Goal: Task Accomplishment & Management: Manage account settings

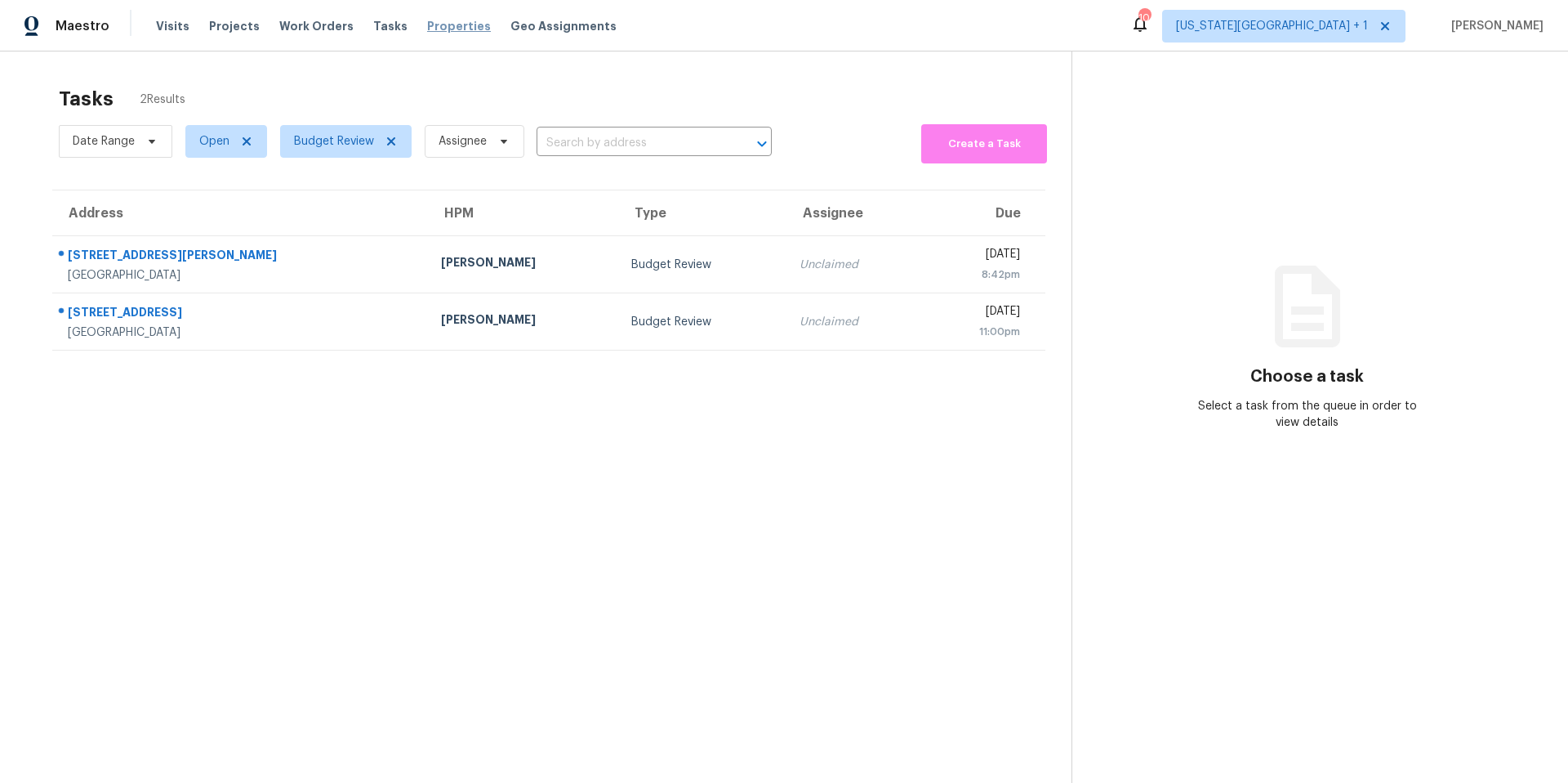
click at [435, 22] on span "Properties" at bounding box center [458, 26] width 64 height 17
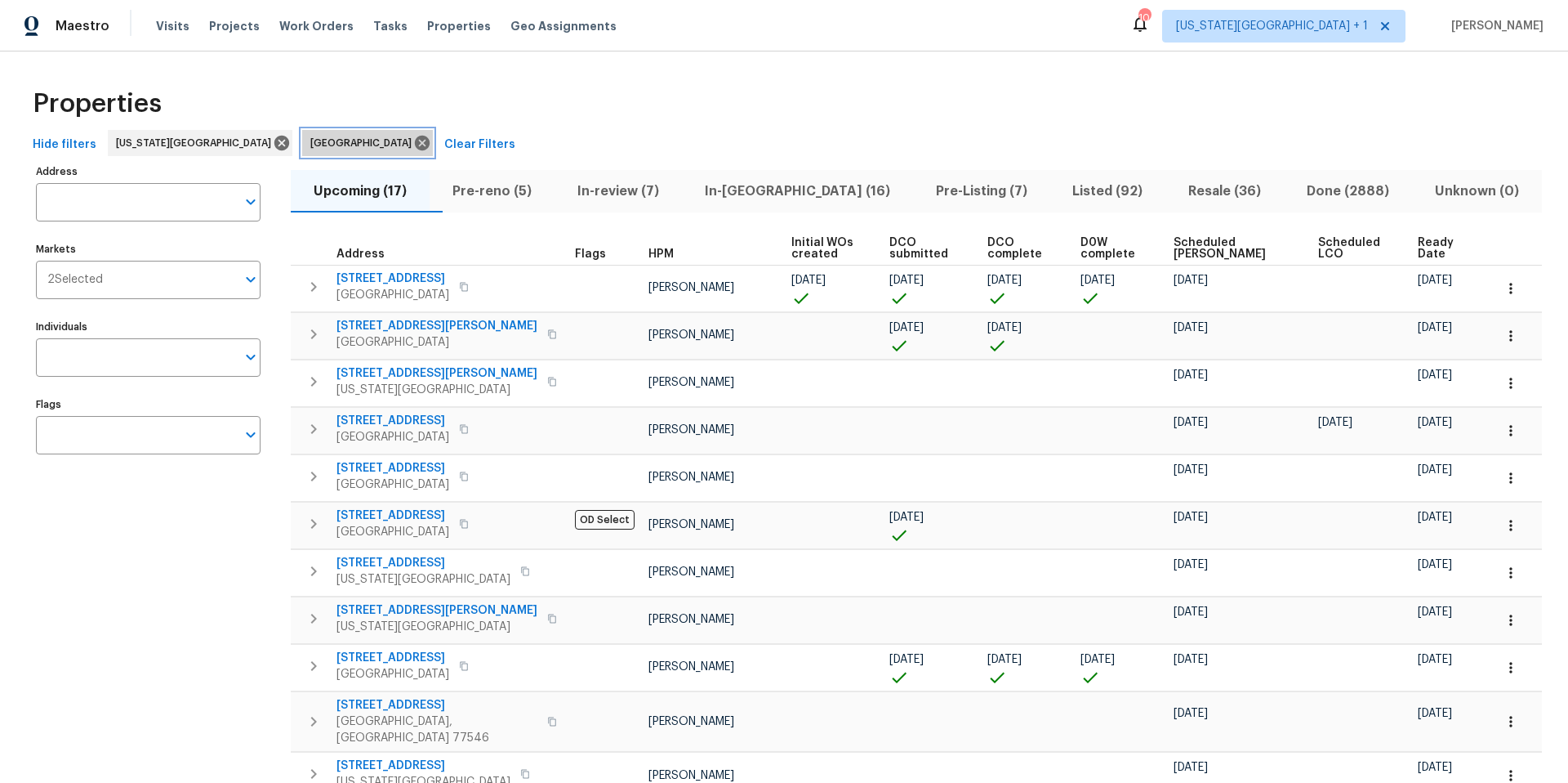
click at [415, 139] on icon at bounding box center [422, 143] width 15 height 15
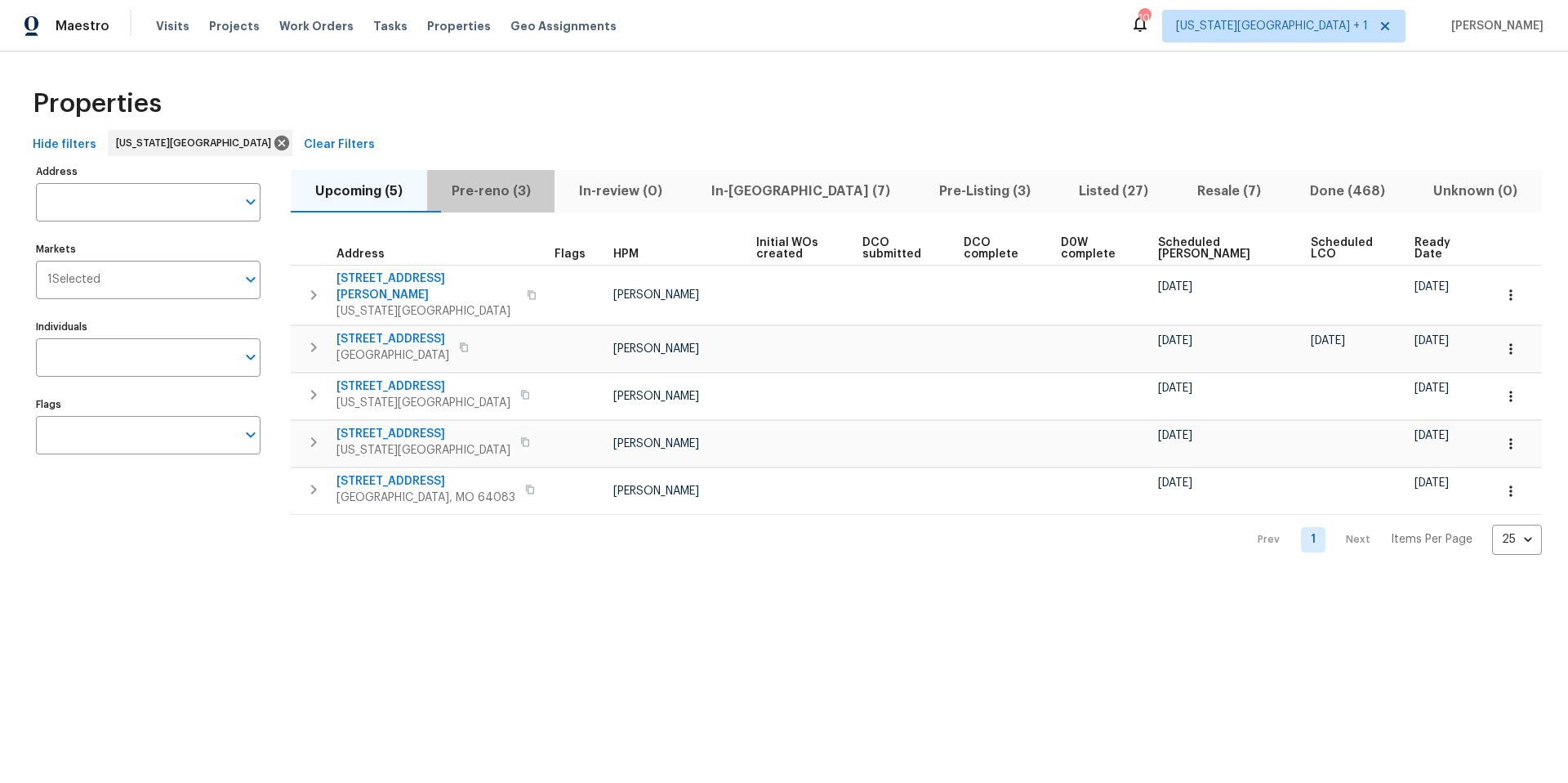
click at [494, 190] on span "Pre-reno (3)" at bounding box center [491, 191] width 108 height 23
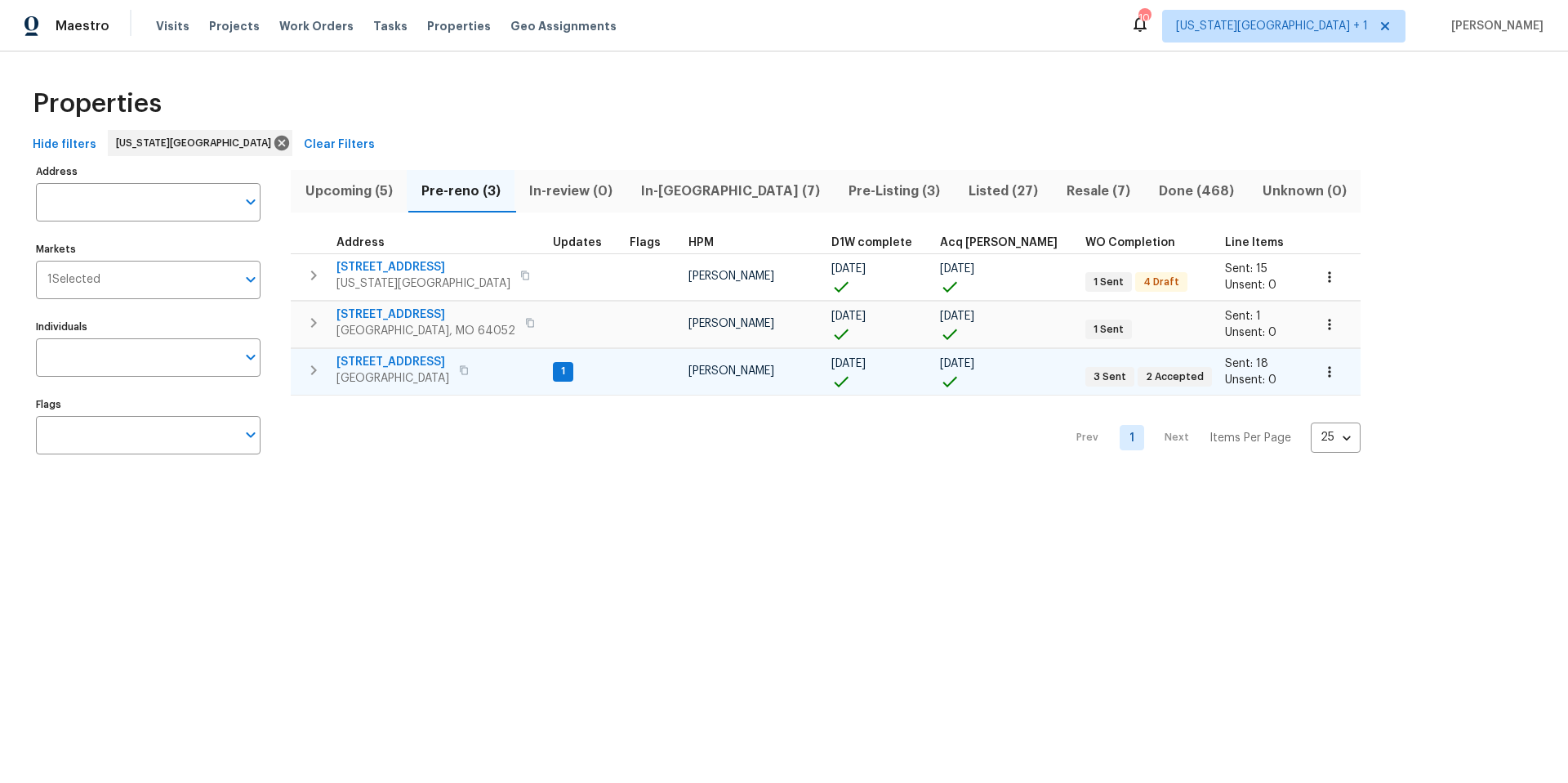
click at [412, 364] on span "[STREET_ADDRESS]" at bounding box center [392, 362] width 113 height 17
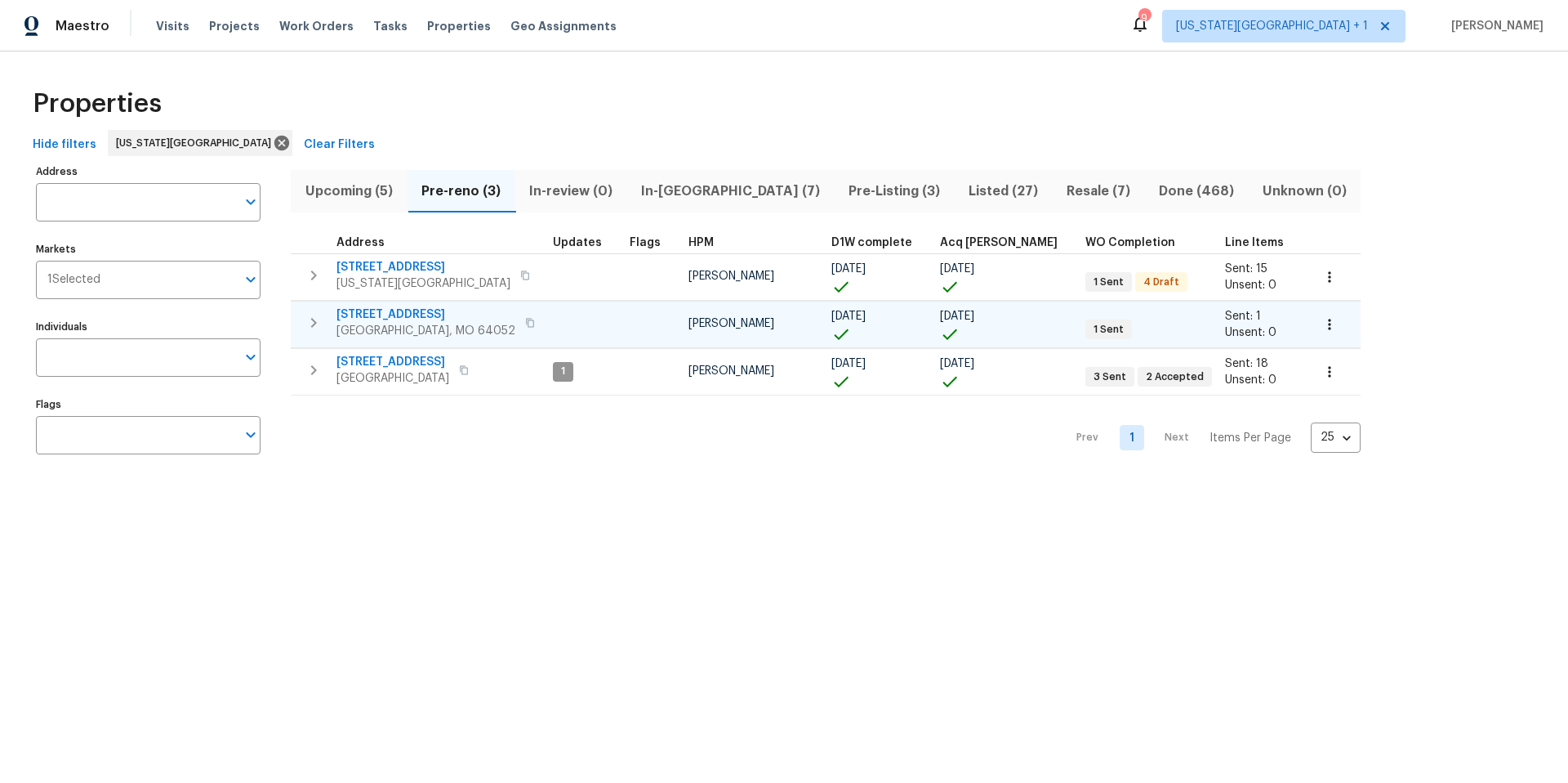
click at [359, 319] on span "[STREET_ADDRESS]" at bounding box center [426, 314] width 179 height 17
click at [418, 339] on td "[STREET_ADDRESS]" at bounding box center [419, 322] width 256 height 42
click at [429, 323] on span "[GEOGRAPHIC_DATA], MO 64052" at bounding box center [426, 331] width 179 height 17
click at [1321, 323] on icon "button" at bounding box center [1329, 324] width 17 height 17
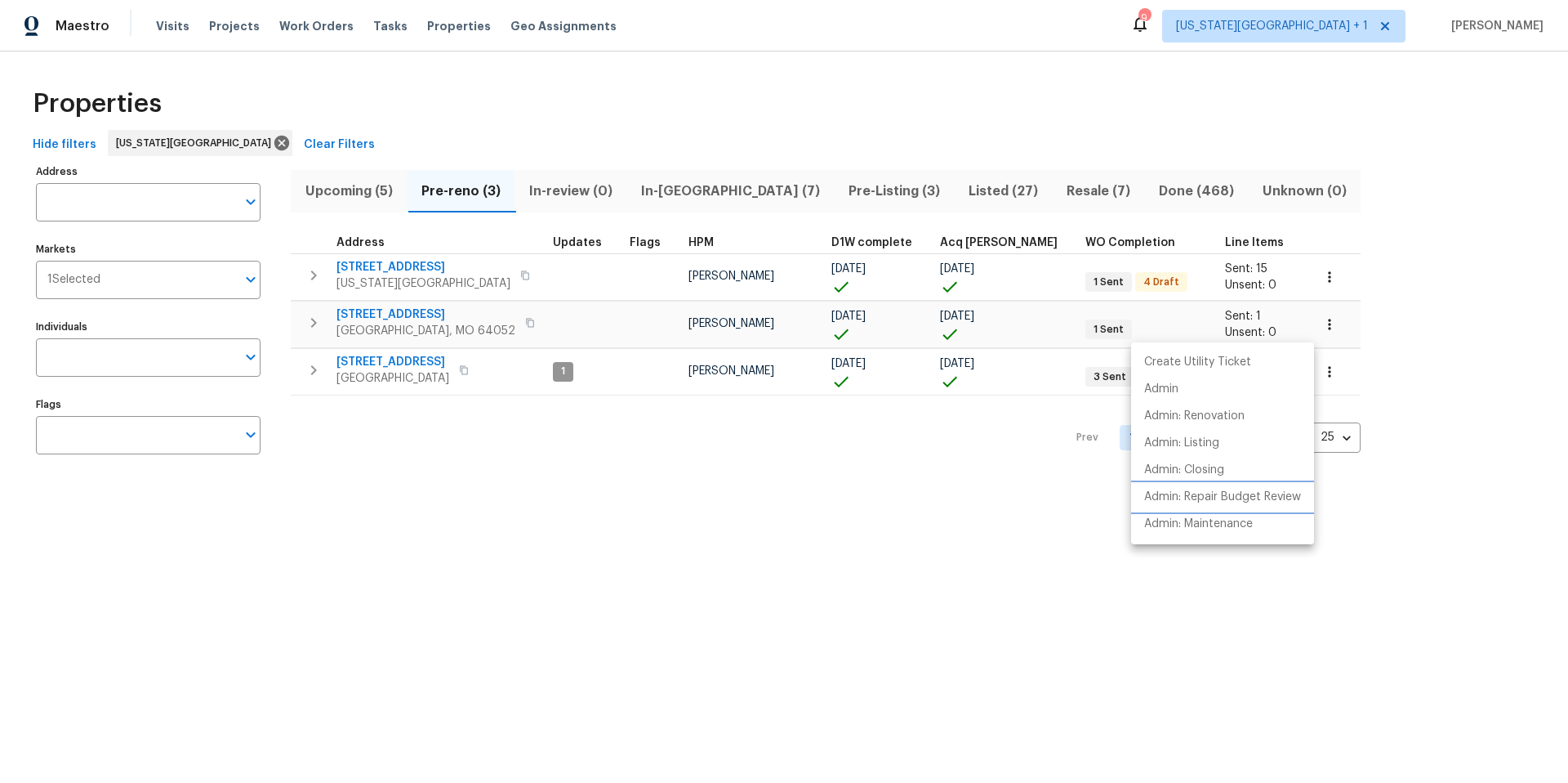
click at [1193, 504] on p "Admin: Repair Budget Review" at bounding box center [1222, 497] width 156 height 17
click at [409, 328] on div at bounding box center [784, 392] width 1568 height 783
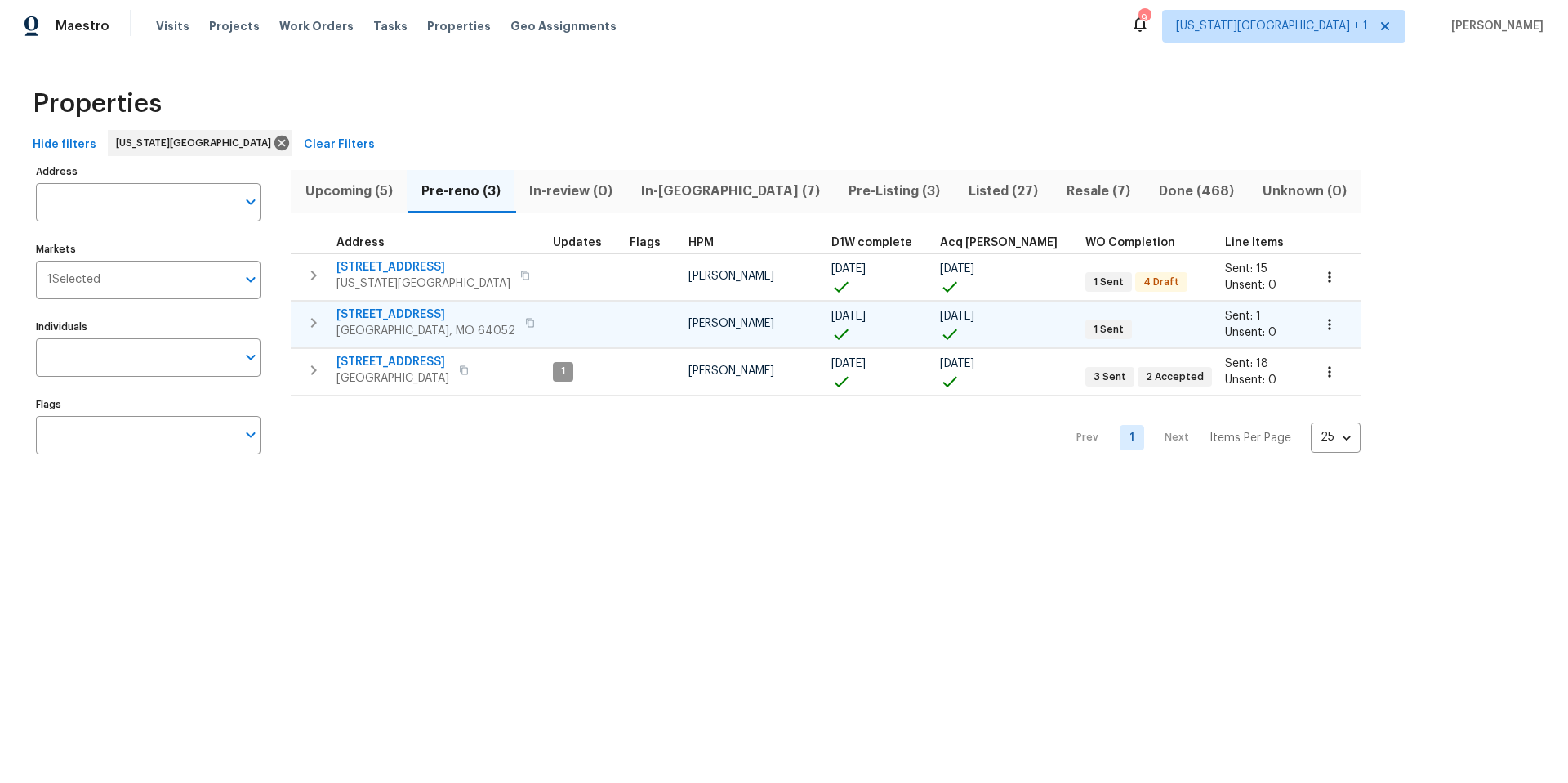
click at [408, 319] on span "[STREET_ADDRESS]" at bounding box center [426, 314] width 179 height 17
click at [382, 312] on span "[STREET_ADDRESS]" at bounding box center [426, 314] width 179 height 17
click at [661, 188] on span "In-reno (7)" at bounding box center [729, 191] width 188 height 23
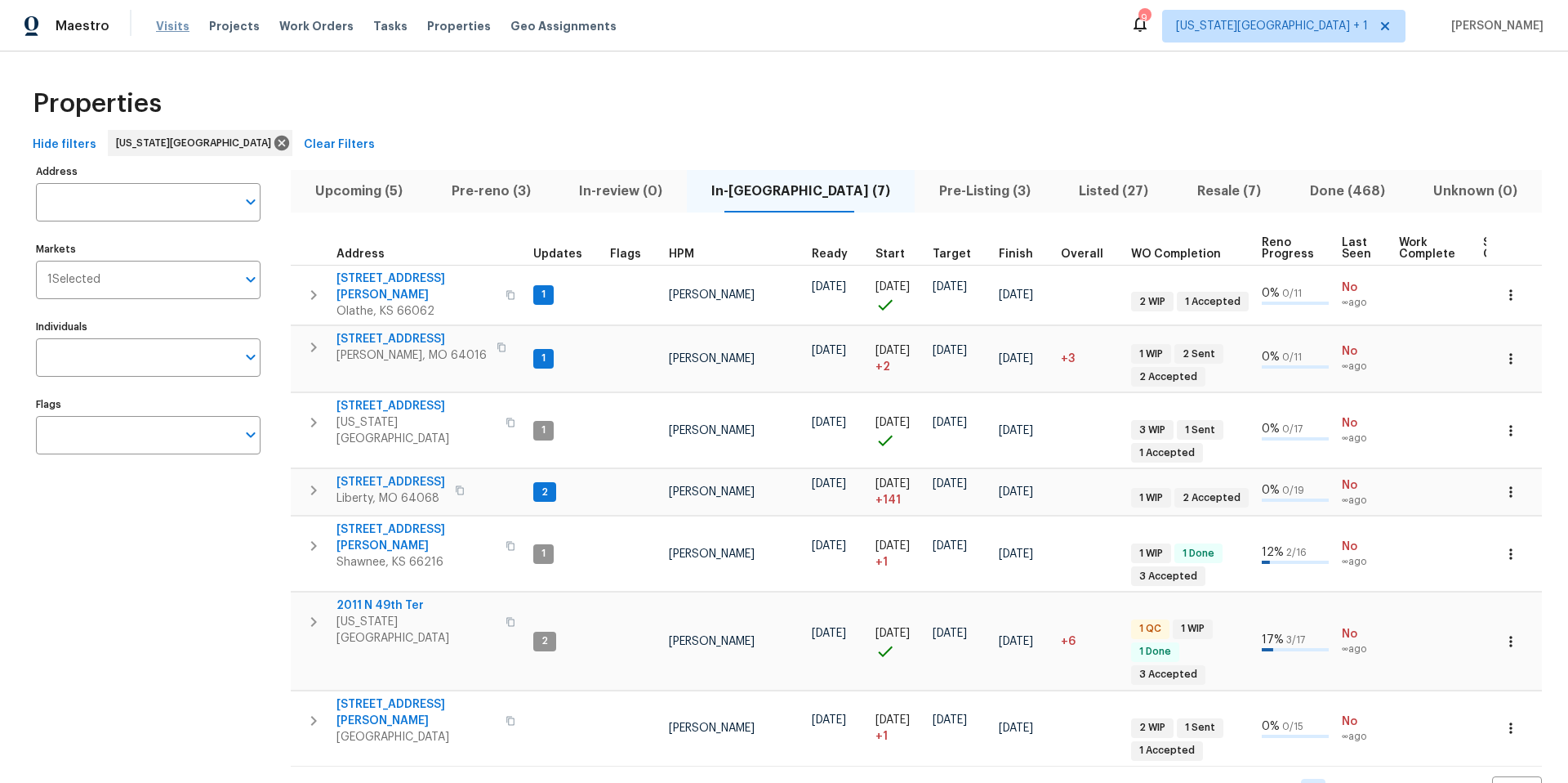
click at [163, 24] on span "Visits" at bounding box center [173, 26] width 33 height 17
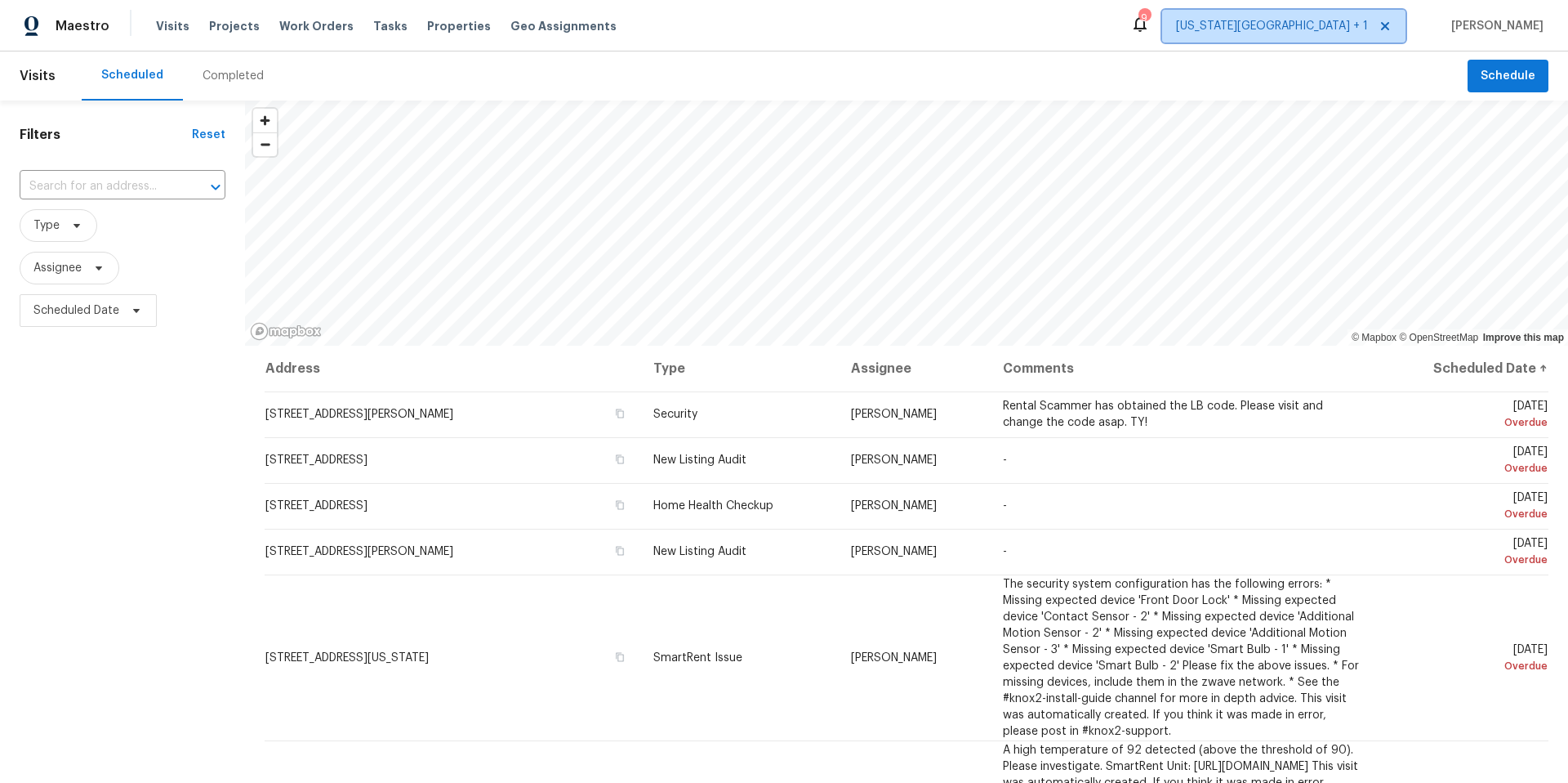
click at [1360, 26] on span "[US_STATE][GEOGRAPHIC_DATA] + 1" at bounding box center [1271, 26] width 192 height 17
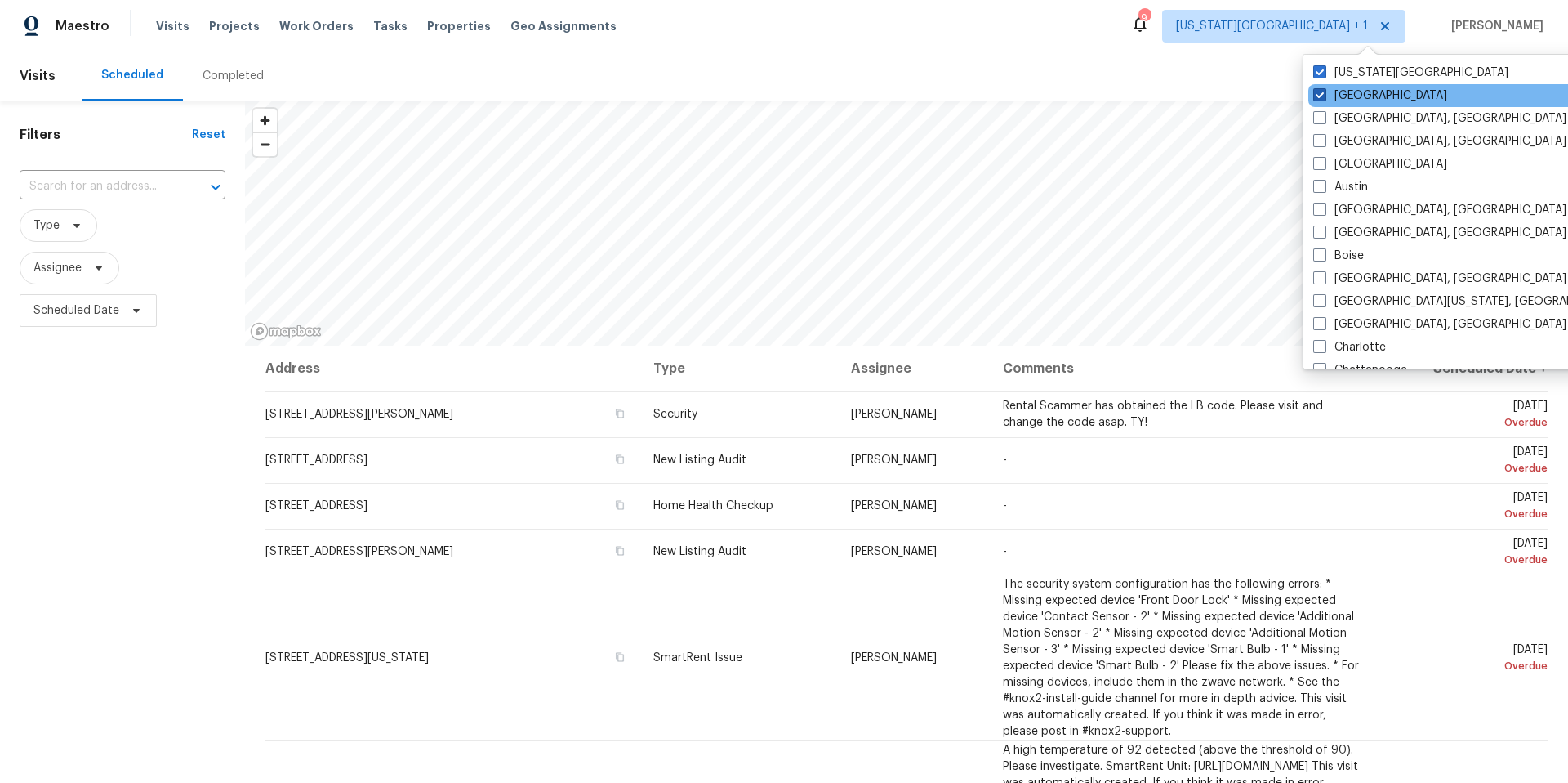
click at [1323, 93] on span at bounding box center [1319, 94] width 13 height 13
click at [1323, 93] on input "[GEOGRAPHIC_DATA]" at bounding box center [1318, 92] width 11 height 11
checkbox input "false"
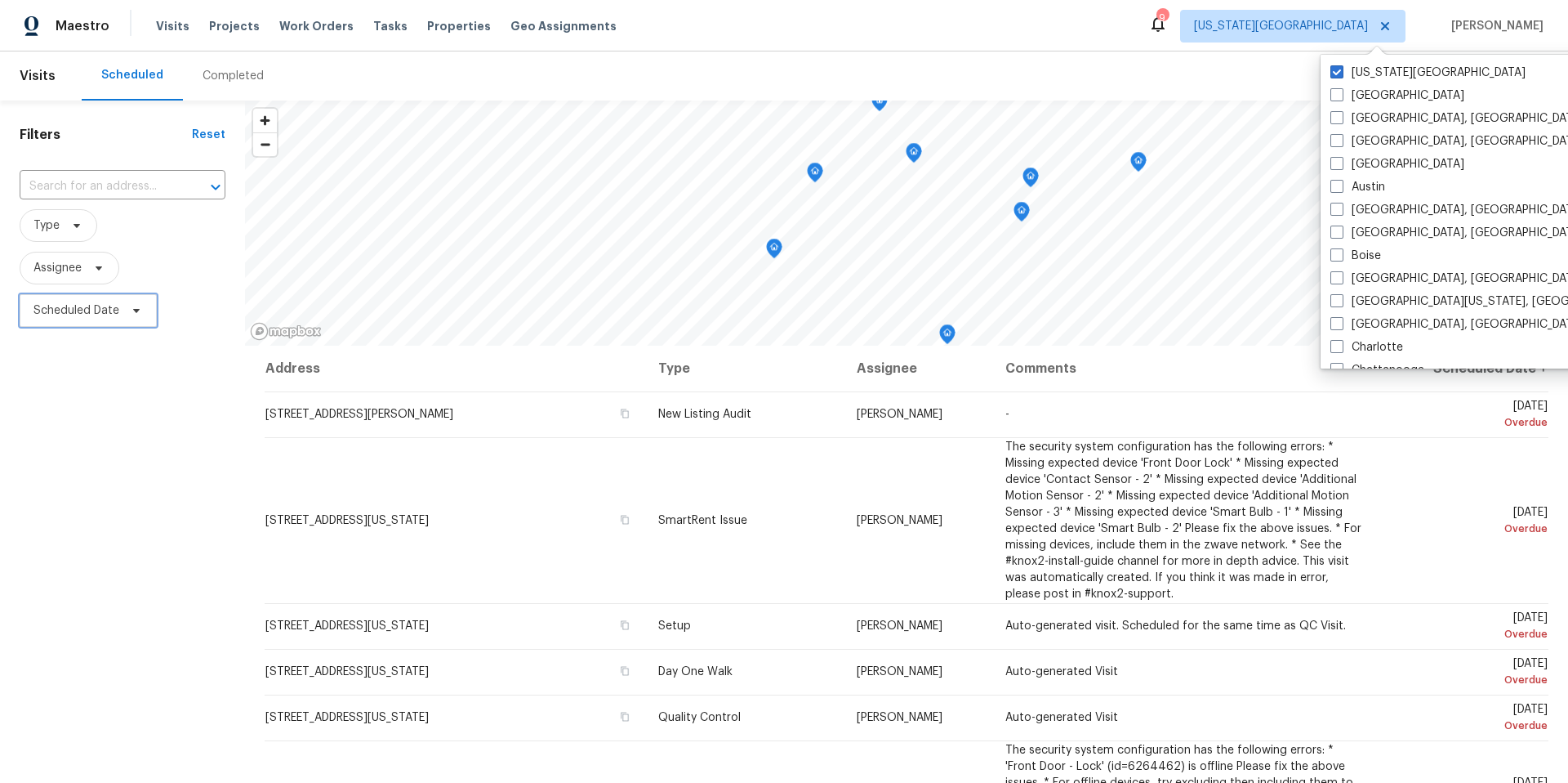
click at [135, 305] on icon at bounding box center [136, 310] width 13 height 13
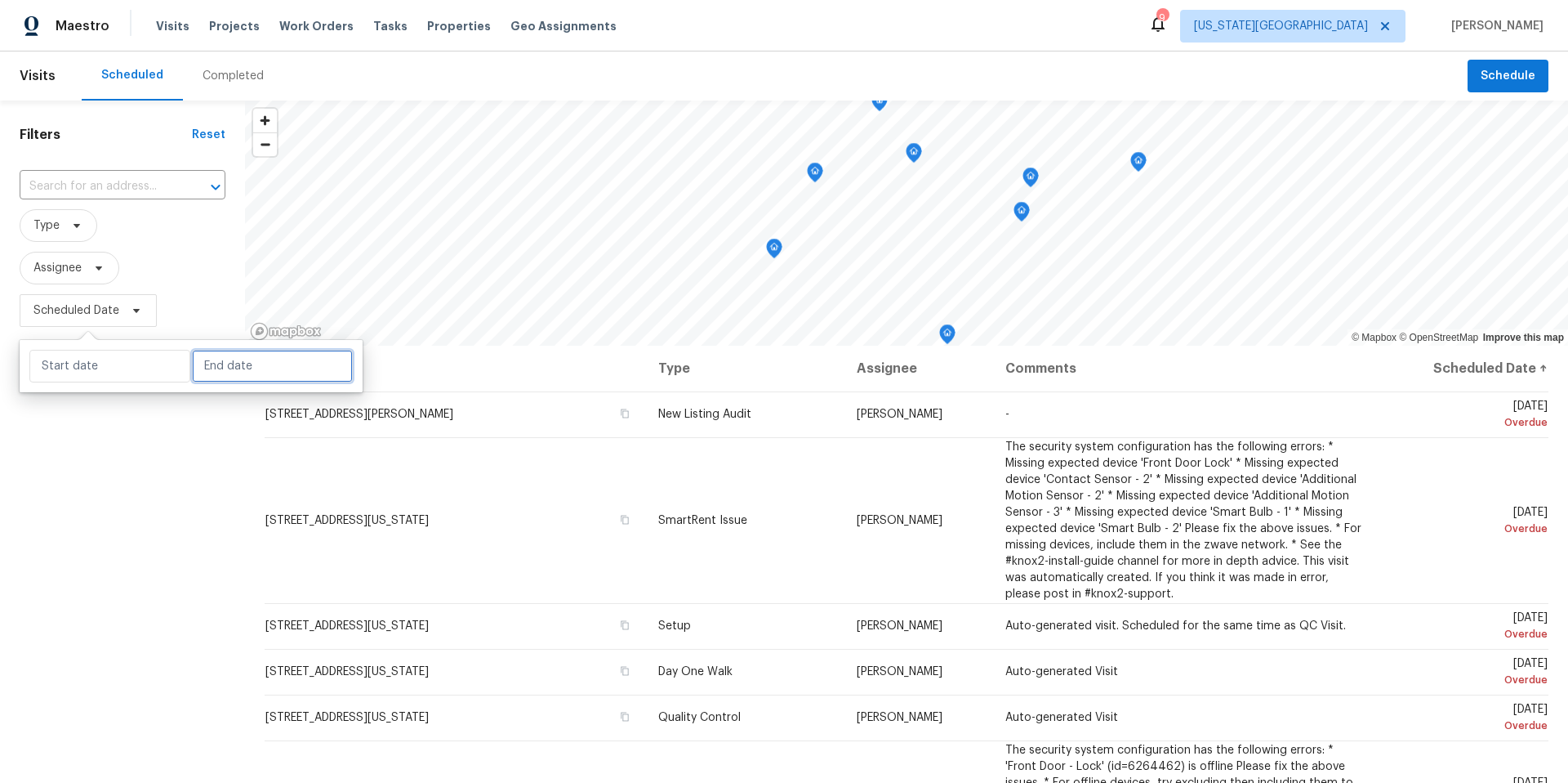
click at [233, 358] on input "text" at bounding box center [272, 365] width 161 height 32
select select "8"
select select "2025"
select select "9"
select select "2025"
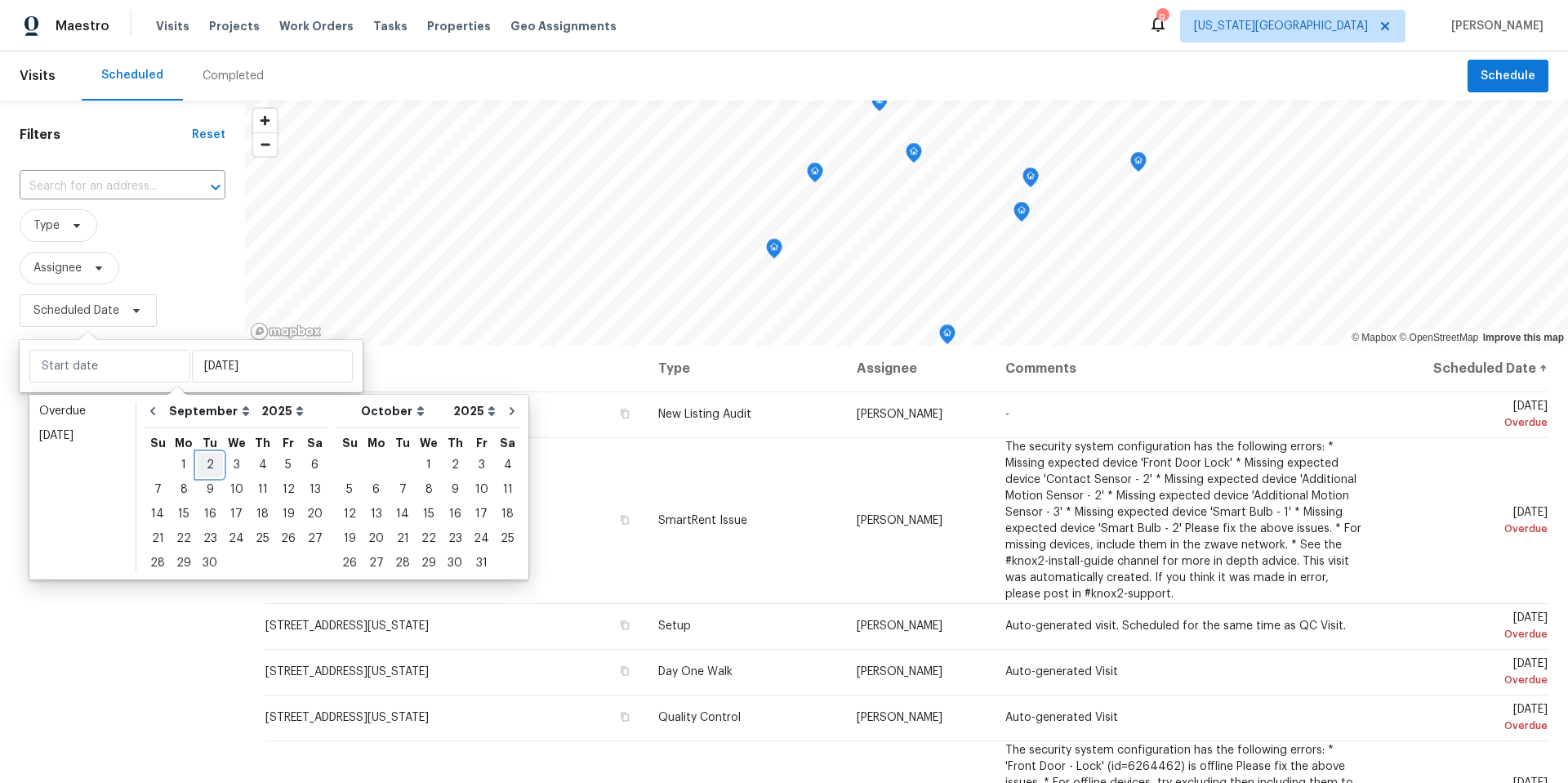
click at [211, 465] on div "2" at bounding box center [209, 464] width 27 height 23
type input "Tue, Sep 02"
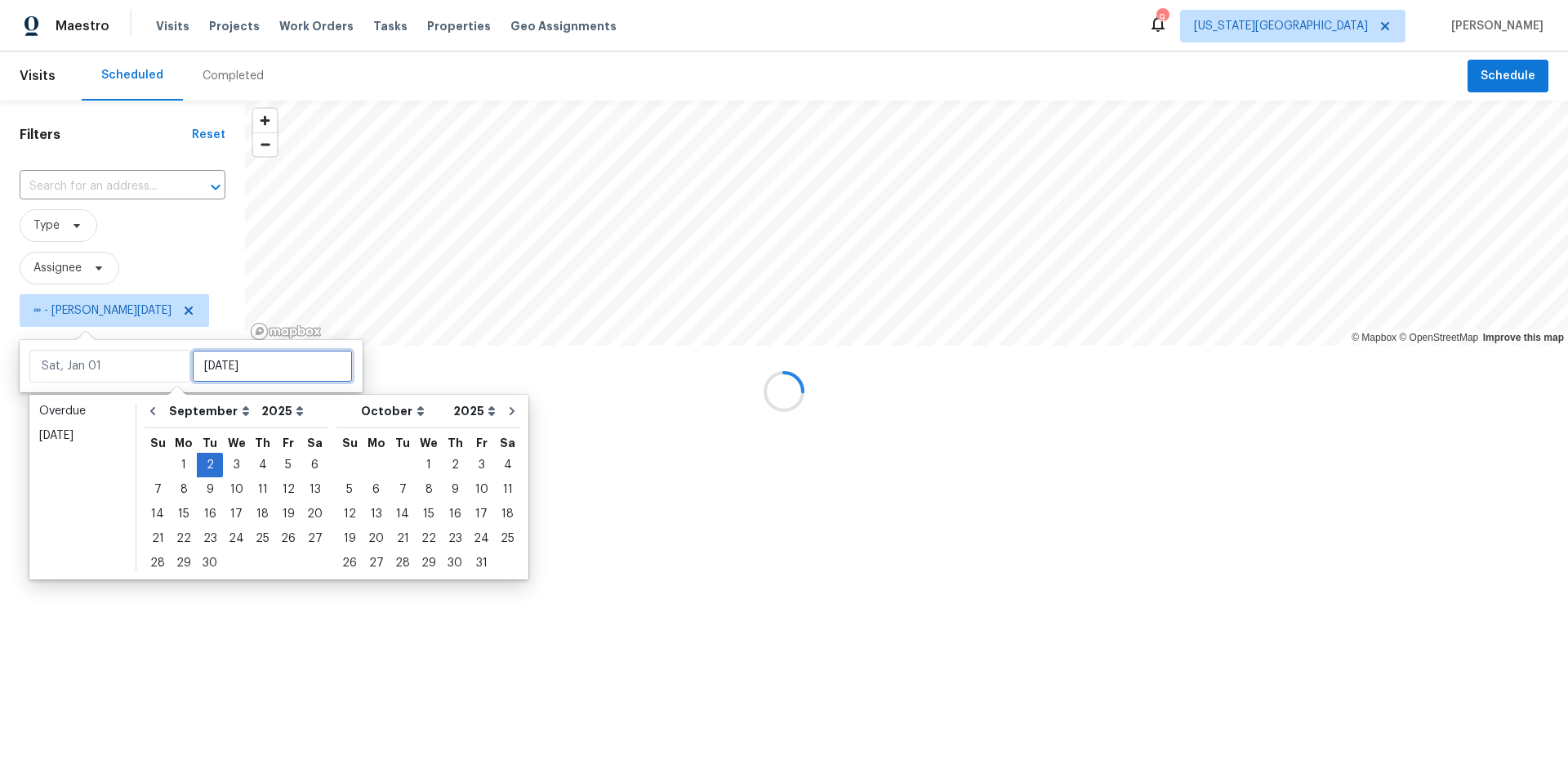
type input "Tue, Sep 02"
type input "Mon, Sep 29"
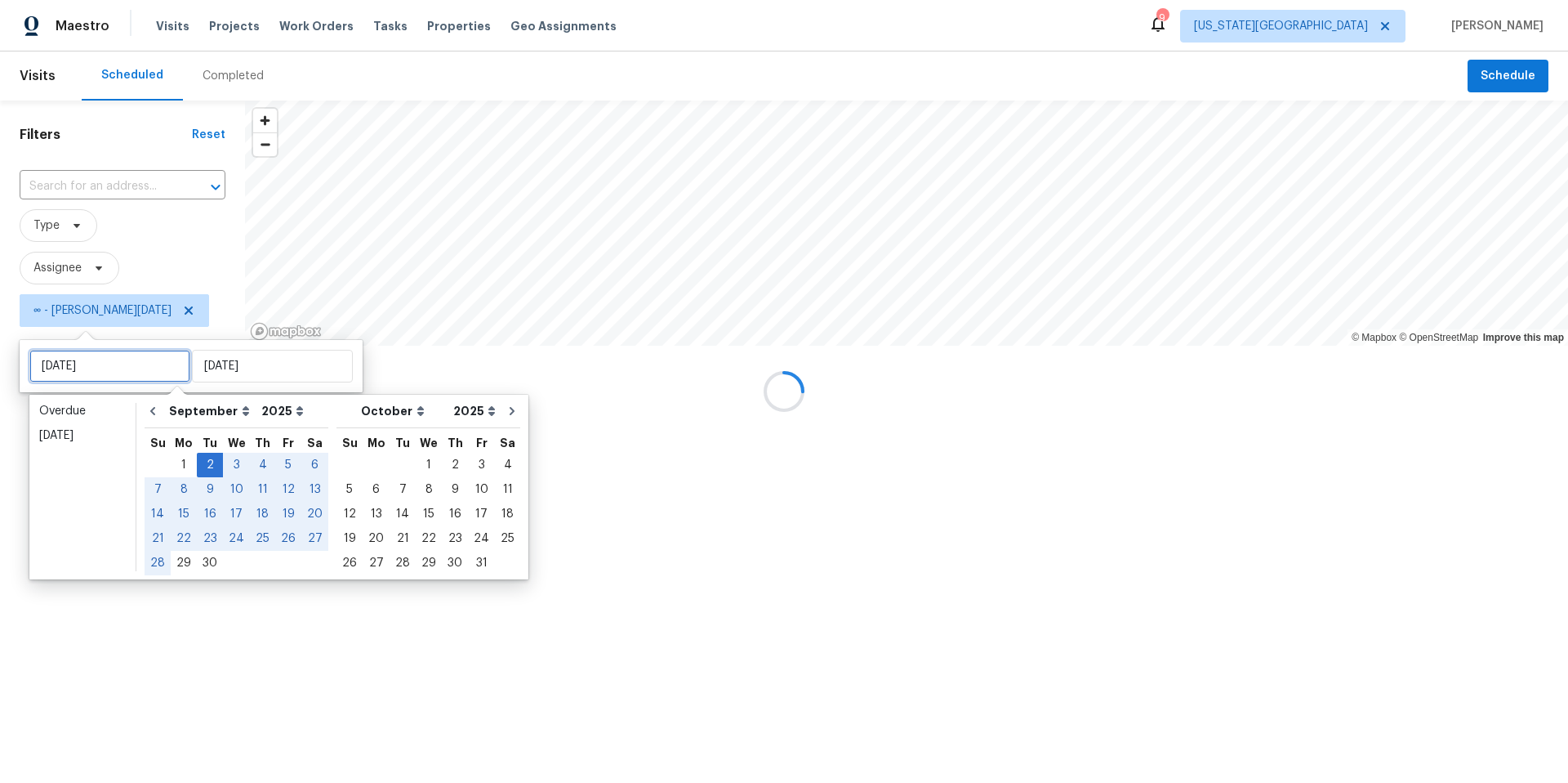
type input "Tue, Sep 02"
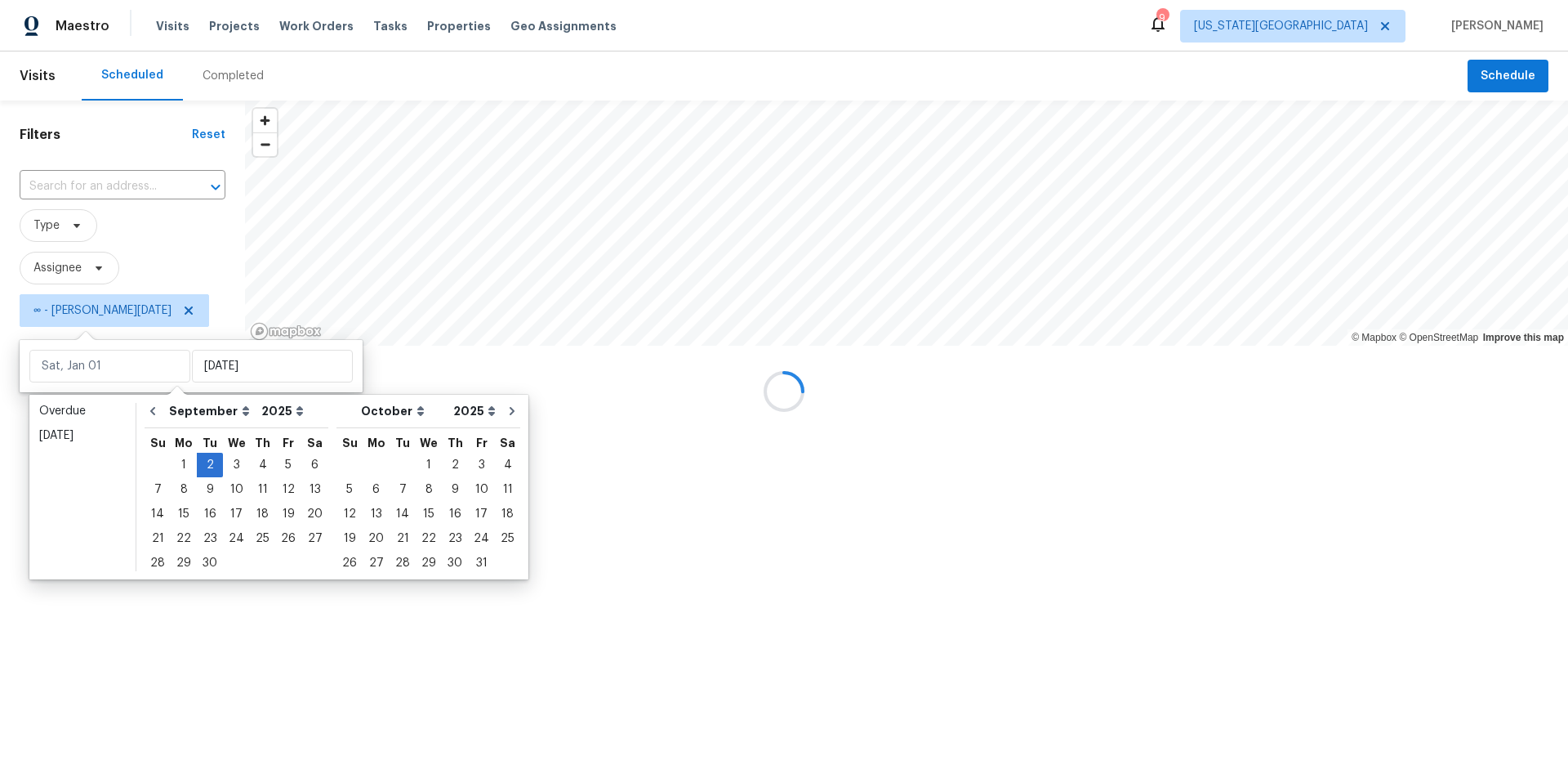
click at [160, 662] on div at bounding box center [784, 392] width 1568 height 783
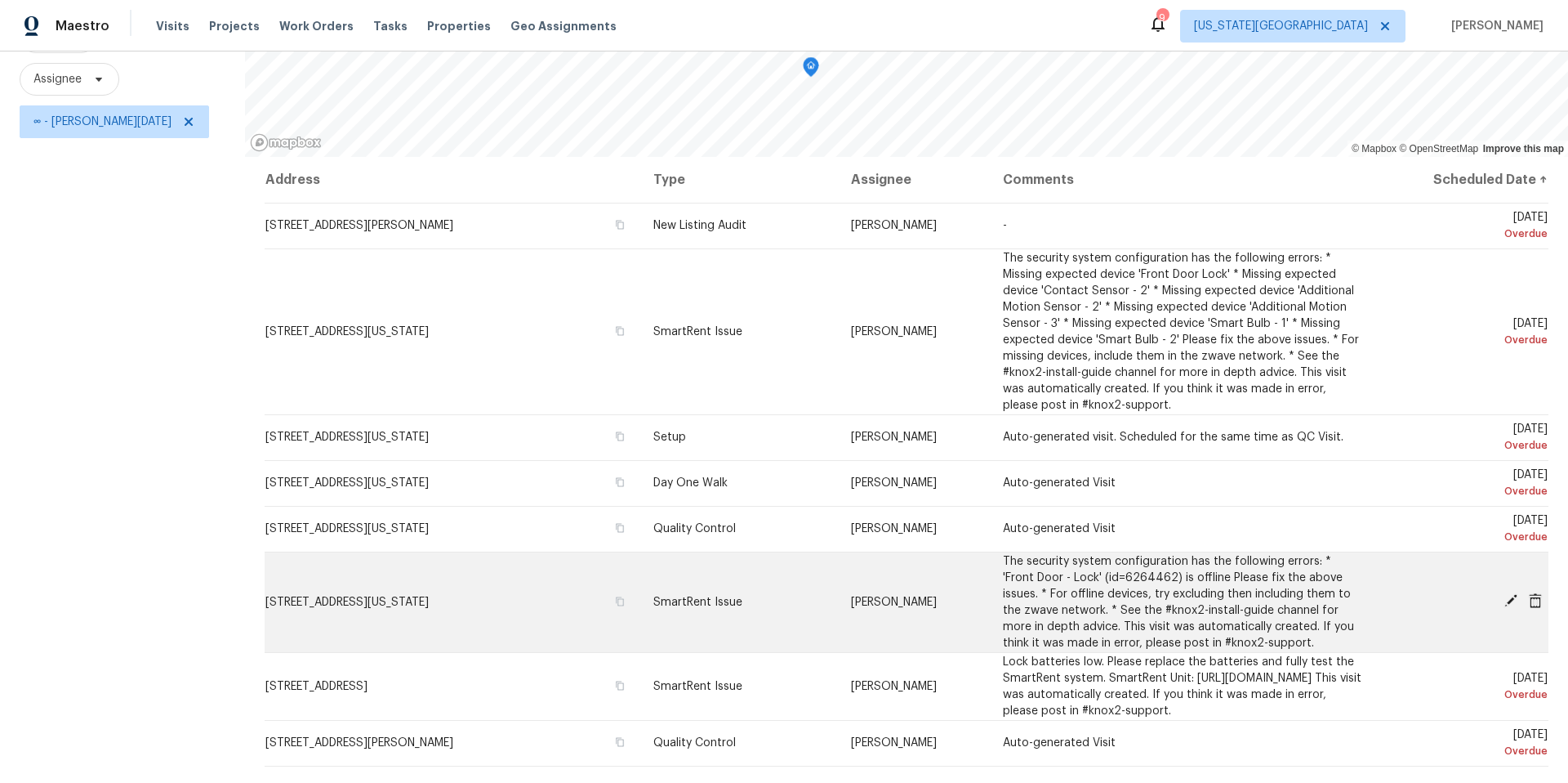
scroll to position [217, 0]
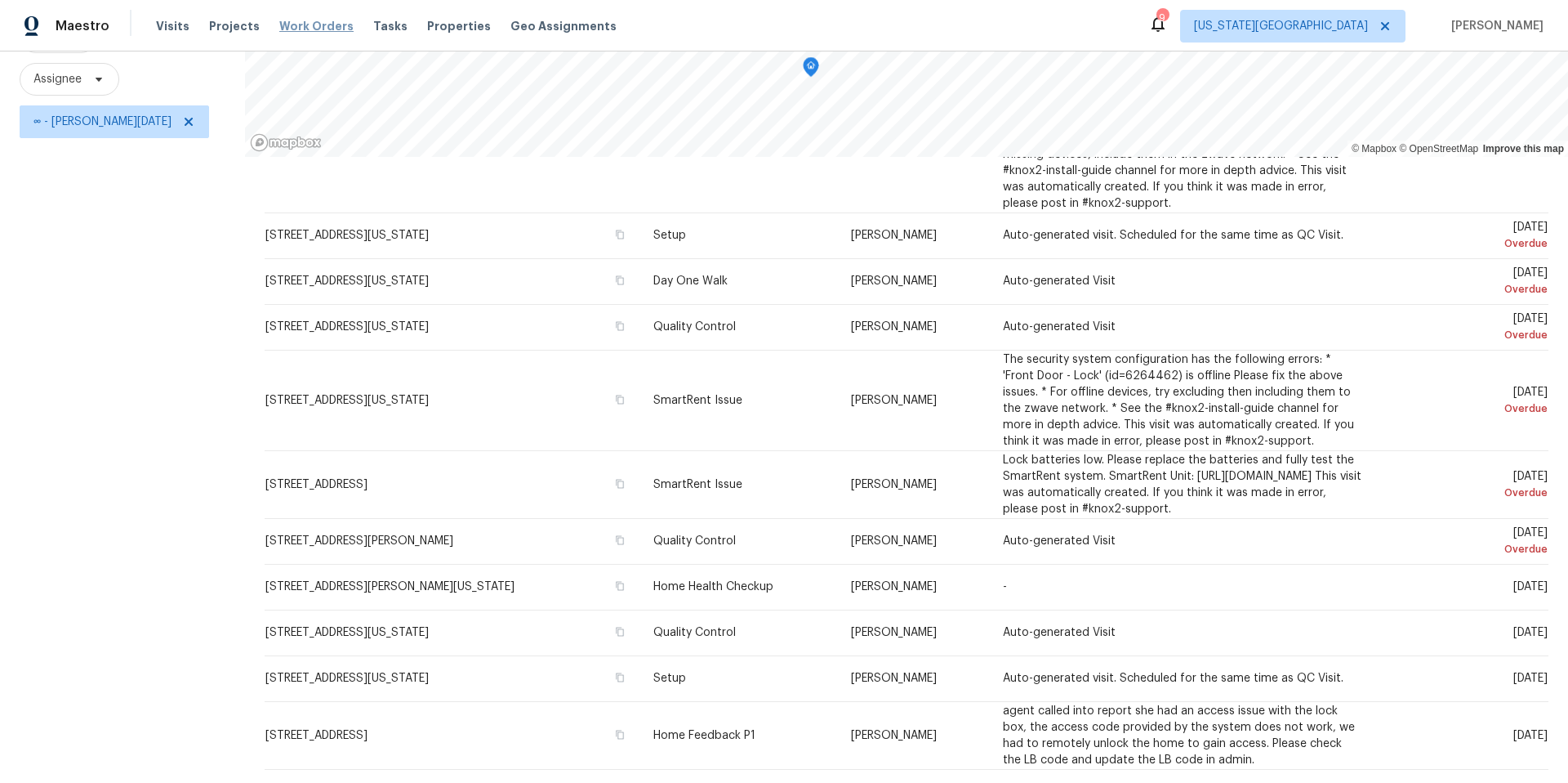
click at [302, 27] on span "Work Orders" at bounding box center [317, 26] width 75 height 17
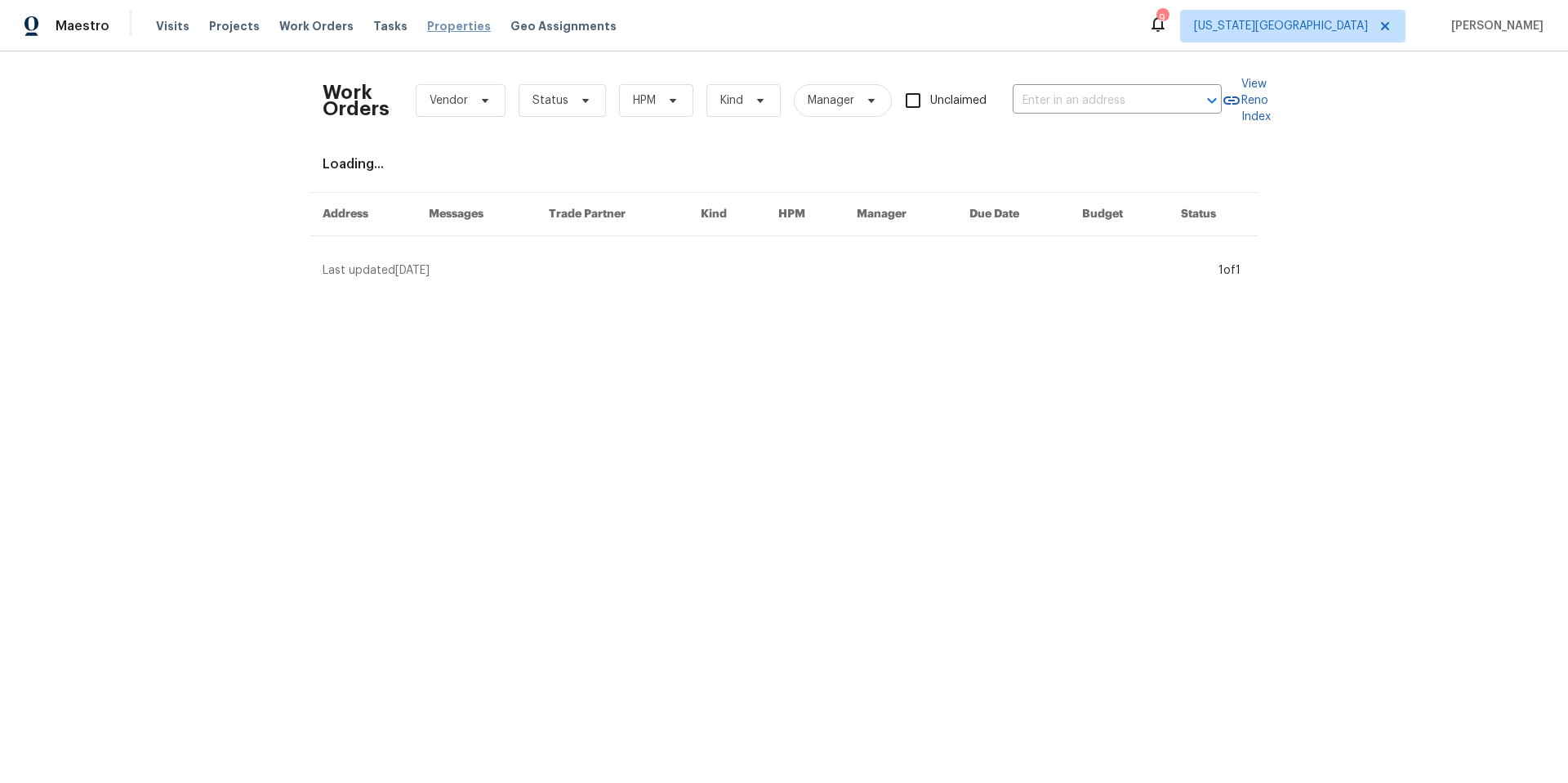
click at [430, 30] on span "Properties" at bounding box center [458, 26] width 64 height 17
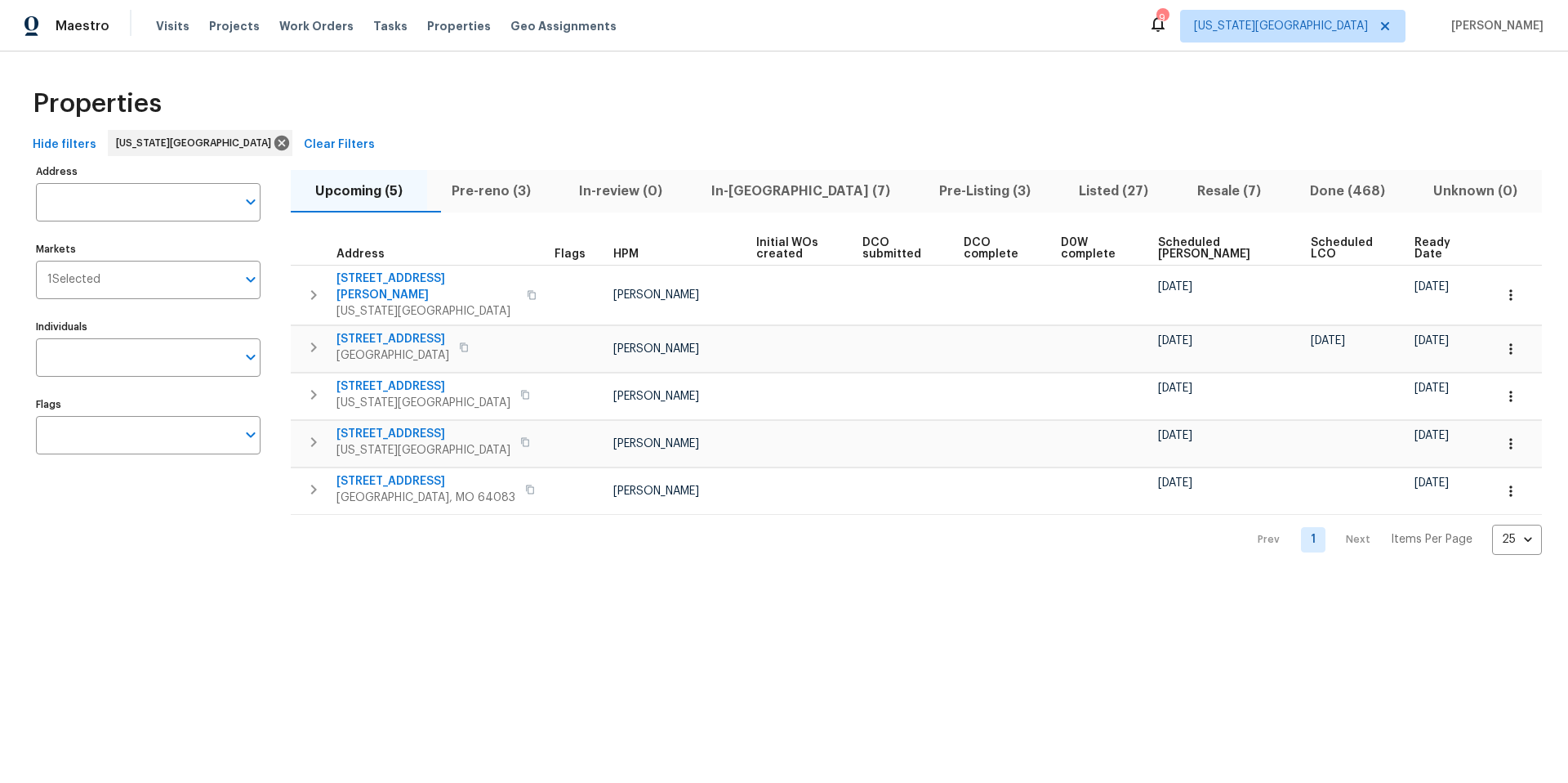
click at [503, 195] on span "Pre-reno (3)" at bounding box center [491, 191] width 108 height 23
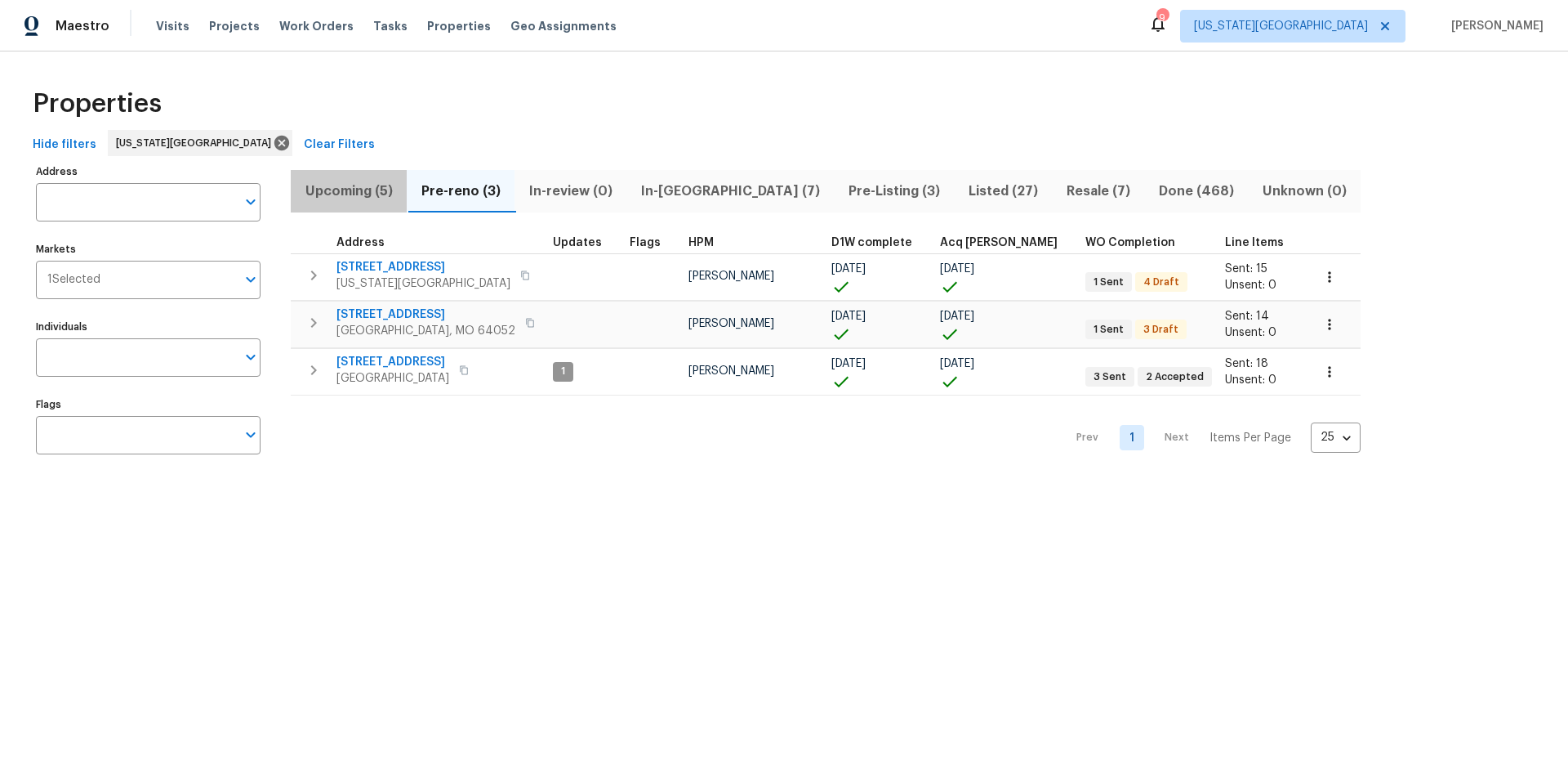
click at [343, 188] on span "Upcoming (5)" at bounding box center [349, 191] width 96 height 23
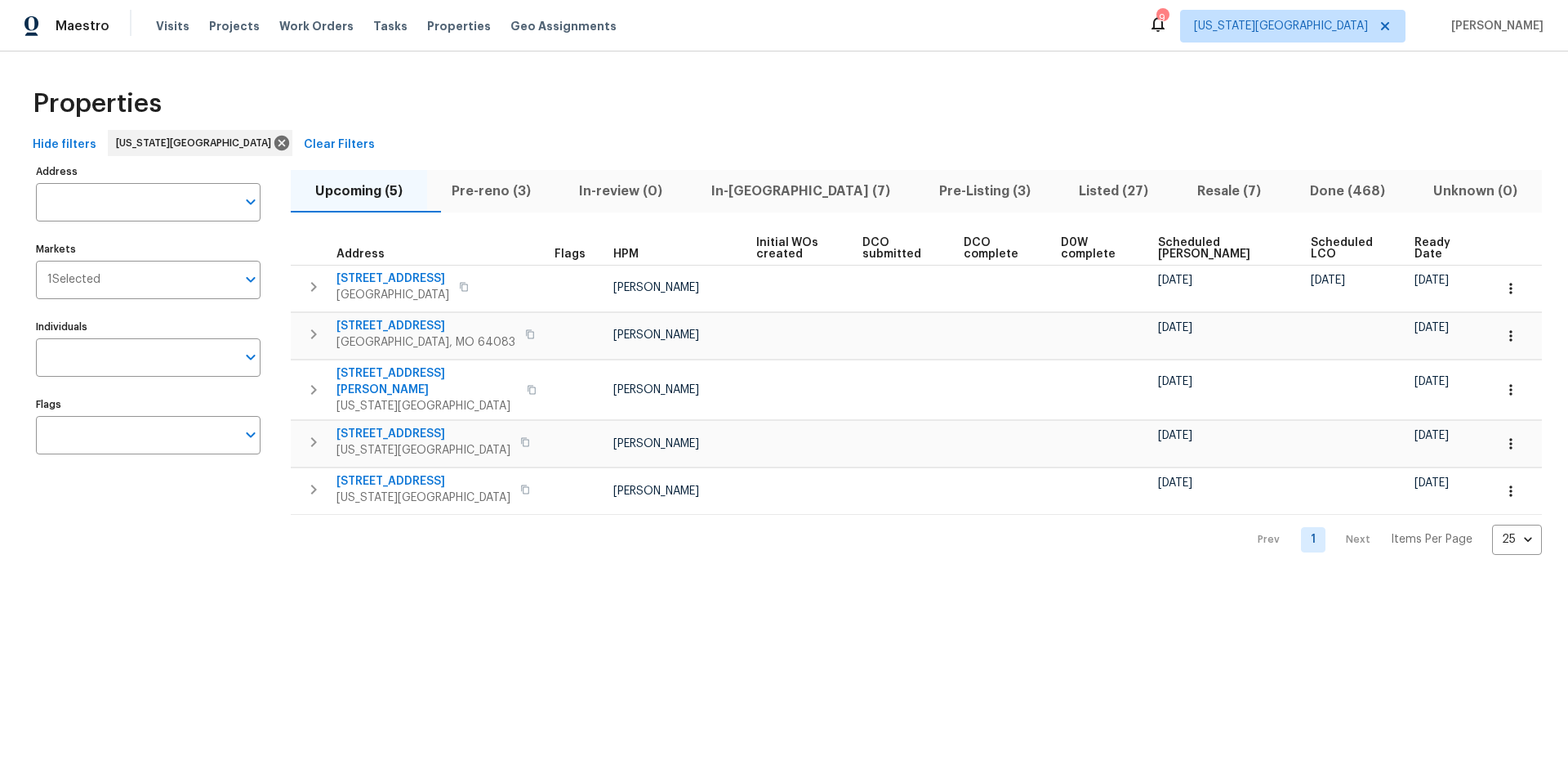
click at [1419, 248] on span "Ready Date" at bounding box center [1439, 248] width 51 height 23
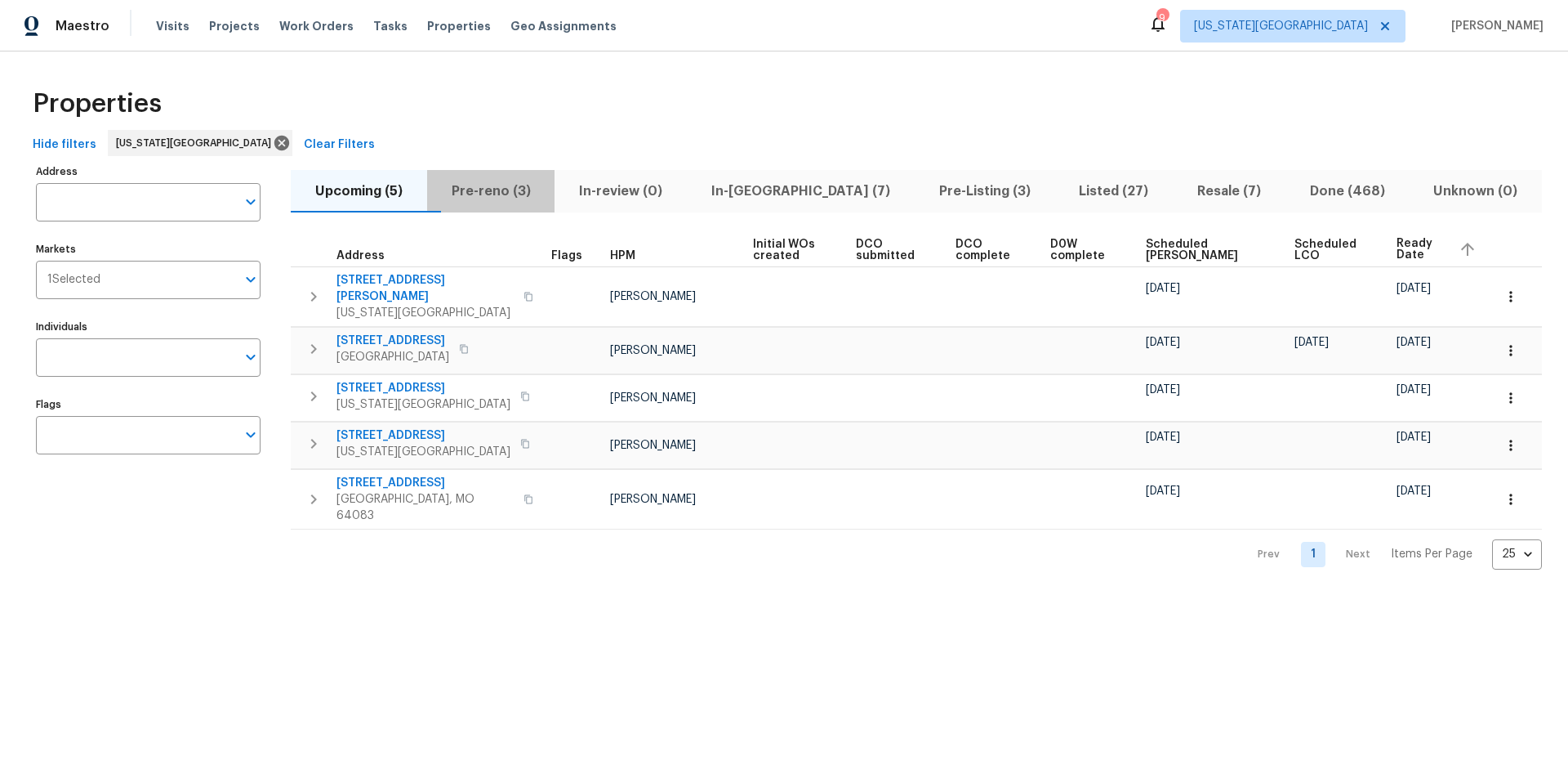
click at [489, 190] on span "Pre-reno (3)" at bounding box center [491, 191] width 108 height 23
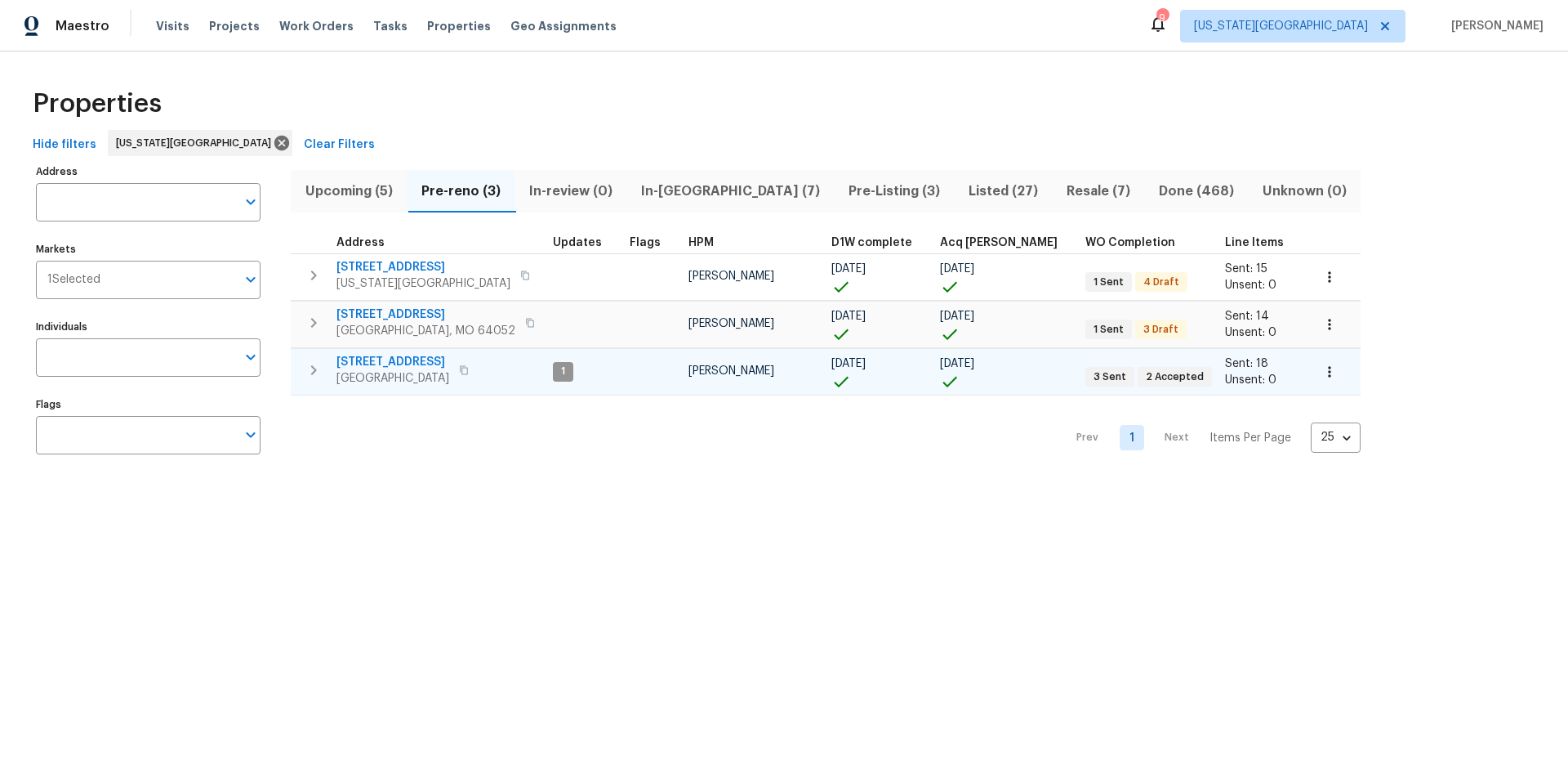
click at [366, 386] on span "Pleasant Hill, MO 64080" at bounding box center [392, 378] width 113 height 17
click at [407, 365] on span "[STREET_ADDRESS]" at bounding box center [392, 362] width 113 height 17
click at [376, 359] on span "[STREET_ADDRESS]" at bounding box center [392, 362] width 113 height 17
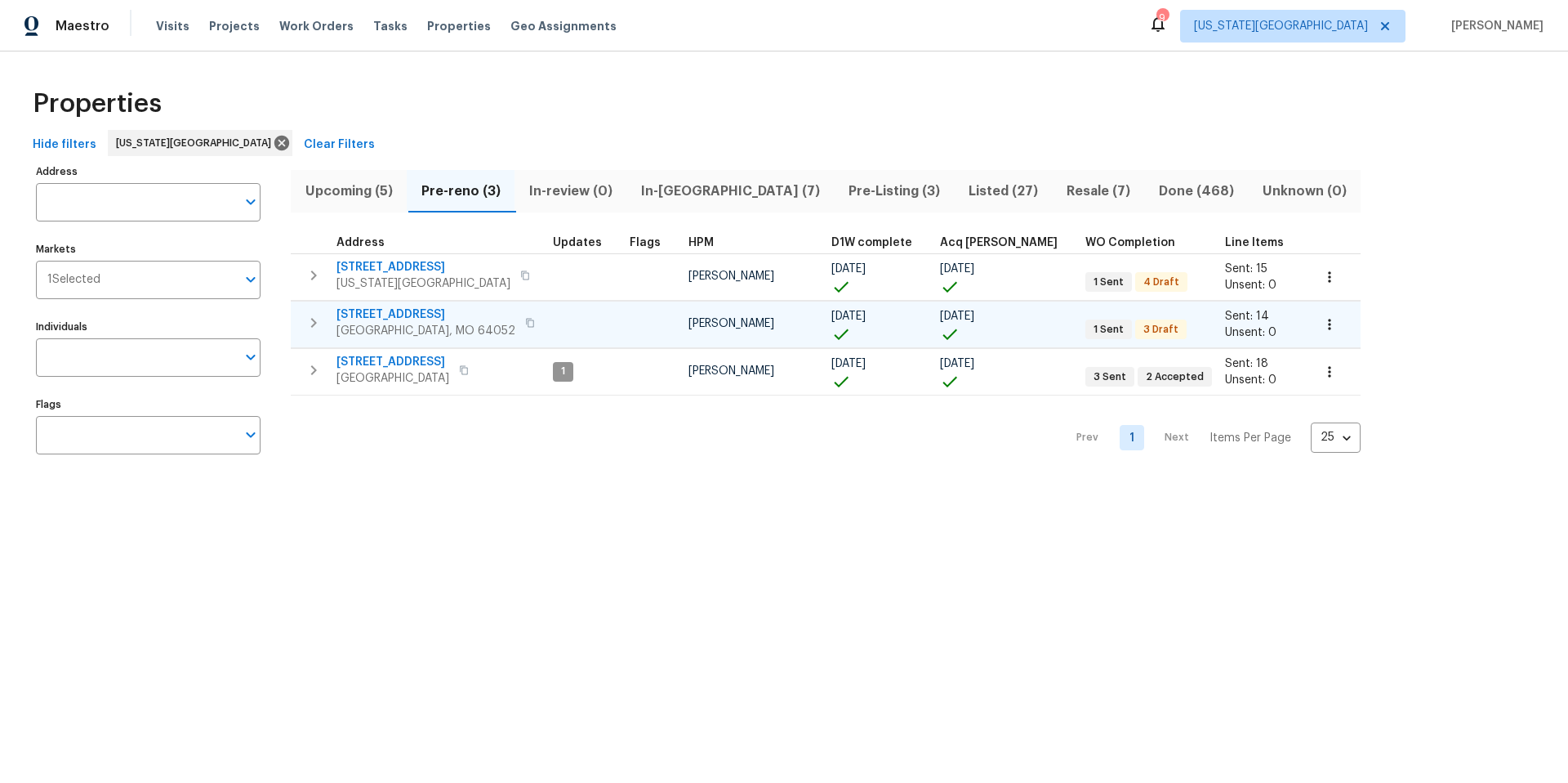
click at [390, 325] on span "Independence, MO 64052" at bounding box center [426, 331] width 179 height 17
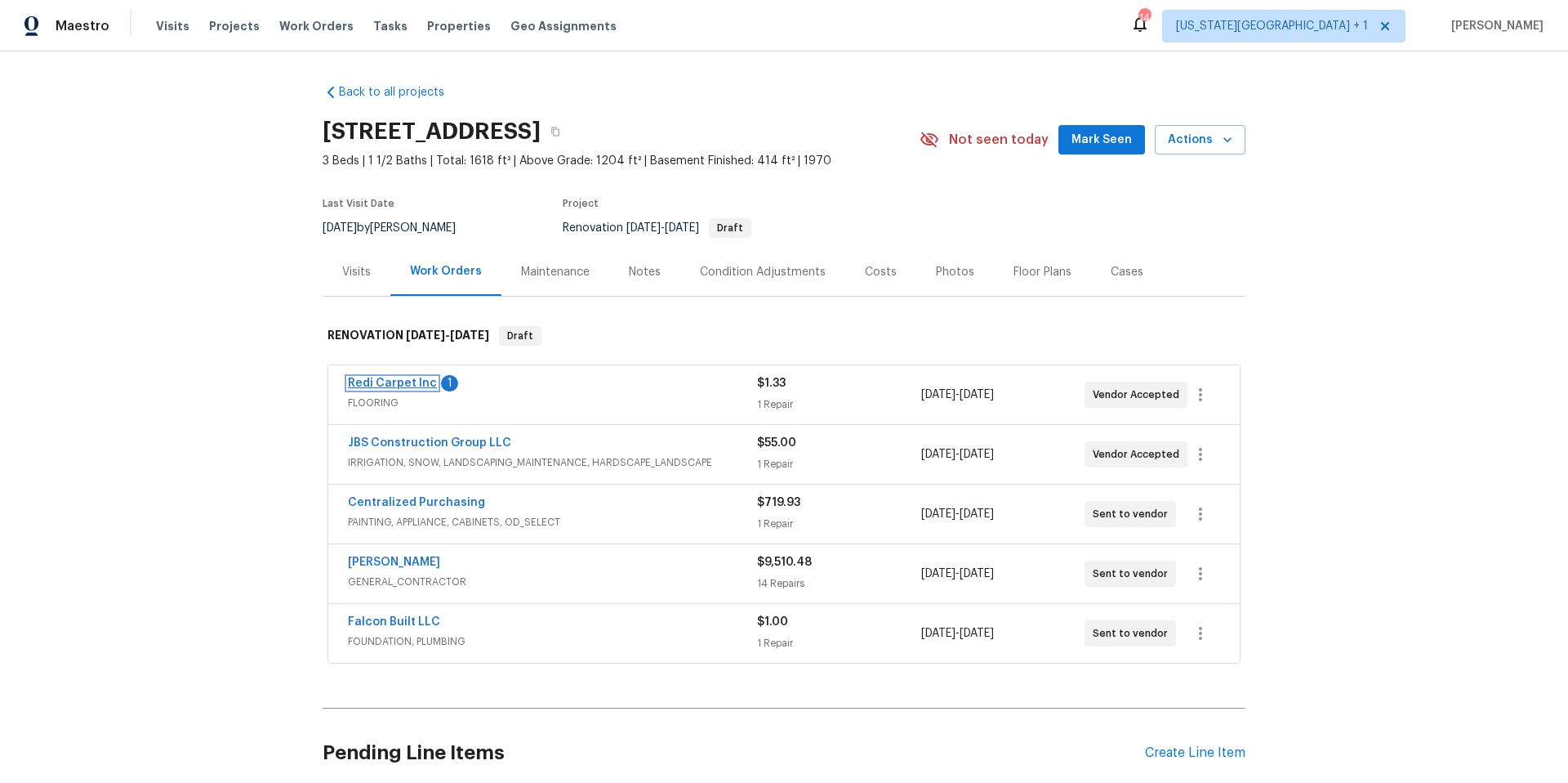
click at [392, 379] on link "Redi Carpet Inc" at bounding box center [392, 384] width 89 height 12
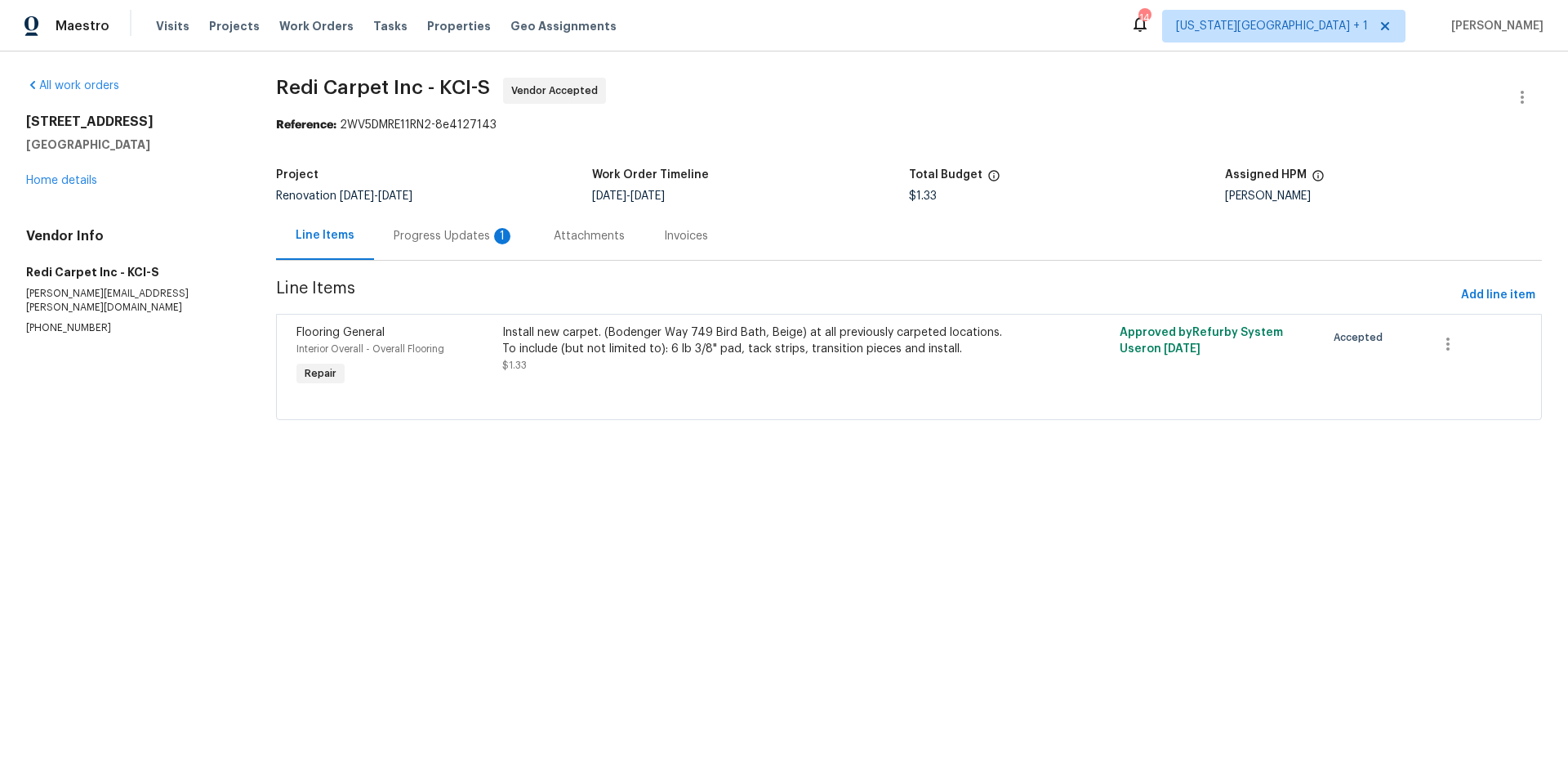
click at [452, 238] on div "Progress Updates 1" at bounding box center [453, 236] width 121 height 17
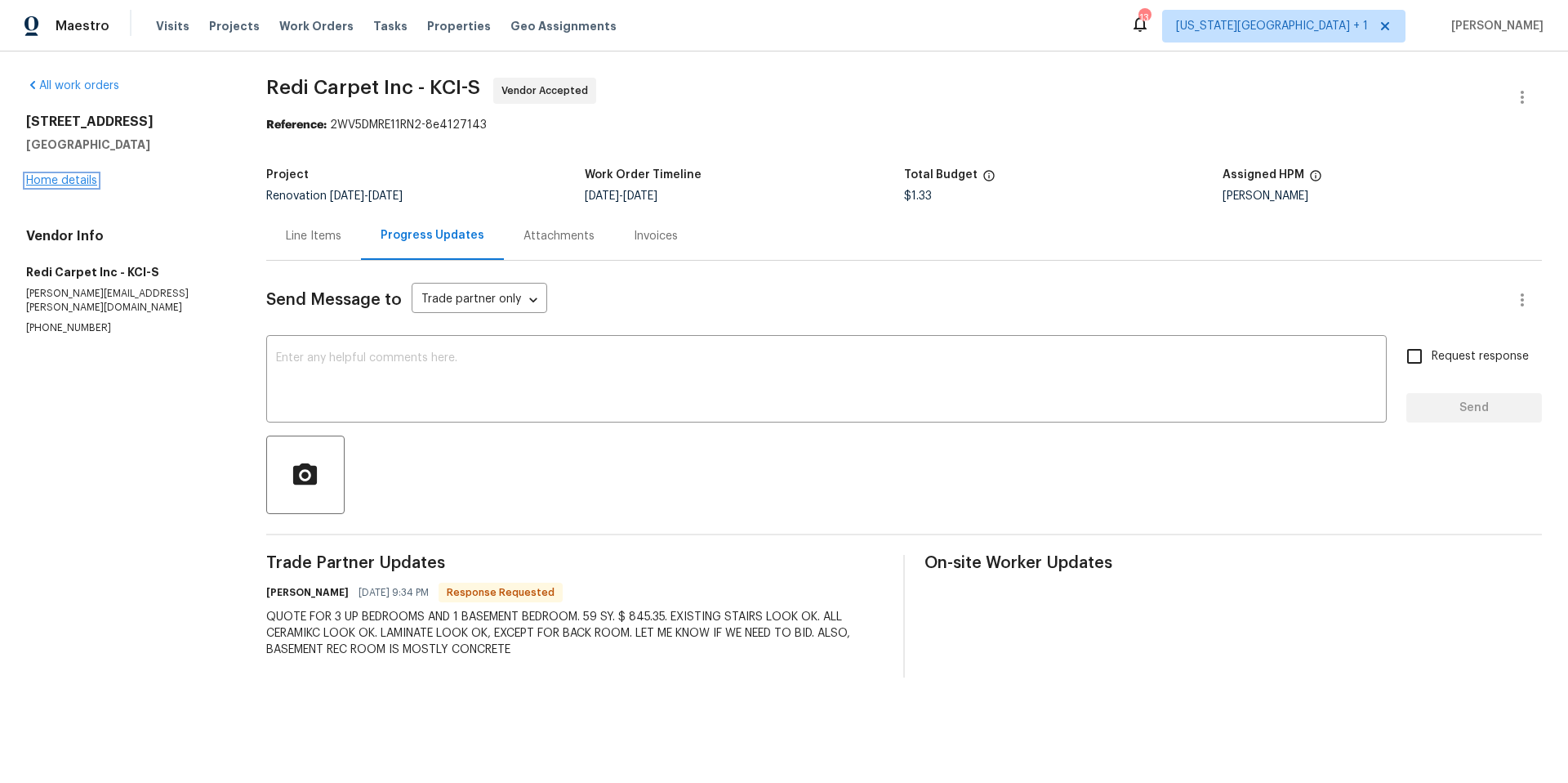
click at [75, 177] on link "Home details" at bounding box center [62, 181] width 71 height 12
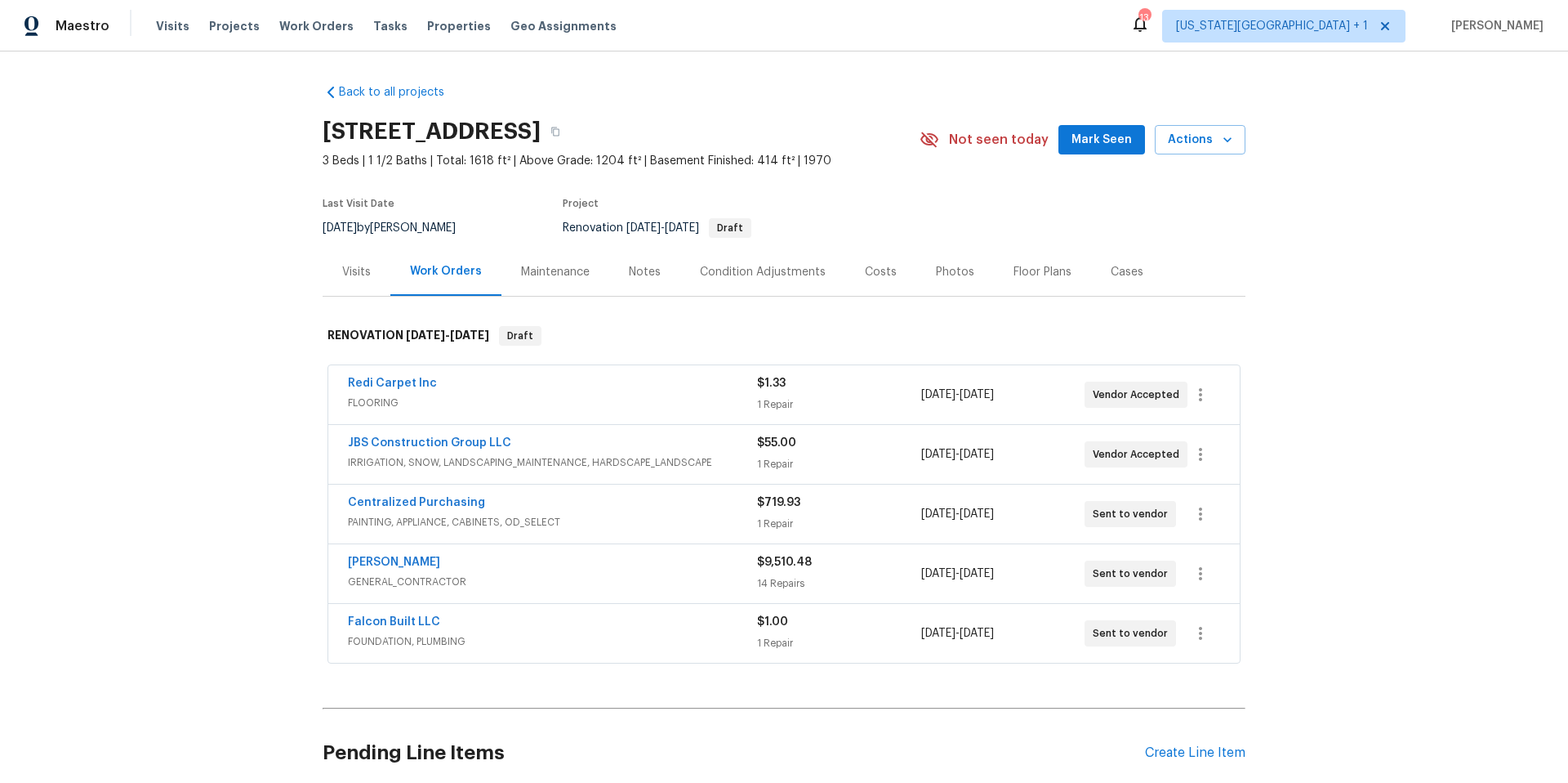
click at [366, 272] on div "Visits" at bounding box center [356, 271] width 29 height 17
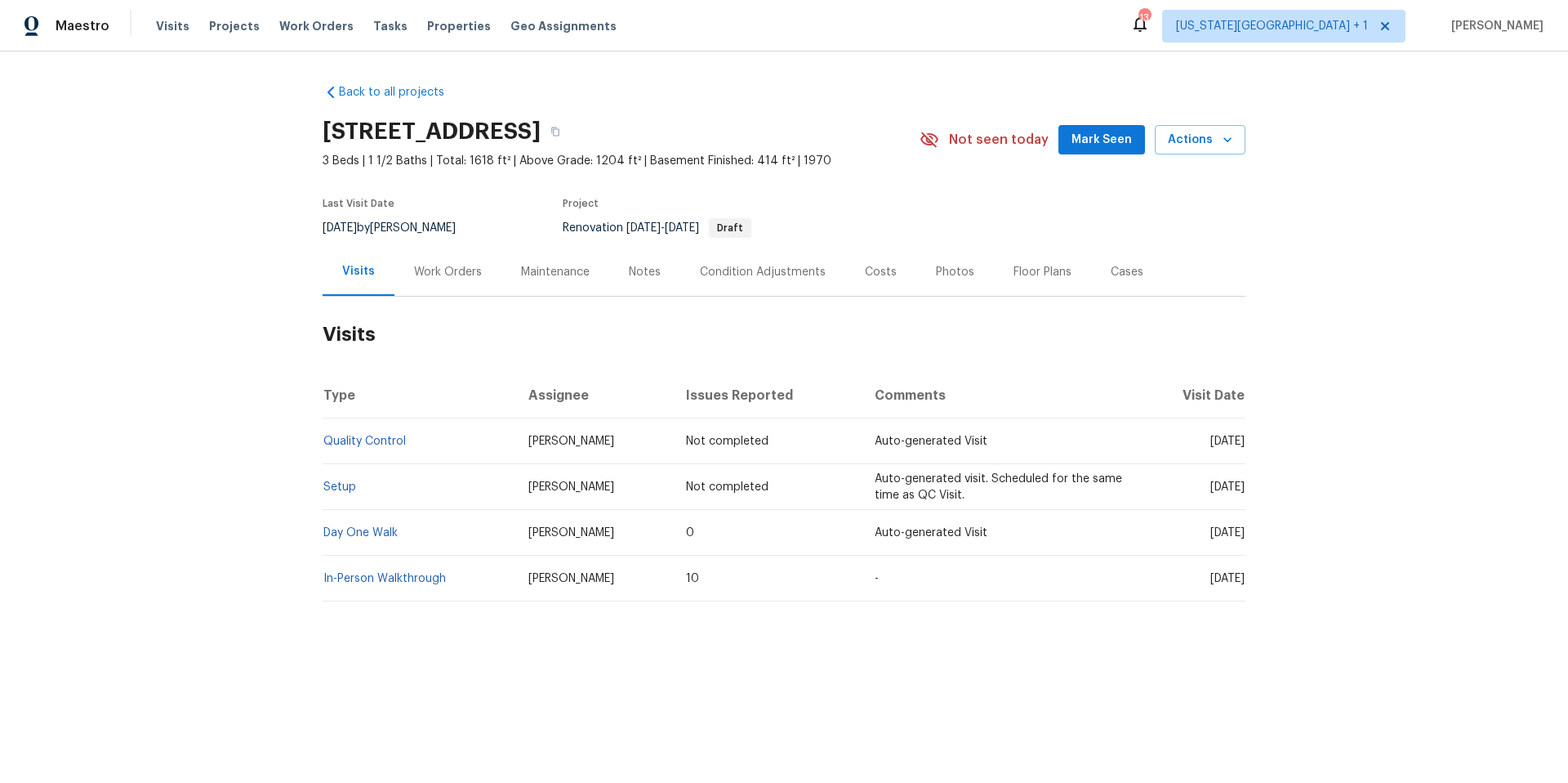
click at [638, 271] on div "Notes" at bounding box center [645, 271] width 31 height 17
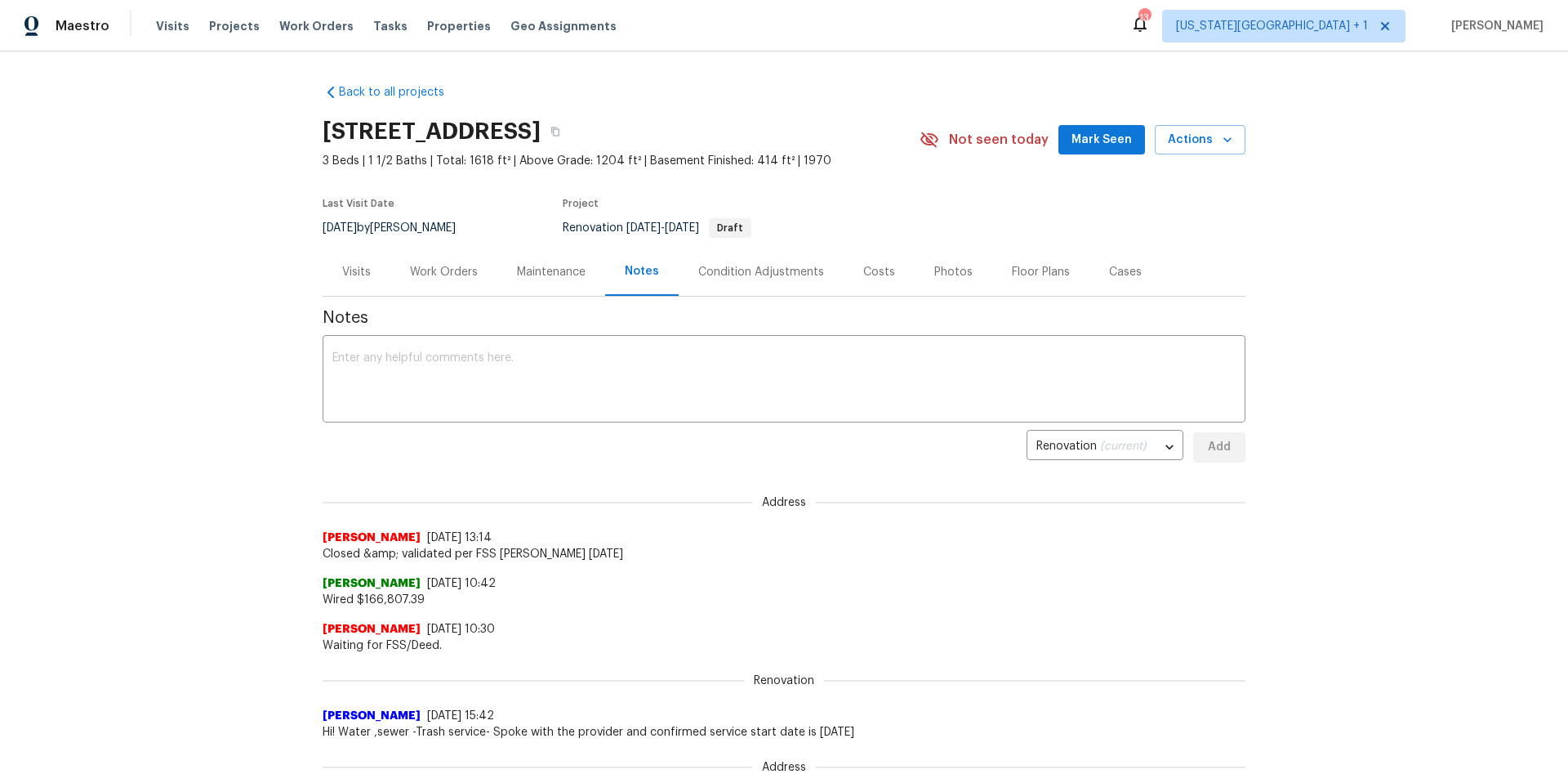
click at [348, 271] on div "Visits" at bounding box center [356, 271] width 29 height 17
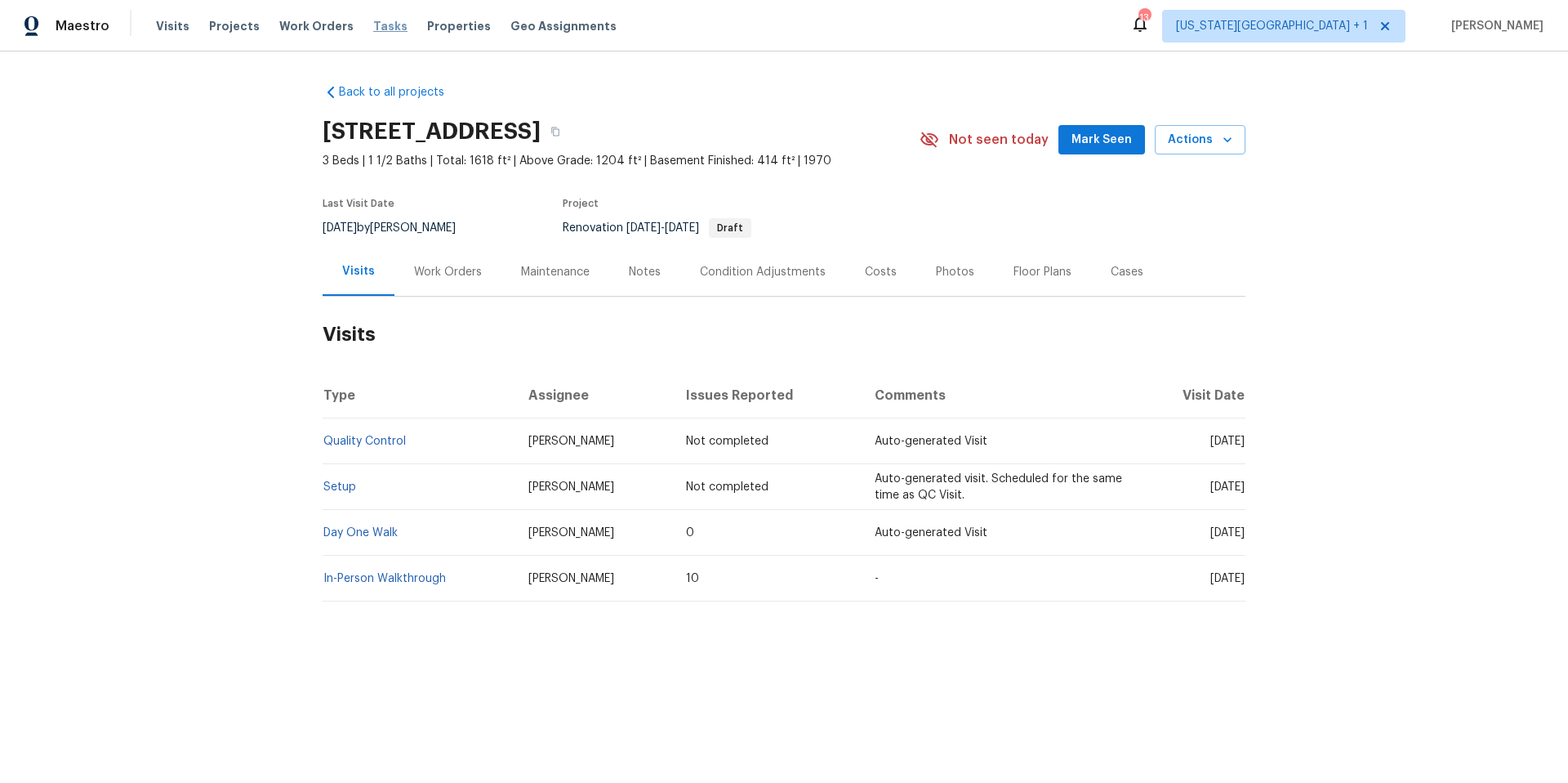
click at [374, 30] on span "Tasks" at bounding box center [390, 27] width 34 height 12
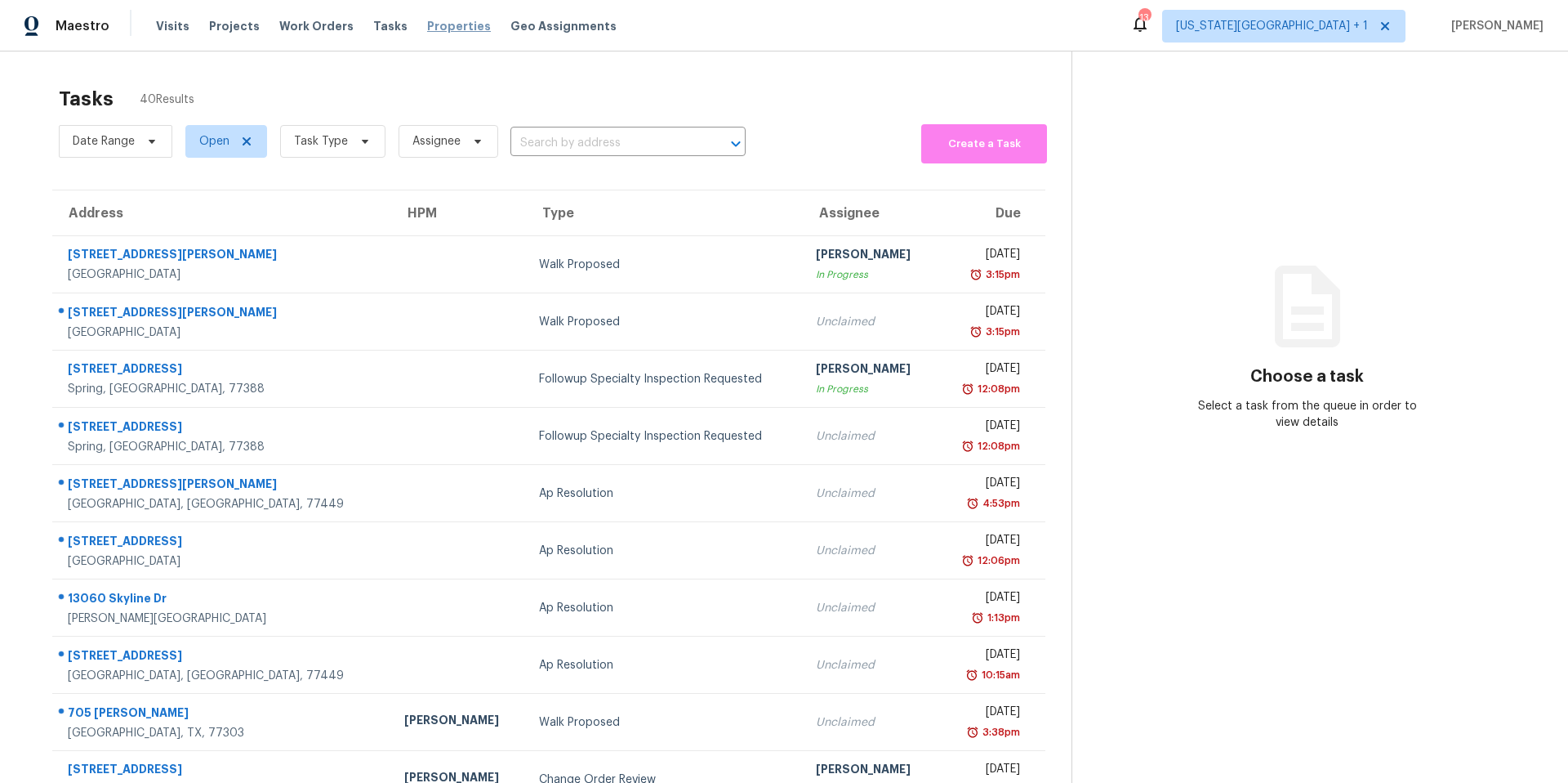
click at [429, 32] on span "Properties" at bounding box center [458, 26] width 64 height 17
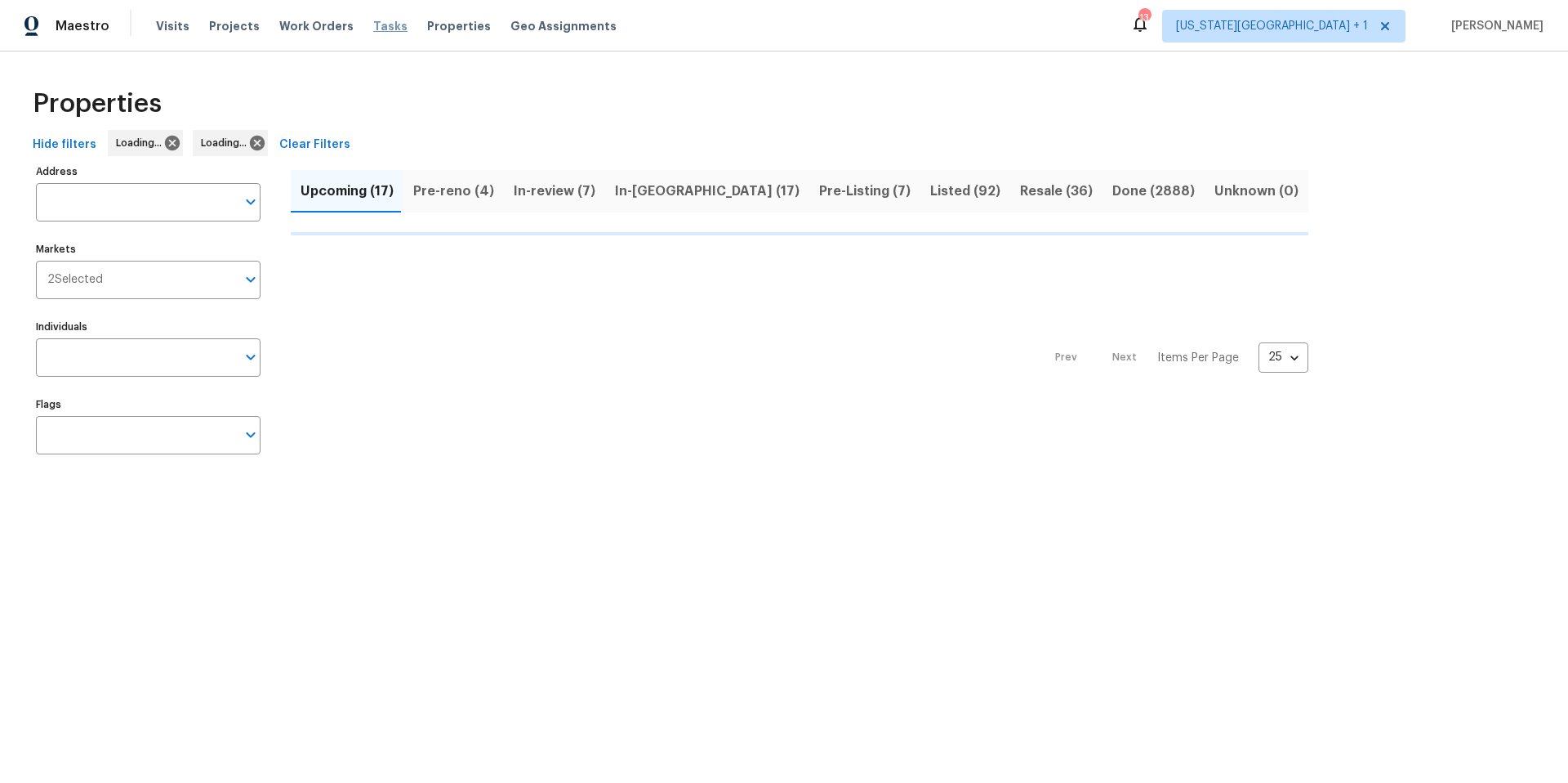
click at [375, 29] on span "Tasks" at bounding box center [390, 27] width 34 height 12
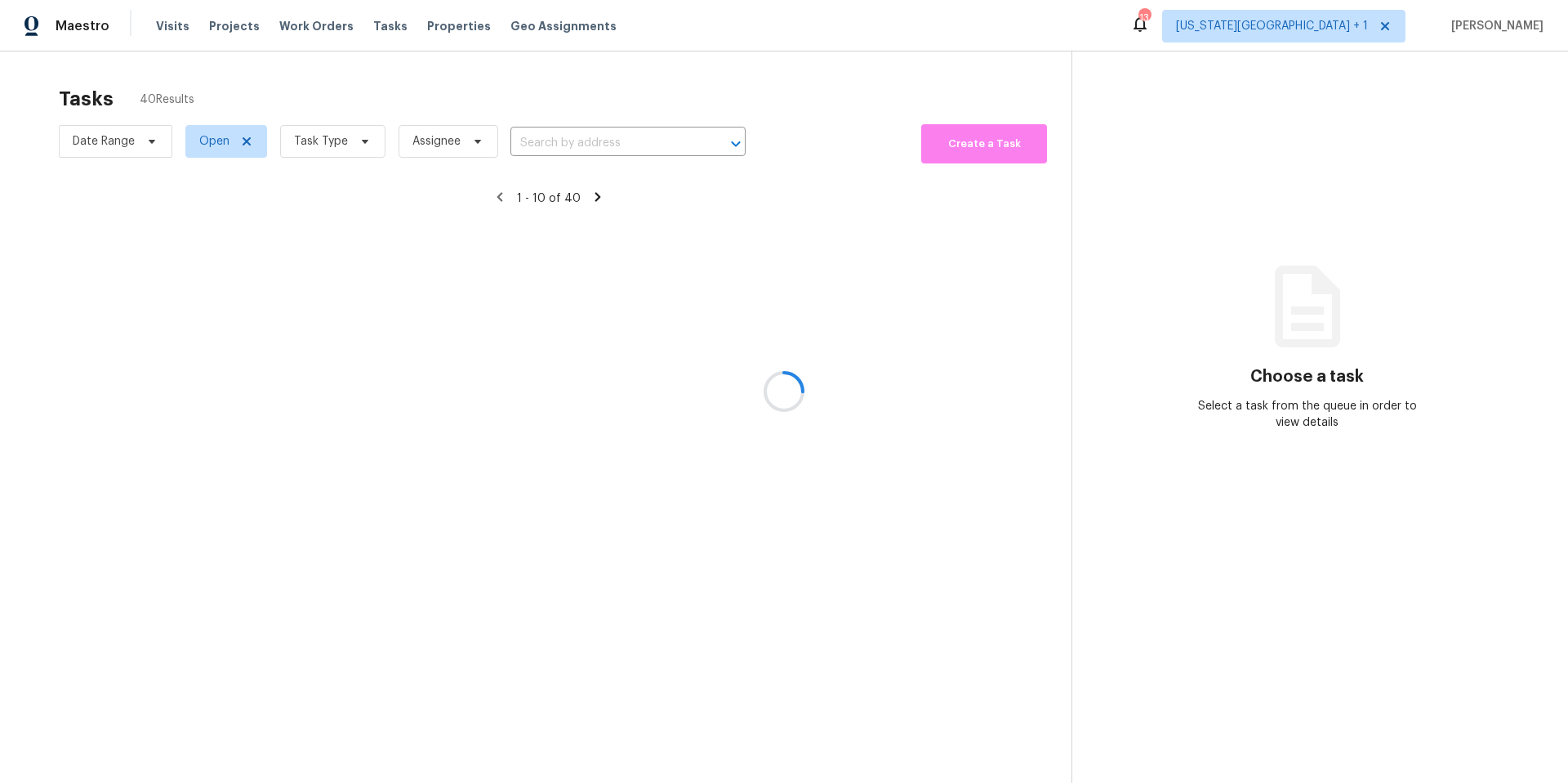
click at [320, 152] on div at bounding box center [784, 392] width 1568 height 783
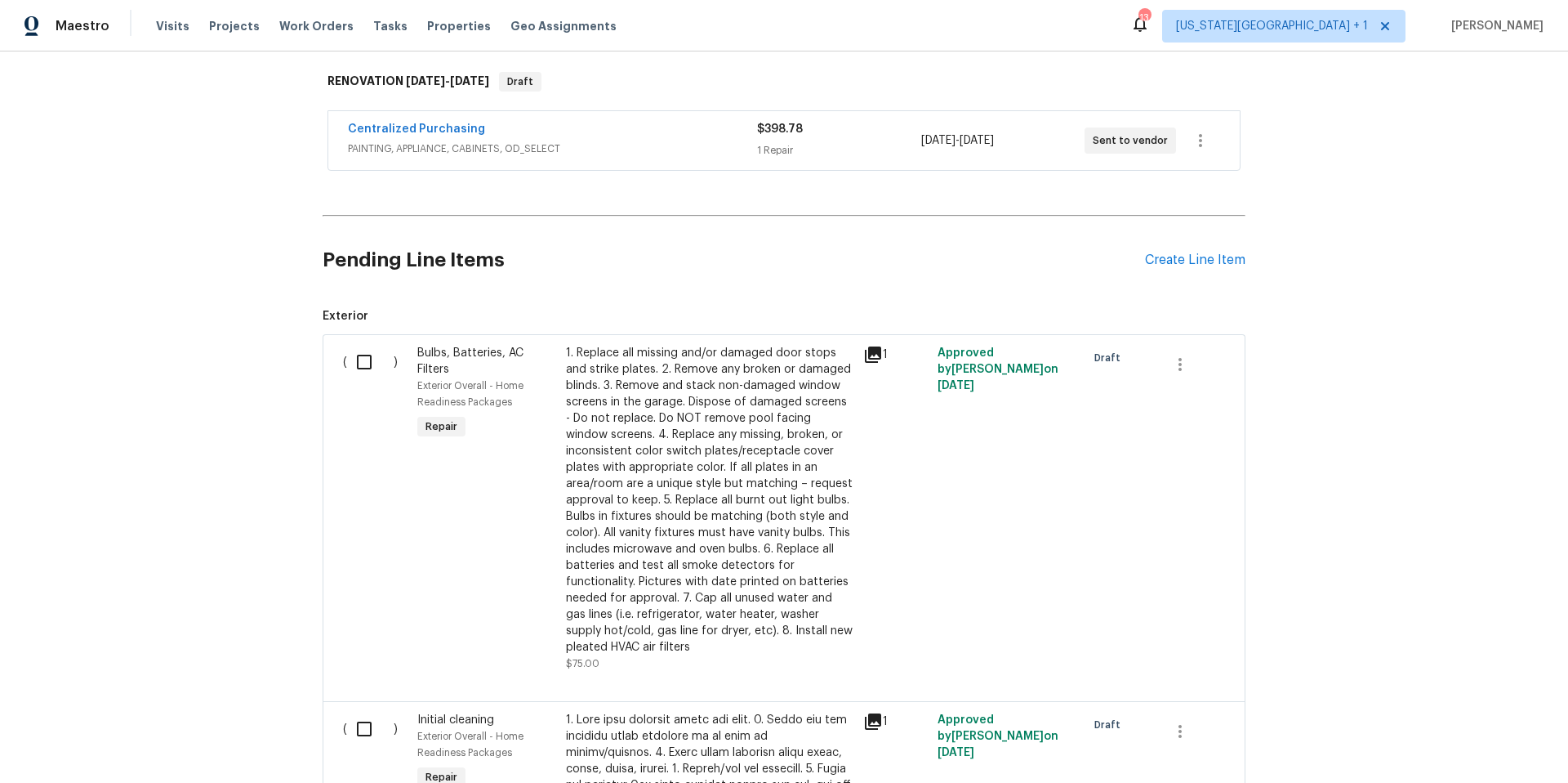
scroll to position [259, 0]
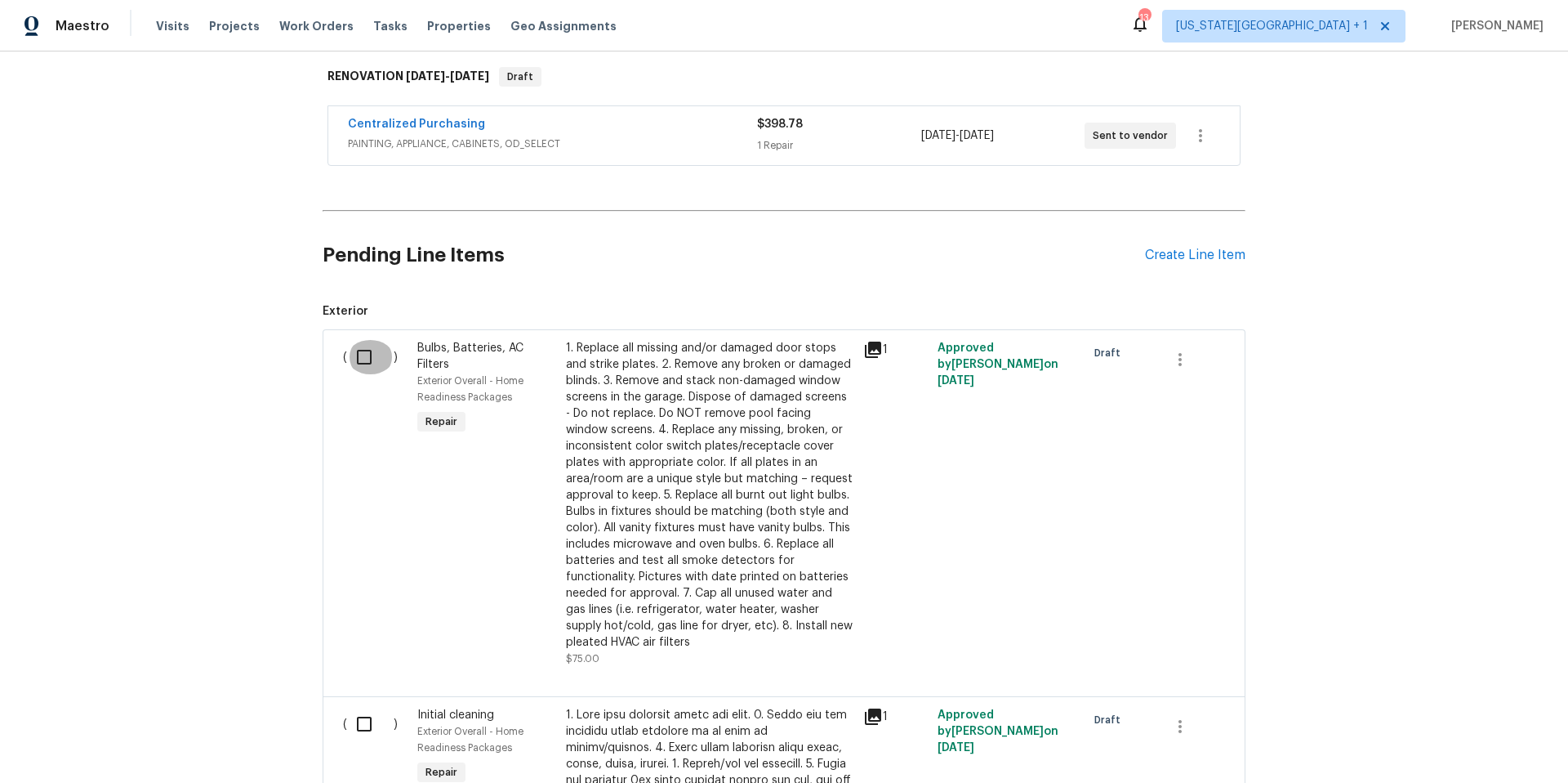
click at [371, 356] on input "checkbox" at bounding box center [370, 357] width 46 height 34
checkbox input "true"
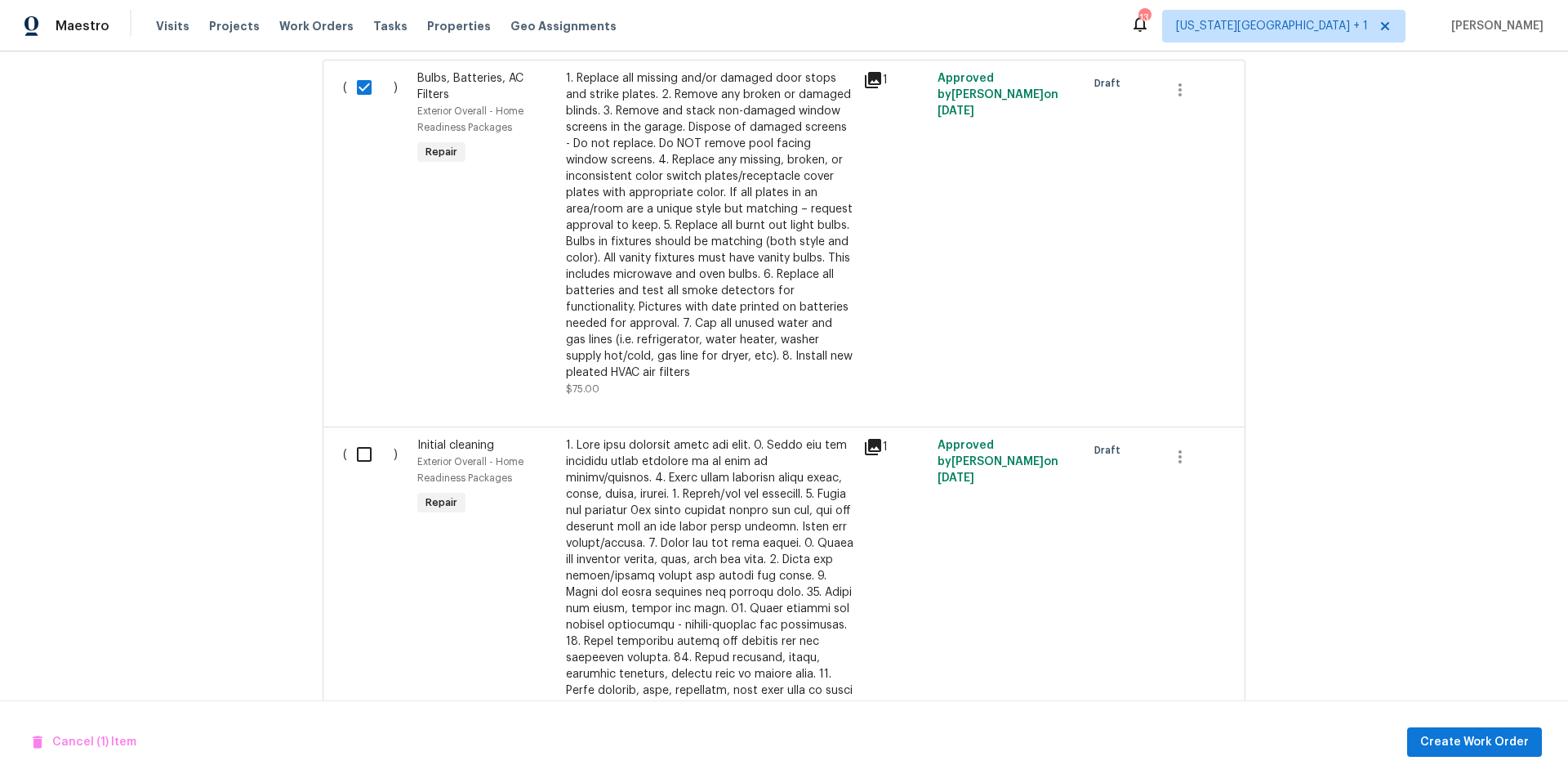
scroll to position [575, 0]
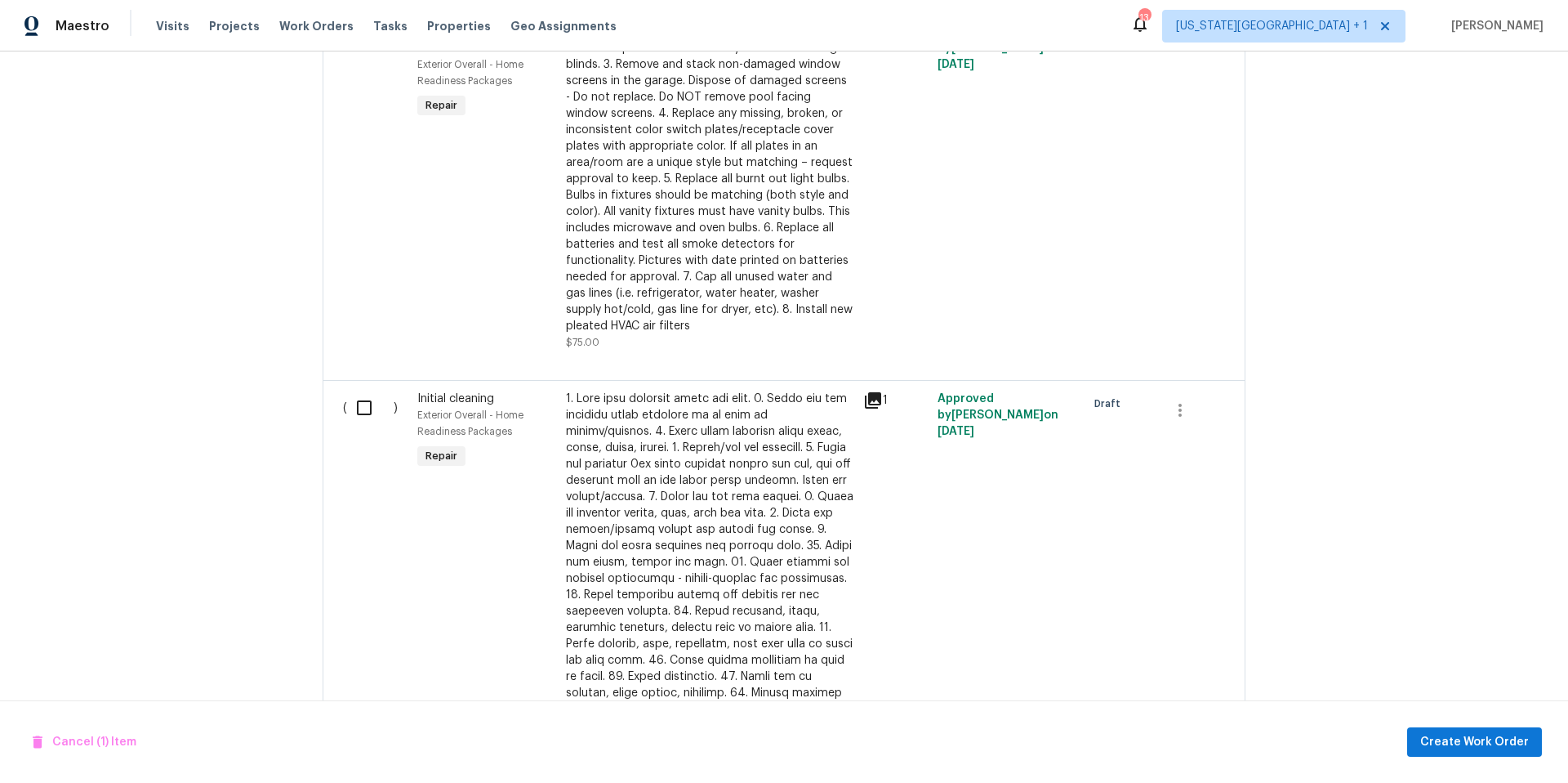
click at [364, 418] on input "checkbox" at bounding box center [370, 407] width 46 height 34
checkbox input "true"
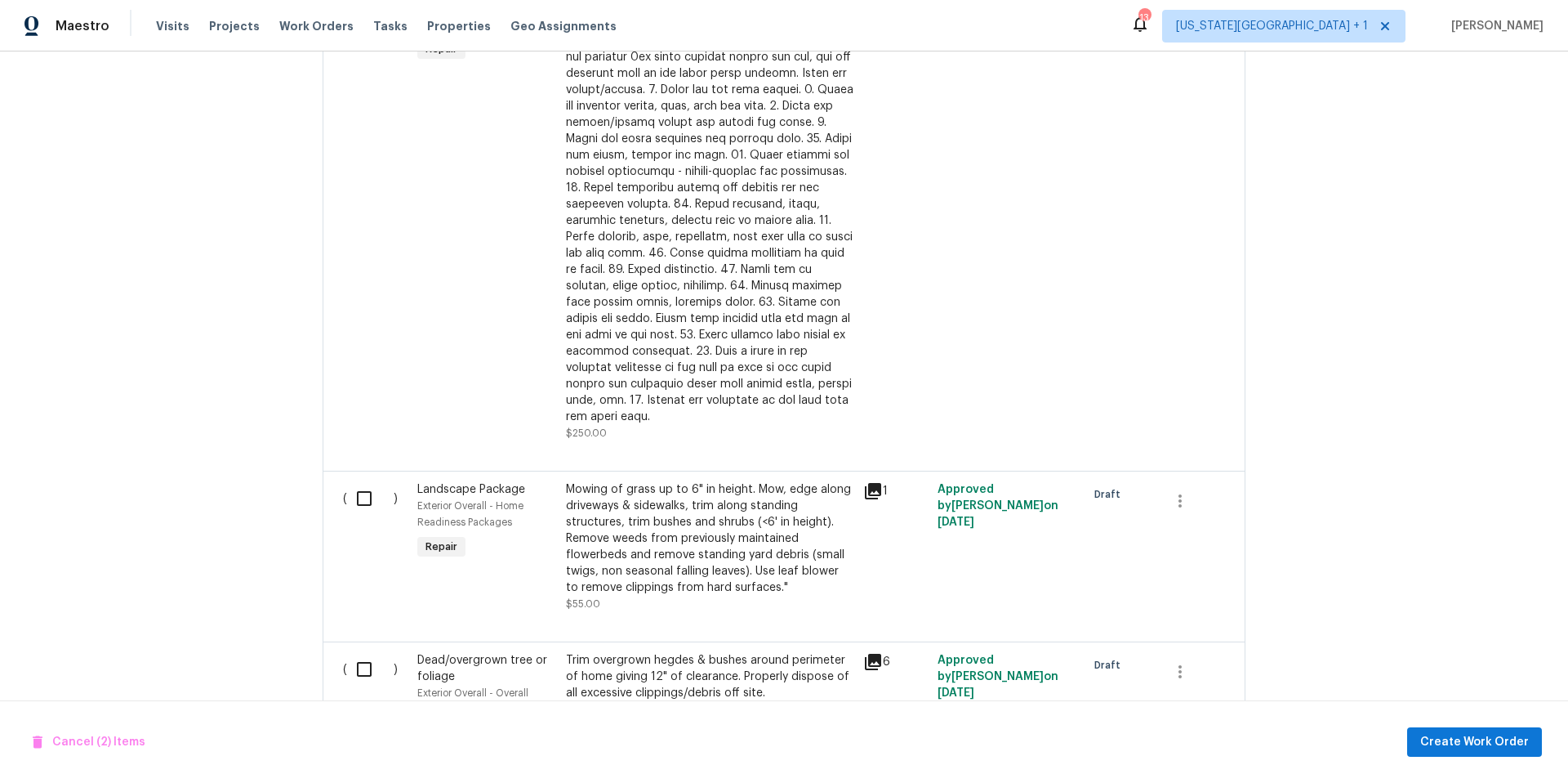
scroll to position [996, 0]
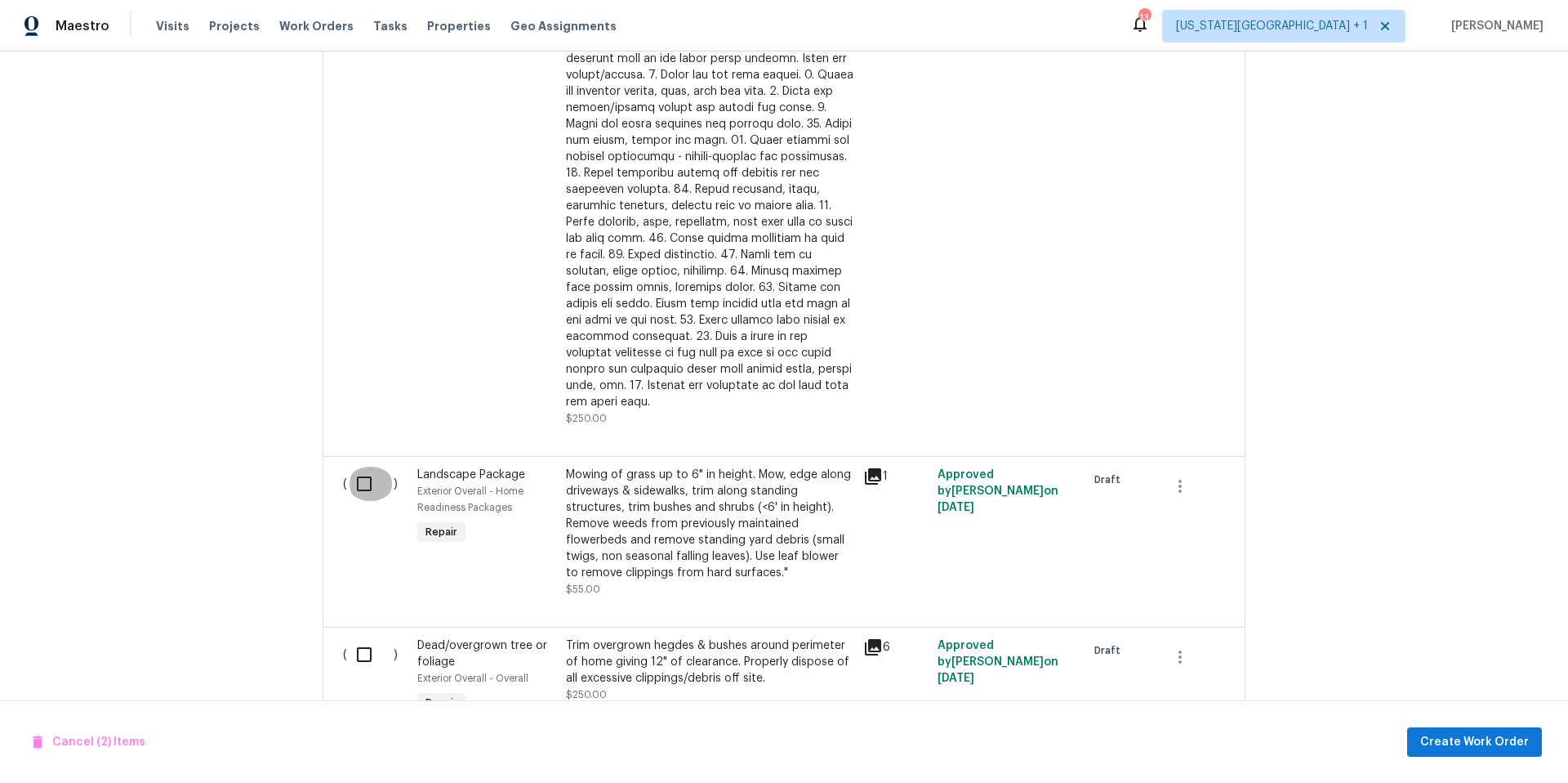
click at [364, 472] on input "checkbox" at bounding box center [370, 483] width 46 height 34
click at [367, 468] on input "checkbox" at bounding box center [370, 483] width 46 height 34
checkbox input "false"
click at [358, 641] on input "checkbox" at bounding box center [370, 654] width 46 height 34
click at [362, 638] on input "checkbox" at bounding box center [370, 654] width 46 height 34
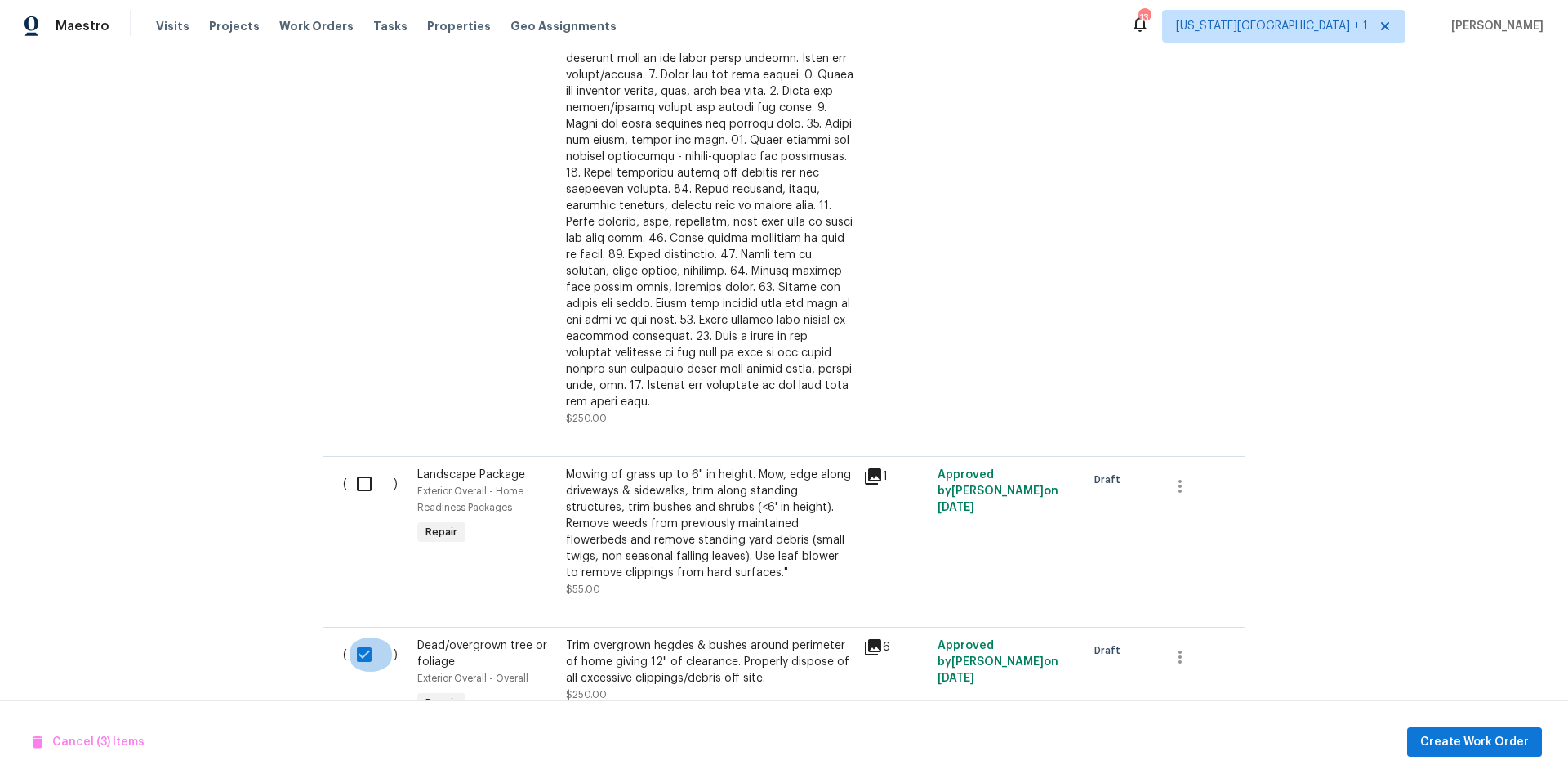
checkbox input "false"
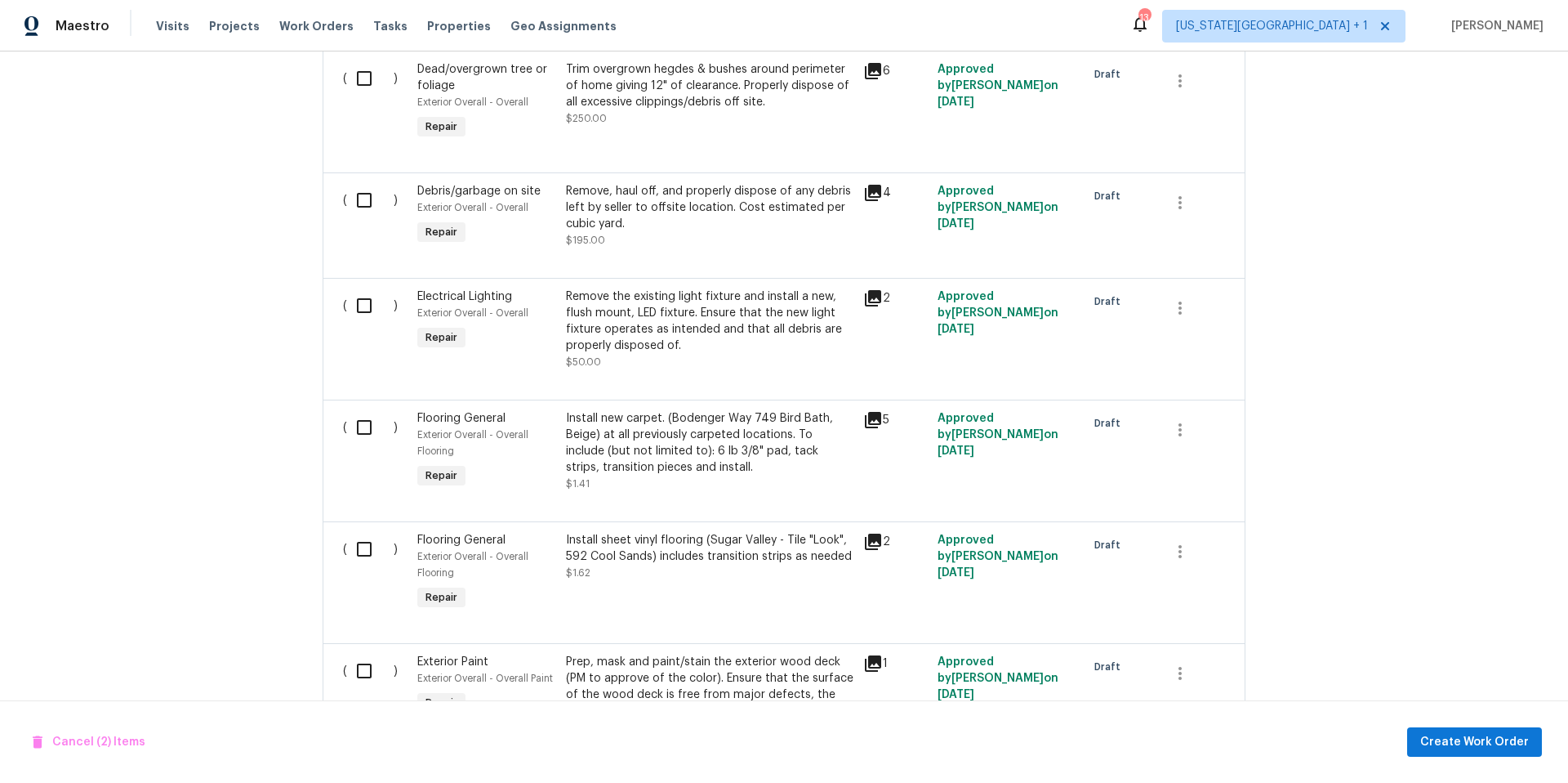
scroll to position [1590, 0]
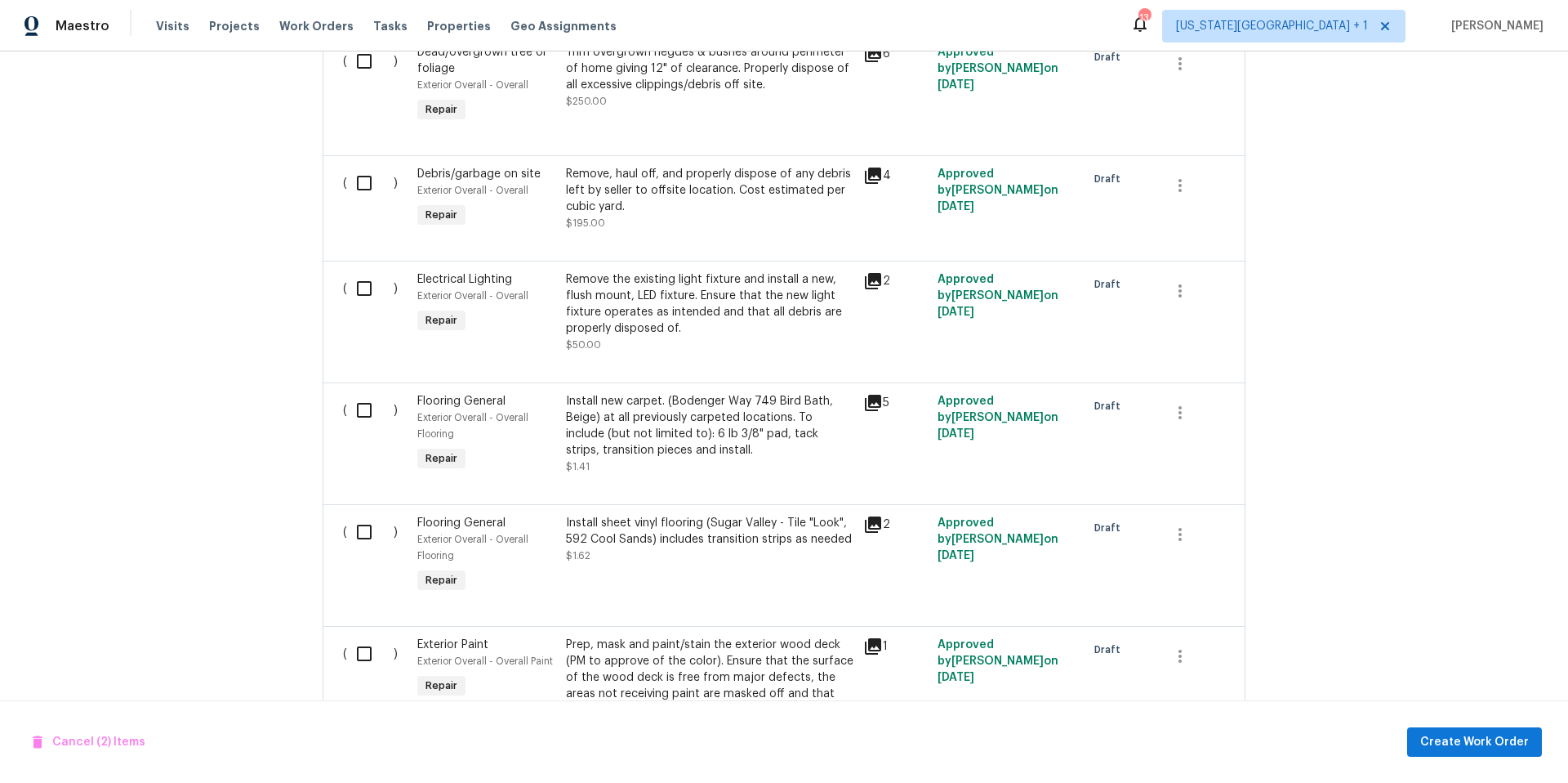
click at [364, 168] on input "checkbox" at bounding box center [370, 183] width 46 height 34
checkbox input "true"
click at [360, 271] on input "checkbox" at bounding box center [370, 288] width 46 height 34
checkbox input "true"
click at [356, 406] on input "checkbox" at bounding box center [370, 409] width 46 height 34
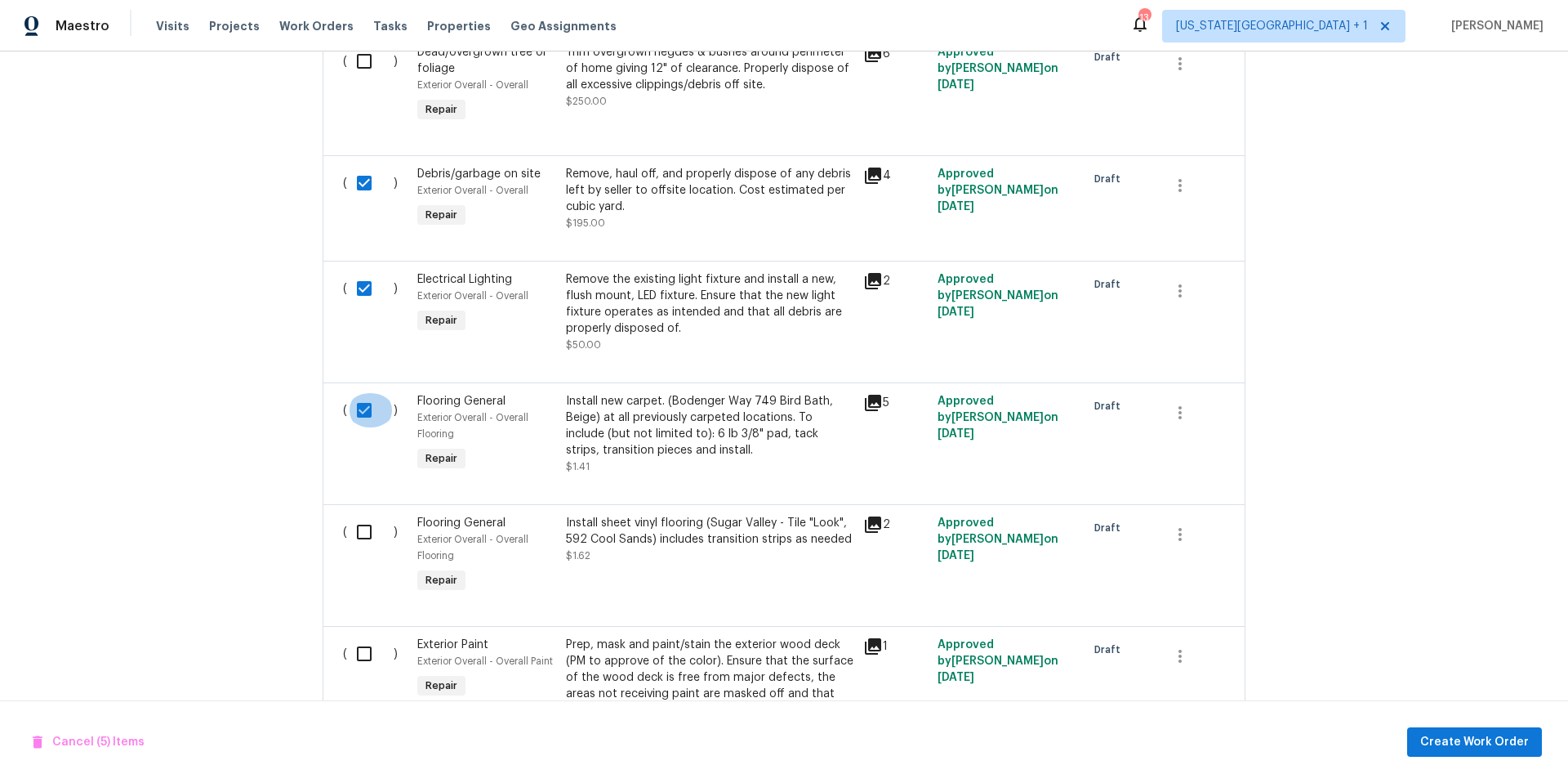
click at [357, 402] on input "checkbox" at bounding box center [370, 409] width 46 height 34
checkbox input "false"
click at [357, 533] on input "checkbox" at bounding box center [370, 531] width 46 height 34
checkbox input "false"
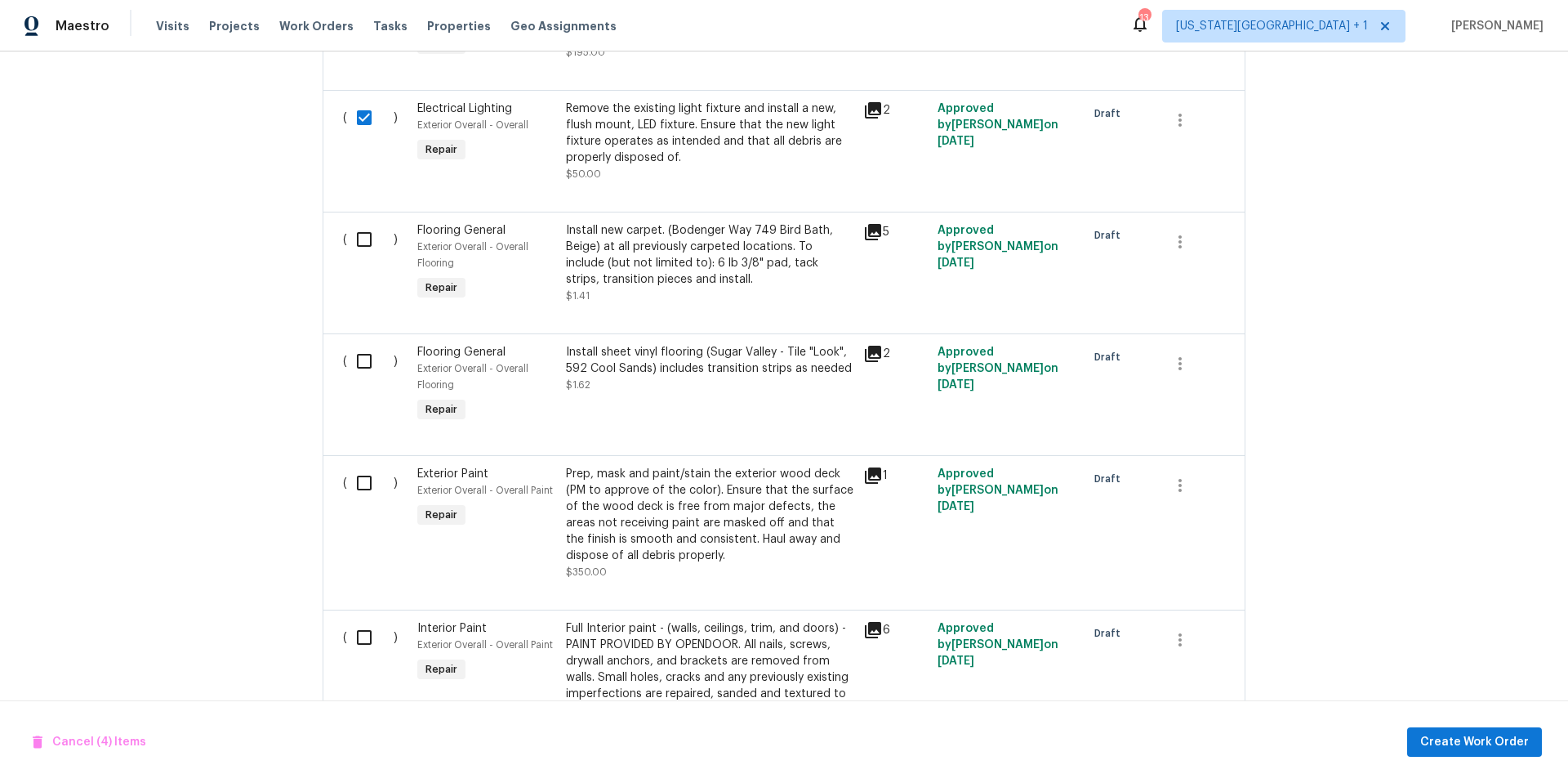
scroll to position [1817, 0]
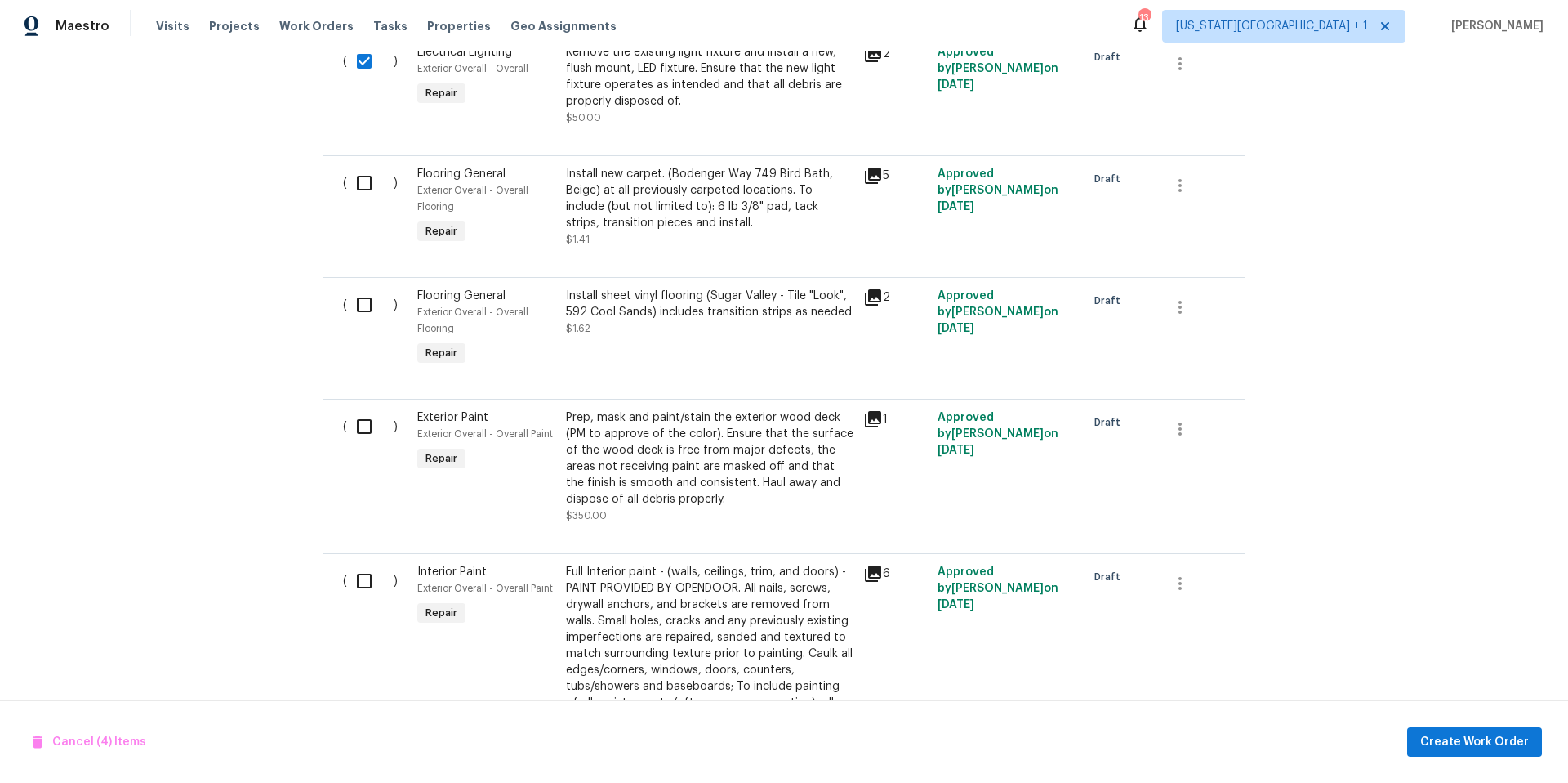
click at [371, 415] on input "checkbox" at bounding box center [370, 426] width 46 height 34
checkbox input "true"
click at [363, 567] on input "checkbox" at bounding box center [370, 580] width 46 height 34
checkbox input "true"
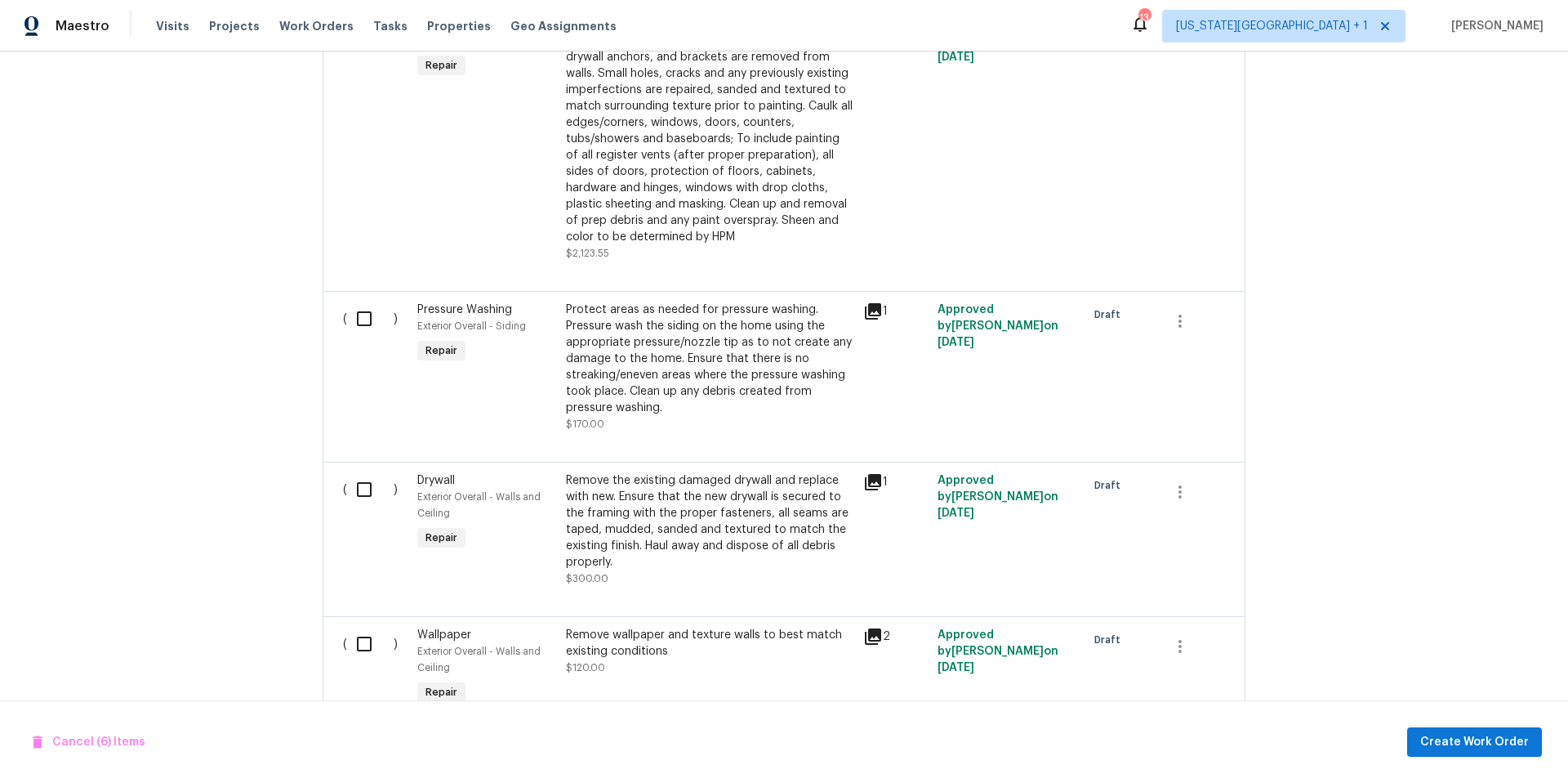
scroll to position [2418, 0]
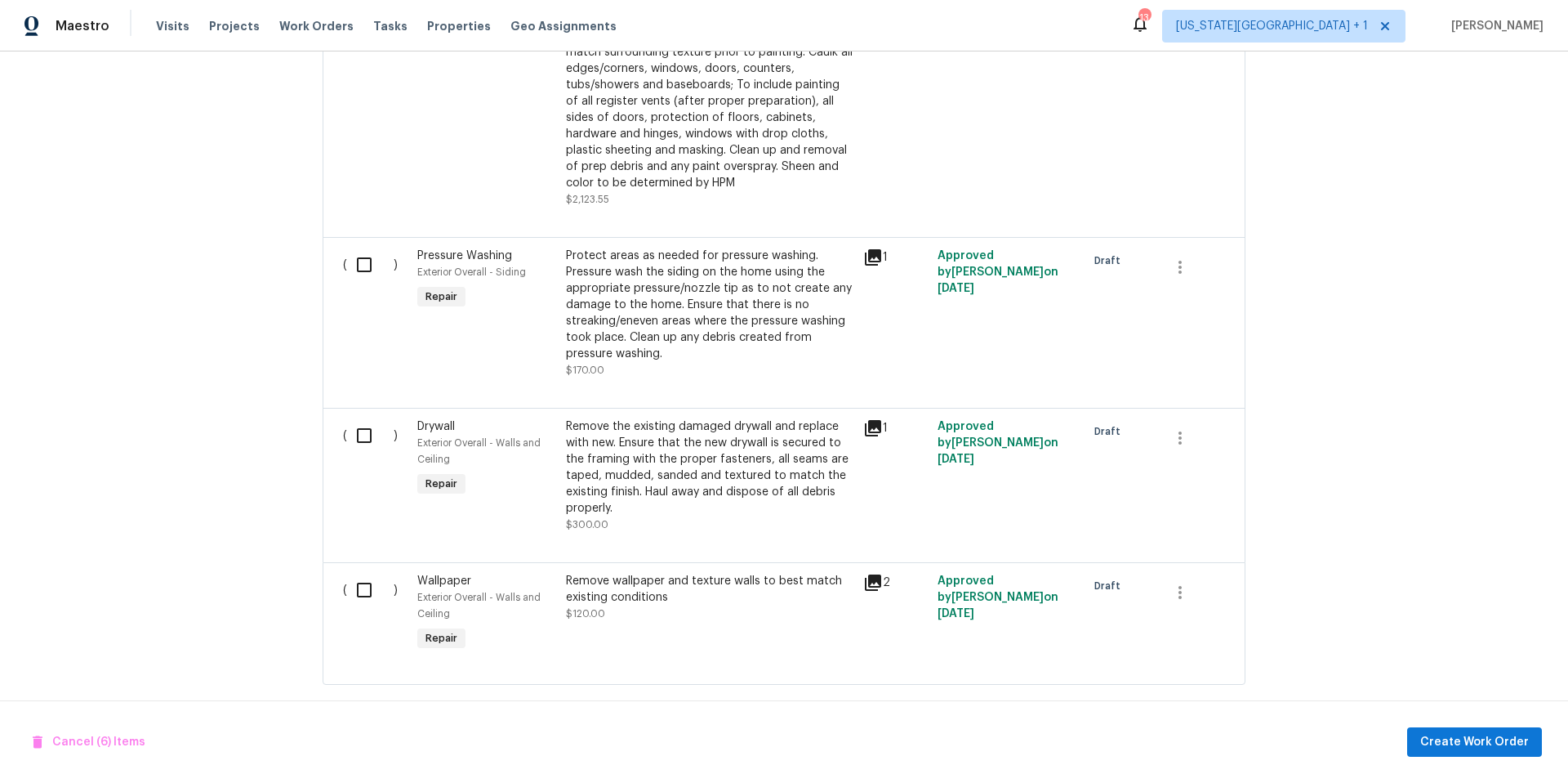
click at [367, 248] on input "checkbox" at bounding box center [370, 265] width 46 height 34
checkbox input "true"
click at [361, 436] on input "checkbox" at bounding box center [370, 435] width 46 height 34
checkbox input "true"
click at [369, 591] on input "checkbox" at bounding box center [370, 589] width 46 height 34
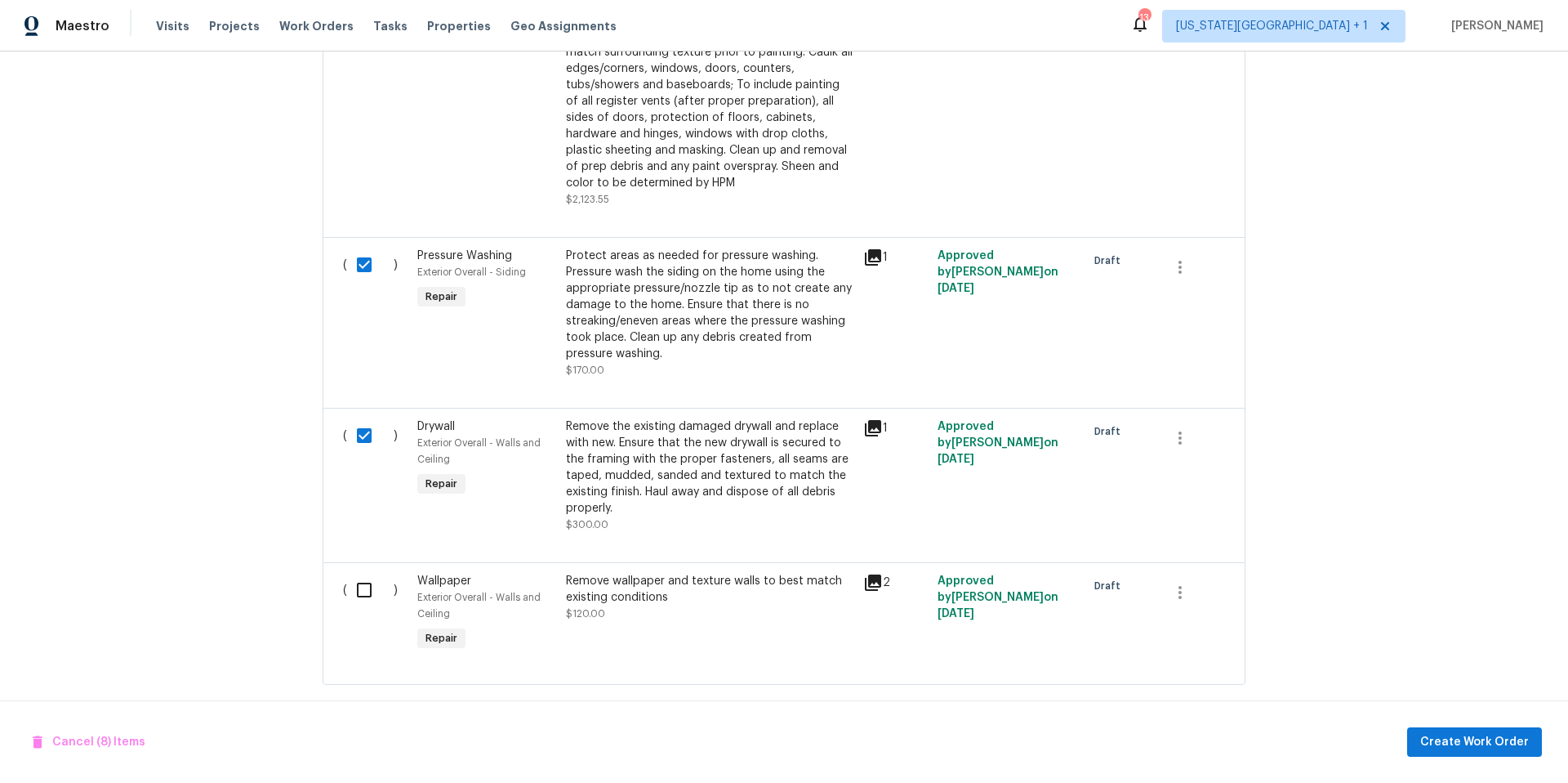
checkbox input "true"
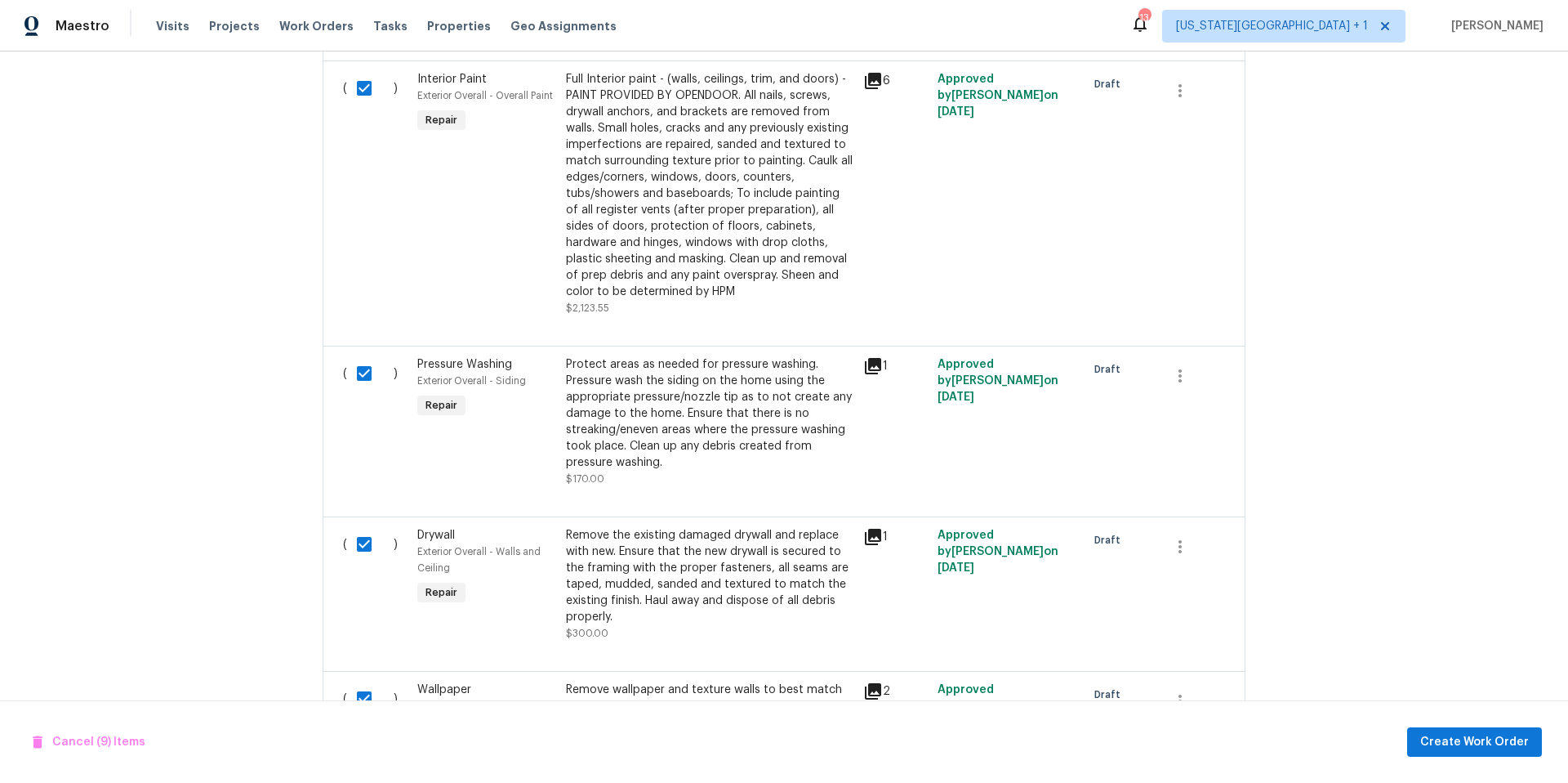
scroll to position [2422, 0]
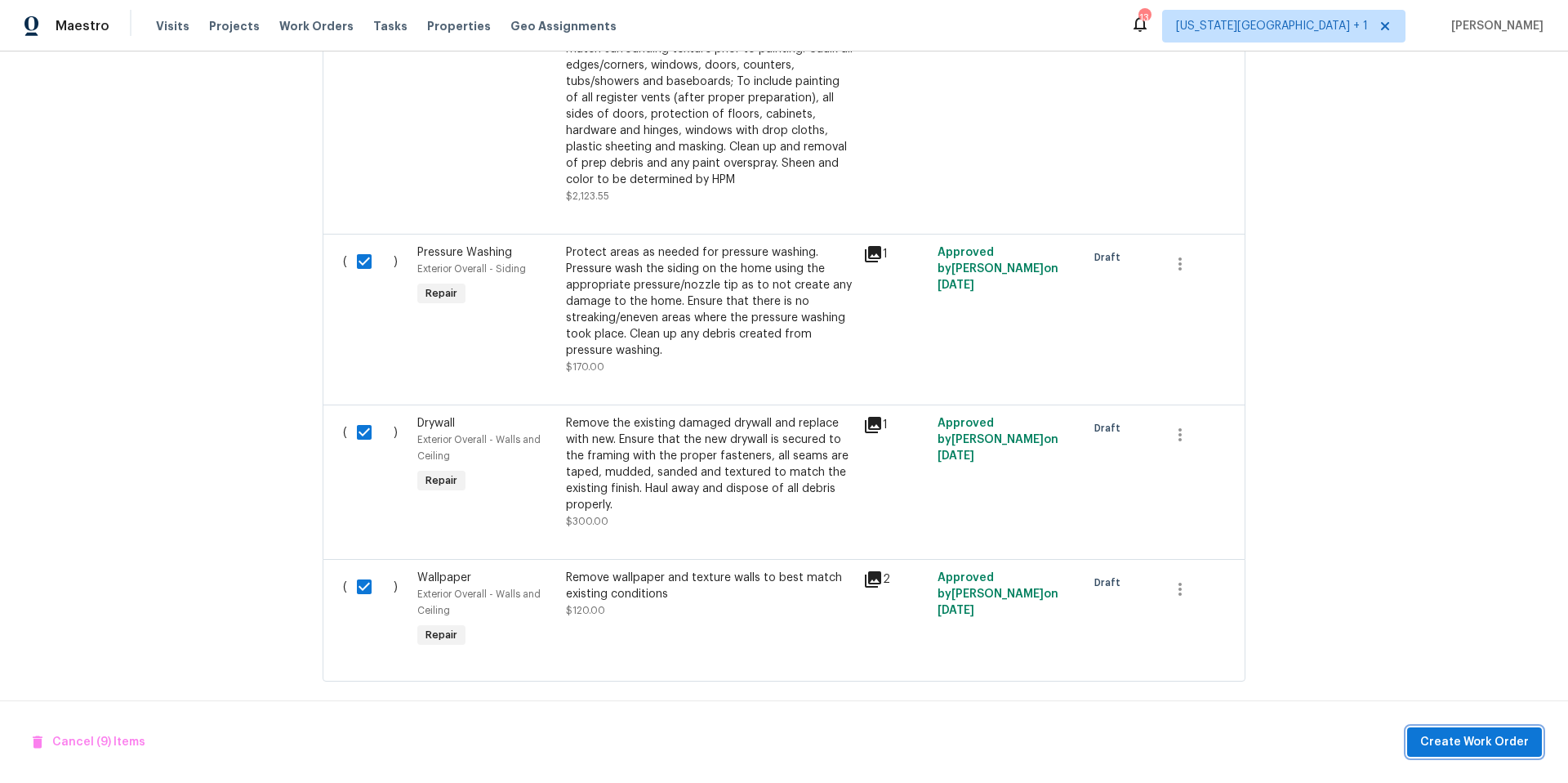
click at [1440, 742] on span "Create Work Order" at bounding box center [1474, 742] width 108 height 21
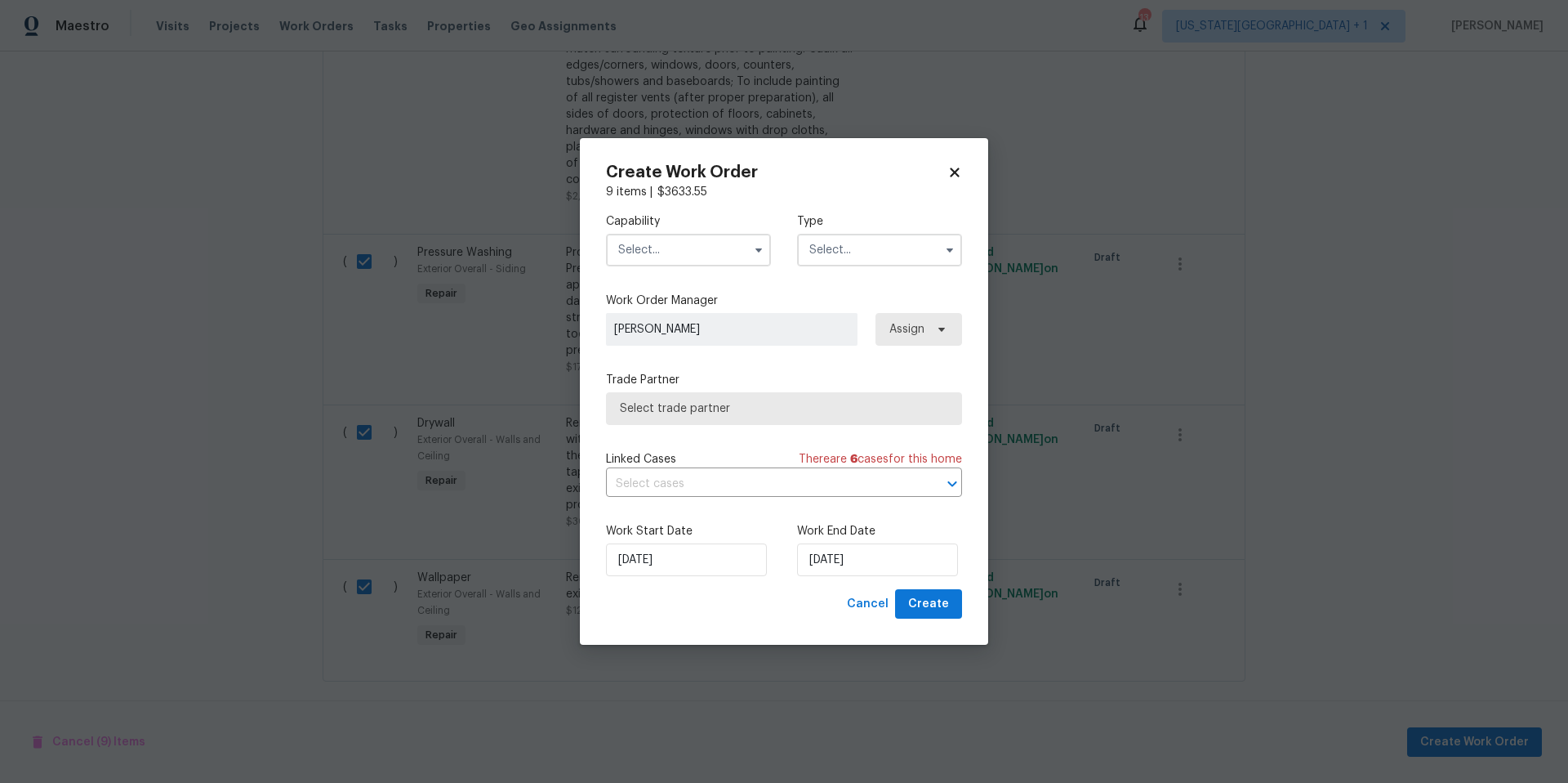
click at [711, 247] on input "text" at bounding box center [688, 250] width 165 height 32
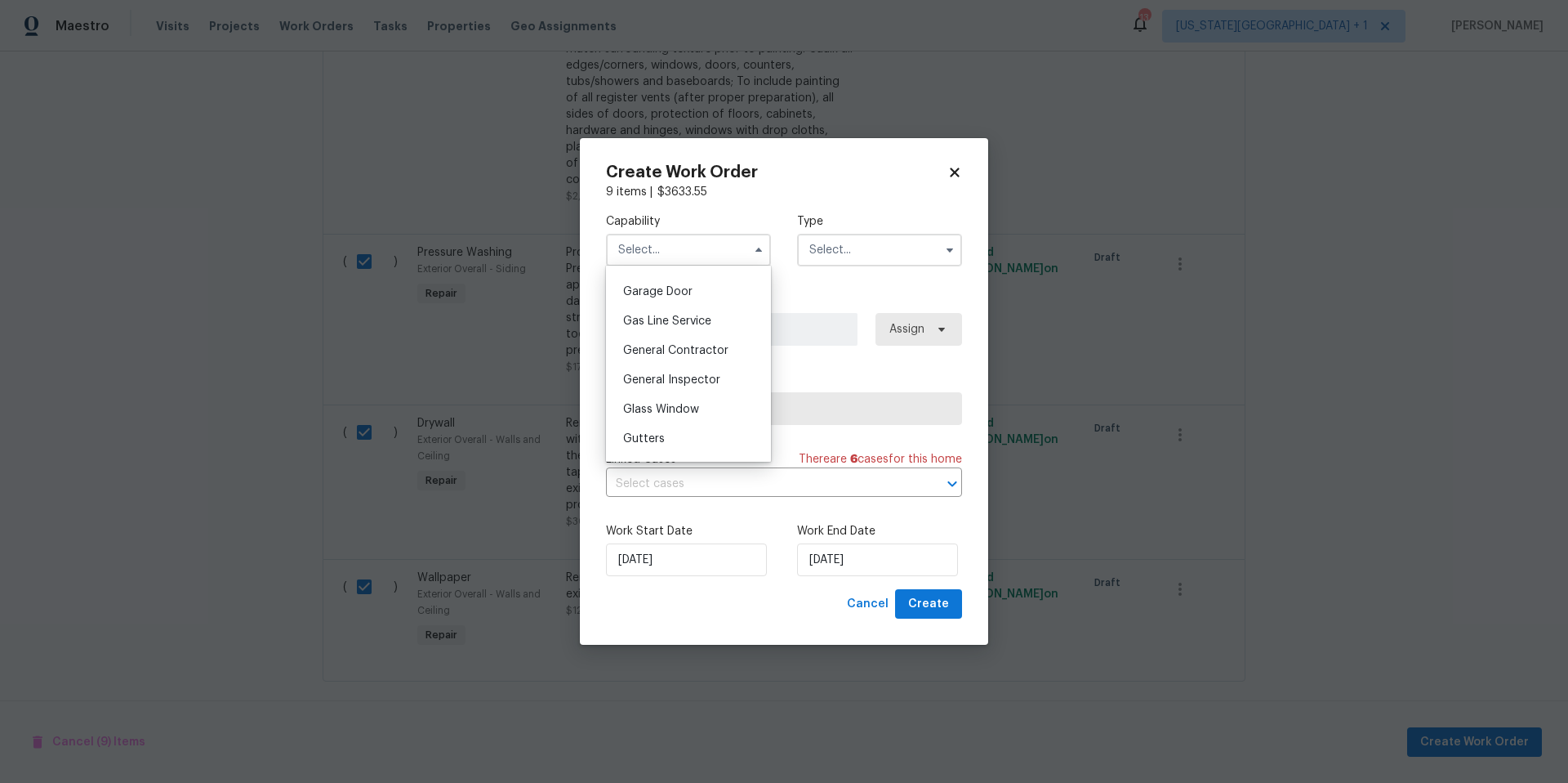
scroll to position [728, 0]
click at [655, 341] on span "General Contractor" at bounding box center [675, 337] width 105 height 12
type input "General Contractor"
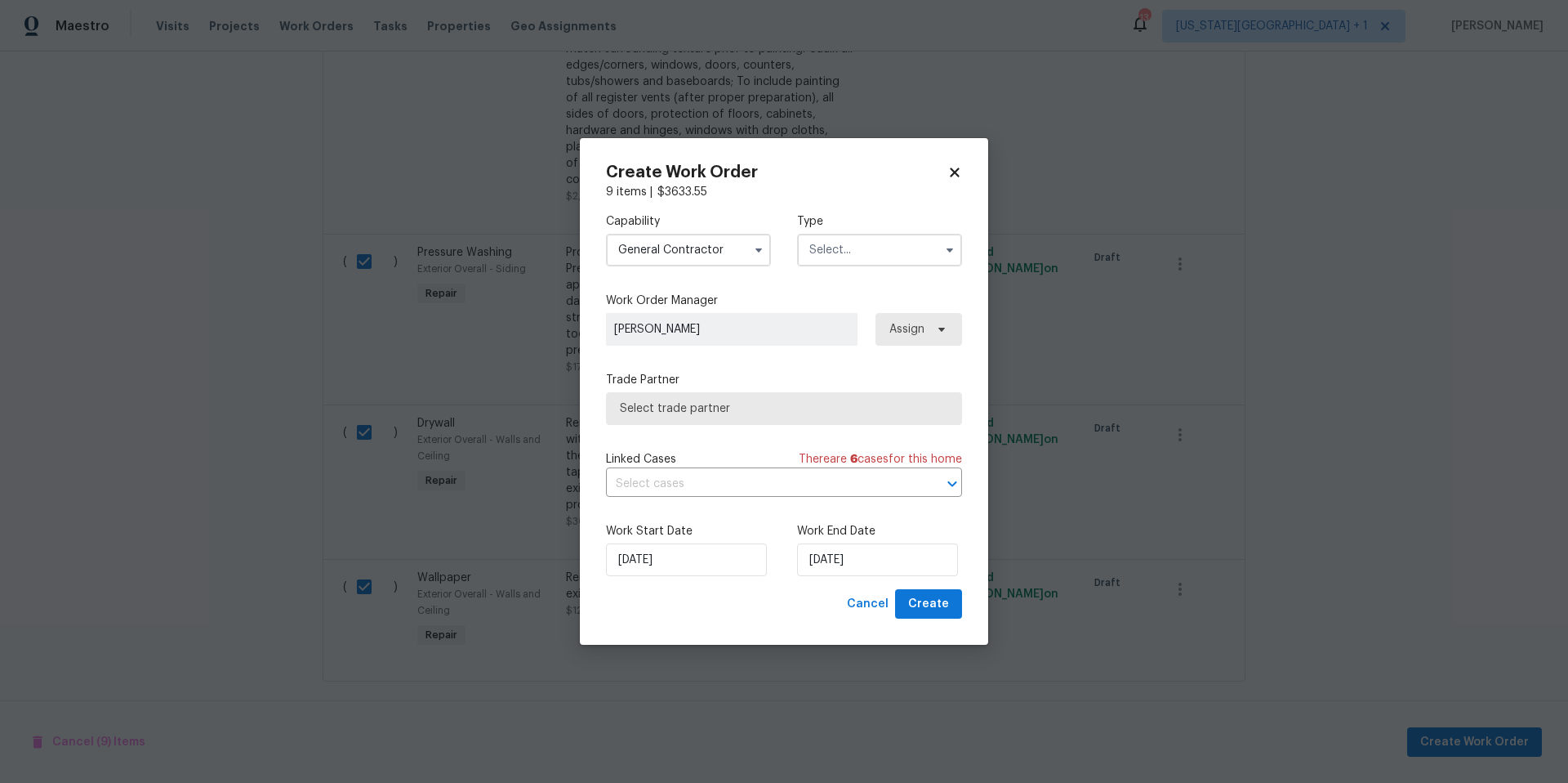
click at [711, 413] on span "Select trade partner" at bounding box center [784, 408] width 328 height 17
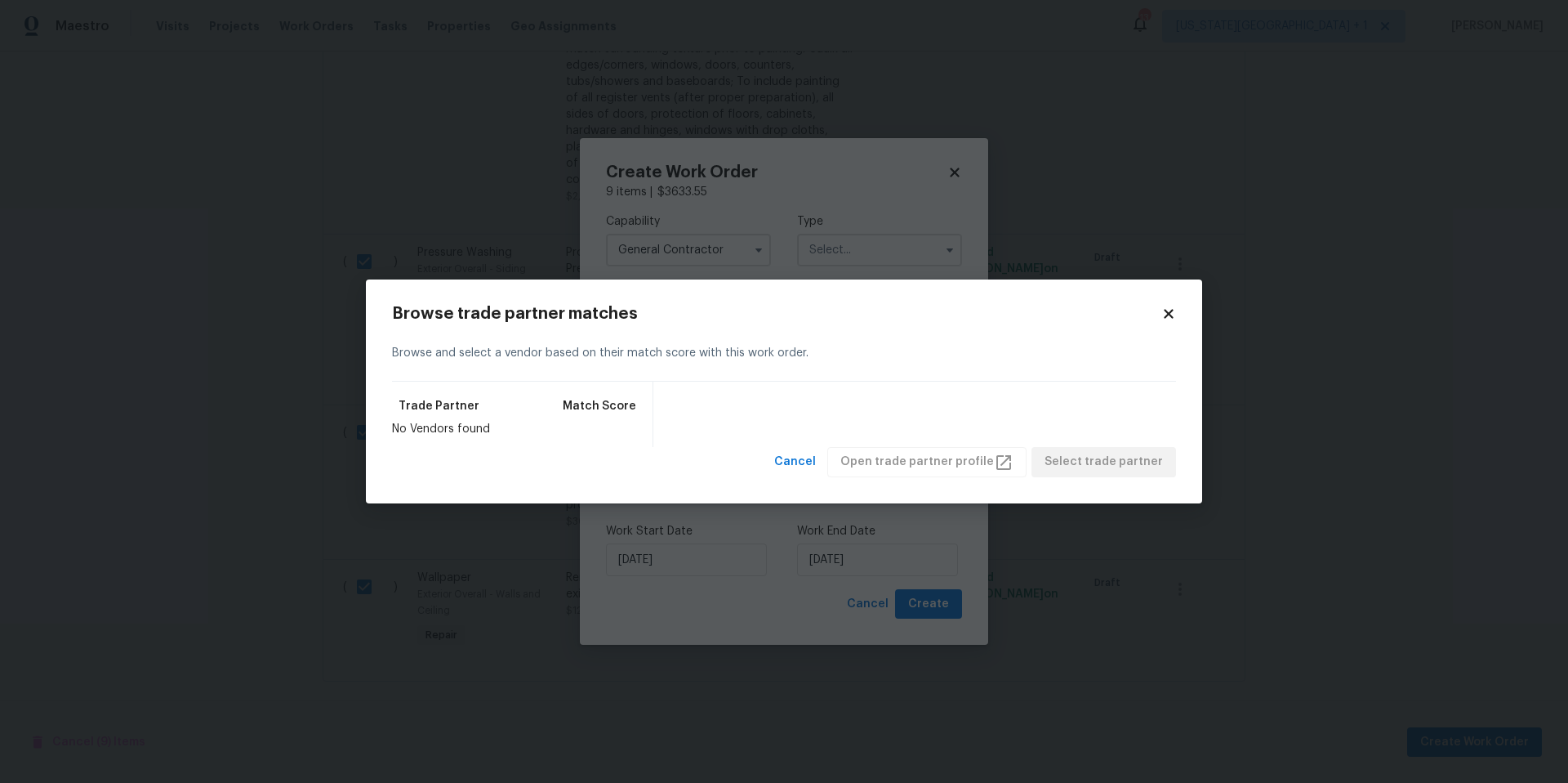
click at [969, 459] on div "Cancel Open trade partner profile Select trade partner" at bounding box center [971, 461] width 408 height 30
click at [1071, 465] on div "Cancel Open trade partner profile Select trade partner" at bounding box center [971, 461] width 408 height 30
click at [892, 476] on div "Cancel Open trade partner profile Select trade partner" at bounding box center [971, 461] width 408 height 30
click at [1164, 316] on icon at bounding box center [1168, 313] width 15 height 15
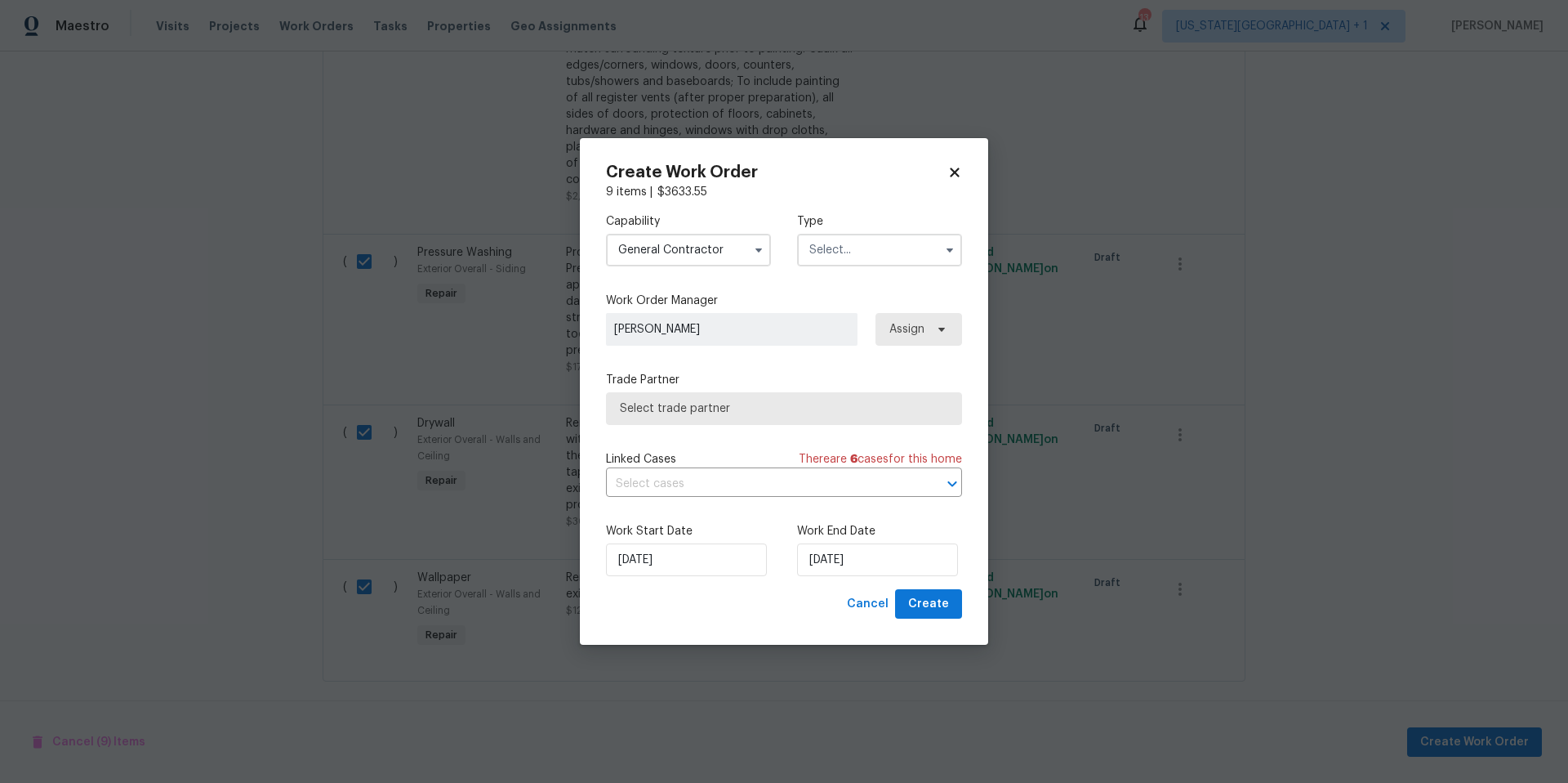
click at [923, 253] on input "text" at bounding box center [880, 250] width 165 height 32
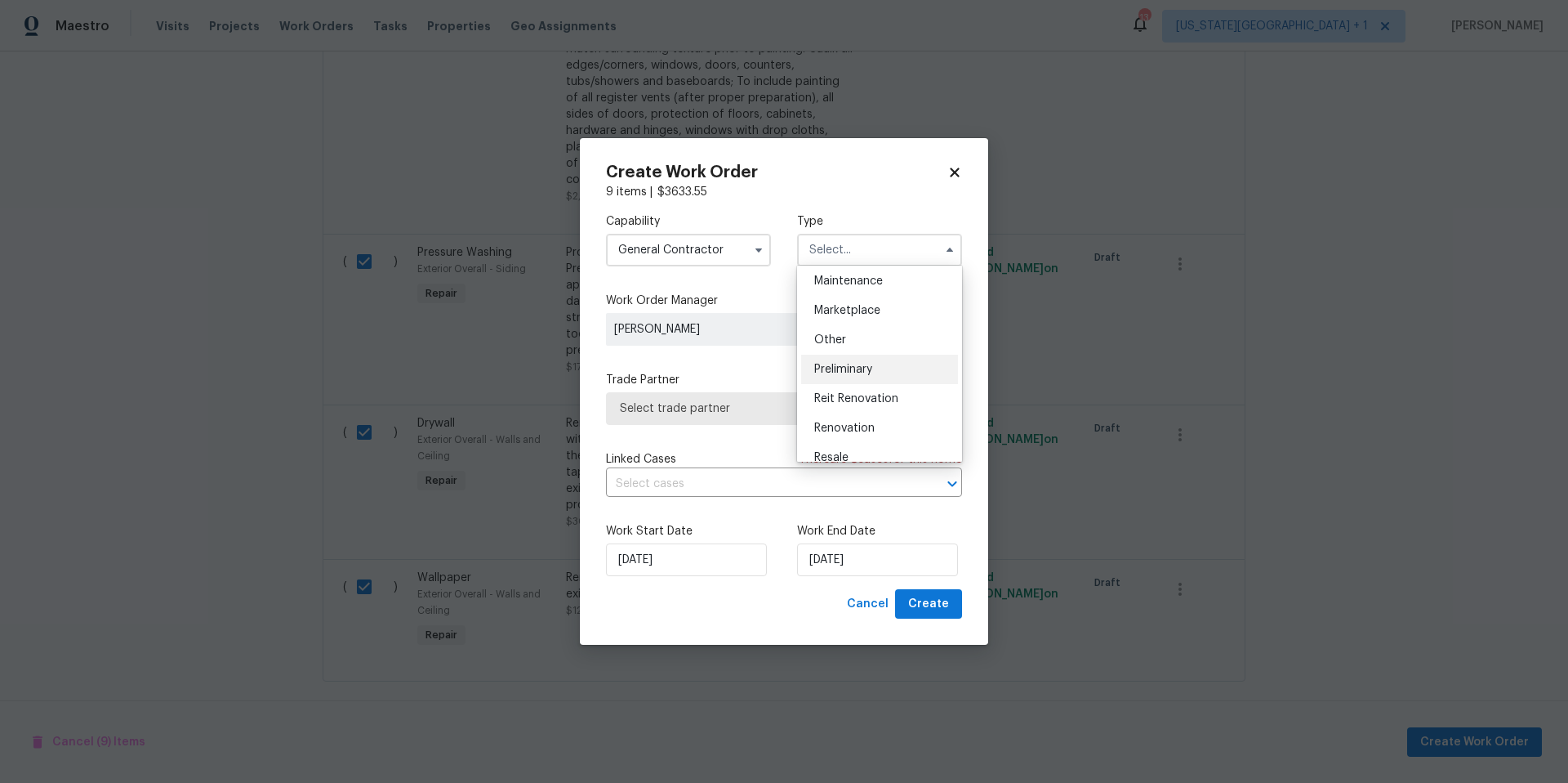
scroll to position [271, 0]
click at [842, 427] on span "Renovation" at bounding box center [843, 426] width 60 height 12
type input "Renovation"
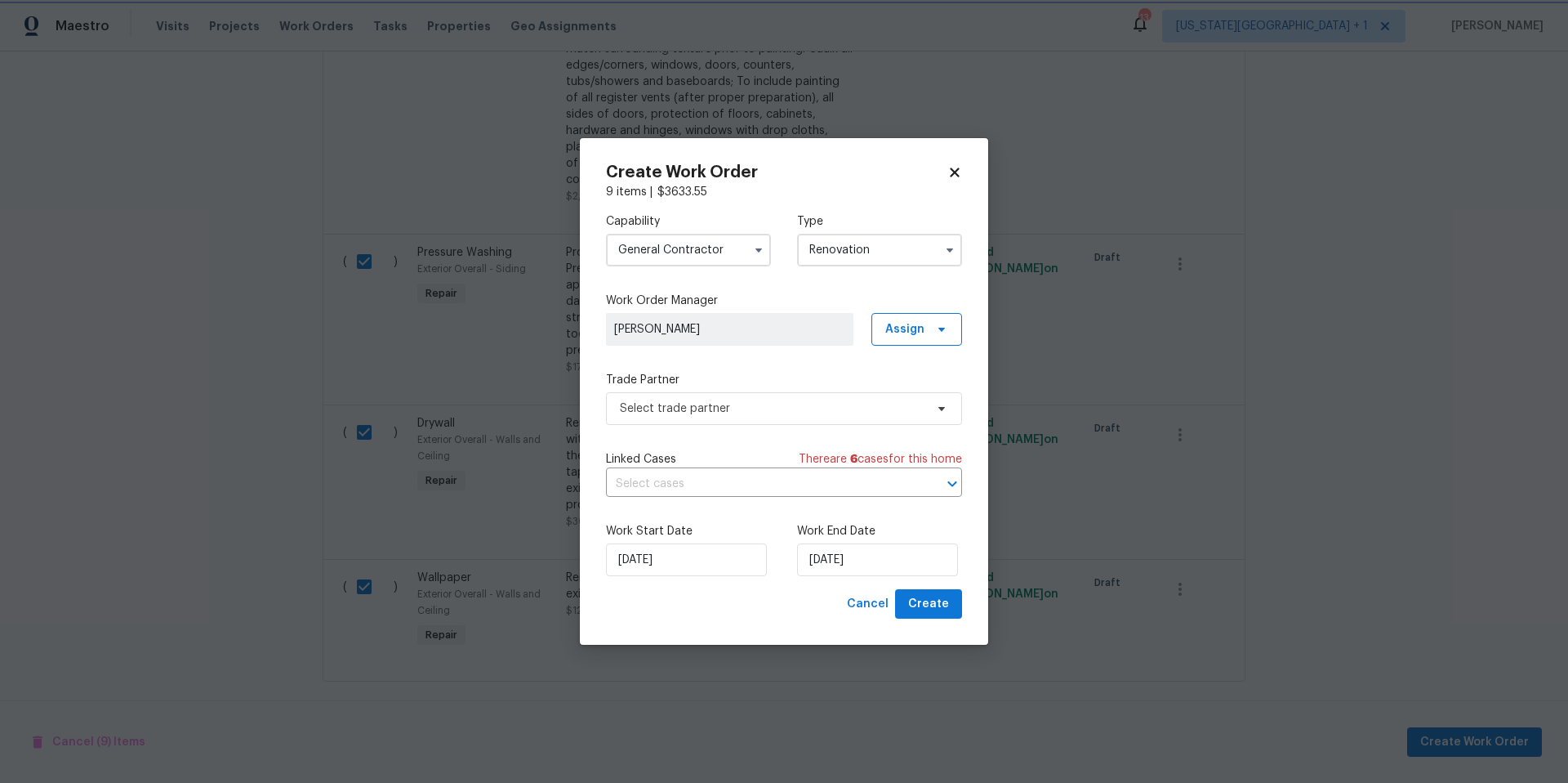
scroll to position [0, 0]
click at [714, 404] on span "Select trade partner" at bounding box center [772, 408] width 305 height 17
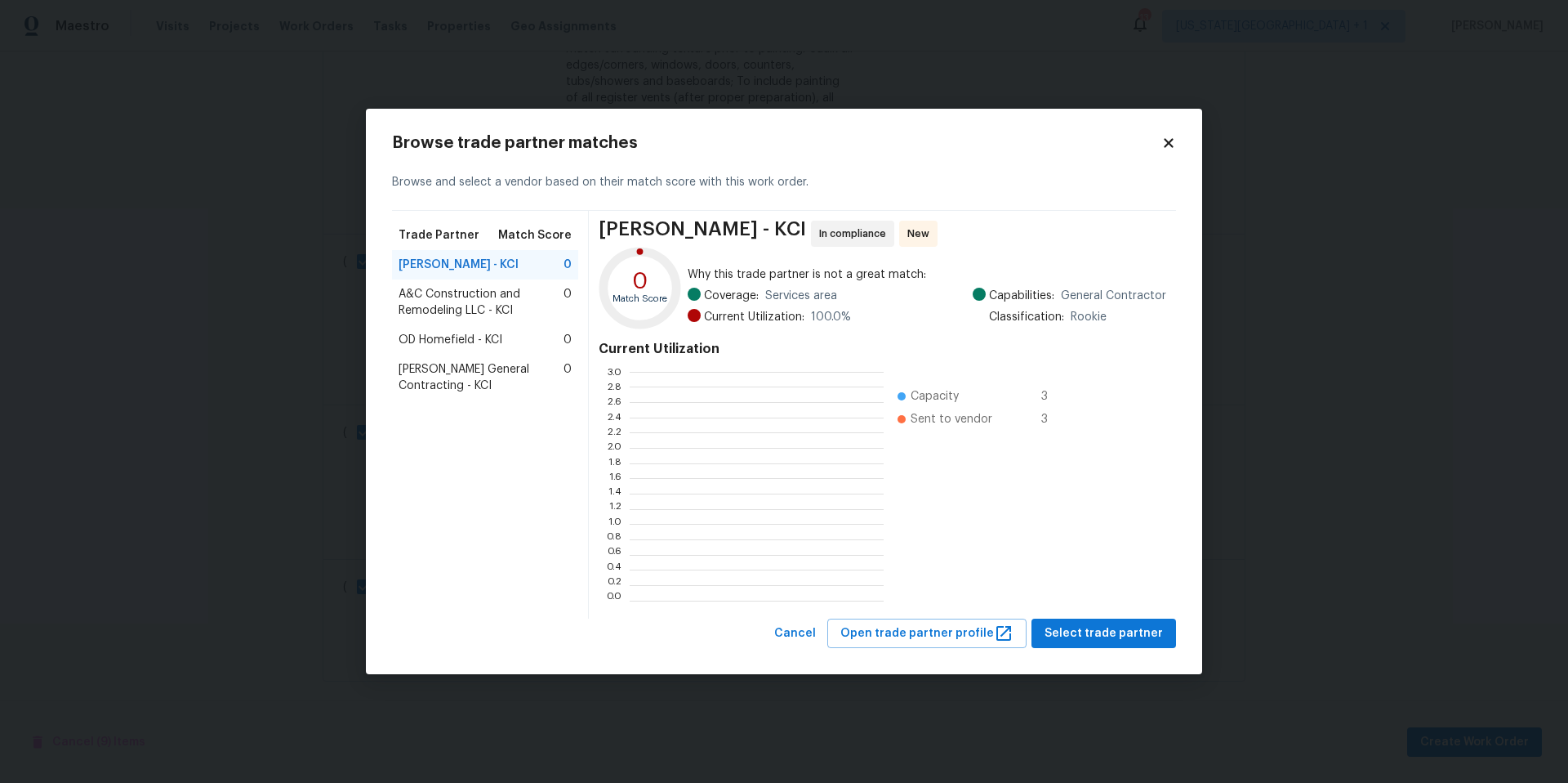
scroll to position [229, 254]
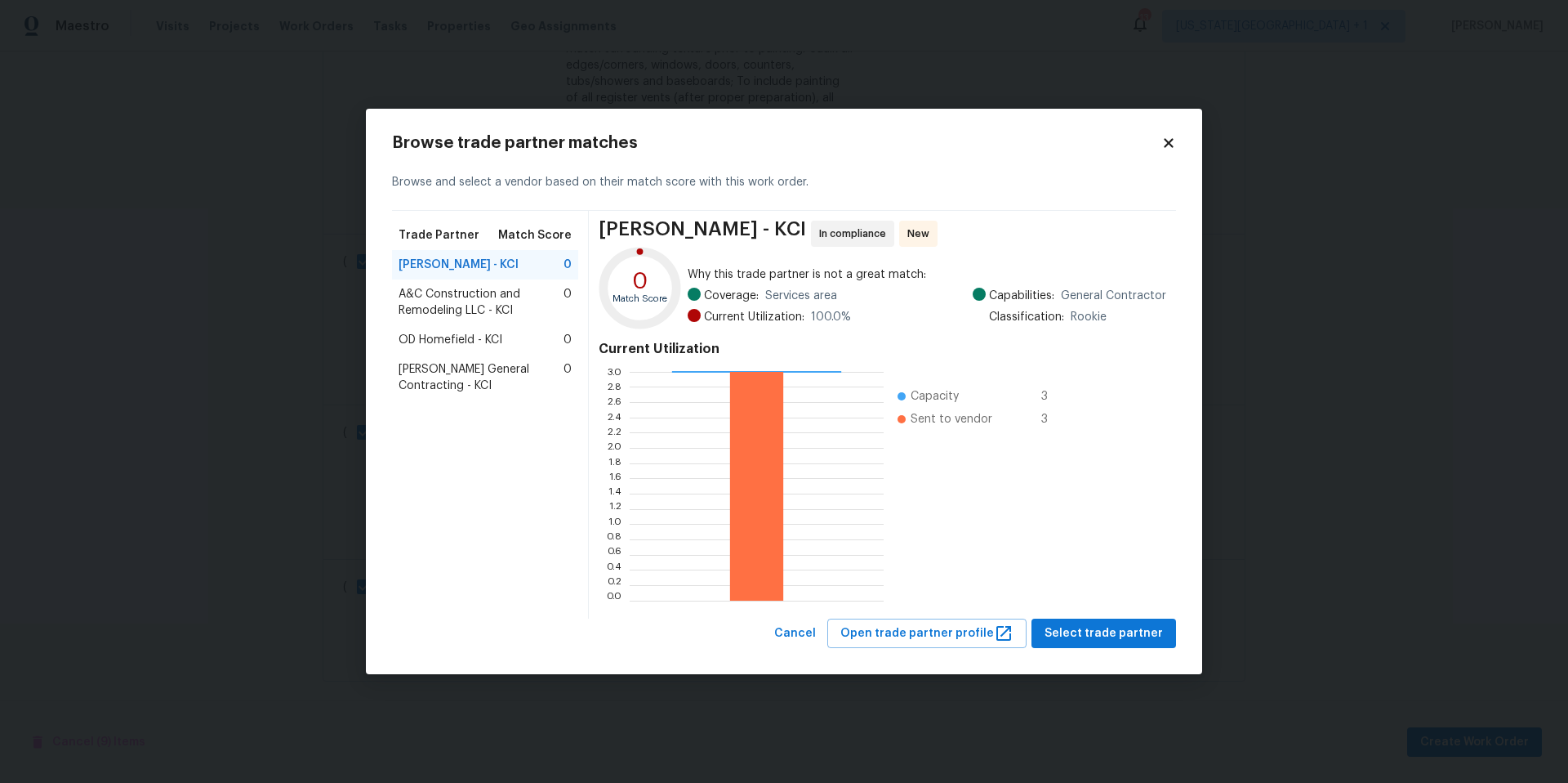
click at [420, 301] on span "A&C Construction and Remodeling LLC - KCI" at bounding box center [481, 302] width 165 height 32
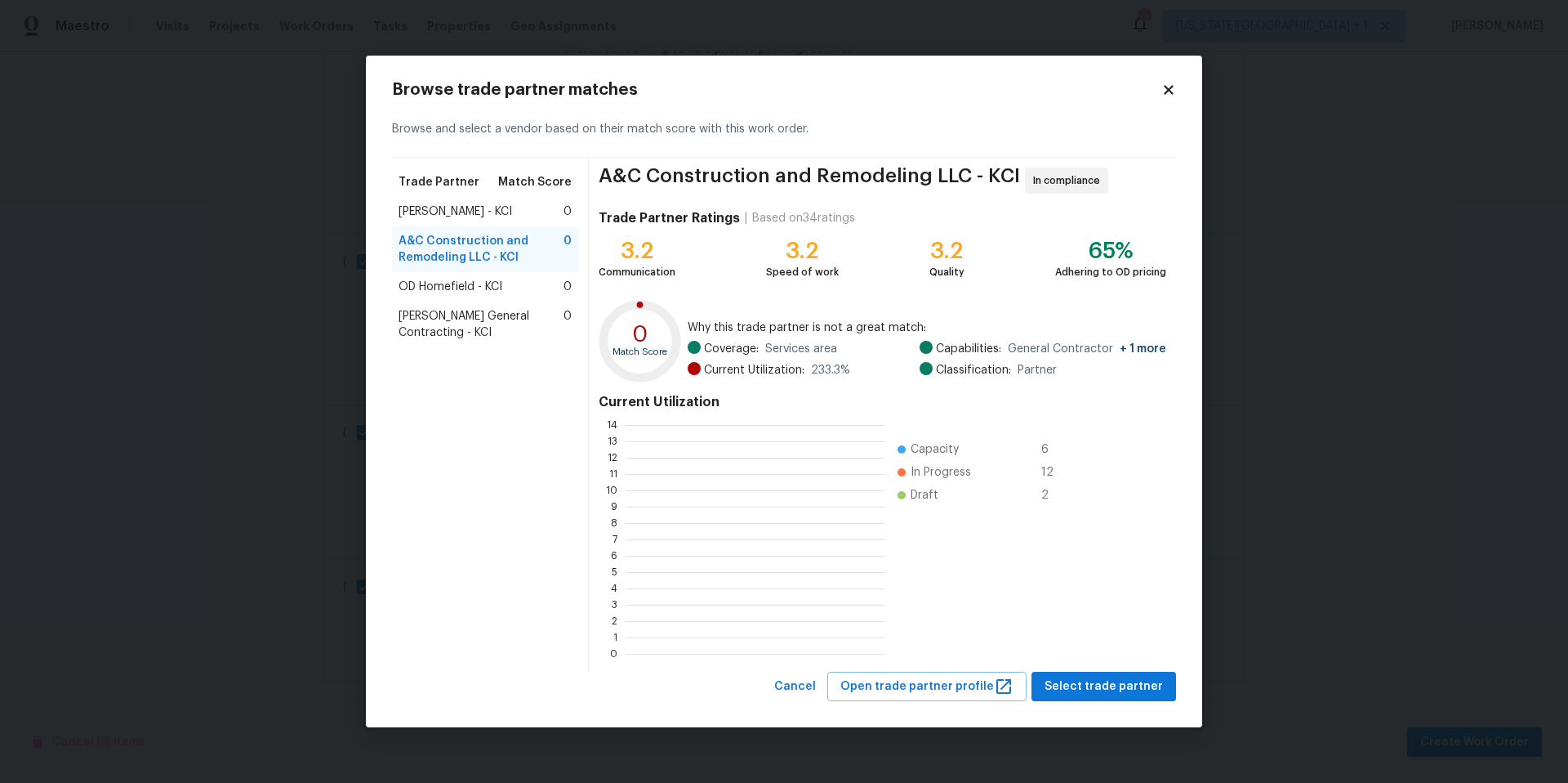
scroll to position [229, 259]
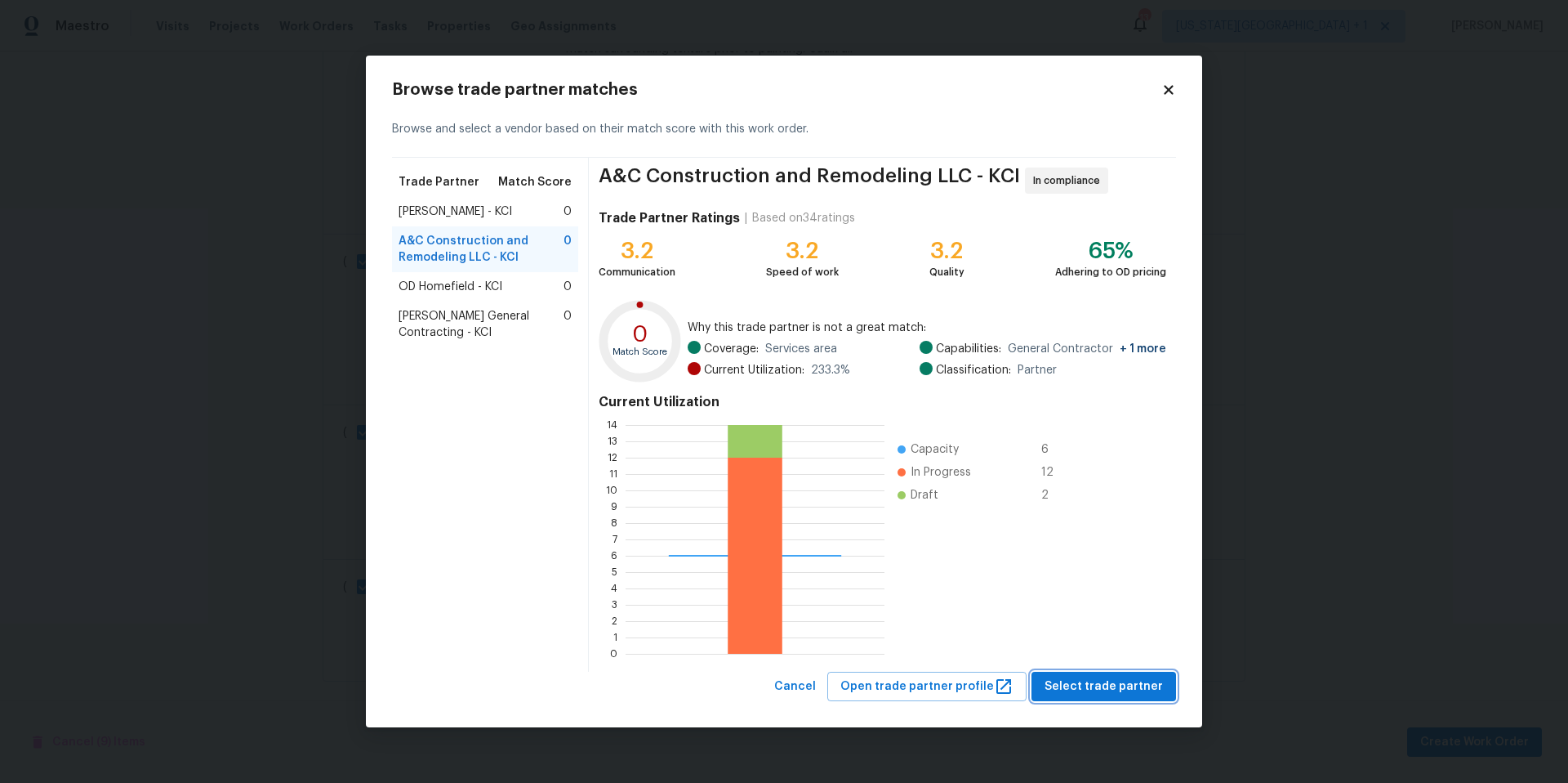
click at [1069, 677] on span "Select trade partner" at bounding box center [1103, 687] width 118 height 21
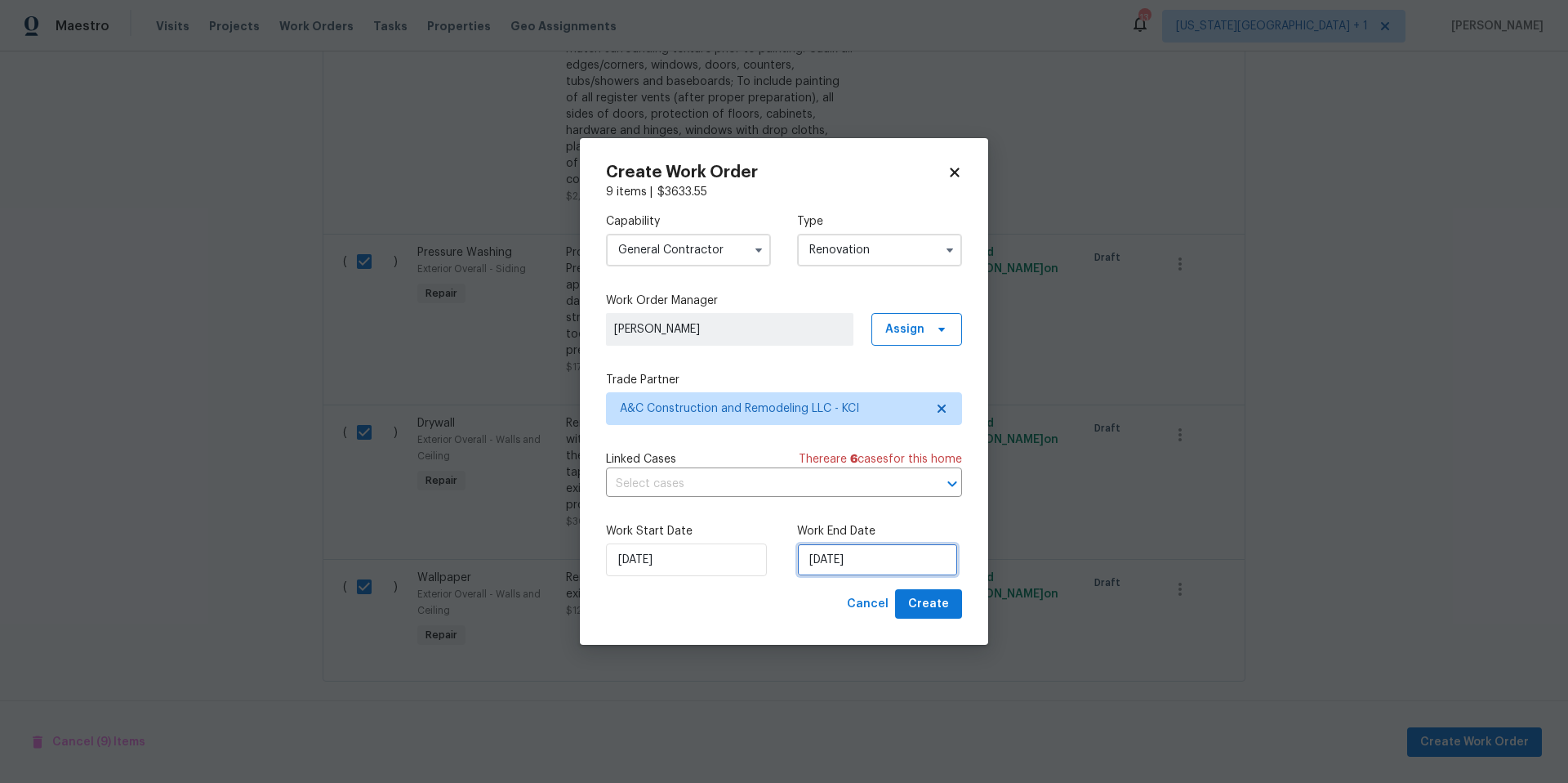
click at [899, 555] on input "[DATE]" at bounding box center [878, 559] width 161 height 32
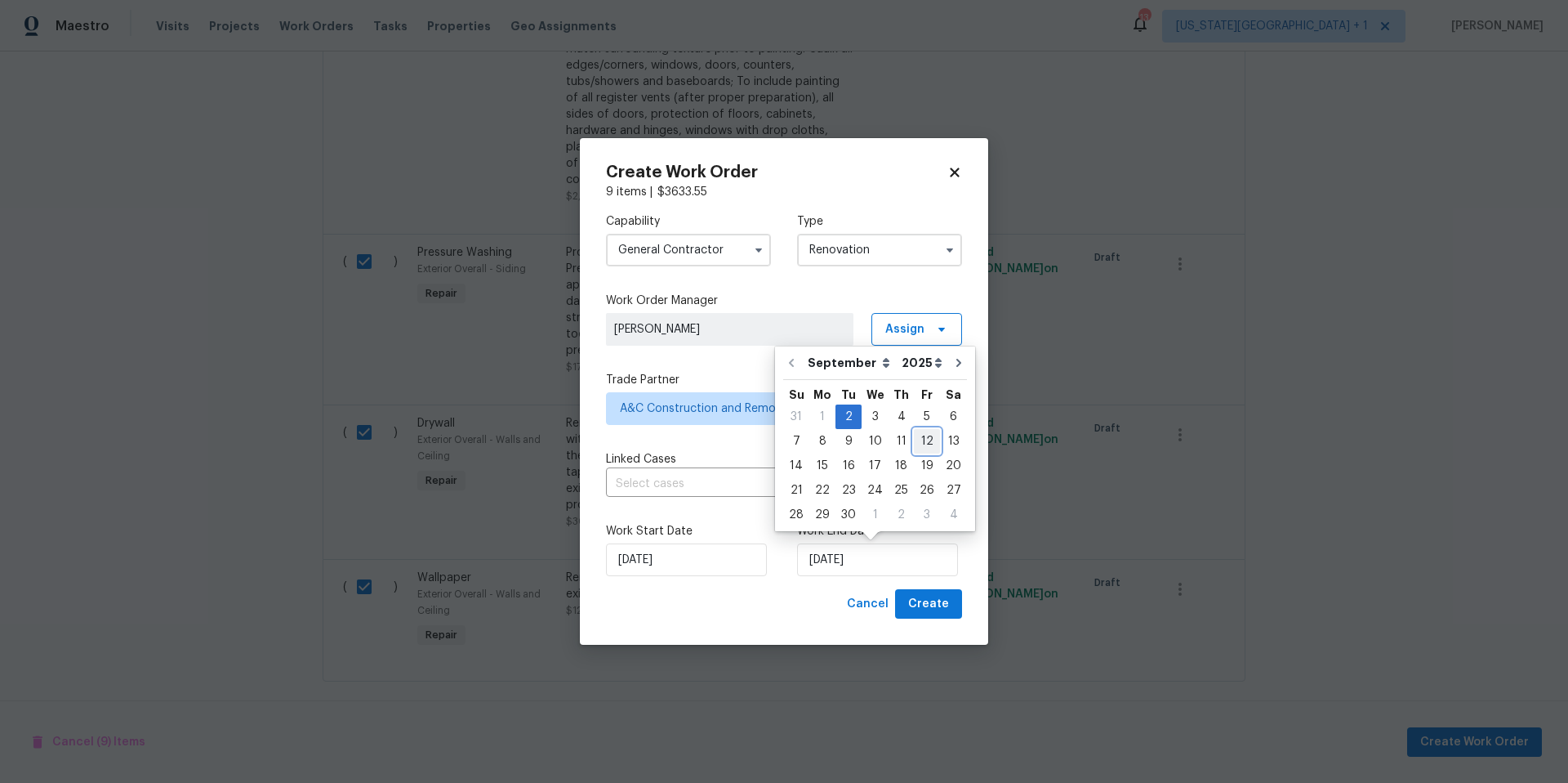
click at [918, 442] on div "12" at bounding box center [926, 441] width 27 height 23
type input "[DATE]"
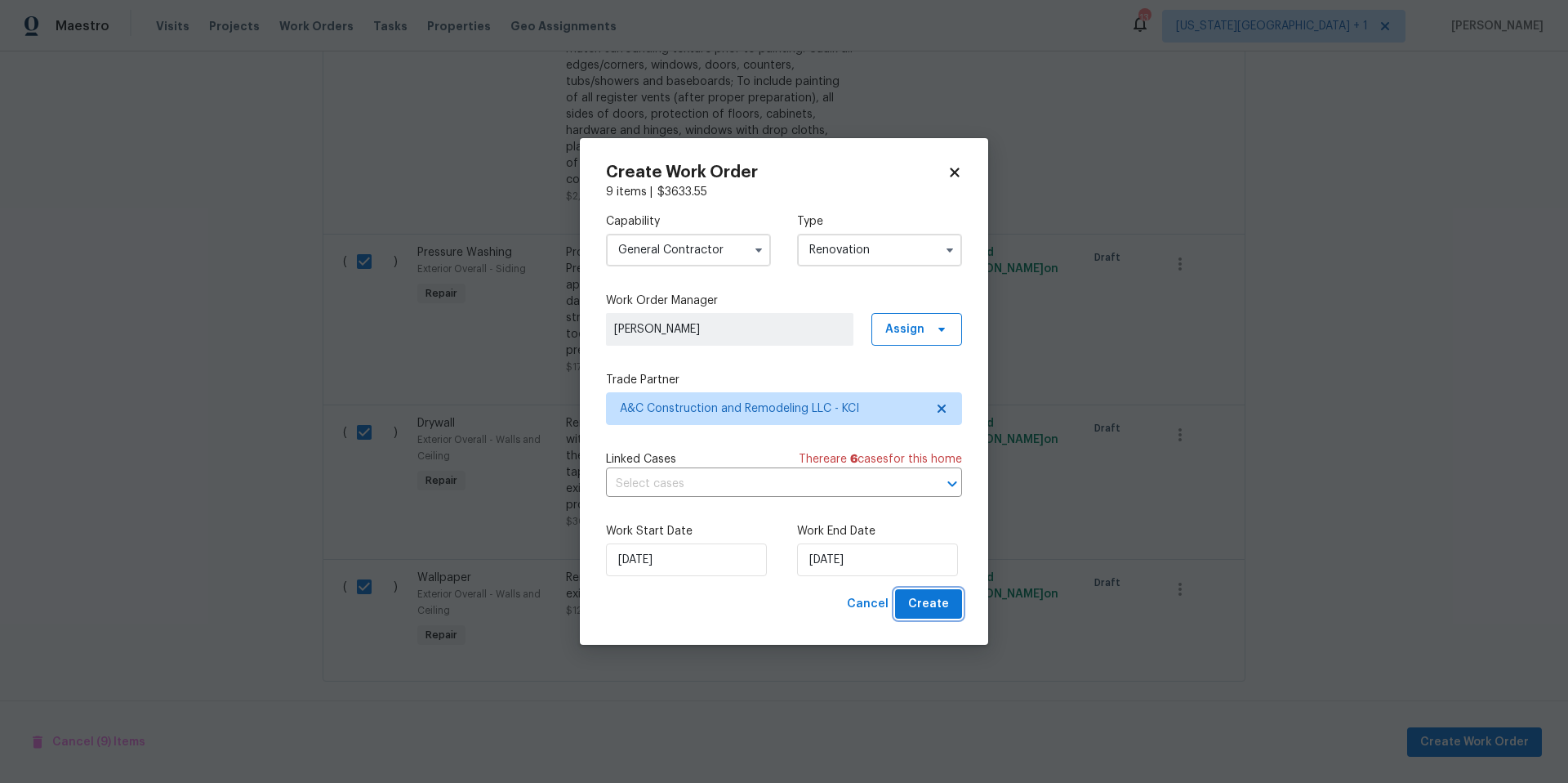
click at [922, 609] on span "Create" at bounding box center [929, 604] width 41 height 21
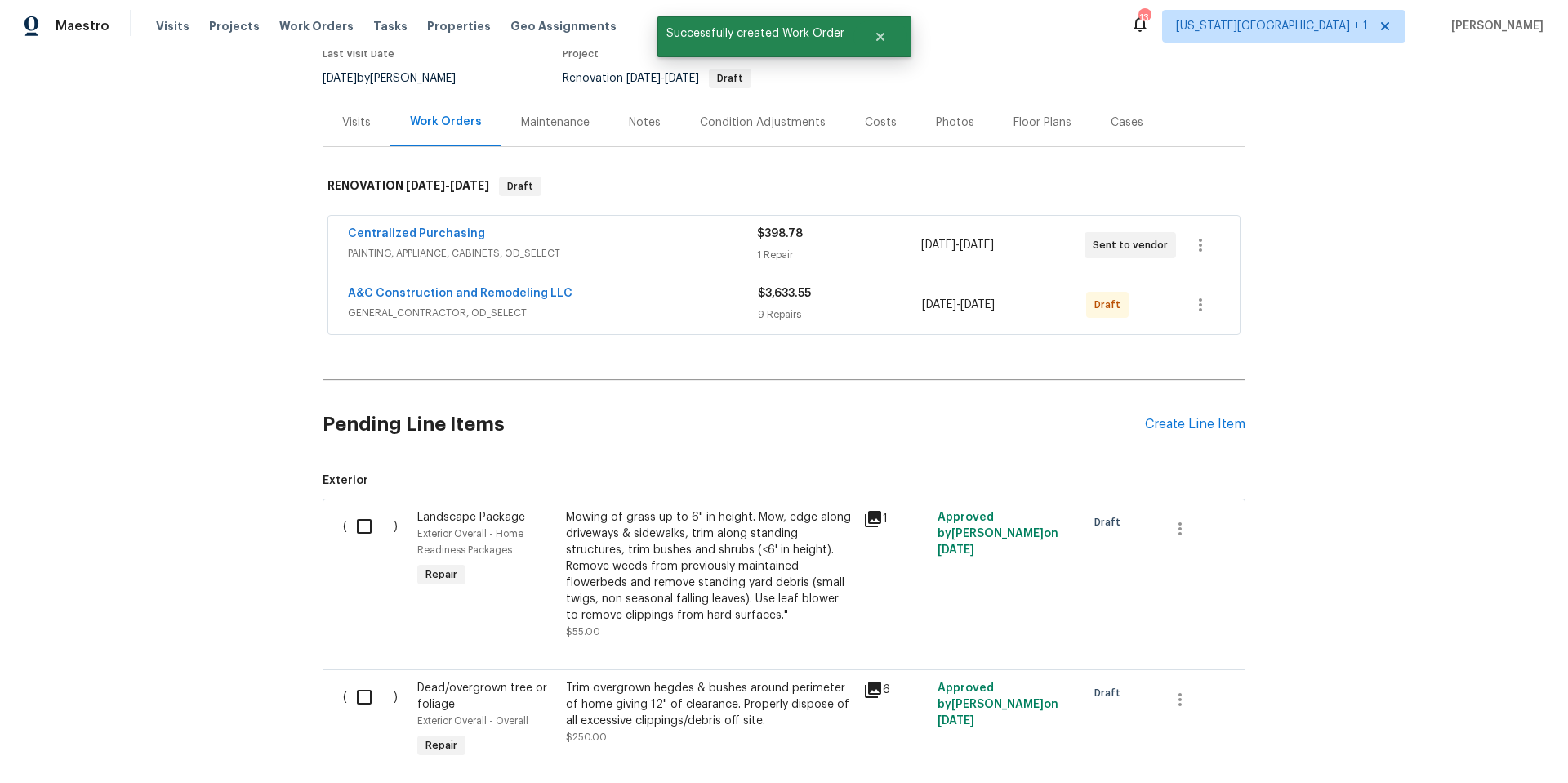
scroll to position [234, 0]
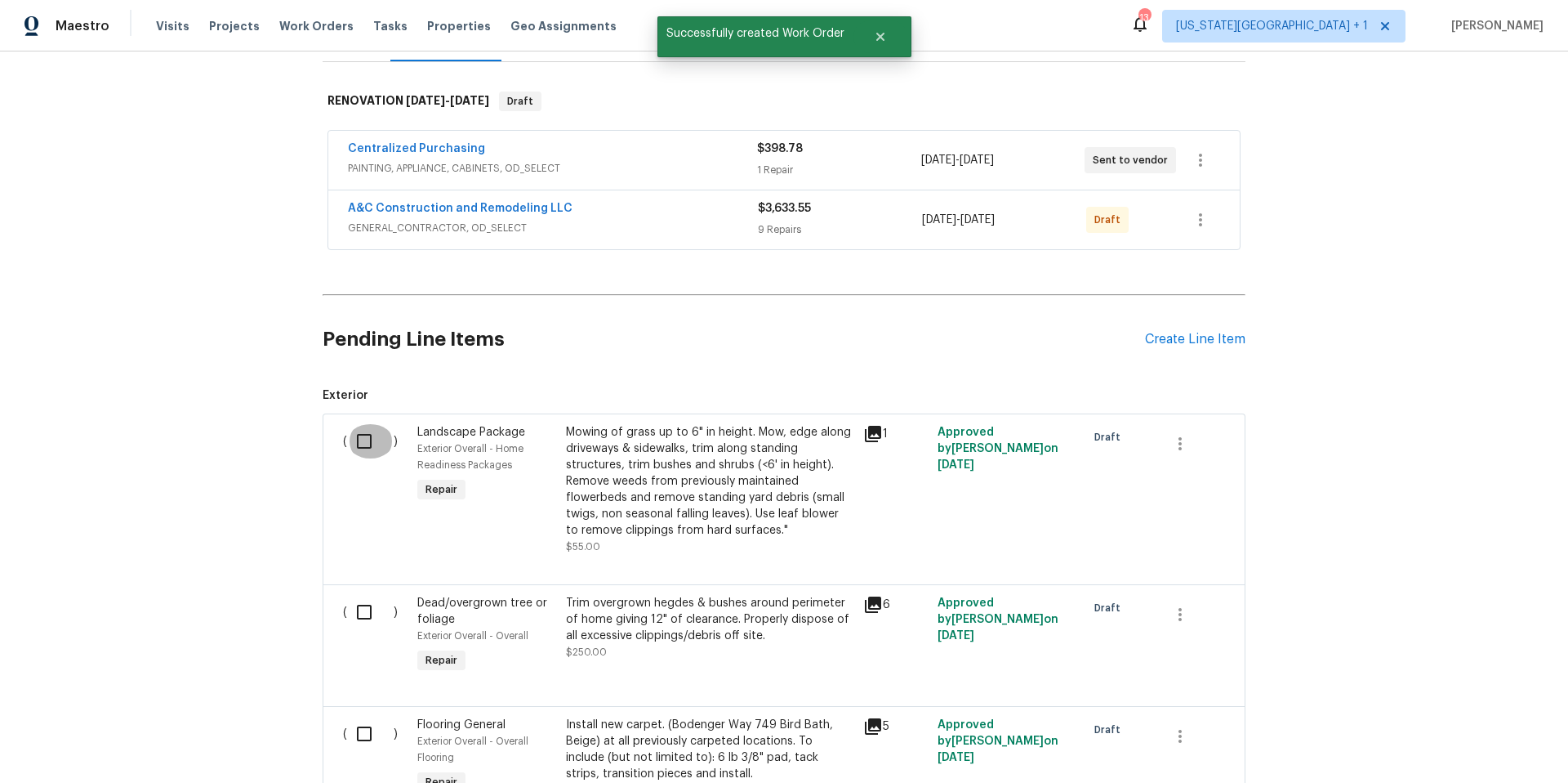
click at [368, 444] on input "checkbox" at bounding box center [370, 441] width 46 height 34
checkbox input "true"
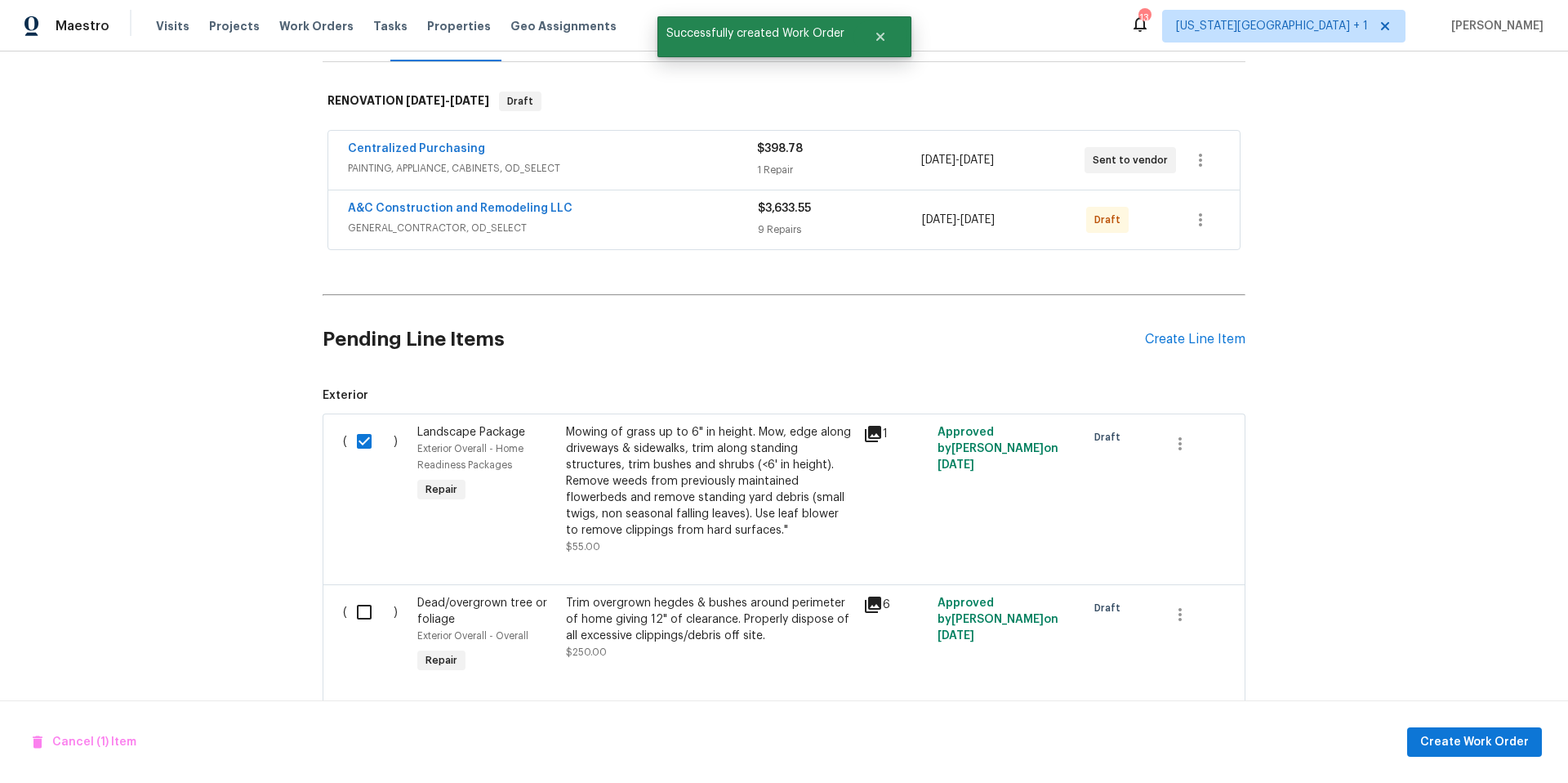
click at [364, 613] on input "checkbox" at bounding box center [370, 612] width 46 height 34
checkbox input "true"
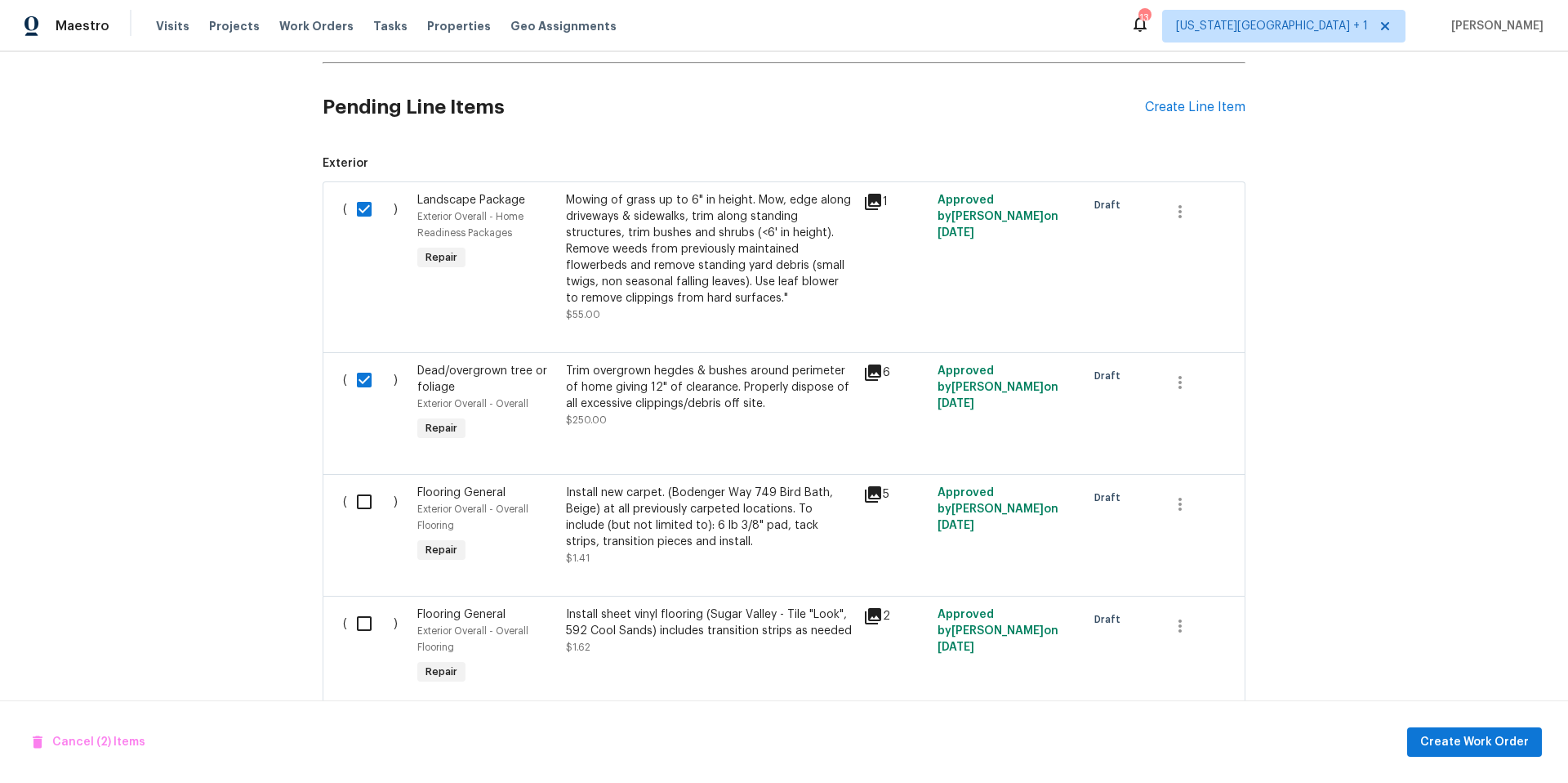
scroll to position [515, 0]
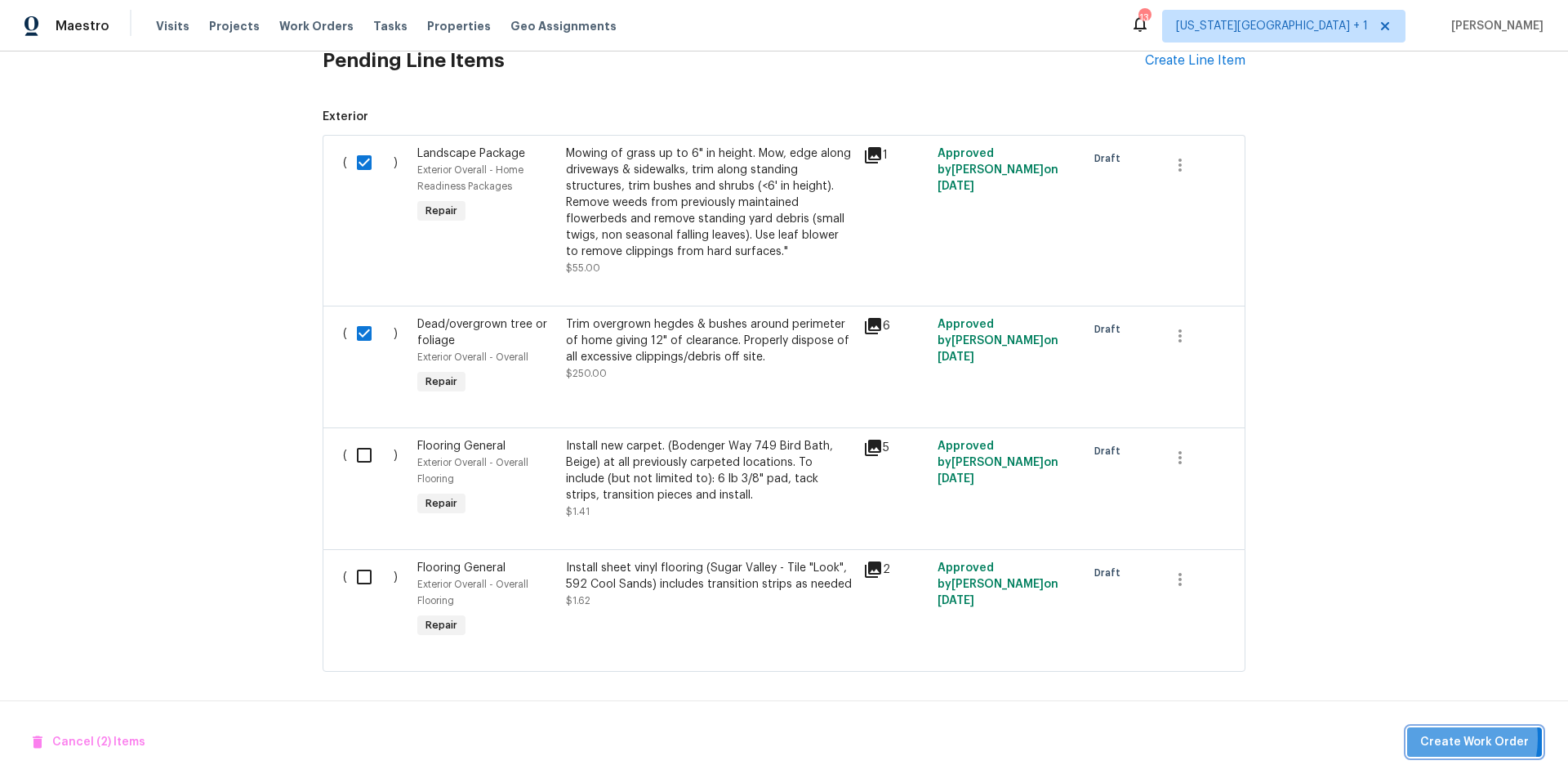
click at [1444, 738] on span "Create Work Order" at bounding box center [1474, 742] width 108 height 21
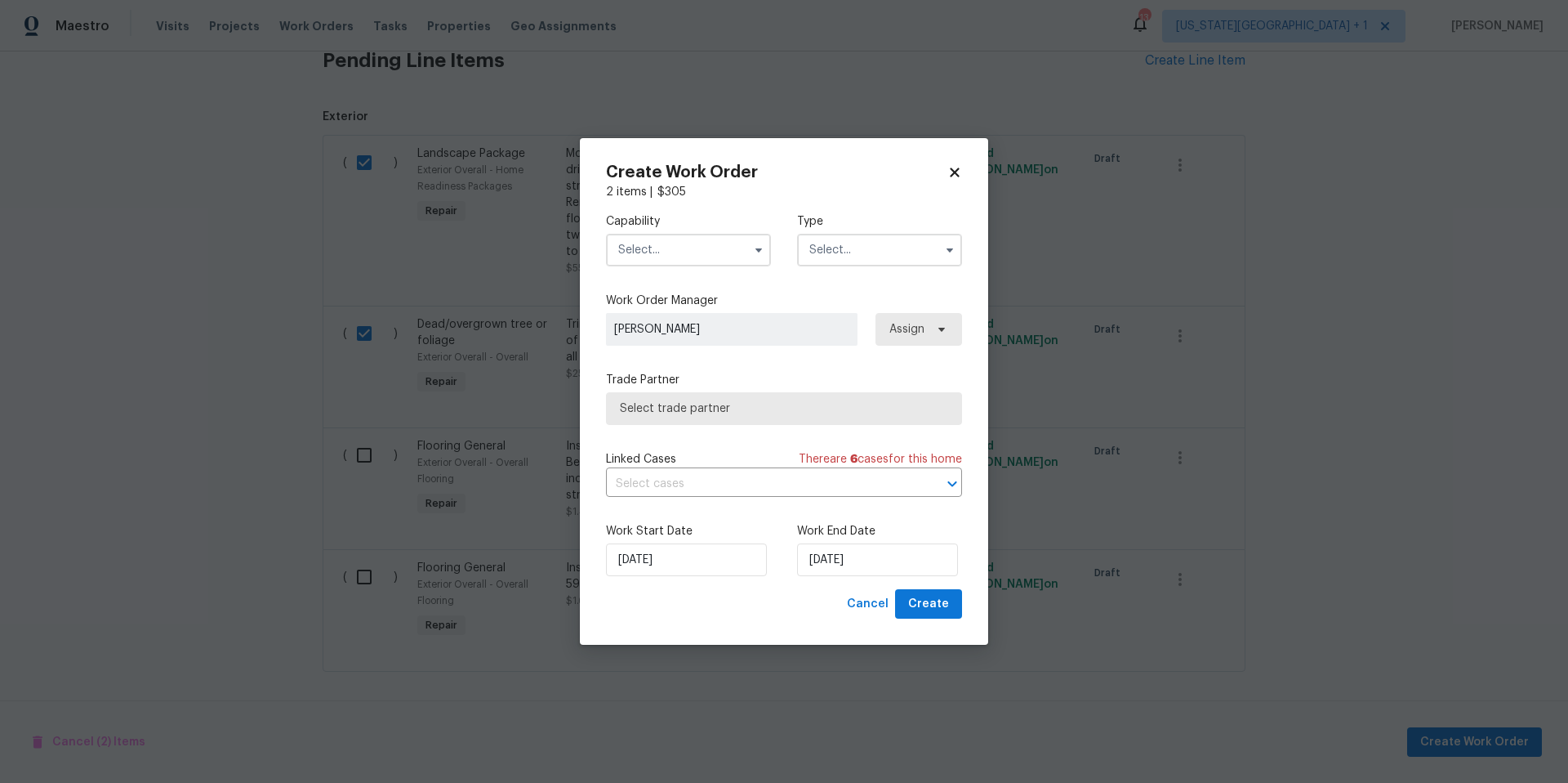
click at [716, 245] on input "text" at bounding box center [688, 250] width 165 height 32
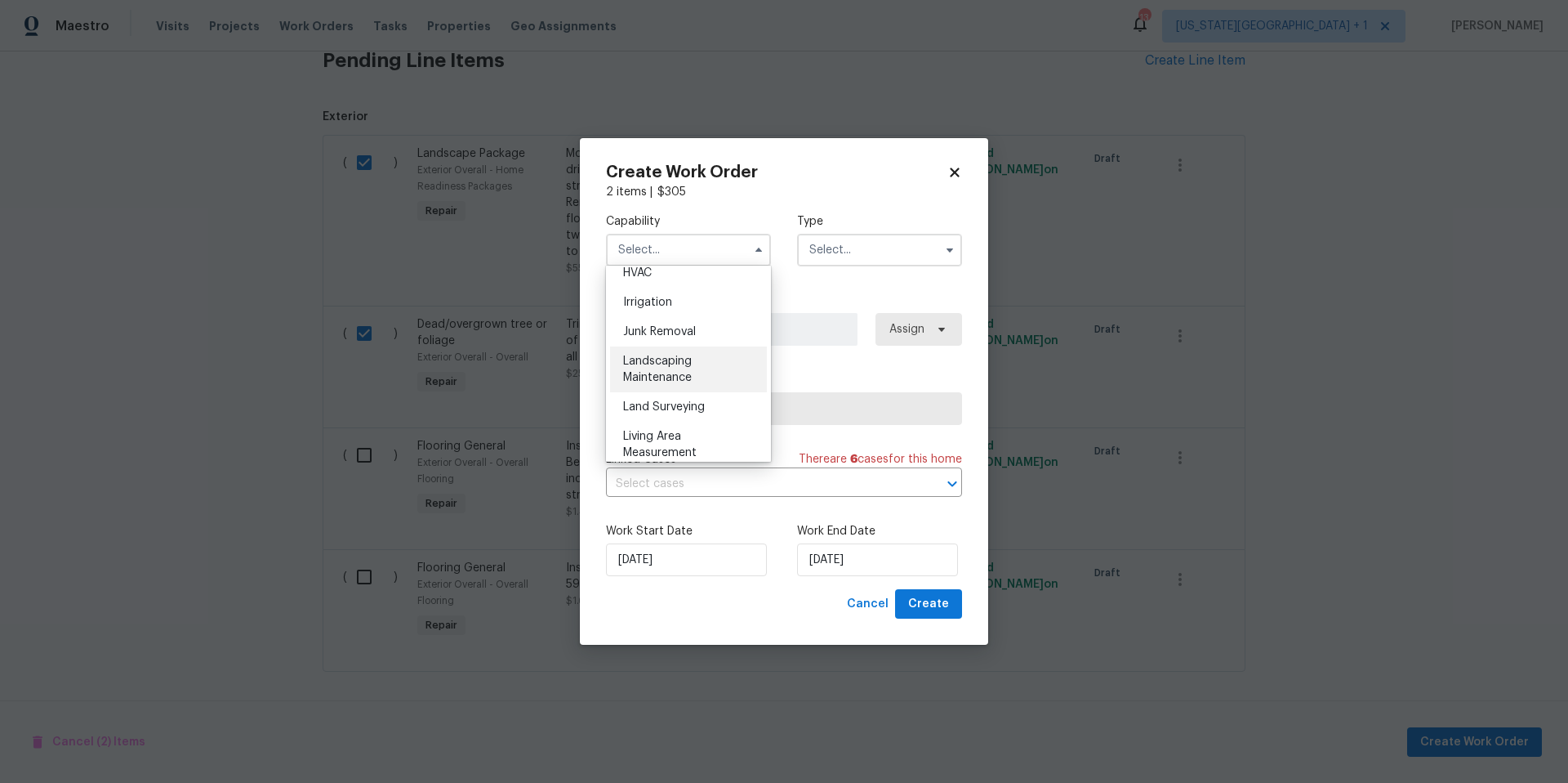
click at [682, 354] on div "Landscaping Maintenance" at bounding box center [687, 369] width 156 height 46
type input "Landscaping Maintenance"
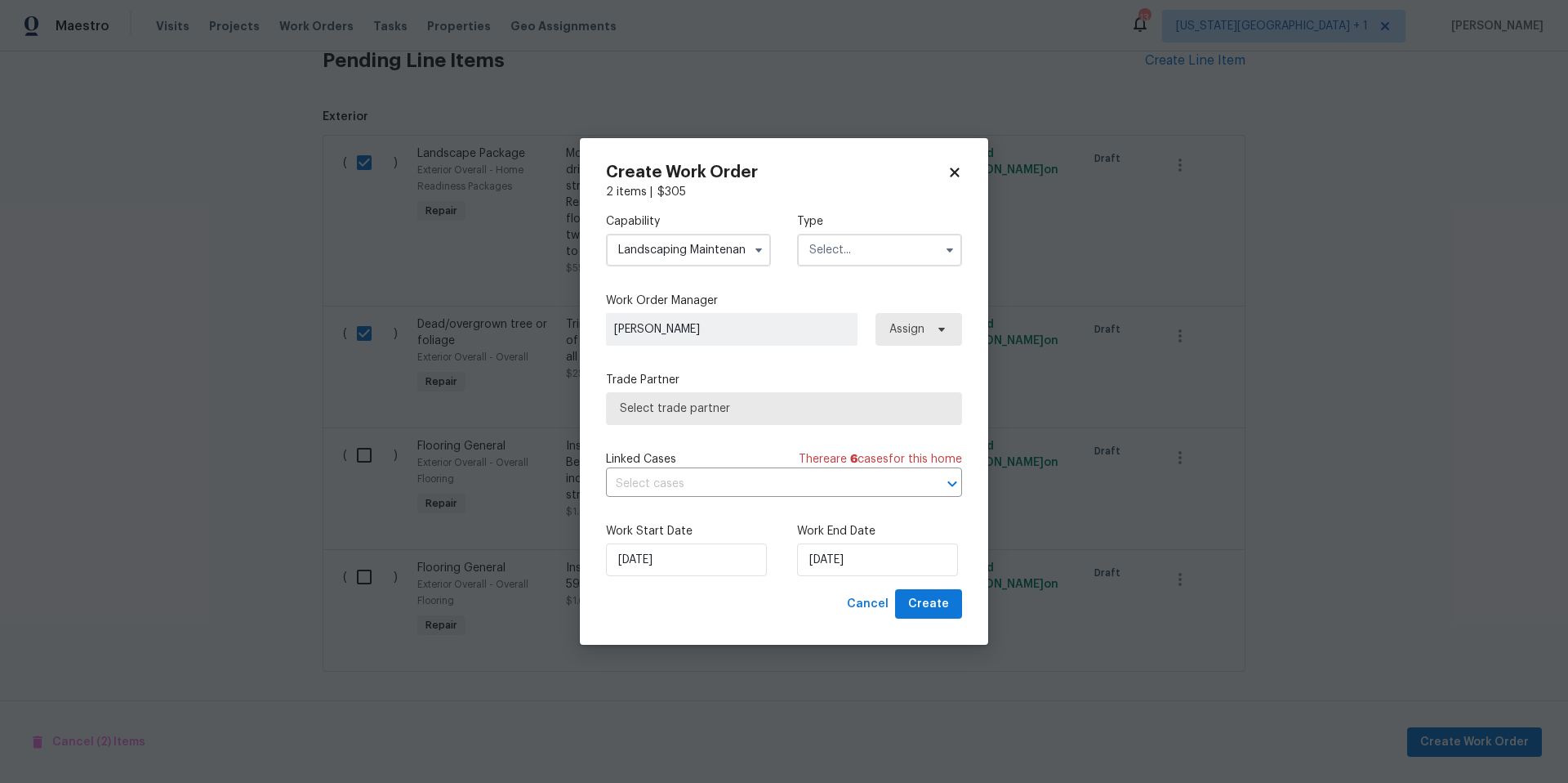
click at [856, 250] on input "text" at bounding box center [880, 250] width 165 height 32
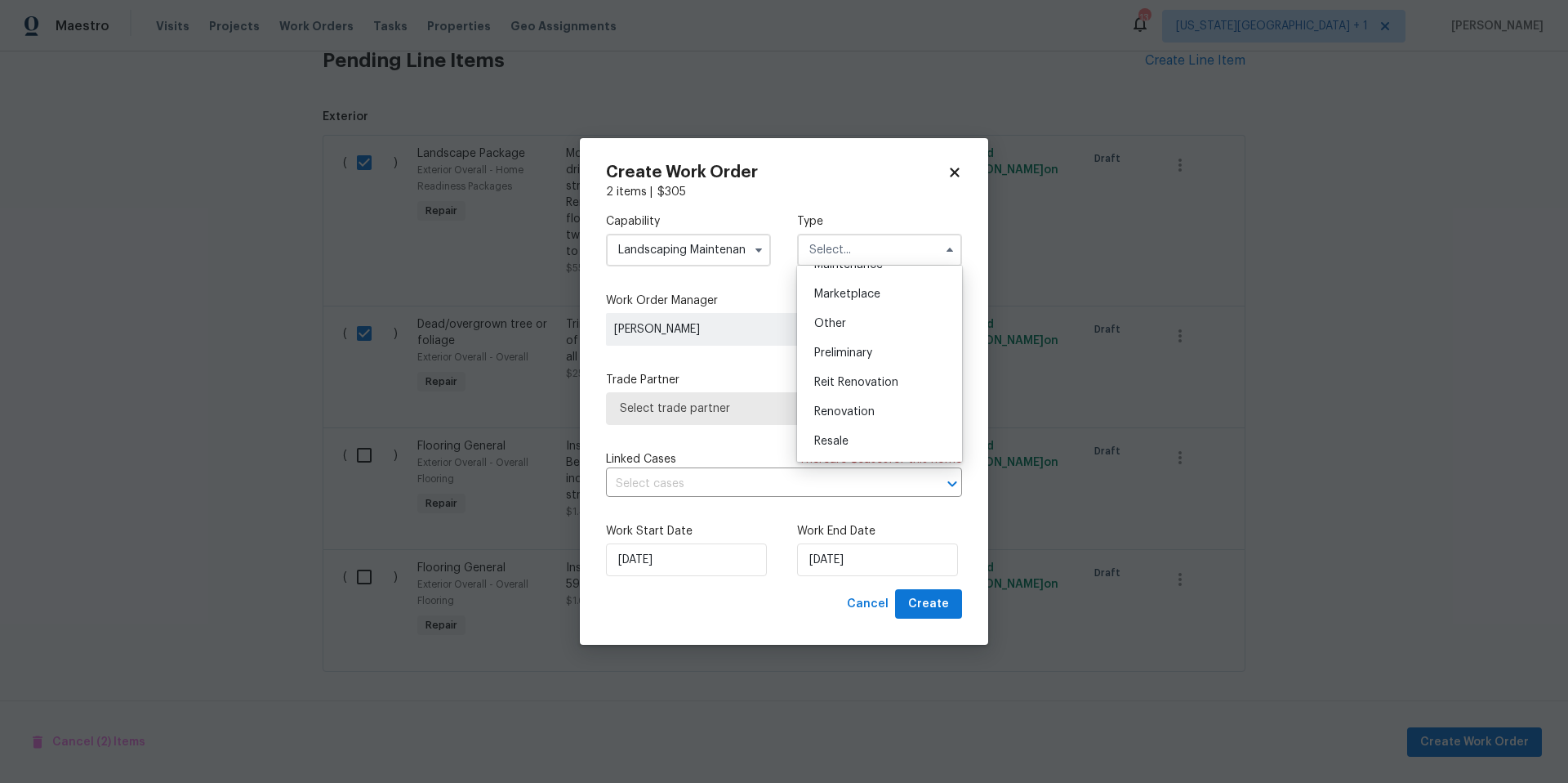
scroll to position [290, 0]
click at [839, 407] on span "Renovation" at bounding box center [843, 406] width 60 height 12
type input "Renovation"
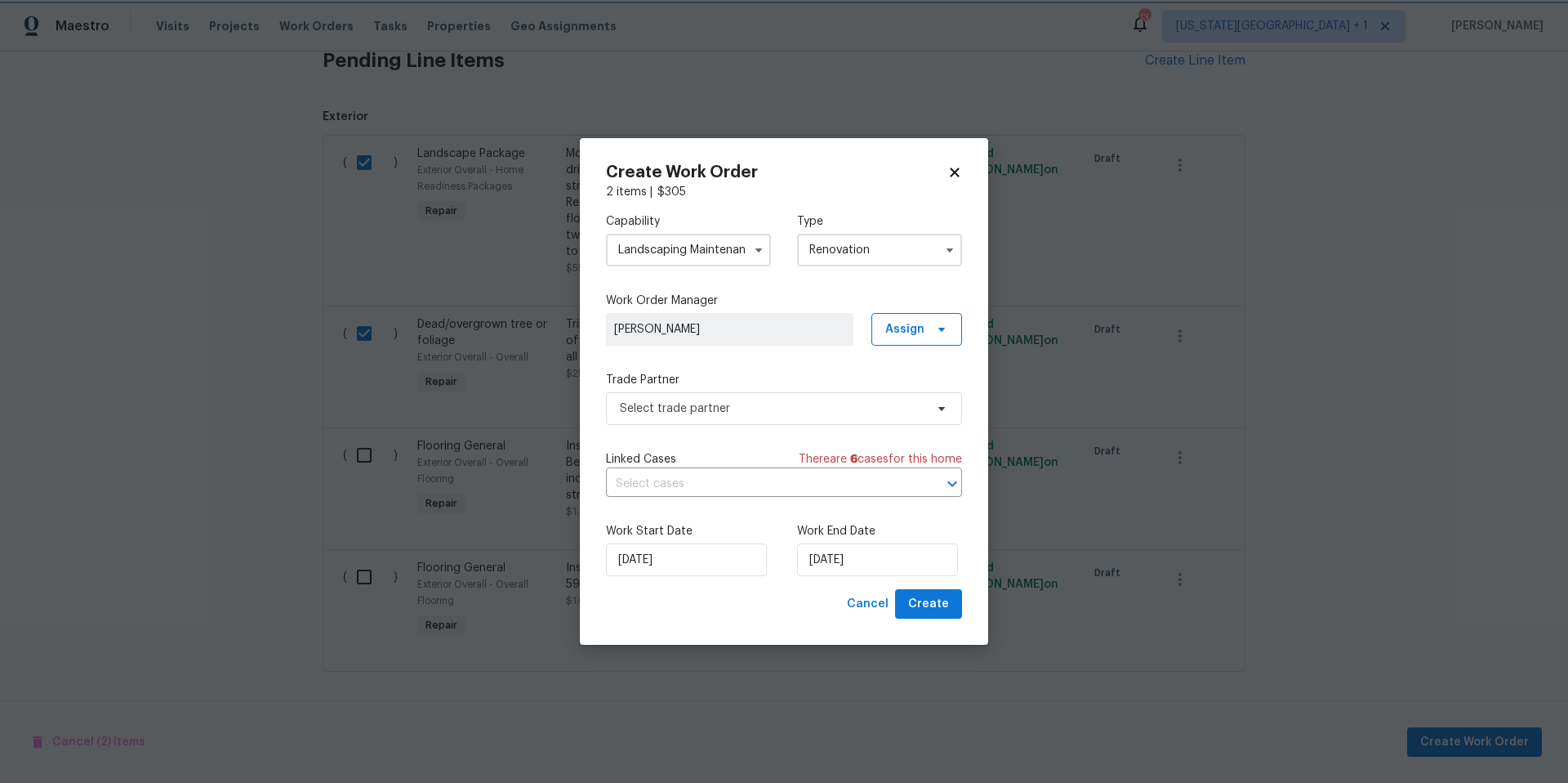
scroll to position [0, 0]
click at [740, 405] on span "Select trade partner" at bounding box center [772, 408] width 305 height 17
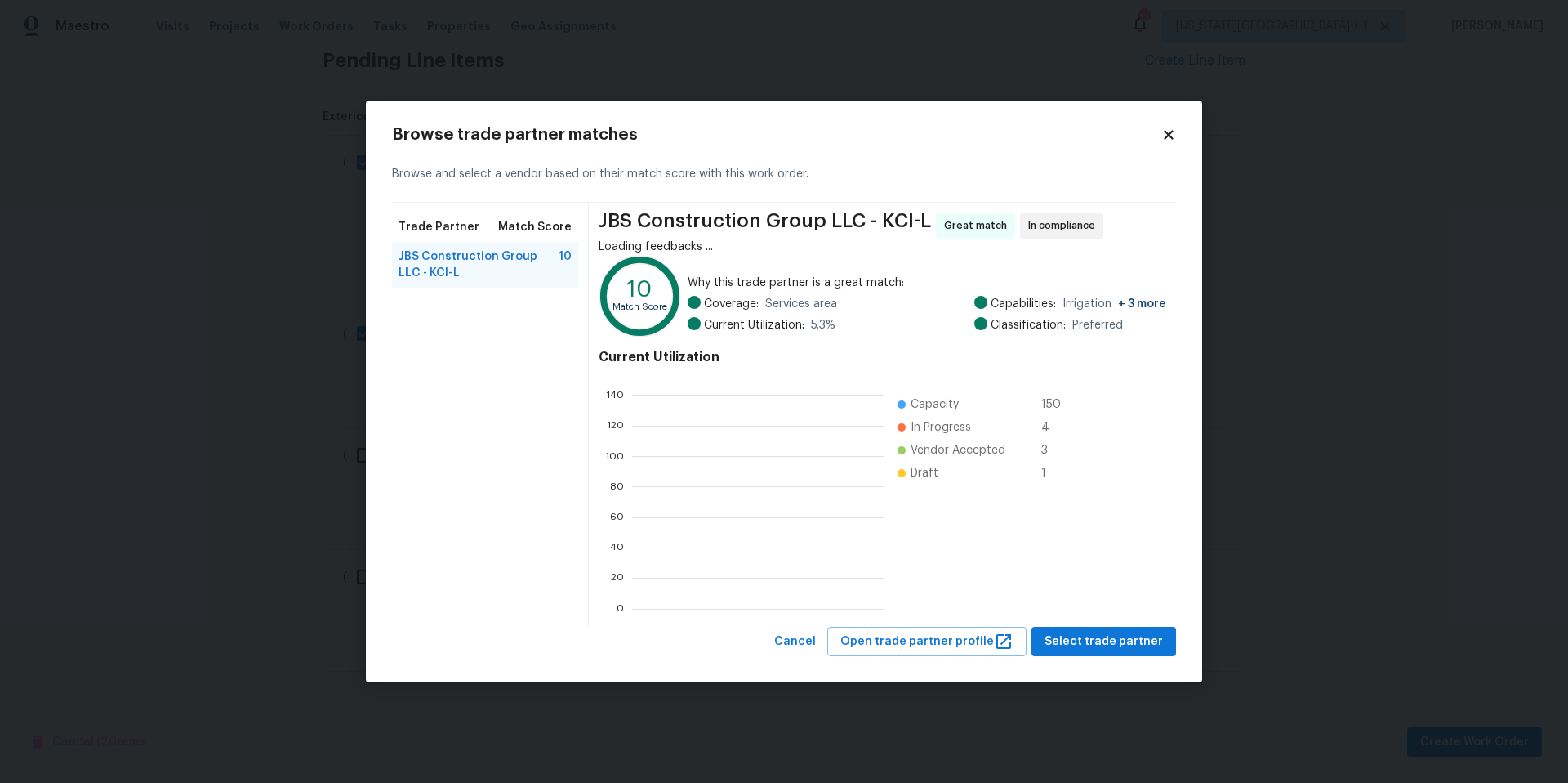
scroll to position [229, 253]
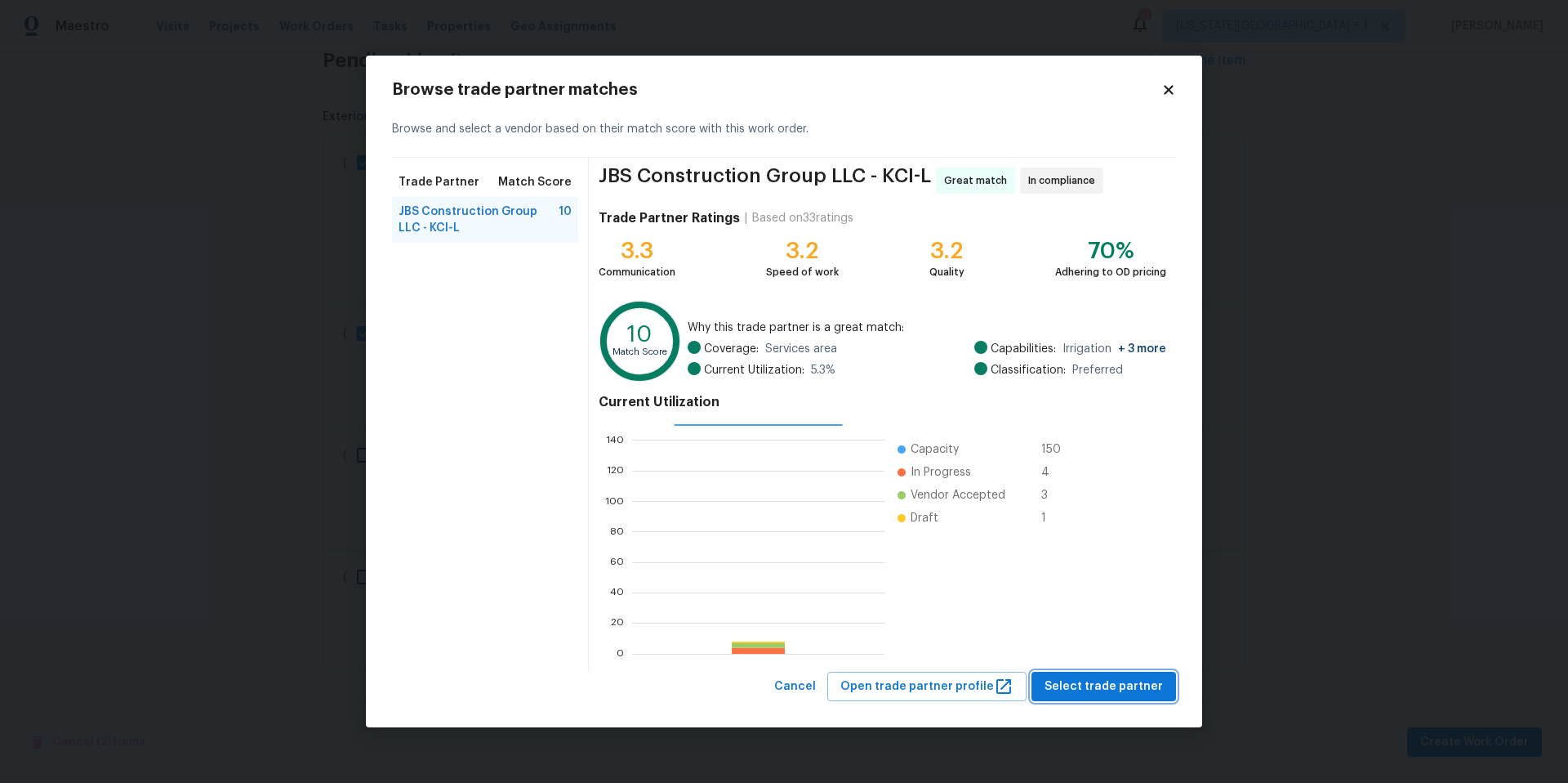
click at [1139, 698] on button "Select trade partner" at bounding box center [1103, 687] width 145 height 30
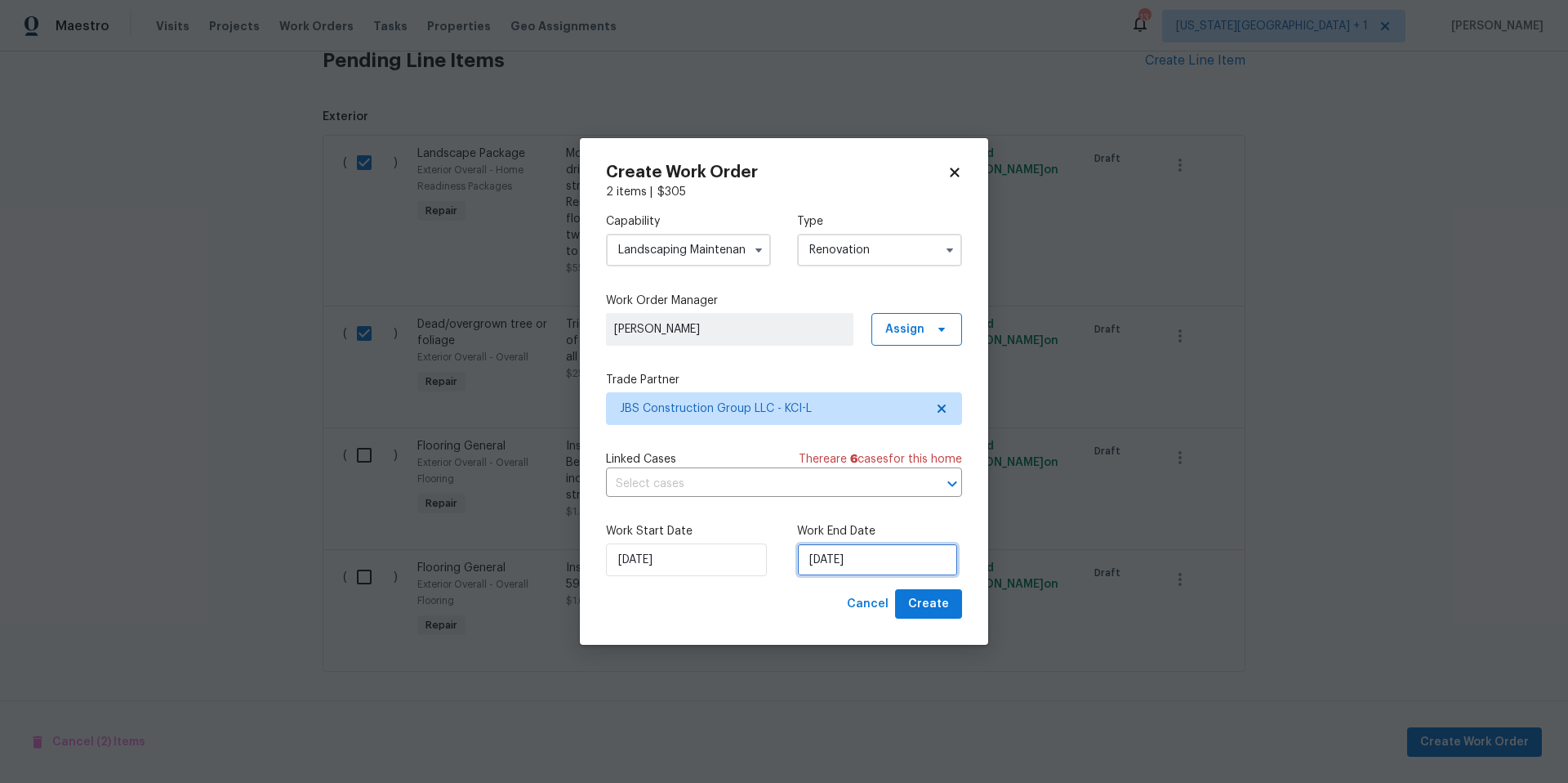
click at [897, 565] on input "9/2/2025" at bounding box center [878, 559] width 161 height 32
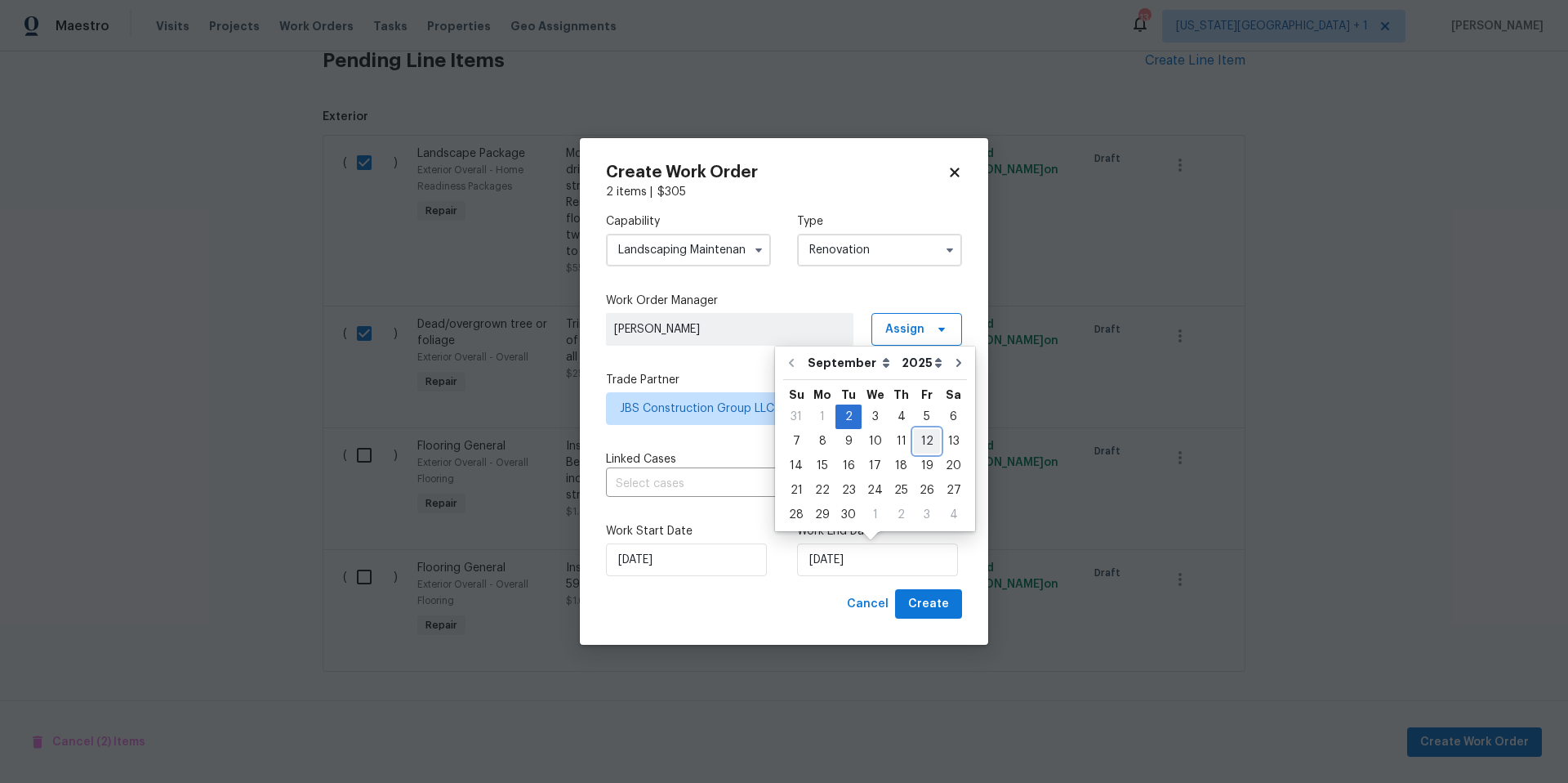
click at [921, 445] on div "12" at bounding box center [926, 441] width 27 height 23
type input "9/12/2025"
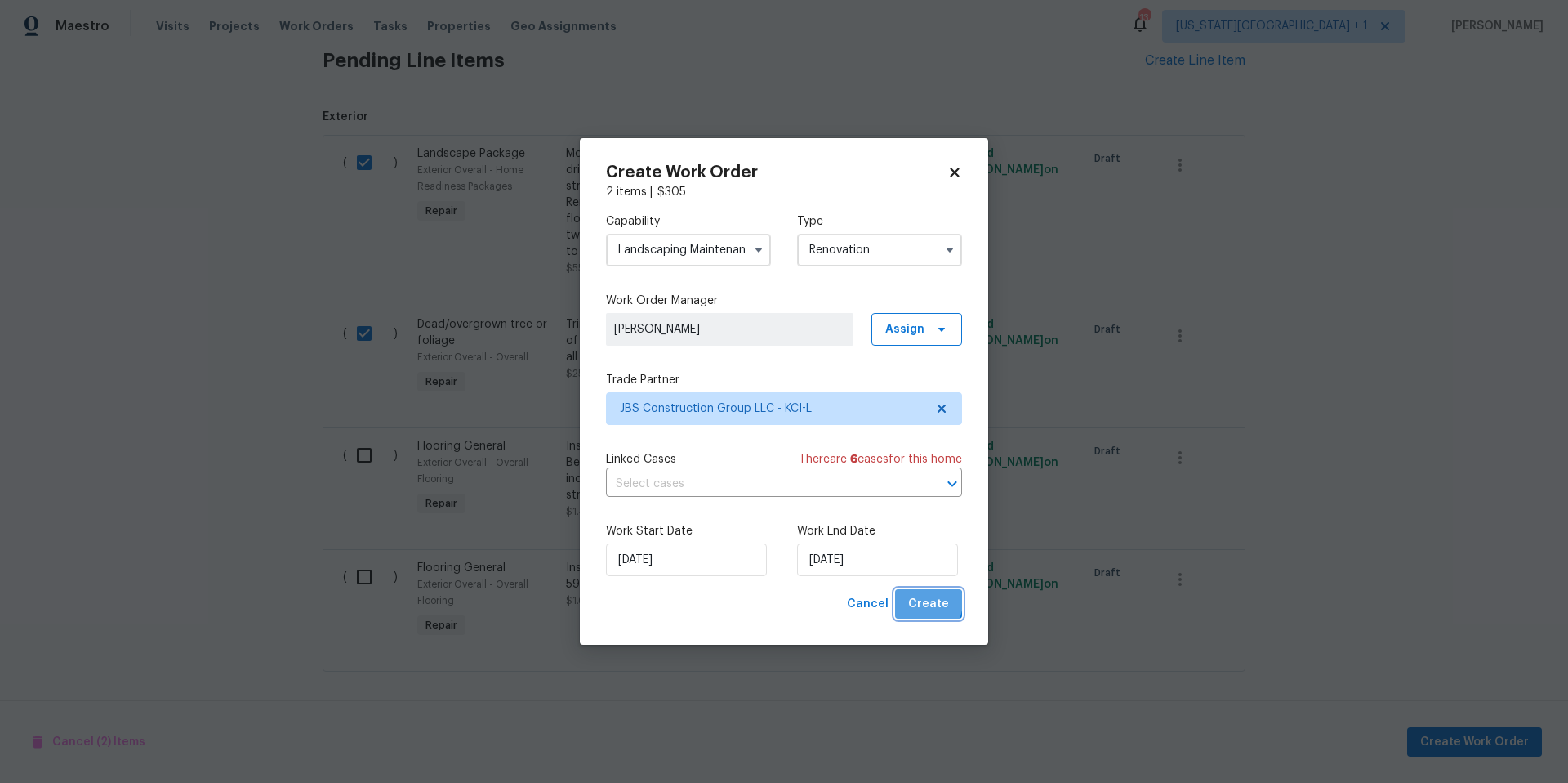
click at [921, 601] on span "Create" at bounding box center [929, 604] width 41 height 21
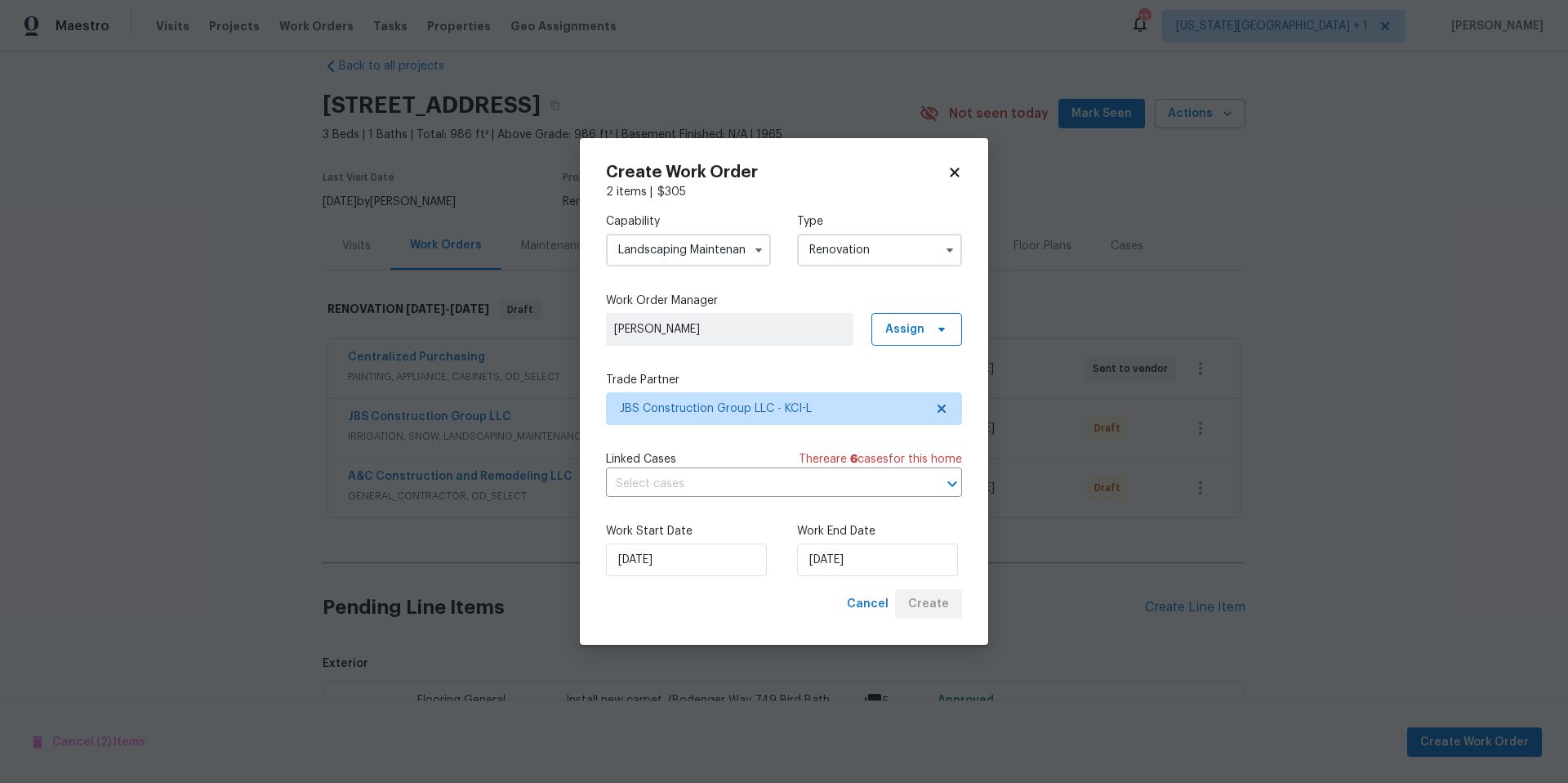
scroll to position [282, 0]
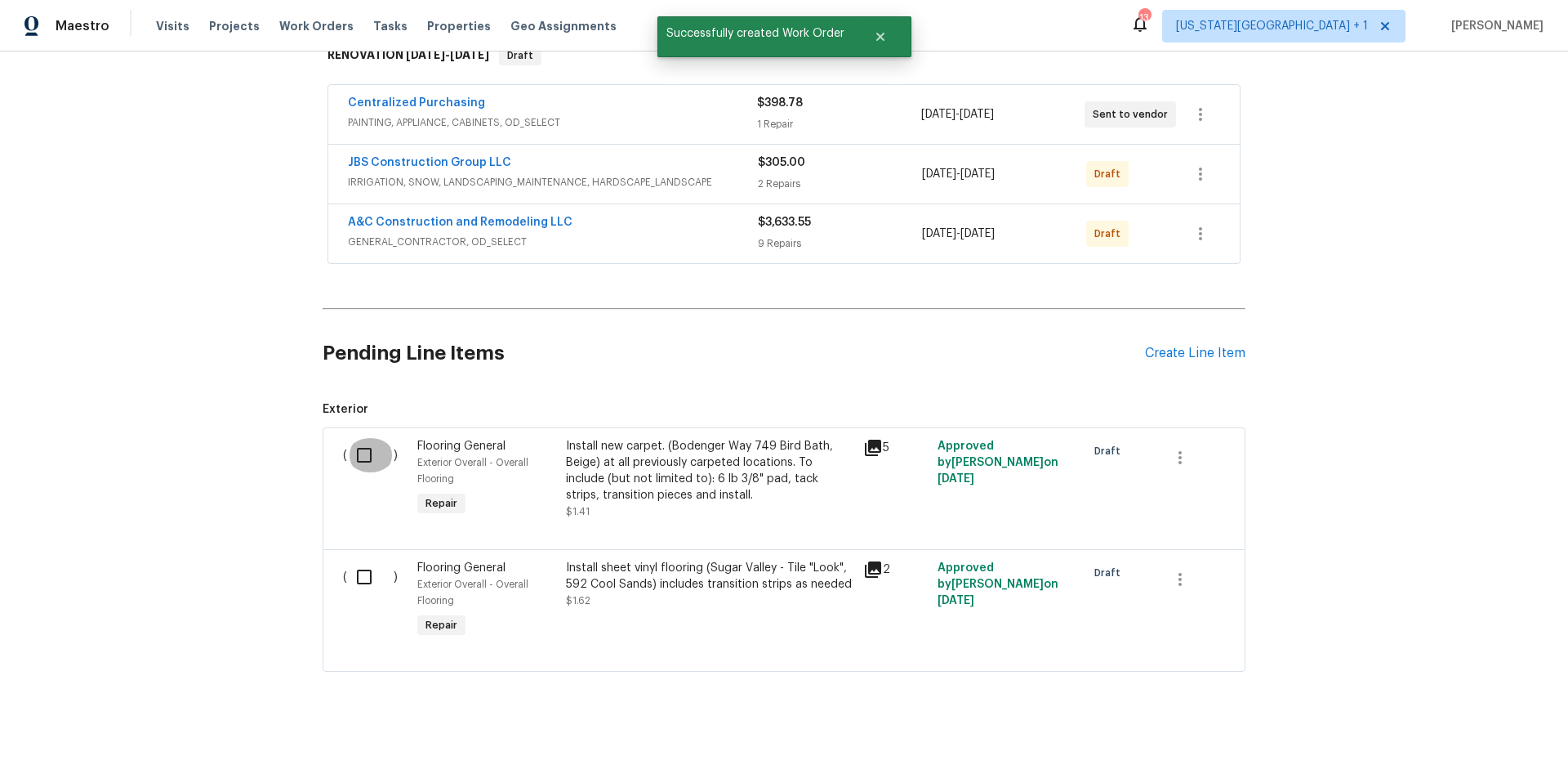
click at [364, 460] on input "checkbox" at bounding box center [370, 454] width 46 height 34
checkbox input "true"
click at [359, 571] on input "checkbox" at bounding box center [370, 576] width 46 height 34
checkbox input "true"
click at [1451, 749] on span "Create Work Order" at bounding box center [1474, 742] width 108 height 21
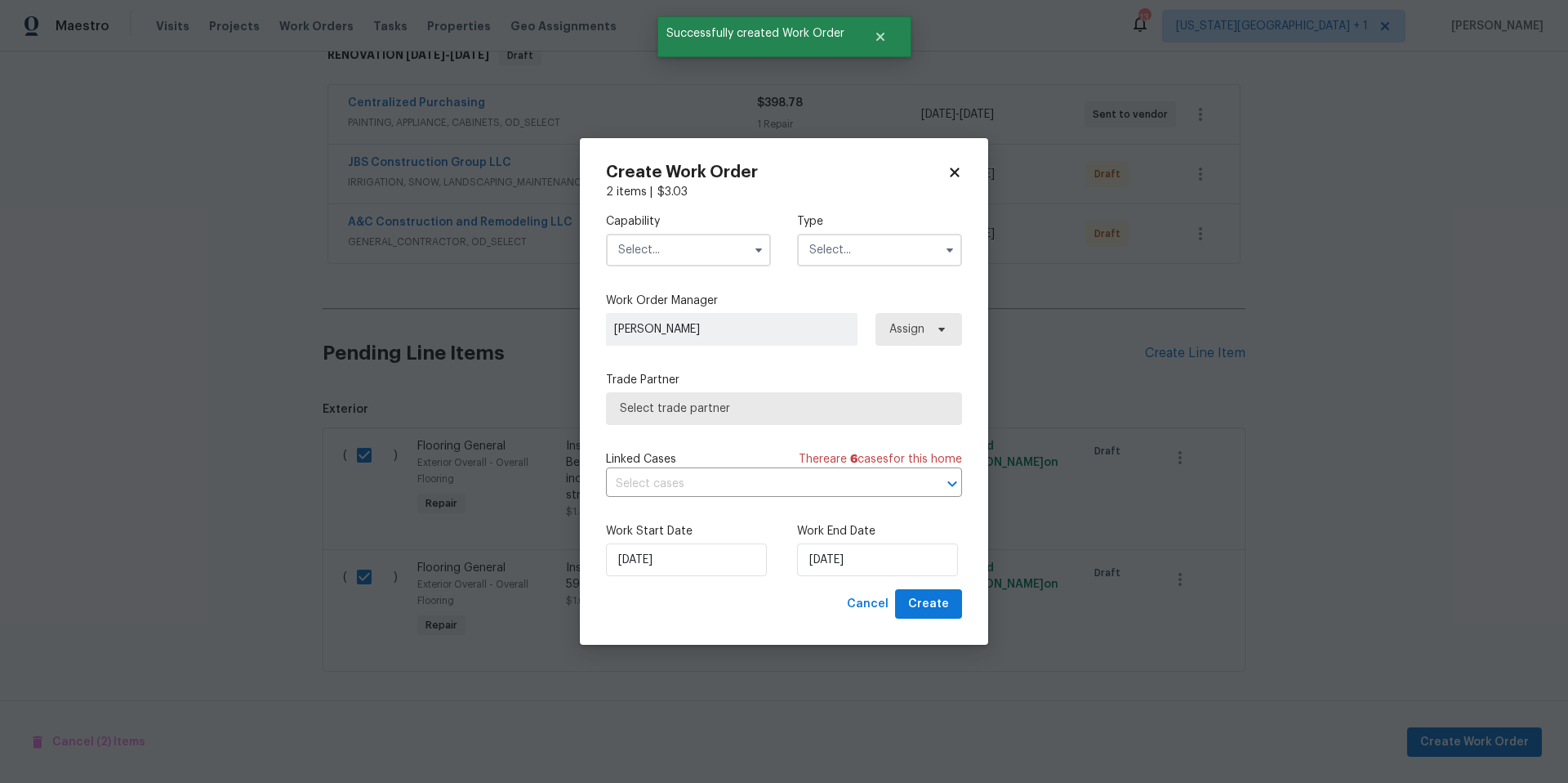
click at [668, 254] on input "text" at bounding box center [688, 250] width 165 height 32
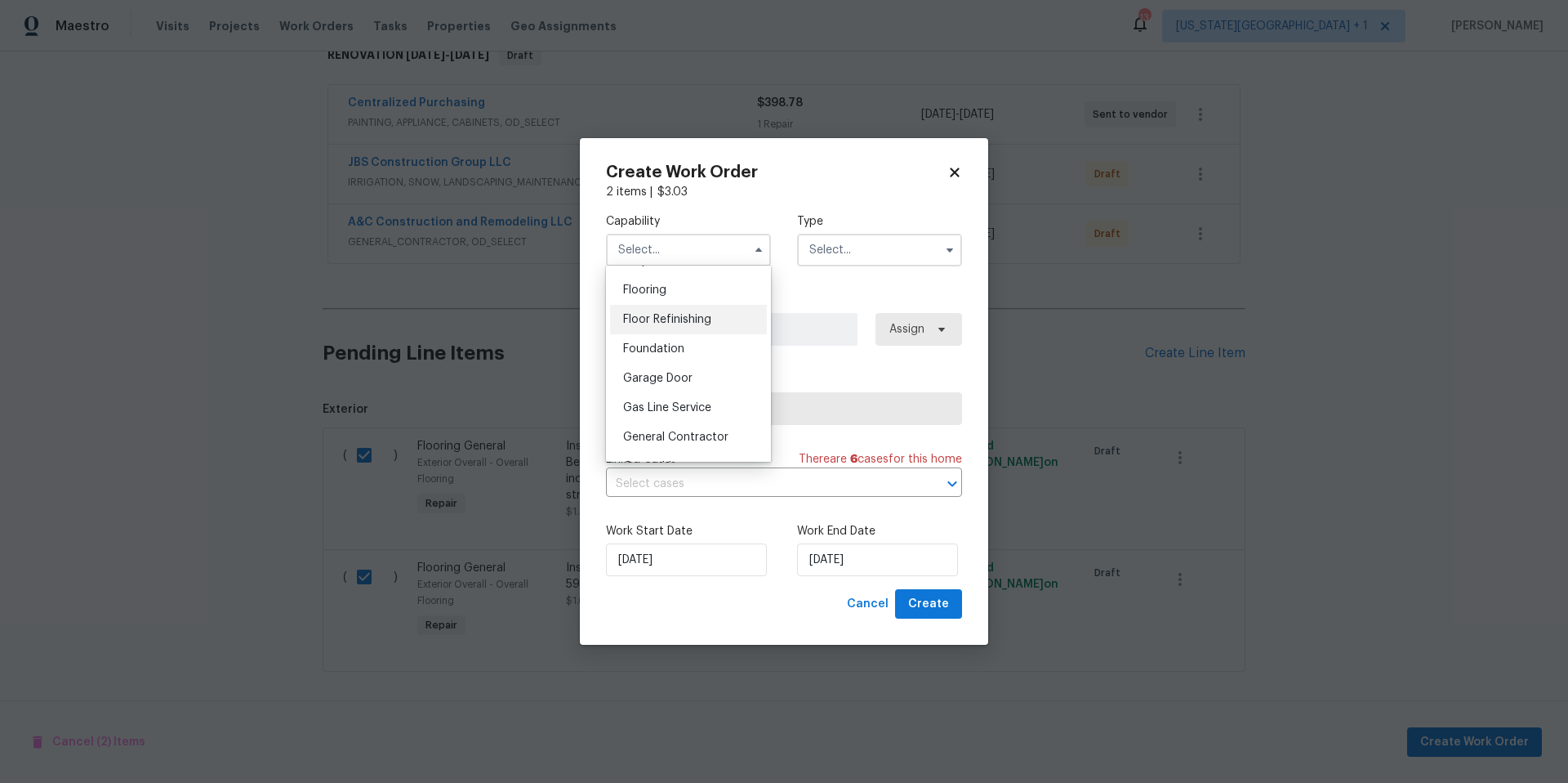
scroll to position [625, 0]
click at [653, 296] on span "Flooring" at bounding box center [645, 294] width 43 height 12
type input "Flooring"
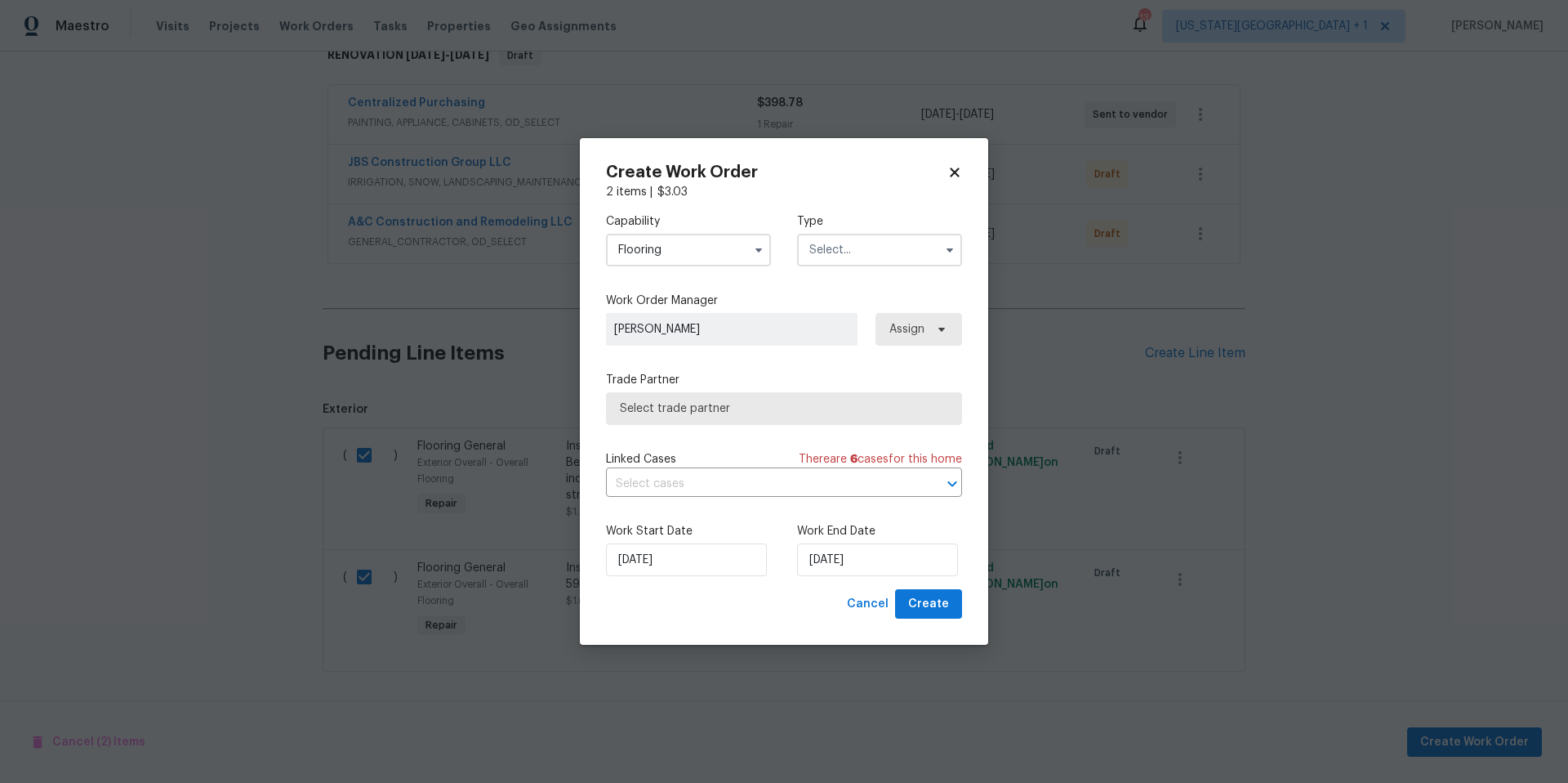
click at [871, 253] on input "text" at bounding box center [880, 250] width 165 height 32
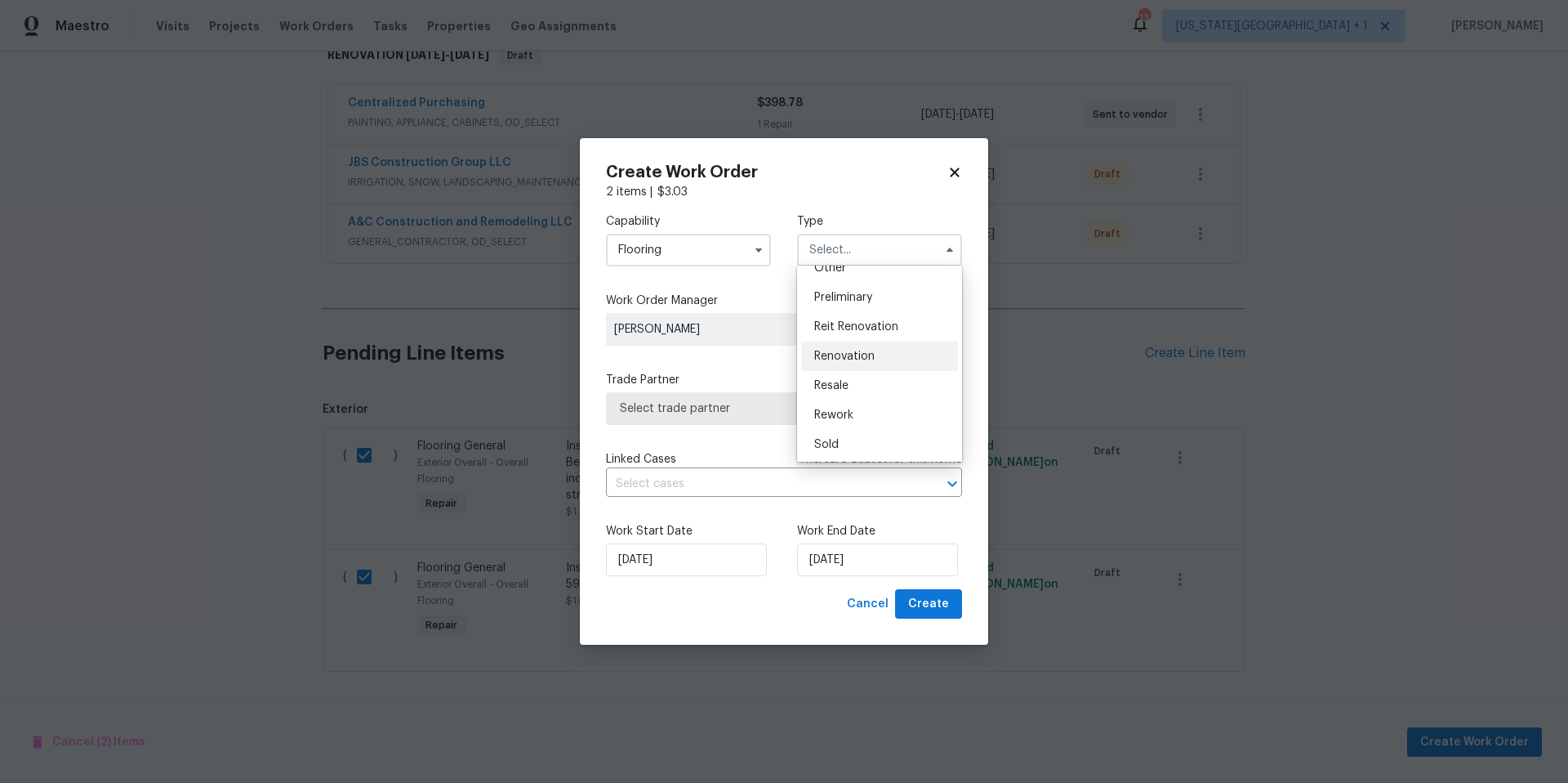
click at [836, 359] on span "Renovation" at bounding box center [843, 356] width 60 height 12
type input "Renovation"
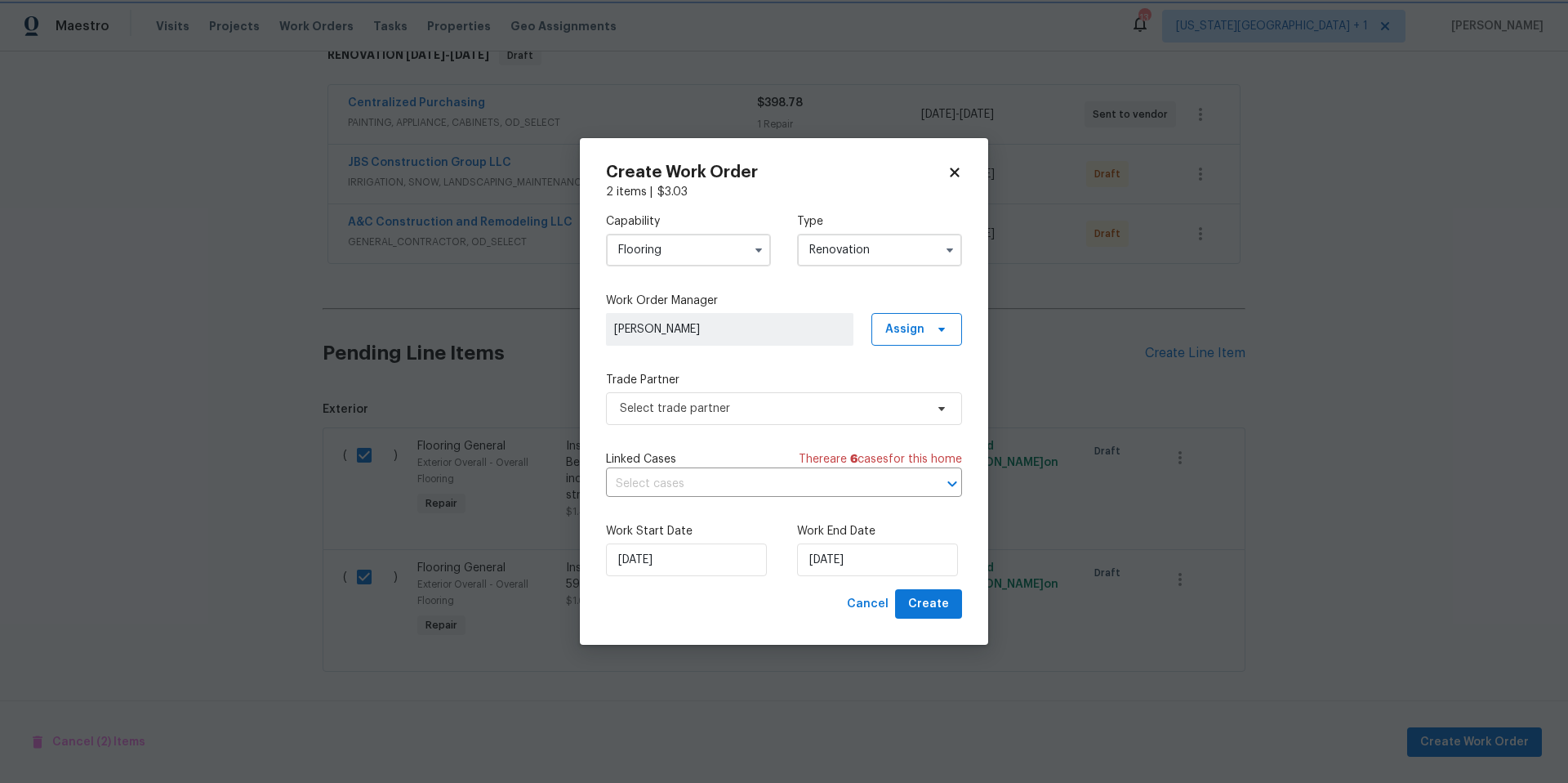
scroll to position [0, 0]
click at [761, 408] on span "Select trade partner" at bounding box center [772, 408] width 305 height 17
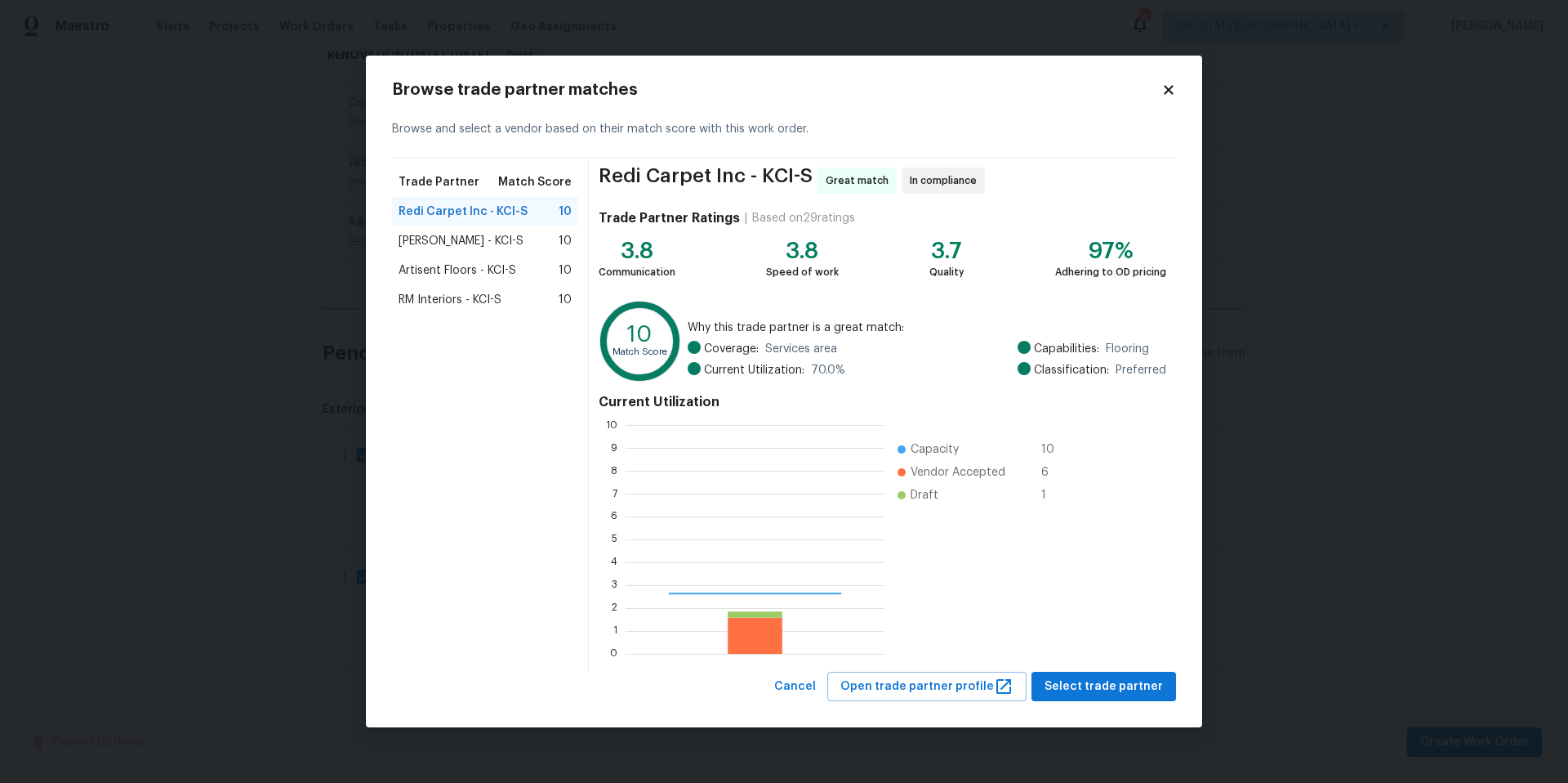
scroll to position [229, 259]
click at [1082, 678] on span "Select trade partner" at bounding box center [1103, 687] width 118 height 21
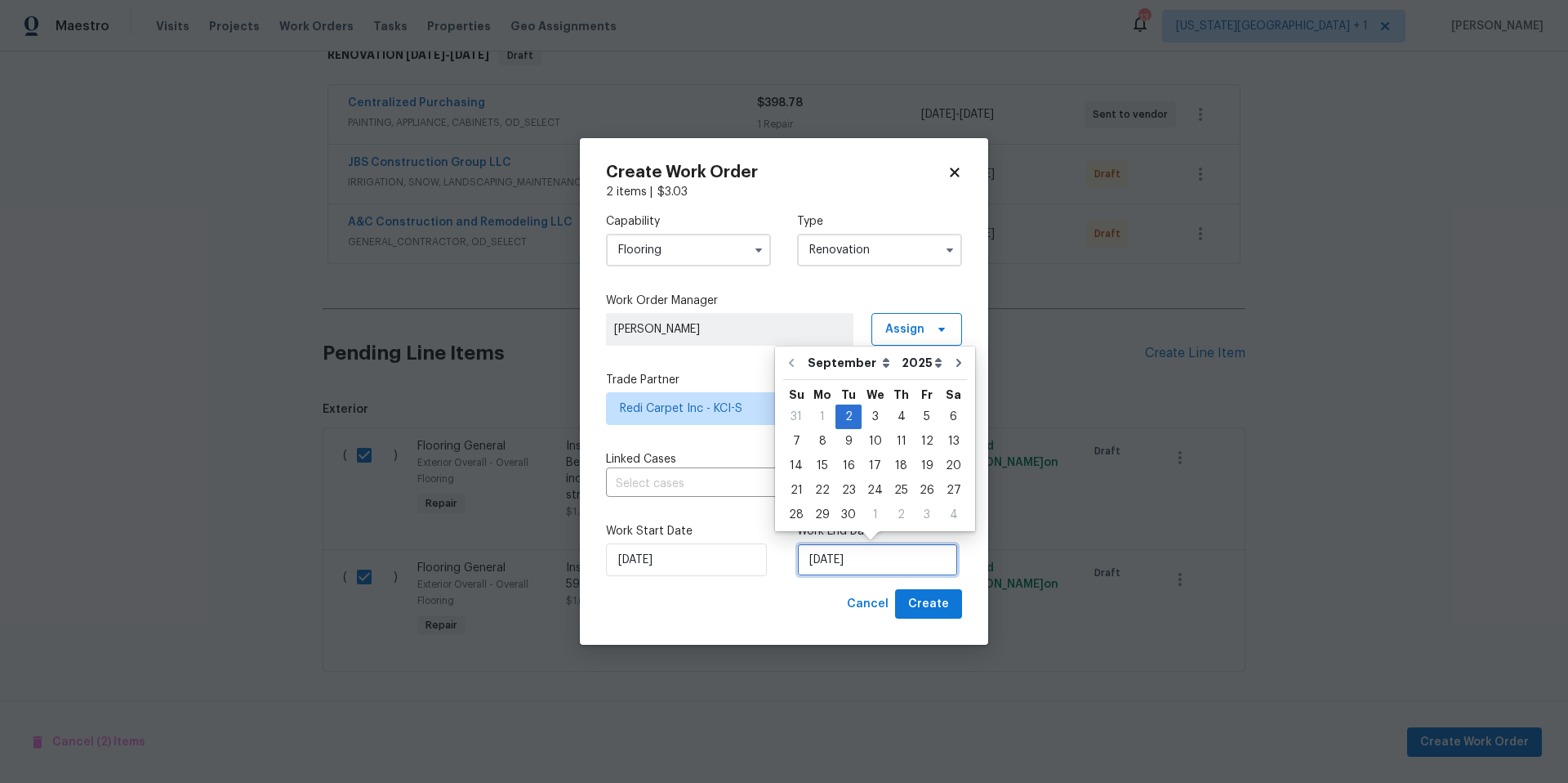
click at [892, 554] on input "[DATE]" at bounding box center [878, 559] width 161 height 32
click at [922, 443] on div "12" at bounding box center [926, 441] width 27 height 23
type input "[DATE]"
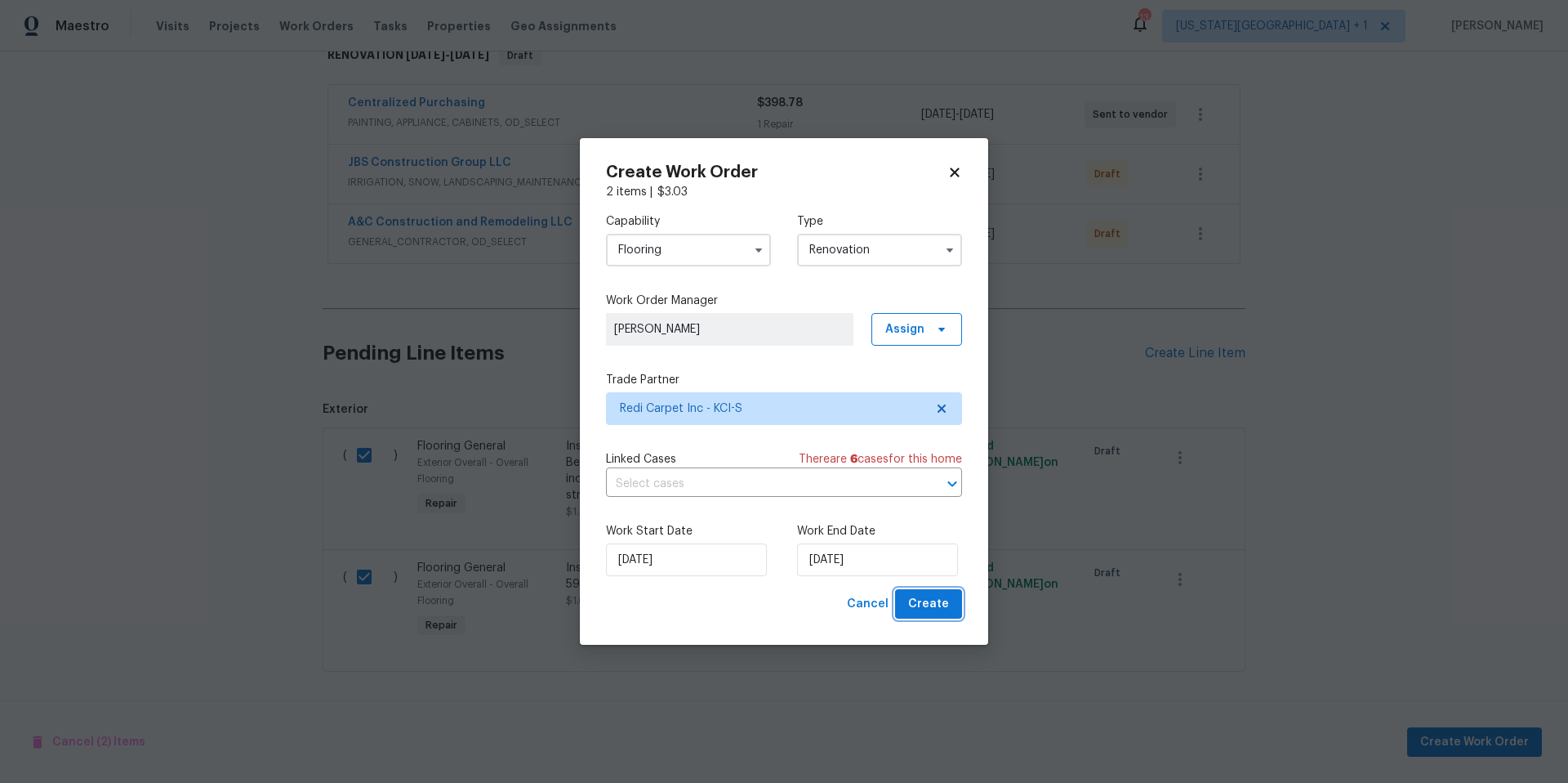
click at [924, 600] on span "Create" at bounding box center [929, 604] width 41 height 21
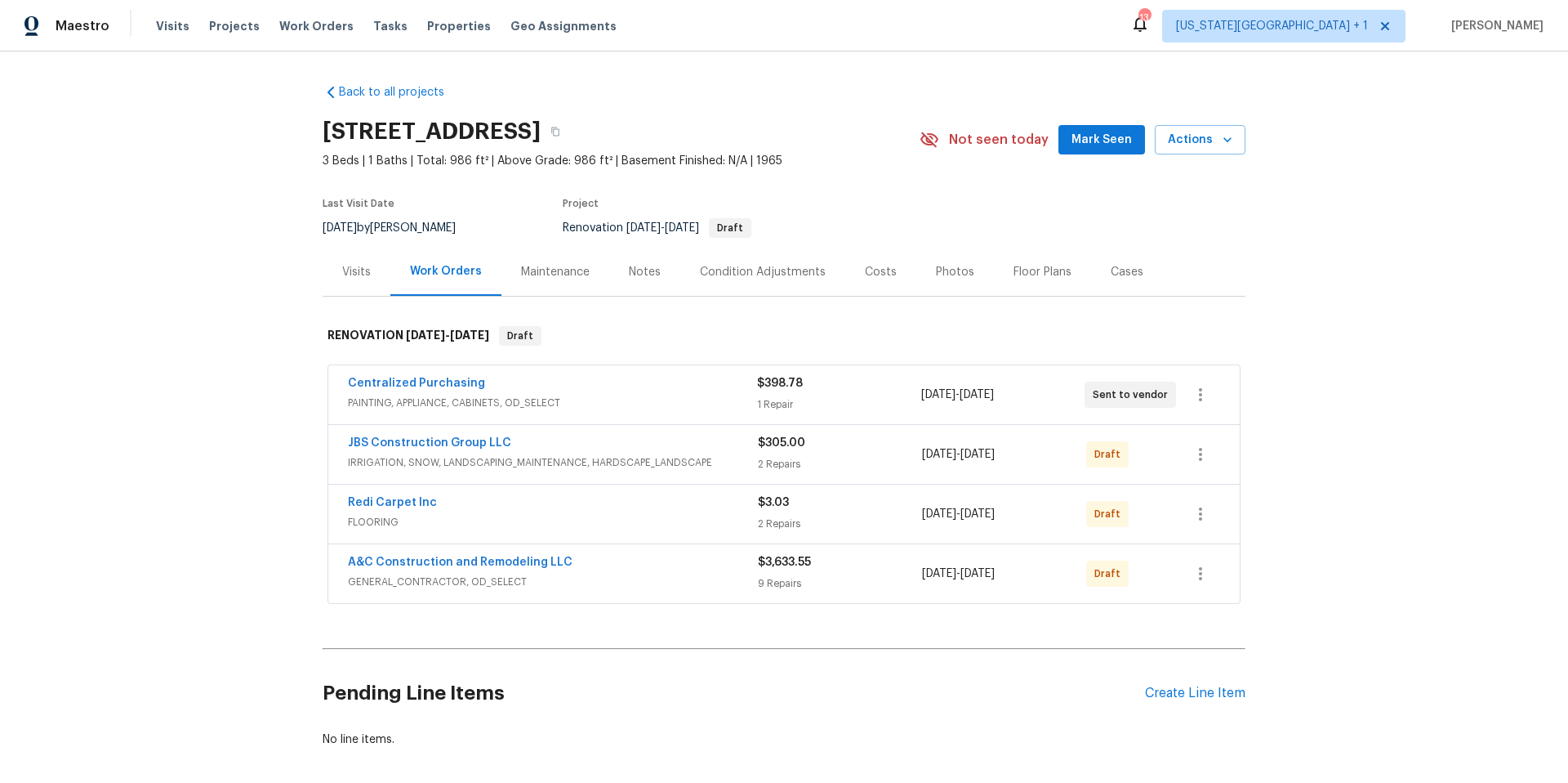
click at [644, 271] on div "Notes" at bounding box center [645, 271] width 31 height 17
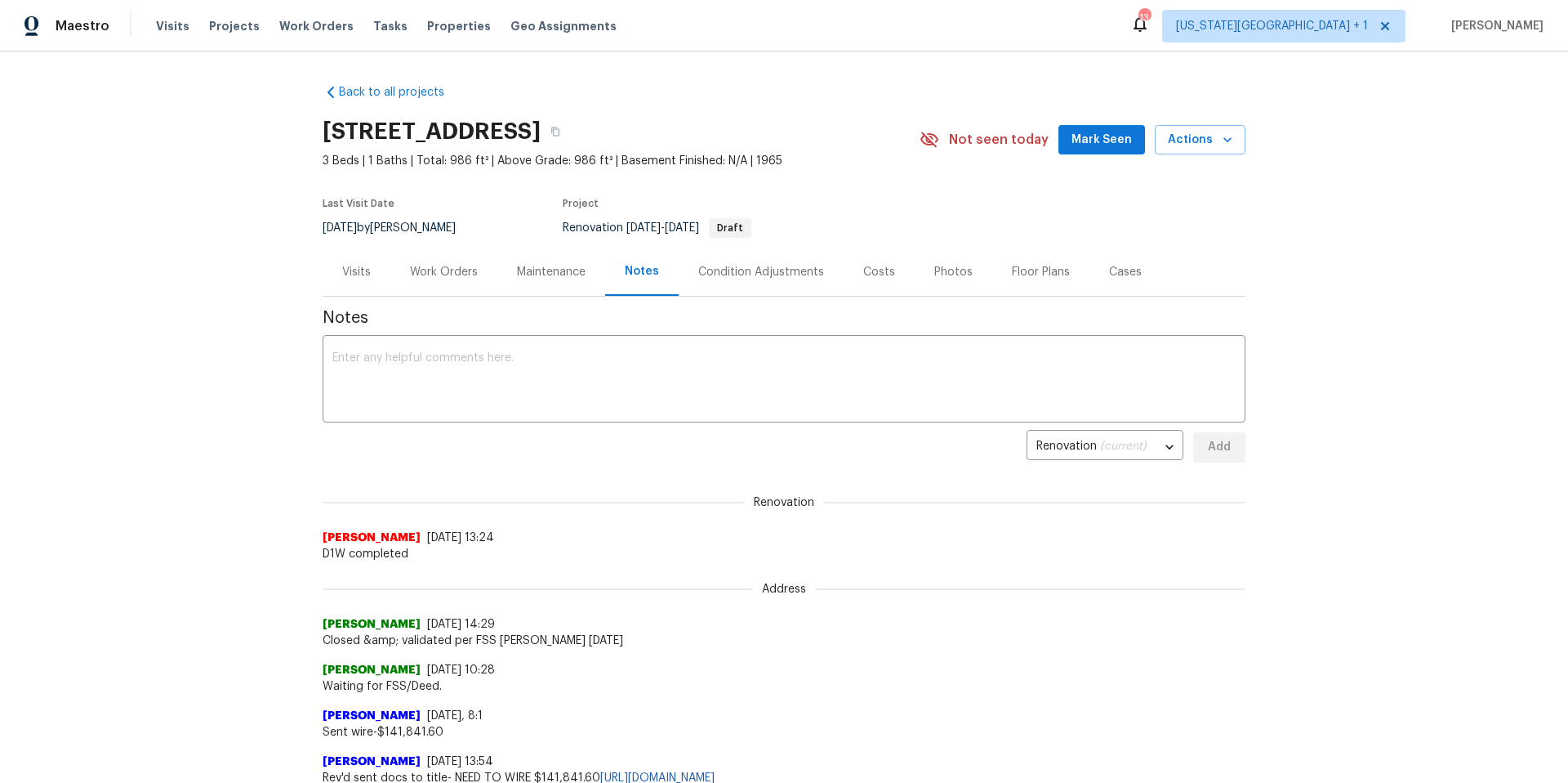
scroll to position [1, 0]
click at [427, 276] on div "Work Orders" at bounding box center [443, 271] width 68 height 17
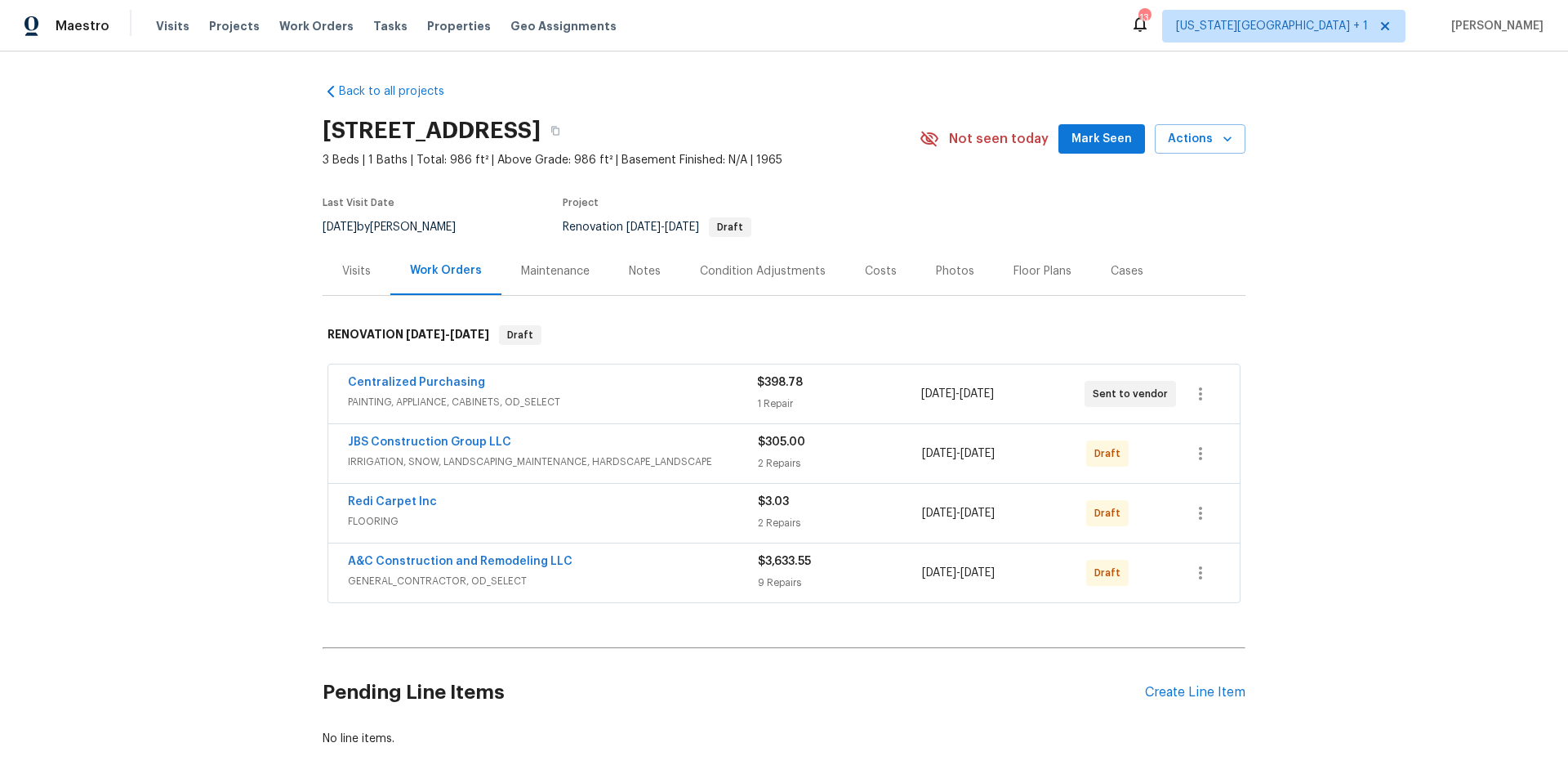
click at [358, 272] on div "Visits" at bounding box center [356, 271] width 29 height 17
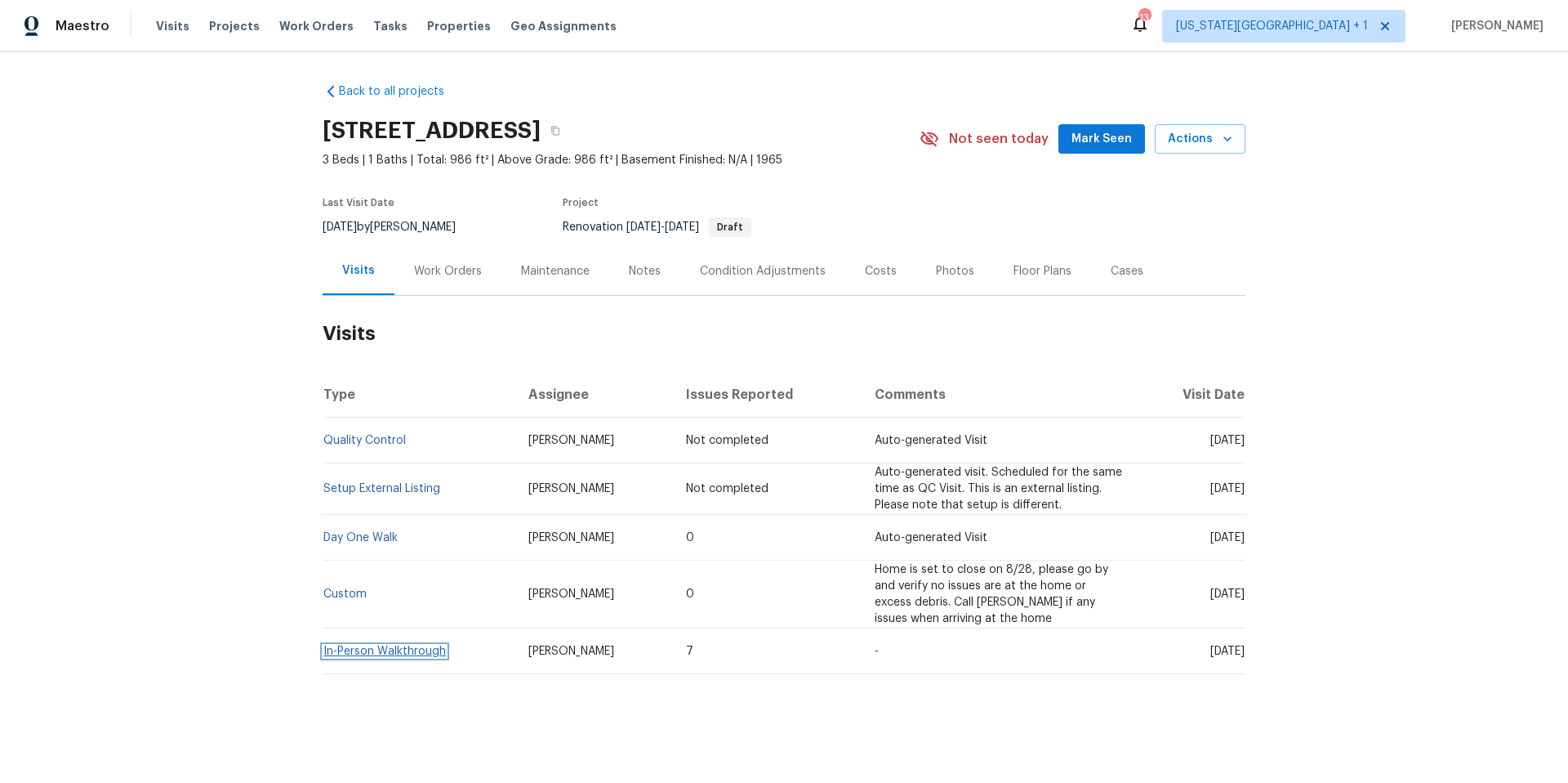
click at [368, 656] on link "In-Person Walkthrough" at bounding box center [384, 651] width 123 height 12
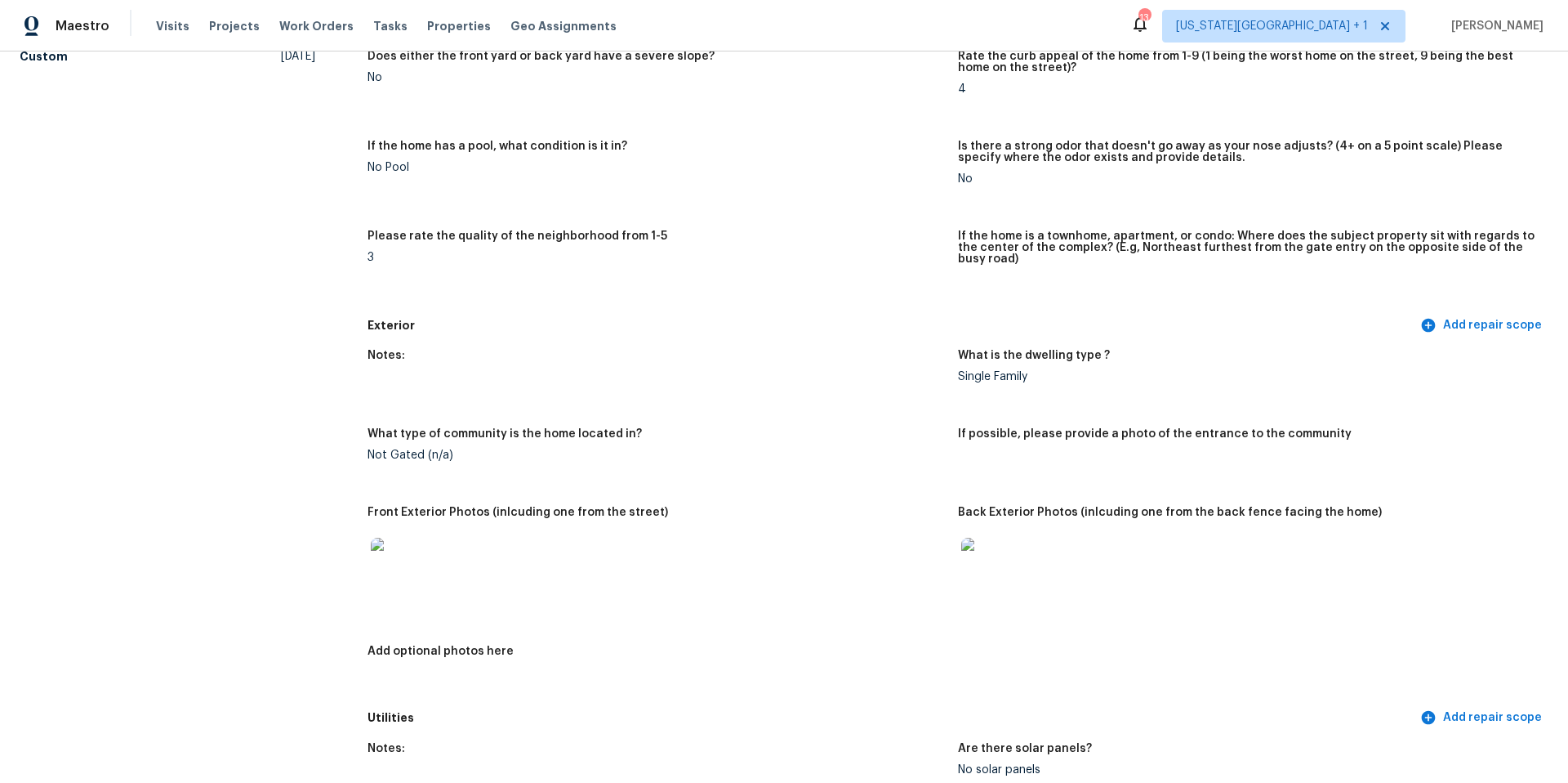
scroll to position [331, 0]
click at [394, 552] on img at bounding box center [396, 562] width 52 height 52
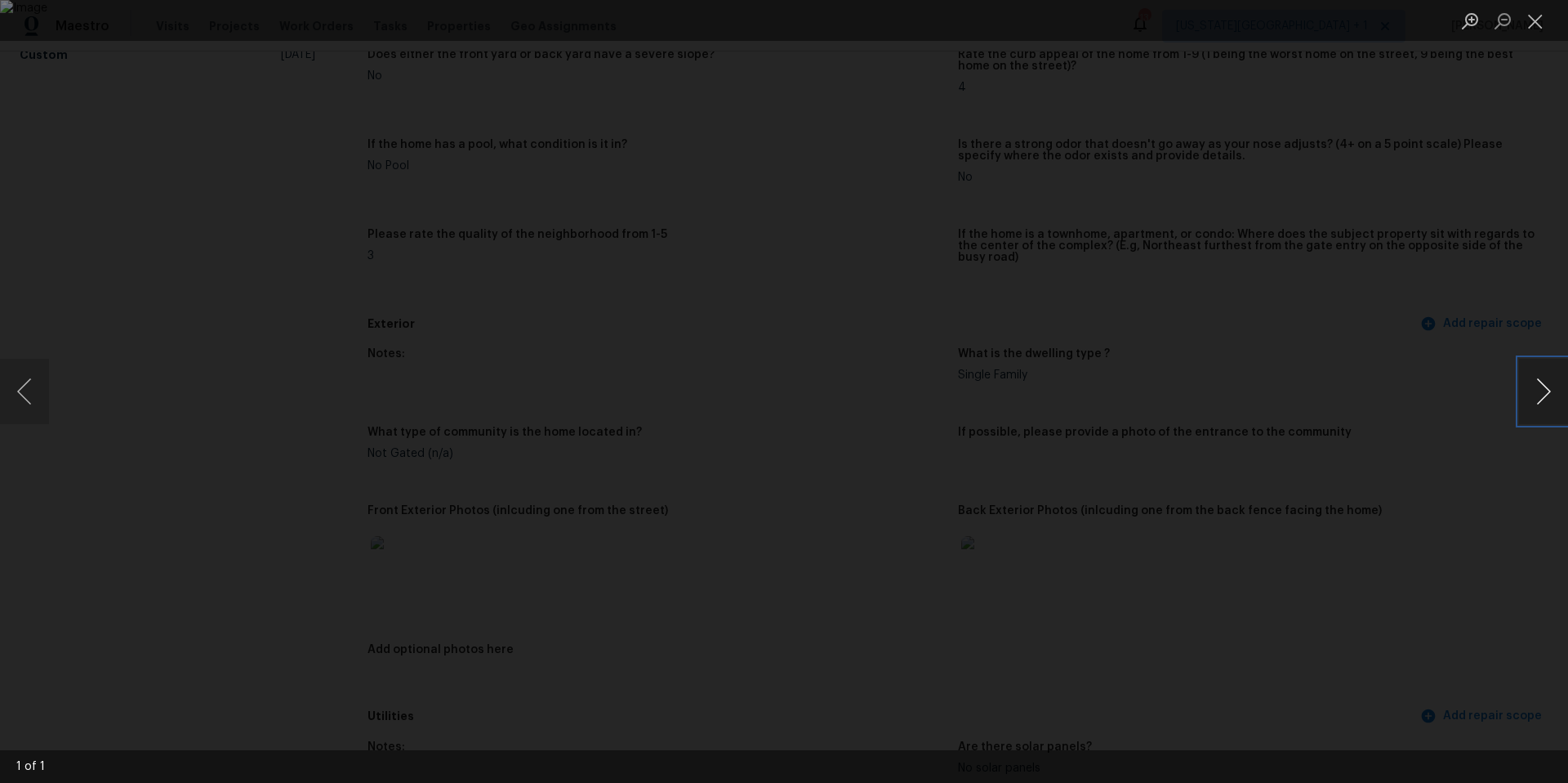
click at [1542, 404] on button "Next image" at bounding box center [1543, 392] width 49 height 65
click at [1376, 458] on div "Lightbox" at bounding box center [784, 392] width 1568 height 783
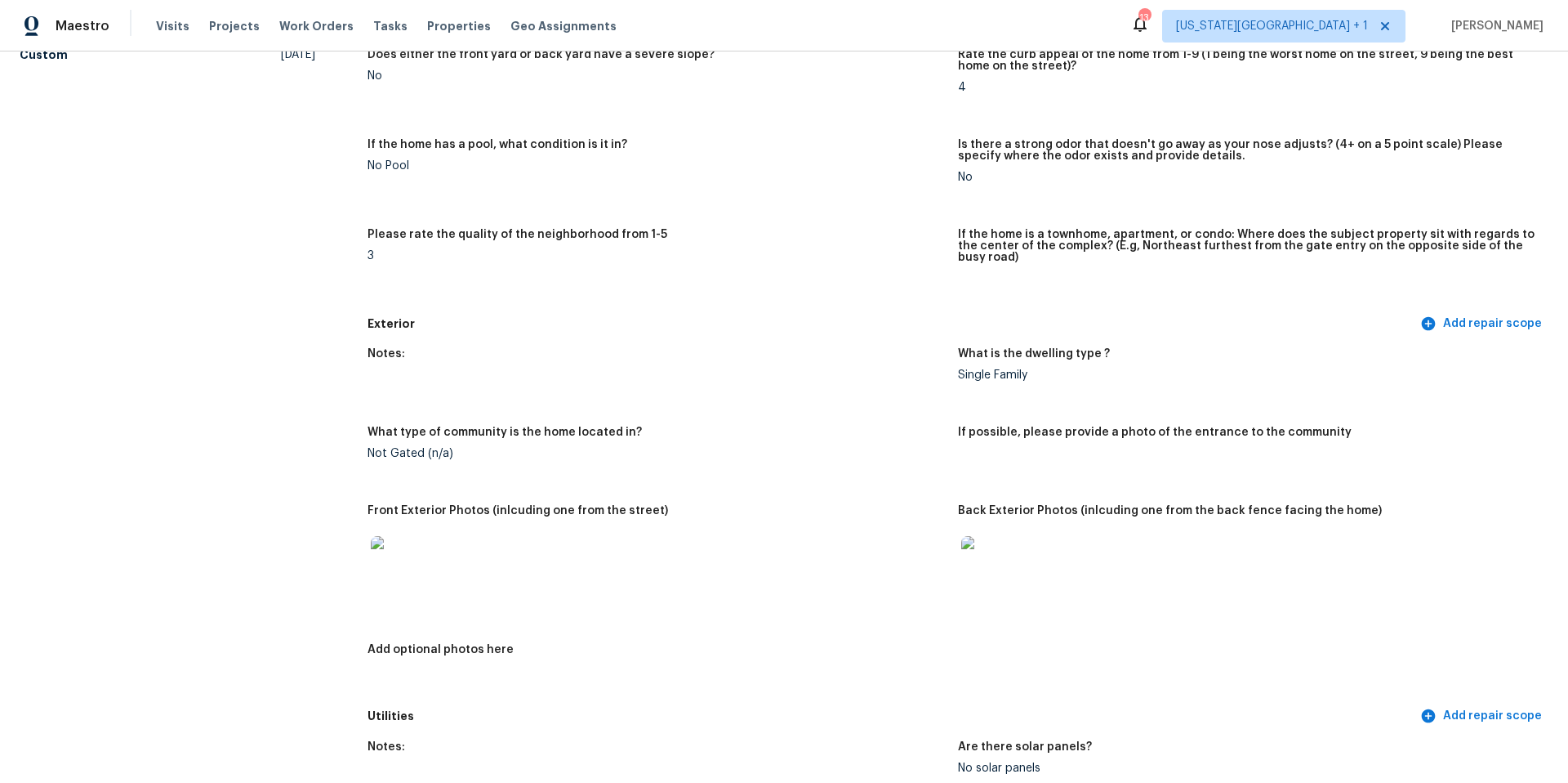
click at [1006, 572] on img at bounding box center [987, 562] width 52 height 52
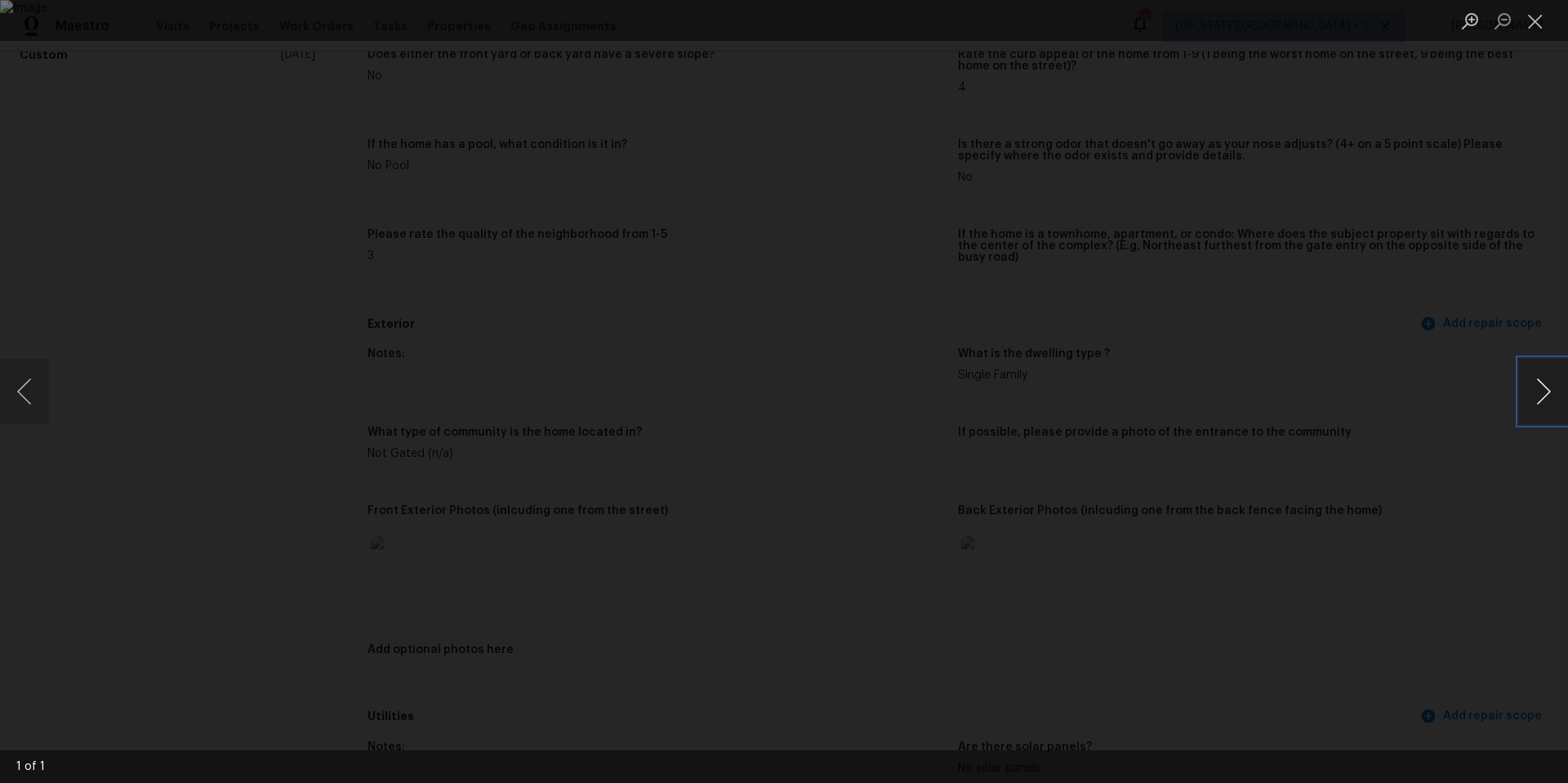
click at [1539, 381] on button "Next image" at bounding box center [1543, 392] width 49 height 65
click at [1467, 452] on div "Lightbox" at bounding box center [784, 392] width 1568 height 783
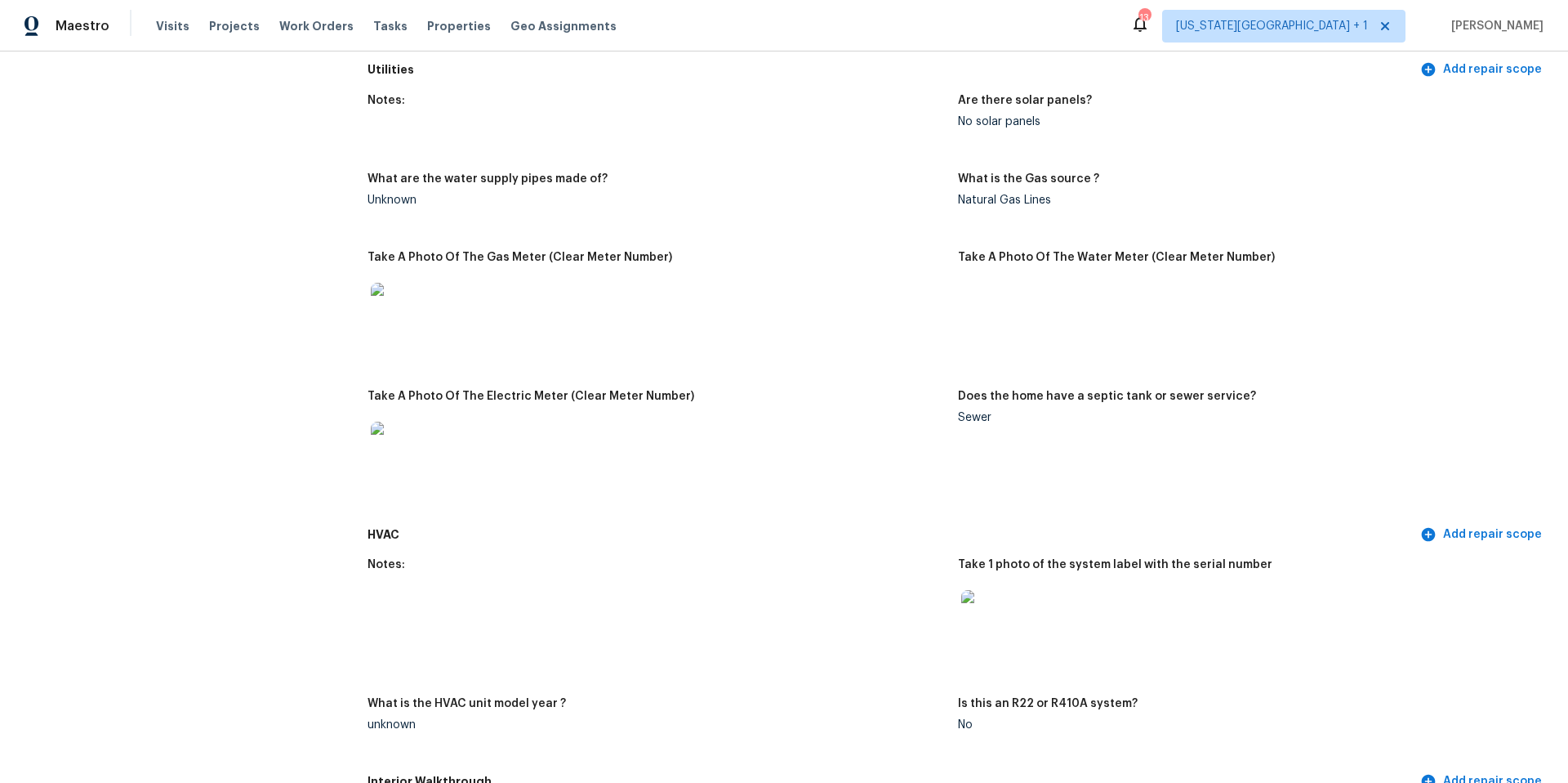
scroll to position [1020, 0]
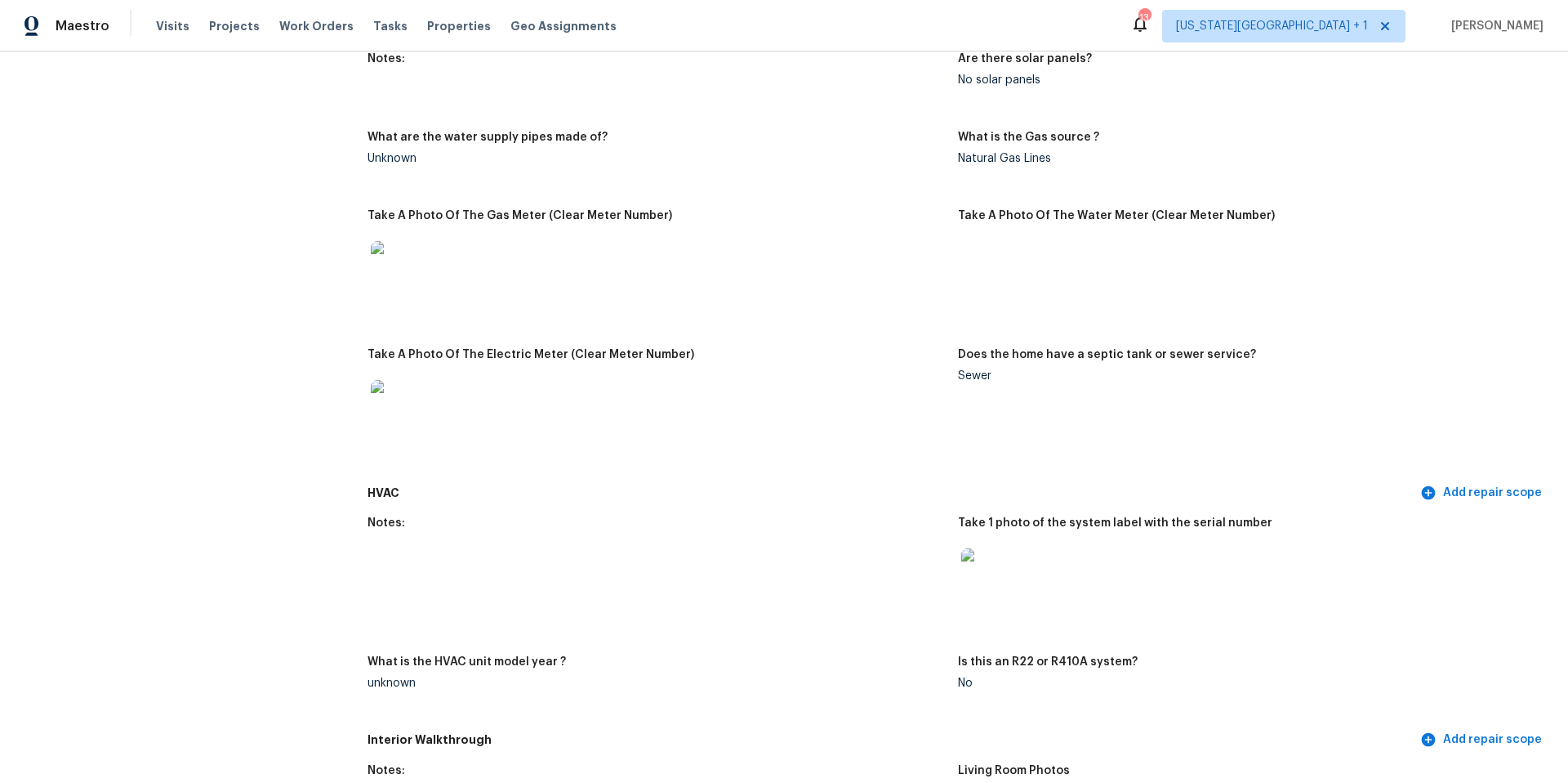
click at [412, 263] on img at bounding box center [396, 267] width 52 height 52
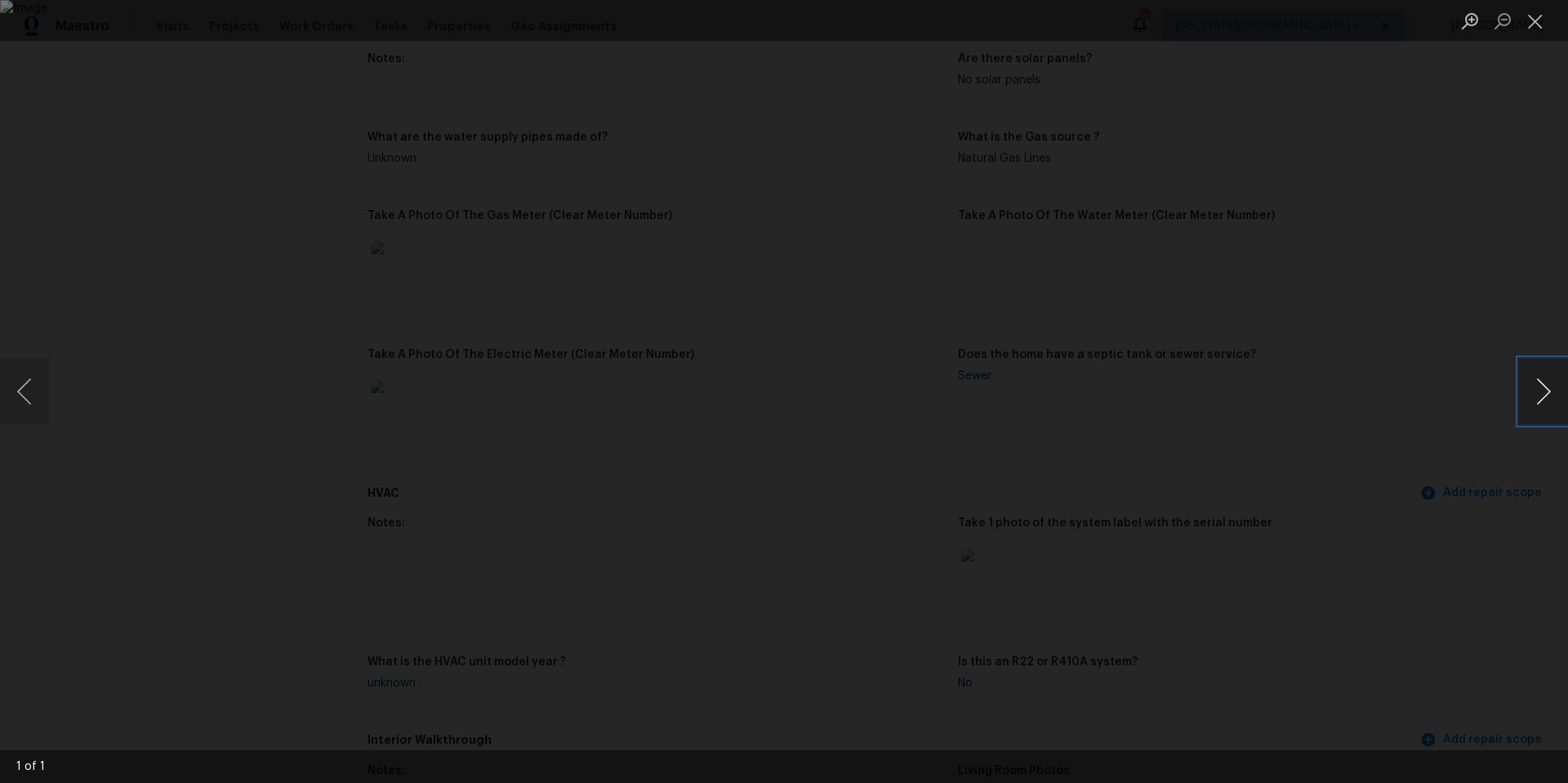
click at [1534, 392] on button "Next image" at bounding box center [1543, 392] width 49 height 65
click at [1477, 411] on div "Lightbox" at bounding box center [784, 392] width 1568 height 783
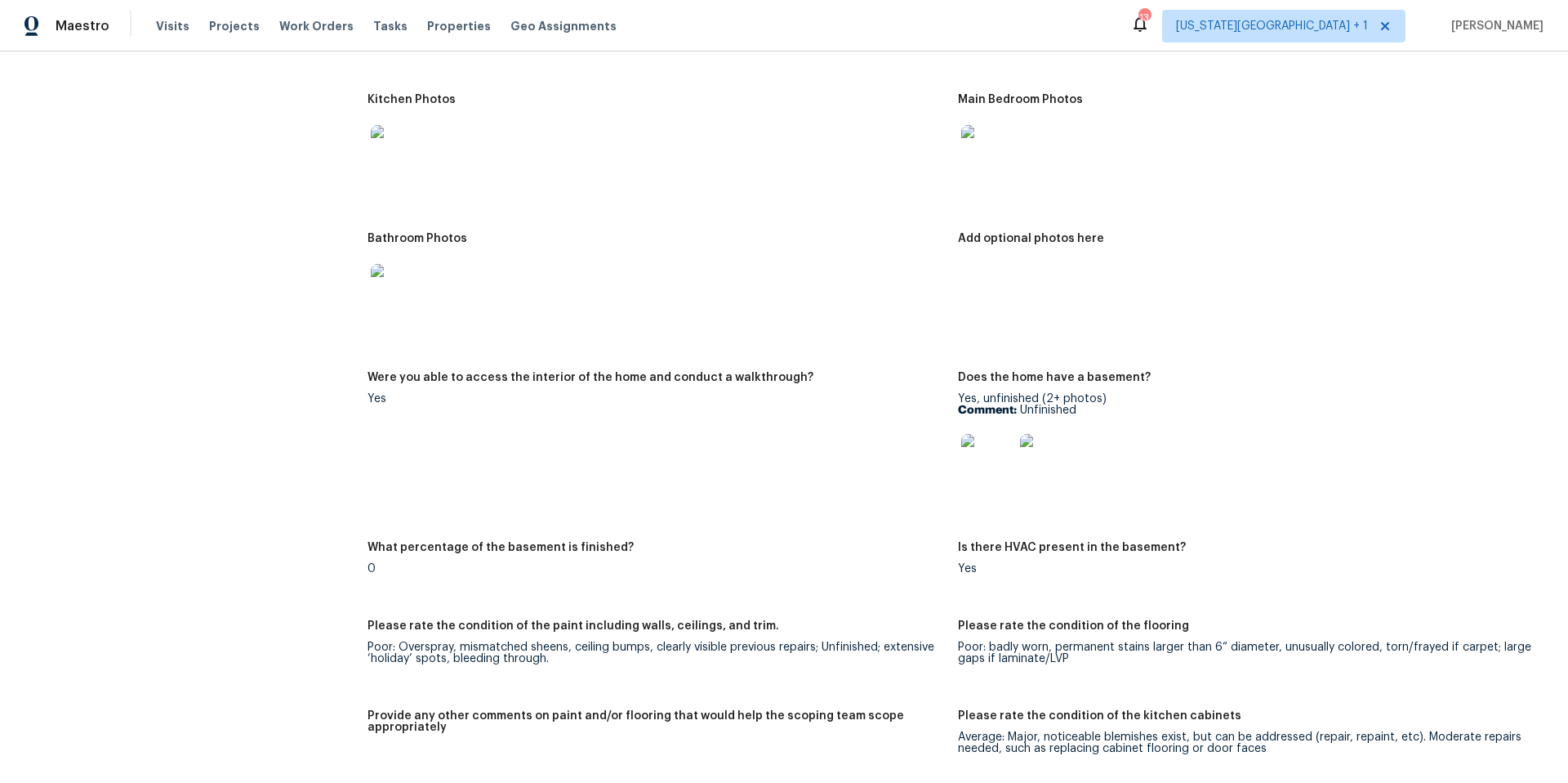
scroll to position [1872, 0]
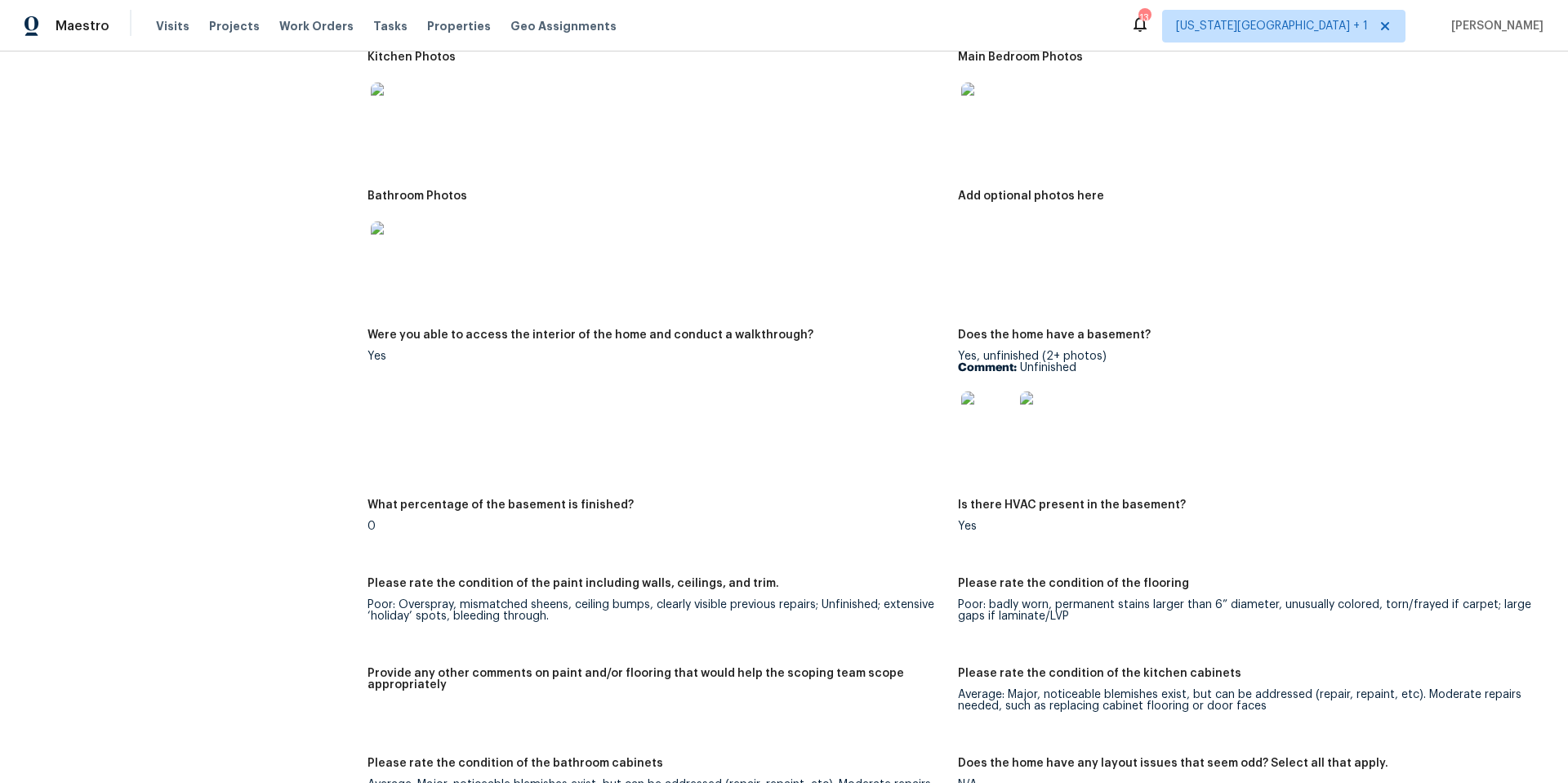
click at [966, 111] on img at bounding box center [987, 108] width 52 height 52
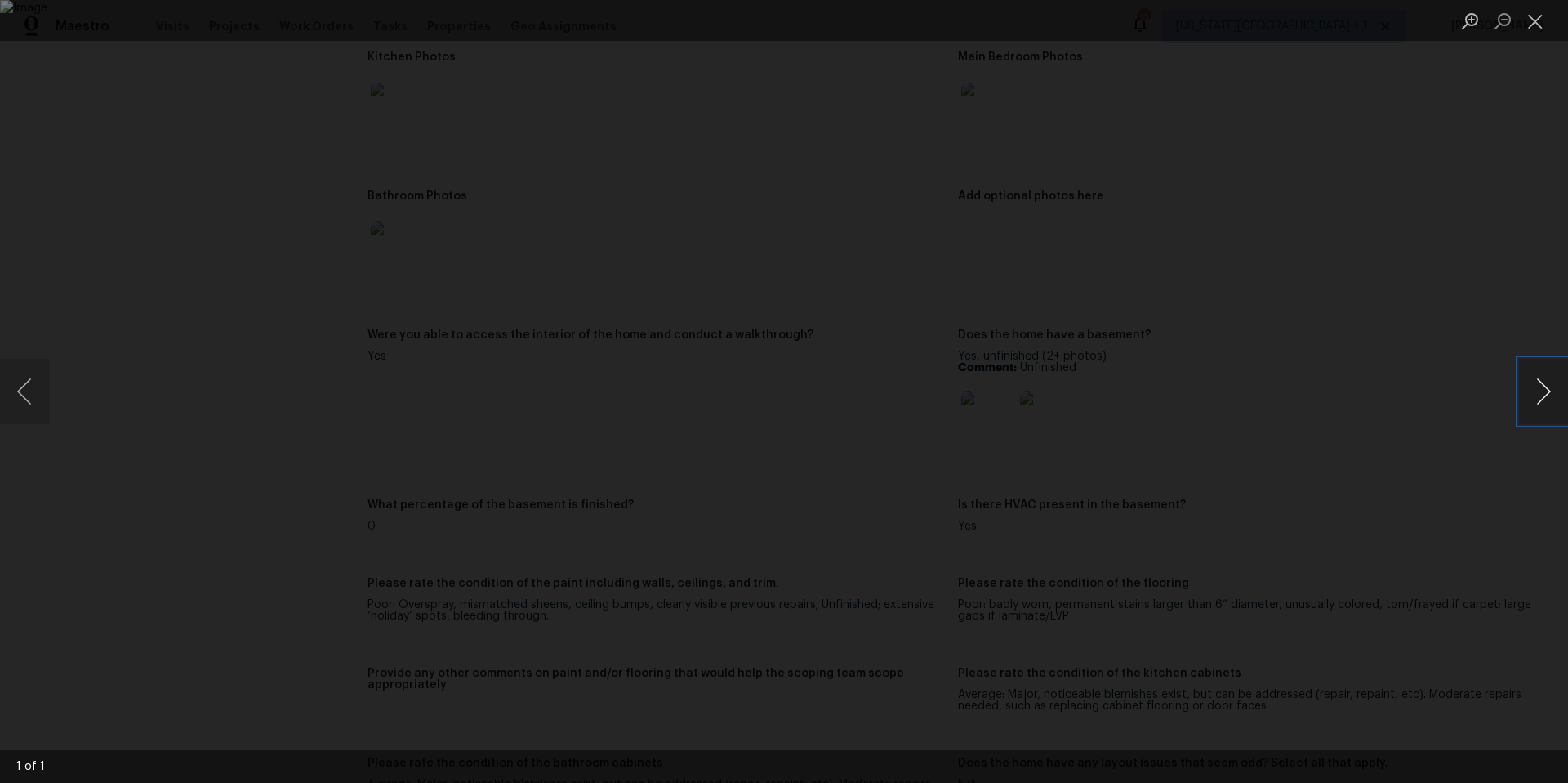
click at [1547, 409] on button "Next image" at bounding box center [1543, 392] width 49 height 65
click at [1491, 409] on div "Lightbox" at bounding box center [784, 392] width 1568 height 783
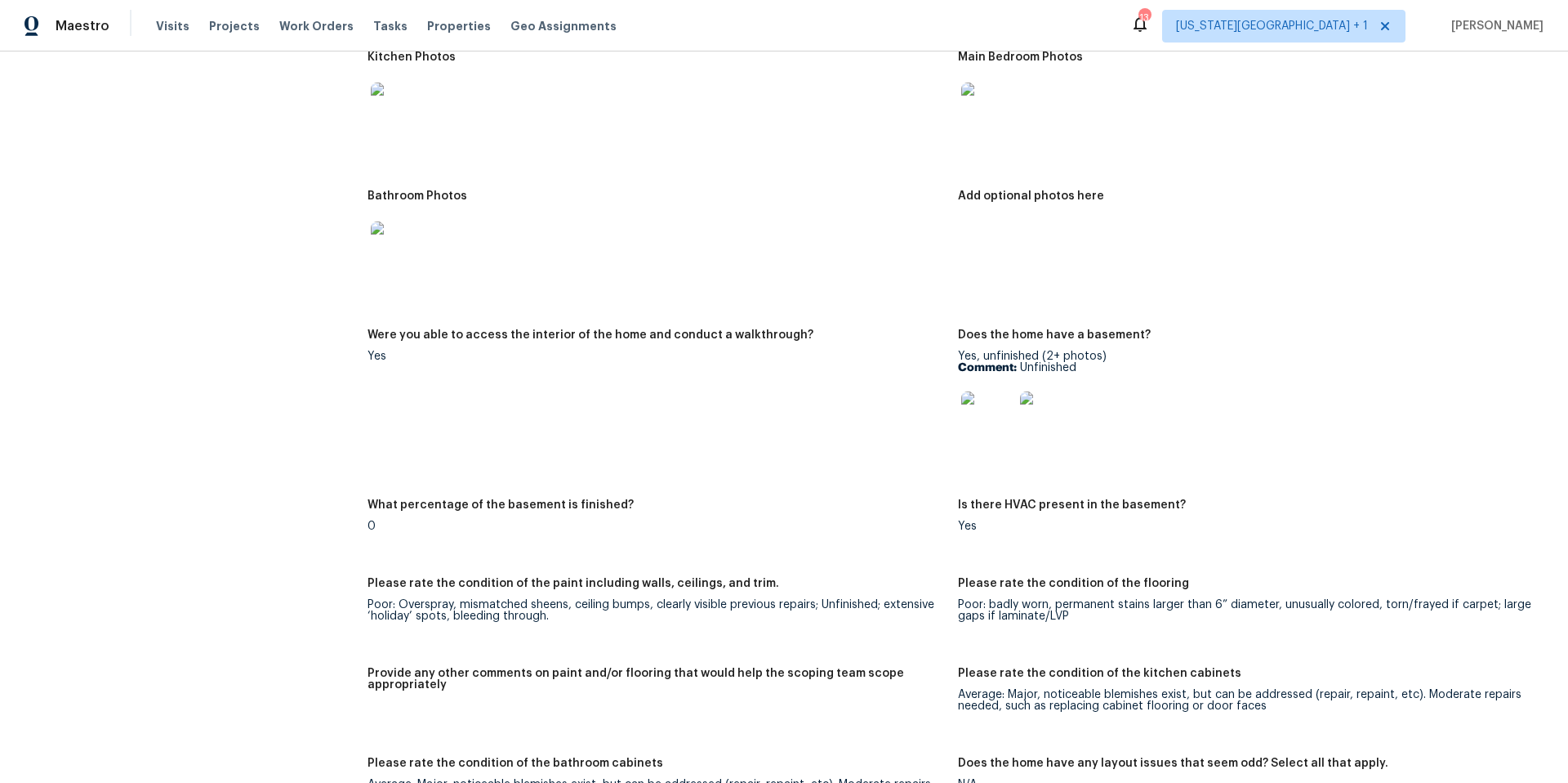
click at [389, 95] on img at bounding box center [396, 108] width 52 height 52
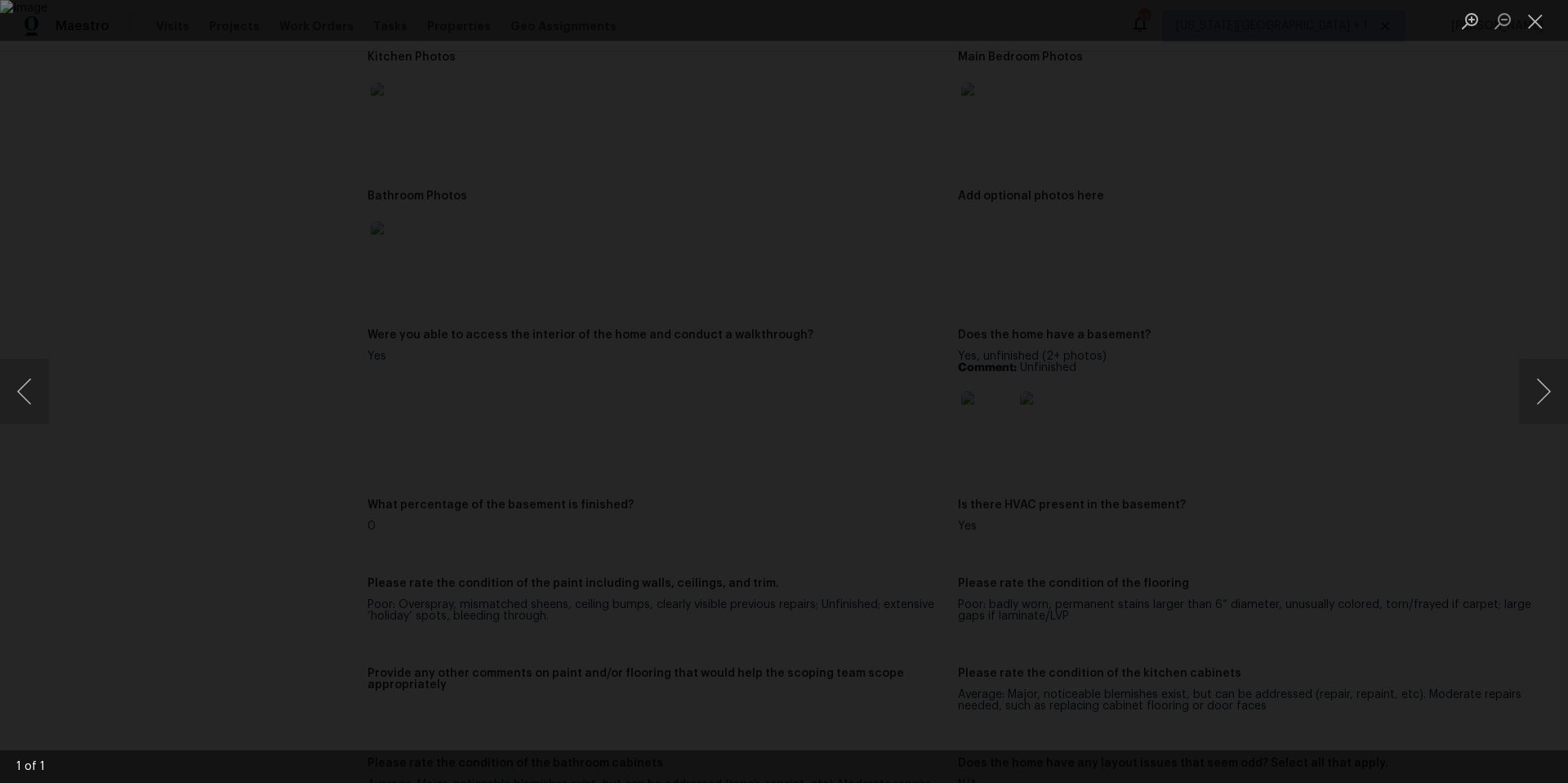
click at [583, 65] on div "Lightbox" at bounding box center [784, 392] width 1568 height 783
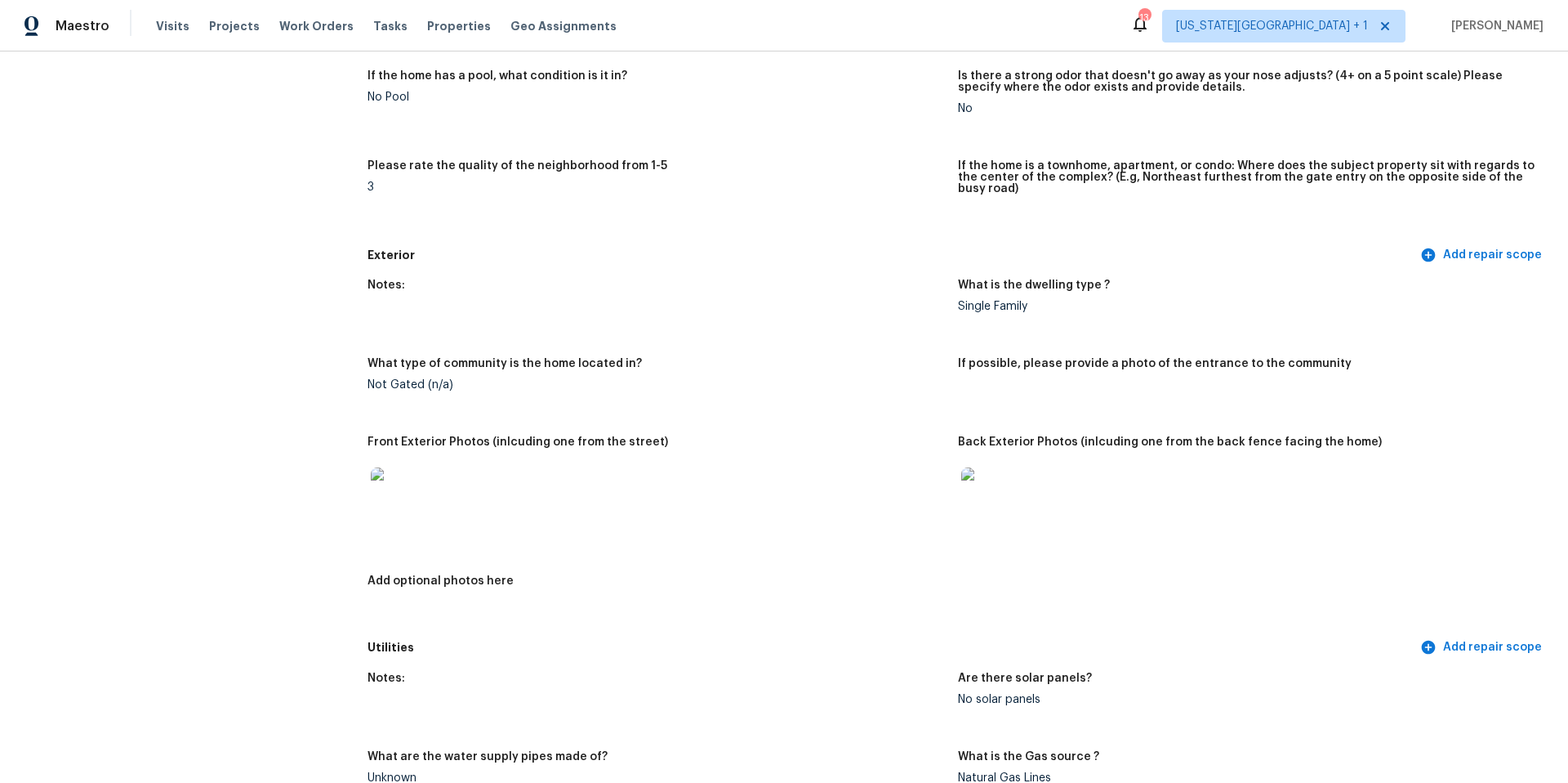
scroll to position [0, 0]
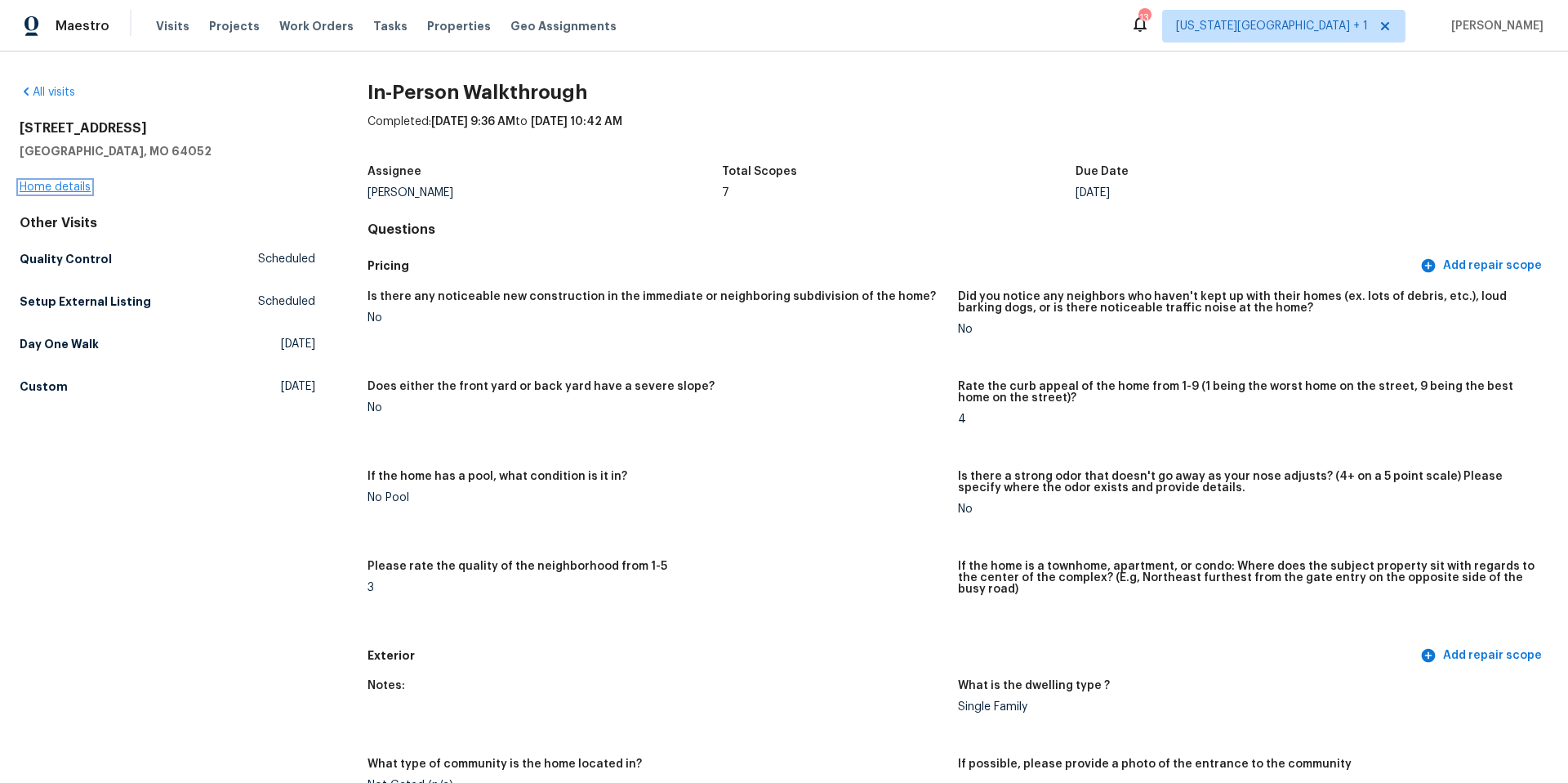
click at [45, 183] on link "Home details" at bounding box center [55, 187] width 71 height 12
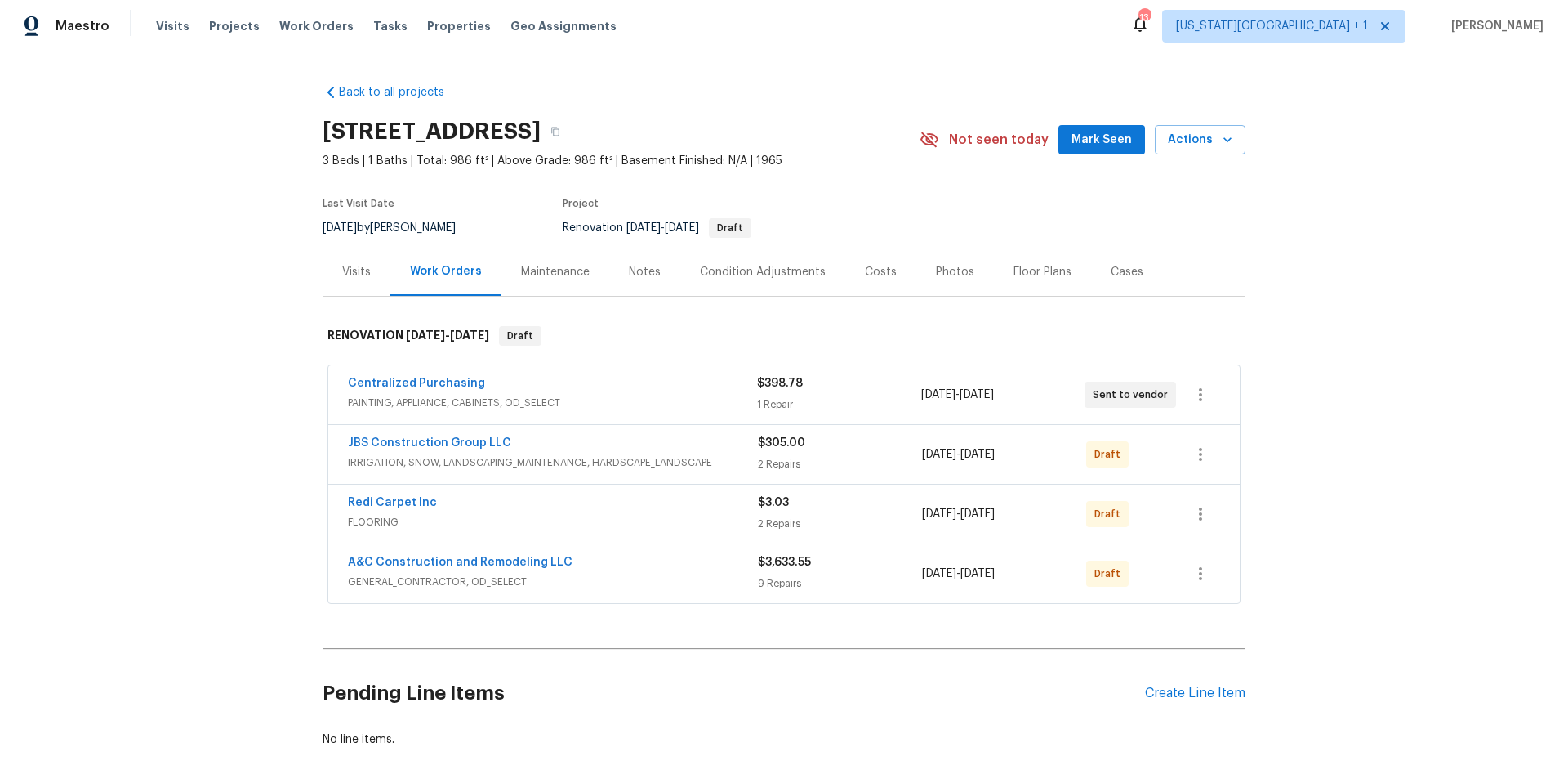
click at [643, 268] on div "Notes" at bounding box center [645, 271] width 31 height 17
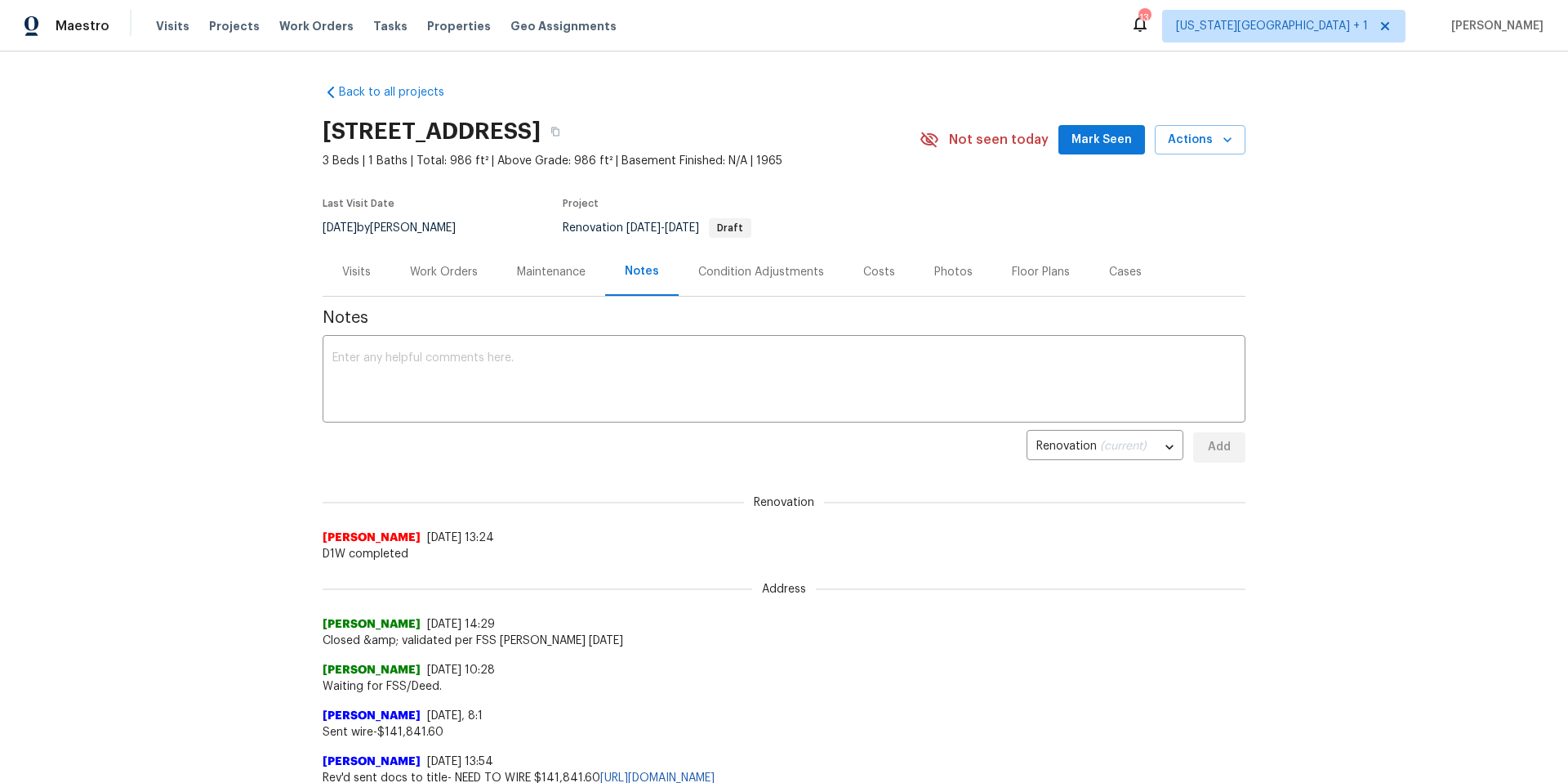
click at [440, 270] on div "Work Orders" at bounding box center [443, 271] width 68 height 17
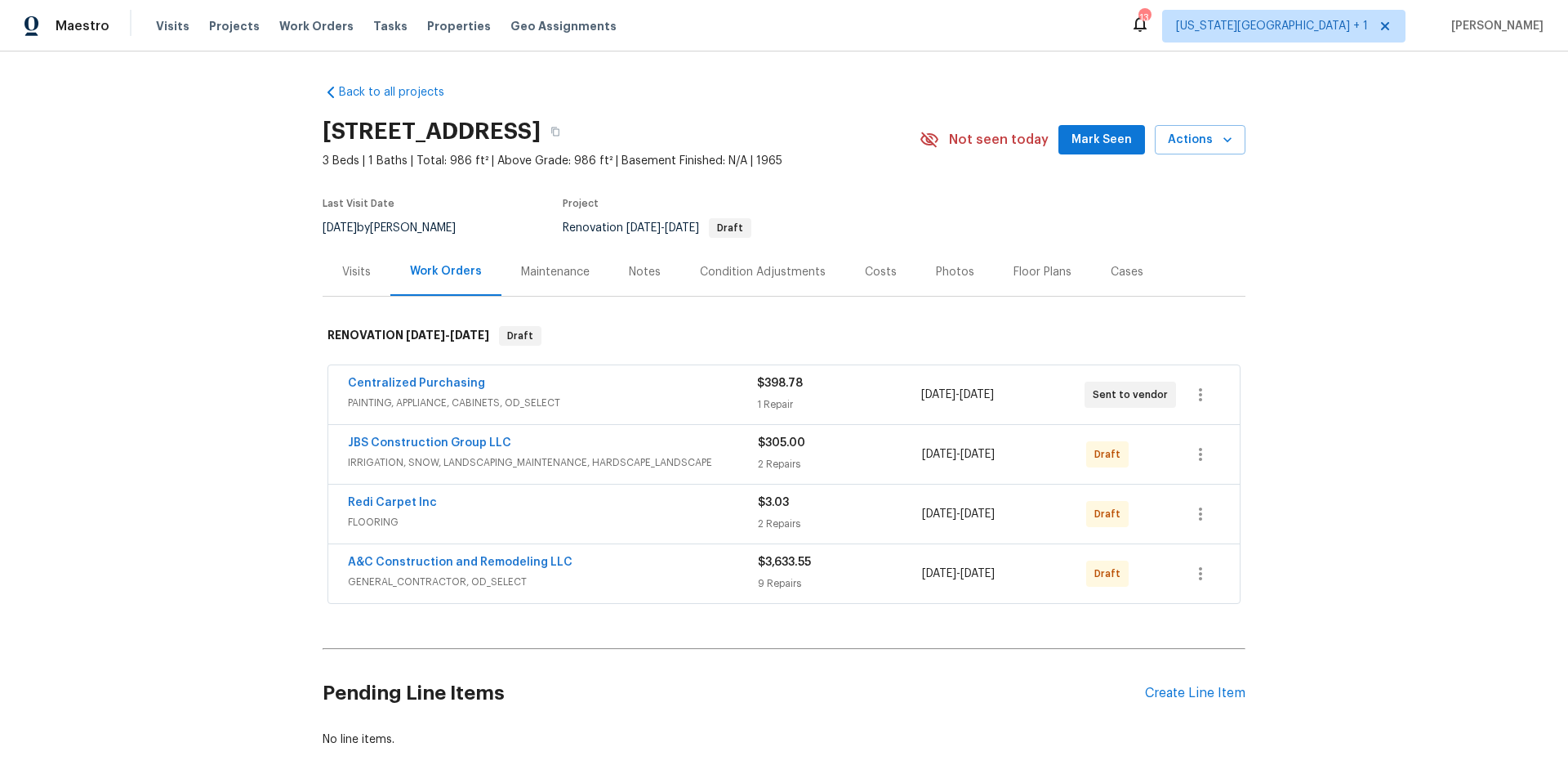
click at [349, 273] on div "Visits" at bounding box center [356, 271] width 29 height 17
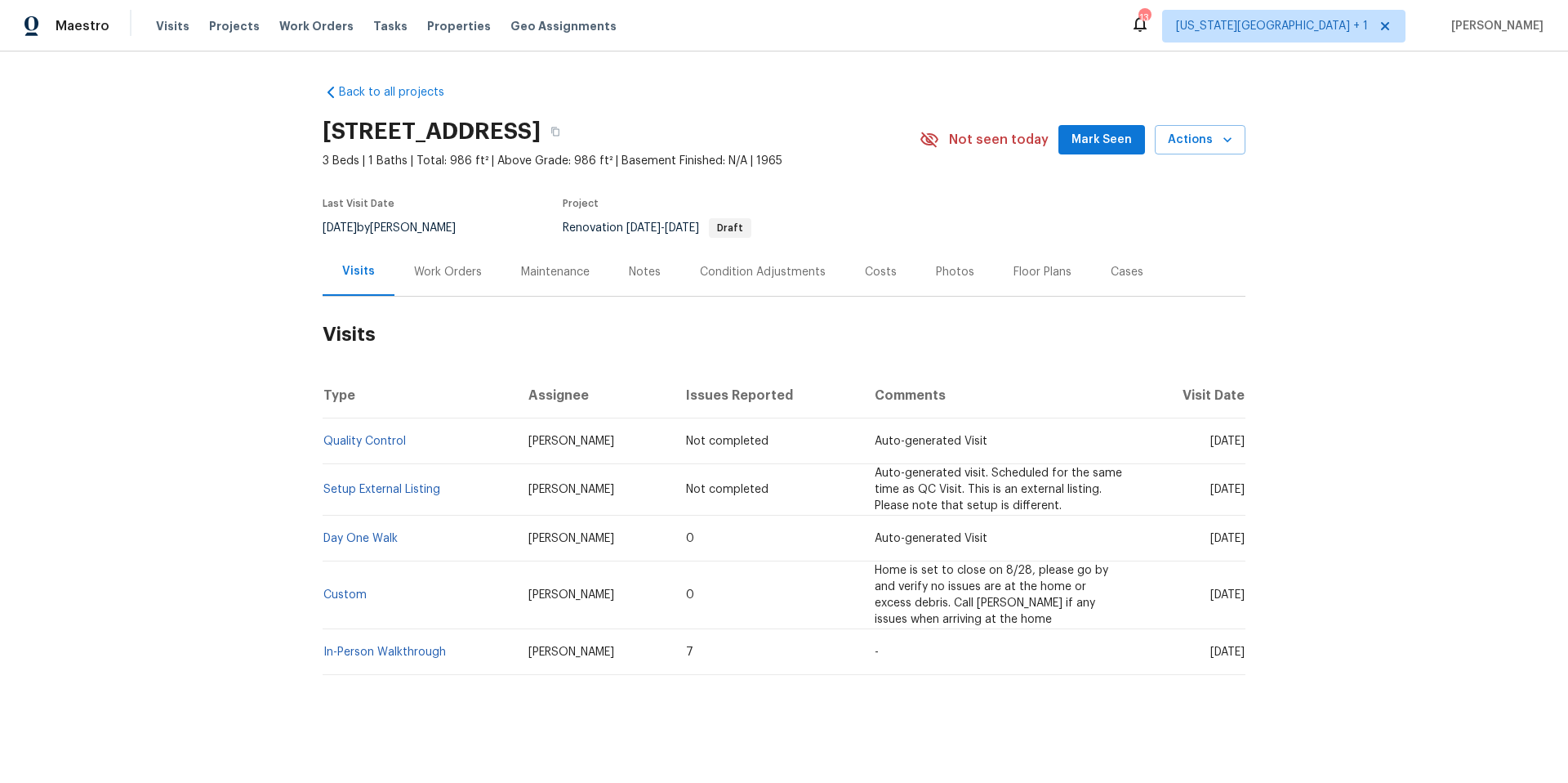
click at [435, 265] on div "Work Orders" at bounding box center [447, 271] width 68 height 17
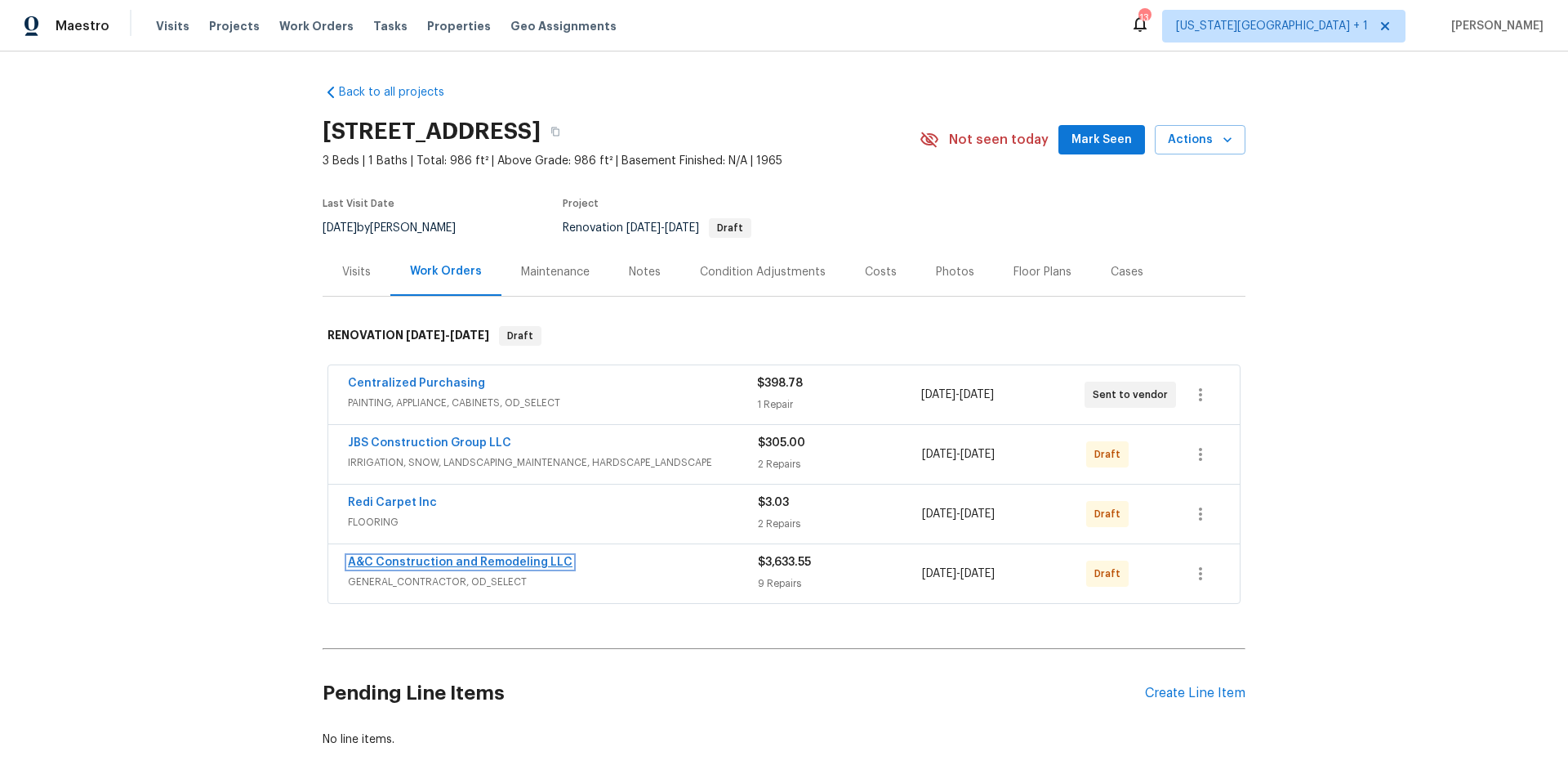
click at [436, 559] on link "A&C Construction and Remodeling LLC" at bounding box center [460, 563] width 224 height 12
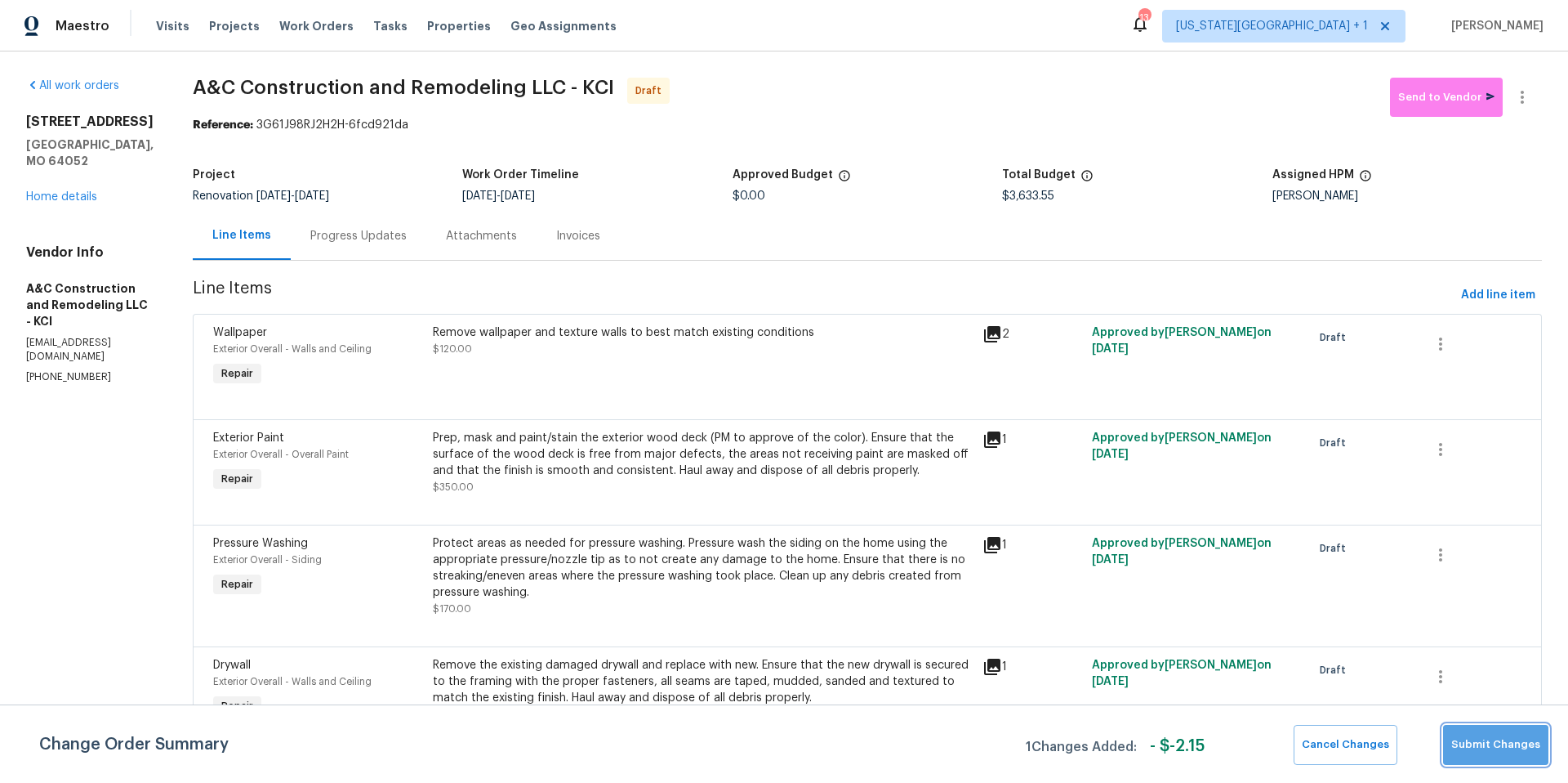
click at [1500, 749] on span "Submit Changes" at bounding box center [1495, 744] width 89 height 19
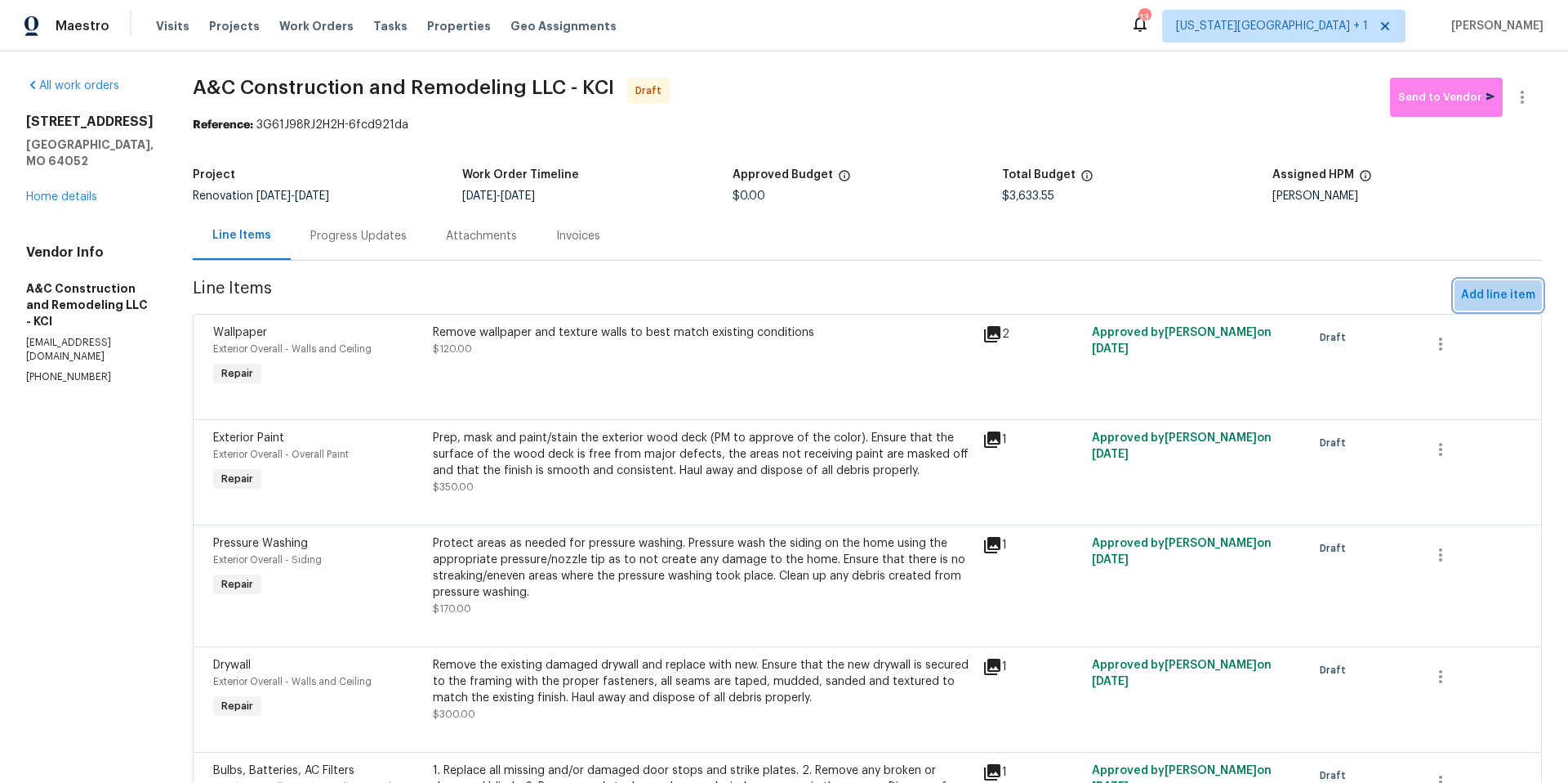
click at [1508, 305] on span "Add line item" at bounding box center [1498, 295] width 75 height 21
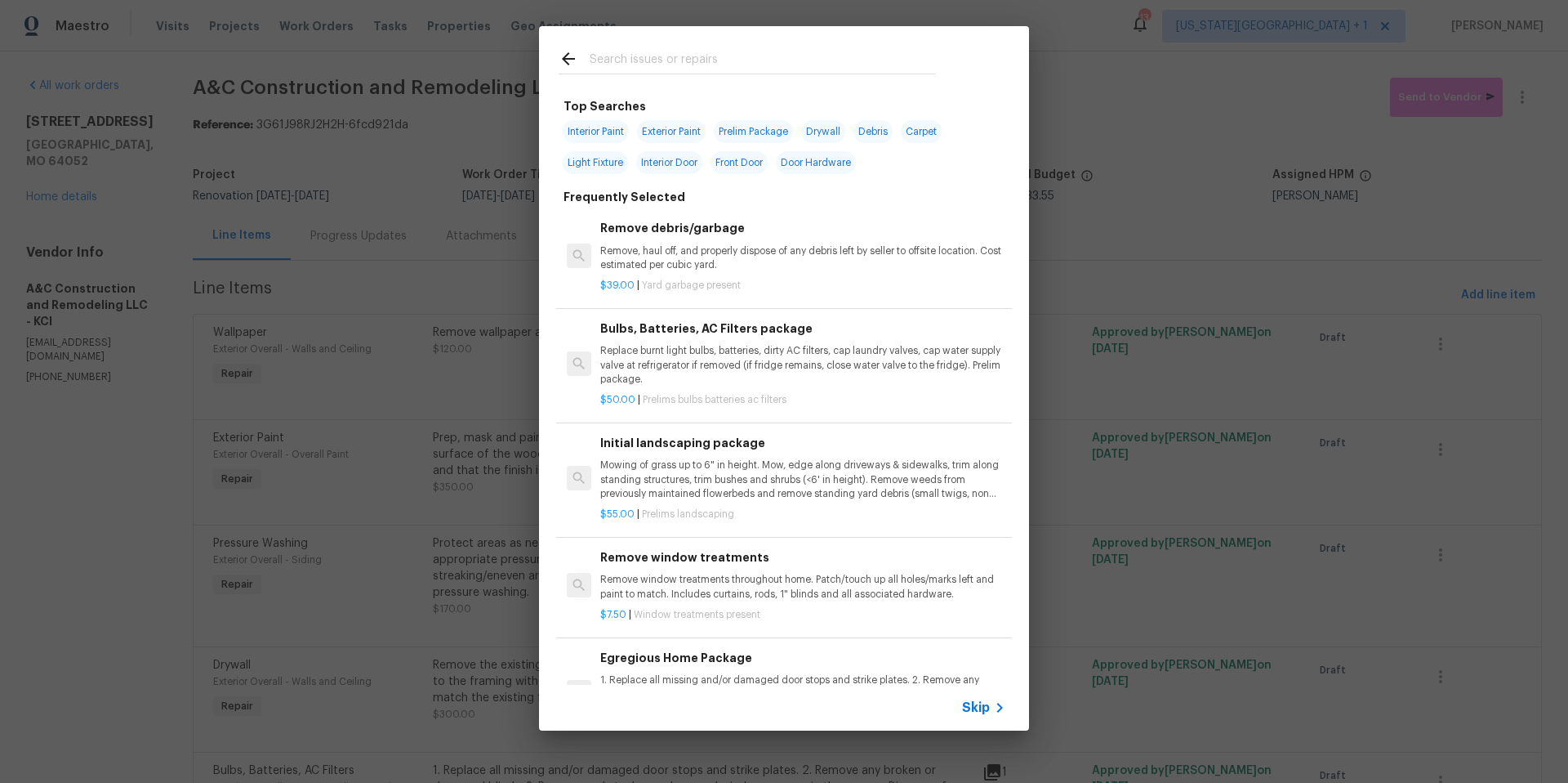
click at [611, 130] on span "Interior Paint" at bounding box center [595, 131] width 66 height 23
type input "Interior Paint"
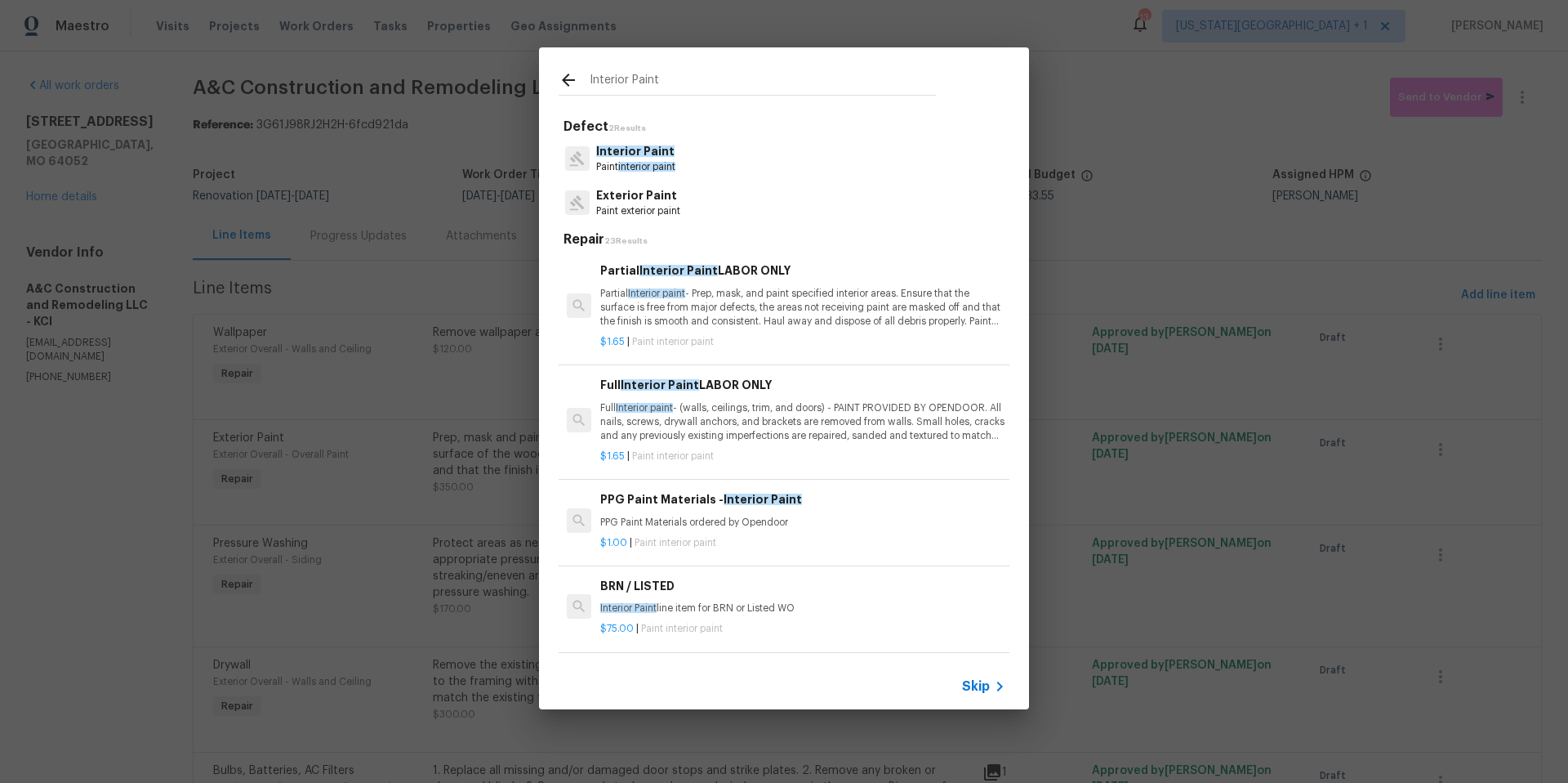
click at [745, 431] on p "Full Interior paint - (walls, ceilings, trim, and doors) - PAINT PROVIDED BY OP…" at bounding box center [802, 422] width 405 height 41
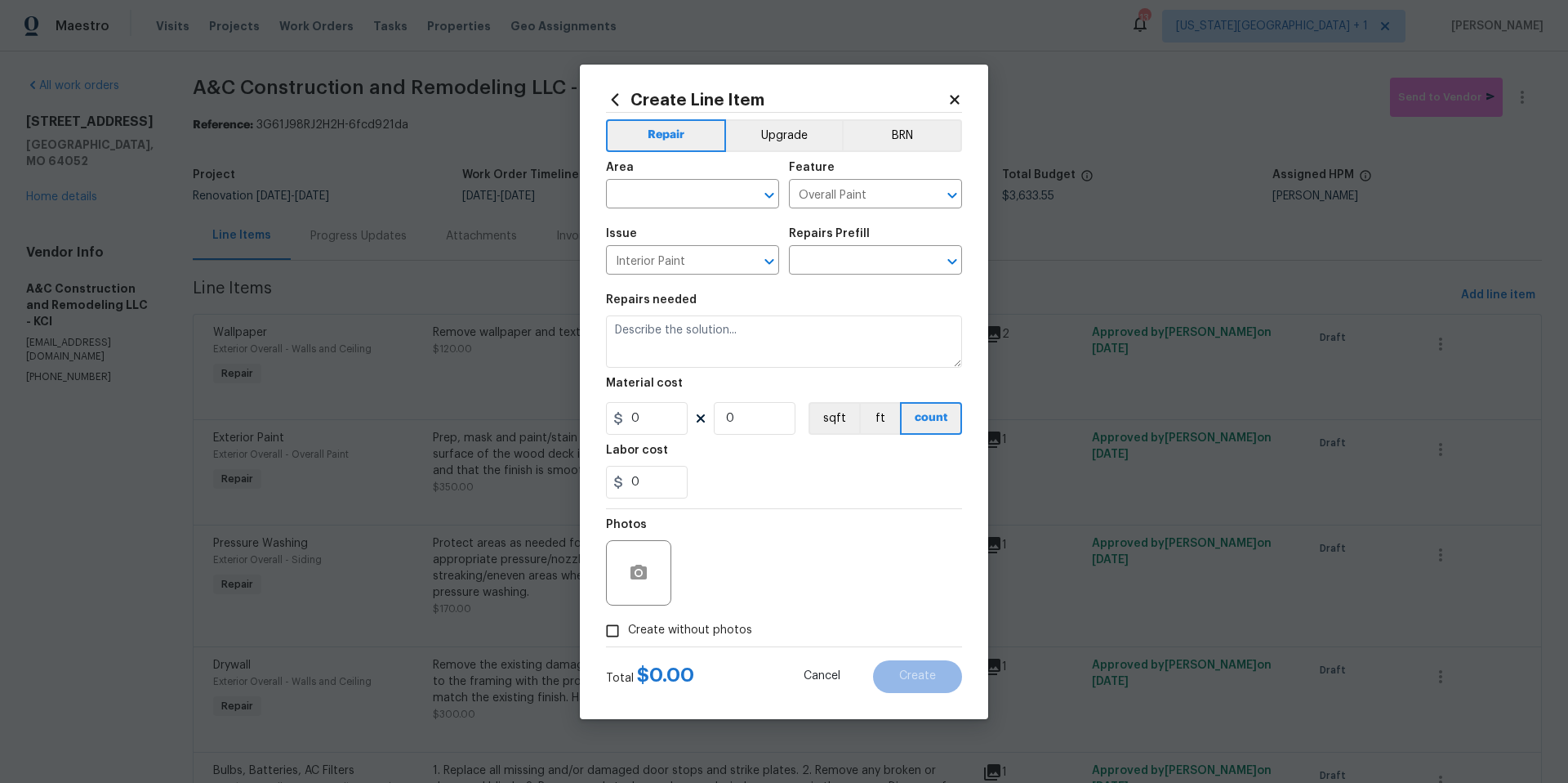
type textarea "Full Interior paint - (walls, ceilings, trim, and doors) - PAINT PROVIDED BY OP…"
type input "1"
type input "Full Interior Paint LABOR ONLY $1.65"
type input "1.65"
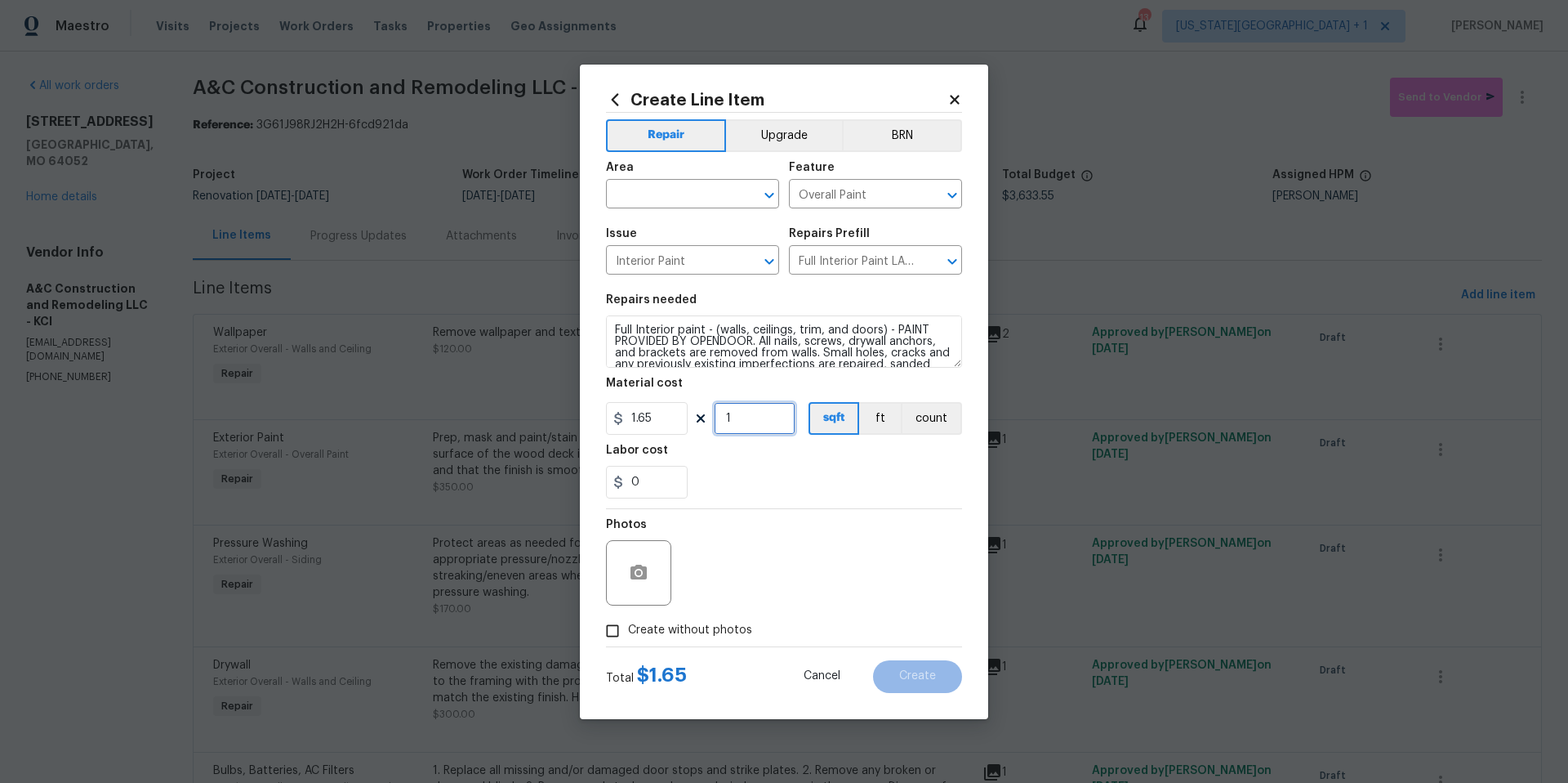
click at [770, 413] on input "1" at bounding box center [754, 418] width 82 height 32
click at [955, 103] on icon at bounding box center [954, 99] width 15 height 15
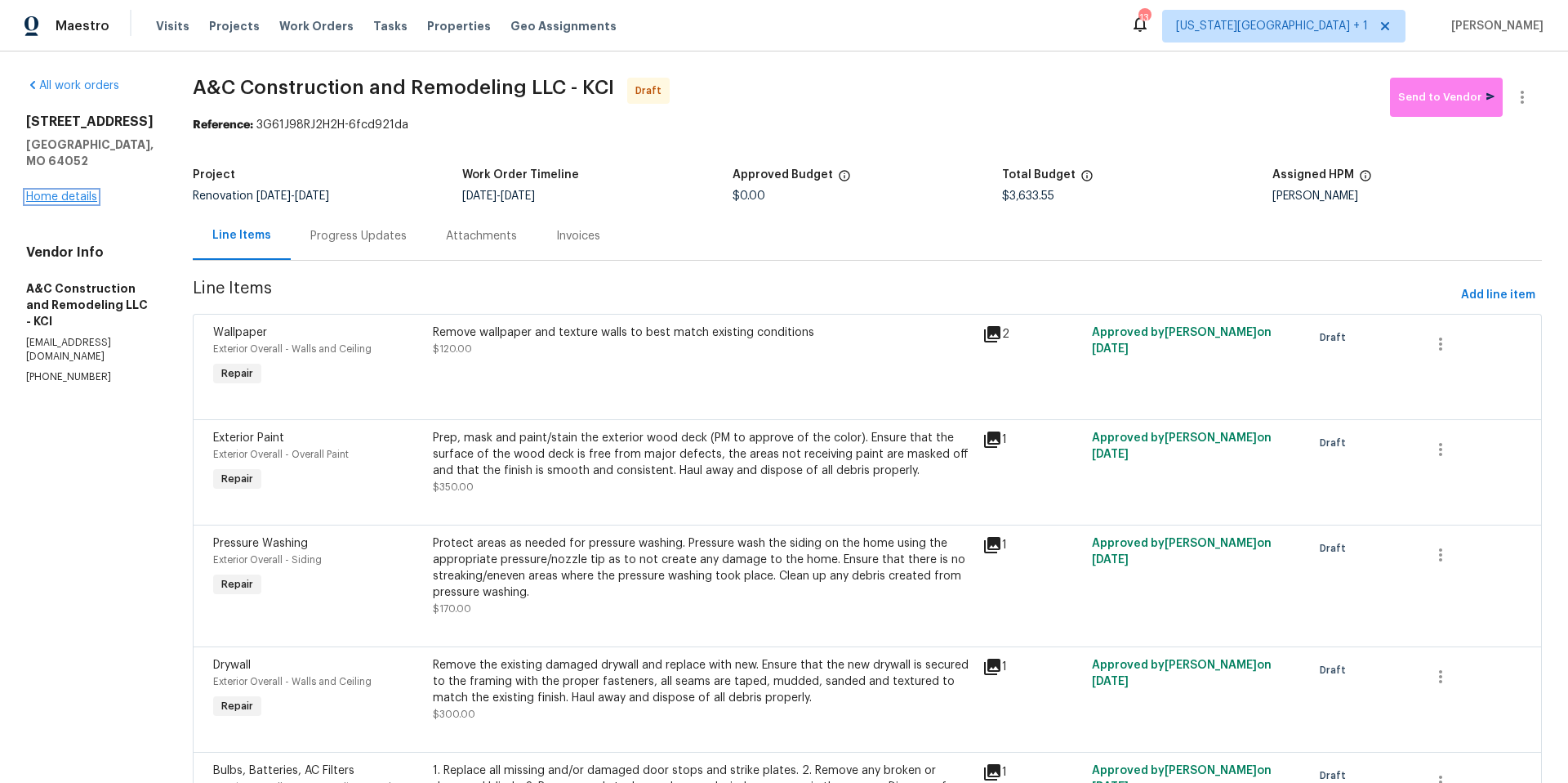
click at [83, 191] on link "Home details" at bounding box center [62, 197] width 71 height 12
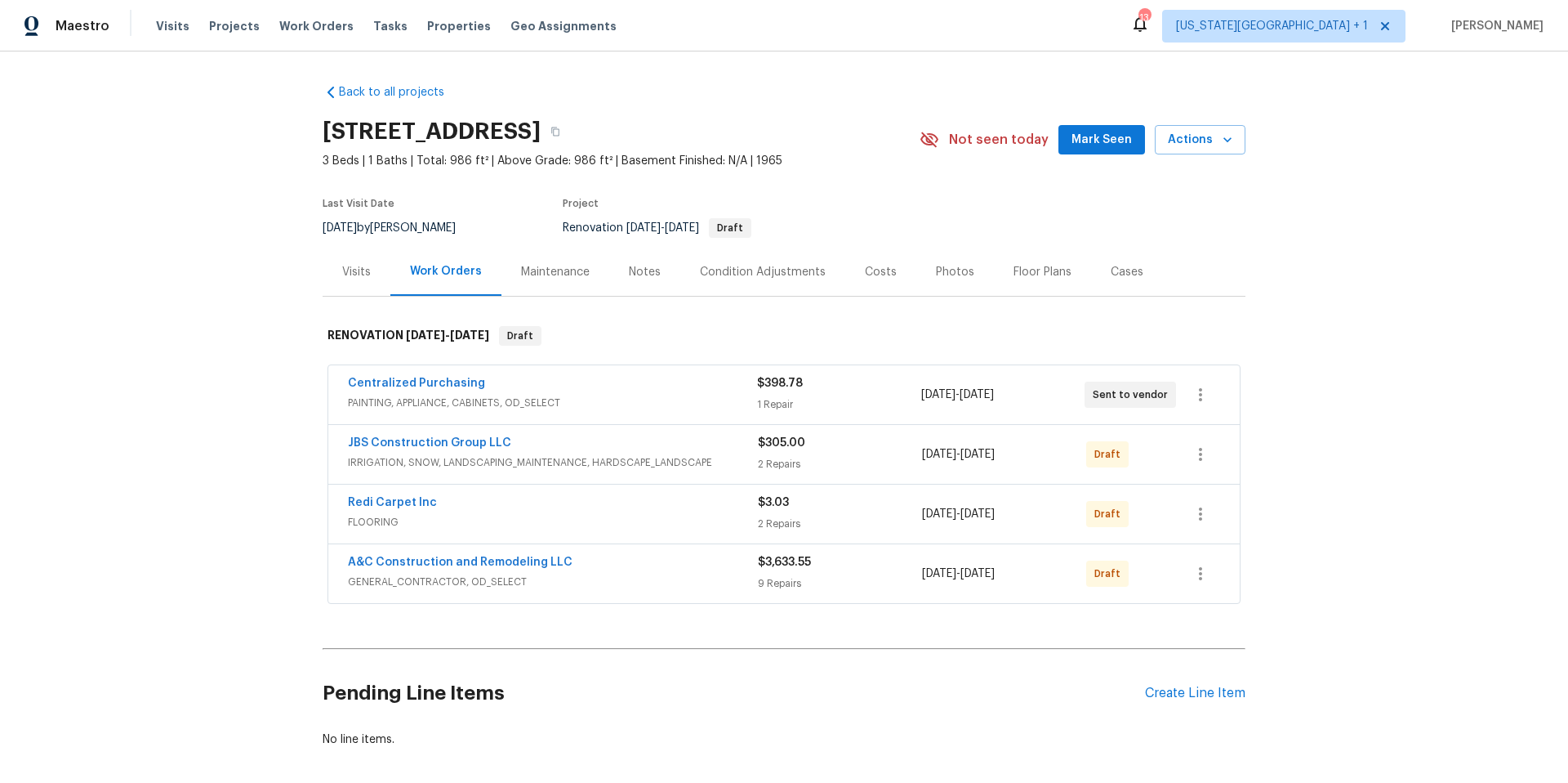
click at [359, 270] on div "Visits" at bounding box center [356, 271] width 29 height 17
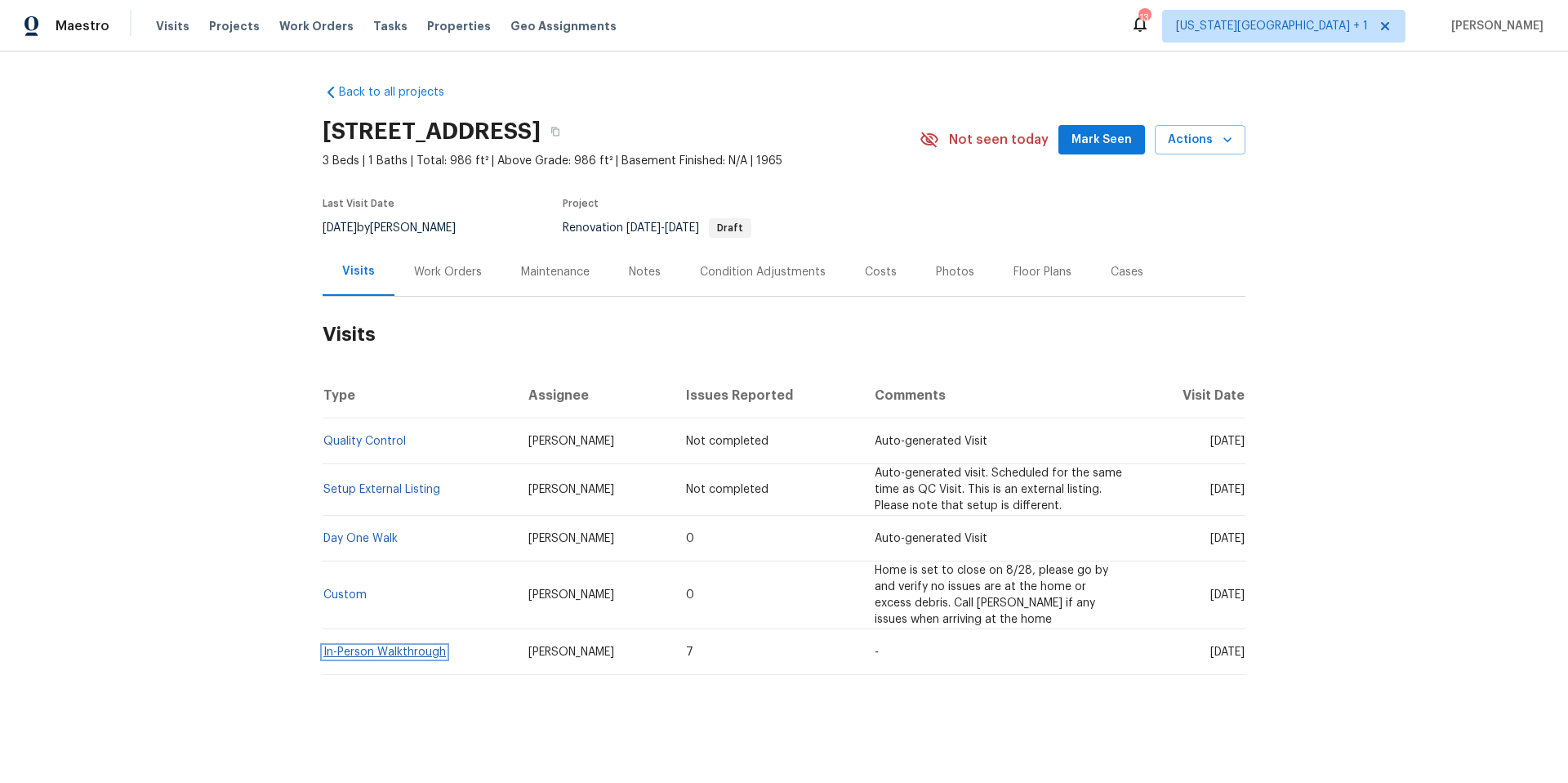
click at [369, 657] on link "In-Person Walkthrough" at bounding box center [384, 652] width 123 height 12
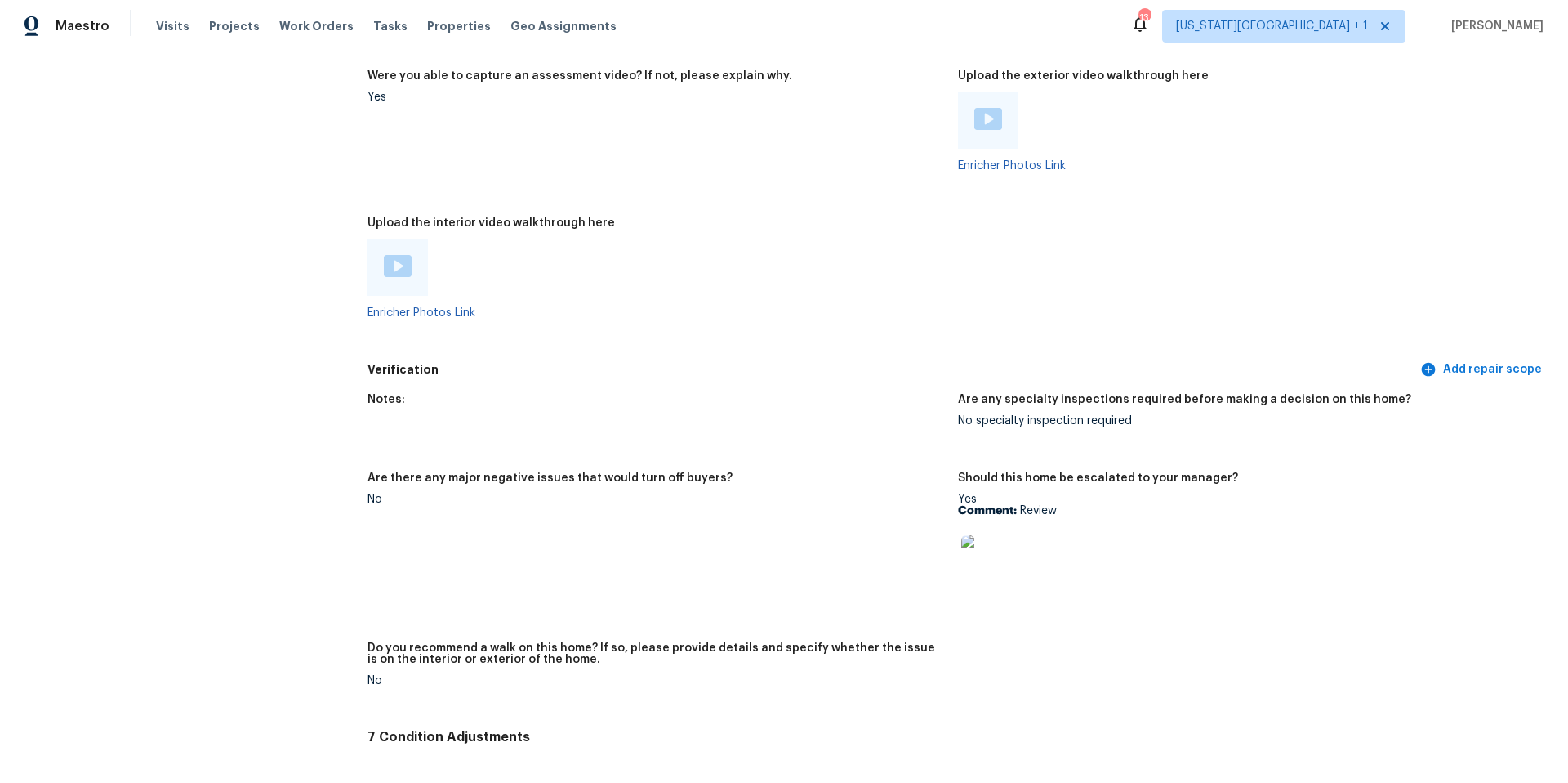
scroll to position [3078, 0]
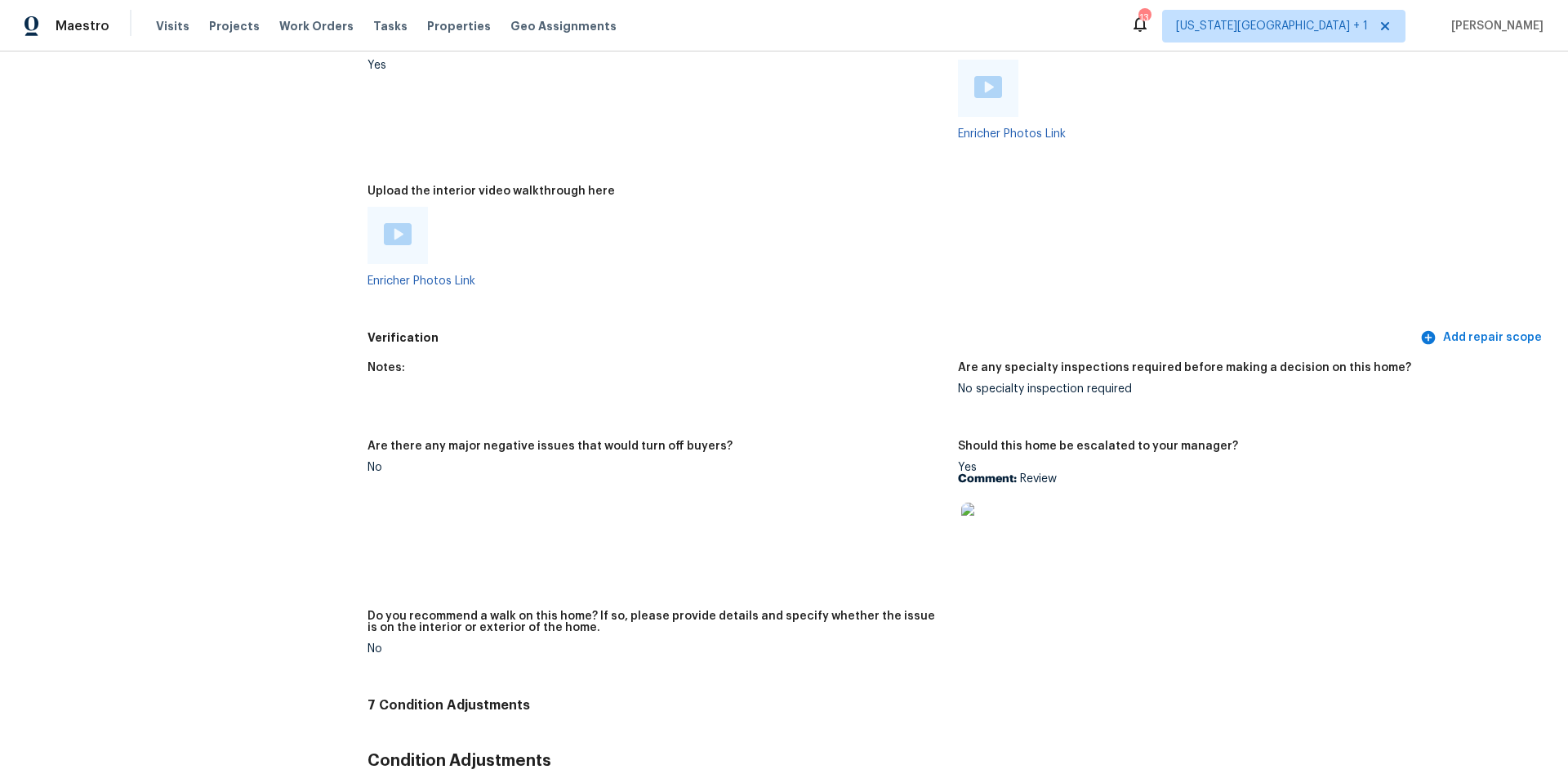
click at [402, 227] on img at bounding box center [397, 234] width 28 height 22
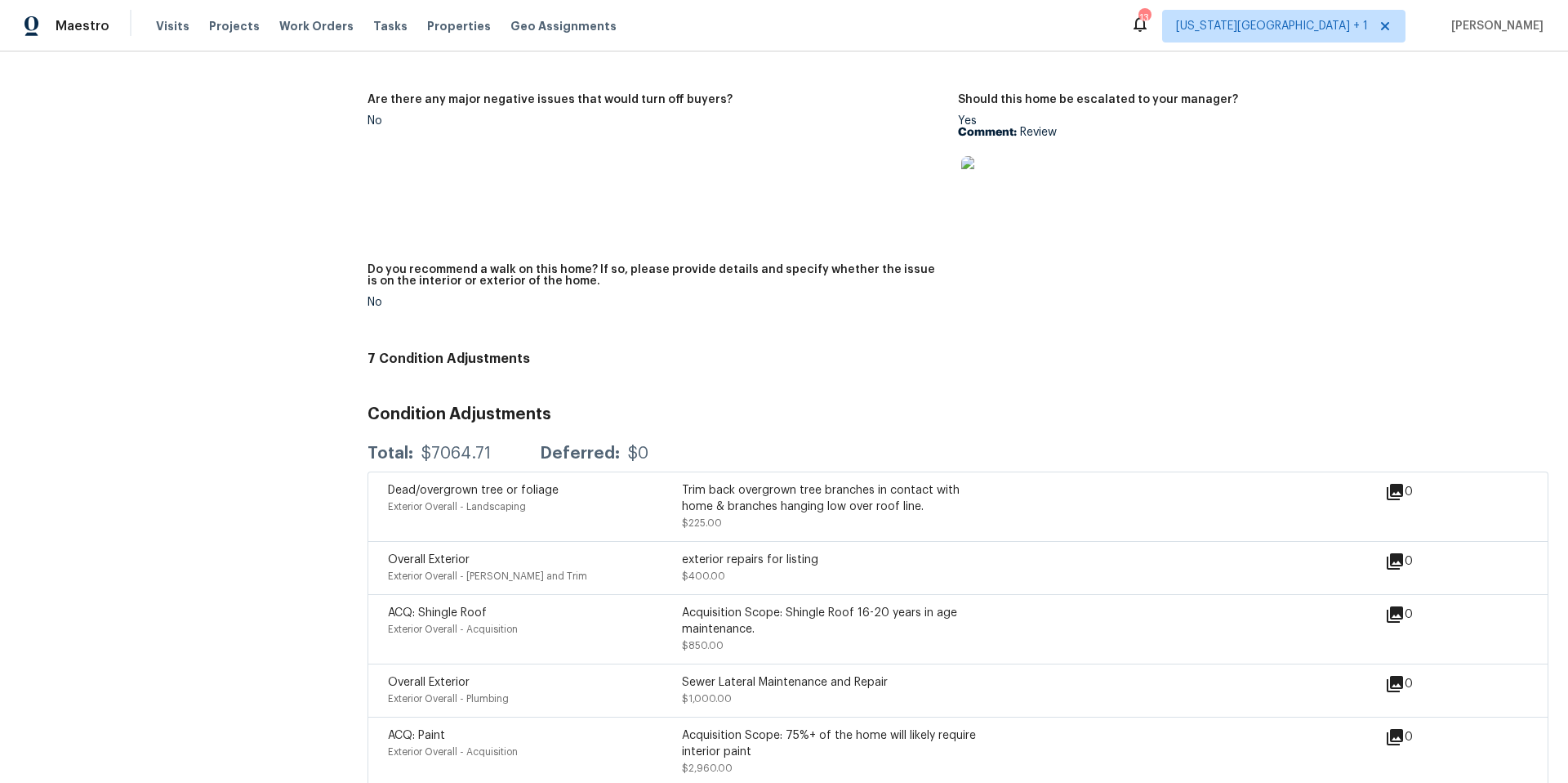
scroll to position [3566, 0]
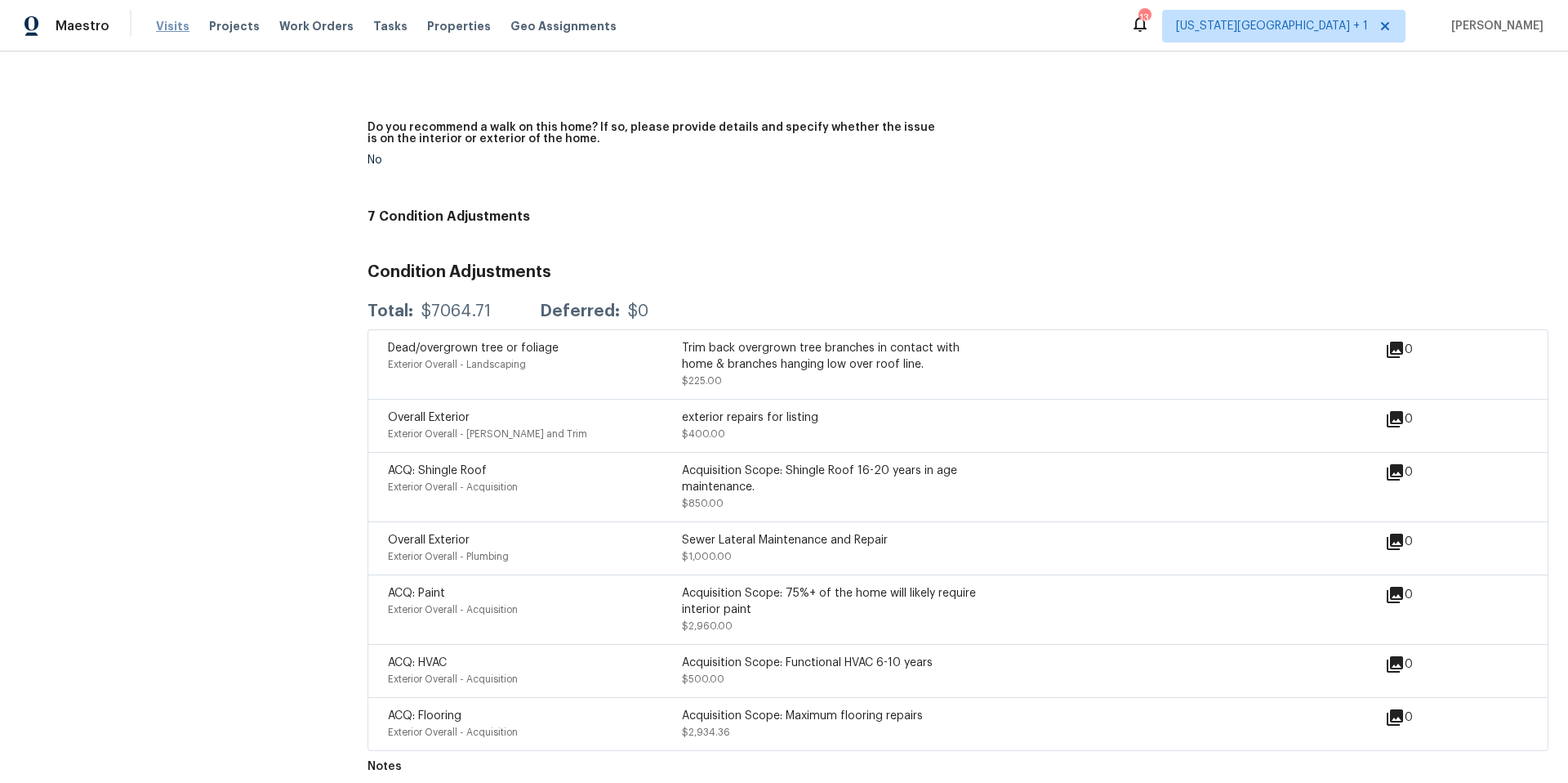
click at [161, 29] on span "Visits" at bounding box center [173, 26] width 33 height 17
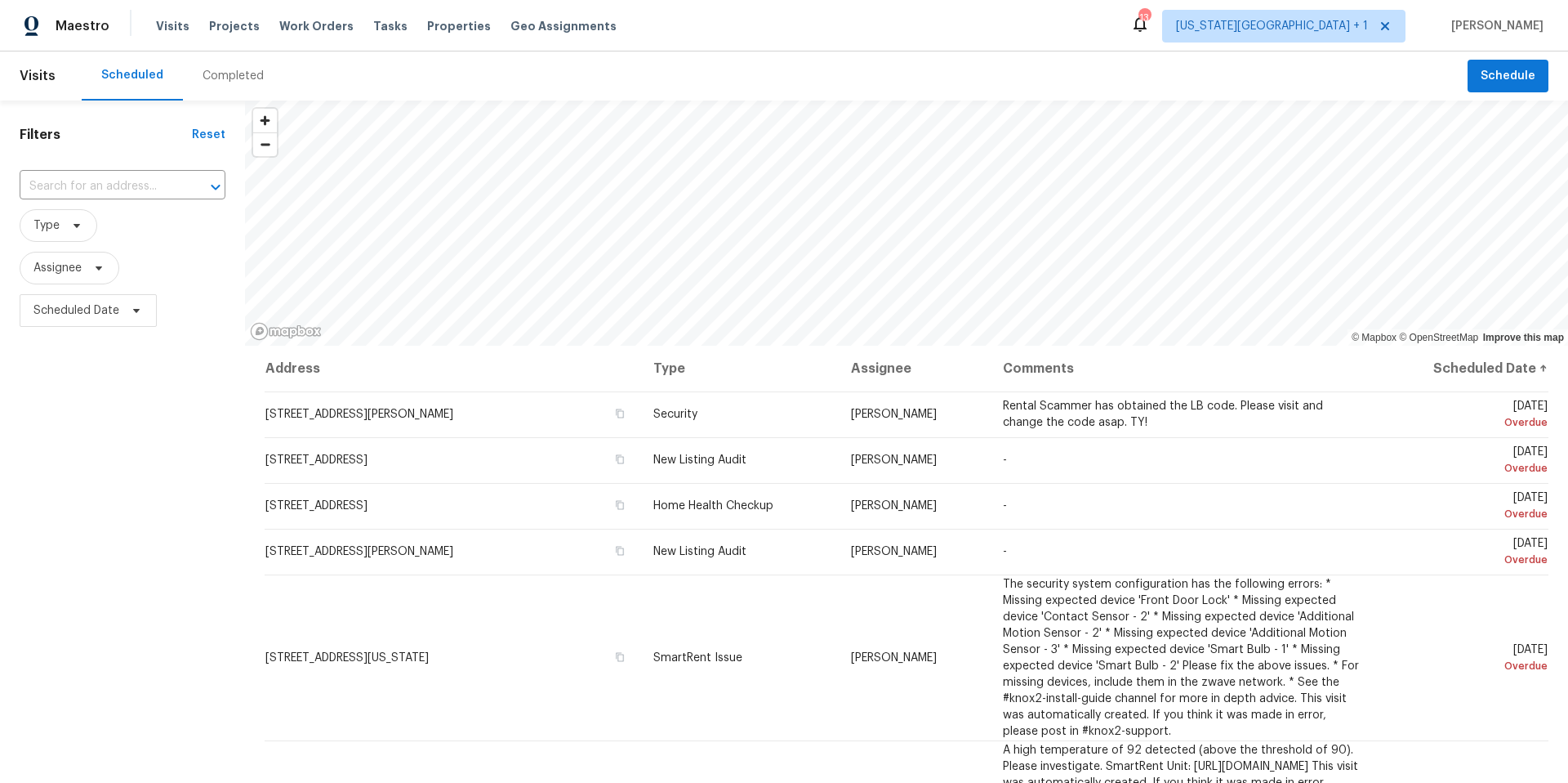
click at [211, 75] on div "Completed" at bounding box center [233, 76] width 61 height 17
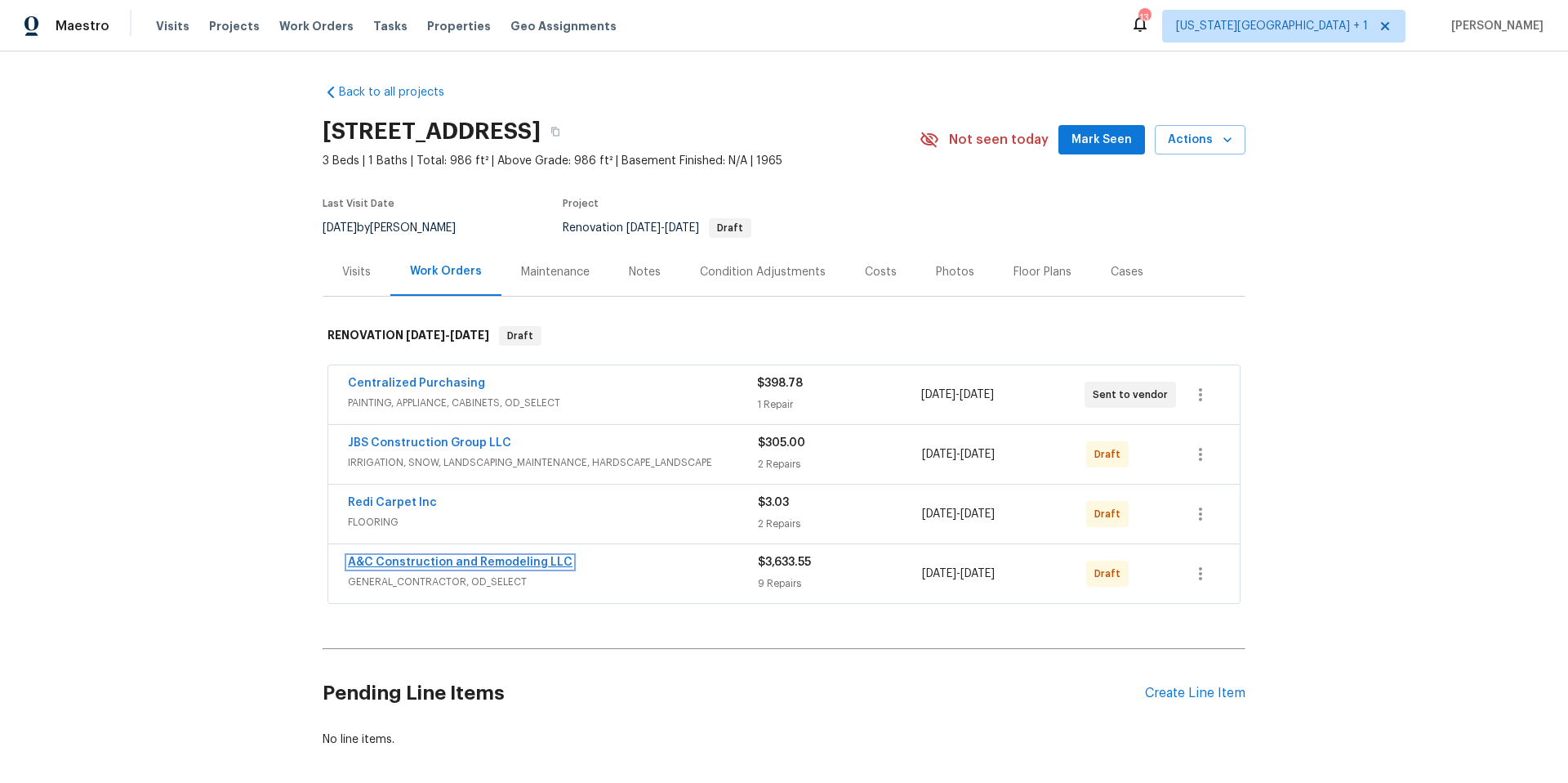
click at [449, 558] on link "A&C Construction and Remodeling LLC" at bounding box center [460, 563] width 224 height 12
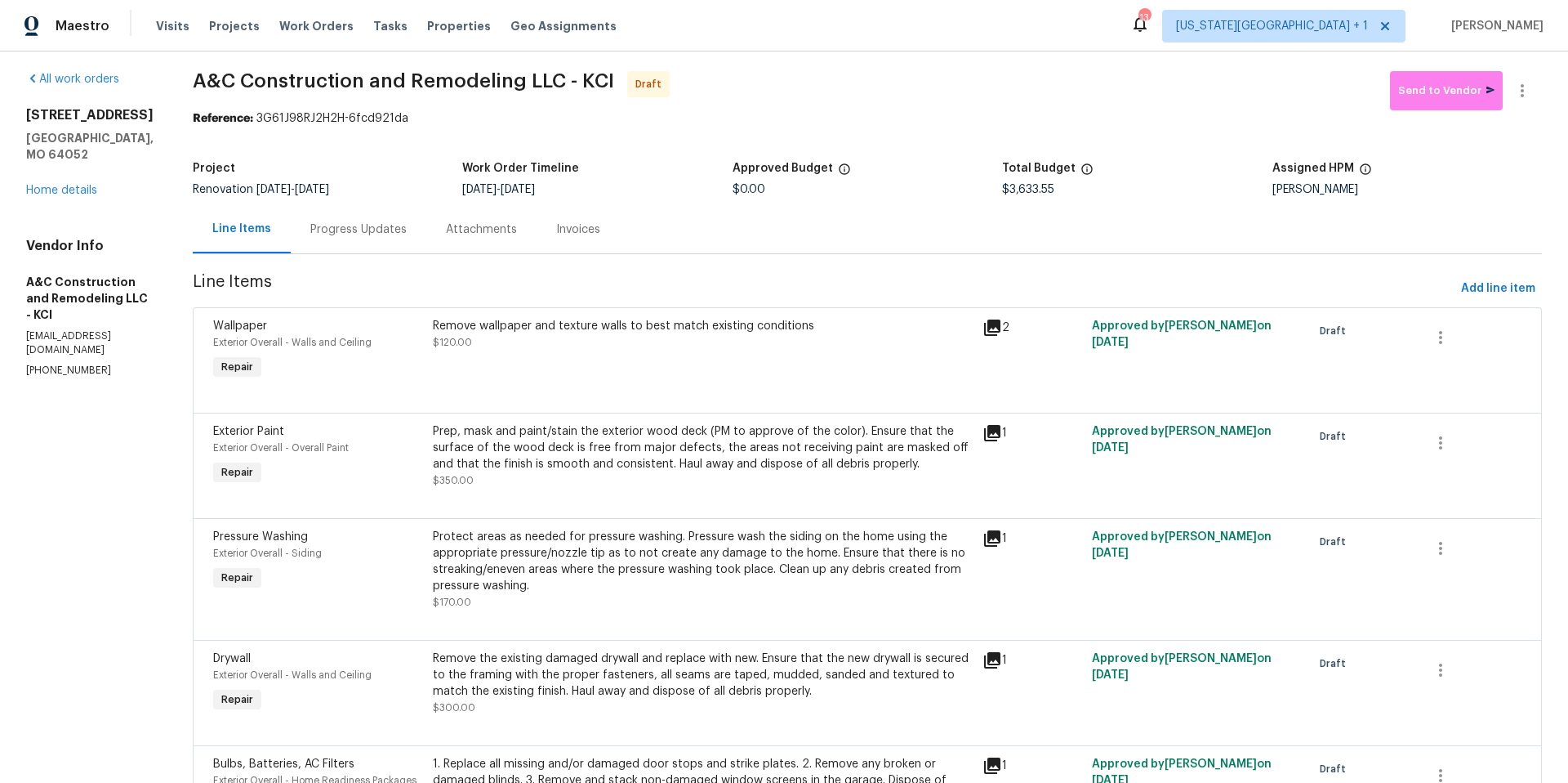
scroll to position [9, 0]
click at [1000, 325] on icon at bounding box center [992, 325] width 17 height 17
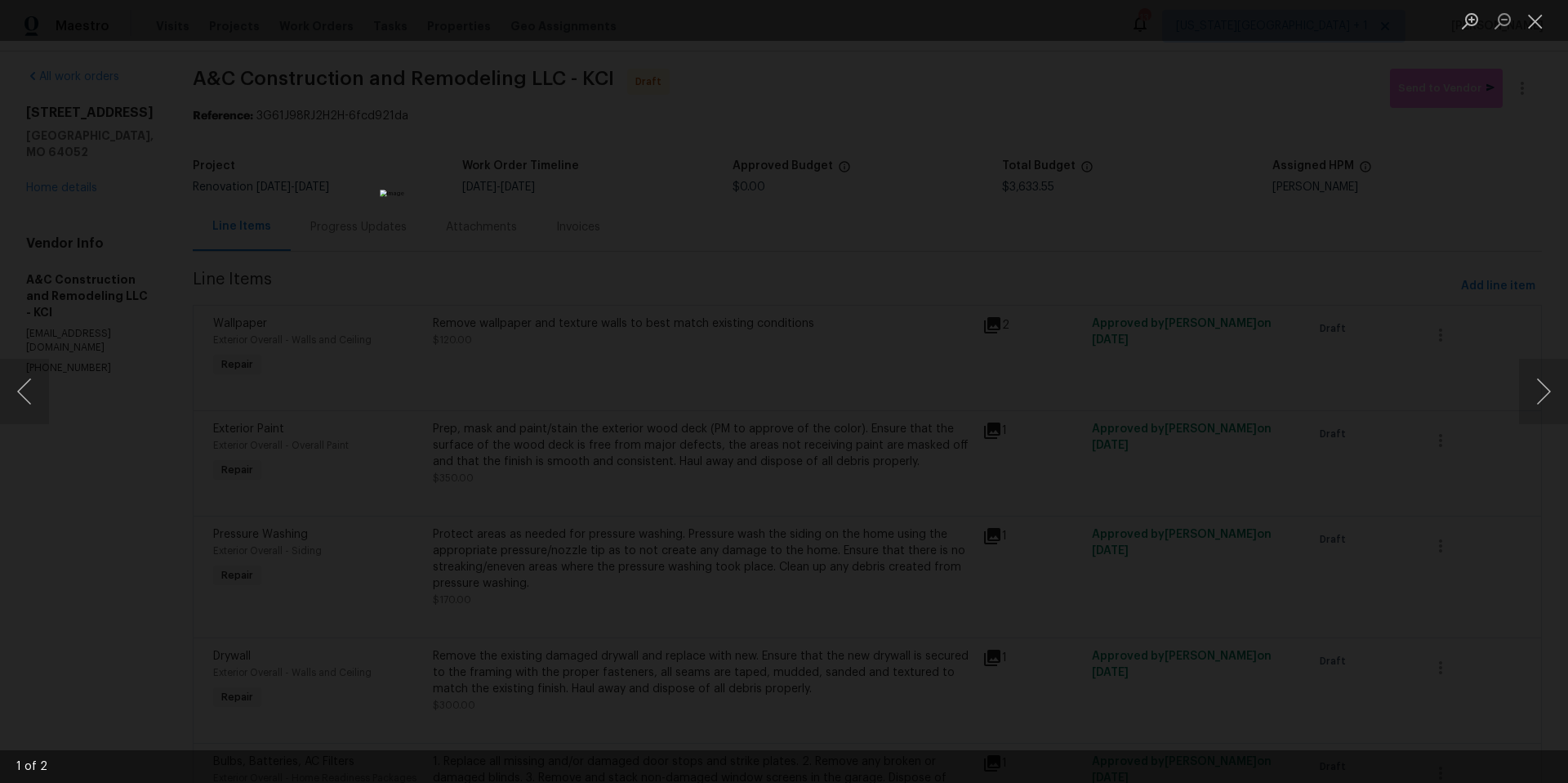
click at [1327, 282] on div "Lightbox" at bounding box center [784, 392] width 1568 height 783
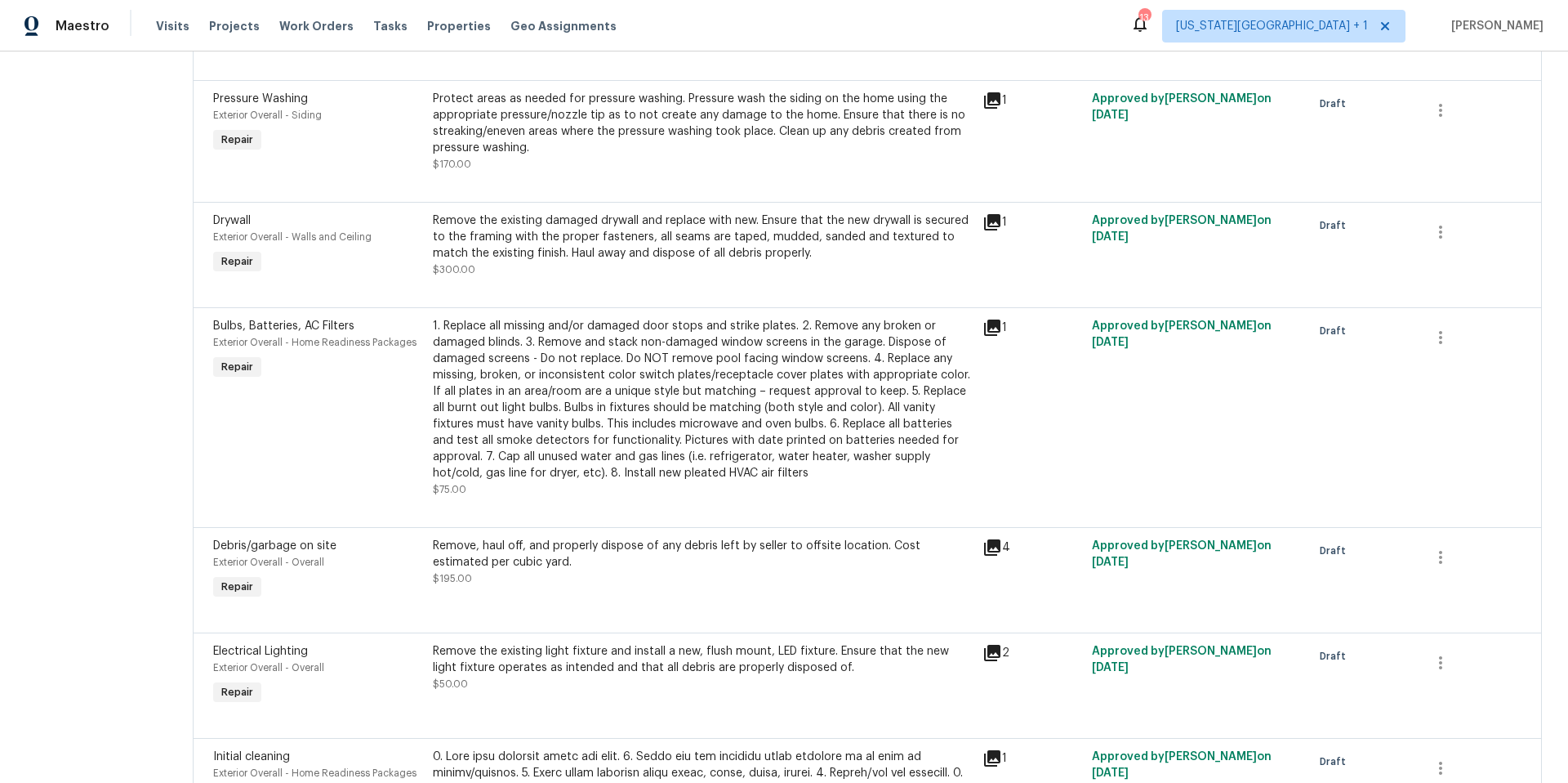
scroll to position [451, 0]
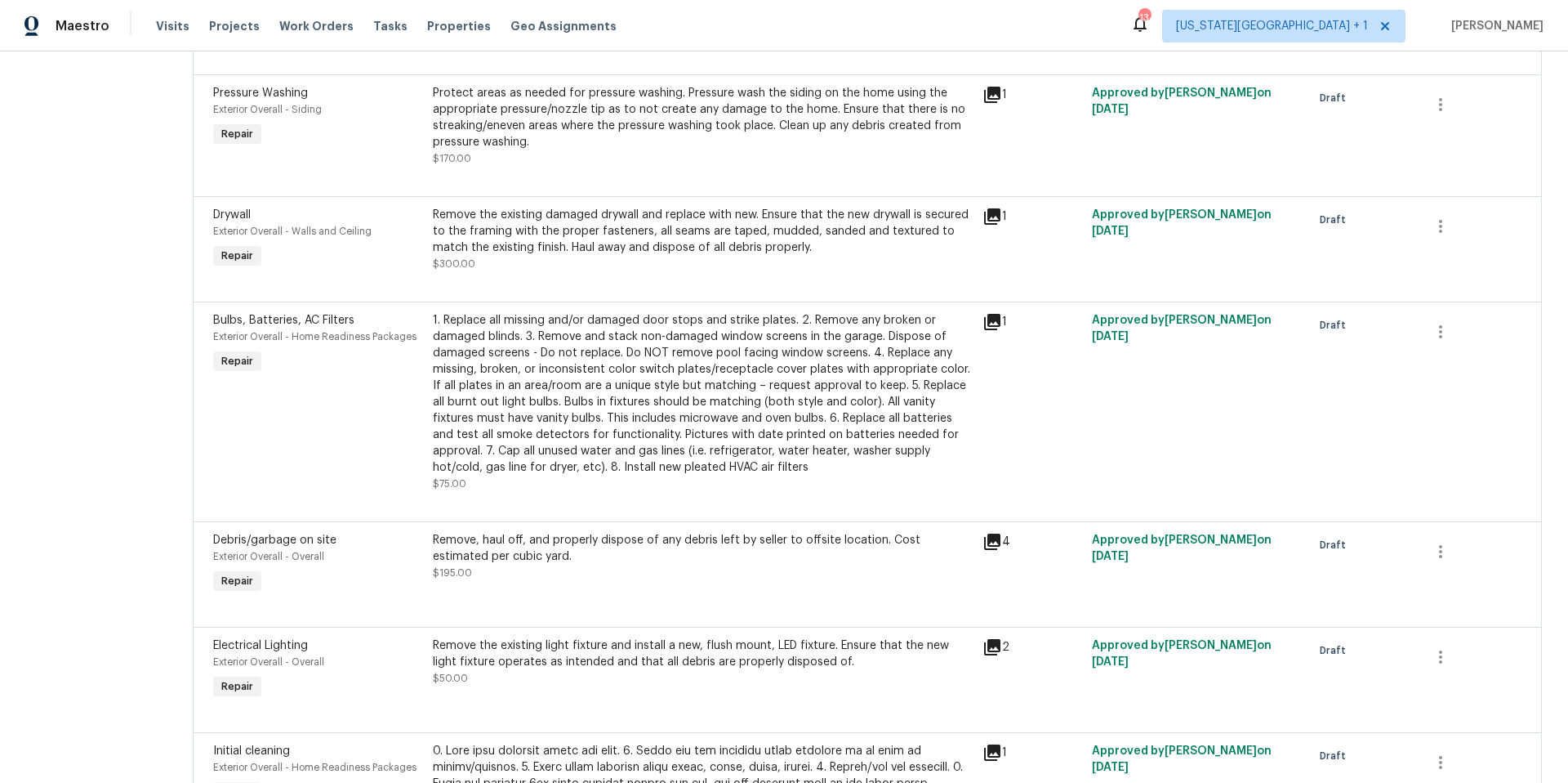
click at [1000, 217] on icon at bounding box center [992, 216] width 17 height 17
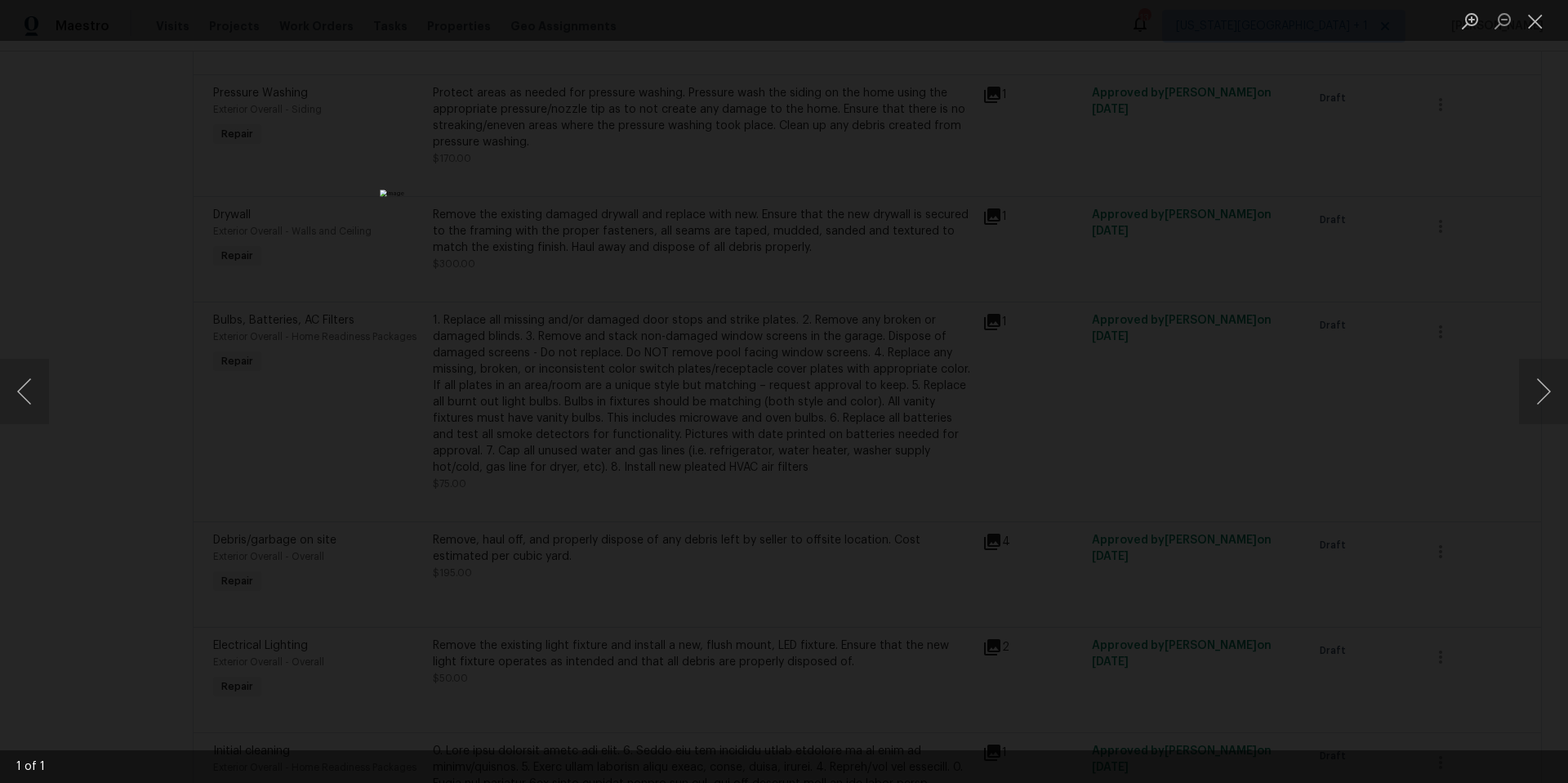
click at [1236, 263] on div "Lightbox" at bounding box center [784, 392] width 1568 height 783
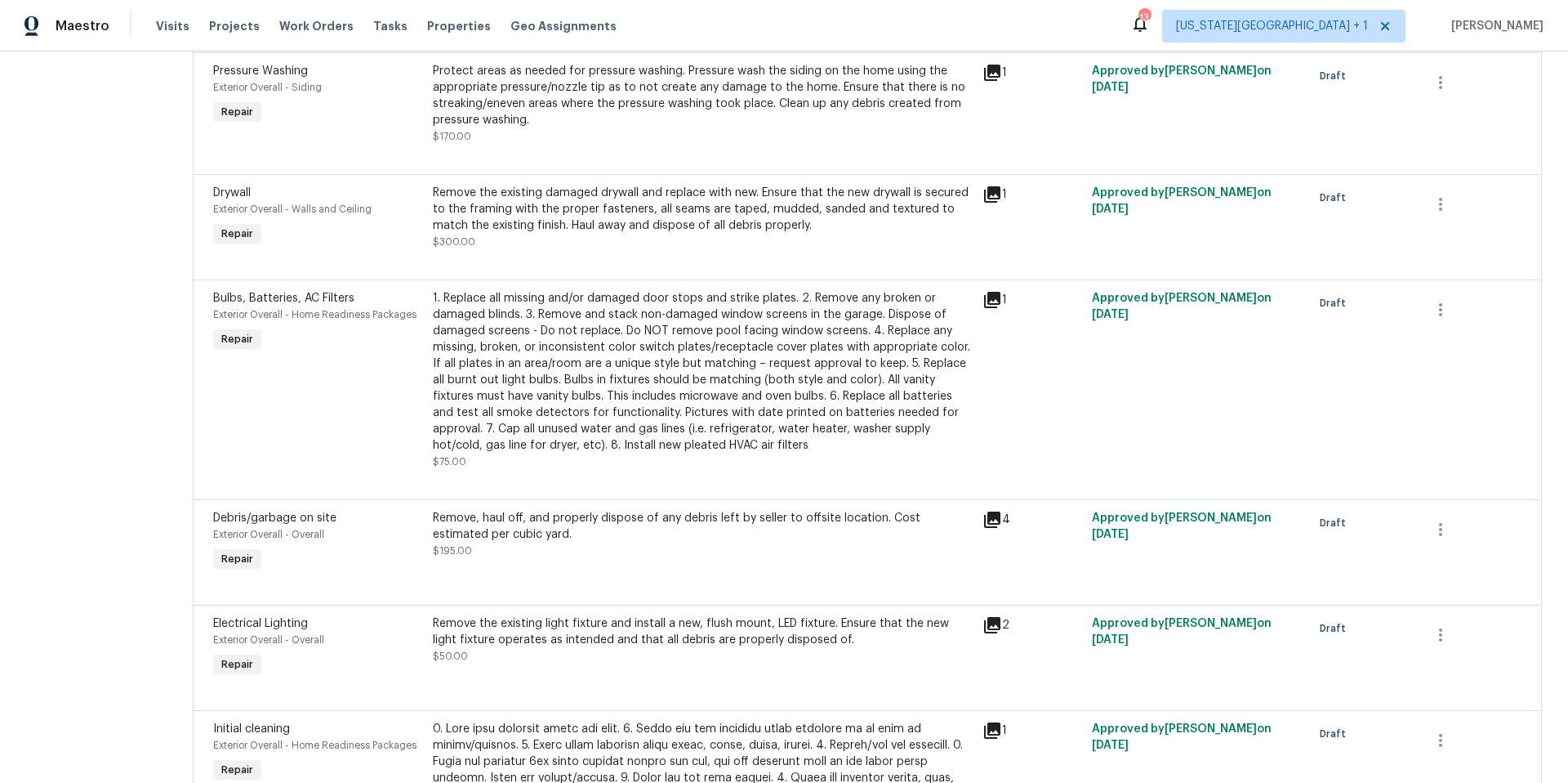
scroll to position [474, 0]
click at [427, 24] on span "Properties" at bounding box center [458, 26] width 64 height 17
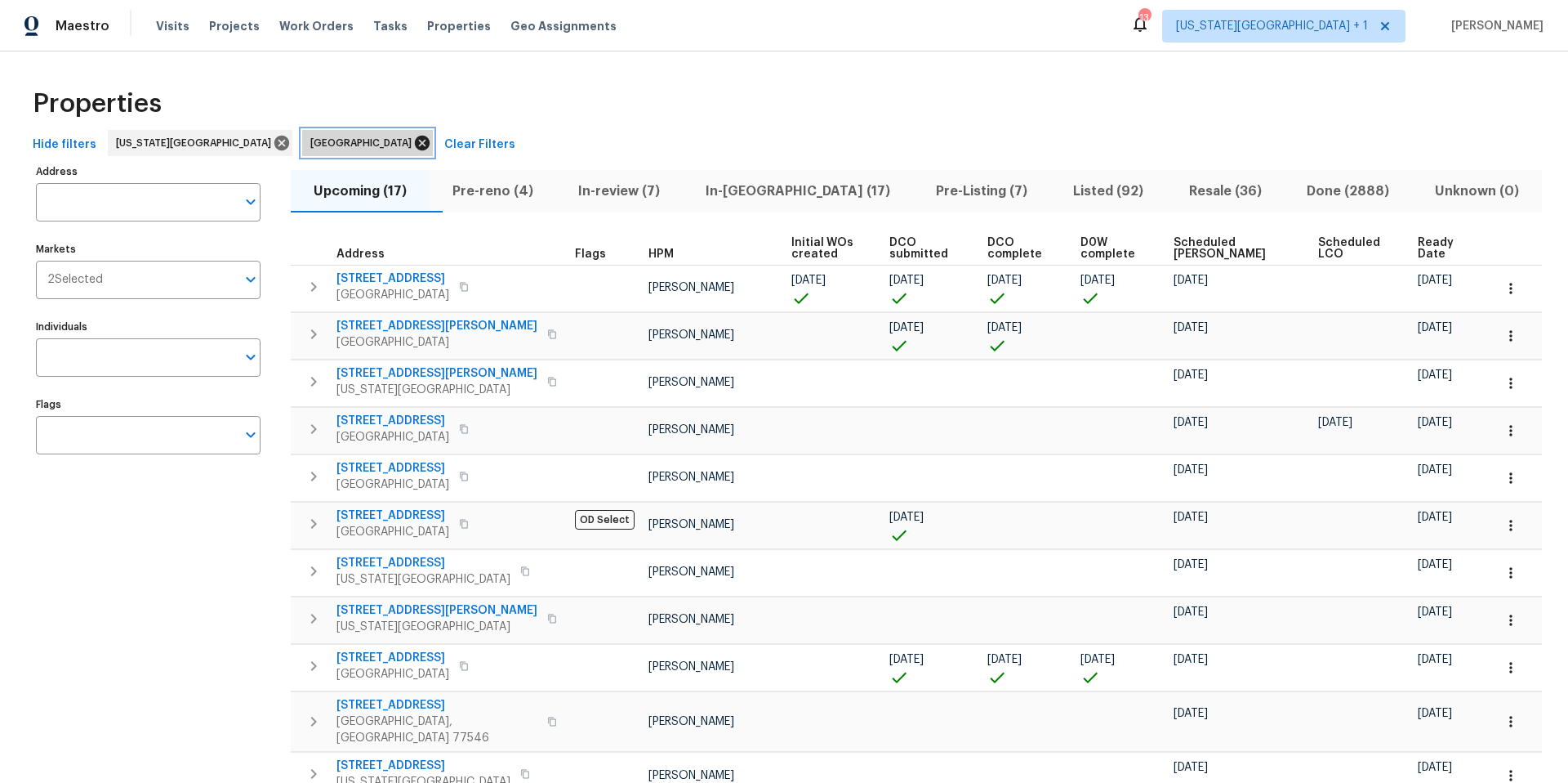
click at [415, 147] on icon at bounding box center [422, 143] width 15 height 15
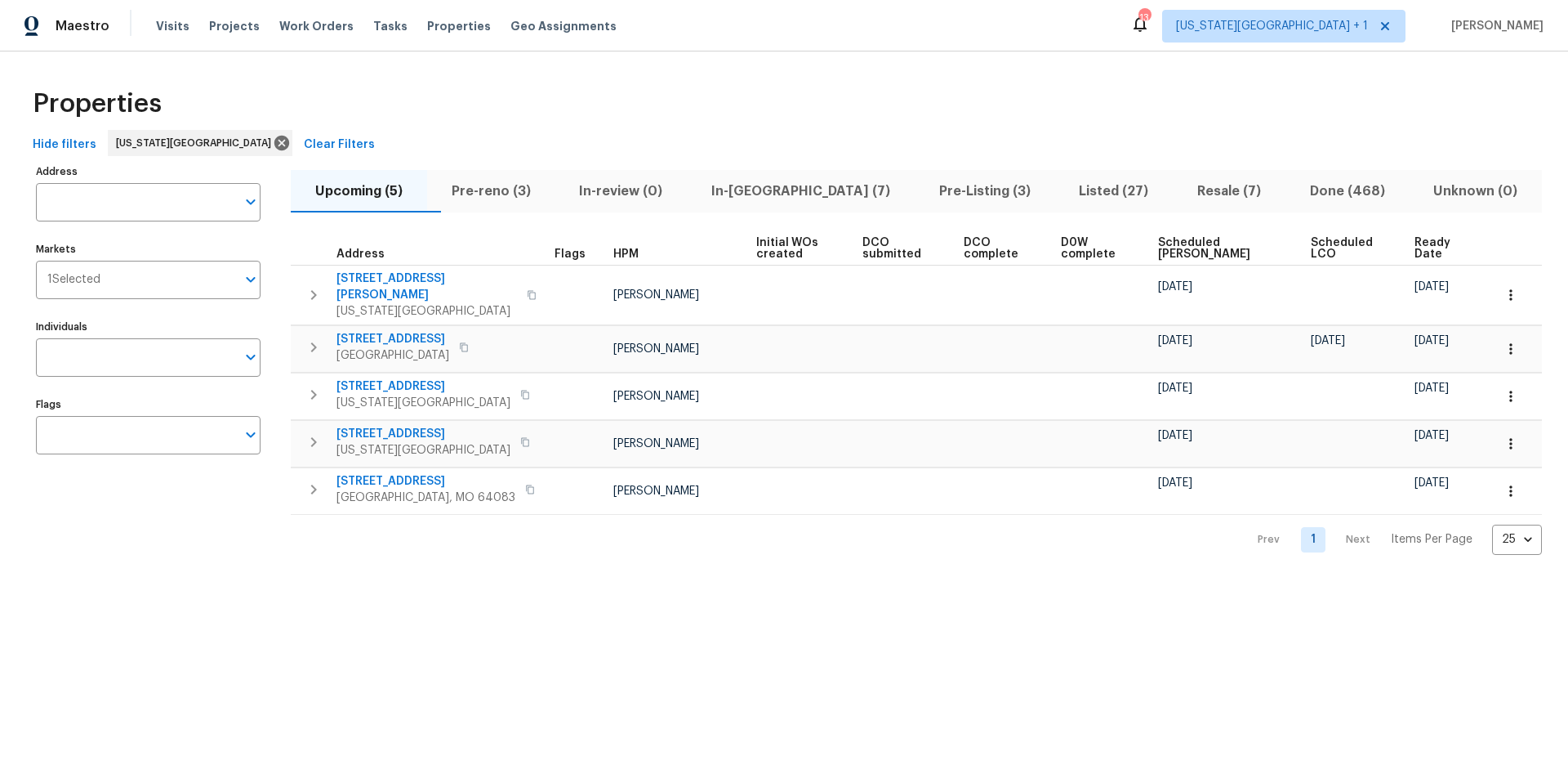
click at [779, 193] on span "In-[GEOGRAPHIC_DATA] (7)" at bounding box center [800, 191] width 208 height 23
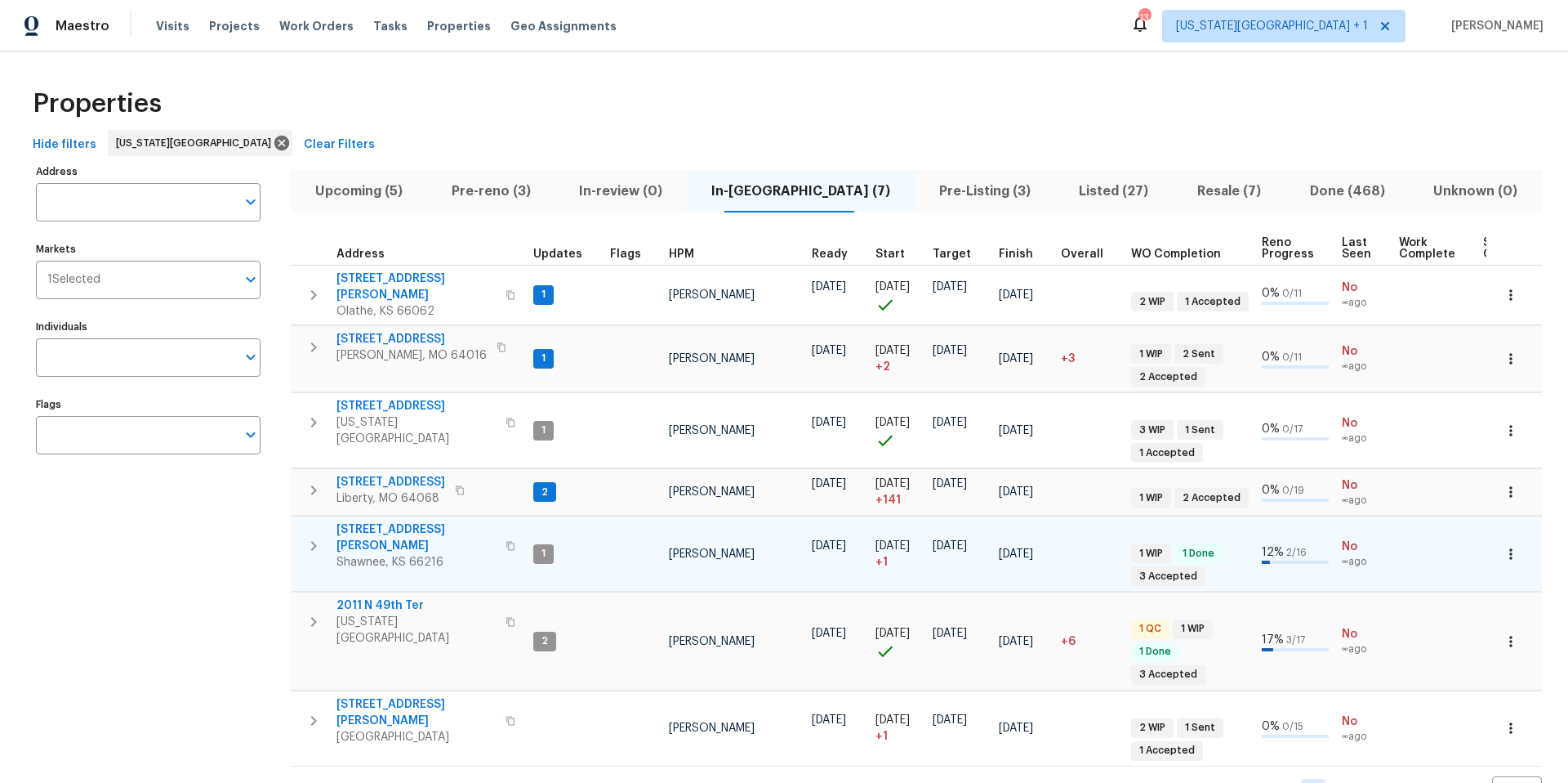
click at [398, 521] on span "[STREET_ADDRESS][PERSON_NAME]" at bounding box center [416, 537] width 159 height 32
click at [397, 521] on span "[STREET_ADDRESS][PERSON_NAME]" at bounding box center [416, 537] width 159 height 32
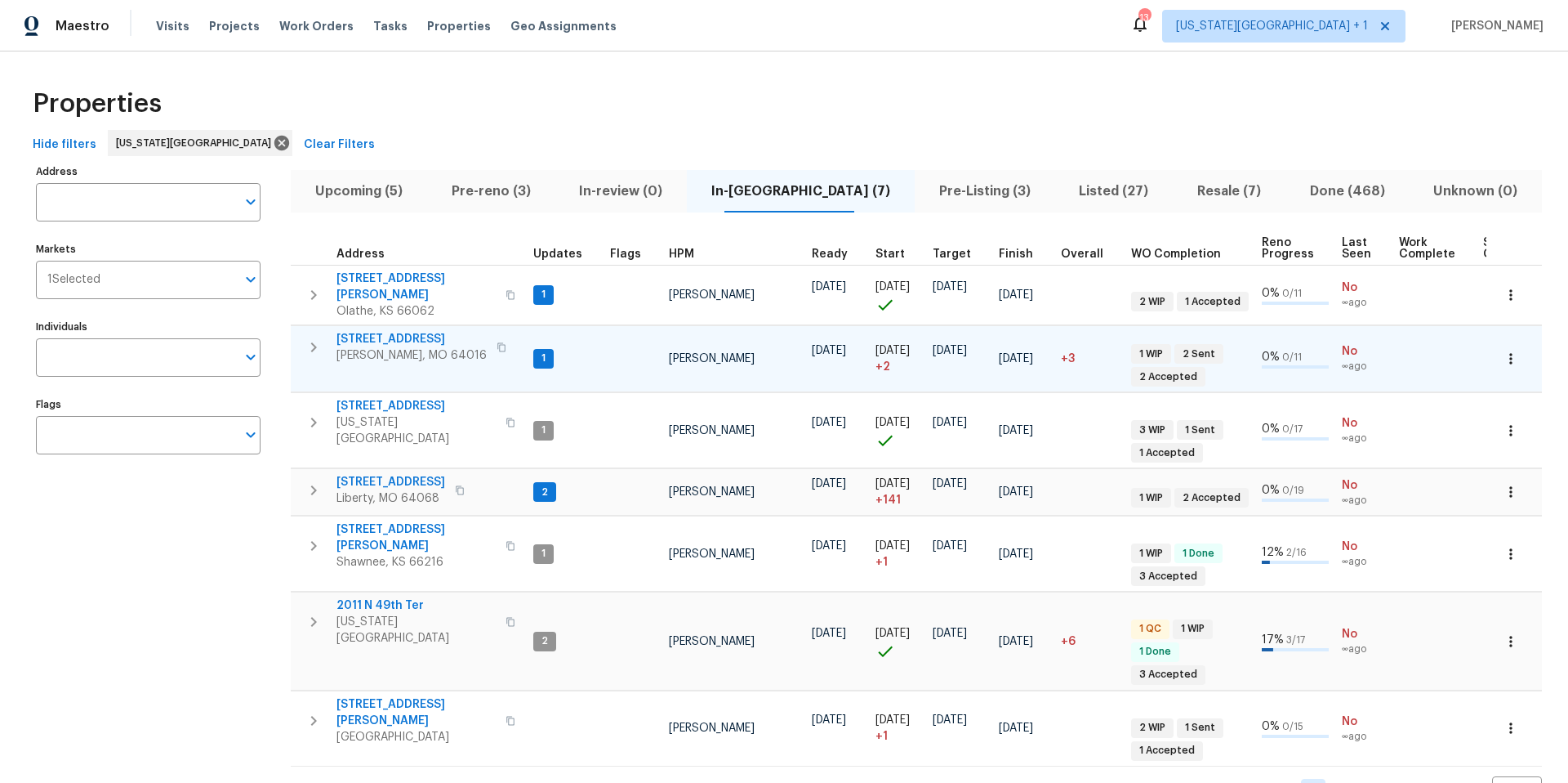
click at [369, 331] on span "[STREET_ADDRESS]" at bounding box center [411, 338] width 150 height 17
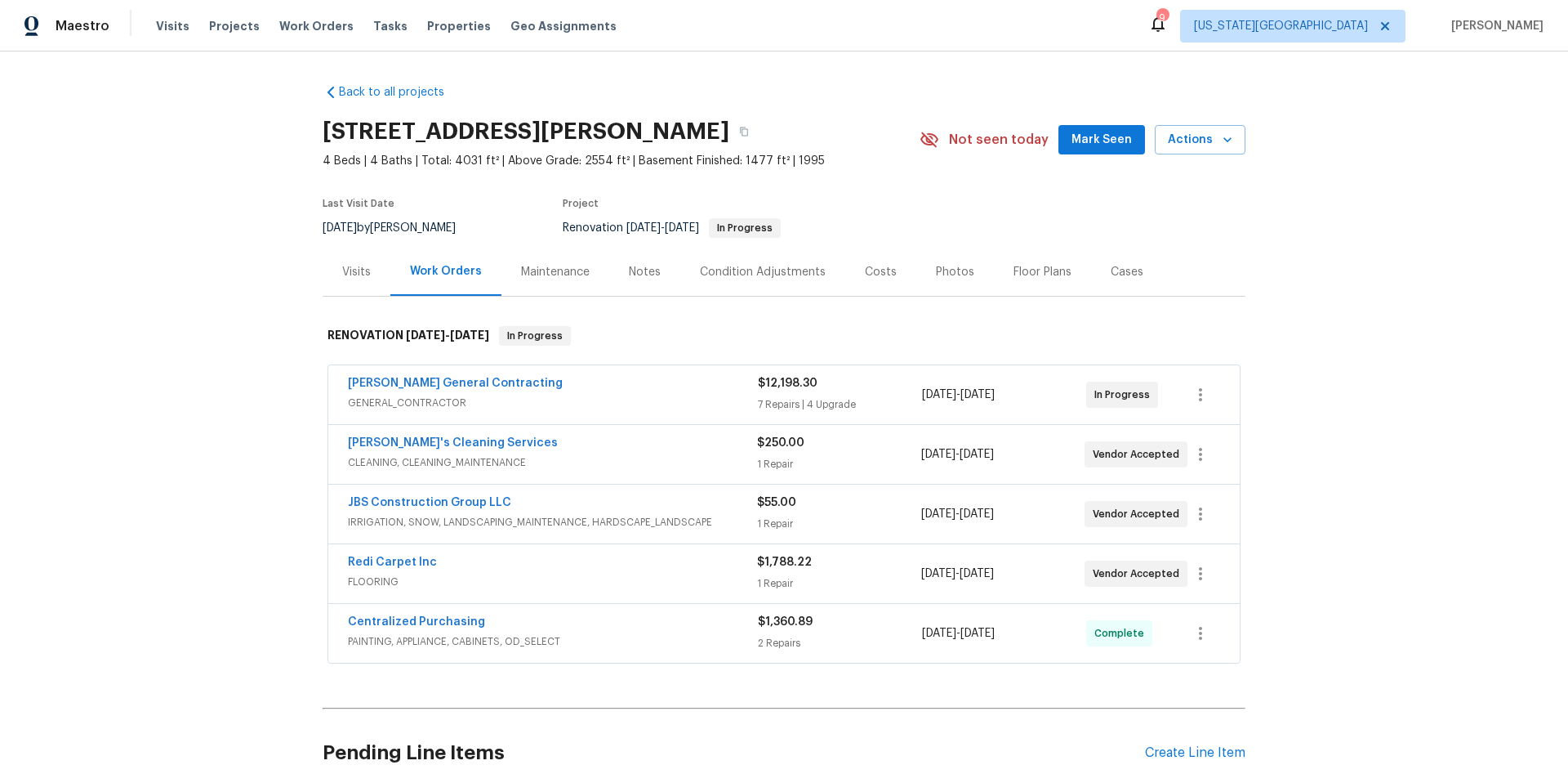
click at [648, 276] on div "Notes" at bounding box center [645, 271] width 31 height 17
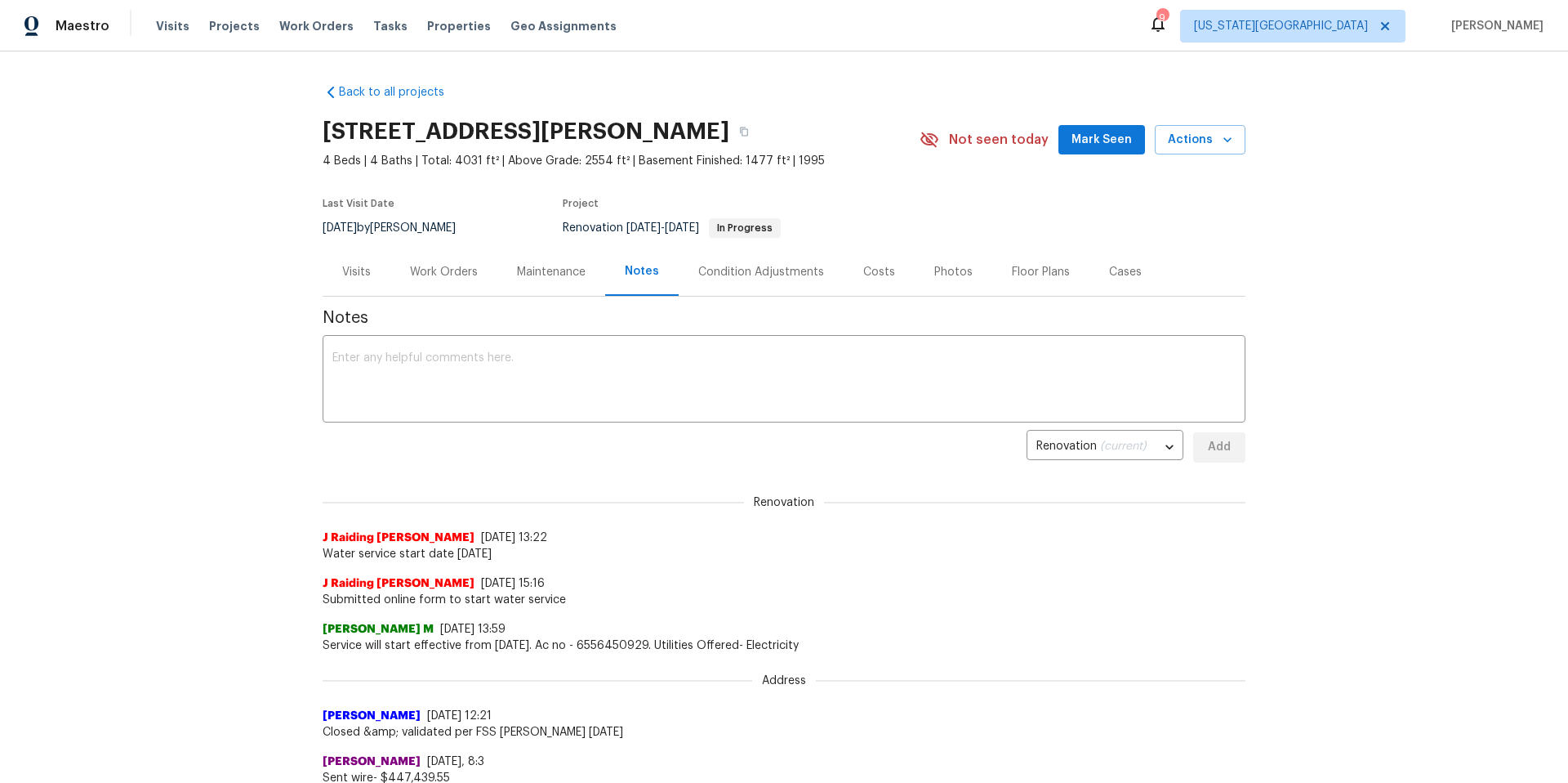
click at [429, 272] on div "Work Orders" at bounding box center [443, 271] width 68 height 17
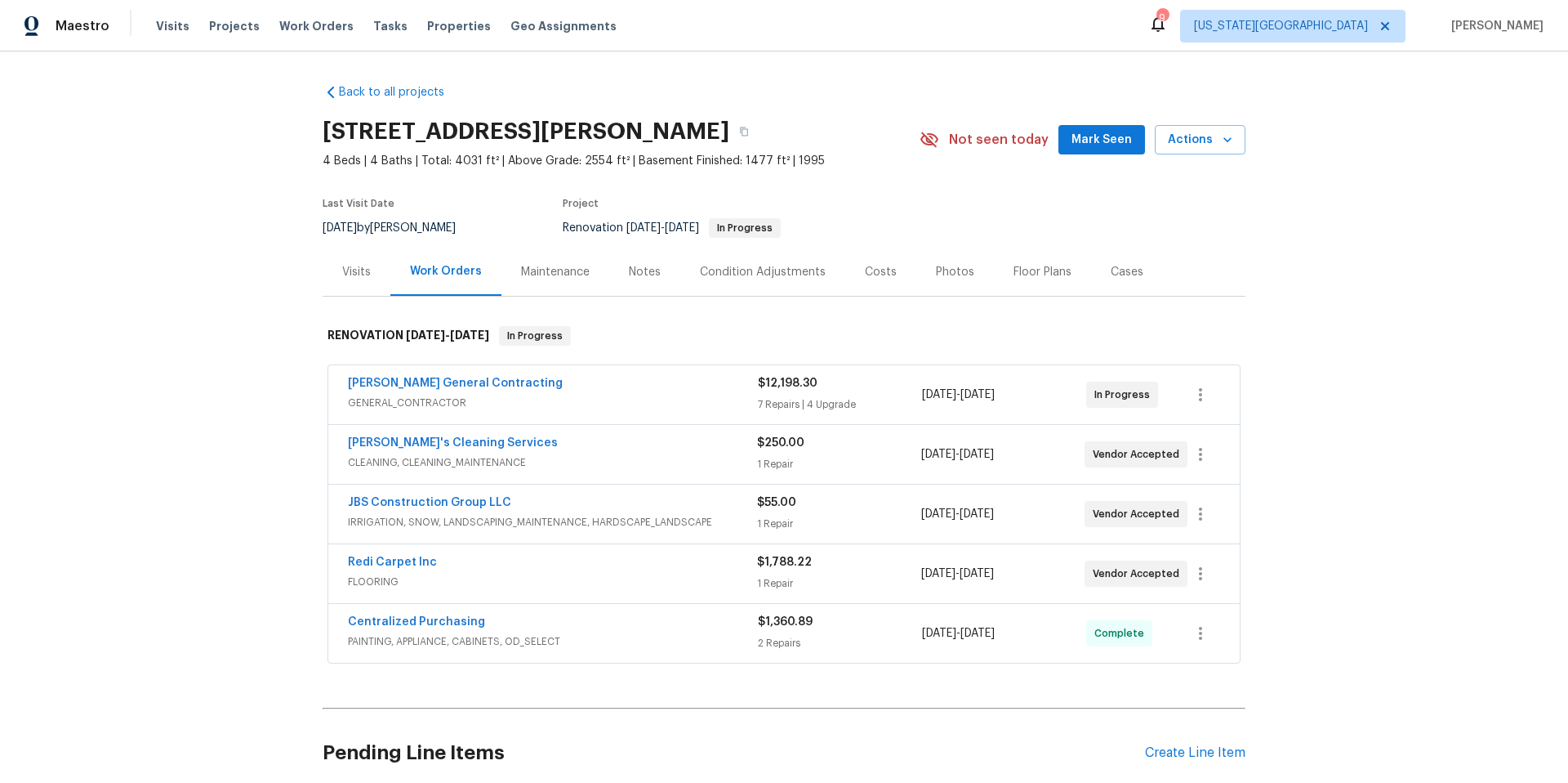
click at [632, 272] on div "Notes" at bounding box center [645, 271] width 31 height 17
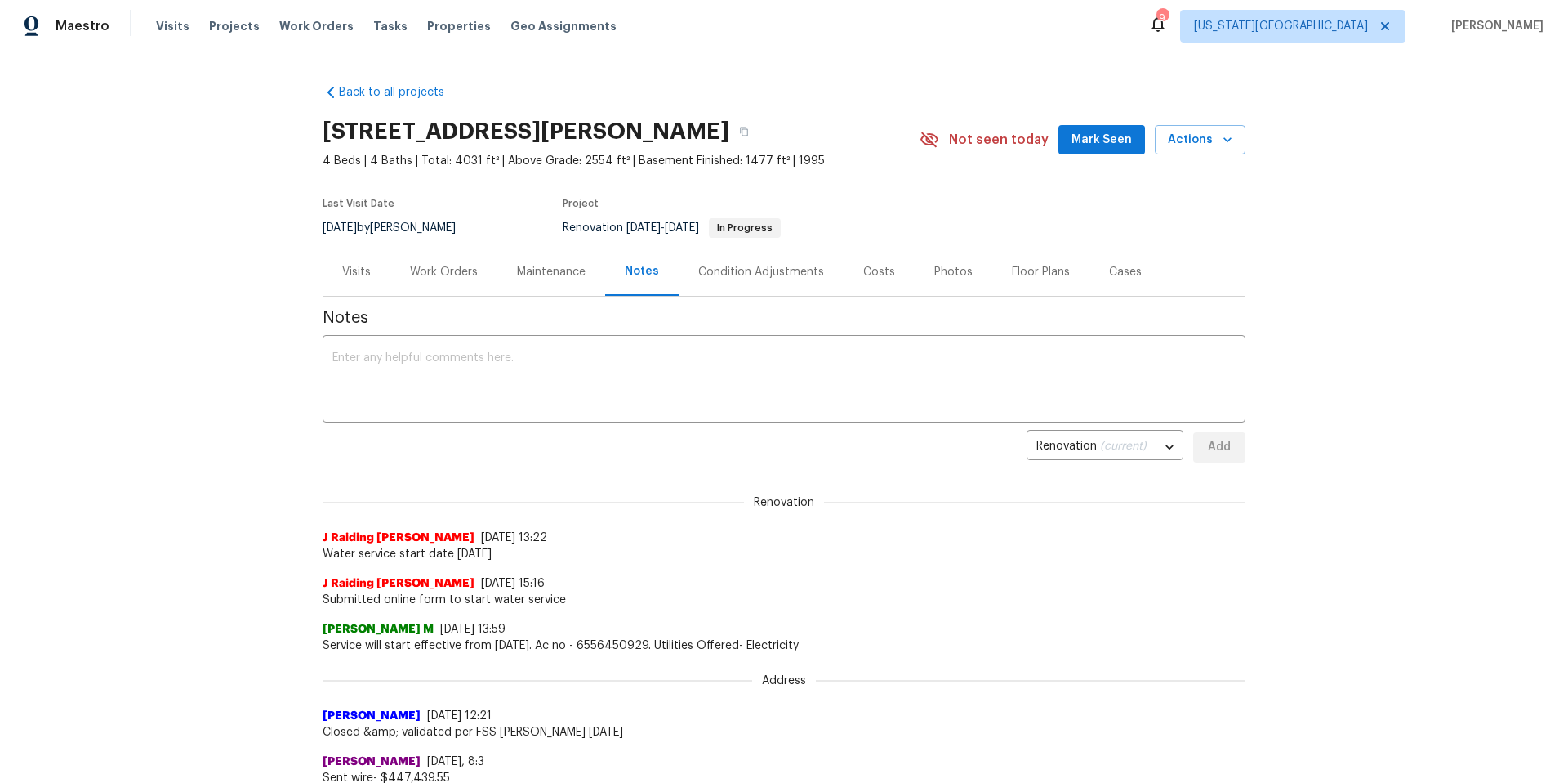
click at [354, 272] on div "Visits" at bounding box center [356, 271] width 29 height 17
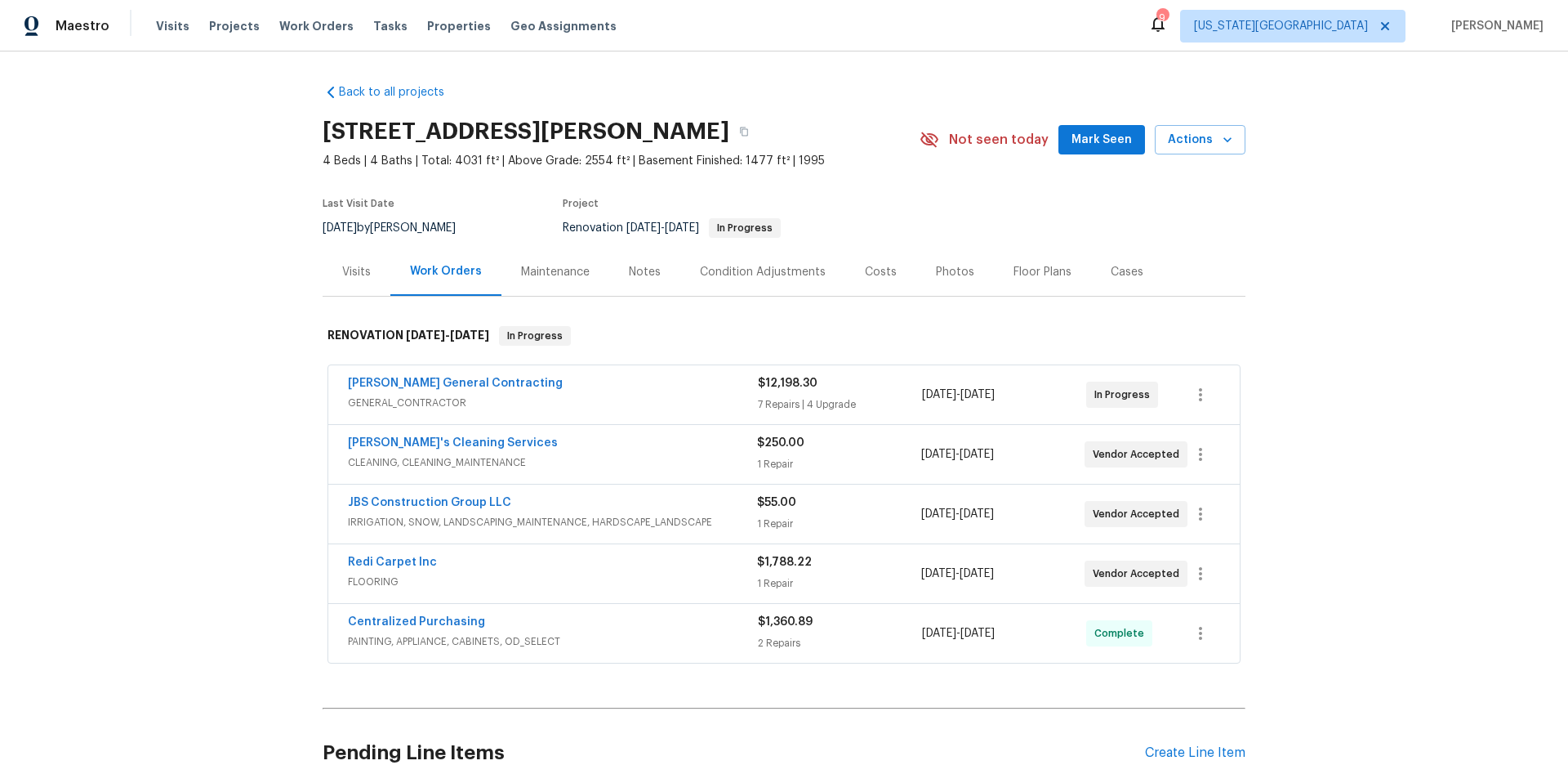
click at [643, 272] on div "Notes" at bounding box center [645, 271] width 31 height 17
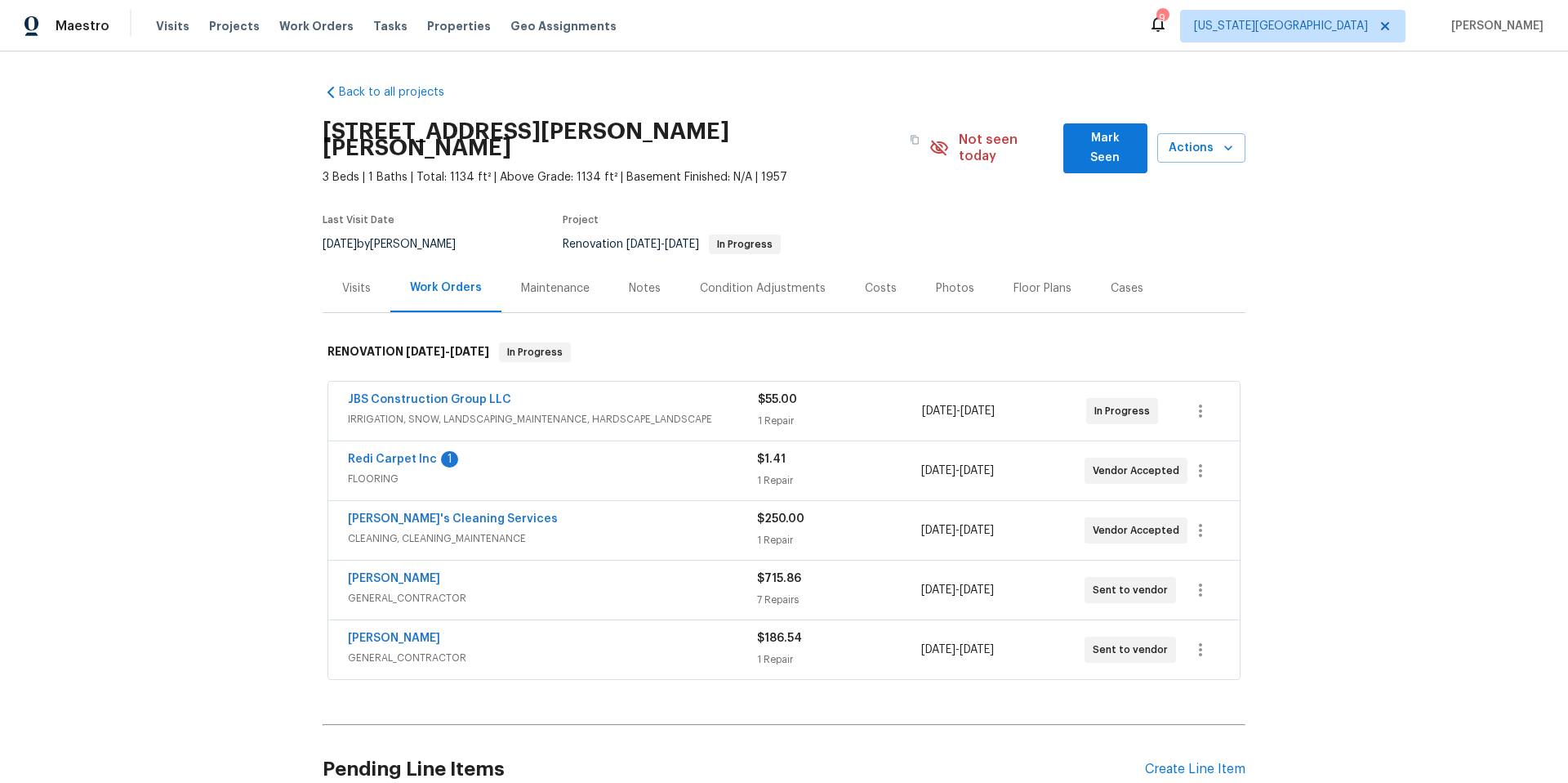
click at [645, 280] on div "Notes" at bounding box center [645, 288] width 31 height 17
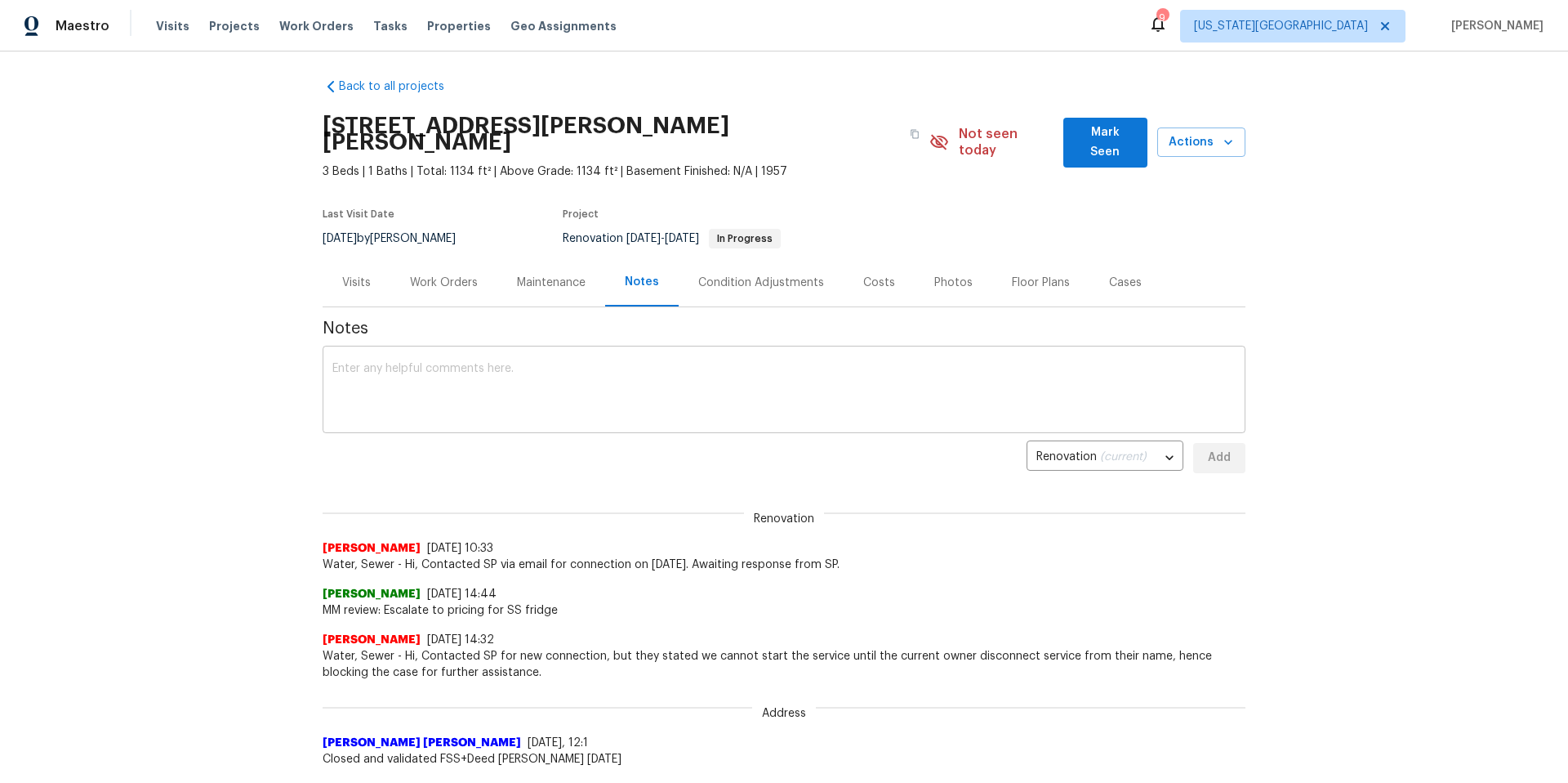
scroll to position [12, 0]
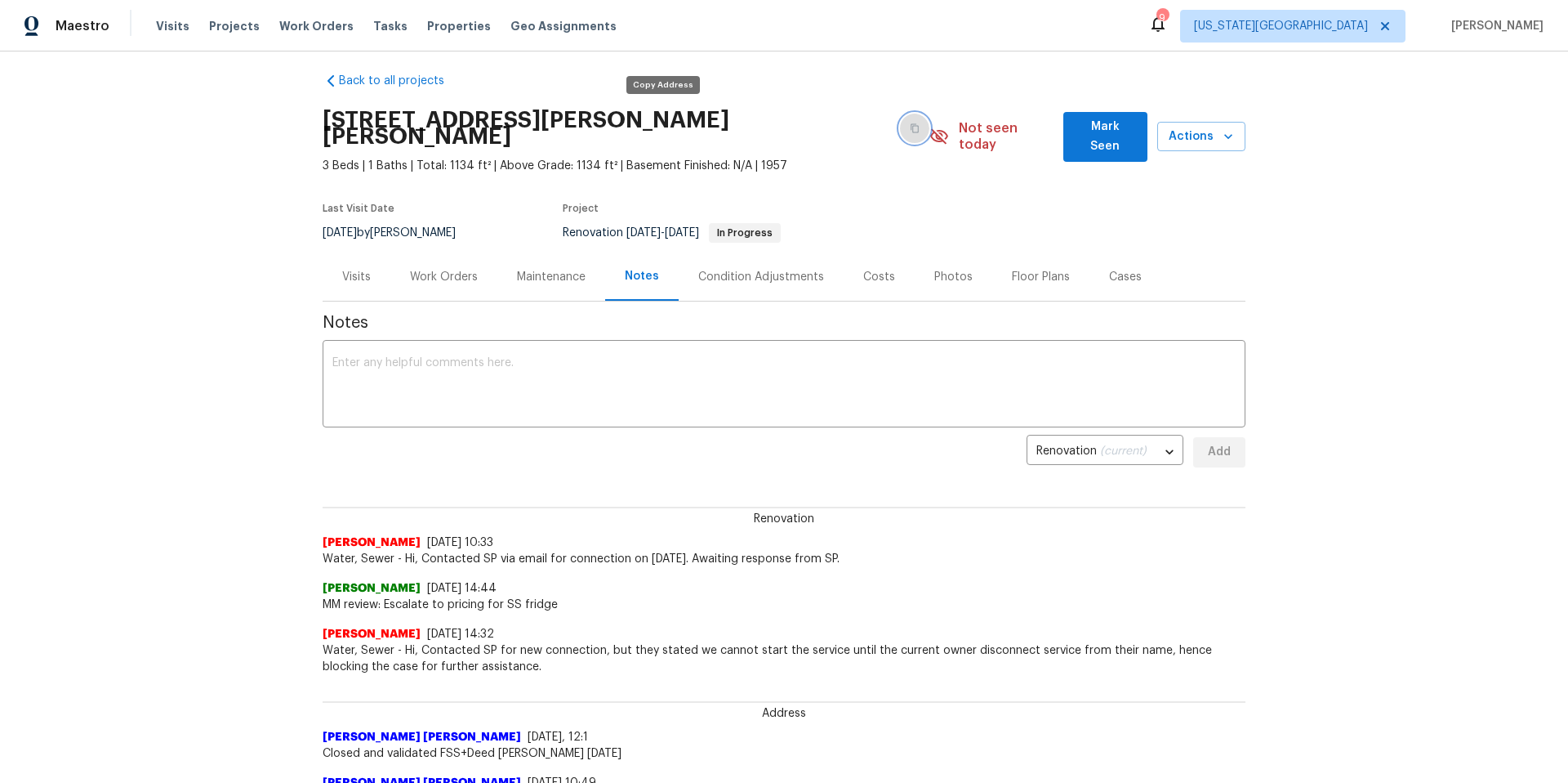
click at [909, 123] on icon "button" at bounding box center [914, 128] width 10 height 10
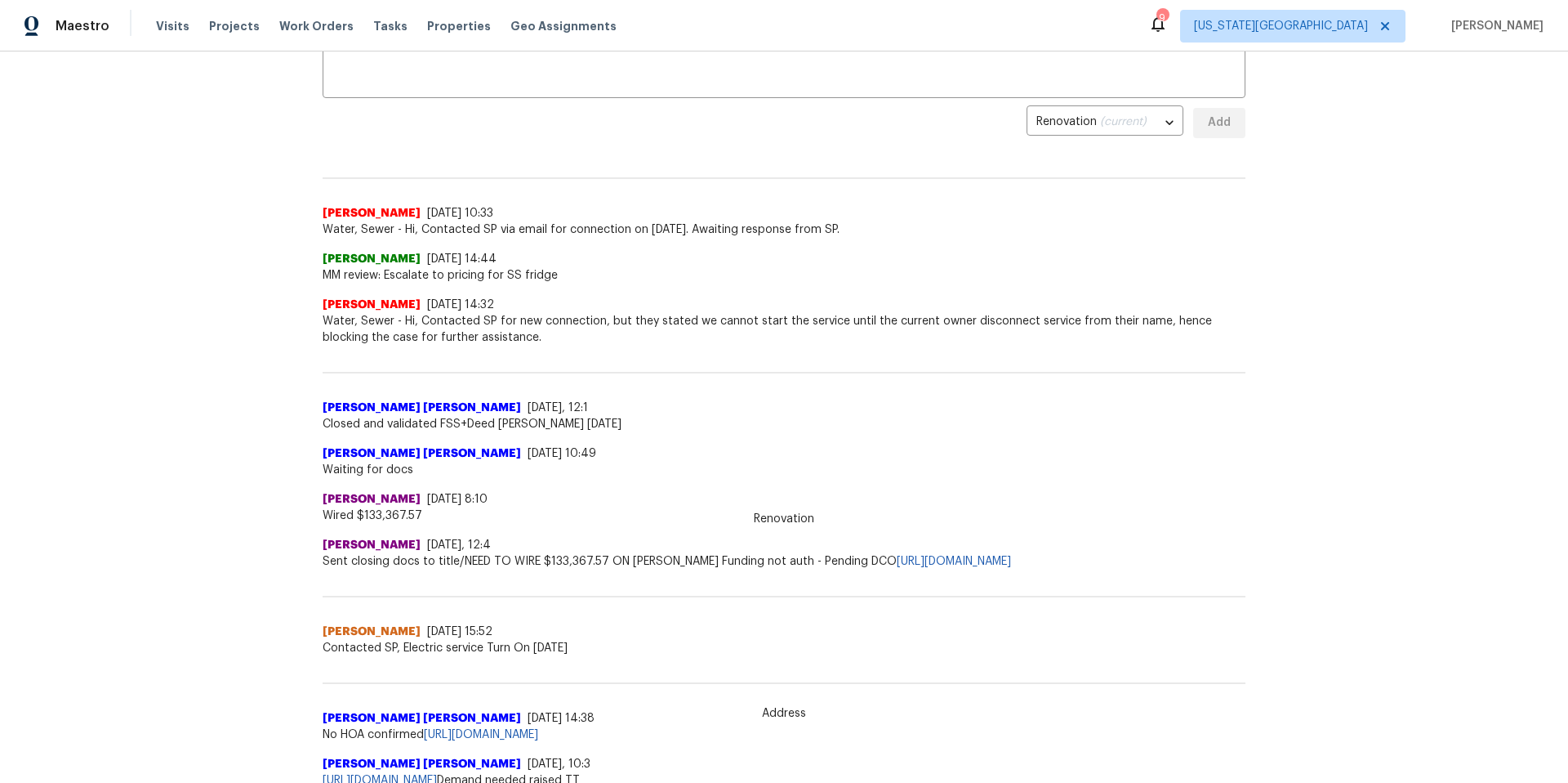
scroll to position [0, 0]
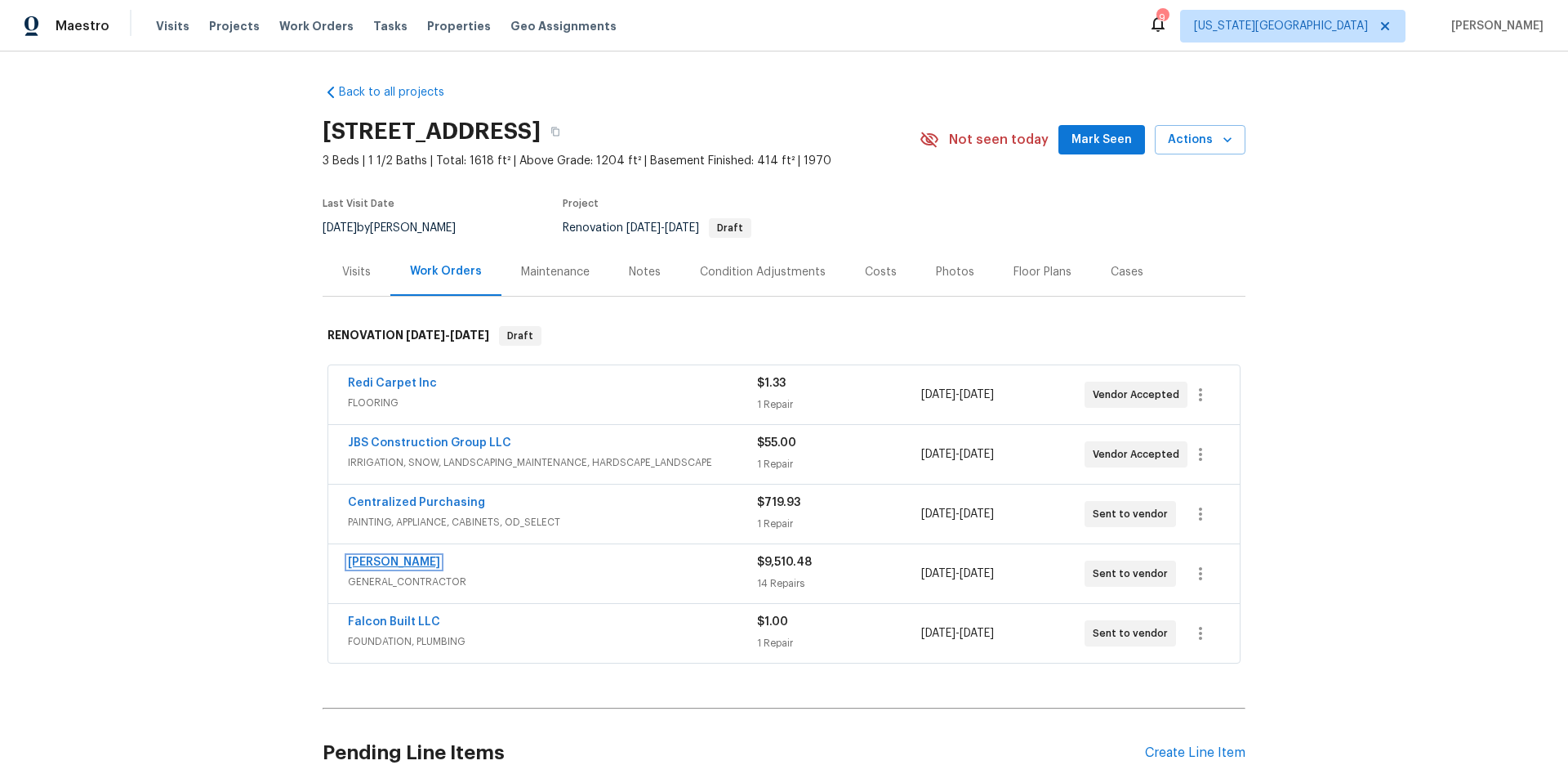
click at [421, 565] on link "[PERSON_NAME]" at bounding box center [394, 563] width 92 height 12
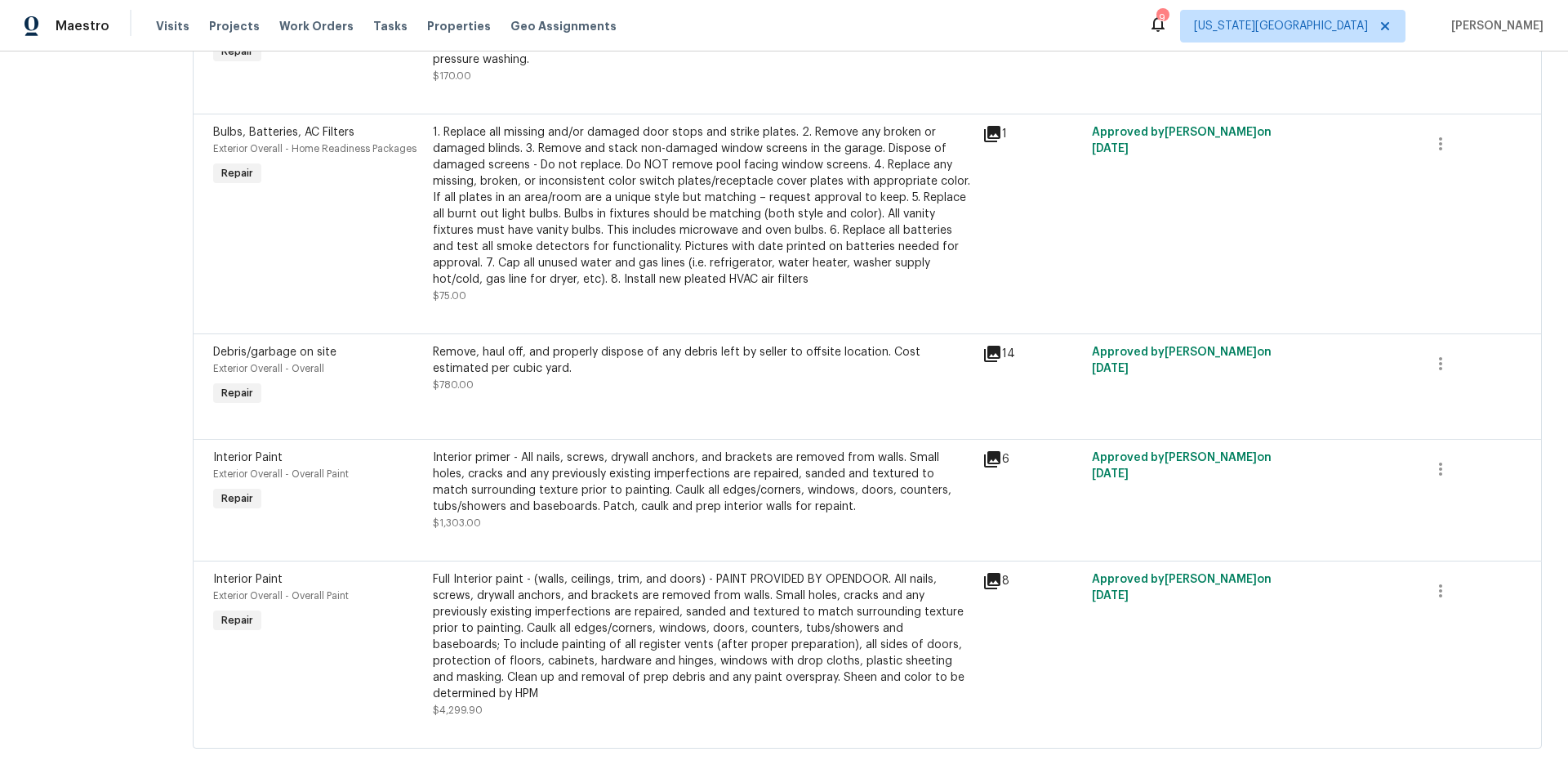
scroll to position [1361, 0]
click at [544, 600] on div "Full Interior paint - (walls, ceilings, trim, and doors) - PAINT PROVIDED BY OP…" at bounding box center [702, 636] width 540 height 131
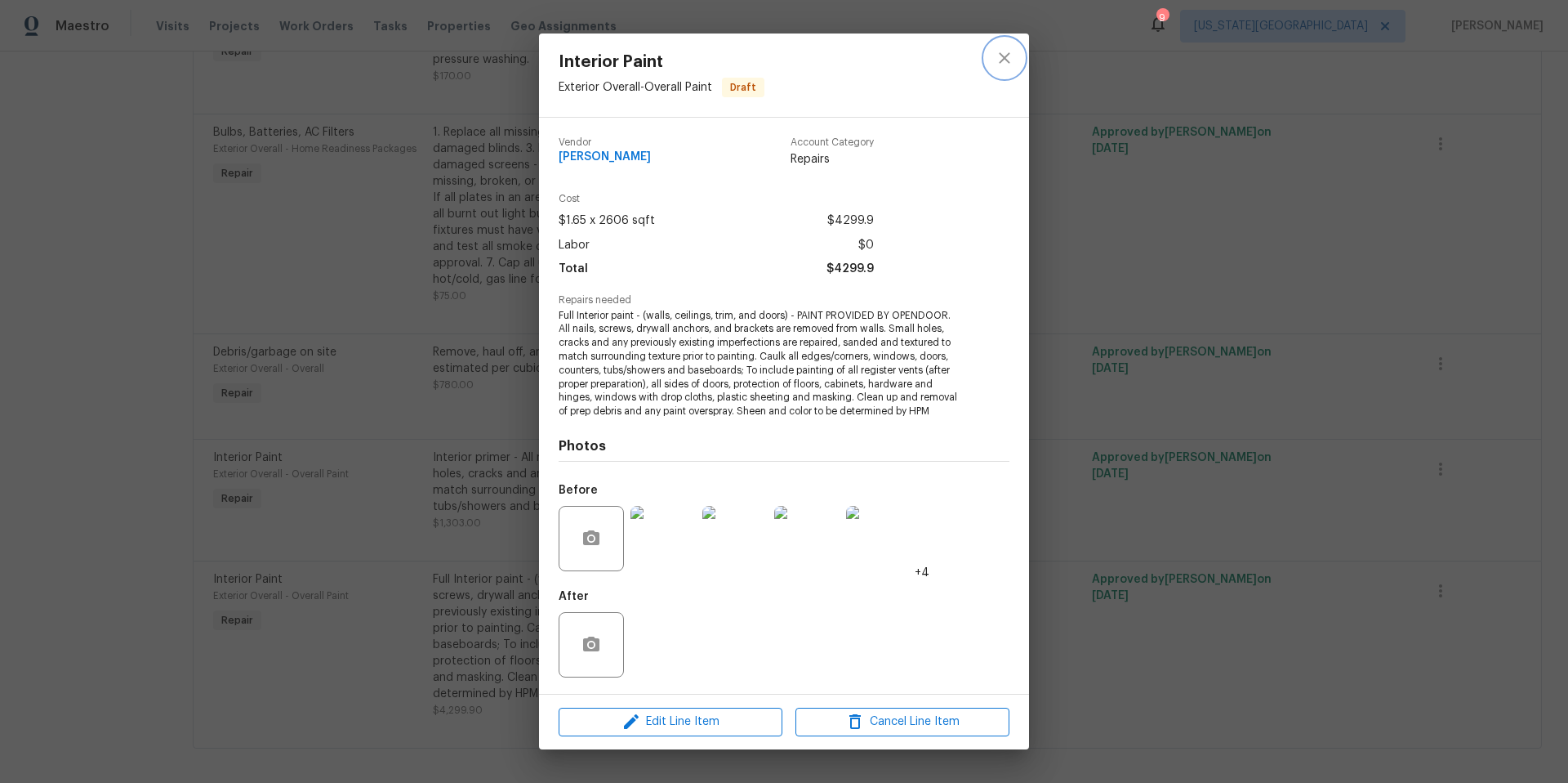
click at [1006, 61] on icon "close" at bounding box center [1005, 58] width 20 height 20
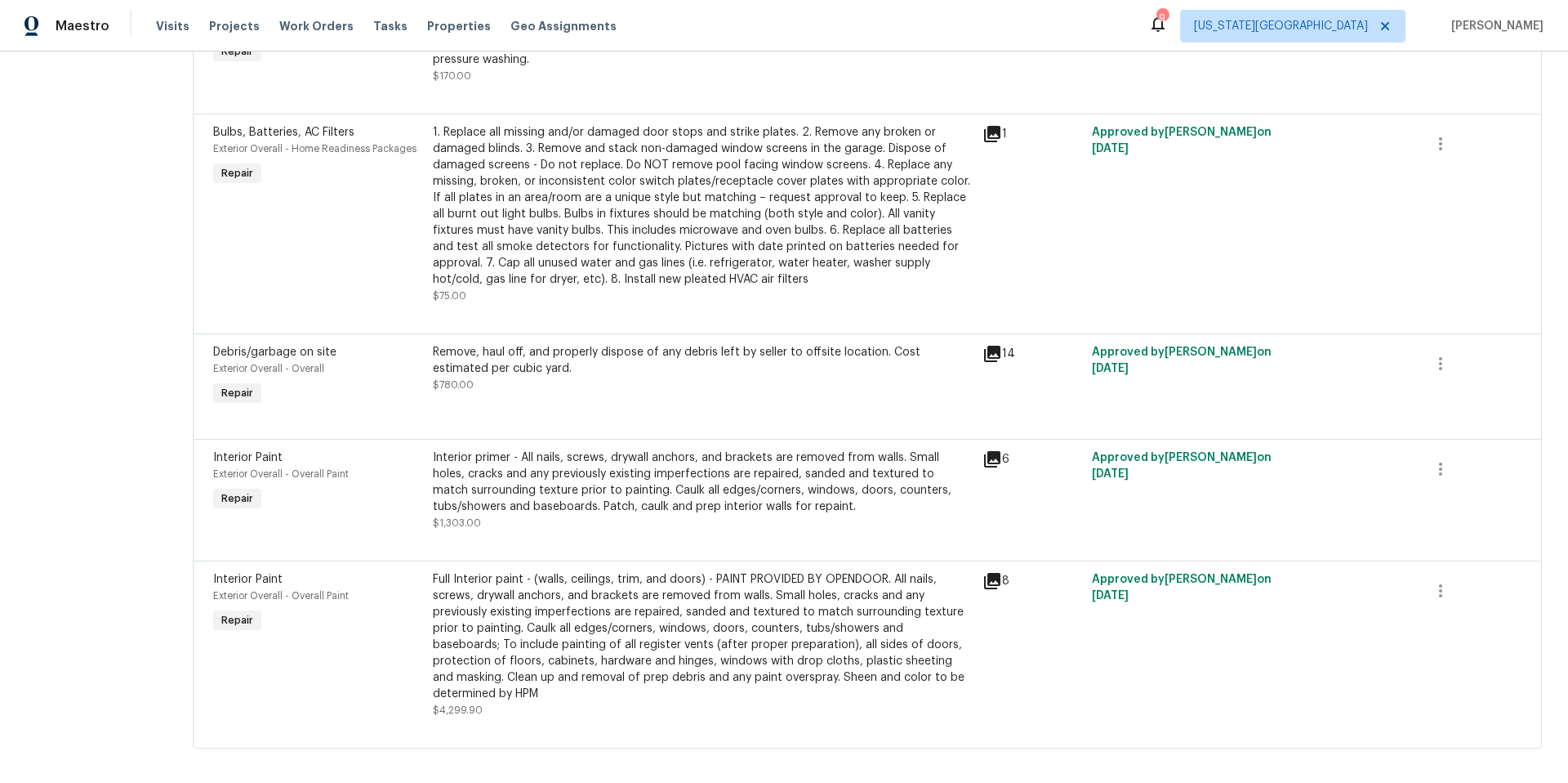
click at [550, 358] on div "Remove, haul off, and properly dispose of any debris left by seller to offsite …" at bounding box center [702, 360] width 540 height 32
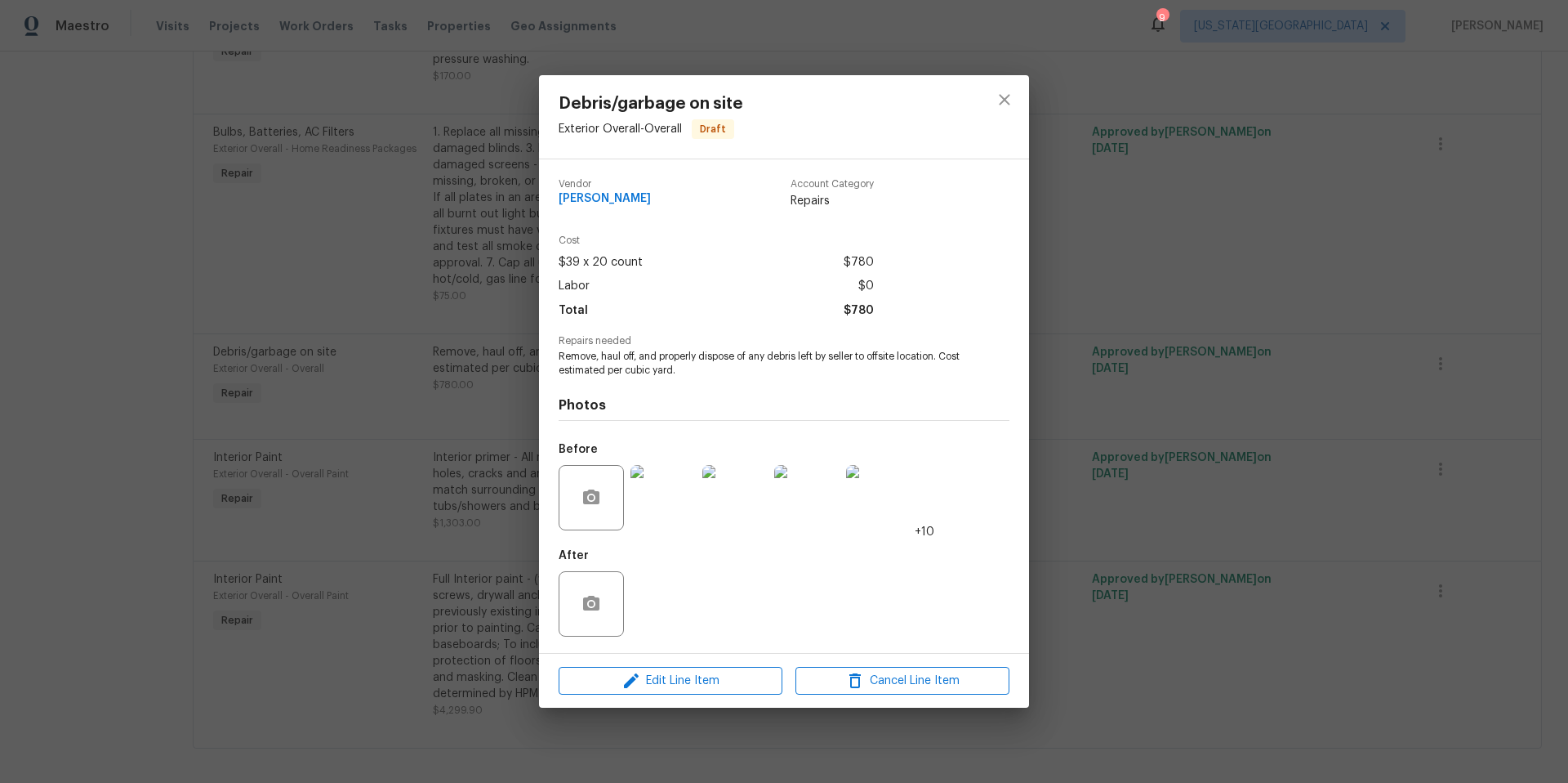
click at [668, 499] on img at bounding box center [663, 498] width 65 height 65
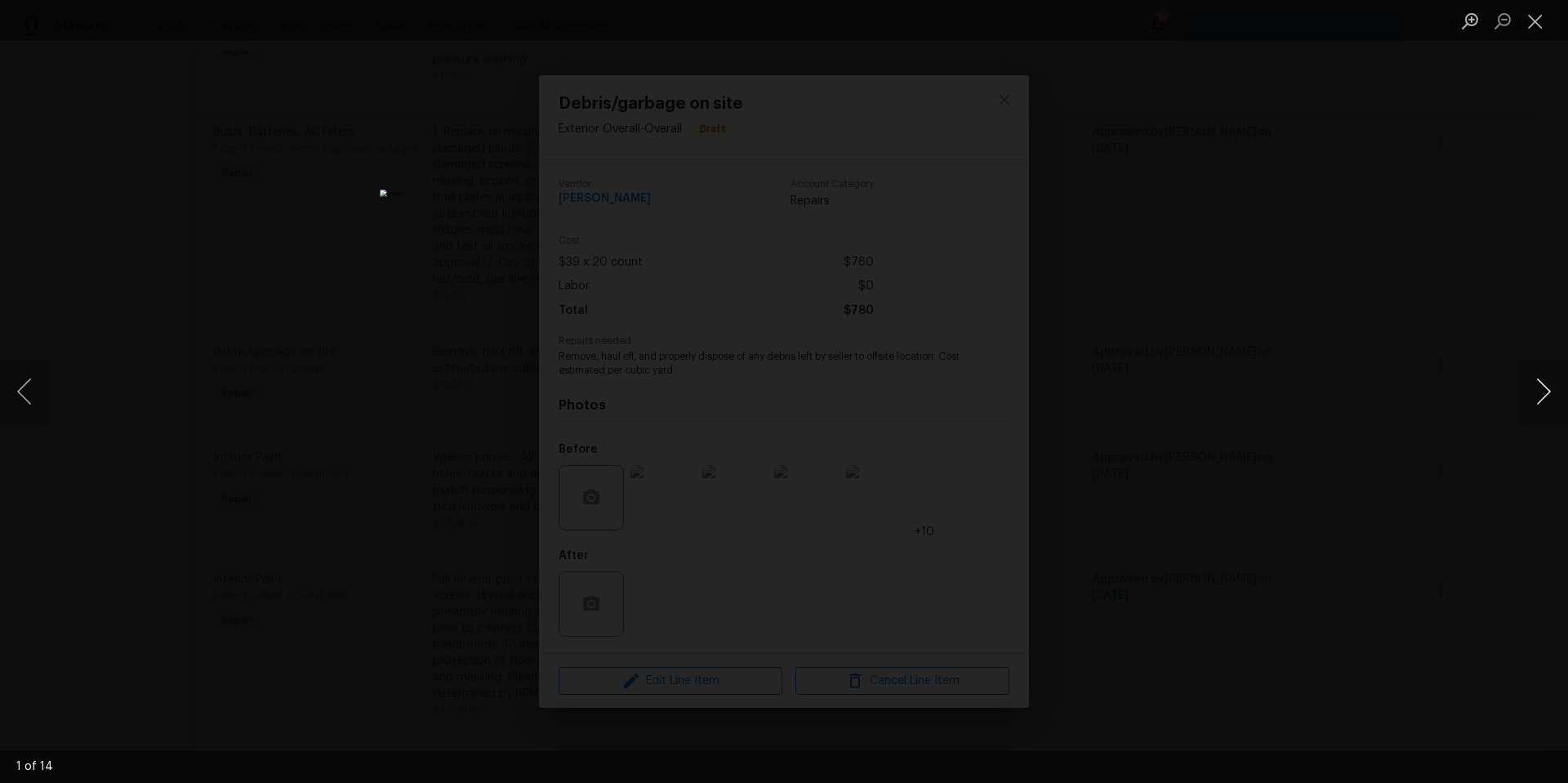
click at [1539, 390] on button "Next image" at bounding box center [1543, 392] width 49 height 65
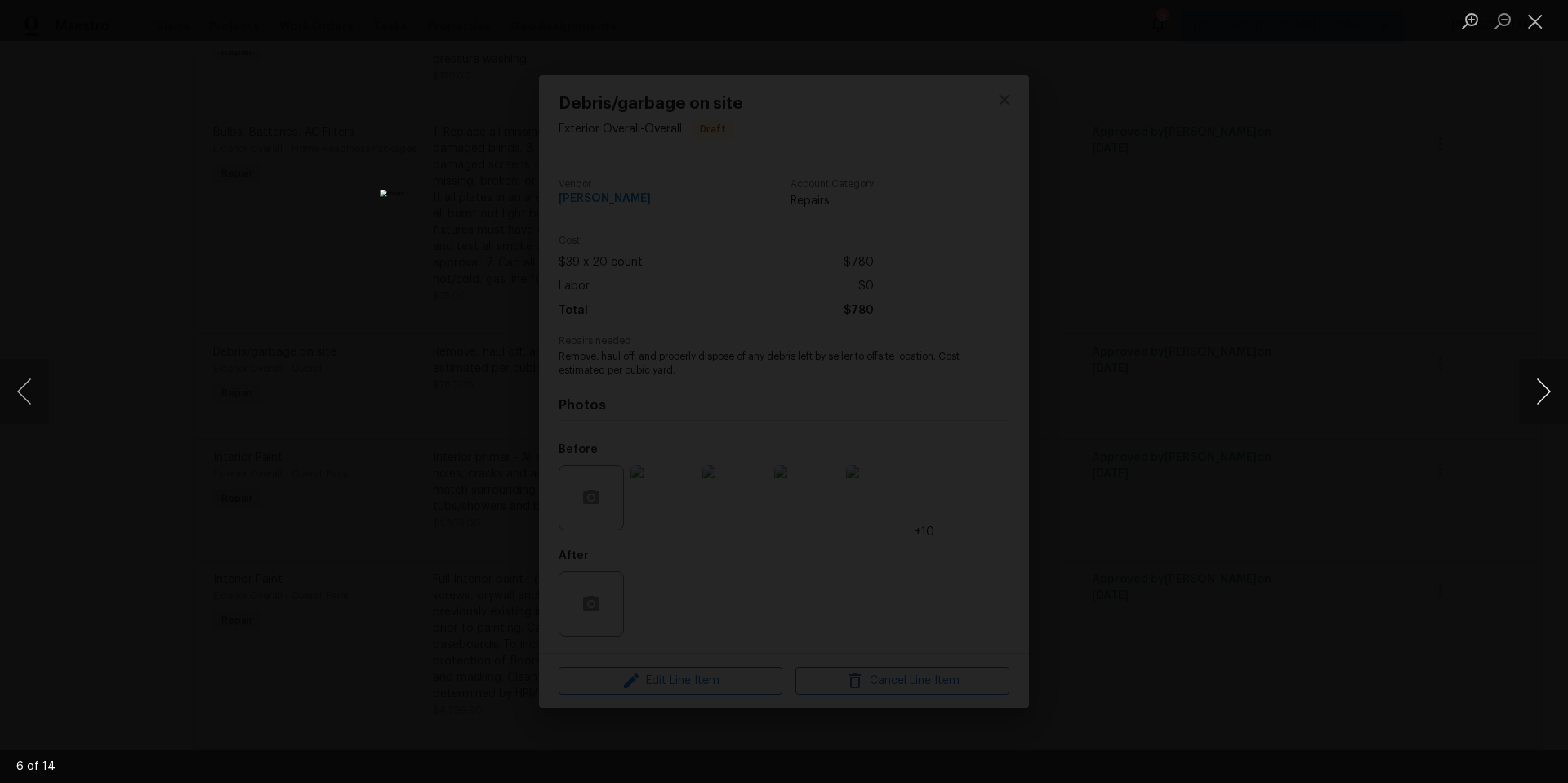
click at [1539, 390] on button "Next image" at bounding box center [1543, 392] width 49 height 65
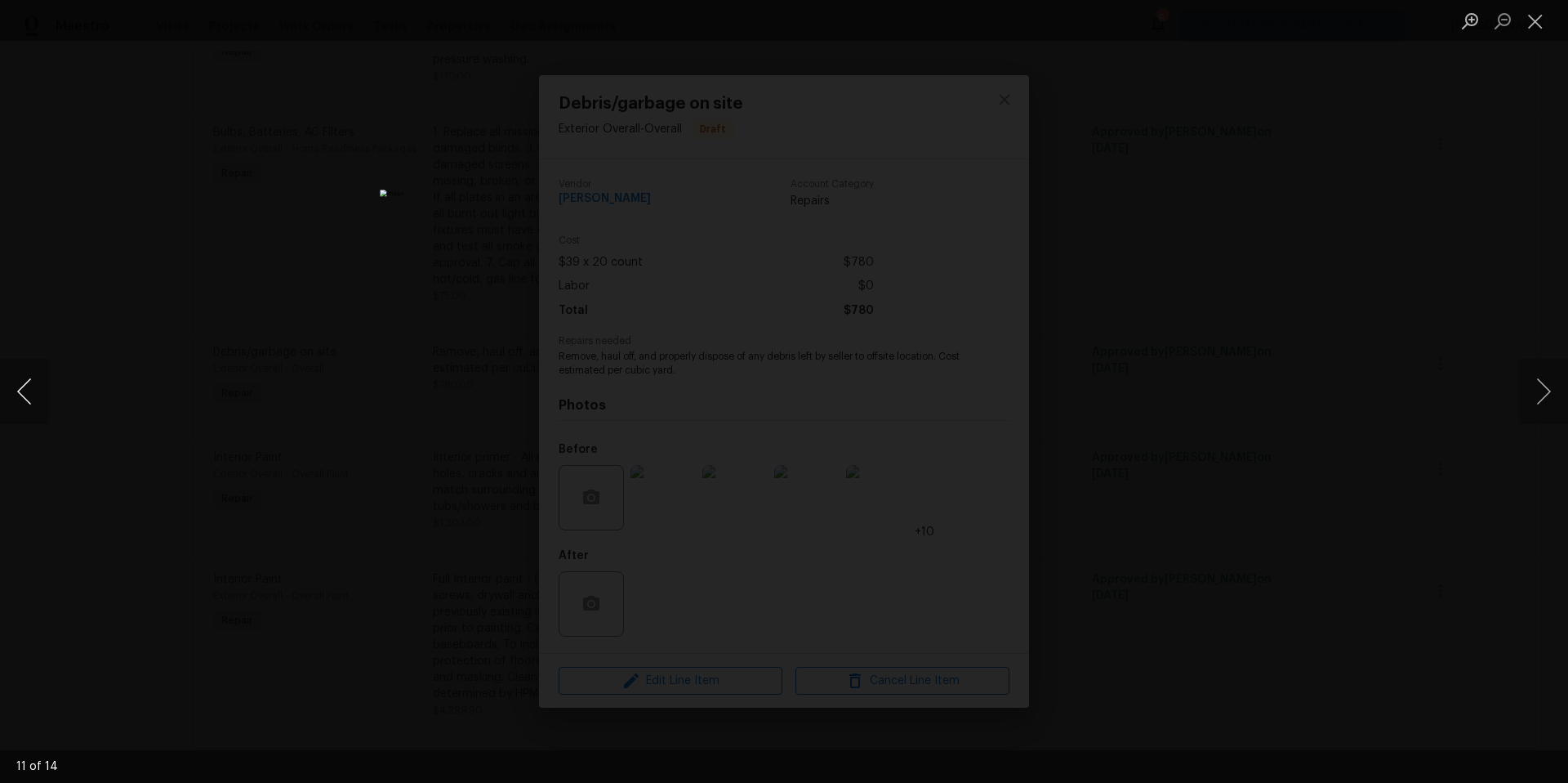
click at [33, 388] on button "Previous image" at bounding box center [25, 392] width 49 height 65
click at [1182, 301] on div "Lightbox" at bounding box center [784, 392] width 1568 height 783
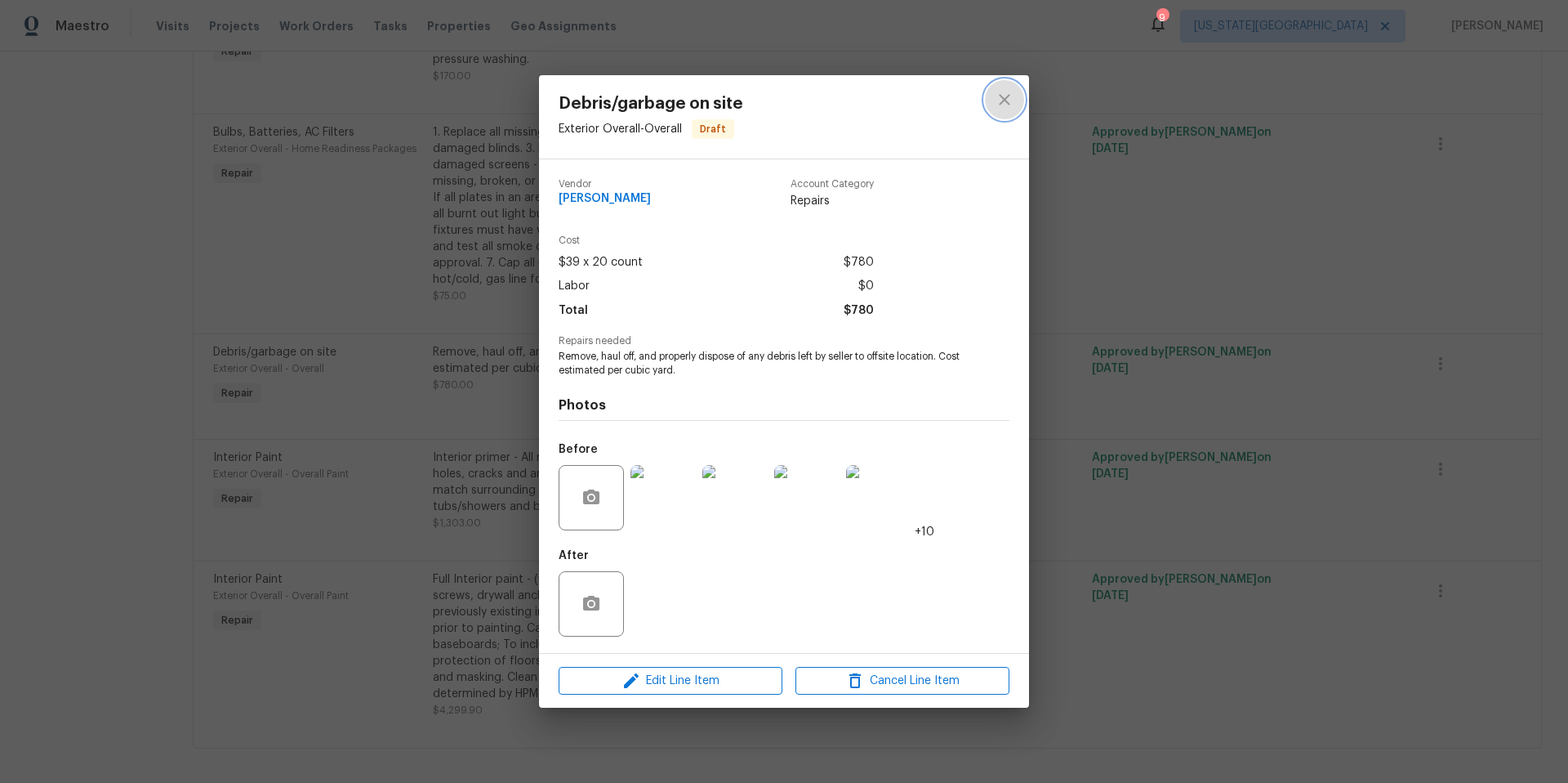
click at [1008, 99] on icon "close" at bounding box center [1005, 99] width 20 height 20
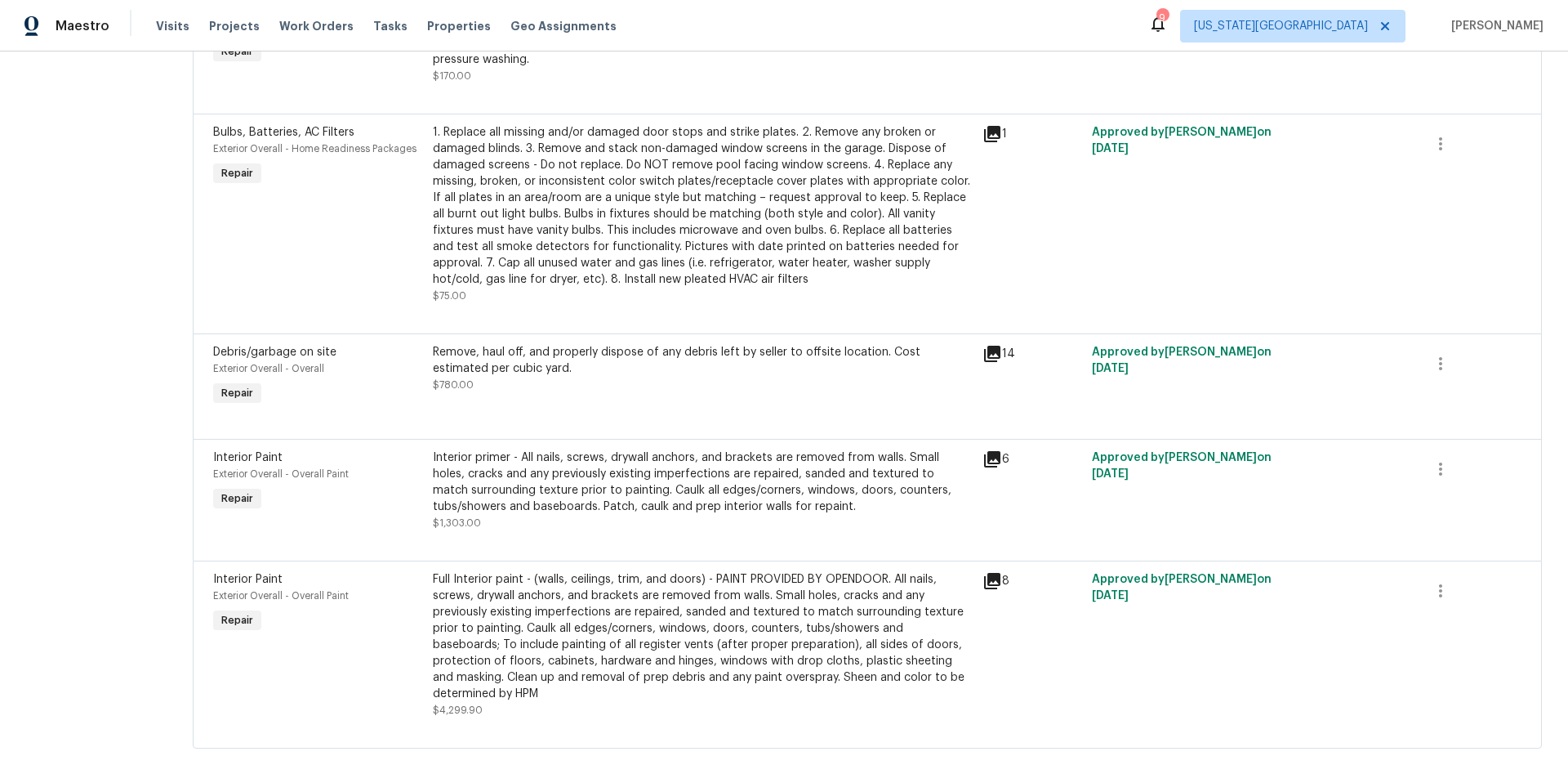
click at [643, 473] on div "Interior primer - All nails, screws, drywall anchors, and brackets are removed …" at bounding box center [702, 482] width 540 height 65
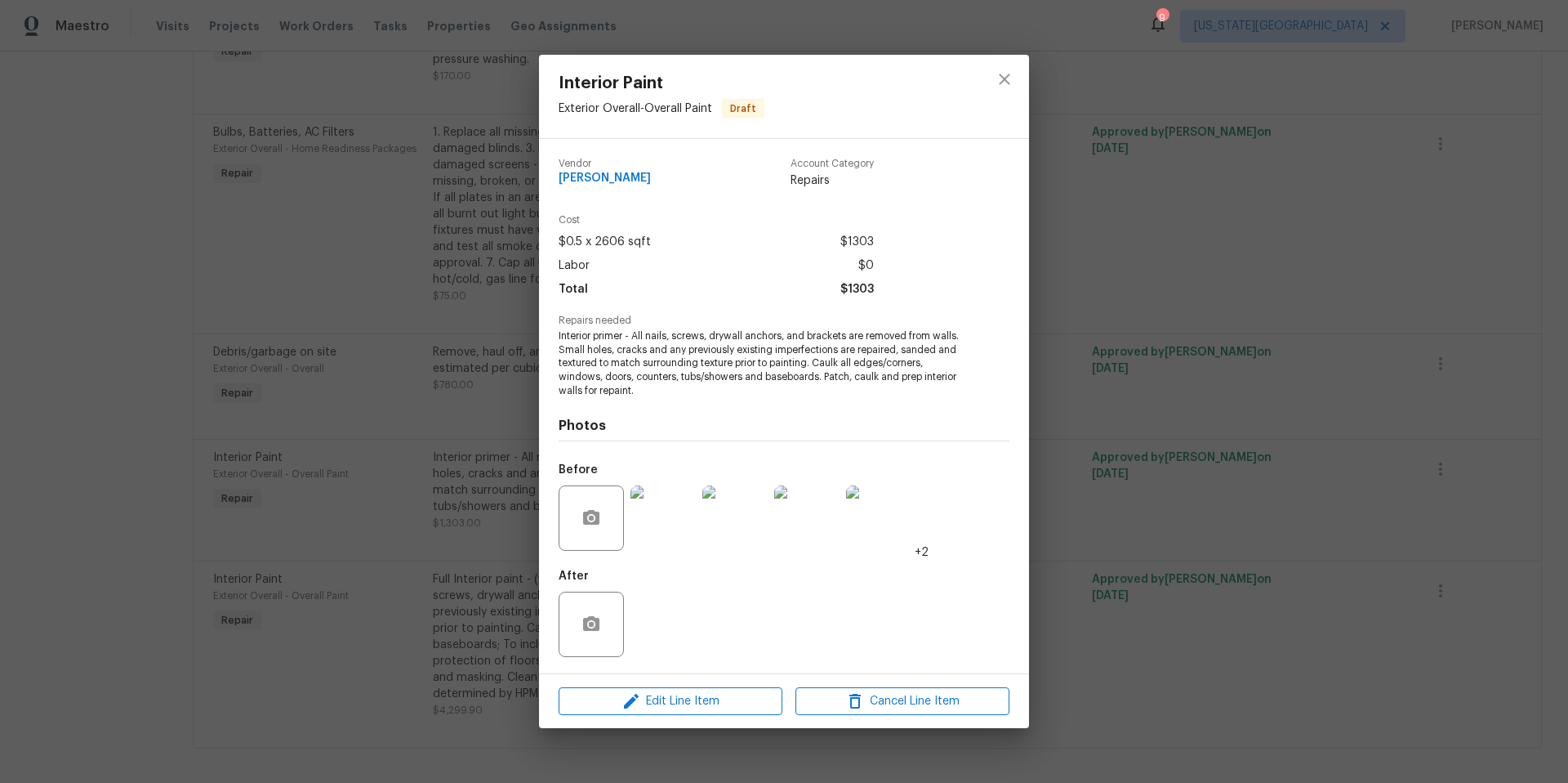
click at [668, 510] on img at bounding box center [663, 517] width 65 height 65
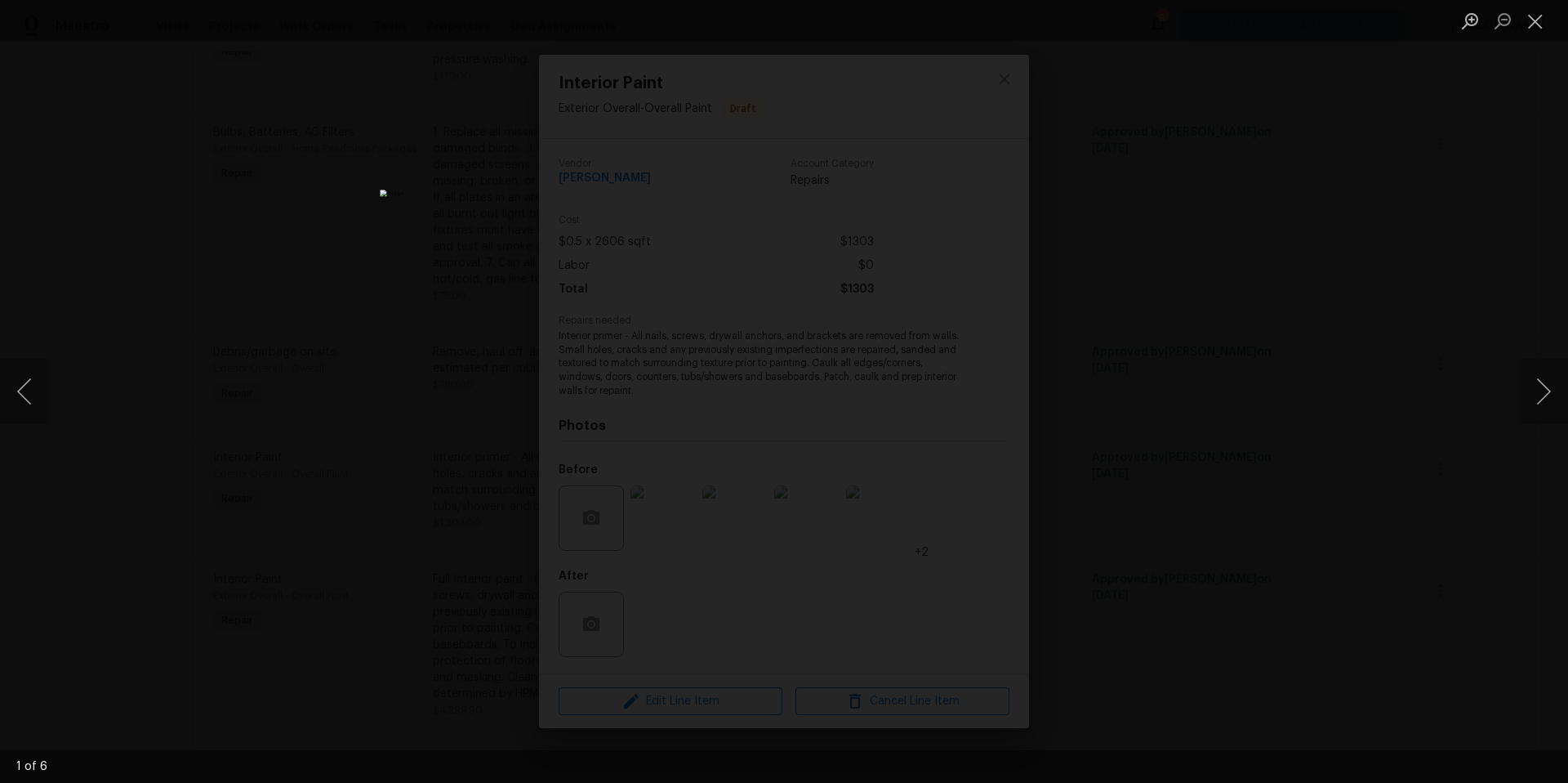
click at [1147, 301] on div "Lightbox" at bounding box center [784, 392] width 1568 height 783
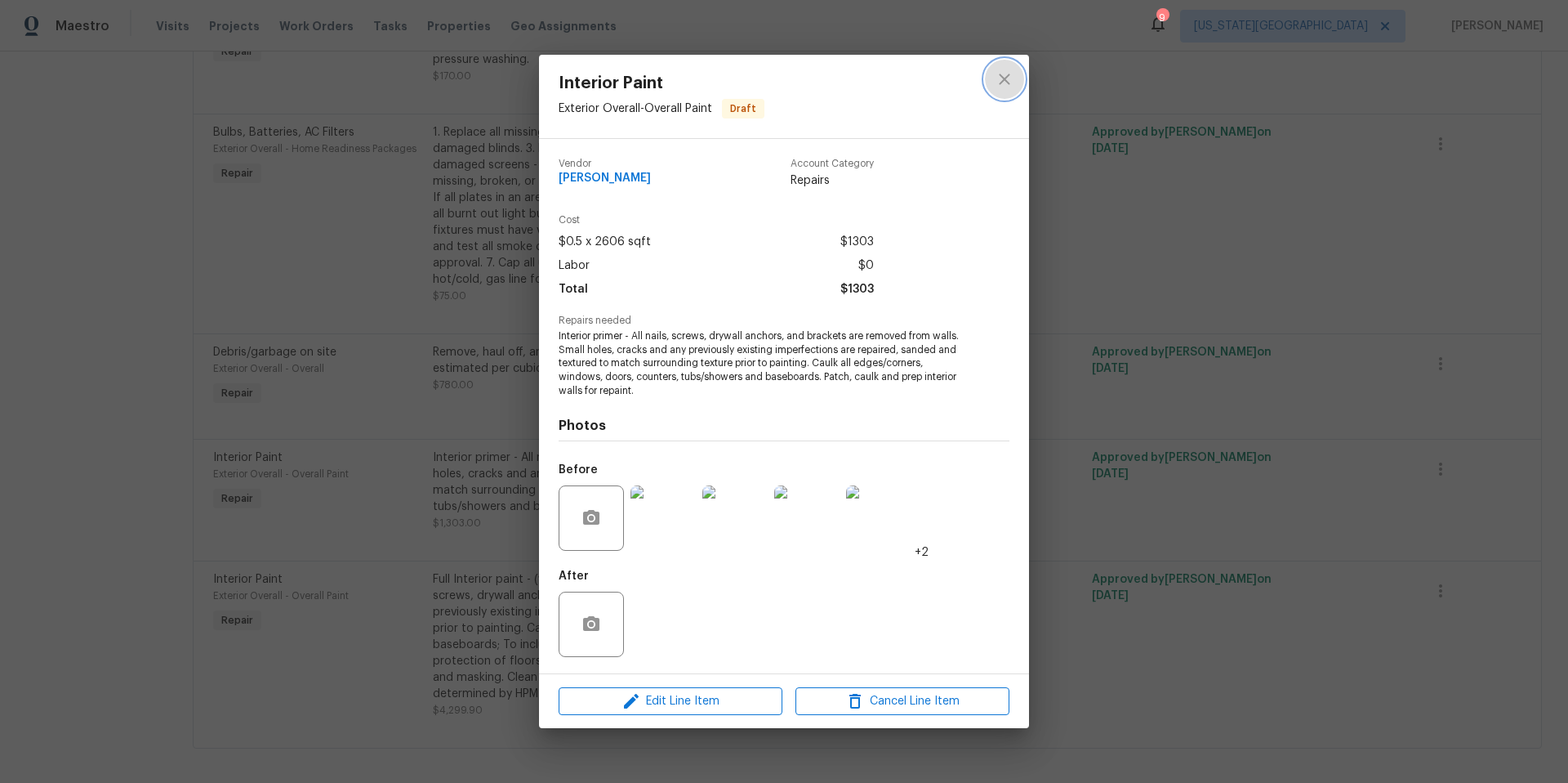
click at [1016, 81] on button "close" at bounding box center [1005, 80] width 39 height 39
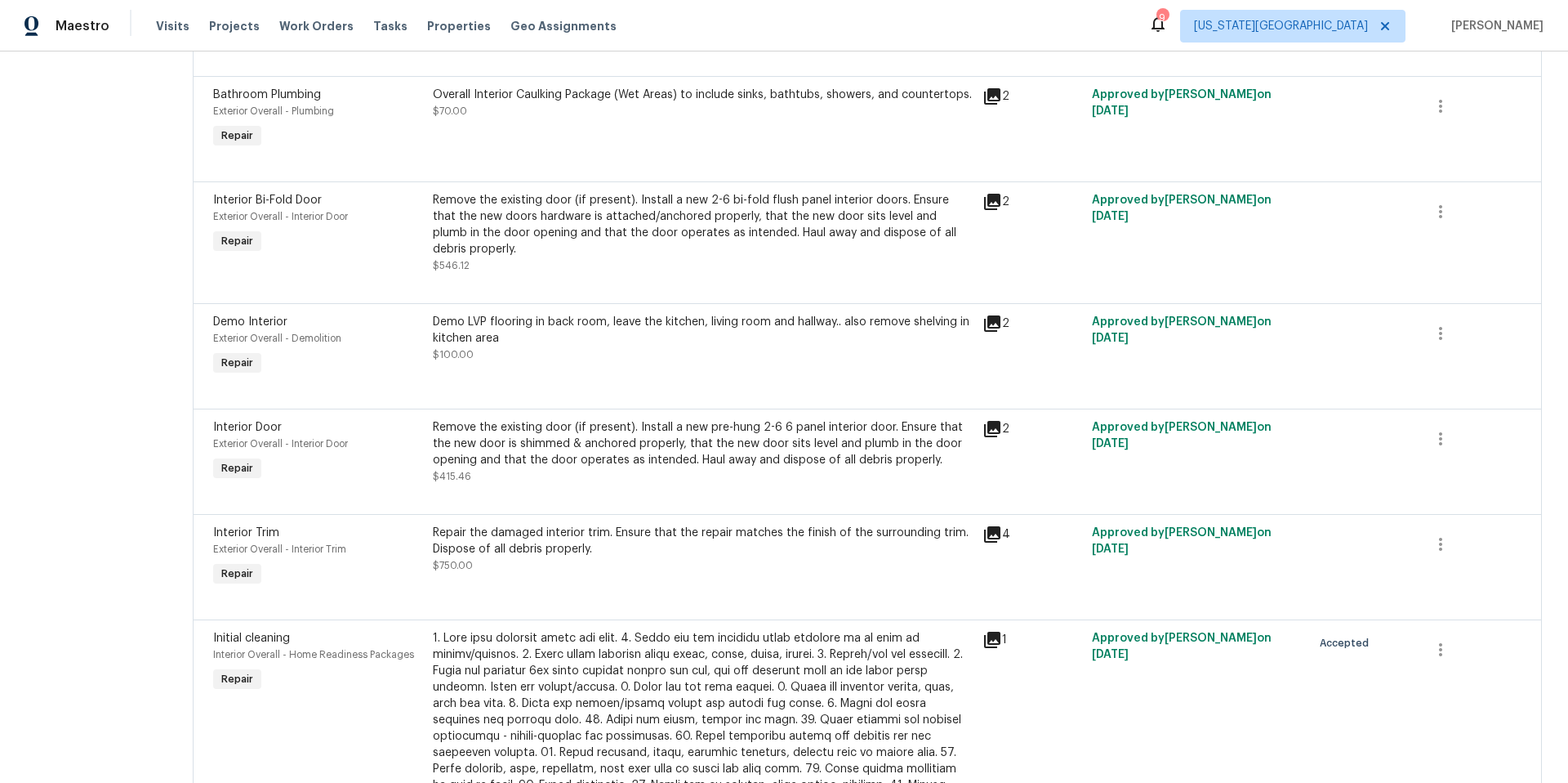
scroll to position [0, 0]
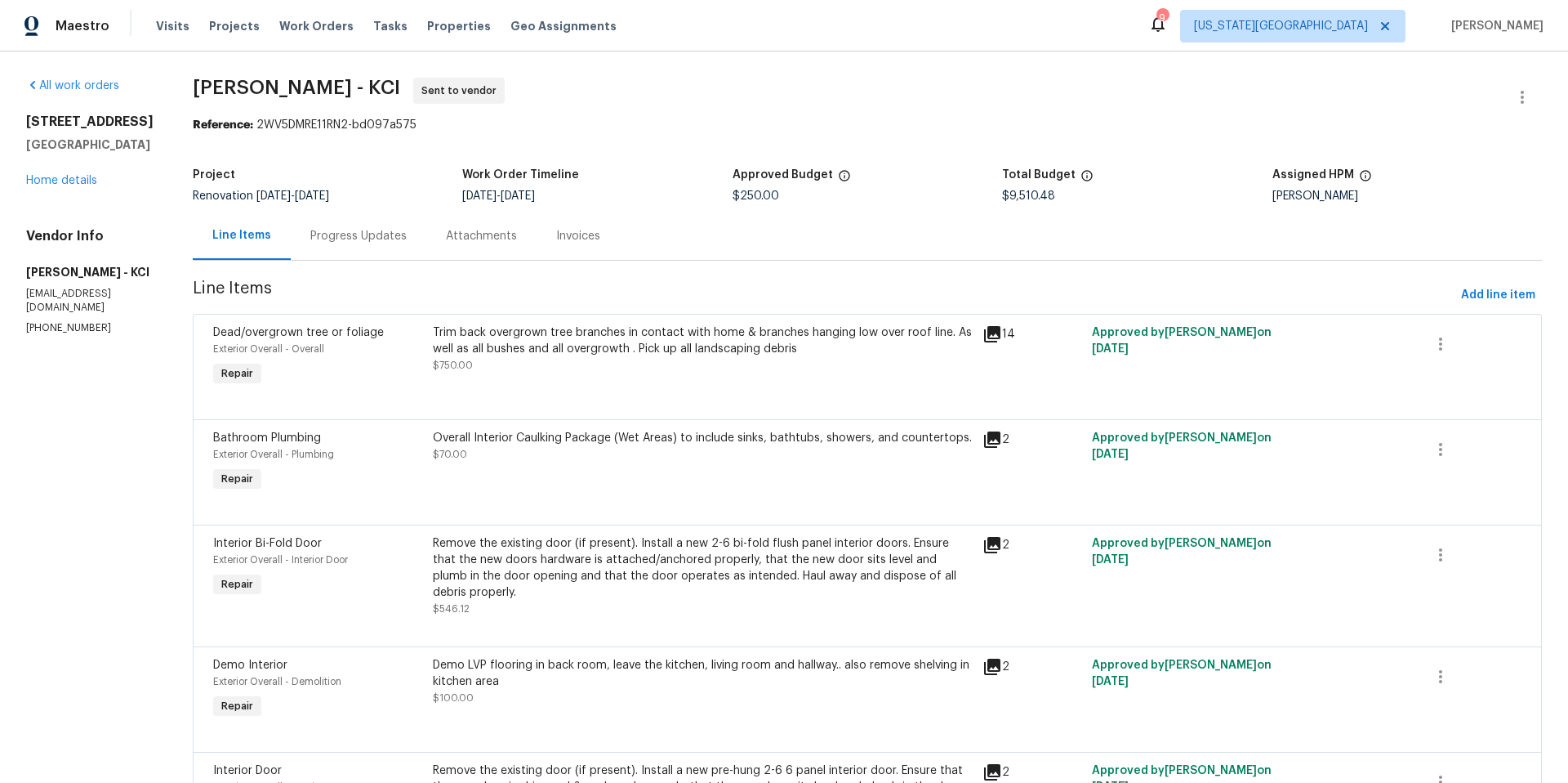
click at [47, 189] on div "1206 Sycamore St Pleasant Hill, MO 64080 Home details" at bounding box center [90, 151] width 128 height 75
click at [47, 186] on link "Home details" at bounding box center [62, 181] width 71 height 12
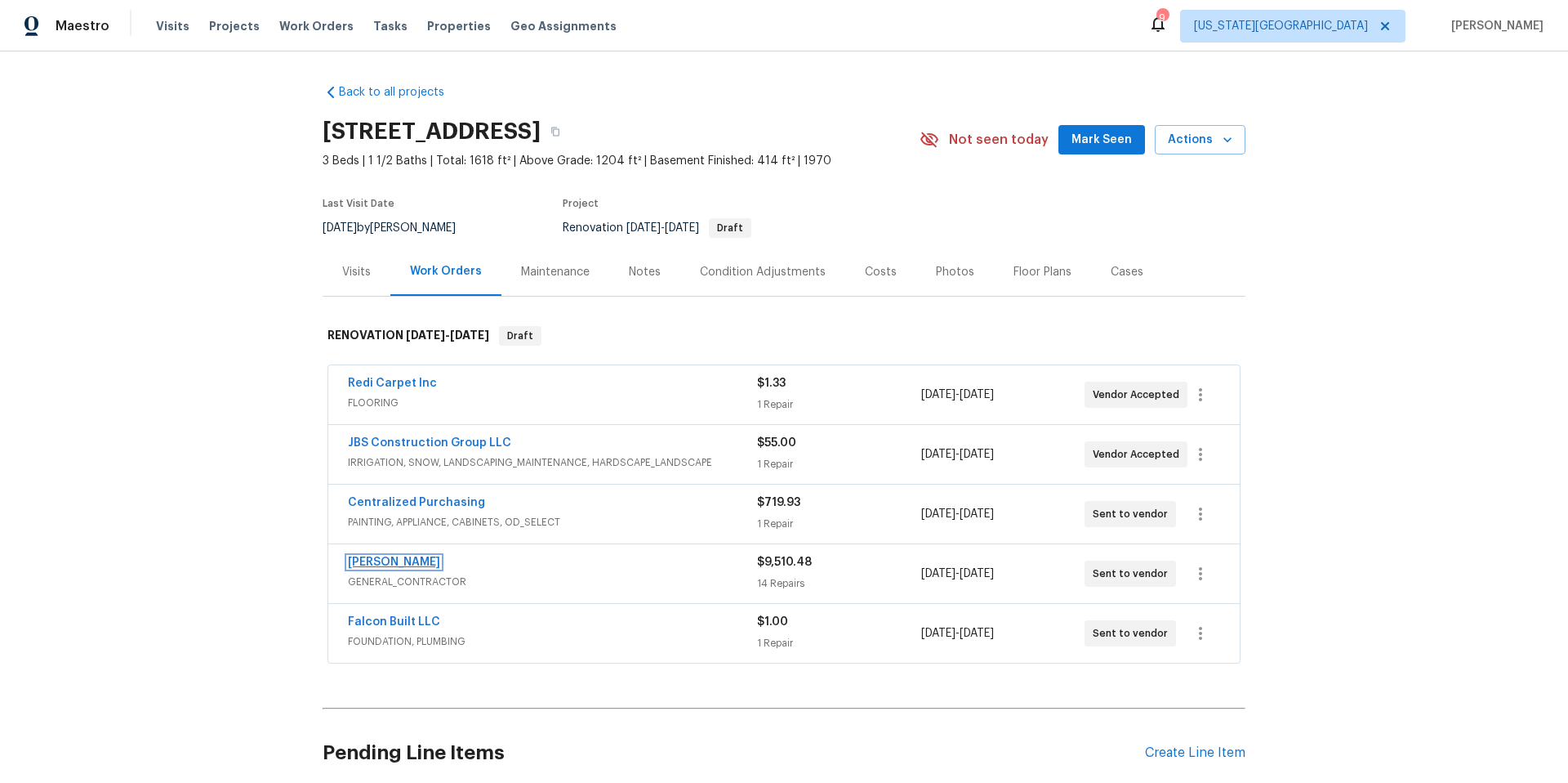
click at [408, 562] on link "[PERSON_NAME]" at bounding box center [394, 563] width 92 height 12
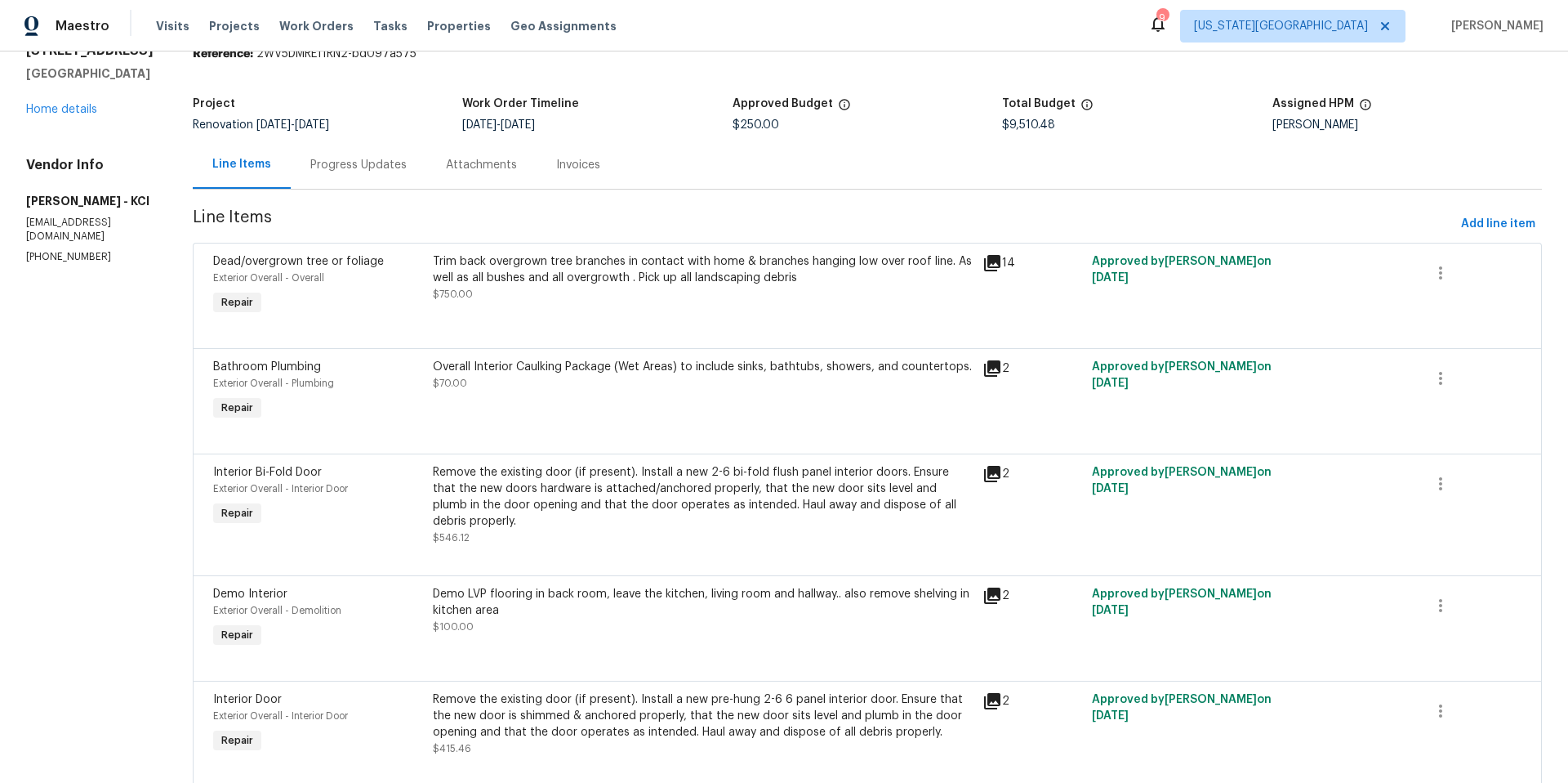
scroll to position [65, 0]
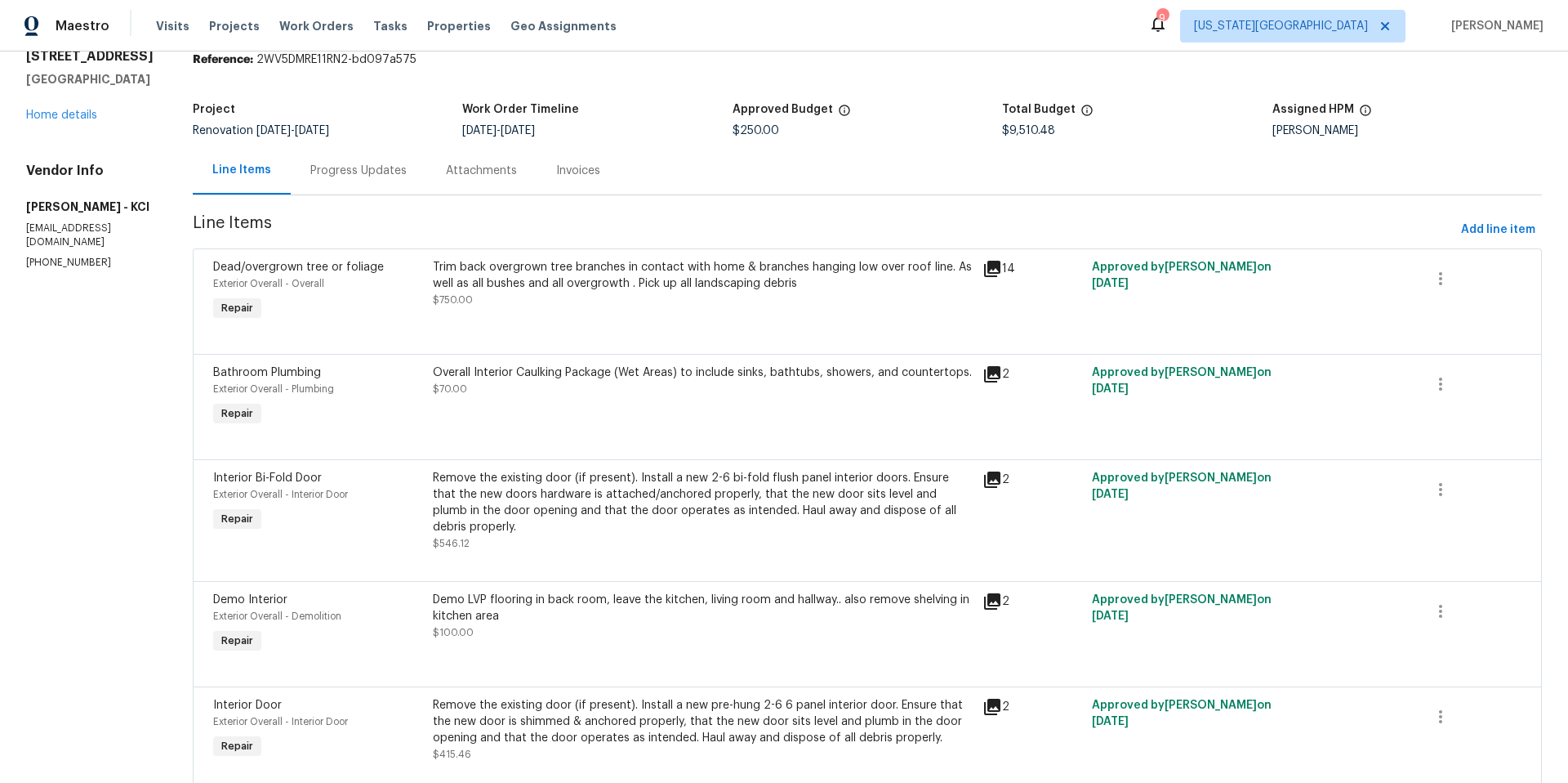
click at [991, 381] on icon at bounding box center [992, 374] width 20 height 20
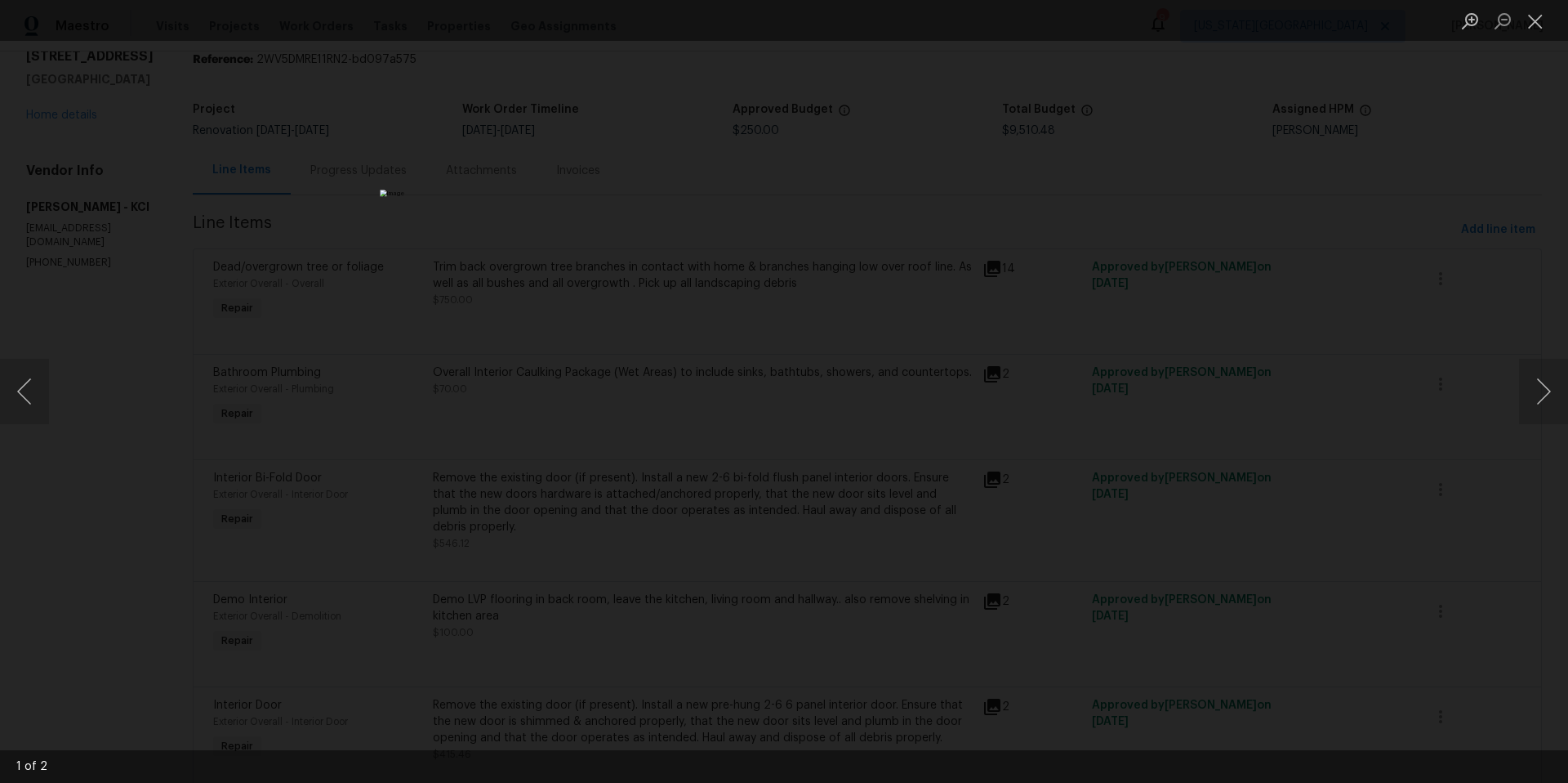
click at [1226, 389] on div "Lightbox" at bounding box center [784, 392] width 1568 height 783
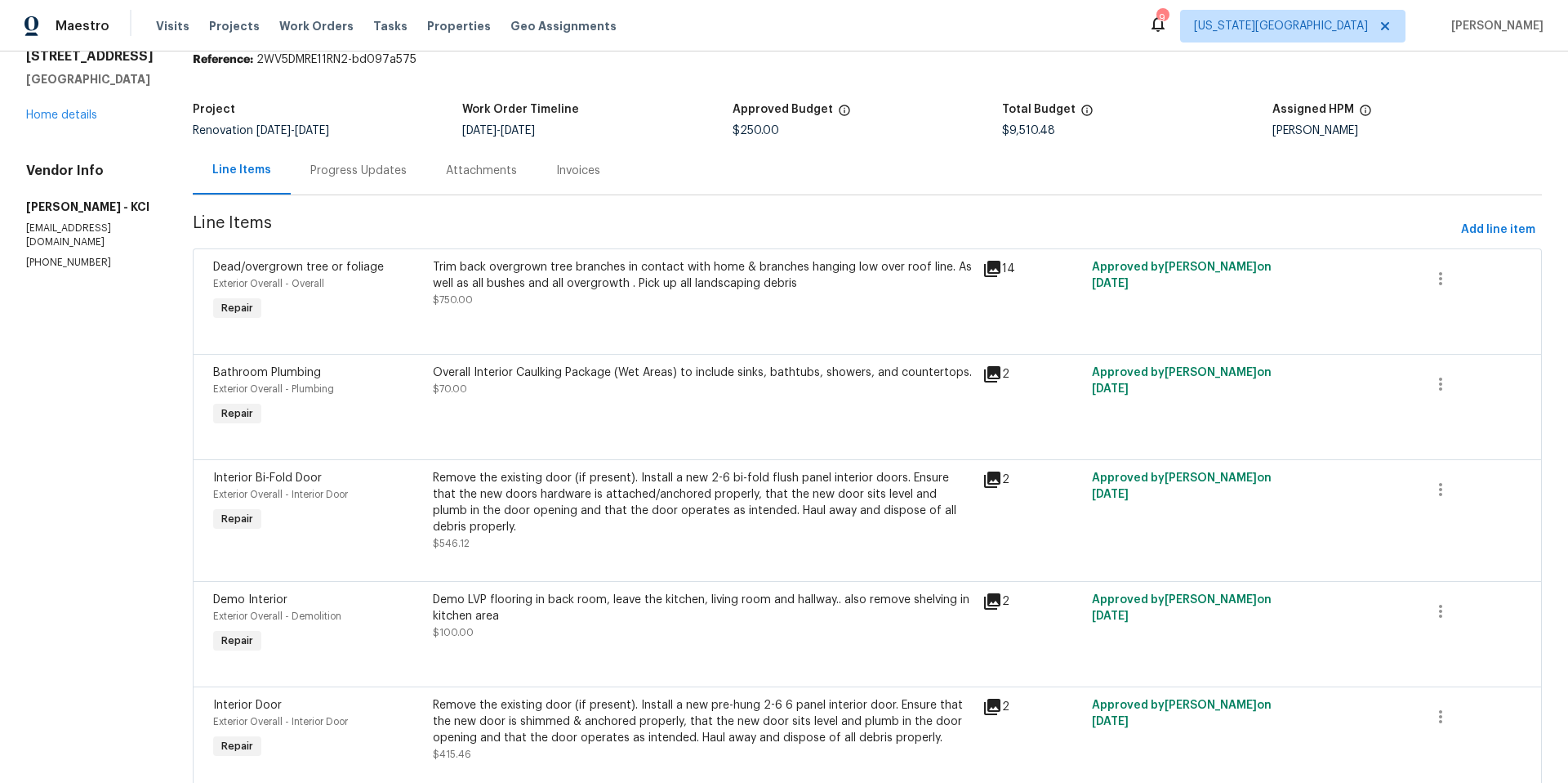
scroll to position [66, 0]
click at [721, 381] on div "Overall Interior Caulking Package (Wet Areas) to include sinks, bathtubs, showe…" at bounding box center [702, 380] width 540 height 32
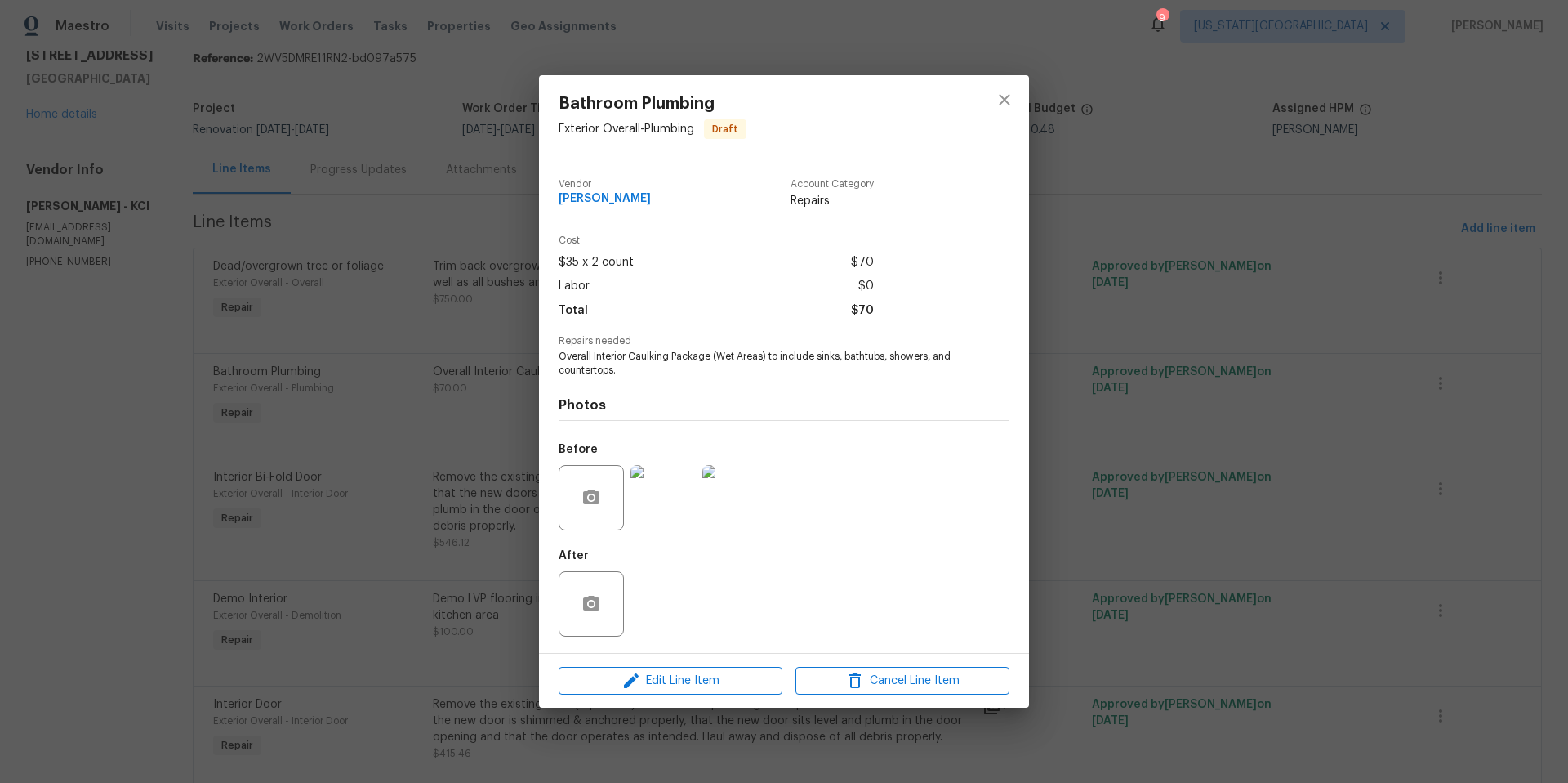
click at [668, 493] on img at bounding box center [663, 498] width 65 height 65
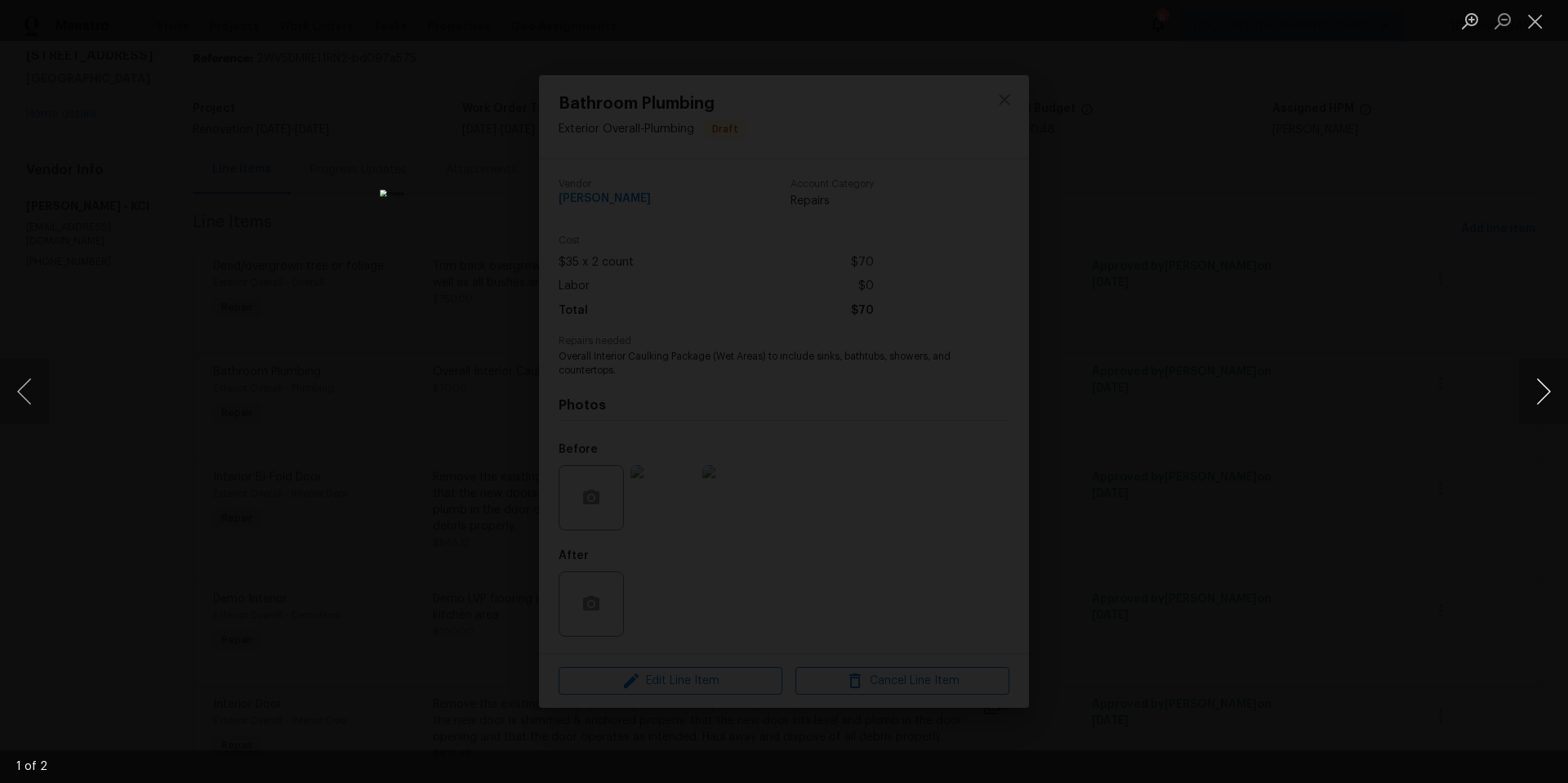
click at [1555, 420] on button "Next image" at bounding box center [1543, 392] width 49 height 65
click at [1473, 360] on div "Lightbox" at bounding box center [784, 392] width 1568 height 783
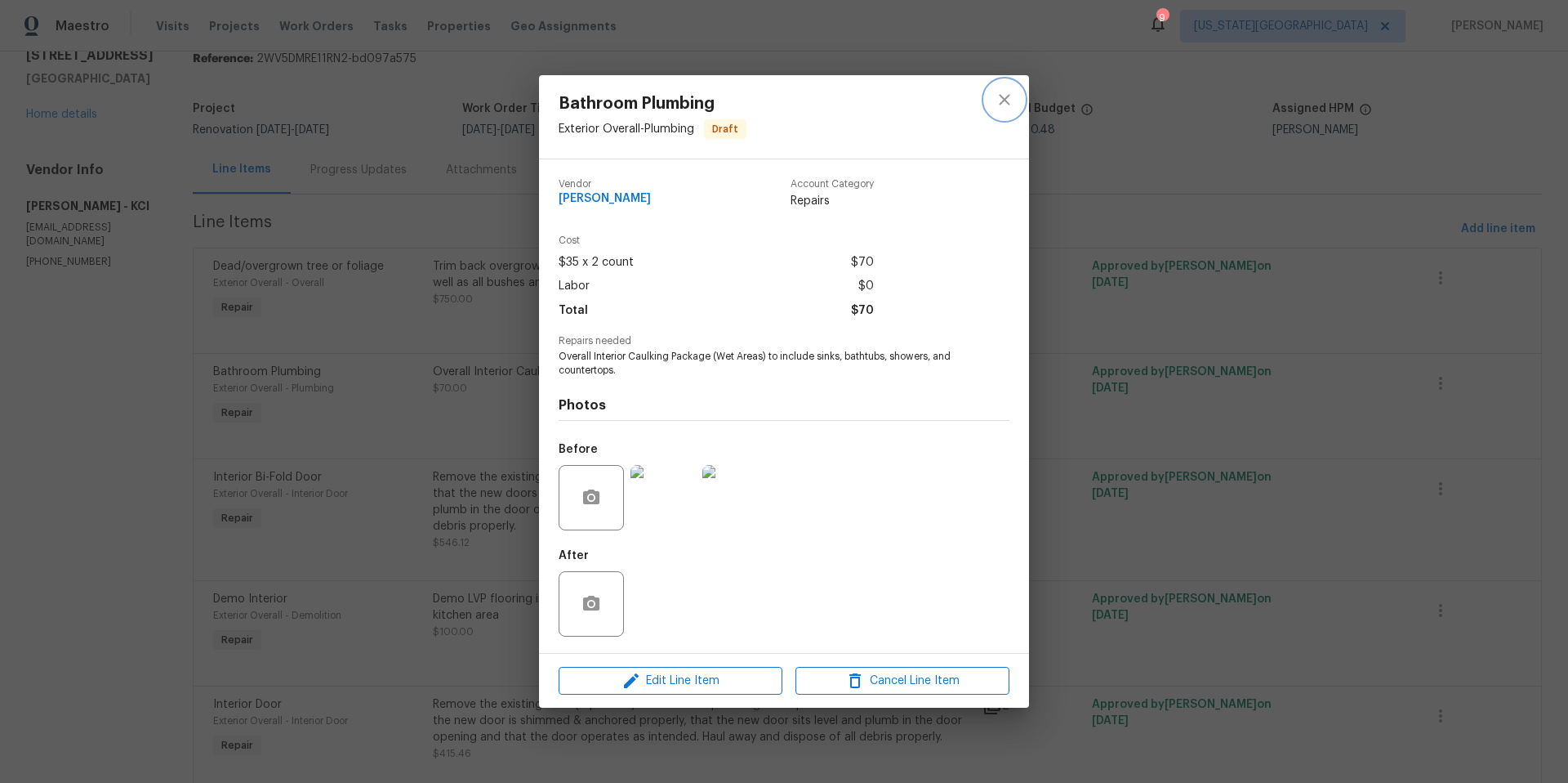
click at [1002, 95] on icon "close" at bounding box center [1004, 99] width 11 height 11
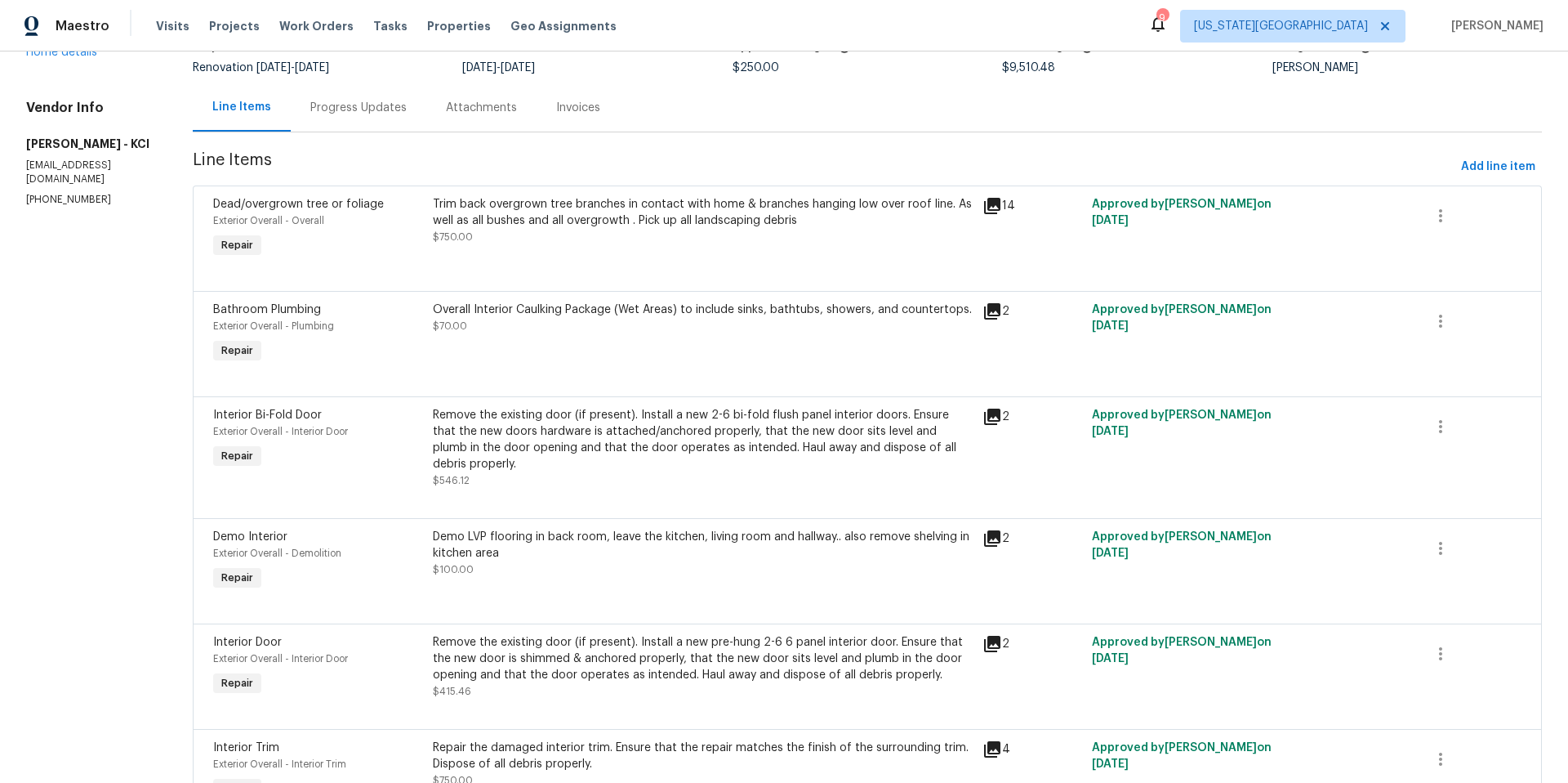
scroll to position [130, 0]
click at [679, 441] on div "Remove the existing door (if present). Install a new 2-6 bi-fold flush panel in…" at bounding box center [702, 438] width 540 height 65
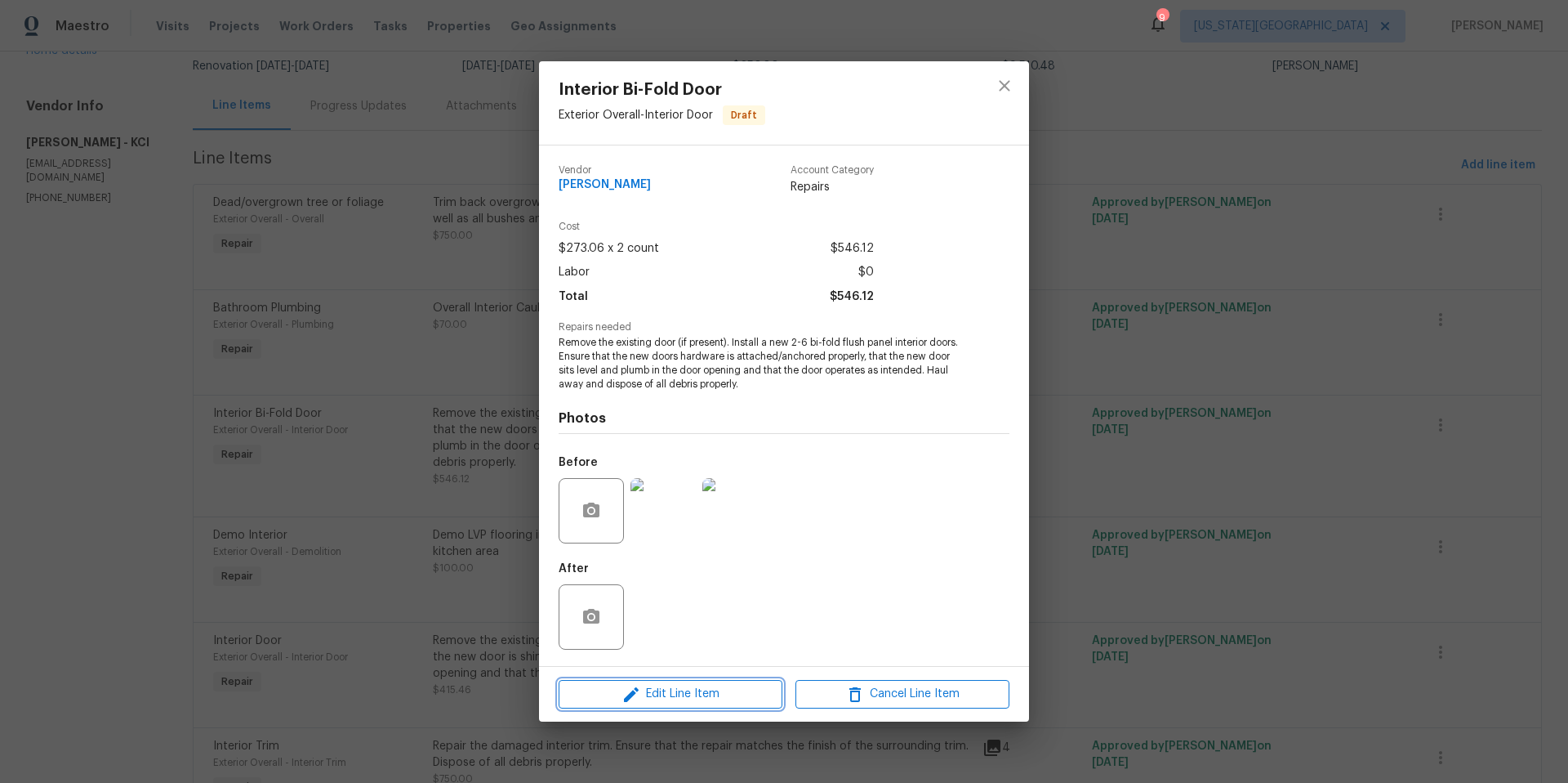
click at [677, 697] on span "Edit Line Item" at bounding box center [670, 693] width 214 height 21
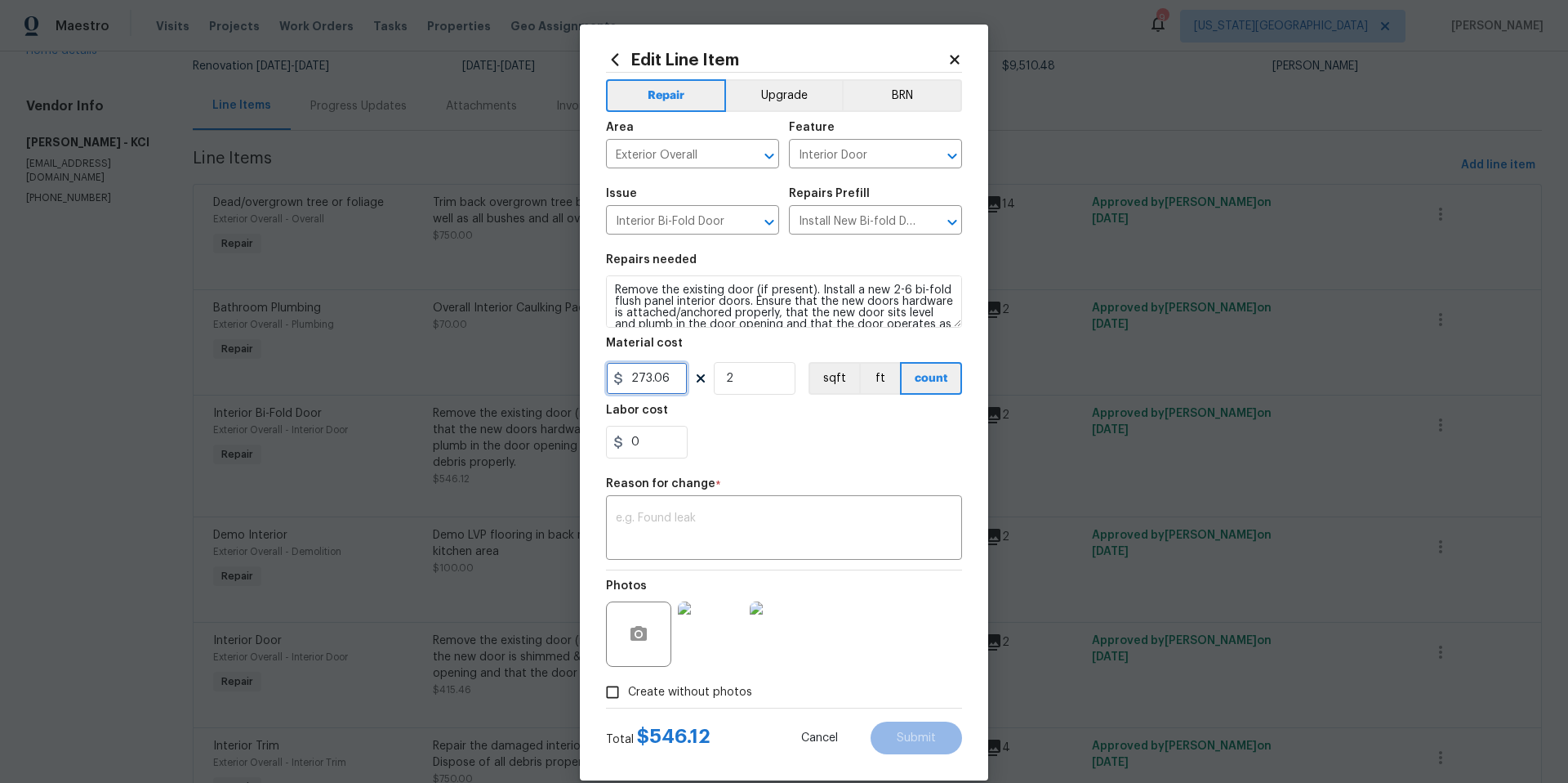
drag, startPoint x: 674, startPoint y: 383, endPoint x: 629, endPoint y: 381, distance: 45.0
click at [629, 381] on input "273.06" at bounding box center [646, 378] width 82 height 32
type input "350"
click at [621, 519] on textarea at bounding box center [784, 529] width 336 height 34
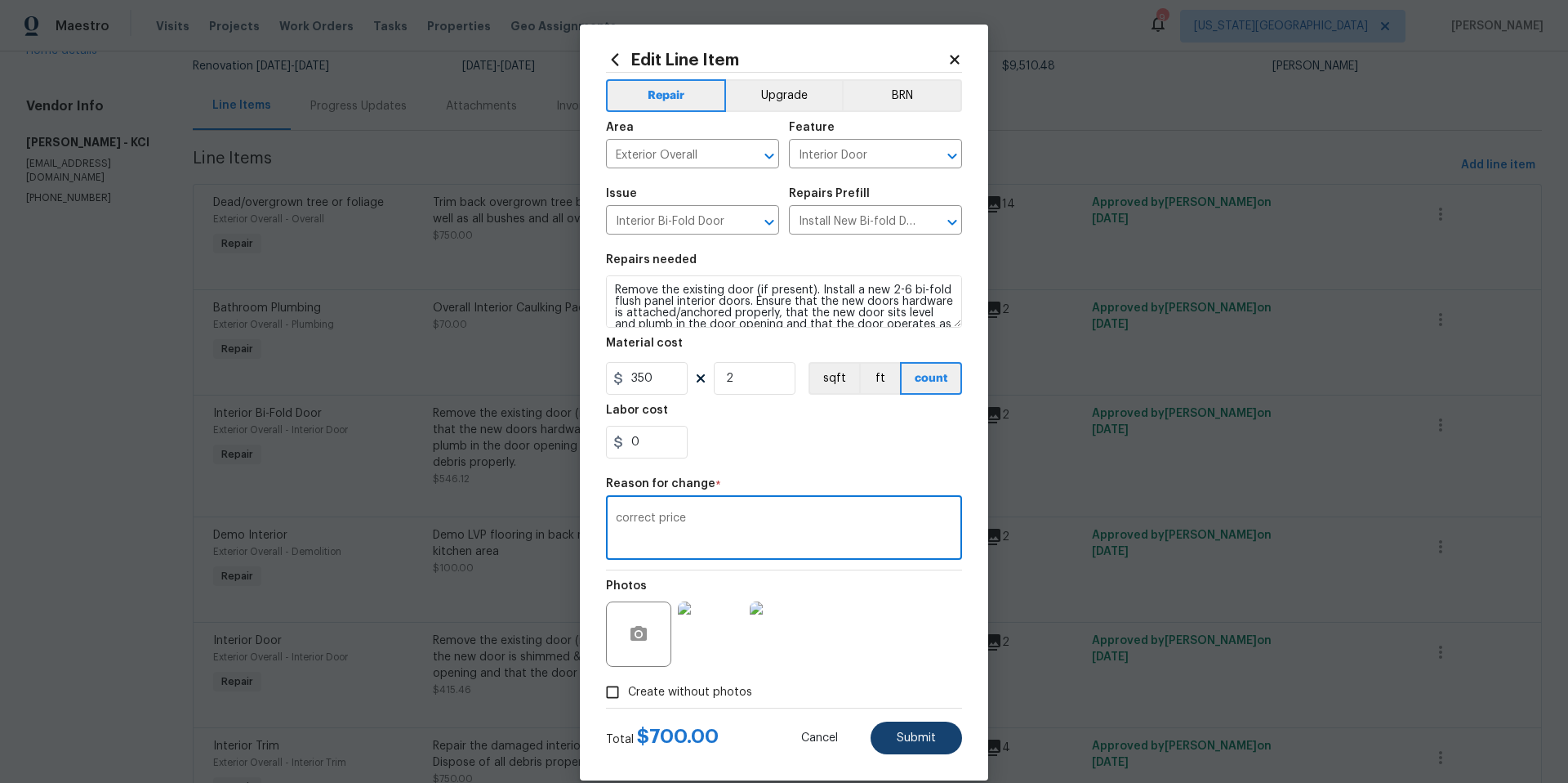
type textarea "correct price"
click at [936, 734] on button "Submit" at bounding box center [915, 737] width 91 height 32
type input "273.06"
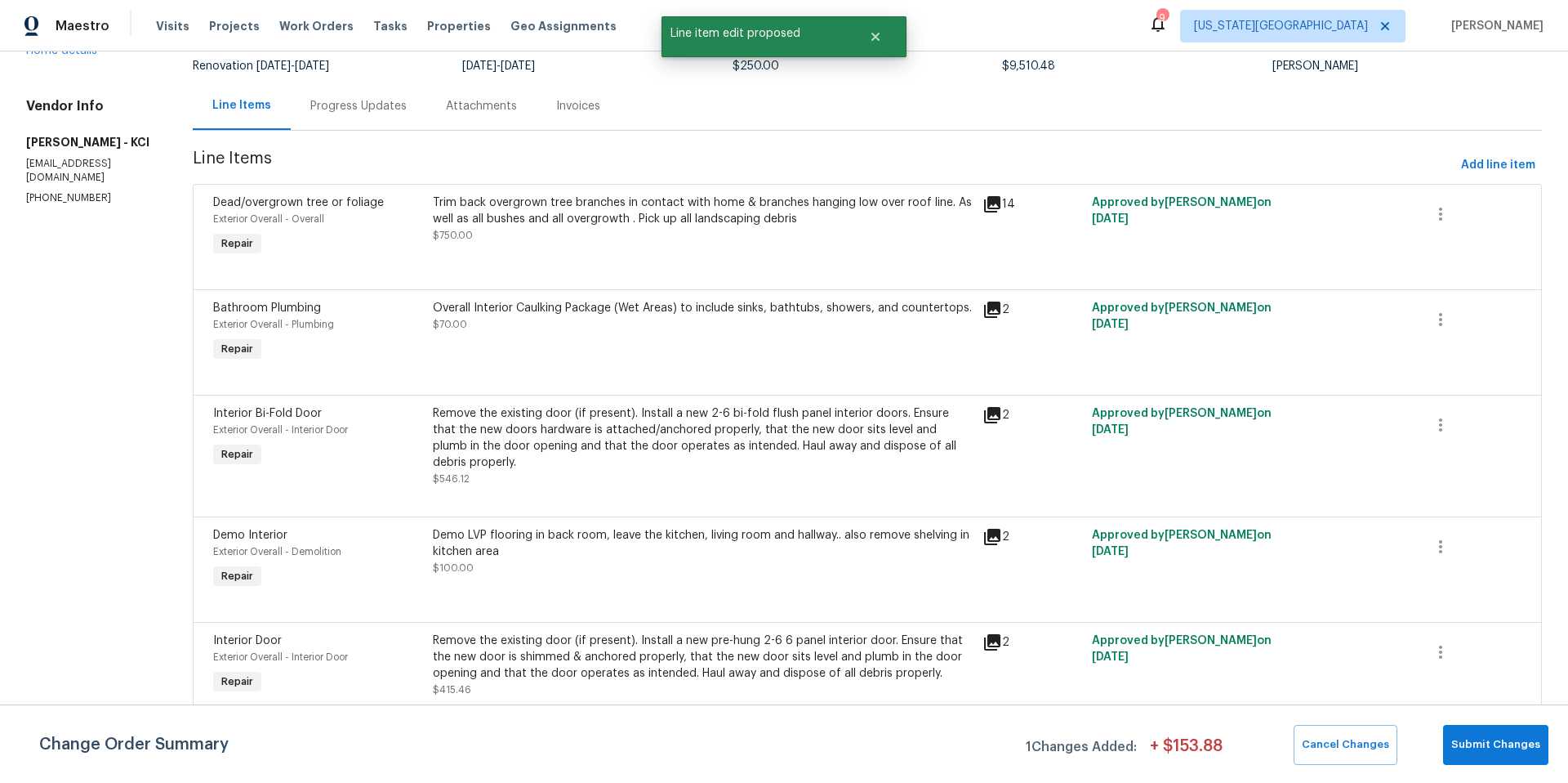
scroll to position [0, 0]
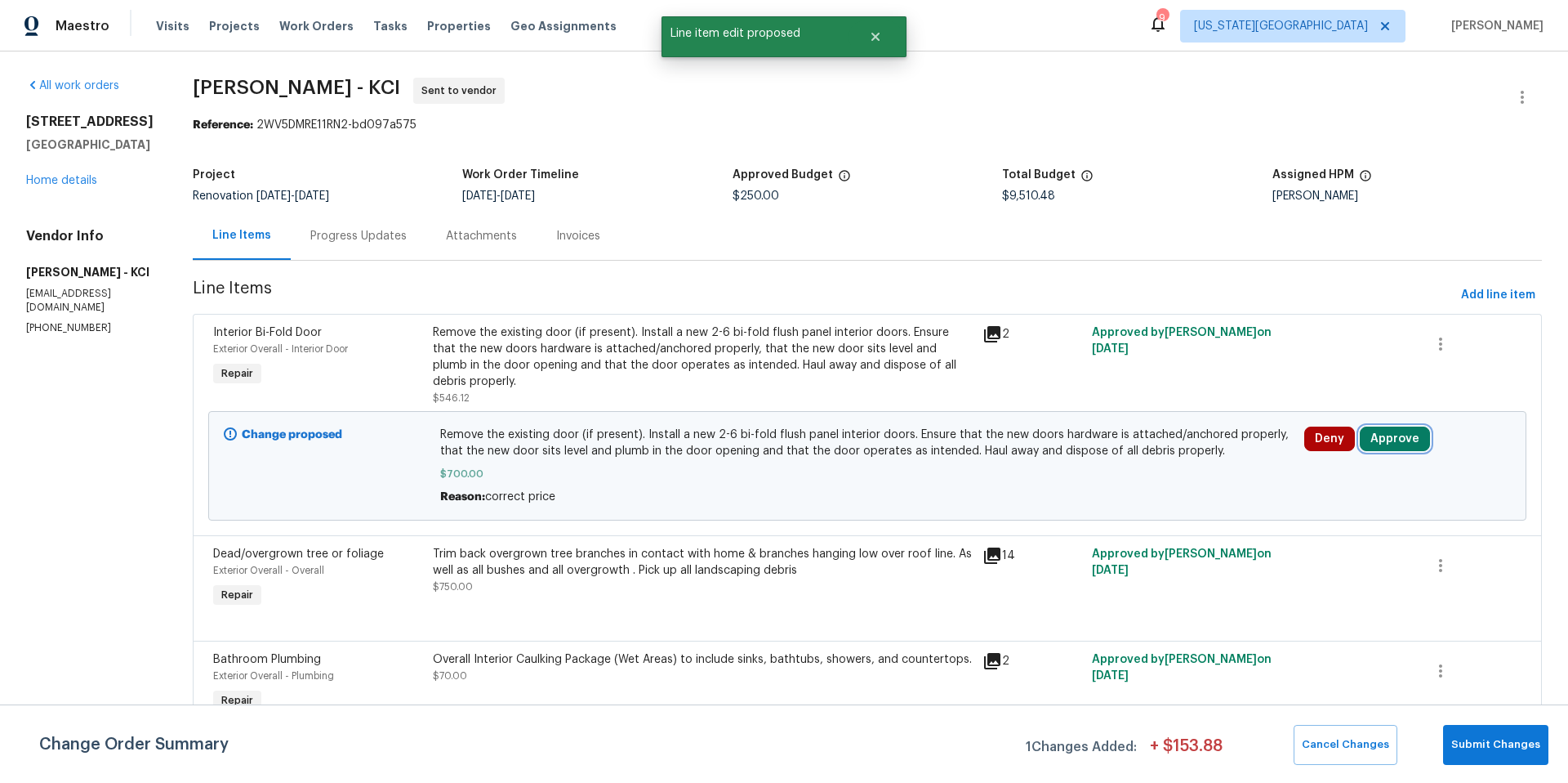
click at [1385, 428] on button "Approve" at bounding box center [1394, 439] width 70 height 25
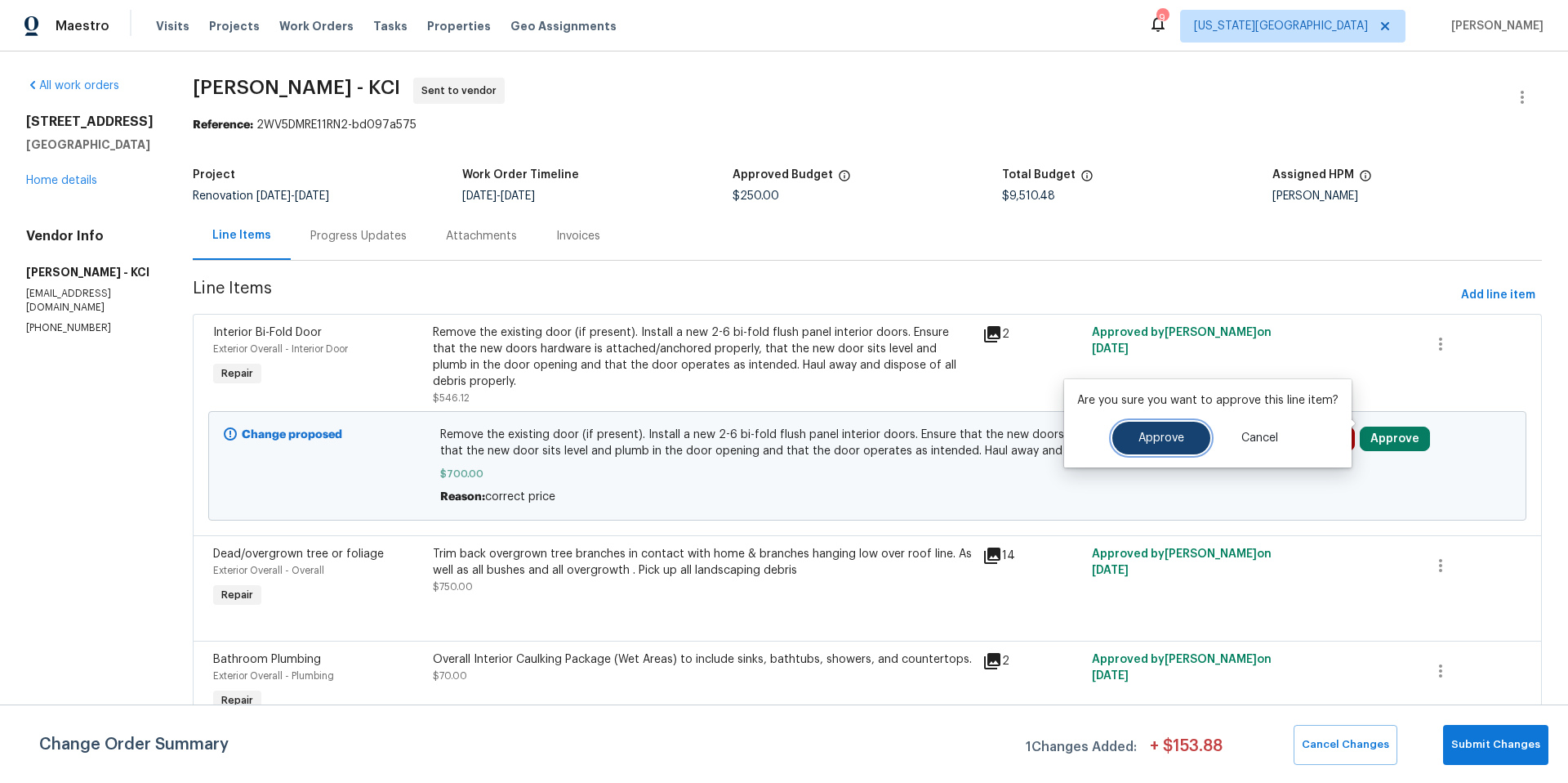
click at [1167, 448] on button "Approve" at bounding box center [1161, 438] width 98 height 32
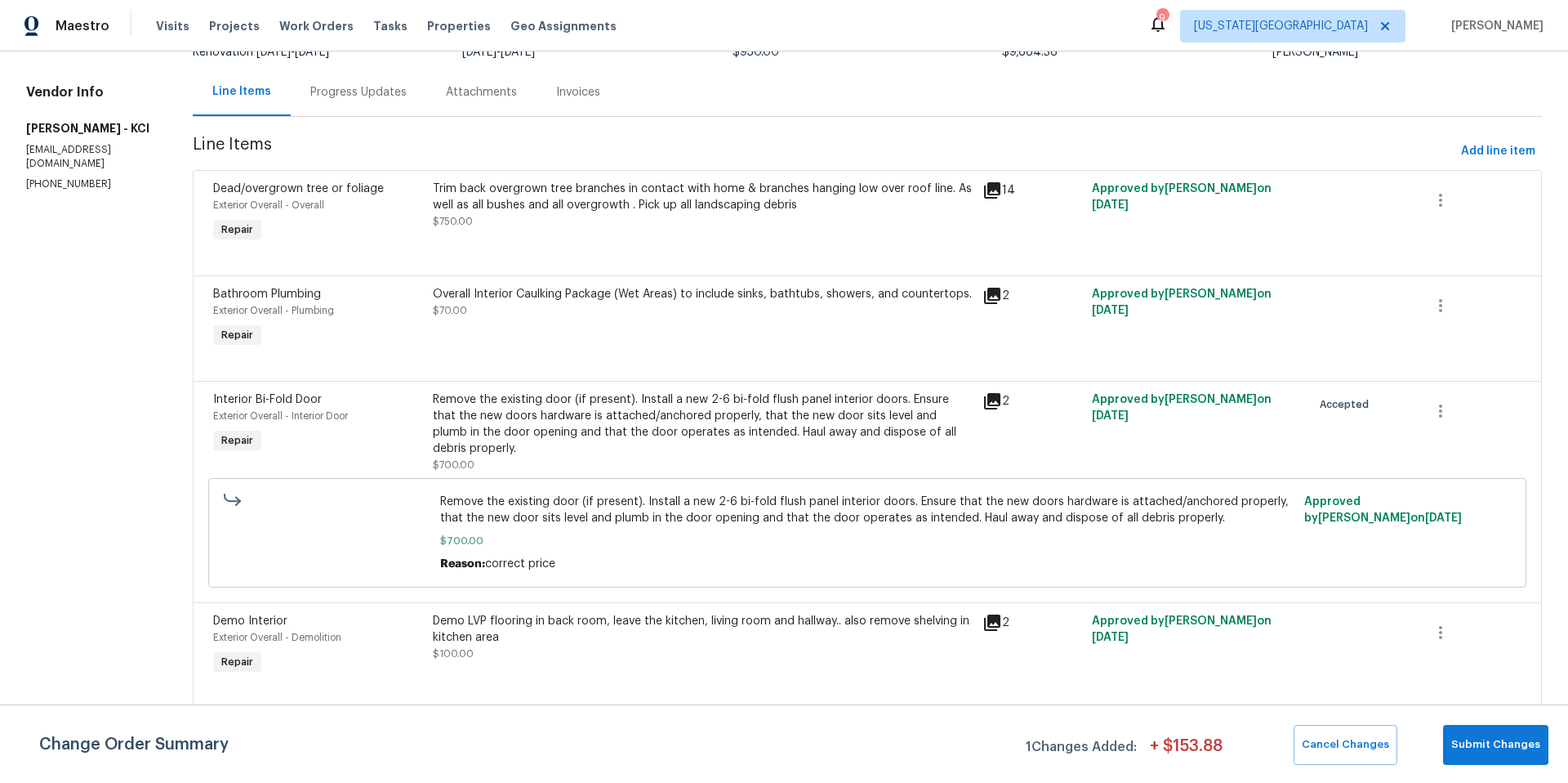
scroll to position [151, 0]
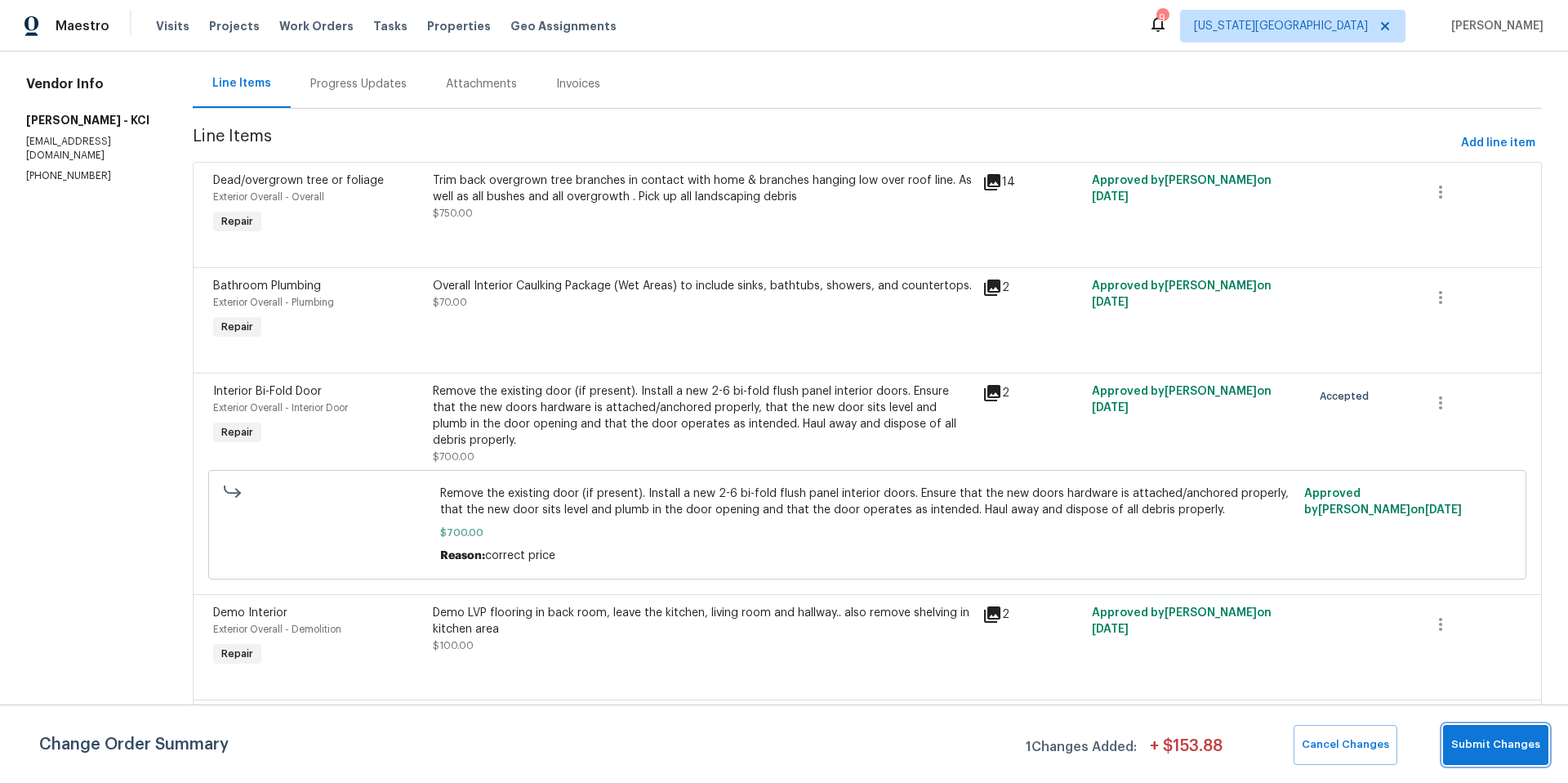
click at [1486, 739] on span "Submit Changes" at bounding box center [1495, 744] width 89 height 19
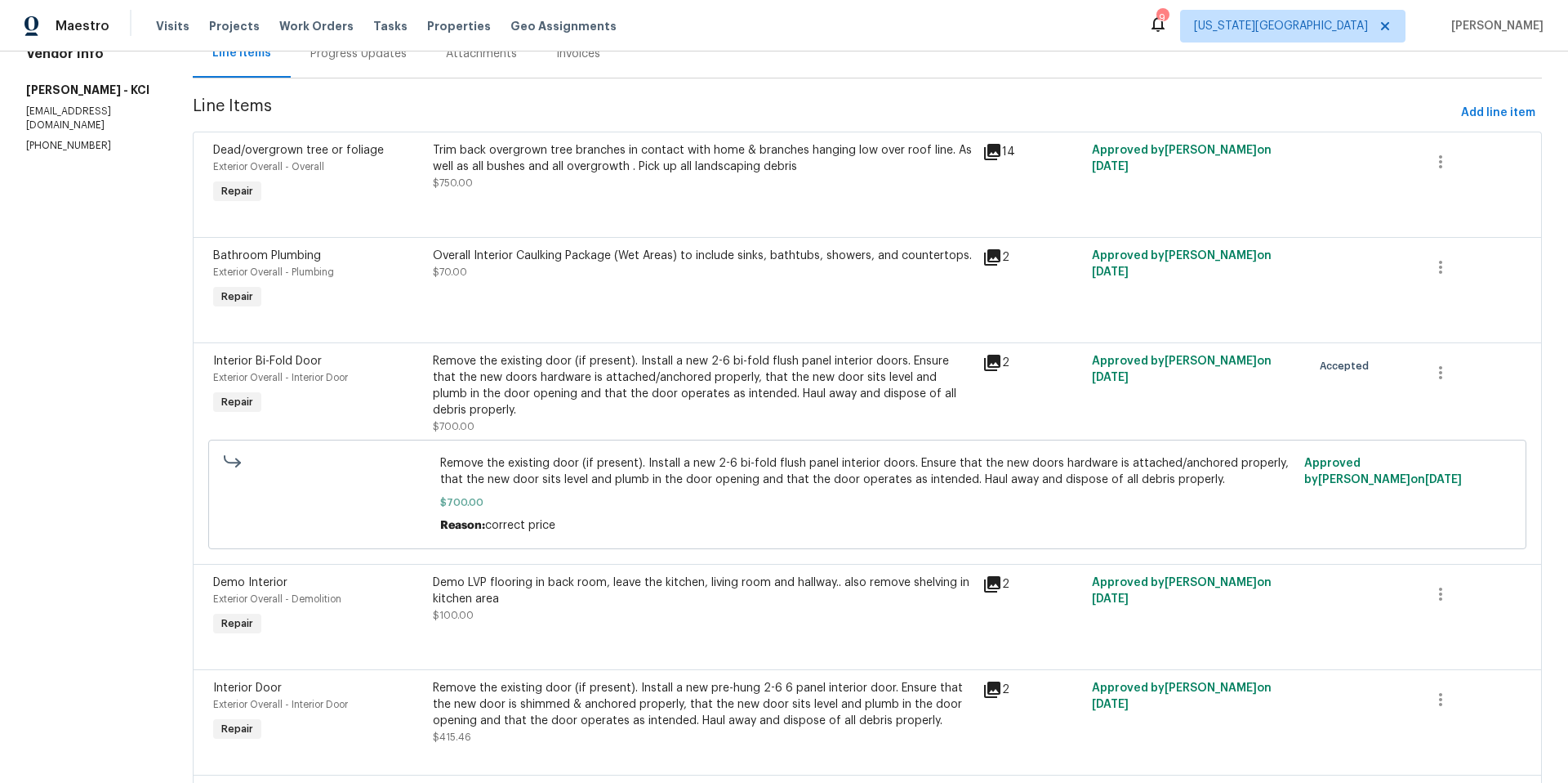
scroll to position [186, 0]
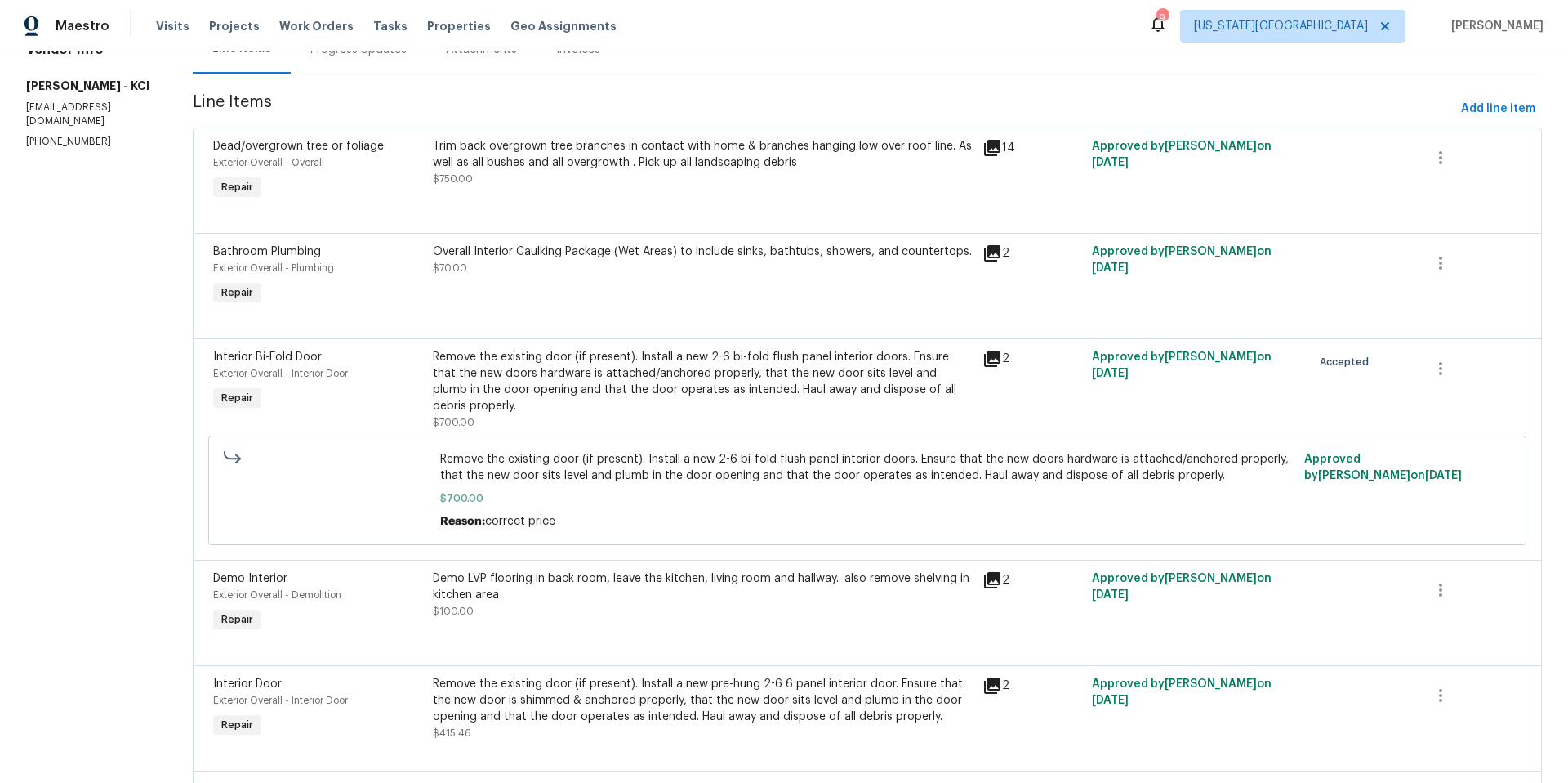
click at [817, 571] on div "Demo LVP flooring in back room, leave the kitchen, living room and hallway.. al…" at bounding box center [702, 586] width 540 height 32
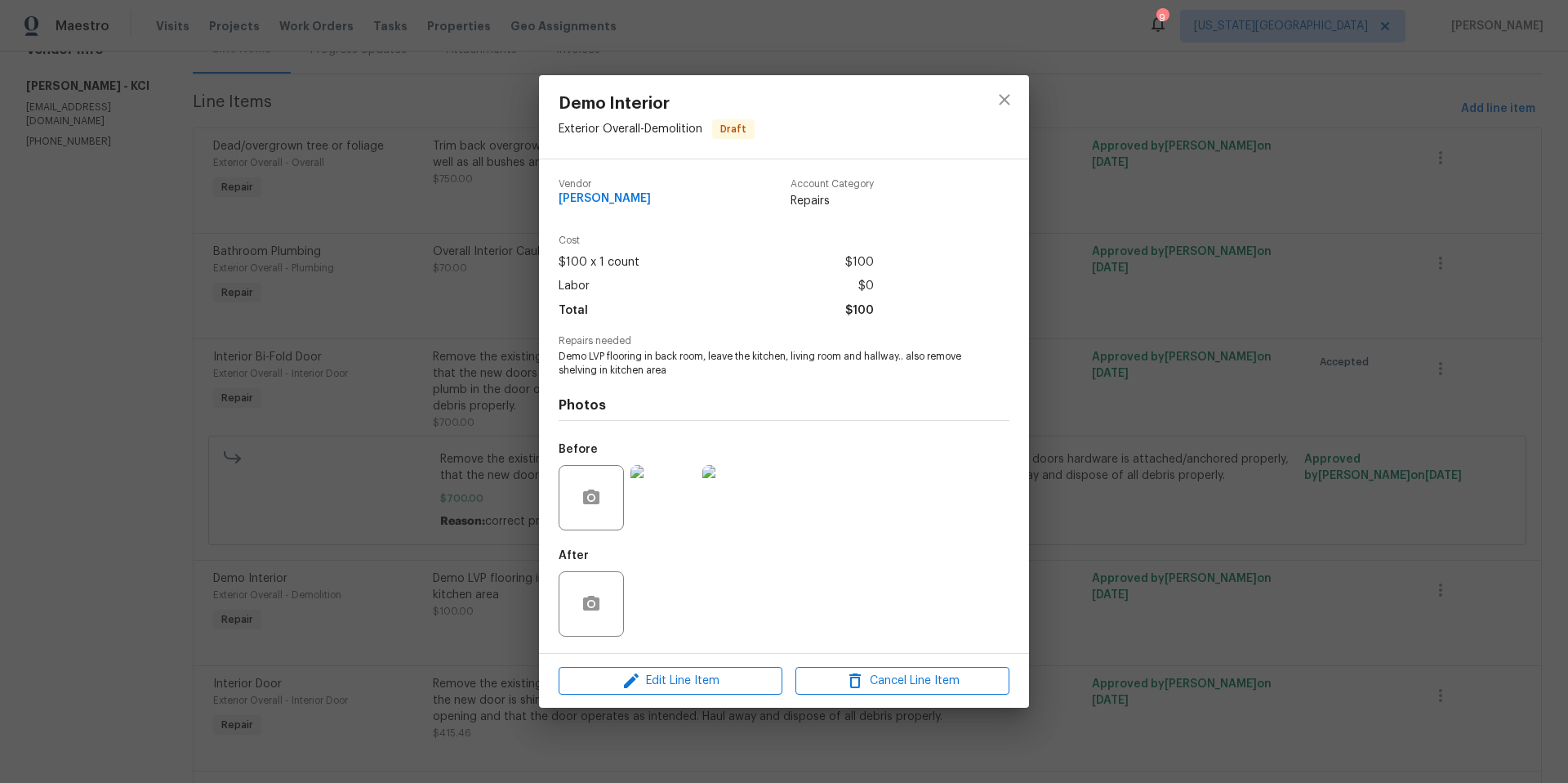
click at [679, 502] on img at bounding box center [663, 498] width 65 height 65
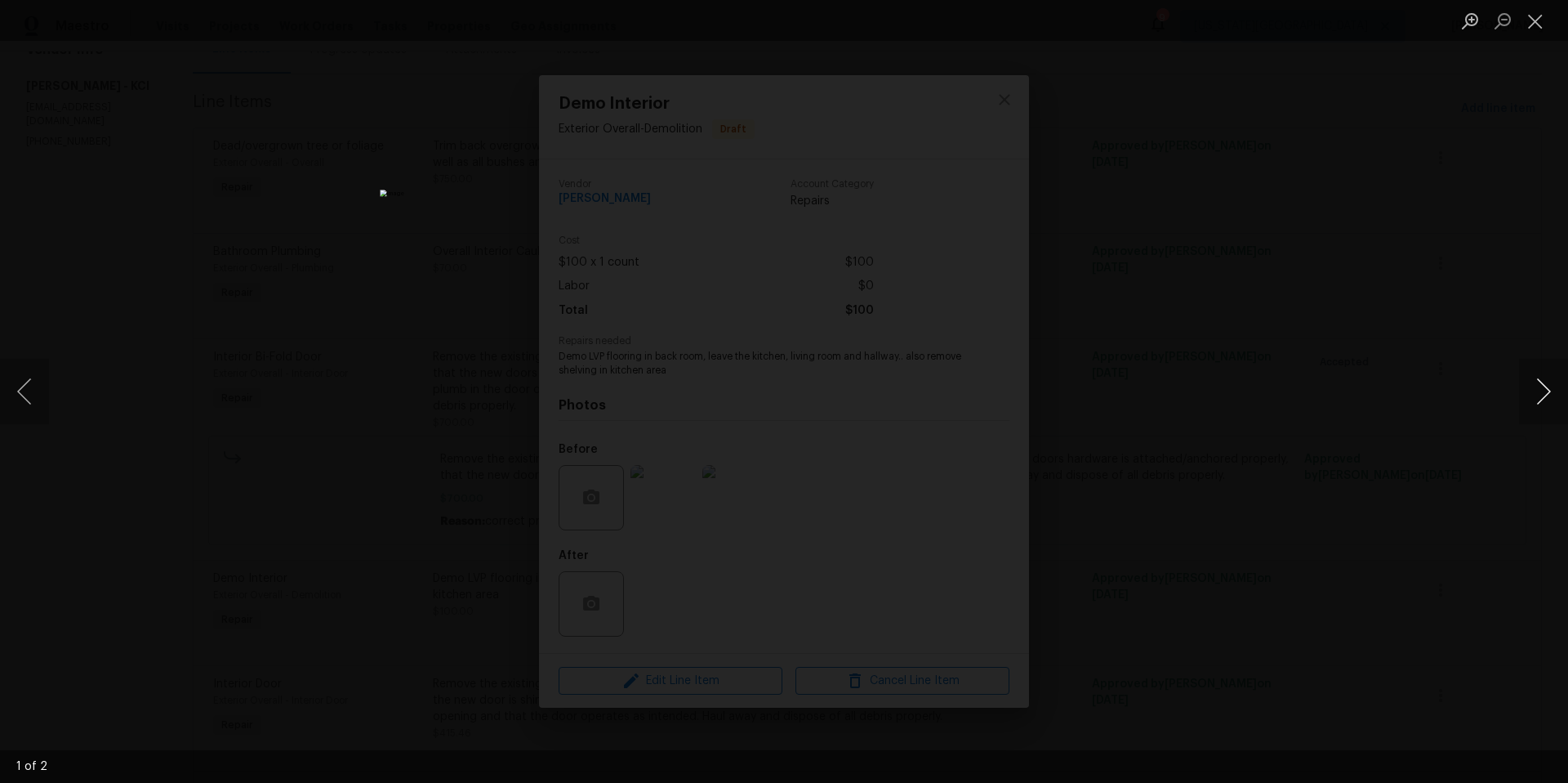
click at [1545, 390] on button "Next image" at bounding box center [1543, 392] width 49 height 65
click at [1481, 374] on div "Lightbox" at bounding box center [784, 392] width 1568 height 783
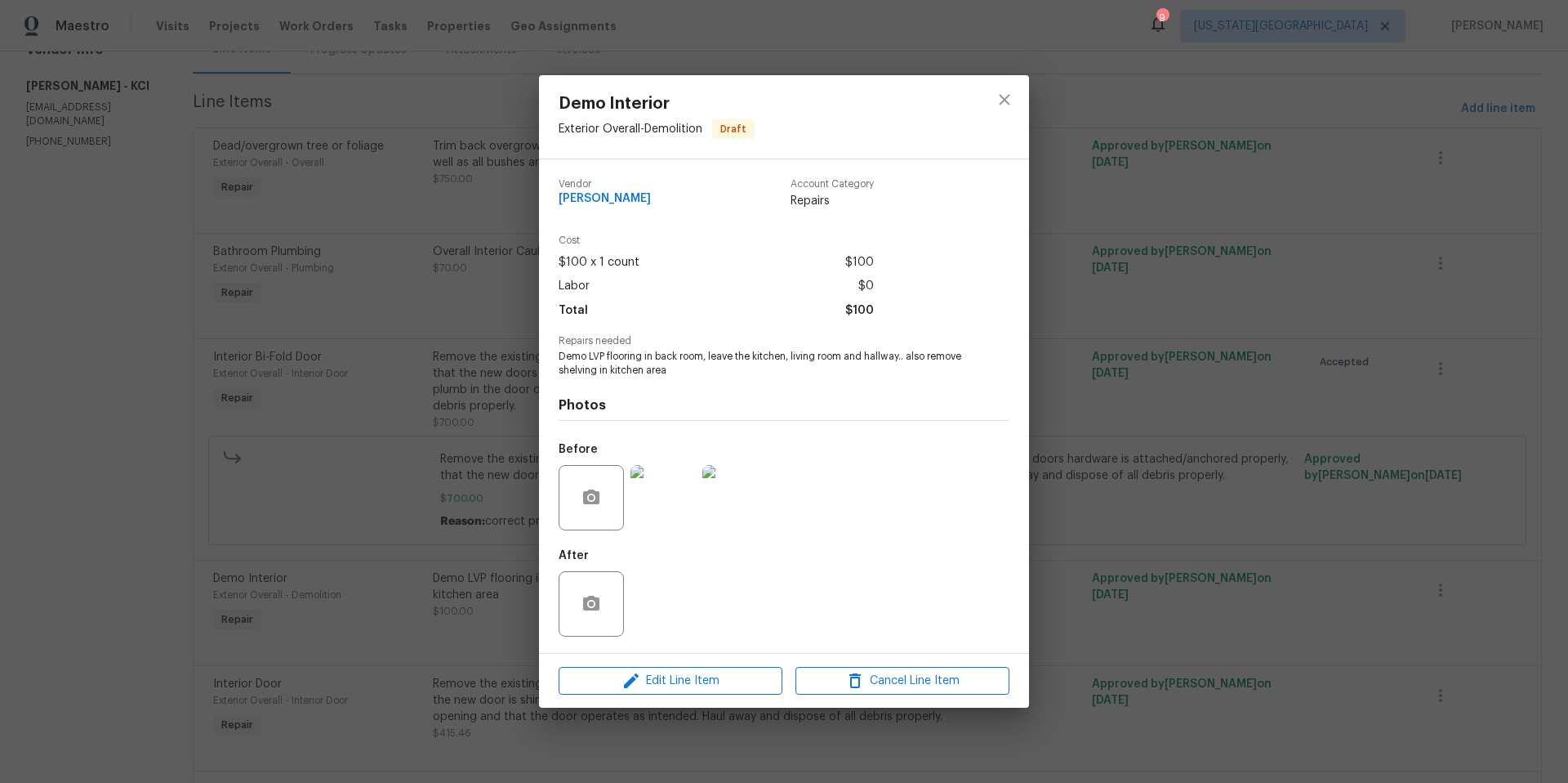
click at [742, 508] on img at bounding box center [734, 498] width 65 height 65
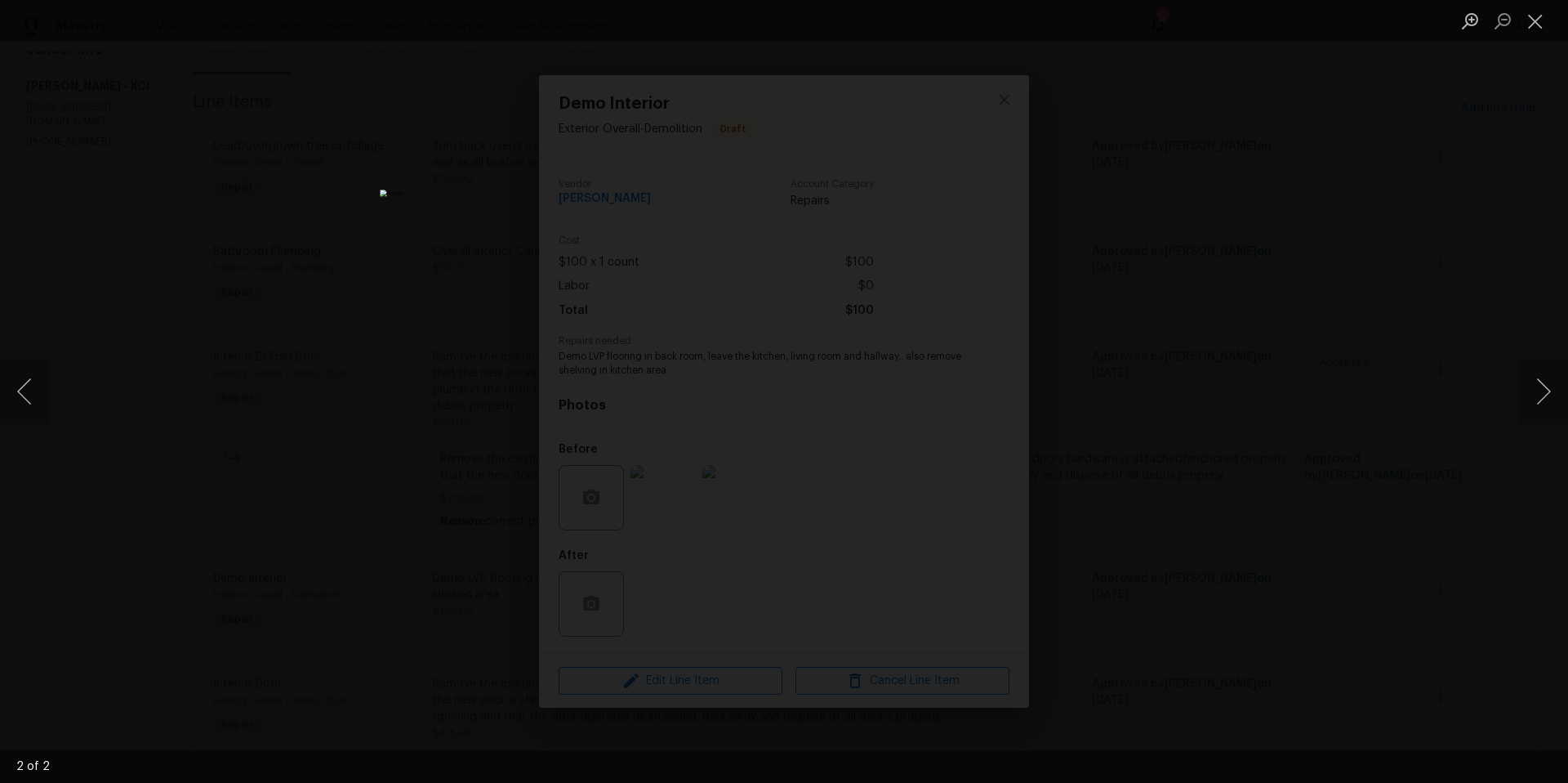
click at [1219, 366] on div "Lightbox" at bounding box center [784, 392] width 1568 height 783
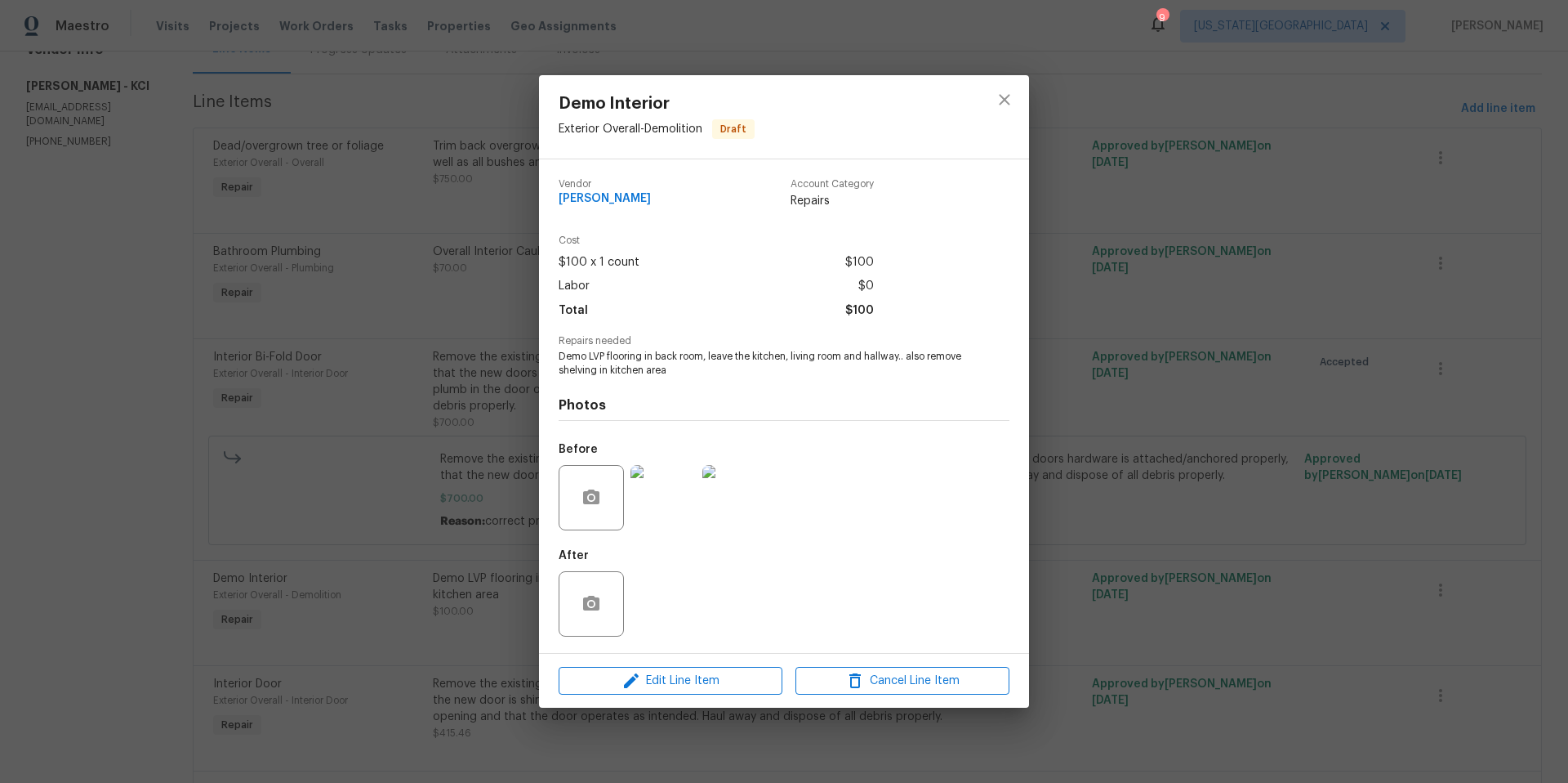
click at [1122, 407] on div "Demo Interior Exterior Overall - Demolition Draft Vendor MEL Contracting Accoun…" at bounding box center [784, 392] width 1568 height 783
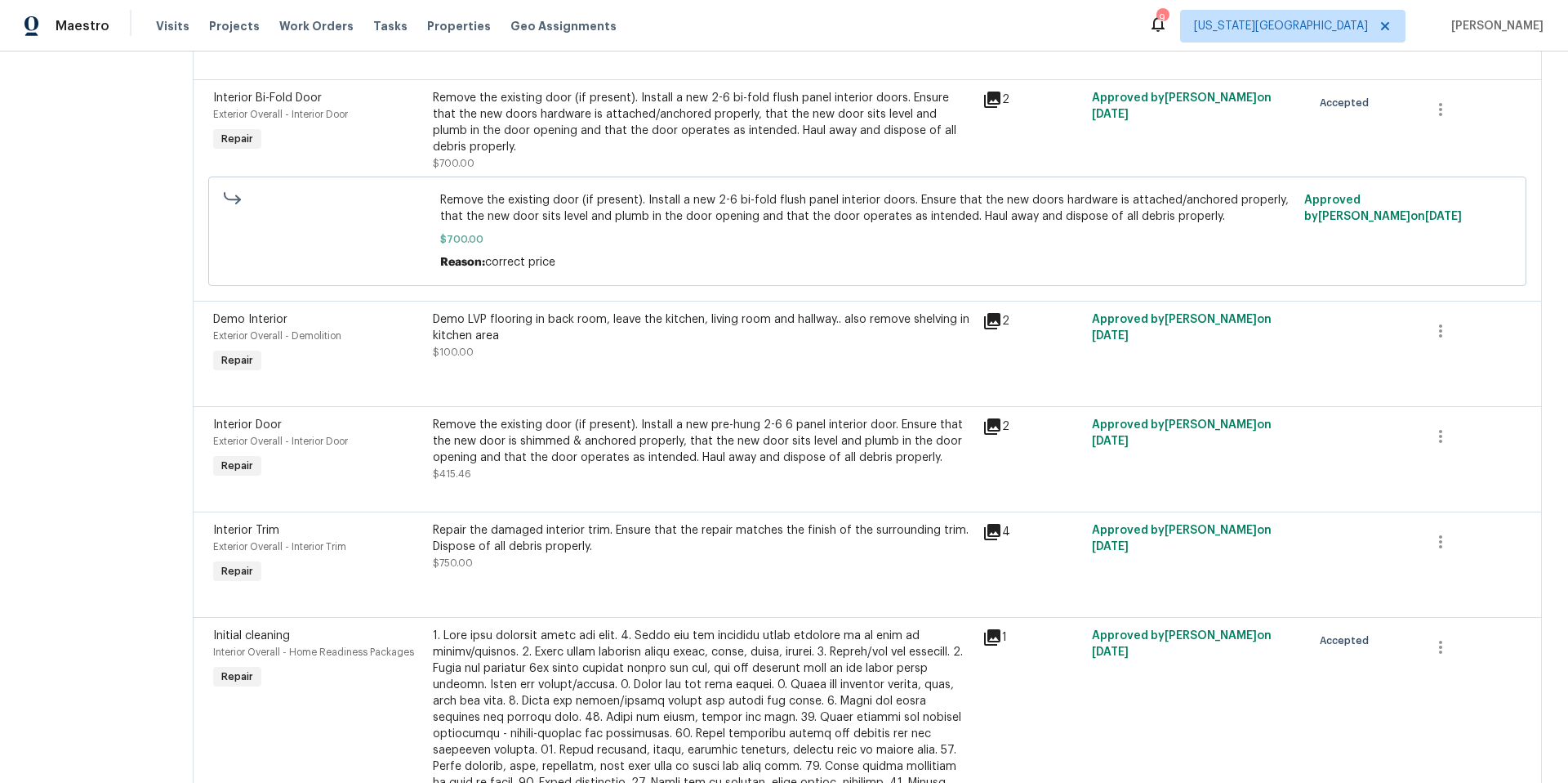
scroll to position [451, 0]
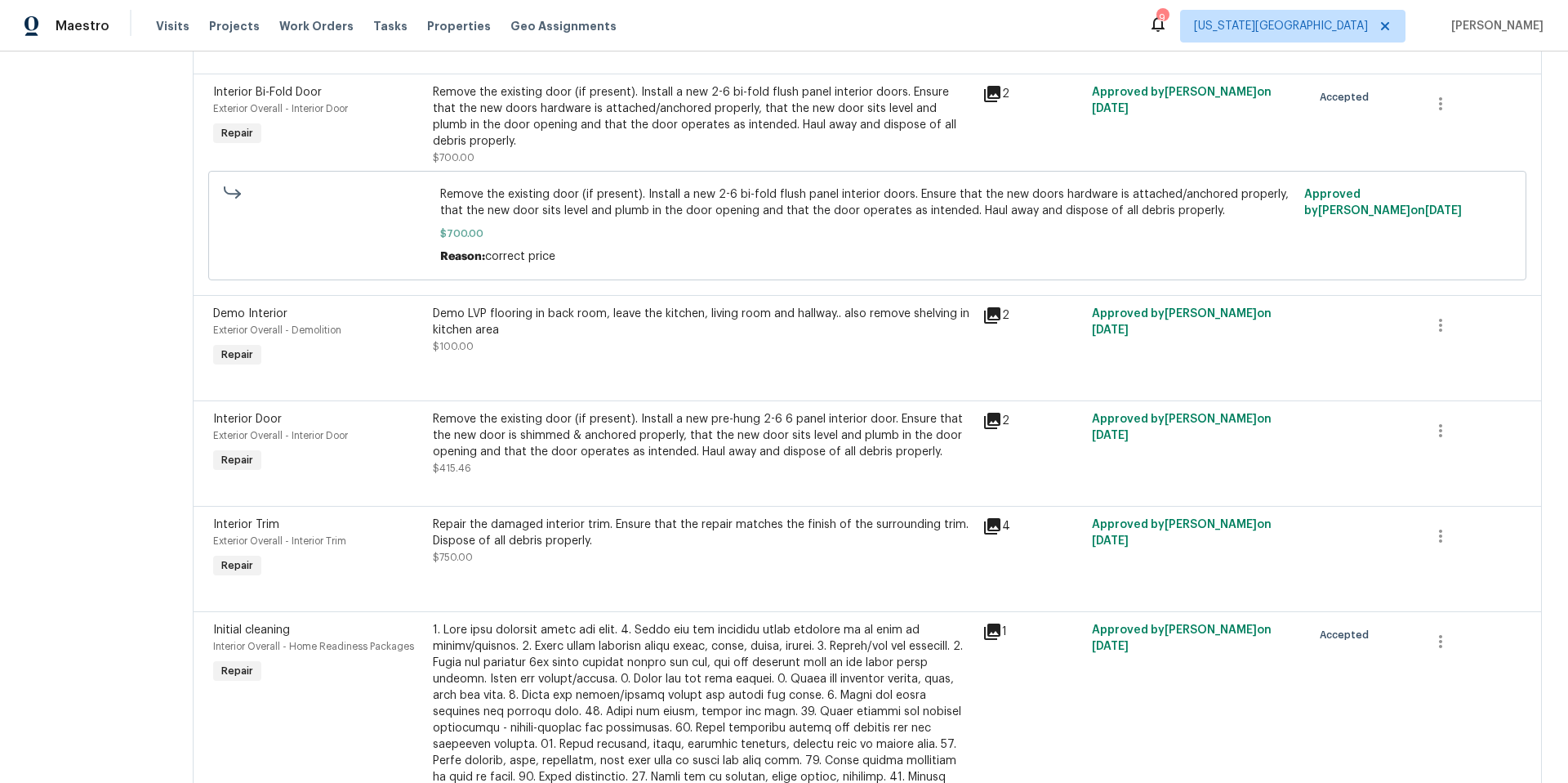
click at [889, 411] on div "Remove the existing door (if present). Install a new pre-hung 2-6 6 panel inter…" at bounding box center [702, 436] width 540 height 49
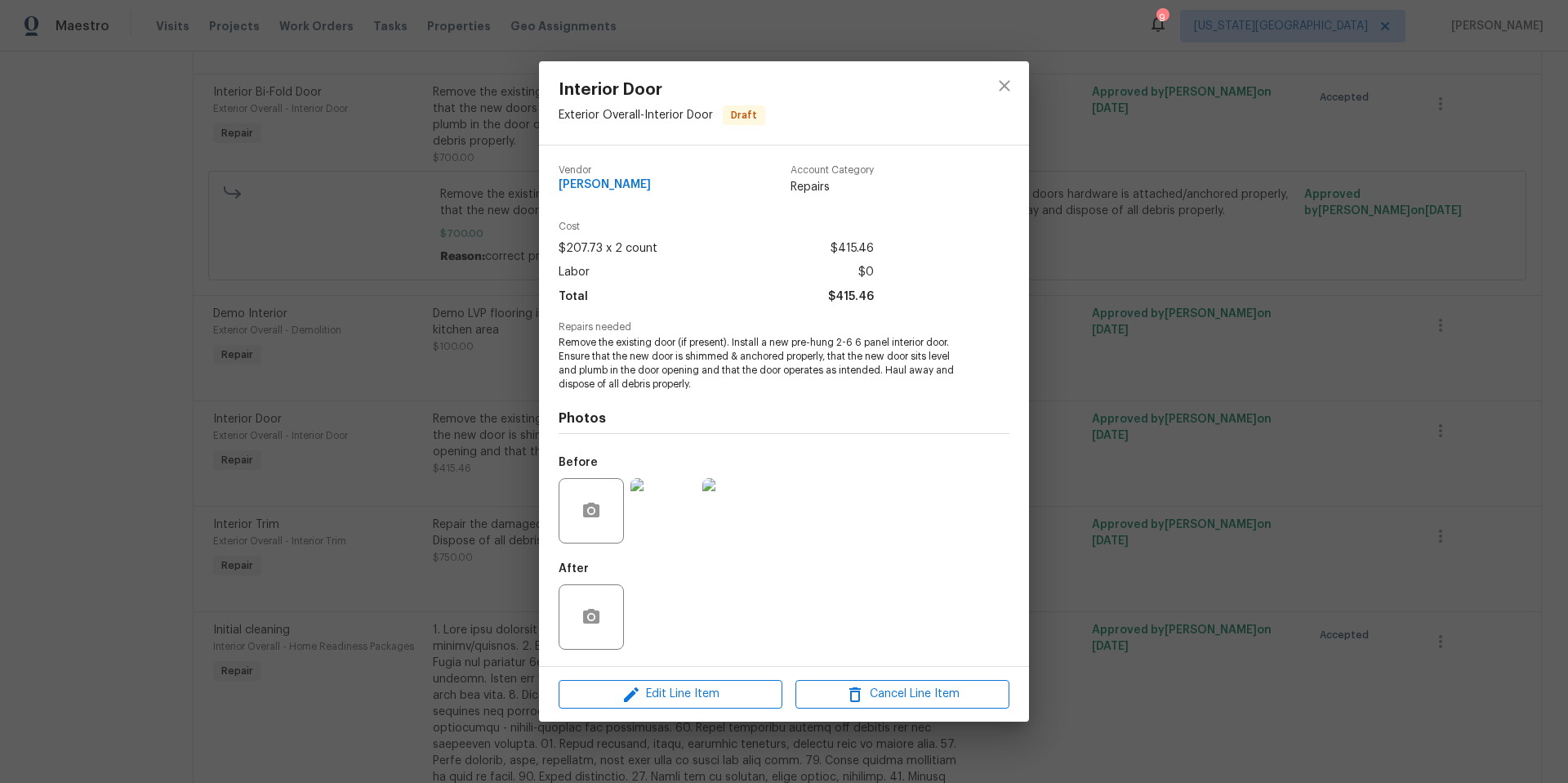
click at [660, 525] on img at bounding box center [663, 511] width 65 height 65
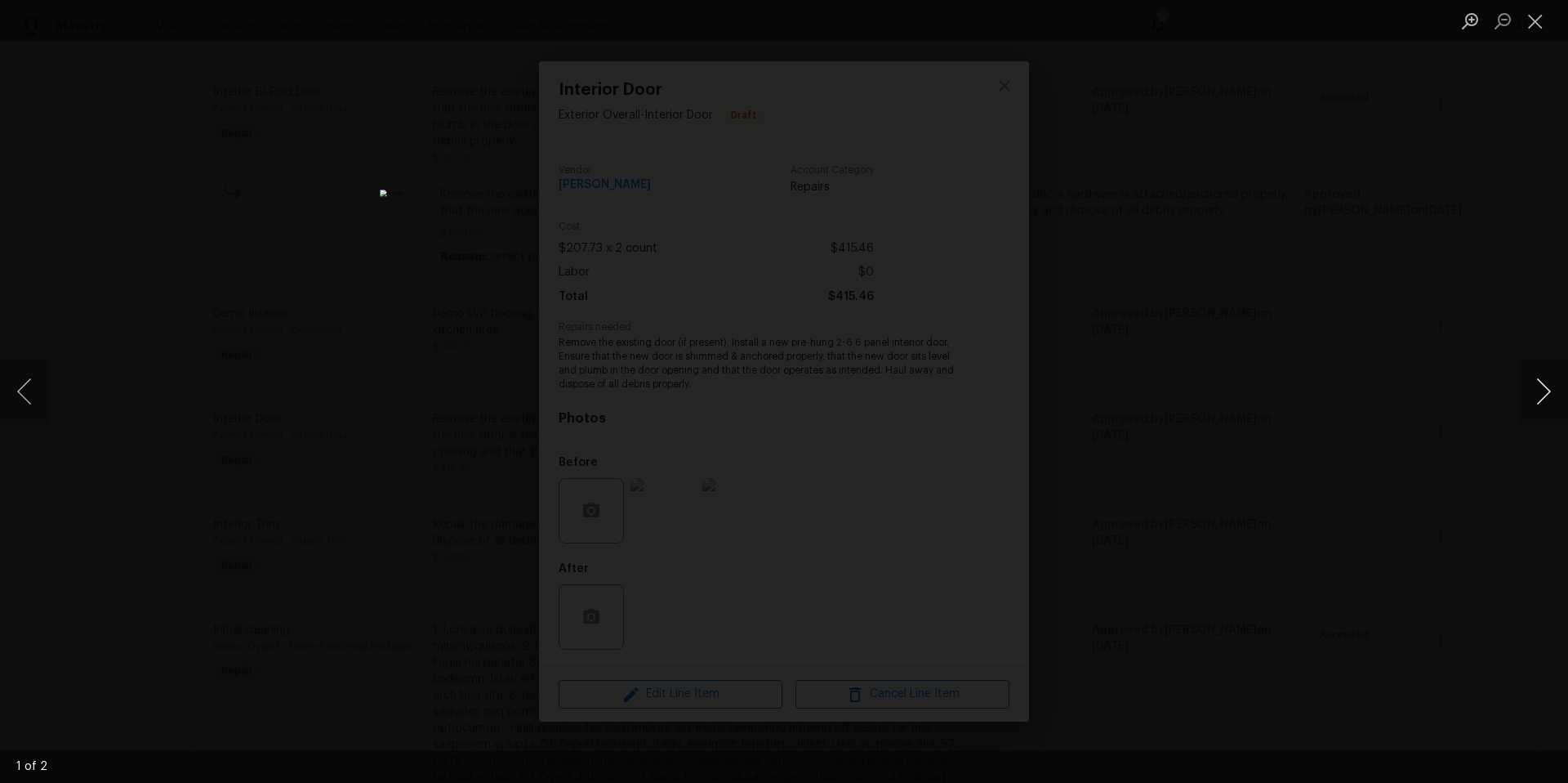
click at [1539, 389] on button "Next image" at bounding box center [1543, 392] width 49 height 65
click at [1427, 385] on div "Lightbox" at bounding box center [784, 392] width 1568 height 783
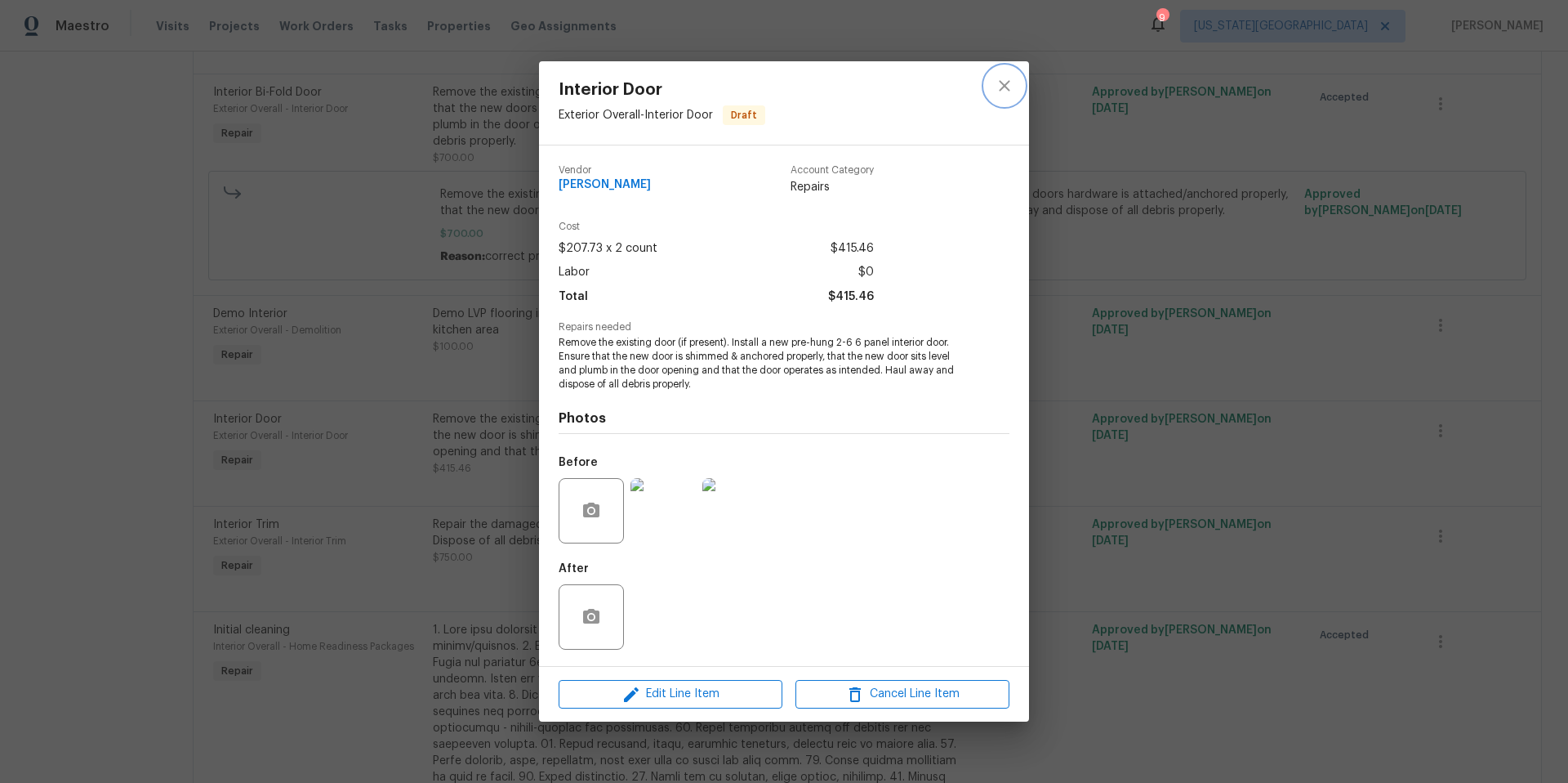
click at [1007, 87] on icon "close" at bounding box center [1005, 86] width 20 height 20
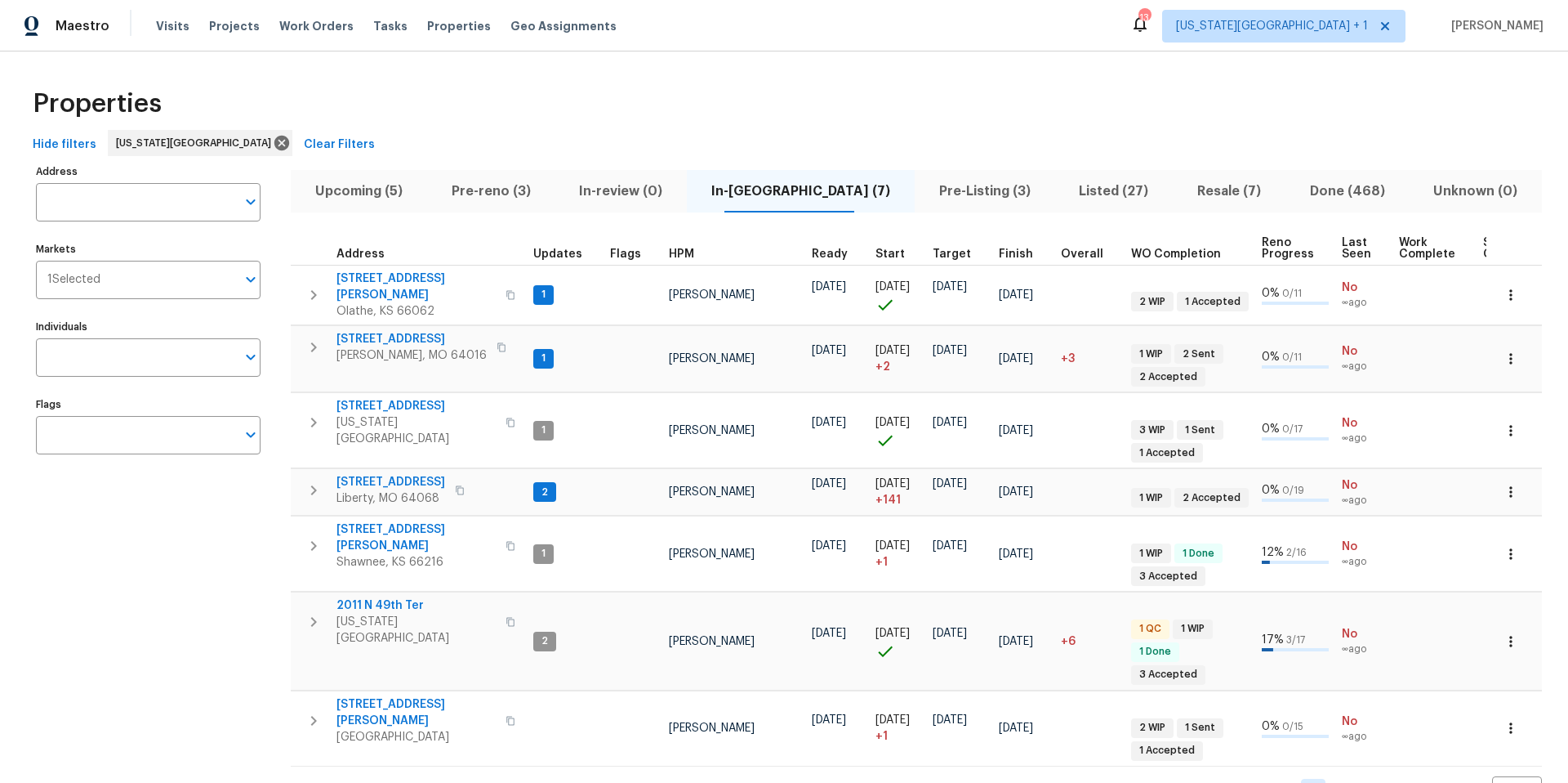
click at [503, 185] on span "Pre-reno (3)" at bounding box center [491, 191] width 108 height 23
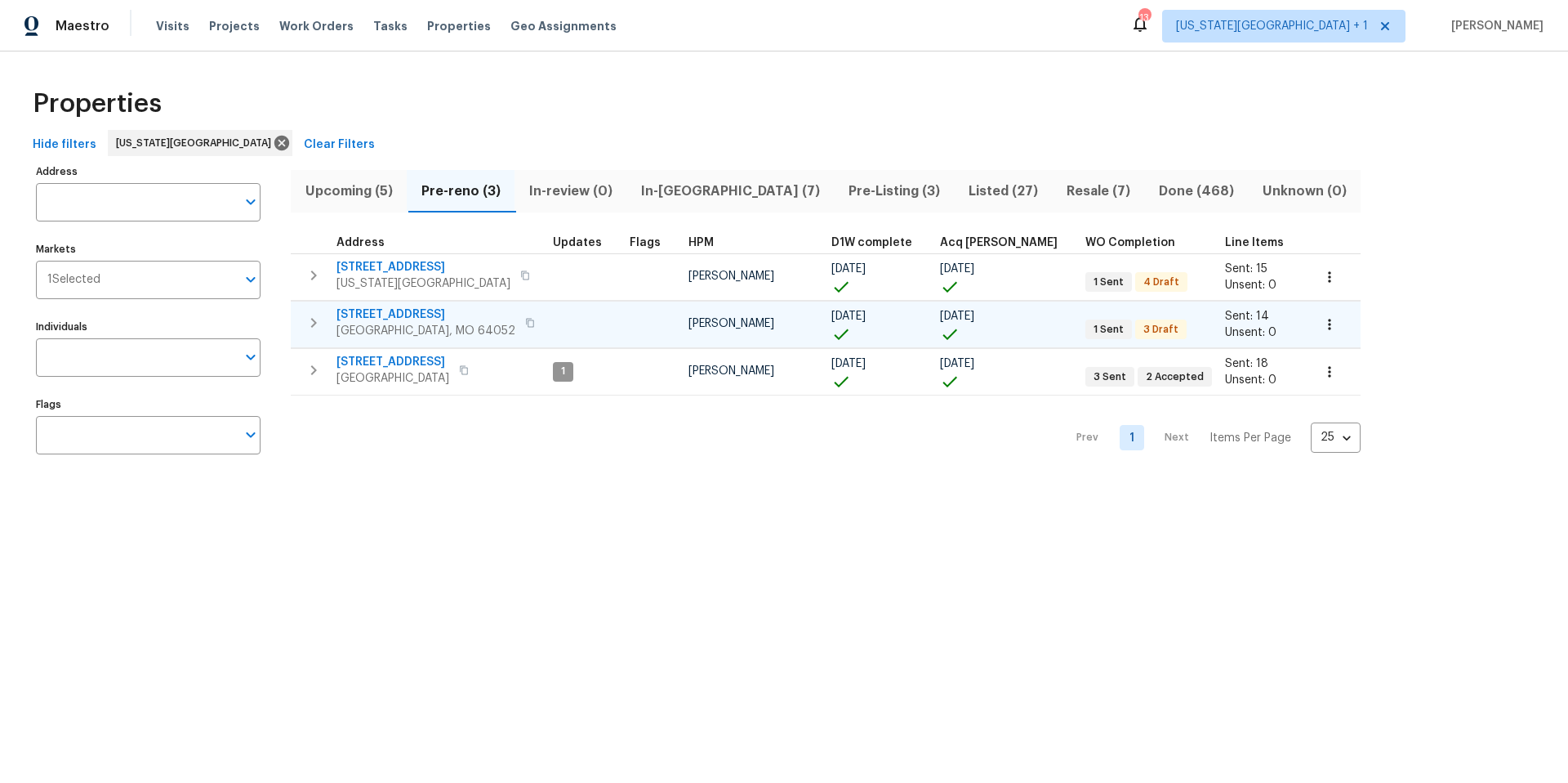
click at [383, 313] on span "[STREET_ADDRESS]" at bounding box center [426, 314] width 179 height 17
click at [390, 325] on span "[GEOGRAPHIC_DATA], MO 64052" at bounding box center [426, 331] width 179 height 17
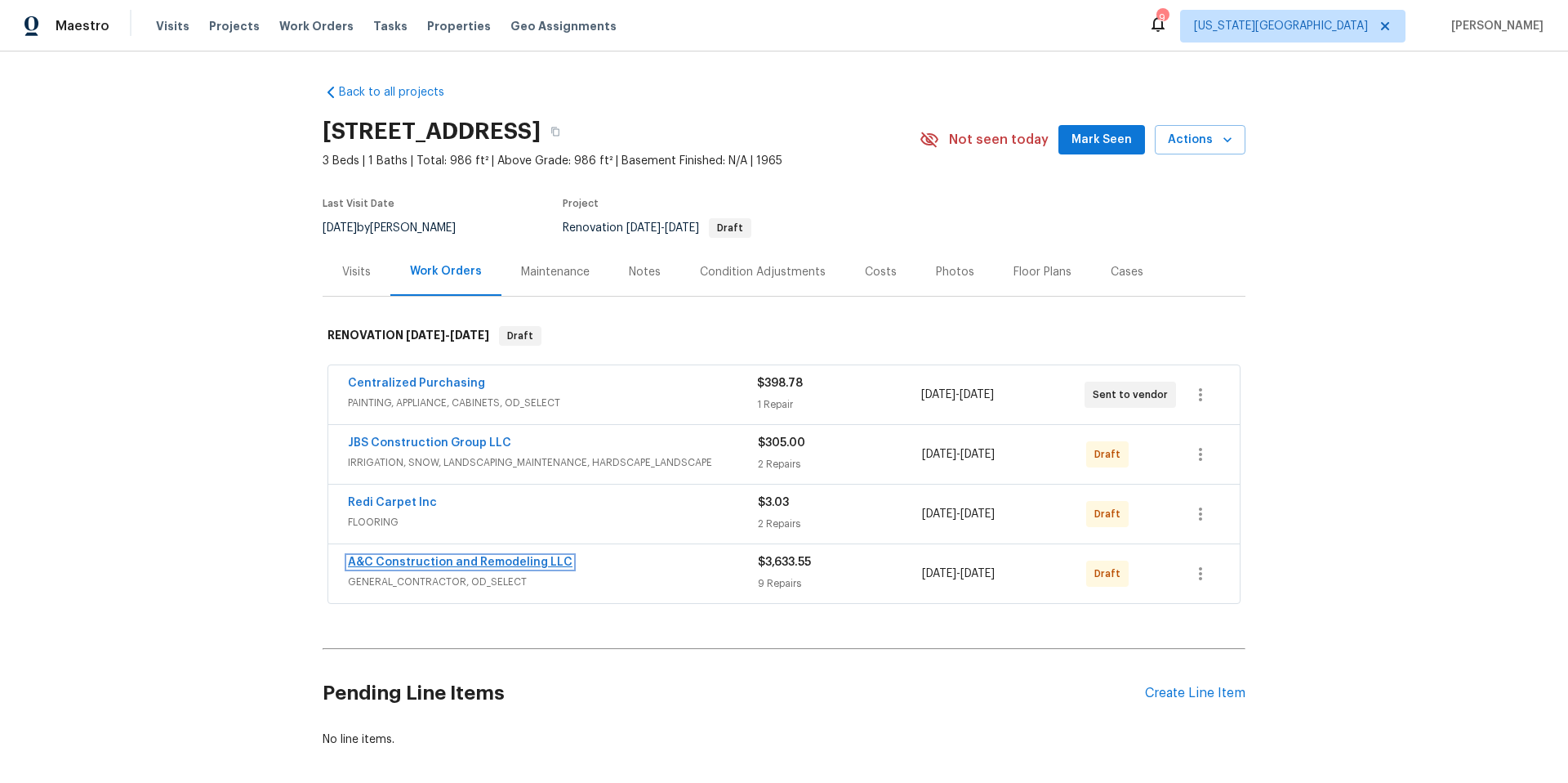
click at [501, 561] on link "A&C Construction and Remodeling LLC" at bounding box center [460, 563] width 224 height 12
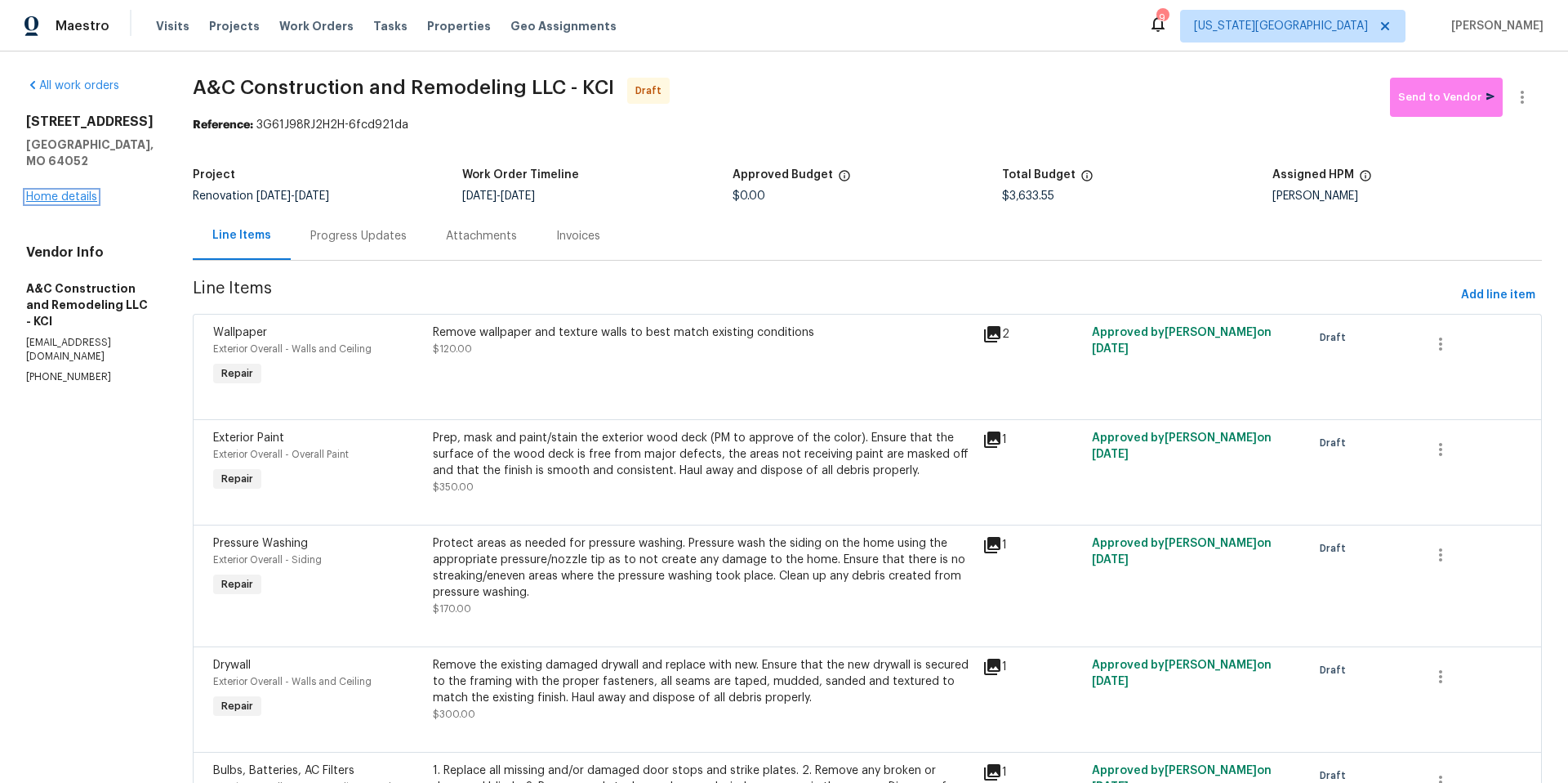
click at [60, 191] on link "Home details" at bounding box center [62, 197] width 71 height 12
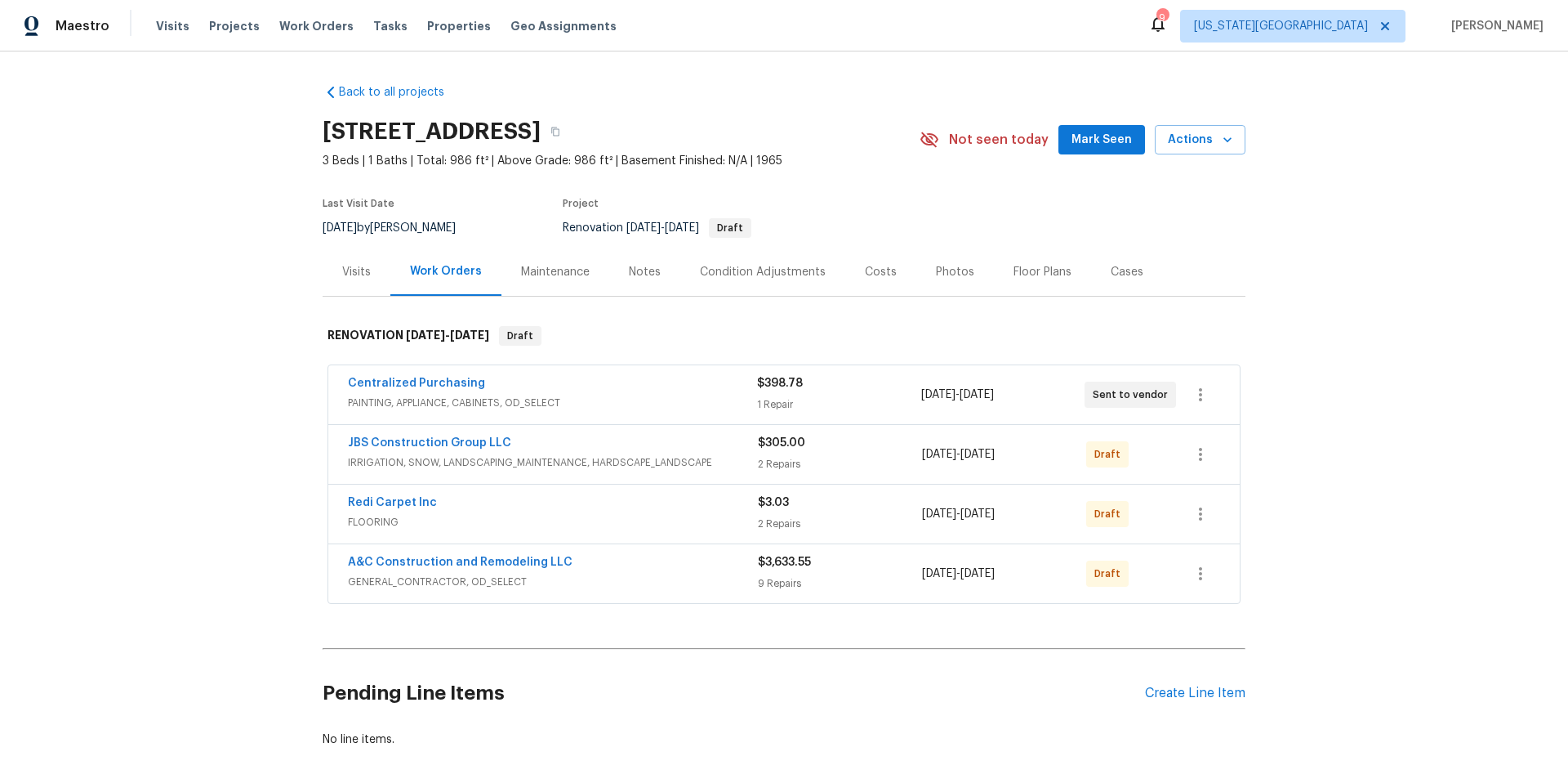
scroll to position [3, 0]
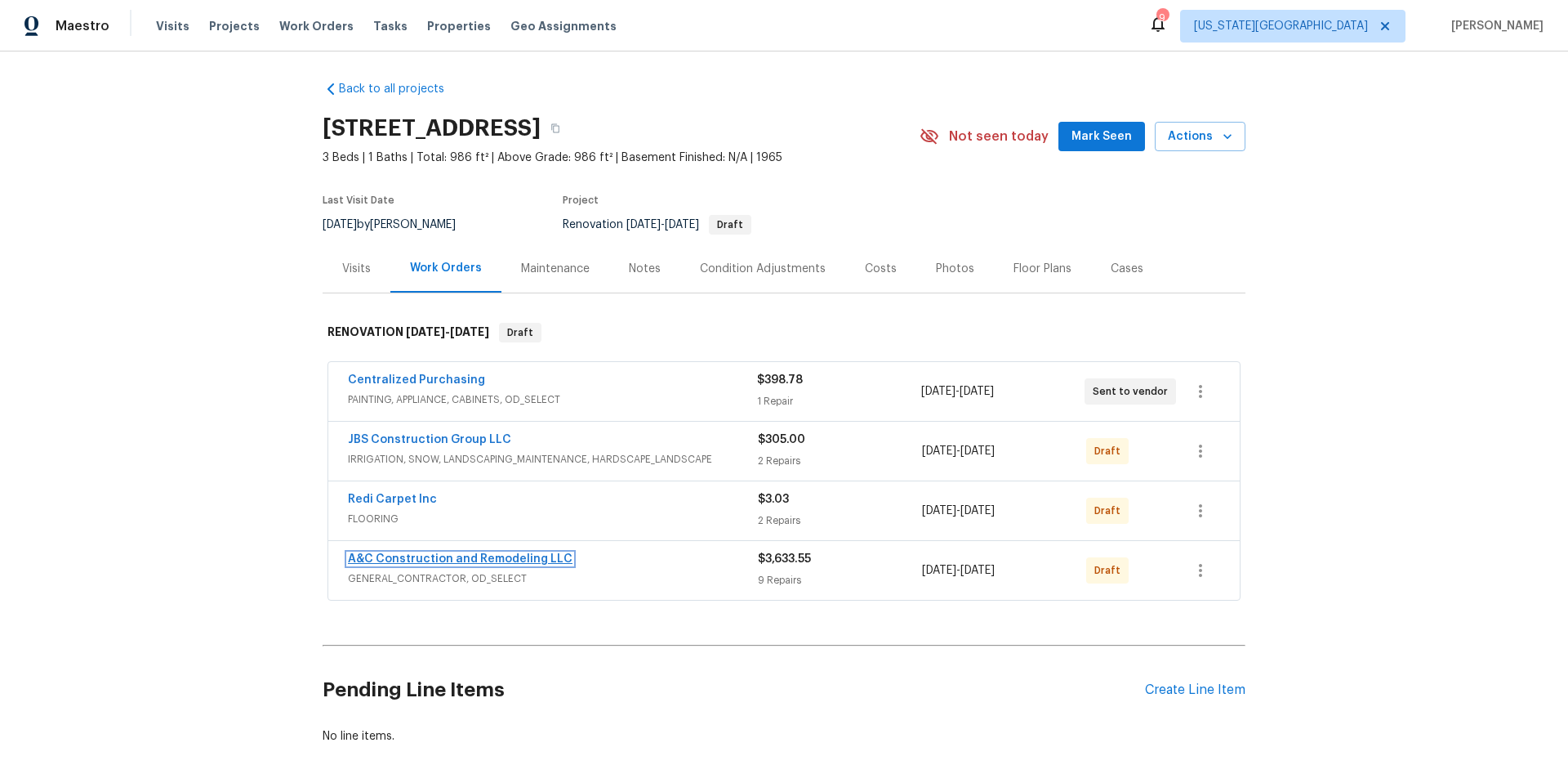
click at [536, 554] on link "A&C Construction and Remodeling LLC" at bounding box center [460, 559] width 224 height 12
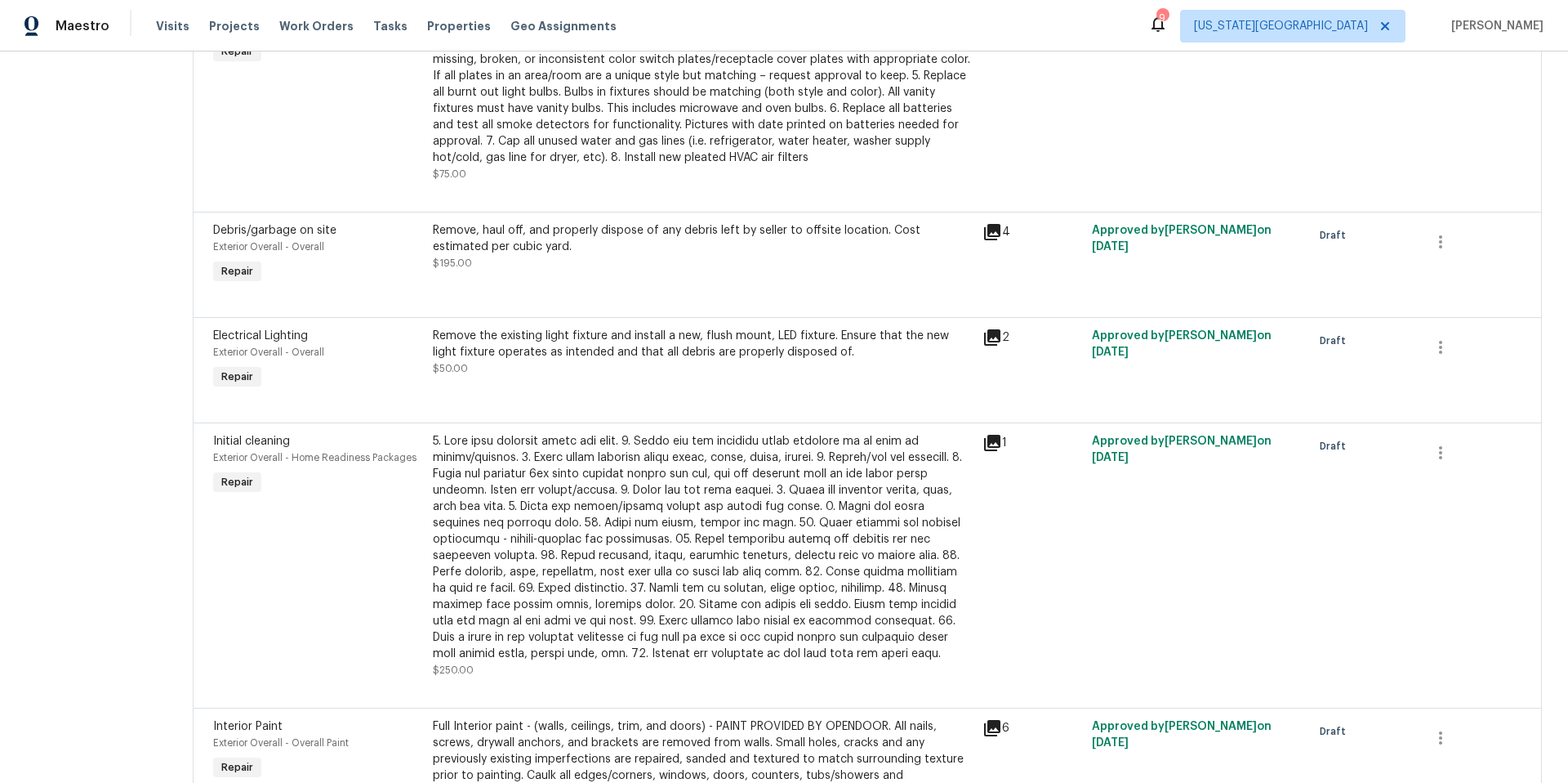
scroll to position [922, 0]
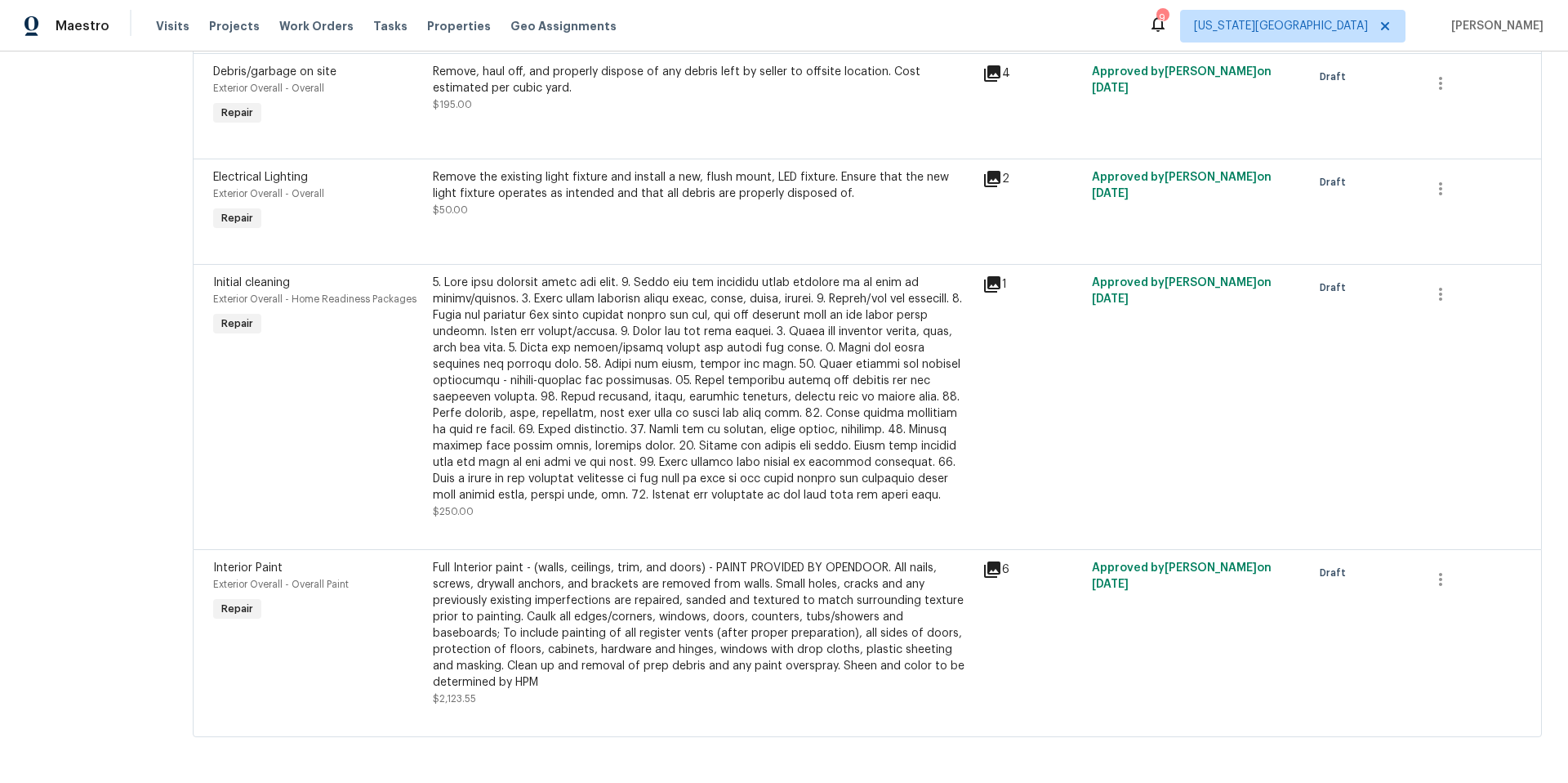
click at [686, 625] on div "Full Interior paint - (walls, ceilings, trim, and doors) - PAINT PROVIDED BY OP…" at bounding box center [702, 625] width 540 height 131
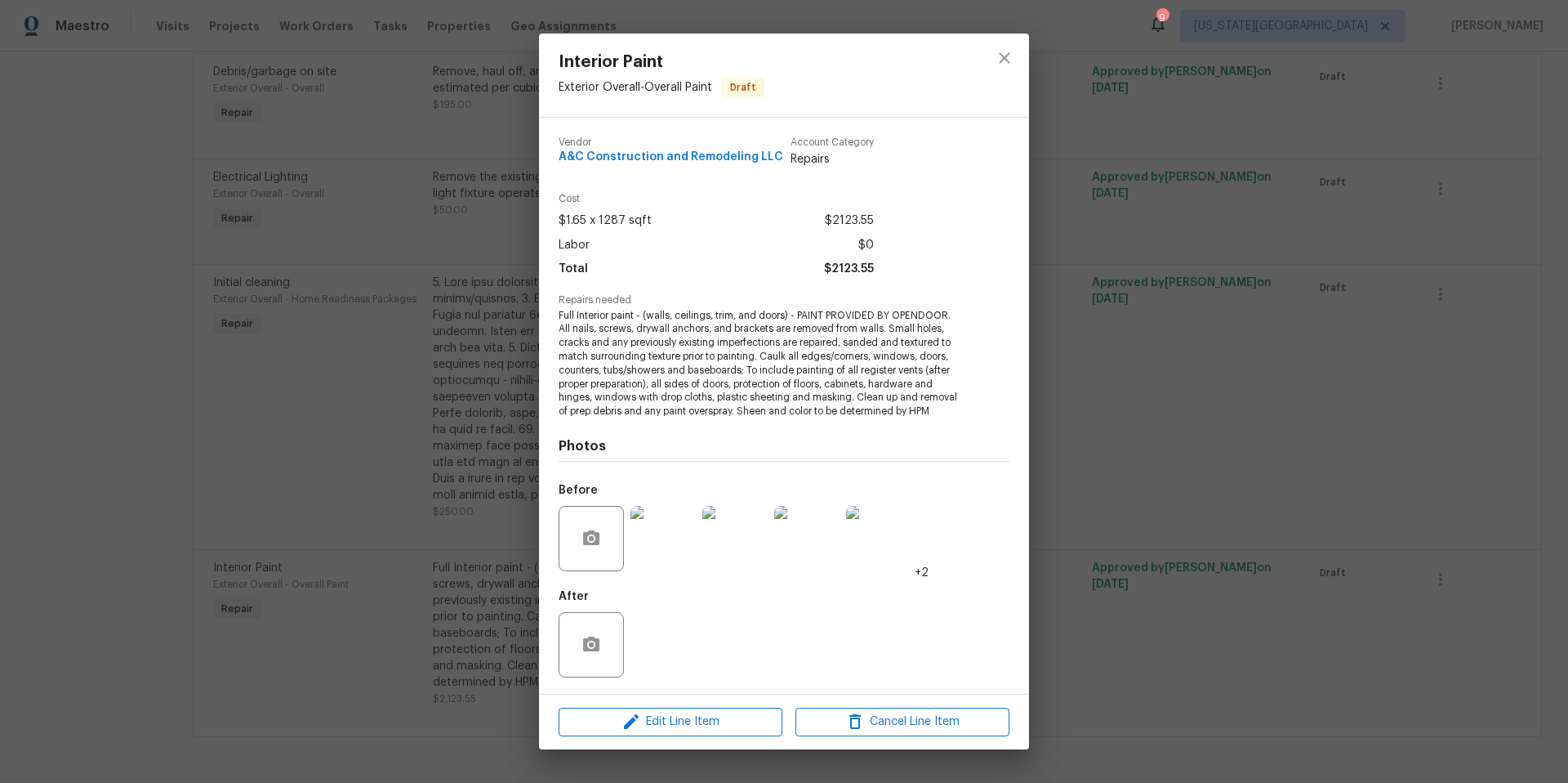
click at [664, 550] on img at bounding box center [663, 538] width 65 height 65
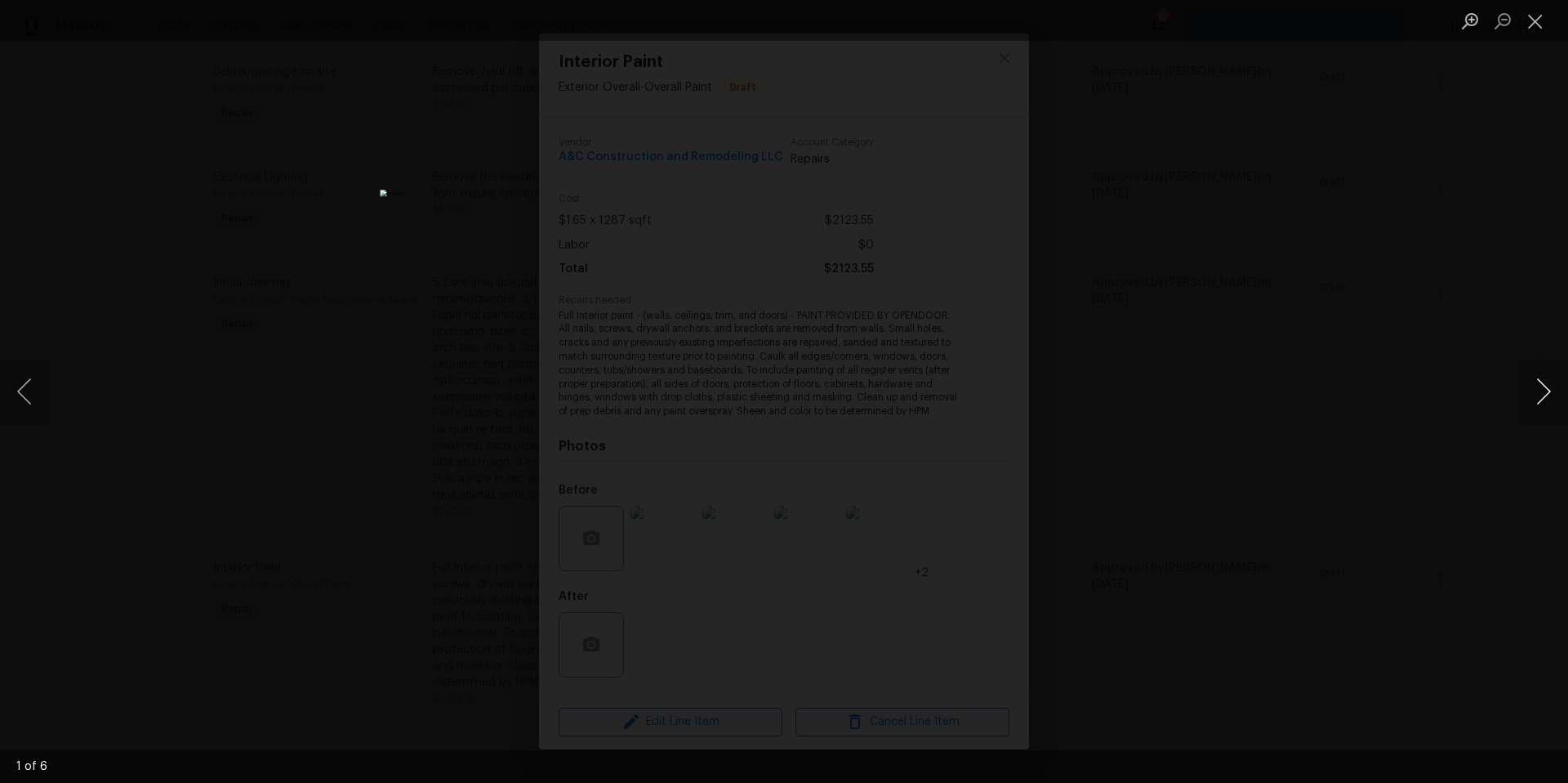
click at [1543, 400] on button "Next image" at bounding box center [1543, 392] width 49 height 65
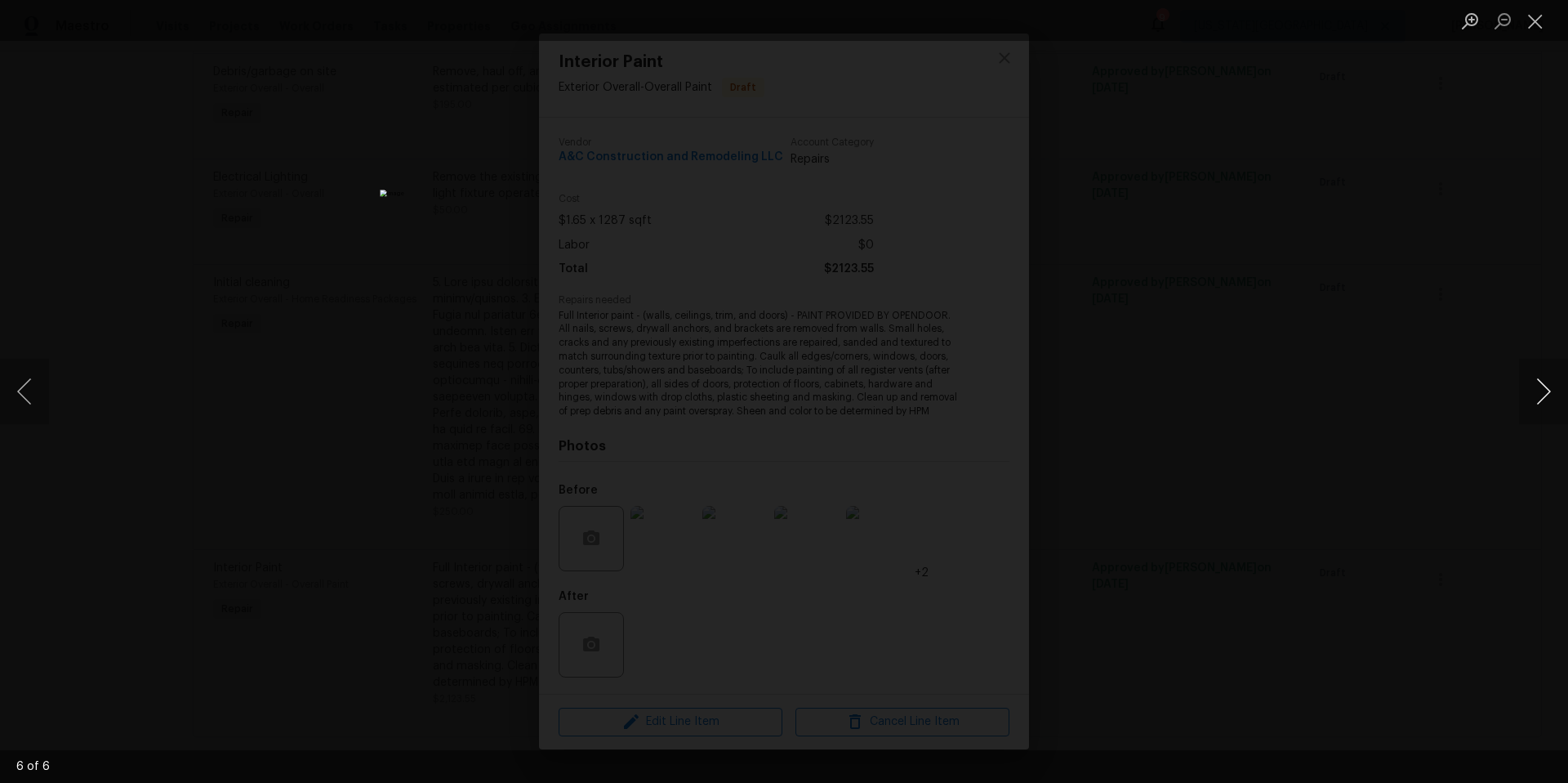
click at [1543, 400] on button "Next image" at bounding box center [1543, 392] width 49 height 65
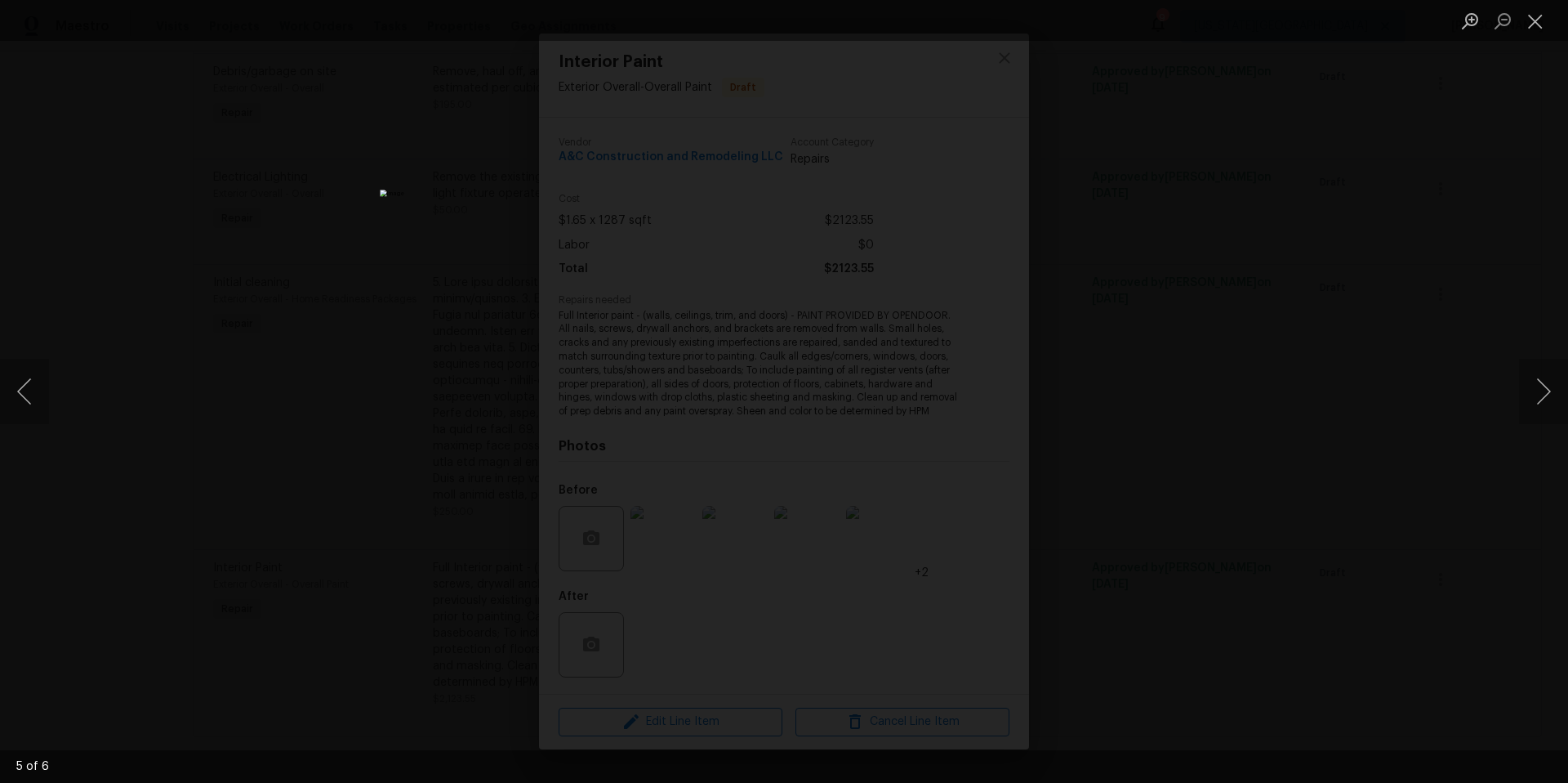
click at [1491, 401] on div "Lightbox" at bounding box center [784, 392] width 1568 height 783
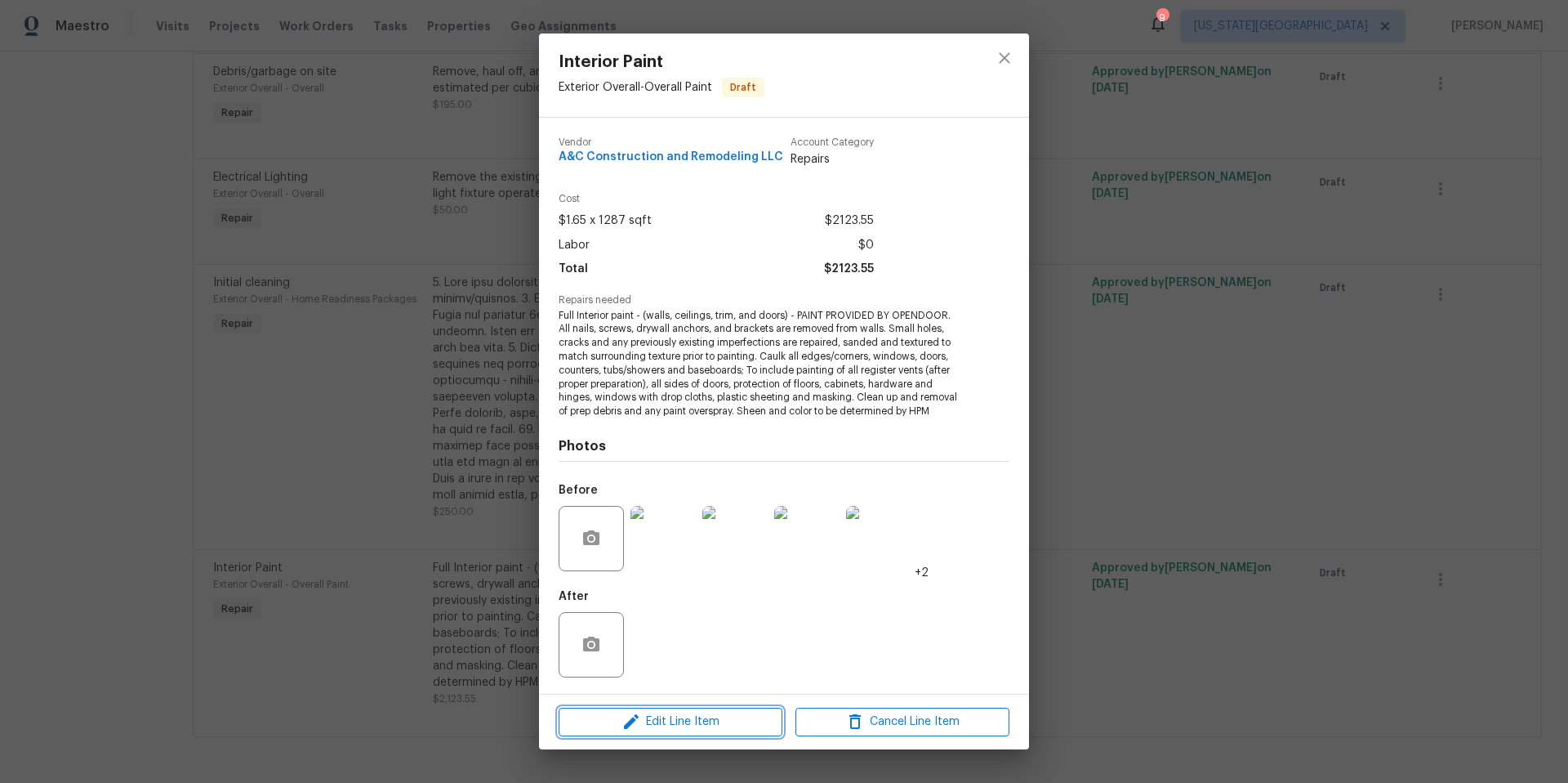
click at [680, 715] on span "Edit Line Item" at bounding box center [670, 721] width 214 height 21
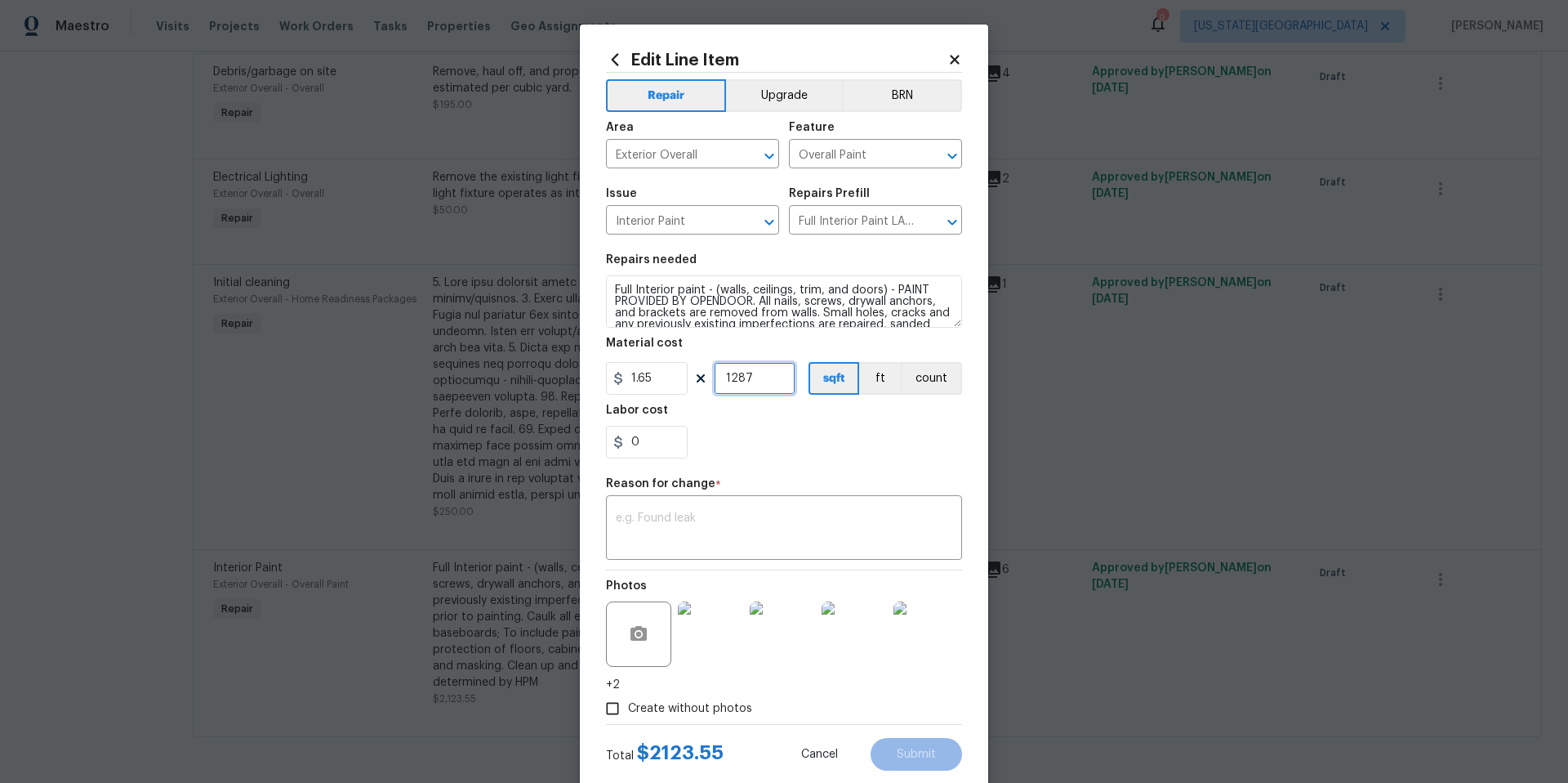
drag, startPoint x: 768, startPoint y: 379, endPoint x: 726, endPoint y: 381, distance: 42.0
click at [726, 381] on input "1287" at bounding box center [754, 378] width 82 height 32
type input "1287"
click at [691, 540] on textarea at bounding box center [784, 529] width 336 height 34
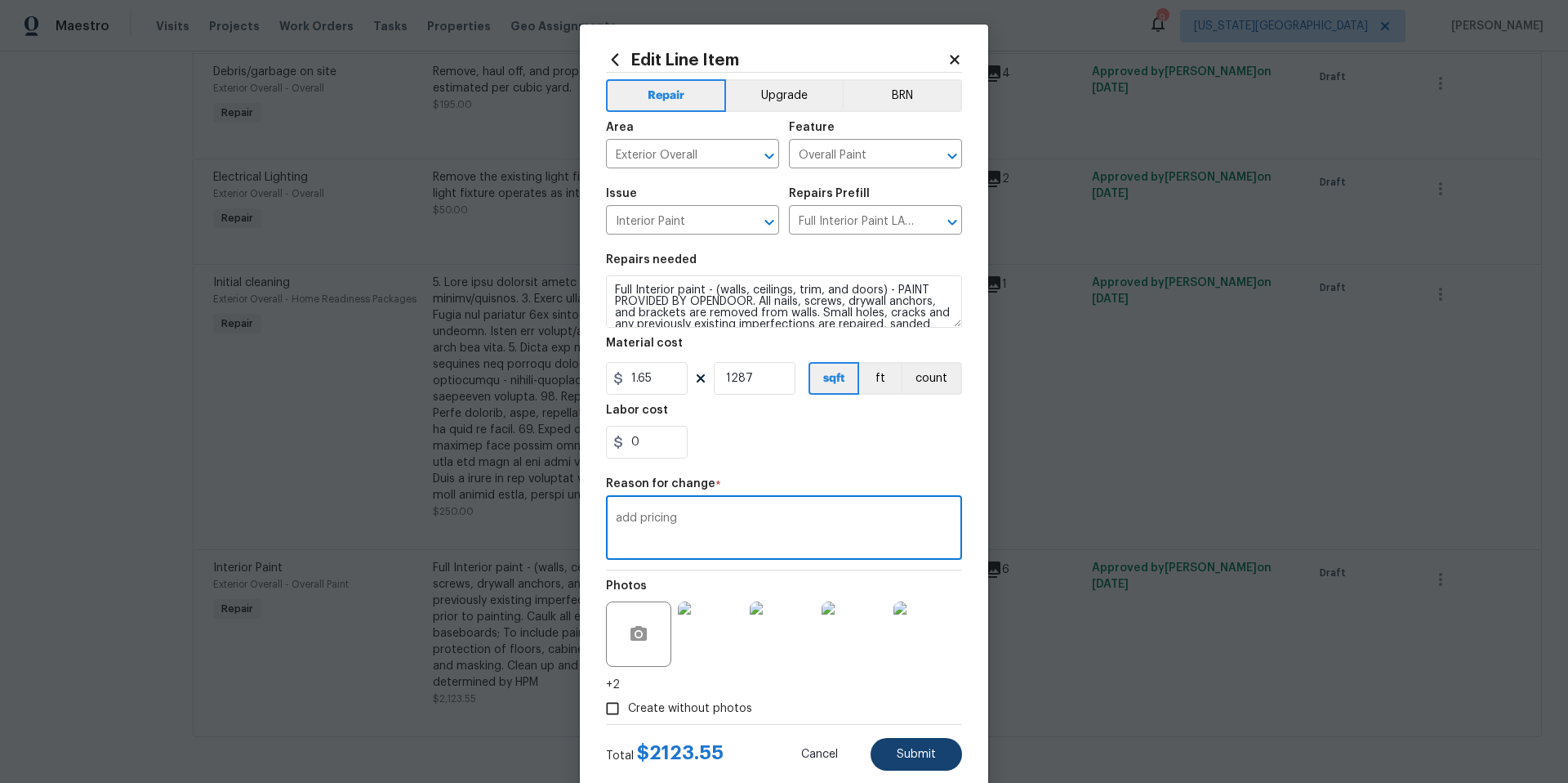
type textarea "add pricing"
click at [912, 748] on button "Submit" at bounding box center [915, 753] width 91 height 32
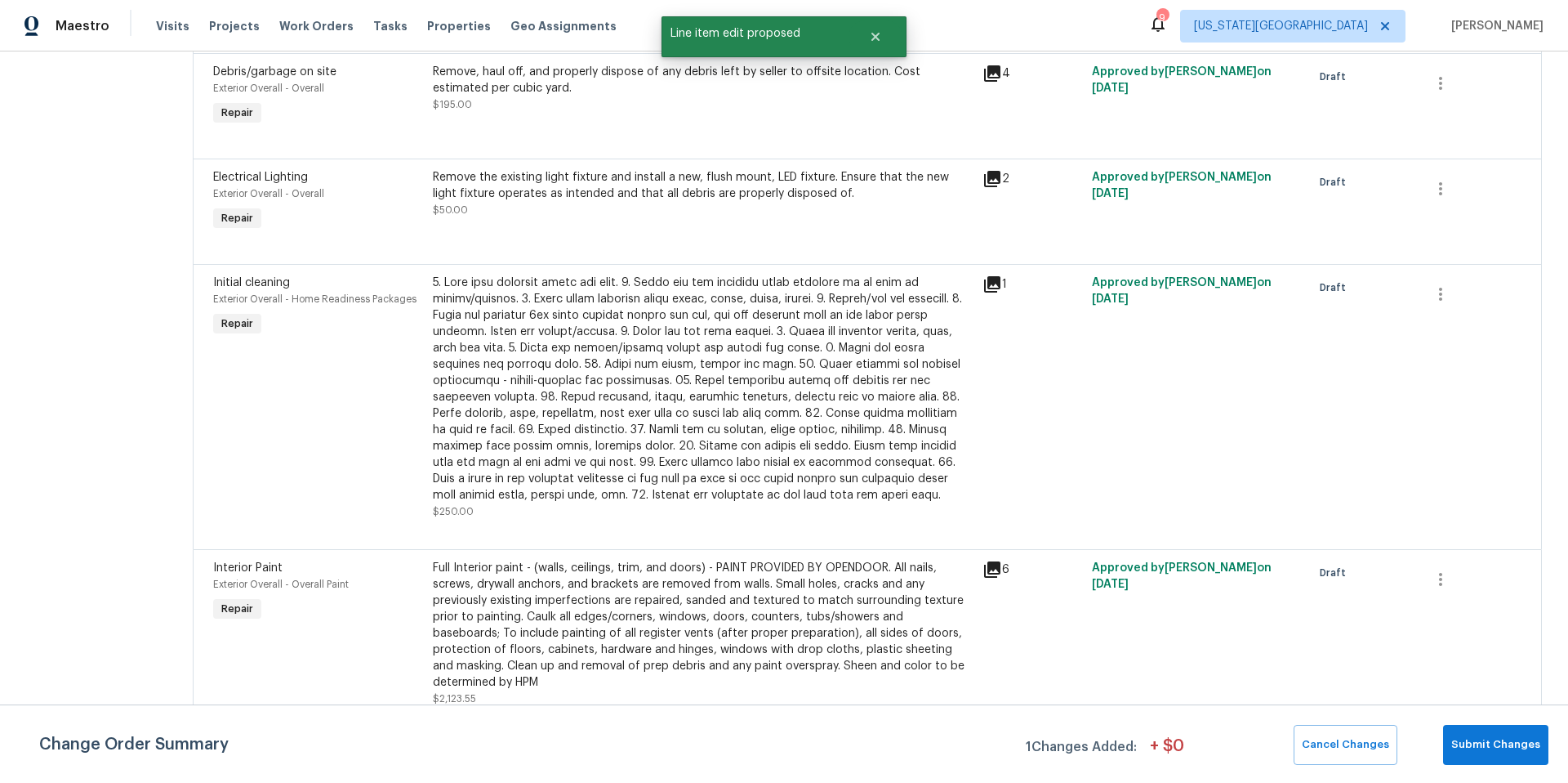
click at [790, 598] on div "Full Interior paint - (walls, ceilings, trim, and doors) - PAINT PROVIDED BY OP…" at bounding box center [702, 625] width 540 height 131
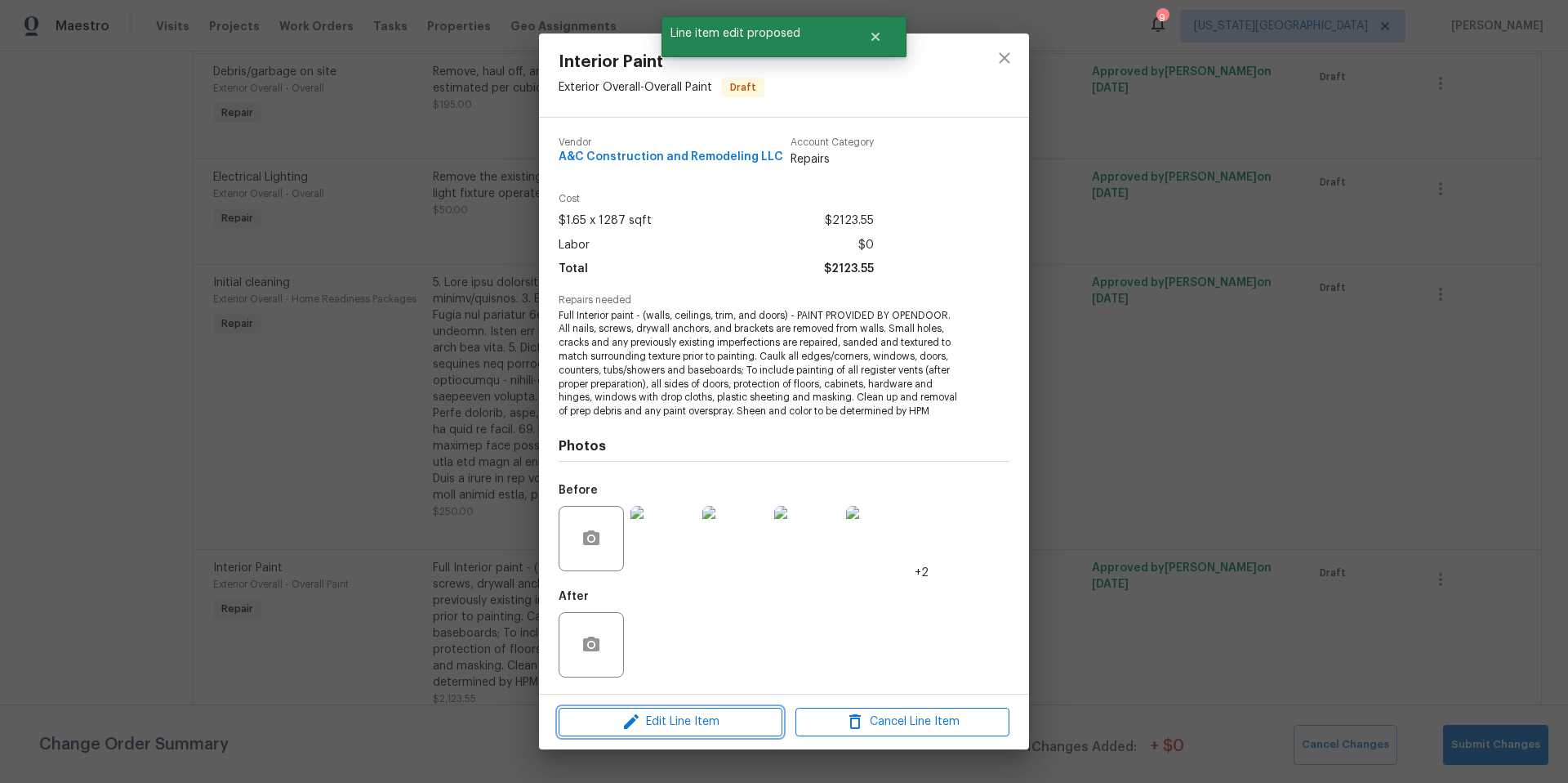
click at [672, 728] on span "Edit Line Item" at bounding box center [670, 721] width 214 height 21
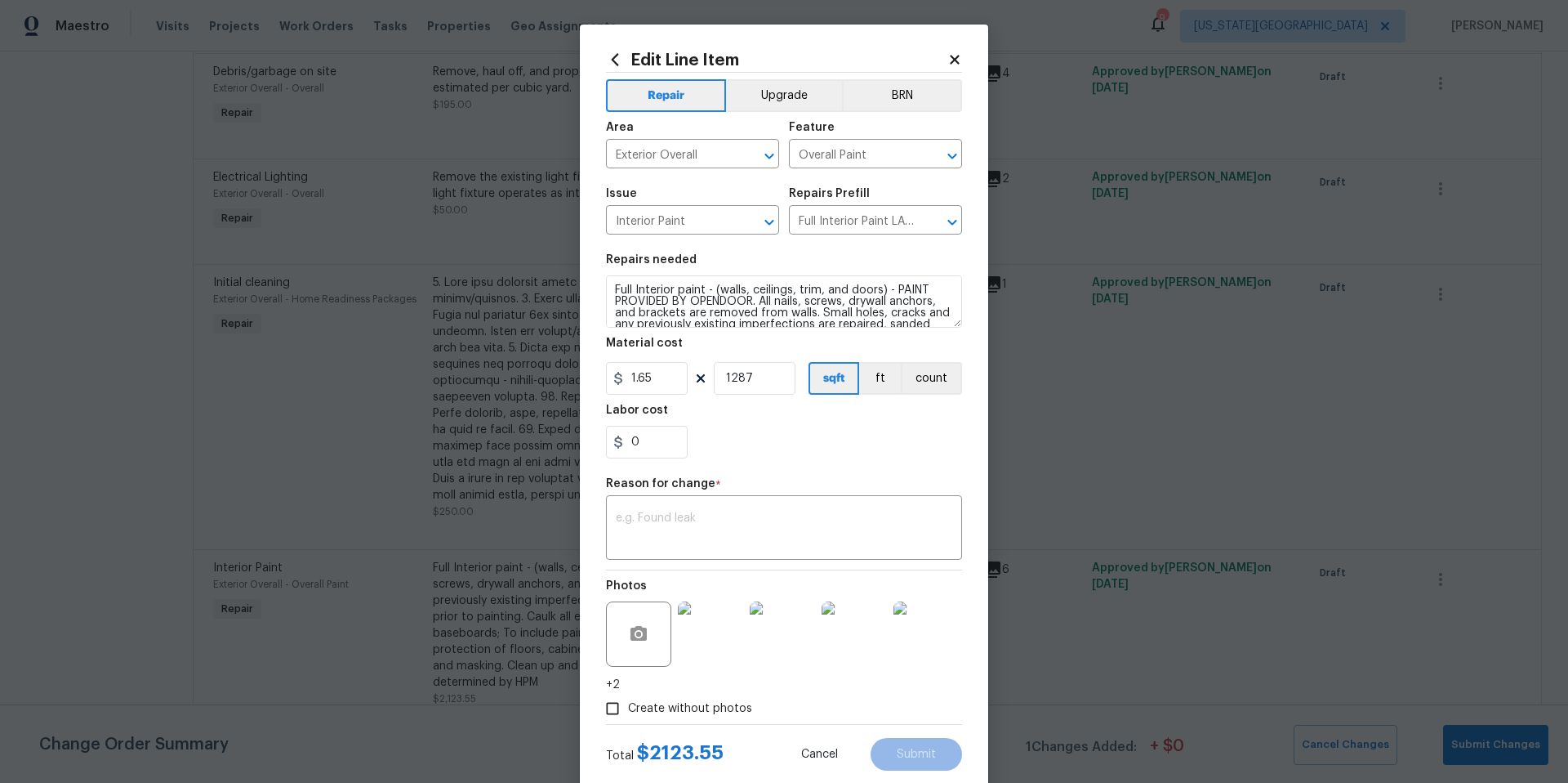
scroll to position [103, 0]
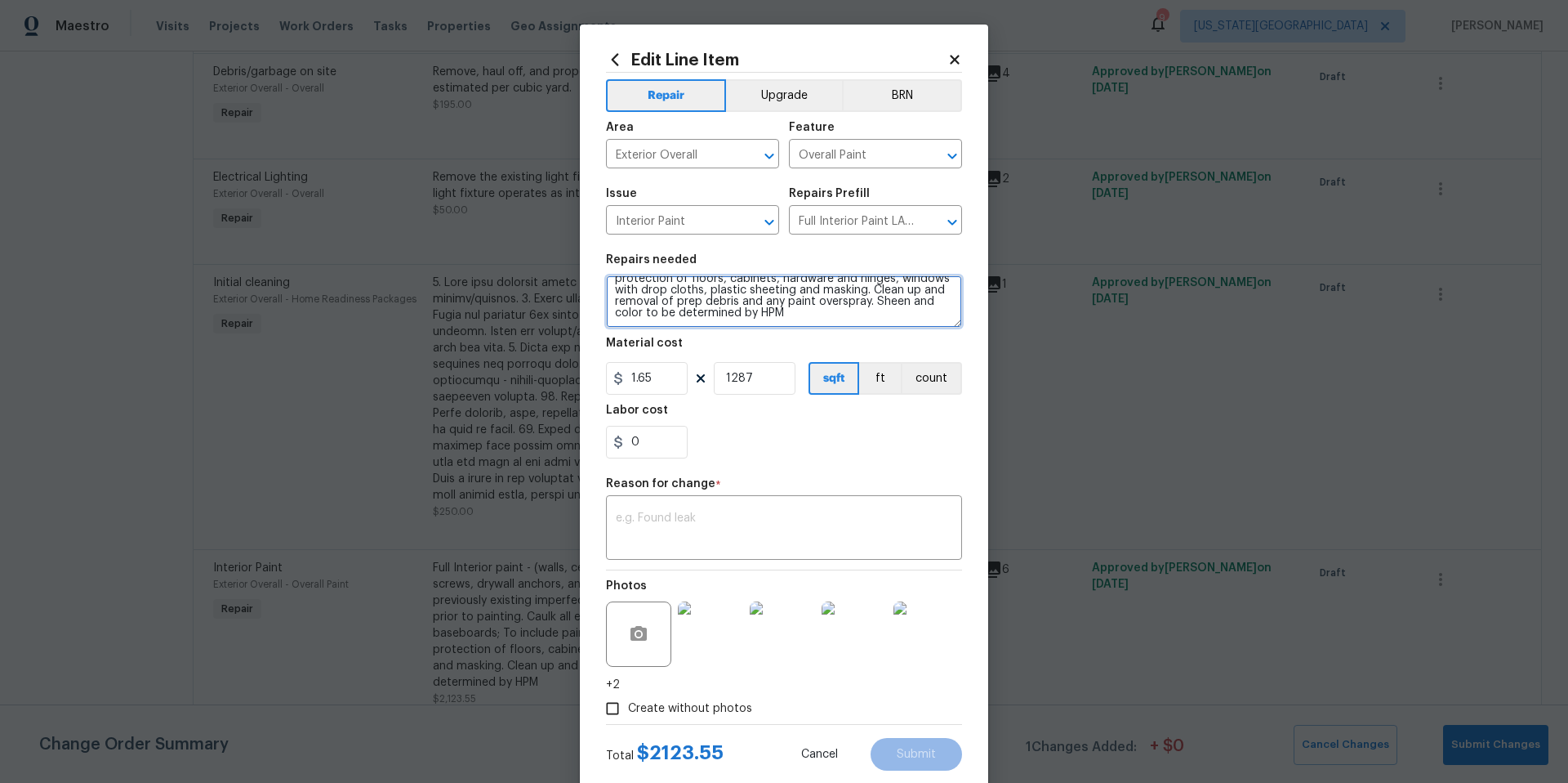
click at [749, 316] on textarea "Full Interior paint - (walls, ceilings, trim, and doors) - PAINT PROVIDED BY OP…" at bounding box center [784, 301] width 356 height 52
type textarea "Full Interior paint - (walls, ceilings, trim, and doors) - PAINT PROVIDED BY OP…"
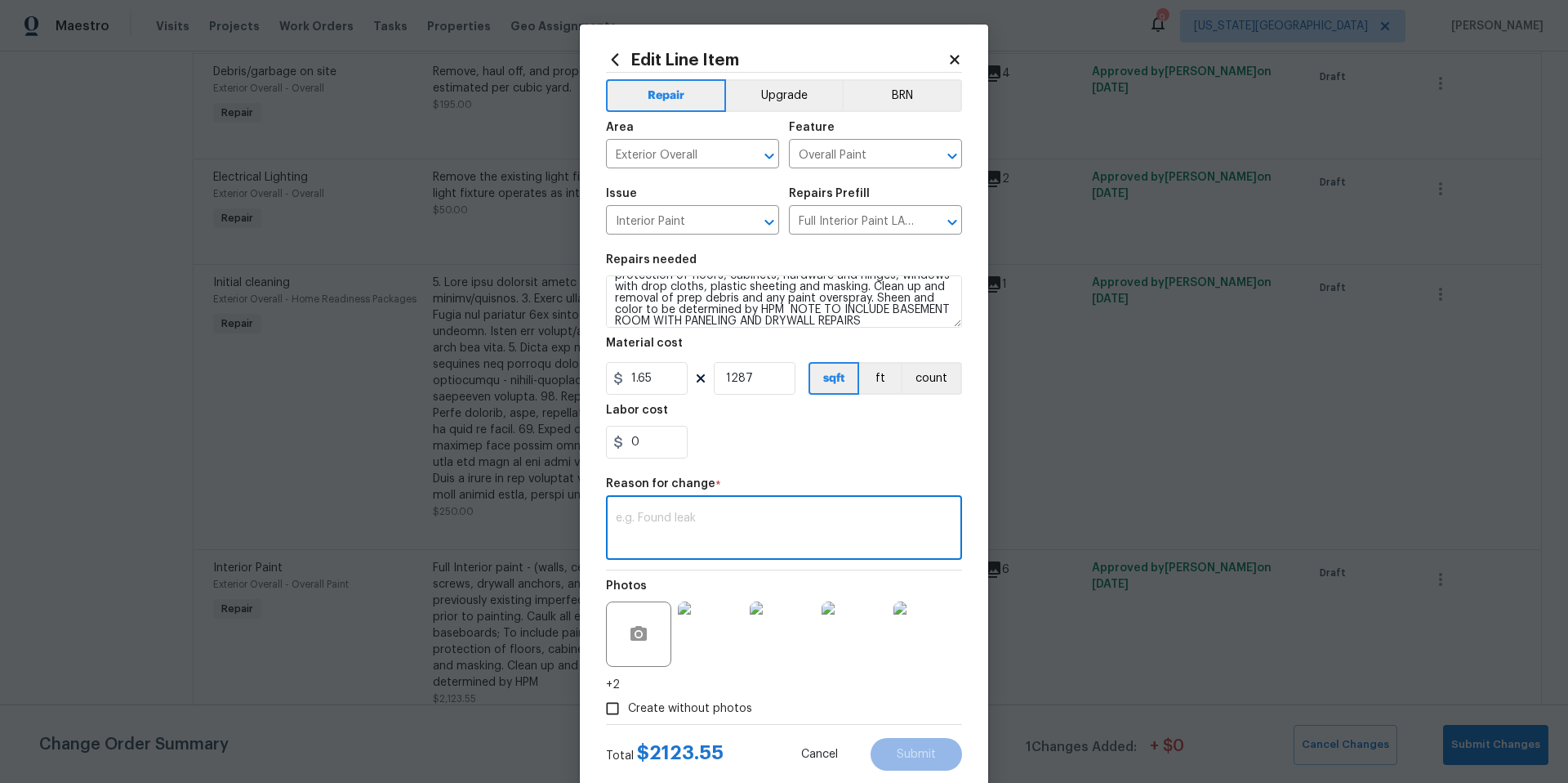
click at [781, 523] on textarea at bounding box center [784, 529] width 336 height 34
type textarea "add description"
click at [895, 762] on button "Submit" at bounding box center [915, 753] width 91 height 32
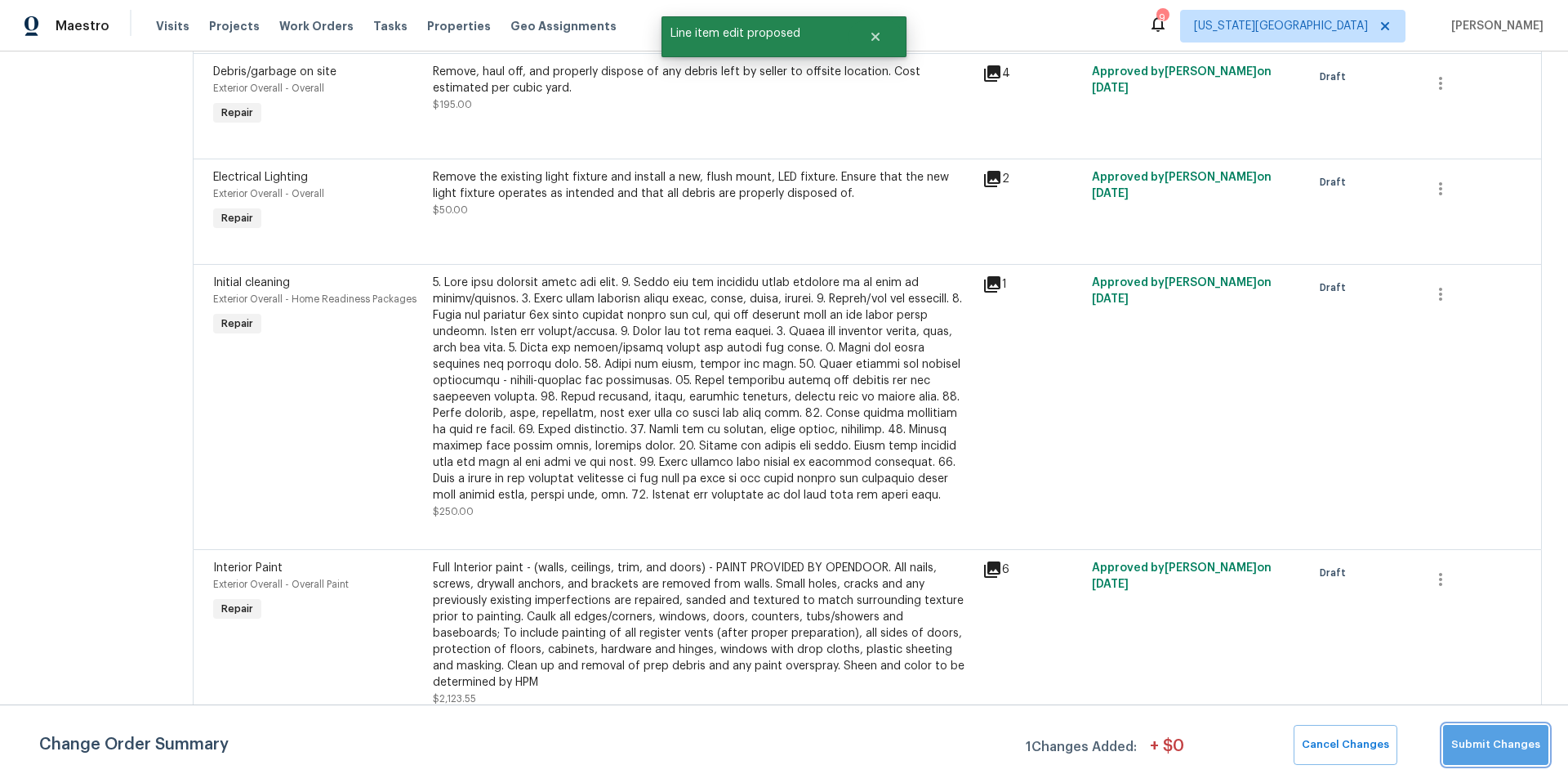
click at [1520, 754] on button "Submit Changes" at bounding box center [1495, 745] width 105 height 40
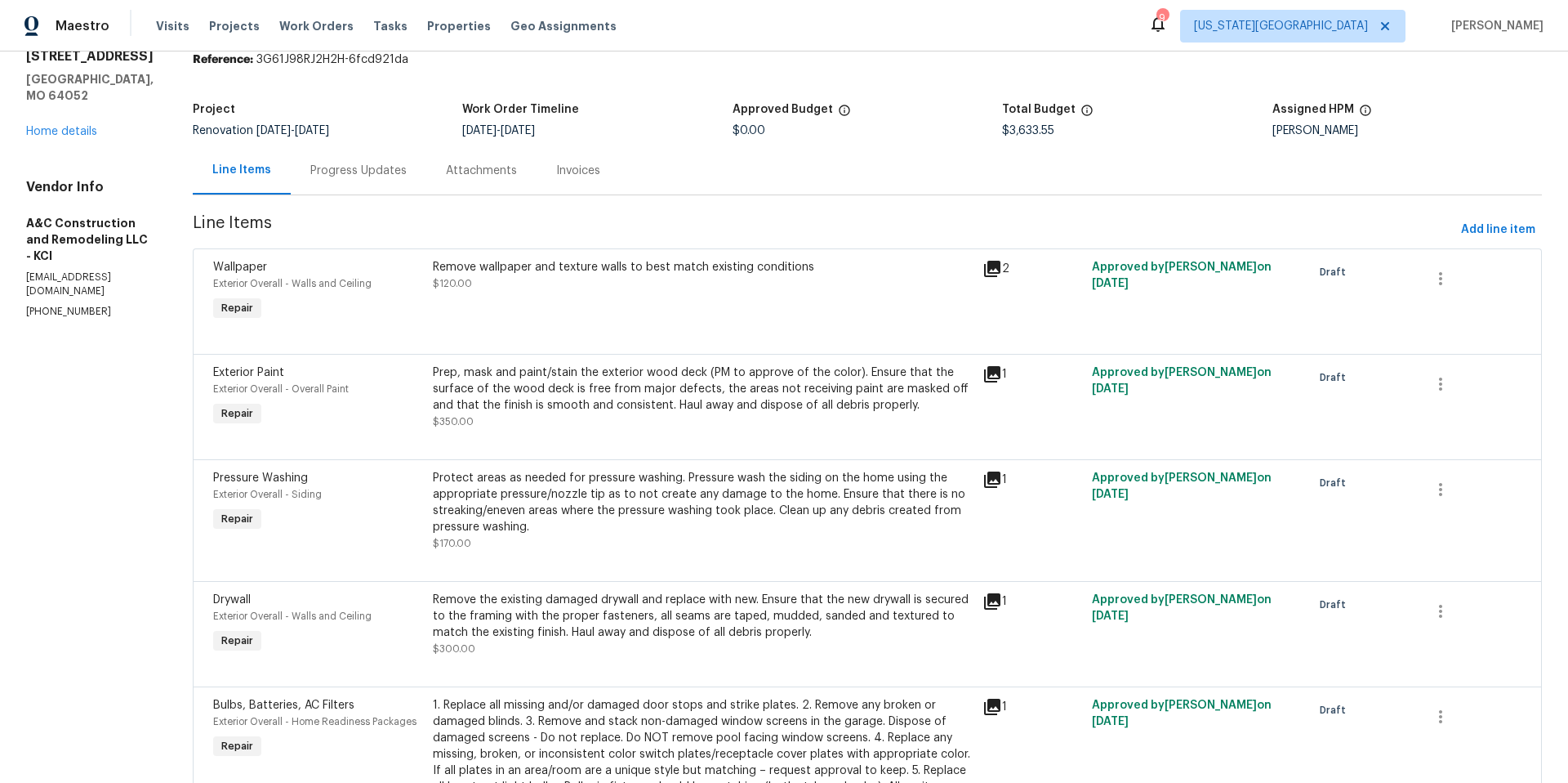
scroll to position [0, 0]
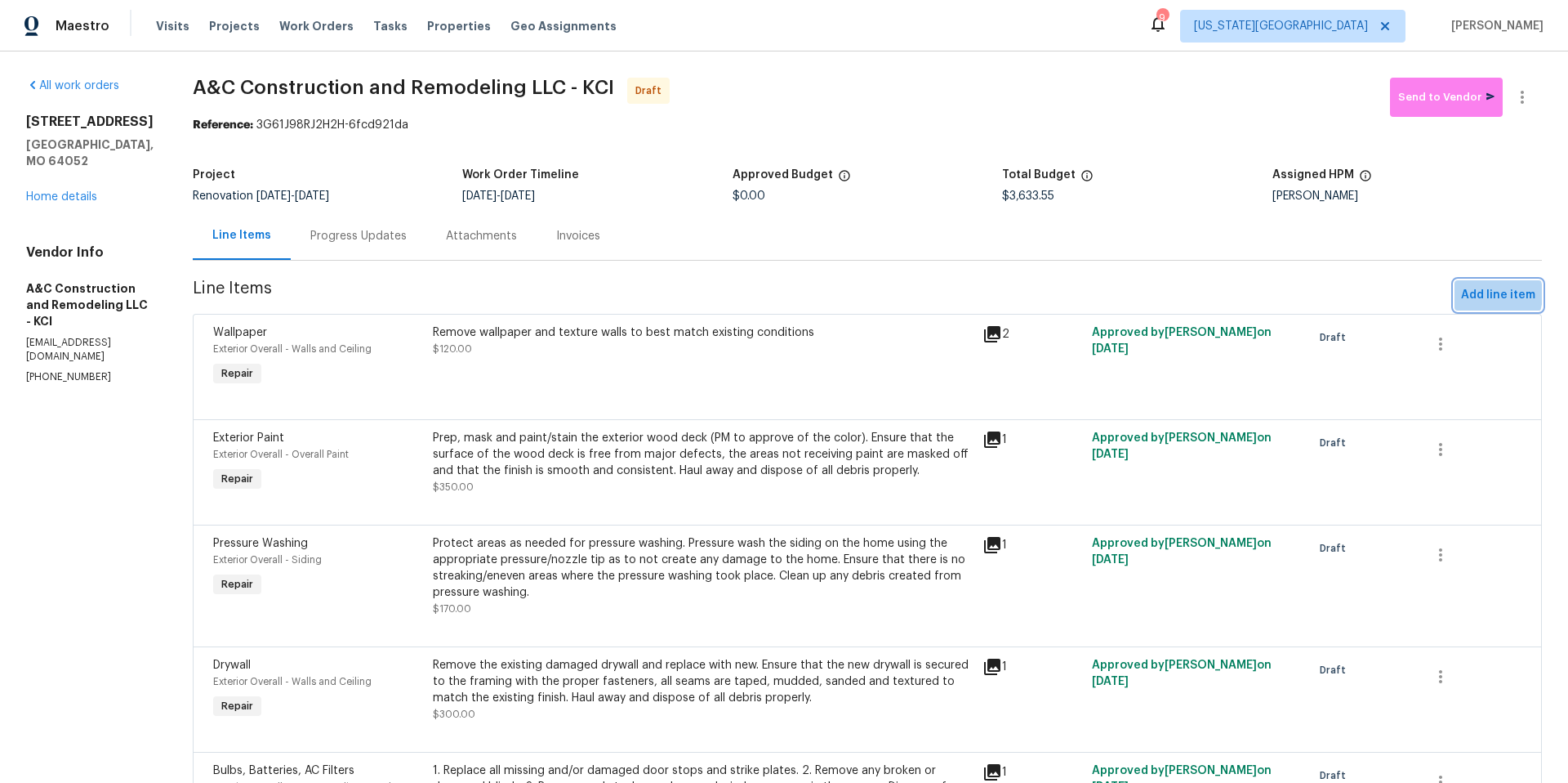
click at [1484, 294] on span "Add line item" at bounding box center [1498, 295] width 75 height 21
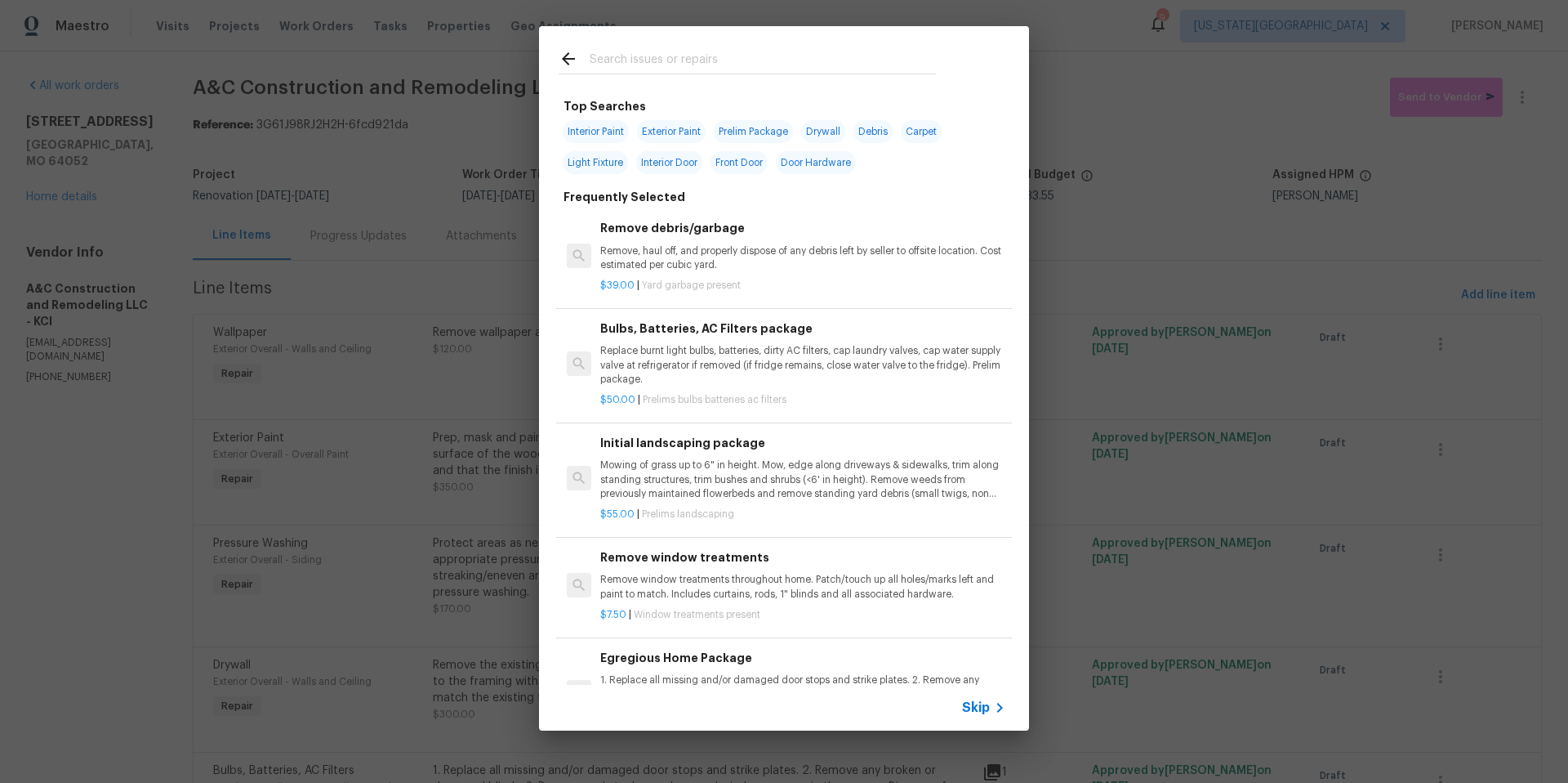
click at [627, 64] on input "text" at bounding box center [763, 61] width 346 height 25
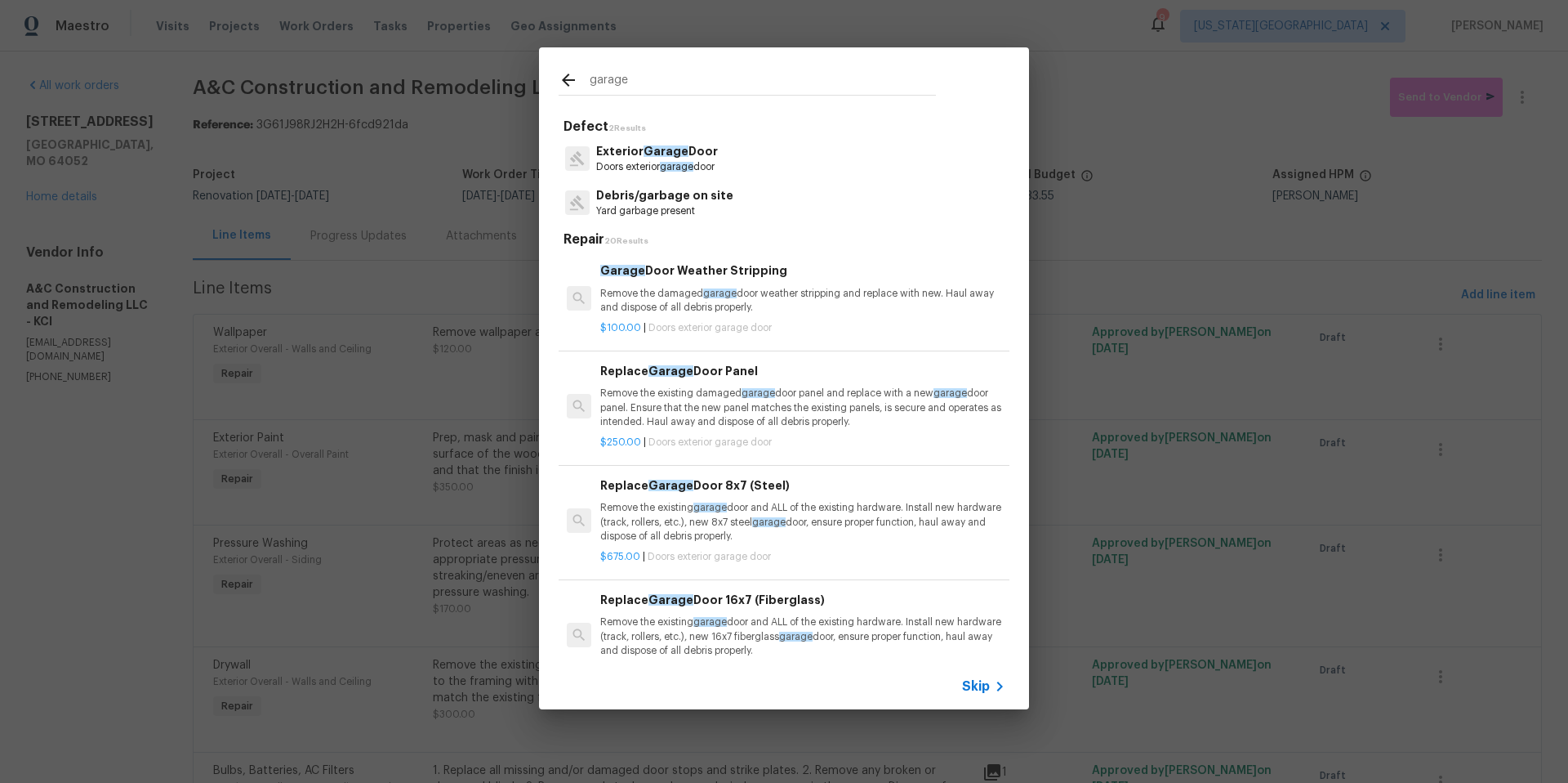
type input "garage"
click at [686, 166] on span "garage" at bounding box center [676, 166] width 33 height 10
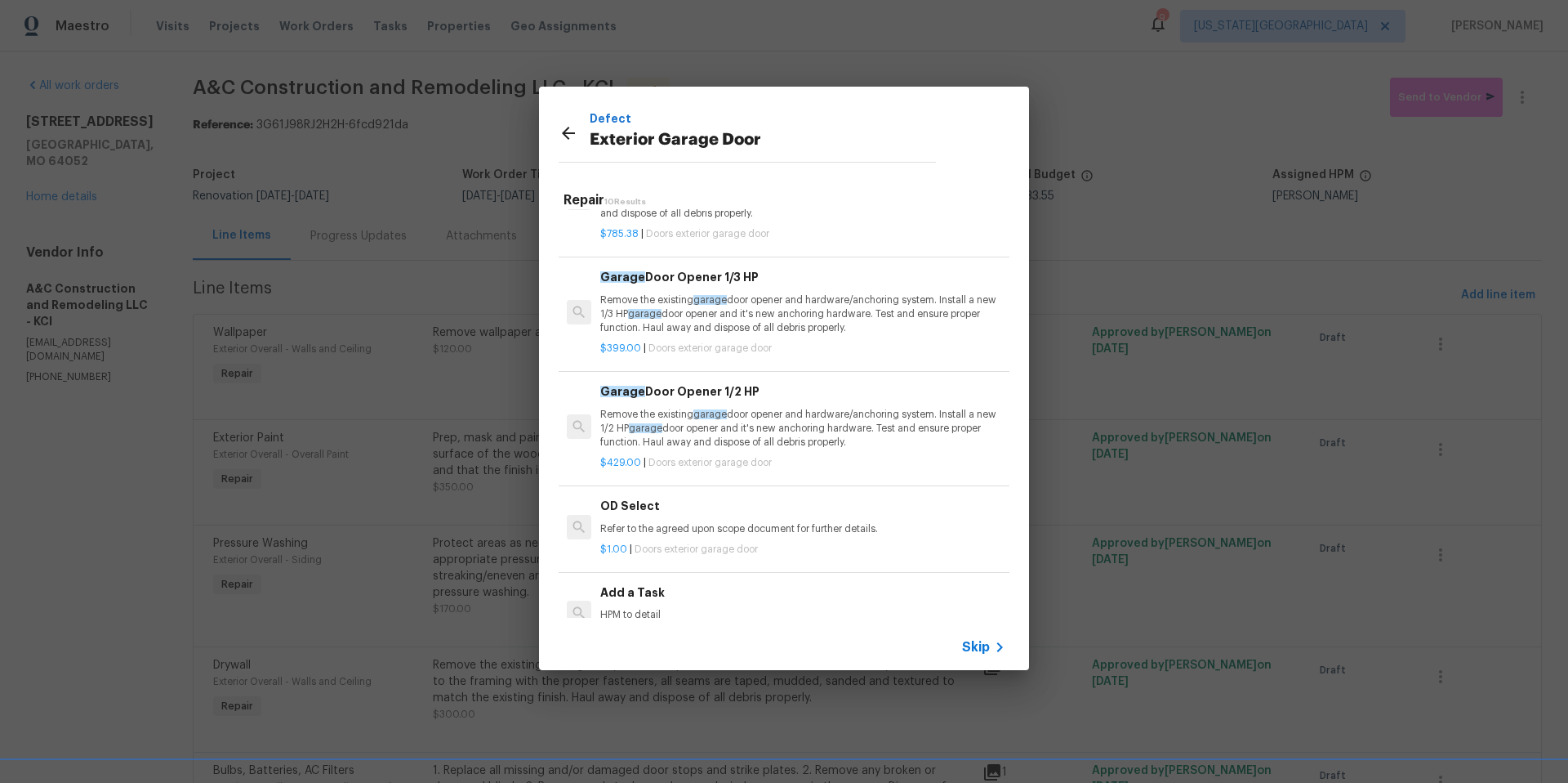
scroll to position [668, 0]
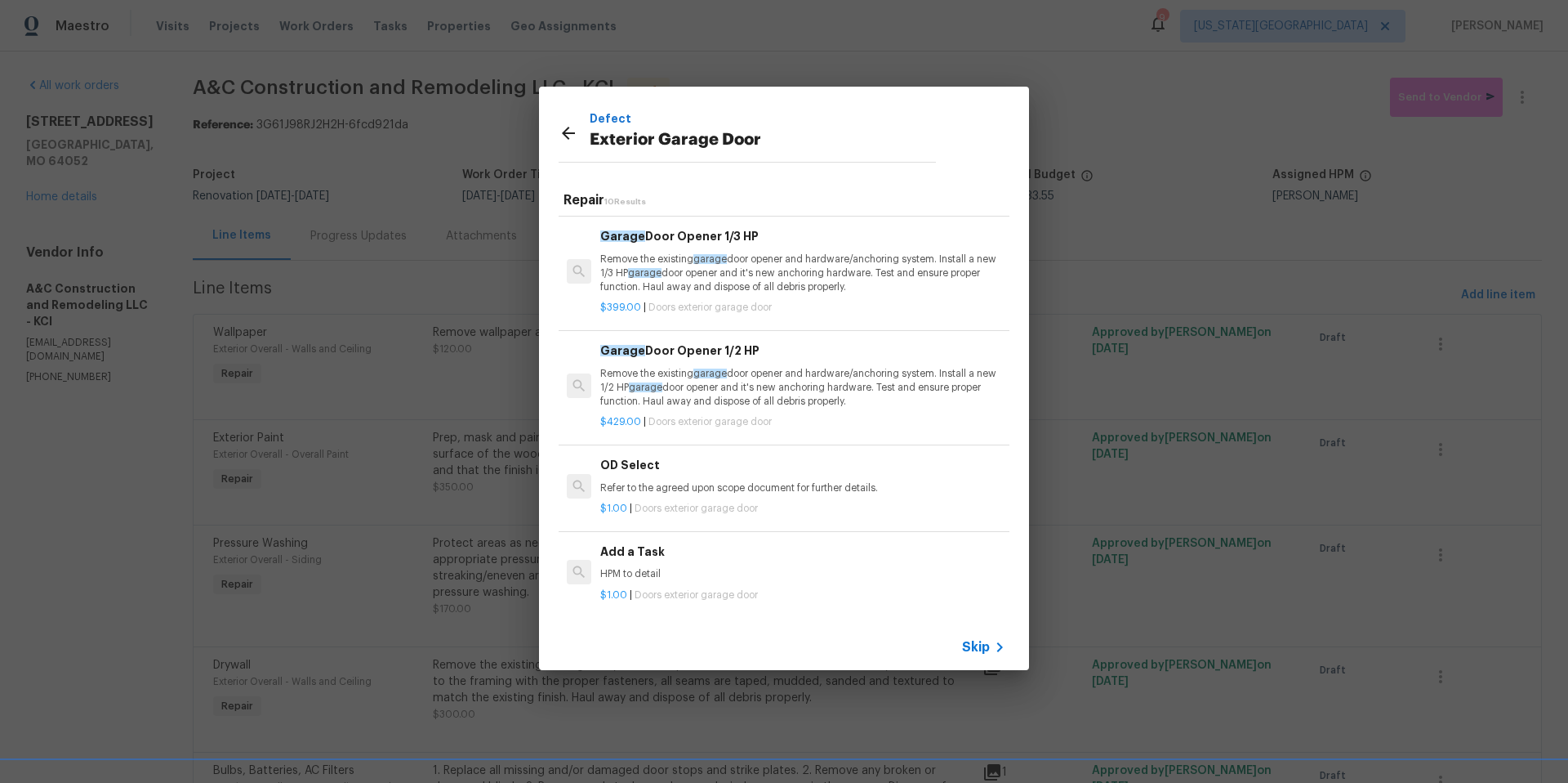
click at [566, 135] on icon at bounding box center [567, 133] width 13 height 13
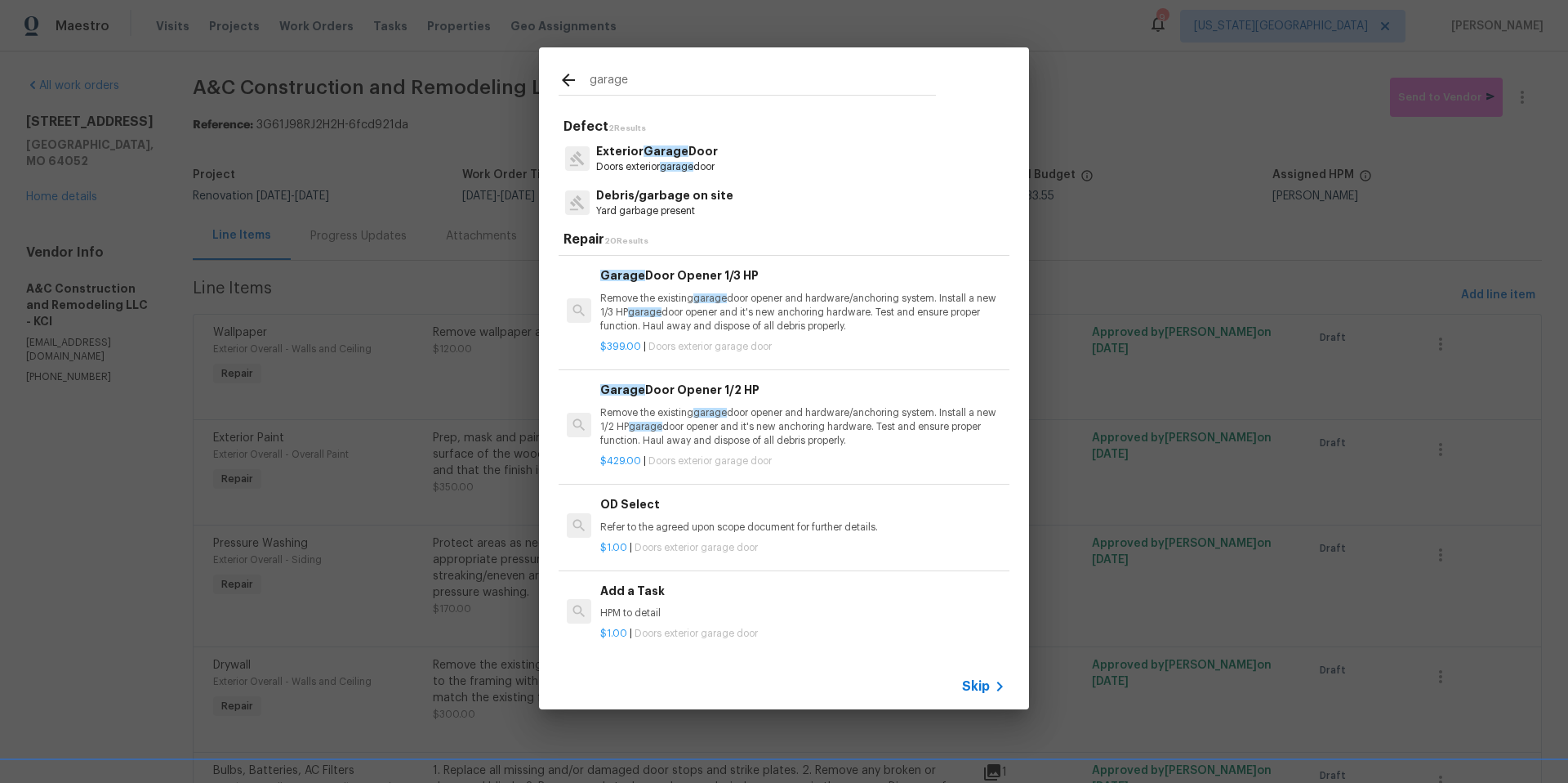
click at [573, 90] on div at bounding box center [574, 82] width 31 height 25
click at [560, 81] on icon at bounding box center [568, 80] width 20 height 20
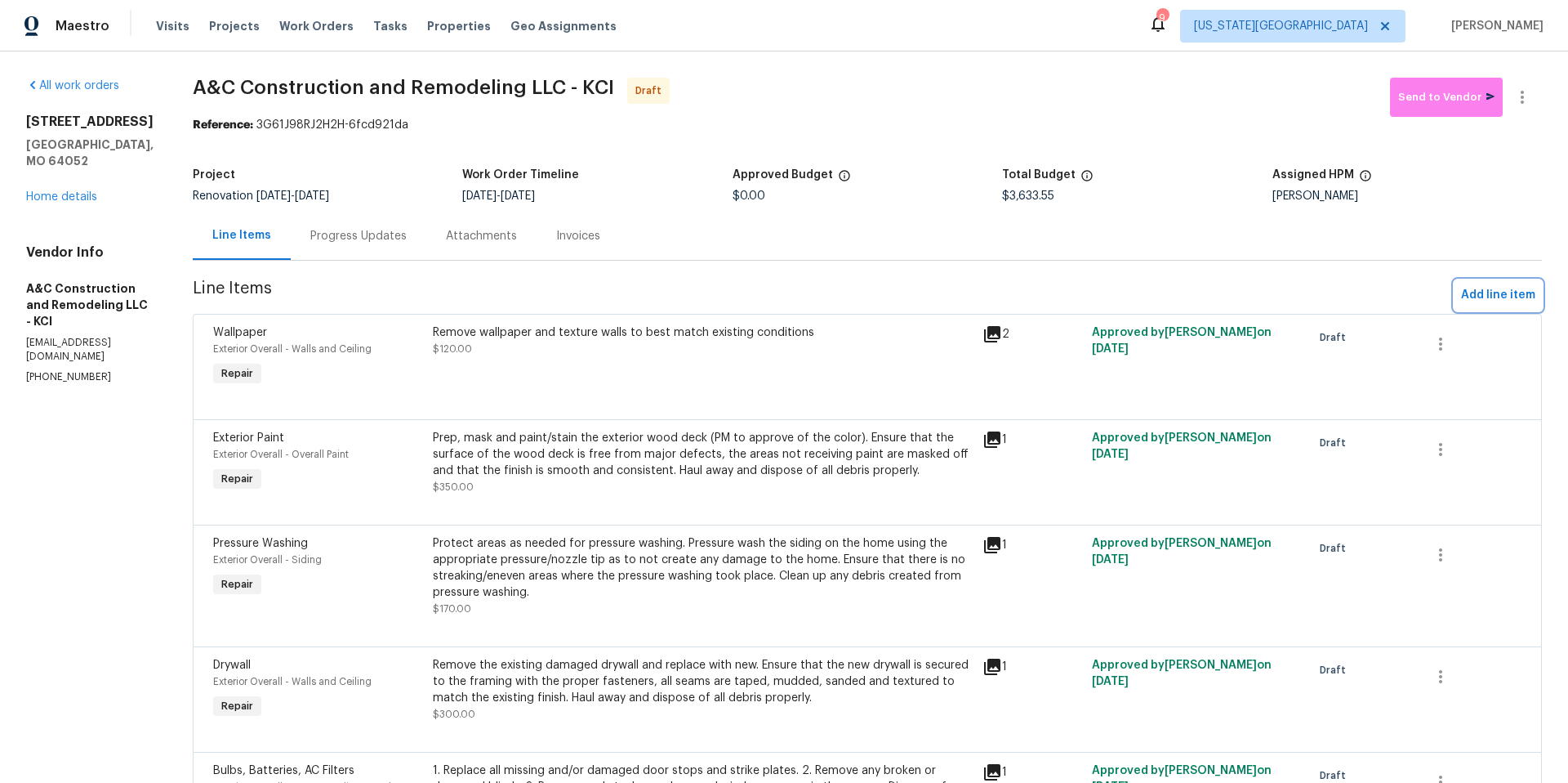
click at [1511, 301] on span "Add line item" at bounding box center [1498, 295] width 75 height 21
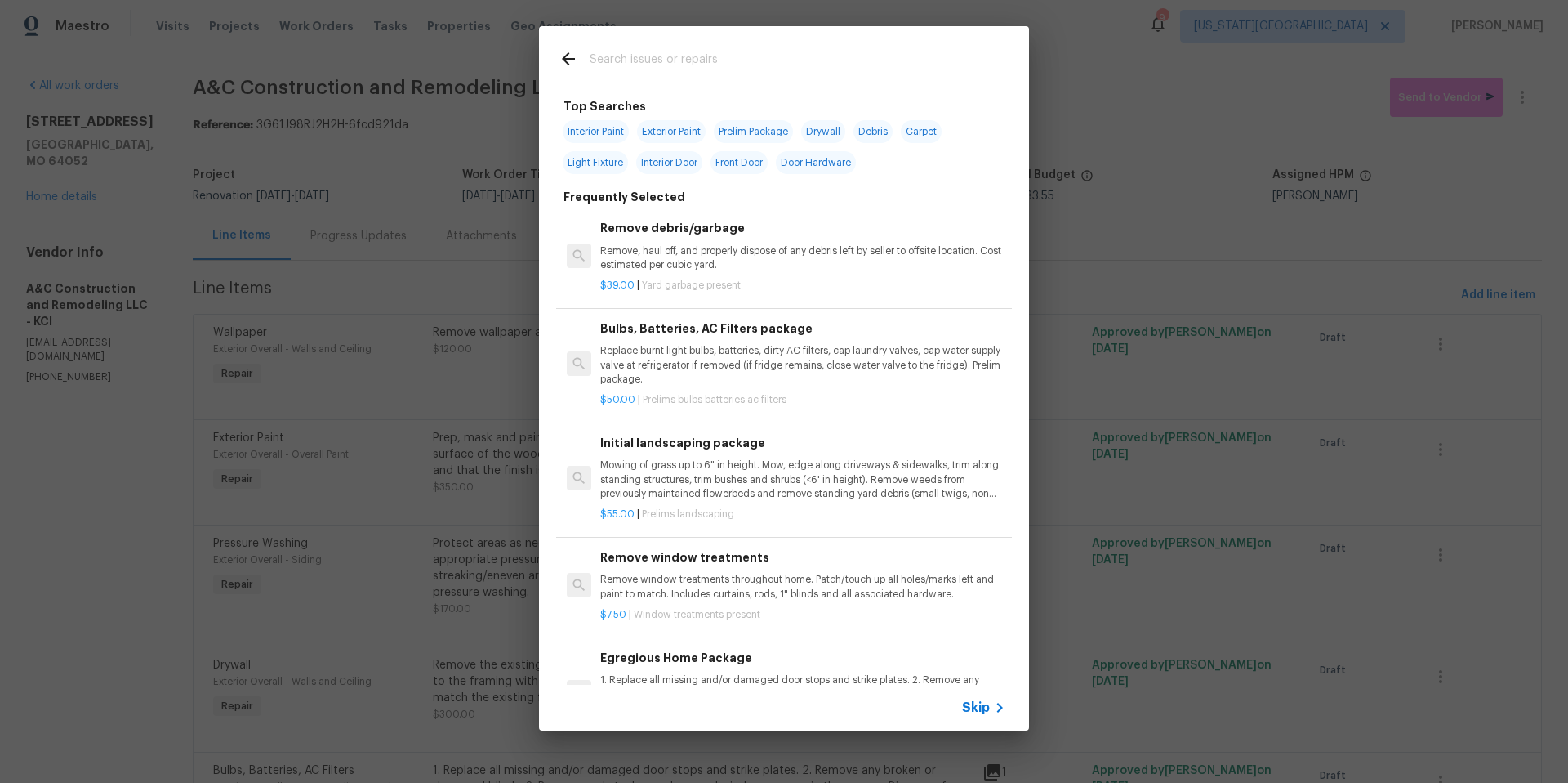
click at [638, 61] on input "text" at bounding box center [763, 61] width 346 height 25
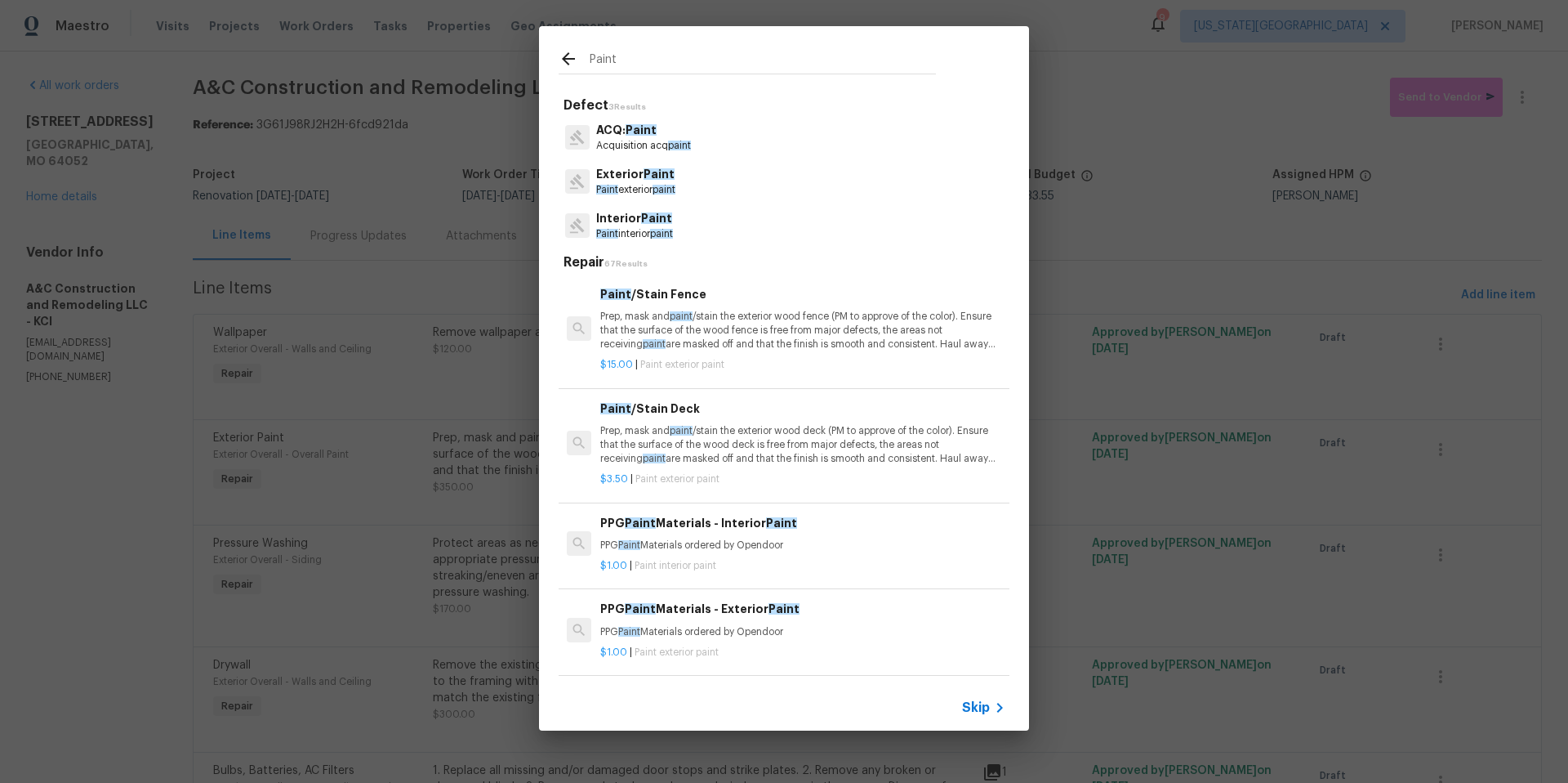
type input "Paint"
click at [648, 166] on p "Exterior Paint" at bounding box center [635, 174] width 80 height 17
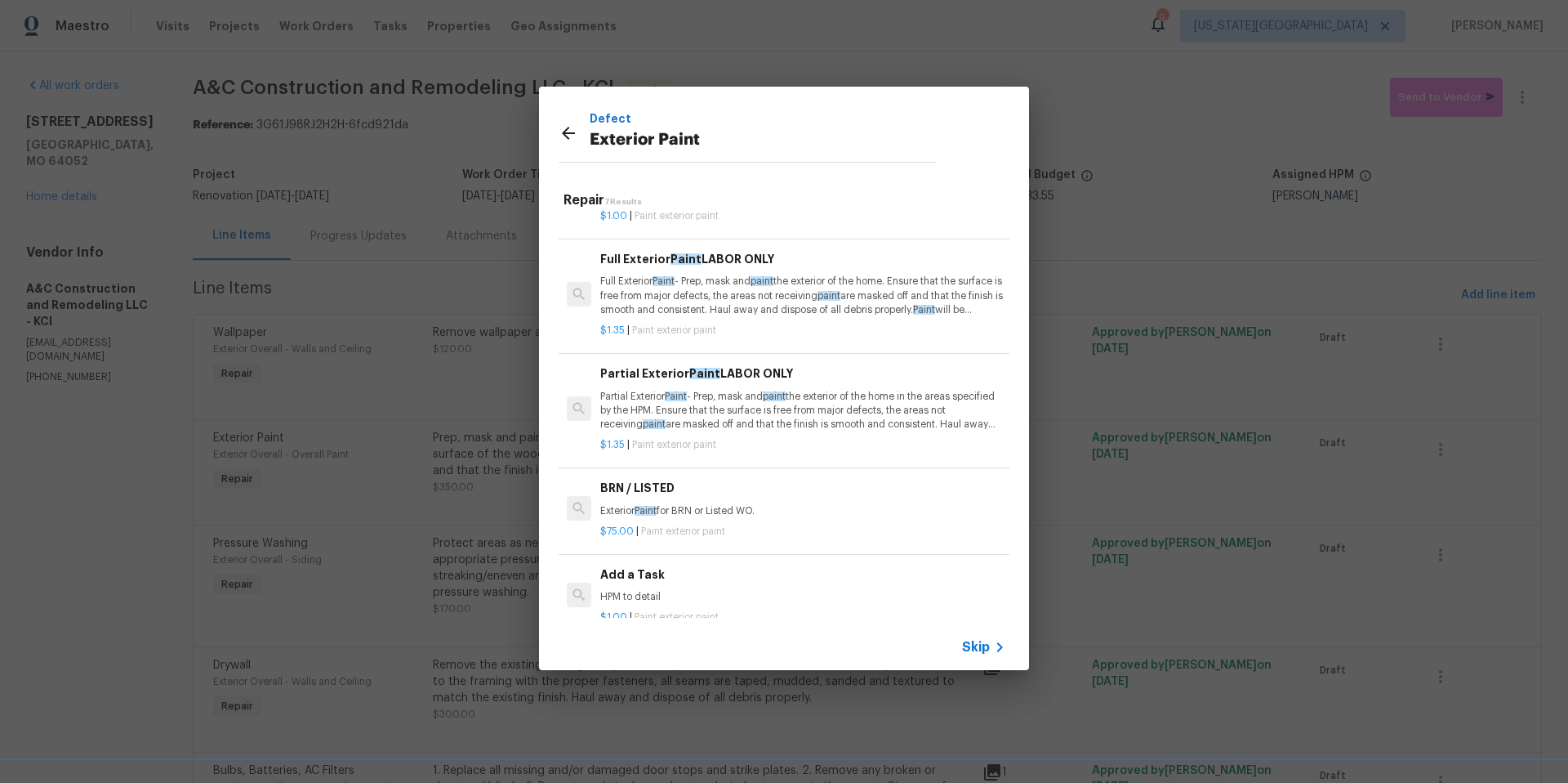
scroll to position [311, 0]
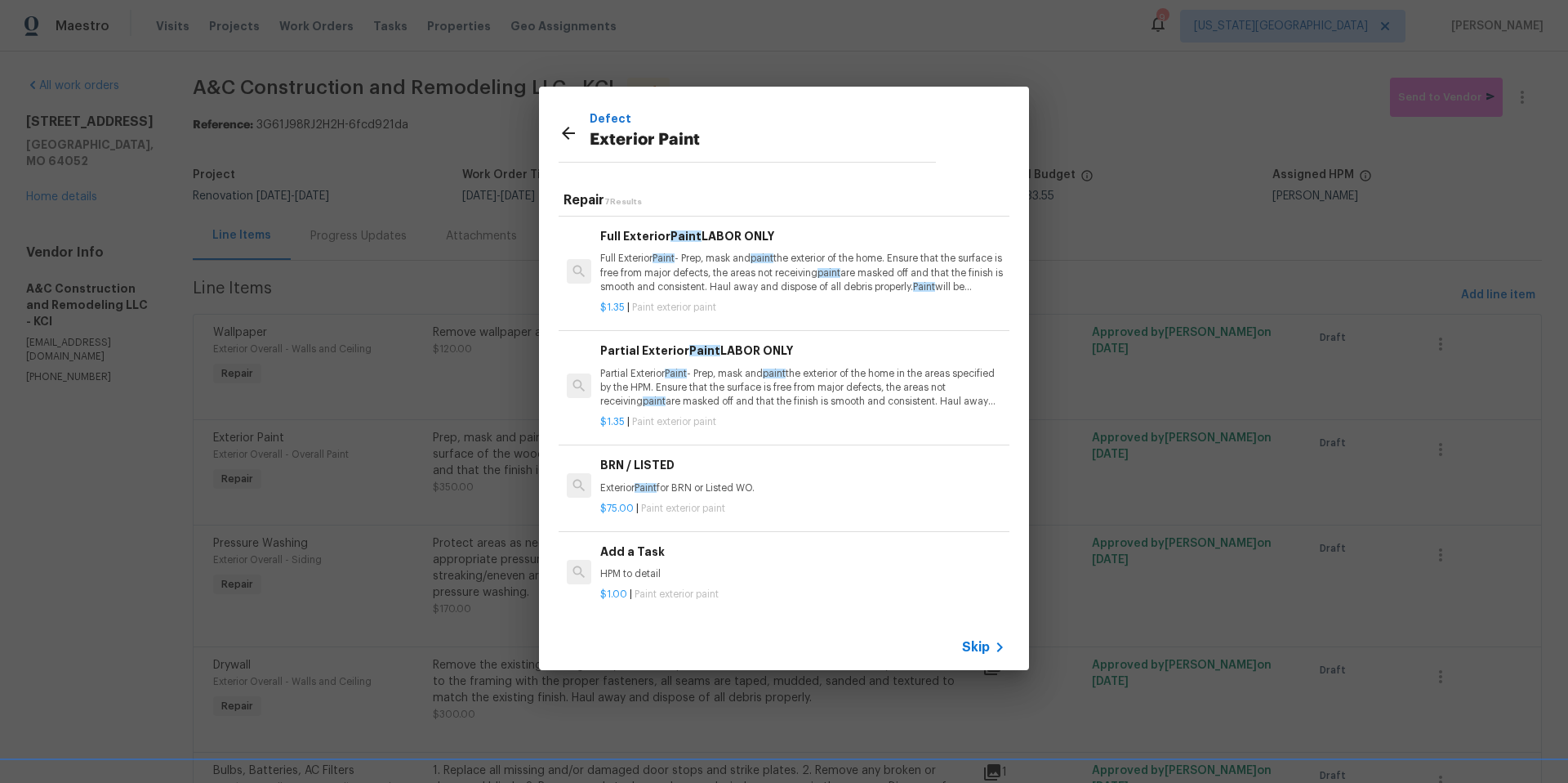
click at [566, 127] on icon at bounding box center [568, 133] width 20 height 20
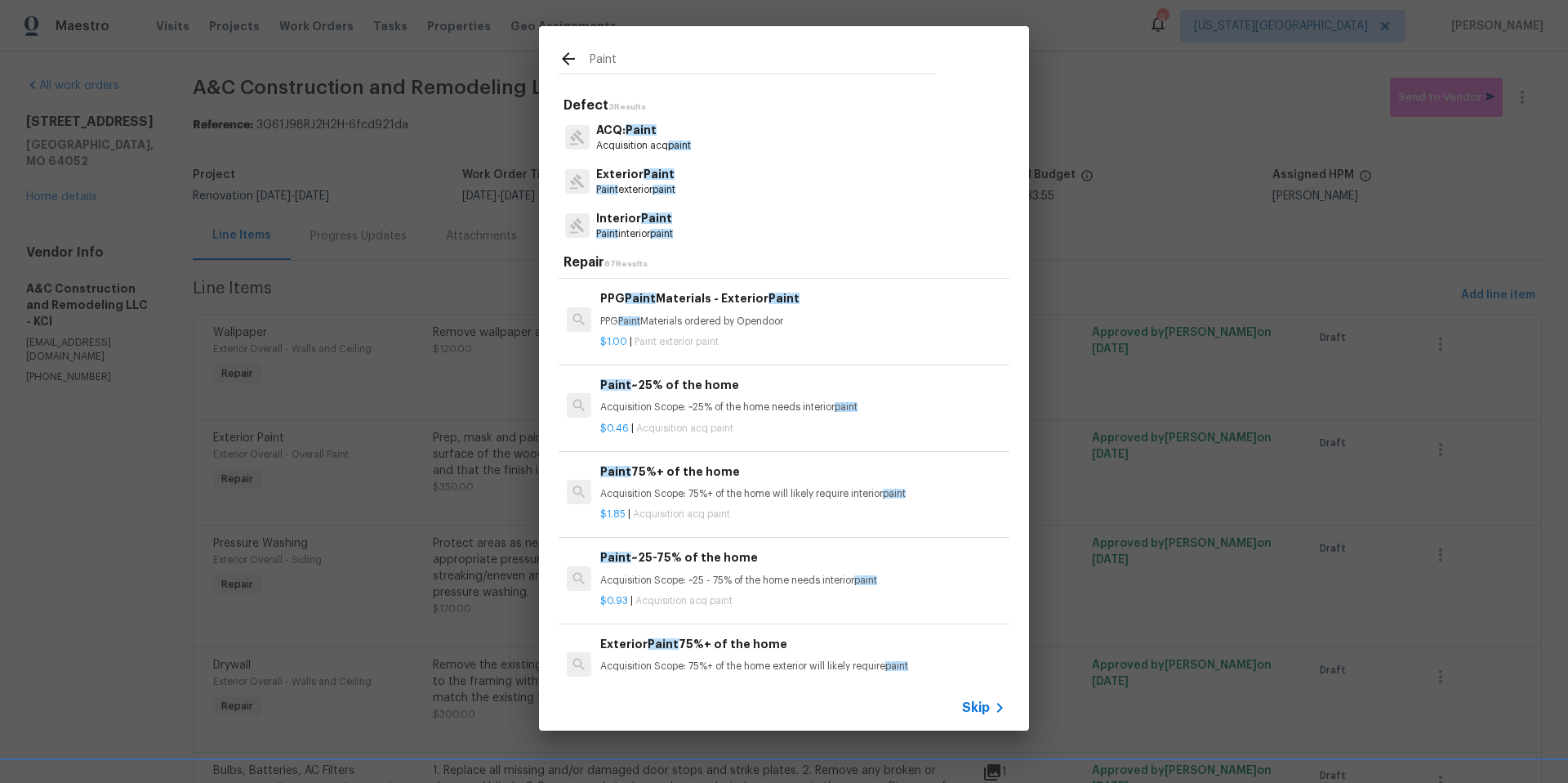
click at [581, 65] on div at bounding box center [574, 61] width 31 height 25
click at [566, 60] on icon at bounding box center [568, 59] width 20 height 20
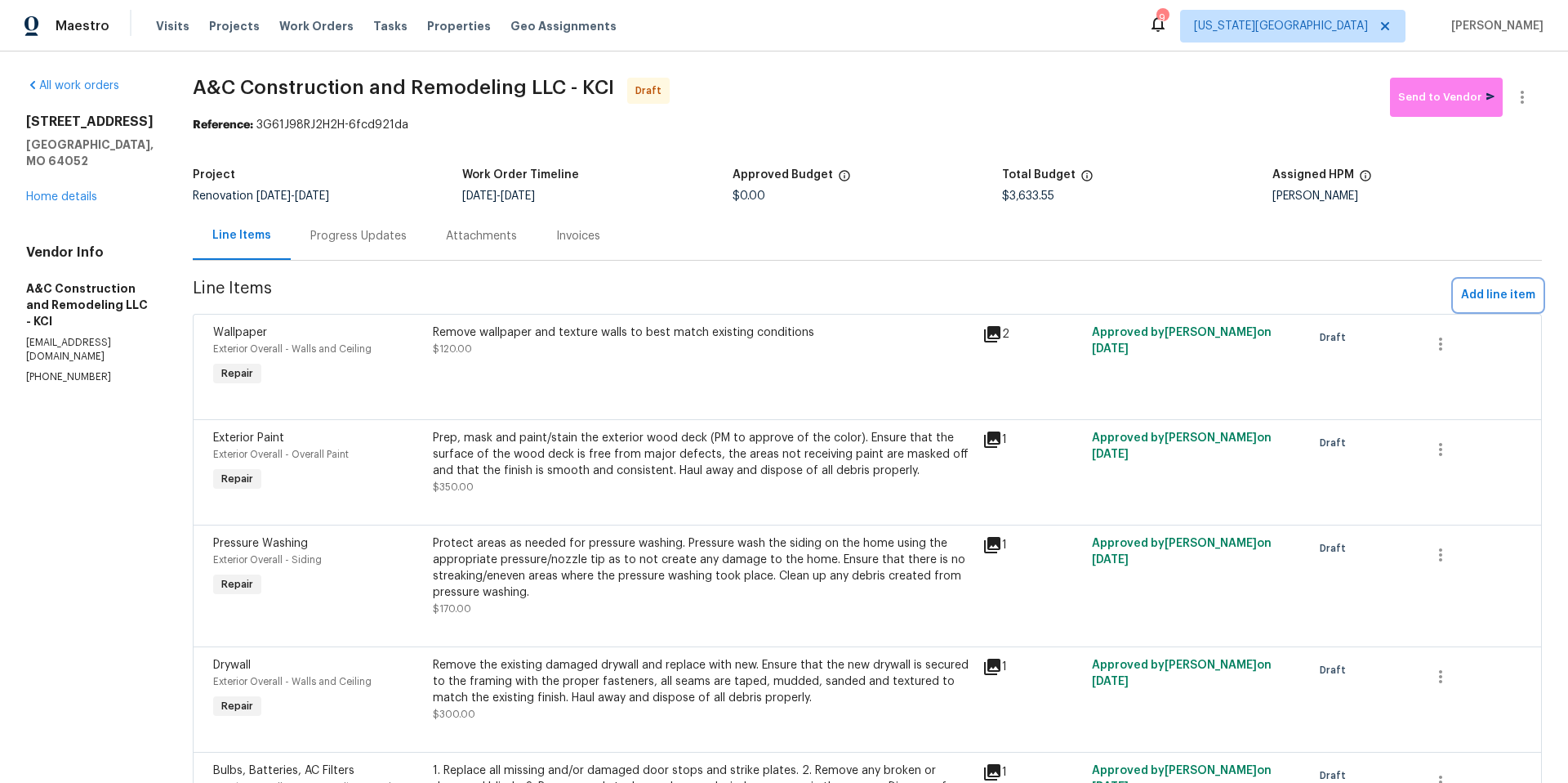
click at [1486, 306] on button "Add line item" at bounding box center [1497, 295] width 87 height 30
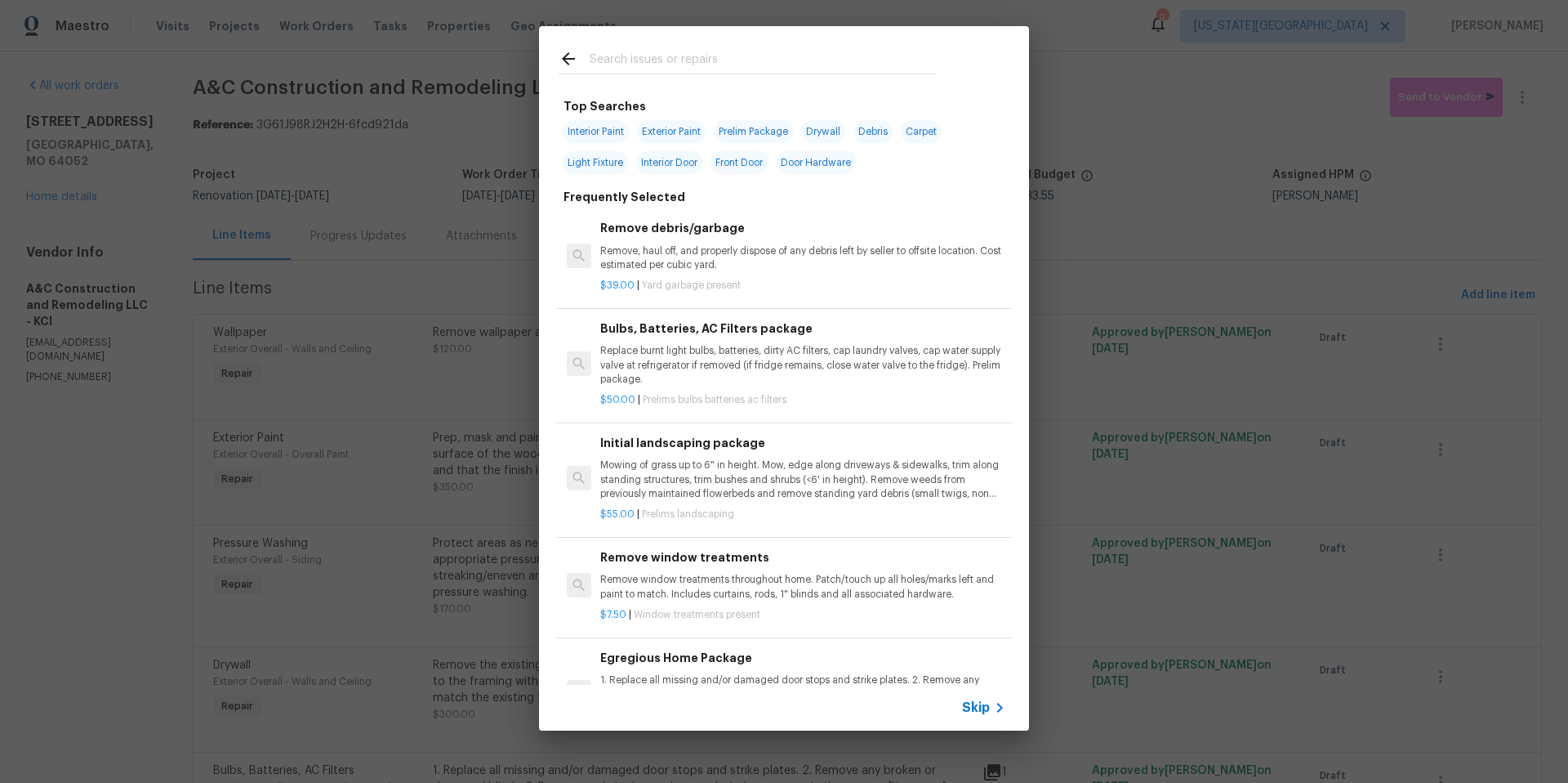
click at [636, 67] on input "text" at bounding box center [763, 61] width 346 height 25
click at [668, 136] on span "Exterior Paint" at bounding box center [671, 131] width 69 height 23
type input "Exterior Paint"
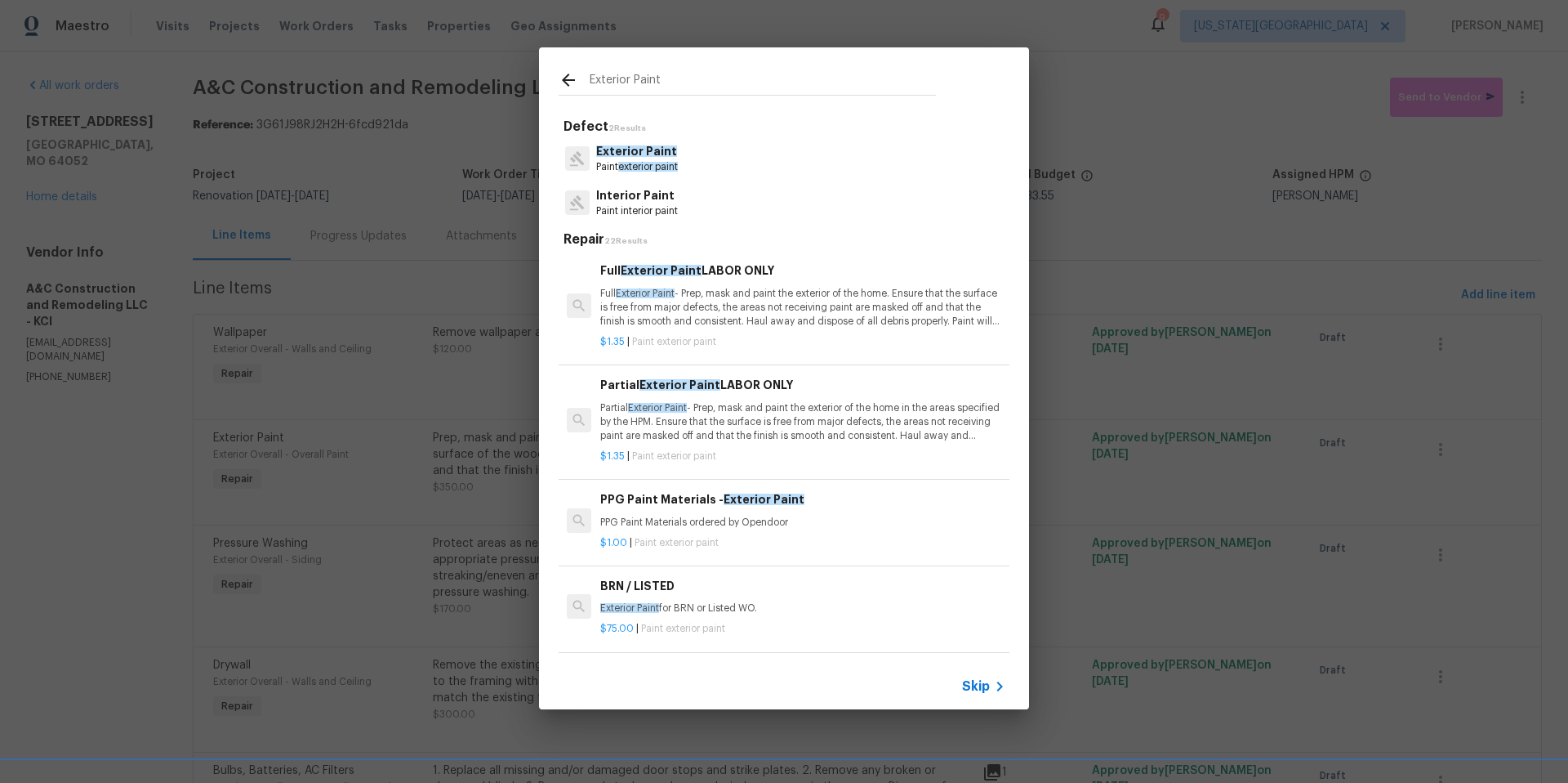
click at [677, 165] on span "exterior paint" at bounding box center [648, 166] width 60 height 10
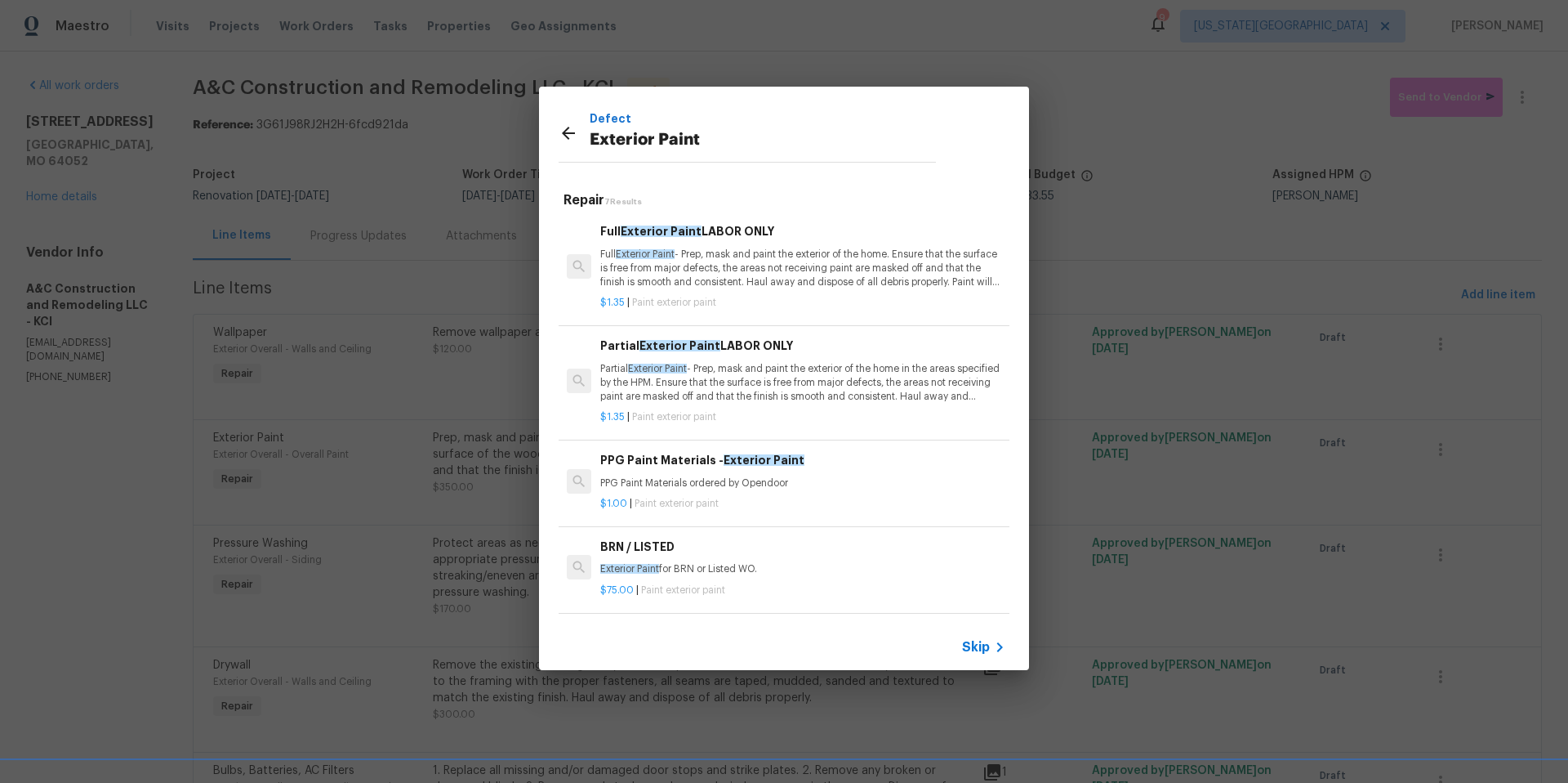
click at [827, 258] on p "Full Exterior Paint - Prep, mask and paint the exterior of the home. Ensure tha…" at bounding box center [802, 269] width 405 height 41
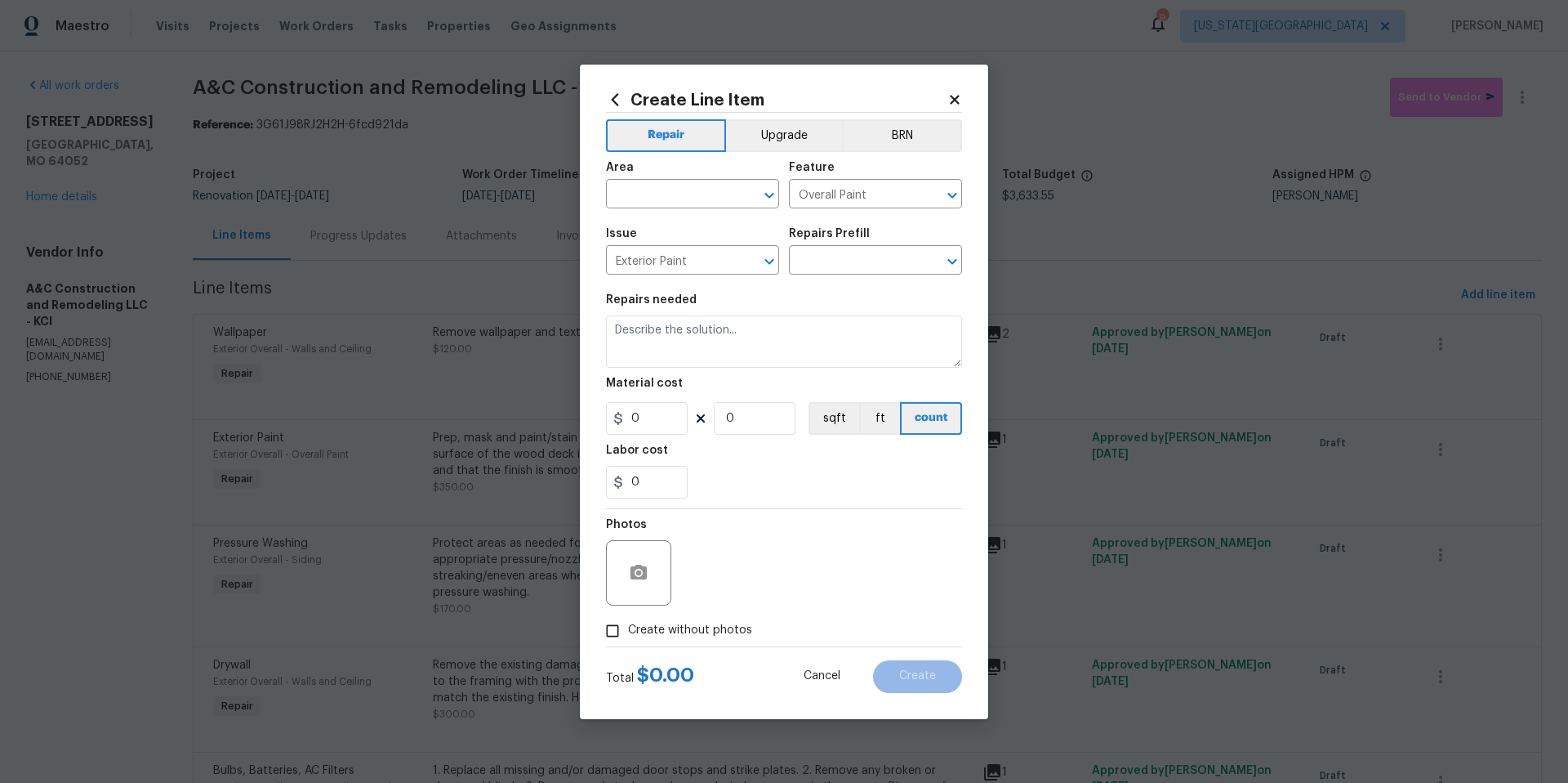
type input "Full Exterior Paint LABOR ONLY $1.35"
type textarea "Full Exterior Paint - Prep, mask and paint the exterior of the home. Ensure tha…"
type input "1.35"
type input "1"
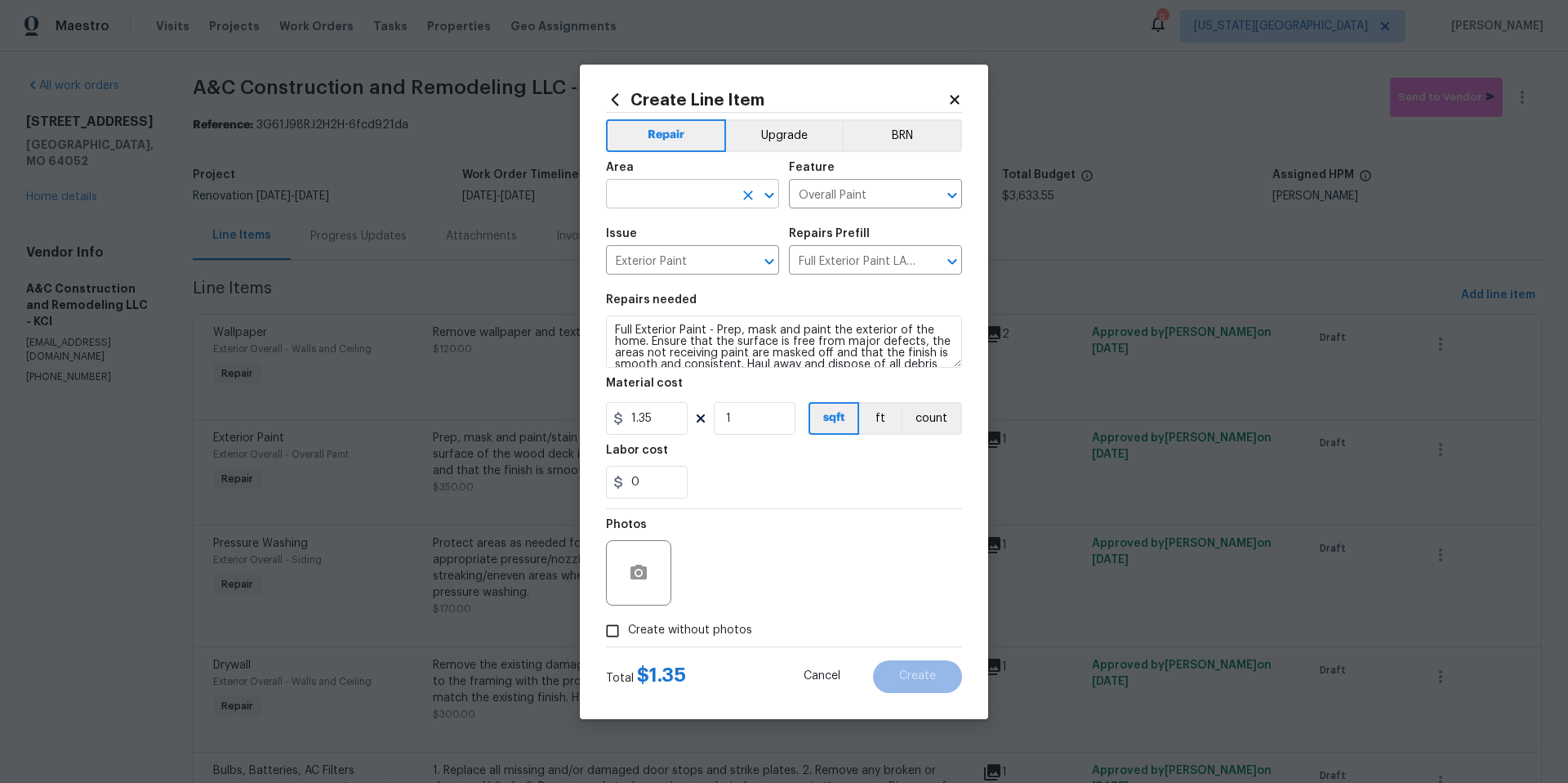
click at [702, 197] on input "text" at bounding box center [669, 196] width 128 height 26
click at [677, 233] on li "Garage" at bounding box center [692, 231] width 173 height 27
type input "Garage"
click at [869, 185] on input "Overall Paint" at bounding box center [852, 196] width 128 height 26
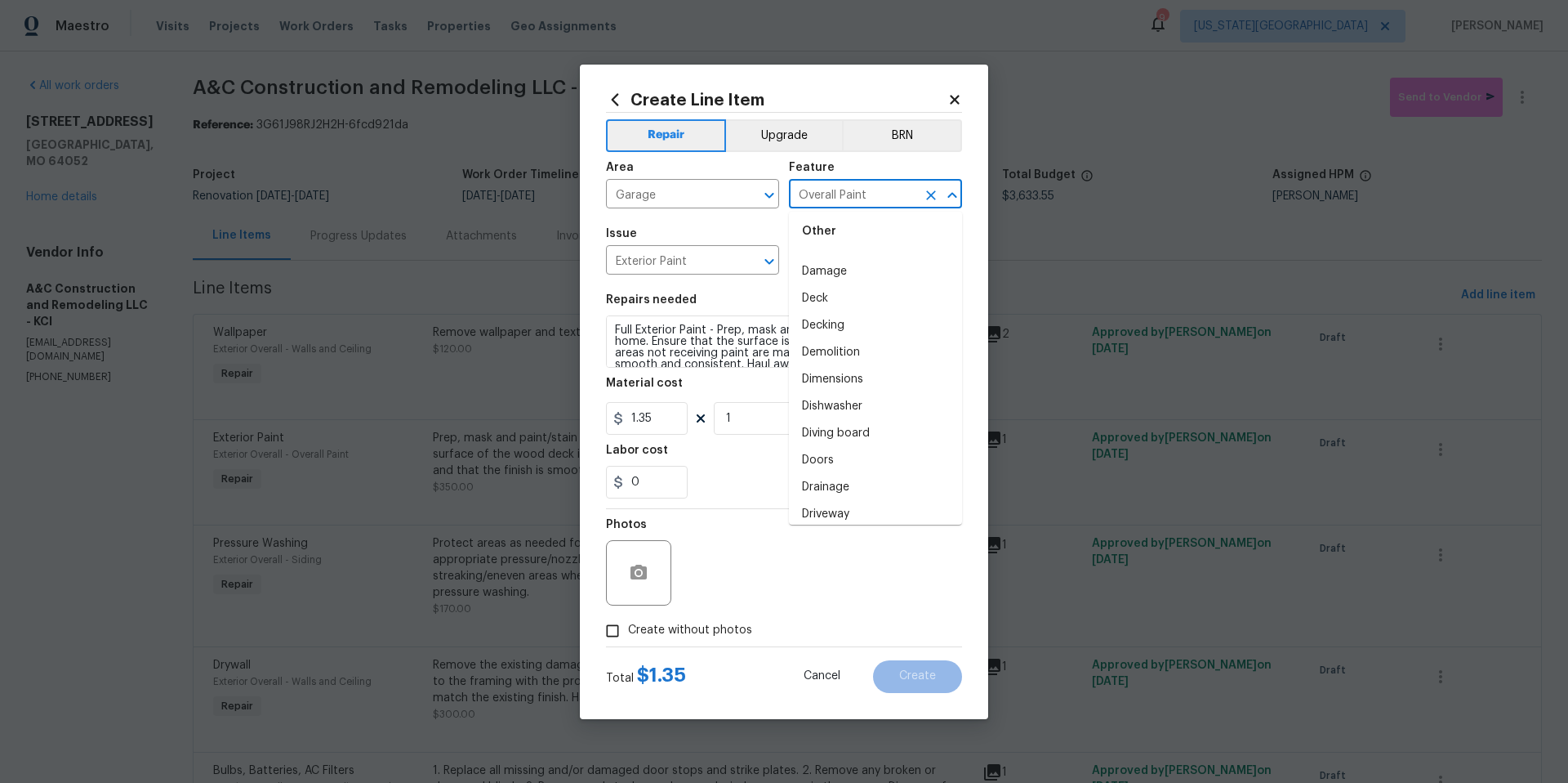
scroll to position [803, 0]
click at [816, 456] on li "Doors" at bounding box center [875, 451] width 173 height 27
type input "Doors"
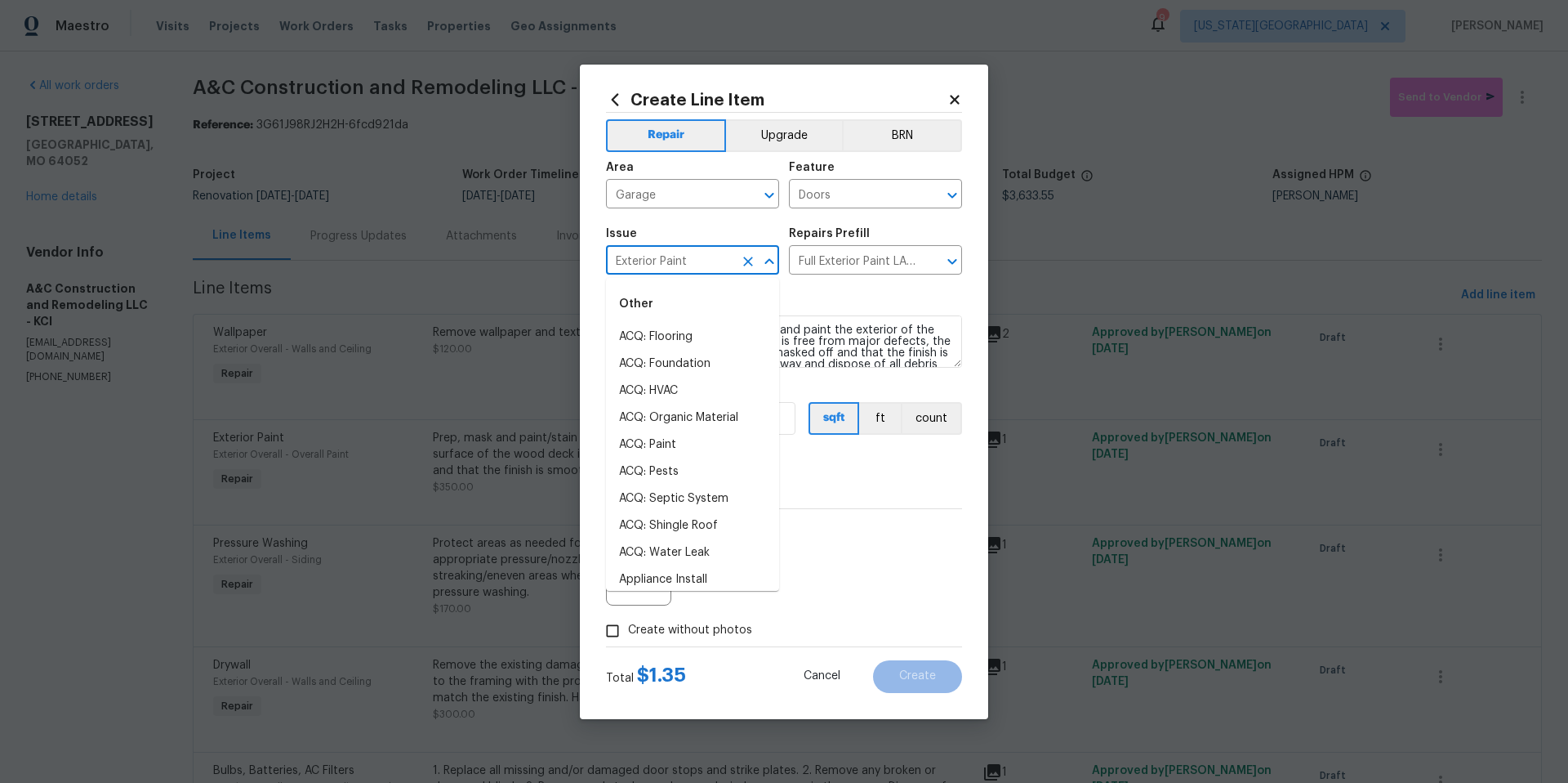
click at [707, 260] on input "Exterior Paint" at bounding box center [669, 262] width 128 height 26
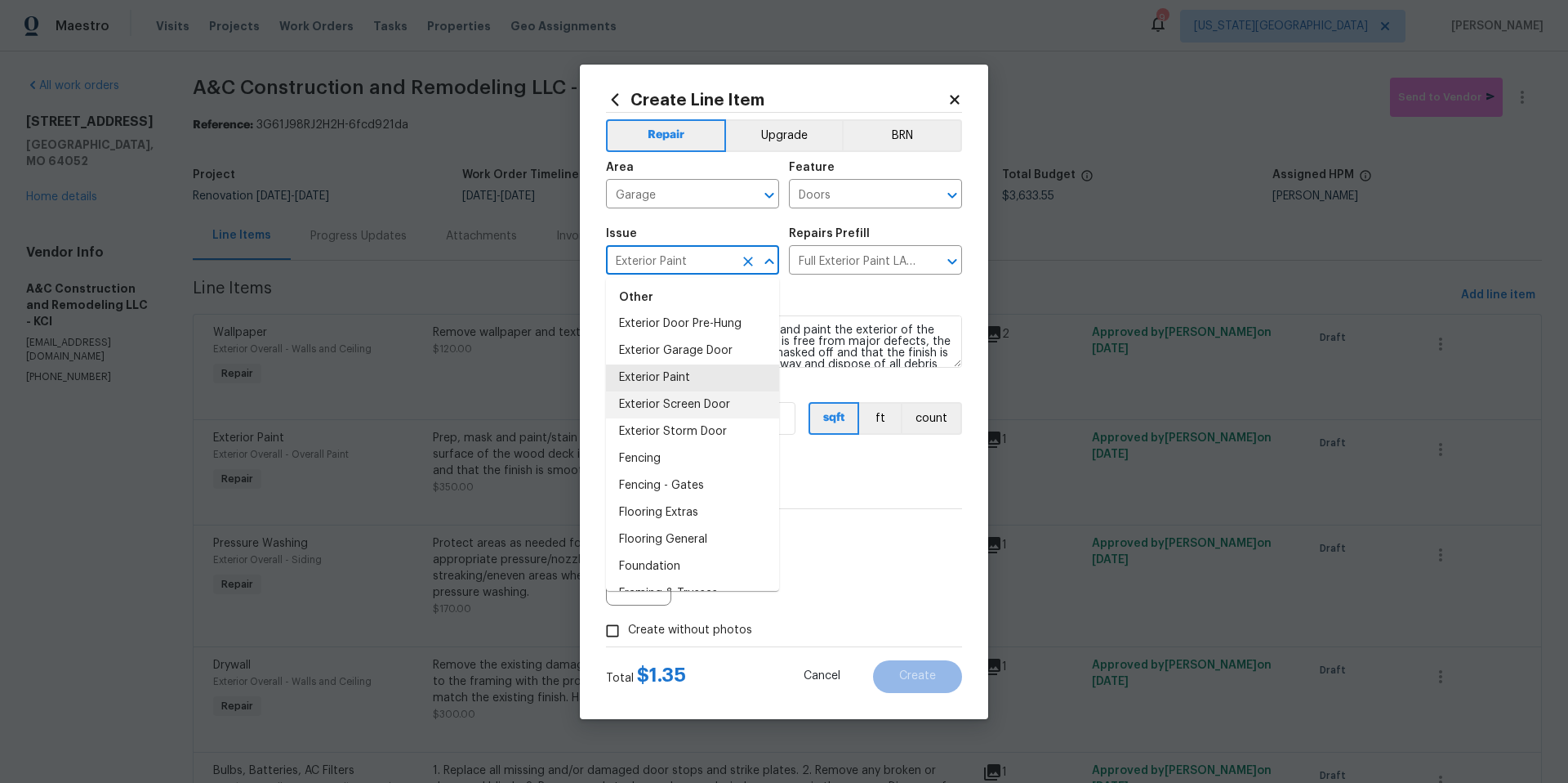
scroll to position [1074, 0]
click at [663, 350] on li "Exterior Garage Door" at bounding box center [692, 348] width 173 height 27
type input "Exterior Garage Door"
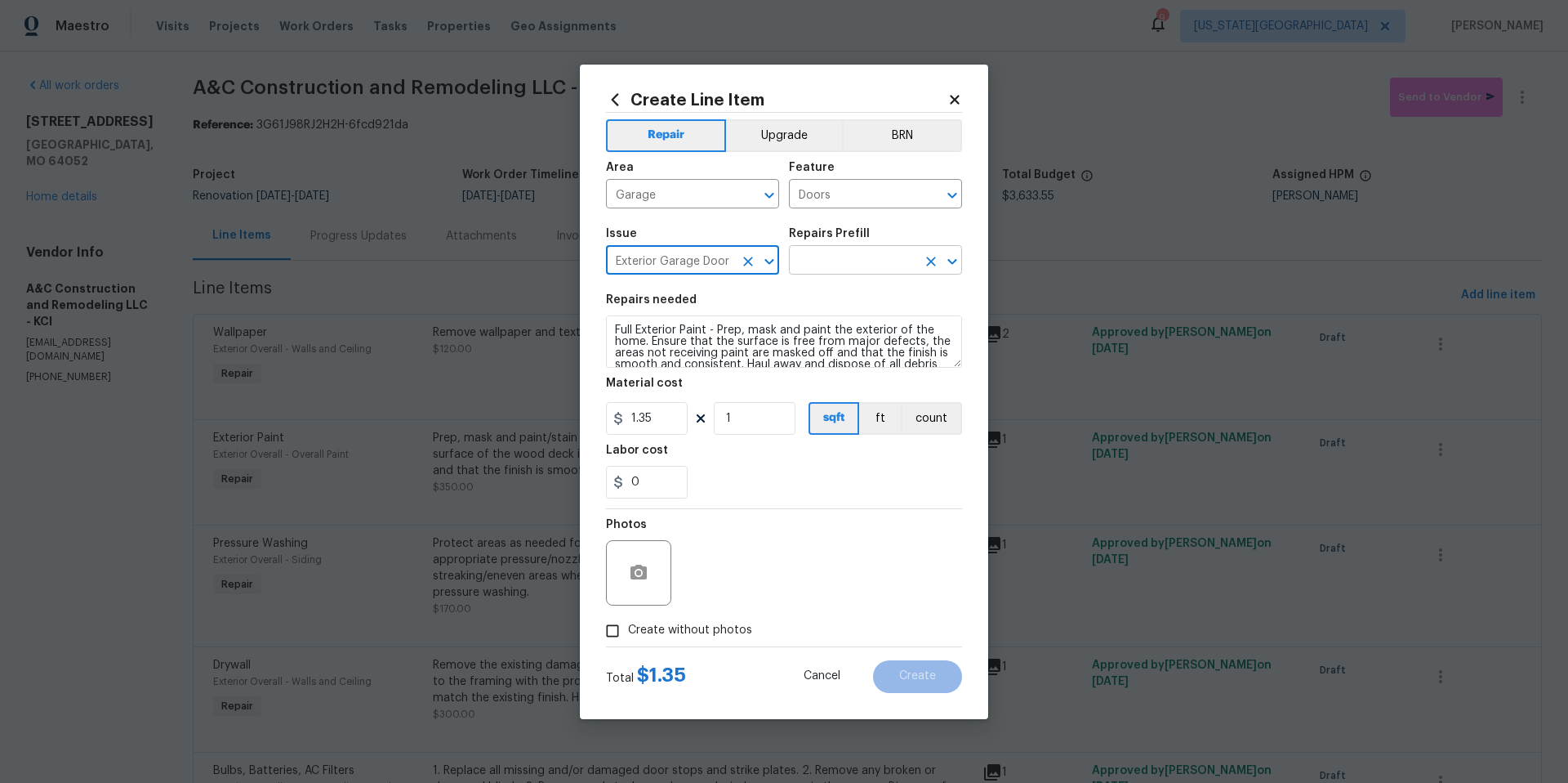
click at [837, 252] on input "text" at bounding box center [852, 262] width 128 height 26
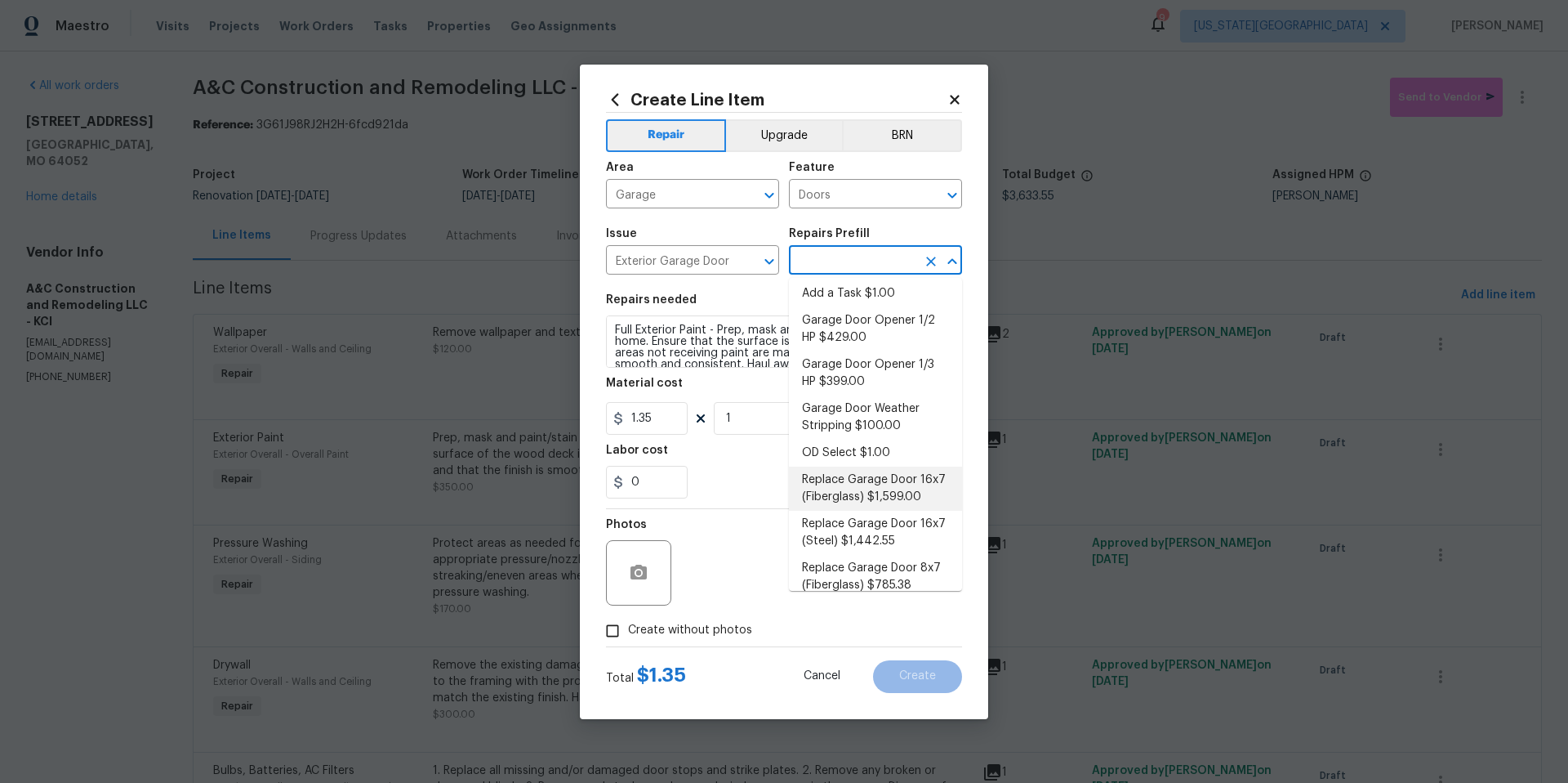
scroll to position [0, 0]
click at [936, 266] on icon "Clear" at bounding box center [931, 261] width 17 height 17
click at [748, 260] on icon "Clear" at bounding box center [748, 262] width 10 height 10
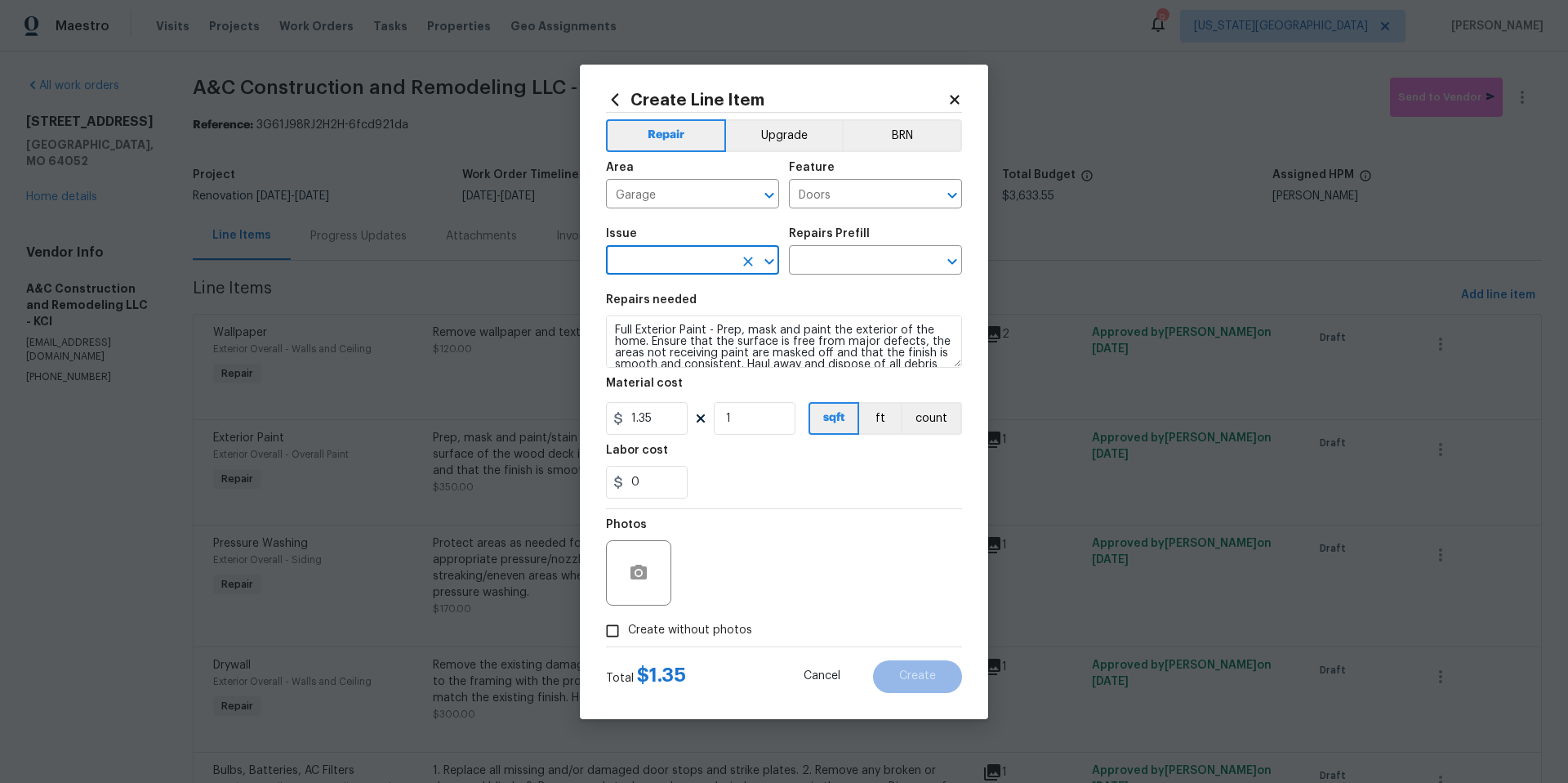
click at [672, 262] on input "text" at bounding box center [669, 262] width 128 height 26
type input "garage"
click at [810, 273] on input "text" at bounding box center [852, 262] width 128 height 26
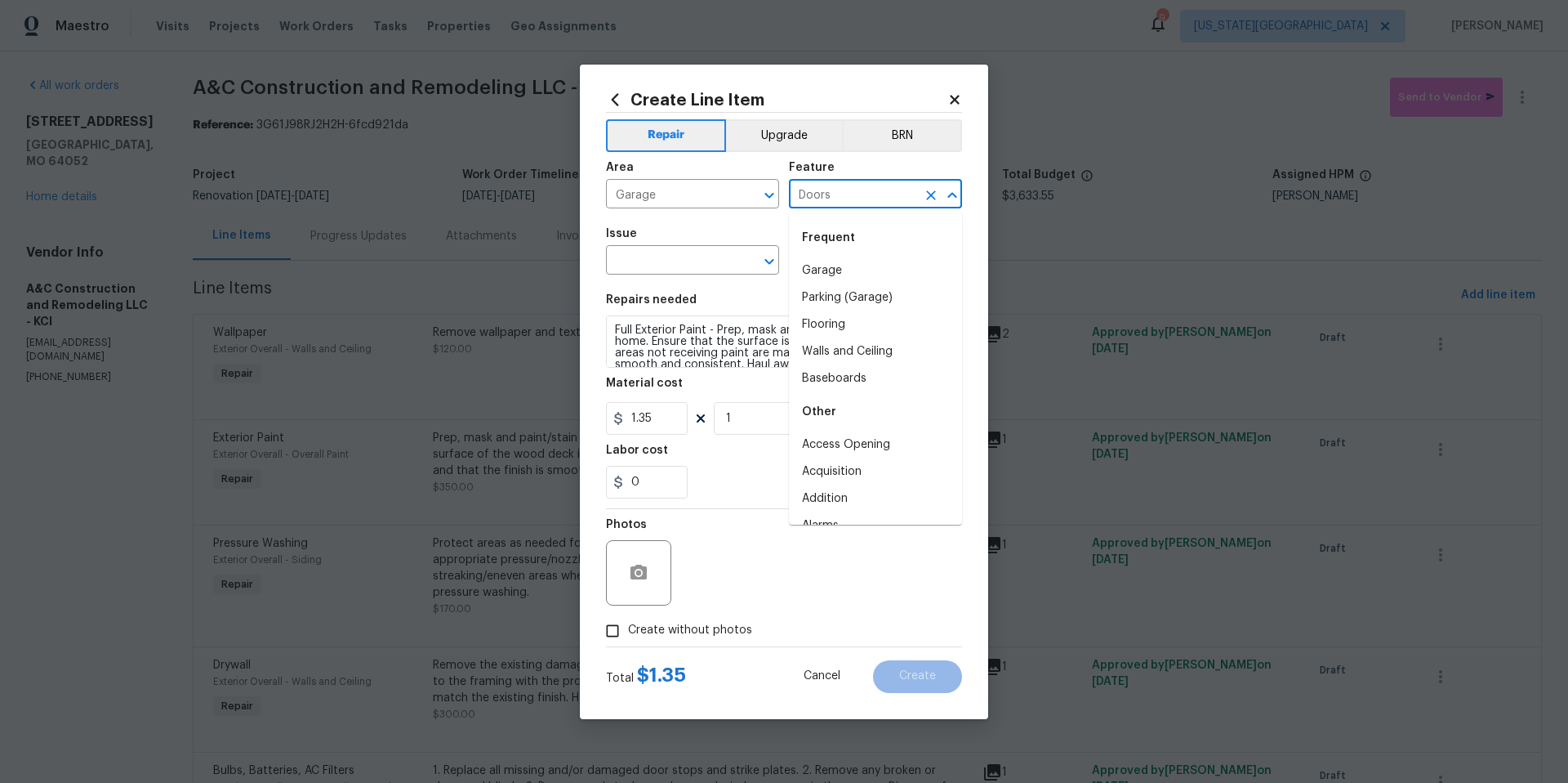
click at [894, 191] on input "Doors" at bounding box center [852, 196] width 128 height 26
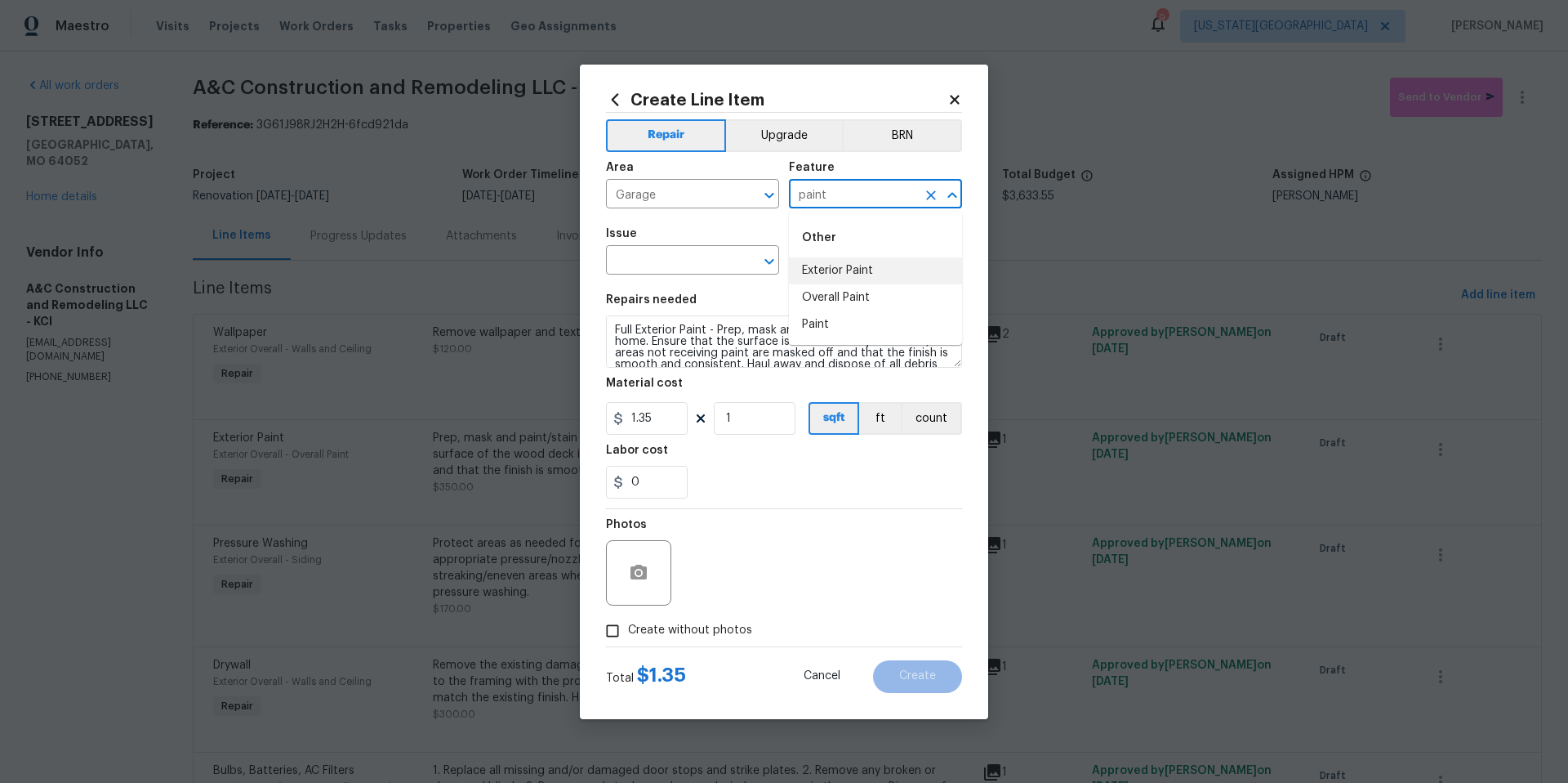
click at [845, 268] on li "Exterior Paint" at bounding box center [875, 271] width 173 height 27
type input "Exterior Paint"
click at [711, 270] on input "text" at bounding box center [669, 262] width 128 height 26
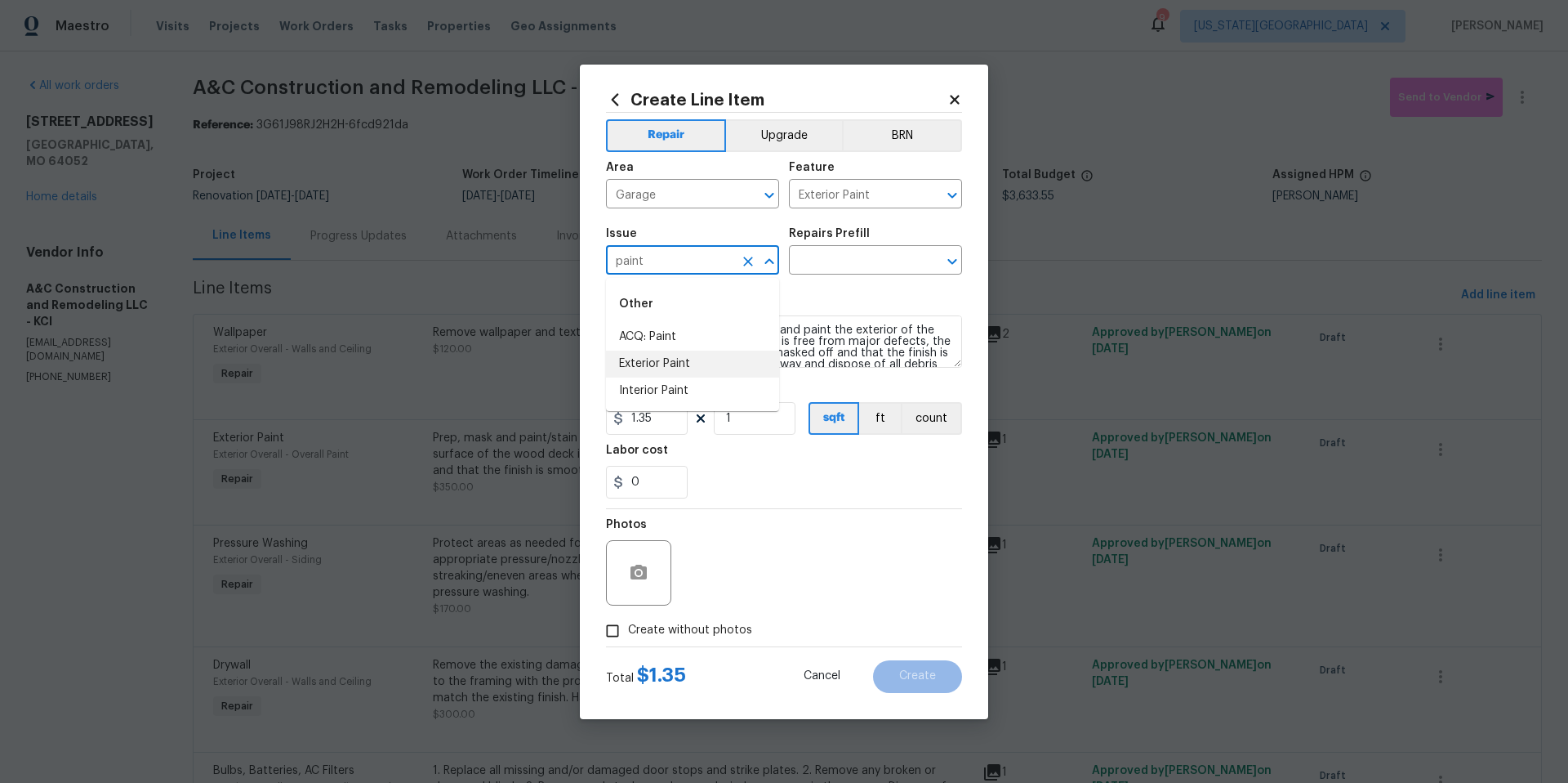
click at [652, 364] on li "Exterior Paint" at bounding box center [692, 363] width 173 height 27
type input "Exterior Paint"
click at [879, 255] on input "text" at bounding box center [852, 262] width 128 height 26
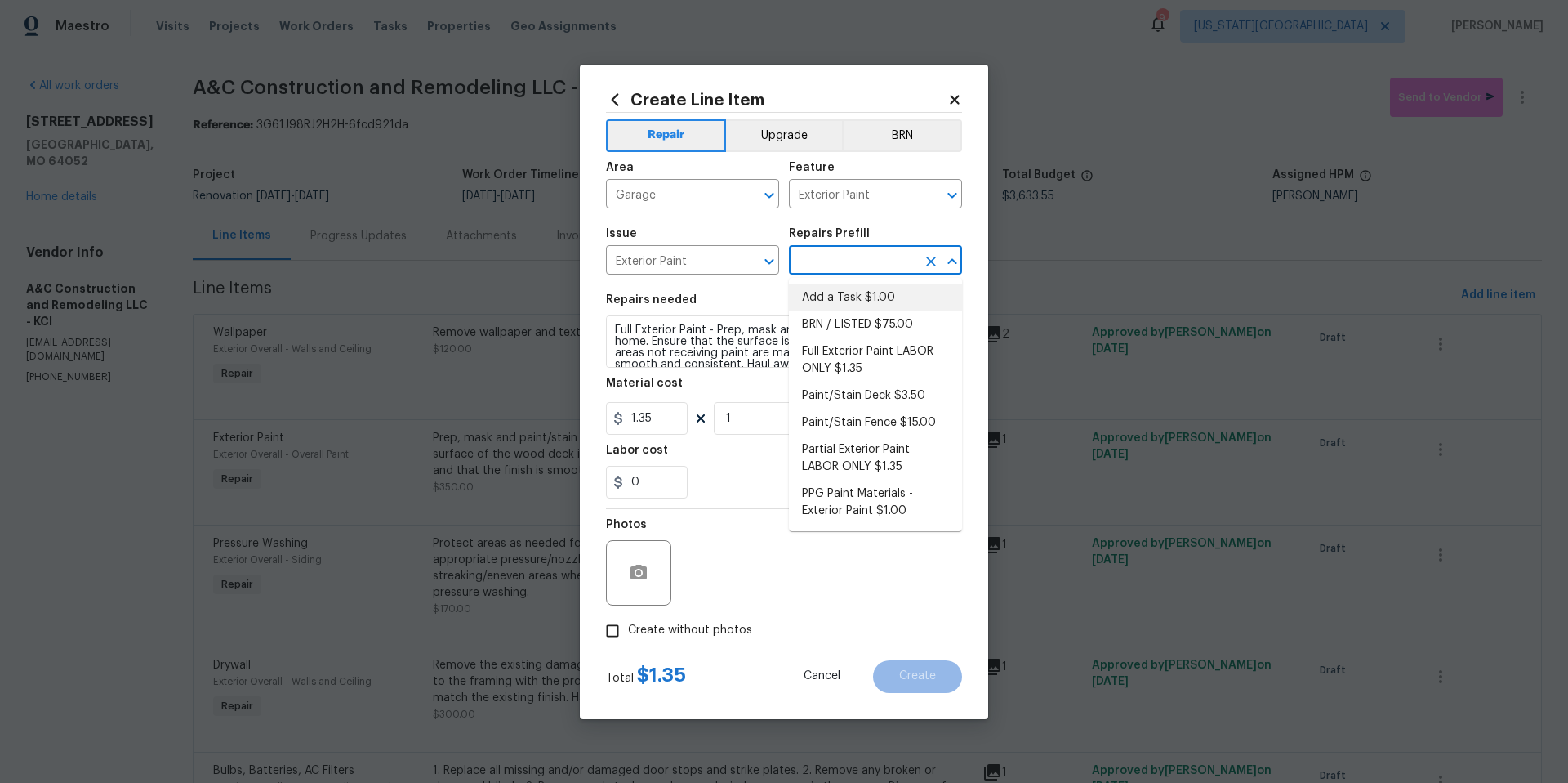
click at [813, 299] on li "Add a Task $1.00" at bounding box center [875, 297] width 173 height 27
type input "Overall Paint"
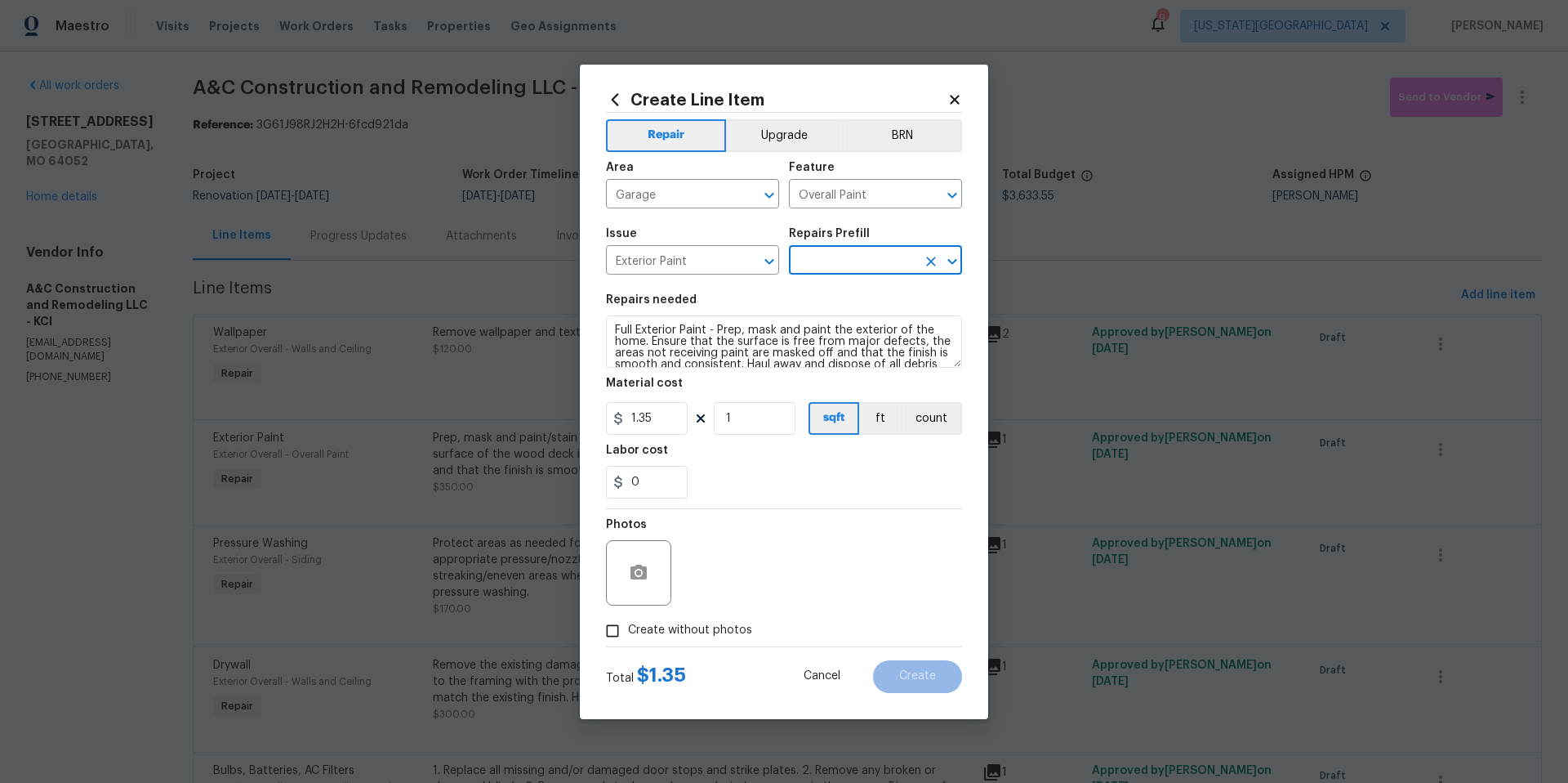
type input "Add a Task $1.00"
type textarea "HPM to detail"
type input "1"
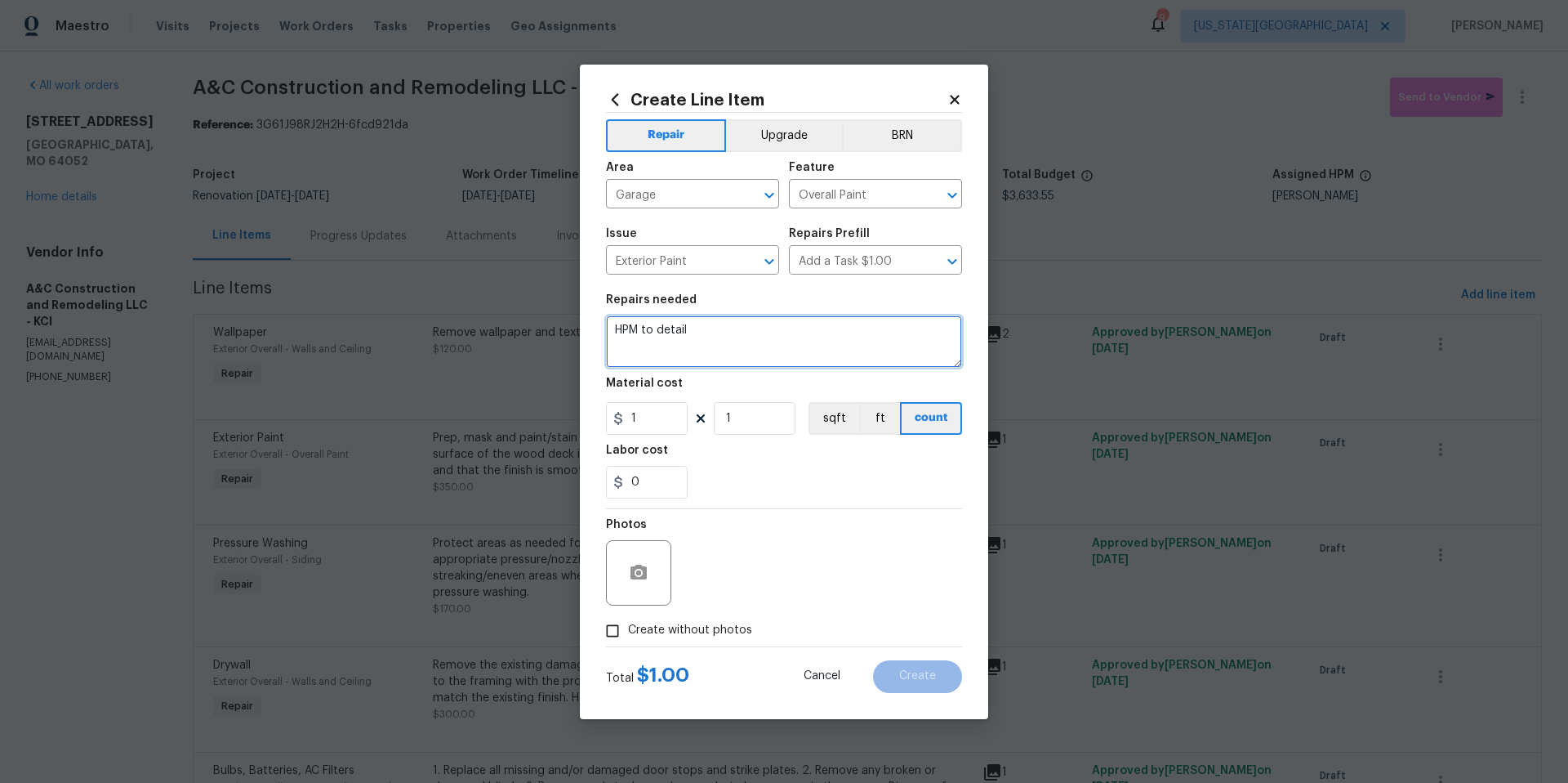
drag, startPoint x: 711, startPoint y: 337, endPoint x: 555, endPoint y: 319, distance: 157.0
click at [555, 319] on div "Create Line Item Repair Upgrade BRN Area Garage ​ Feature Overall Paint ​ Issue…" at bounding box center [784, 392] width 1568 height 783
type textarea "Paint garage doors"
type input "100"
type input "2"
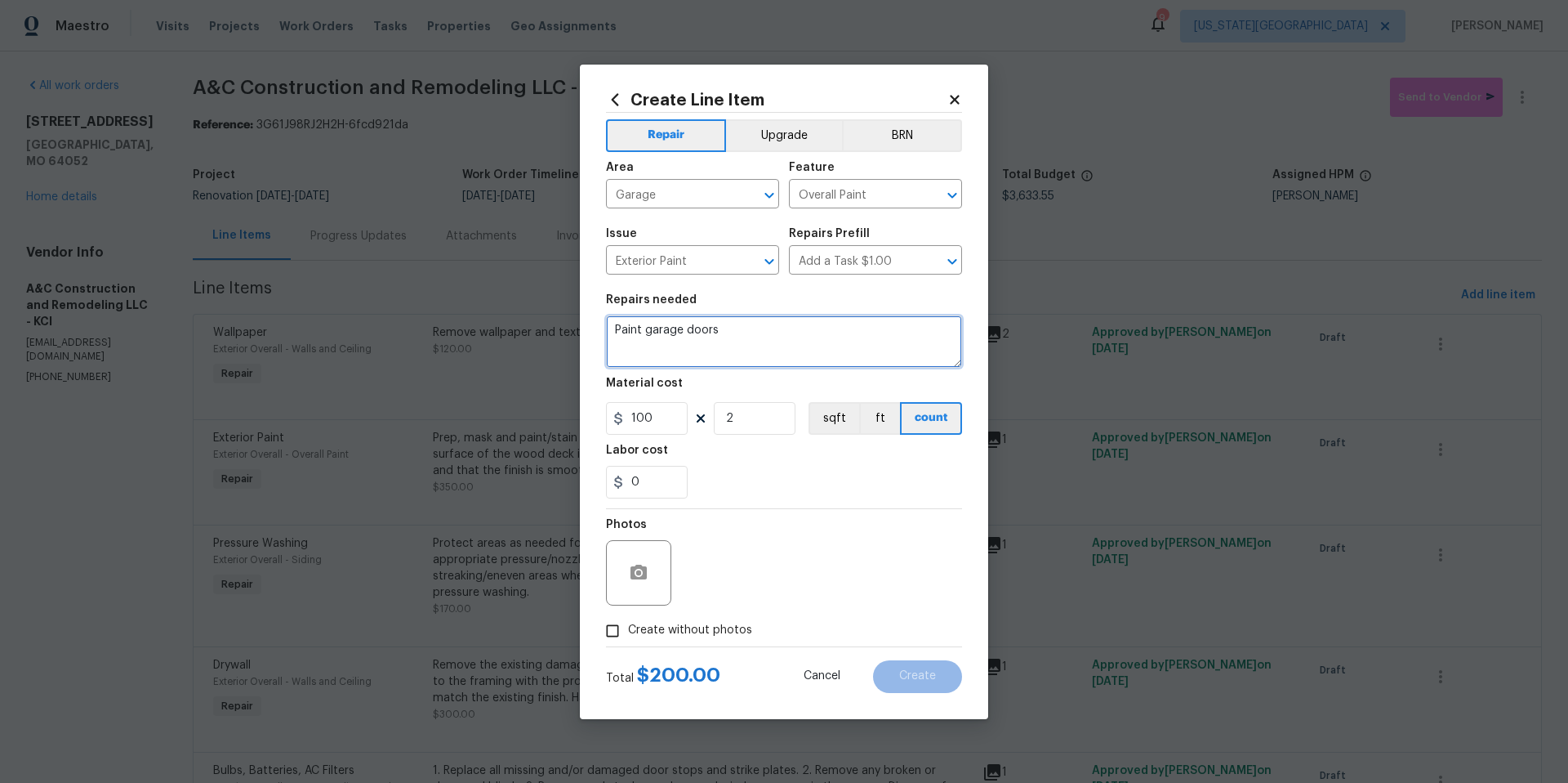
click at [749, 331] on textarea "Paint garage doors" at bounding box center [784, 341] width 356 height 52
type textarea "Paint garage doors and concrete wall next to garage doors to match"
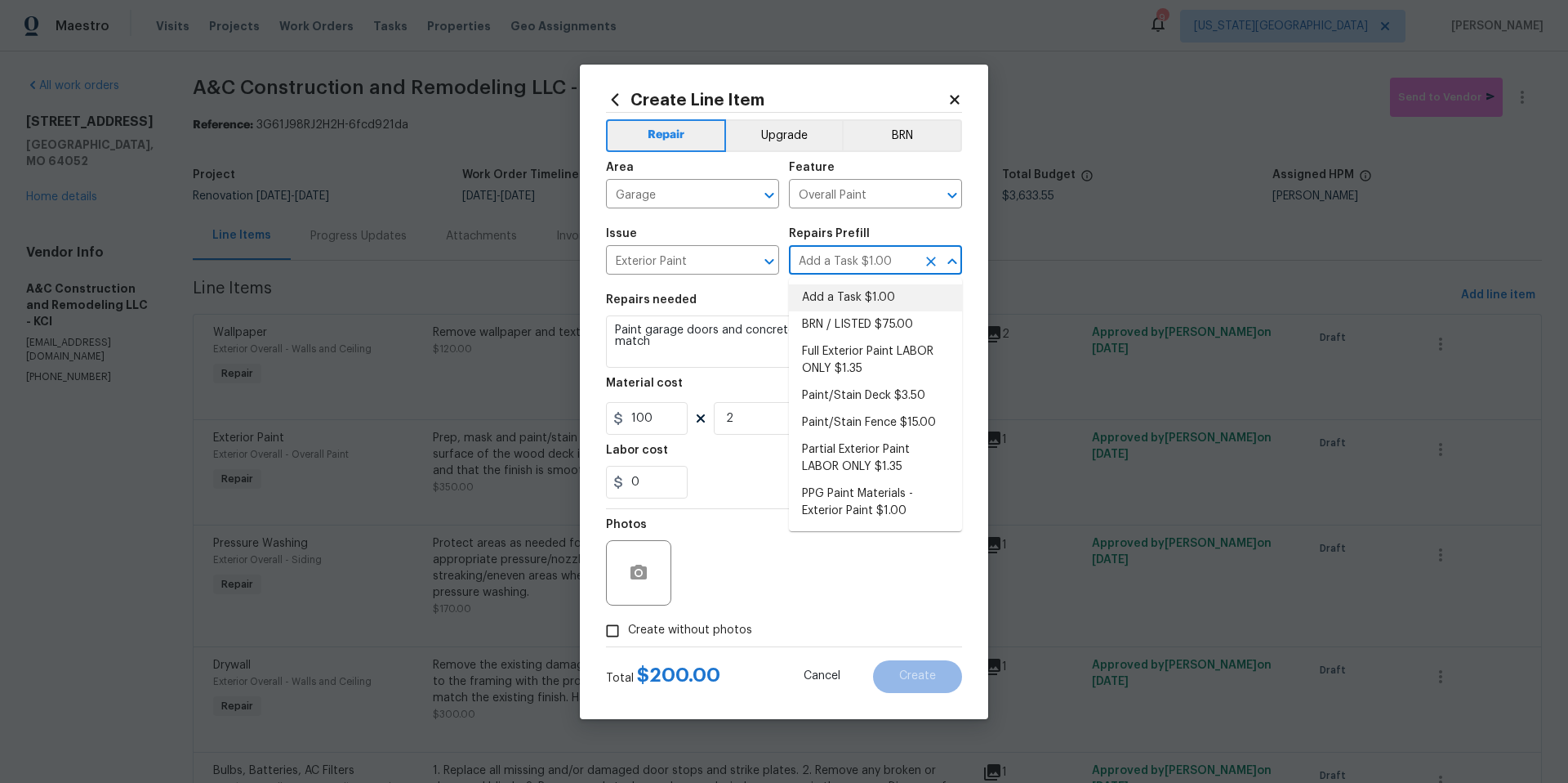
click at [905, 260] on input "Add a Task $1.00" at bounding box center [852, 262] width 128 height 26
click at [686, 345] on textarea "Paint garage doors and concrete wall next to garage doors to match" at bounding box center [784, 341] width 356 height 52
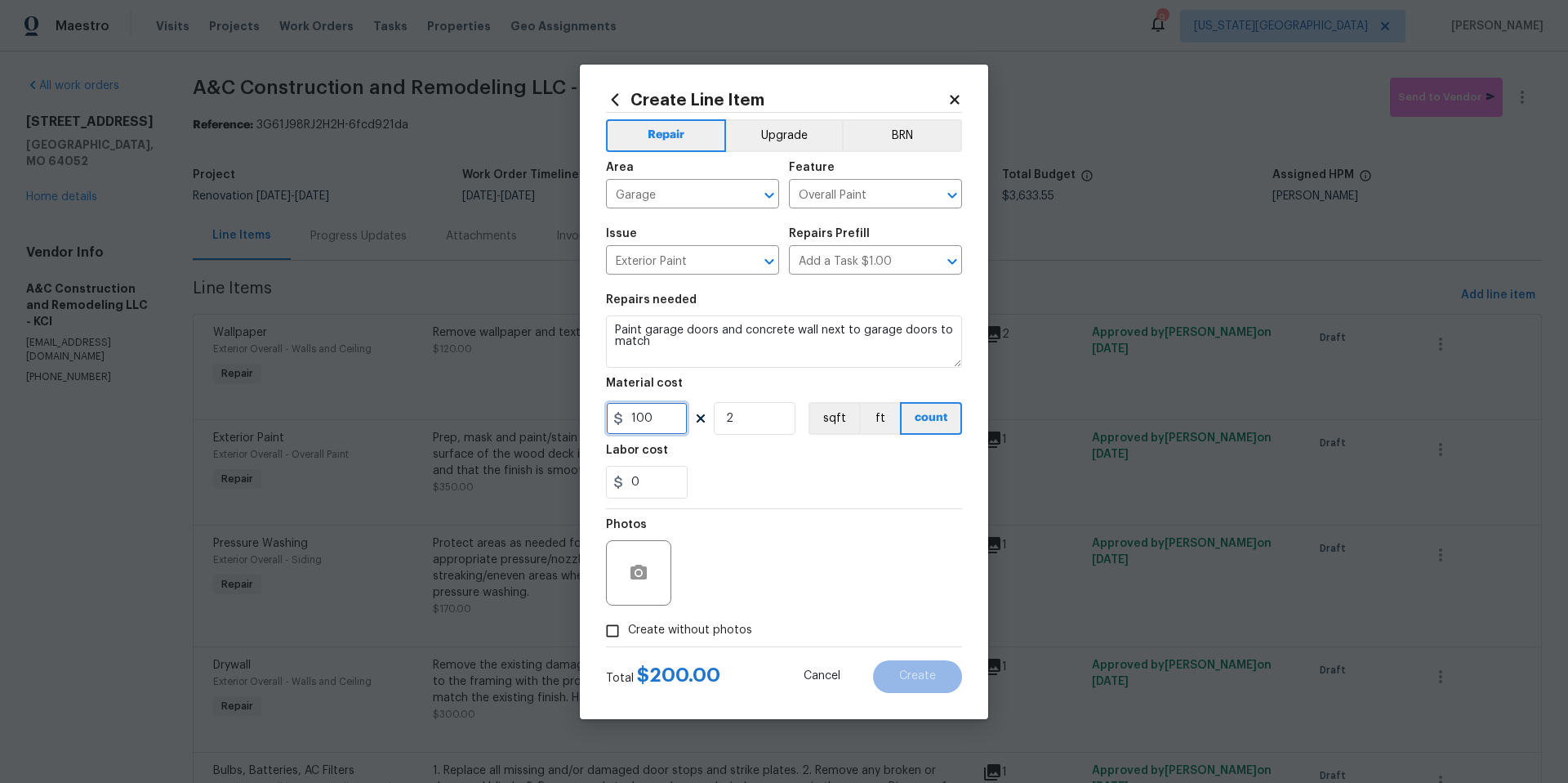
drag, startPoint x: 662, startPoint y: 417, endPoint x: 628, endPoint y: 417, distance: 34.0
click at [628, 417] on input "100" at bounding box center [646, 418] width 82 height 32
click at [734, 417] on input "2" at bounding box center [754, 418] width 82 height 32
type input "3"
click at [772, 558] on div "Photos" at bounding box center [784, 562] width 356 height 106
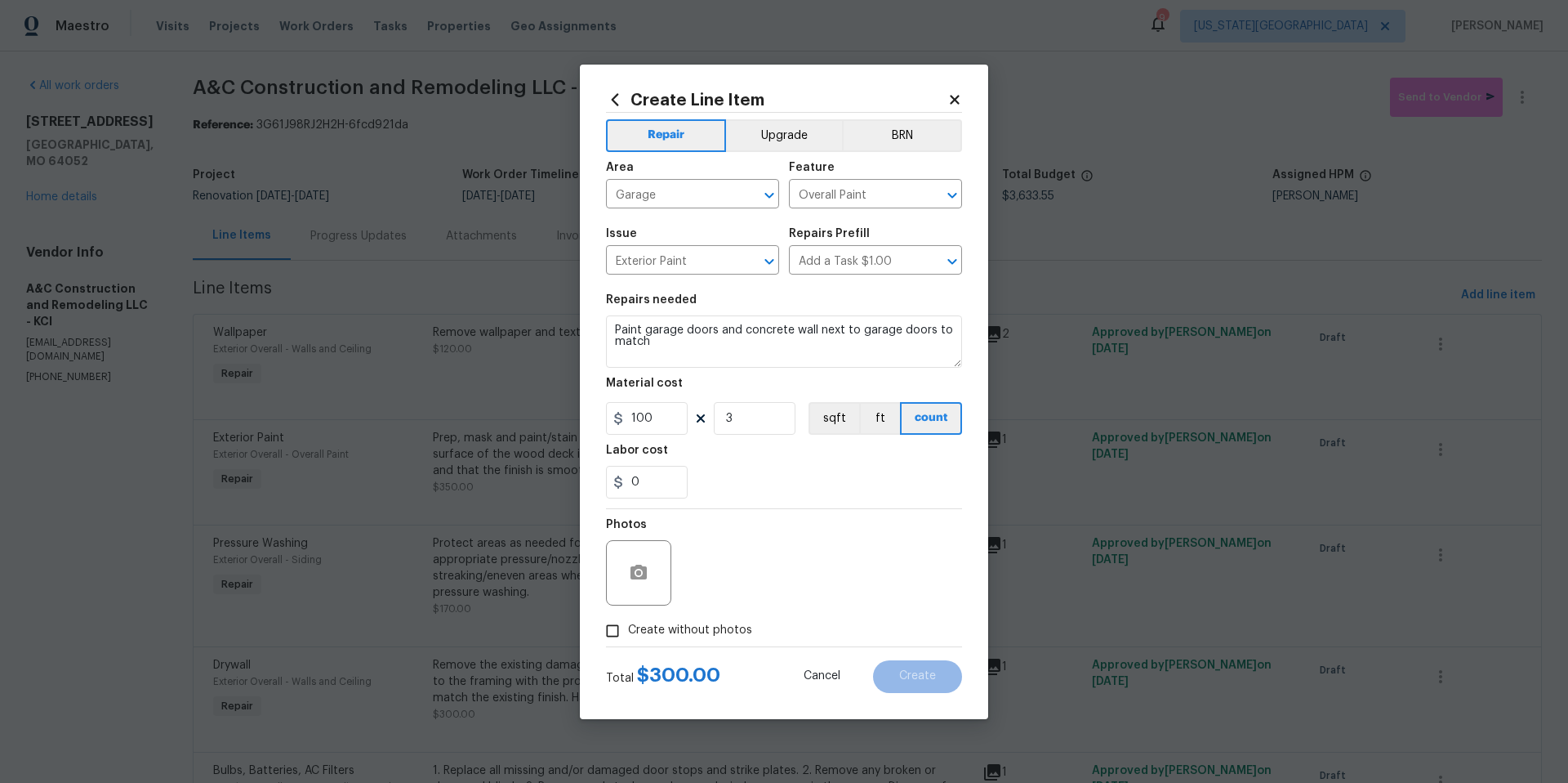
click at [958, 102] on icon at bounding box center [954, 98] width 9 height 9
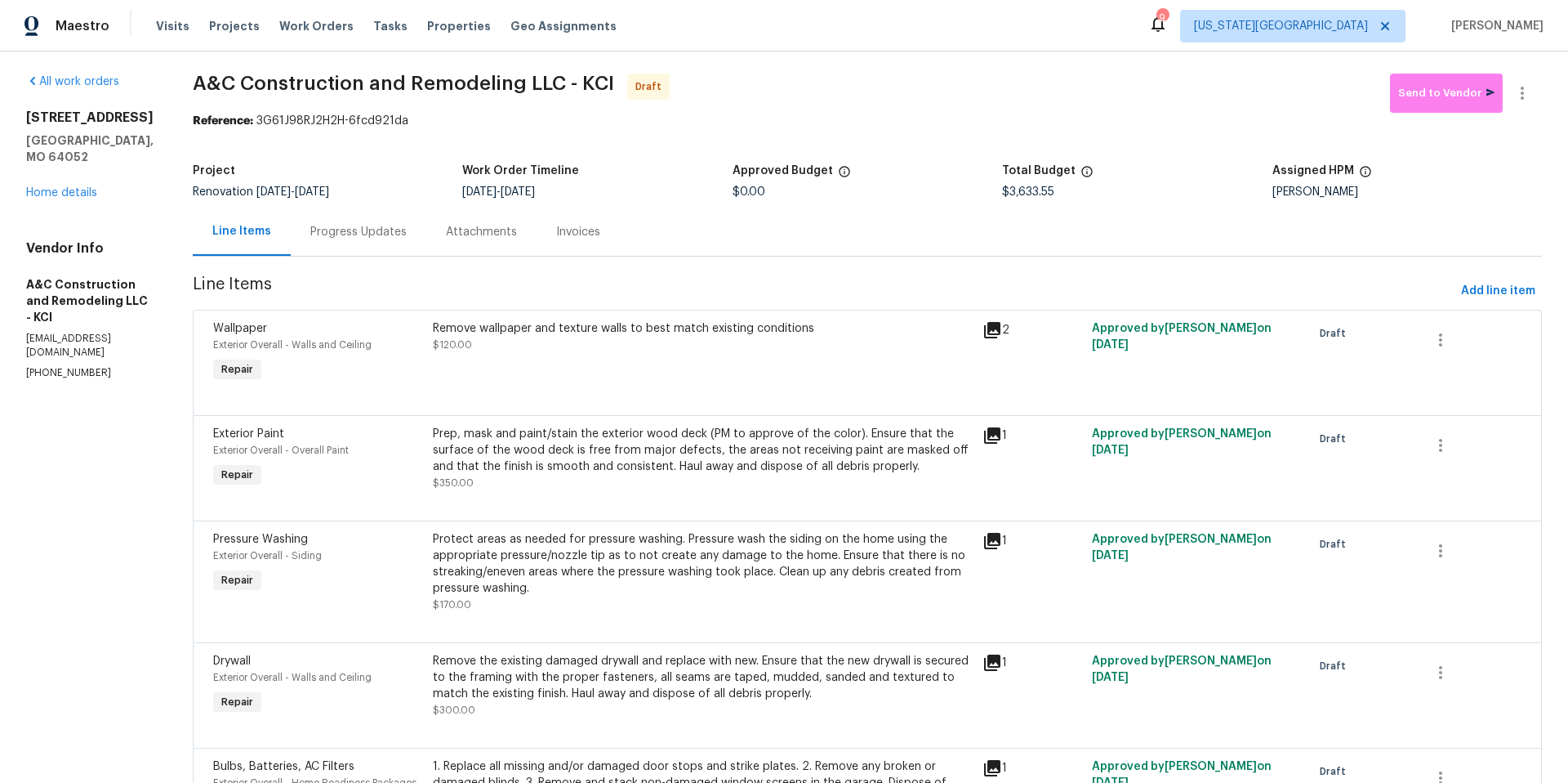
scroll to position [5, 0]
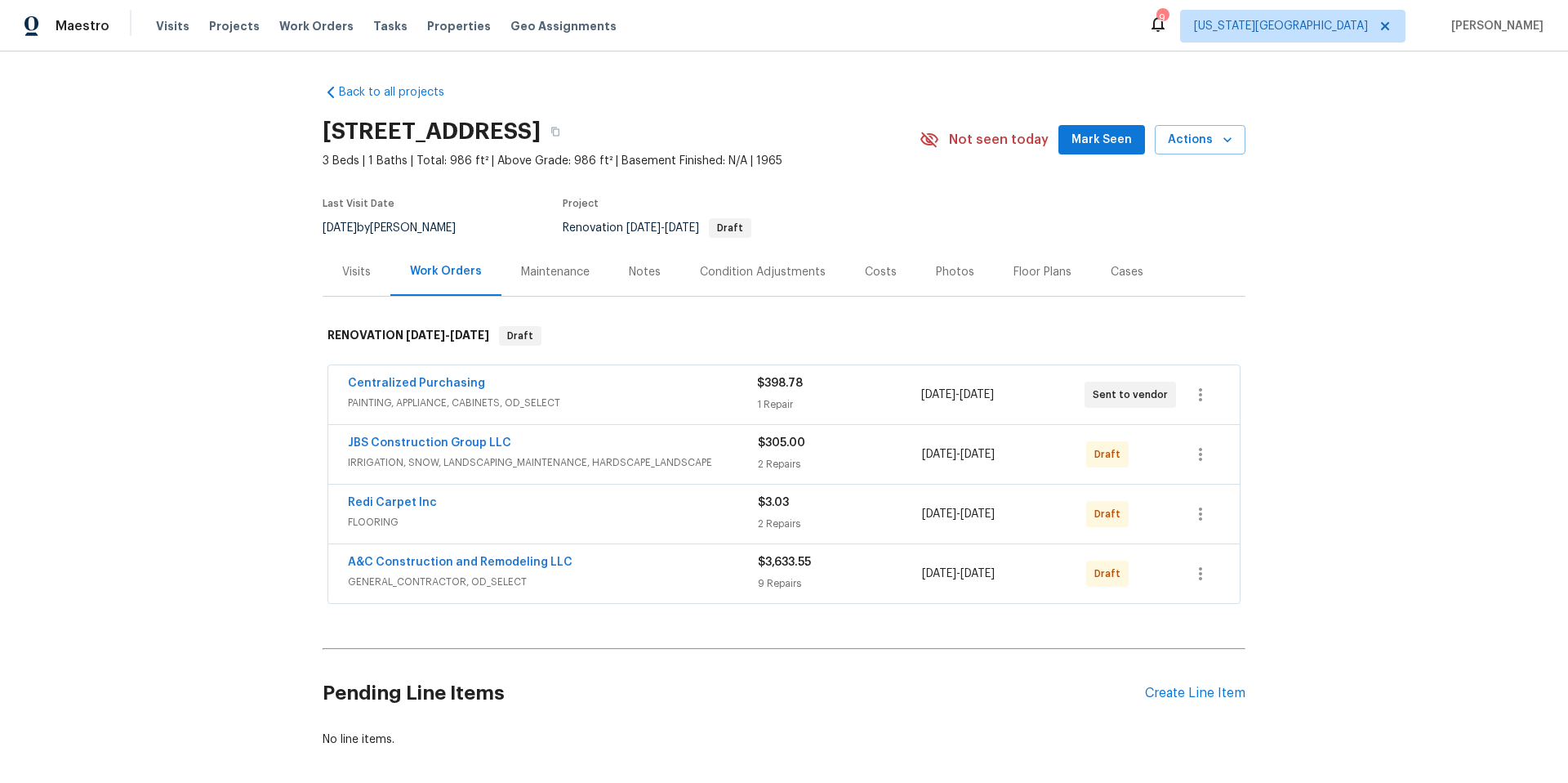
click at [355, 271] on div "Visits" at bounding box center [356, 271] width 29 height 17
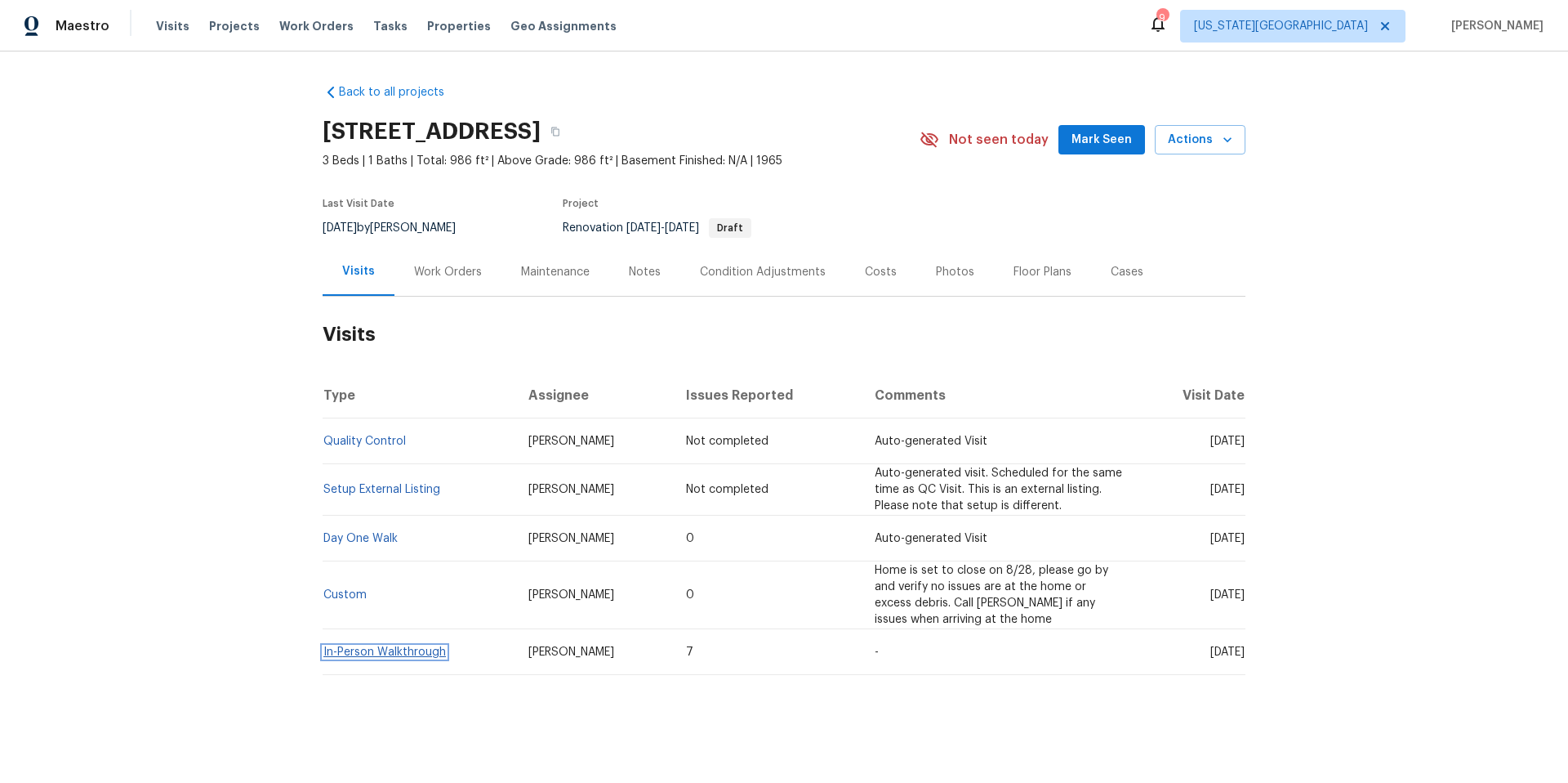
click at [354, 649] on link "In-Person Walkthrough" at bounding box center [384, 652] width 123 height 12
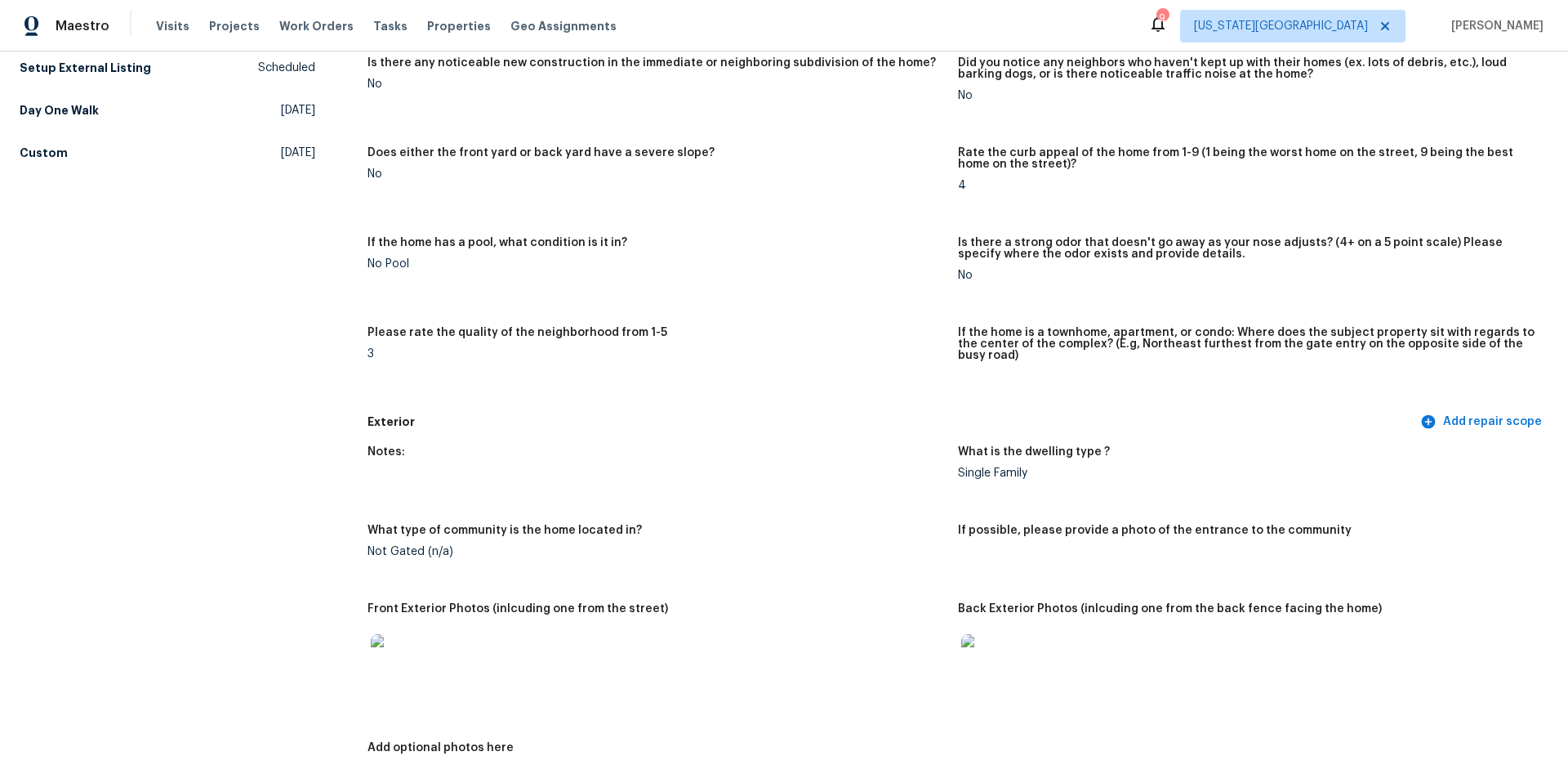
scroll to position [459, 0]
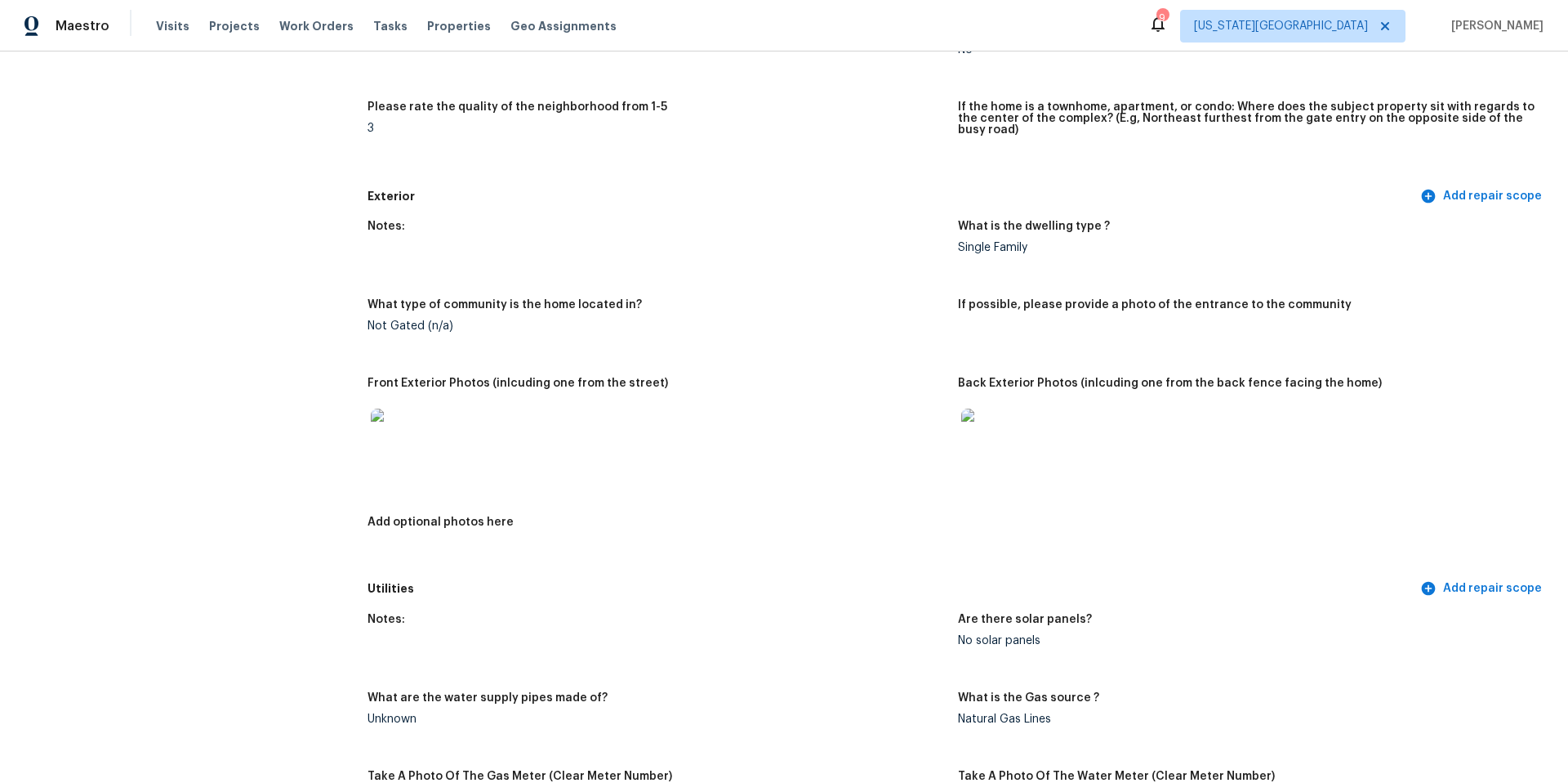
click at [975, 431] on img at bounding box center [987, 434] width 52 height 52
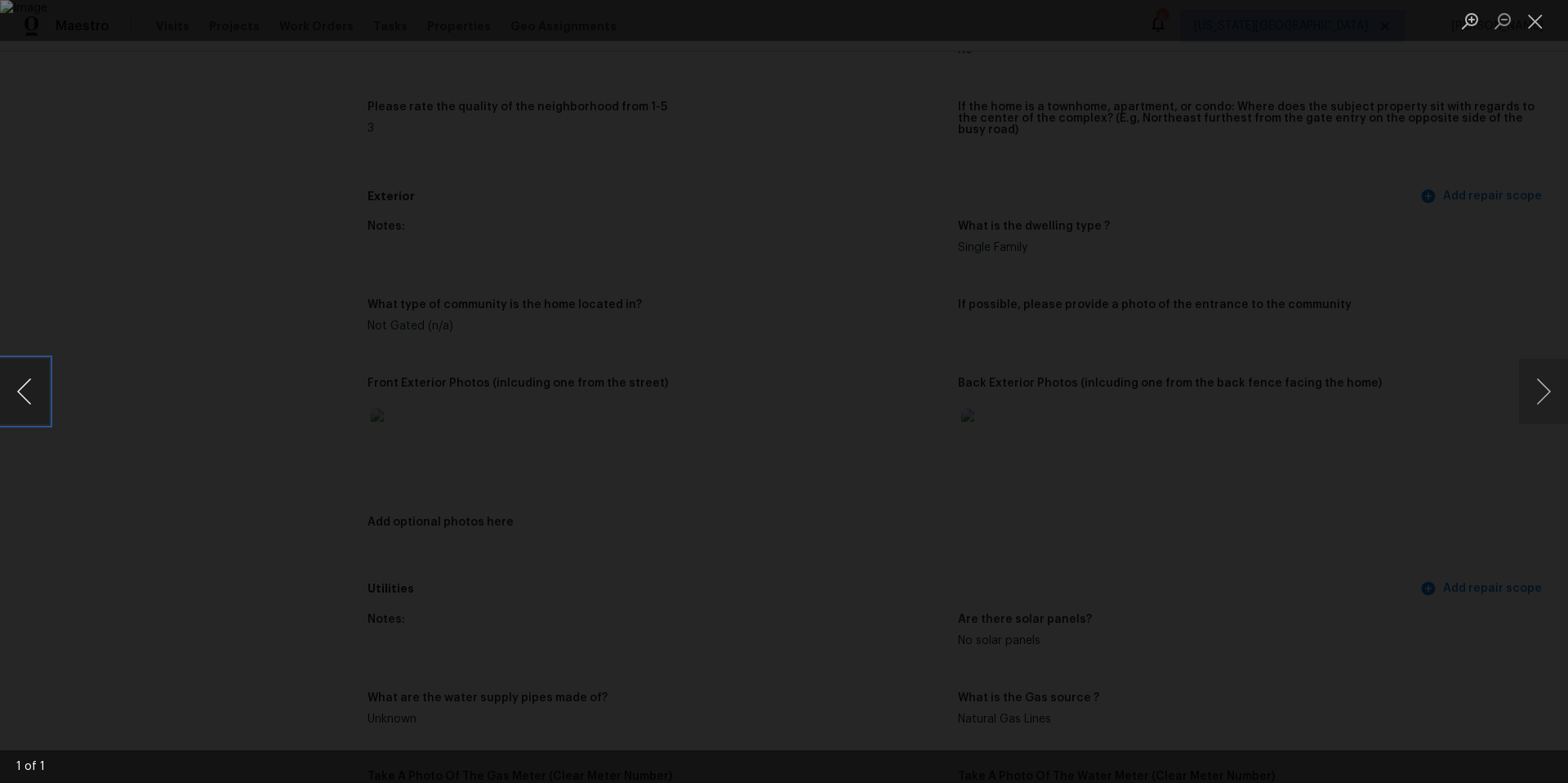
click at [17, 394] on button "Previous image" at bounding box center [25, 392] width 49 height 65
click at [219, 222] on div "Lightbox" at bounding box center [784, 392] width 1568 height 783
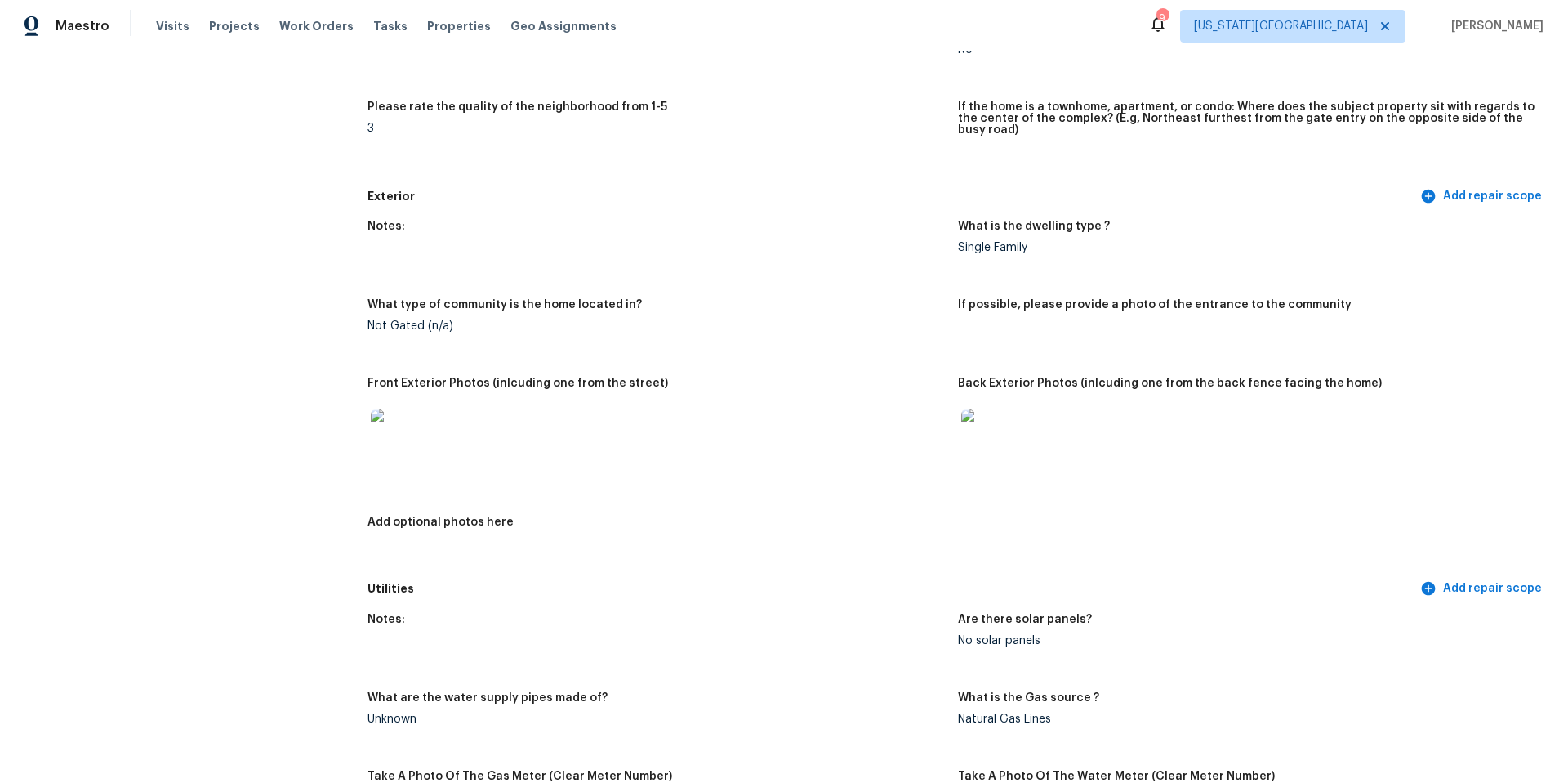
click at [410, 419] on img at bounding box center [396, 434] width 52 height 52
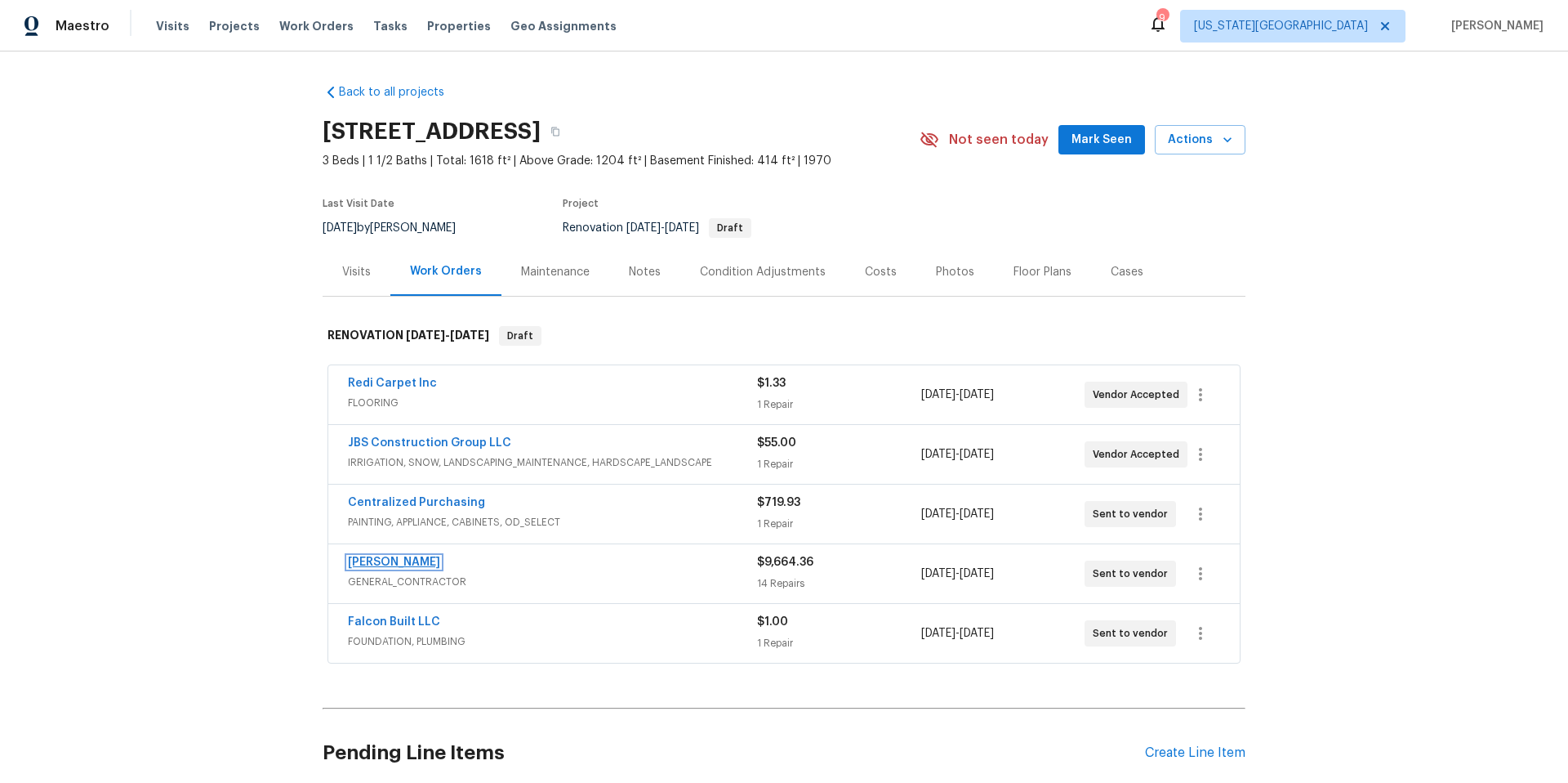
click at [405, 559] on link "[PERSON_NAME]" at bounding box center [394, 563] width 92 height 12
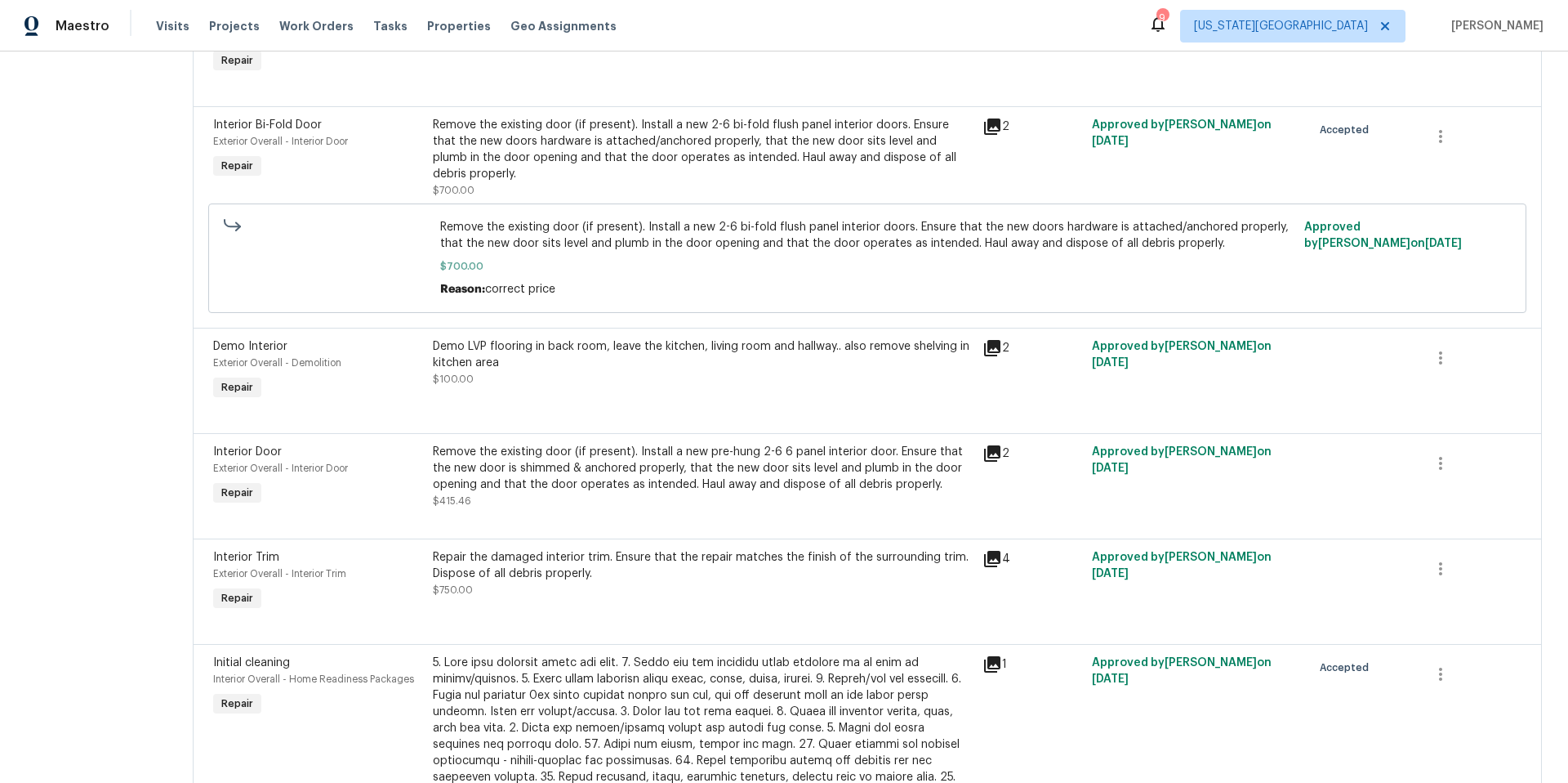
scroll to position [419, 0]
click at [742, 460] on div "Remove the existing door (if present). Install a new pre-hung 2-6 6 panel inter…" at bounding box center [702, 467] width 540 height 49
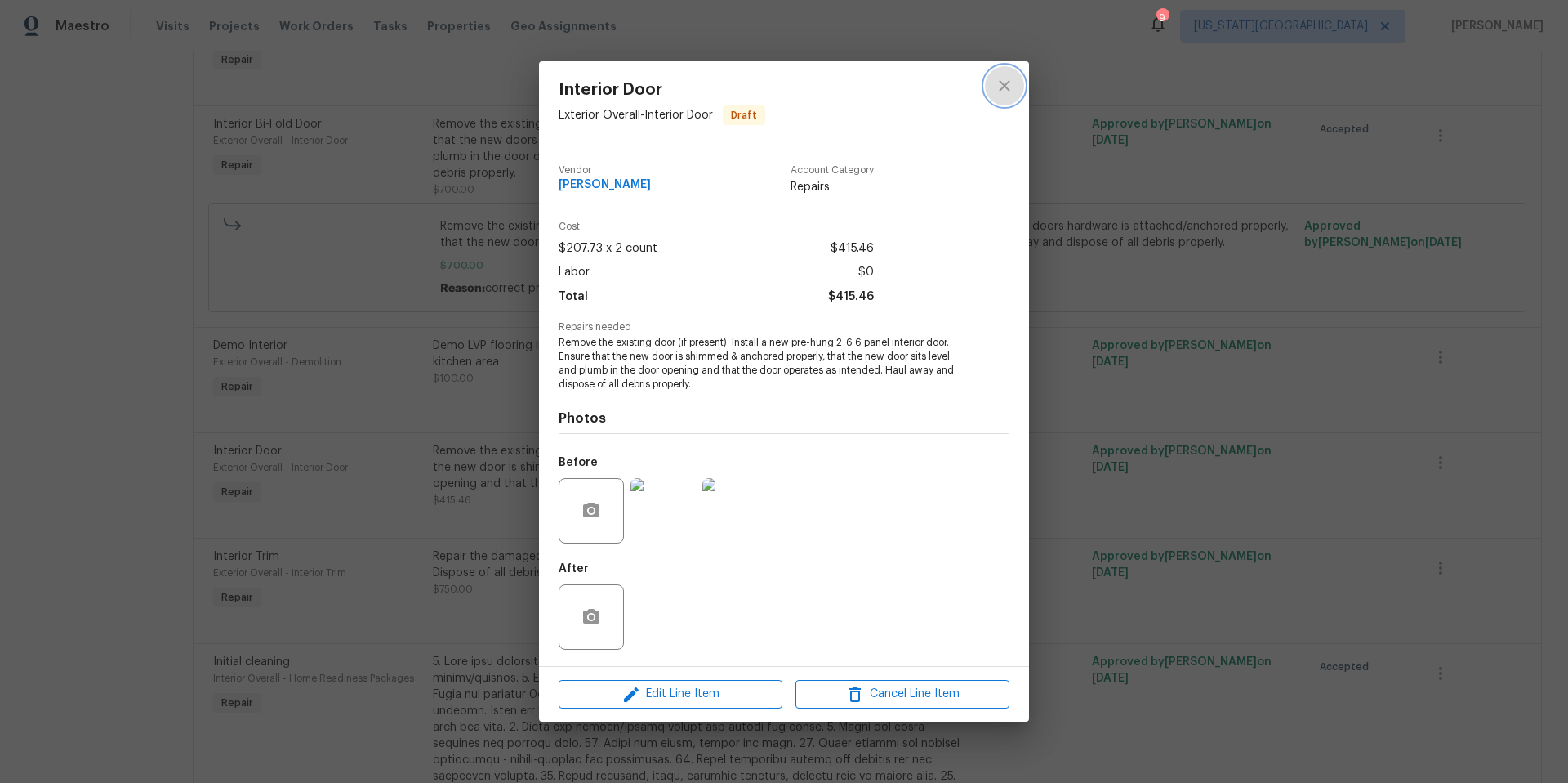
click at [999, 83] on icon "close" at bounding box center [1005, 86] width 20 height 20
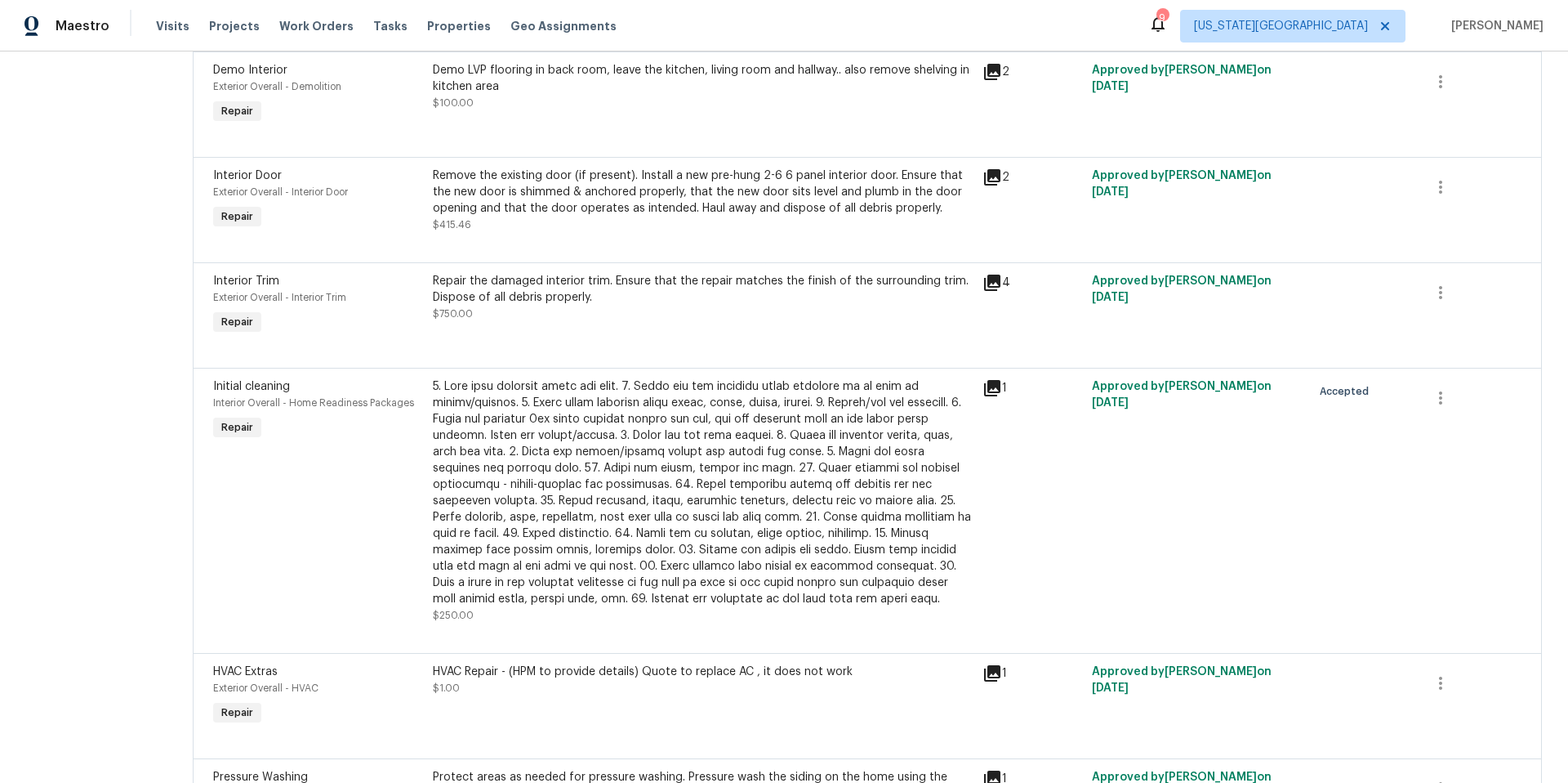
scroll to position [698, 0]
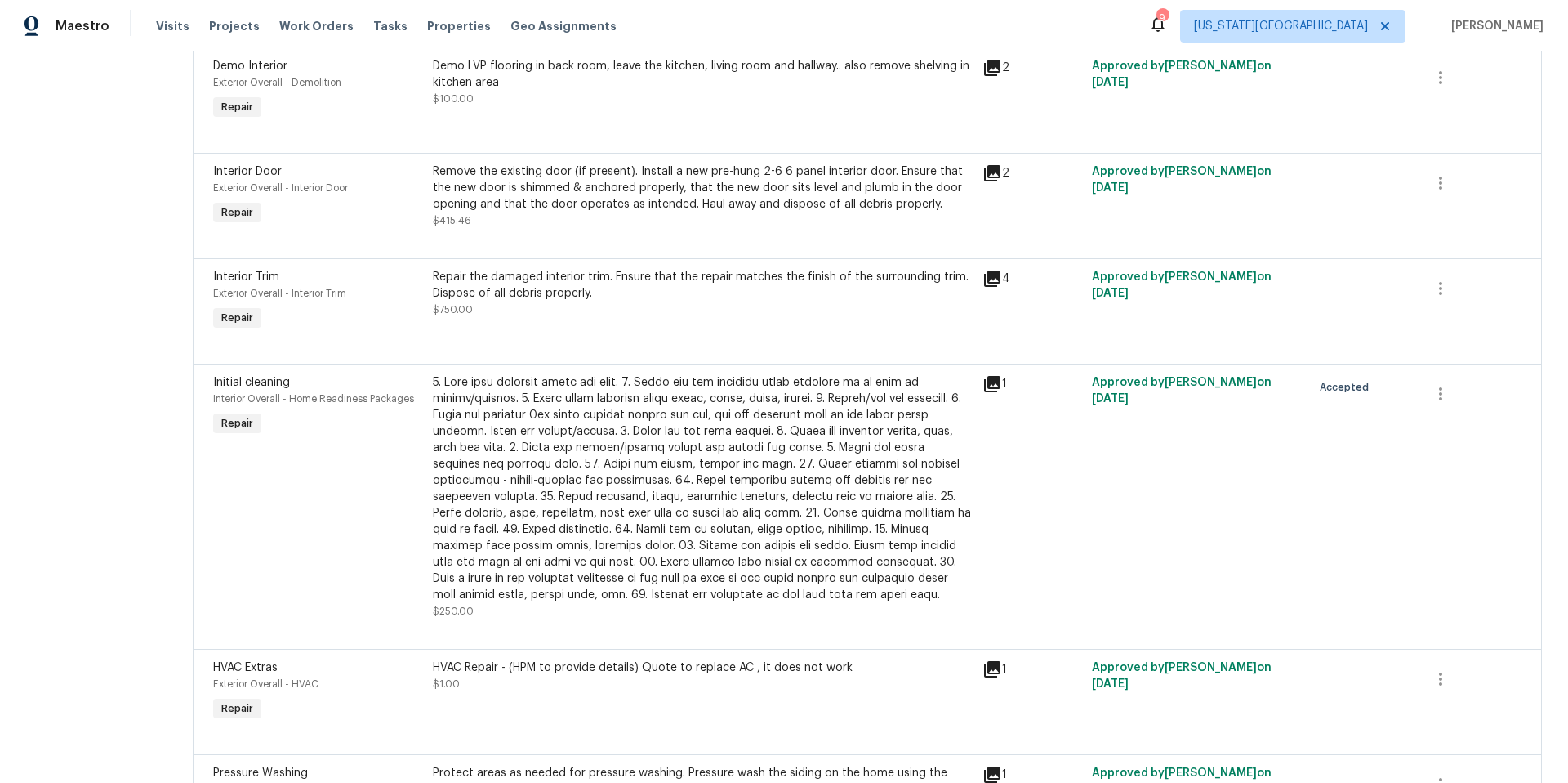
click at [892, 272] on div "Repair the damaged interior trim. Ensure that the repair matches the finish of …" at bounding box center [702, 284] width 540 height 32
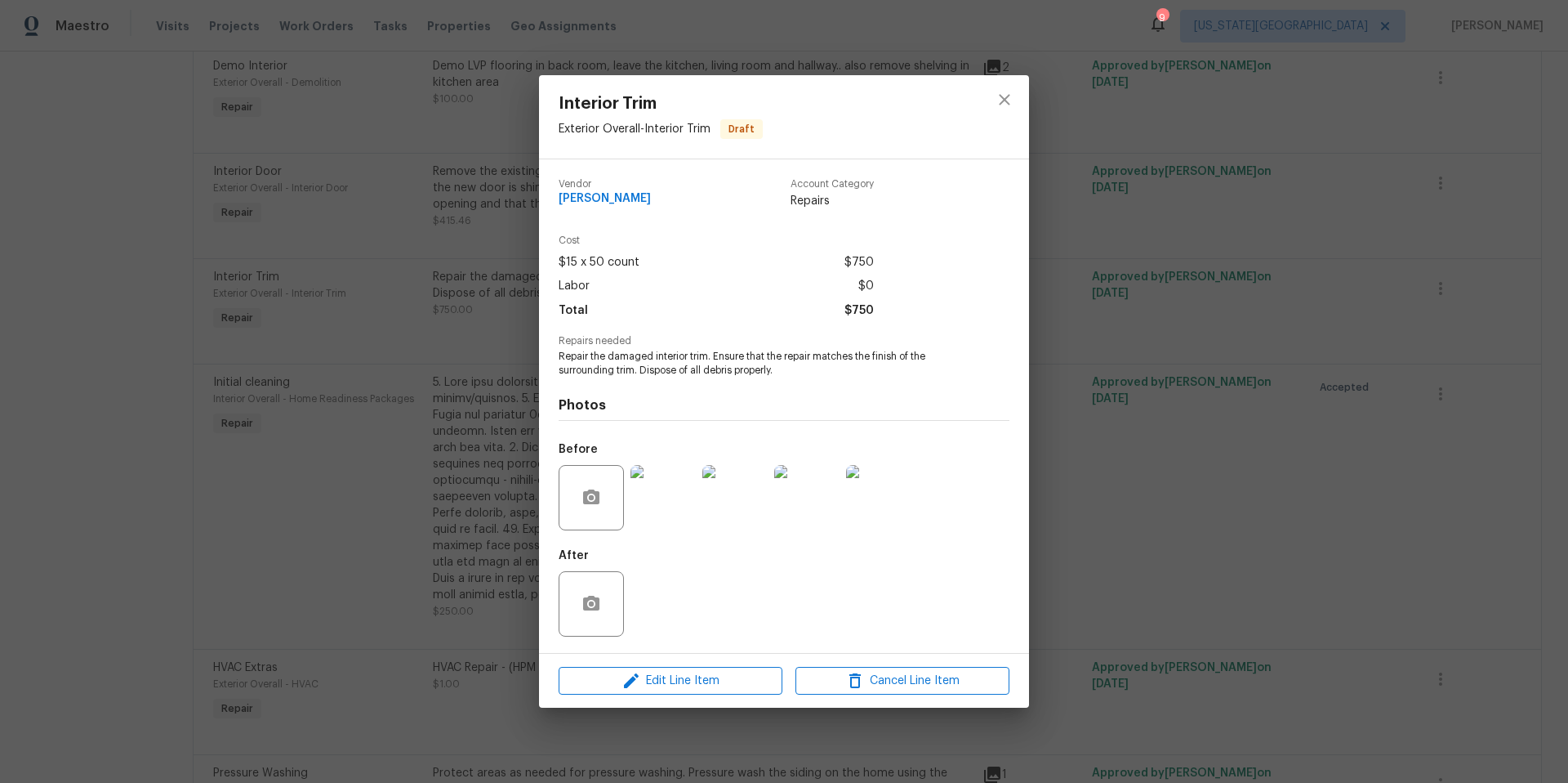
click at [664, 503] on img at bounding box center [663, 498] width 65 height 65
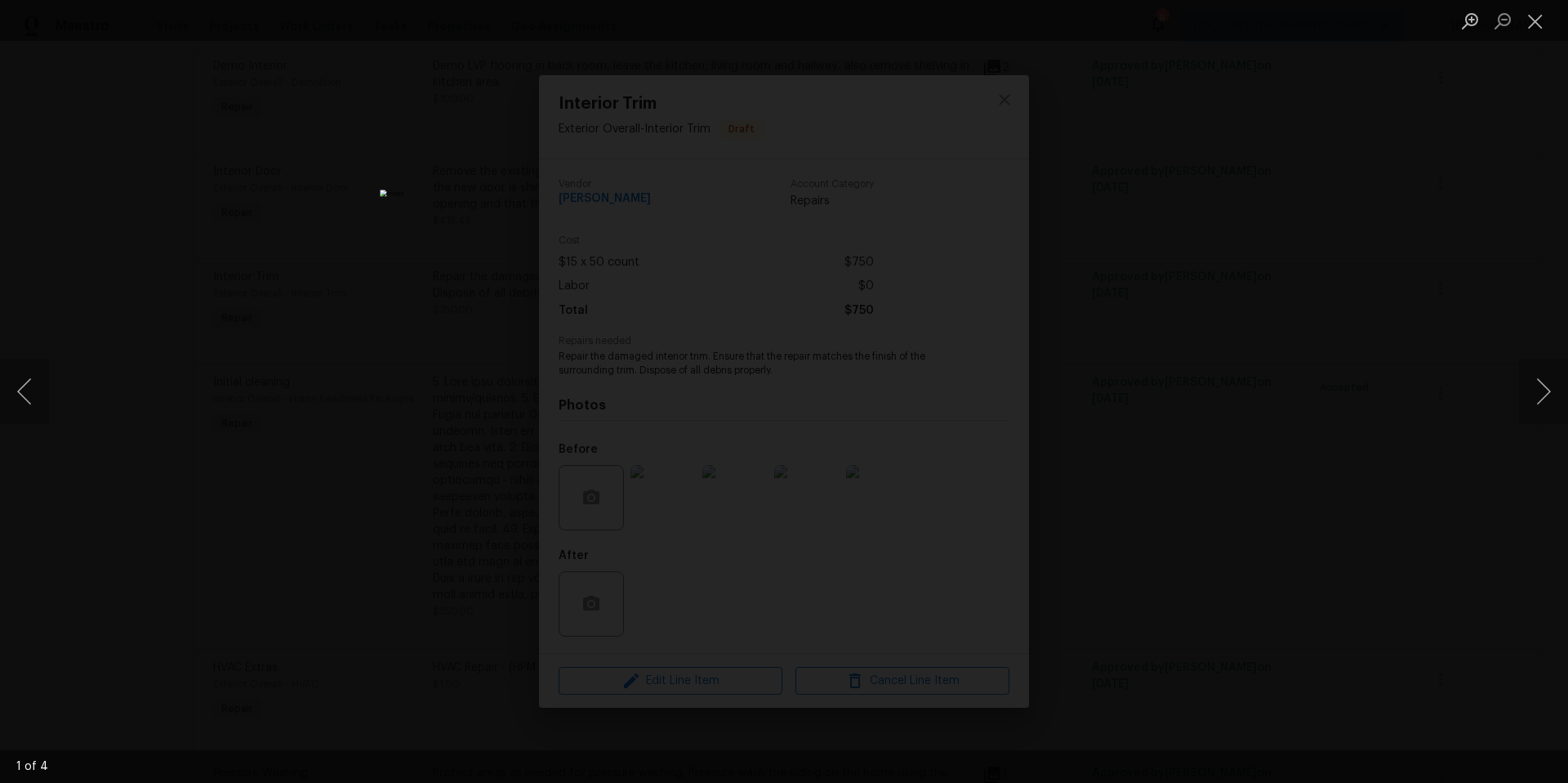
click at [1286, 349] on div "Lightbox" at bounding box center [784, 392] width 1568 height 783
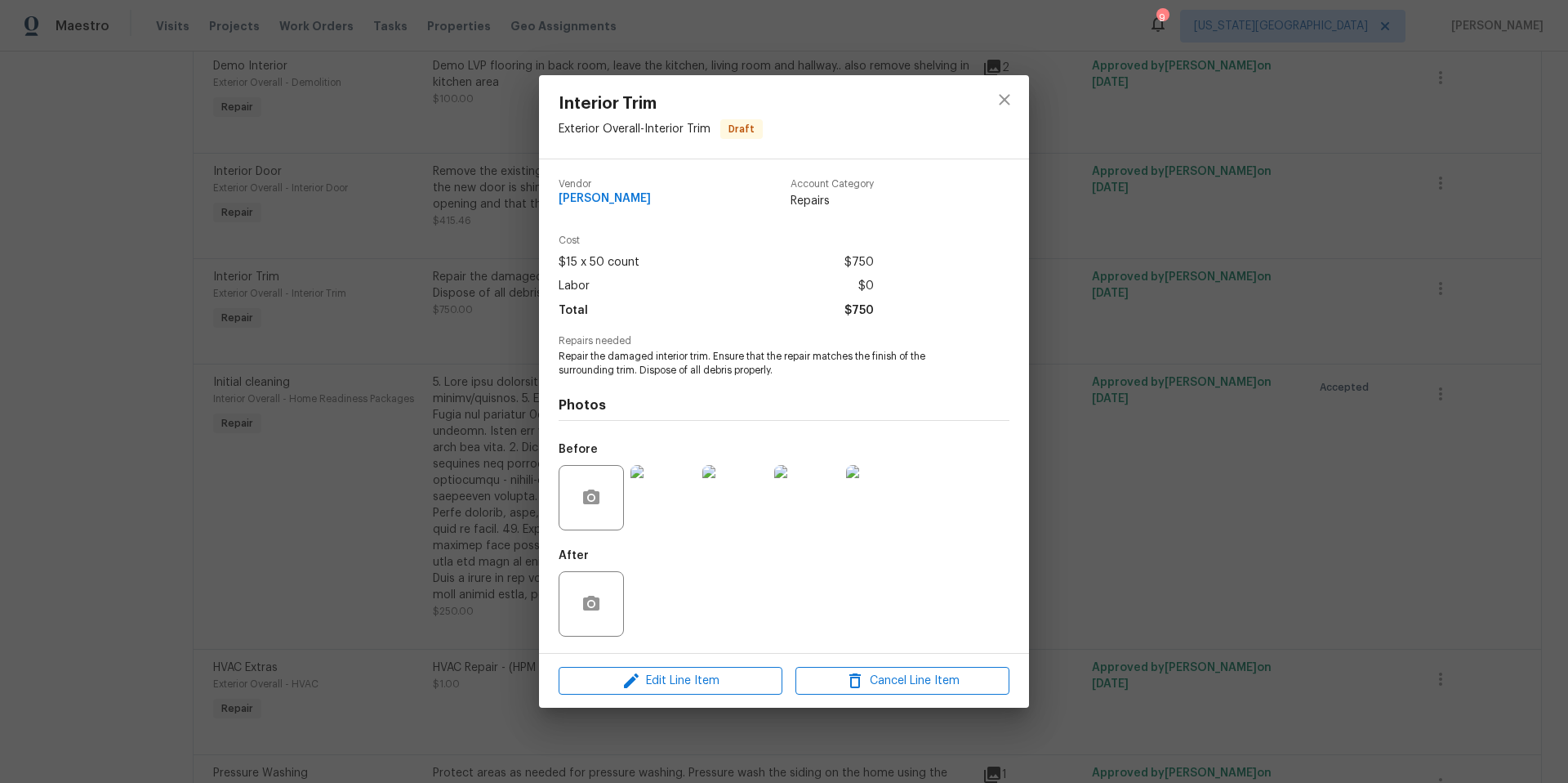
click at [675, 500] on img at bounding box center [663, 498] width 65 height 65
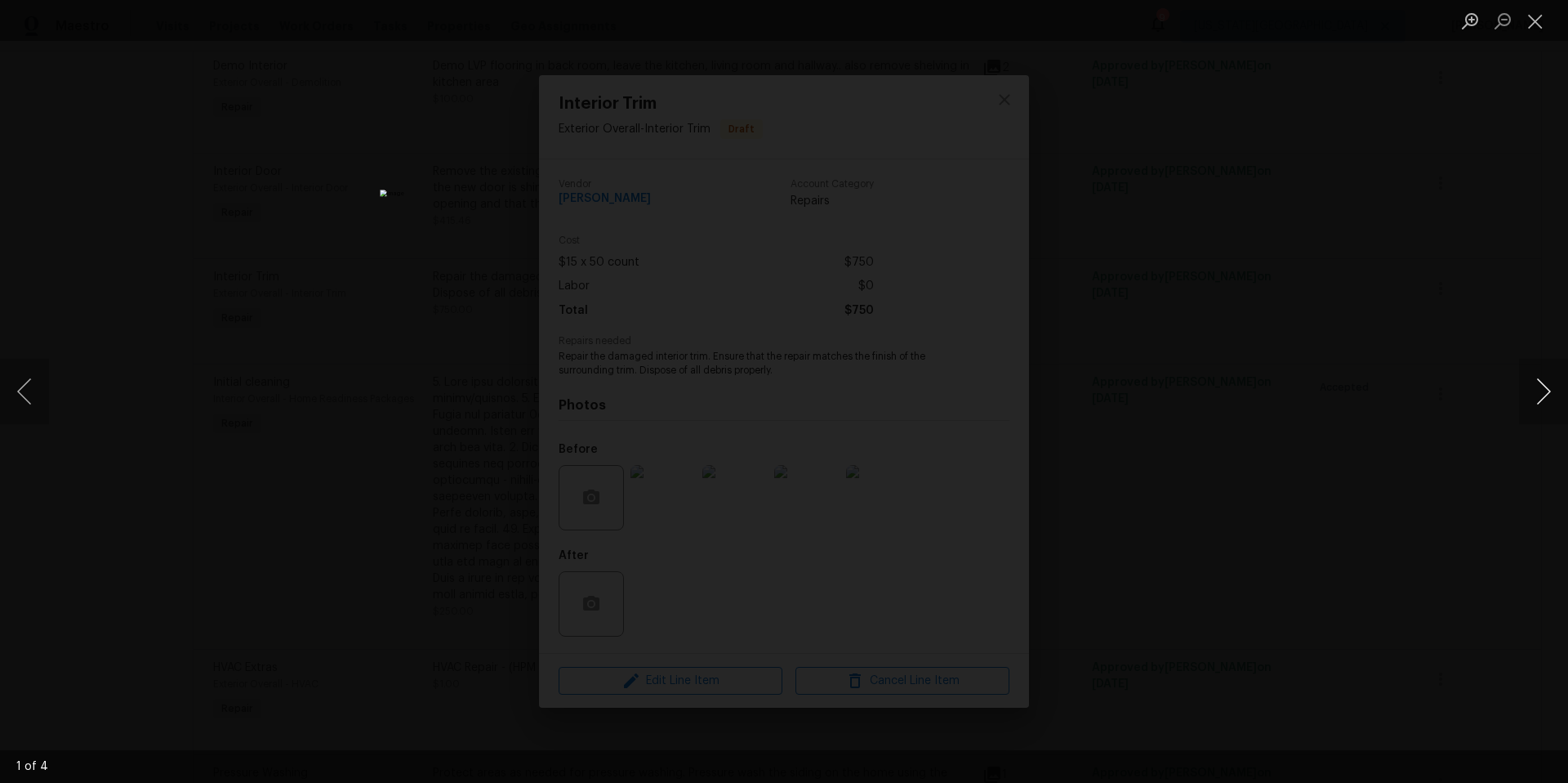
click at [1567, 397] on button "Next image" at bounding box center [1543, 392] width 49 height 65
click at [1426, 432] on div "Lightbox" at bounding box center [784, 392] width 1568 height 783
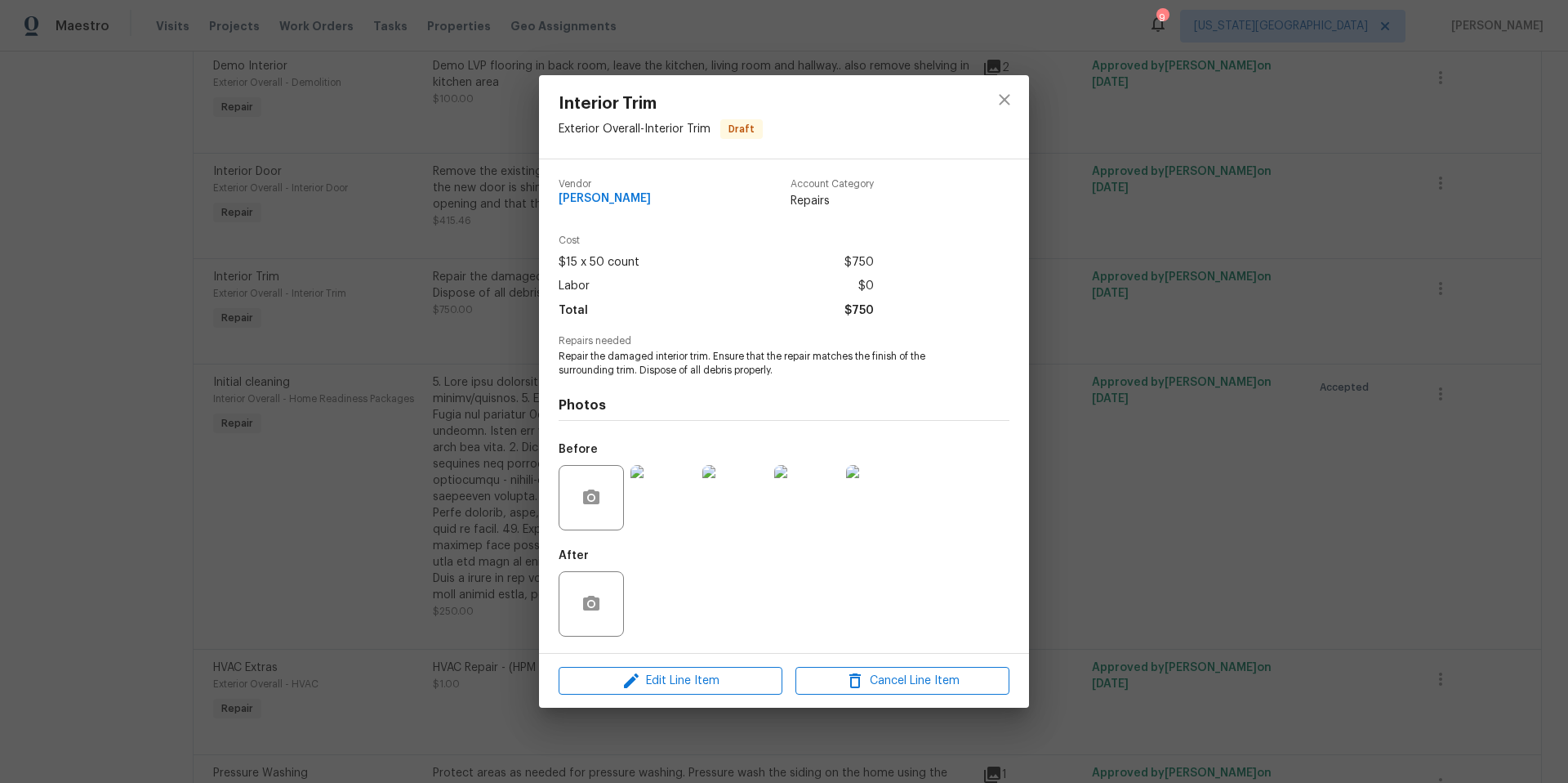
click at [1291, 549] on div "Interior Trim Exterior Overall - Interior Trim Draft Vendor MEL Contracting Acc…" at bounding box center [784, 392] width 1568 height 783
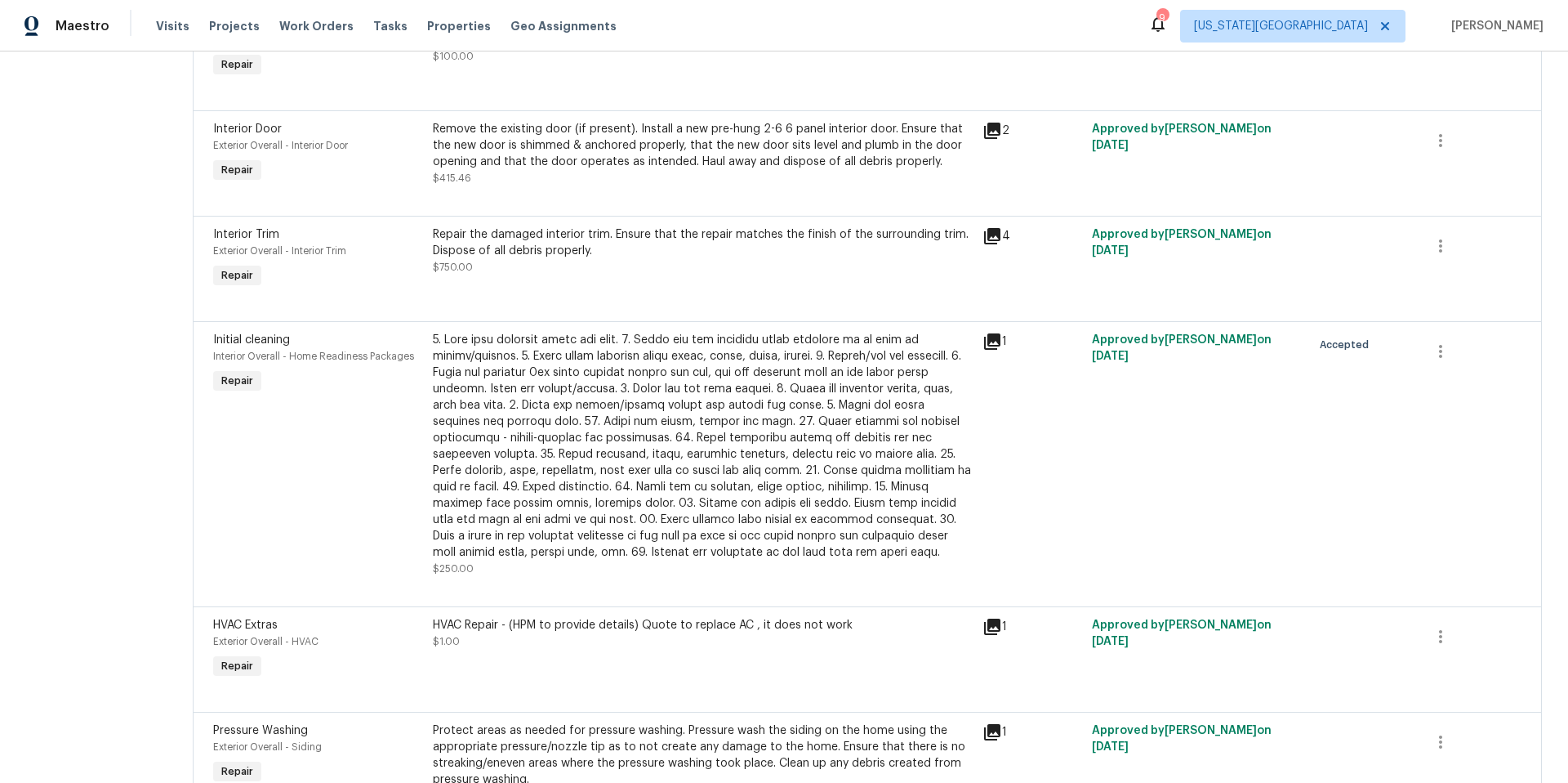
scroll to position [742, 0]
click at [1443, 626] on icon "button" at bounding box center [1440, 635] width 20 height 20
click at [1443, 625] on li "Cancel" at bounding box center [1453, 623] width 63 height 27
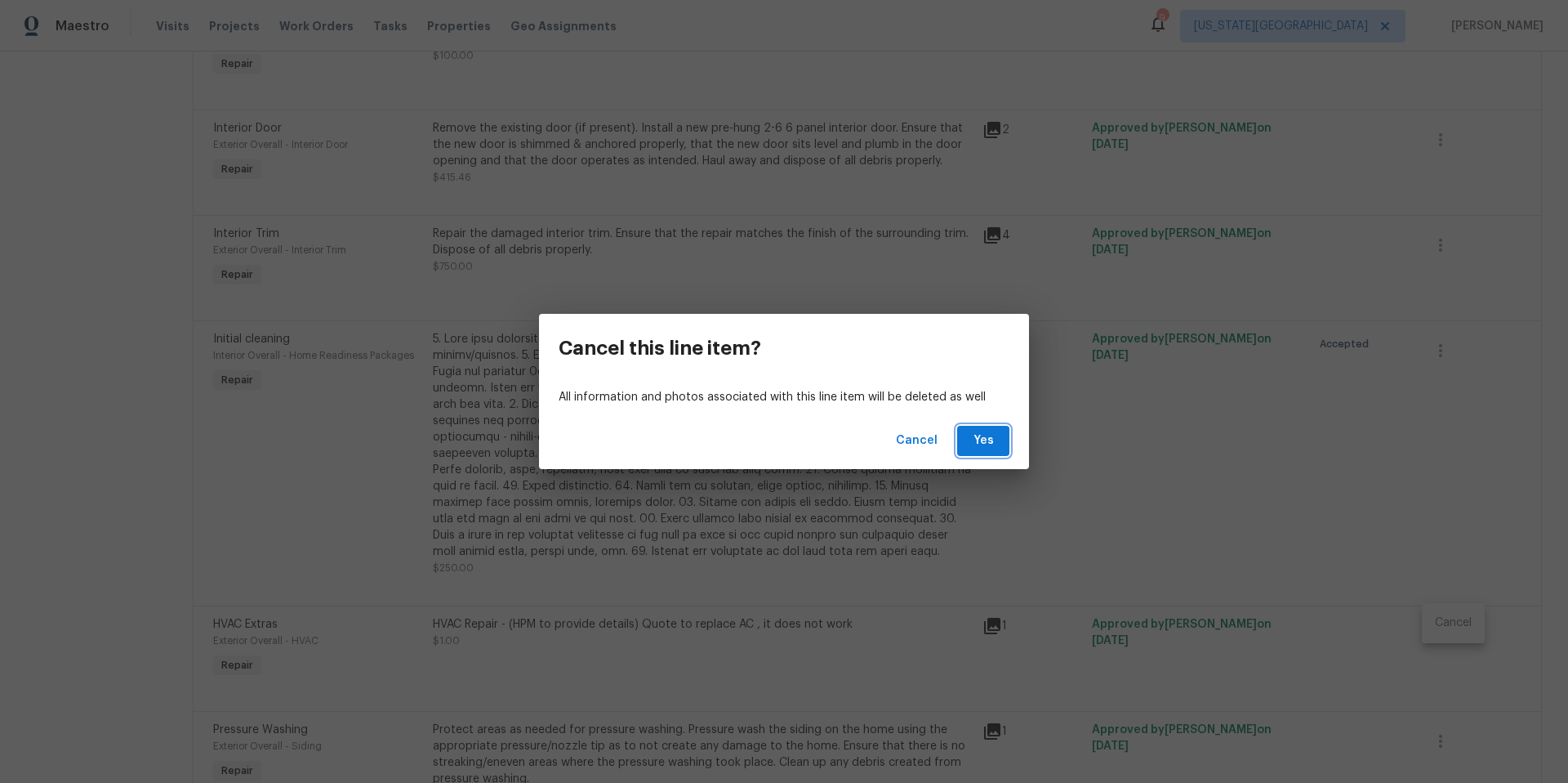
click at [994, 441] on span "Yes" at bounding box center [983, 441] width 27 height 21
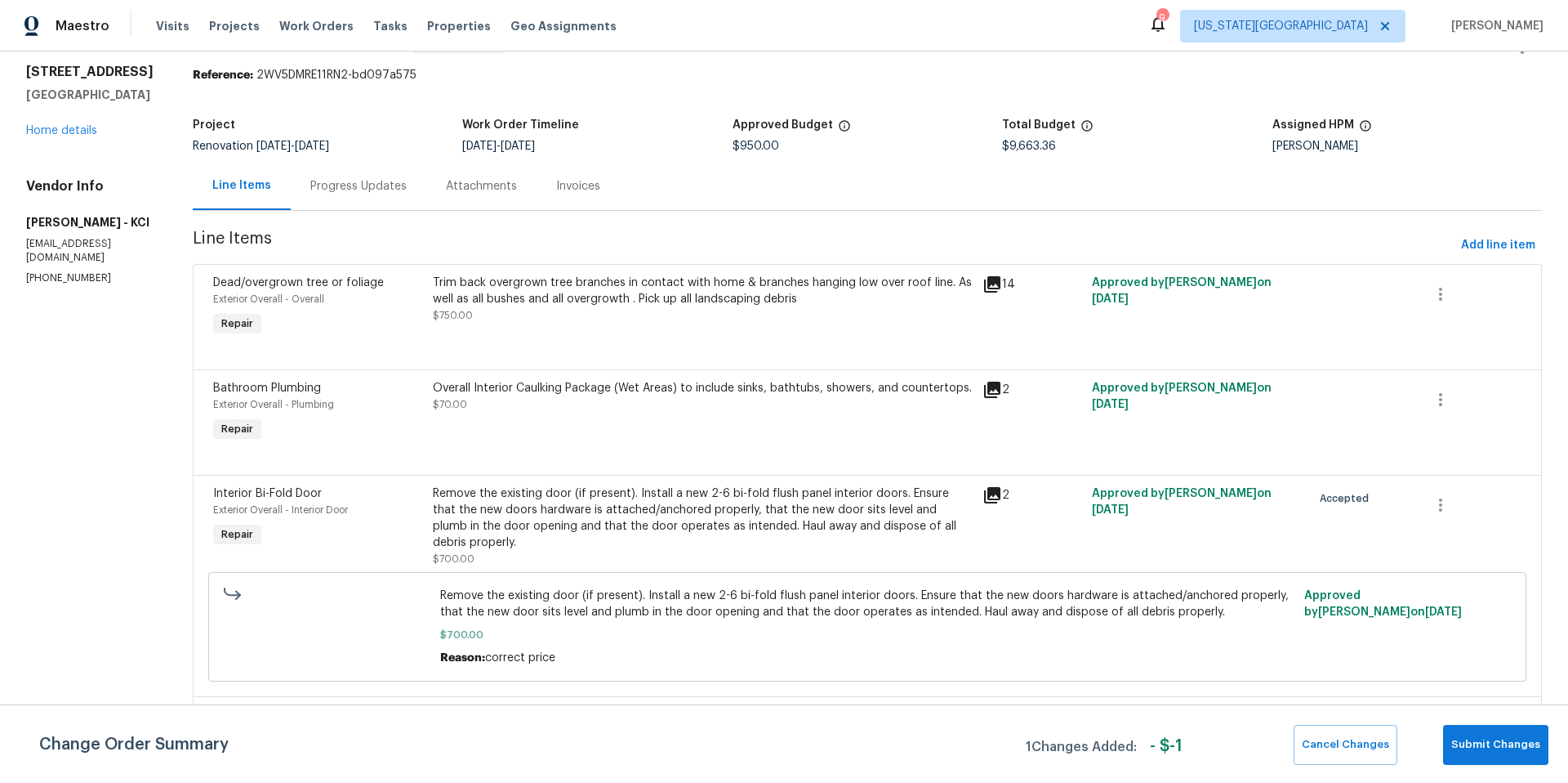
scroll to position [0, 0]
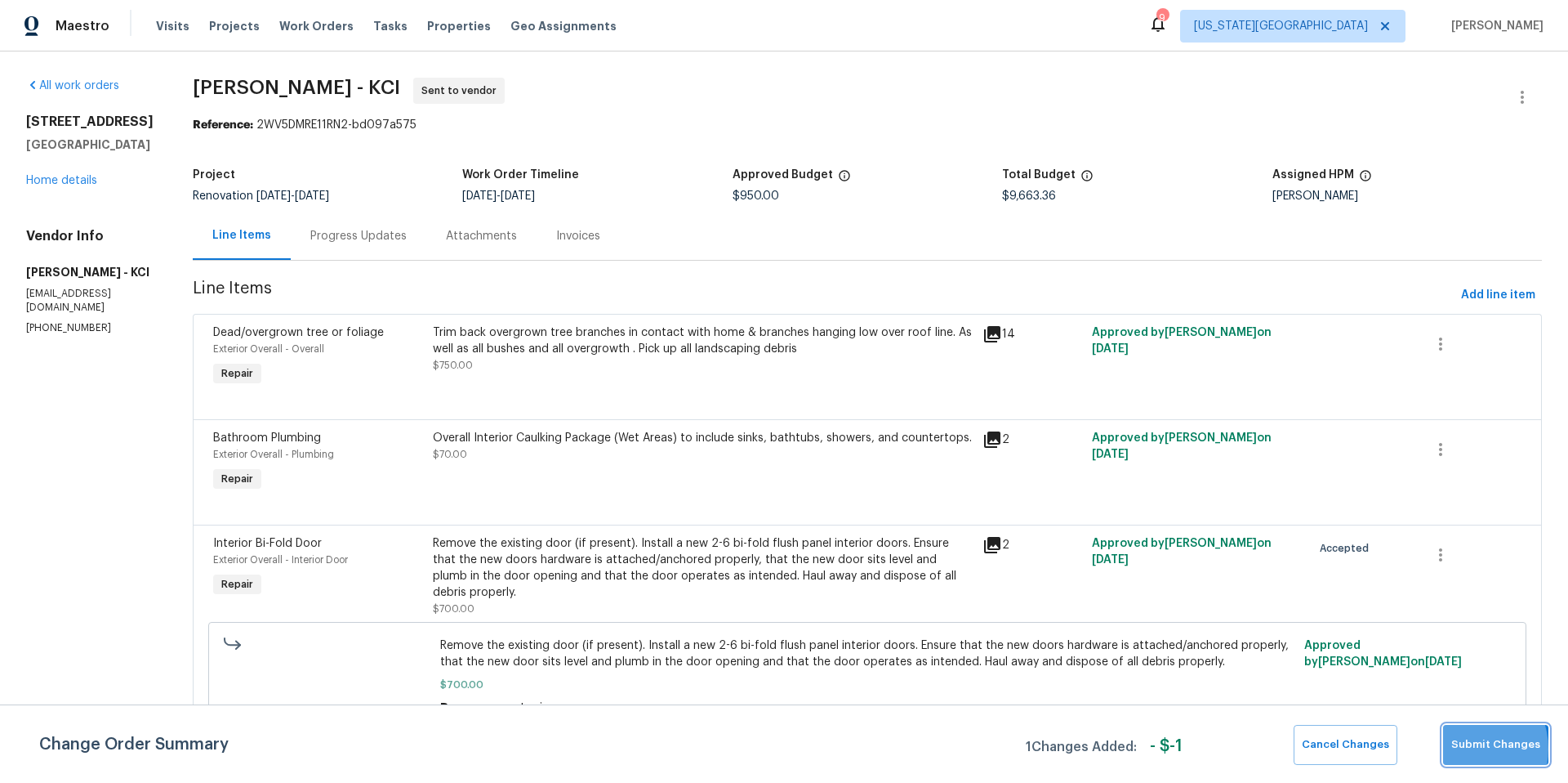
click at [1471, 749] on span "Submit Changes" at bounding box center [1495, 744] width 89 height 19
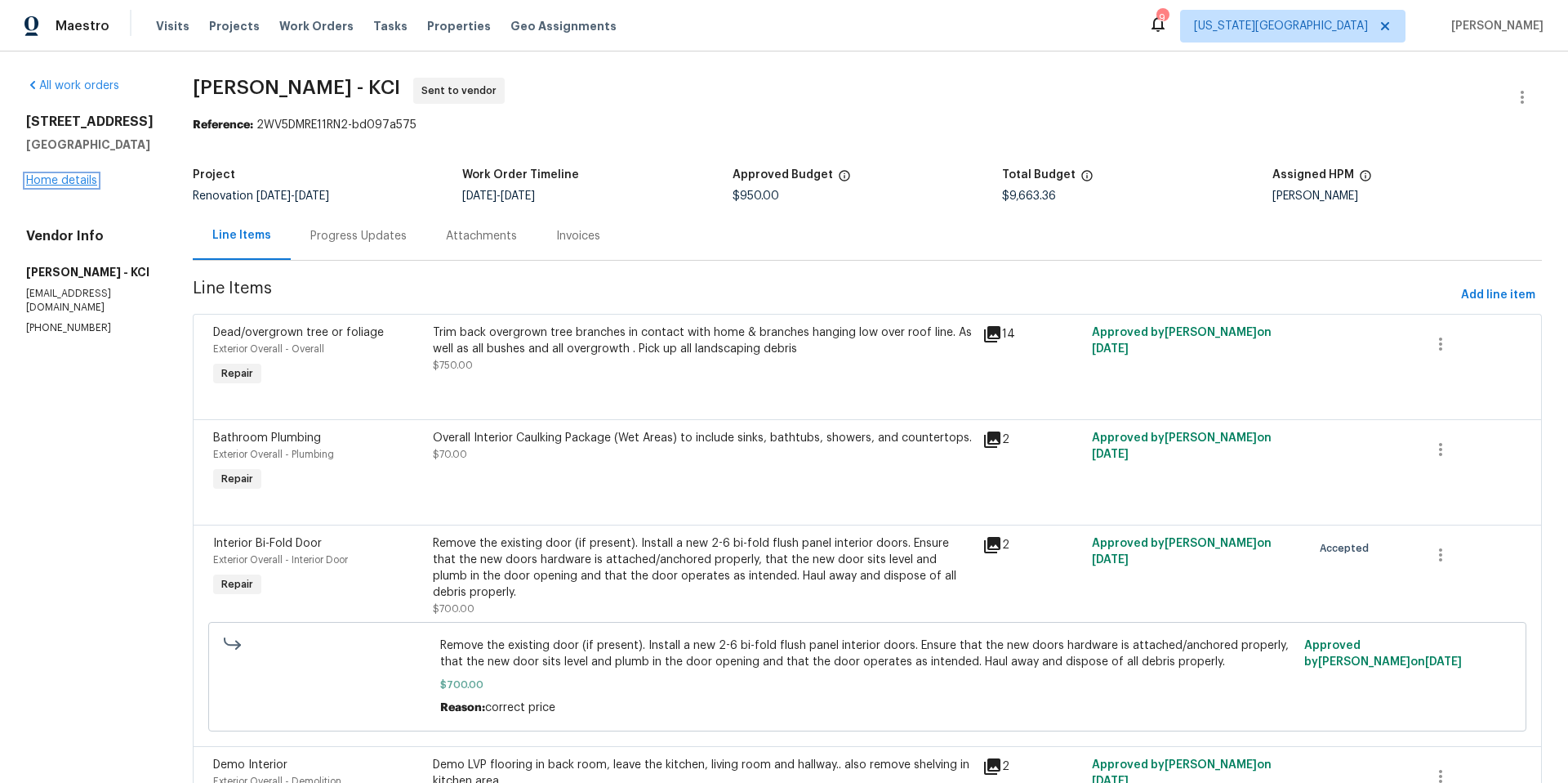
click at [82, 186] on link "Home details" at bounding box center [62, 181] width 71 height 12
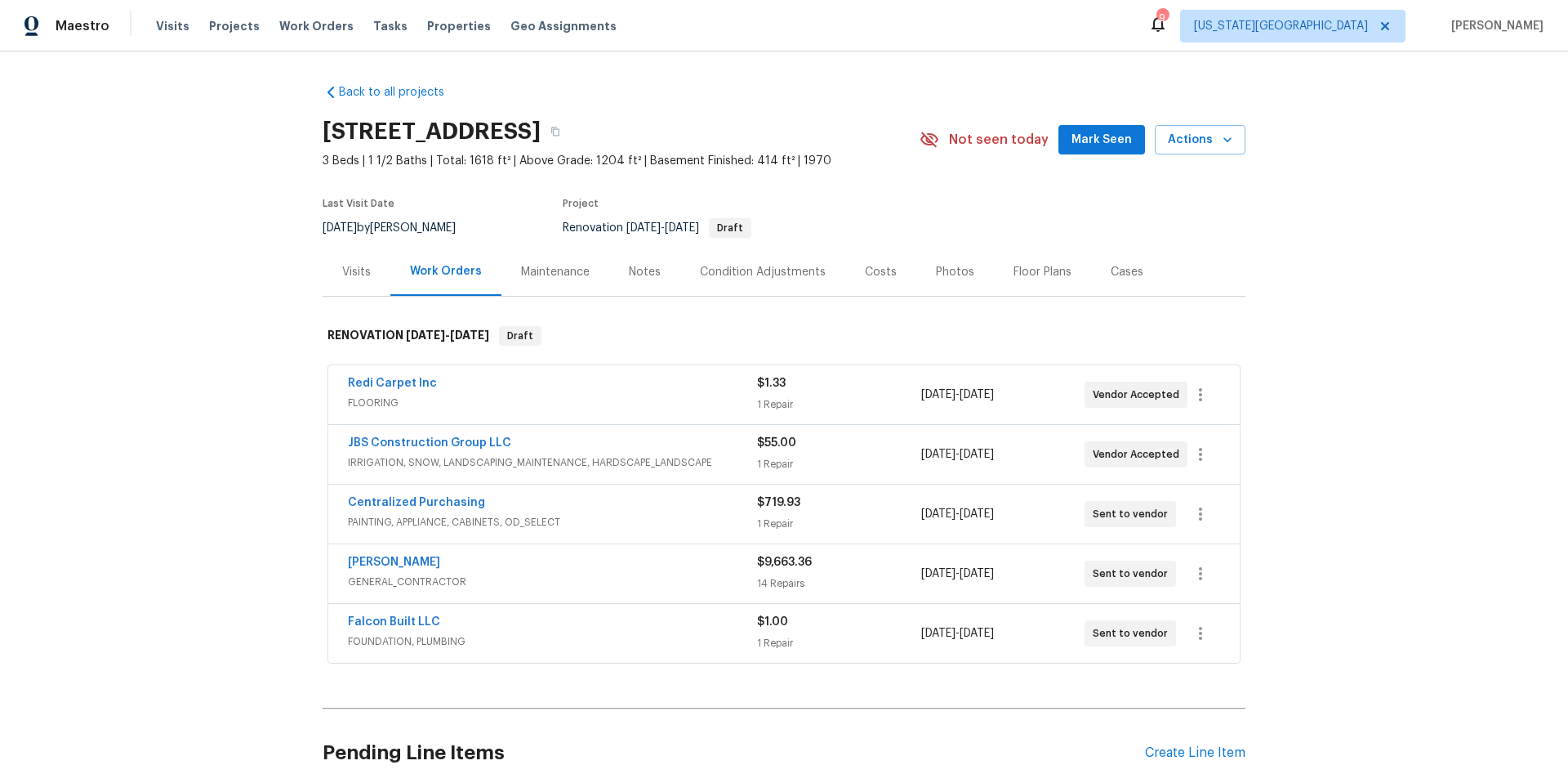
click at [414, 555] on span "[PERSON_NAME]" at bounding box center [394, 562] width 92 height 17
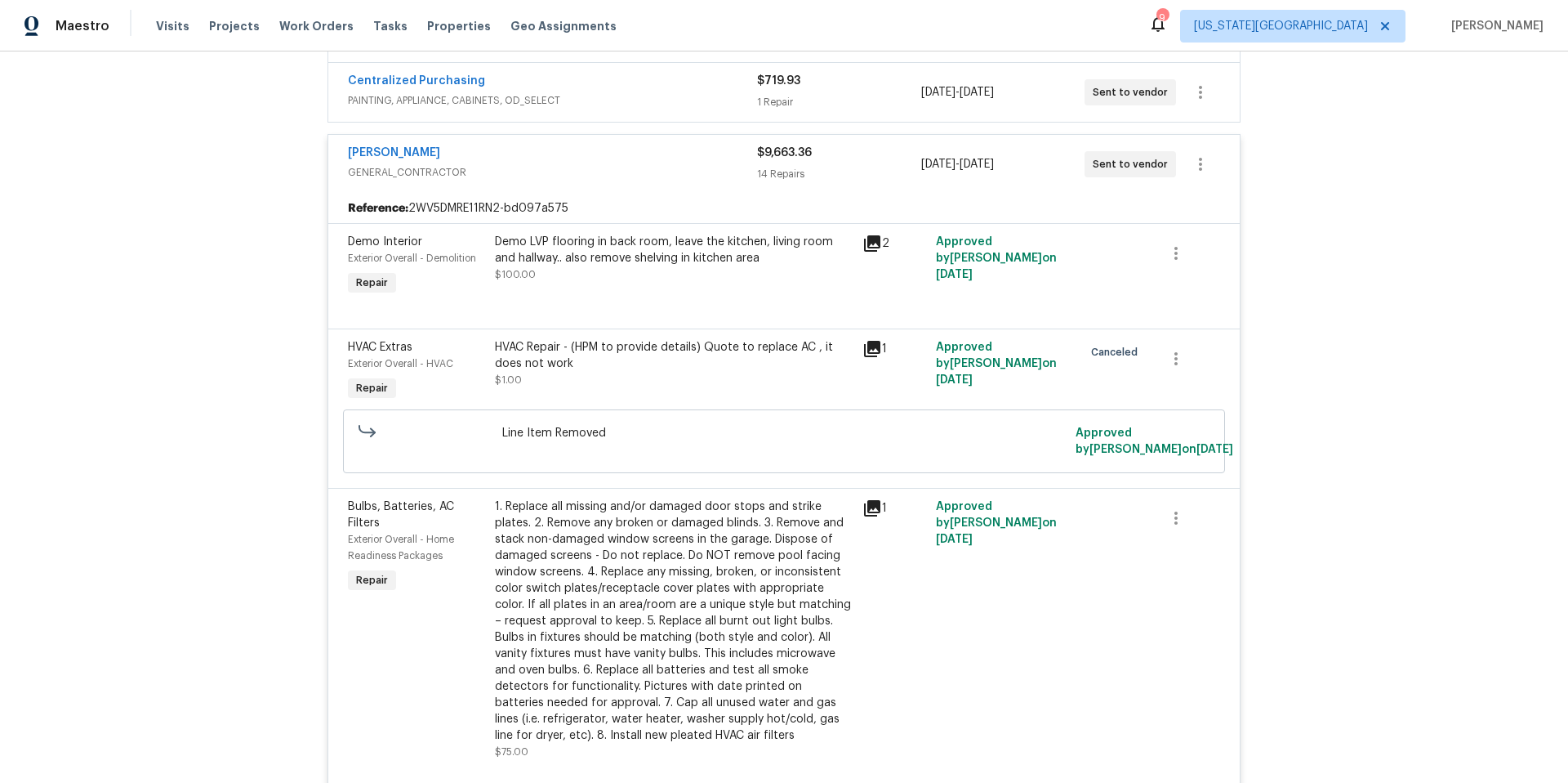
scroll to position [424, 0]
click at [410, 151] on link "[PERSON_NAME]" at bounding box center [394, 151] width 92 height 12
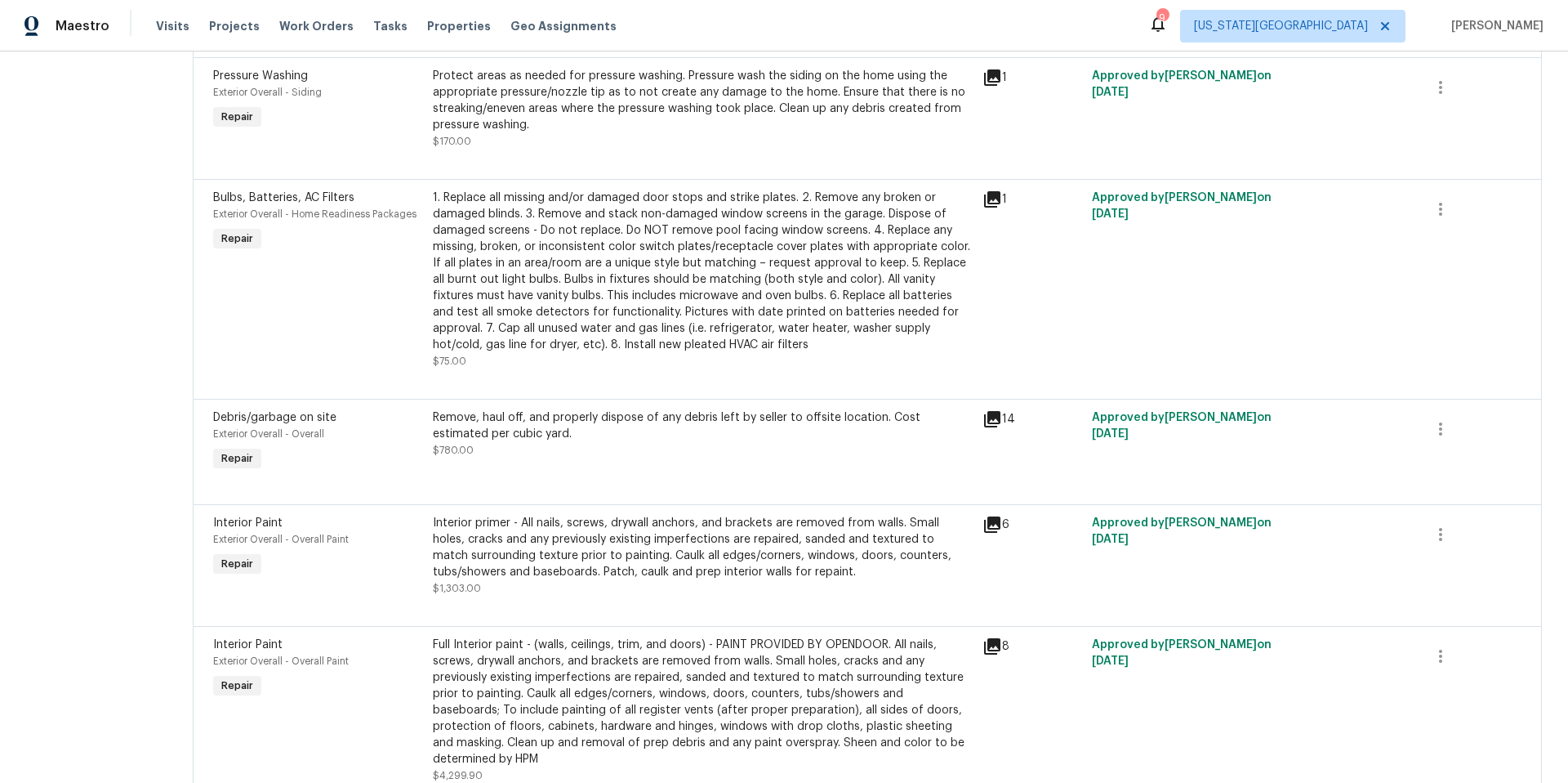
scroll to position [1289, 0]
click at [603, 549] on div "Interior primer - All nails, screws, drywall anchors, and brackets are removed …" at bounding box center [702, 549] width 540 height 65
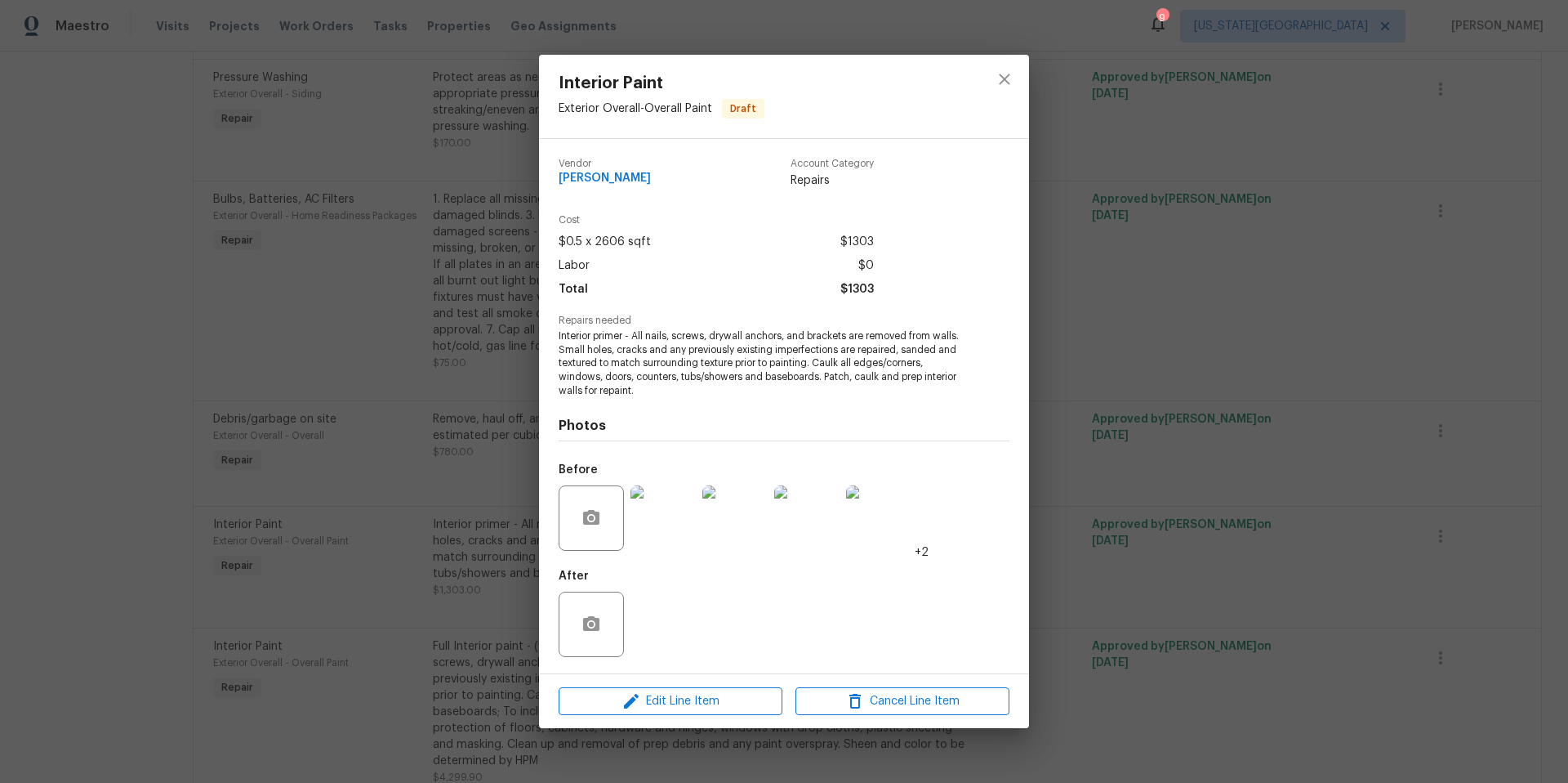
click at [1097, 292] on div "Interior Paint Exterior Overall - Overall Paint Draft Vendor MEL Contracting Ac…" at bounding box center [784, 392] width 1568 height 783
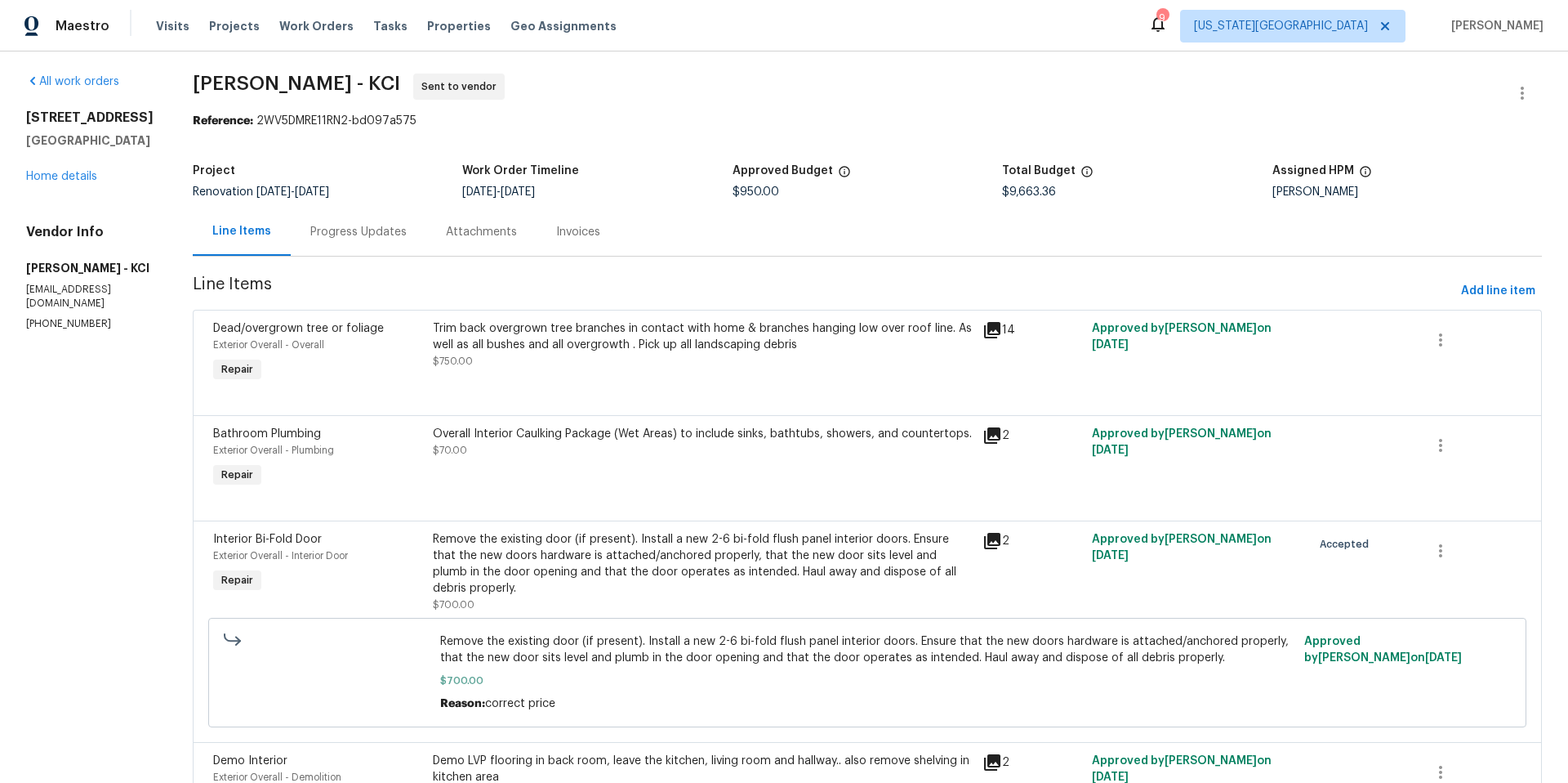
scroll to position [0, 0]
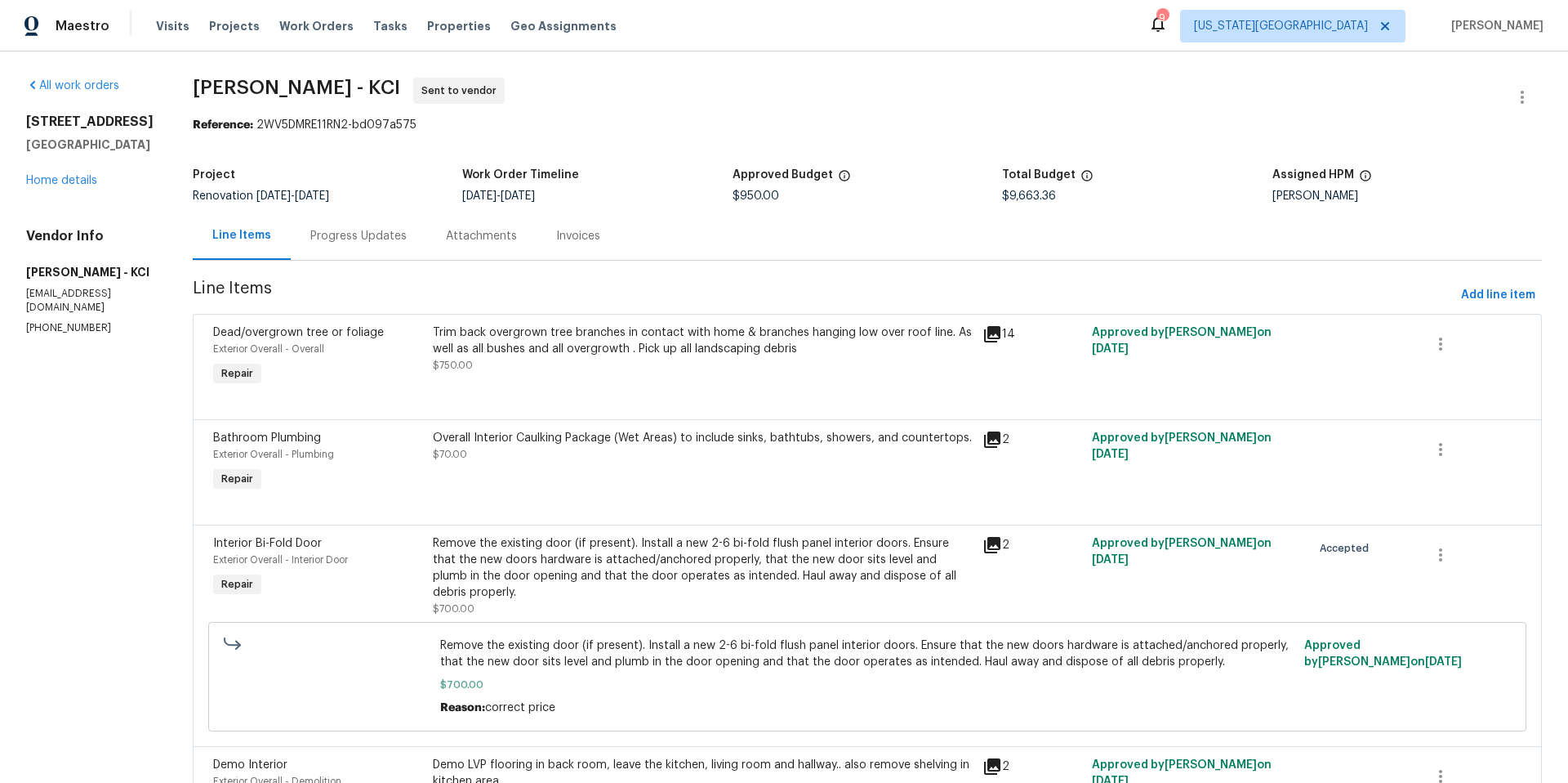
click at [994, 332] on icon at bounding box center [992, 333] width 17 height 17
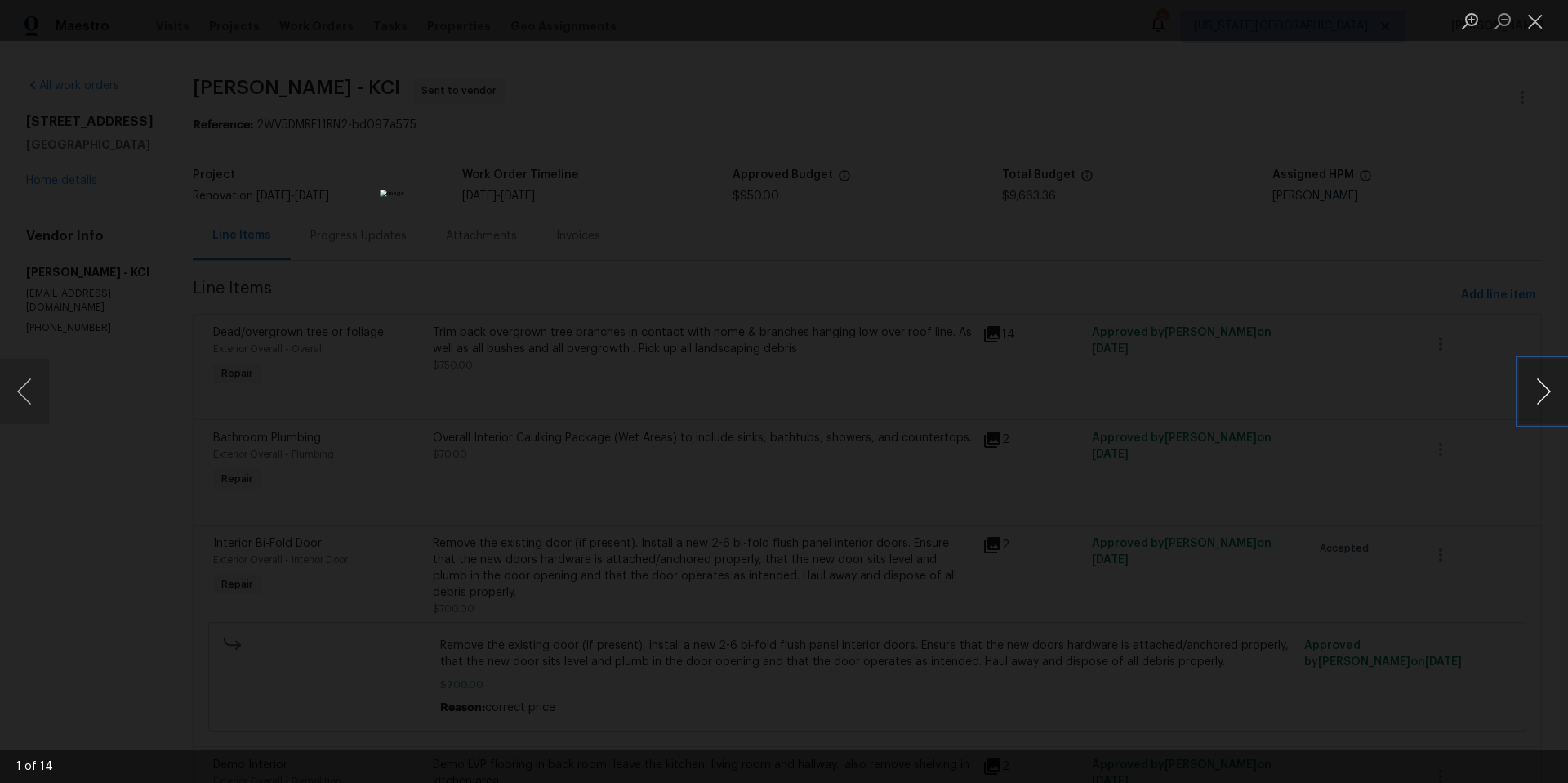
click at [1539, 392] on button "Next image" at bounding box center [1543, 392] width 49 height 65
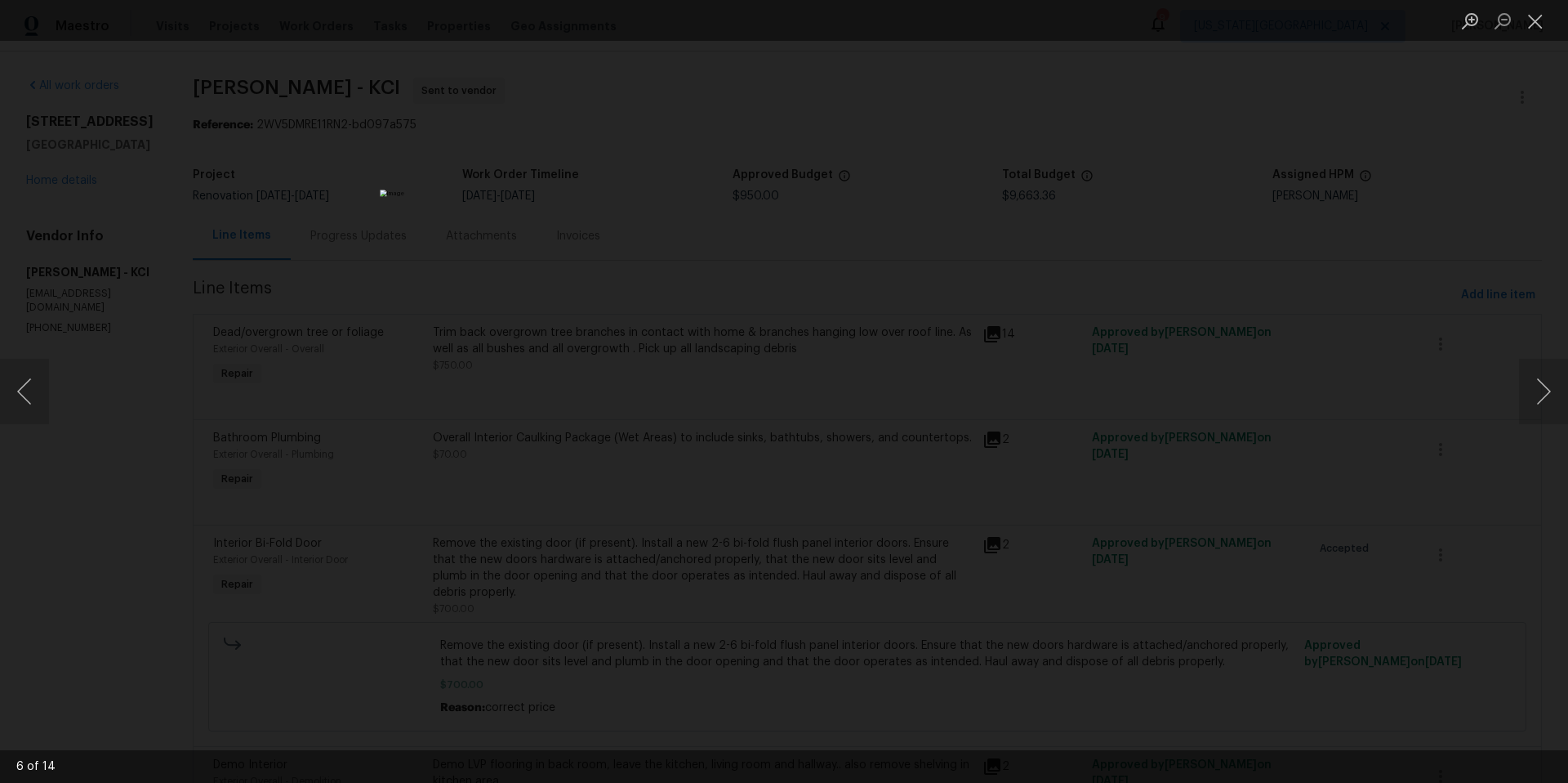
click at [1303, 303] on div "Lightbox" at bounding box center [784, 392] width 1568 height 783
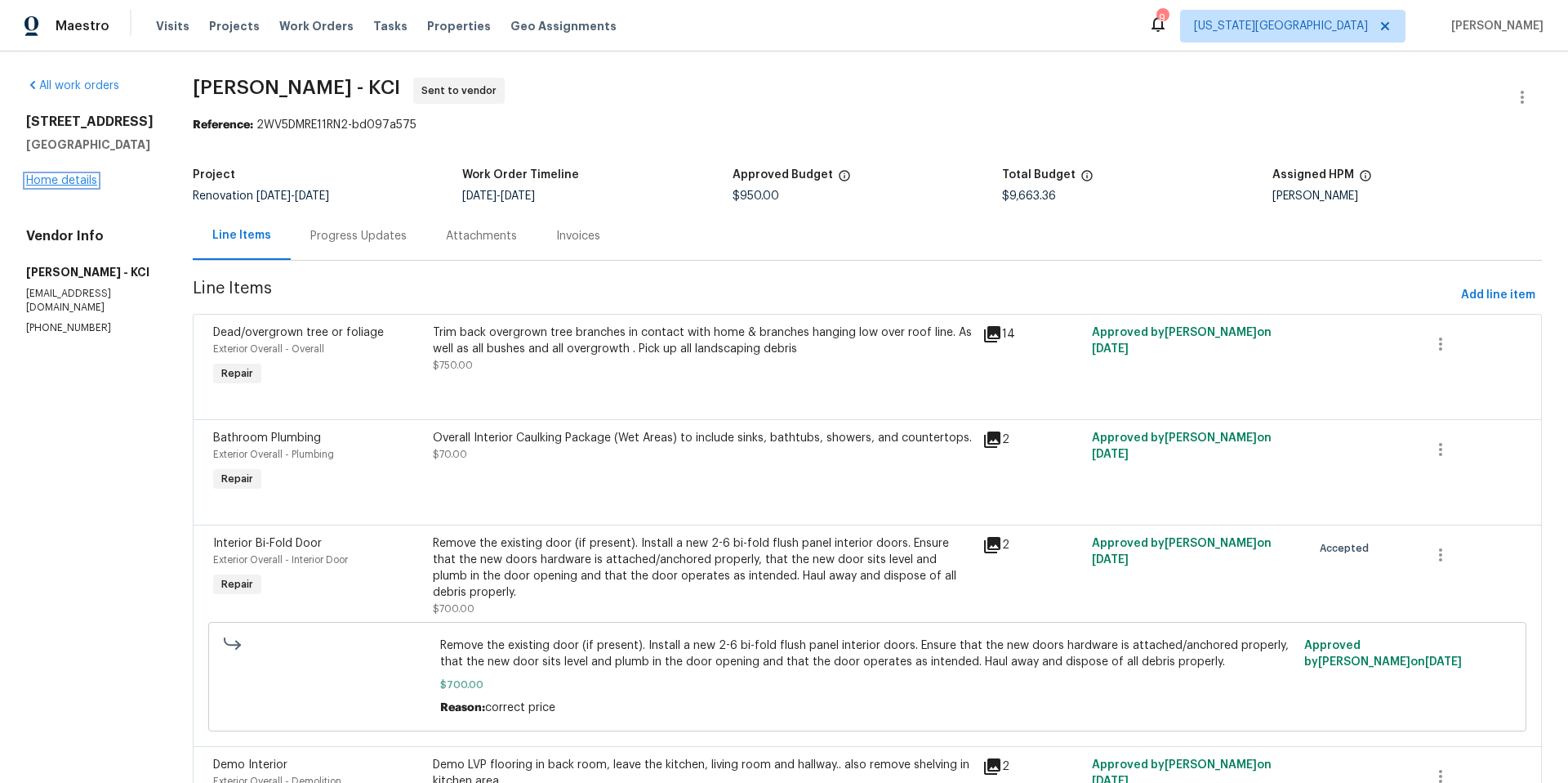
click at [46, 186] on link "Home details" at bounding box center [62, 181] width 71 height 12
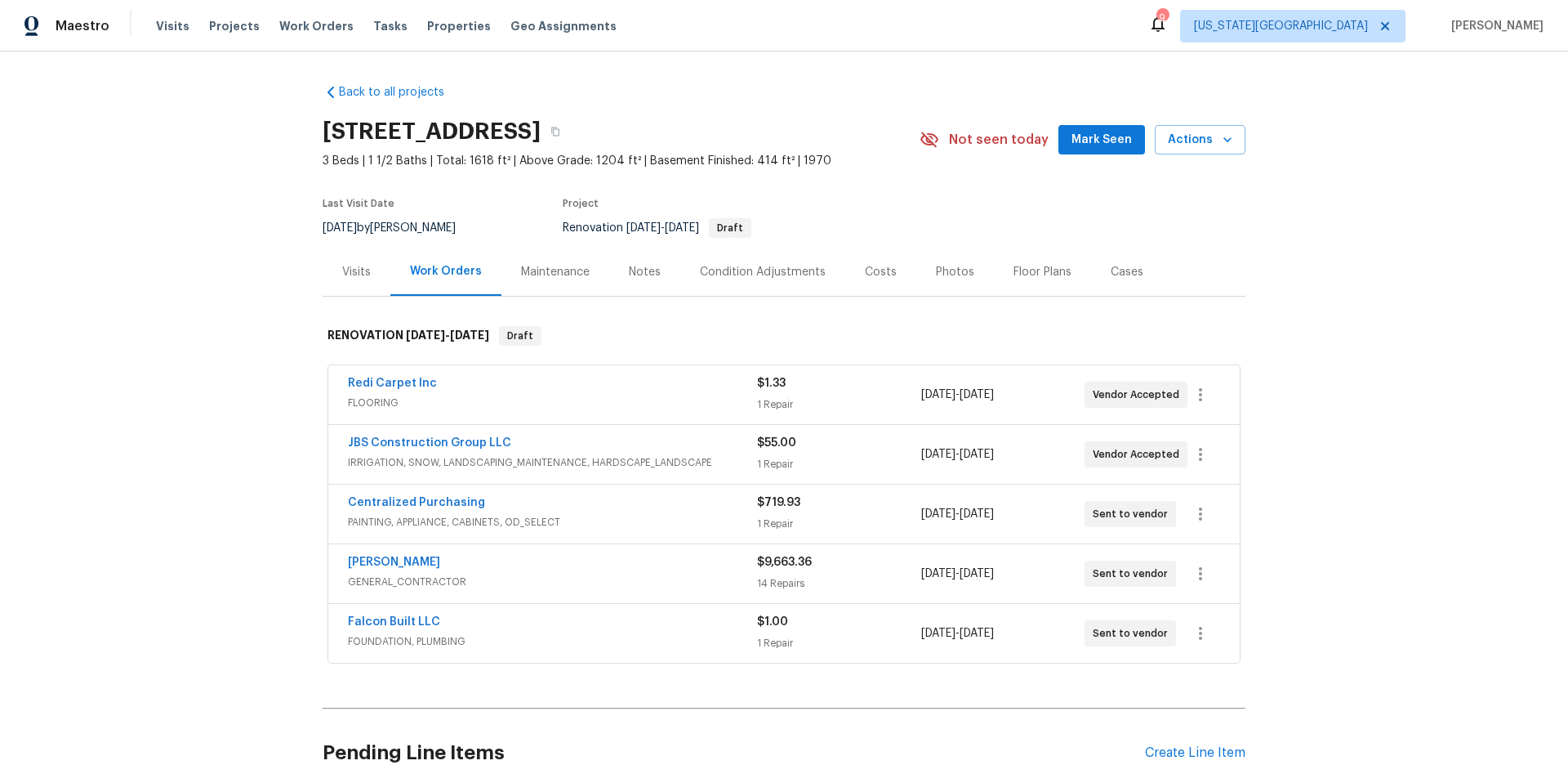
click at [465, 567] on div "[PERSON_NAME]" at bounding box center [552, 564] width 409 height 20
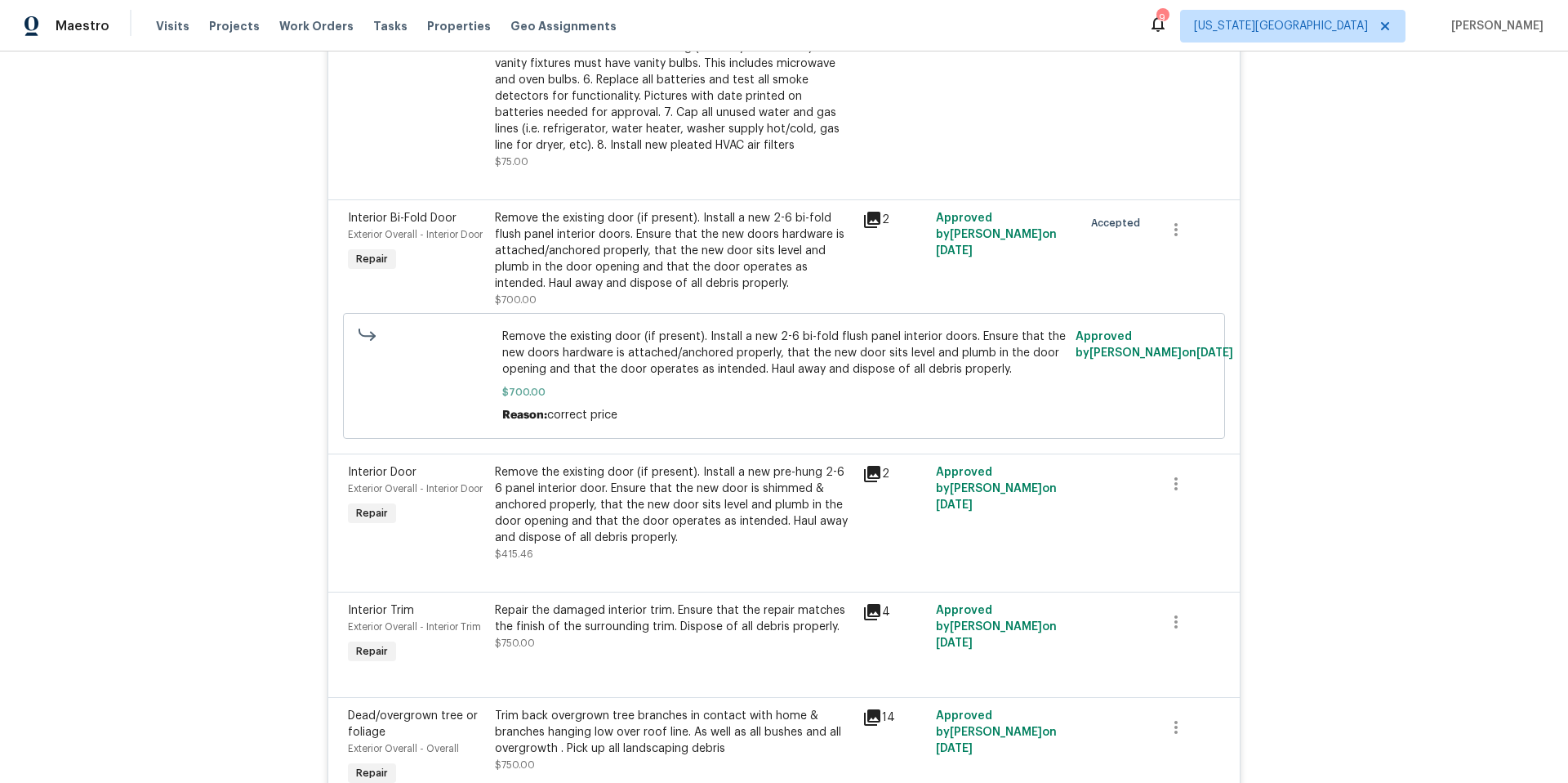
scroll to position [1015, 0]
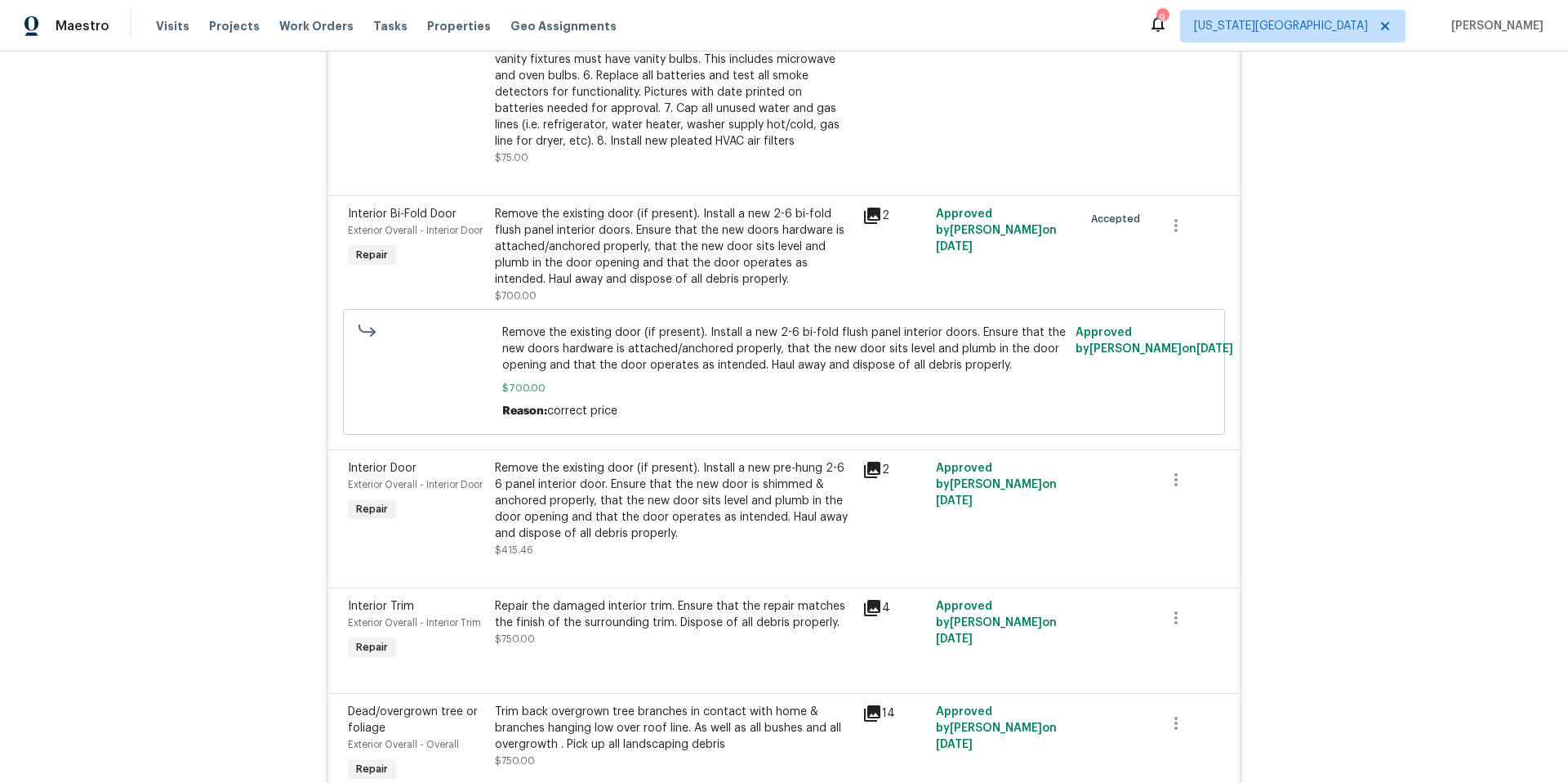
click at [552, 501] on div "Remove the existing door (if present). Install a new pre-hung 2-6 6 panel inter…" at bounding box center [673, 501] width 358 height 82
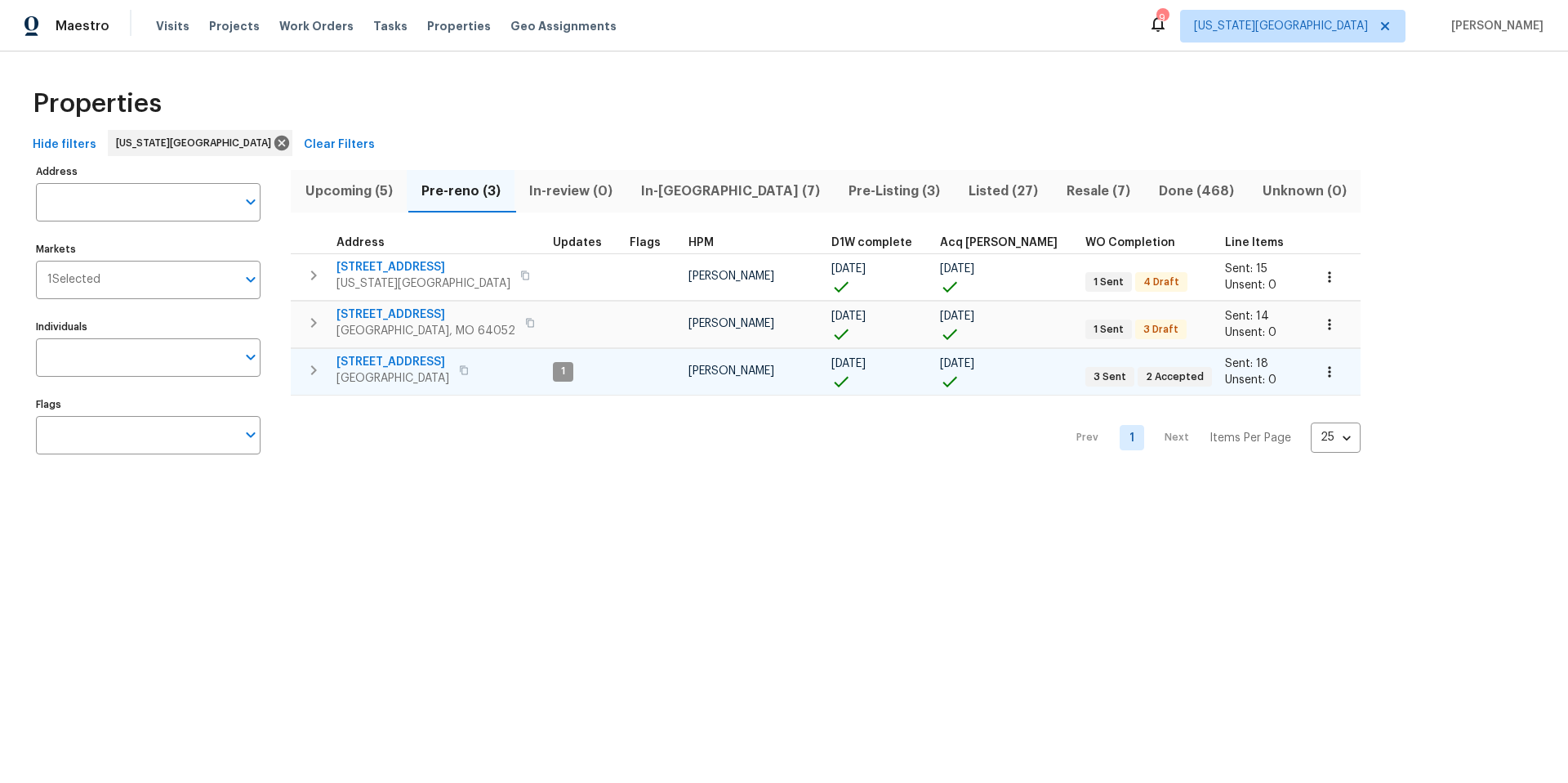
click at [380, 373] on span "[GEOGRAPHIC_DATA]" at bounding box center [392, 378] width 113 height 17
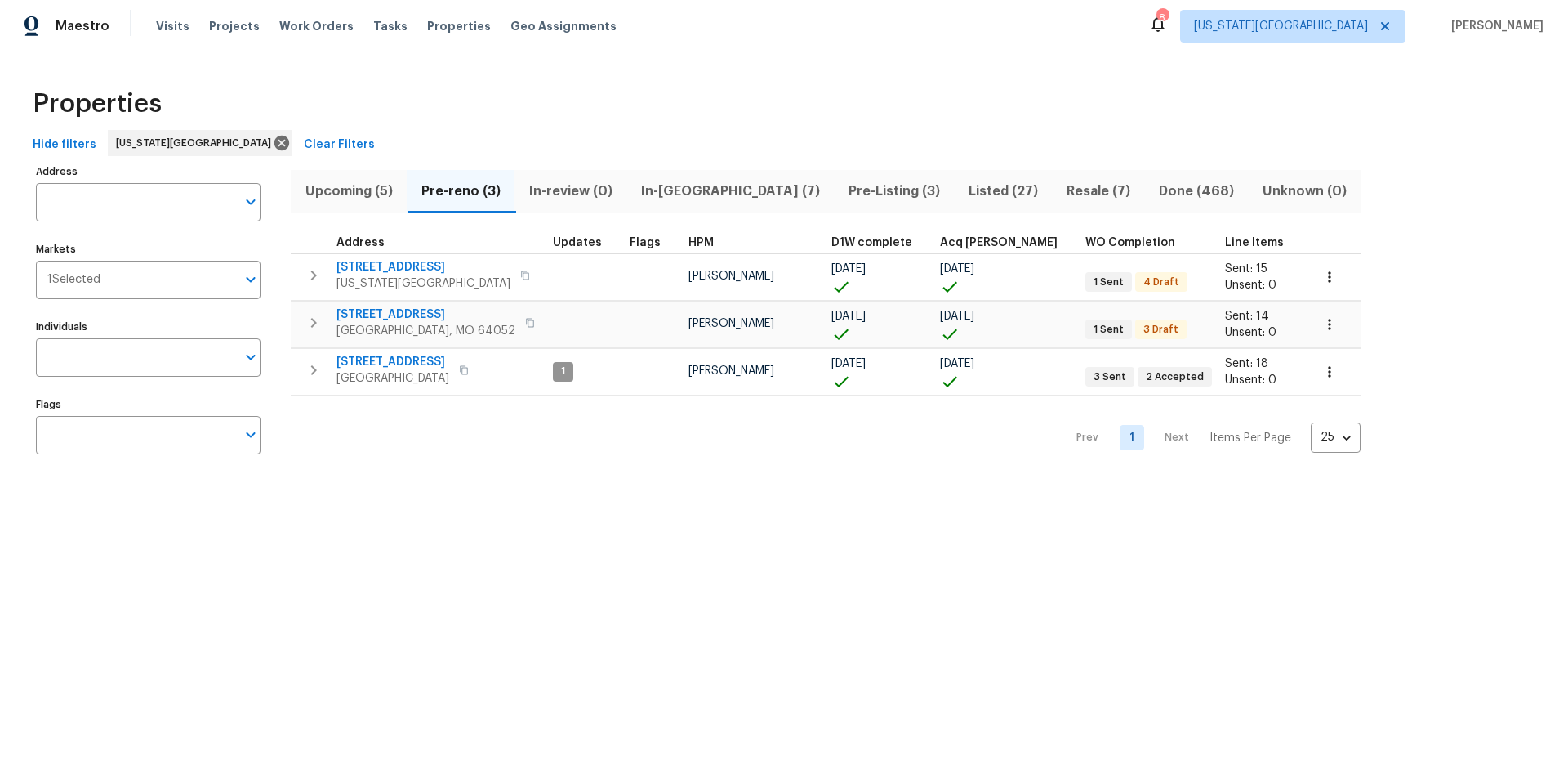
click at [675, 190] on span "In-[GEOGRAPHIC_DATA] (7)" at bounding box center [729, 191] width 188 height 23
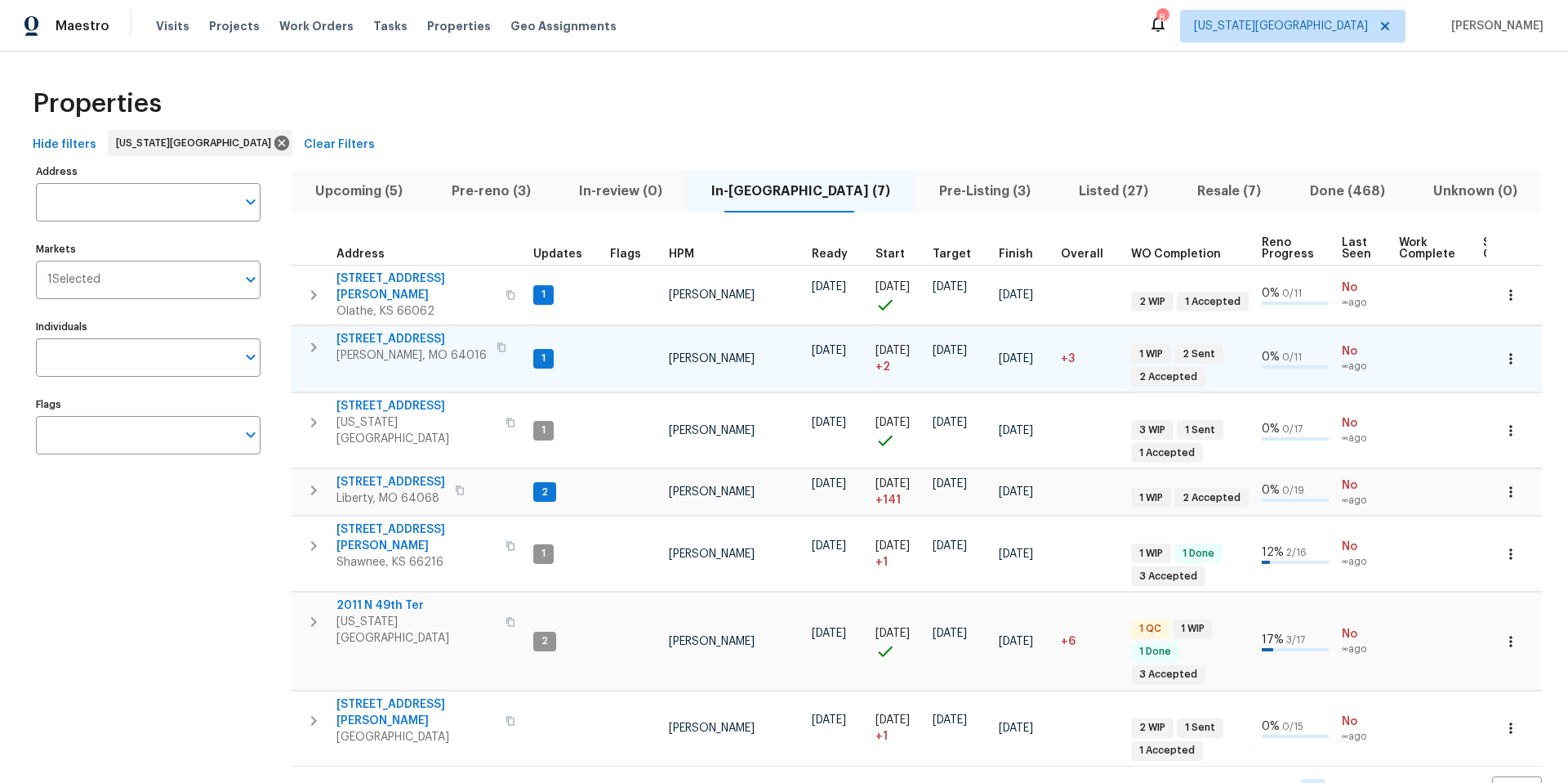
click at [364, 331] on span "[STREET_ADDRESS]" at bounding box center [411, 338] width 150 height 17
click at [367, 331] on span "[STREET_ADDRESS]" at bounding box center [411, 338] width 150 height 17
click at [1510, 353] on icon "button" at bounding box center [1510, 358] width 2 height 11
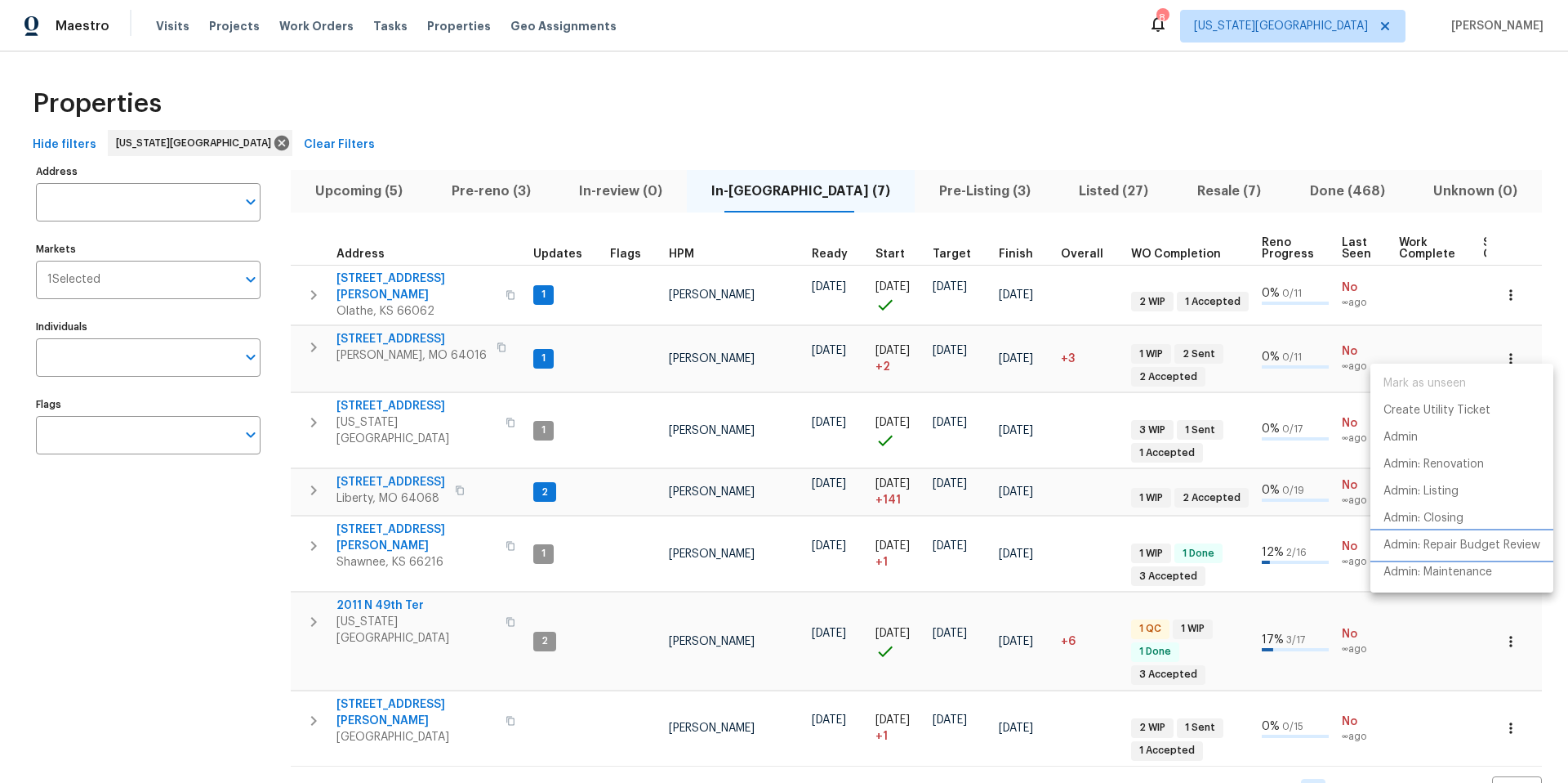
click at [1414, 546] on p "Admin: Repair Budget Review" at bounding box center [1461, 545] width 156 height 17
click at [374, 349] on div at bounding box center [784, 392] width 1568 height 783
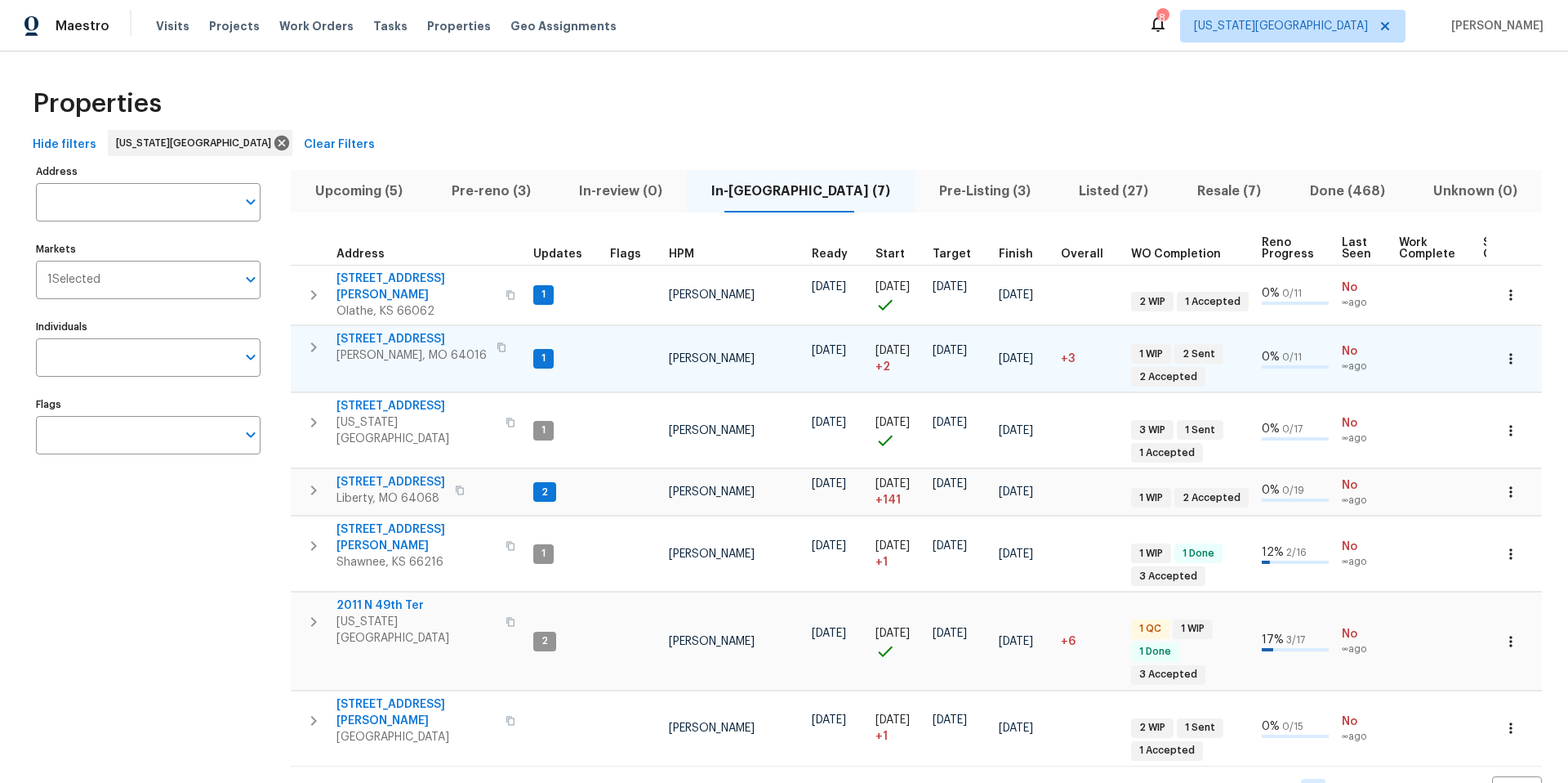
click at [382, 347] on span "[PERSON_NAME], MO 64016" at bounding box center [411, 355] width 150 height 17
click at [315, 342] on icon "button" at bounding box center [314, 347] width 6 height 10
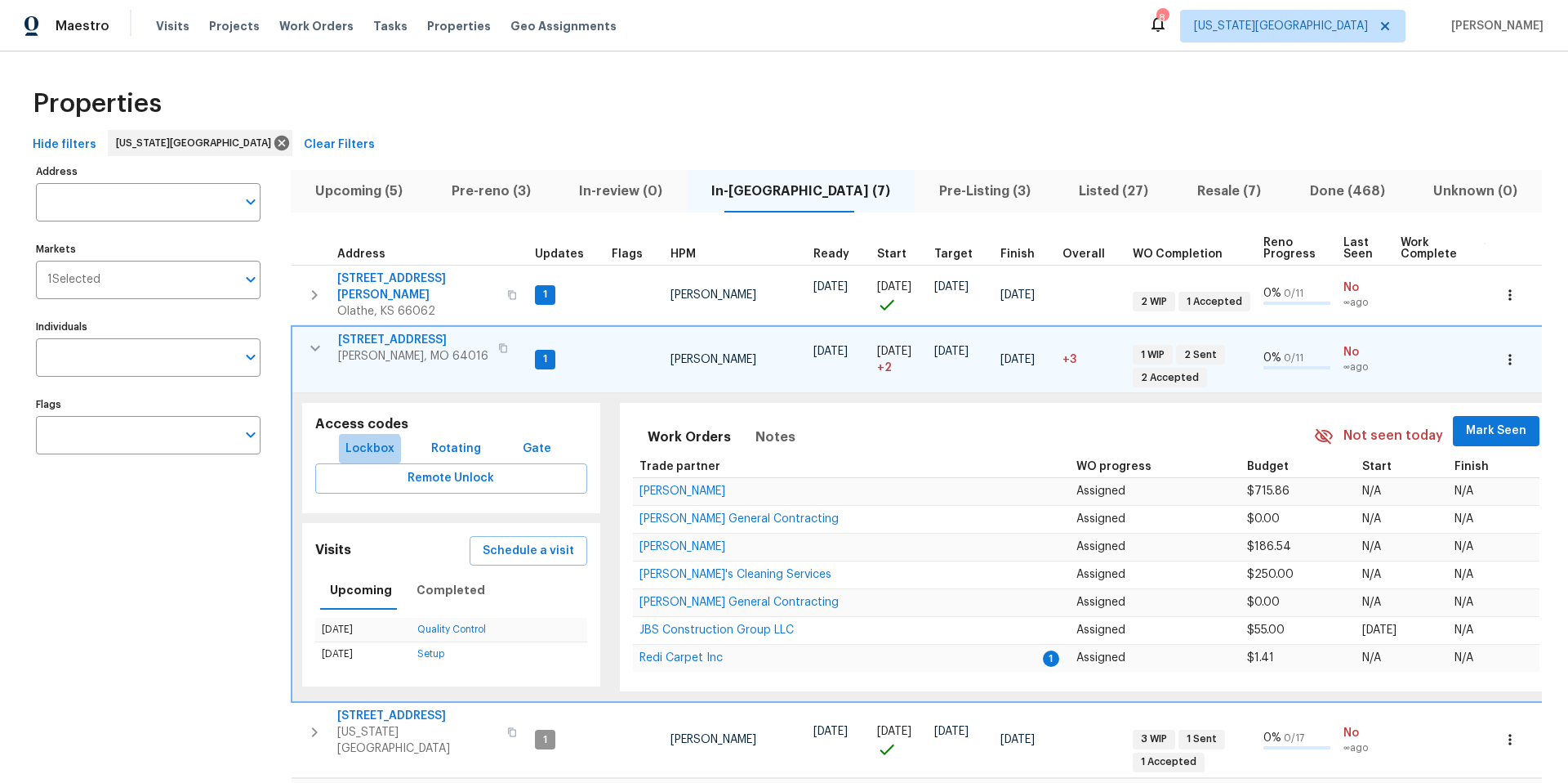
click at [351, 445] on span "Lockbox" at bounding box center [370, 449] width 49 height 21
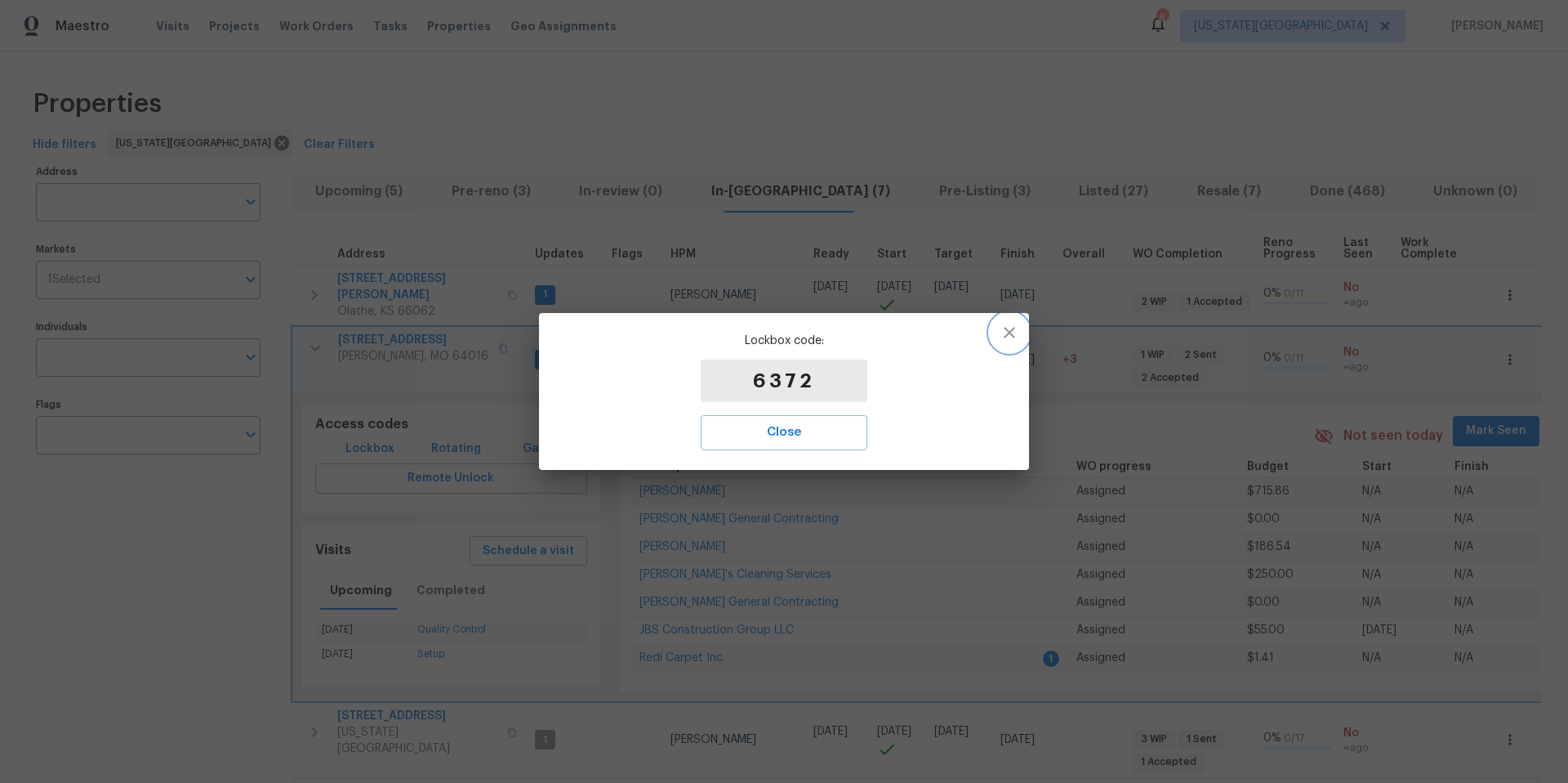
click at [1010, 338] on icon "button" at bounding box center [1010, 332] width 20 height 20
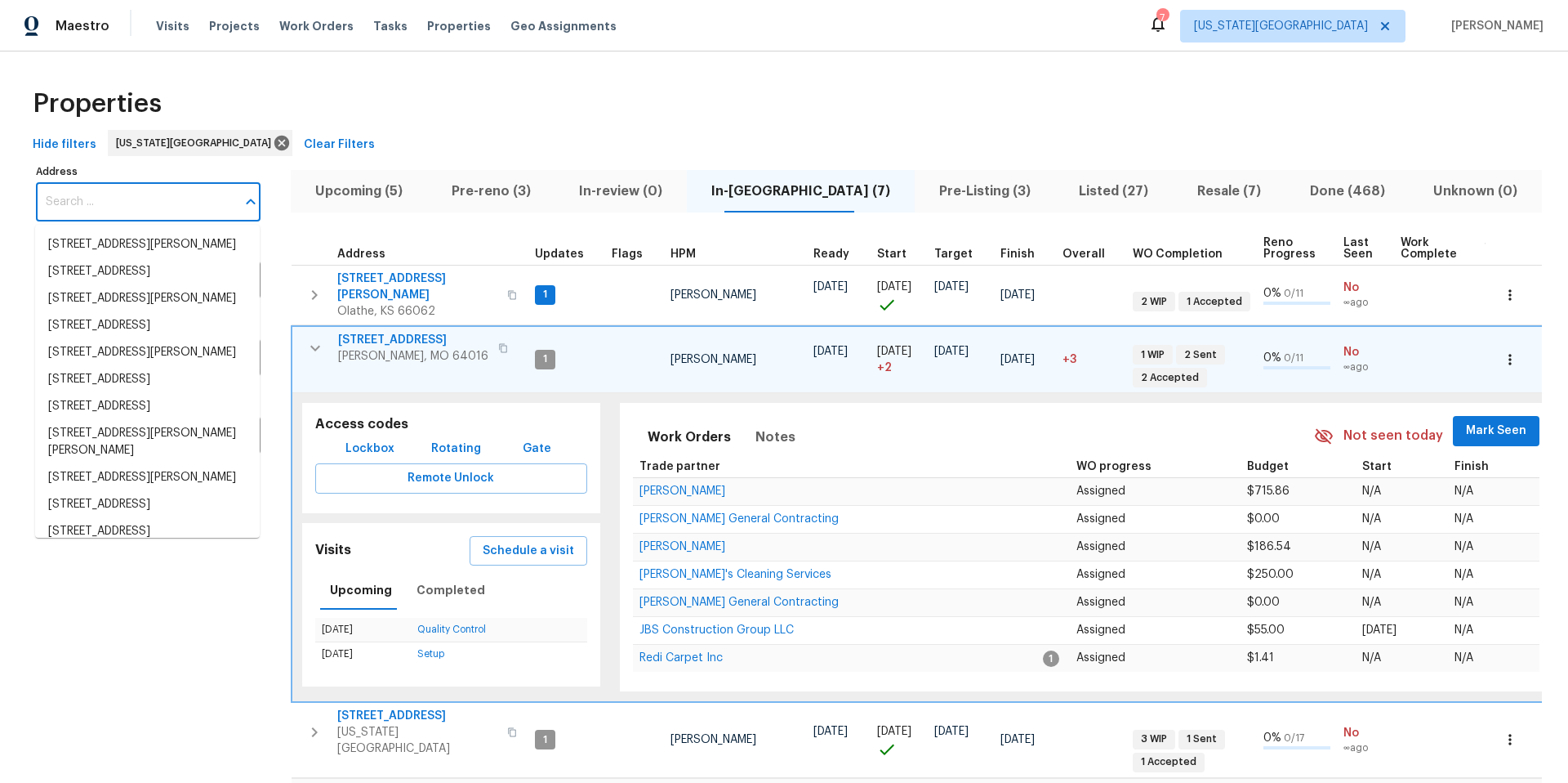
click at [116, 207] on input "Address" at bounding box center [136, 202] width 200 height 38
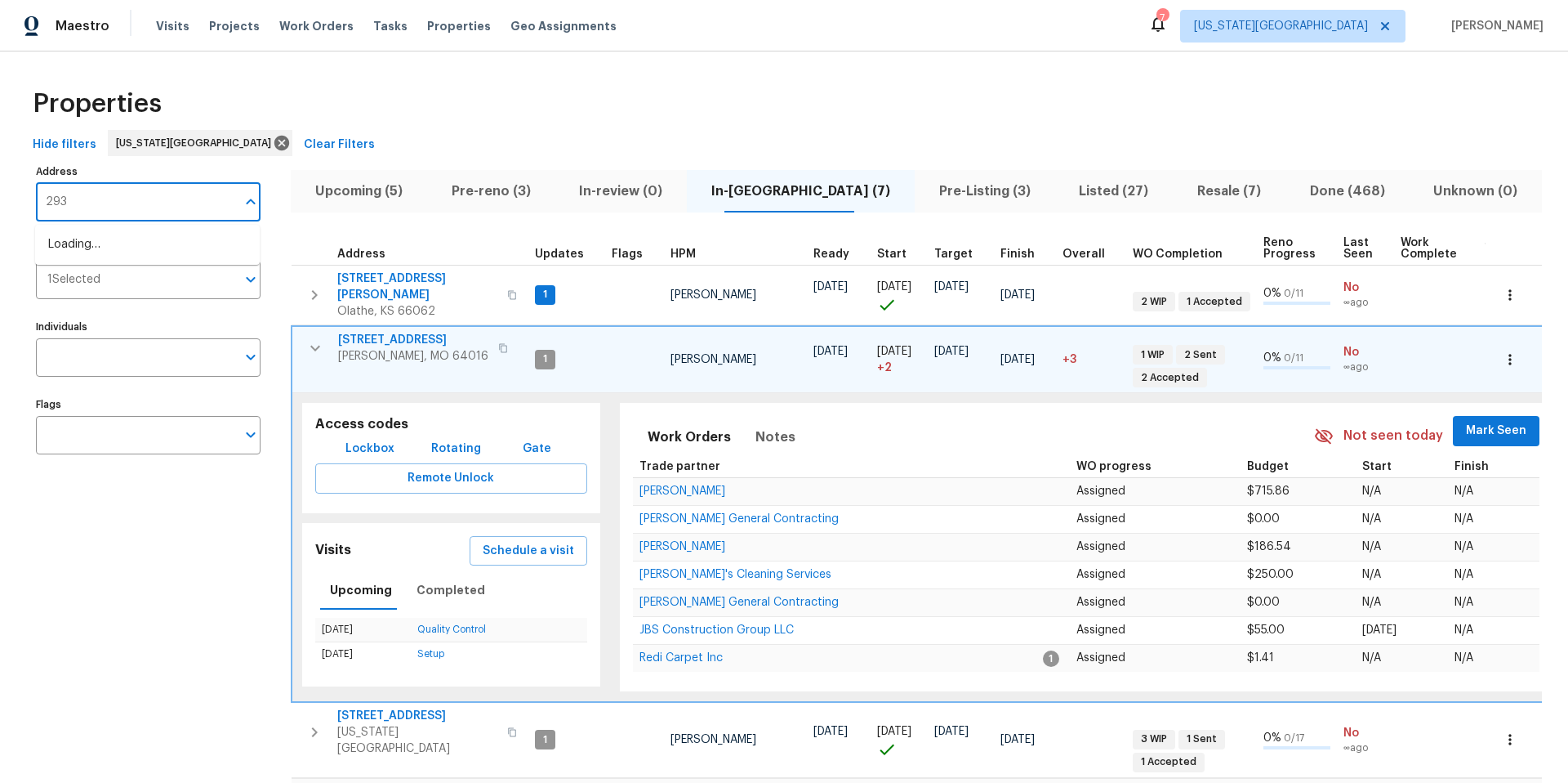
type input "2939"
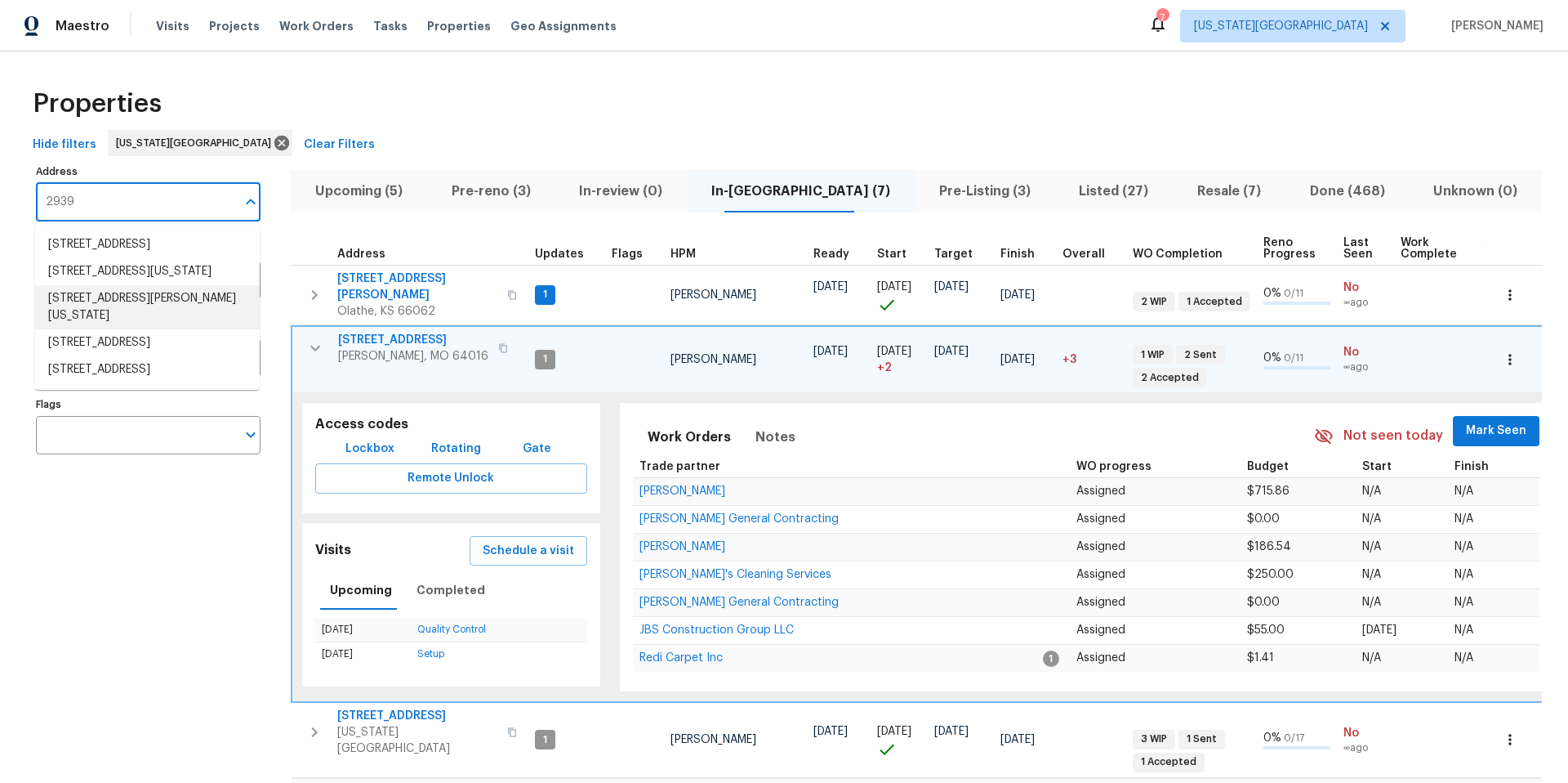
click at [97, 322] on li "[STREET_ADDRESS][PERSON_NAME][US_STATE]" at bounding box center [147, 307] width 224 height 44
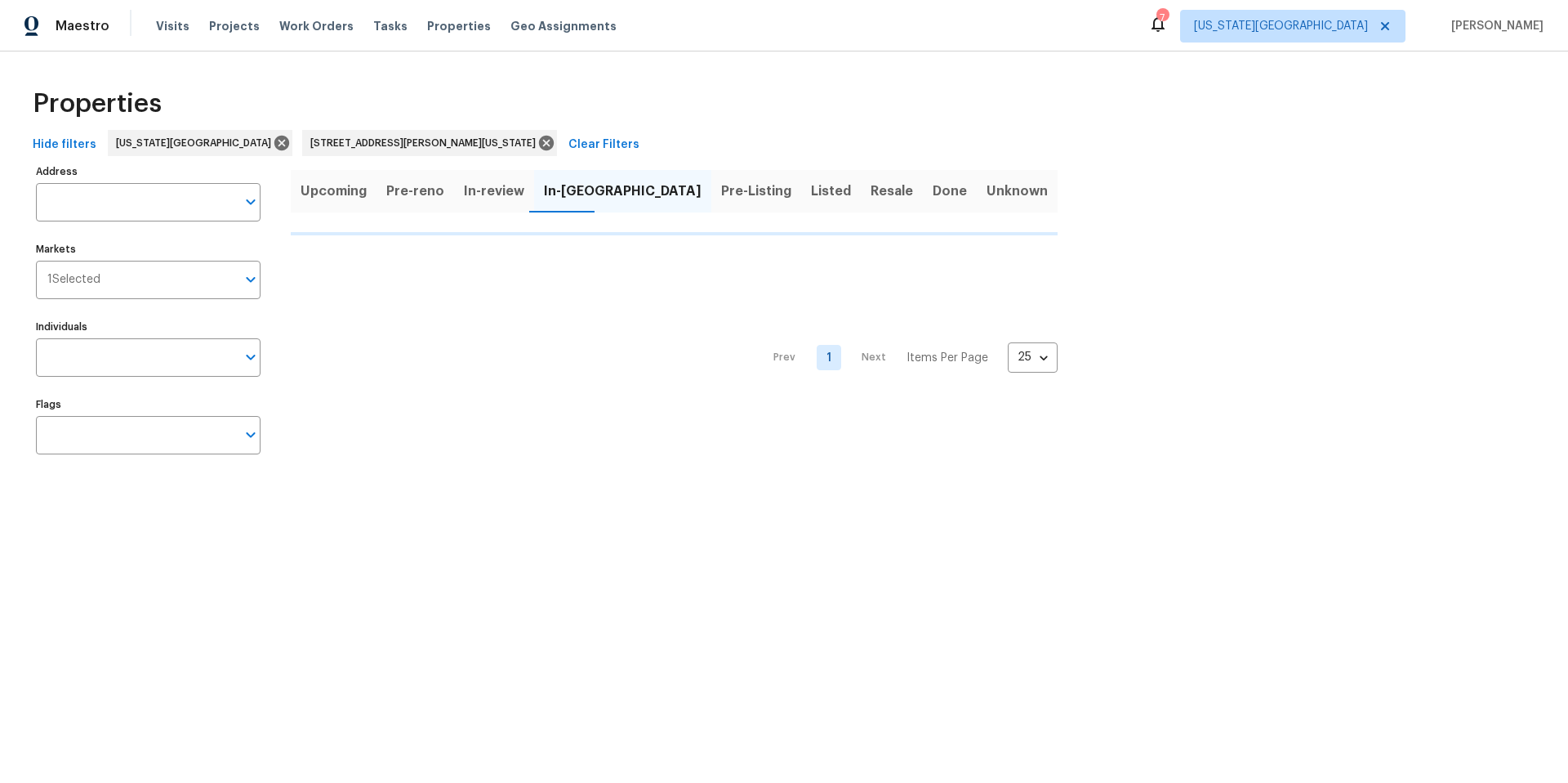
type input "[STREET_ADDRESS][PERSON_NAME][US_STATE]"
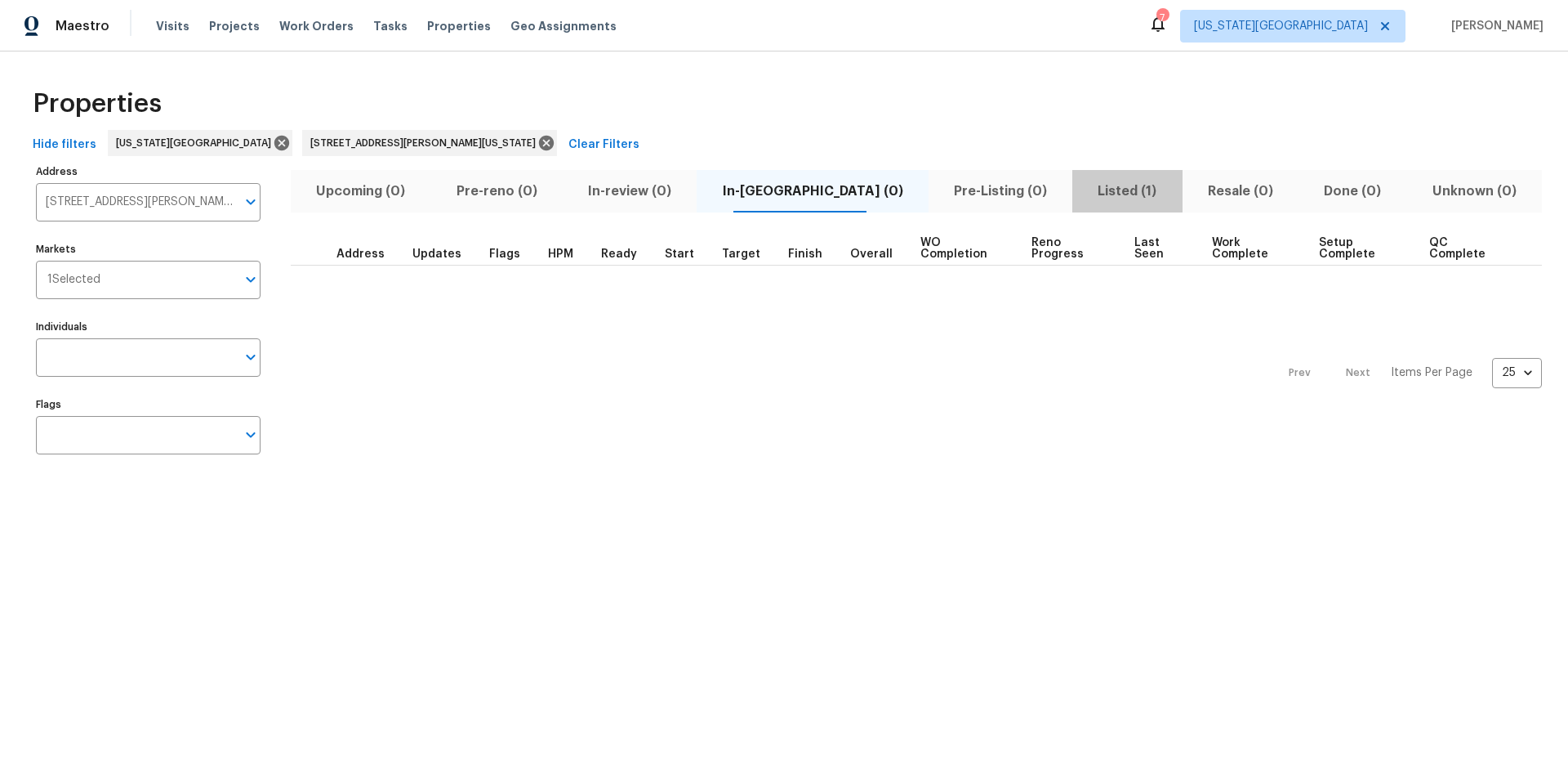
click at [1081, 195] on span "Listed (1)" at bounding box center [1126, 191] width 89 height 23
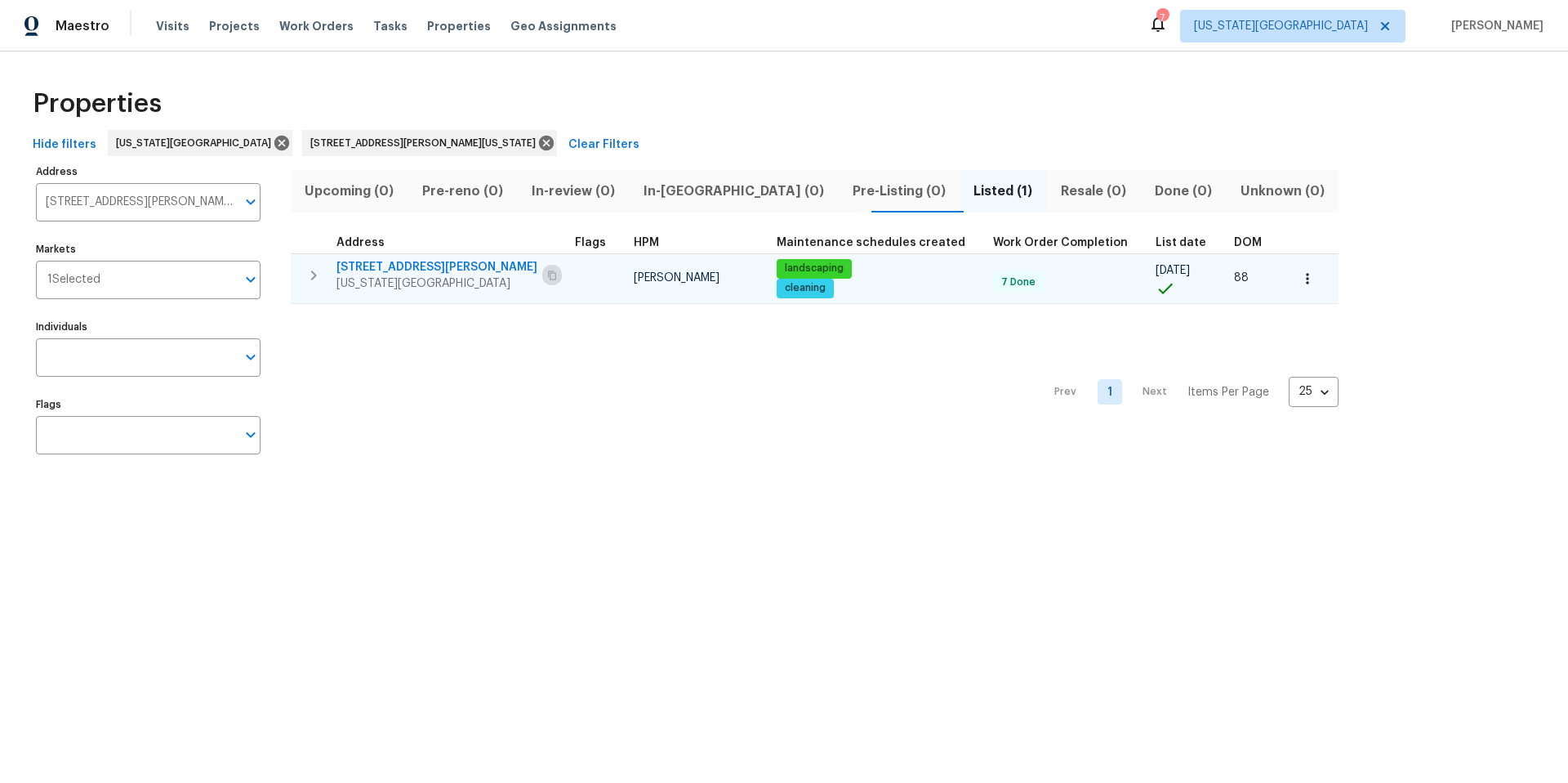
click at [547, 277] on icon "button" at bounding box center [552, 275] width 10 height 10
click at [357, 281] on span "[US_STATE][GEOGRAPHIC_DATA]" at bounding box center [436, 283] width 201 height 17
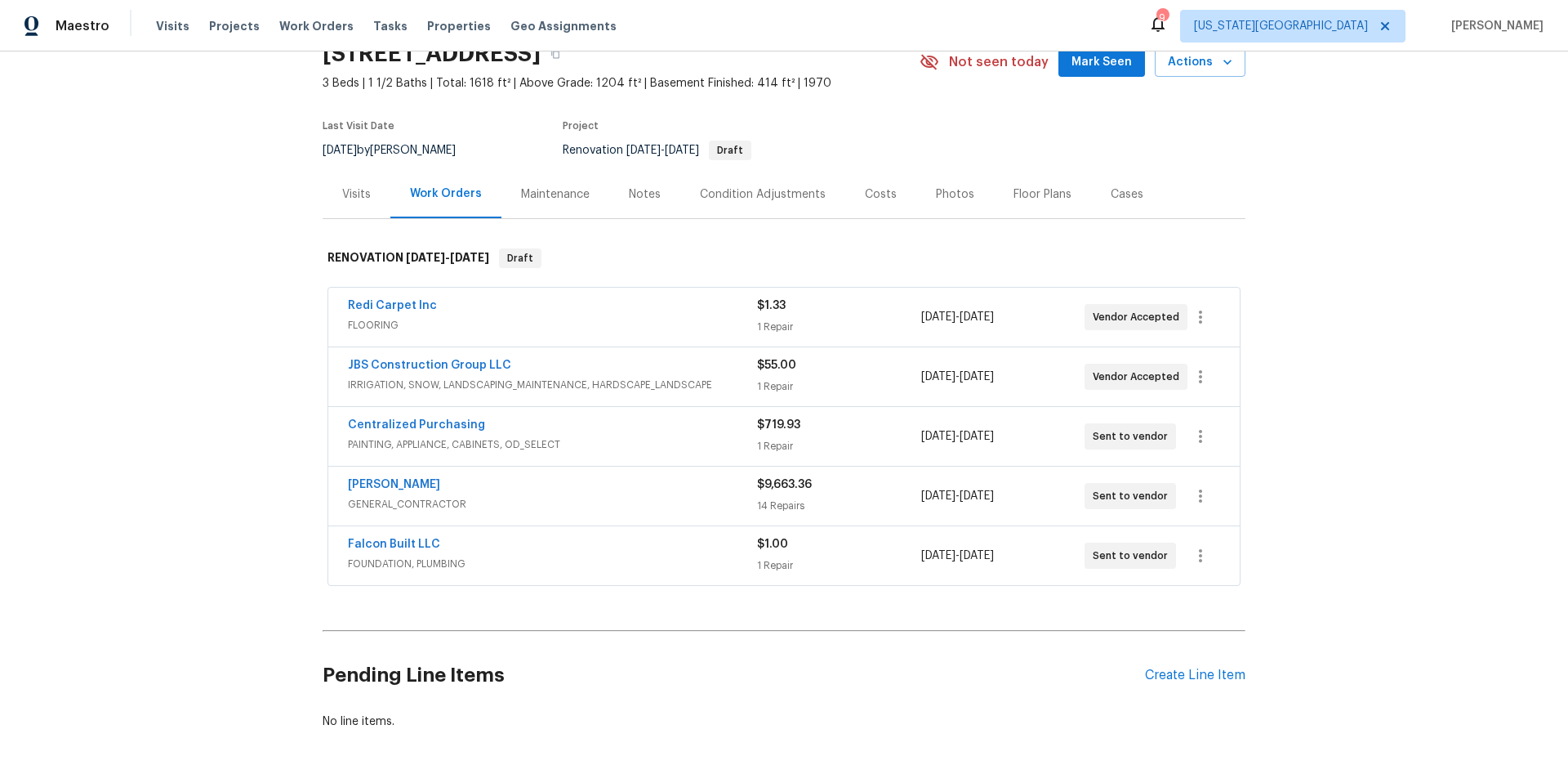
scroll to position [136, 0]
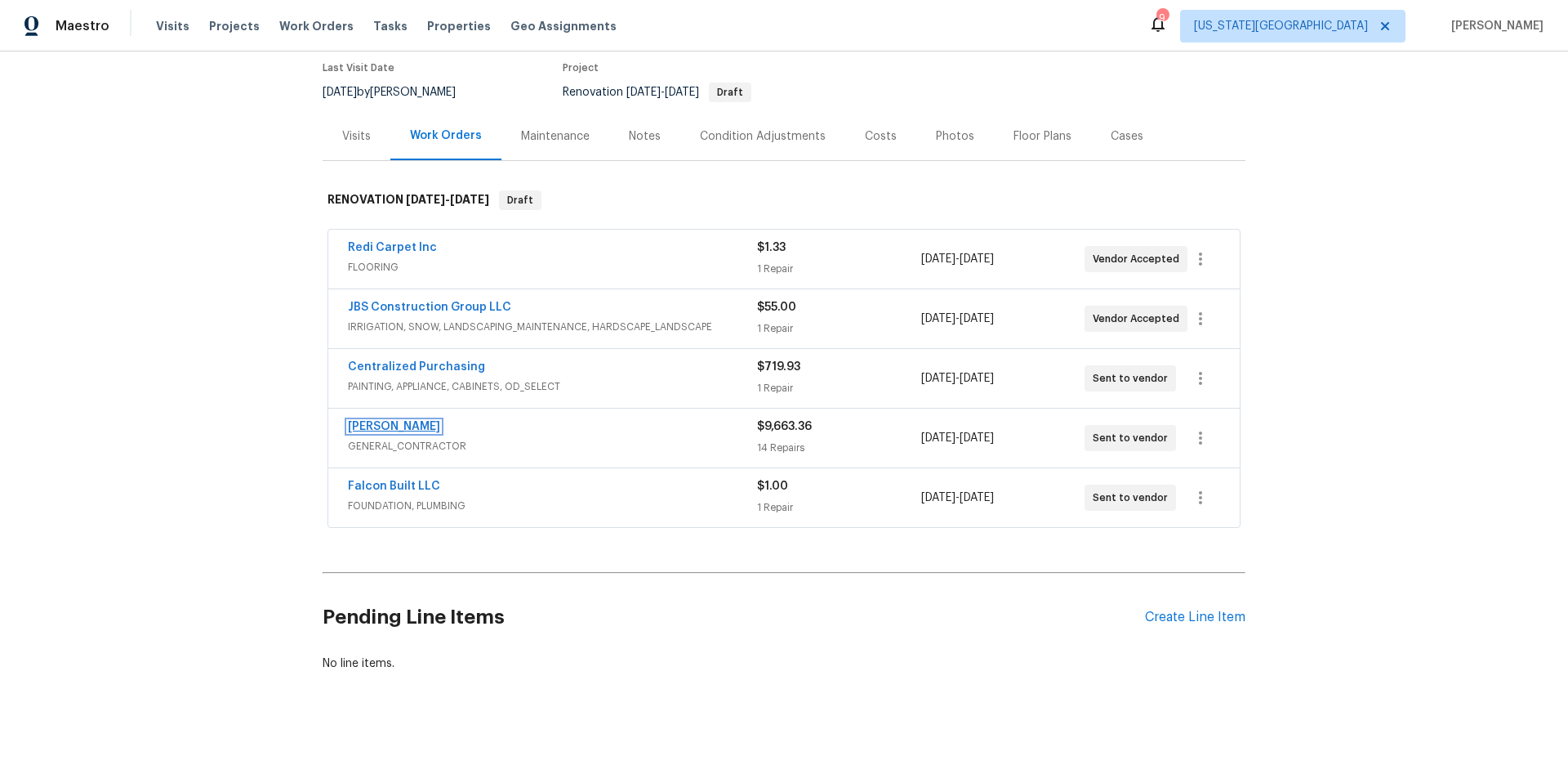
click at [401, 424] on link "[PERSON_NAME]" at bounding box center [394, 427] width 92 height 12
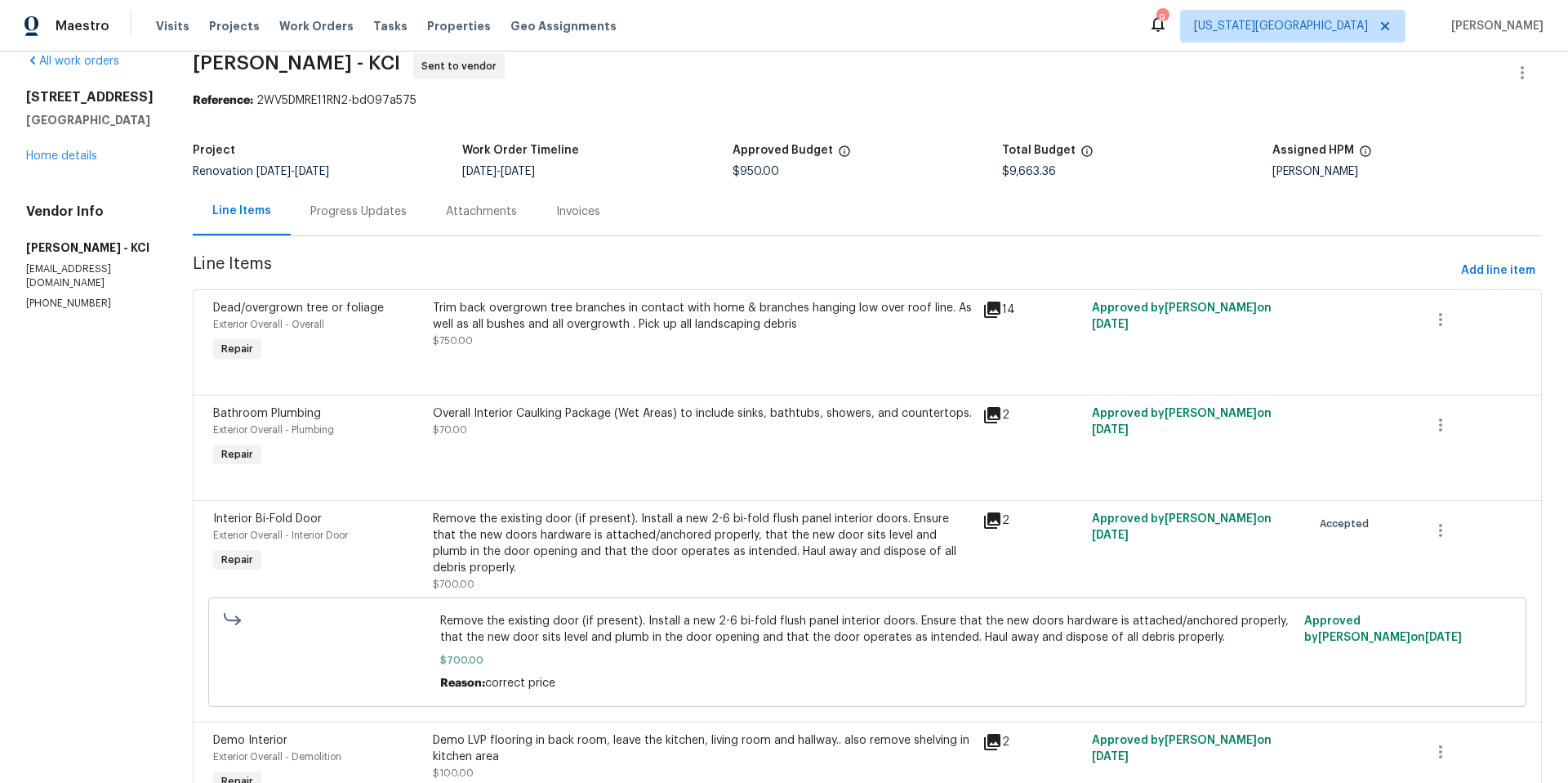
scroll to position [27, 0]
click at [87, 161] on div "1206 Sycamore St Pleasant Hill, MO 64080 Home details" at bounding box center [90, 124] width 128 height 75
click at [87, 159] on link "Home details" at bounding box center [62, 153] width 71 height 12
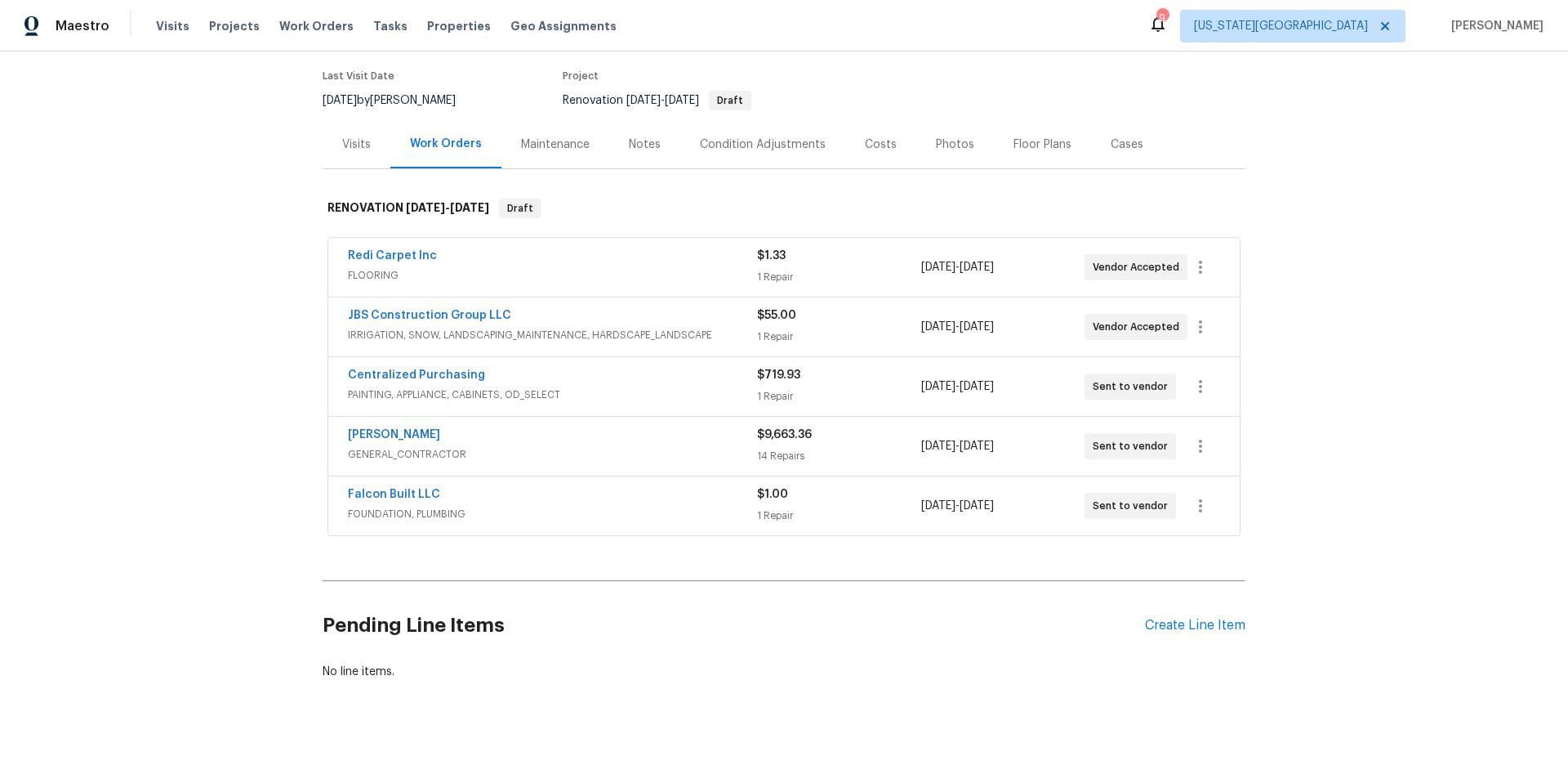
scroll to position [136, 0]
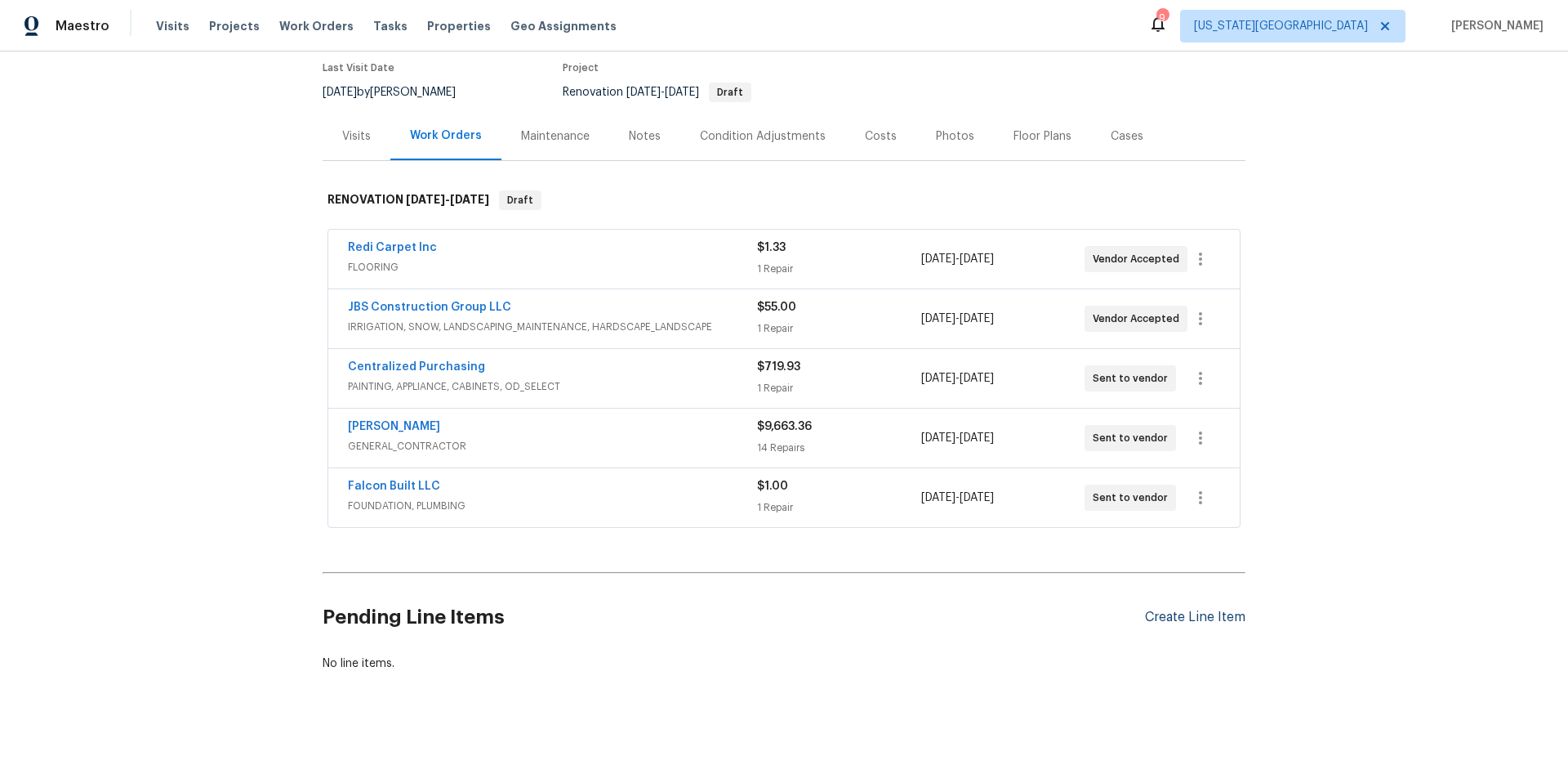
click at [1169, 624] on div "Create Line Item" at bounding box center [1194, 618] width 100 height 16
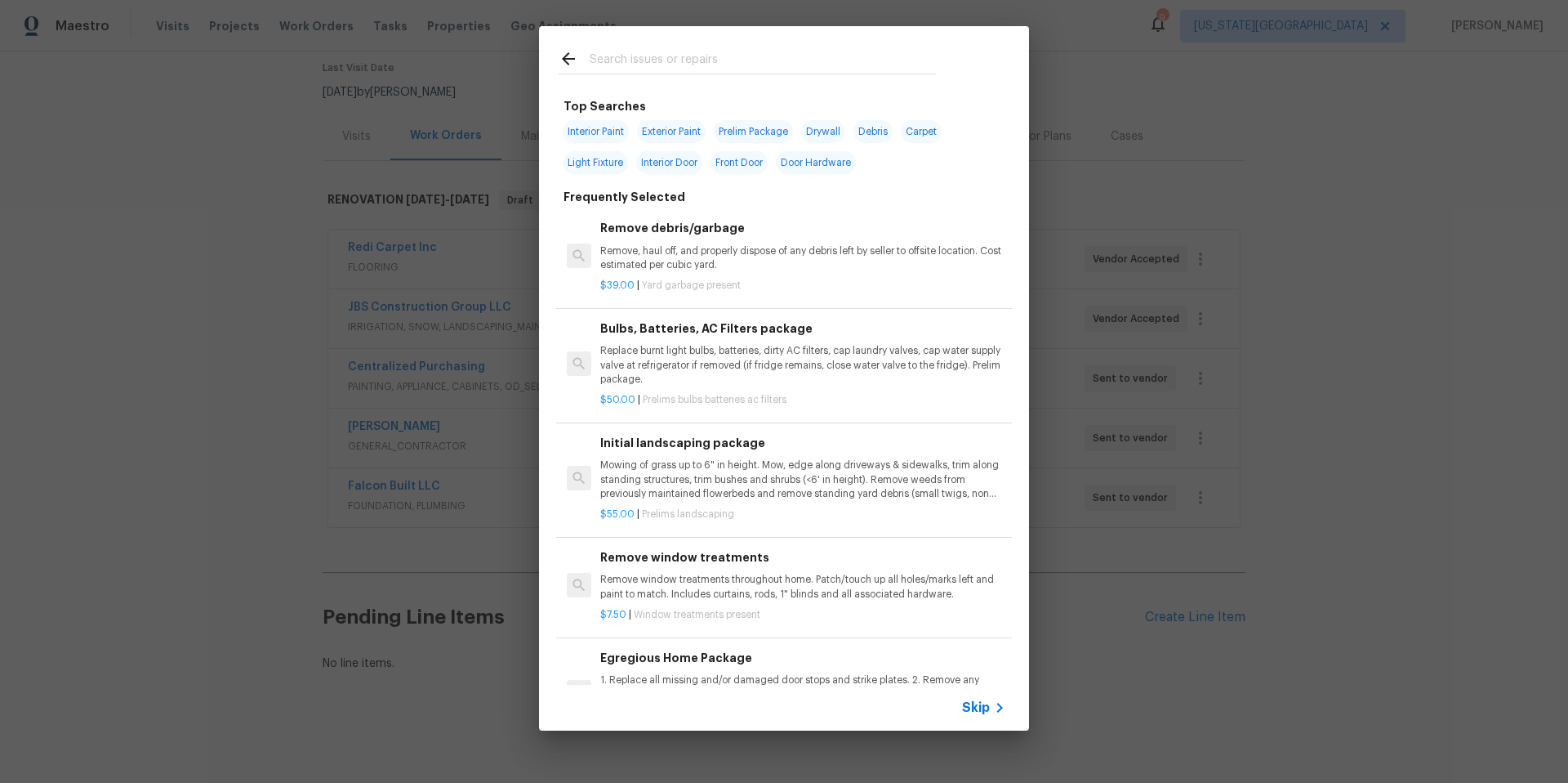
click at [706, 58] on input "text" at bounding box center [763, 61] width 346 height 25
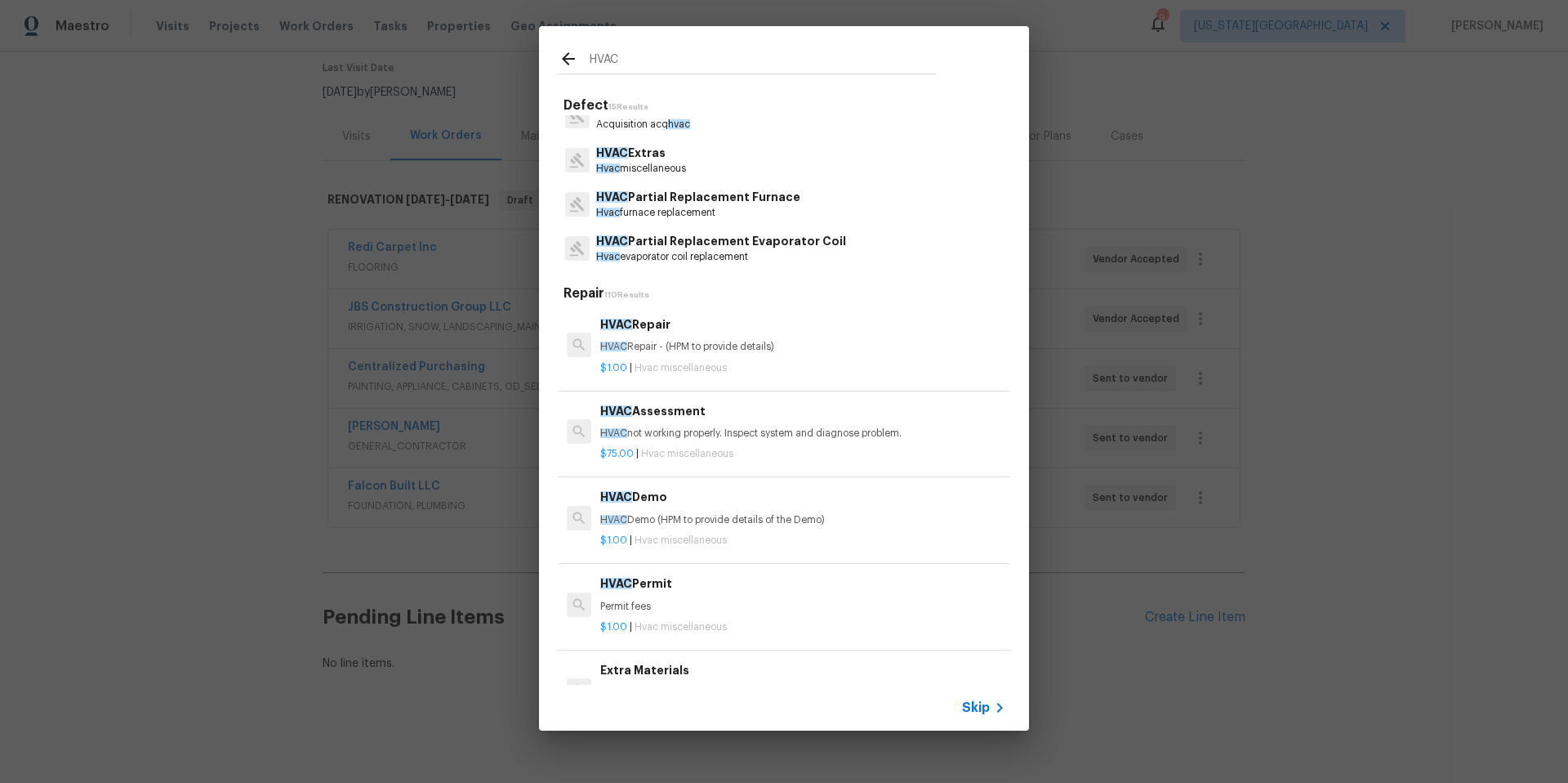
scroll to position [27, 0]
type input "HVAC"
click at [667, 334] on div "HVAC Repair HVAC Repair - (HPM to provide details)" at bounding box center [802, 335] width 405 height 39
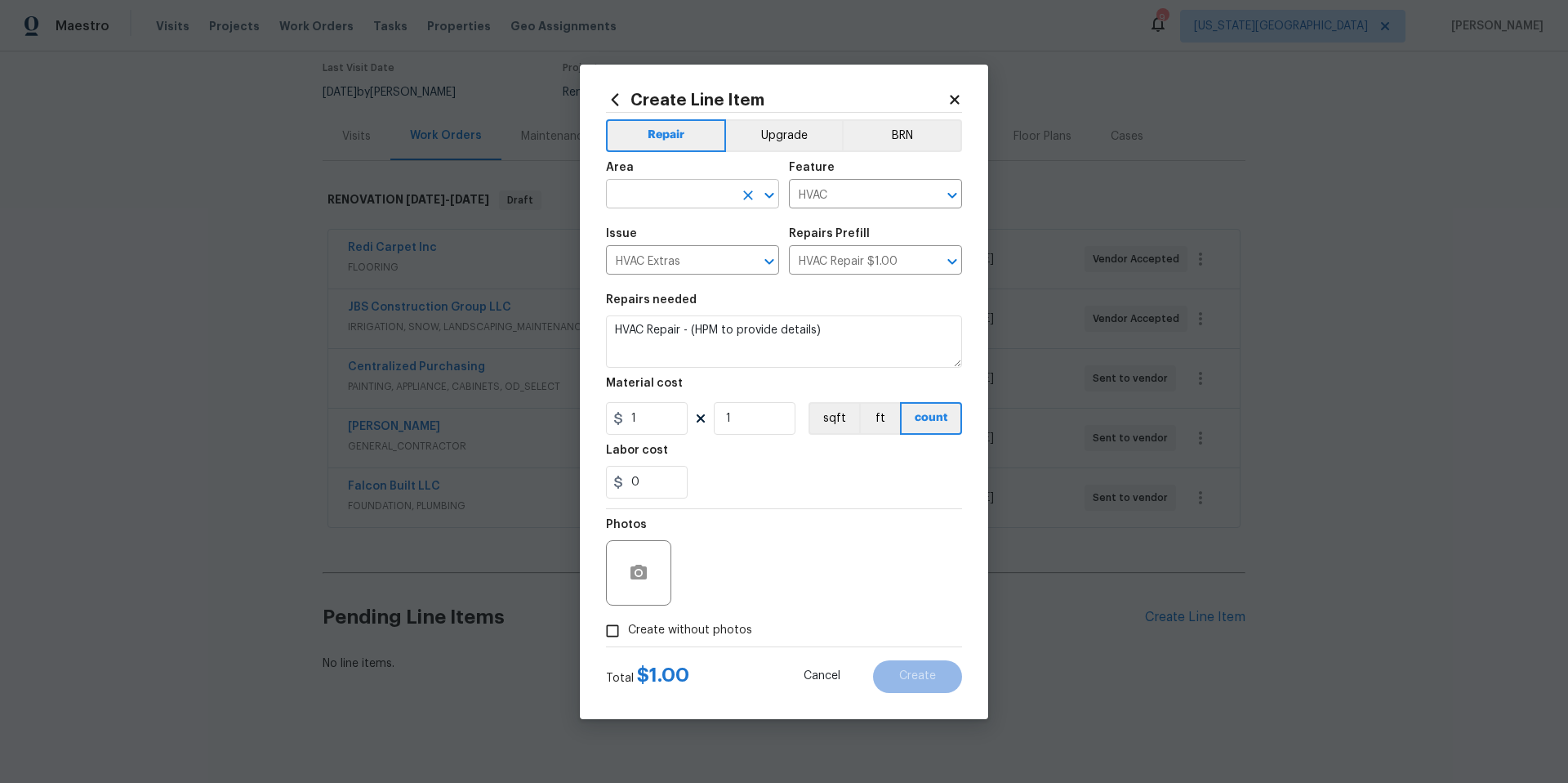
click at [691, 199] on input "text" at bounding box center [669, 196] width 128 height 26
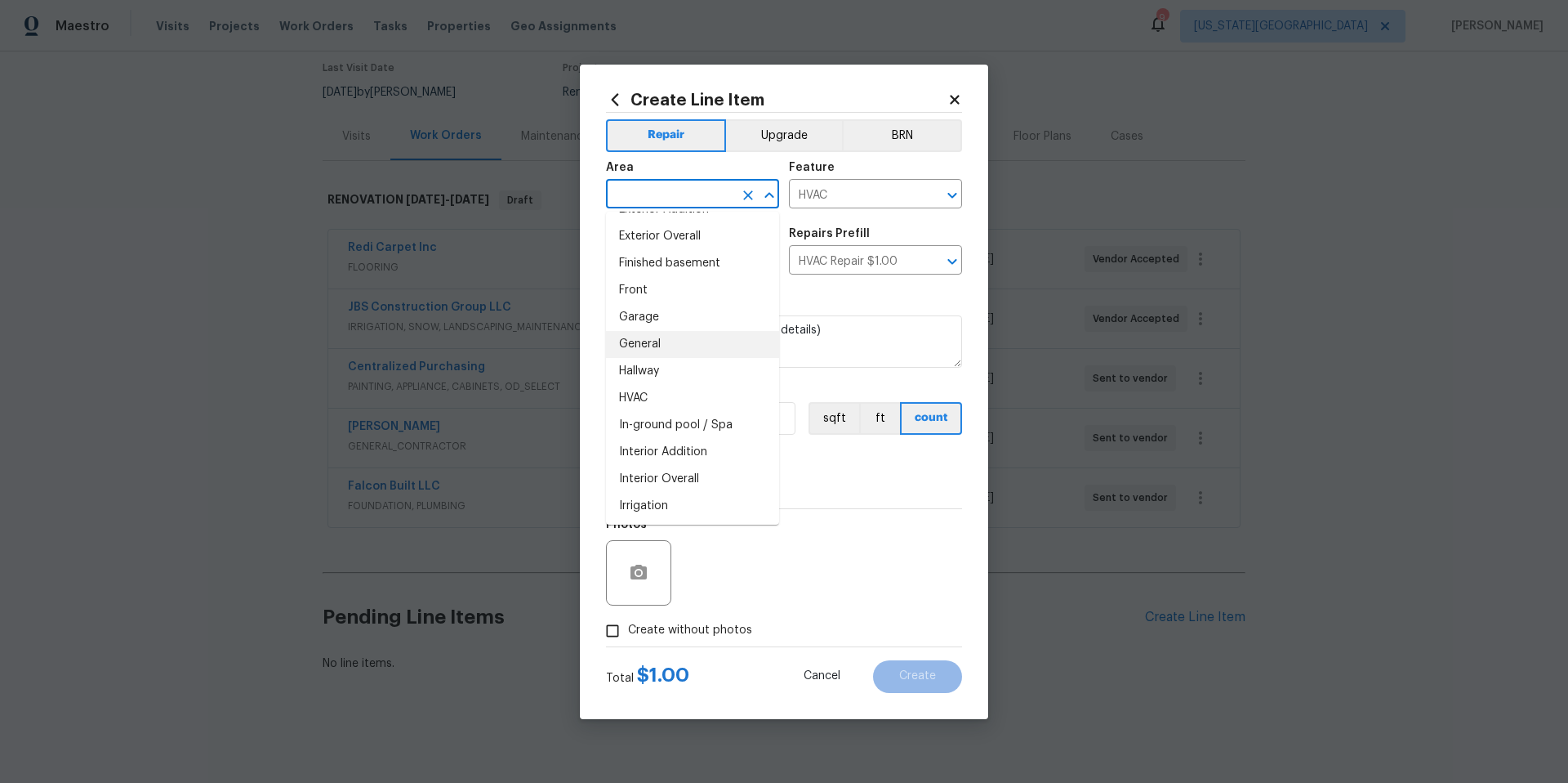
scroll to position [467, 0]
click at [622, 351] on li "HVAC" at bounding box center [692, 357] width 173 height 27
type input "HVAC"
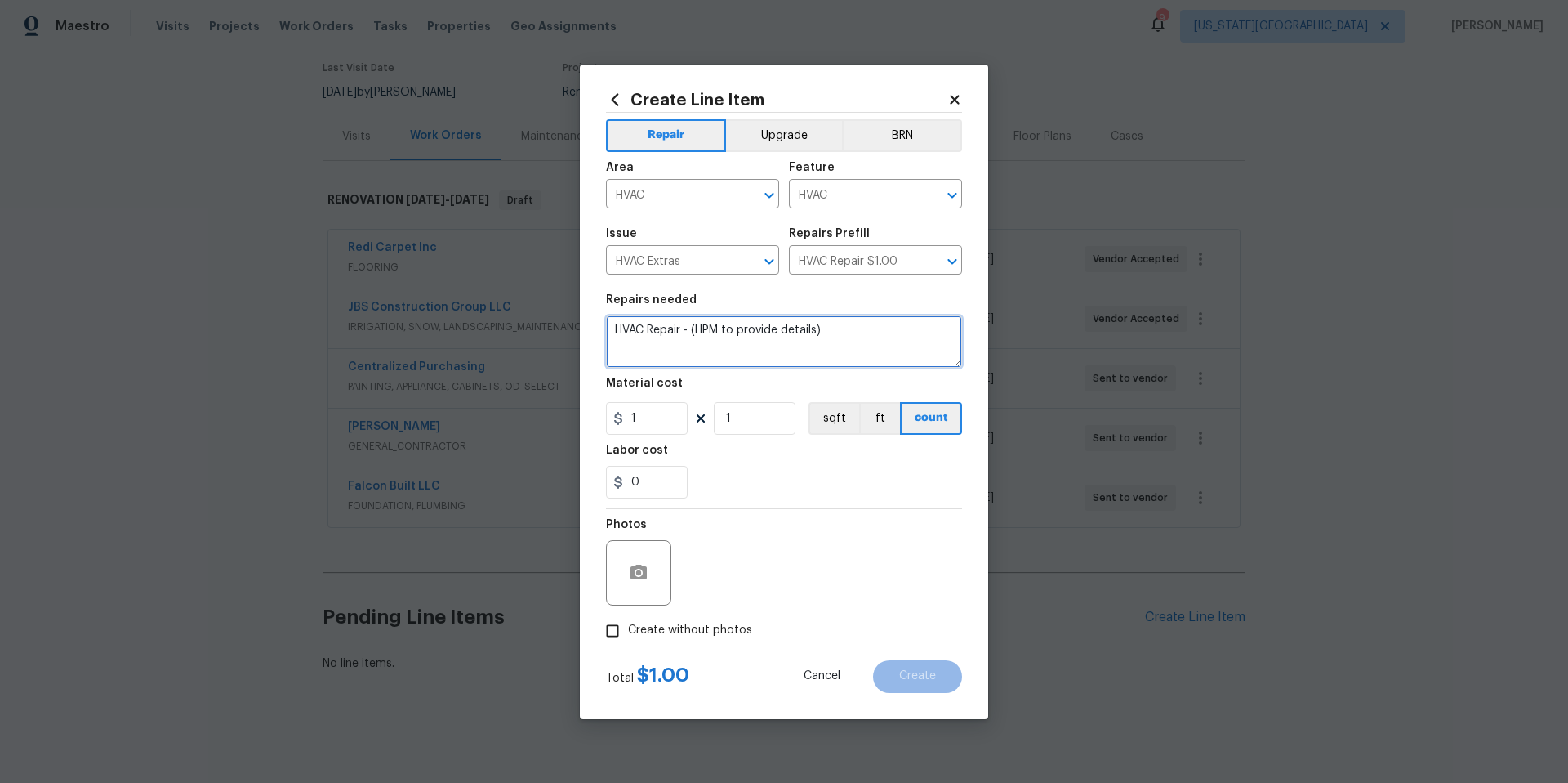
click at [842, 326] on textarea "HVAC Repair - (HPM to provide details)" at bounding box center [784, 341] width 356 height 52
drag, startPoint x: 839, startPoint y: 329, endPoint x: 695, endPoint y: 326, distance: 144.0
click at [695, 326] on textarea "HVAC Repair - (HPM to provide details)" at bounding box center [784, 341] width 356 height 52
type textarea "HVAC Repair - (HVAC inoperable, test system and advise of needed repairs"
type input "75"
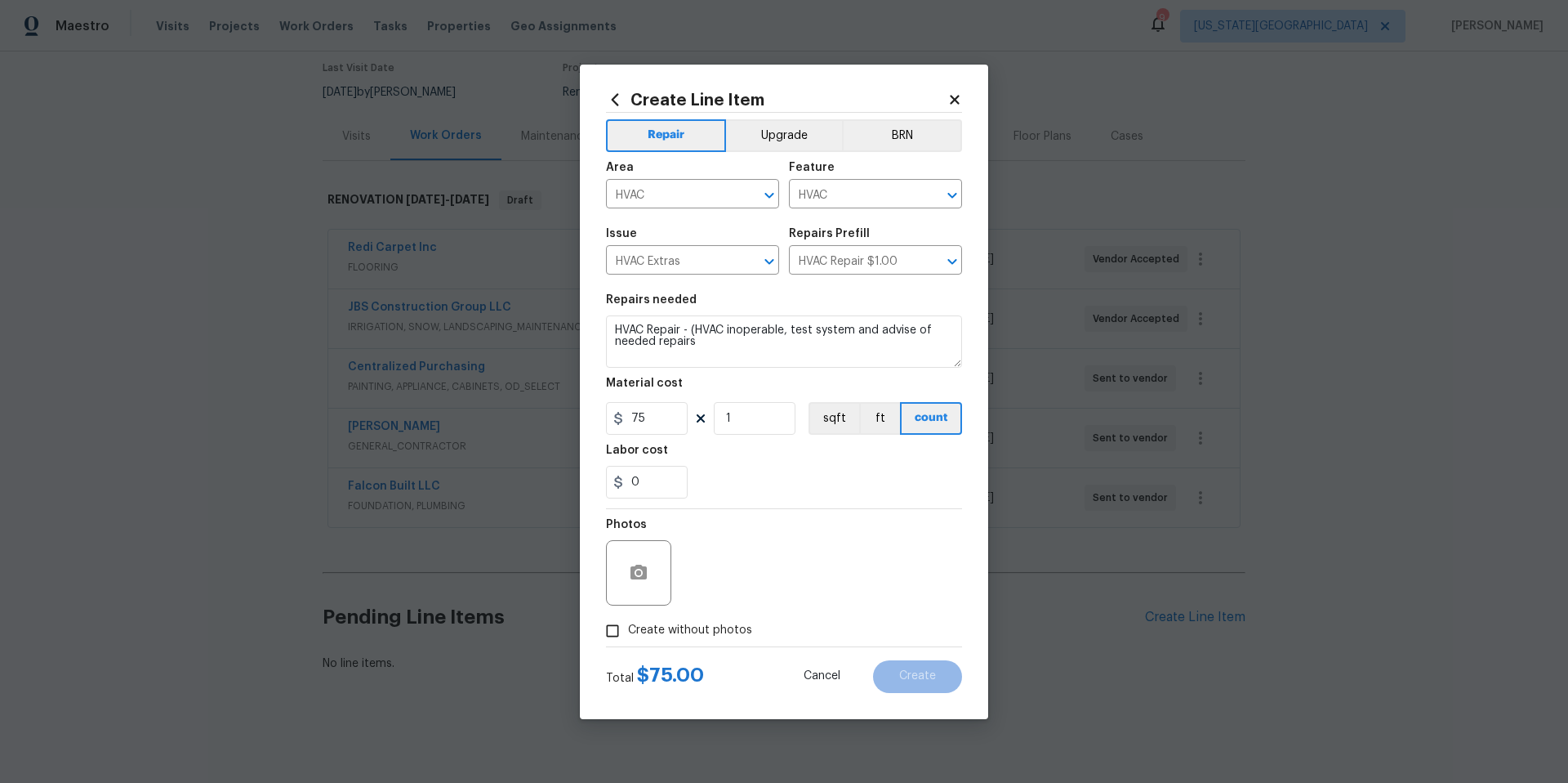
click at [708, 639] on label "Create without photos" at bounding box center [674, 631] width 155 height 31
click at [628, 639] on input "Create without photos" at bounding box center [612, 631] width 31 height 31
checkbox input "true"
click at [739, 576] on textarea at bounding box center [823, 572] width 277 height 65
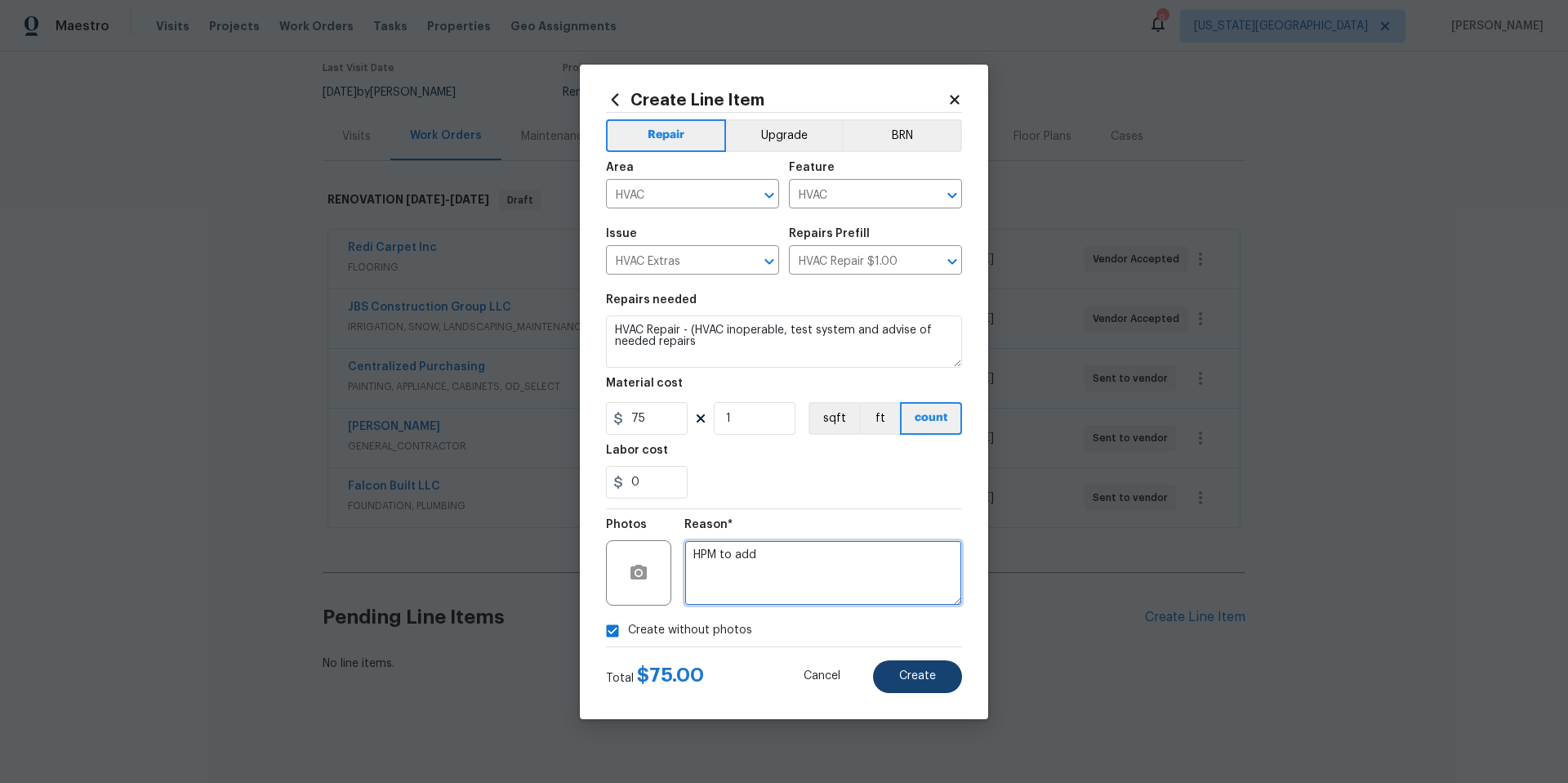
type textarea "HPM to add"
click at [927, 675] on span "Create" at bounding box center [916, 676] width 36 height 12
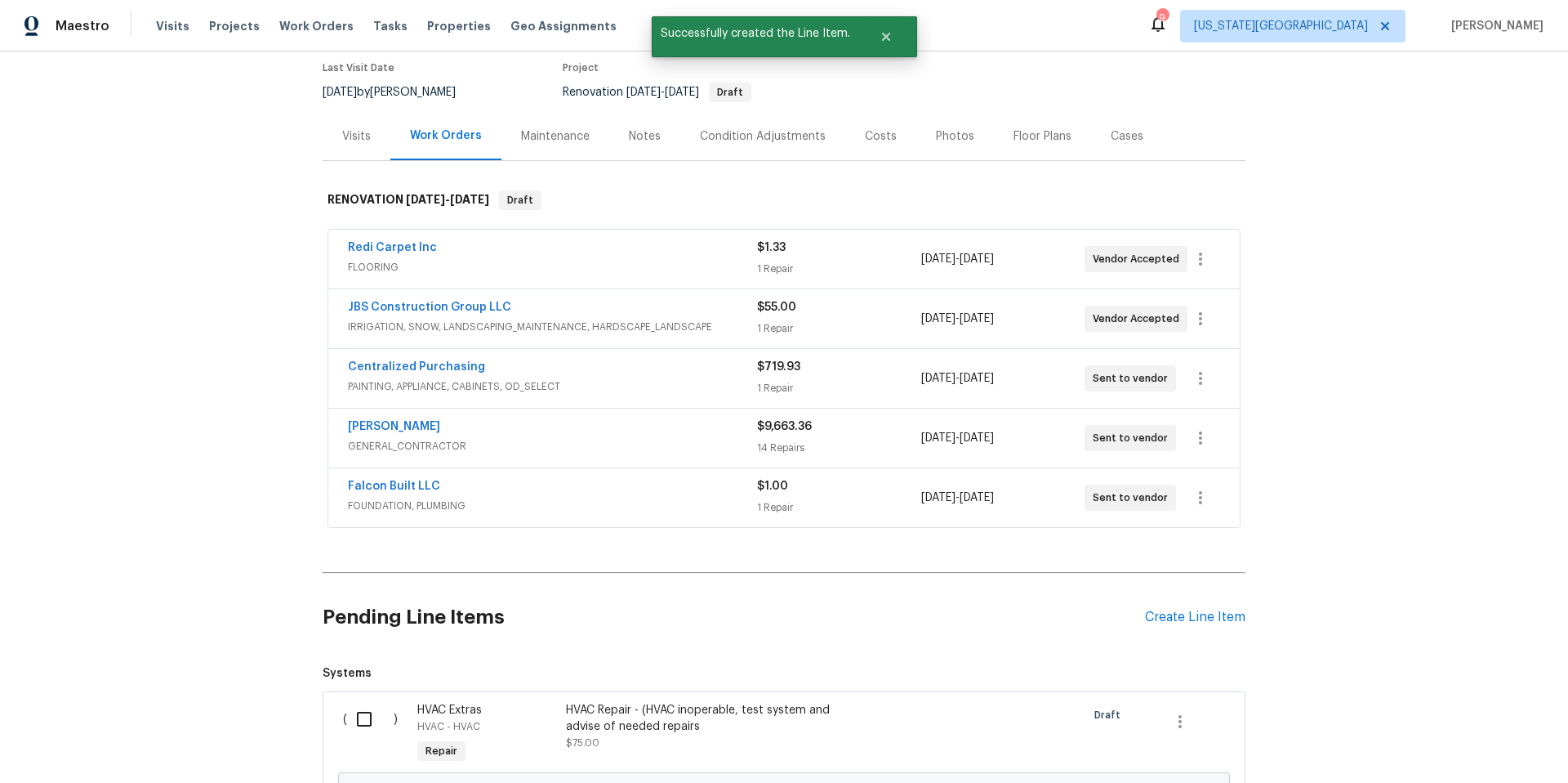
click at [365, 720] on input "checkbox" at bounding box center [370, 718] width 46 height 34
checkbox input "true"
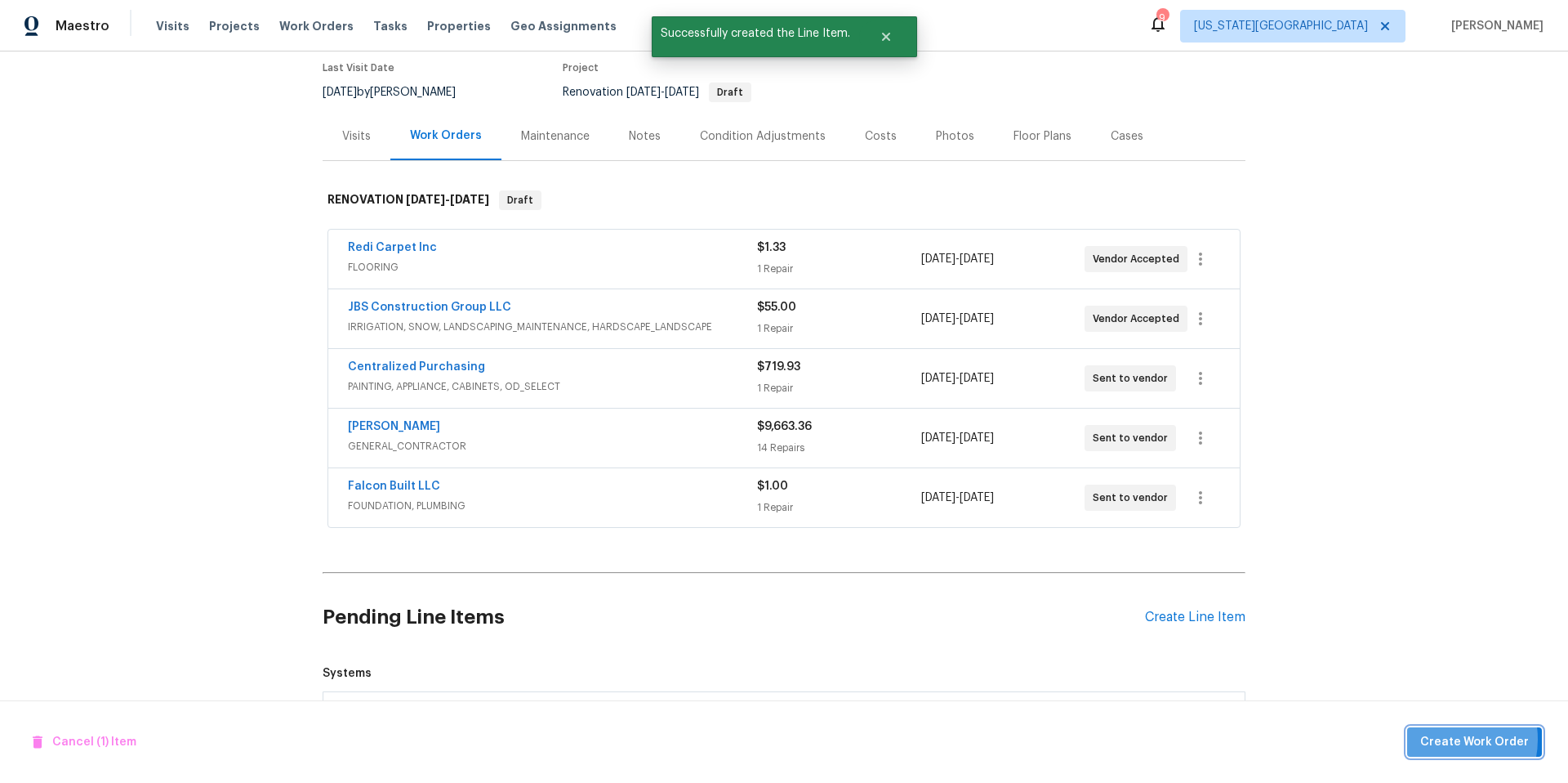
click at [1450, 740] on span "Create Work Order" at bounding box center [1474, 742] width 108 height 21
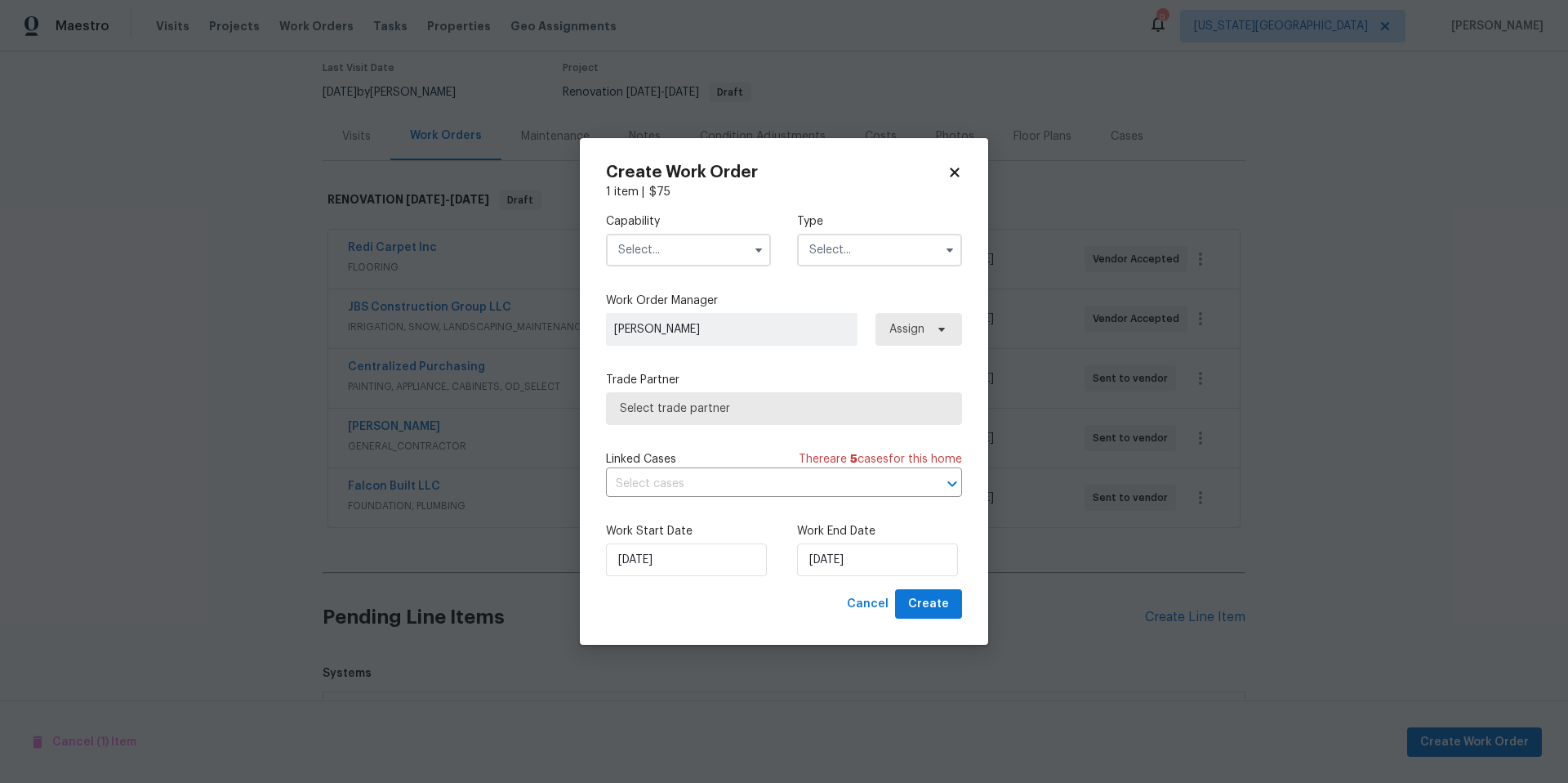
click at [720, 253] on input "text" at bounding box center [688, 250] width 165 height 32
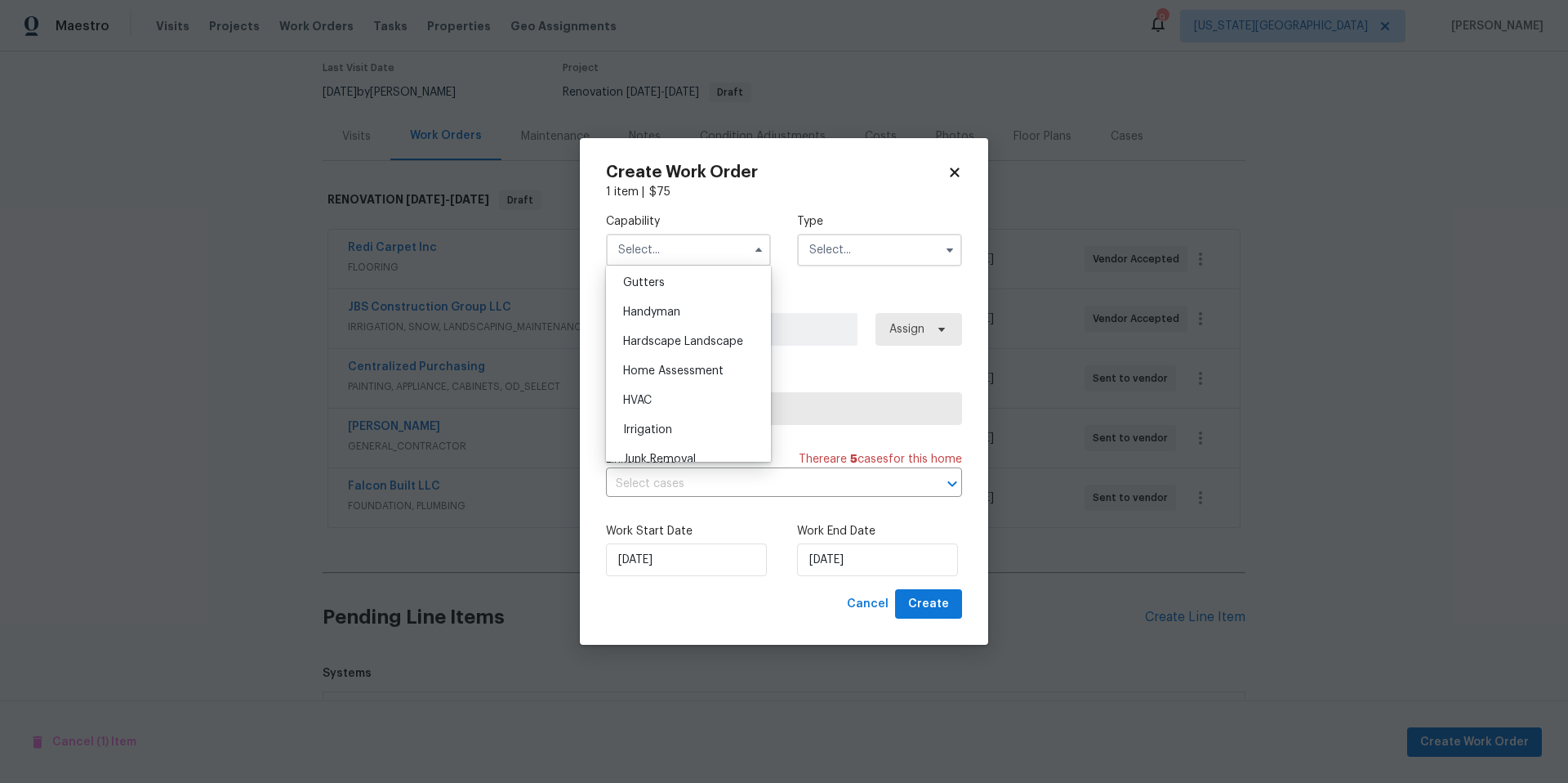
scroll to position [875, 0]
click at [665, 385] on div "HVAC" at bounding box center [687, 396] width 156 height 30
type input "HVAC"
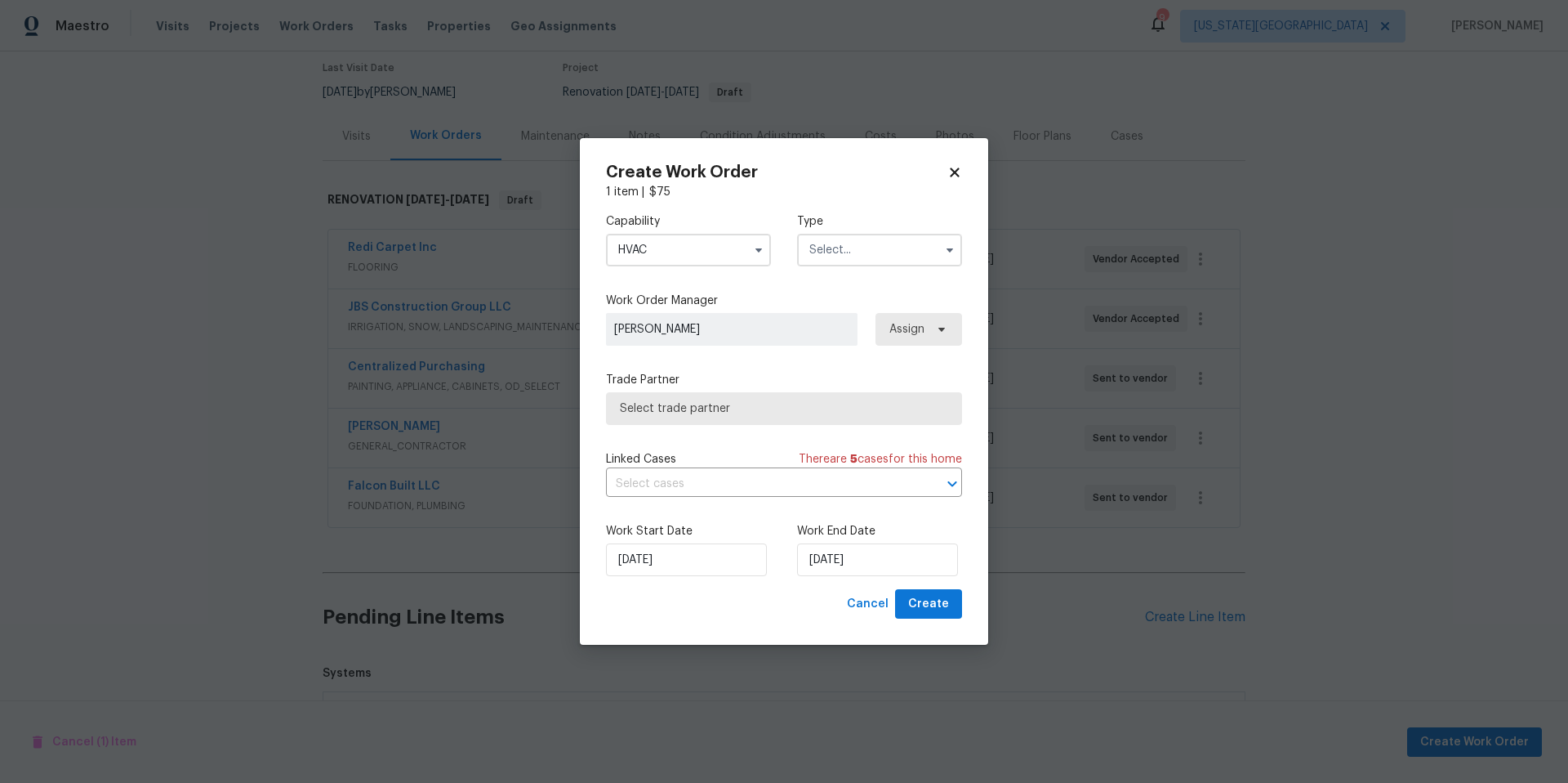
click at [849, 241] on input "text" at bounding box center [880, 250] width 165 height 32
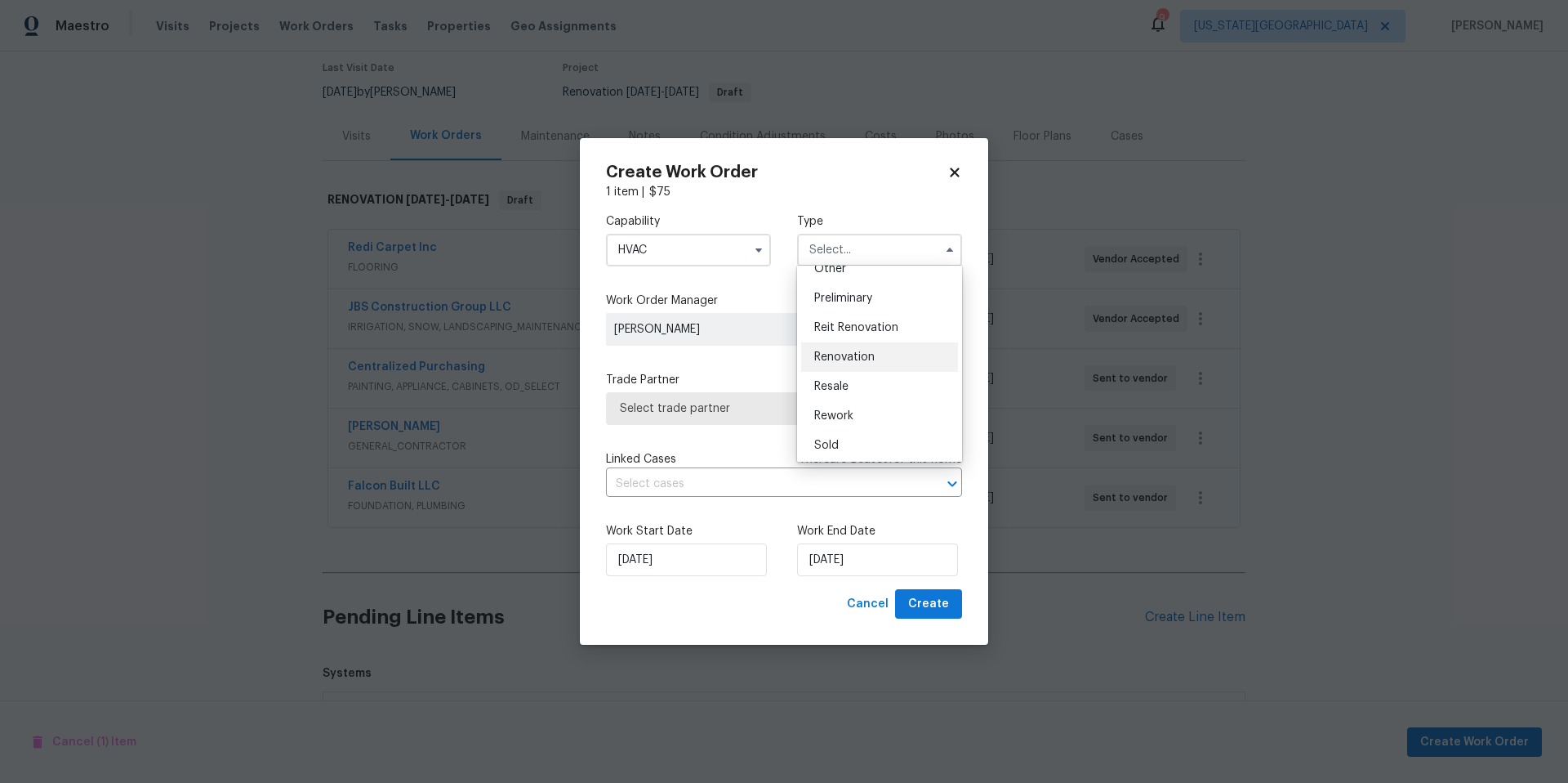
click at [842, 353] on span "Renovation" at bounding box center [843, 357] width 60 height 12
type input "Renovation"
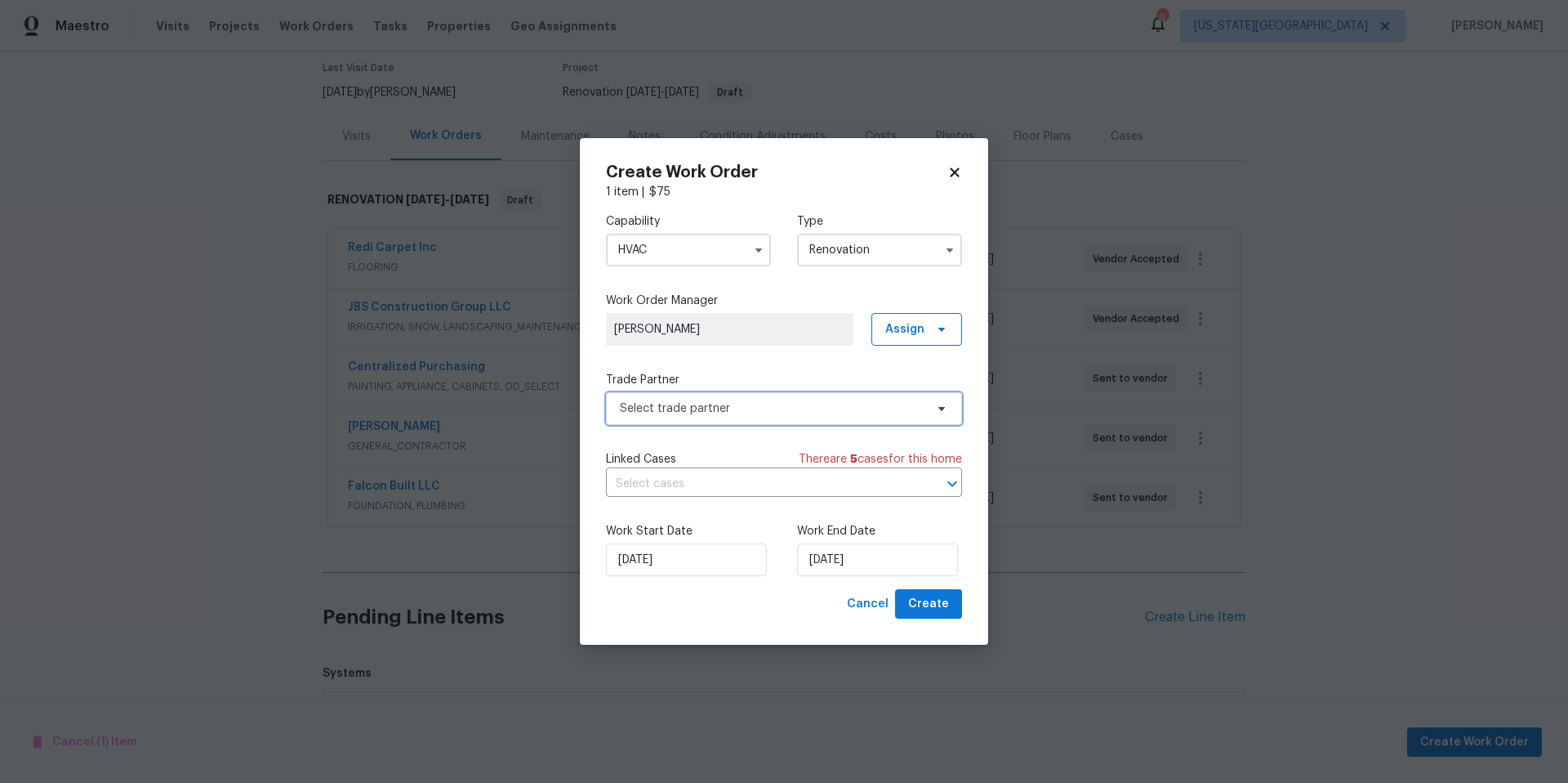
click at [763, 414] on span "Select trade partner" at bounding box center [772, 408] width 305 height 17
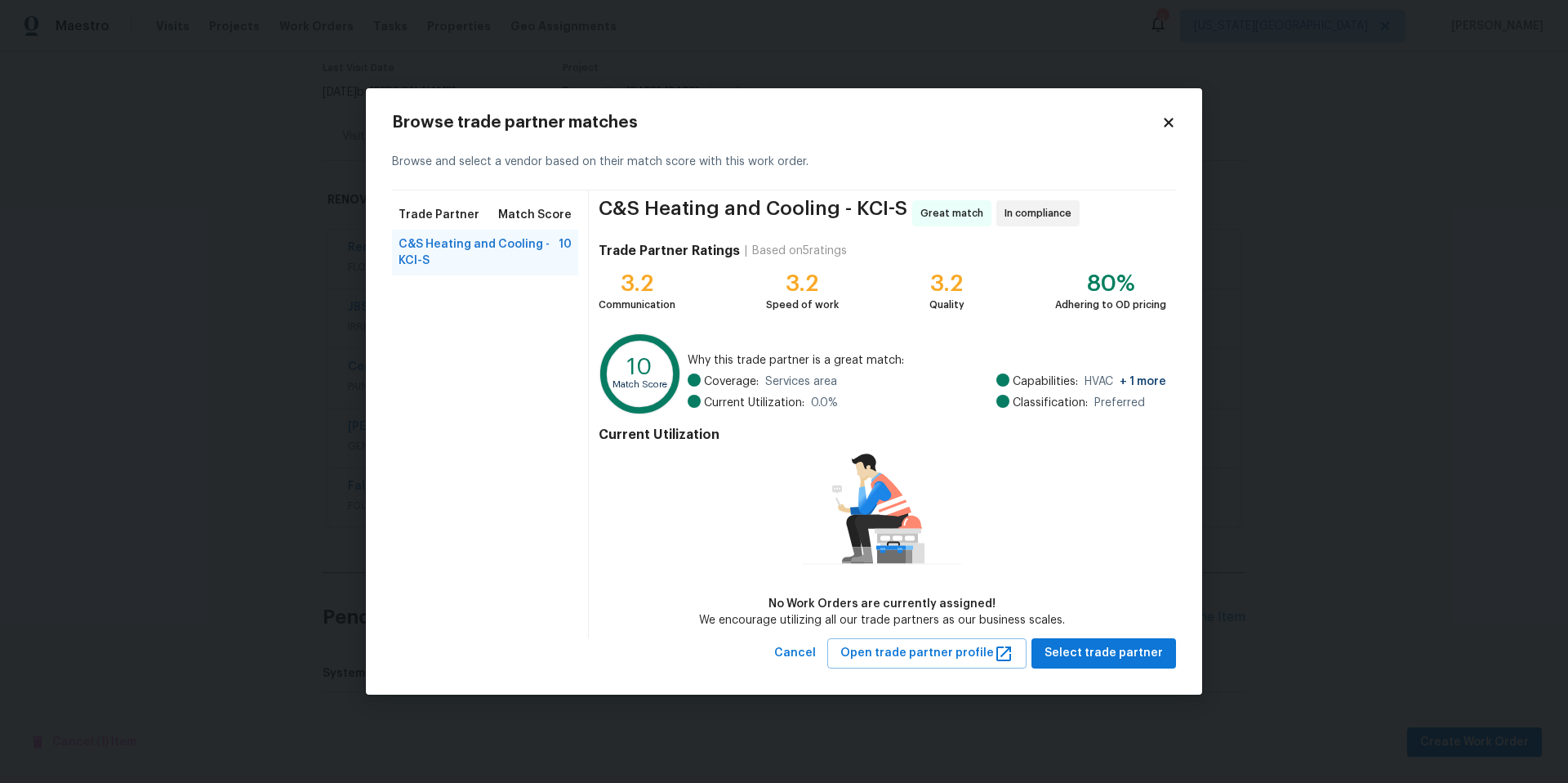
click at [481, 252] on span "C&S Heating and Cooling - KCI-S" at bounding box center [478, 252] width 160 height 32
click at [1098, 659] on span "Select trade partner" at bounding box center [1103, 653] width 118 height 21
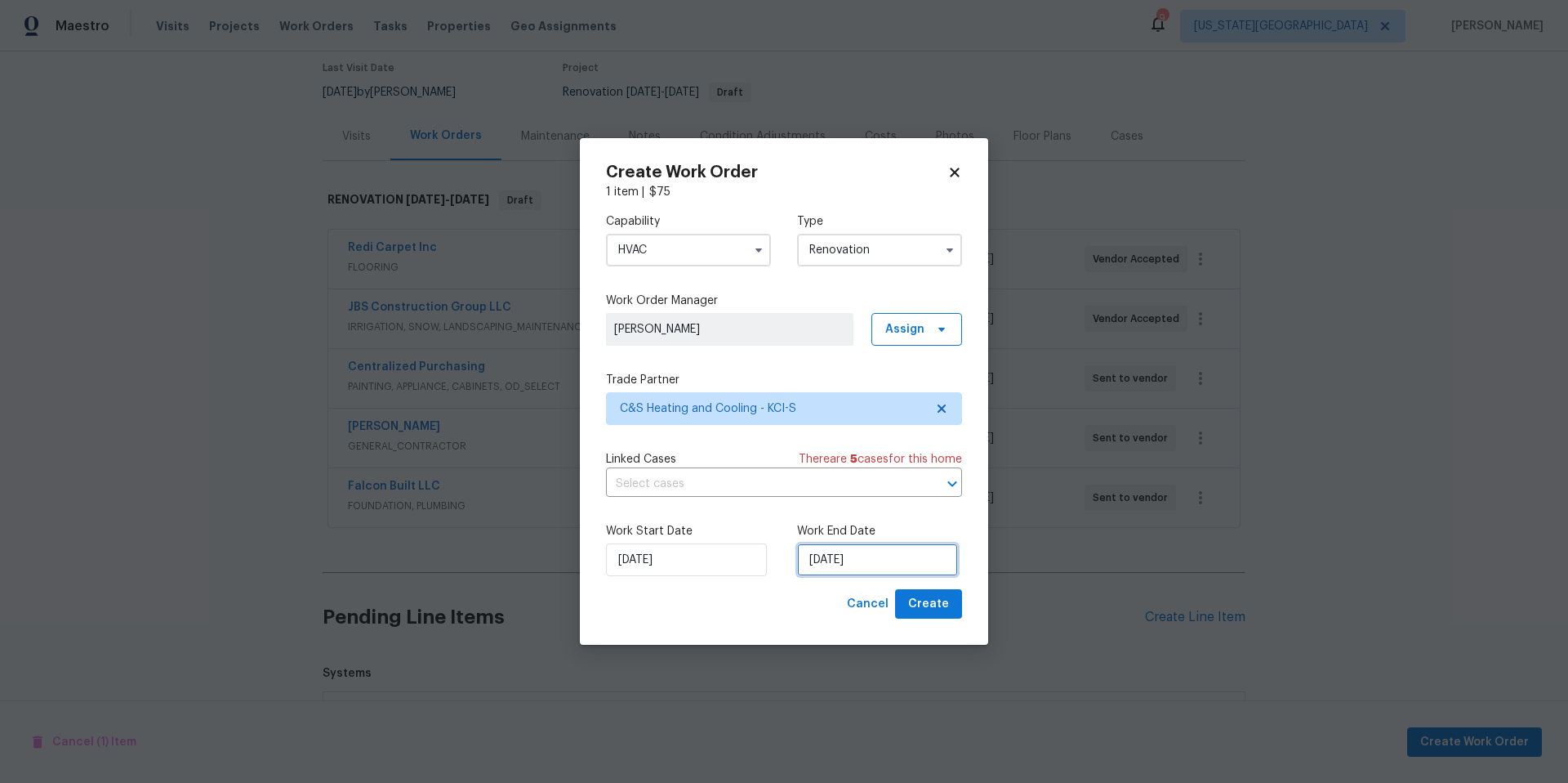
click at [885, 567] on input "[DATE]" at bounding box center [878, 559] width 161 height 32
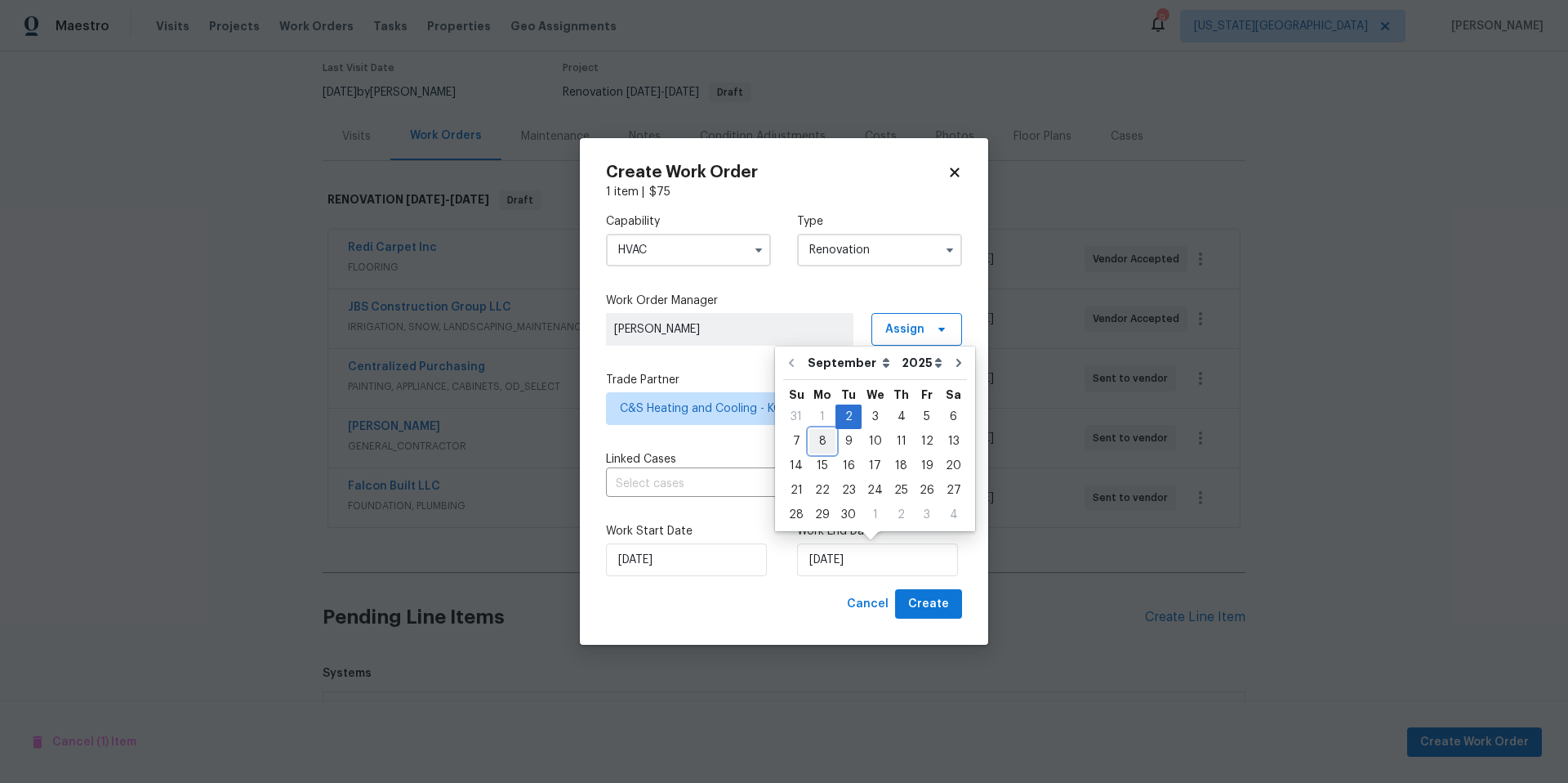
click at [820, 442] on div "8" at bounding box center [822, 441] width 27 height 23
type input "9/8/2025"
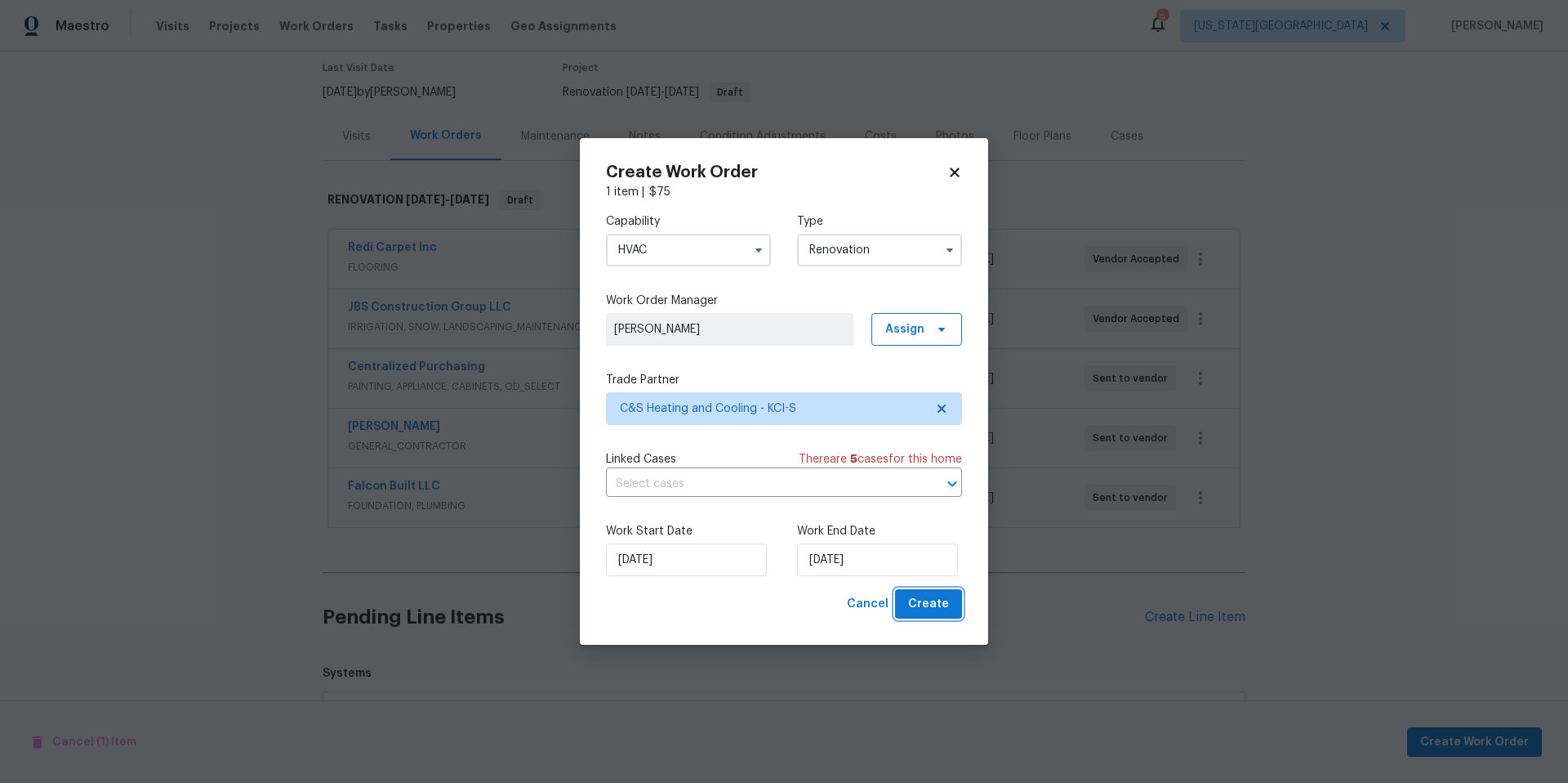
click at [923, 605] on span "Create" at bounding box center [929, 604] width 41 height 21
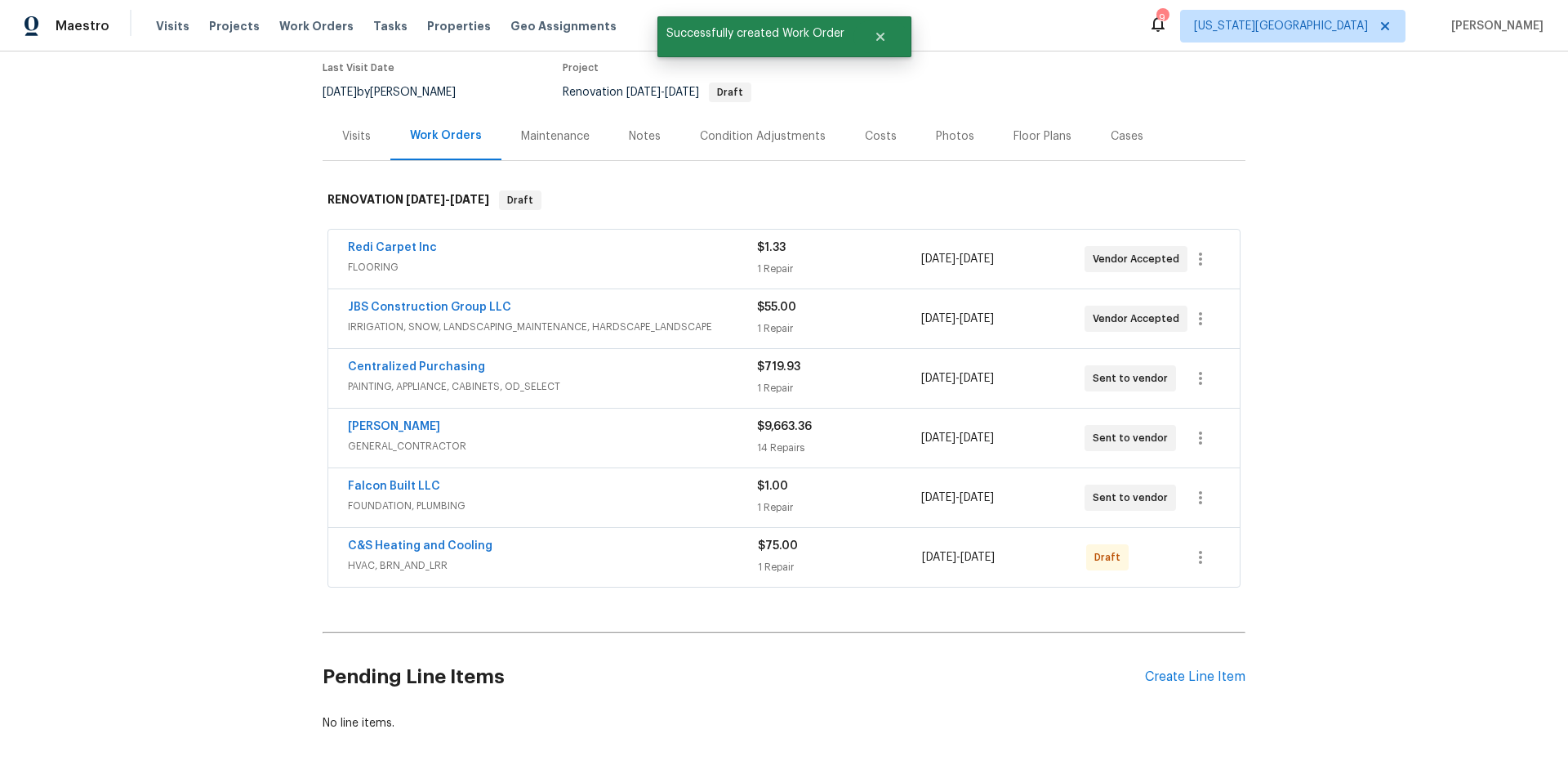
click at [641, 137] on div "Notes" at bounding box center [645, 136] width 31 height 17
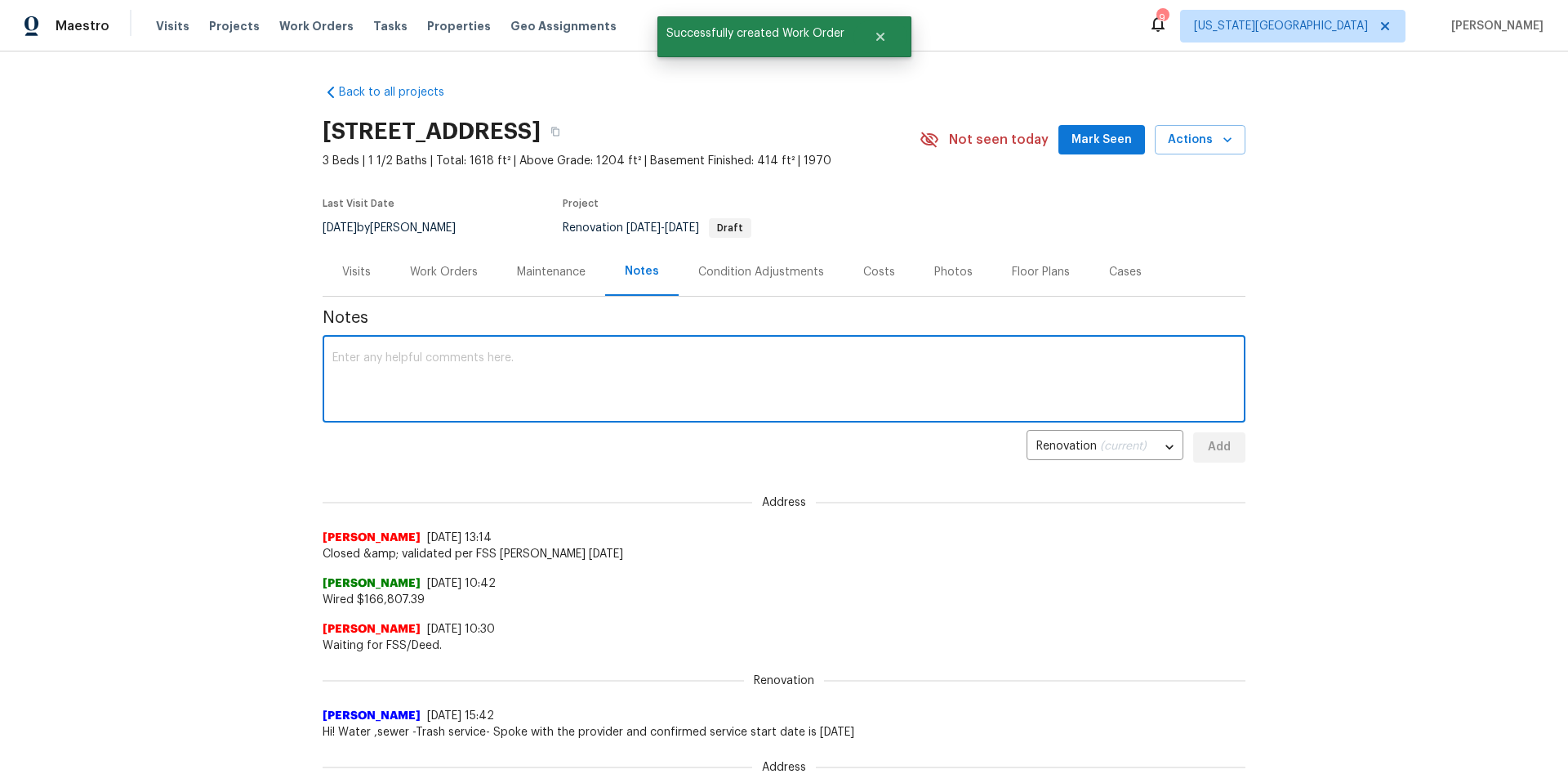
click at [362, 359] on textarea at bounding box center [784, 381] width 903 height 57
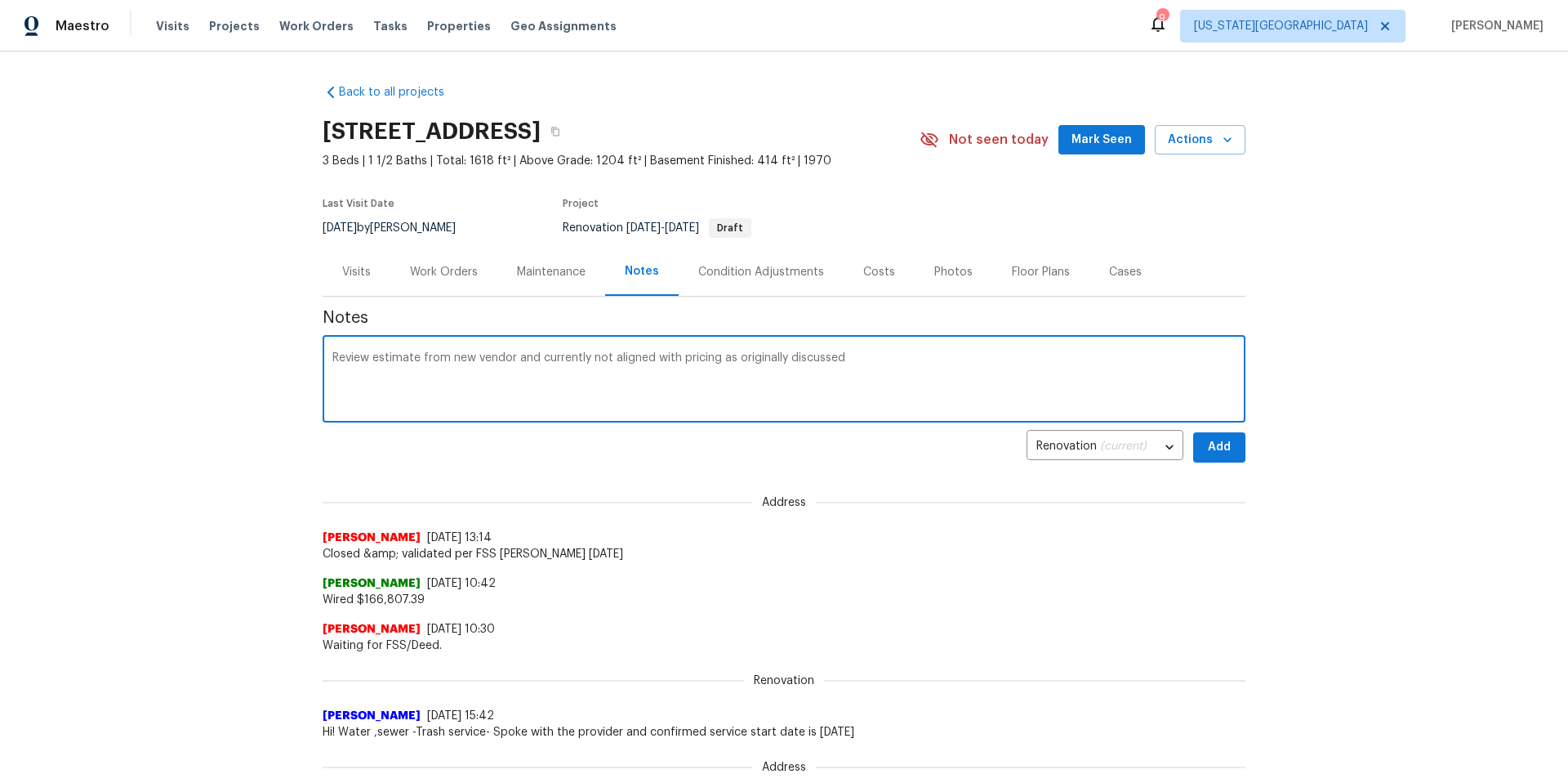
type textarea "Review estimate from new vendor and currently not aligned with pricing as origi…"
click at [1197, 451] on button "Add" at bounding box center [1218, 447] width 52 height 30
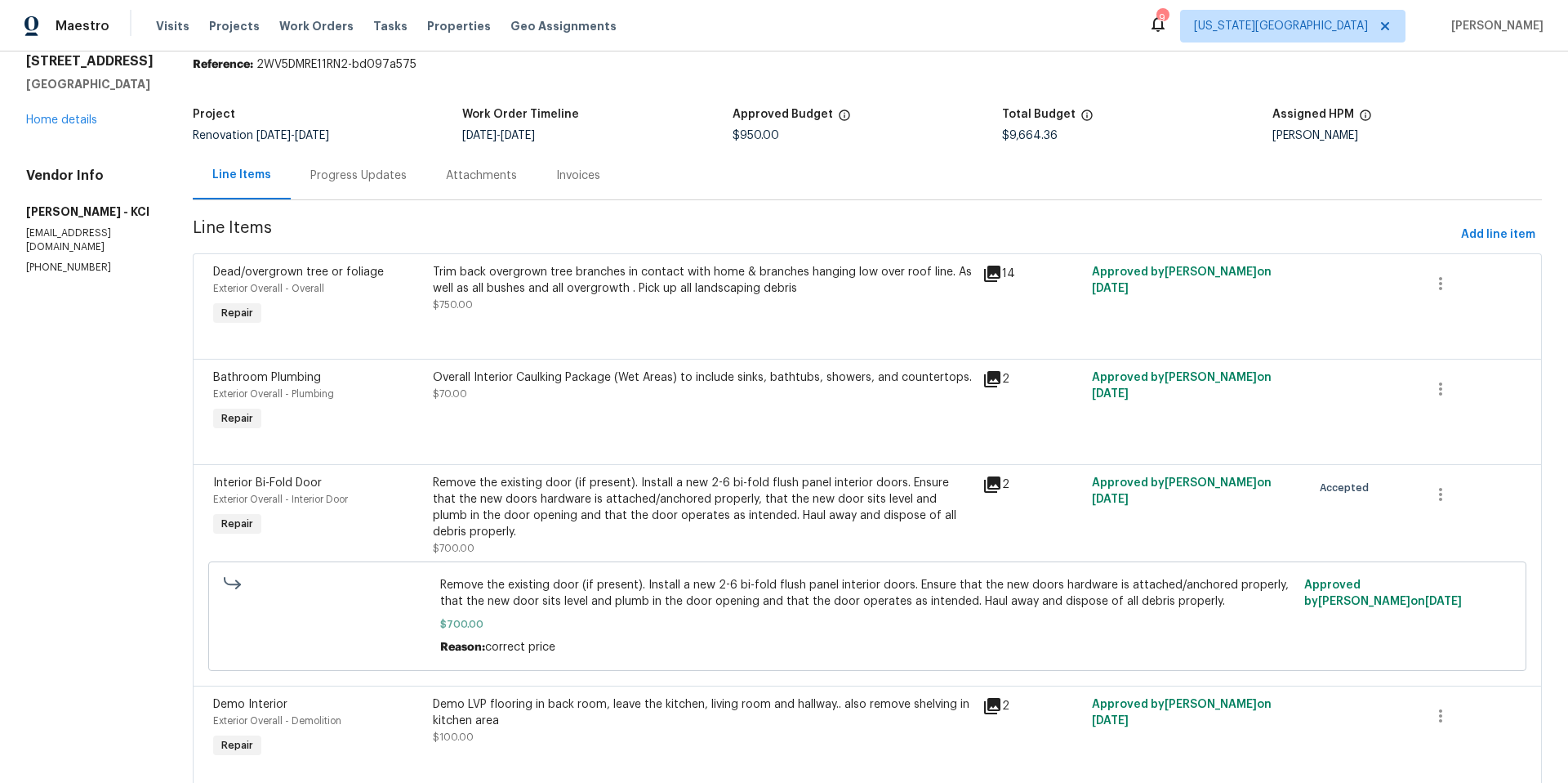
scroll to position [58, 0]
click at [77, 128] on link "Home details" at bounding box center [62, 123] width 71 height 12
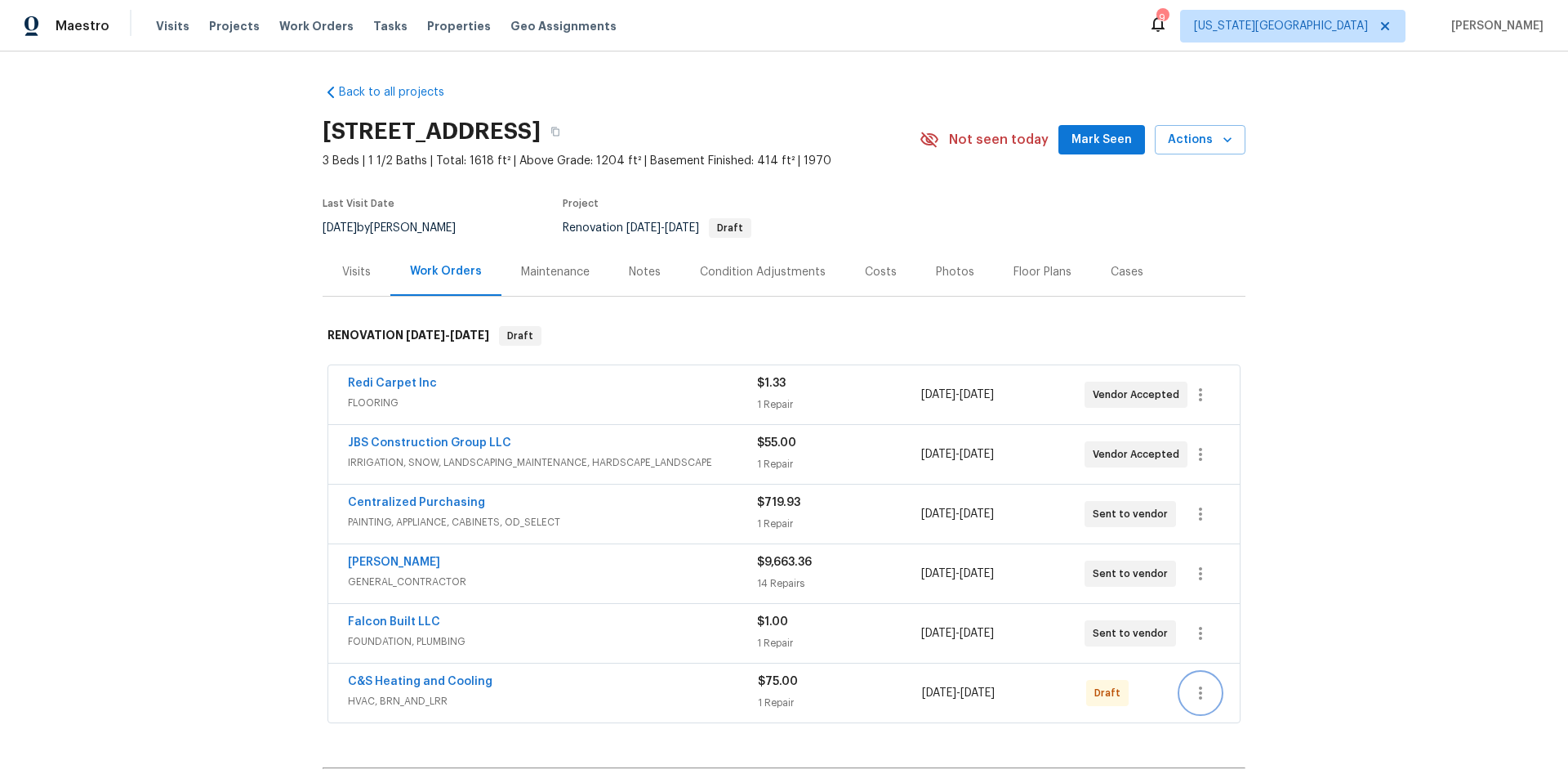
click at [1201, 690] on icon "button" at bounding box center [1200, 693] width 20 height 20
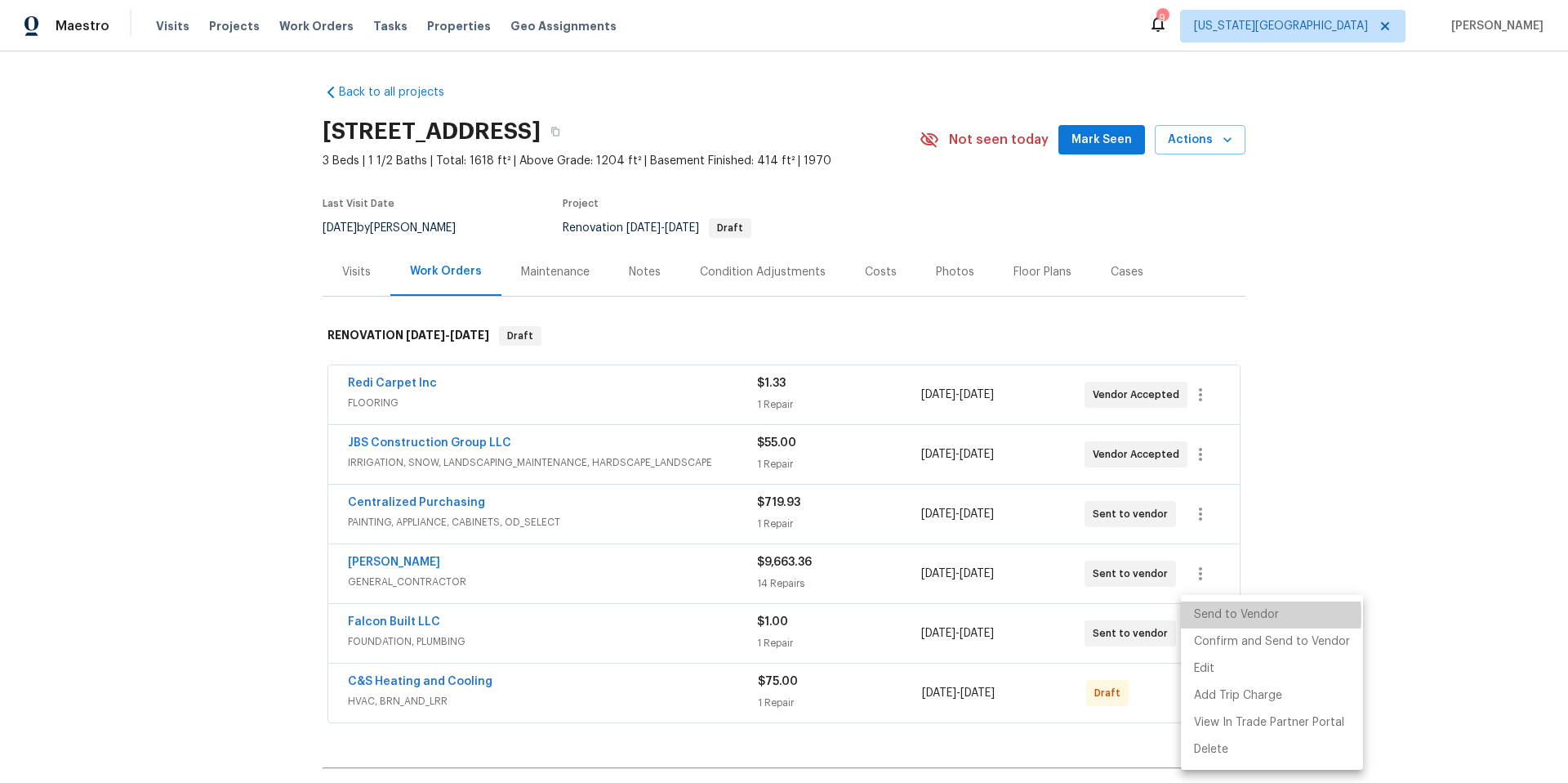
click at [1220, 615] on li "Send to Vendor" at bounding box center [1271, 614] width 182 height 27
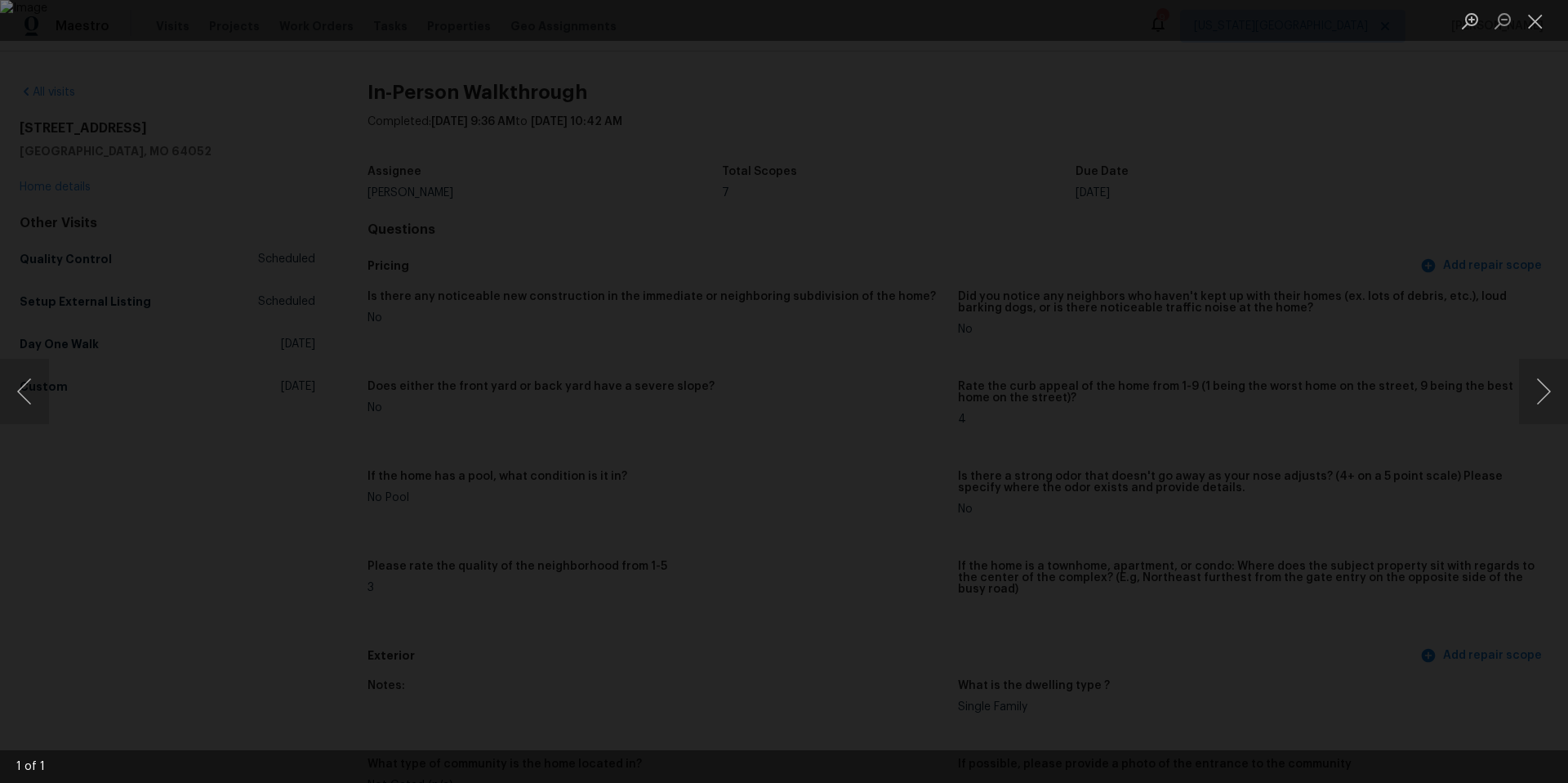
scroll to position [459, 0]
click at [561, 44] on div "Lightbox" at bounding box center [784, 392] width 1568 height 783
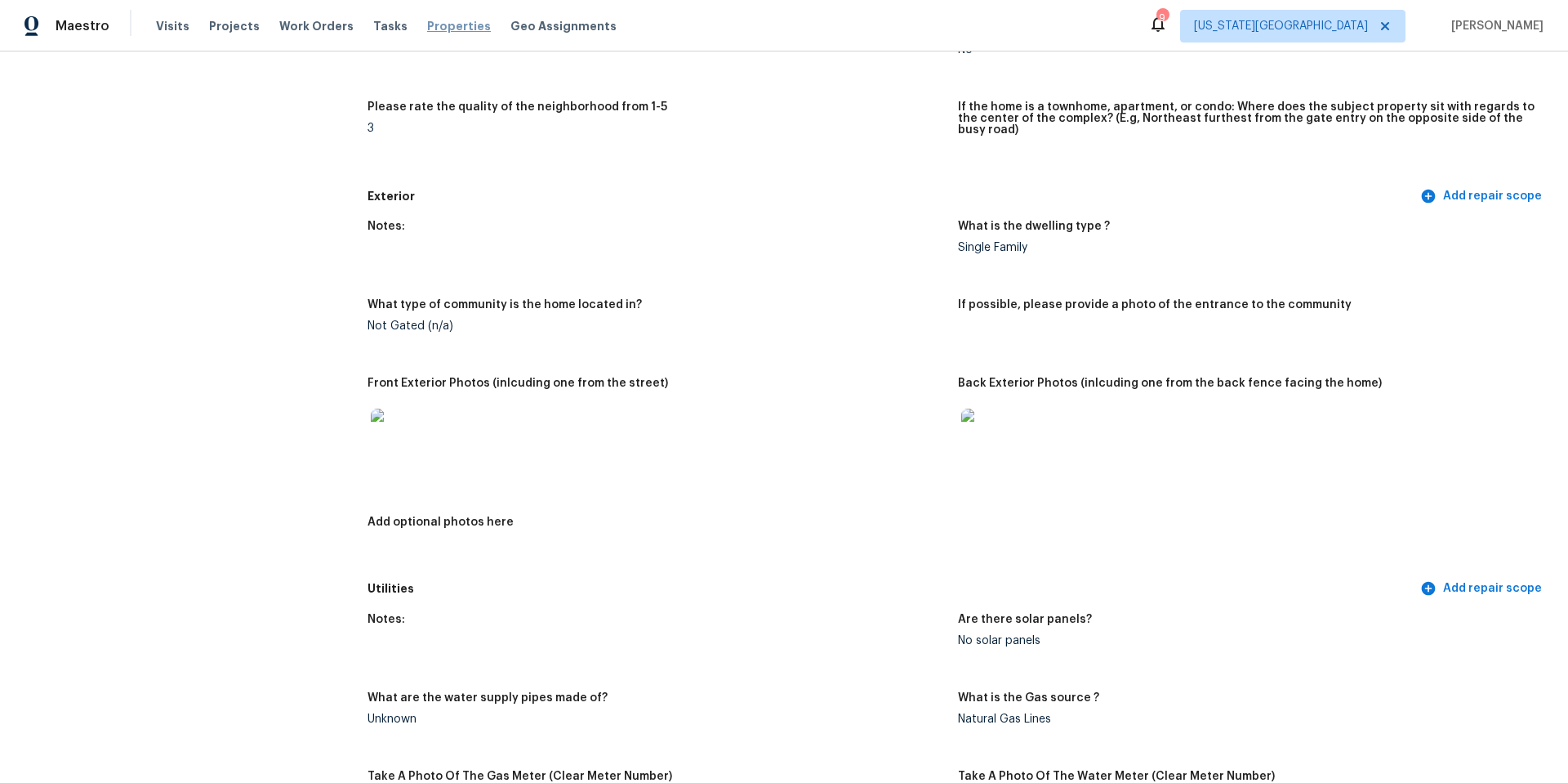
click at [450, 23] on span "Properties" at bounding box center [458, 26] width 64 height 17
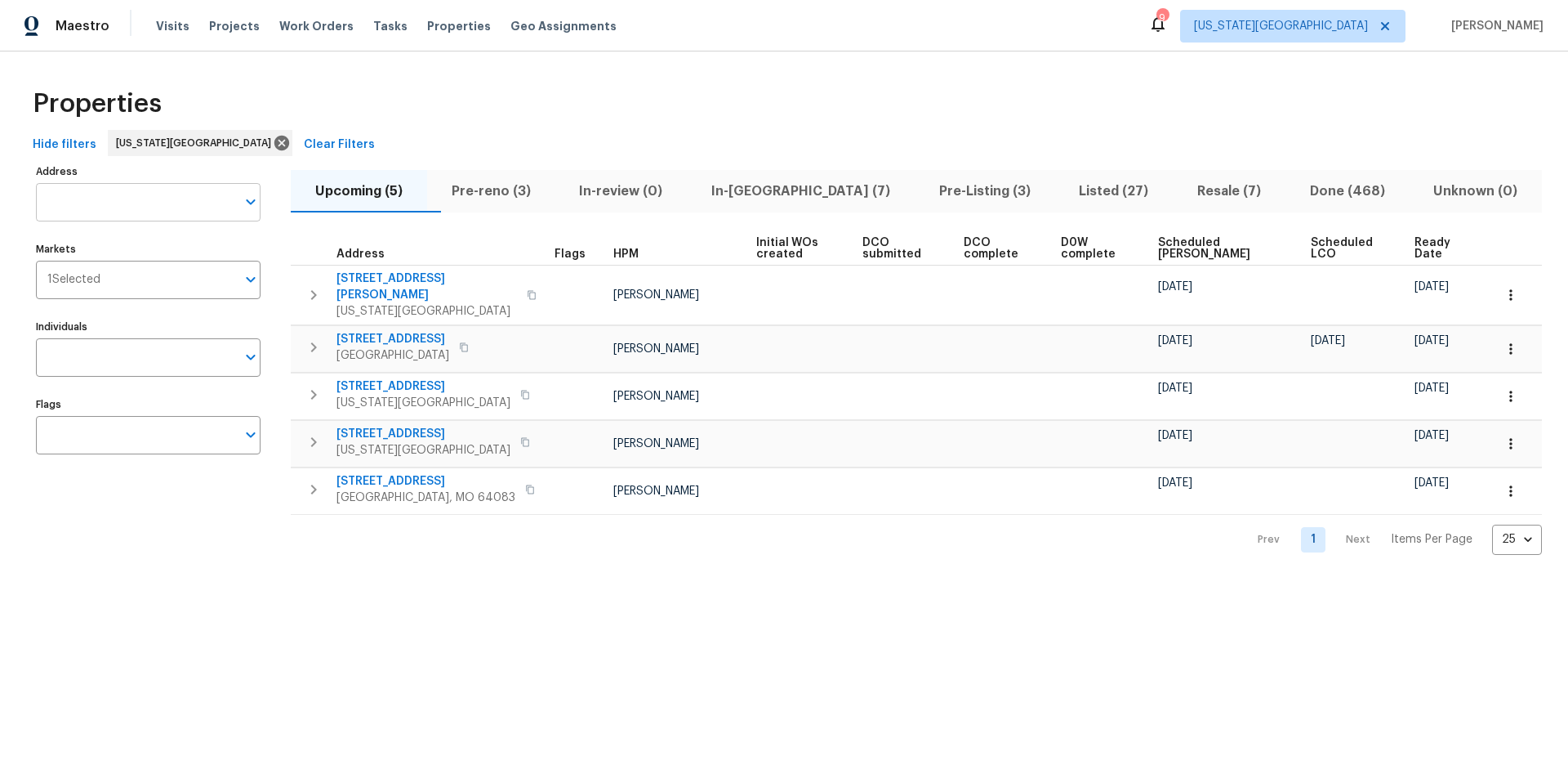
click at [154, 197] on input "Address" at bounding box center [136, 202] width 200 height 38
type input "8412 e 103rd"
click at [108, 247] on li "[STREET_ADDRESS][US_STATE]" at bounding box center [147, 244] width 224 height 27
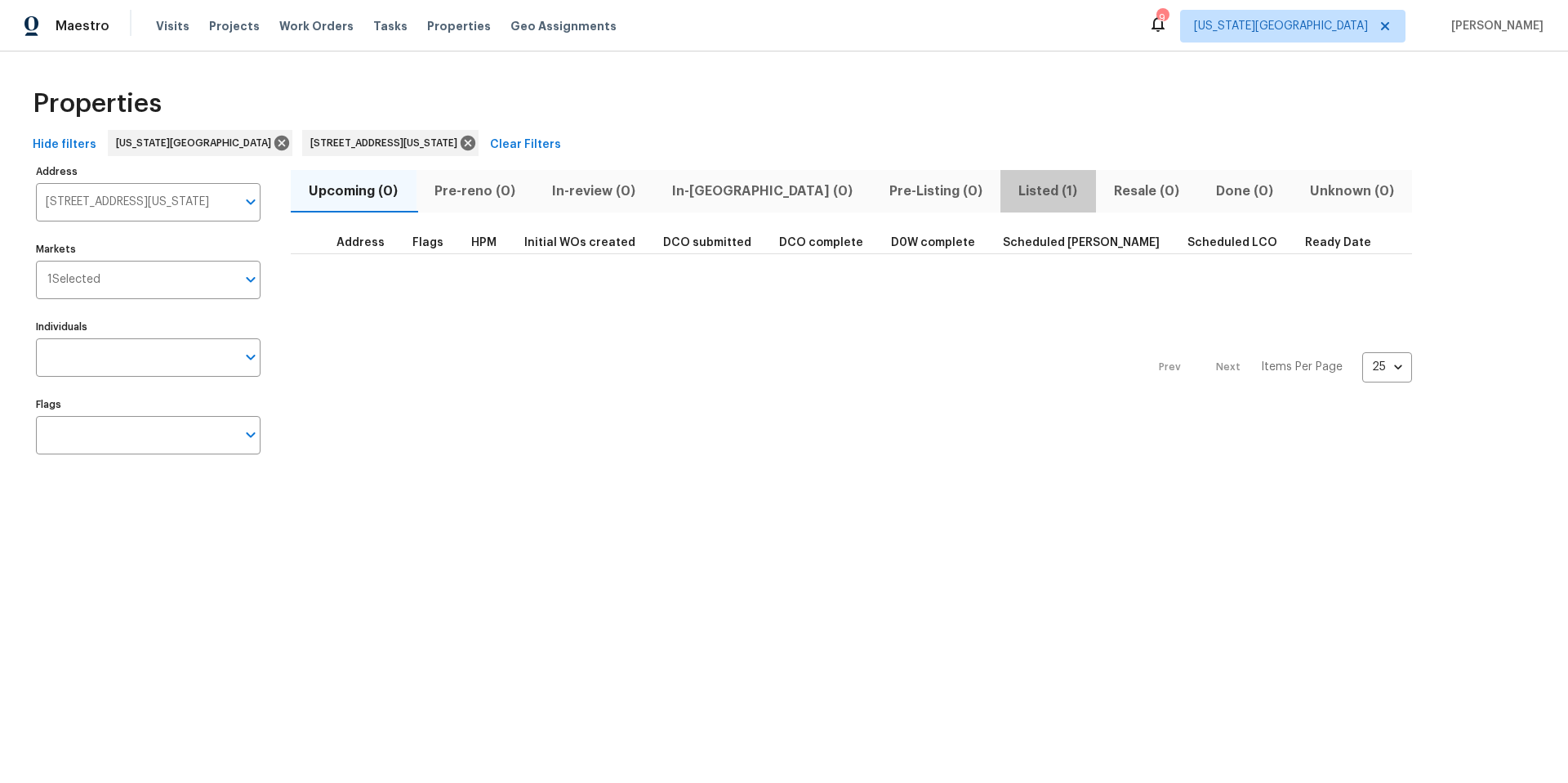
click at [1010, 185] on span "Listed (1)" at bounding box center [1047, 191] width 76 height 23
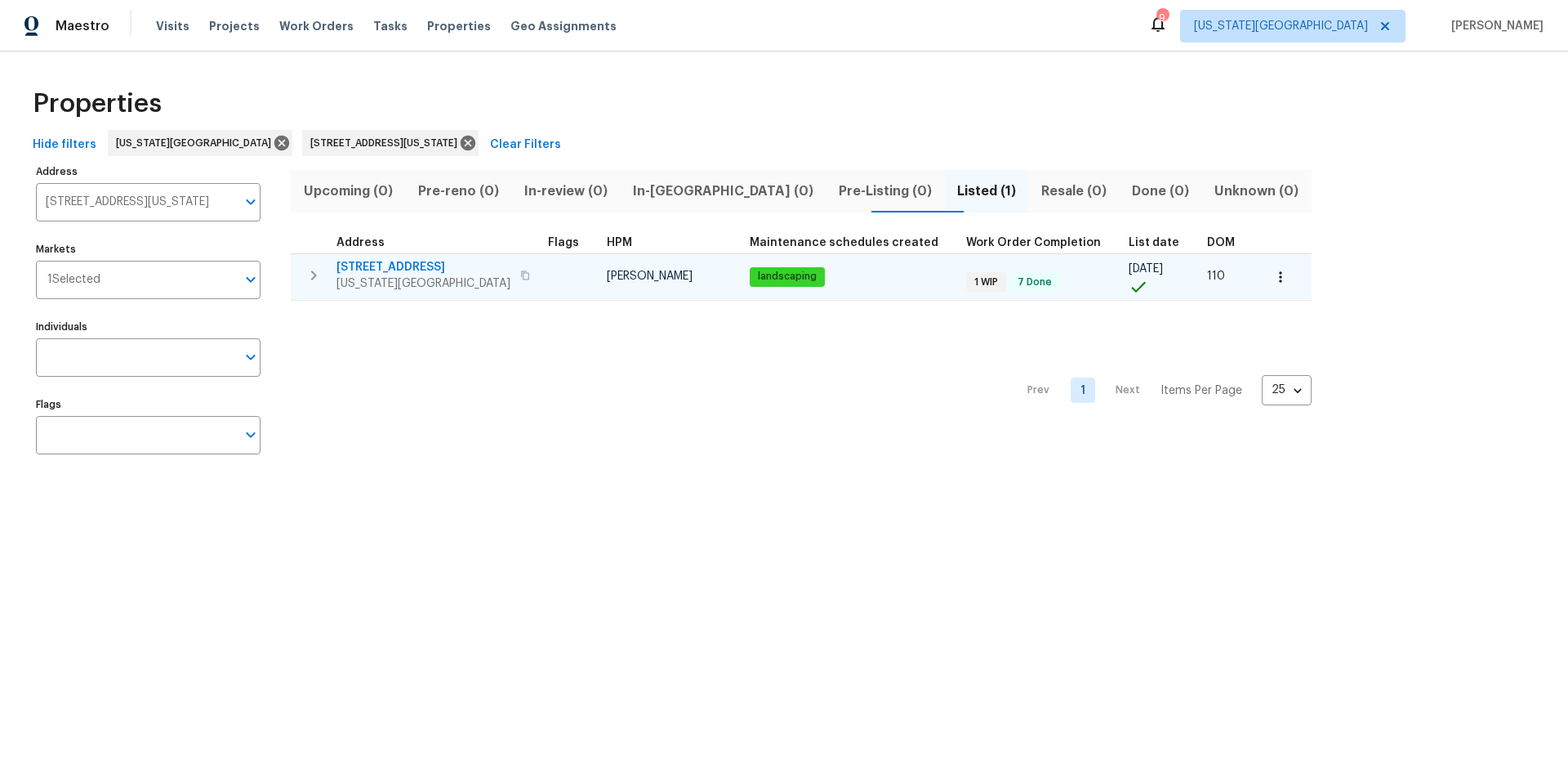
click at [415, 272] on span "[STREET_ADDRESS]" at bounding box center [423, 267] width 174 height 17
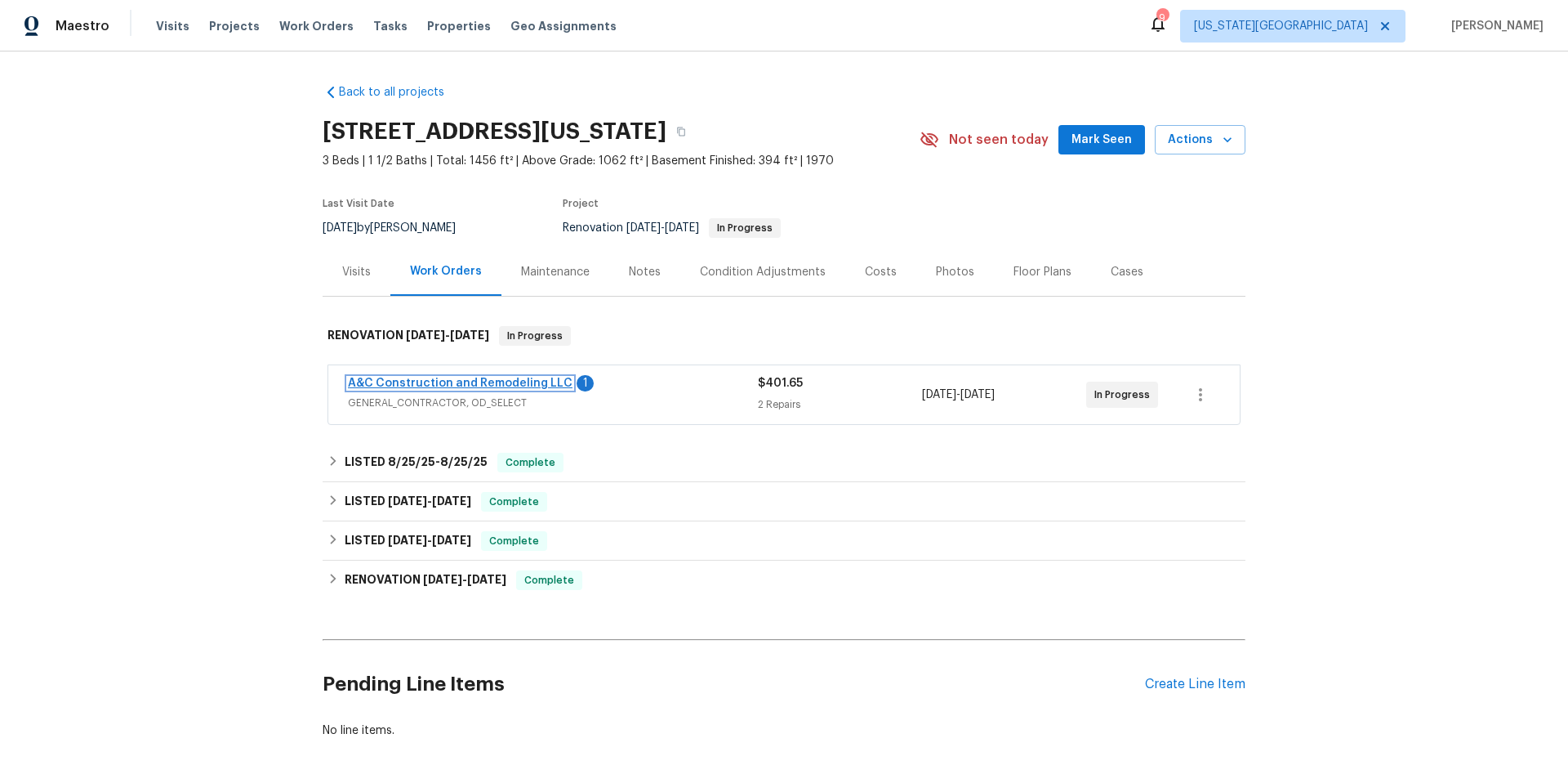
click at [455, 378] on link "A&C Construction and Remodeling LLC" at bounding box center [460, 384] width 224 height 12
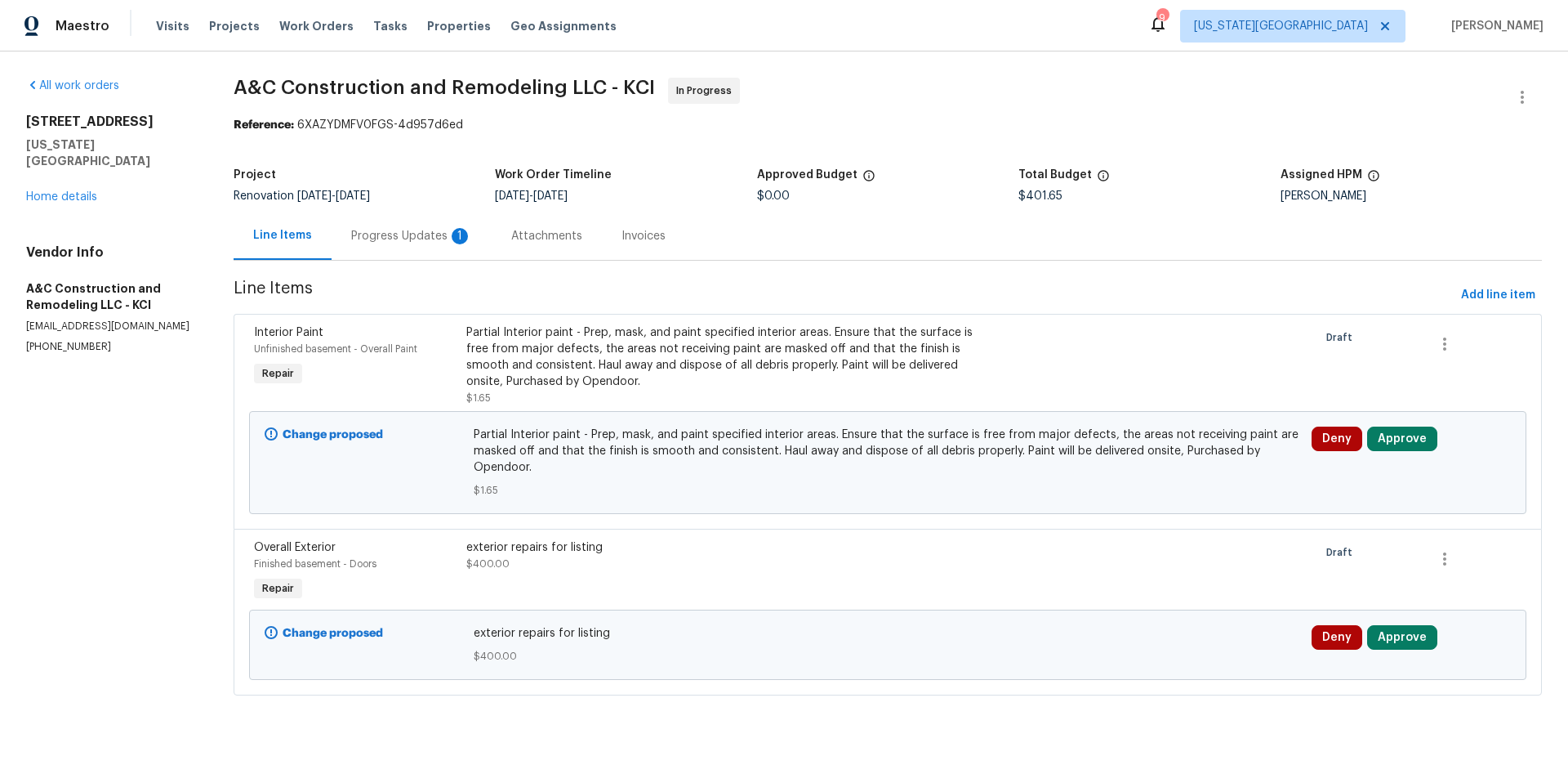
click at [412, 236] on div "Progress Updates 1" at bounding box center [411, 236] width 121 height 17
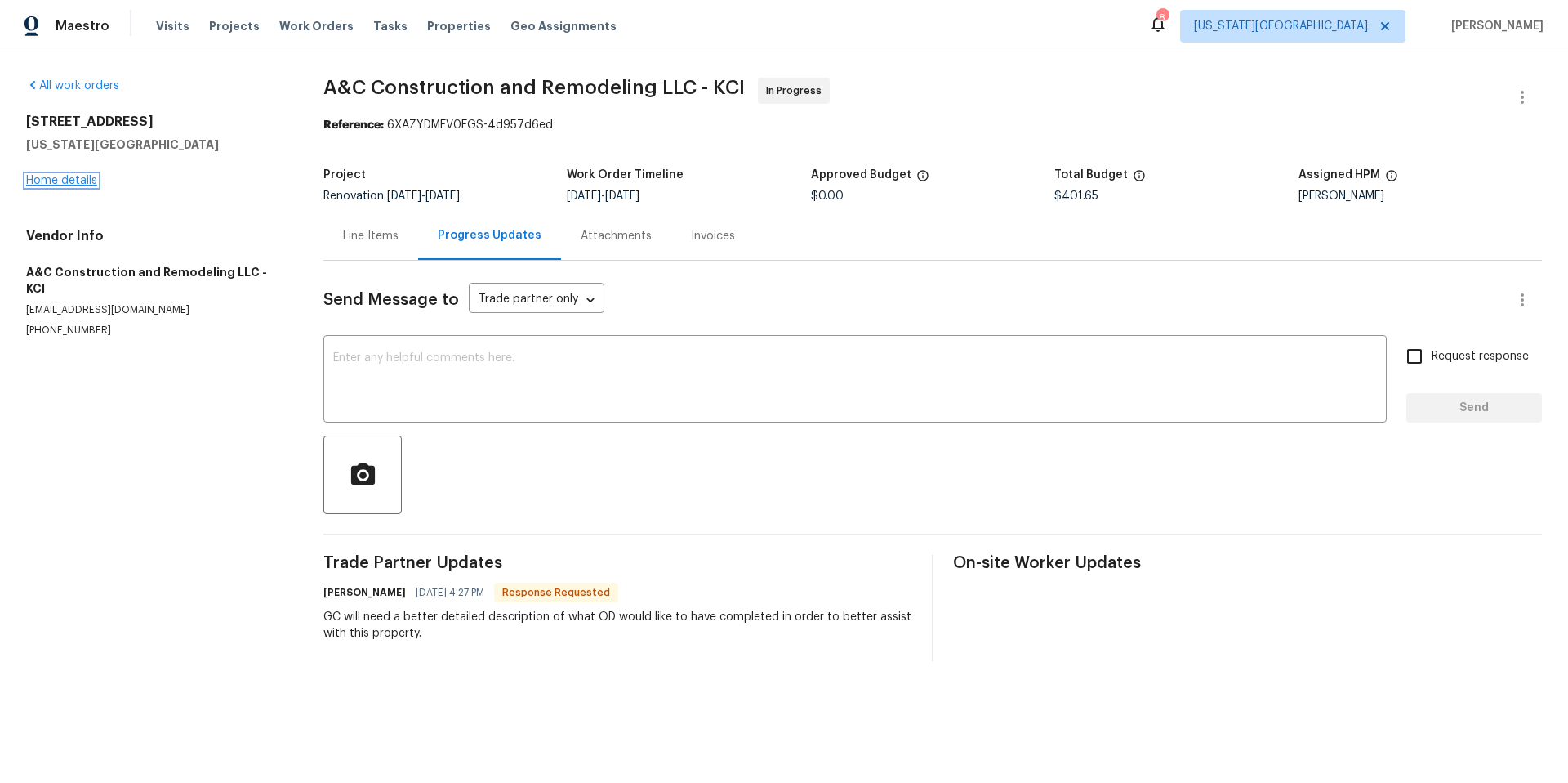
click at [78, 184] on link "Home details" at bounding box center [62, 181] width 71 height 12
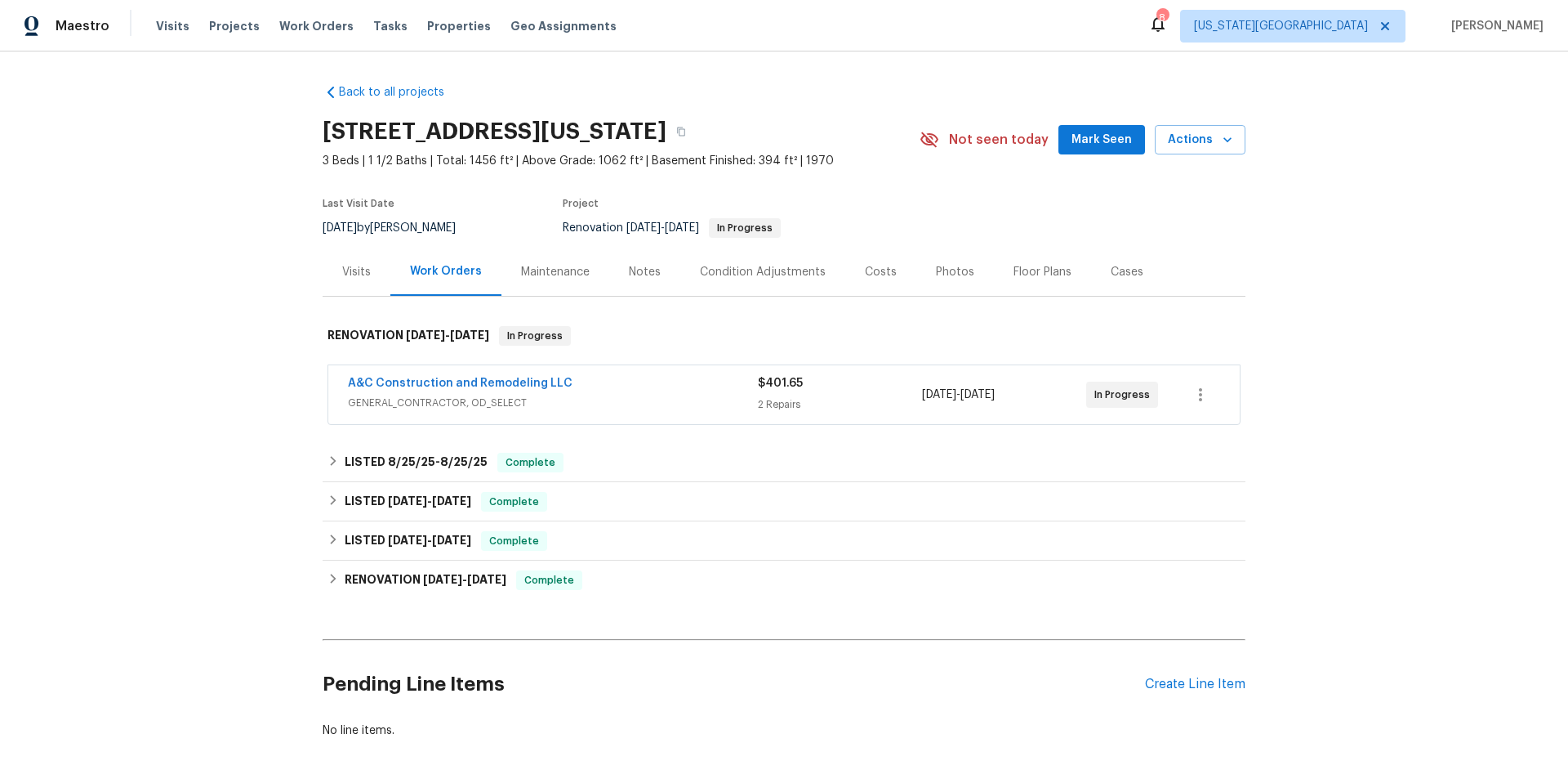
click at [383, 376] on span "A&C Construction and Remodeling LLC" at bounding box center [460, 383] width 224 height 17
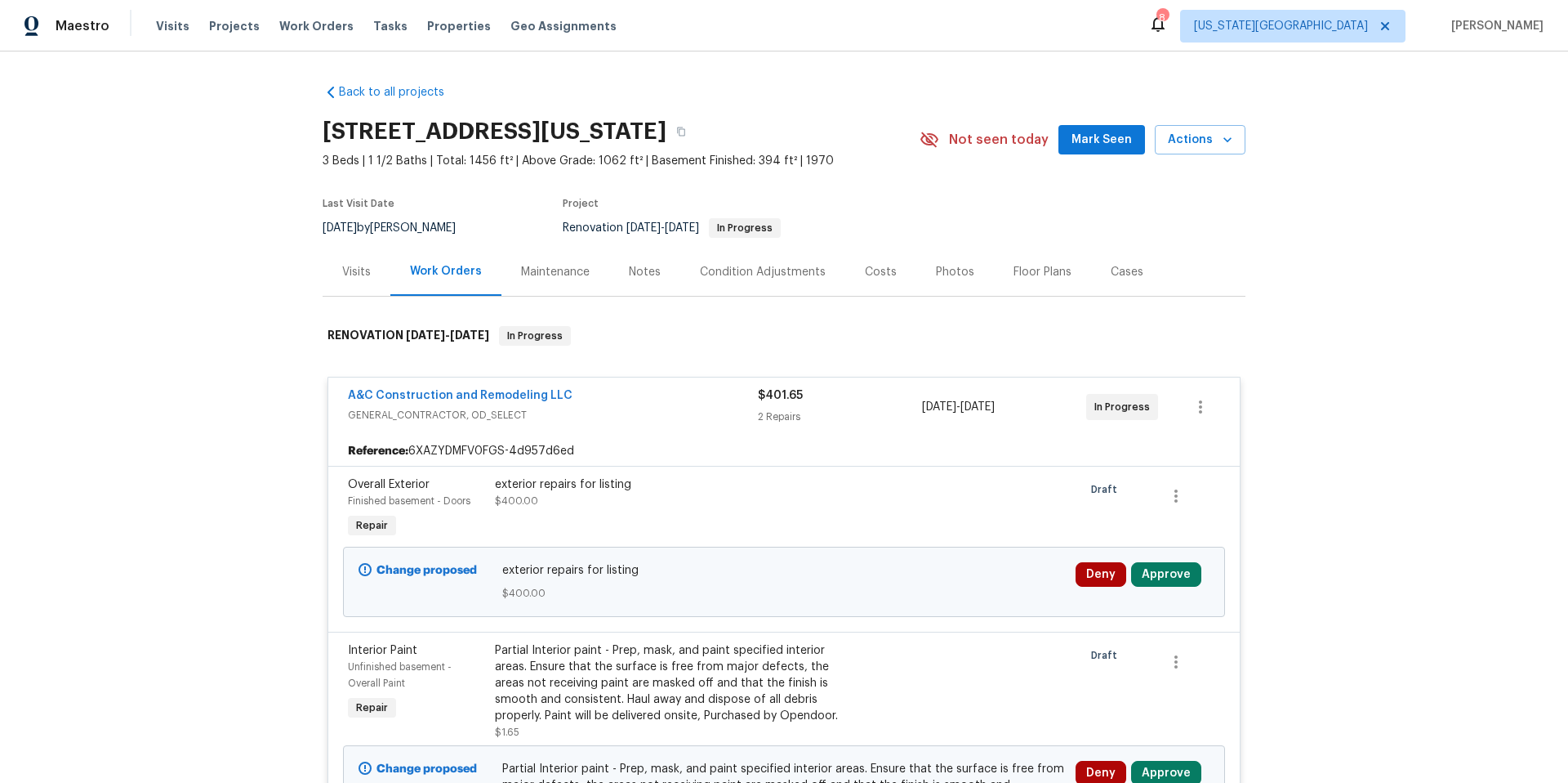
click at [581, 488] on div "exterior repairs for listing" at bounding box center [673, 484] width 358 height 17
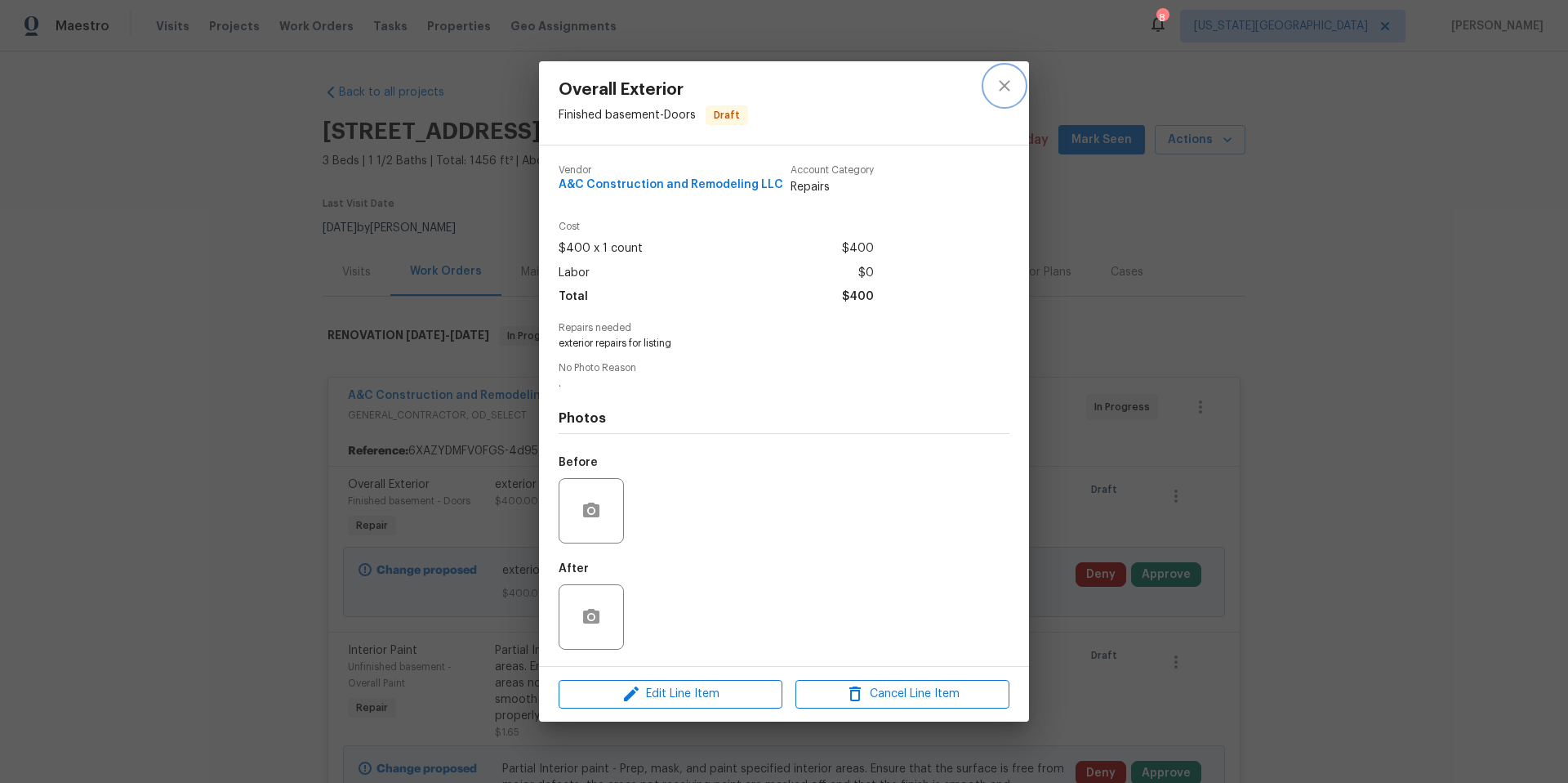
click at [1009, 86] on icon "close" at bounding box center [1005, 86] width 20 height 20
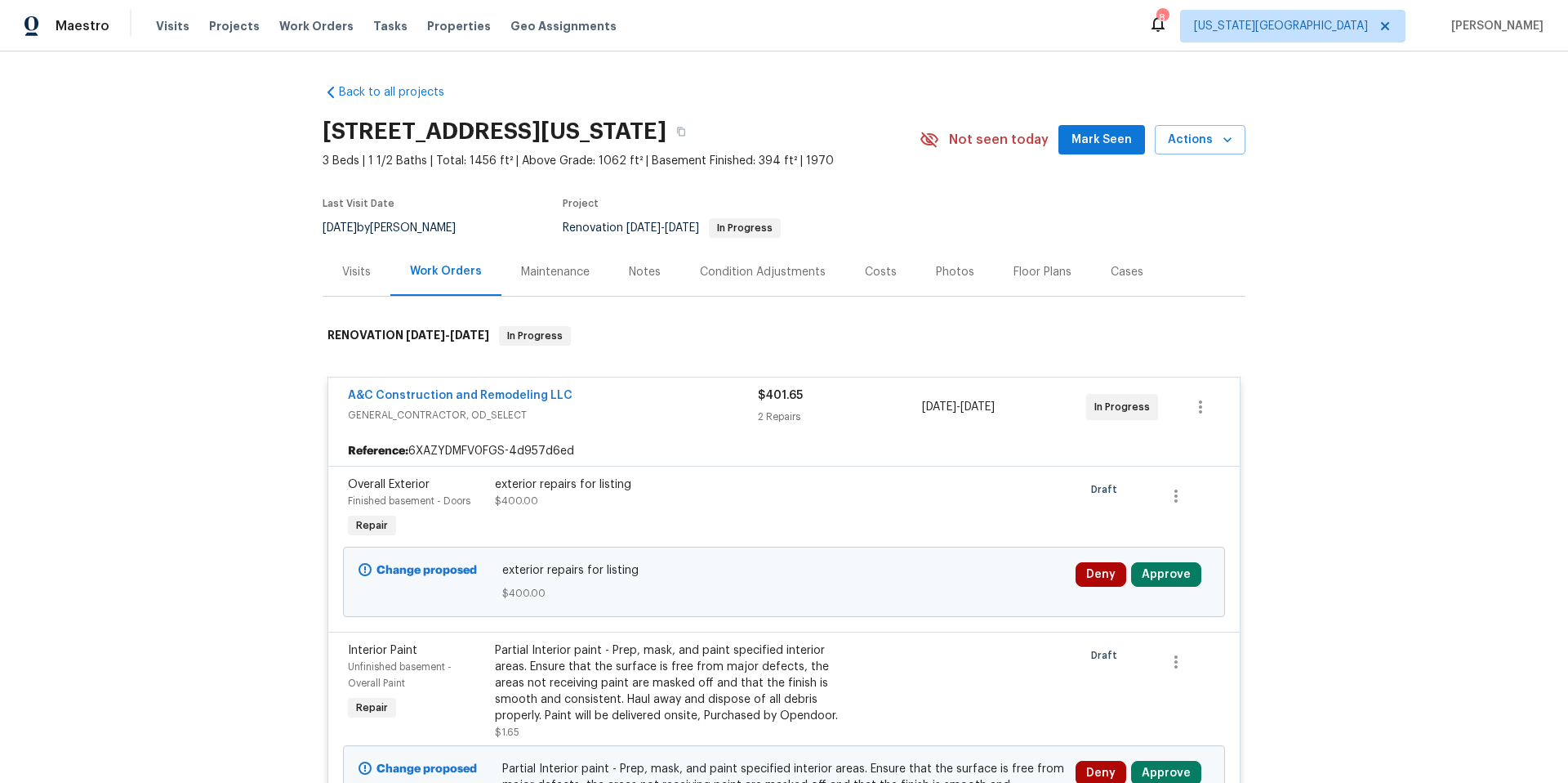
click at [357, 275] on div "Visits" at bounding box center [356, 271] width 29 height 17
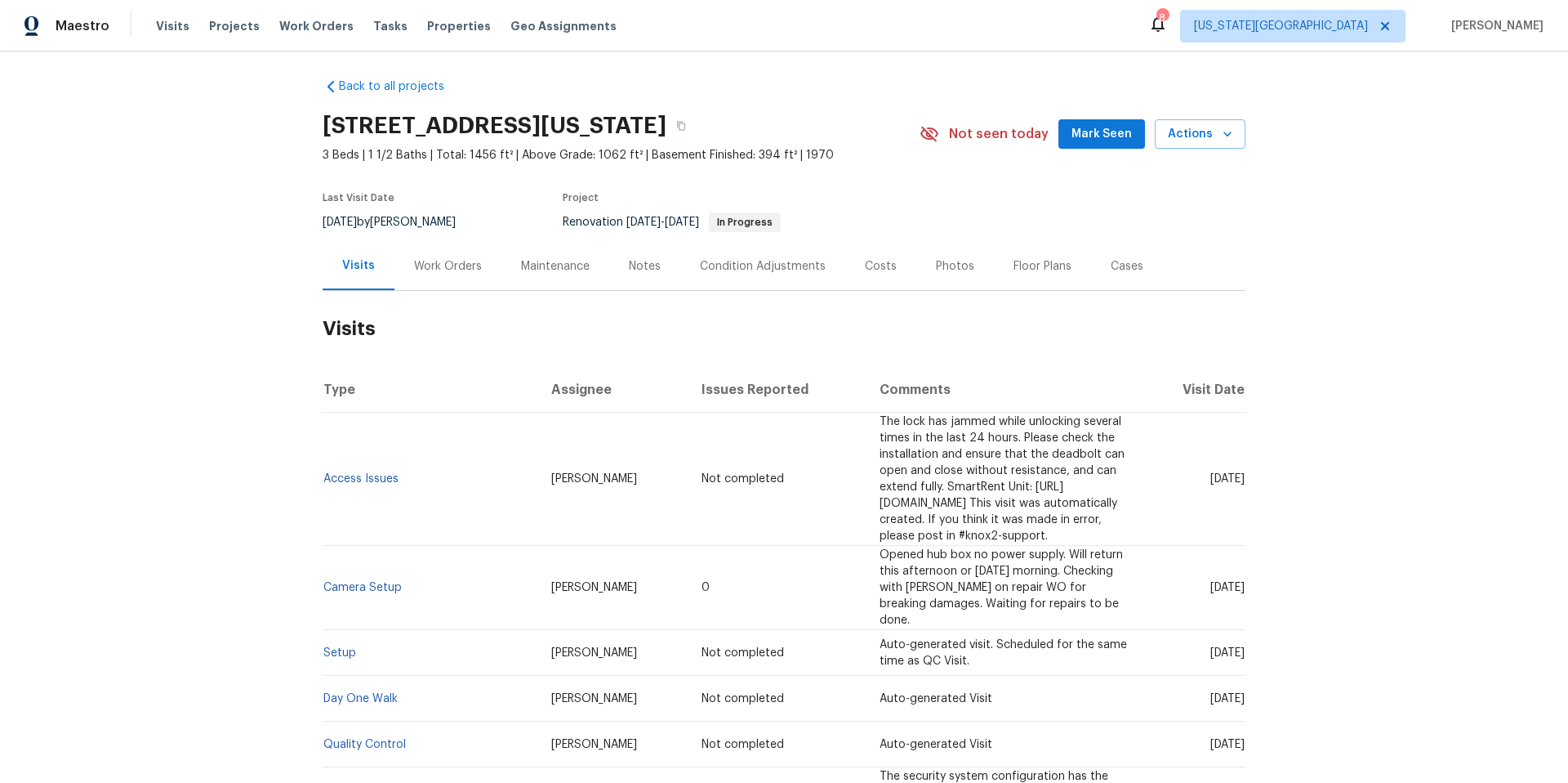
scroll to position [7, 0]
click at [635, 261] on div "Notes" at bounding box center [645, 265] width 31 height 17
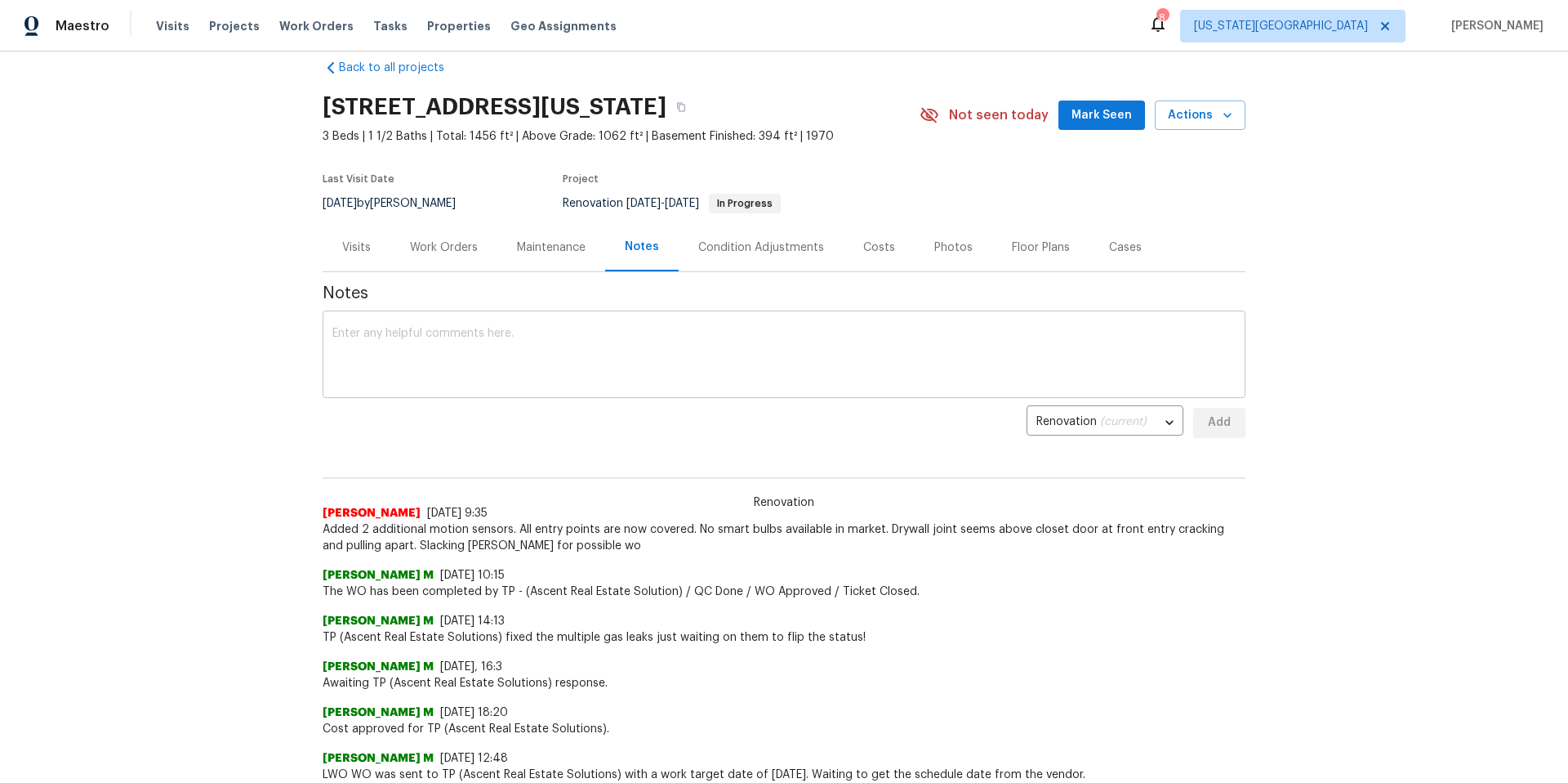
scroll to position [26, 0]
click at [473, 243] on div "Work Orders" at bounding box center [443, 247] width 68 height 17
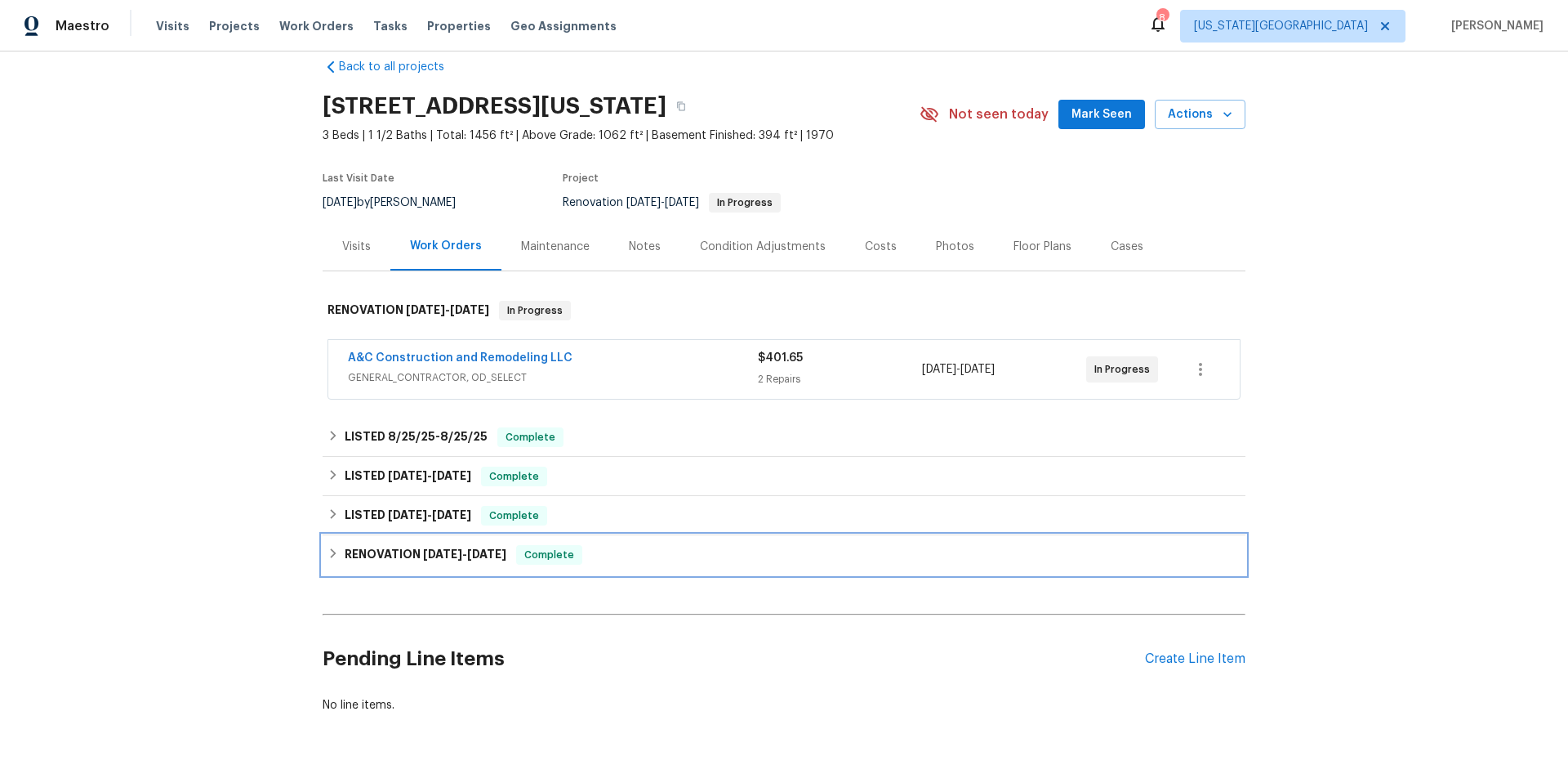
click at [356, 552] on h6 "RENOVATION [DATE] - [DATE]" at bounding box center [425, 555] width 161 height 20
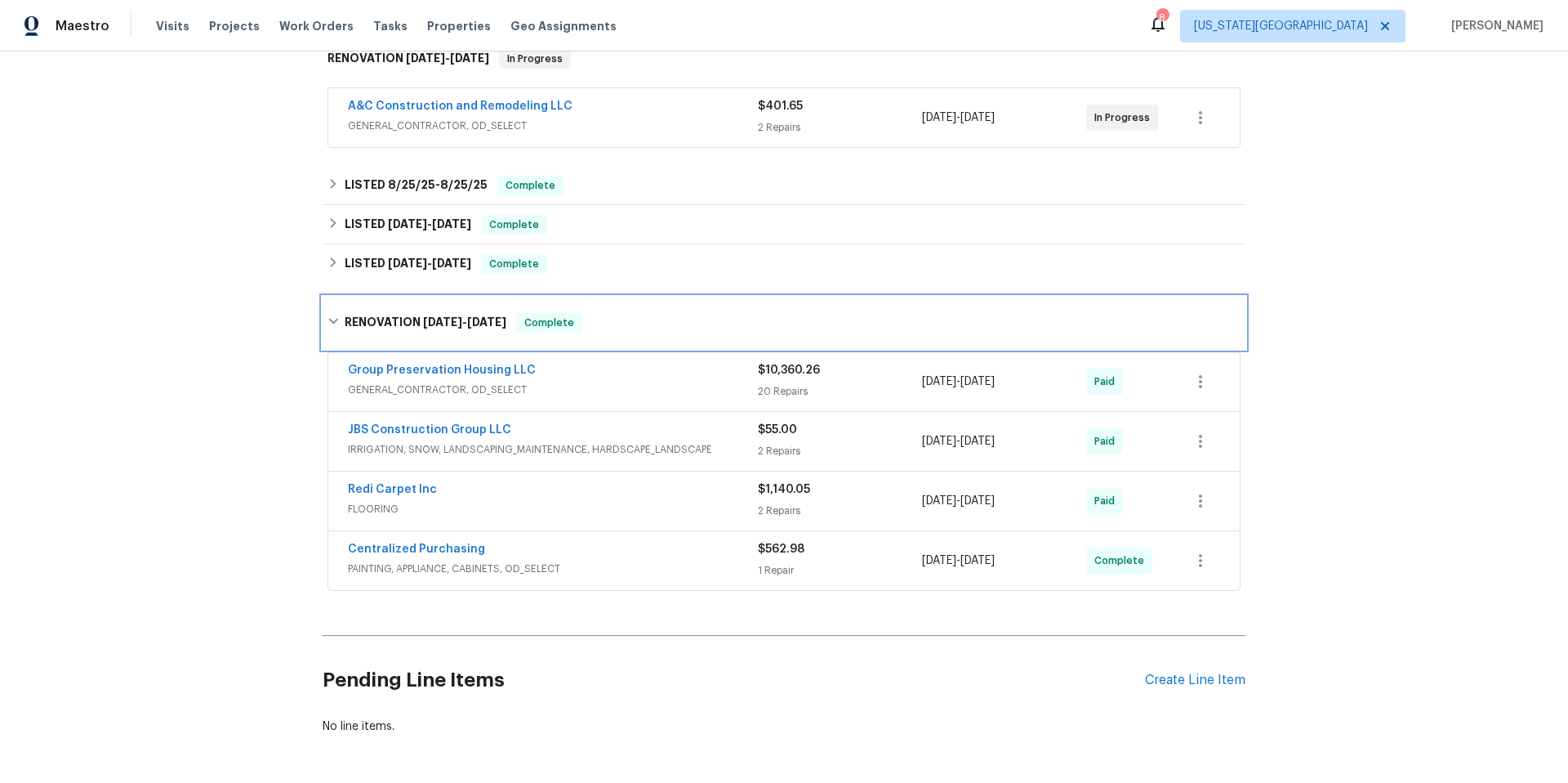
scroll to position [283, 0]
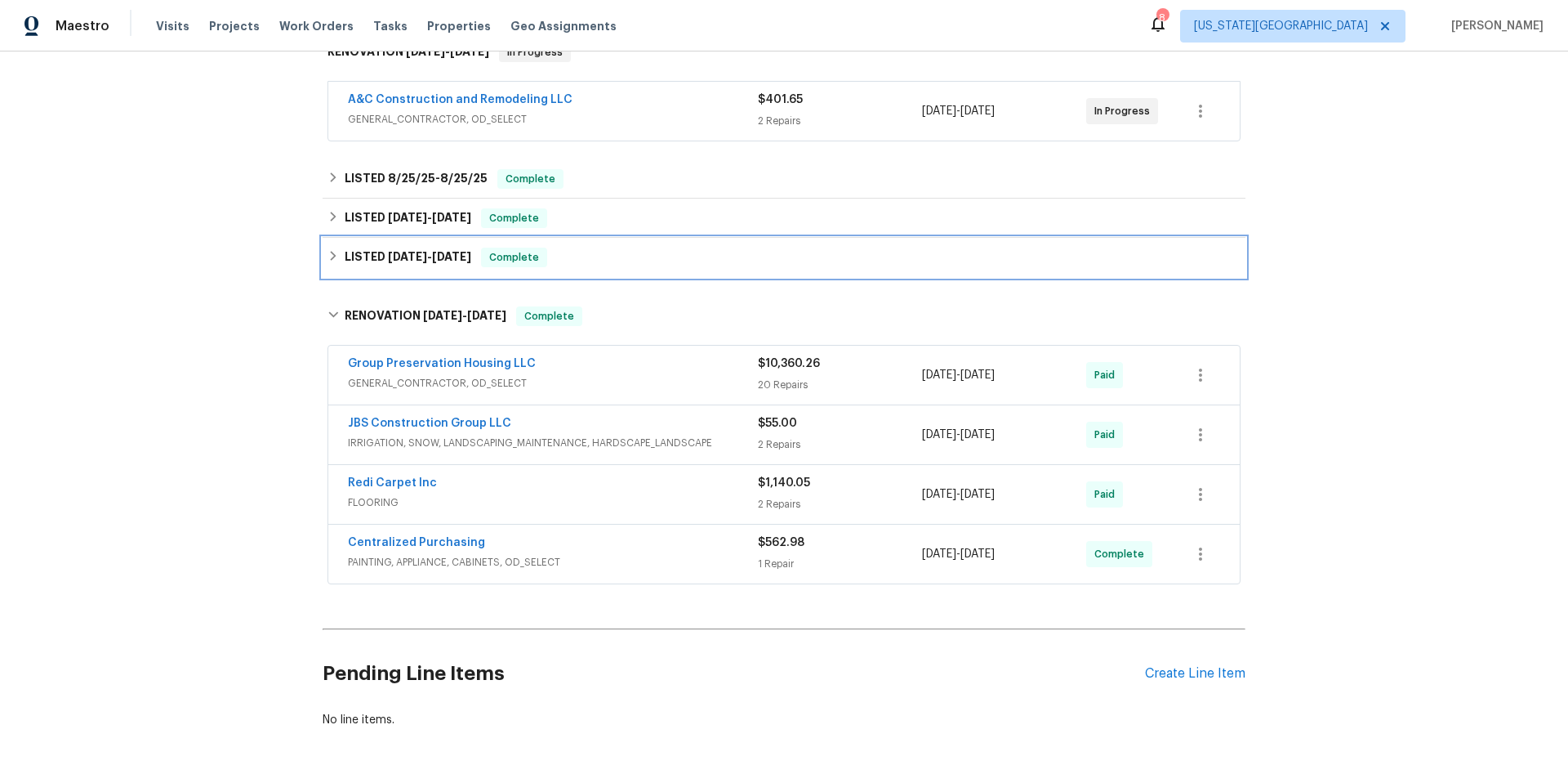
click at [363, 265] on h6 "LISTED [DATE] - [DATE]" at bounding box center [407, 258] width 127 height 20
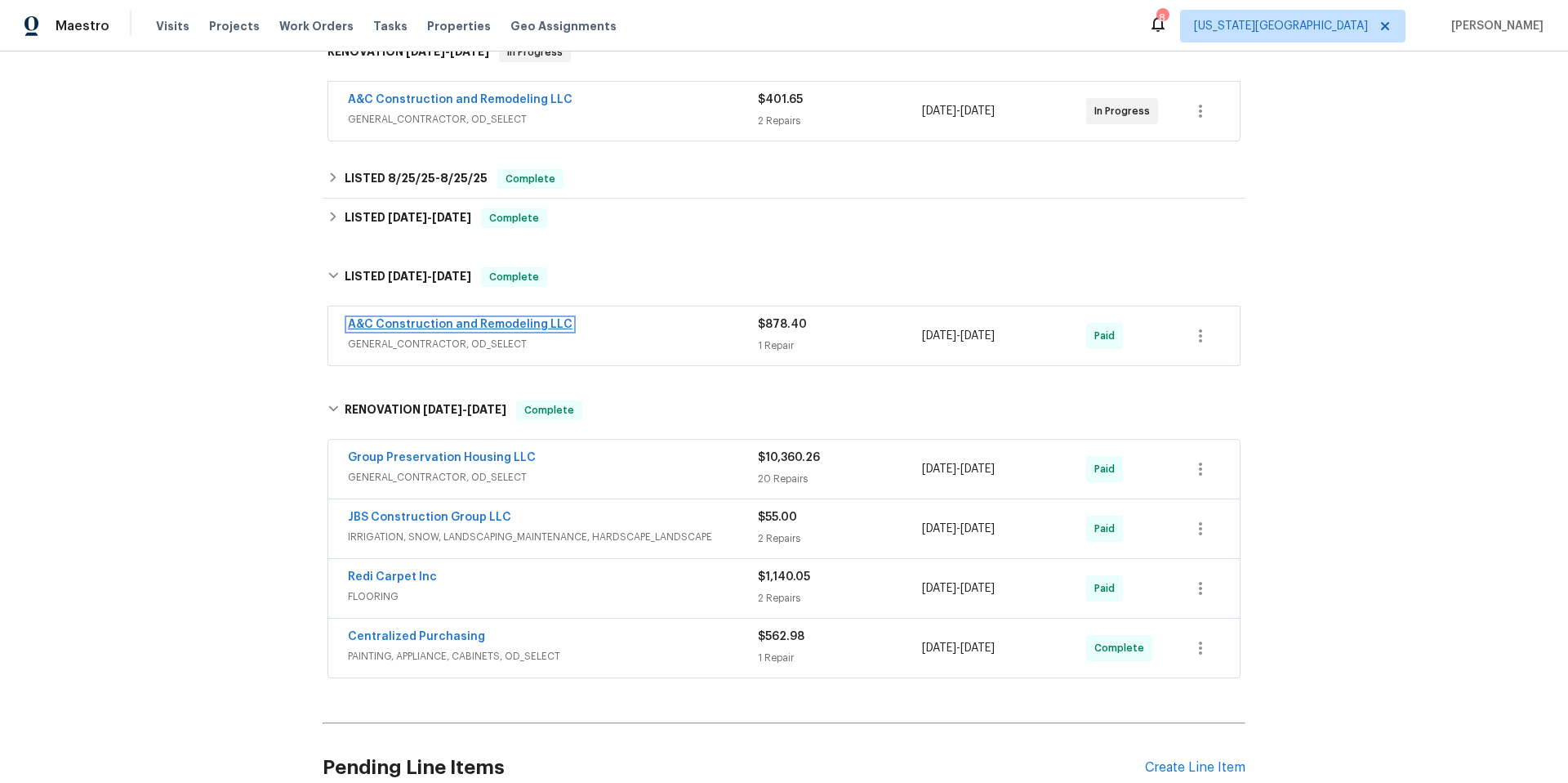
click at [374, 322] on link "A&C Construction and Remodeling LLC" at bounding box center [460, 325] width 224 height 12
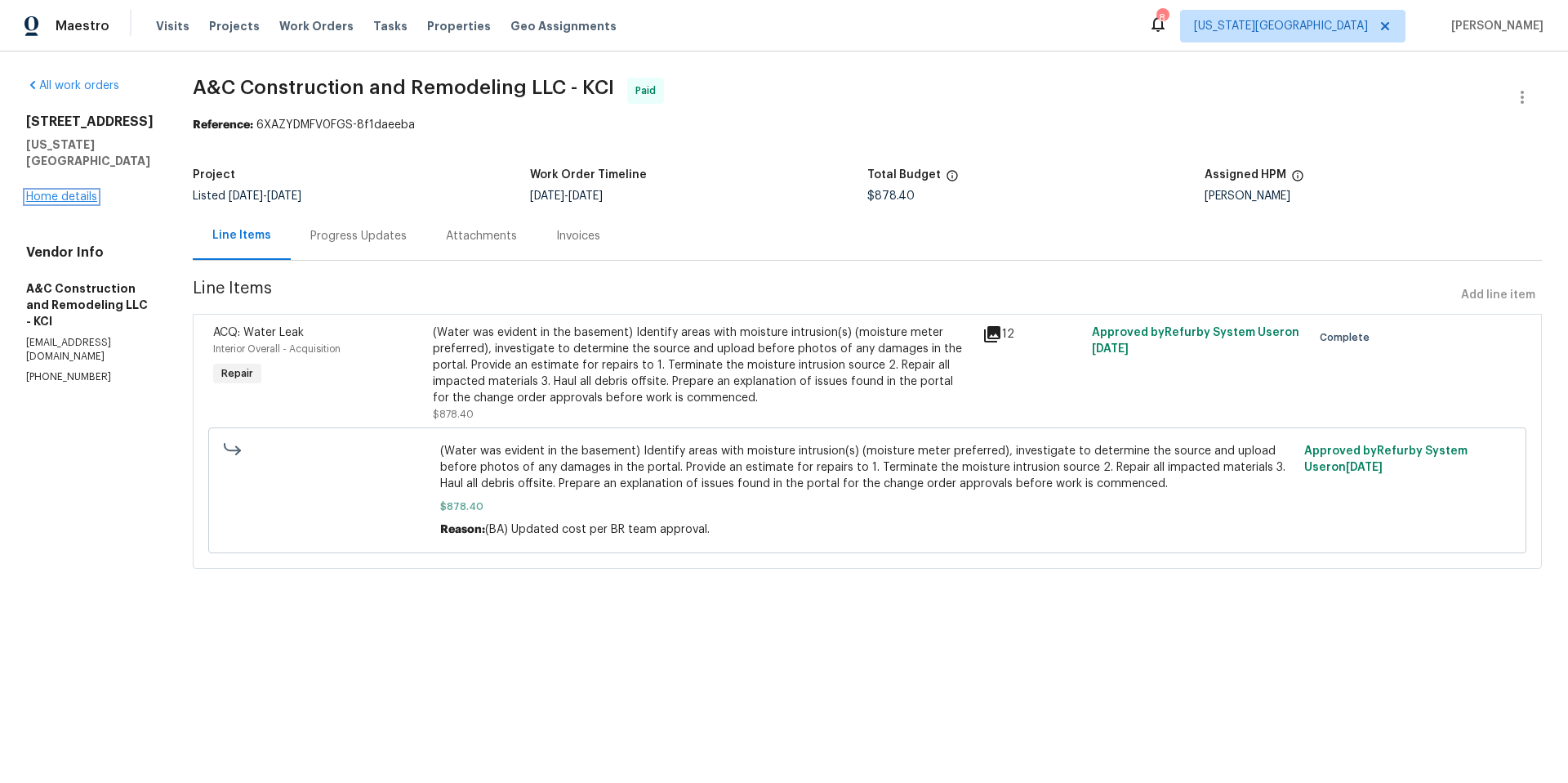
click at [58, 191] on link "Home details" at bounding box center [62, 197] width 71 height 12
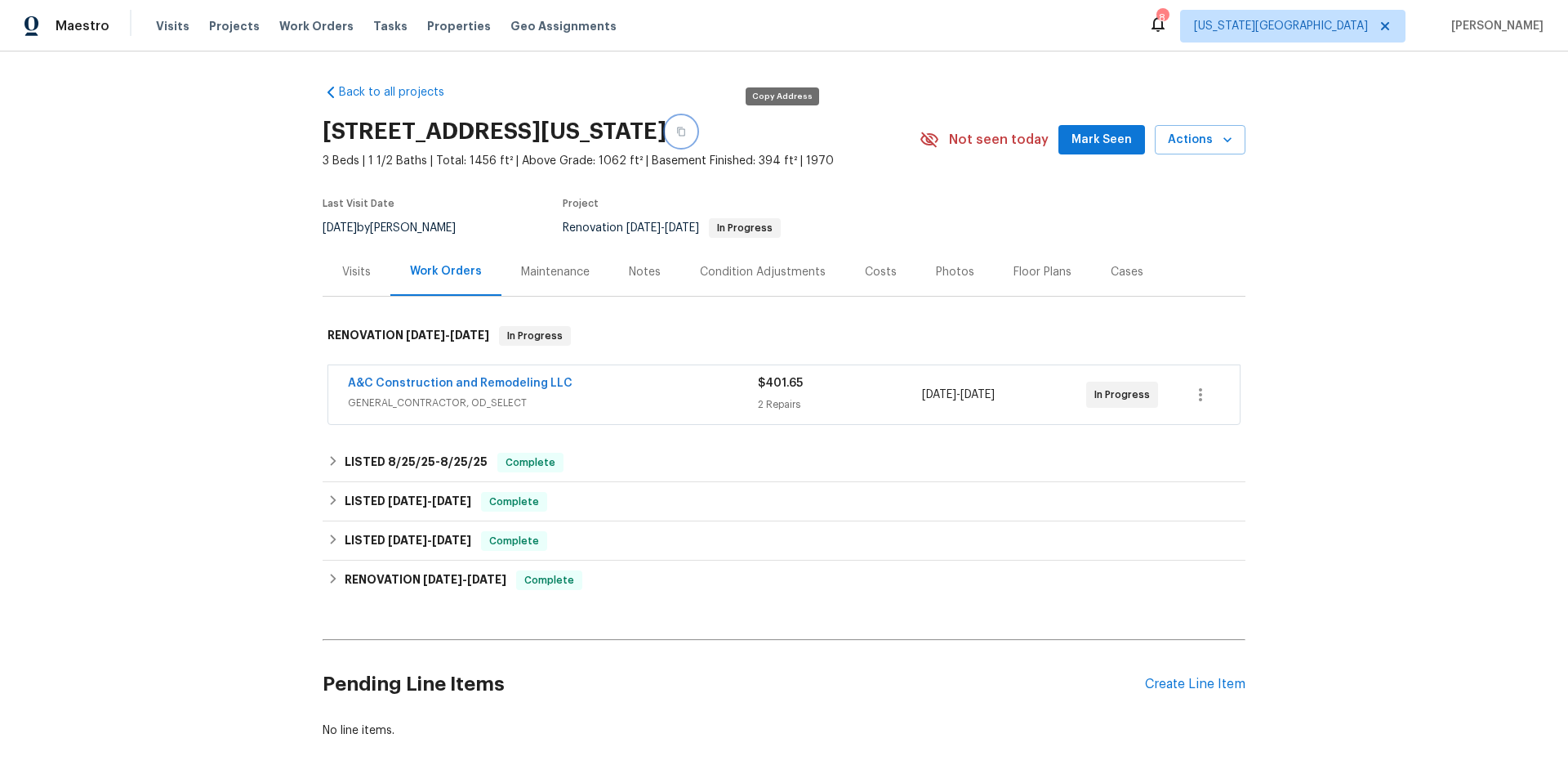
click at [696, 138] on button "button" at bounding box center [681, 132] width 29 height 30
click at [433, 381] on link "A&C Construction and Remodeling LLC" at bounding box center [460, 384] width 224 height 12
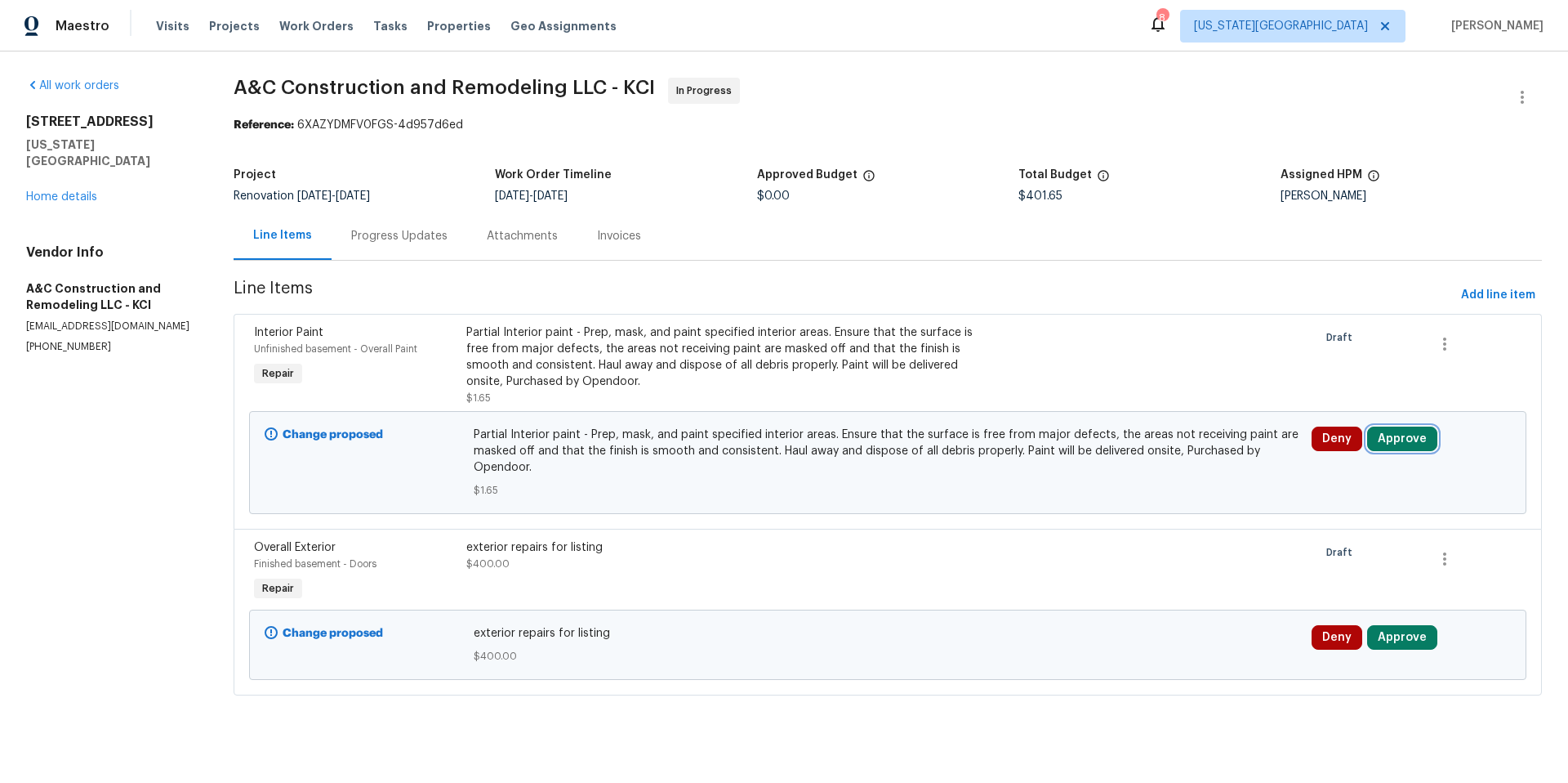
click at [1388, 435] on button "Approve" at bounding box center [1401, 439] width 70 height 25
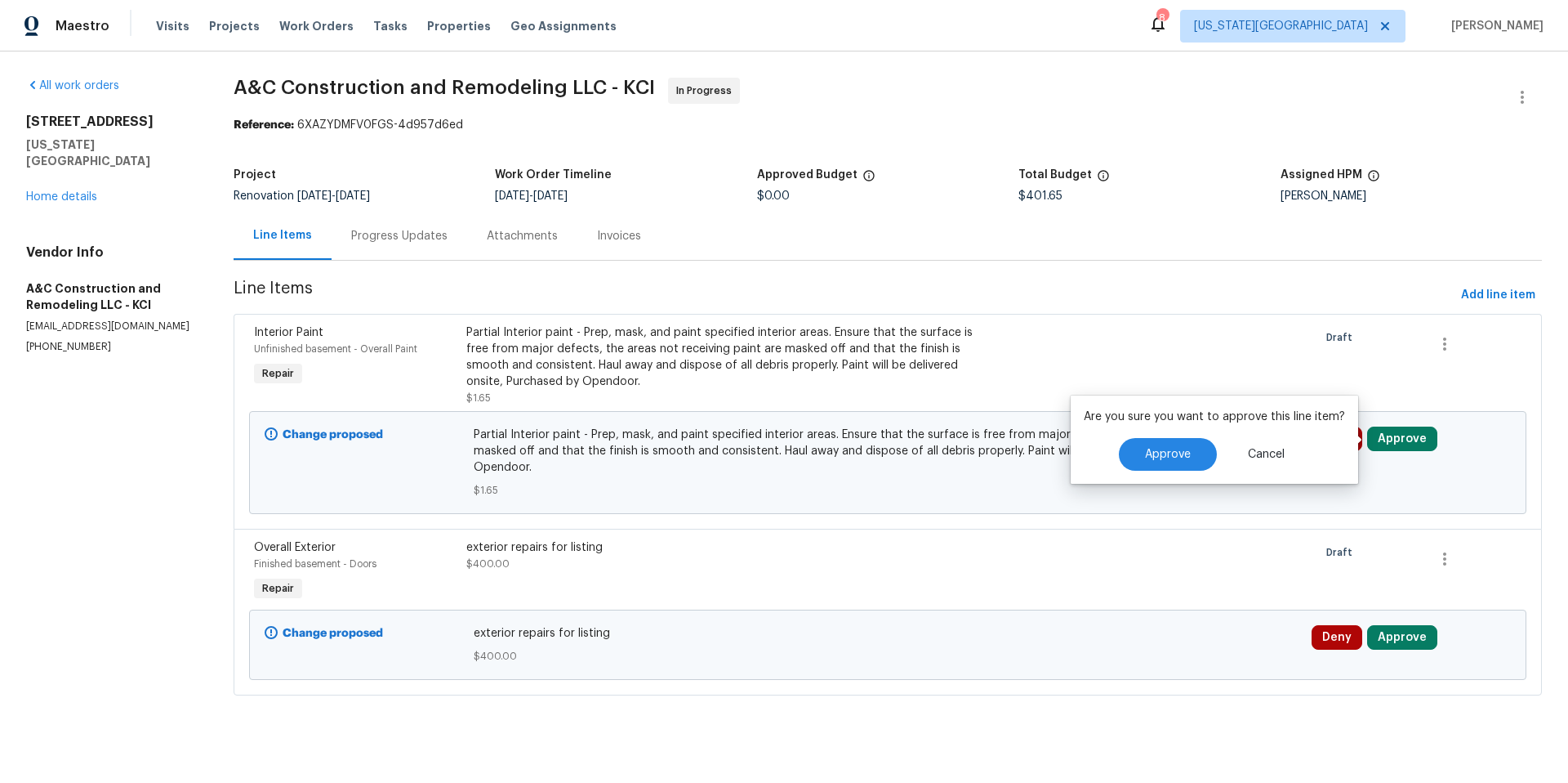
click at [380, 234] on div "Progress Updates" at bounding box center [399, 236] width 96 height 17
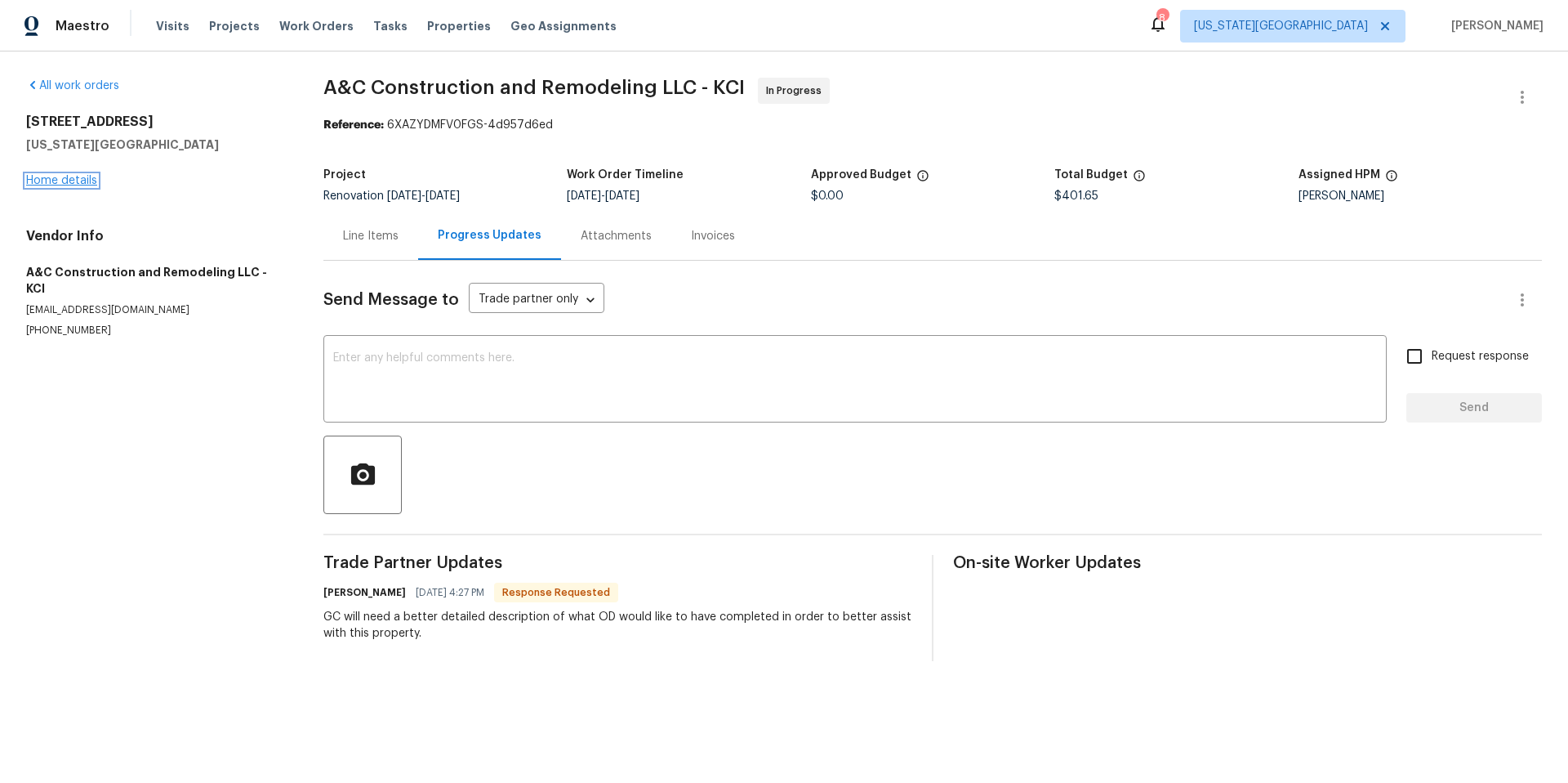
click at [85, 180] on link "Home details" at bounding box center [62, 181] width 71 height 12
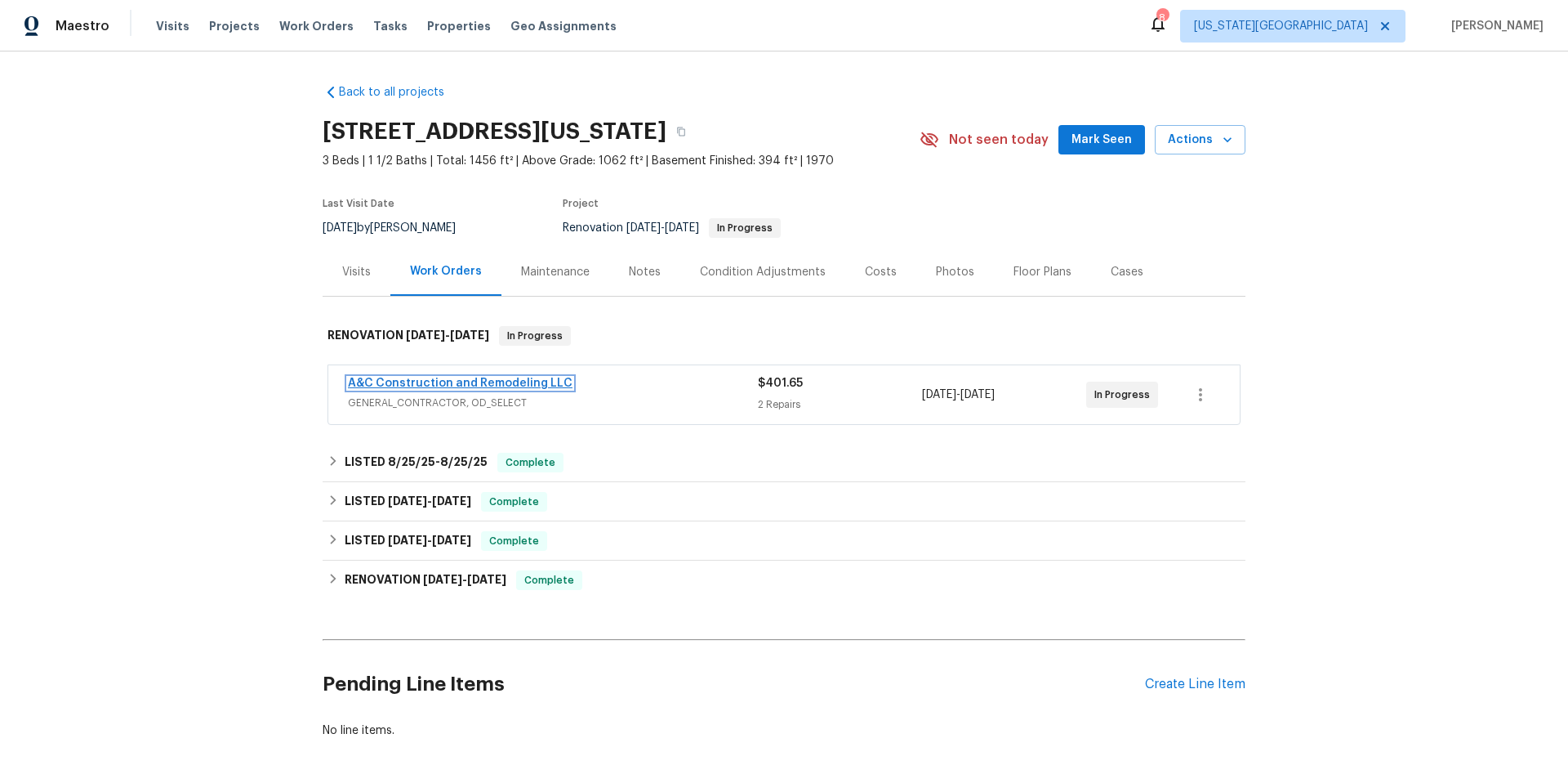
click at [526, 379] on link "A&C Construction and Remodeling LLC" at bounding box center [460, 384] width 224 height 12
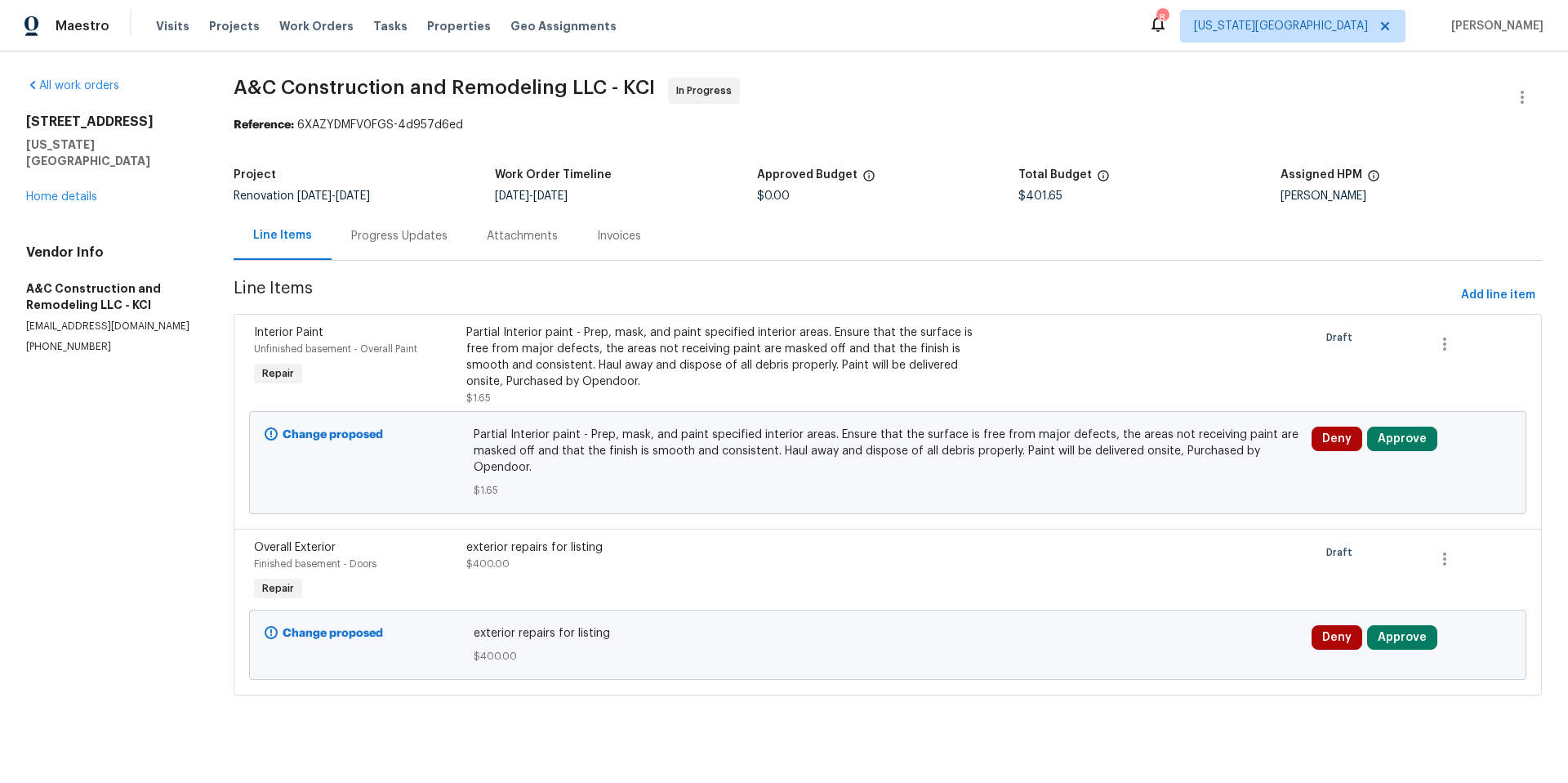
click at [588, 354] on div "Partial Interior paint - Prep, mask, and paint specified interior areas. Ensure…" at bounding box center [727, 357] width 523 height 65
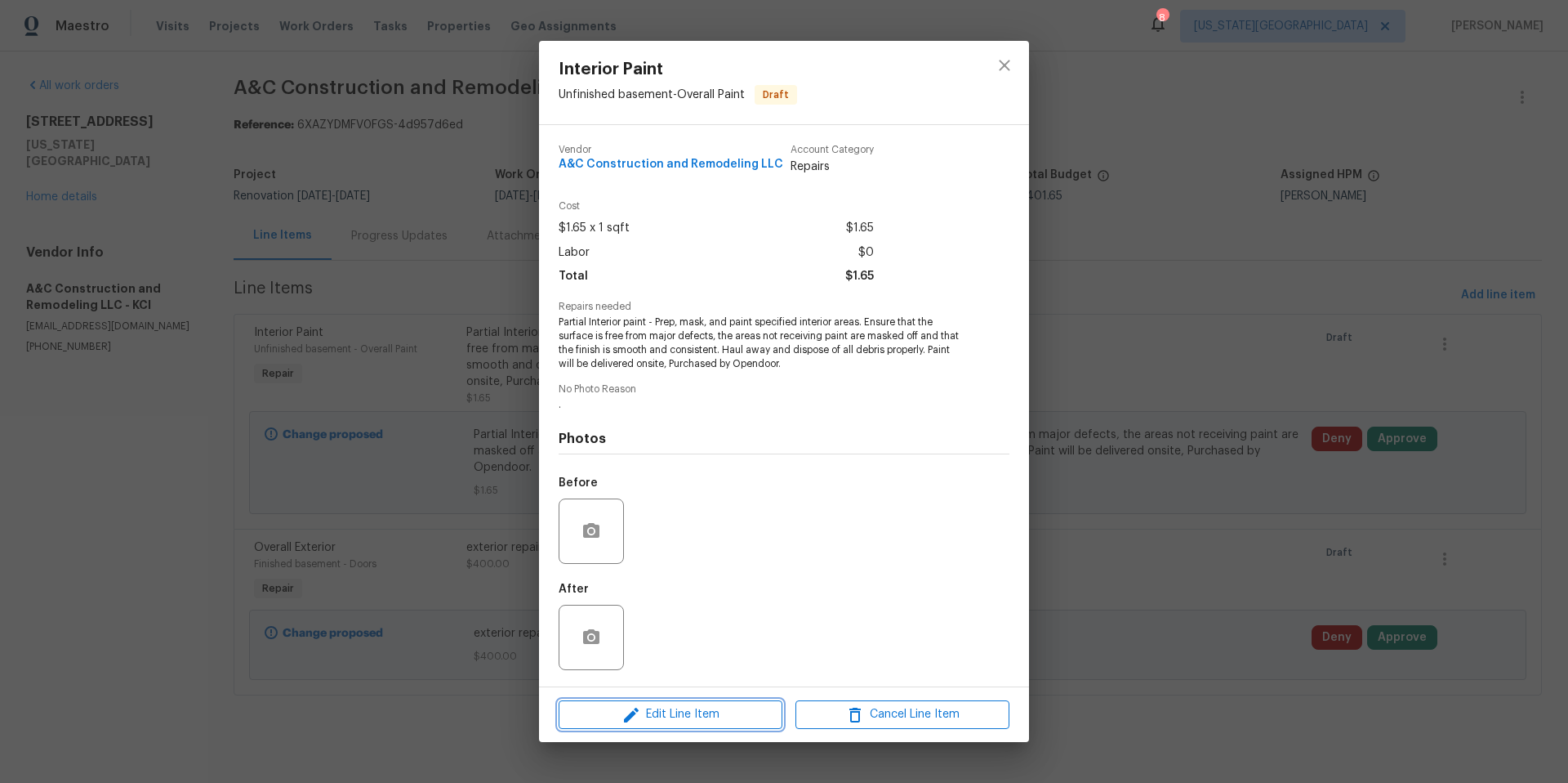
click at [629, 711] on icon "button" at bounding box center [631, 715] width 20 height 20
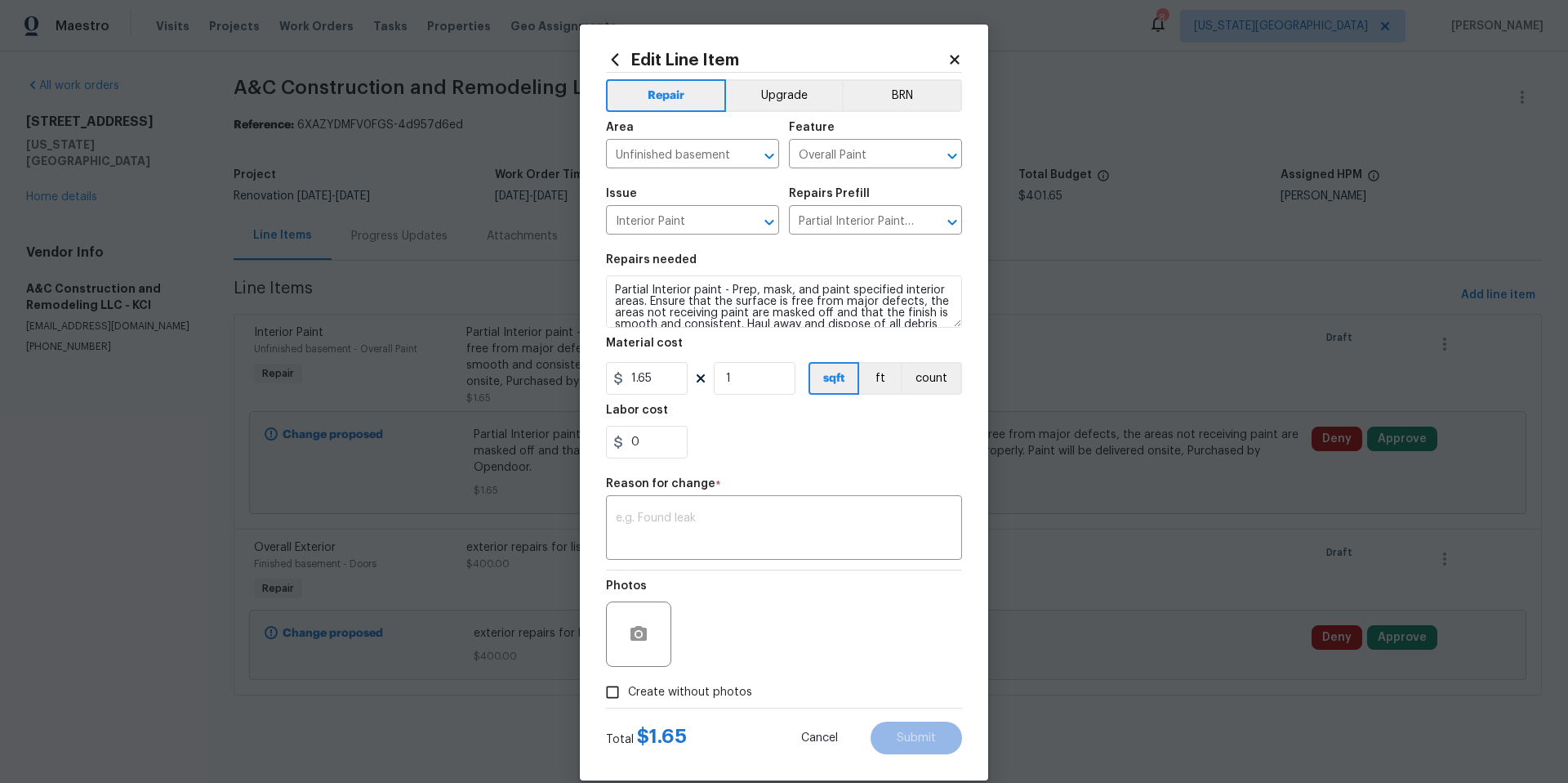
click at [957, 59] on icon at bounding box center [954, 59] width 15 height 15
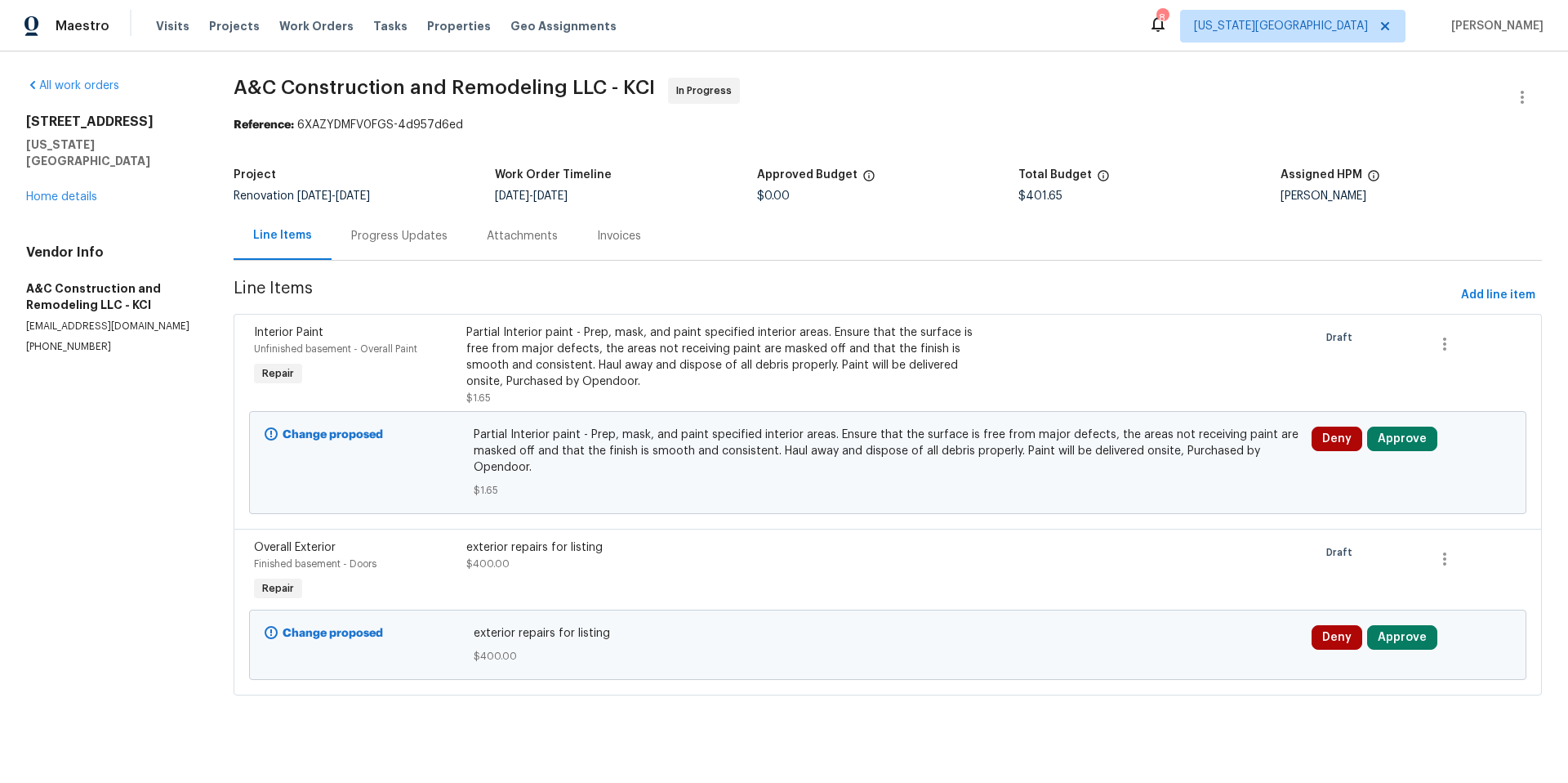
click at [646, 347] on div "Partial Interior paint - Prep, mask, and paint specified interior areas. Ensure…" at bounding box center [727, 357] width 523 height 65
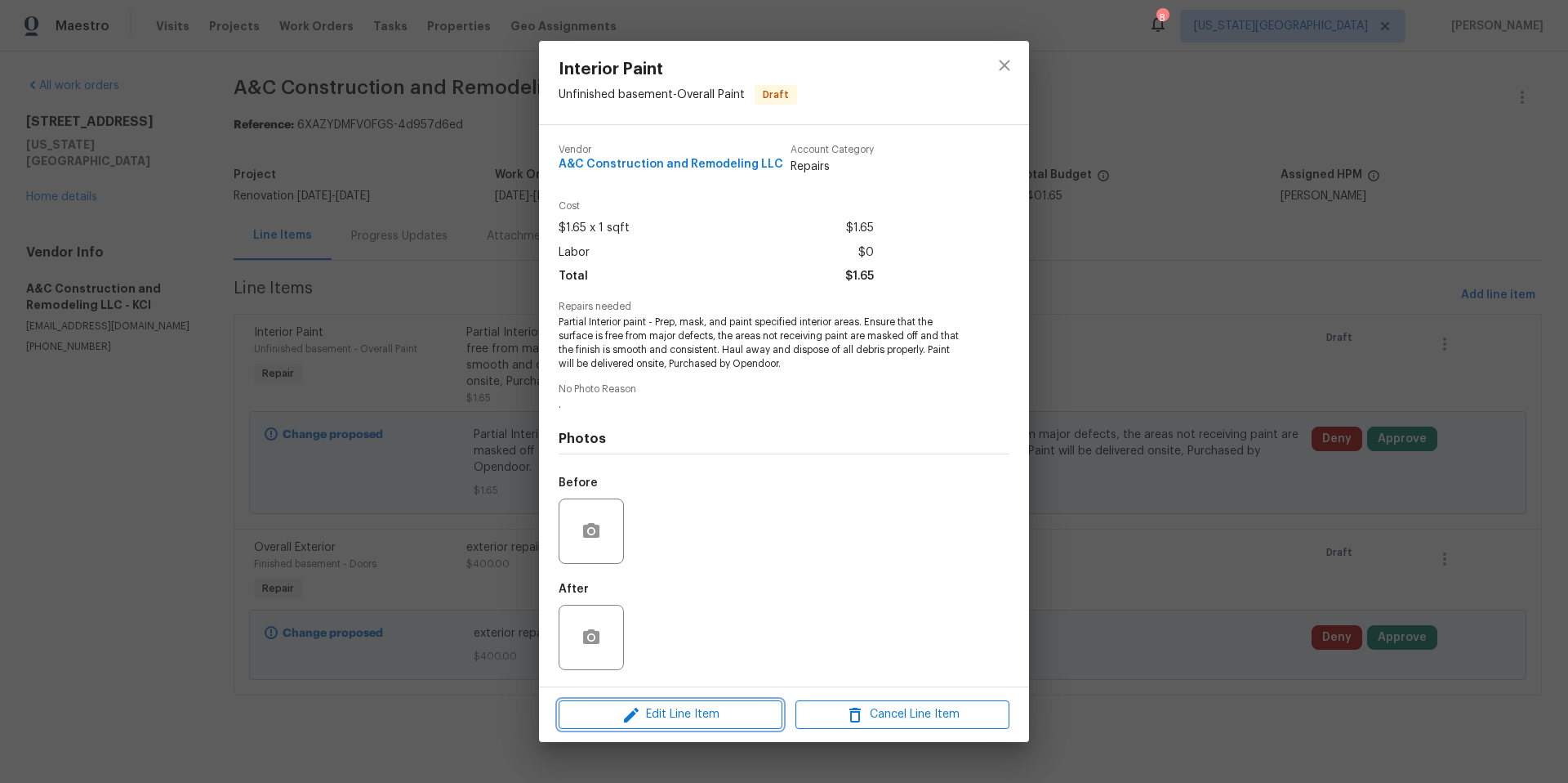
click at [655, 714] on span "Edit Line Item" at bounding box center [670, 714] width 214 height 21
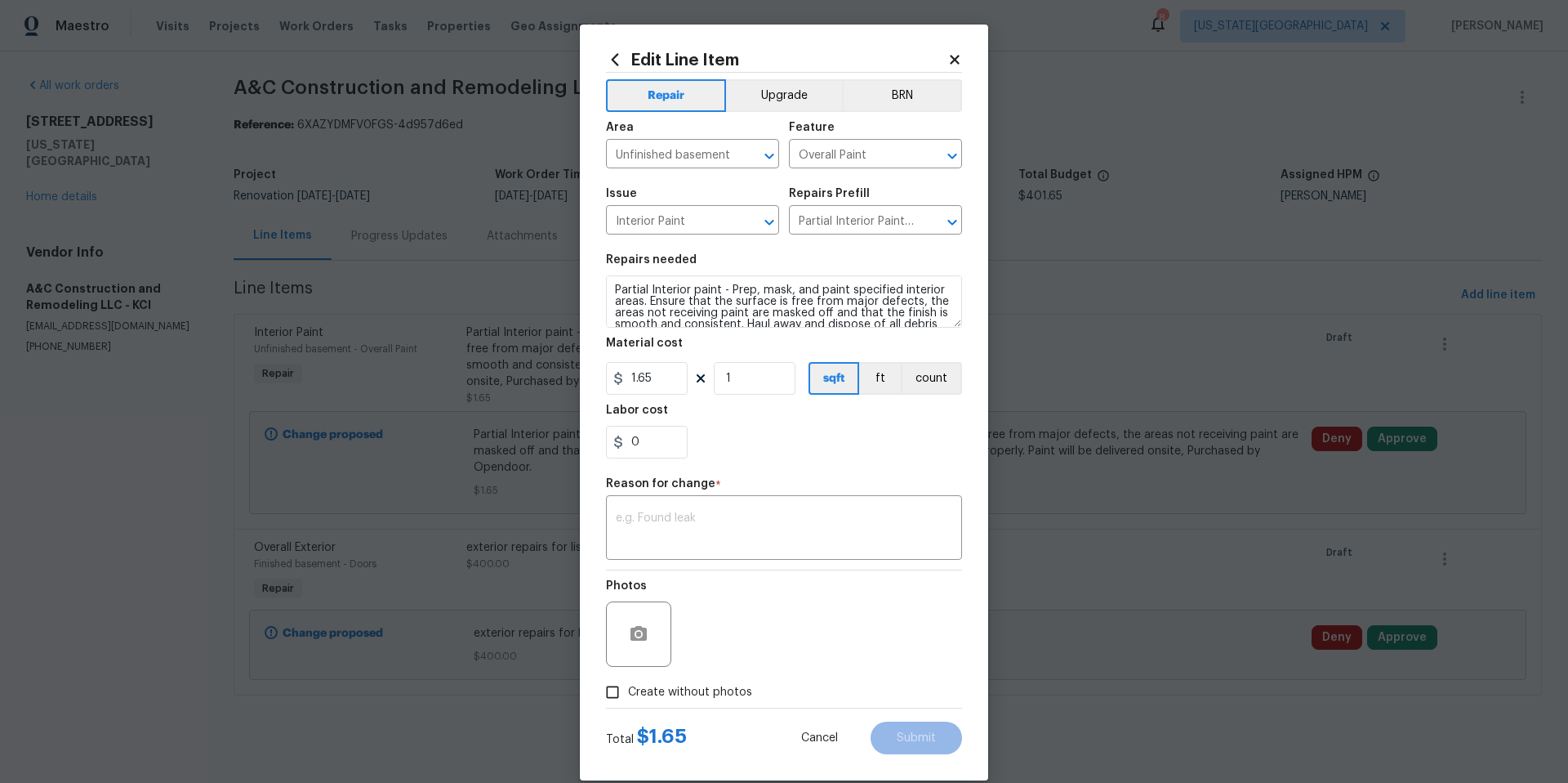
scroll to position [34, 0]
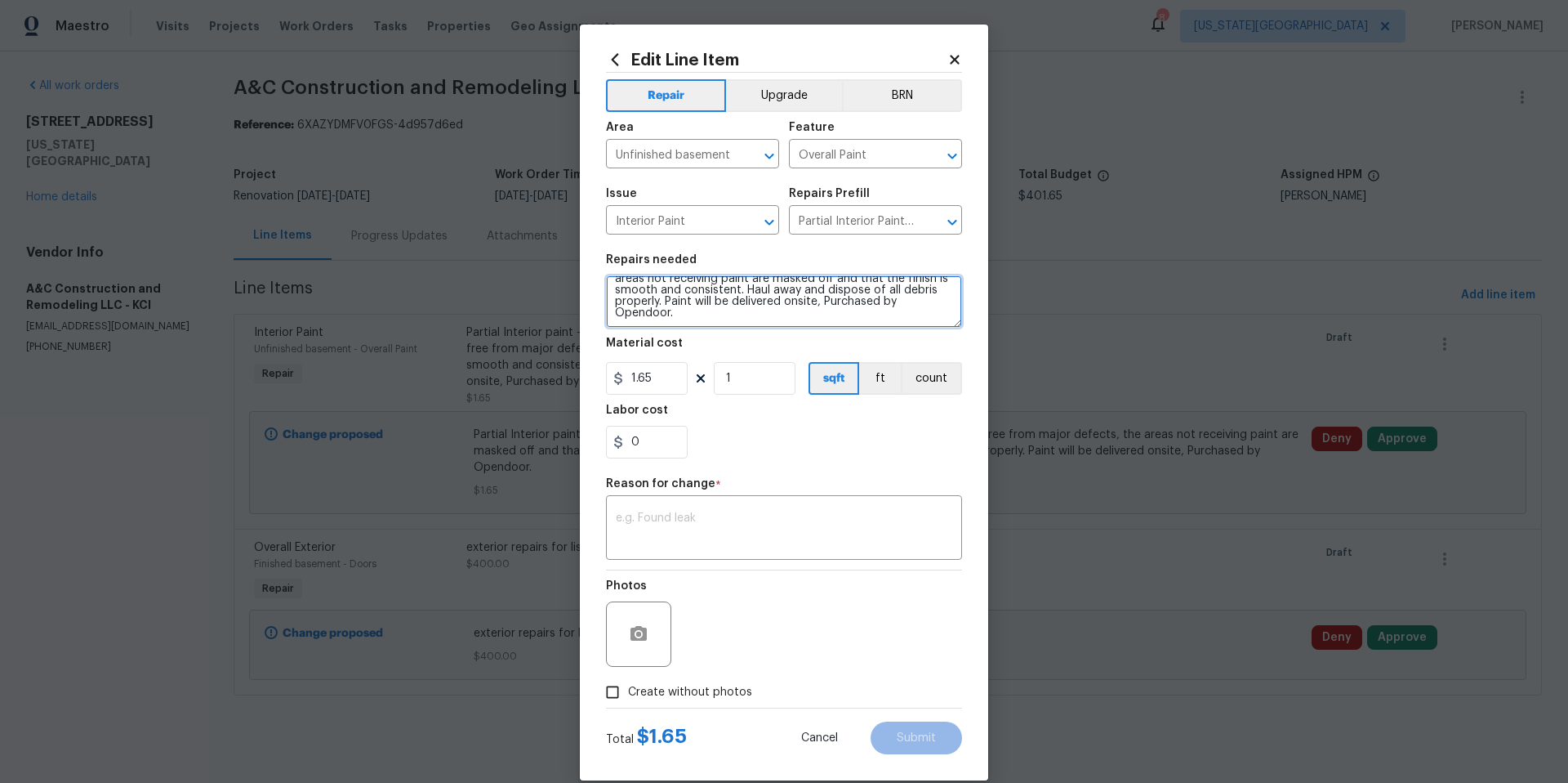
click at [743, 321] on textarea "Partial Interior paint - Prep, mask, and paint specified interior areas. Ensure…" at bounding box center [784, 301] width 356 height 52
type textarea "Partial Interior paint - Prep, mask, and paint specified interior areas. Ensure…"
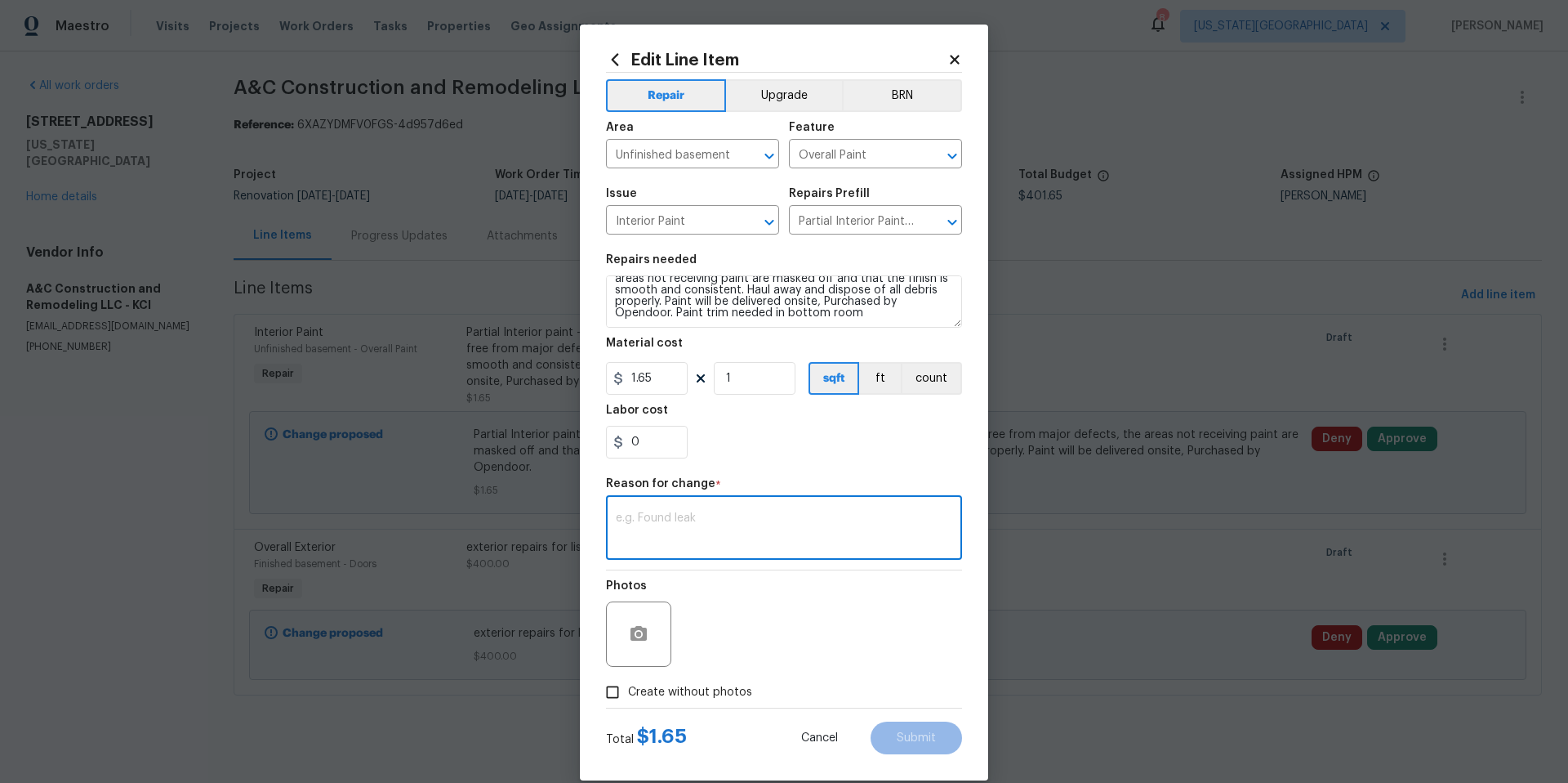
click at [677, 518] on textarea at bounding box center [784, 529] width 336 height 34
type textarea "add description"
click at [889, 738] on button "Submit" at bounding box center [915, 737] width 91 height 32
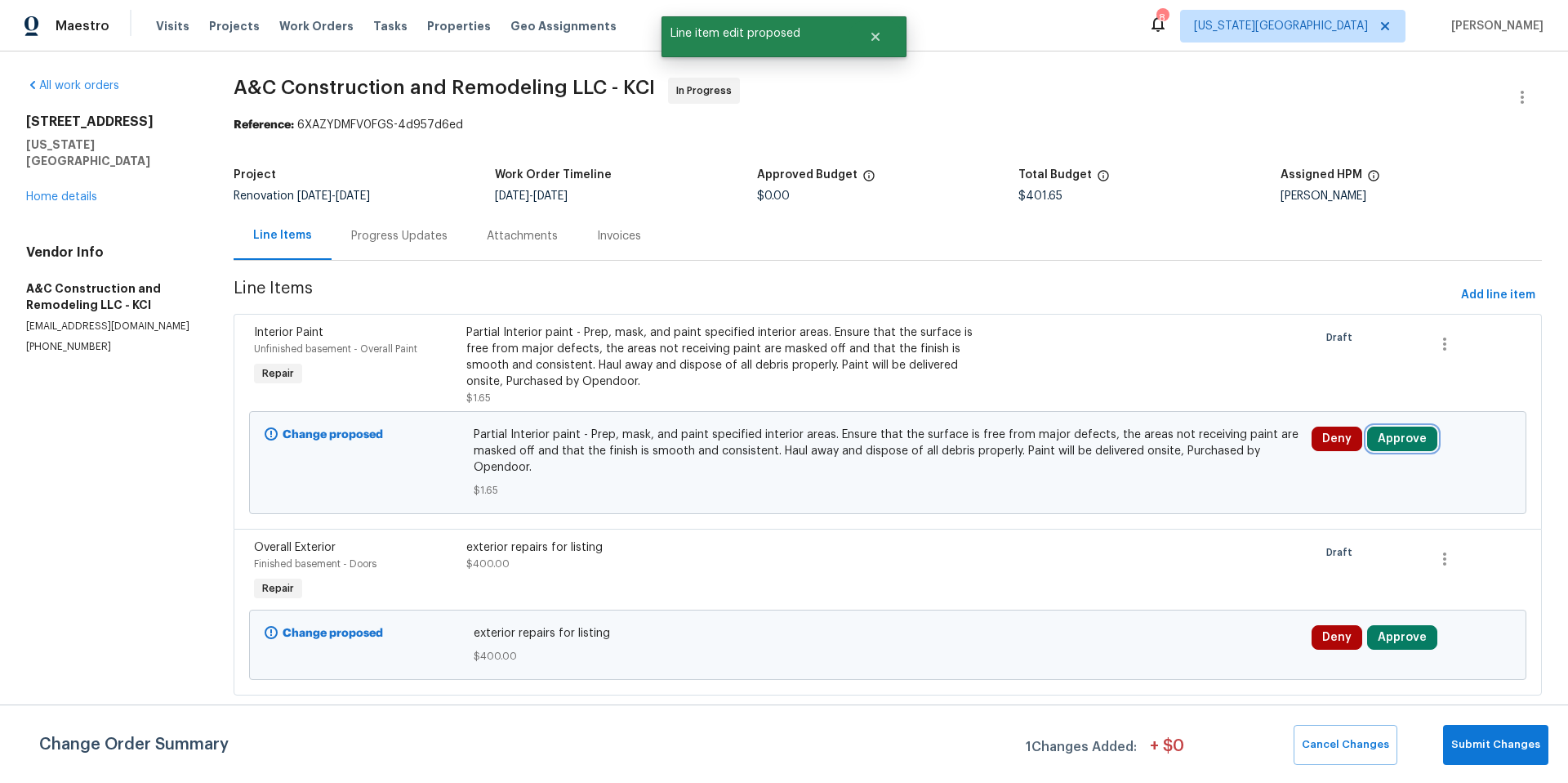
click at [1400, 445] on button "Approve" at bounding box center [1401, 439] width 70 height 25
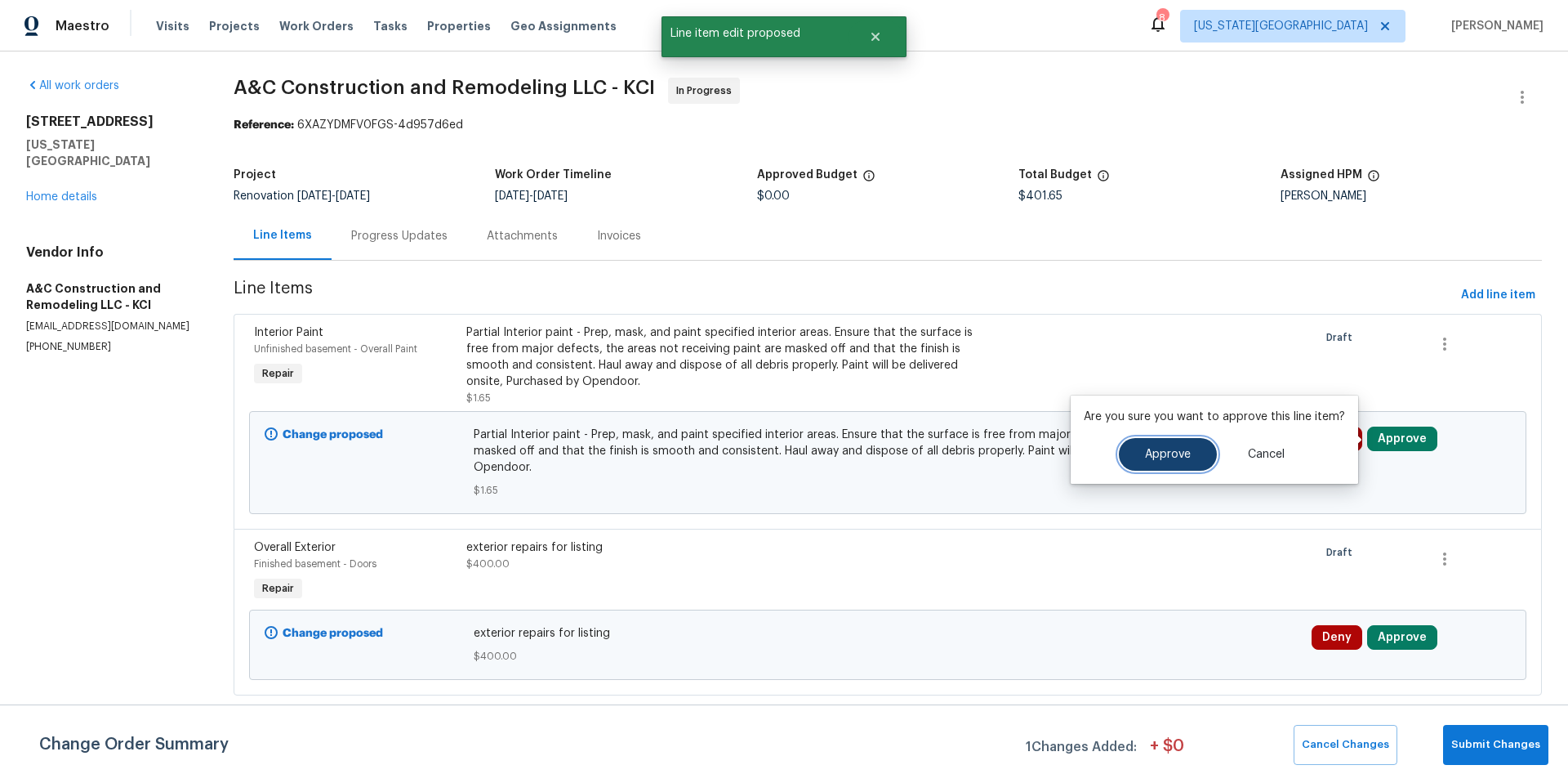
click at [1183, 462] on button "Approve" at bounding box center [1168, 453] width 98 height 32
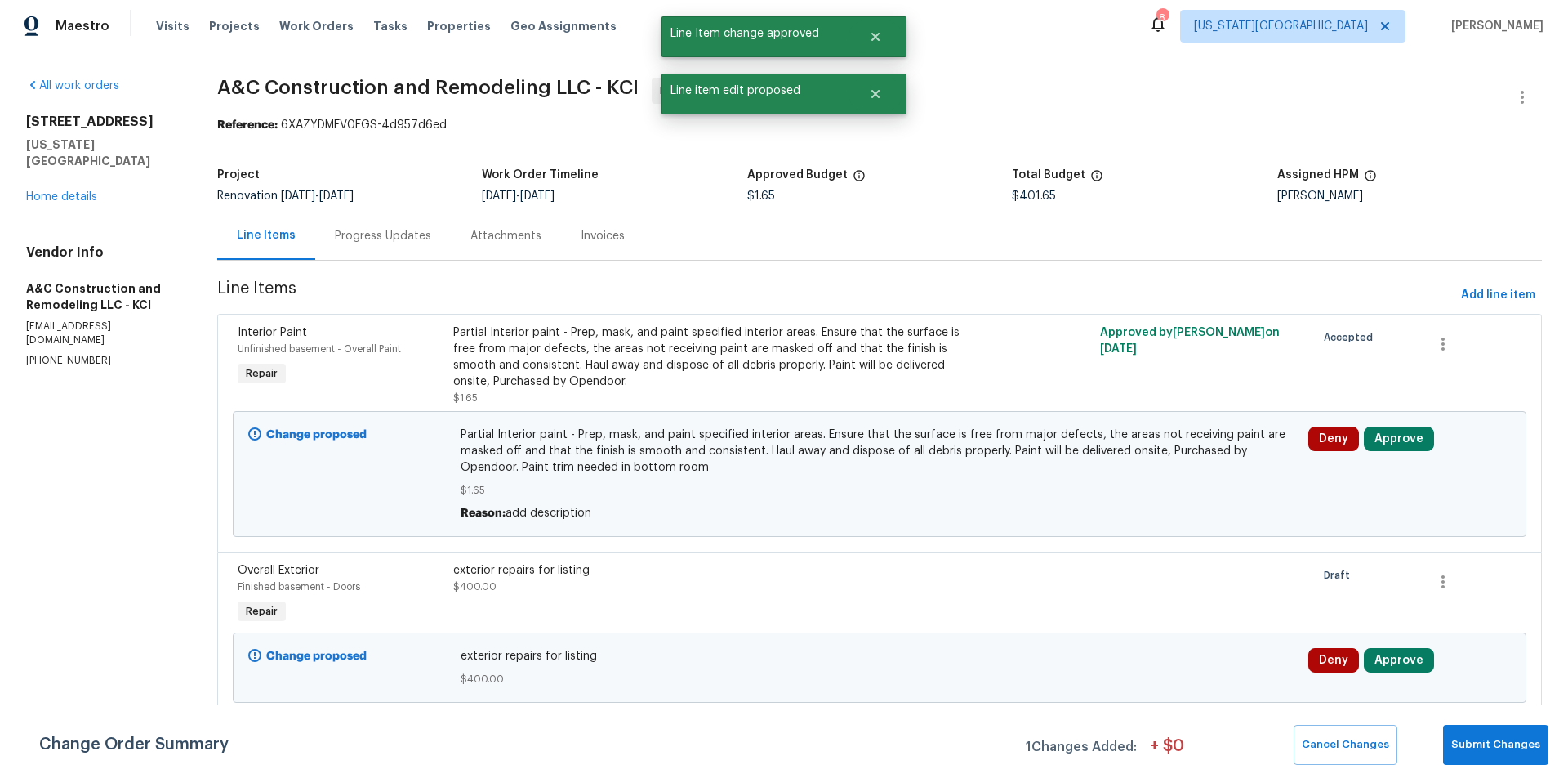
click at [548, 574] on div "exterior repairs for listing" at bounding box center [718, 570] width 529 height 17
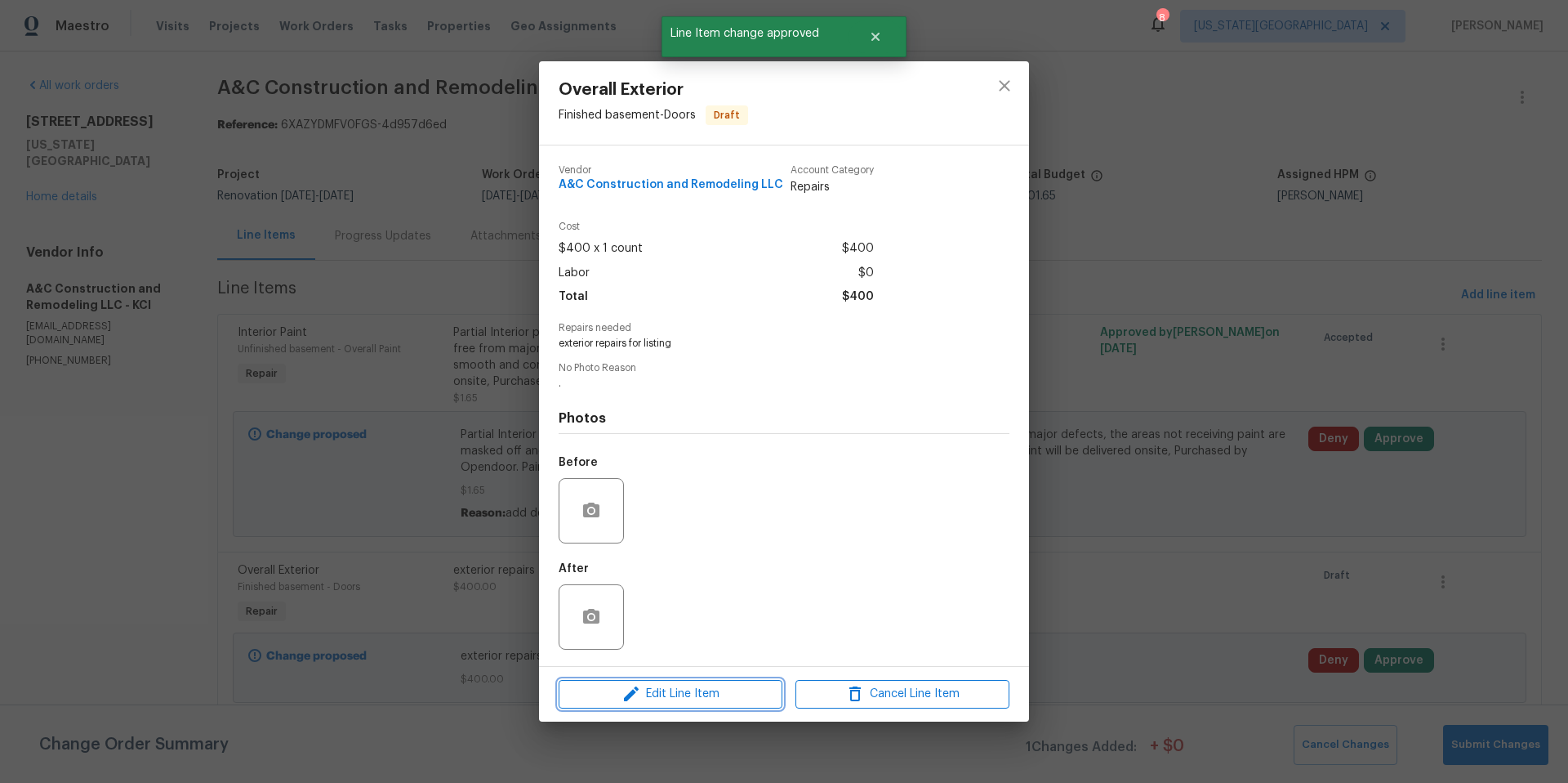
click at [604, 699] on span "Edit Line Item" at bounding box center [670, 693] width 214 height 21
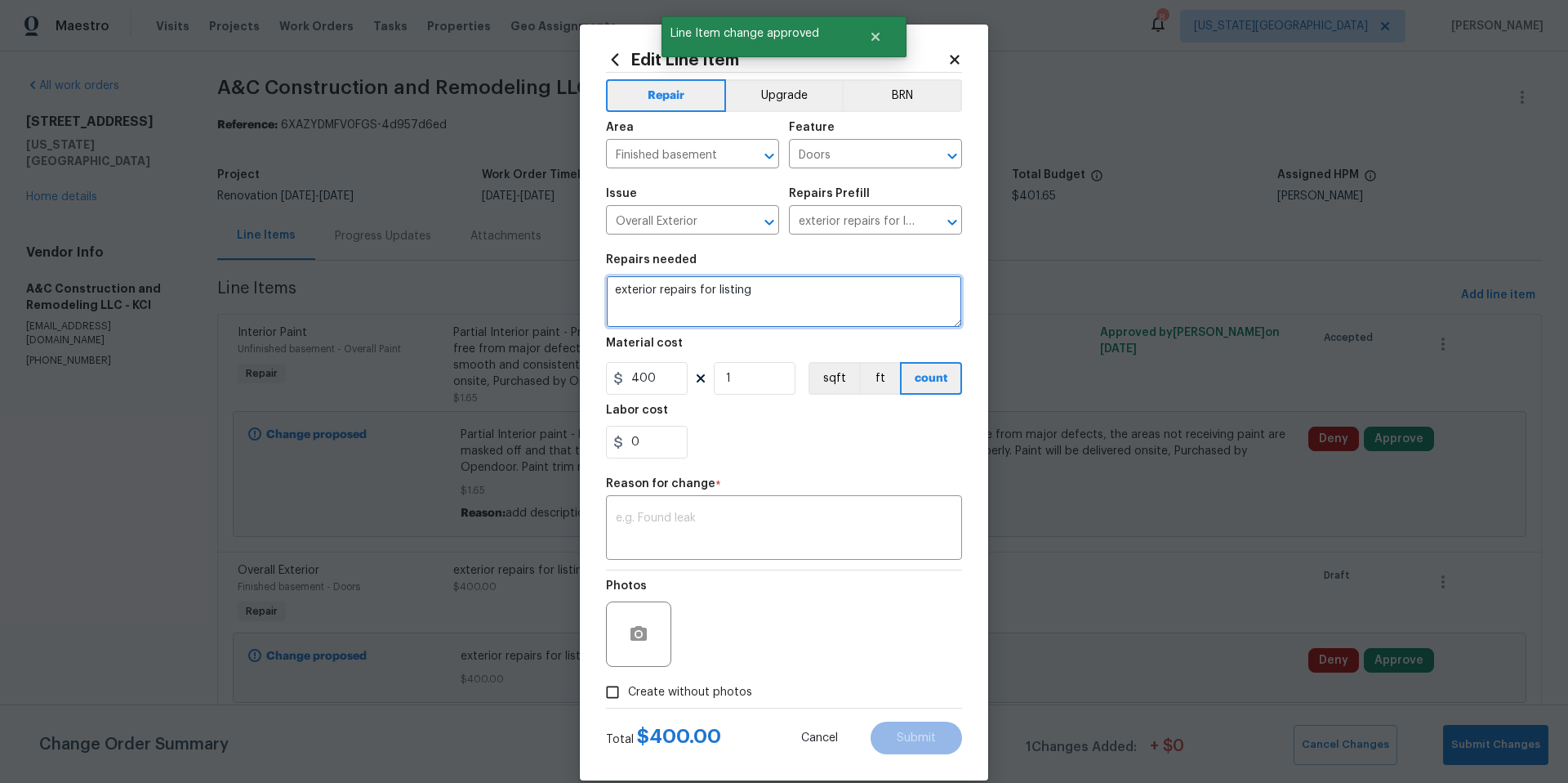
click at [764, 290] on textarea "exterior repairs for listing" at bounding box center [784, 301] width 356 height 52
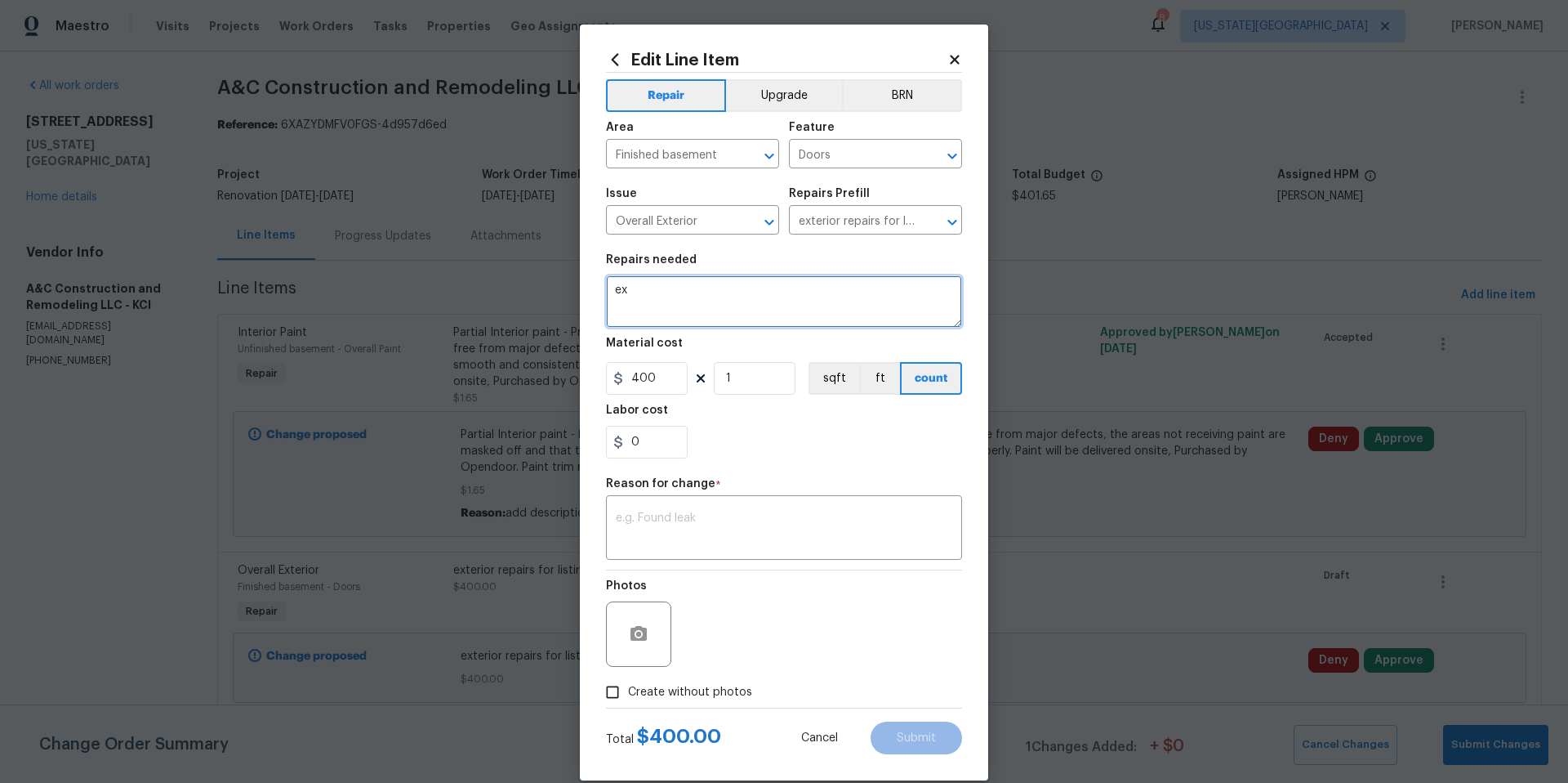
type textarea "e"
type textarea "Repair damaged door"
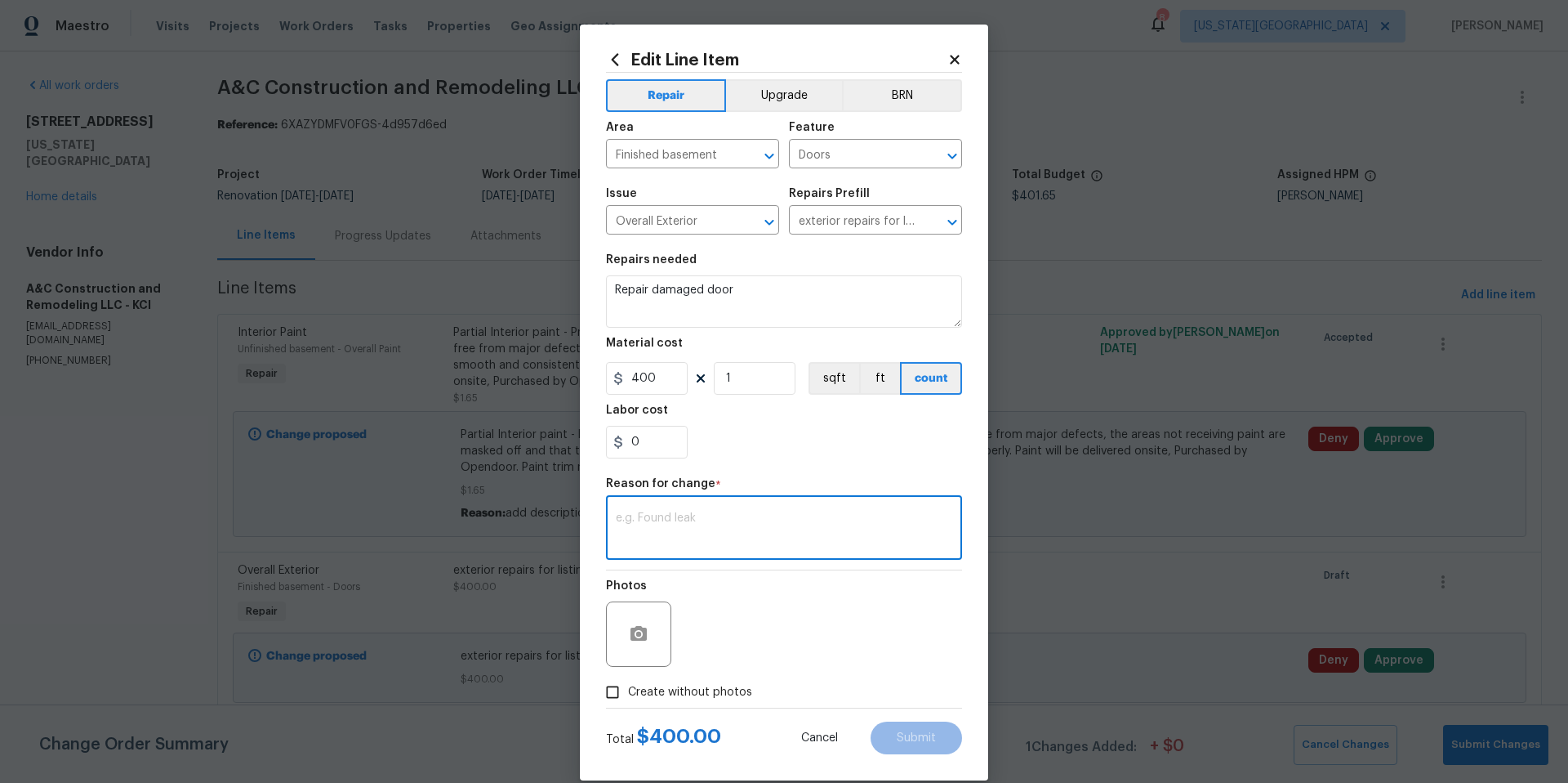
click at [685, 544] on textarea at bounding box center [784, 529] width 336 height 34
type textarea "add description"
click at [907, 755] on div "Edit Line Item Repair Upgrade BRN Area Finished basement ​ Feature Doors ​ Issu…" at bounding box center [784, 402] width 408 height 755
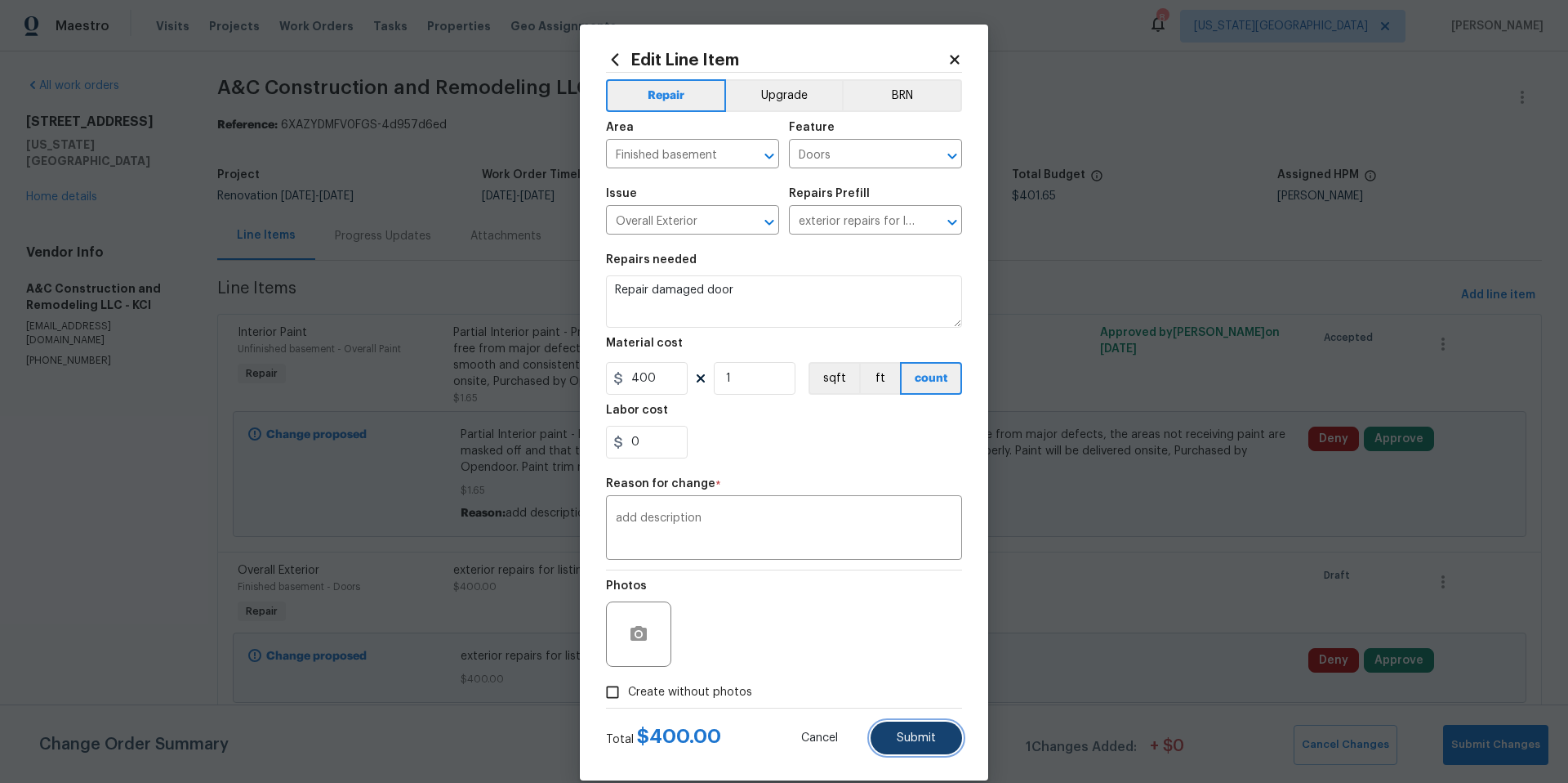
click at [918, 740] on span "Submit" at bounding box center [916, 738] width 39 height 12
type textarea "exterior repairs for listing"
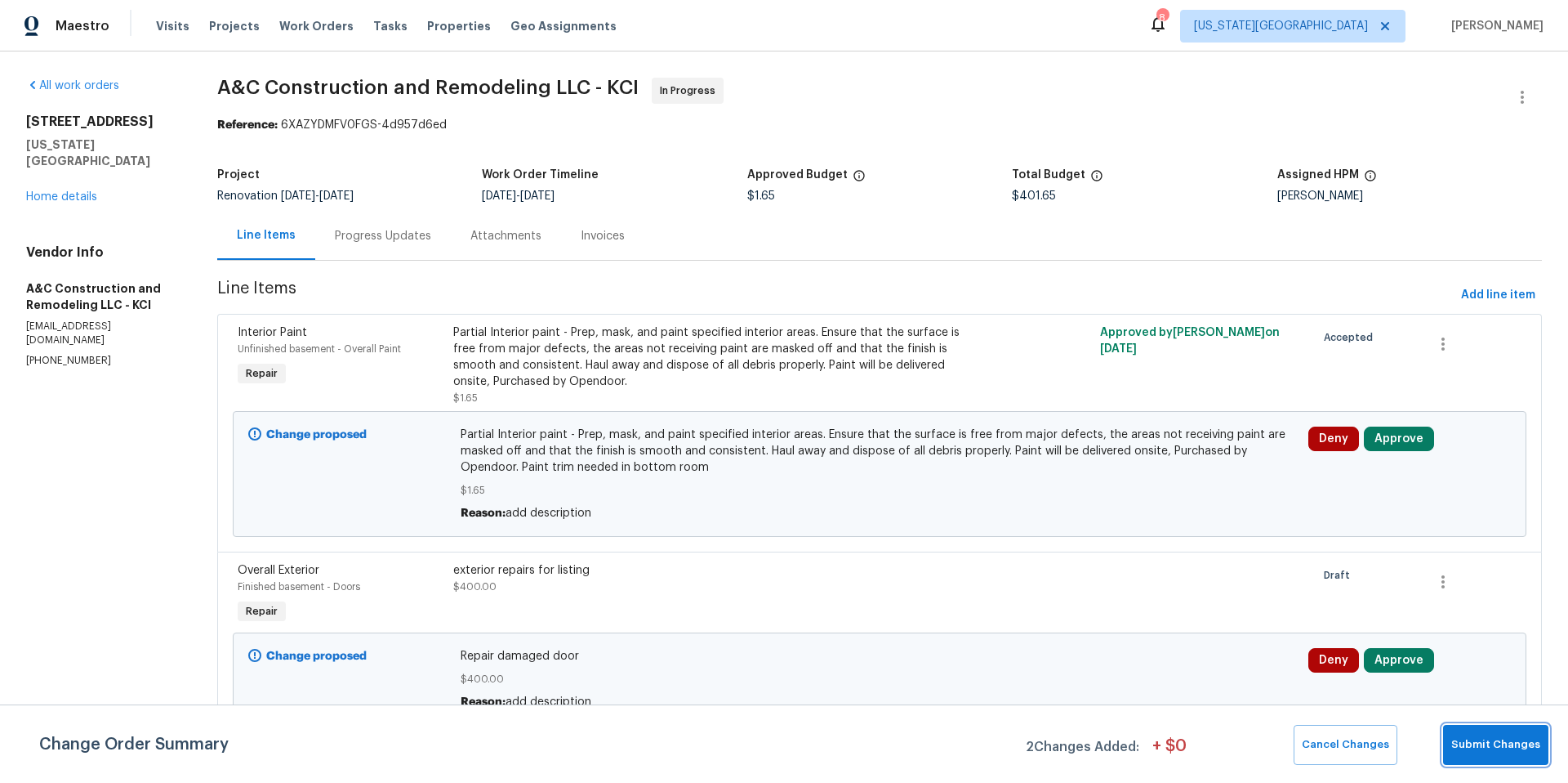
click at [1500, 734] on button "Submit Changes" at bounding box center [1495, 745] width 105 height 40
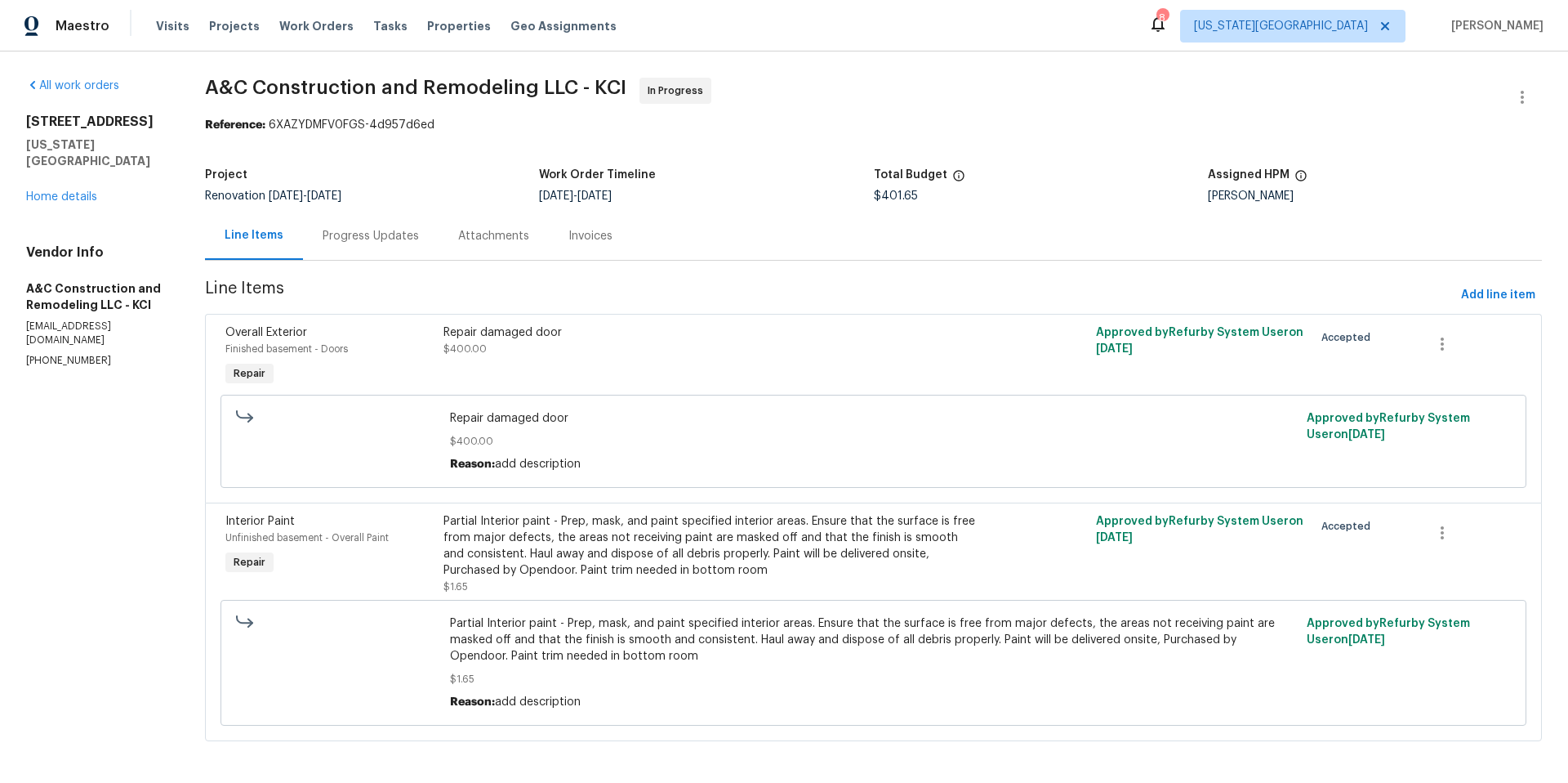
scroll to position [6, 0]
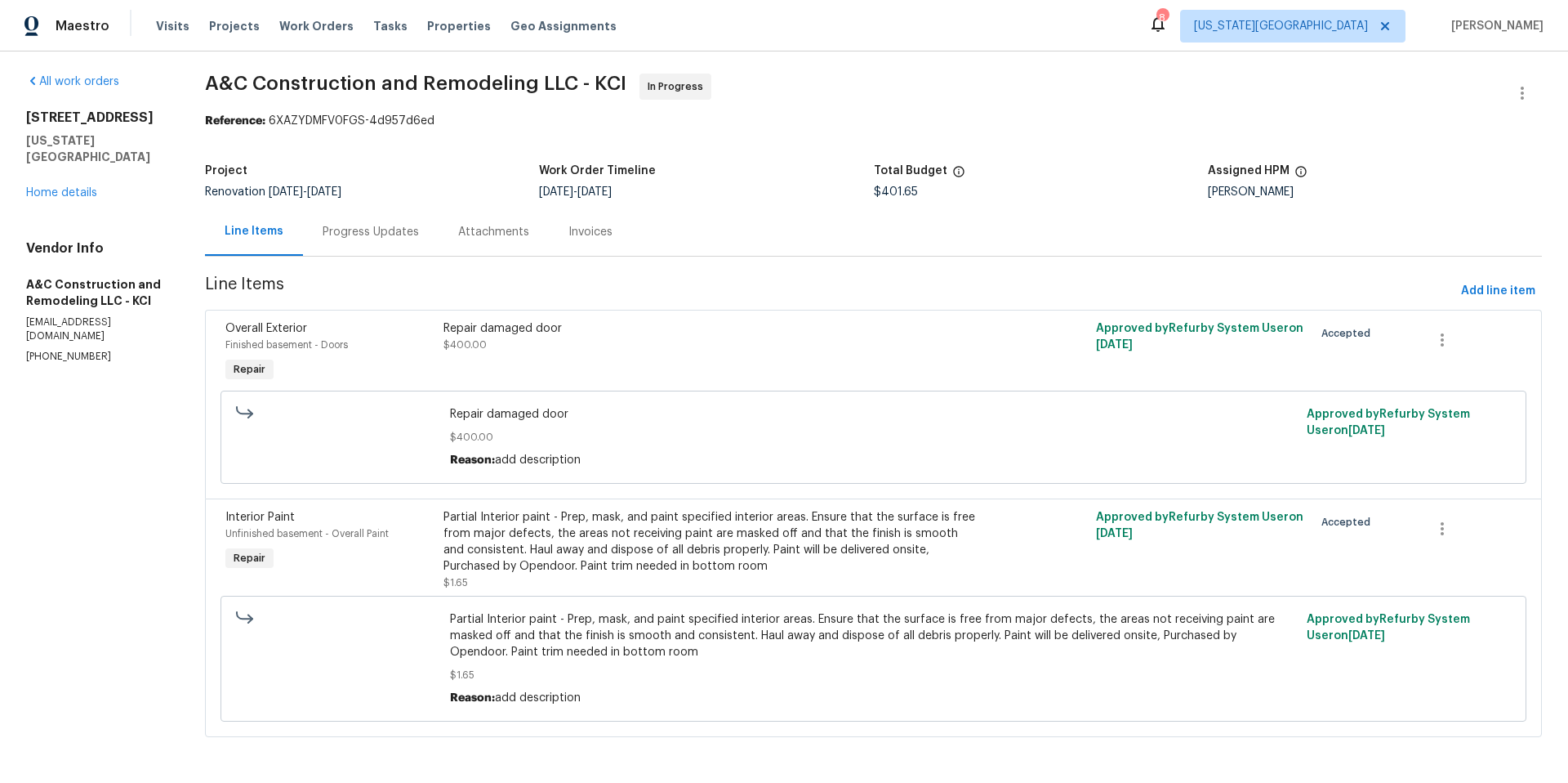
click at [383, 224] on div "Progress Updates" at bounding box center [371, 232] width 96 height 17
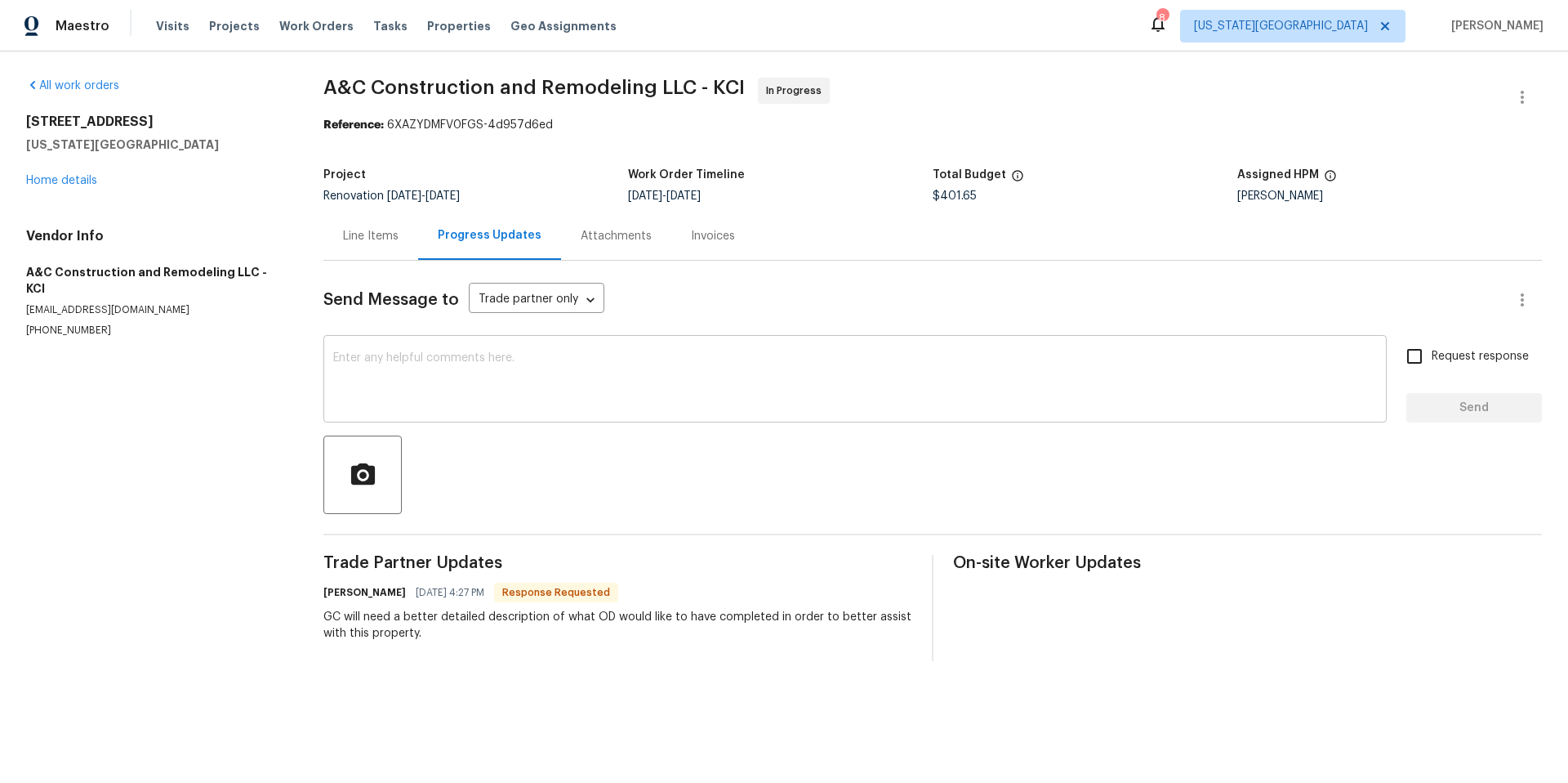
click at [397, 356] on textarea at bounding box center [854, 381] width 1043 height 57
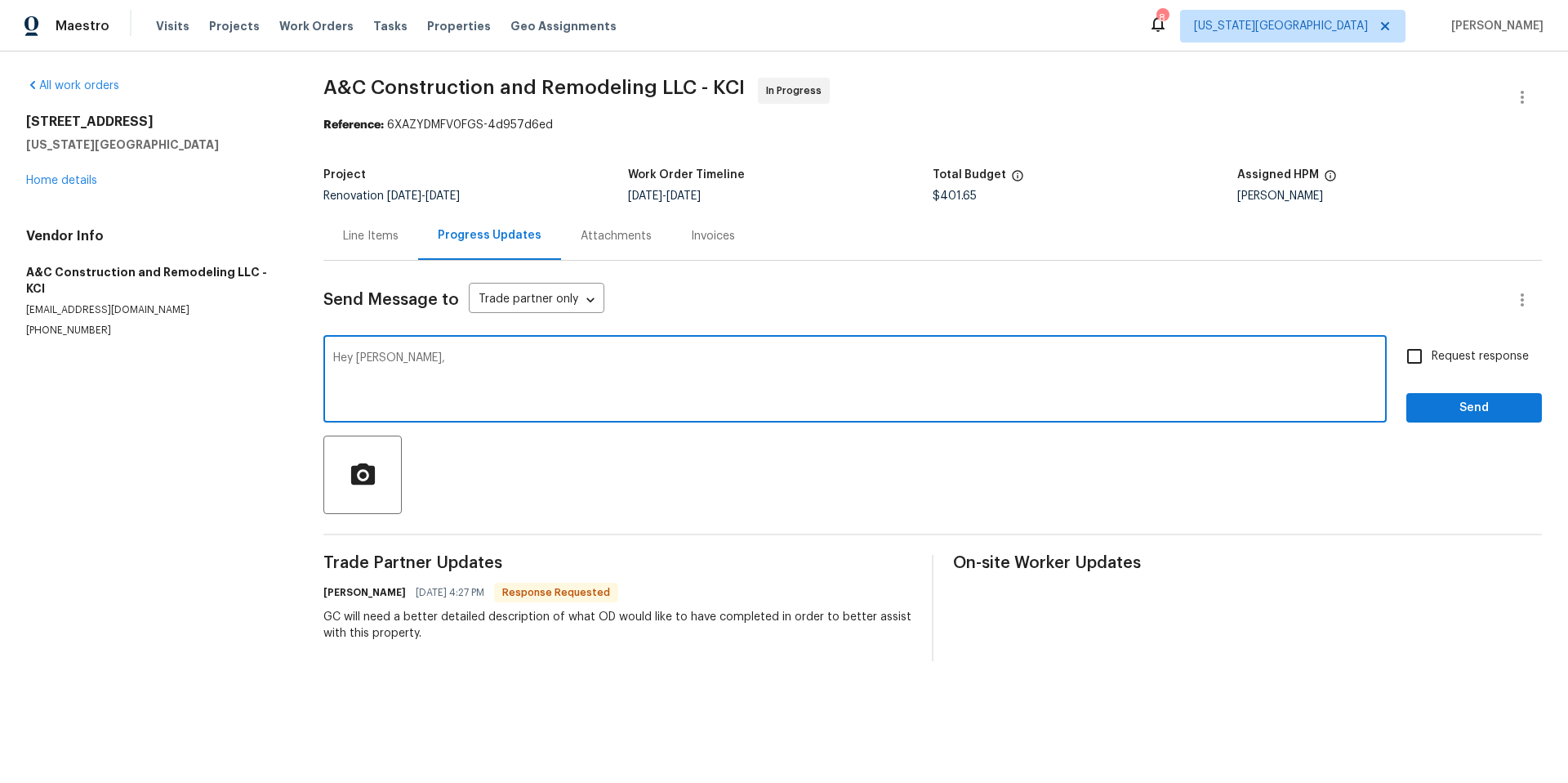
type textarea "Hey Charles,"
click at [1416, 359] on input "Request response" at bounding box center [1414, 356] width 34 height 34
checkbox input "true"
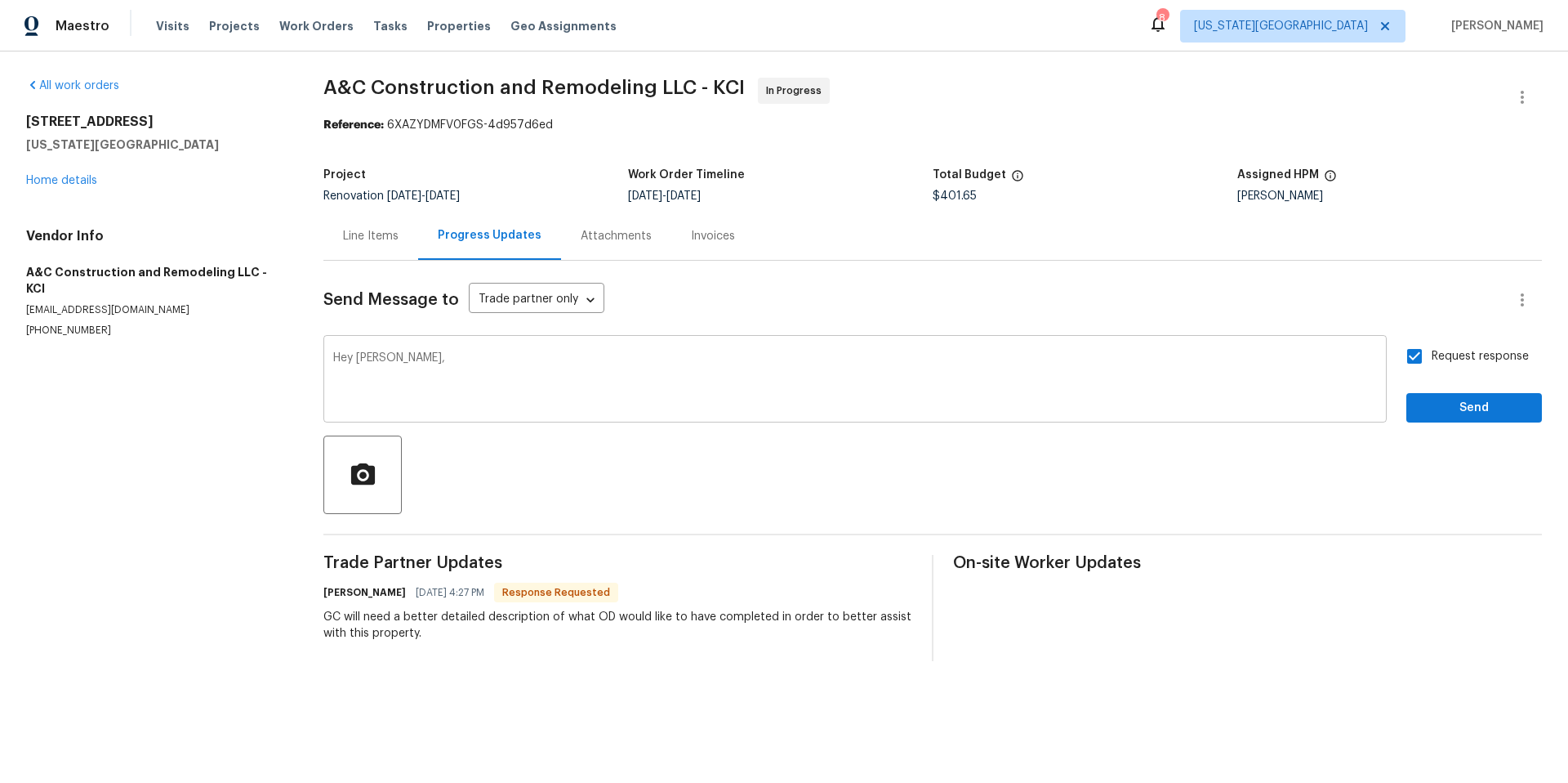
click at [629, 382] on textarea "Hey Charles," at bounding box center [854, 381] width 1043 height 57
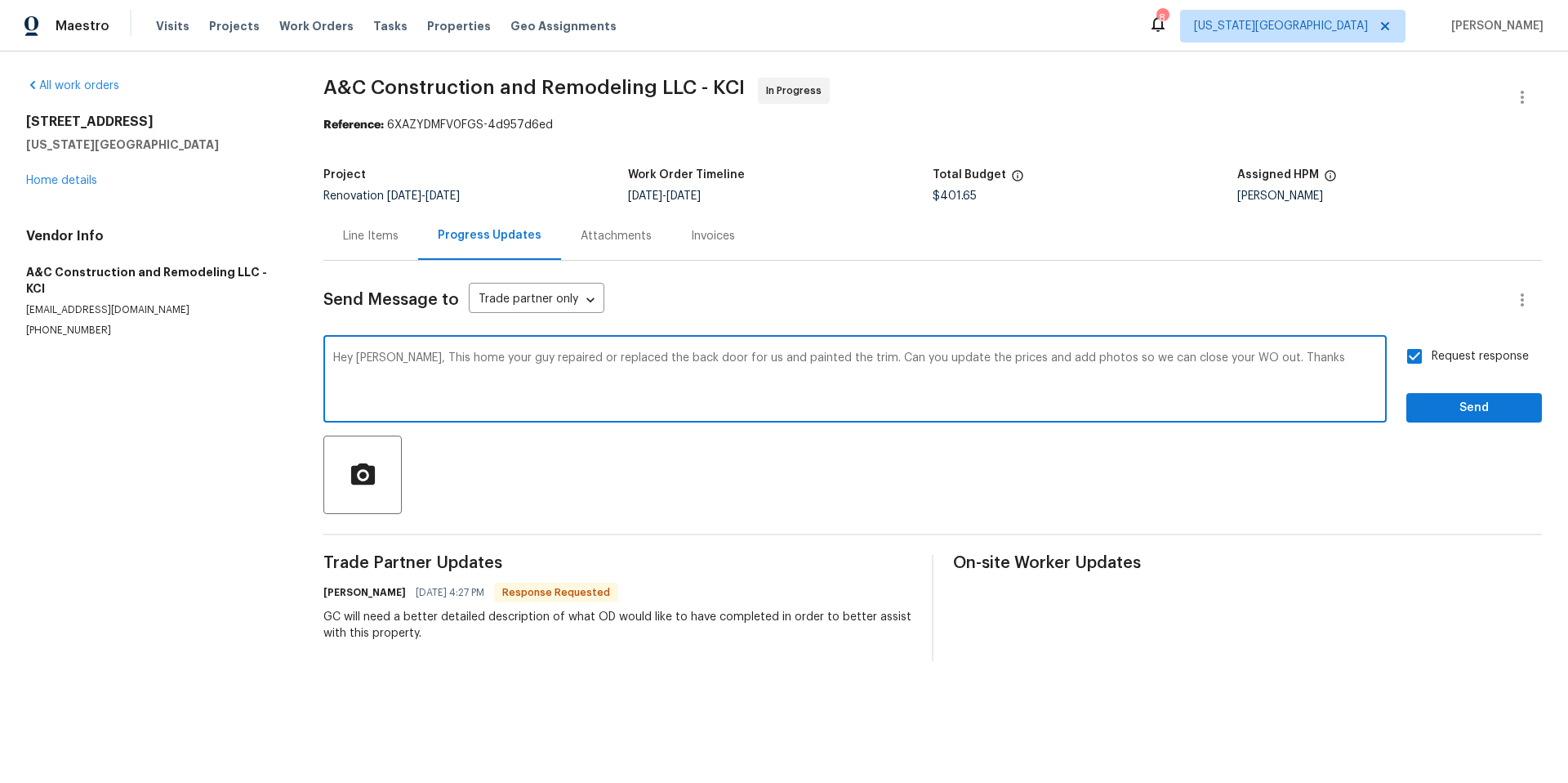
type textarea "Hey Charles, This home your guy repaired or replaced the back door for us and p…"
click at [1488, 414] on span "Send" at bounding box center [1473, 407] width 109 height 21
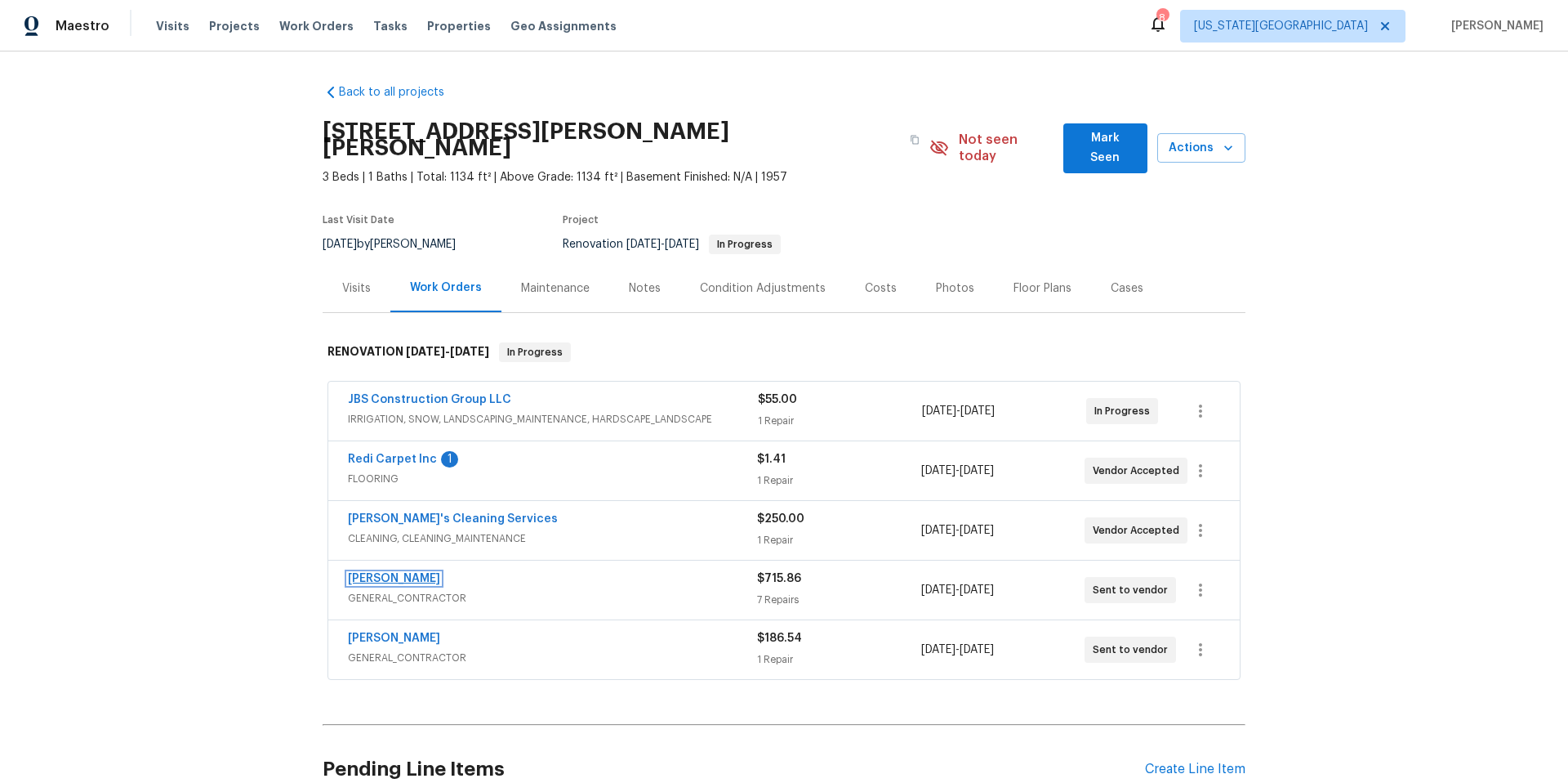
click at [383, 572] on link "[PERSON_NAME]" at bounding box center [394, 578] width 92 height 12
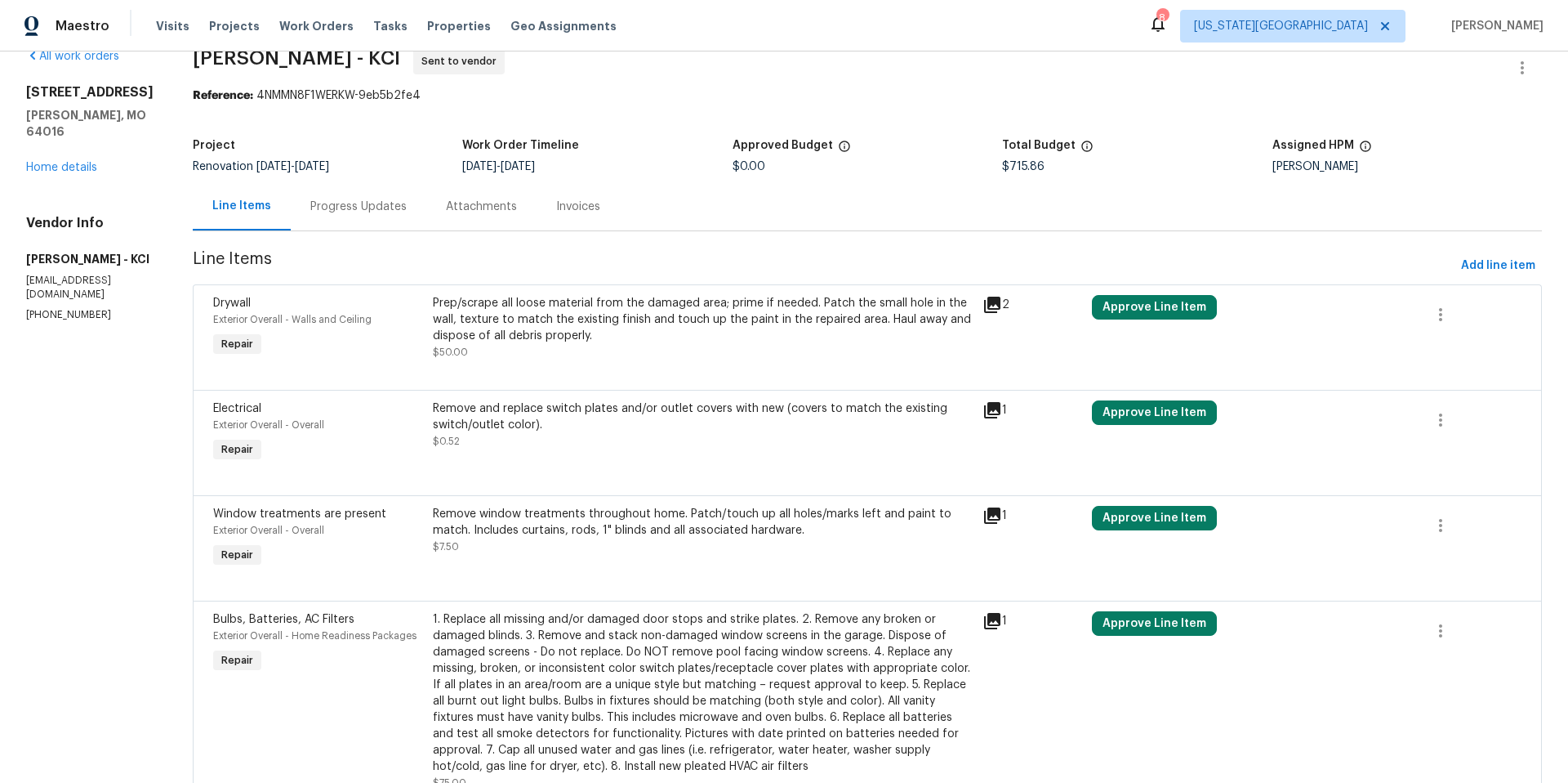
scroll to position [29, 0]
click at [987, 416] on icon at bounding box center [992, 410] width 17 height 17
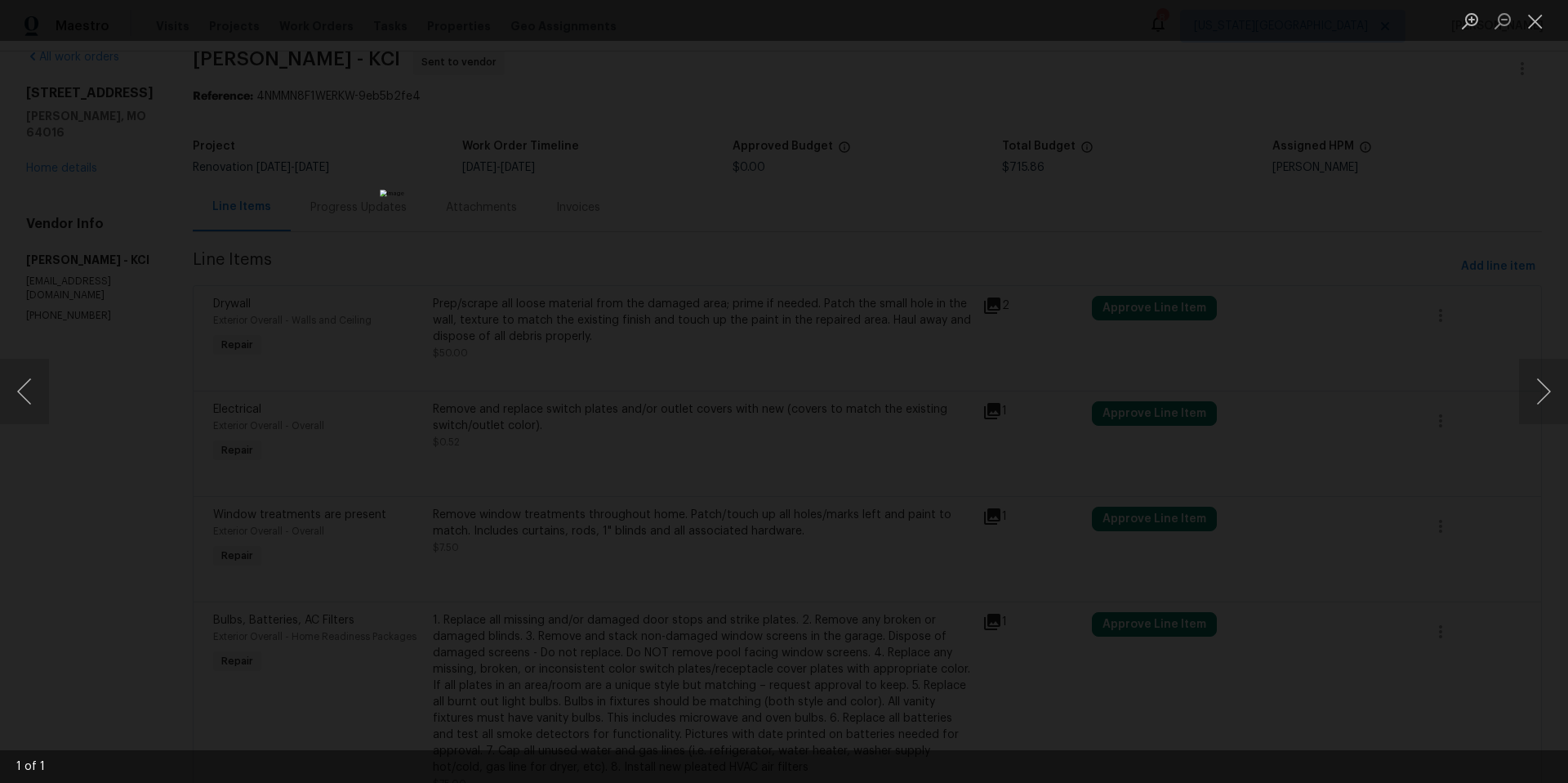
click at [1123, 219] on div "Lightbox" at bounding box center [784, 392] width 1568 height 783
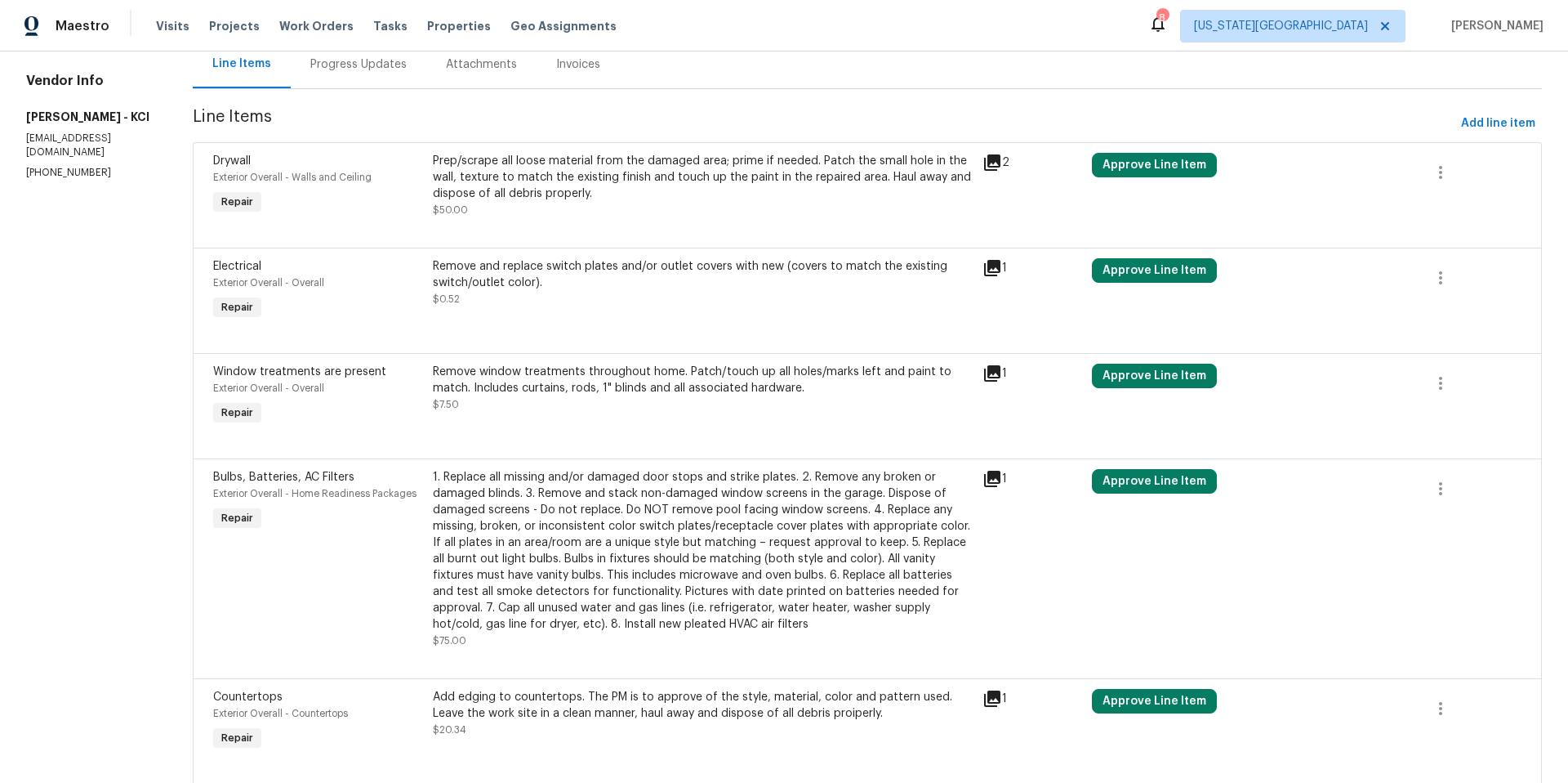
scroll to position [179, 0]
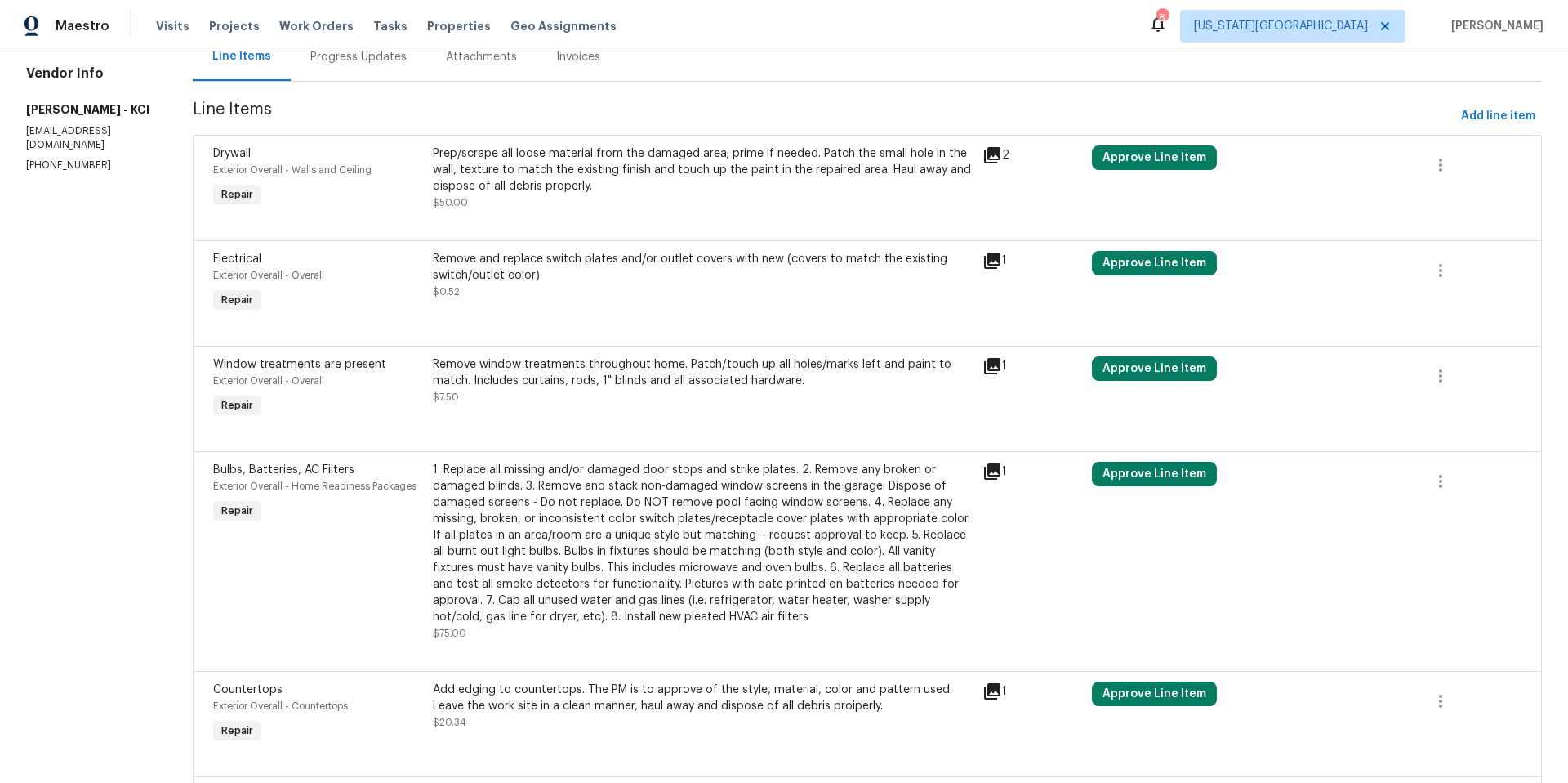
click at [779, 376] on div "Remove window treatments throughout home. Patch/touch up all holes/marks left a…" at bounding box center [702, 372] width 540 height 32
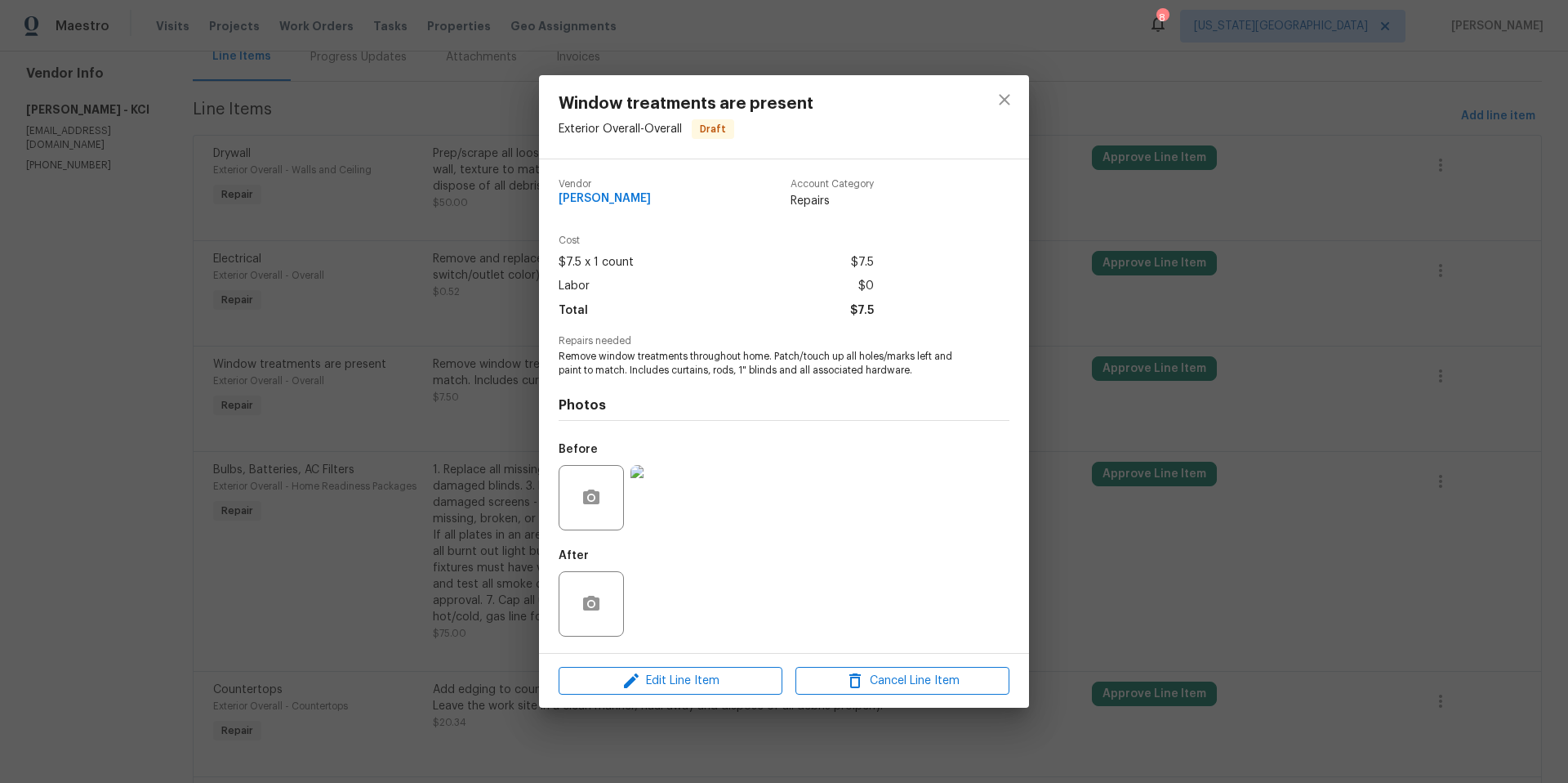
click at [677, 513] on img at bounding box center [663, 498] width 65 height 65
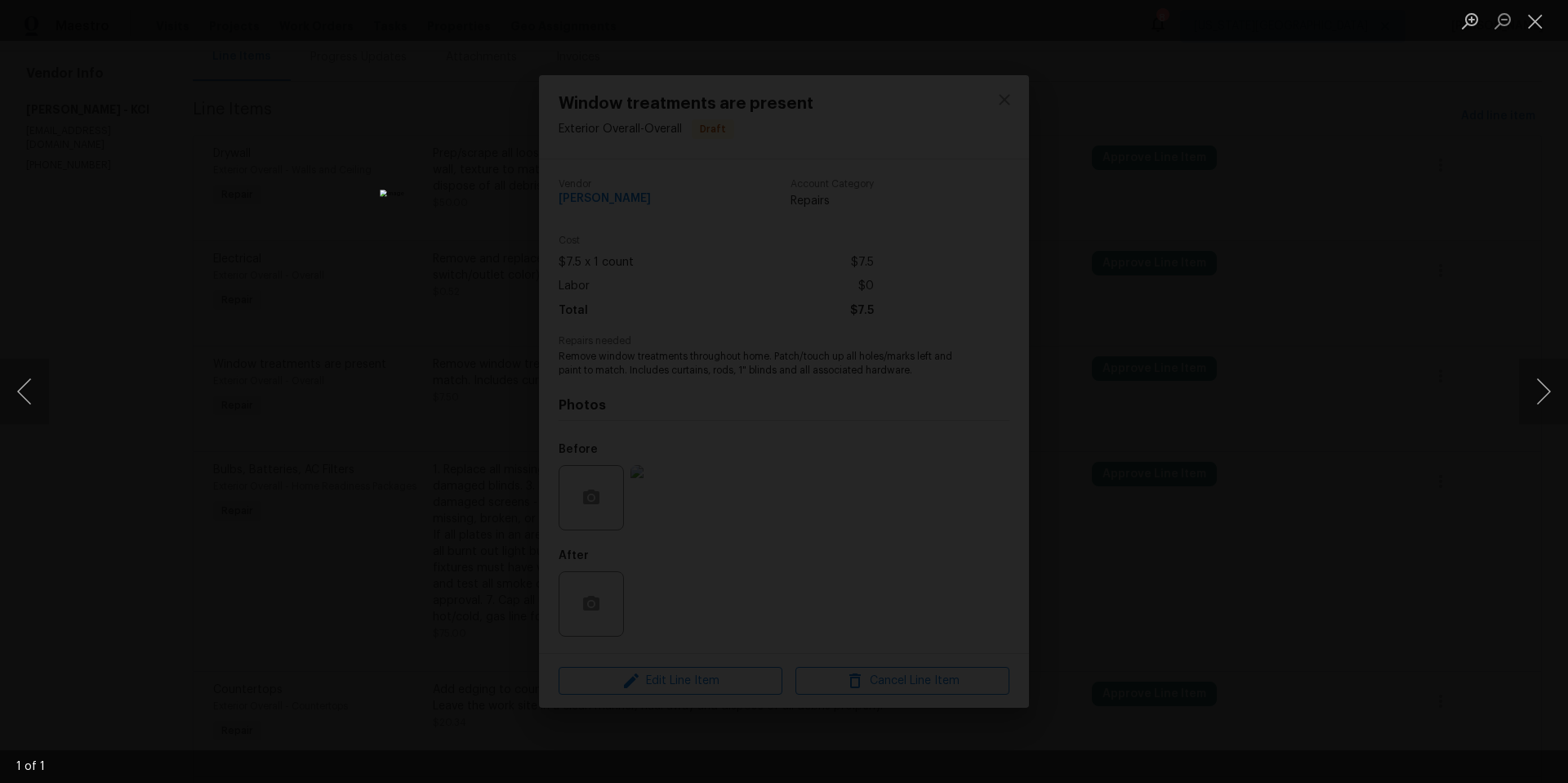
click at [1157, 456] on div "Lightbox" at bounding box center [784, 392] width 1568 height 783
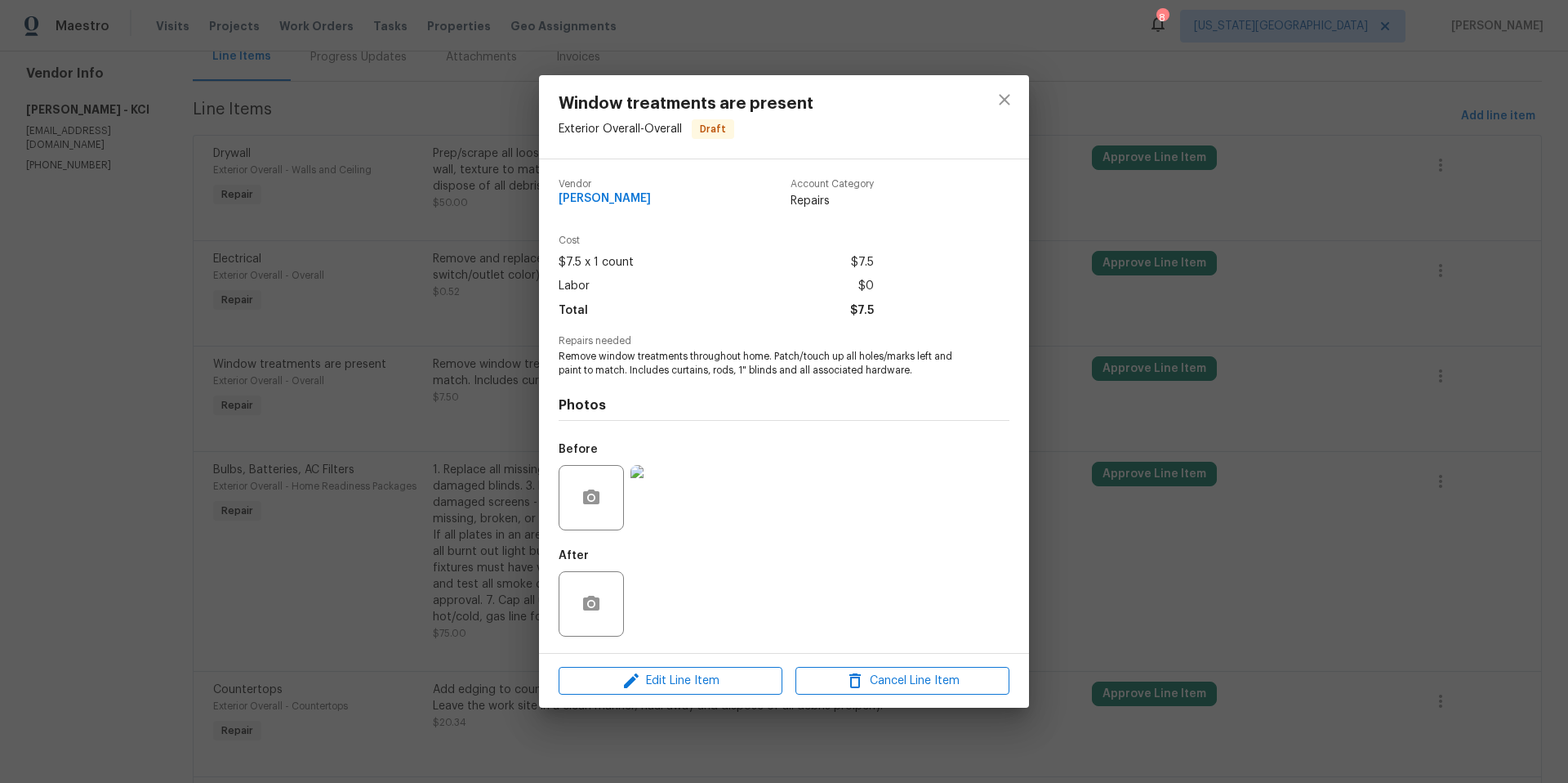
click at [1077, 416] on div "Window treatments are present Exterior Overall - Overall Draft Vendor MEL Contr…" at bounding box center [784, 392] width 1568 height 783
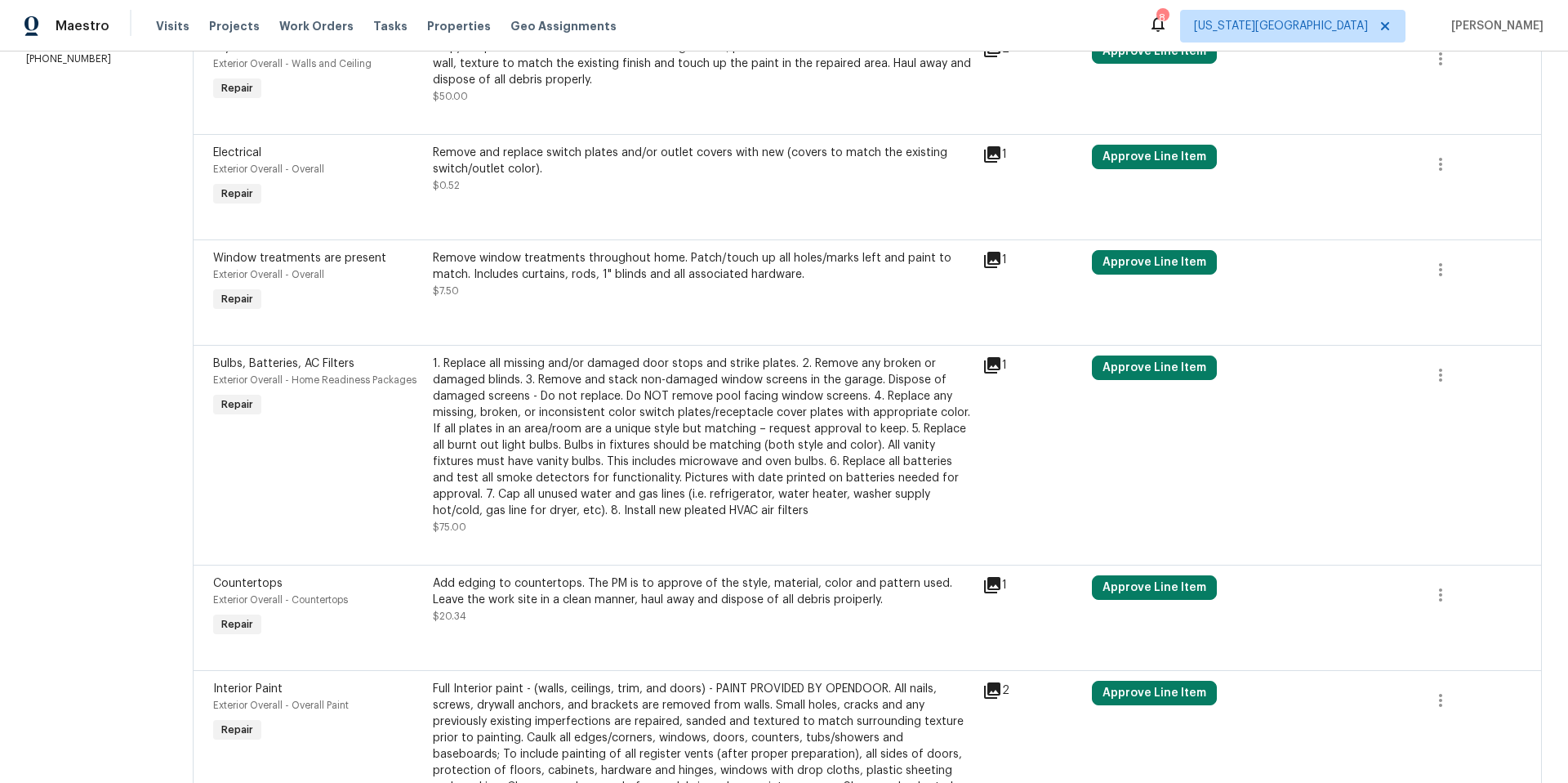
scroll to position [278, 0]
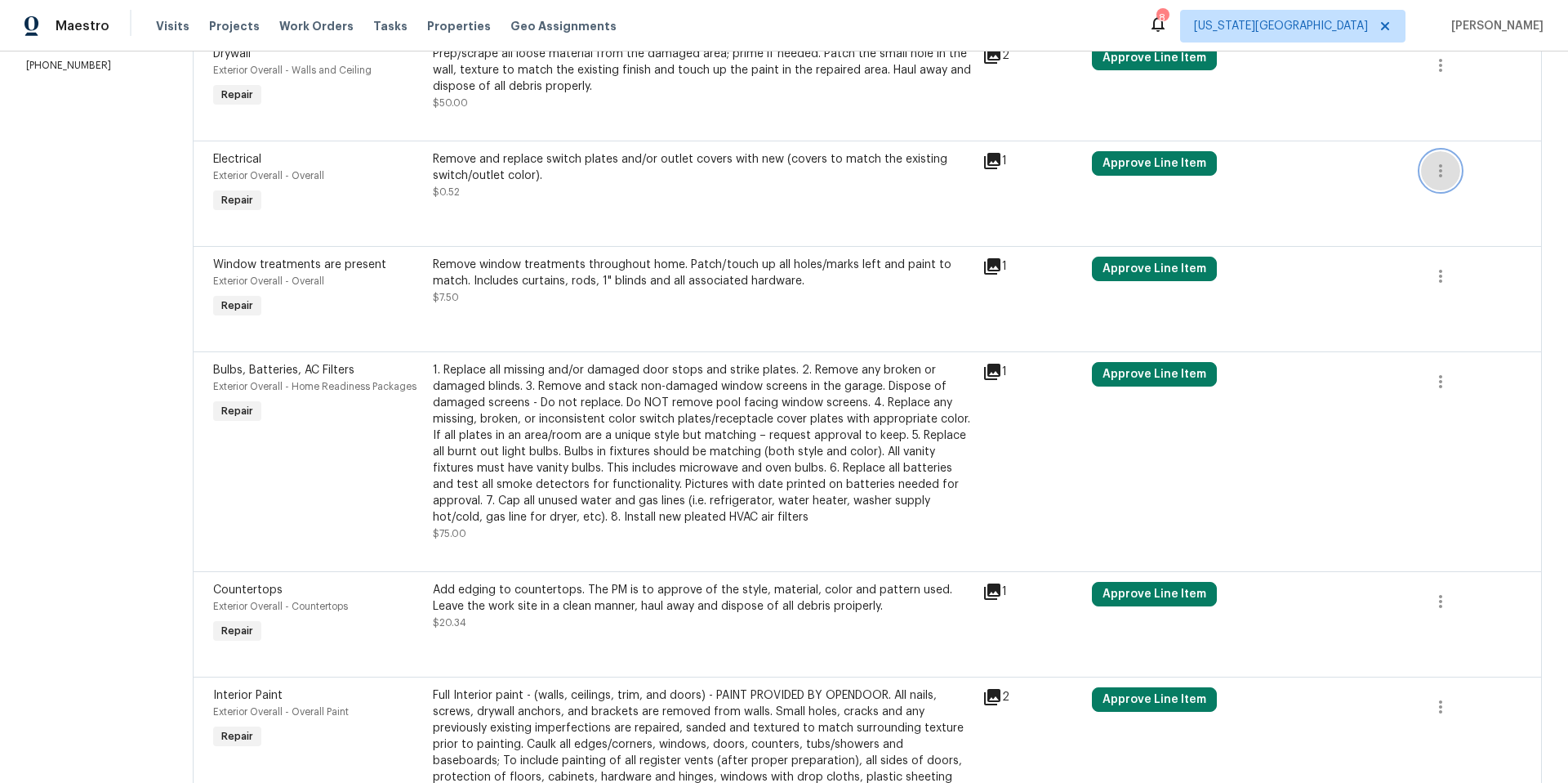
click at [1438, 170] on icon "button" at bounding box center [1440, 171] width 20 height 20
click at [1438, 170] on li "Cancel" at bounding box center [1453, 170] width 63 height 27
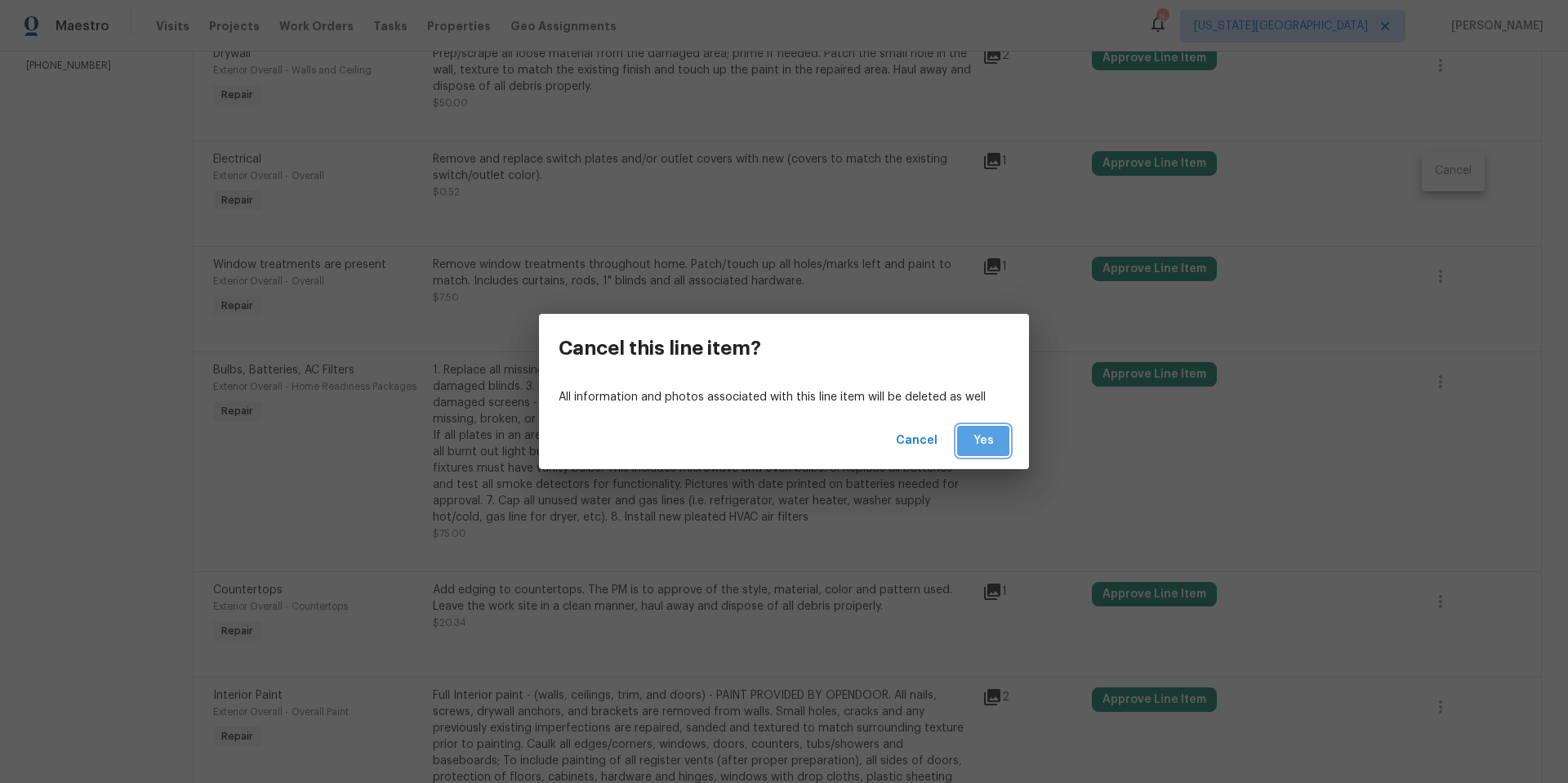
click at [976, 434] on span "Yes" at bounding box center [983, 441] width 27 height 21
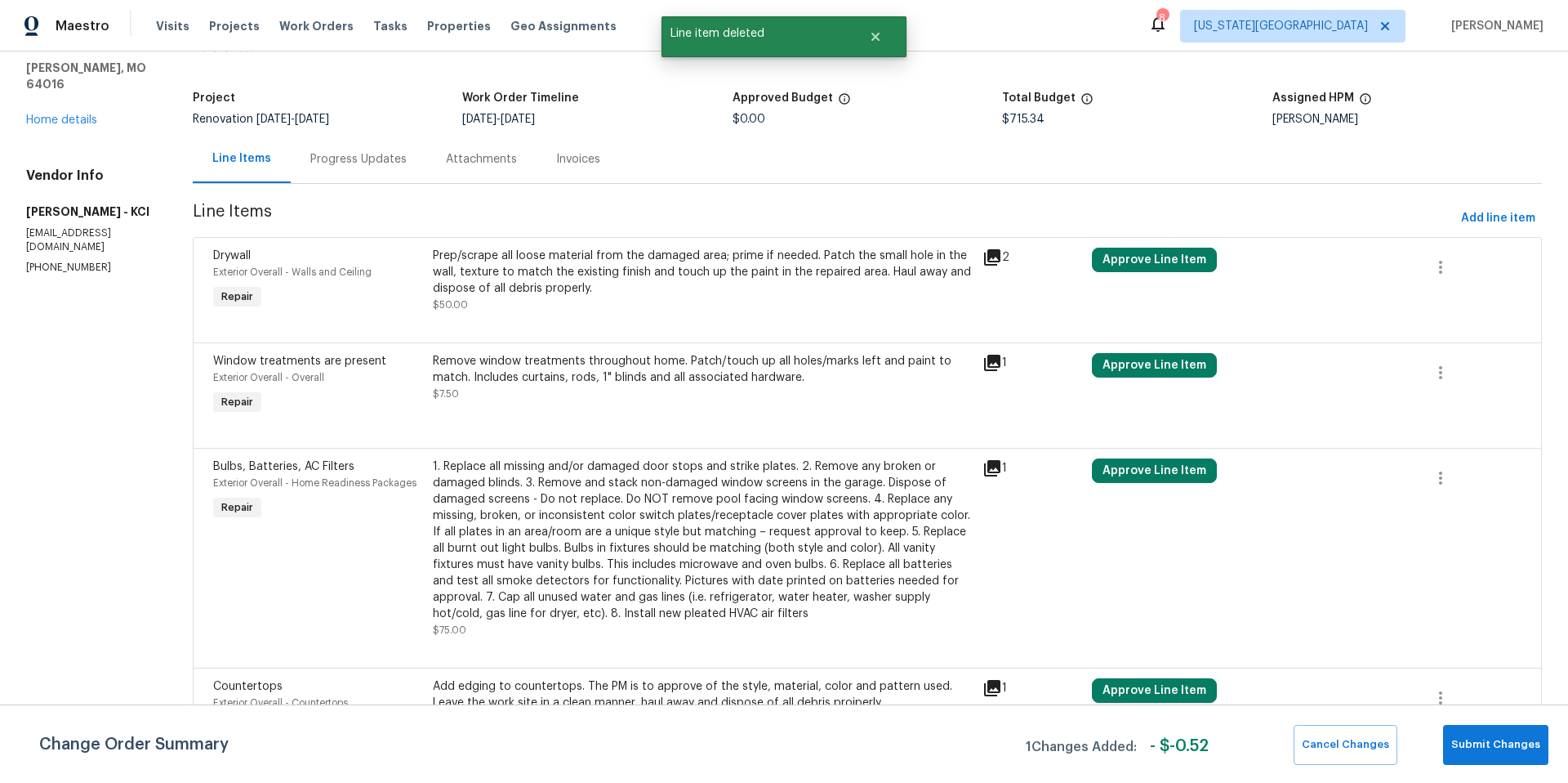
scroll to position [83, 0]
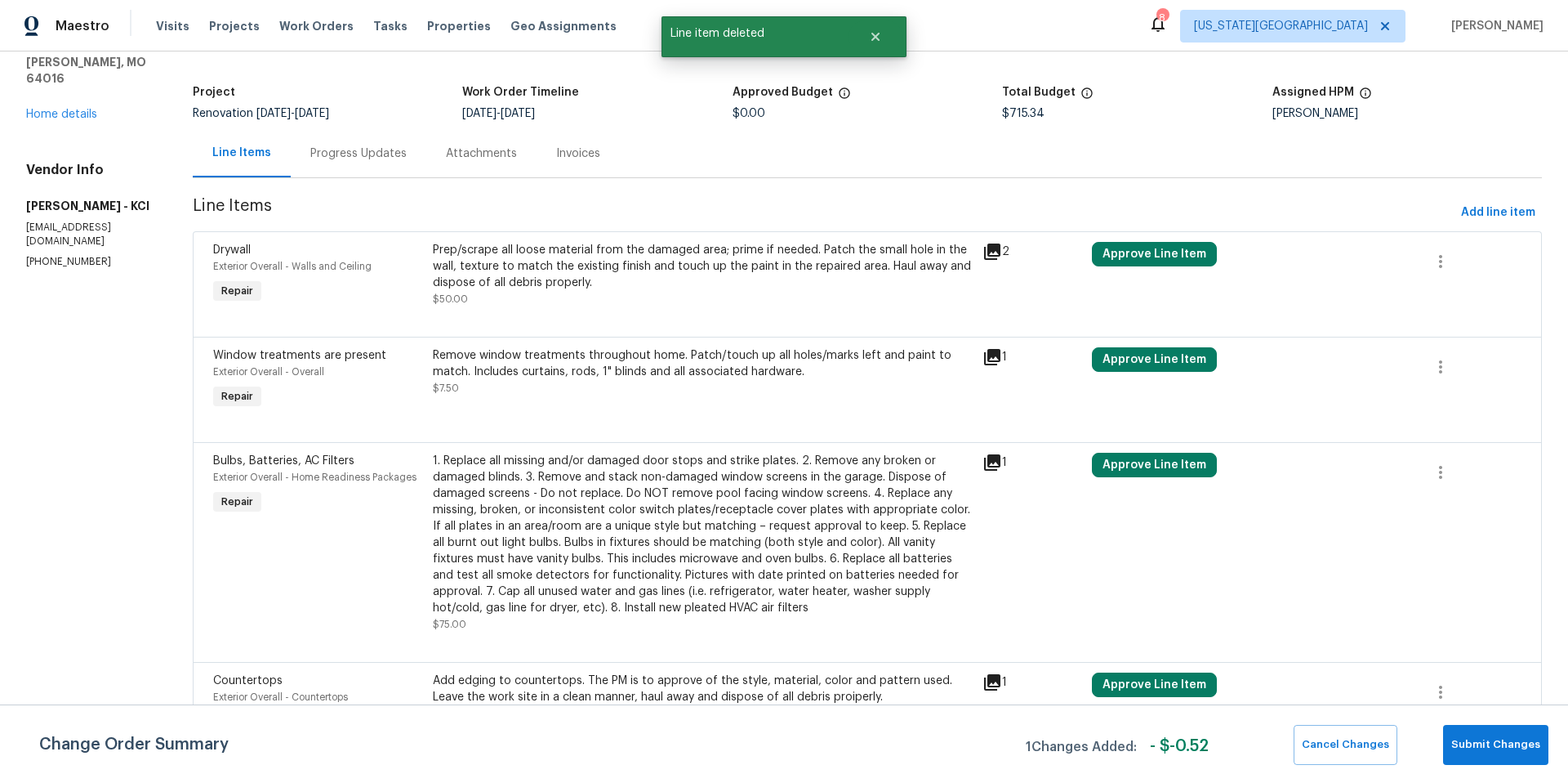
click at [995, 253] on icon at bounding box center [992, 252] width 20 height 20
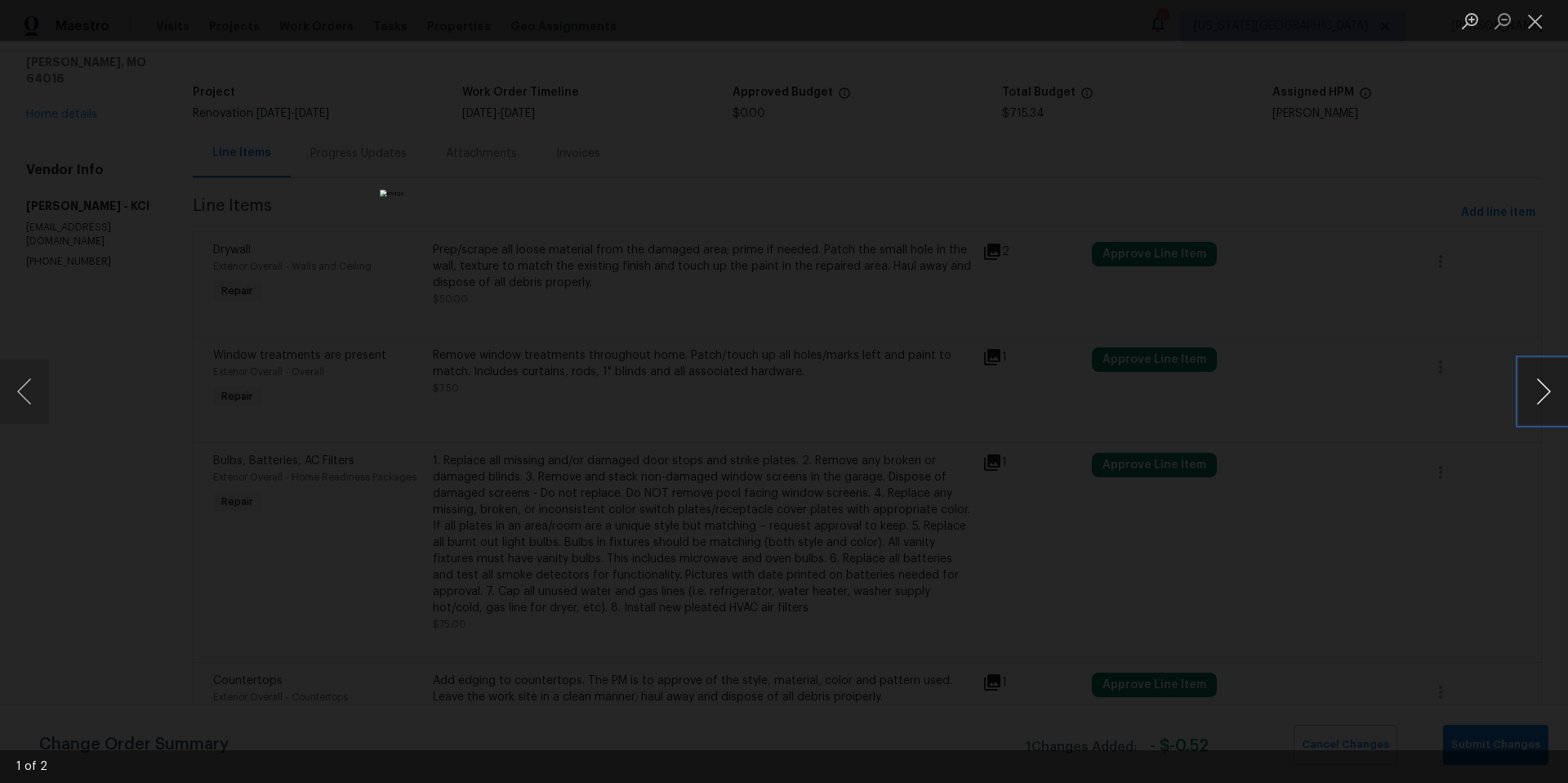
click at [1546, 386] on button "Next image" at bounding box center [1543, 392] width 49 height 65
click at [1478, 392] on div "Lightbox" at bounding box center [784, 392] width 1568 height 783
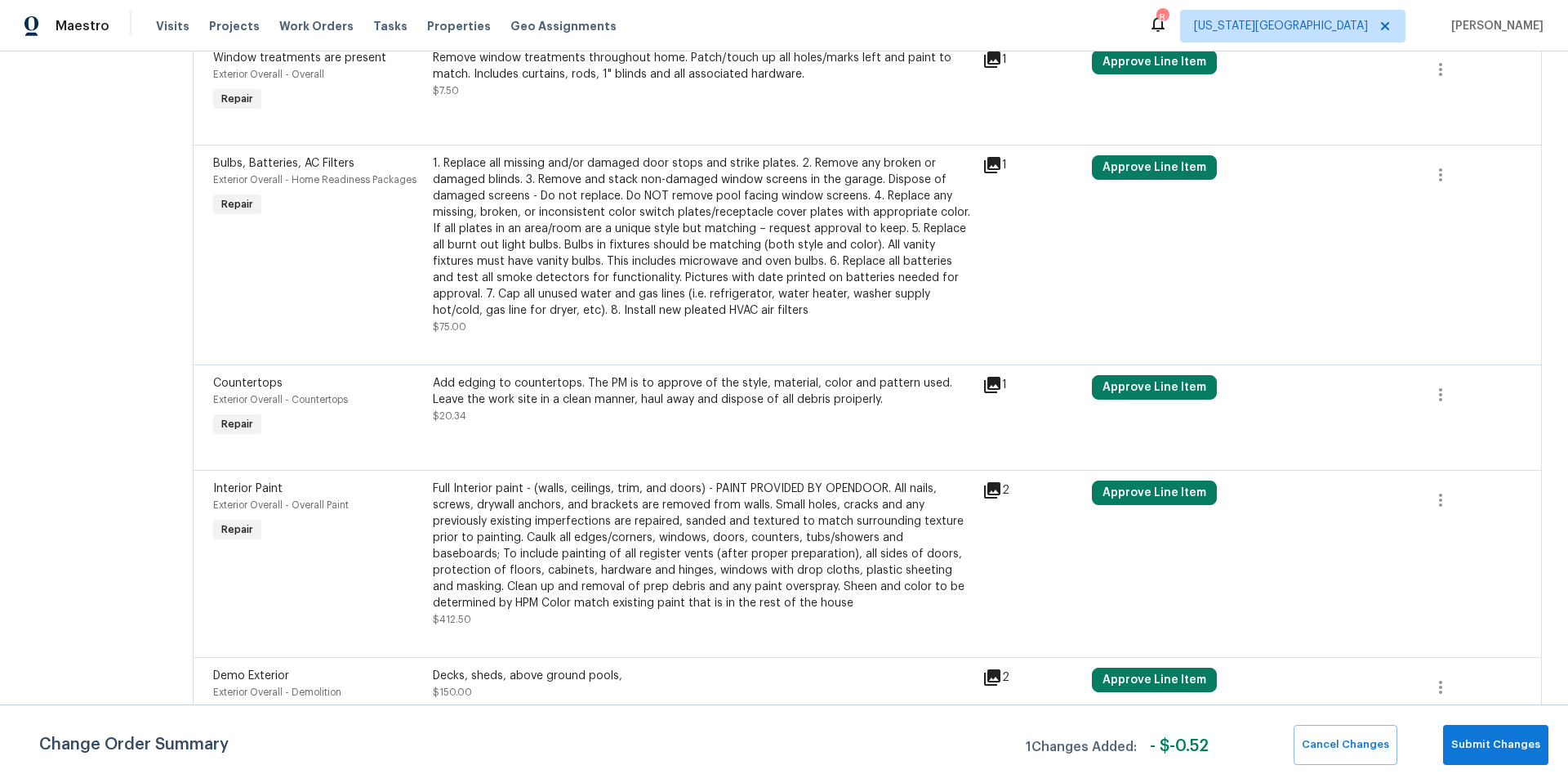
scroll to position [408, 0]
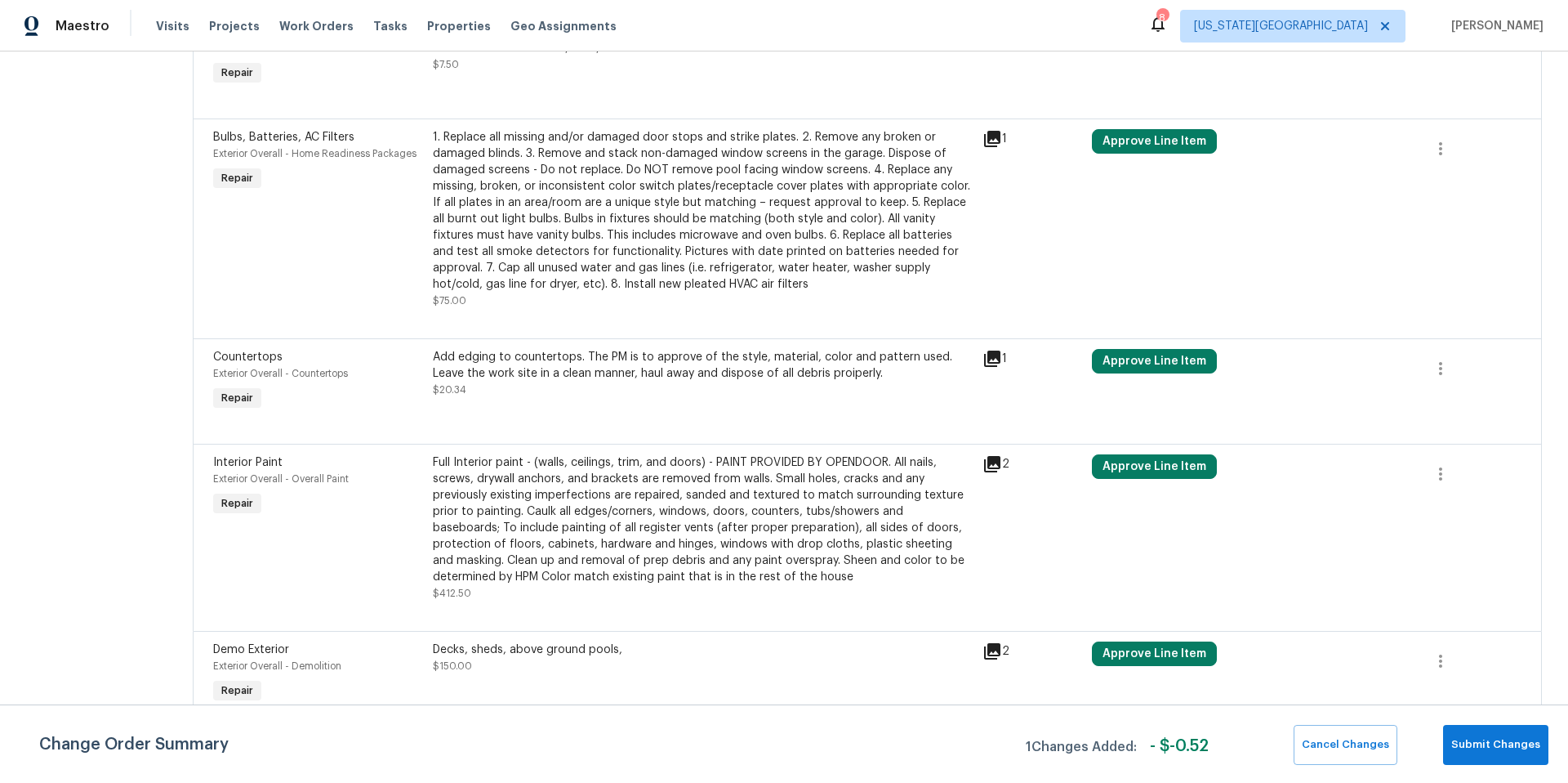
click at [670, 645] on div "Decks, sheds, above ground pools," at bounding box center [702, 649] width 540 height 17
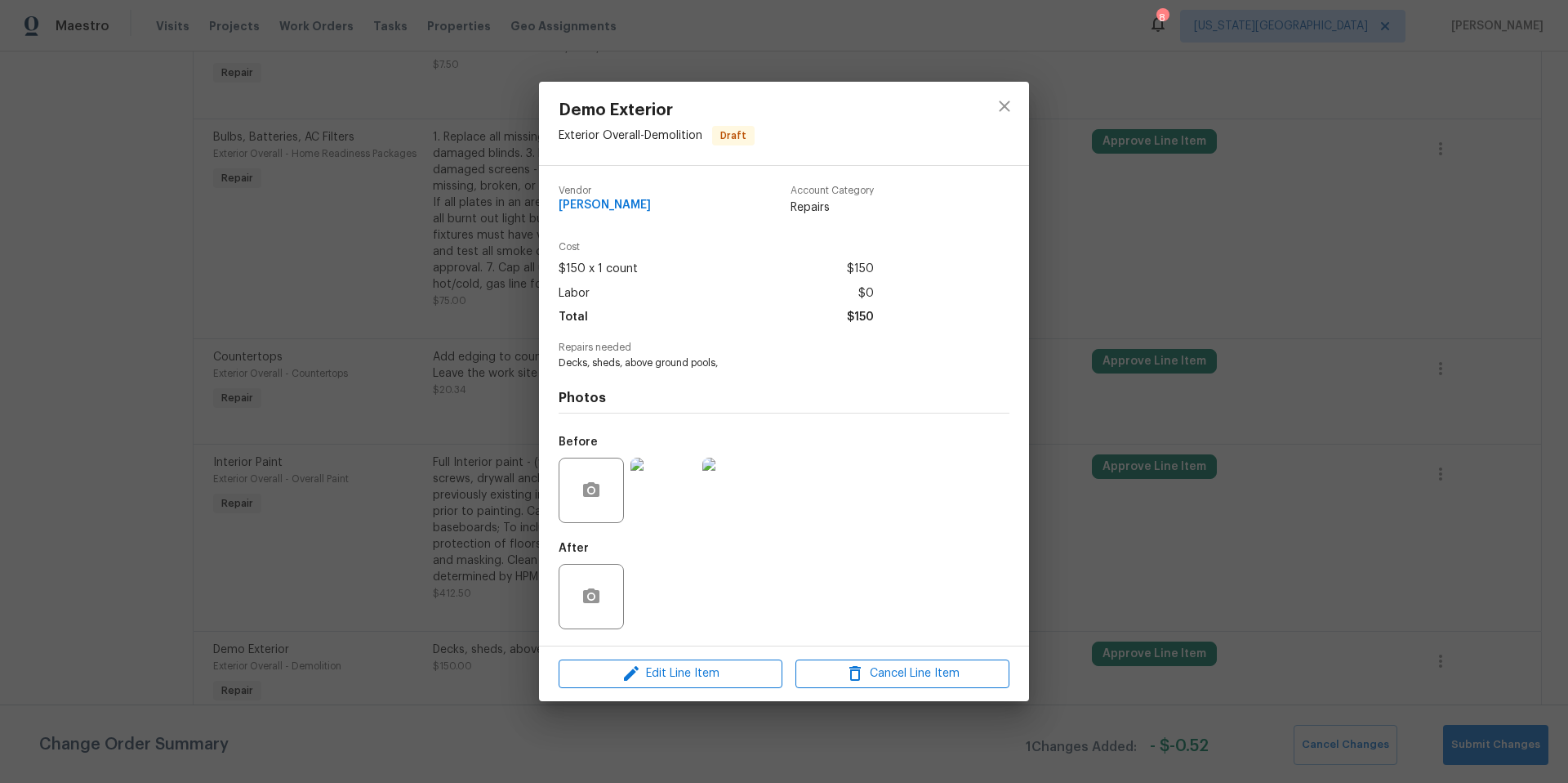
click at [676, 486] on img at bounding box center [663, 490] width 65 height 65
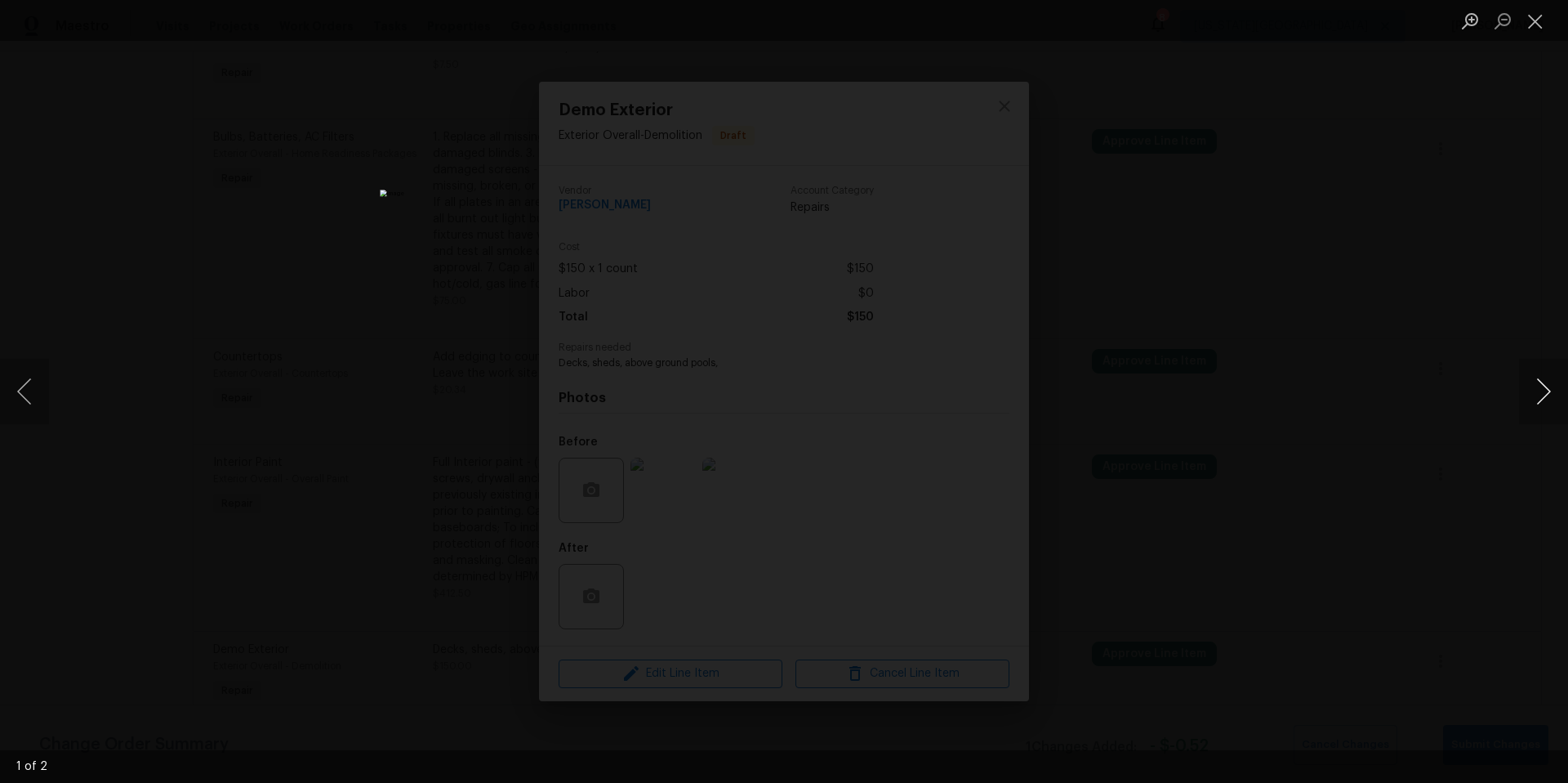
click at [1554, 392] on button "Next image" at bounding box center [1543, 392] width 49 height 65
click at [1397, 416] on div "Lightbox" at bounding box center [784, 392] width 1568 height 783
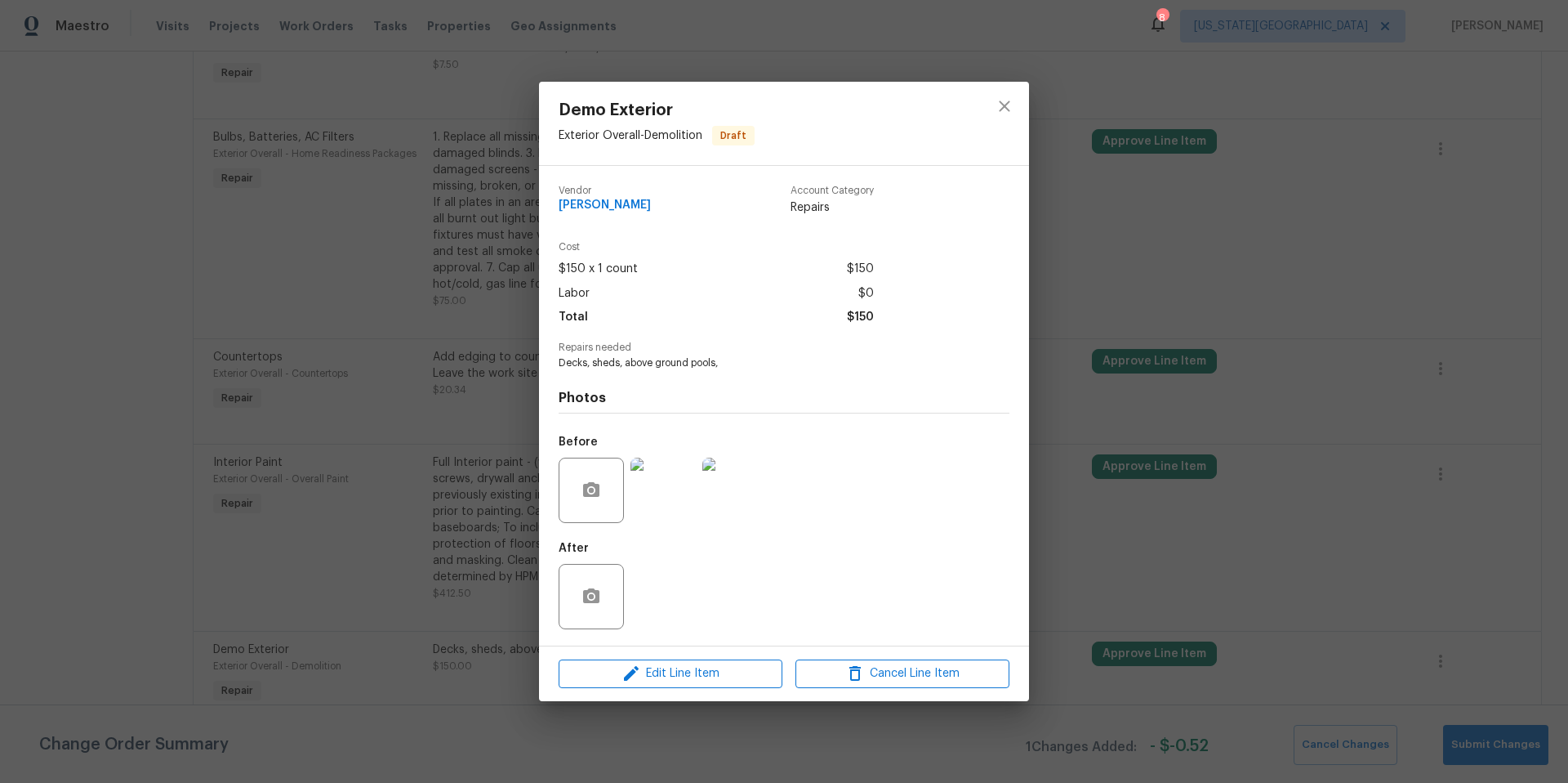
click at [1380, 488] on div "Demo Exterior Exterior Overall - Demolition Draft Vendor MEL Contracting Accoun…" at bounding box center [784, 392] width 1568 height 783
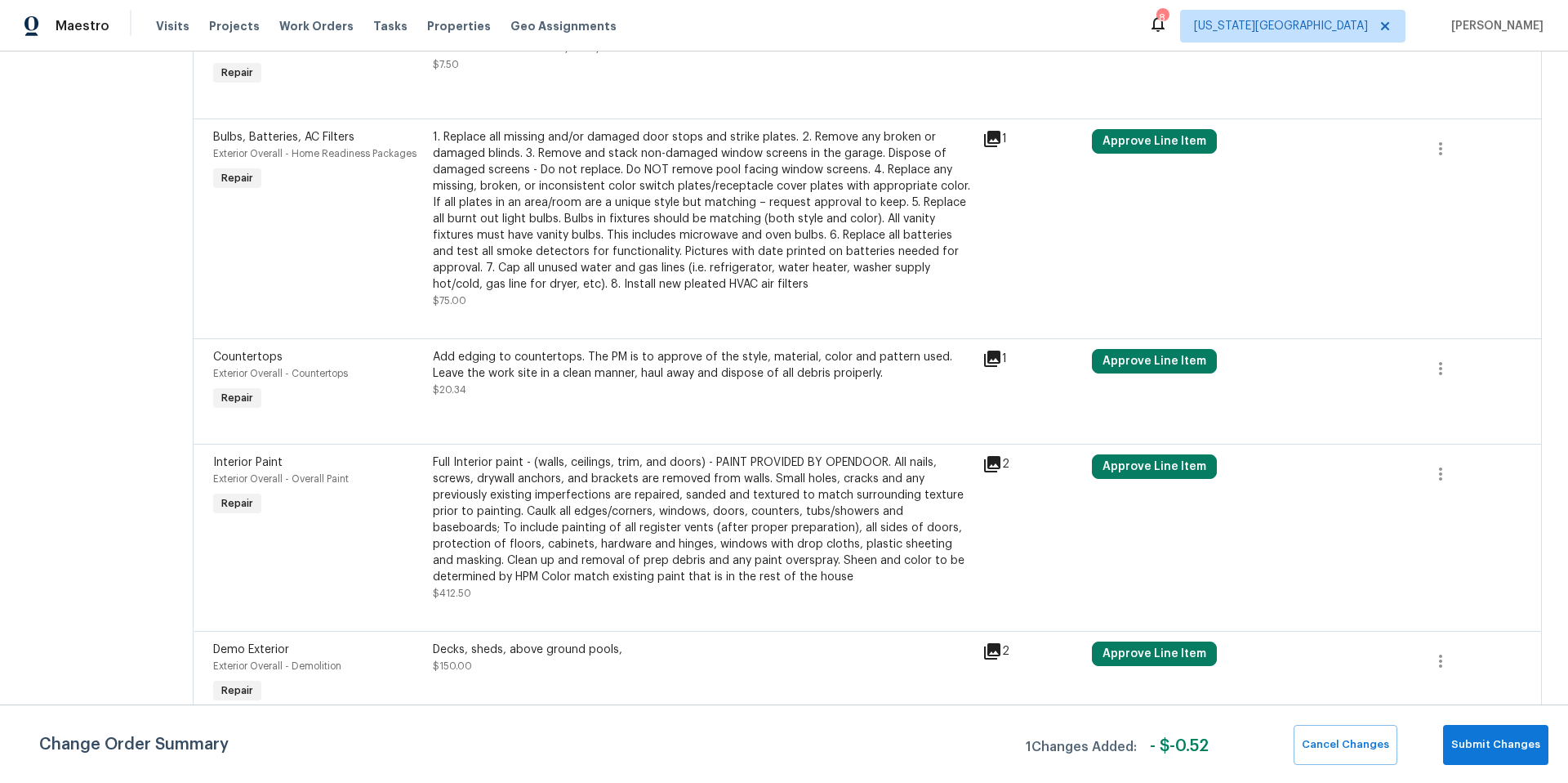
click at [577, 504] on div "Full Interior paint - (walls, ceilings, trim, and doors) - PAINT PROVIDED BY OP…" at bounding box center [702, 519] width 540 height 131
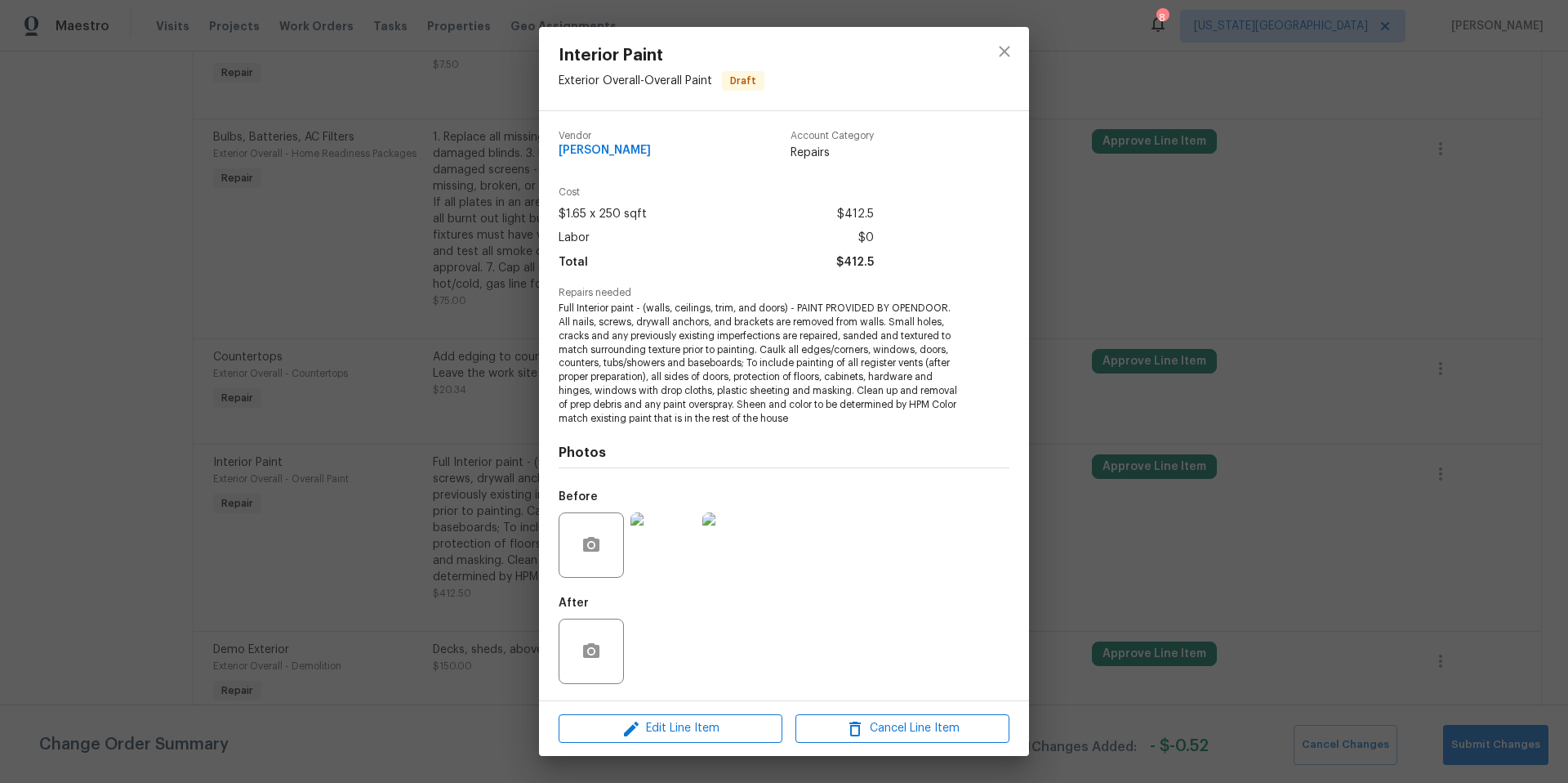
click at [668, 540] on img at bounding box center [663, 545] width 65 height 65
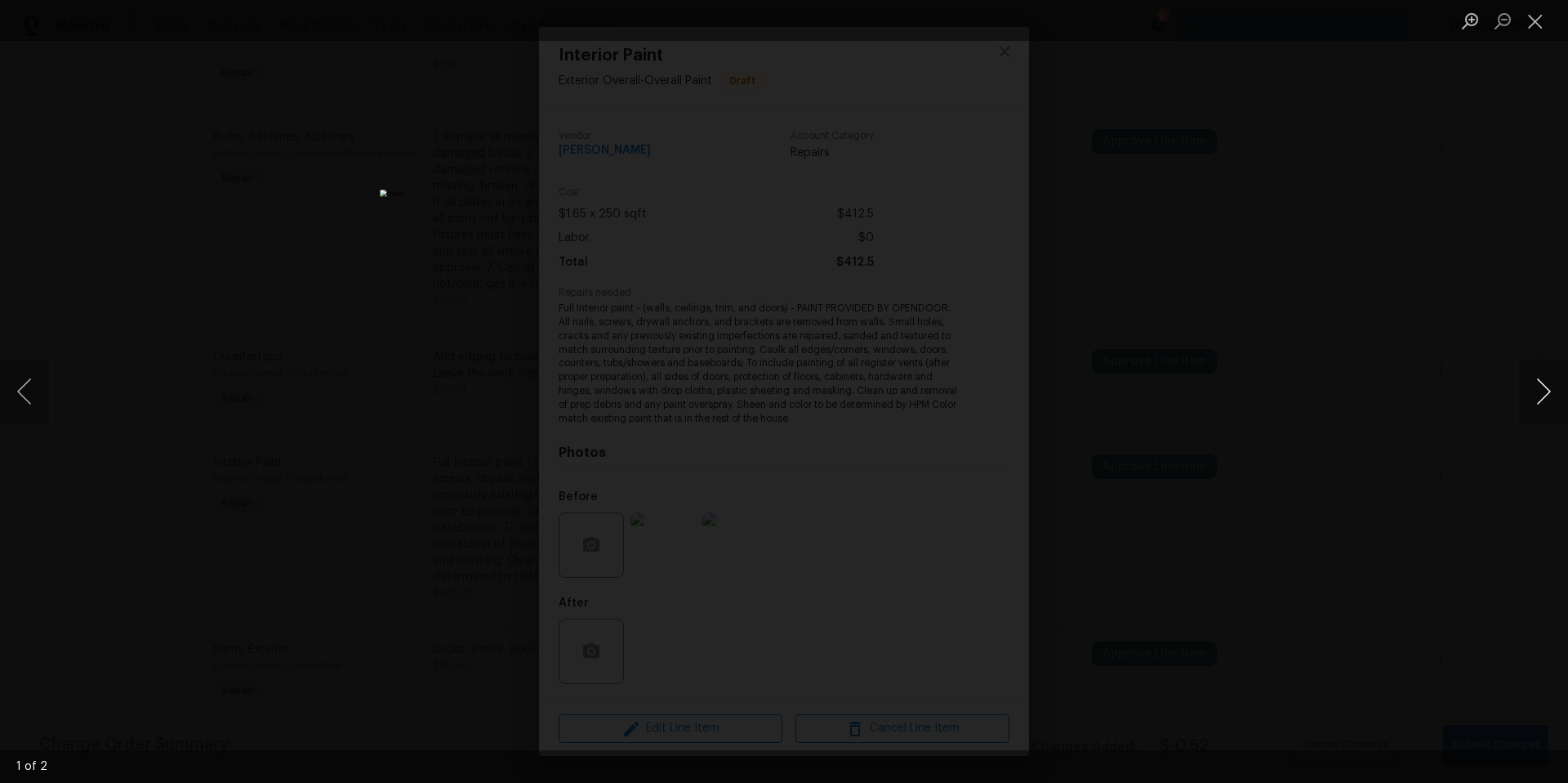
click at [1541, 403] on button "Next image" at bounding box center [1543, 392] width 49 height 65
click at [1422, 396] on div "Lightbox" at bounding box center [784, 392] width 1568 height 783
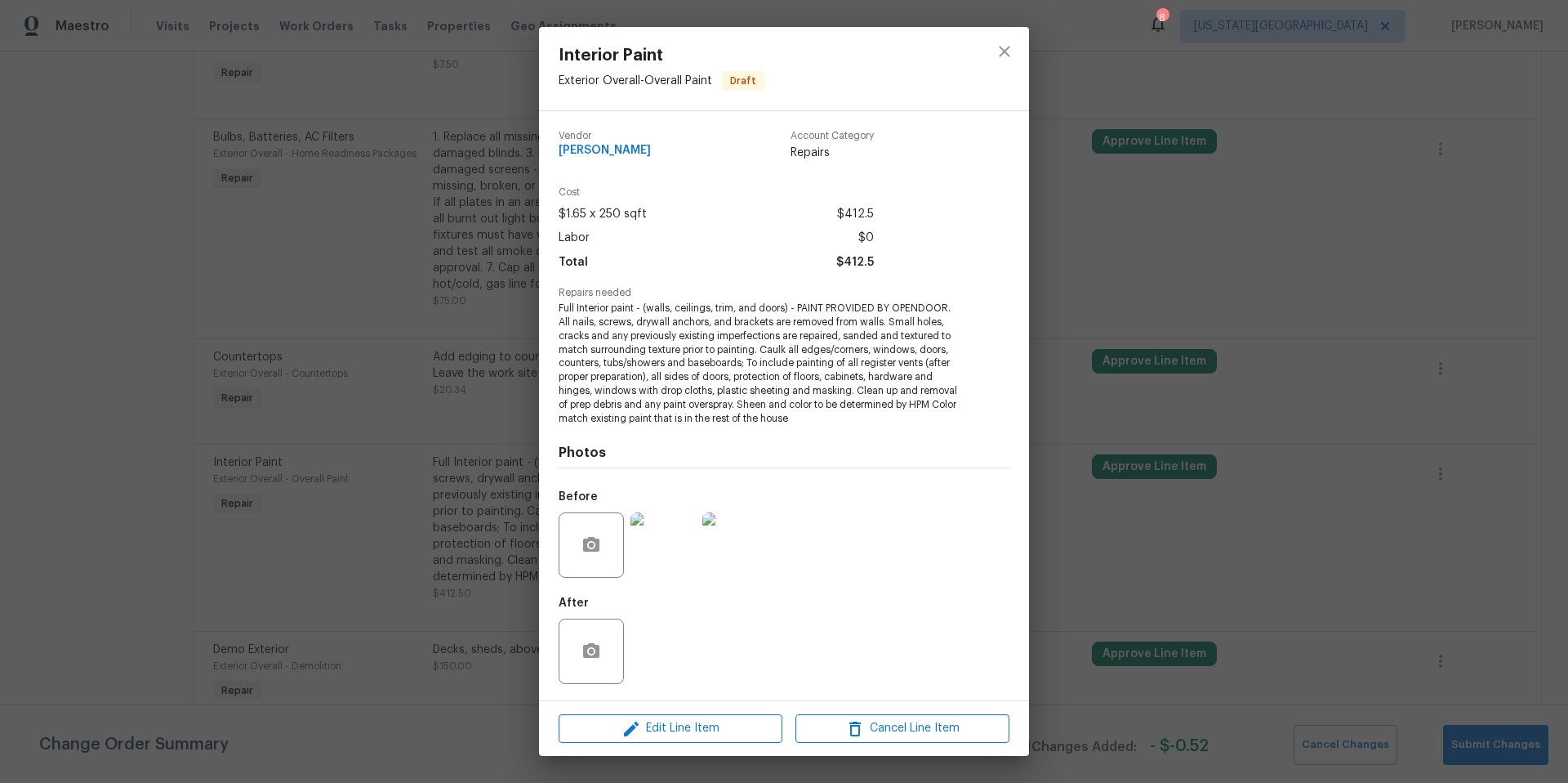
click at [1370, 271] on div "Interior Paint Exterior Overall - Overall Paint Draft Vendor MEL Contracting Ac…" at bounding box center [784, 392] width 1568 height 783
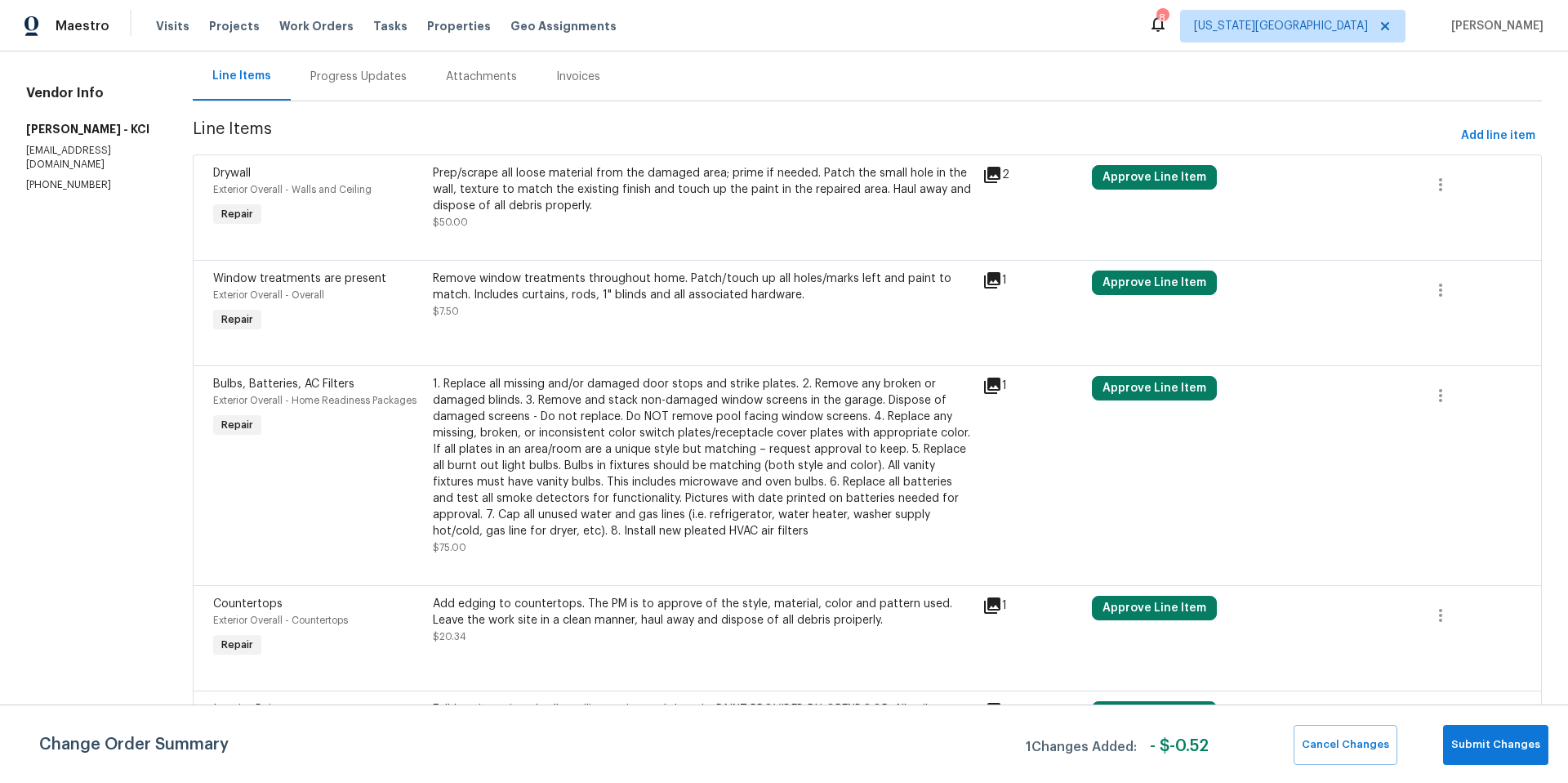
scroll to position [158, 0]
click at [619, 188] on div "Prep/scrape all loose material from the damaged area; prime if needed. Patch th…" at bounding box center [702, 191] width 540 height 49
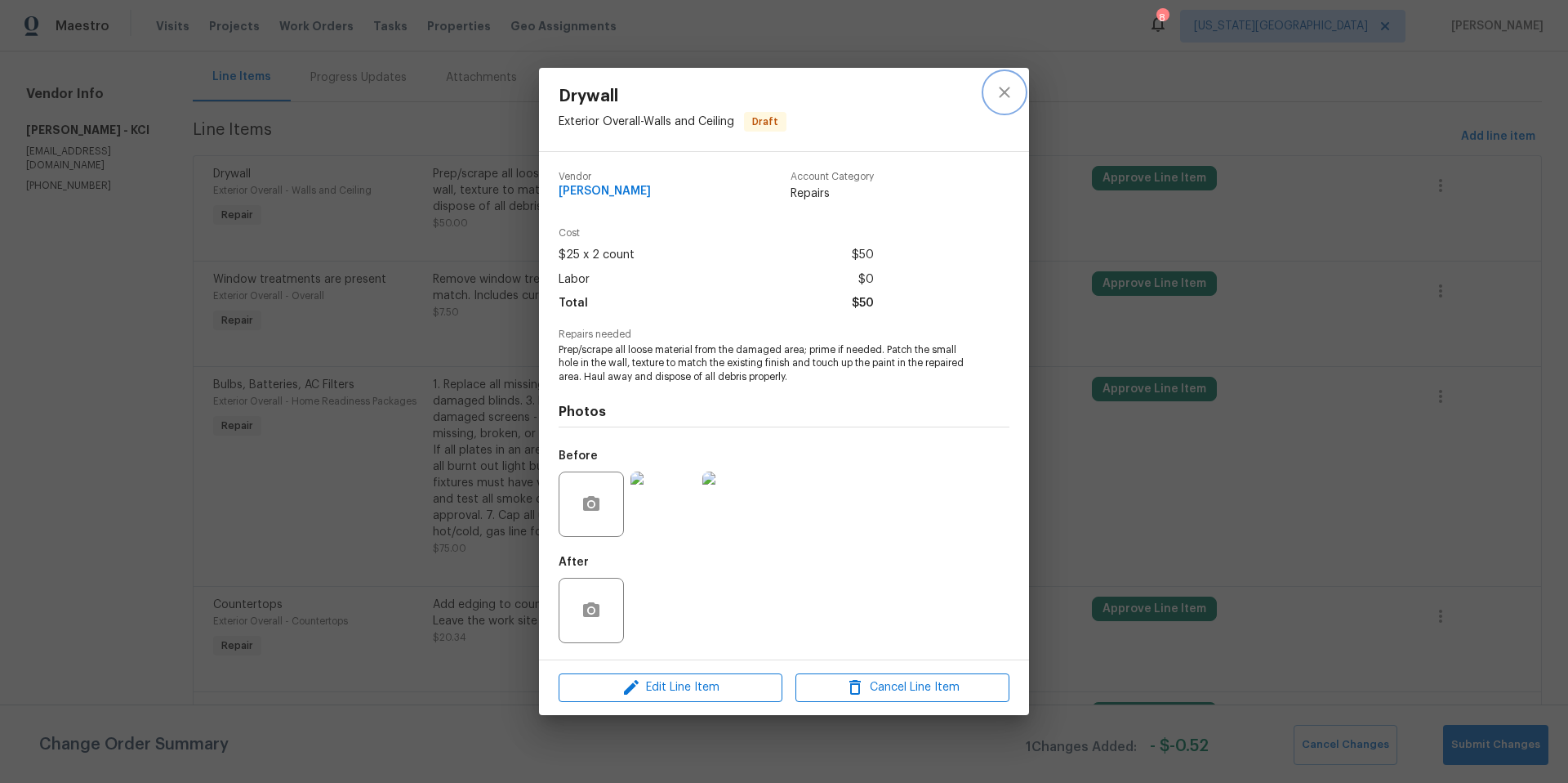
click at [998, 99] on icon "close" at bounding box center [1005, 92] width 20 height 20
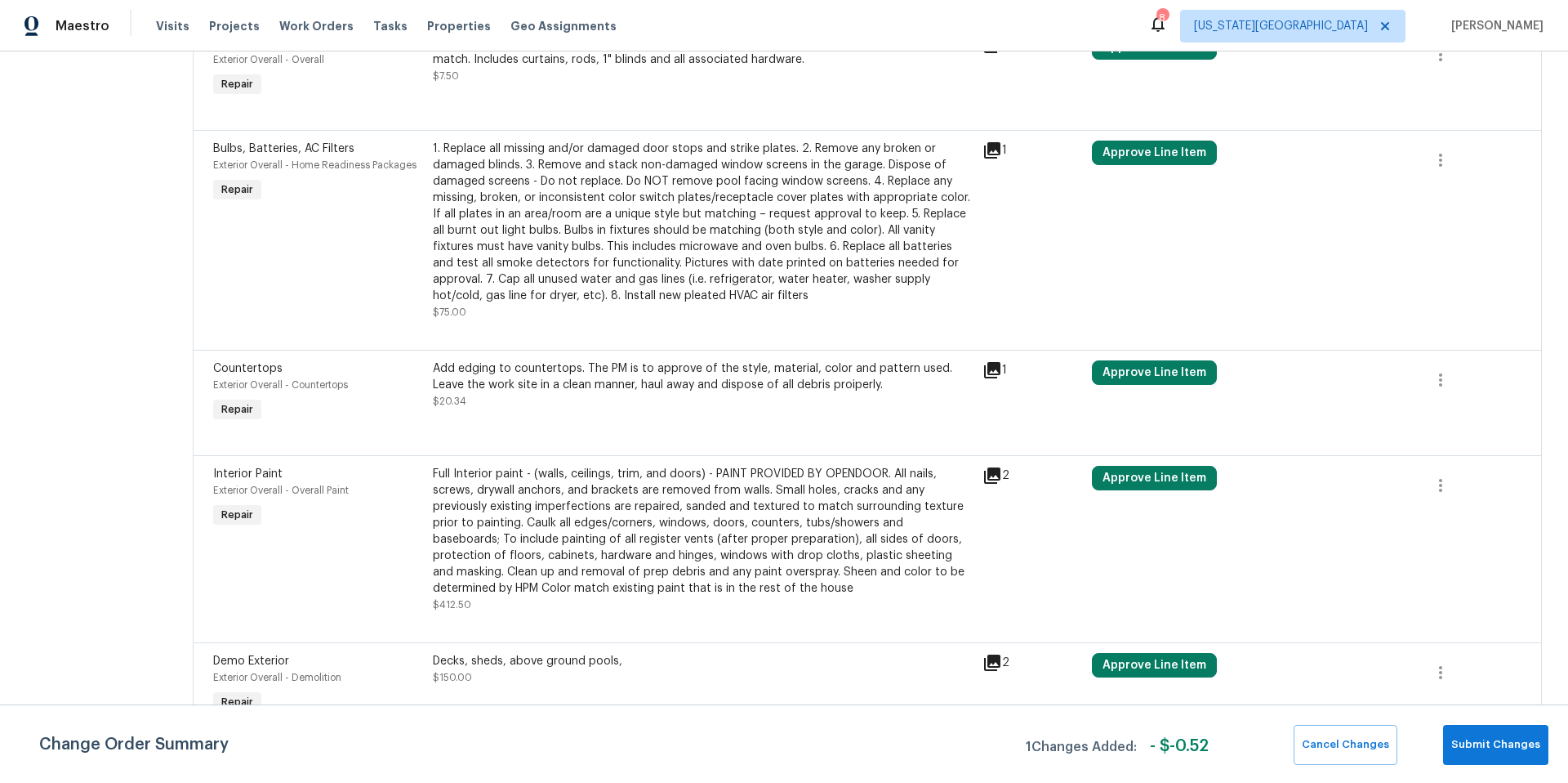
scroll to position [408, 0]
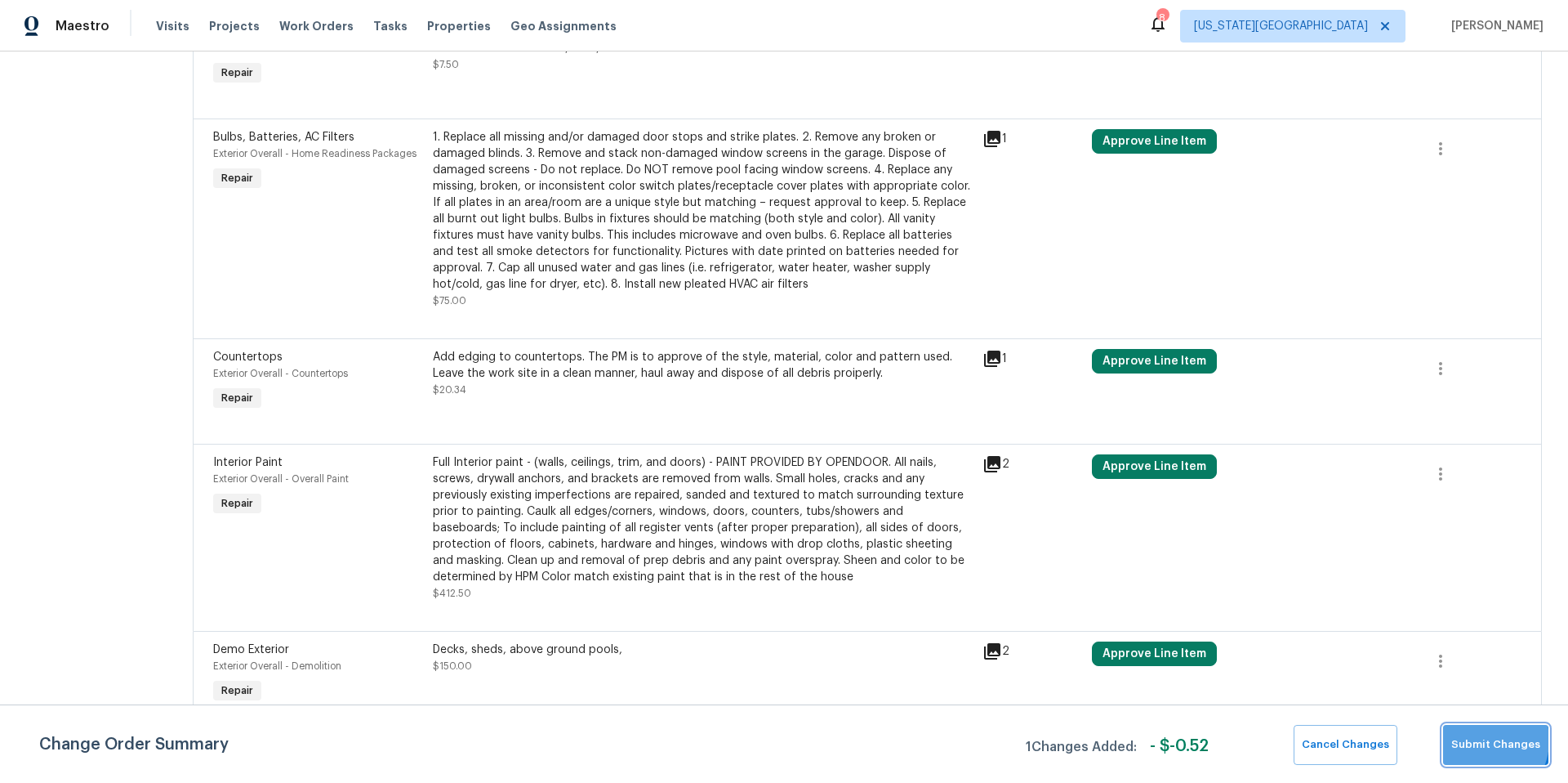
click at [1483, 740] on span "Submit Changes" at bounding box center [1495, 744] width 89 height 19
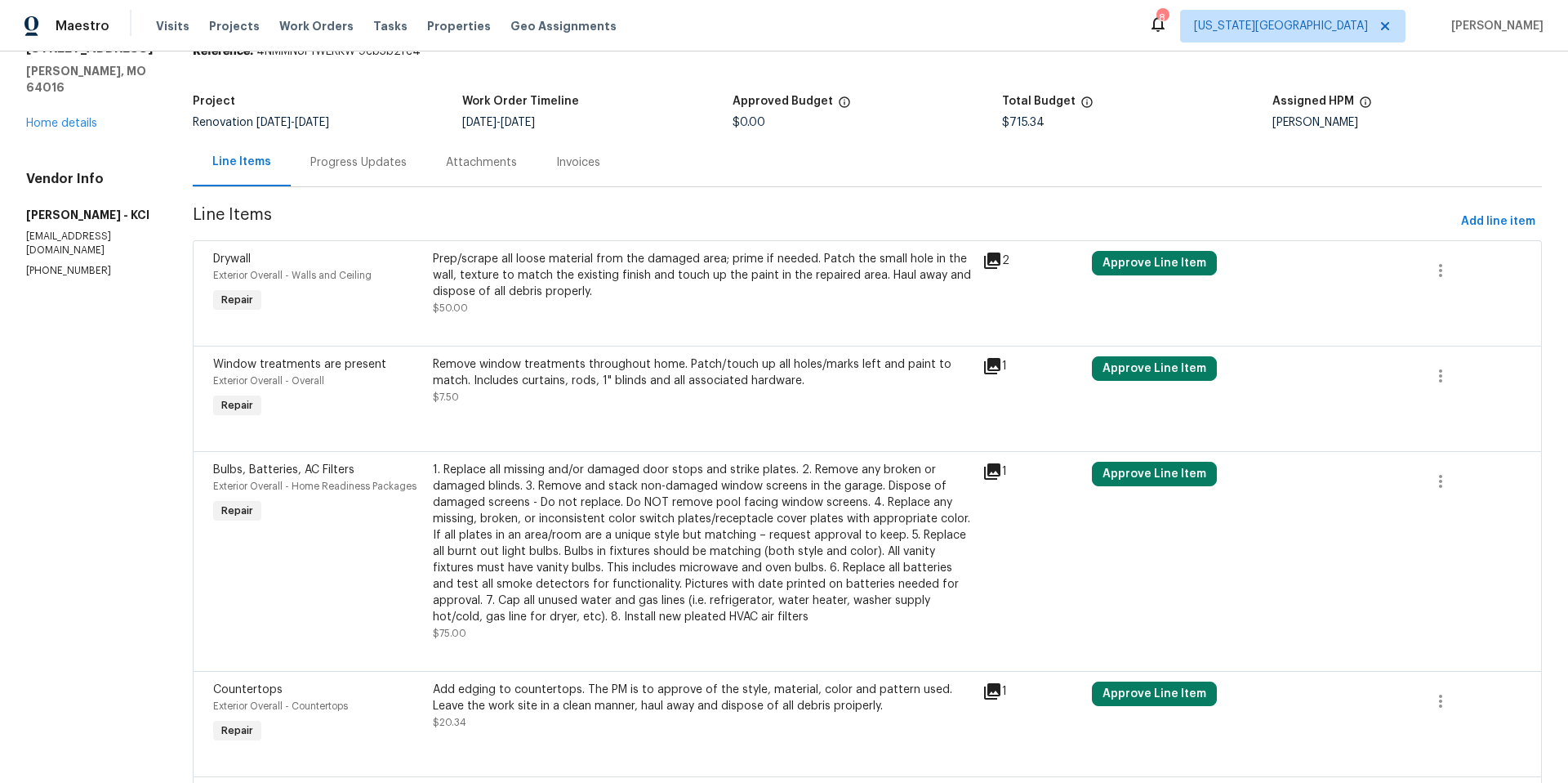
scroll to position [0, 0]
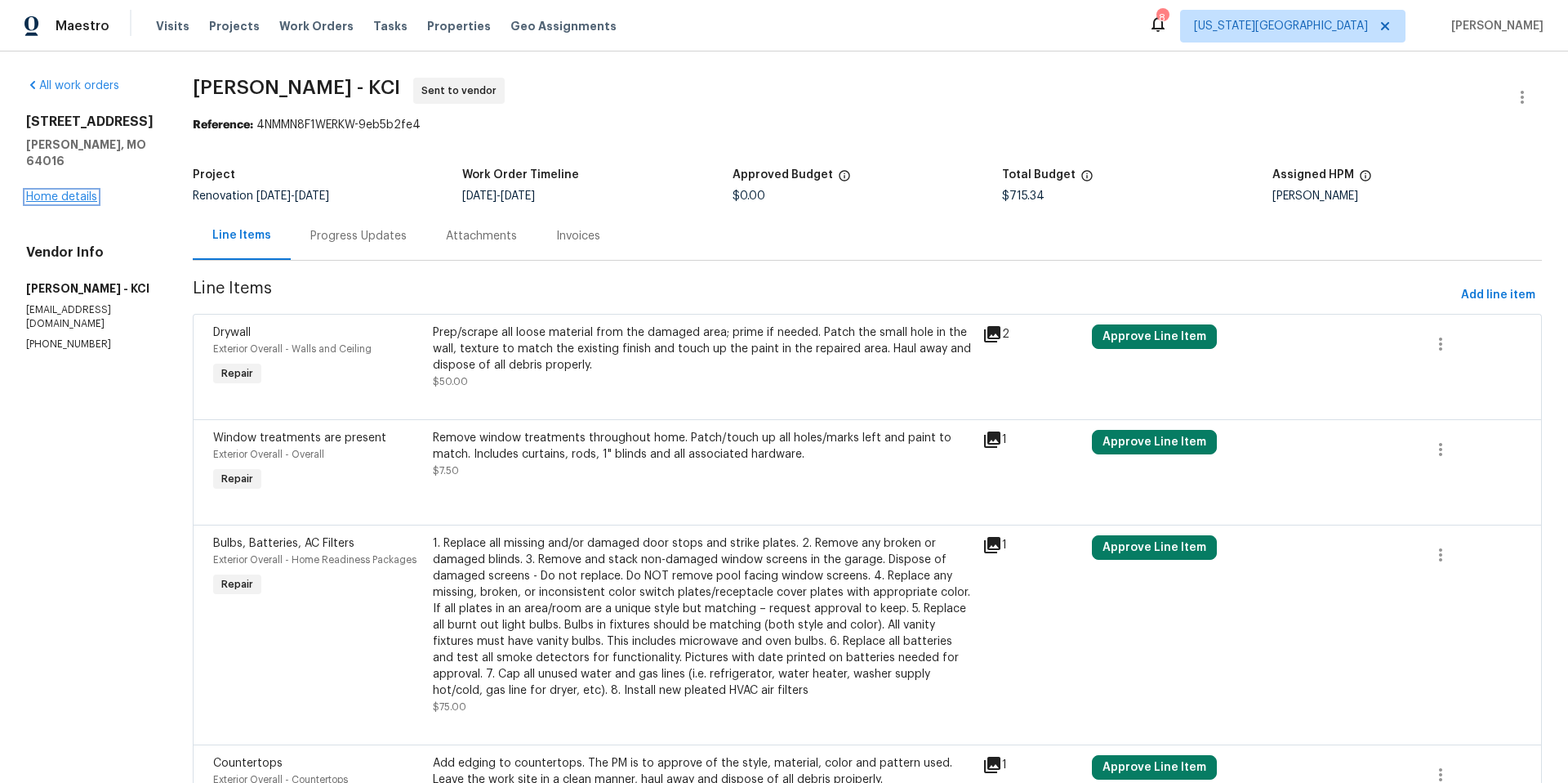
click at [80, 191] on link "Home details" at bounding box center [62, 197] width 71 height 12
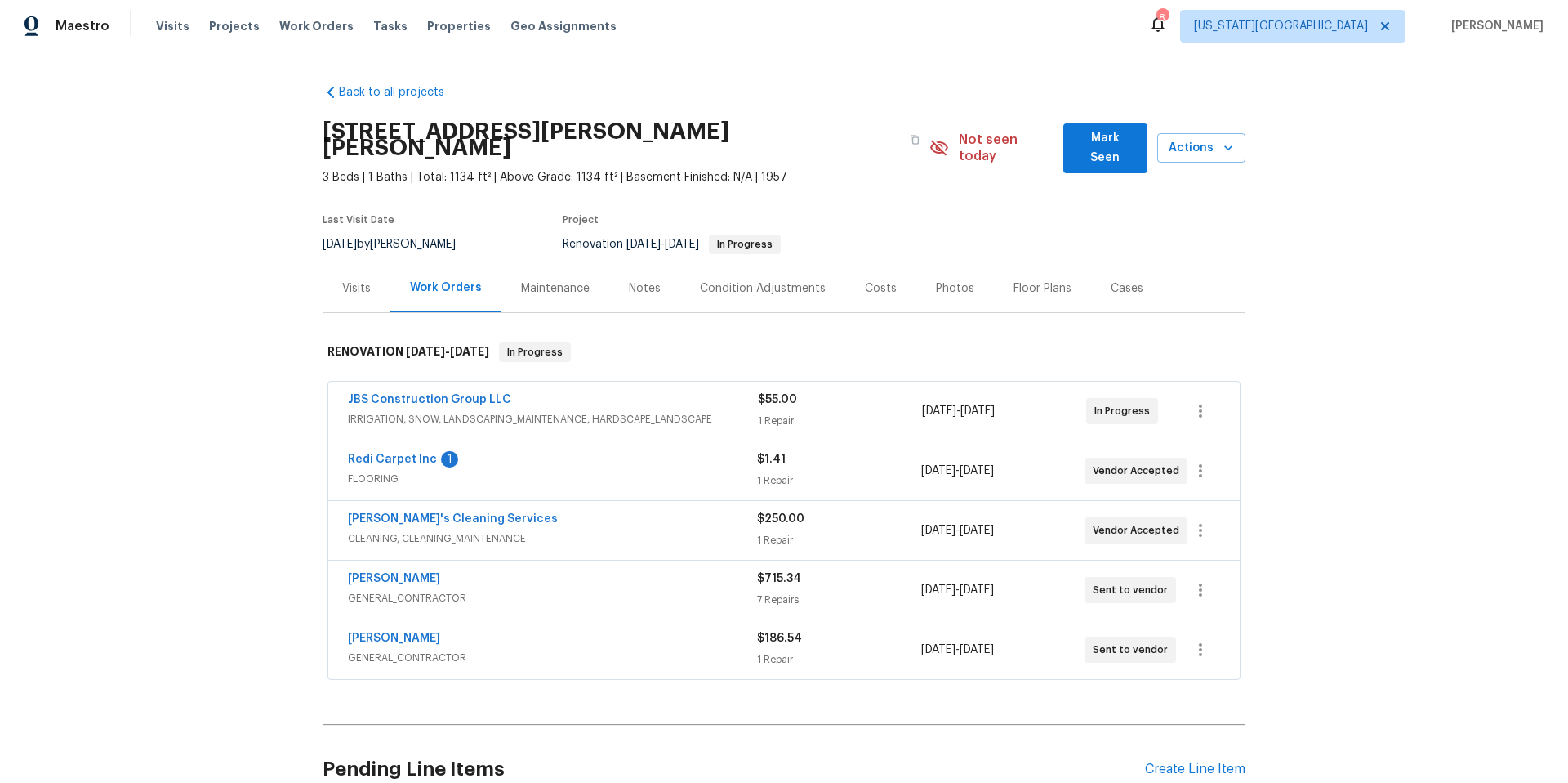
click at [385, 630] on span "[PERSON_NAME]" at bounding box center [394, 637] width 92 height 17
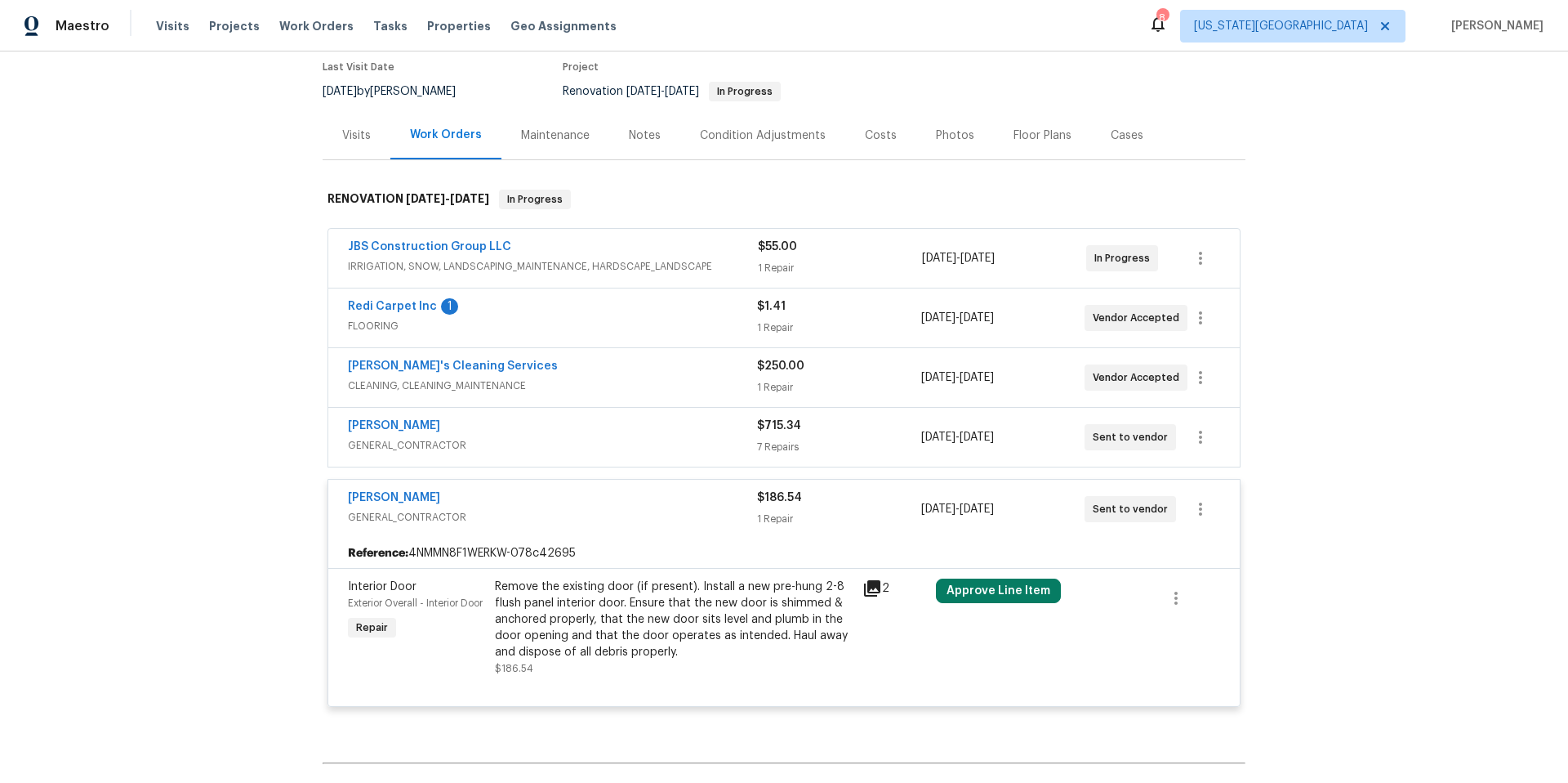
scroll to position [254, 0]
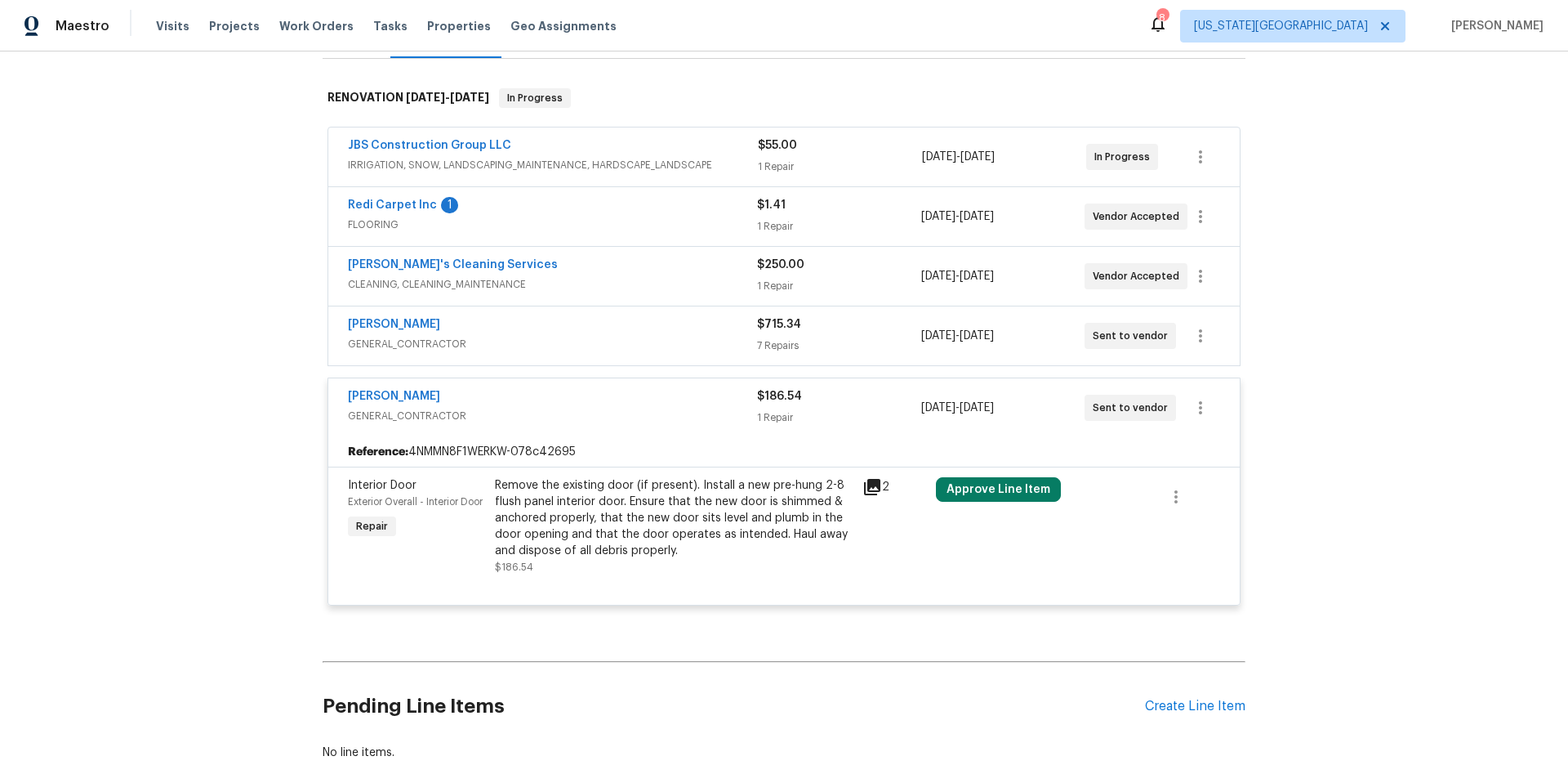
click at [605, 501] on div "Remove the existing door (if present). Install a new pre-hung 2-8 flush panel i…" at bounding box center [673, 517] width 358 height 82
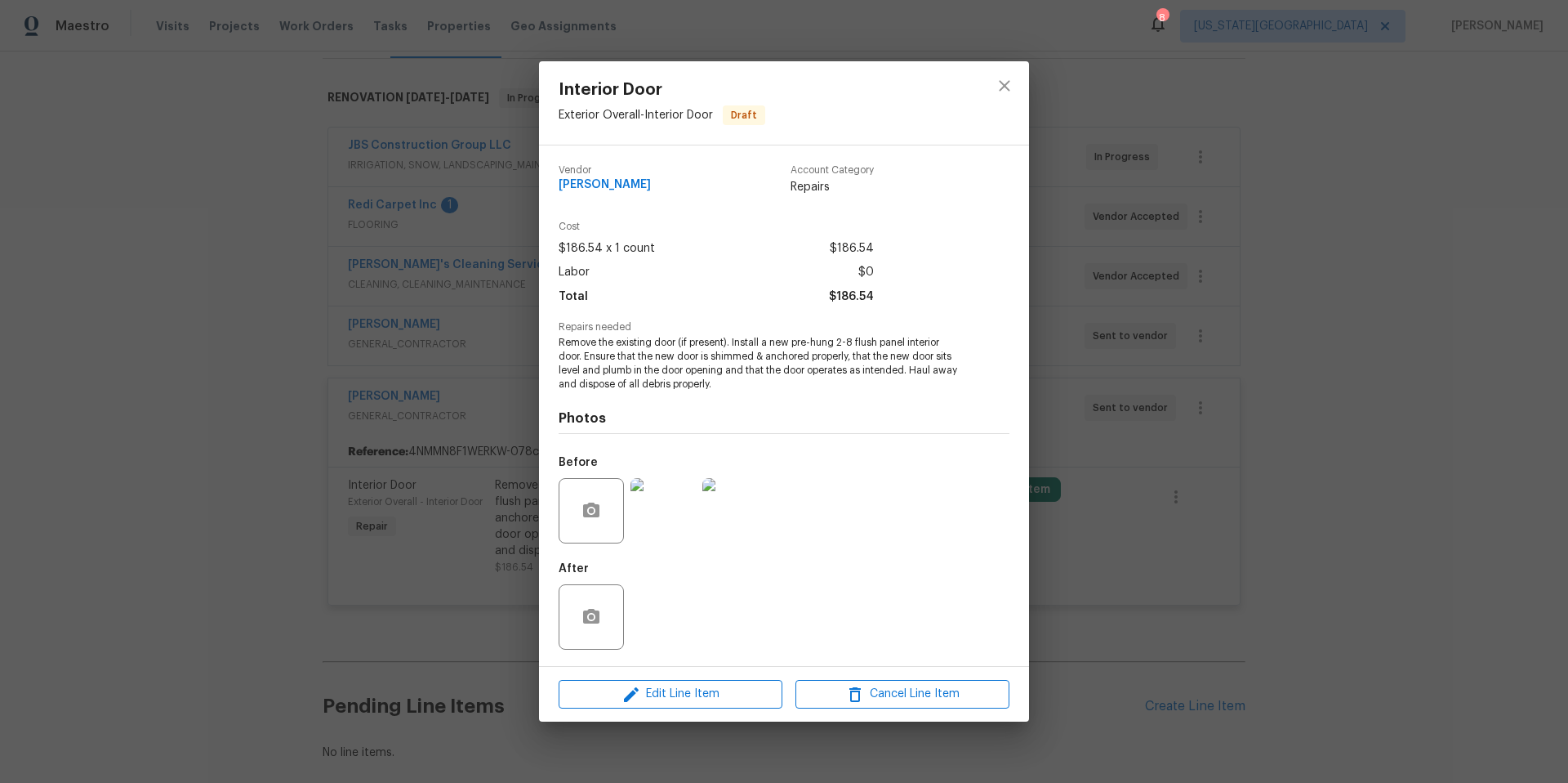
click at [663, 526] on img at bounding box center [663, 511] width 65 height 65
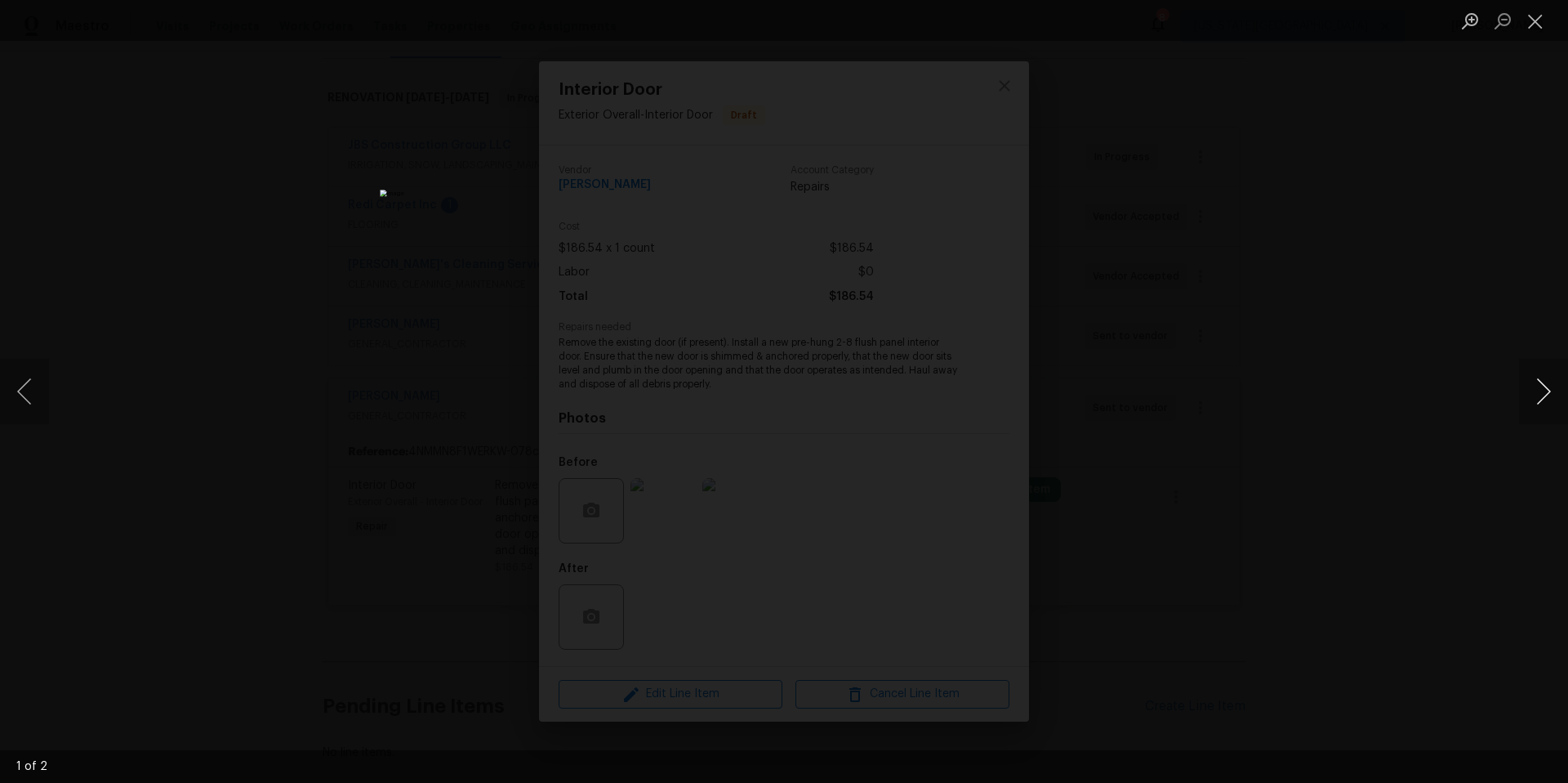
click at [1554, 400] on button "Next image" at bounding box center [1543, 392] width 49 height 65
click at [1432, 432] on div "Lightbox" at bounding box center [784, 392] width 1568 height 783
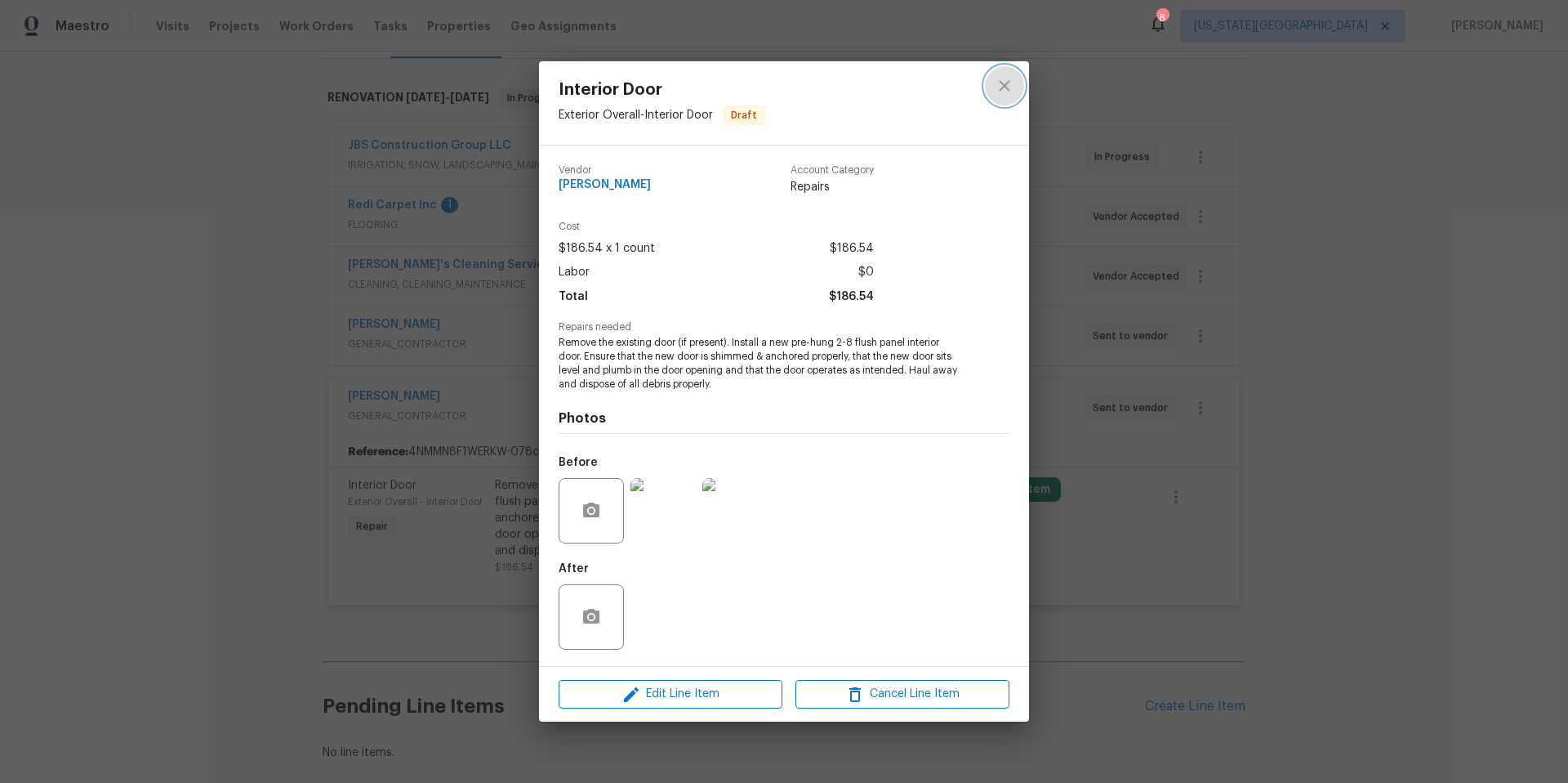
click at [1005, 90] on icon "close" at bounding box center [1005, 86] width 20 height 20
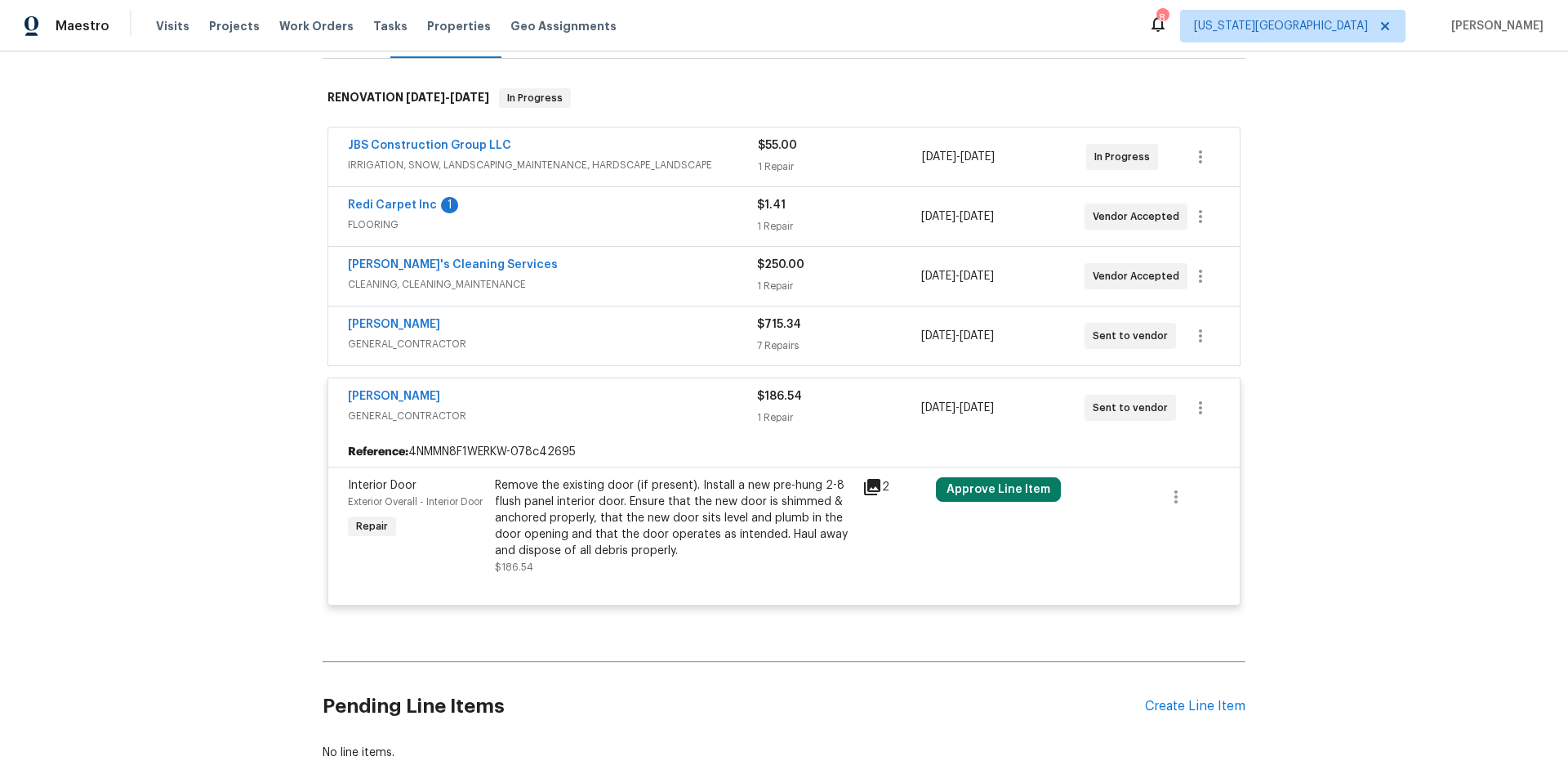
click at [879, 479] on icon at bounding box center [872, 487] width 17 height 17
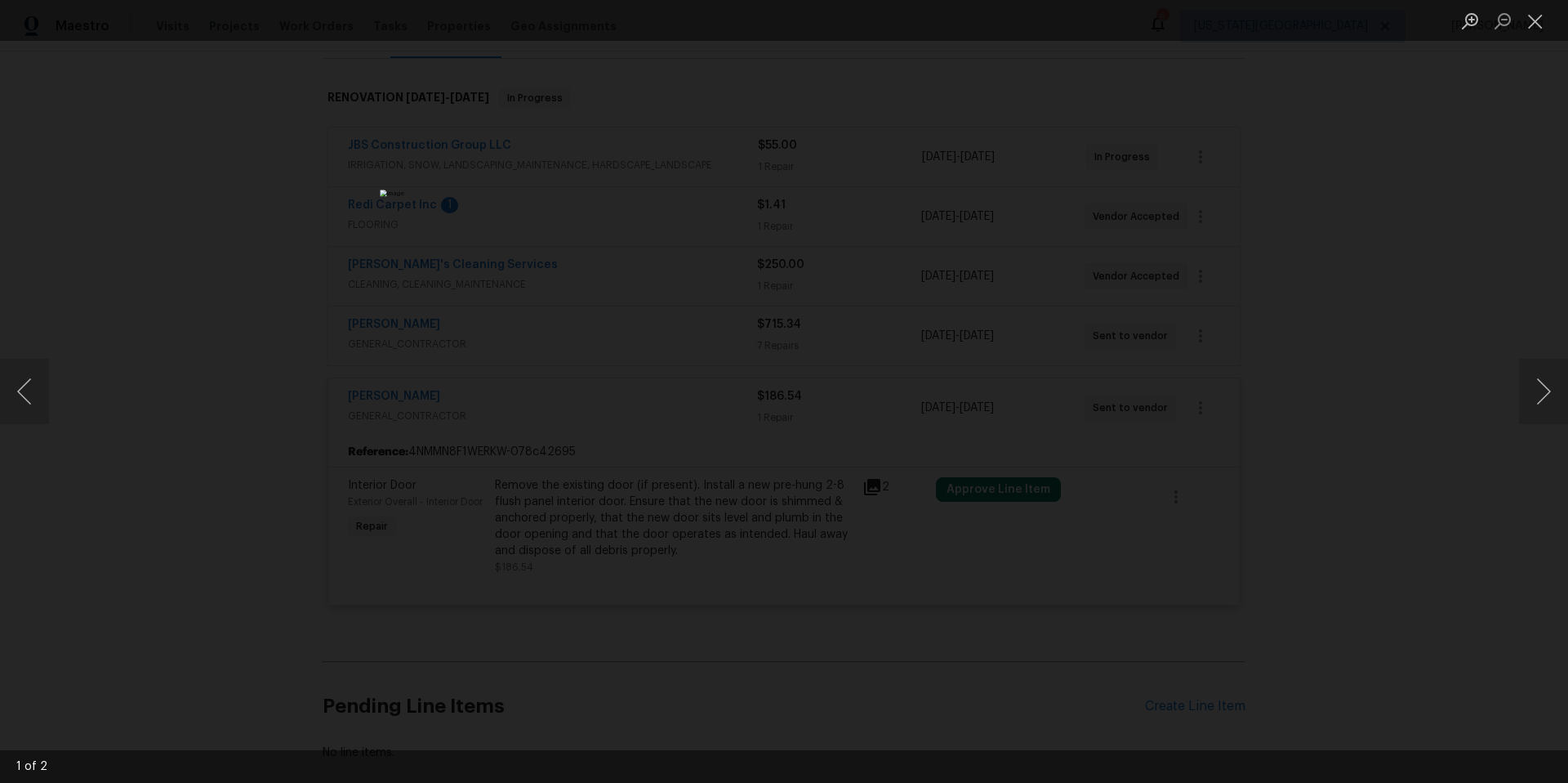
click at [1260, 365] on div "Lightbox" at bounding box center [784, 392] width 1568 height 783
click at [1257, 402] on div "Lightbox" at bounding box center [784, 392] width 1568 height 783
click at [1203, 230] on div "Lightbox" at bounding box center [784, 392] width 1568 height 783
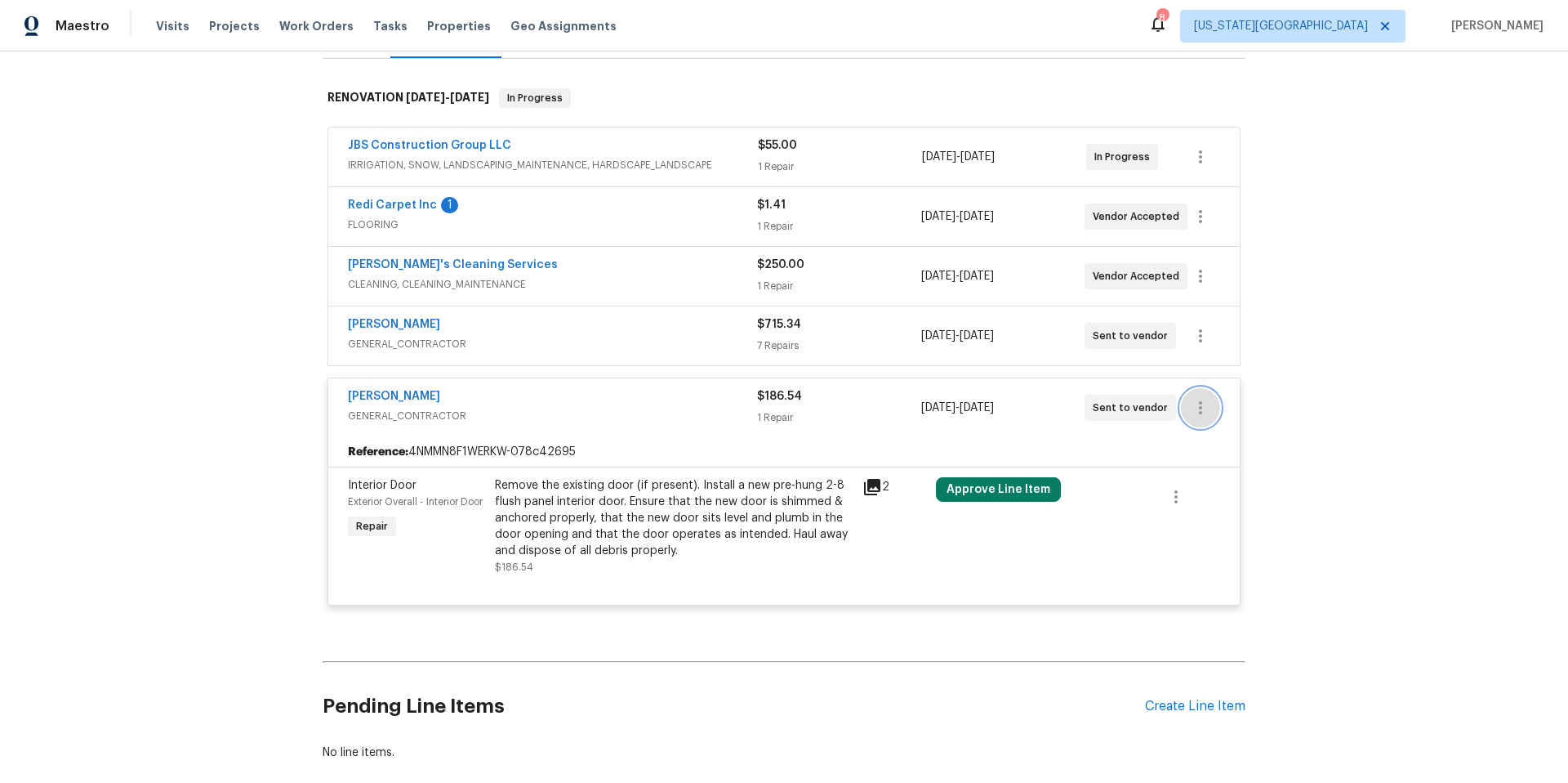
click at [1197, 397] on icon "button" at bounding box center [1200, 407] width 20 height 20
click at [1207, 476] on li "Delete" at bounding box center [1268, 472] width 176 height 27
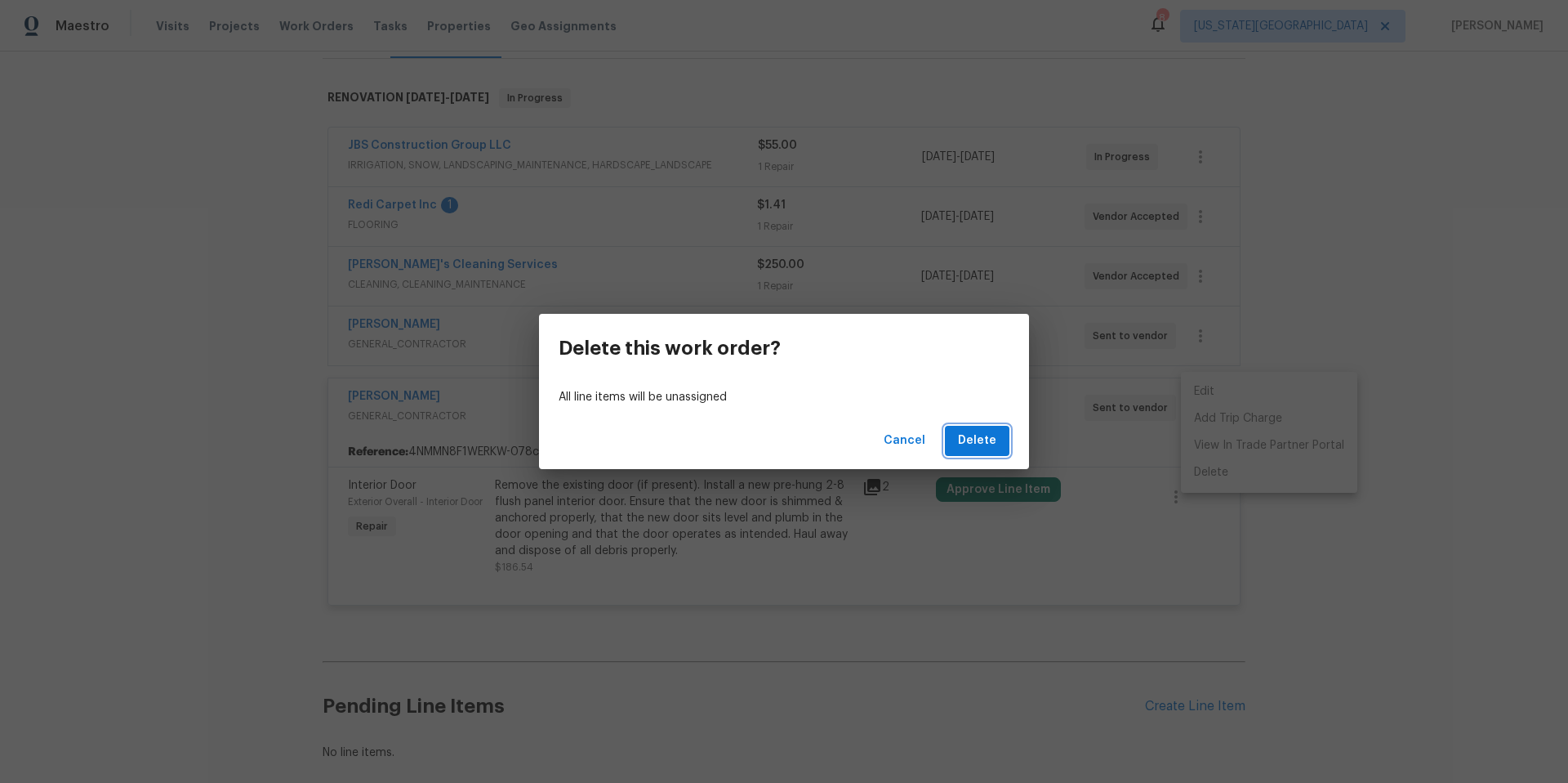
click at [984, 440] on span "Delete" at bounding box center [976, 441] width 38 height 21
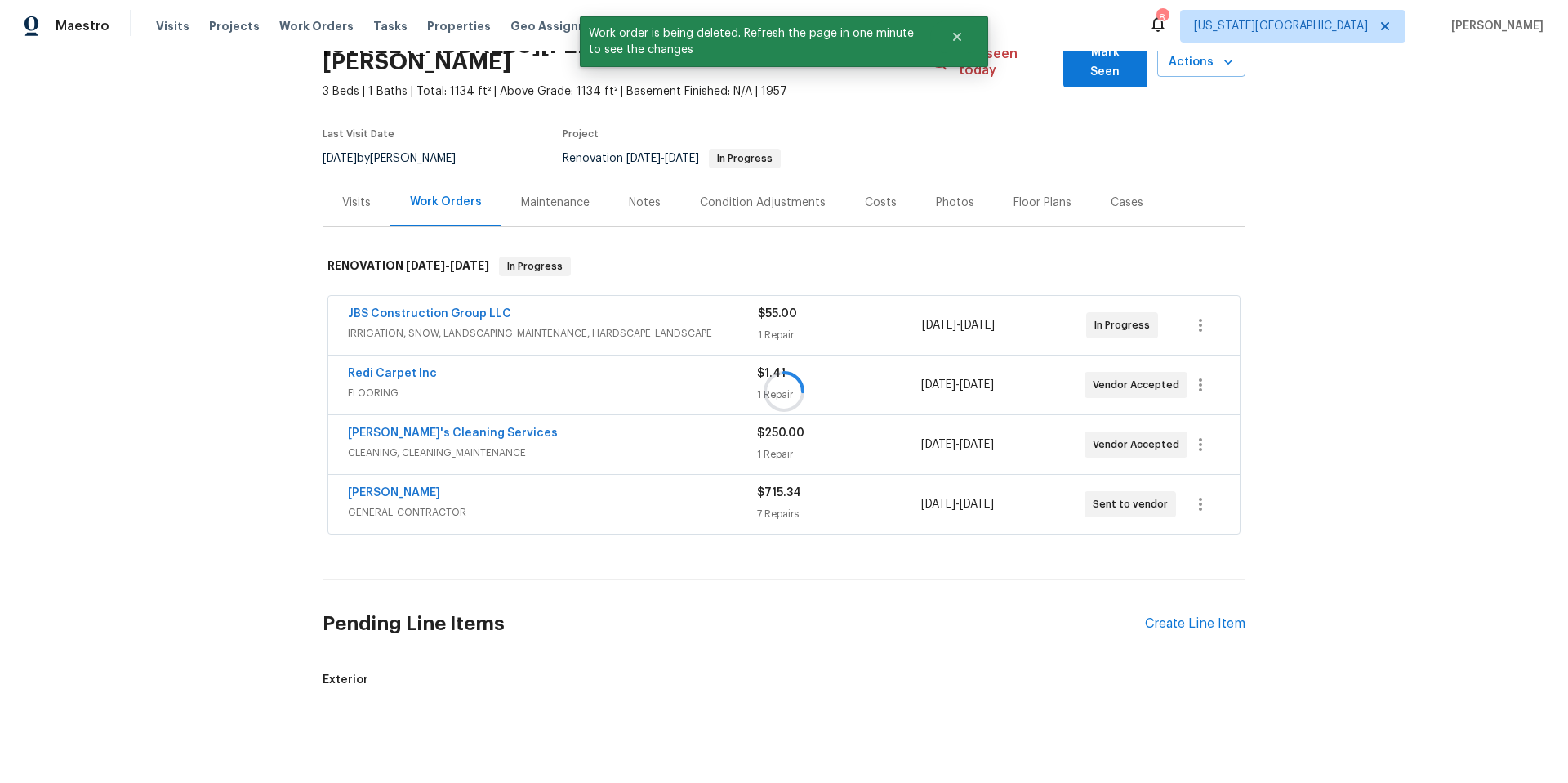
scroll to position [251, 0]
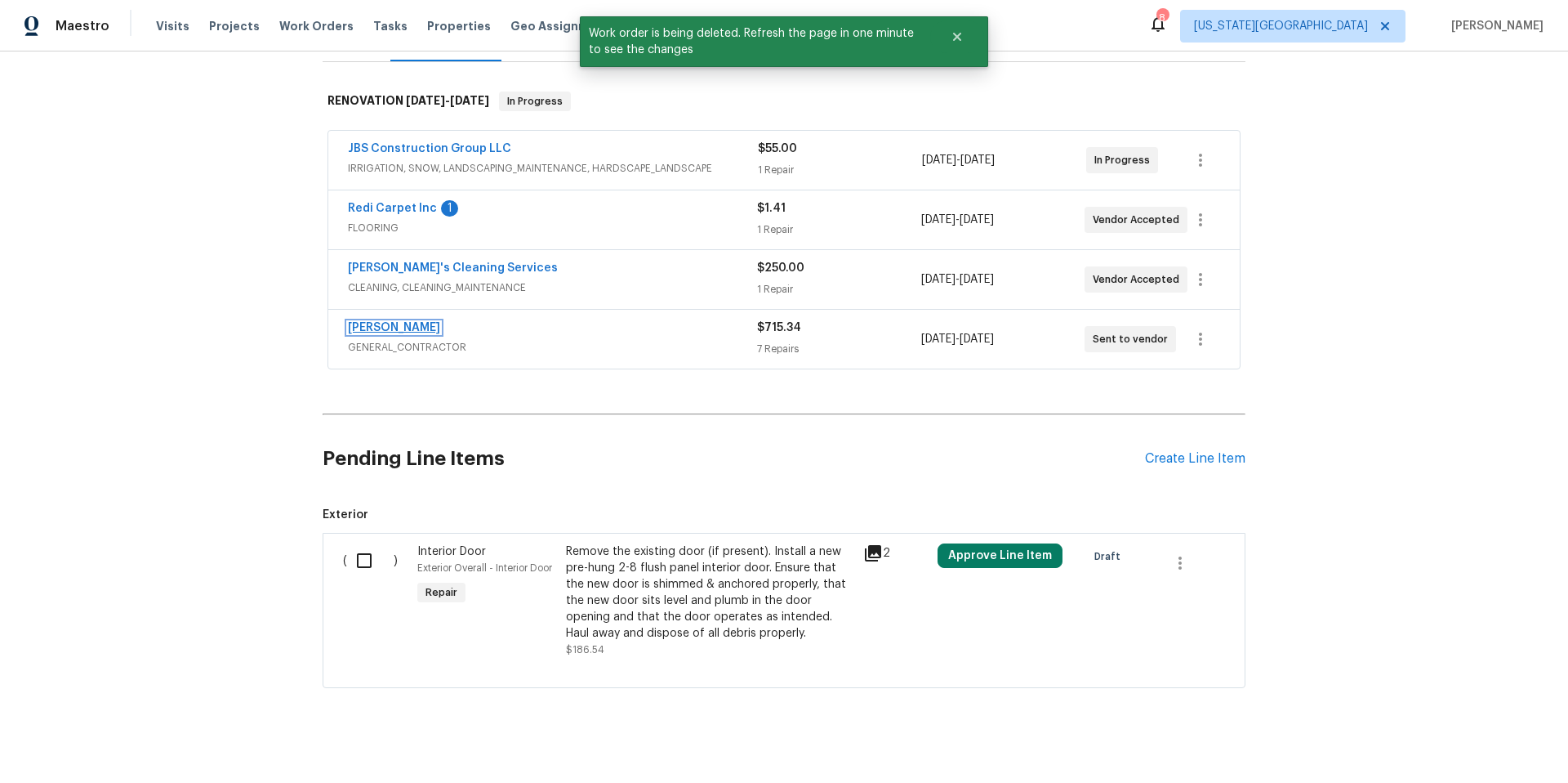
click at [385, 322] on link "[PERSON_NAME]" at bounding box center [394, 328] width 92 height 12
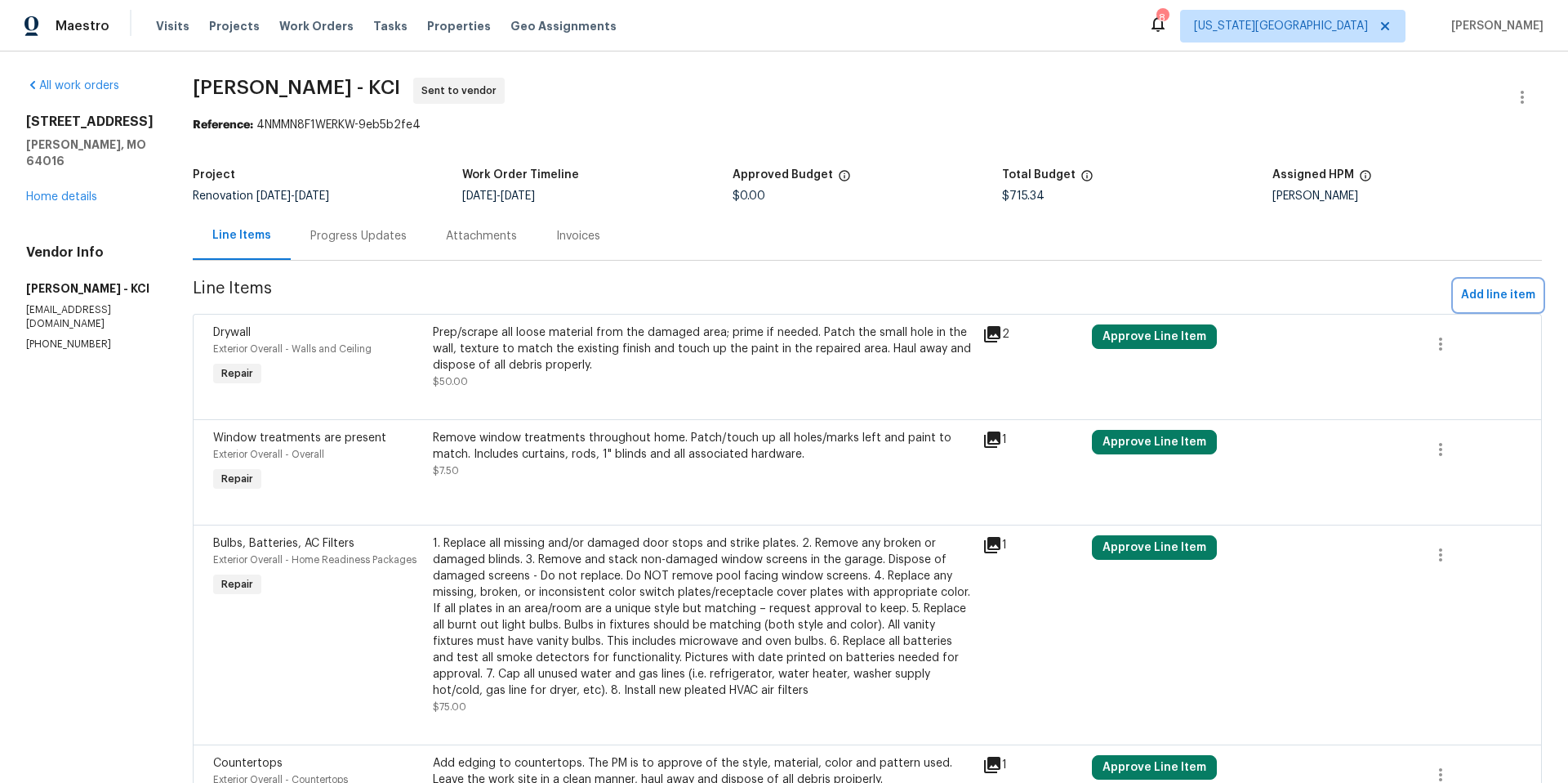
click at [1477, 300] on span "Add line item" at bounding box center [1498, 295] width 75 height 21
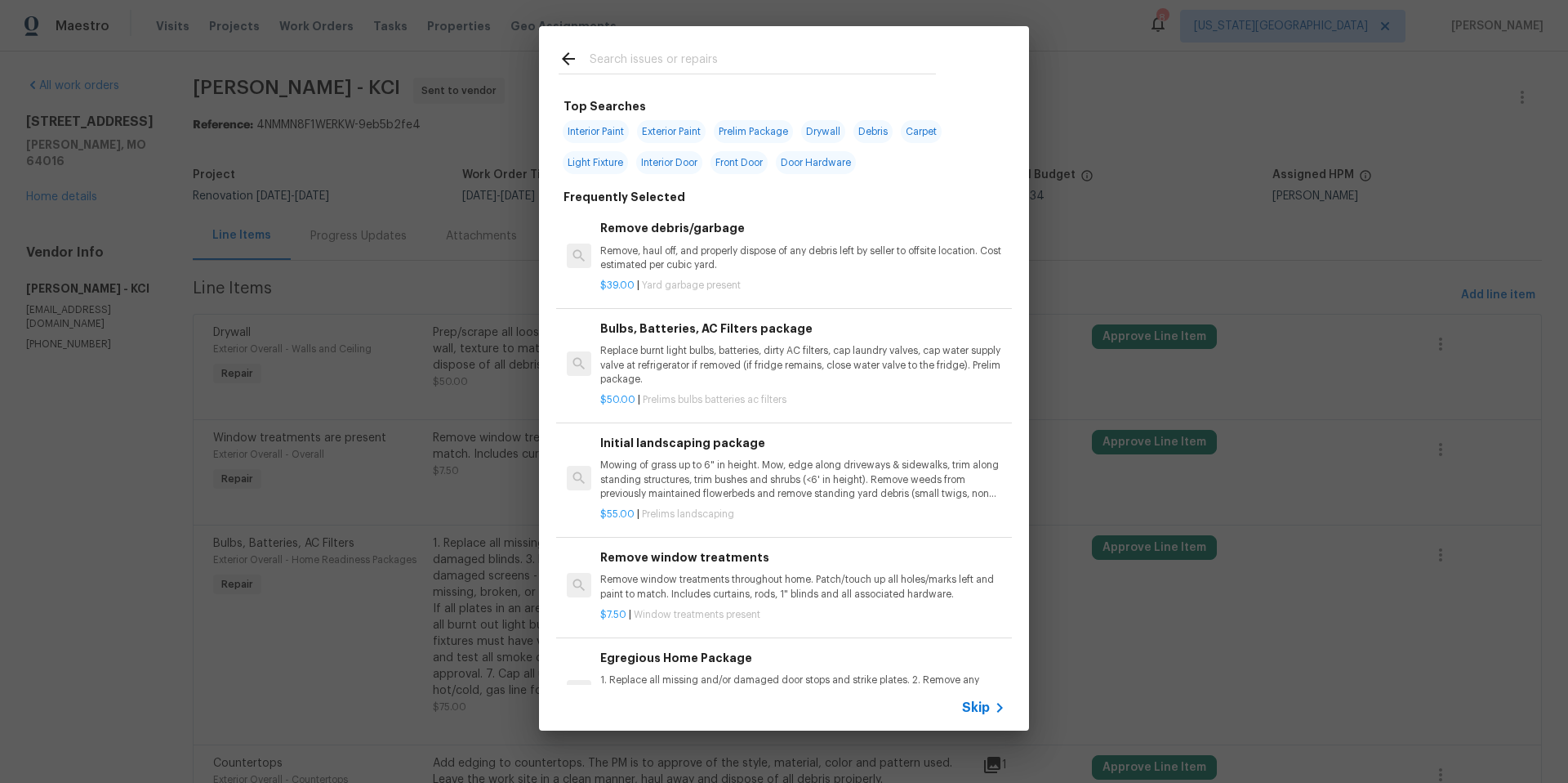
click at [621, 62] on input "text" at bounding box center [763, 61] width 346 height 25
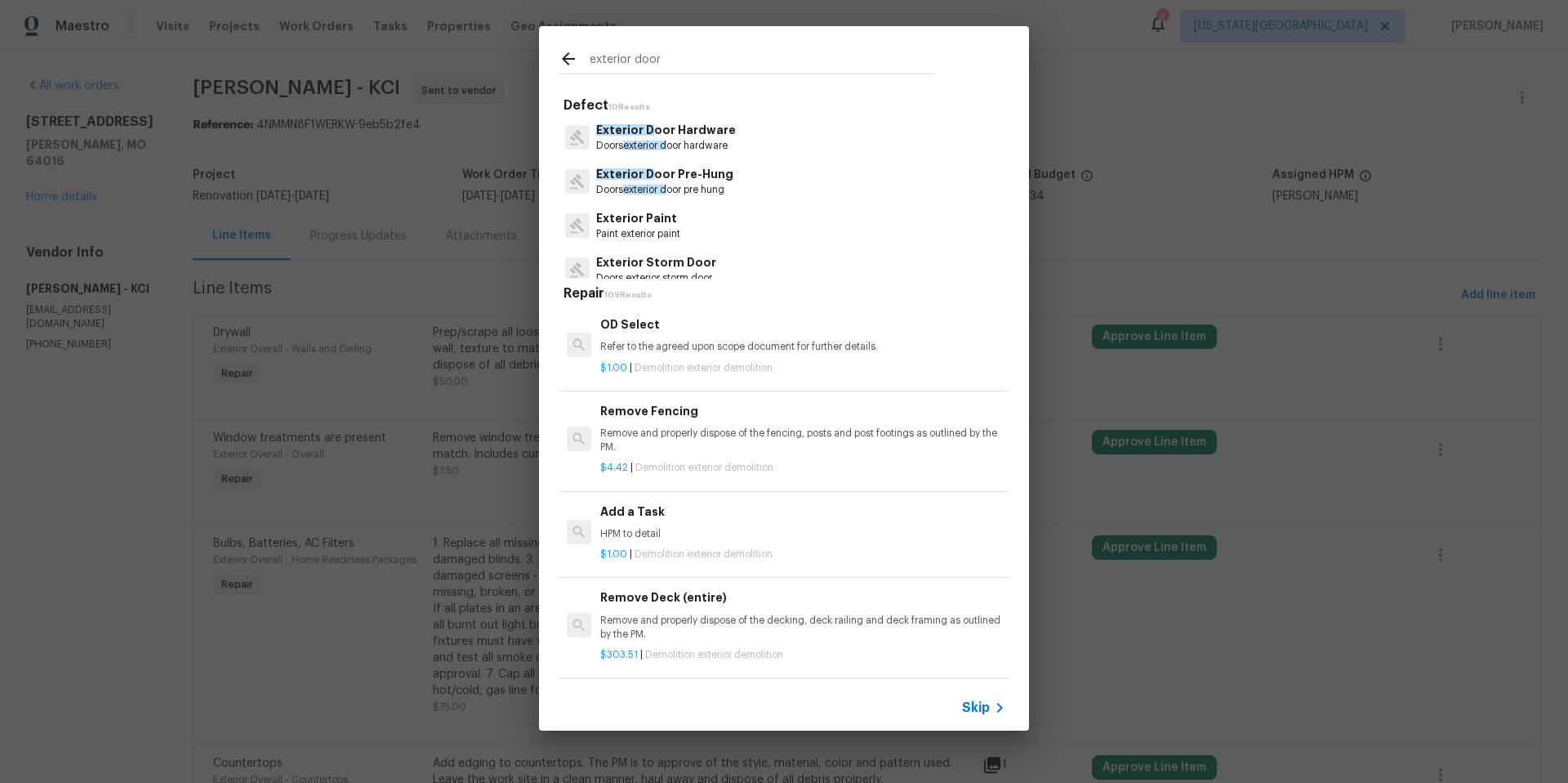
type input "exterior door"
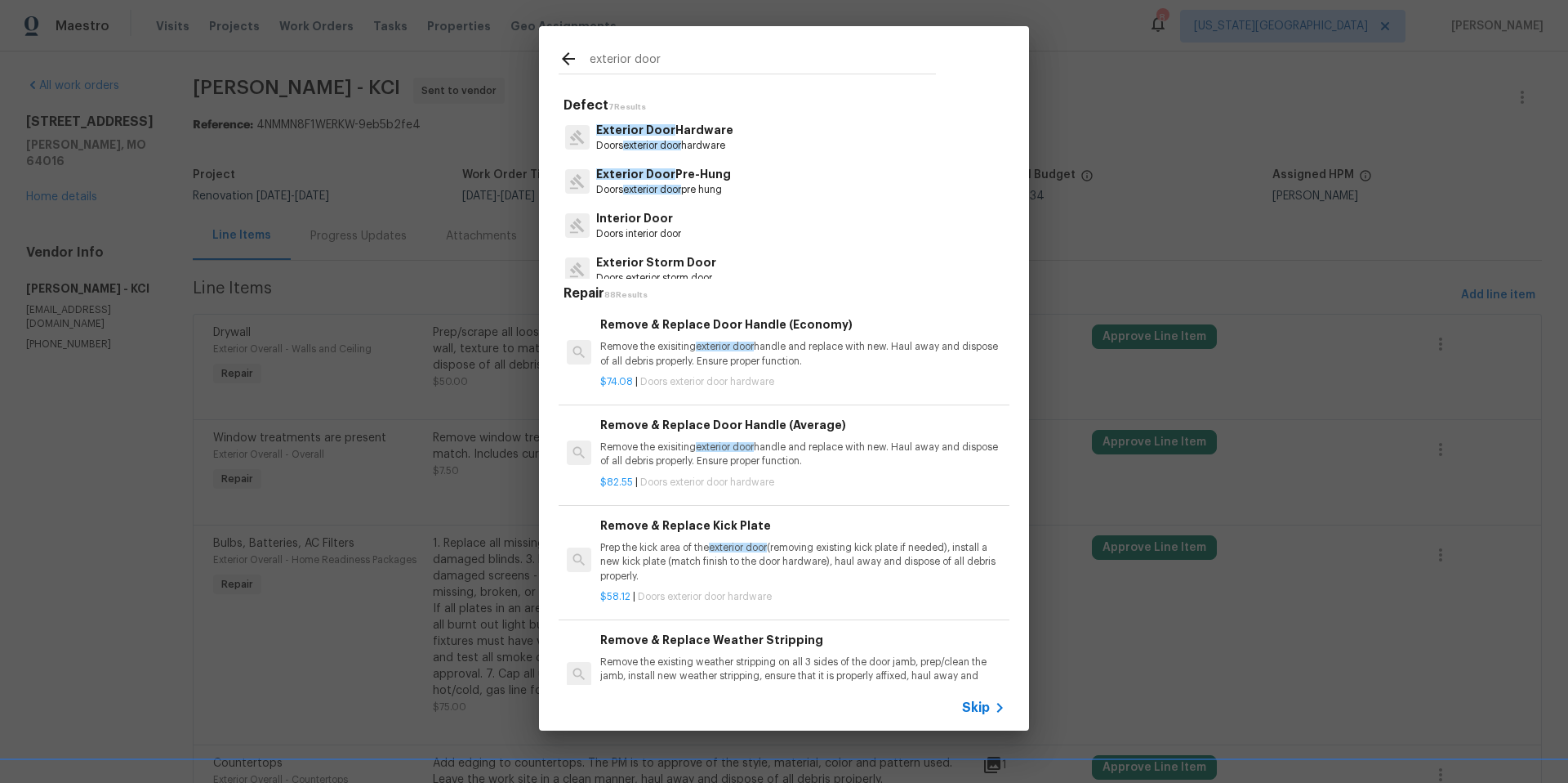
click at [658, 179] on span "Exterior Door" at bounding box center [635, 174] width 80 height 12
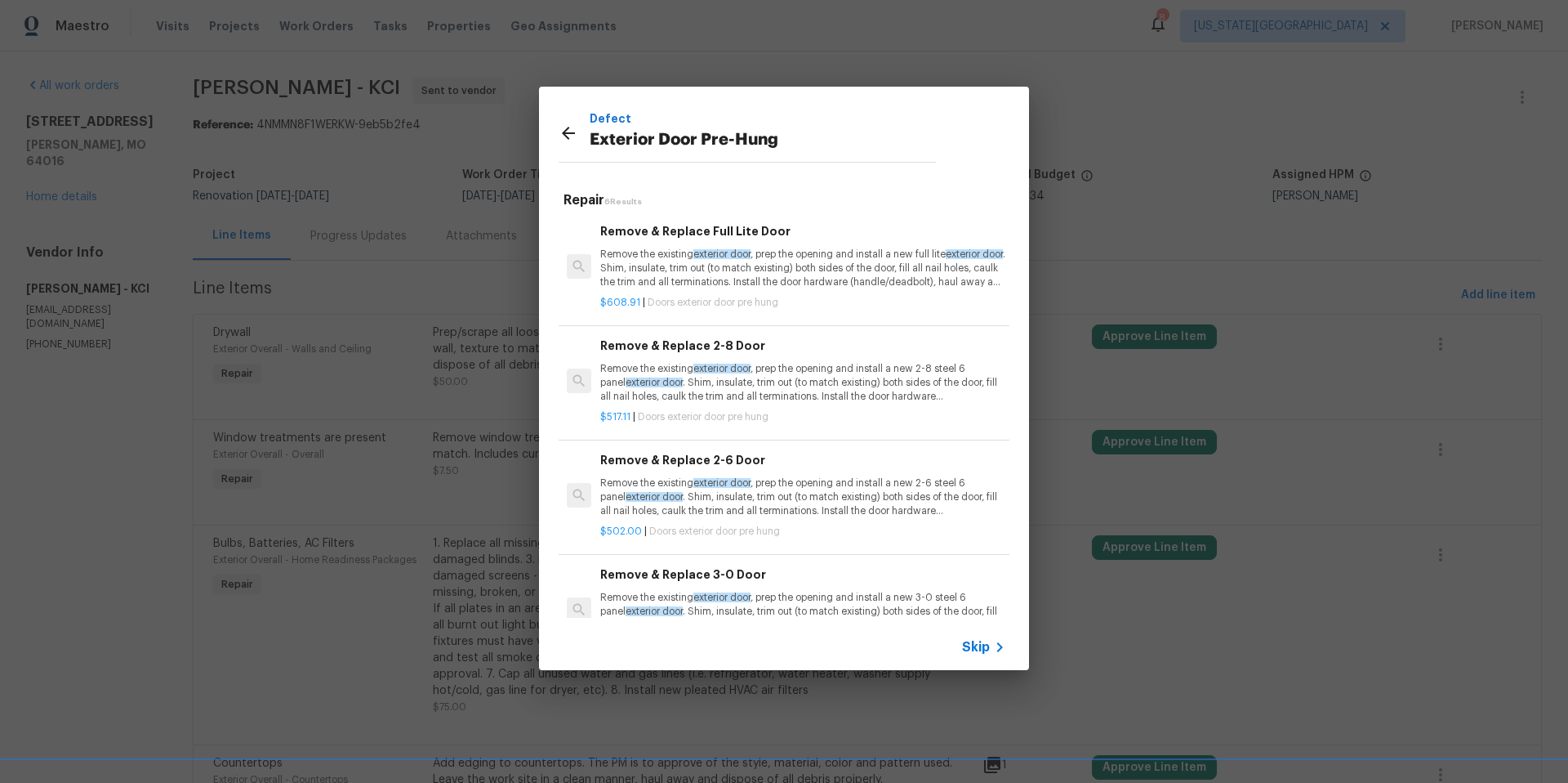
click at [779, 494] on p "Remove the existing exterior door , prep the opening and install a new 2-6 stee…" at bounding box center [802, 497] width 405 height 41
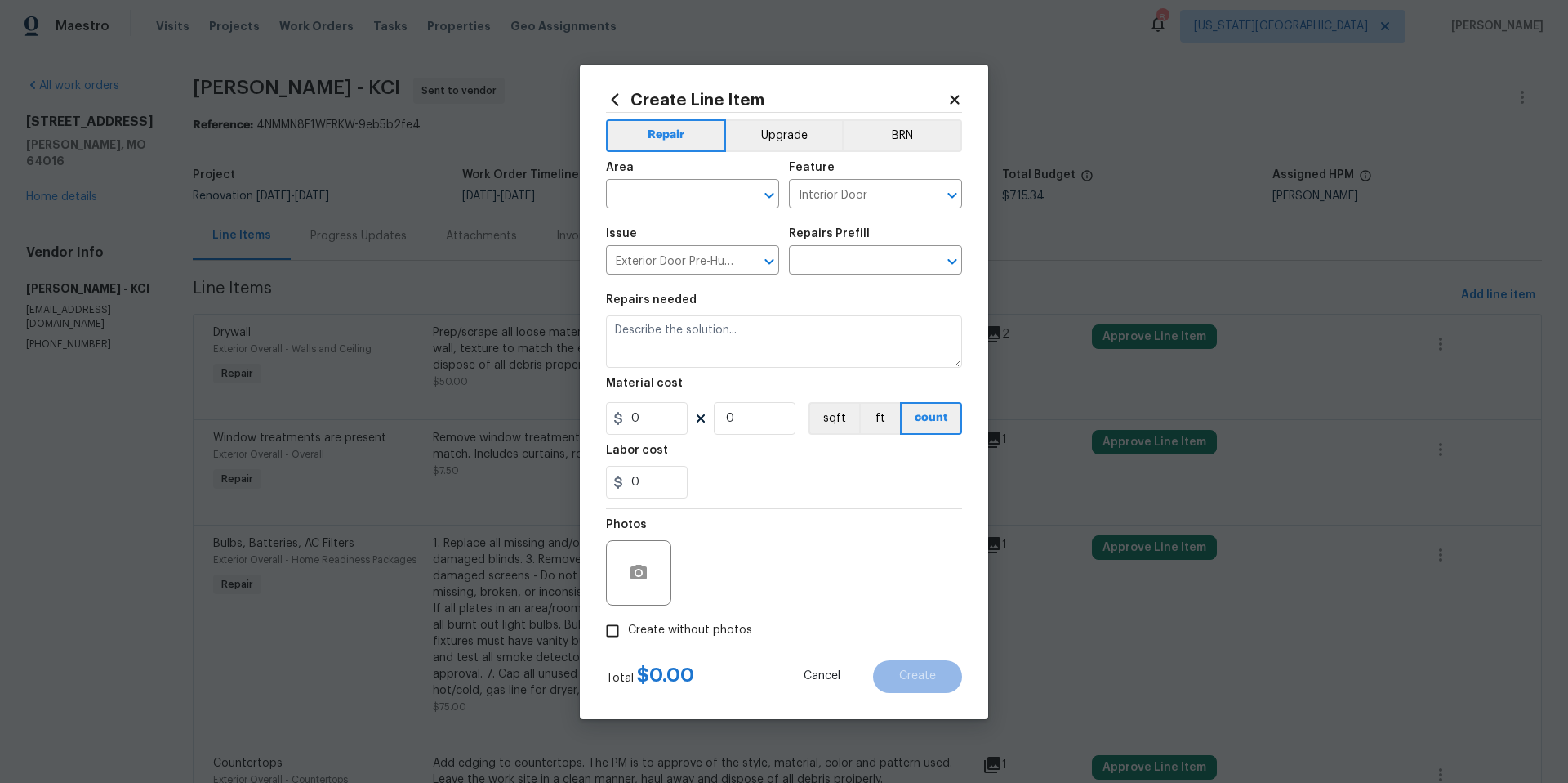
type textarea "Remove the existing exterior door, prep the opening and install a new 2-6 steel…"
type input "1"
type input "Remove & Replace 2-6 Door $502.00"
type input "502"
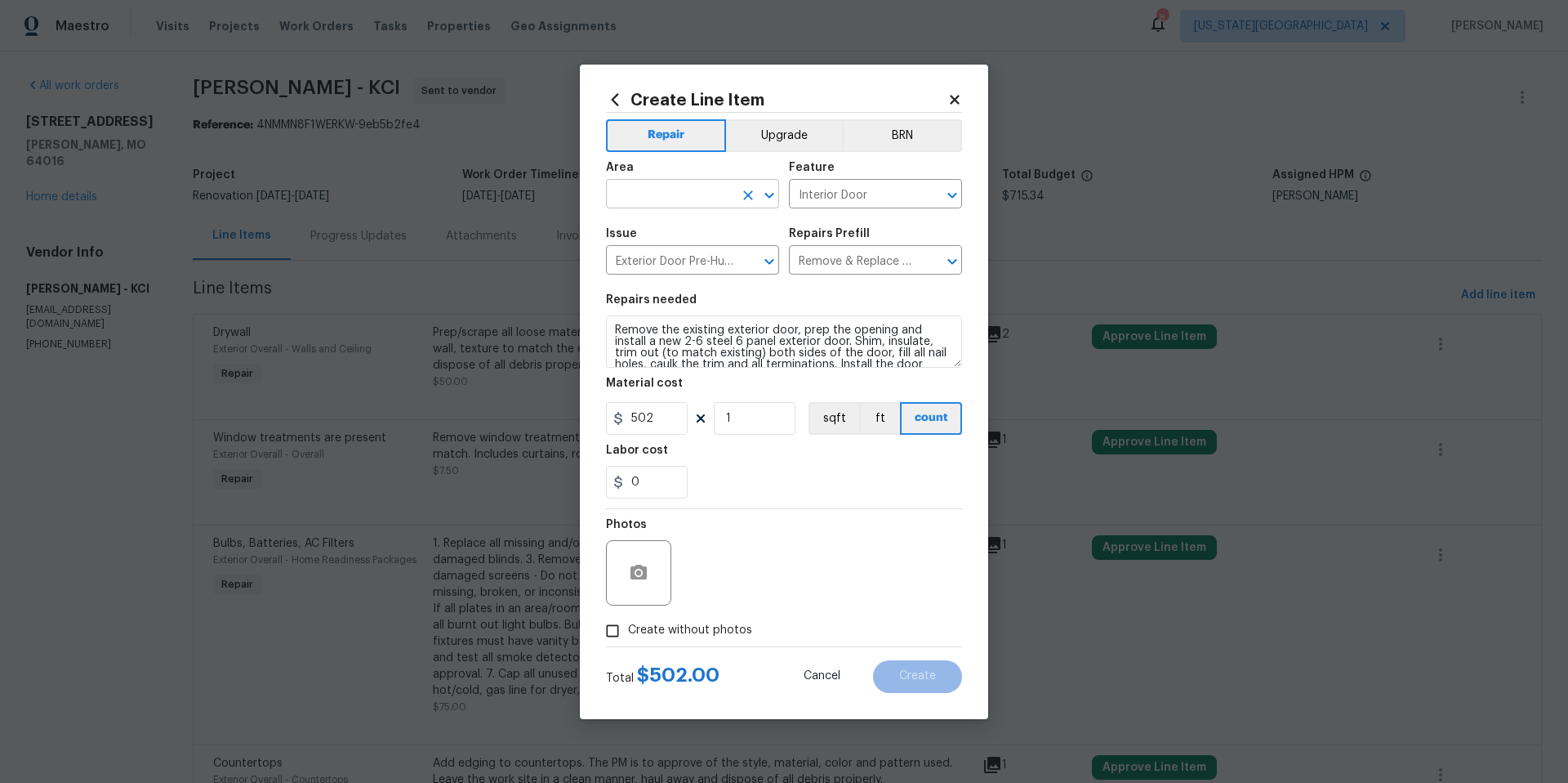
click at [712, 200] on input "text" at bounding box center [669, 196] width 128 height 26
click at [668, 233] on li "Garage" at bounding box center [692, 231] width 173 height 27
type input "Garage"
click at [642, 572] on icon "button" at bounding box center [638, 572] width 17 height 15
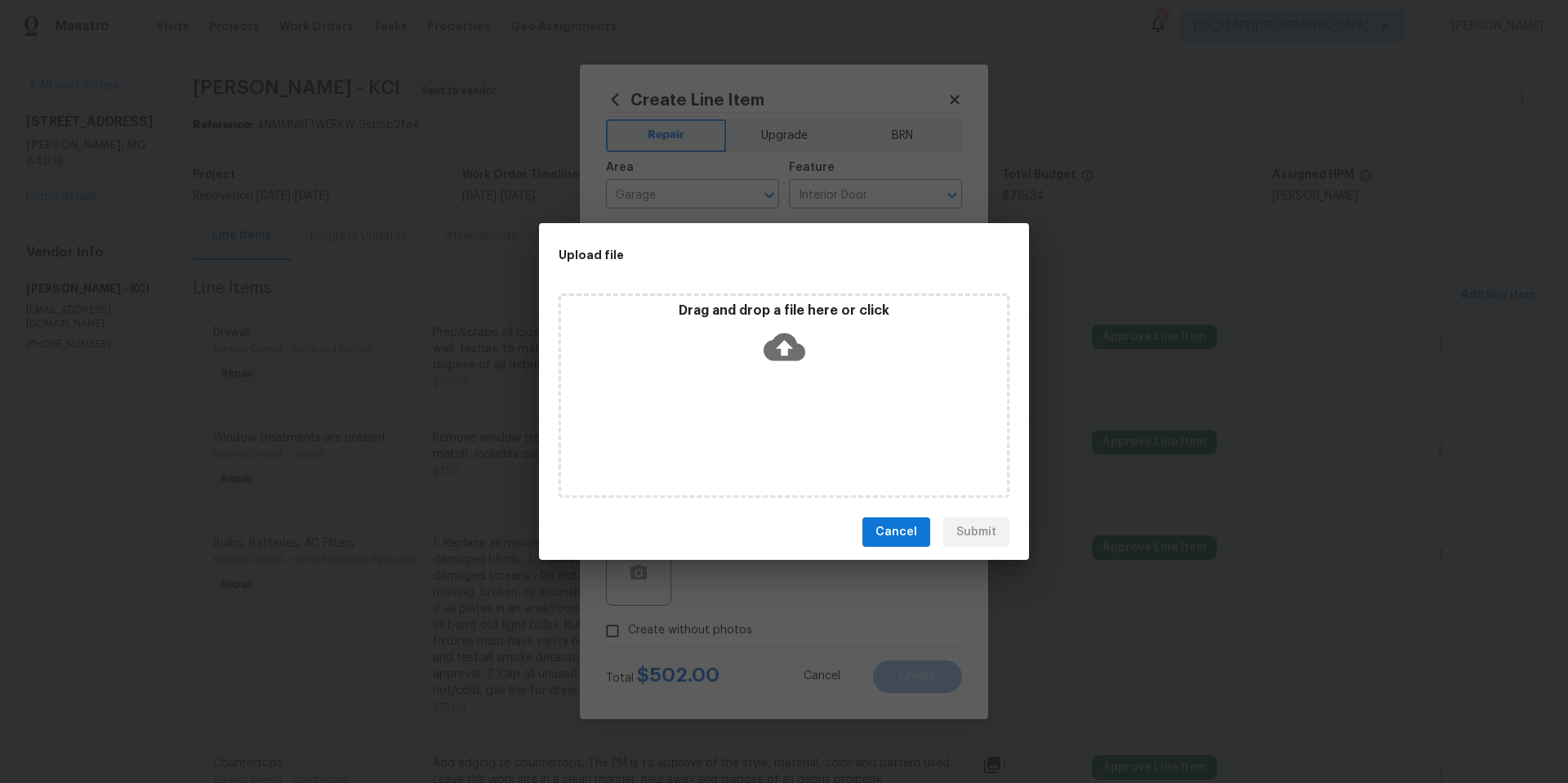
click at [778, 344] on icon at bounding box center [784, 346] width 41 height 41
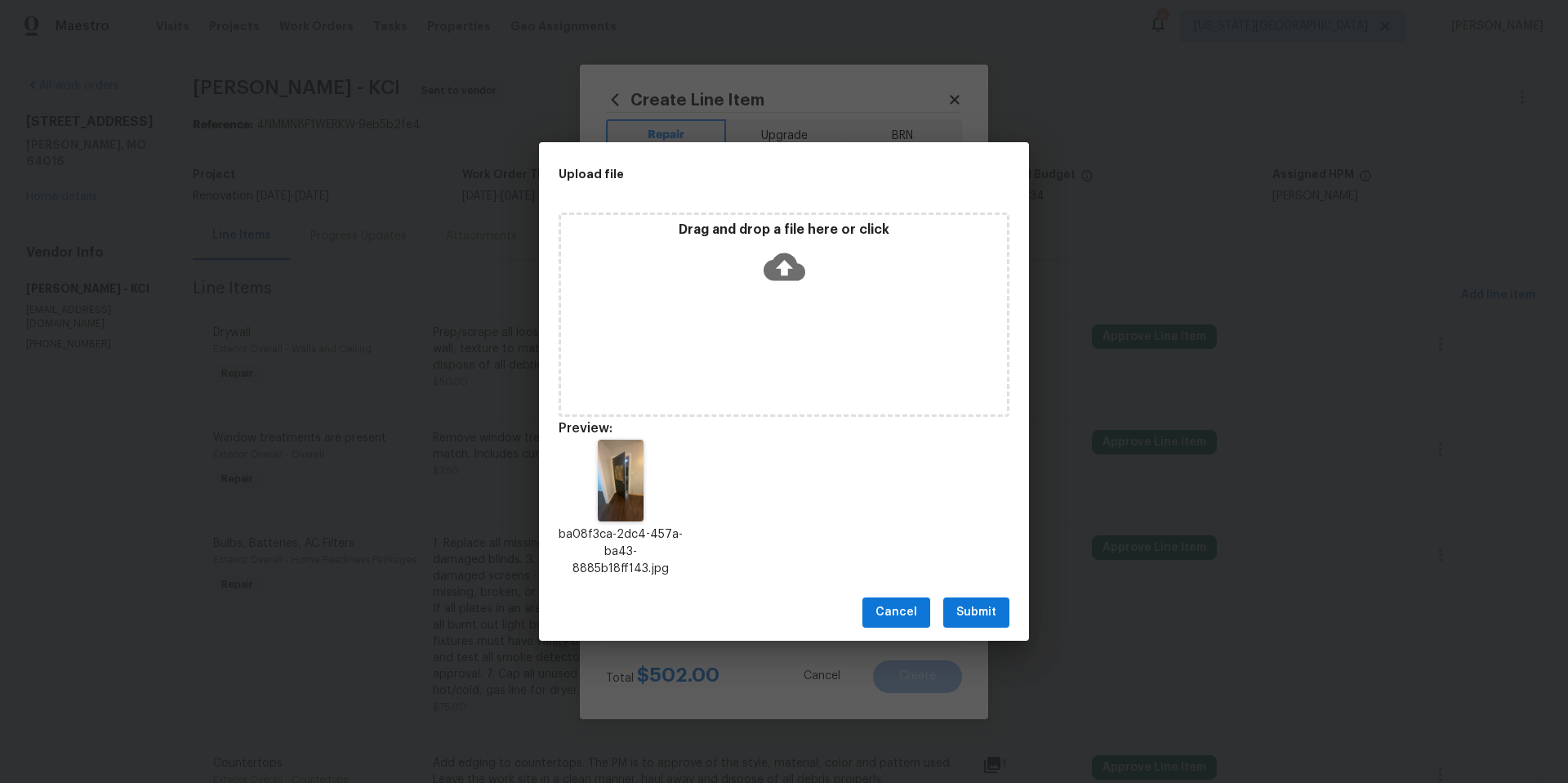
click at [789, 266] on icon at bounding box center [784, 267] width 41 height 28
click at [974, 610] on span "Submit" at bounding box center [976, 612] width 40 height 21
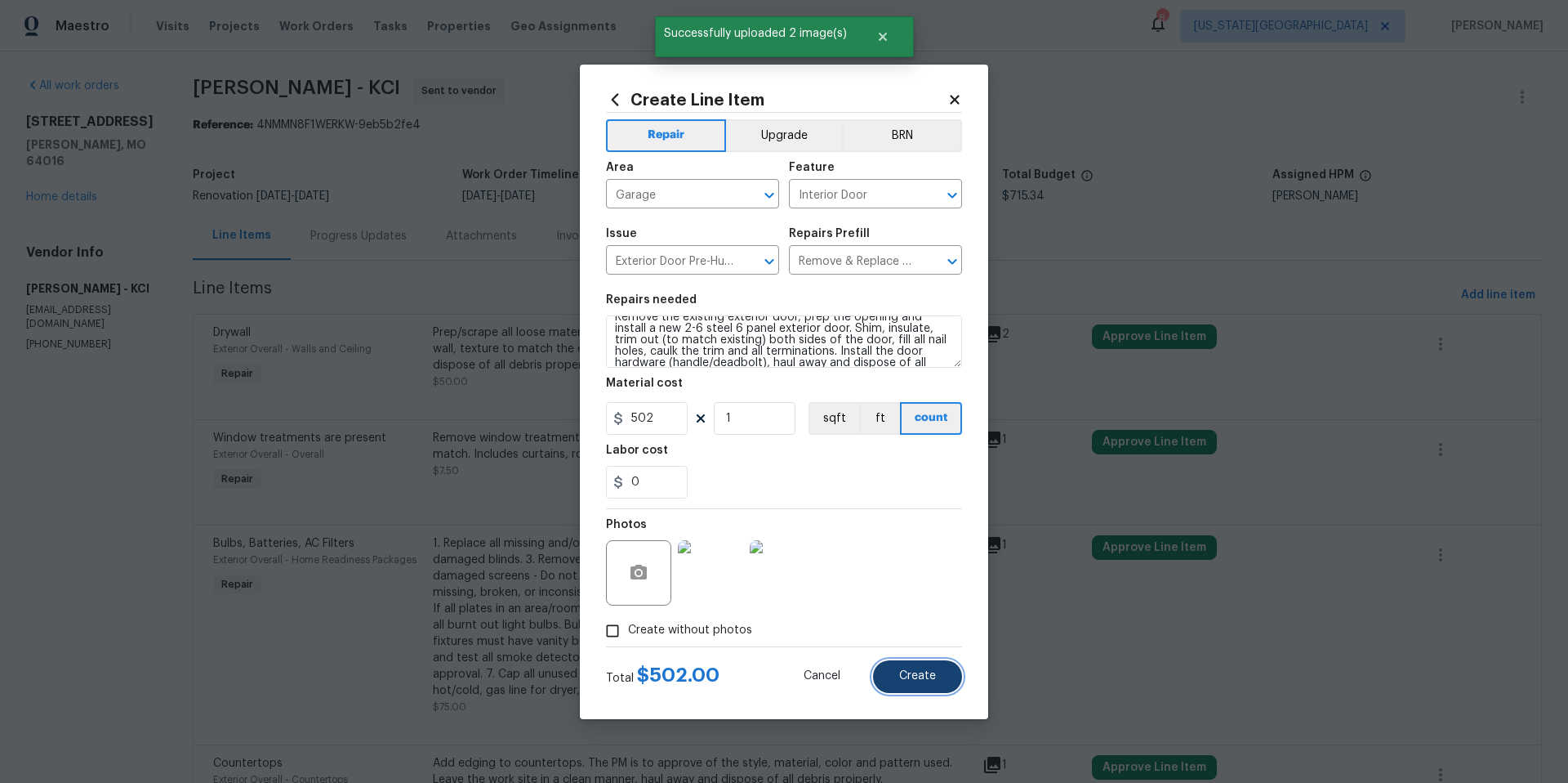
click at [912, 666] on button "Create" at bounding box center [917, 676] width 89 height 32
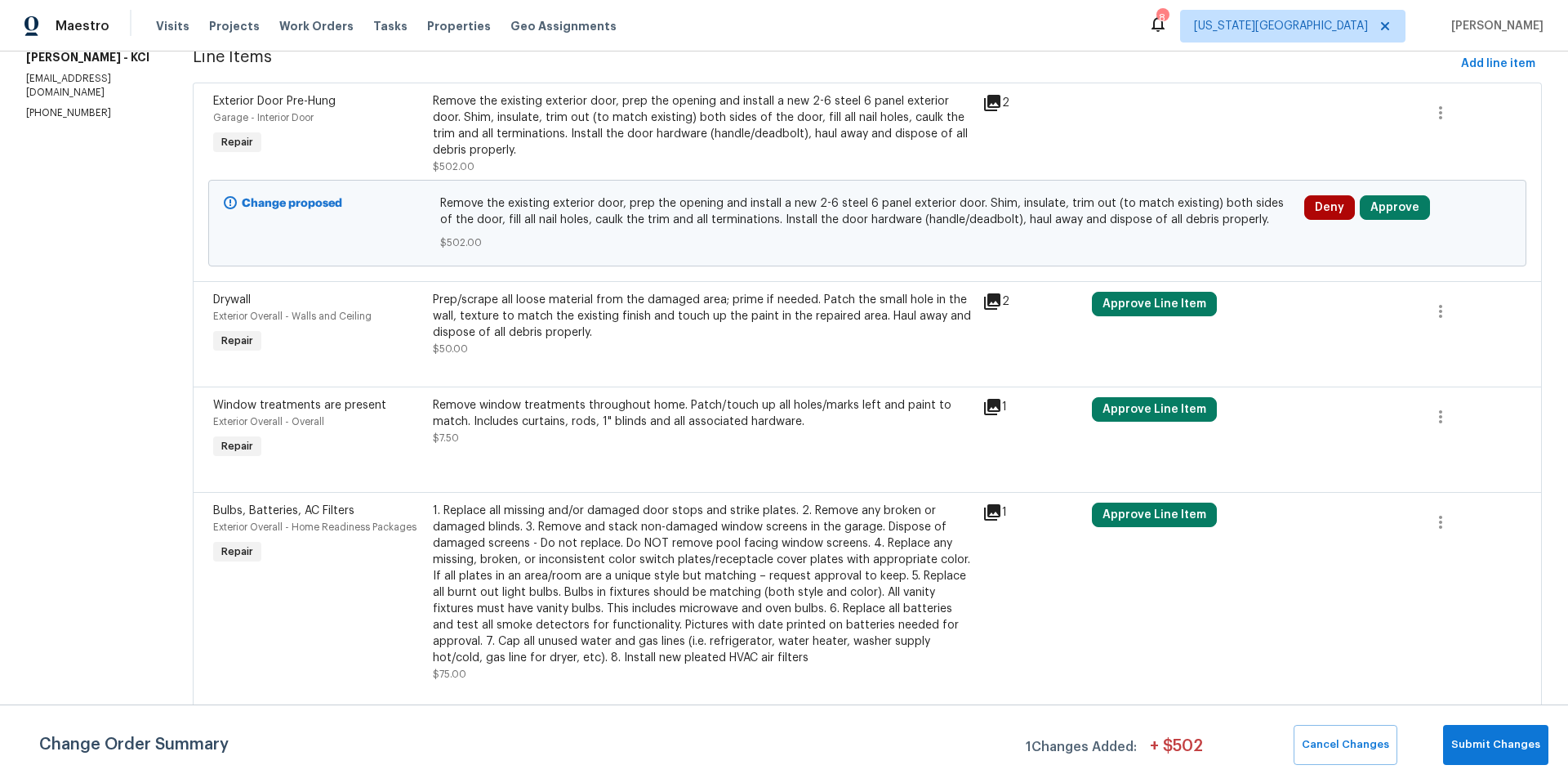
scroll to position [232, 0]
click at [990, 408] on icon at bounding box center [992, 406] width 20 height 20
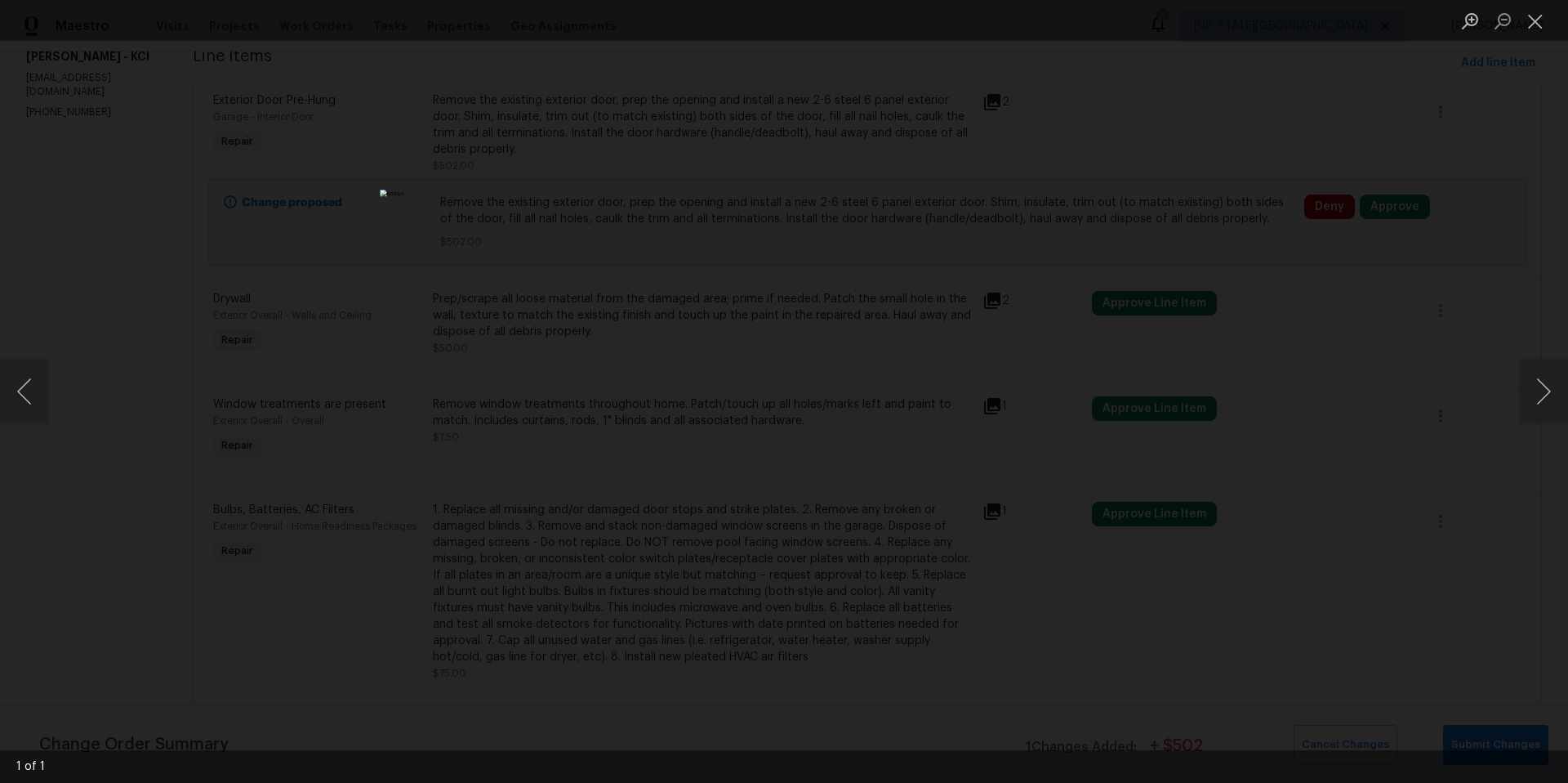
click at [1284, 351] on div "Lightbox" at bounding box center [784, 392] width 1568 height 783
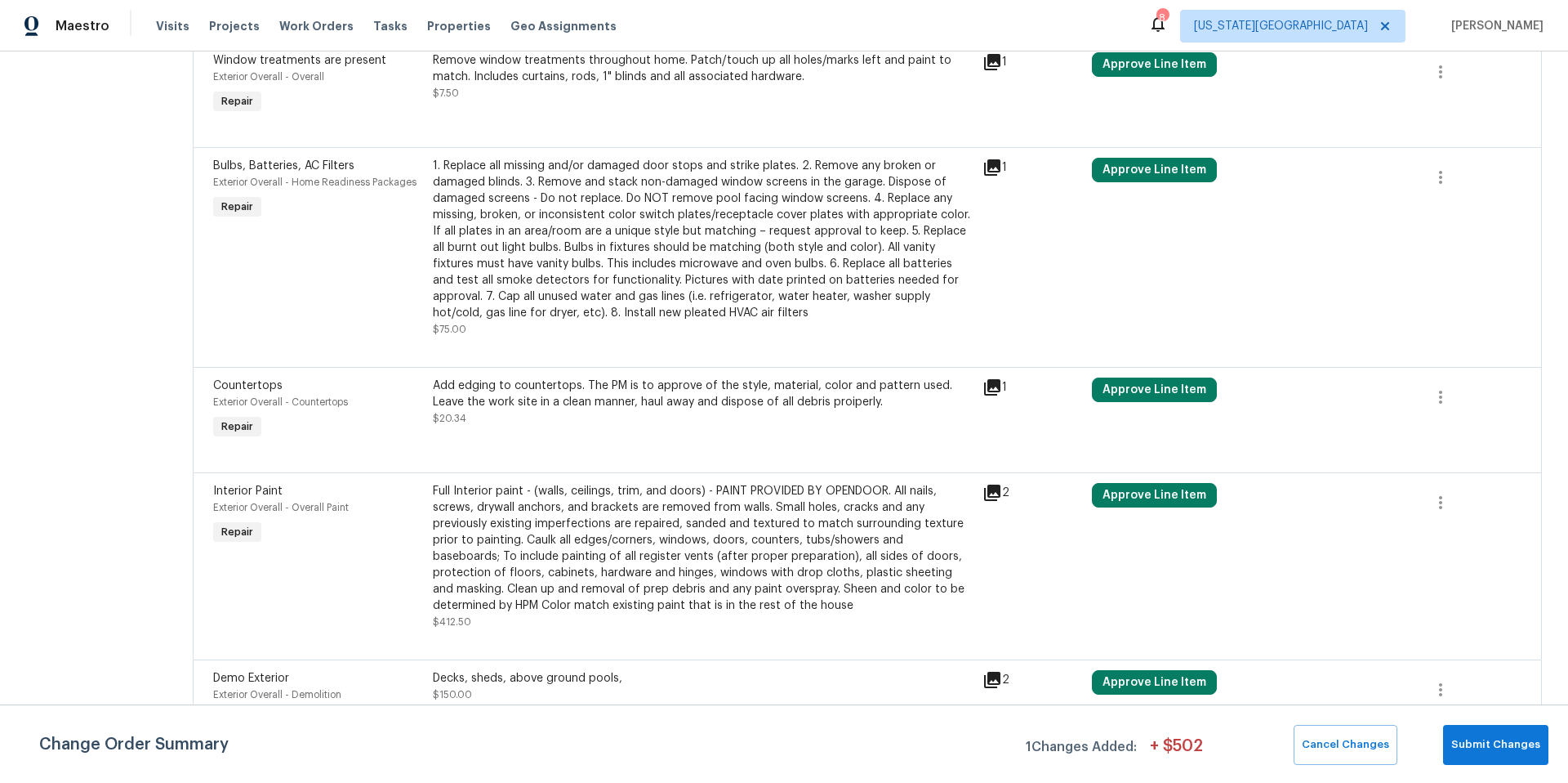
scroll to position [607, 0]
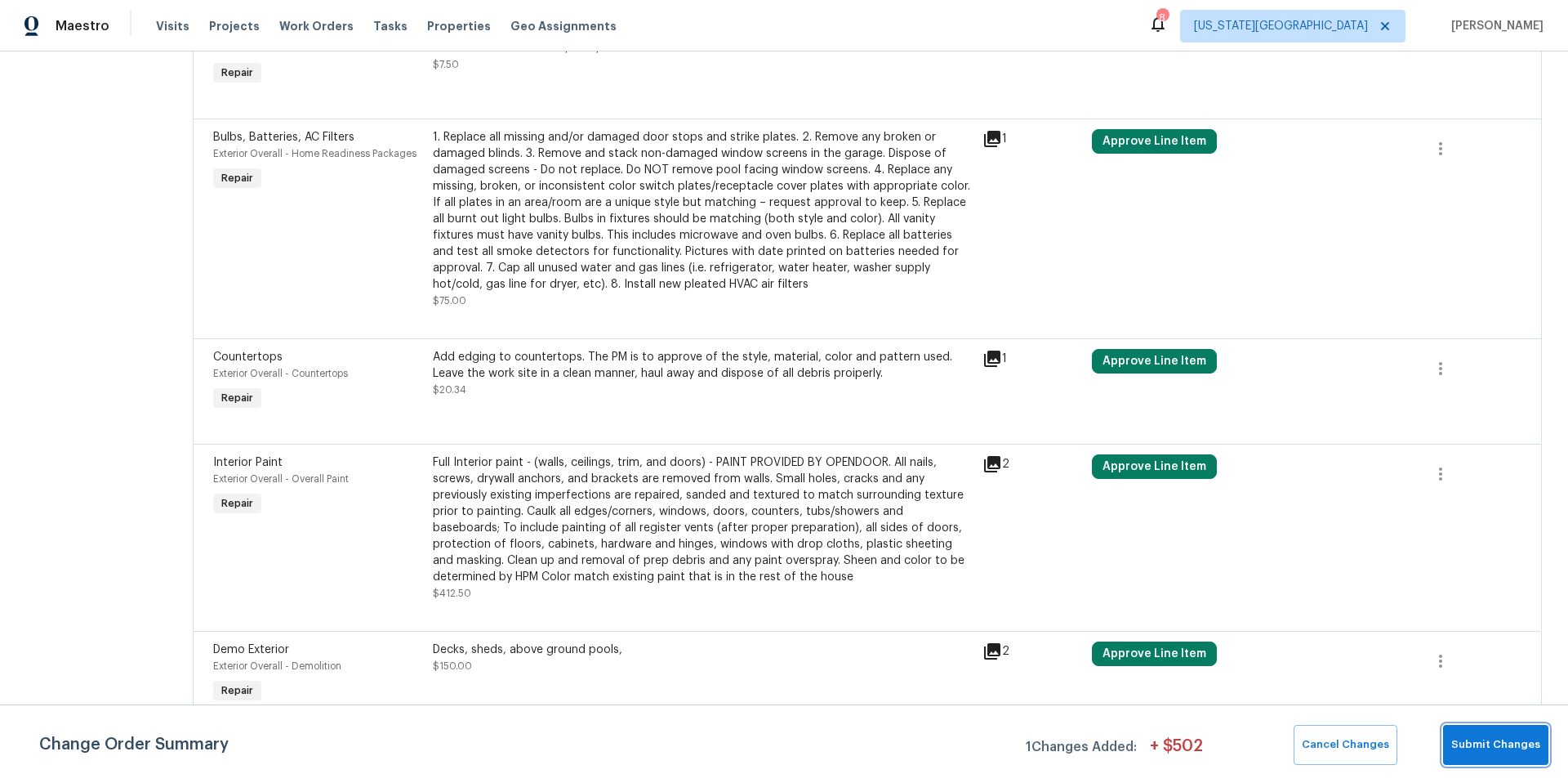
click at [1514, 747] on span "Submit Changes" at bounding box center [1495, 744] width 89 height 19
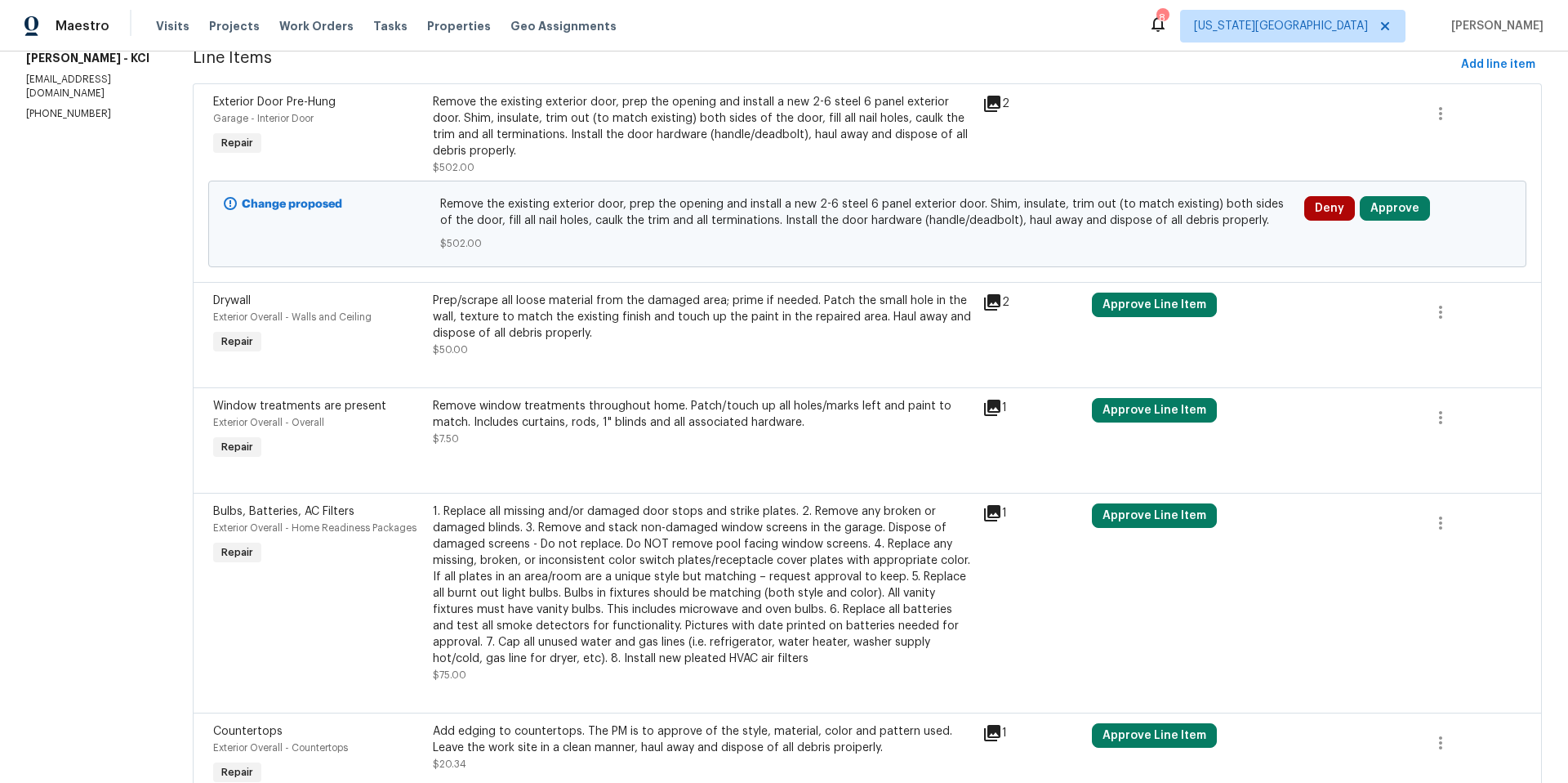
scroll to position [163, 0]
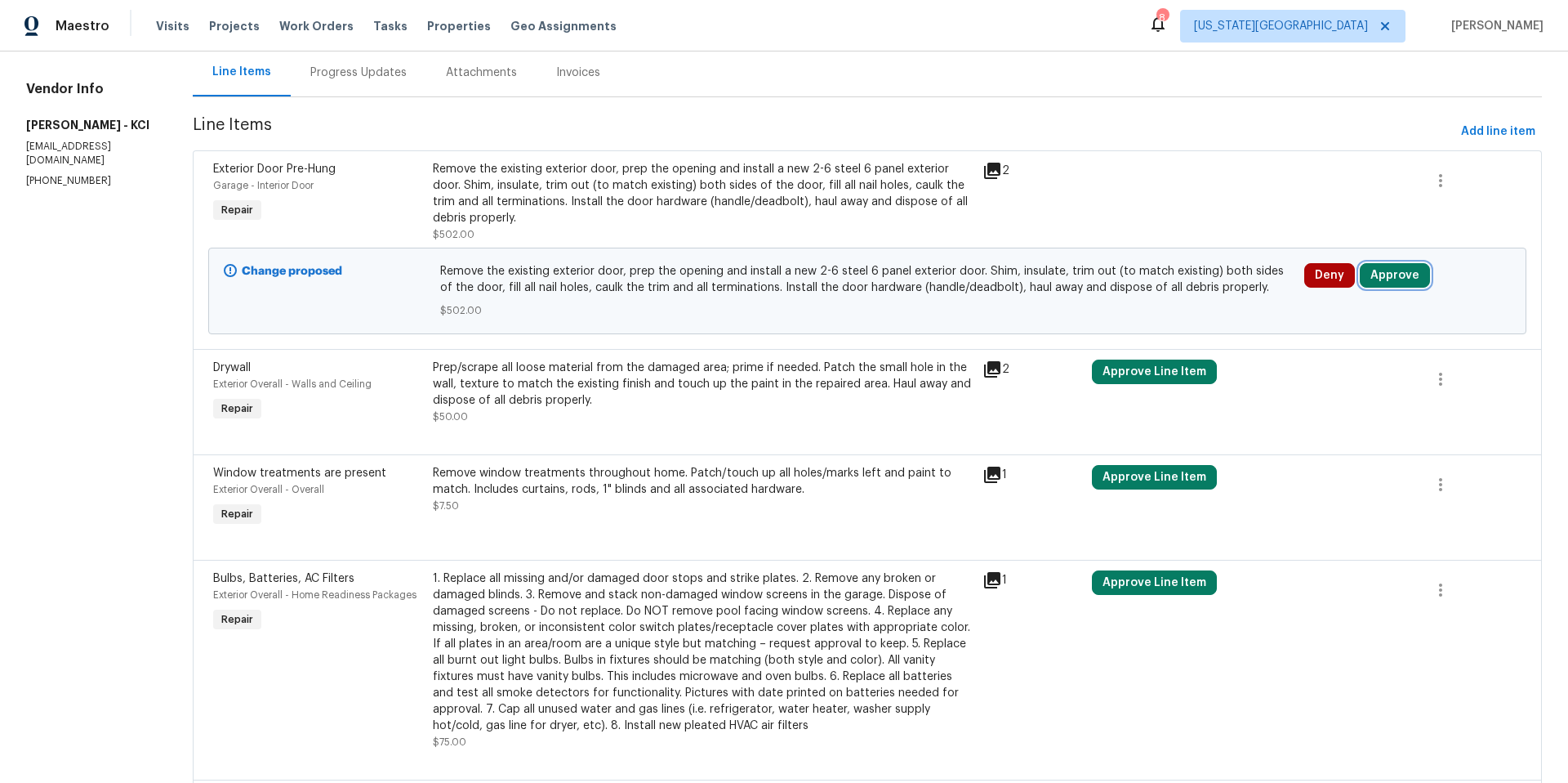
click at [1388, 274] on button "Approve" at bounding box center [1394, 274] width 70 height 25
click at [582, 363] on div "Prep/scrape all loose material from the damaged area; prime if needed. Patch th…" at bounding box center [702, 384] width 540 height 49
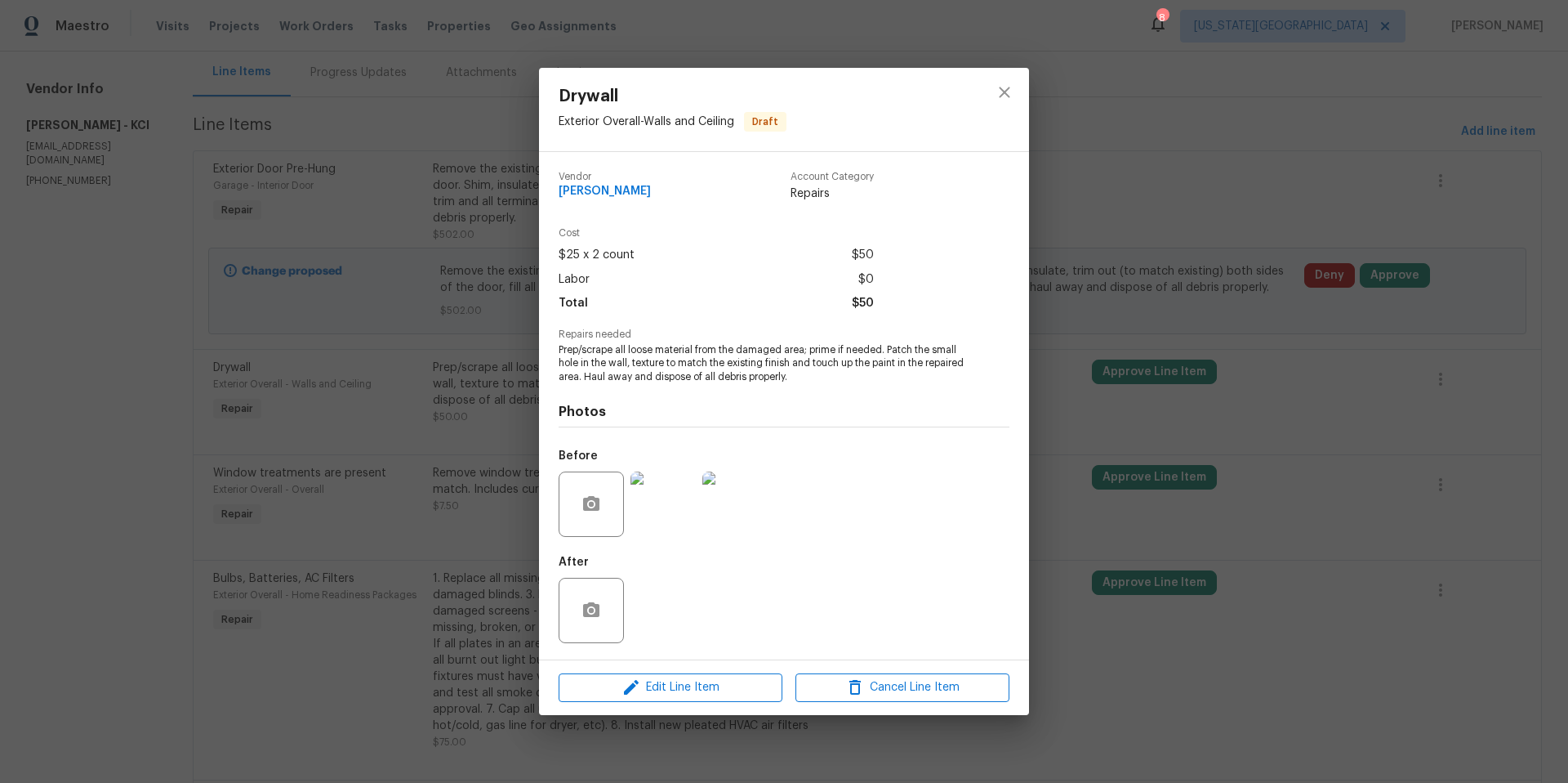
click at [730, 505] on img at bounding box center [734, 504] width 65 height 65
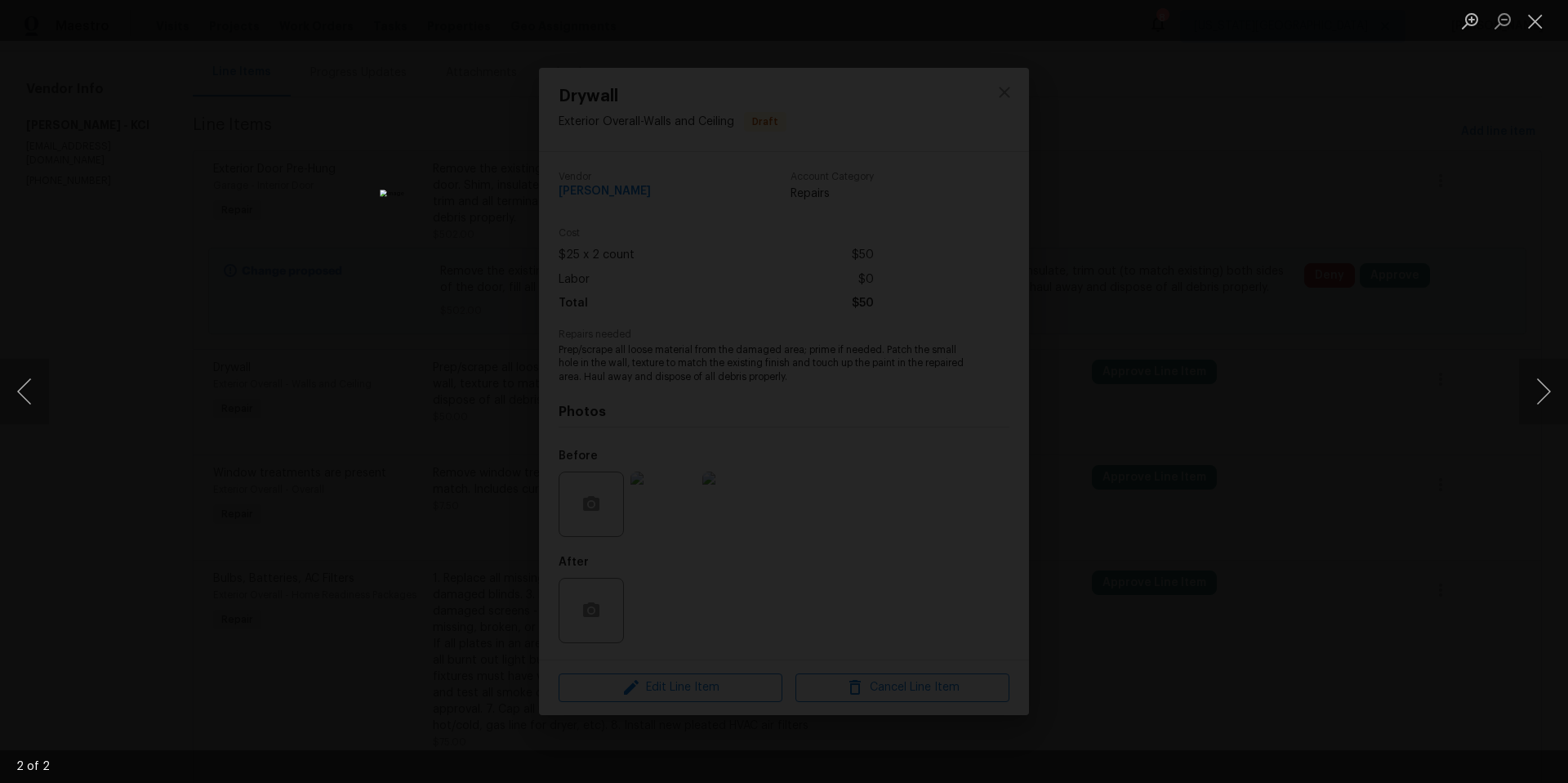
click at [1122, 404] on div "Lightbox" at bounding box center [784, 392] width 1568 height 783
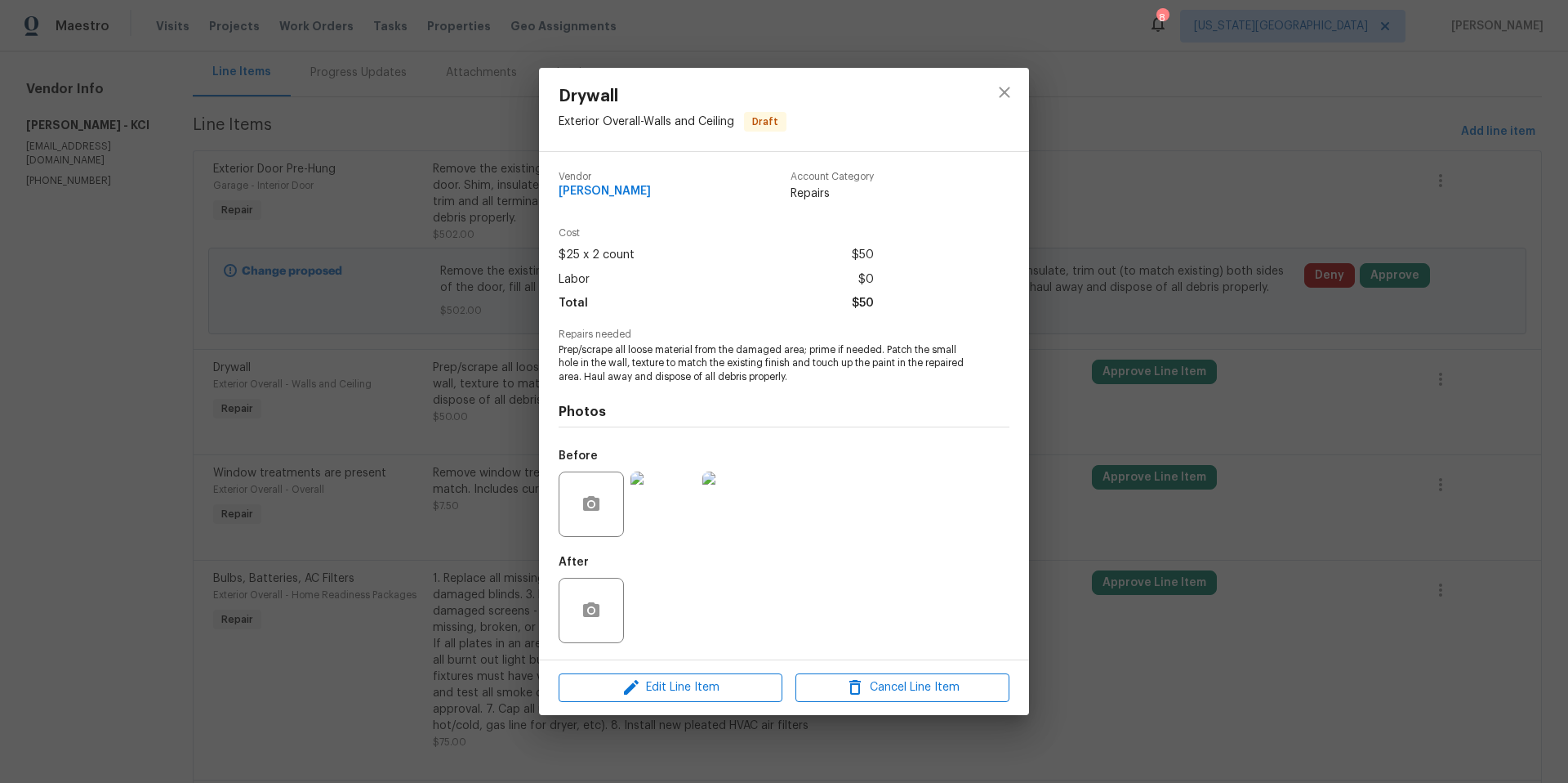
click at [1138, 433] on div "Drywall Exterior Overall - Walls and Ceiling Draft Vendor MEL Contracting Accou…" at bounding box center [784, 392] width 1568 height 783
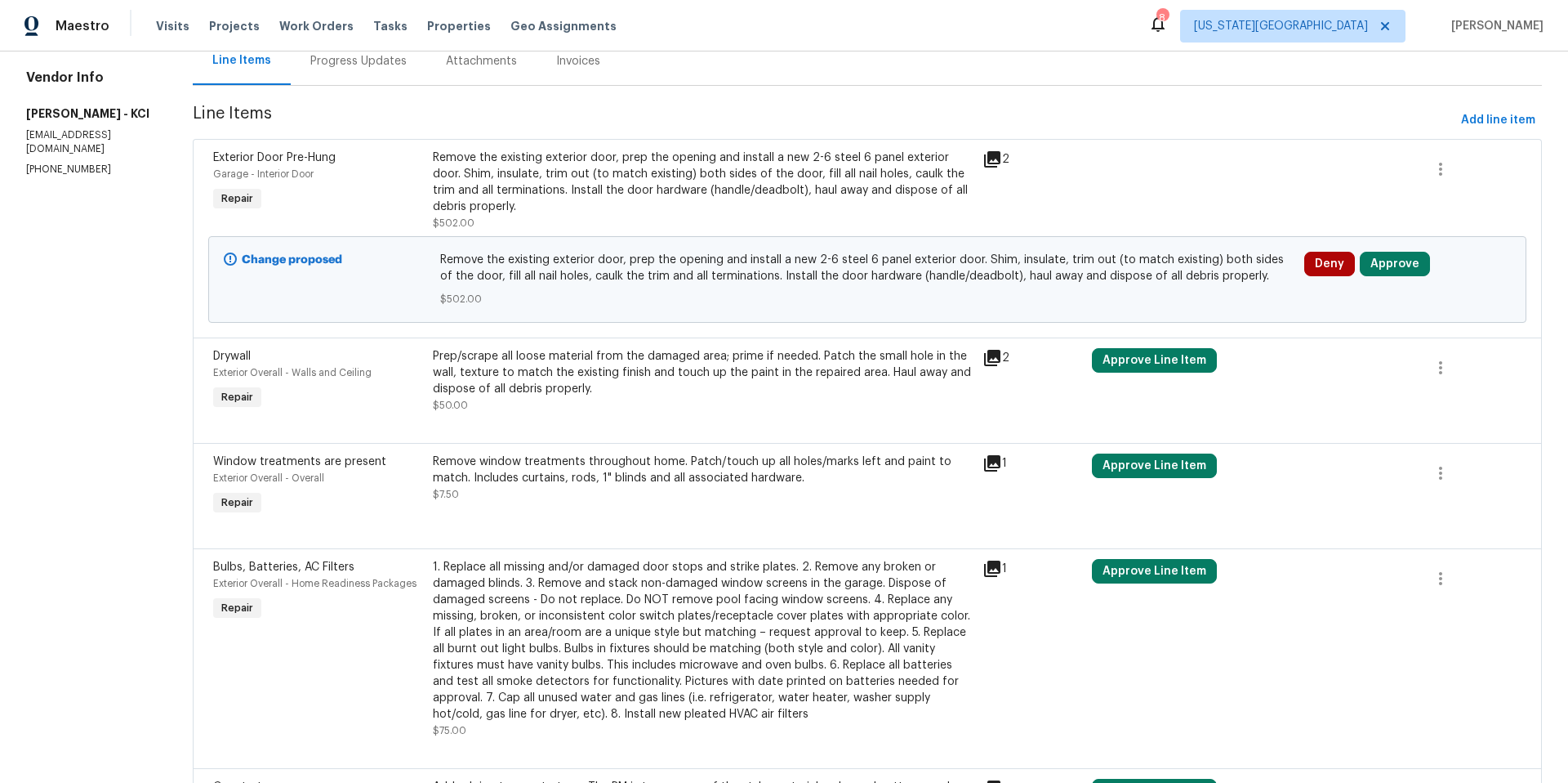
scroll to position [186, 0]
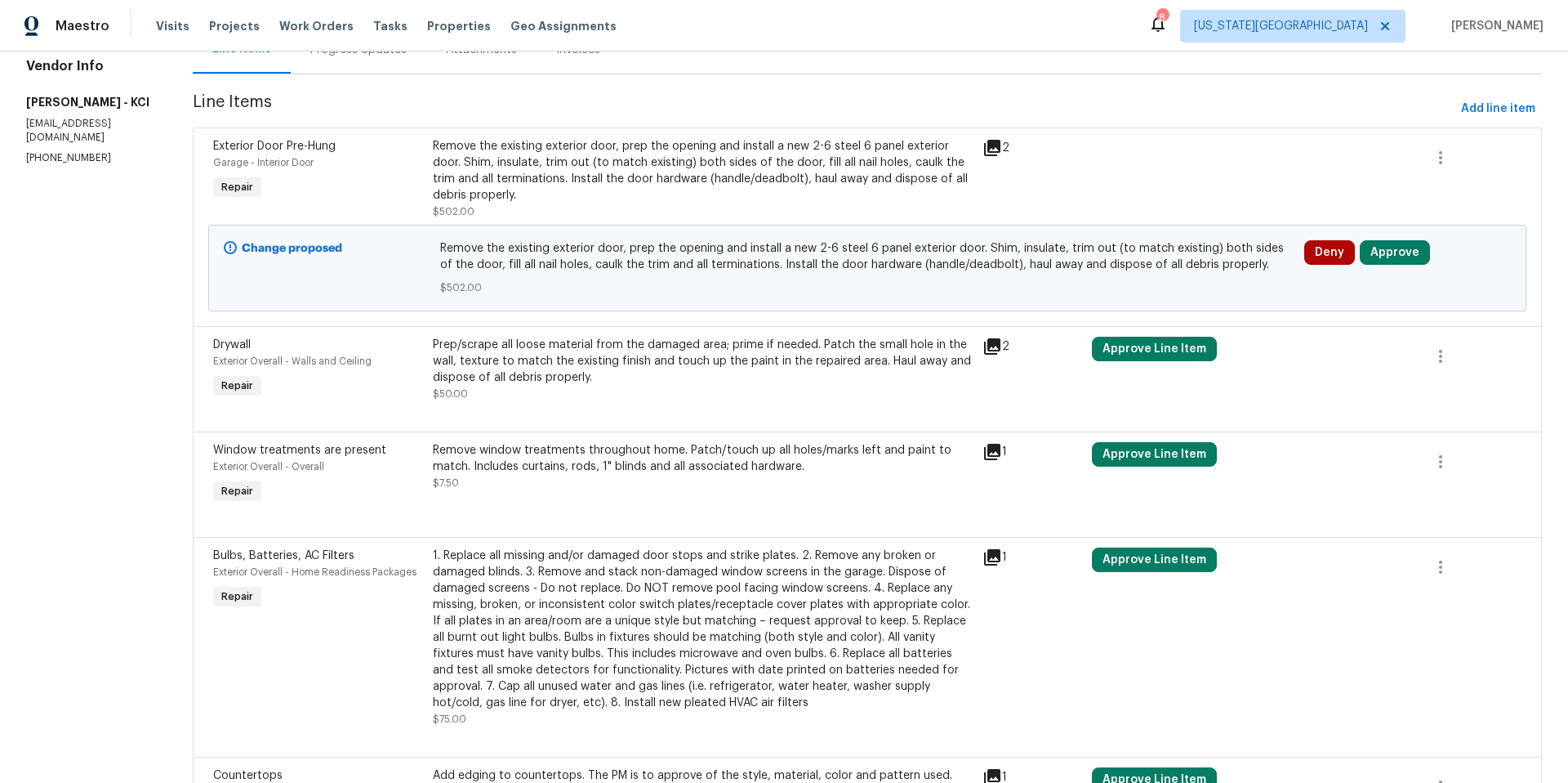
click at [993, 451] on icon at bounding box center [992, 452] width 17 height 17
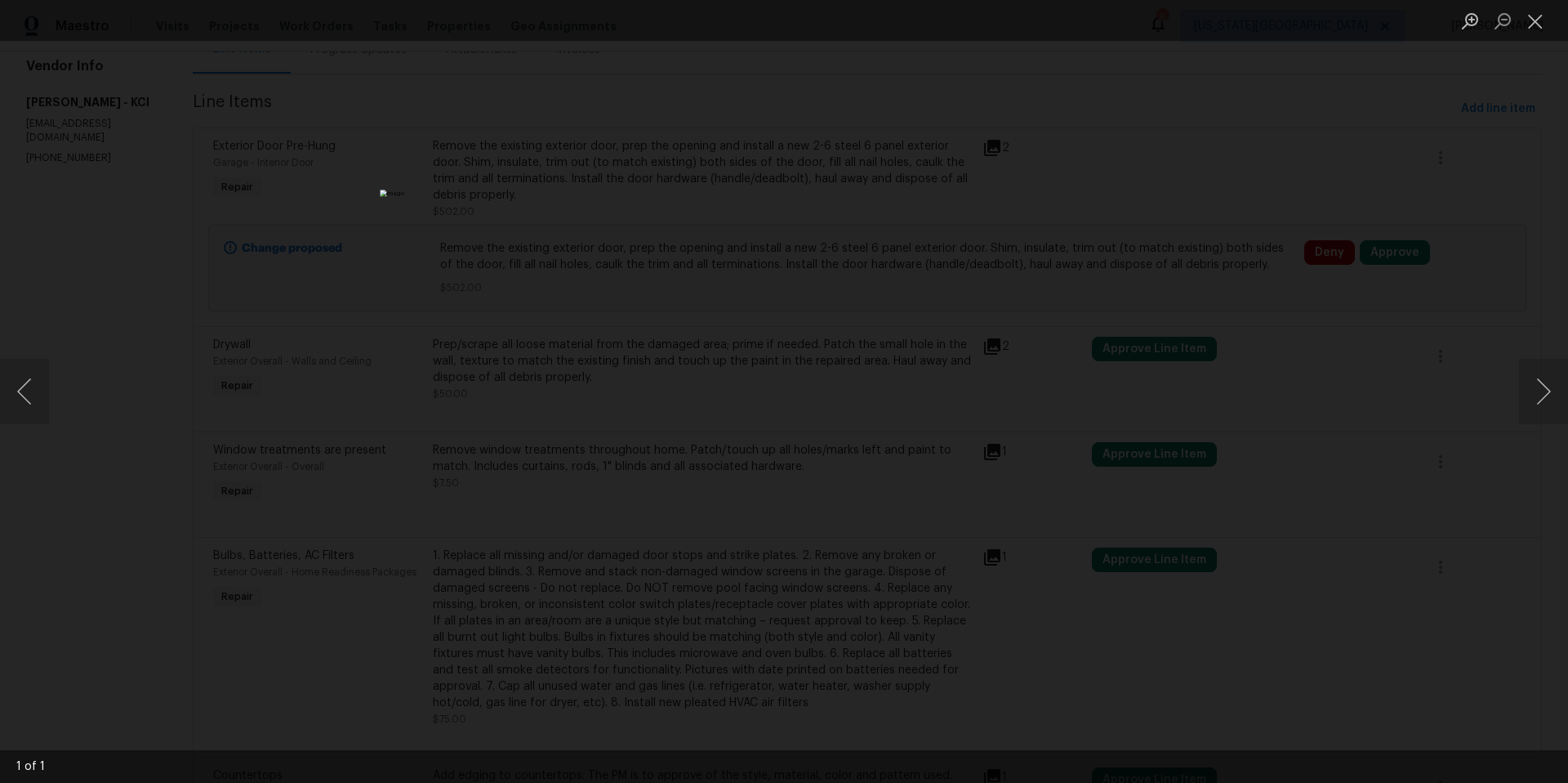
click at [1214, 402] on div "Lightbox" at bounding box center [784, 392] width 1568 height 783
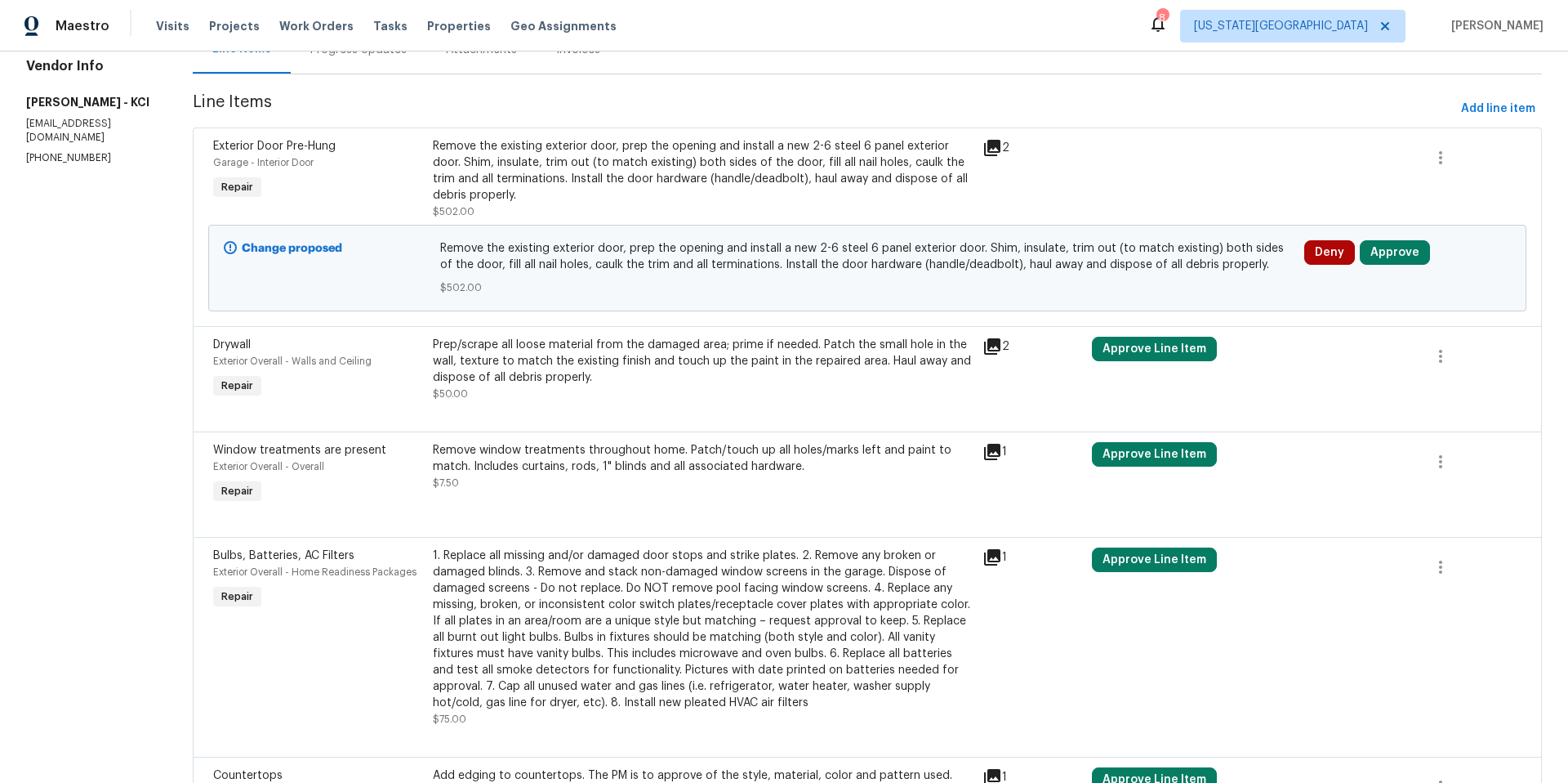
click at [985, 559] on icon at bounding box center [992, 557] width 20 height 20
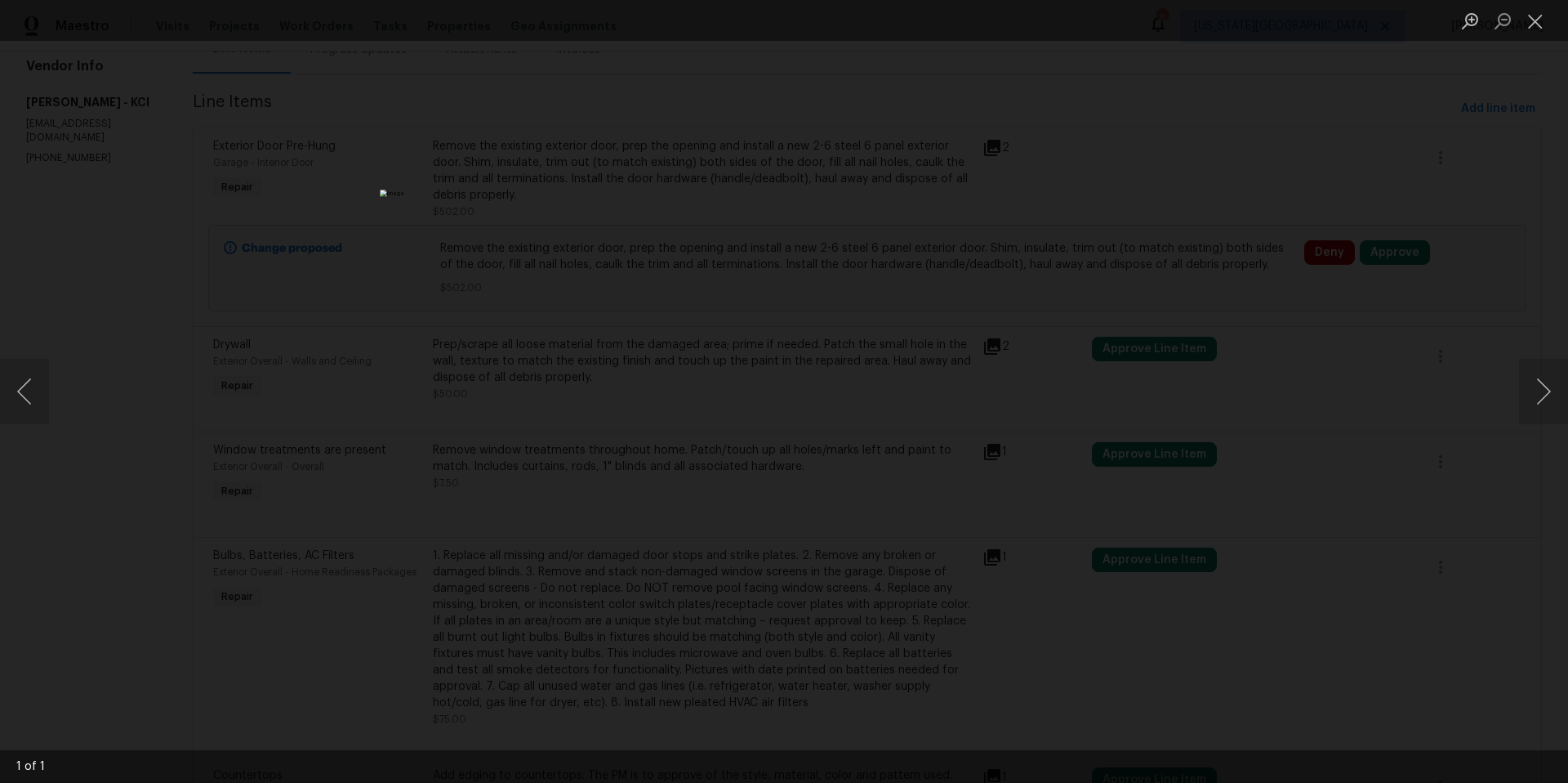
click at [1345, 554] on div "Lightbox" at bounding box center [784, 392] width 1568 height 783
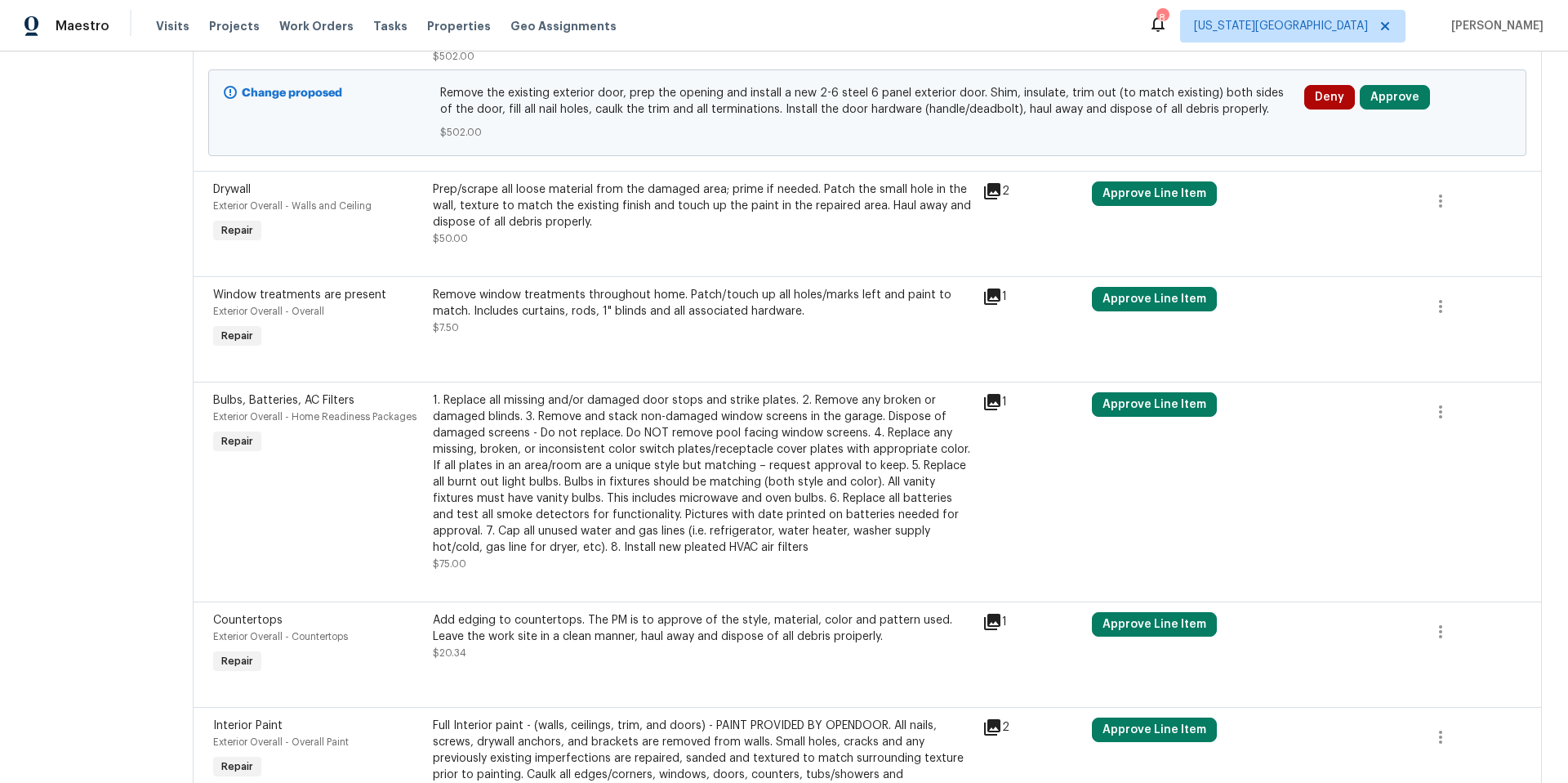
scroll to position [355, 0]
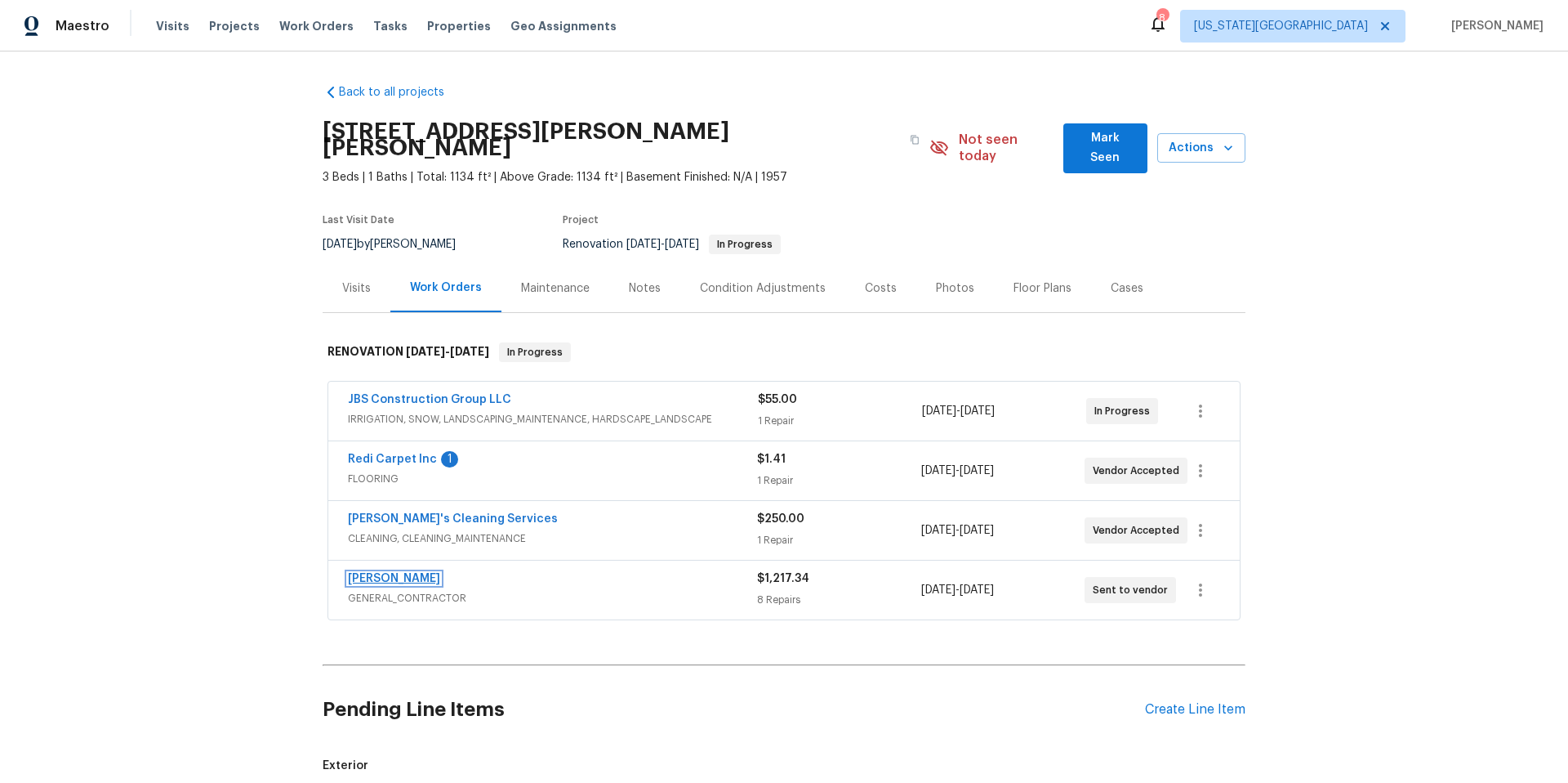
click at [380, 572] on link "[PERSON_NAME]" at bounding box center [394, 578] width 92 height 12
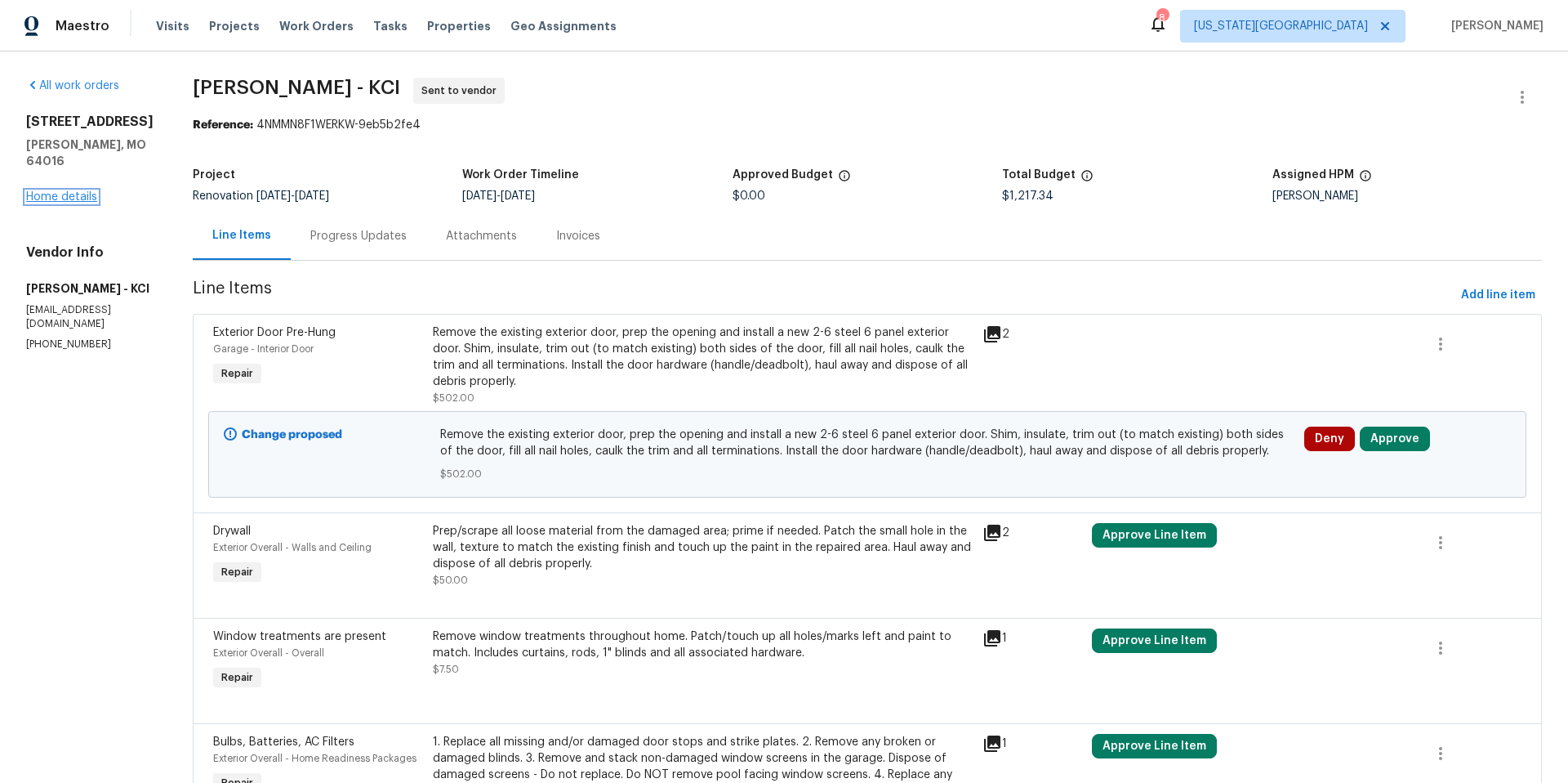
click at [76, 191] on link "Home details" at bounding box center [62, 197] width 71 height 12
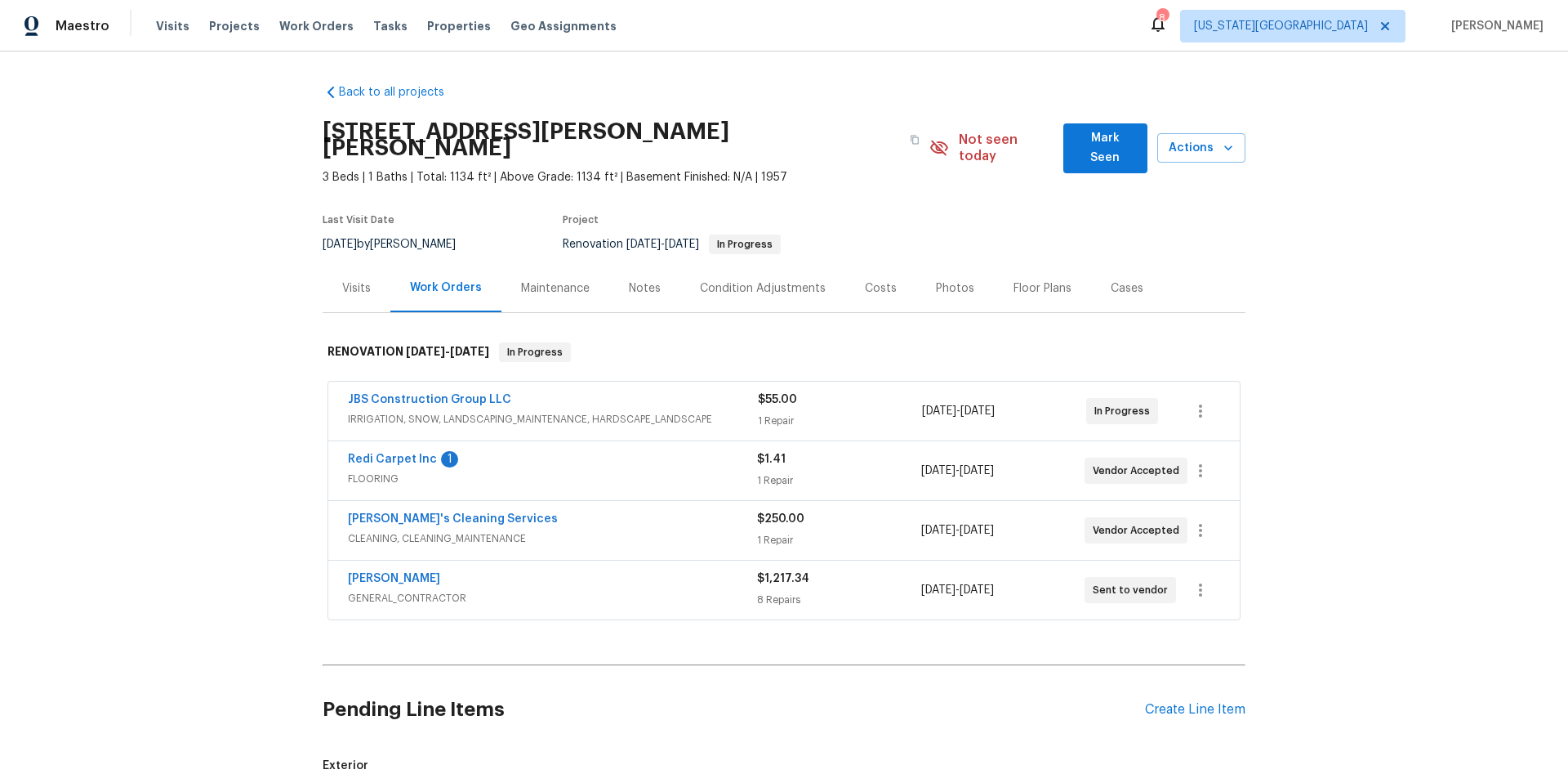
click at [629, 280] on div "Notes" at bounding box center [645, 288] width 31 height 17
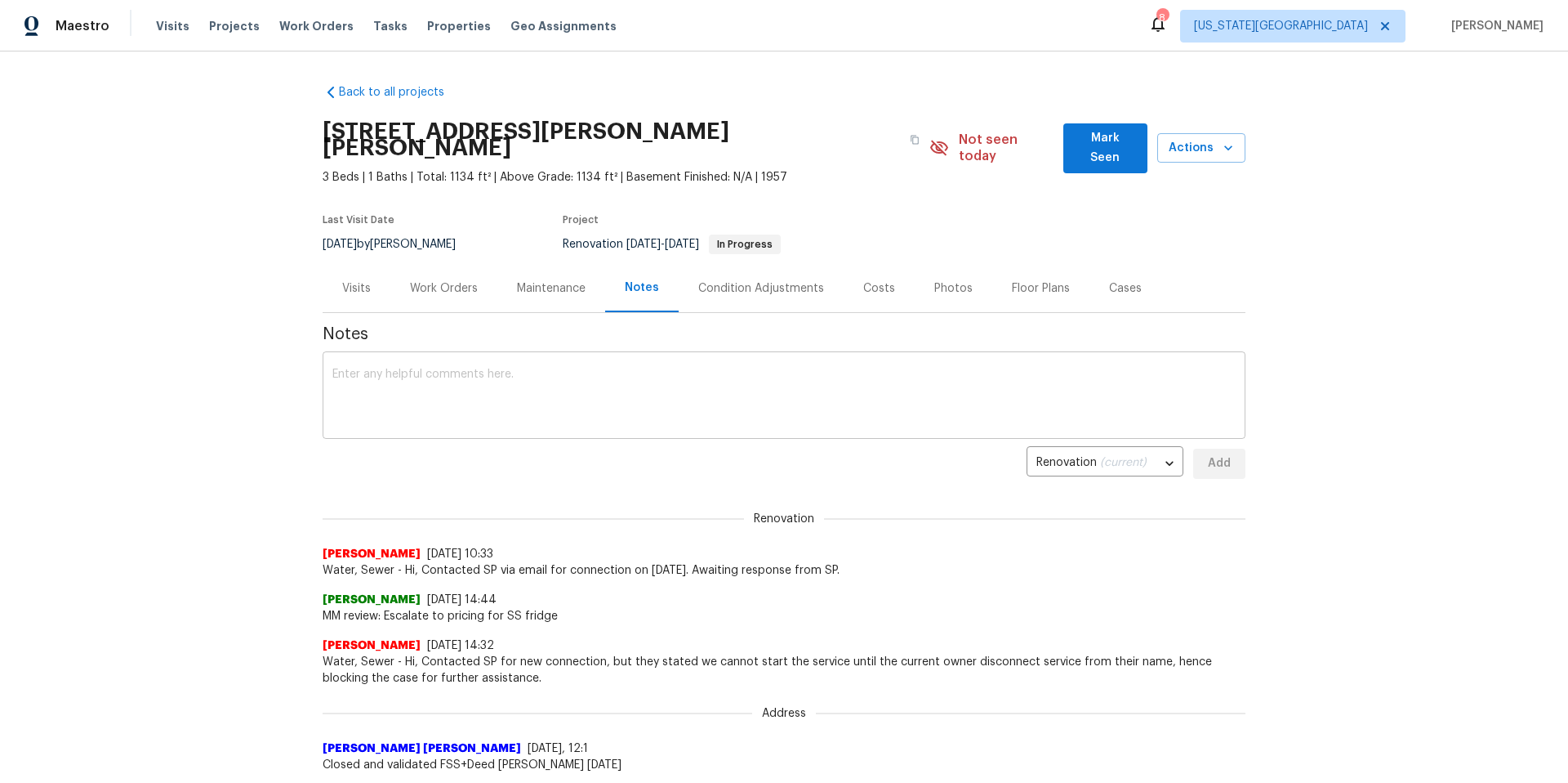
click at [407, 369] on textarea at bounding box center [784, 397] width 903 height 57
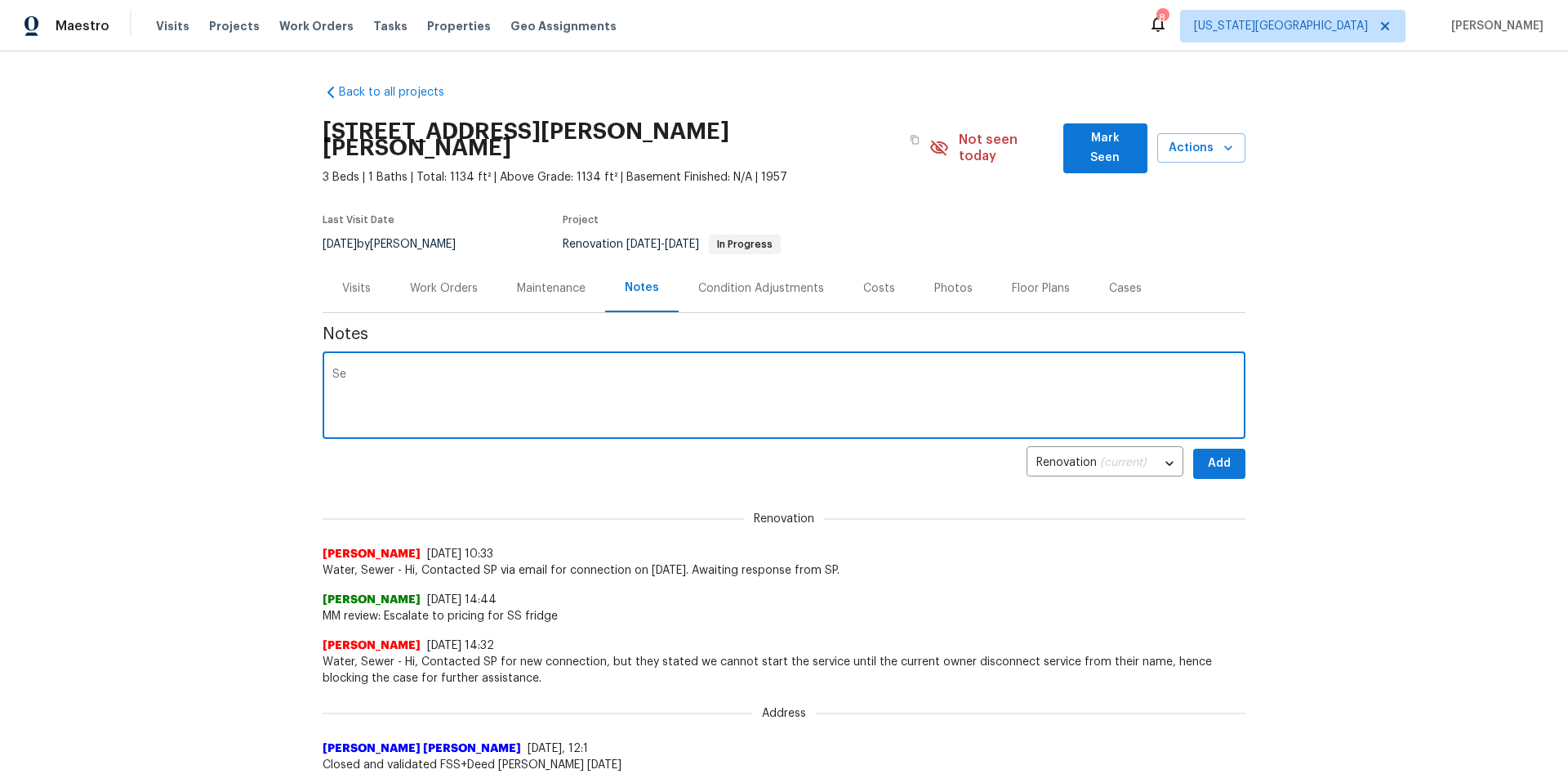
type textarea "S"
type textarea "WO sent to new vendor and not aligned with current process or pricing. Working …"
click at [1235, 453] on button "Add" at bounding box center [1218, 463] width 52 height 30
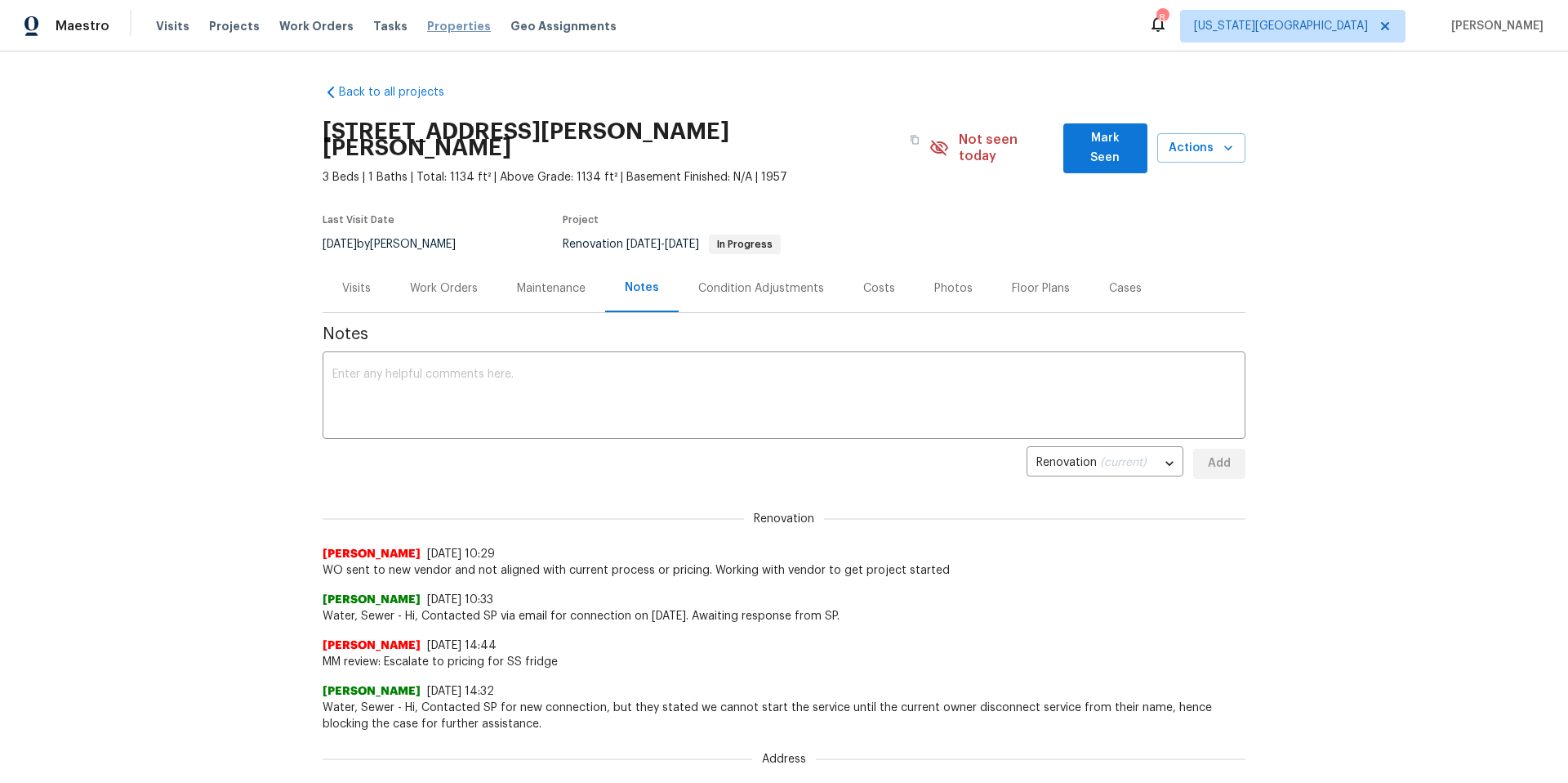
click at [440, 23] on span "Properties" at bounding box center [458, 26] width 64 height 17
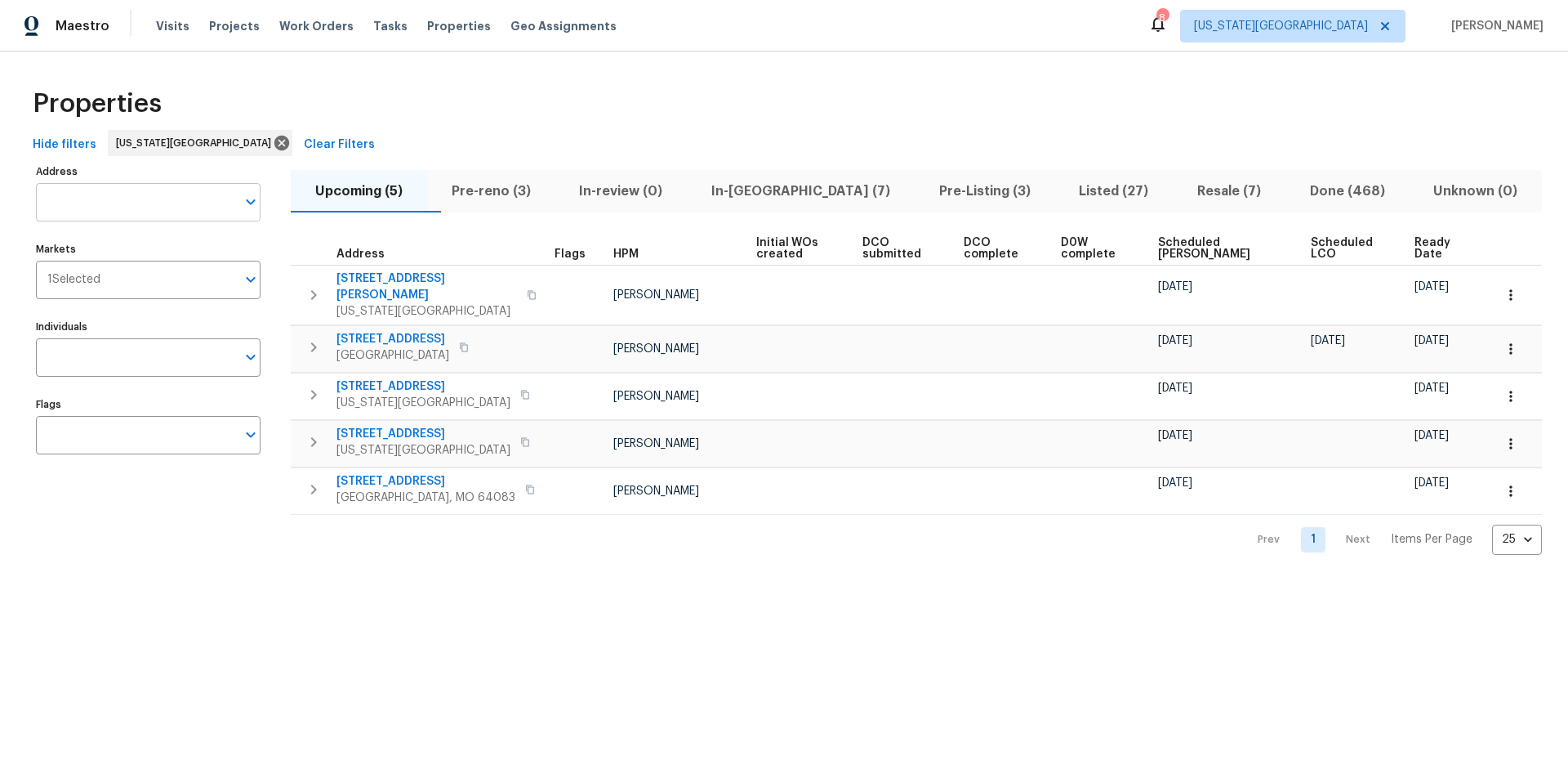
click at [91, 210] on input "Address" at bounding box center [136, 202] width 200 height 38
type input "15416 floyd"
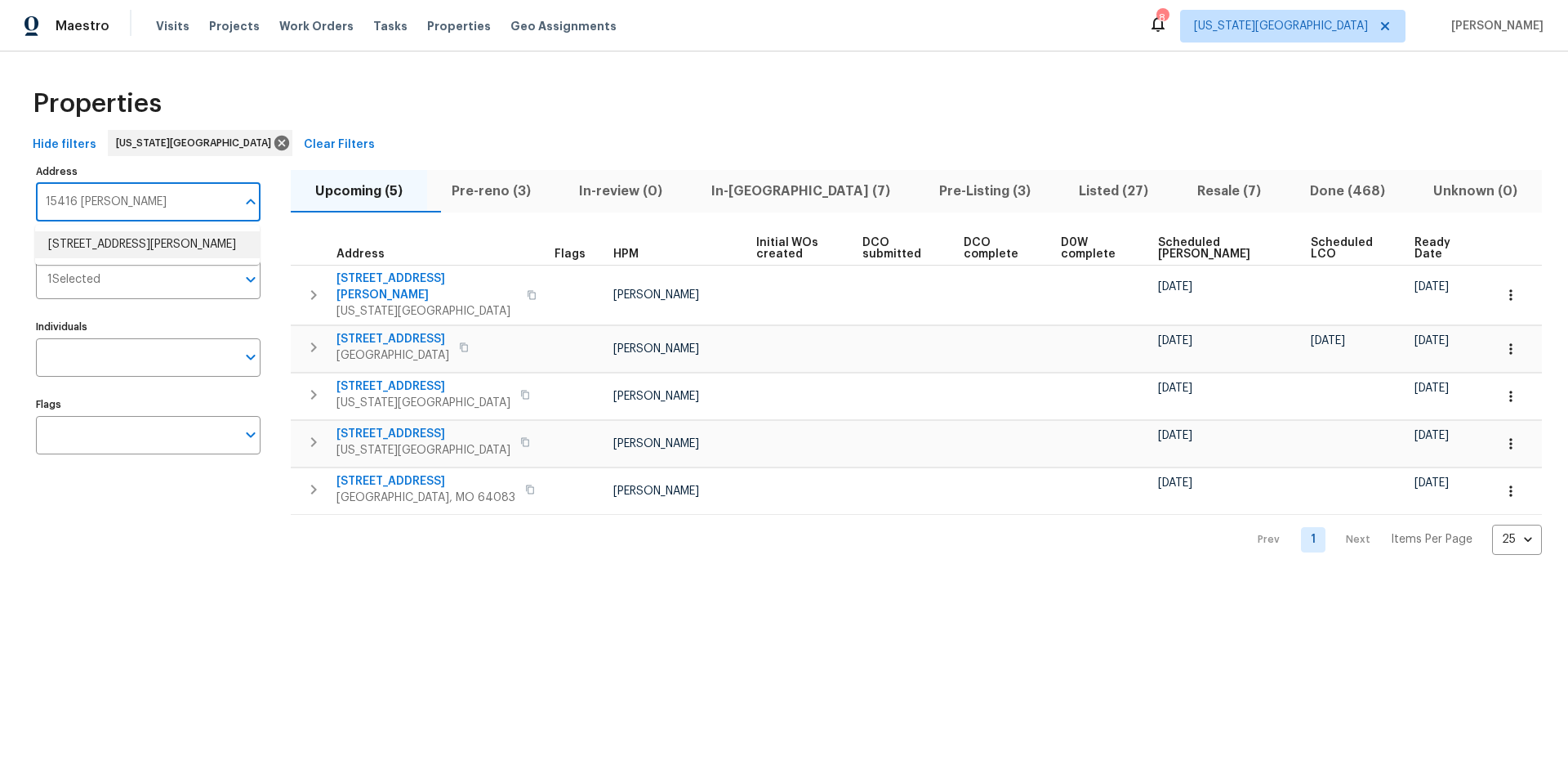
click at [87, 254] on li "15416 Floyd St Overland Park KS 66223" at bounding box center [147, 244] width 224 height 27
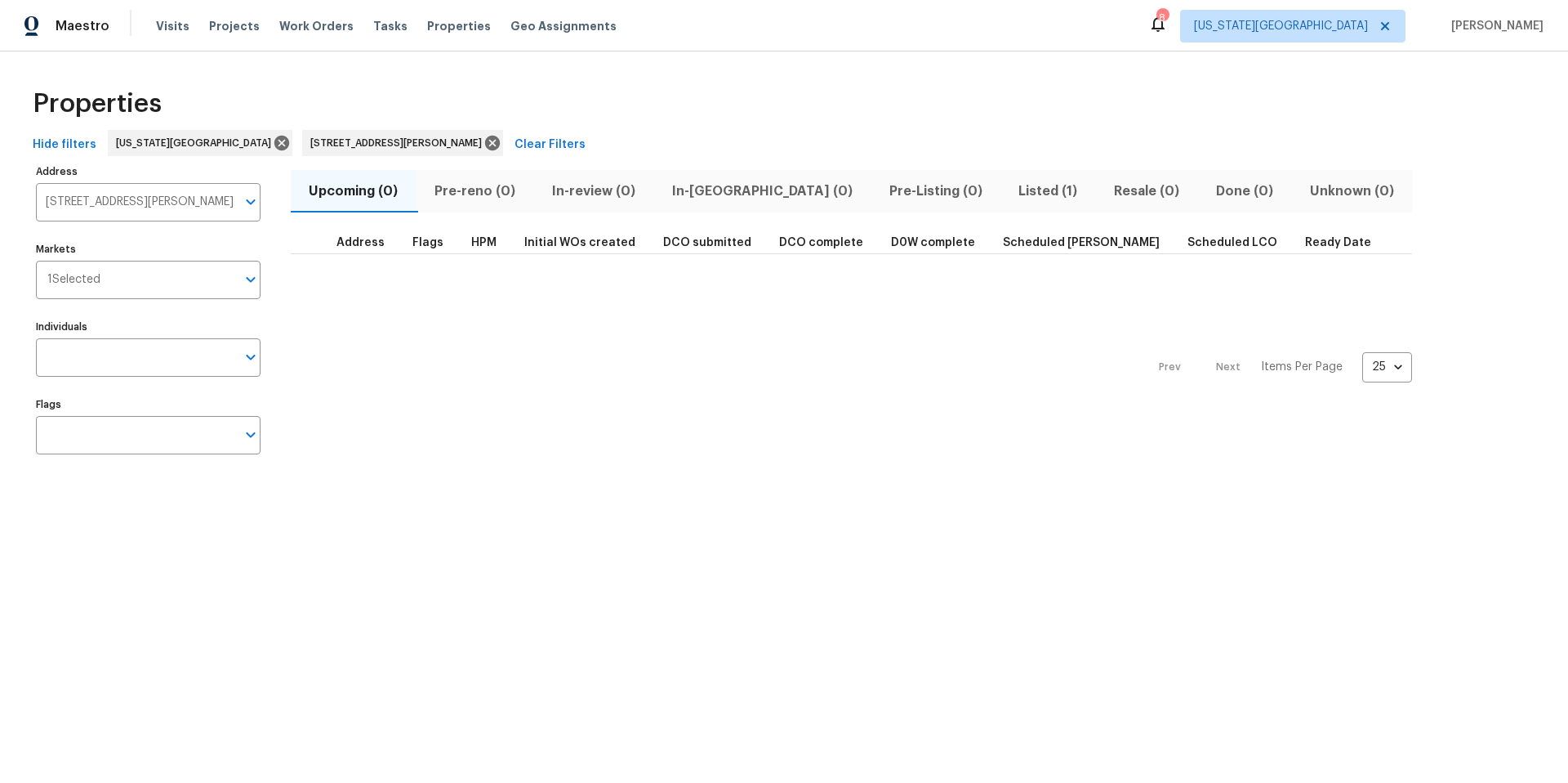
click at [1010, 186] on span "Listed (1)" at bounding box center [1047, 191] width 76 height 23
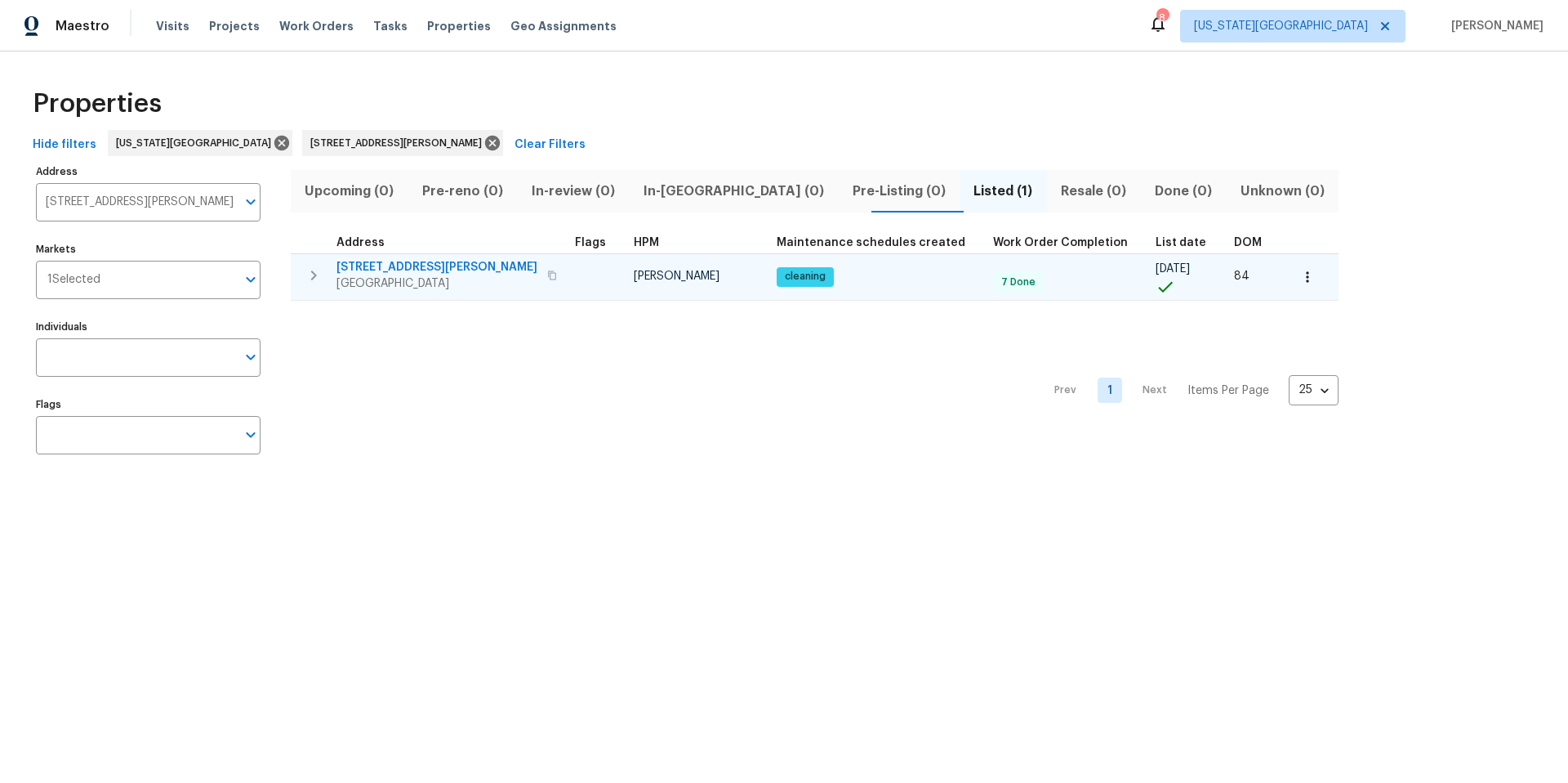
click at [399, 270] on span "15416 Floyd St" at bounding box center [436, 267] width 201 height 17
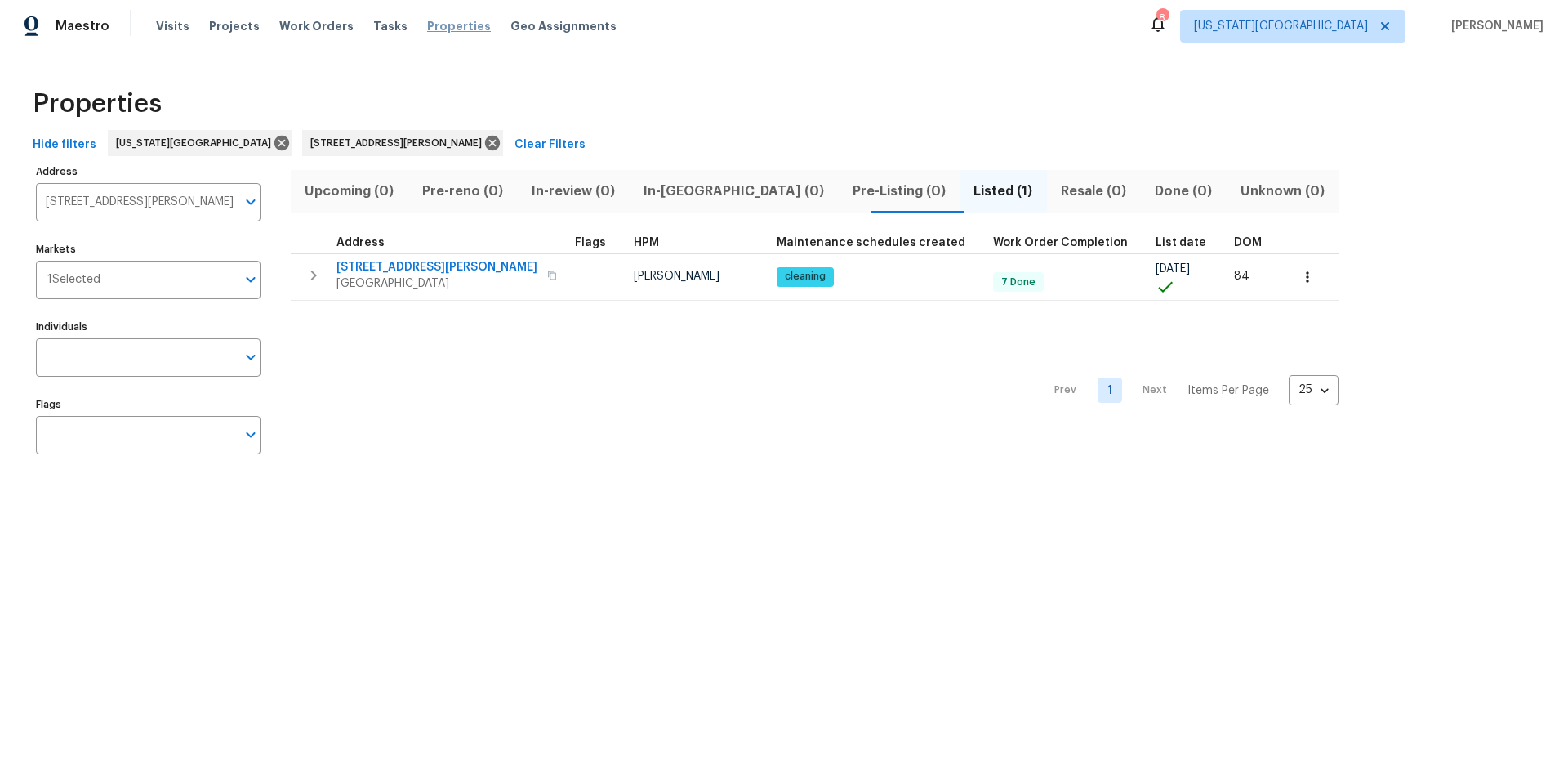
click at [433, 31] on span "Properties" at bounding box center [458, 26] width 64 height 17
click at [484, 143] on icon at bounding box center [493, 143] width 18 height 18
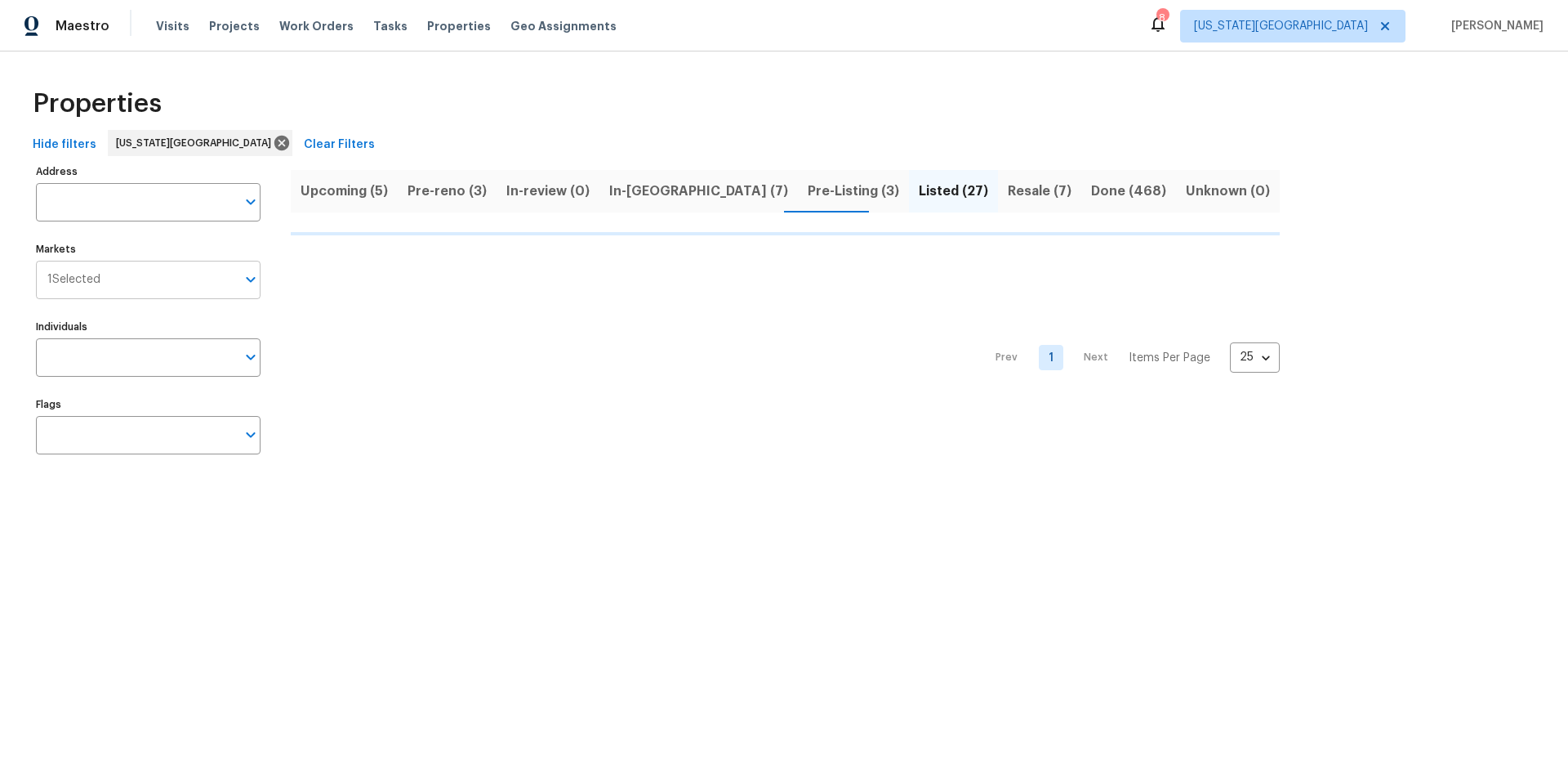
click at [149, 263] on input "Markets" at bounding box center [168, 279] width 136 height 38
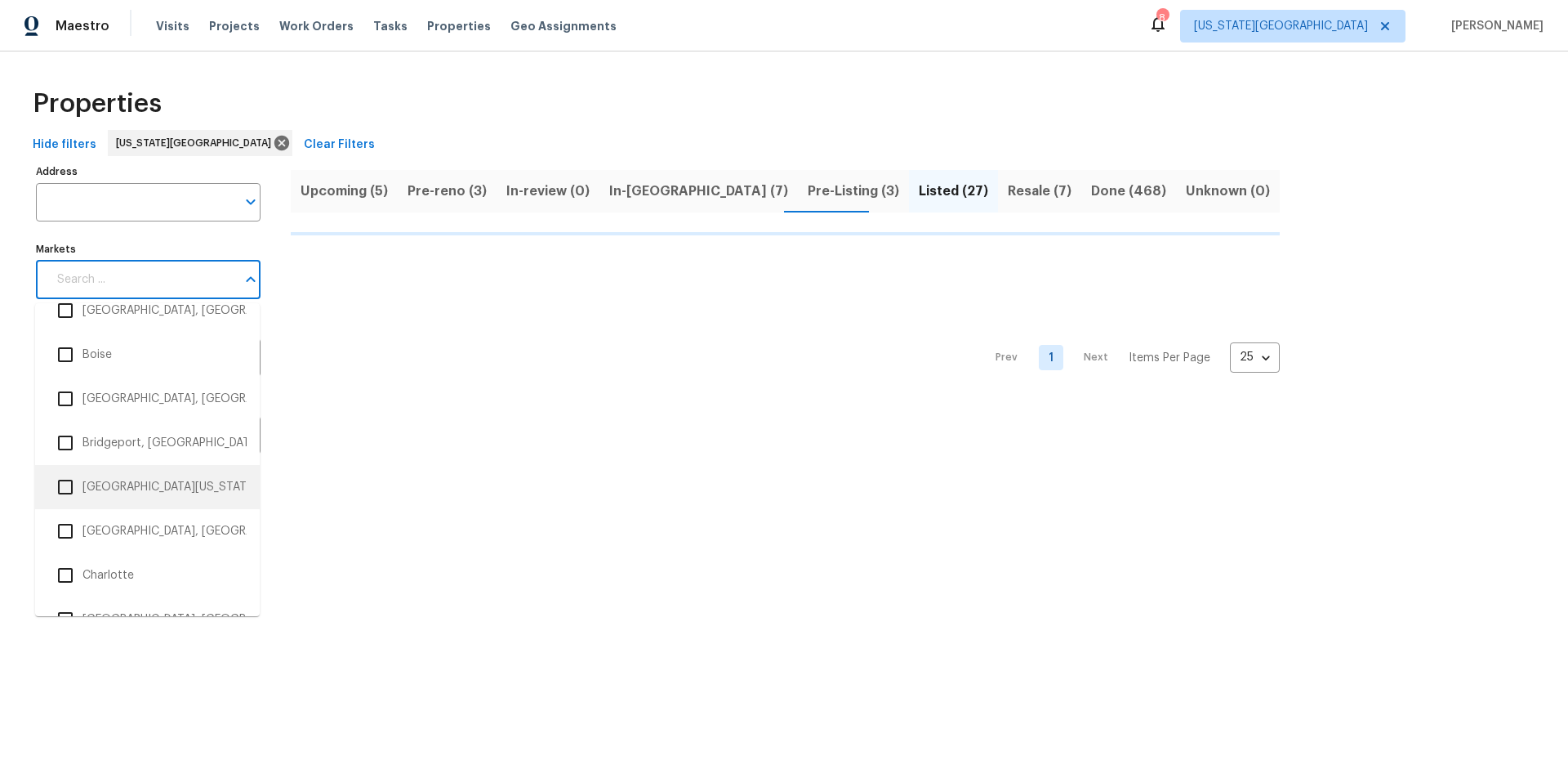
scroll to position [440, 0]
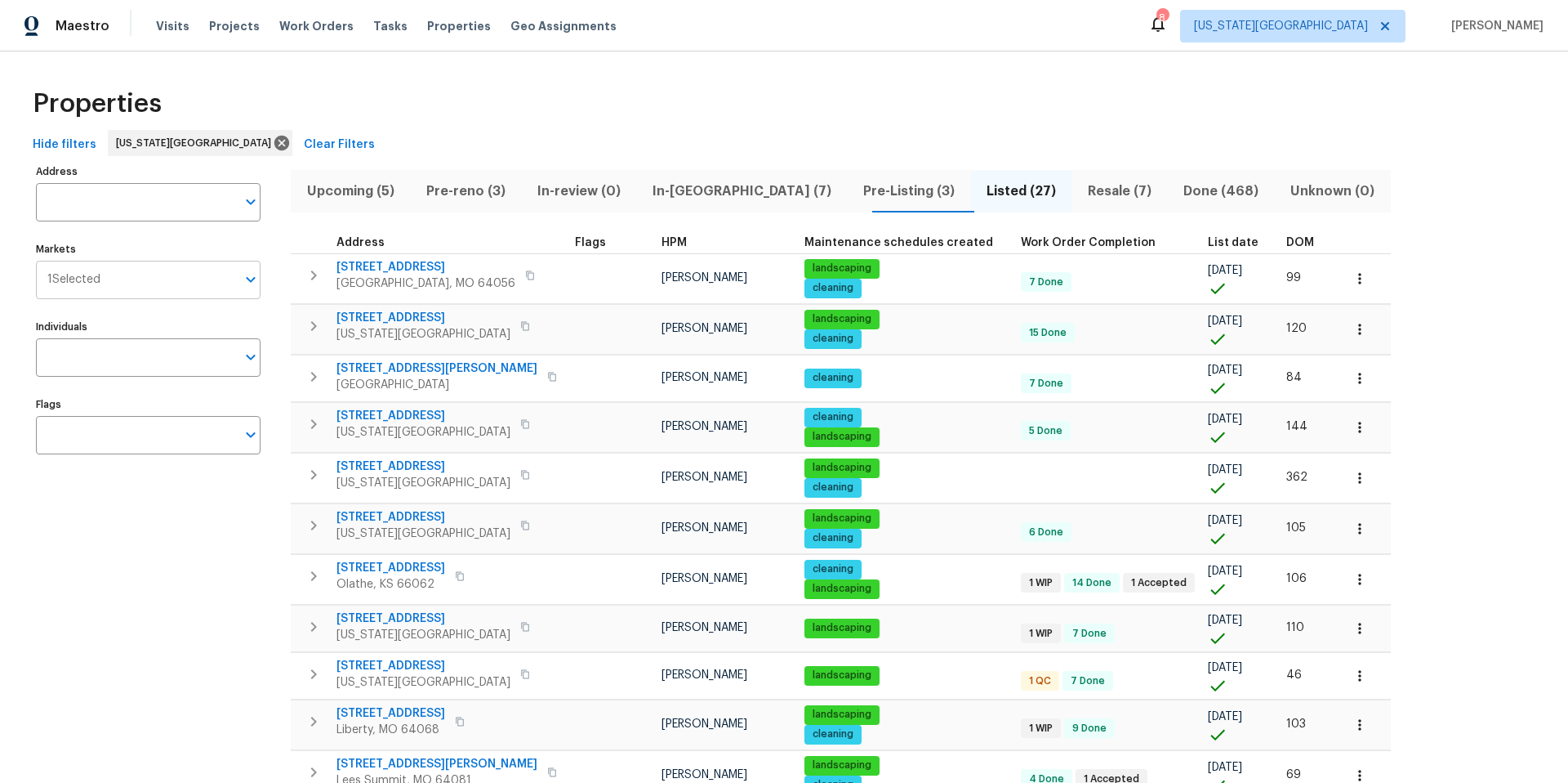
click at [136, 288] on input "Markets" at bounding box center [168, 279] width 136 height 38
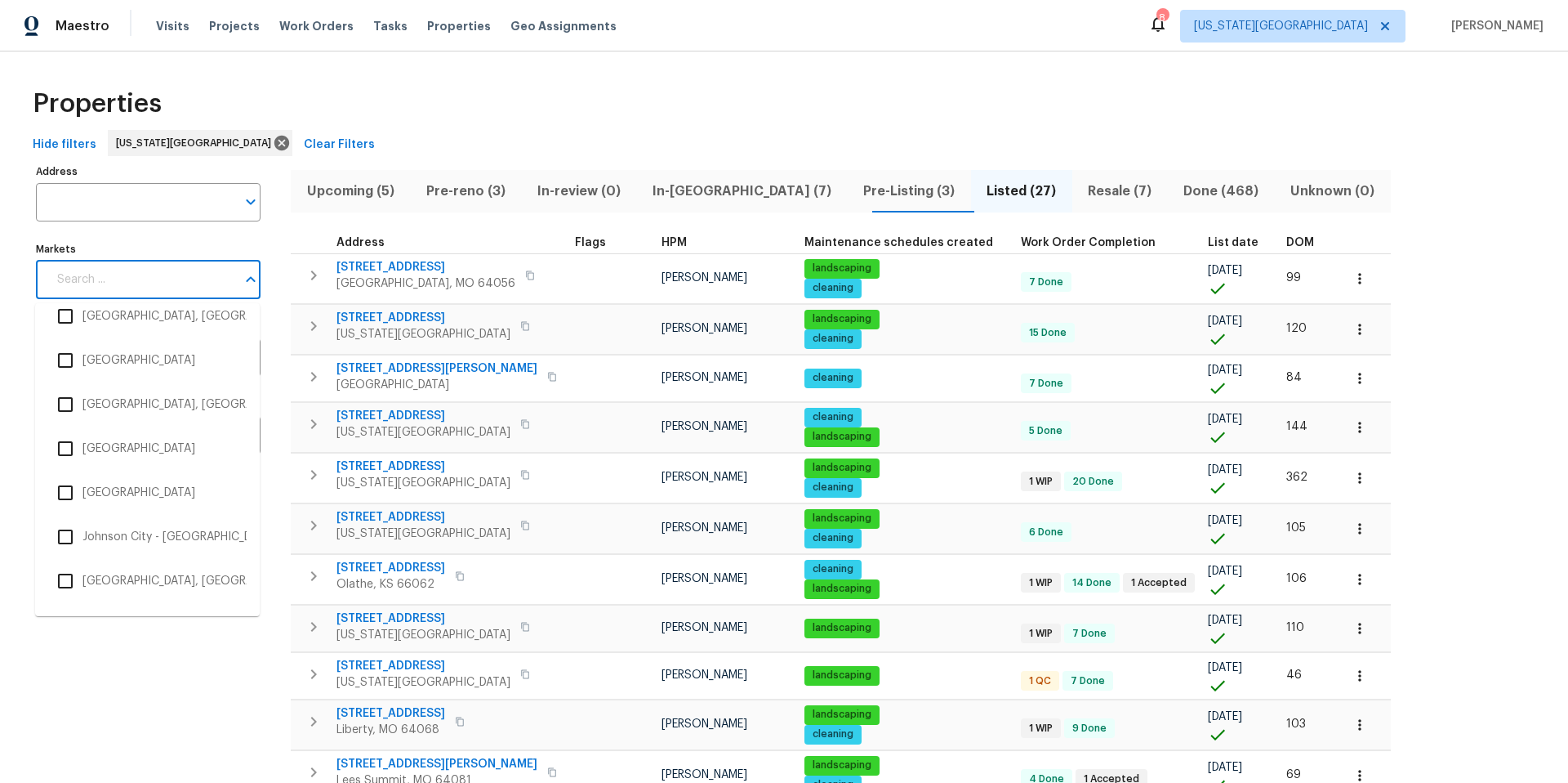
scroll to position [1362, 0]
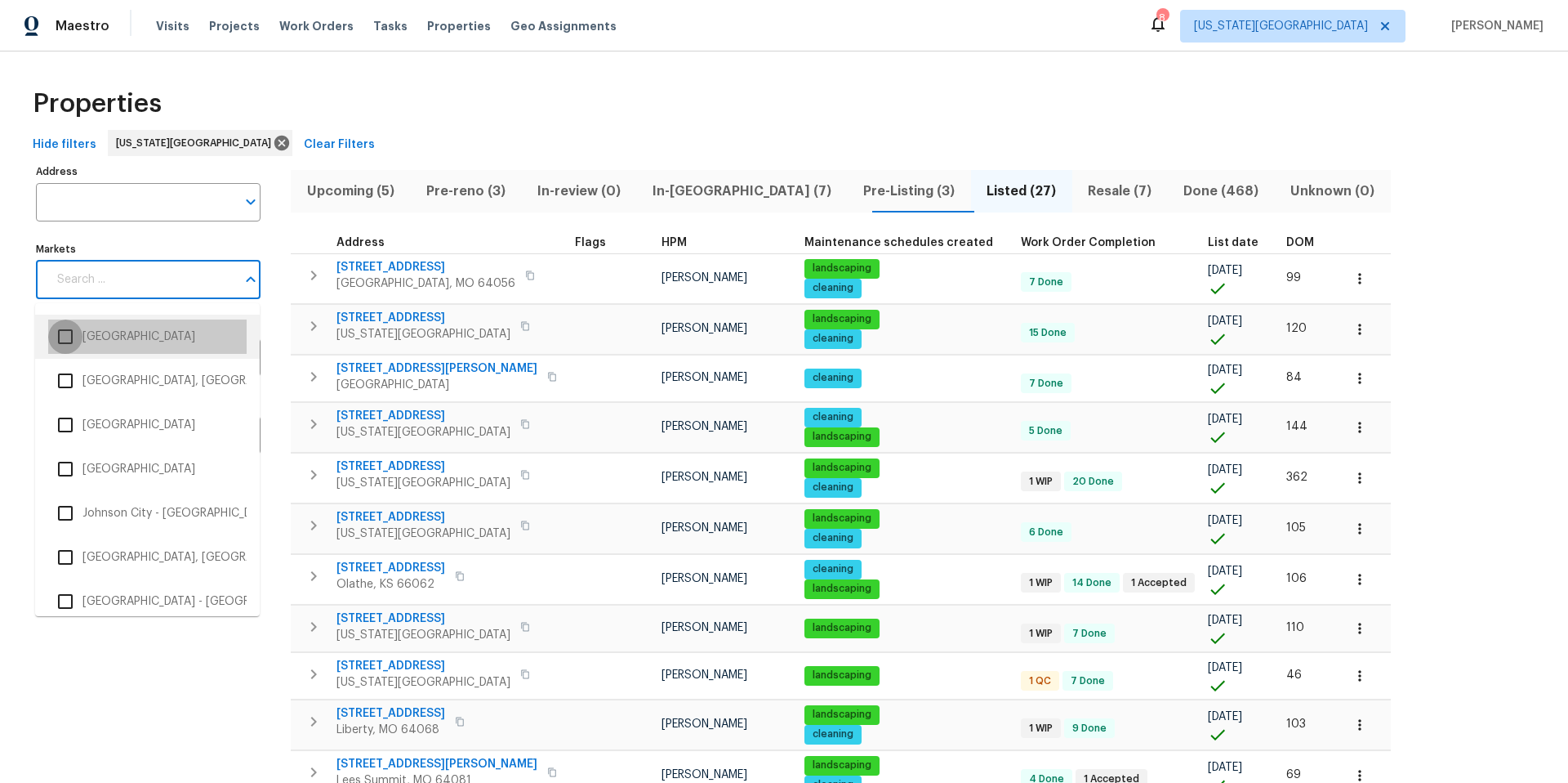
click at [69, 338] on input "checkbox" at bounding box center [65, 336] width 34 height 34
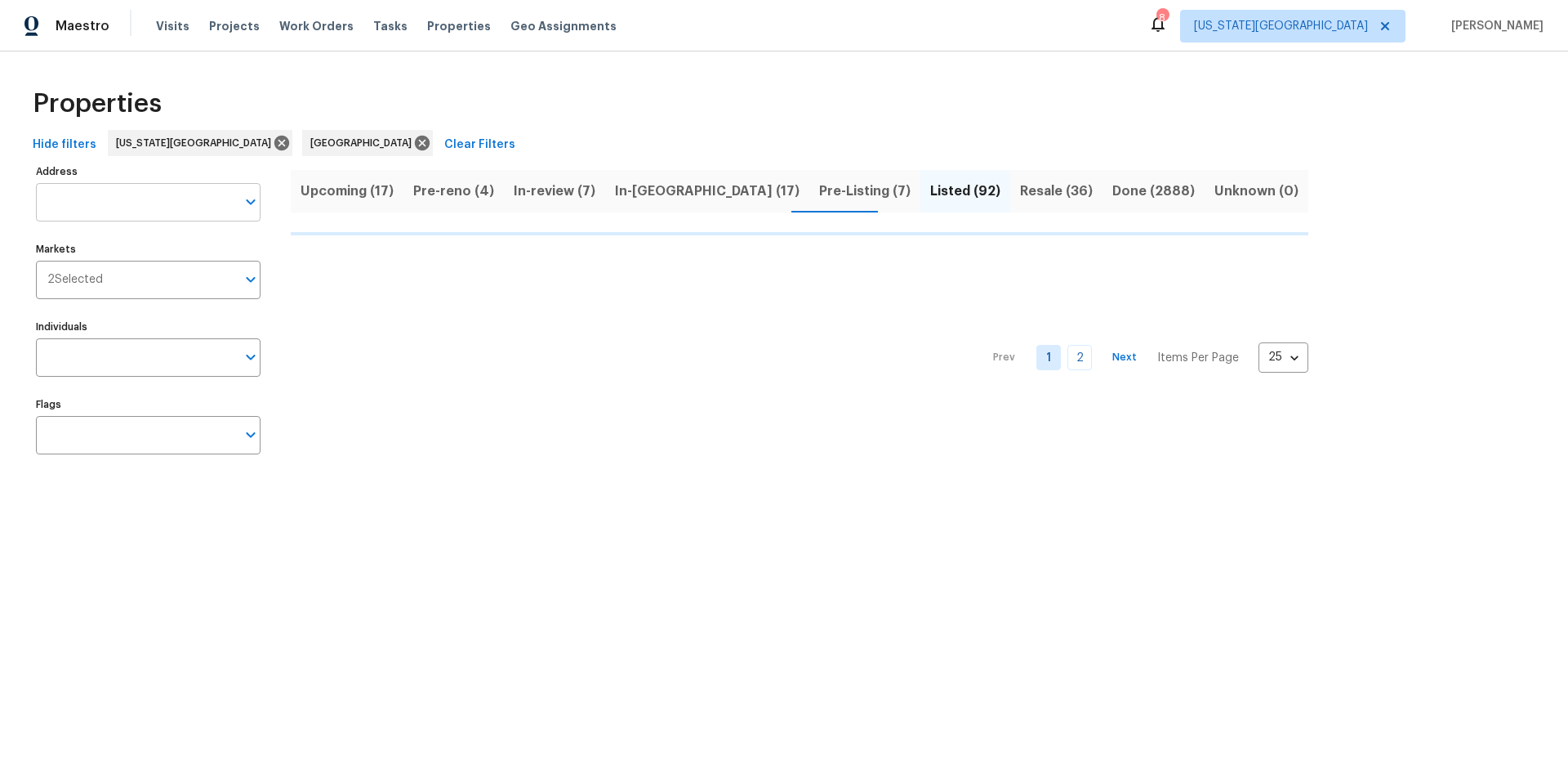
click at [89, 207] on input "Address" at bounding box center [136, 202] width 200 height 38
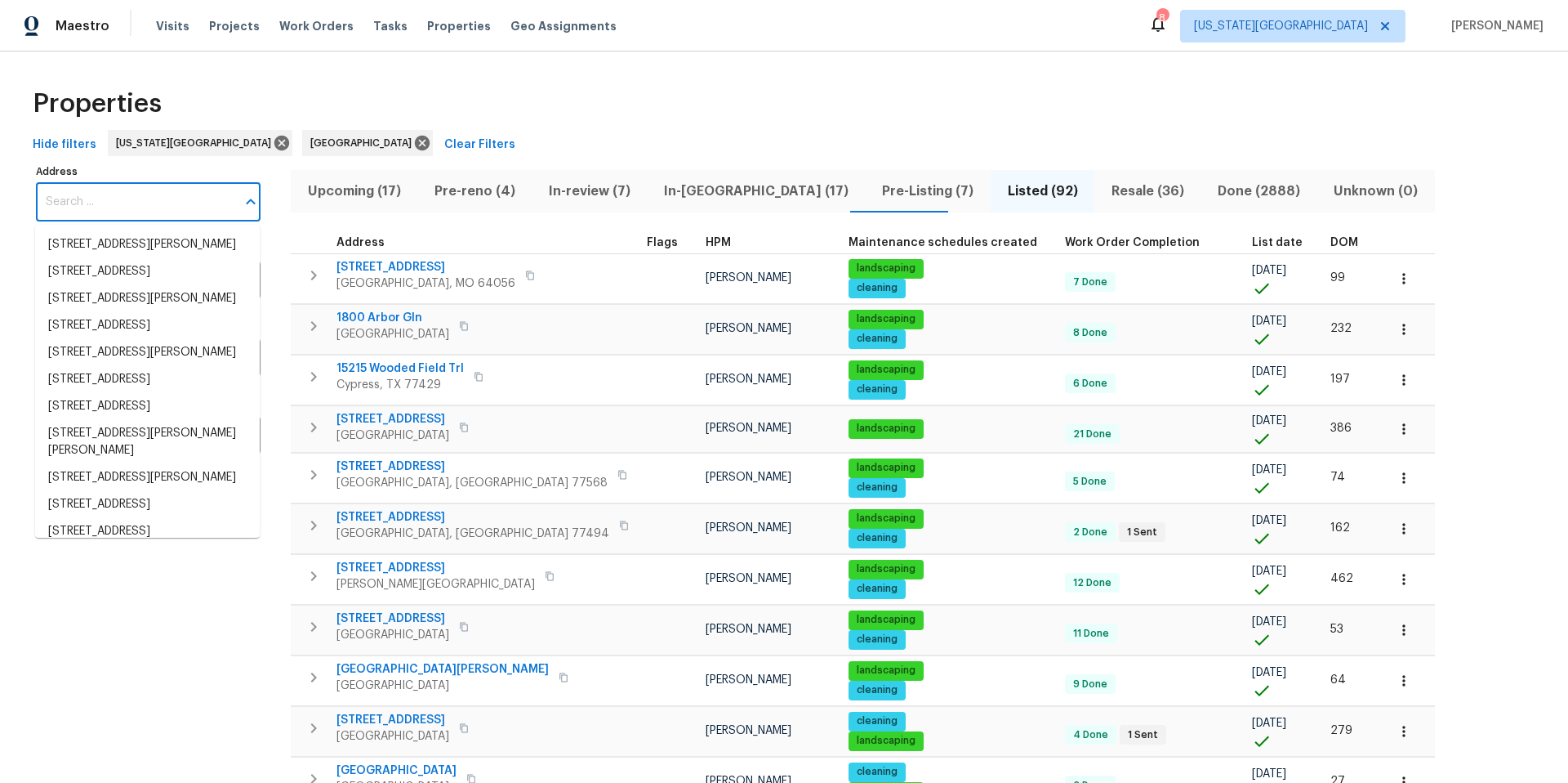
click at [87, 200] on input "Address" at bounding box center [136, 202] width 200 height 38
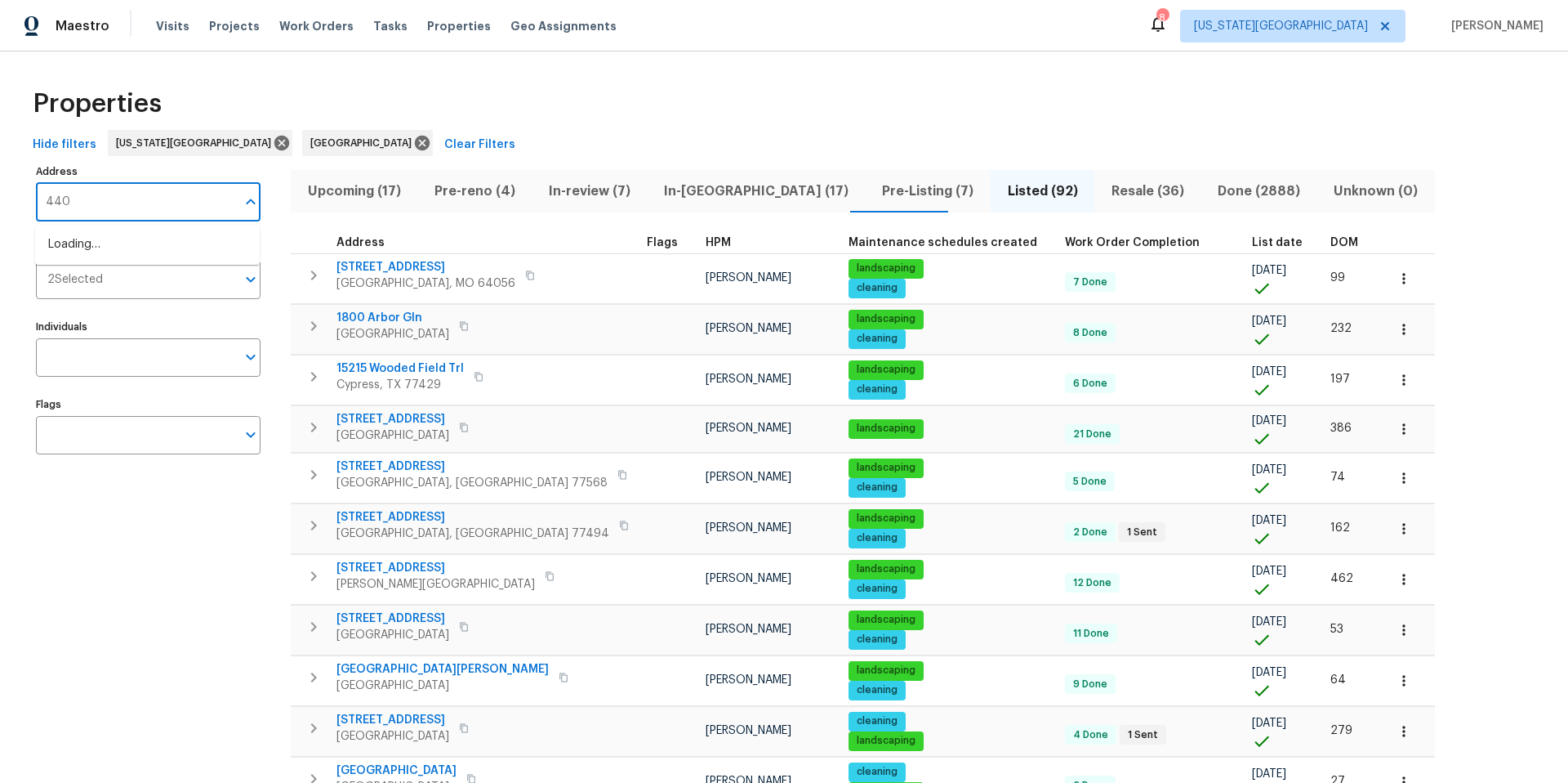
type input "440"
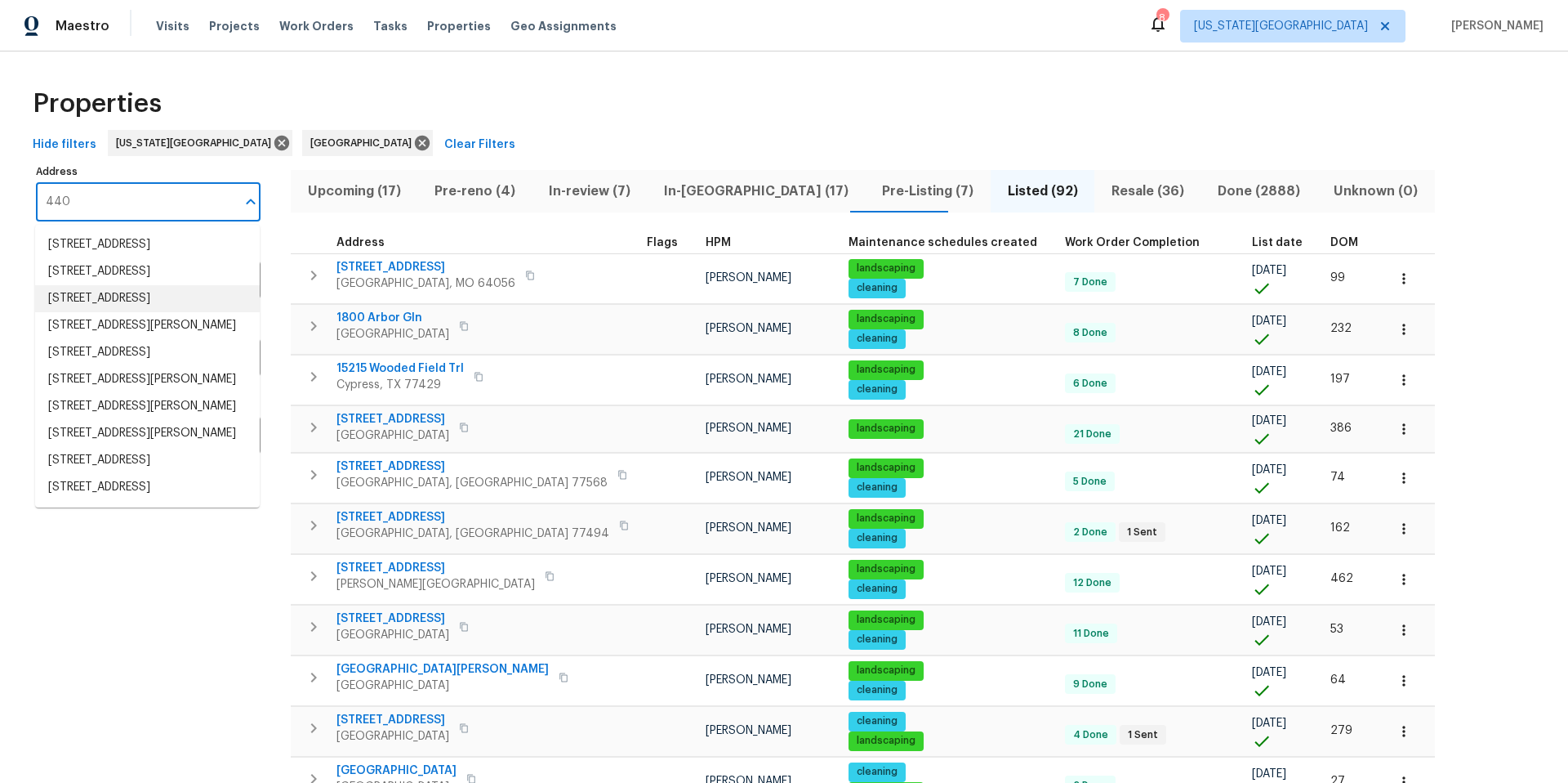
click at [76, 312] on li "440 Folk Crest Ln Dickinson TX 77539" at bounding box center [147, 298] width 224 height 27
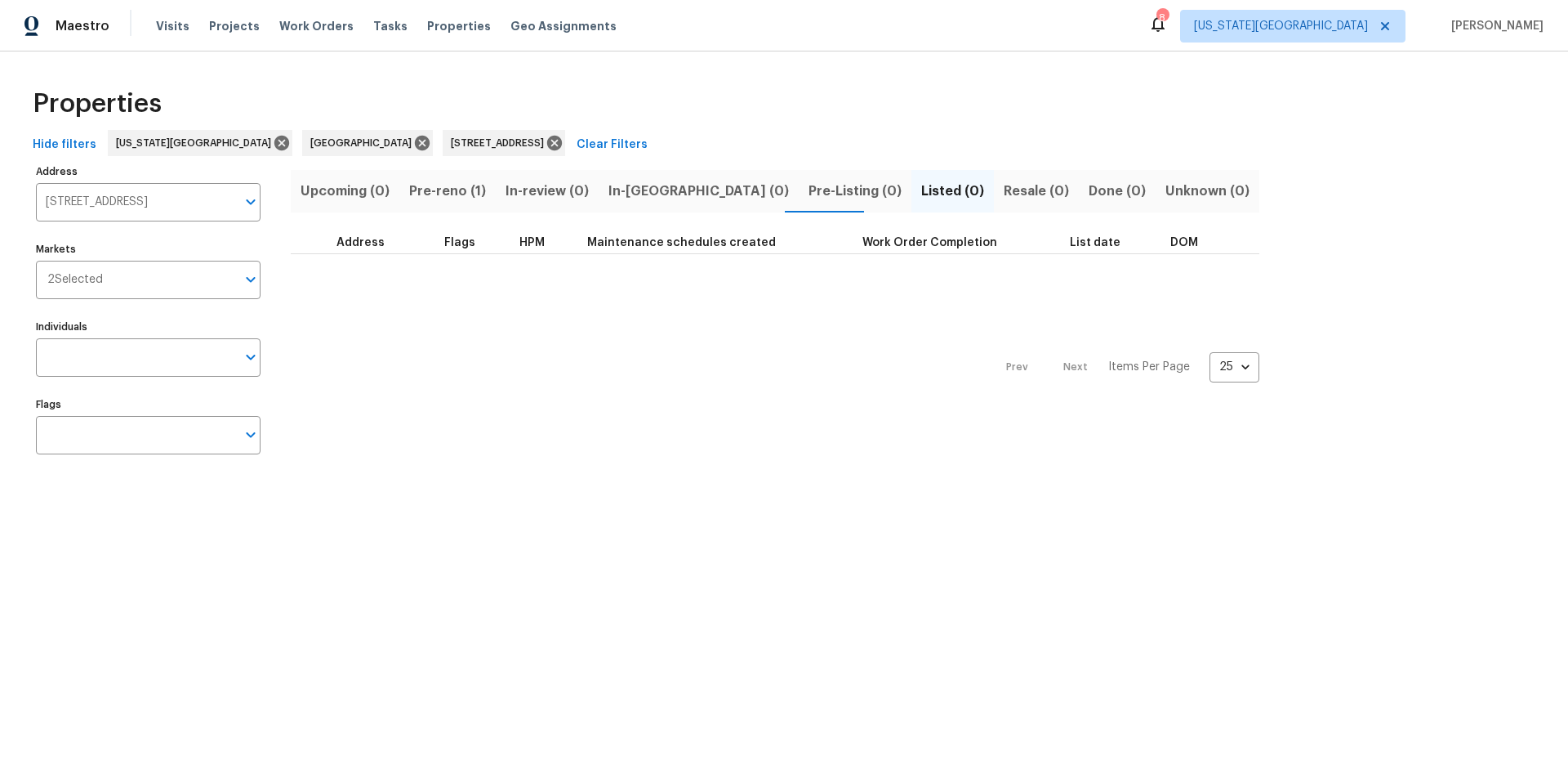
click at [441, 193] on span "Pre-reno (1)" at bounding box center [447, 191] width 77 height 23
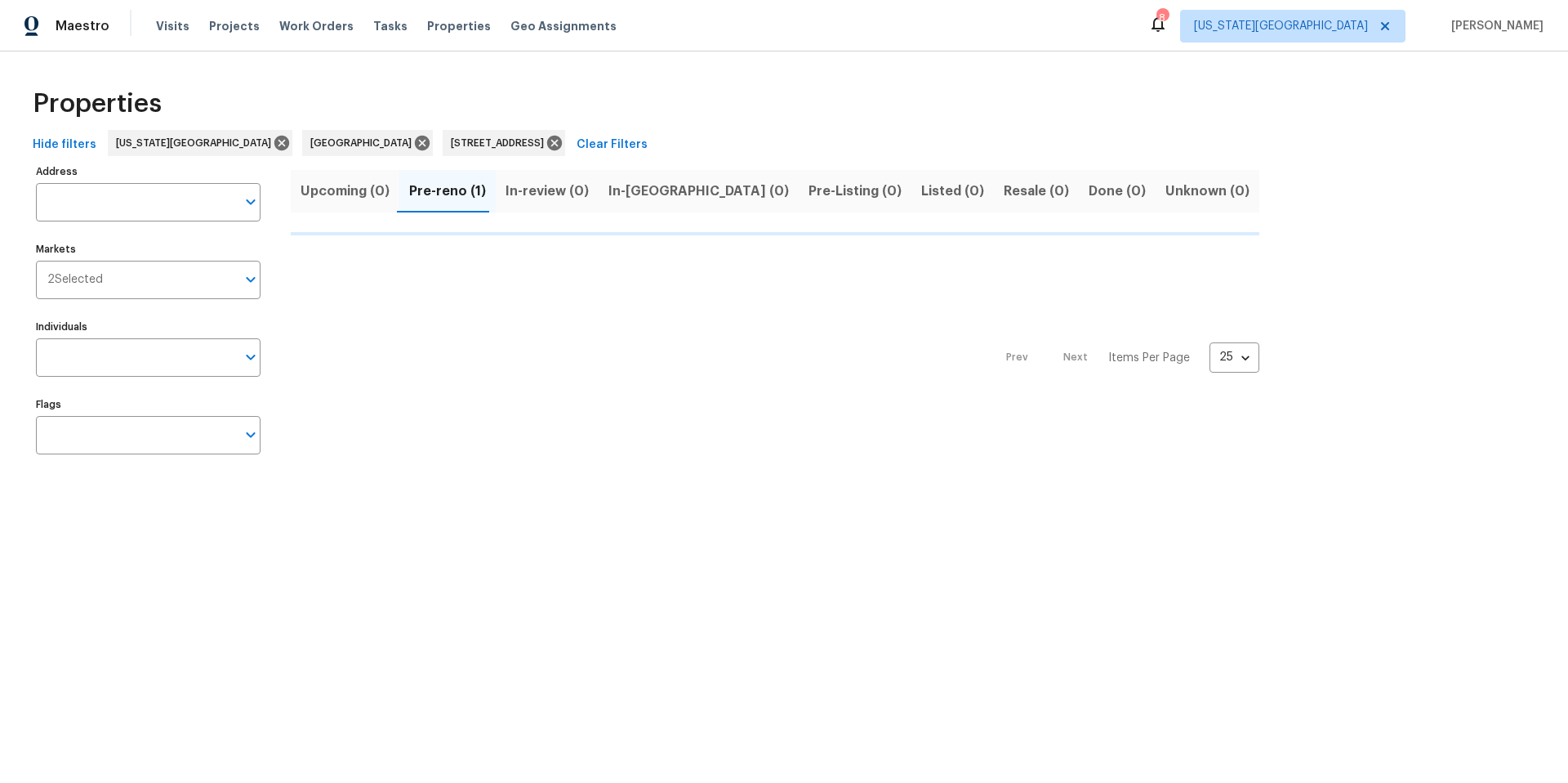
type input "440 Folk Crest Ln Dickinson TX 77539"
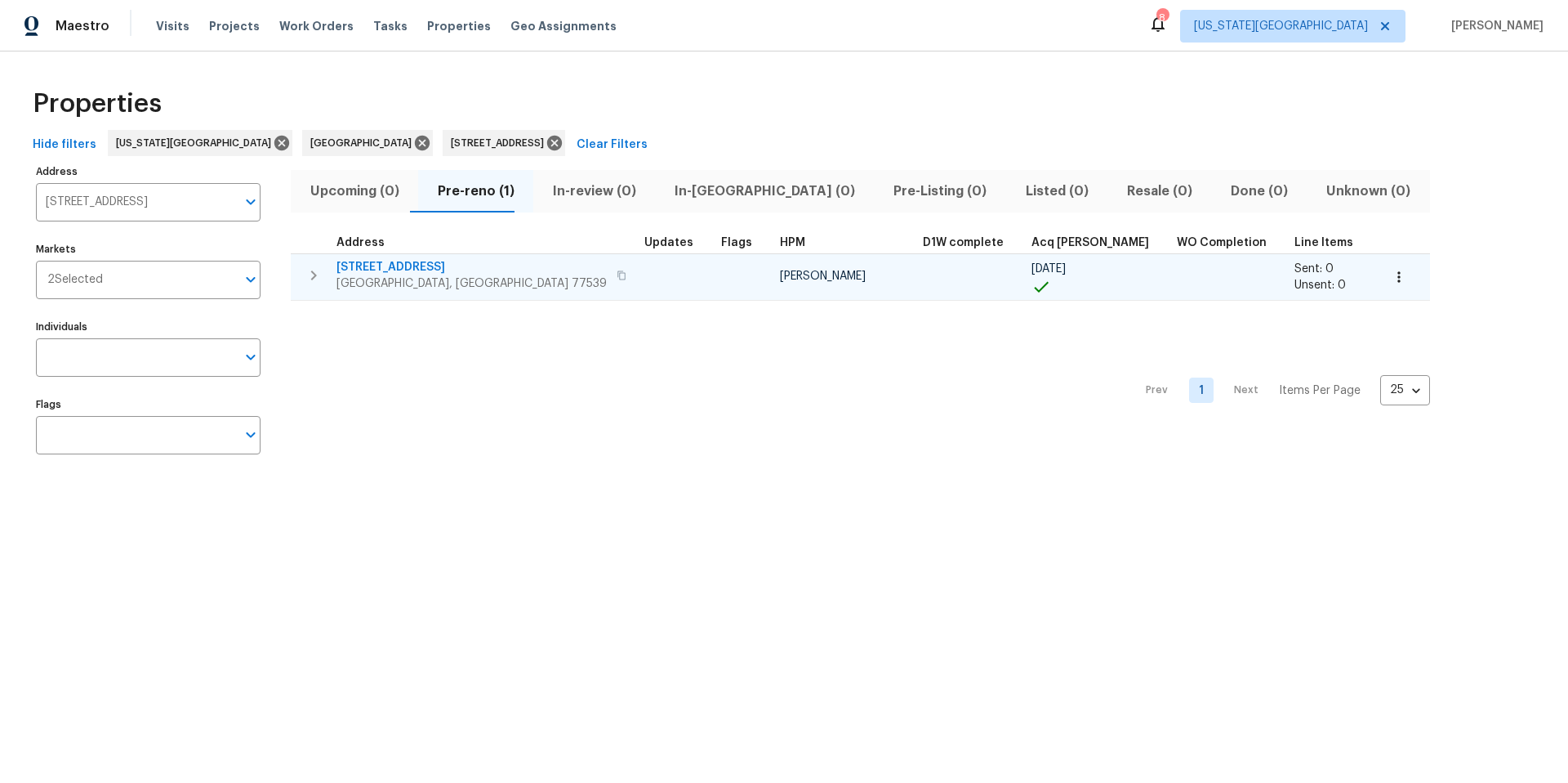
click at [394, 268] on span "440 Folk Crest Ln" at bounding box center [471, 267] width 270 height 17
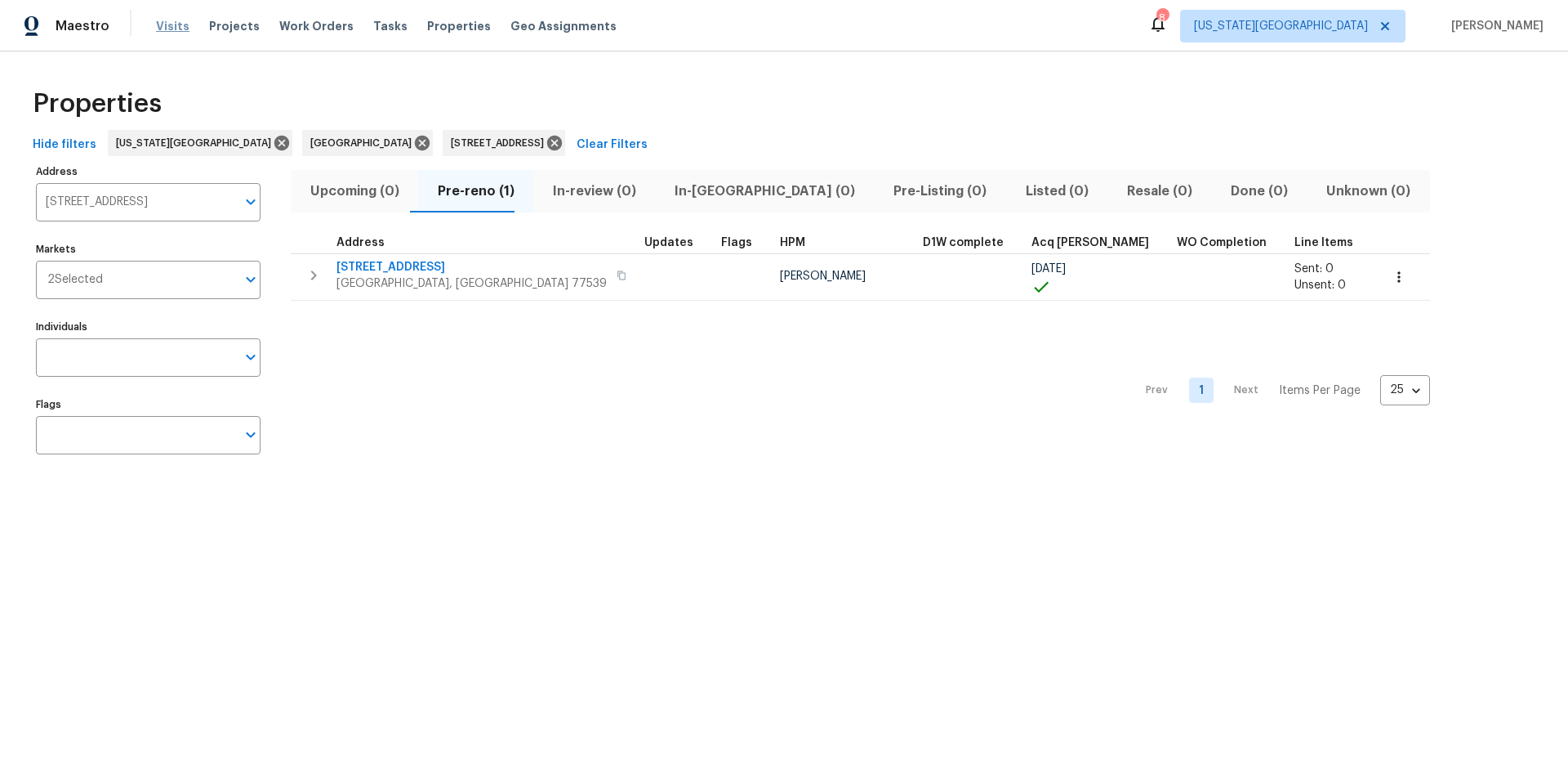
click at [167, 27] on span "Visits" at bounding box center [173, 26] width 33 height 17
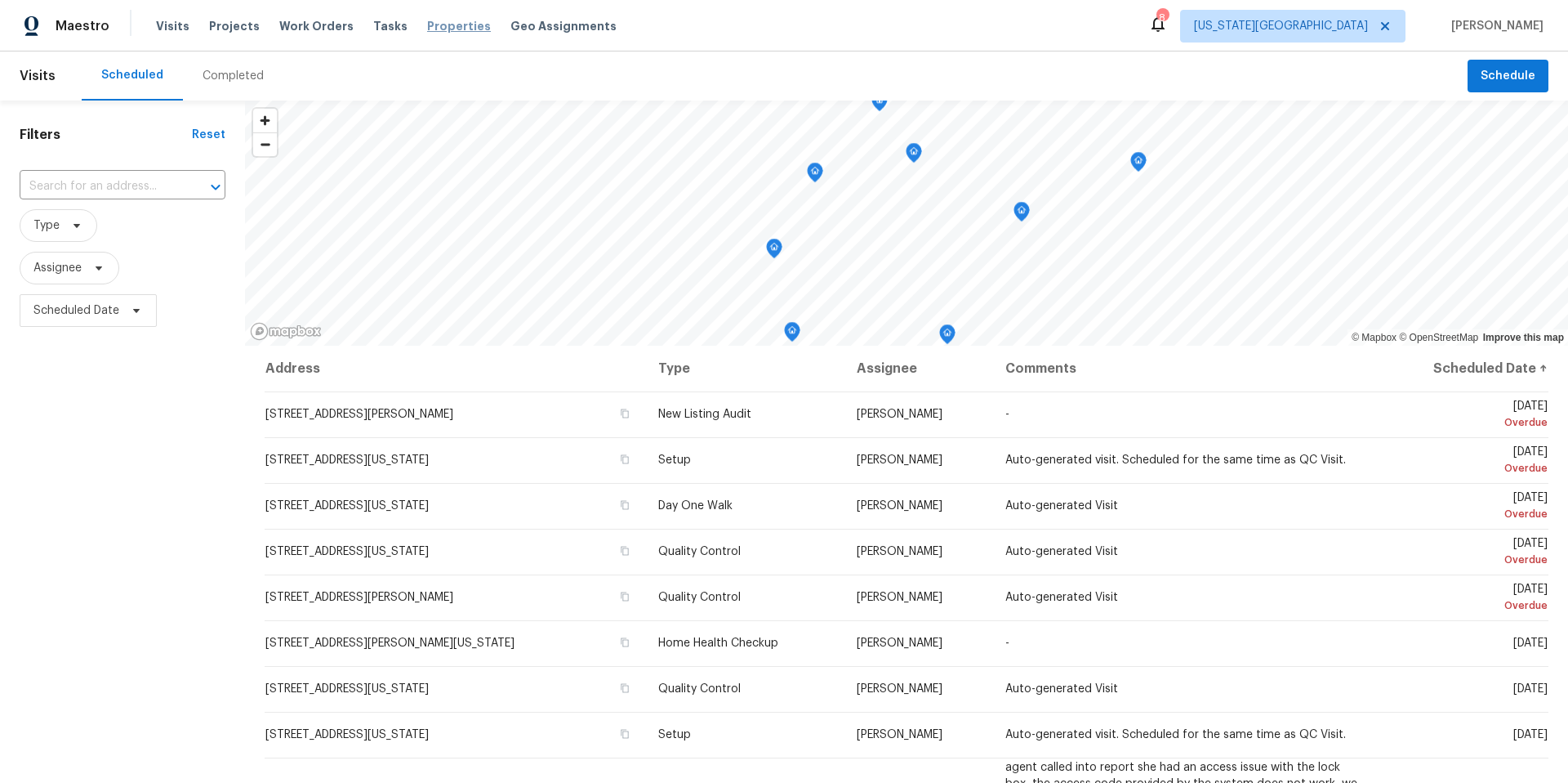
click at [445, 26] on span "Properties" at bounding box center [458, 26] width 64 height 17
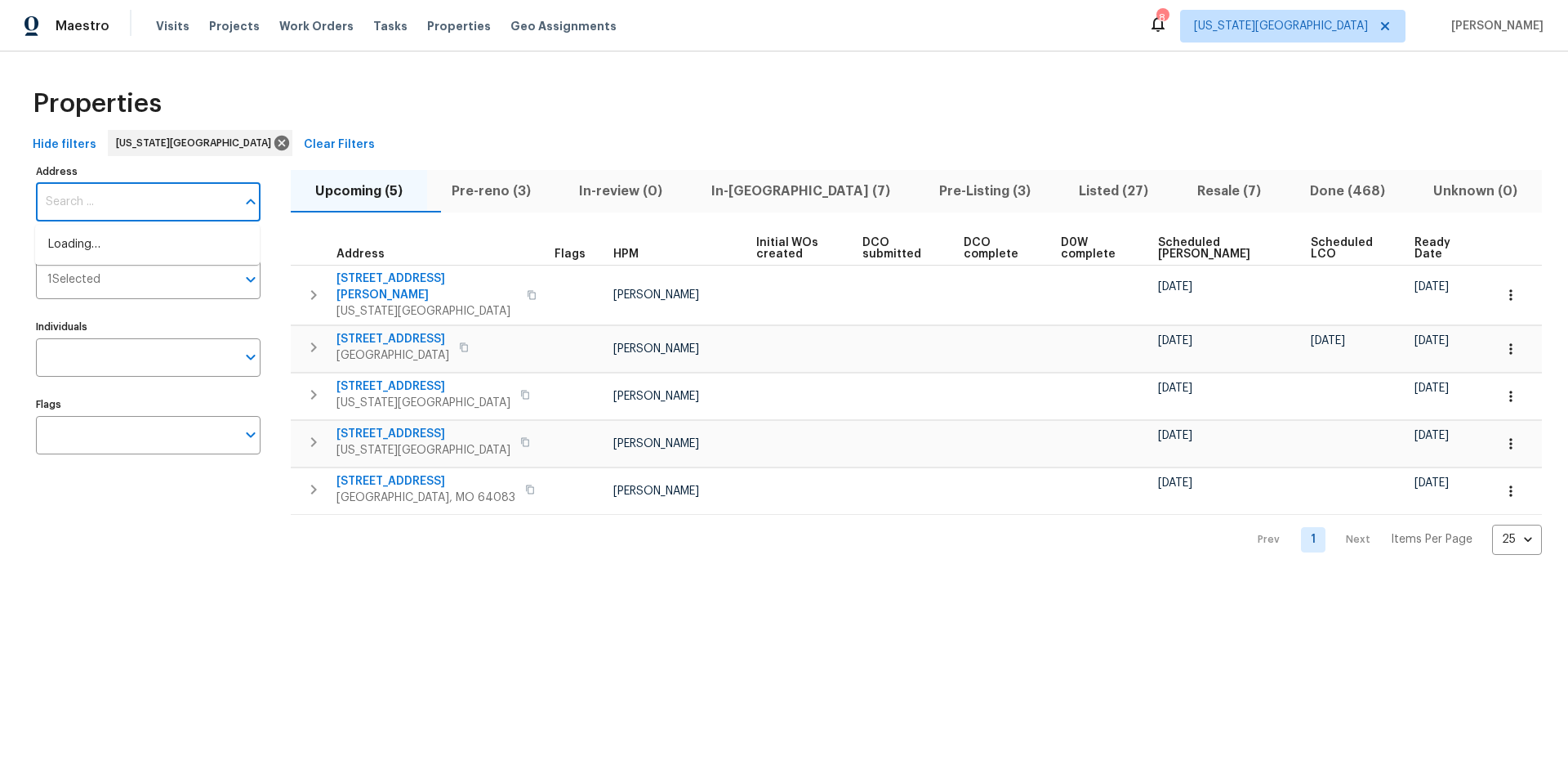
click at [106, 198] on input "Address" at bounding box center [136, 202] width 200 height 38
type input "21735"
click at [131, 253] on li "21735 Sierra Long Dr Richmond TX 77407" at bounding box center [147, 244] width 224 height 27
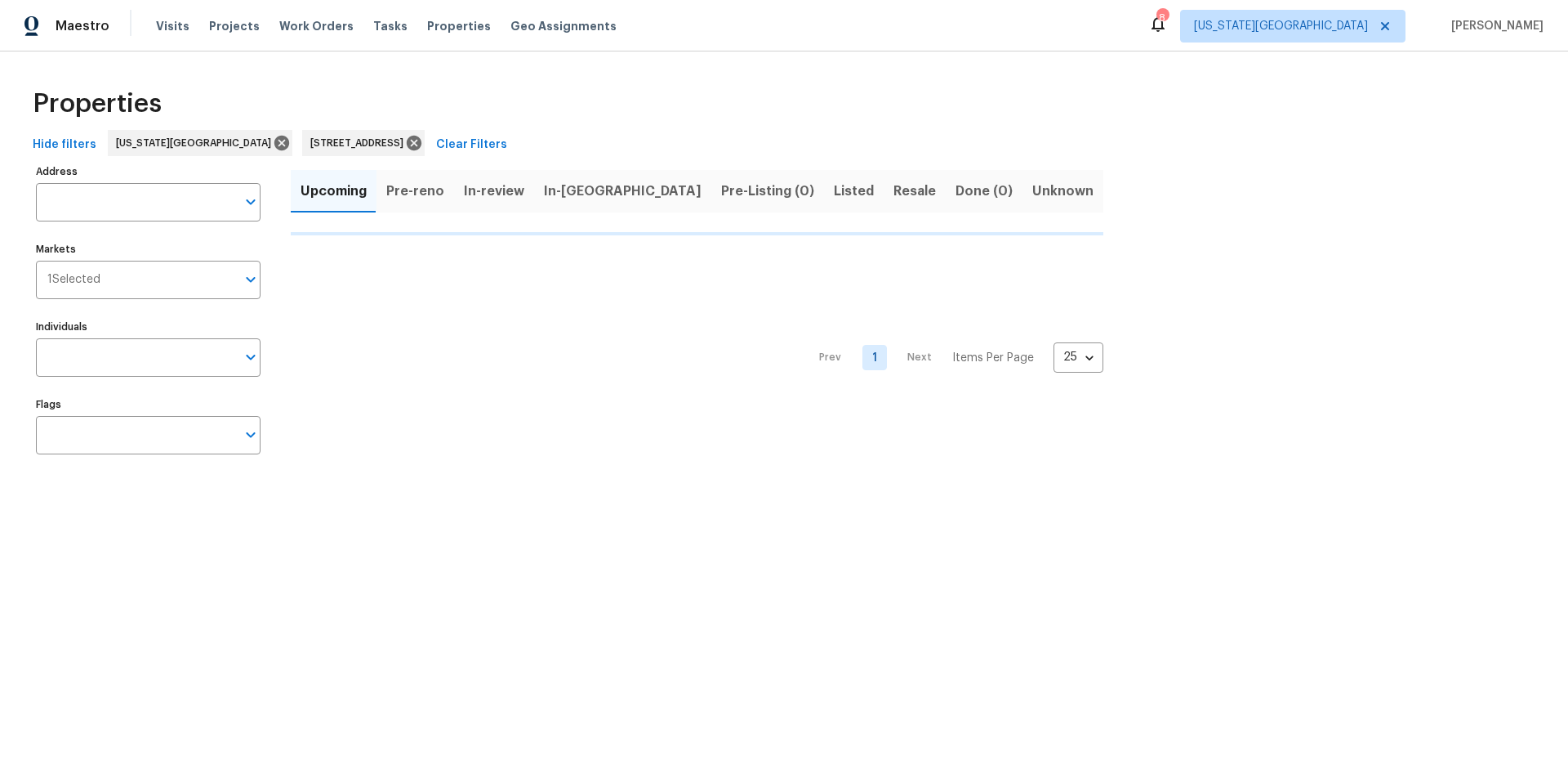
type input "21735 Sierra Long Dr Richmond TX 77407"
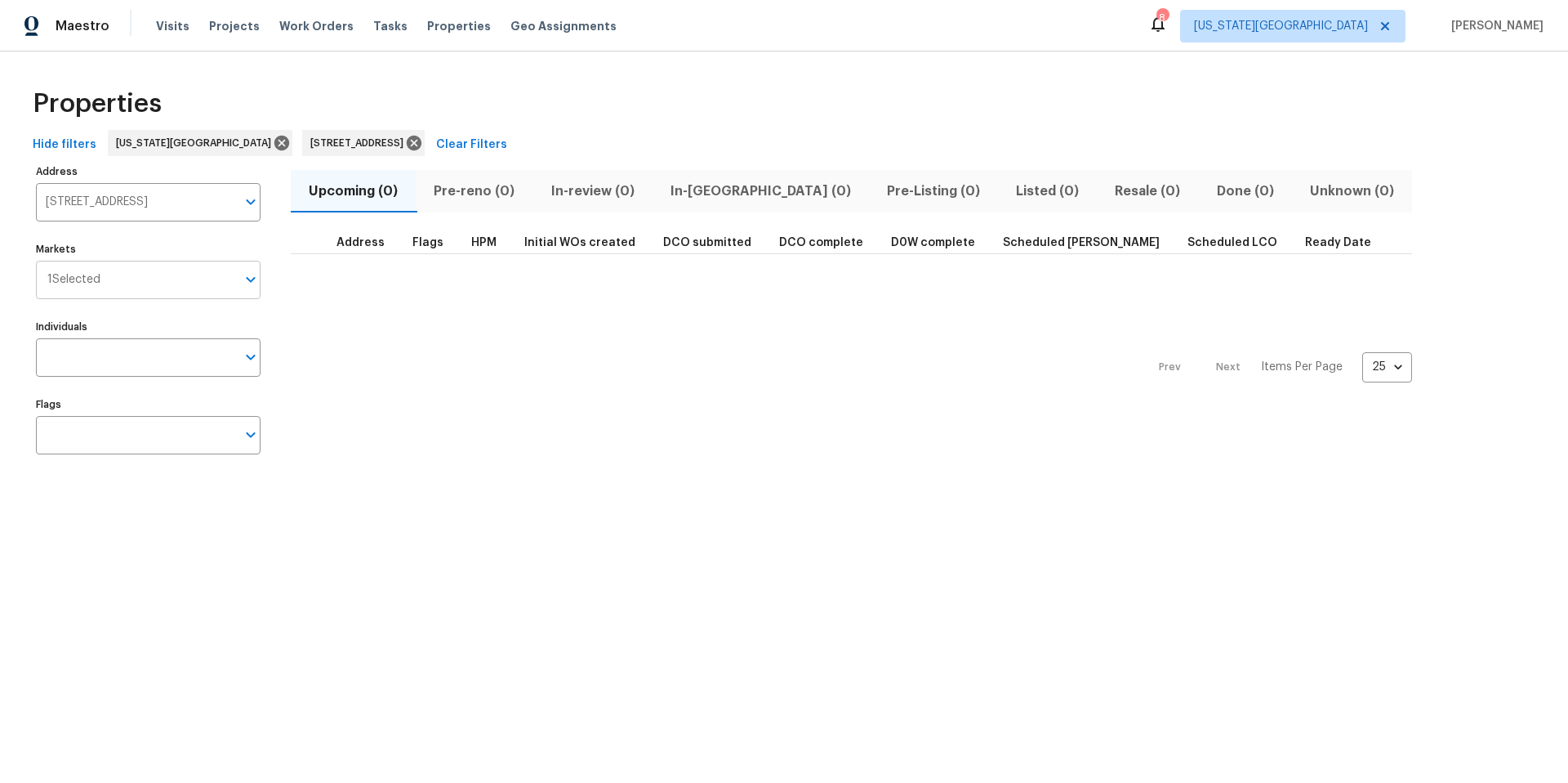
click at [125, 277] on input "Markets" at bounding box center [168, 279] width 136 height 38
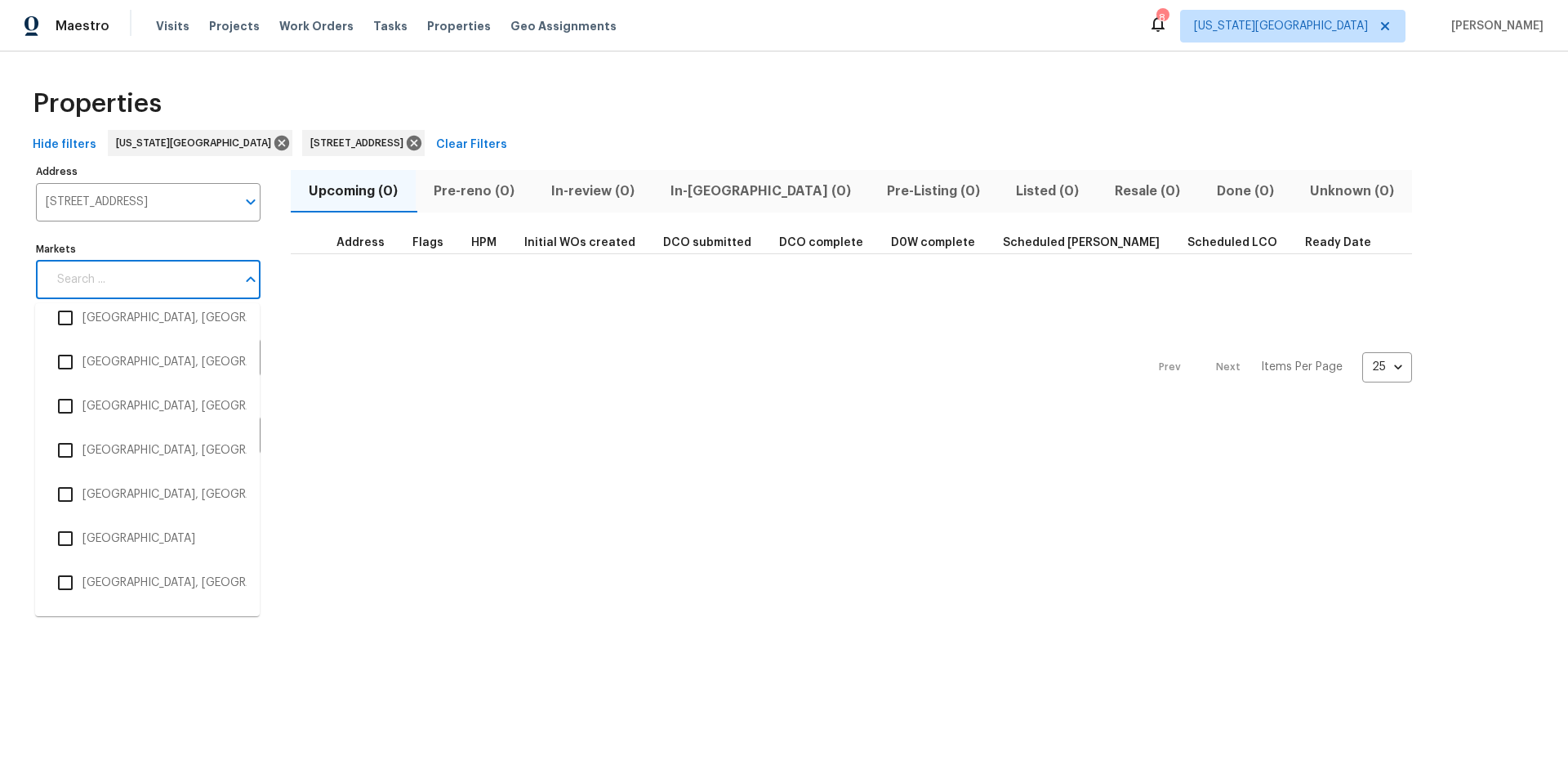
scroll to position [1184, 0]
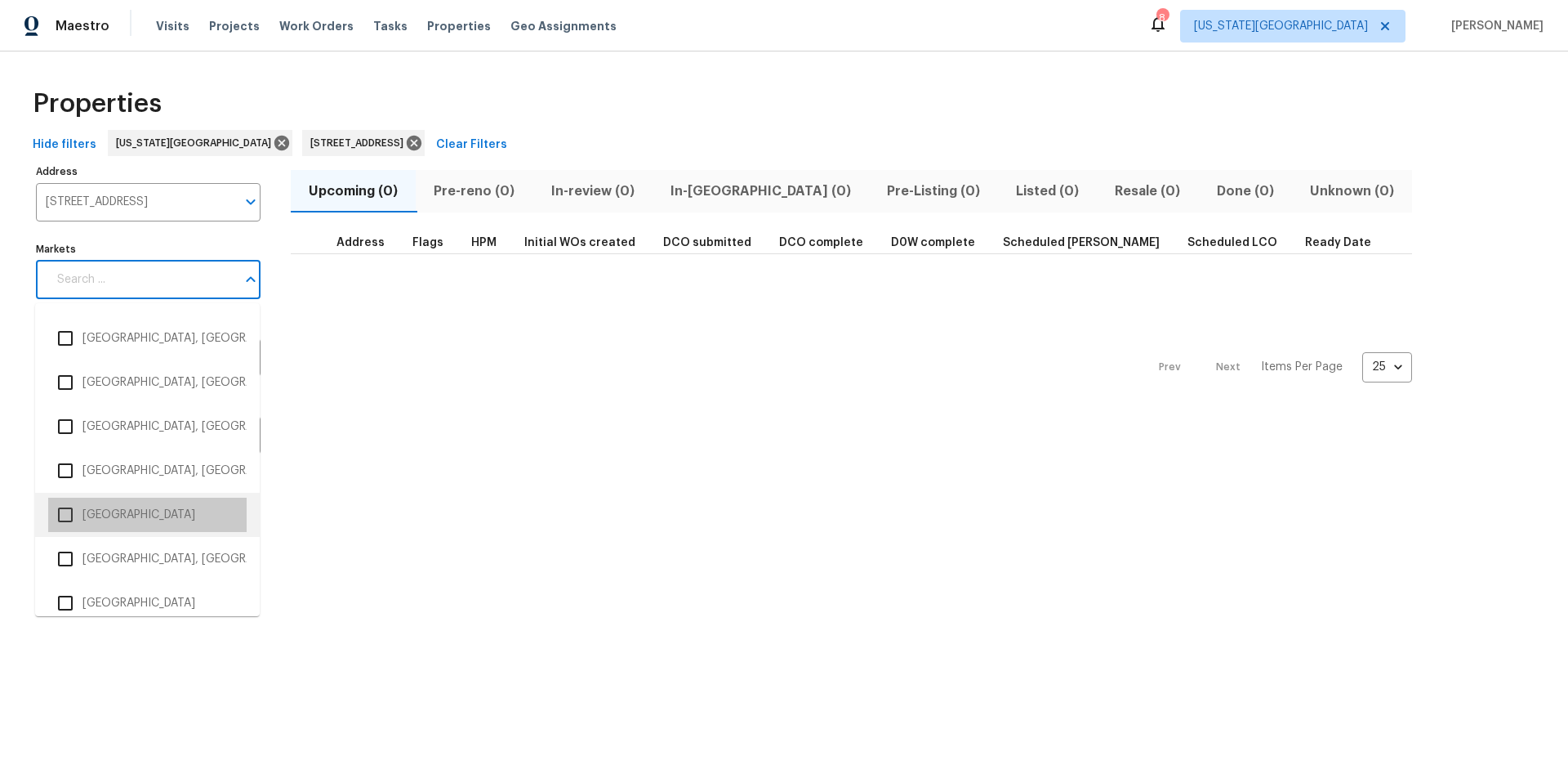
click at [87, 518] on li "Houston" at bounding box center [147, 514] width 199 height 34
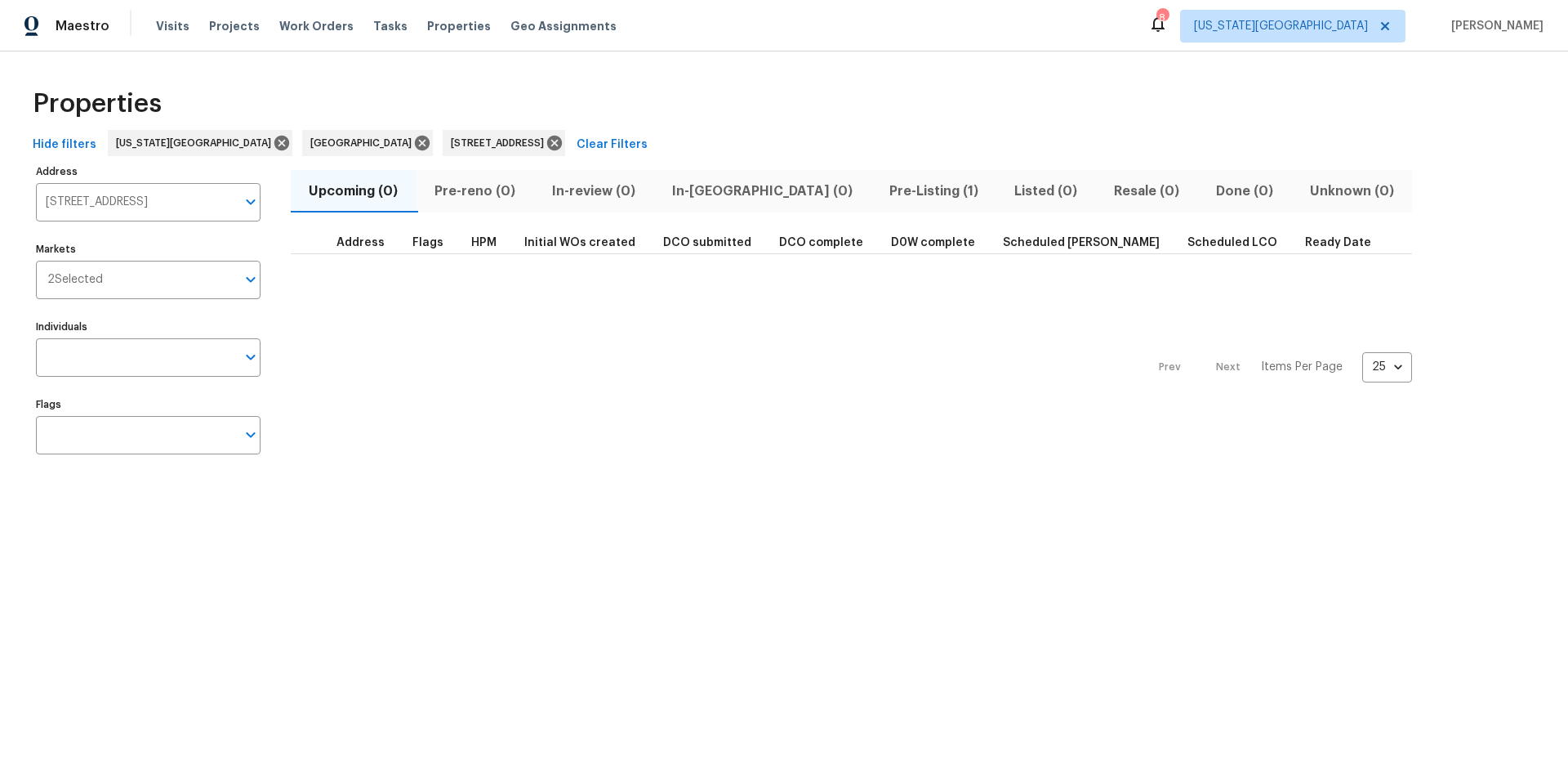
click at [377, 384] on div "Prev Next Items Per Page 25 25 ​" at bounding box center [851, 362] width 1121 height 216
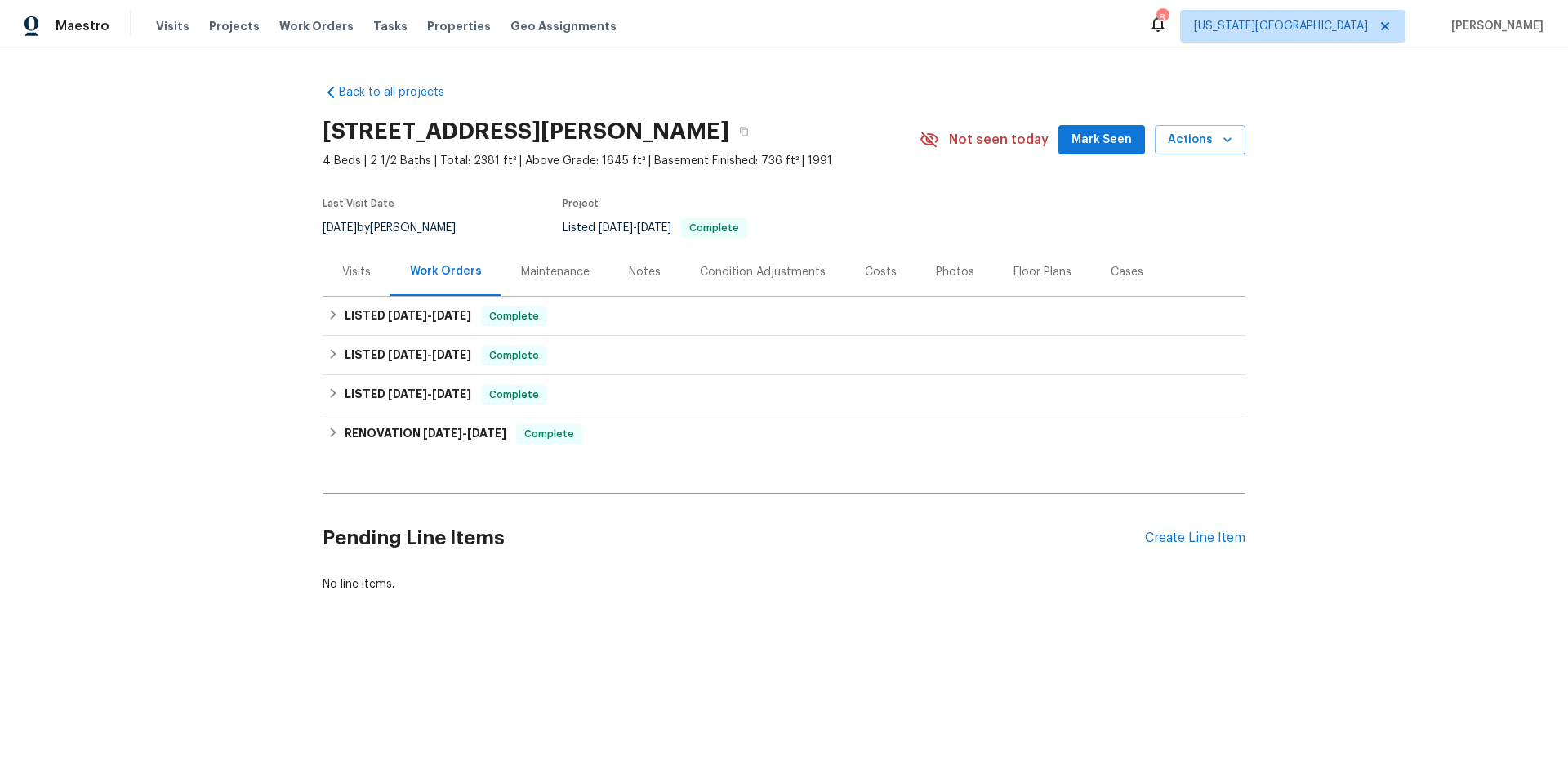
click at [947, 268] on div "Photos" at bounding box center [955, 271] width 38 height 17
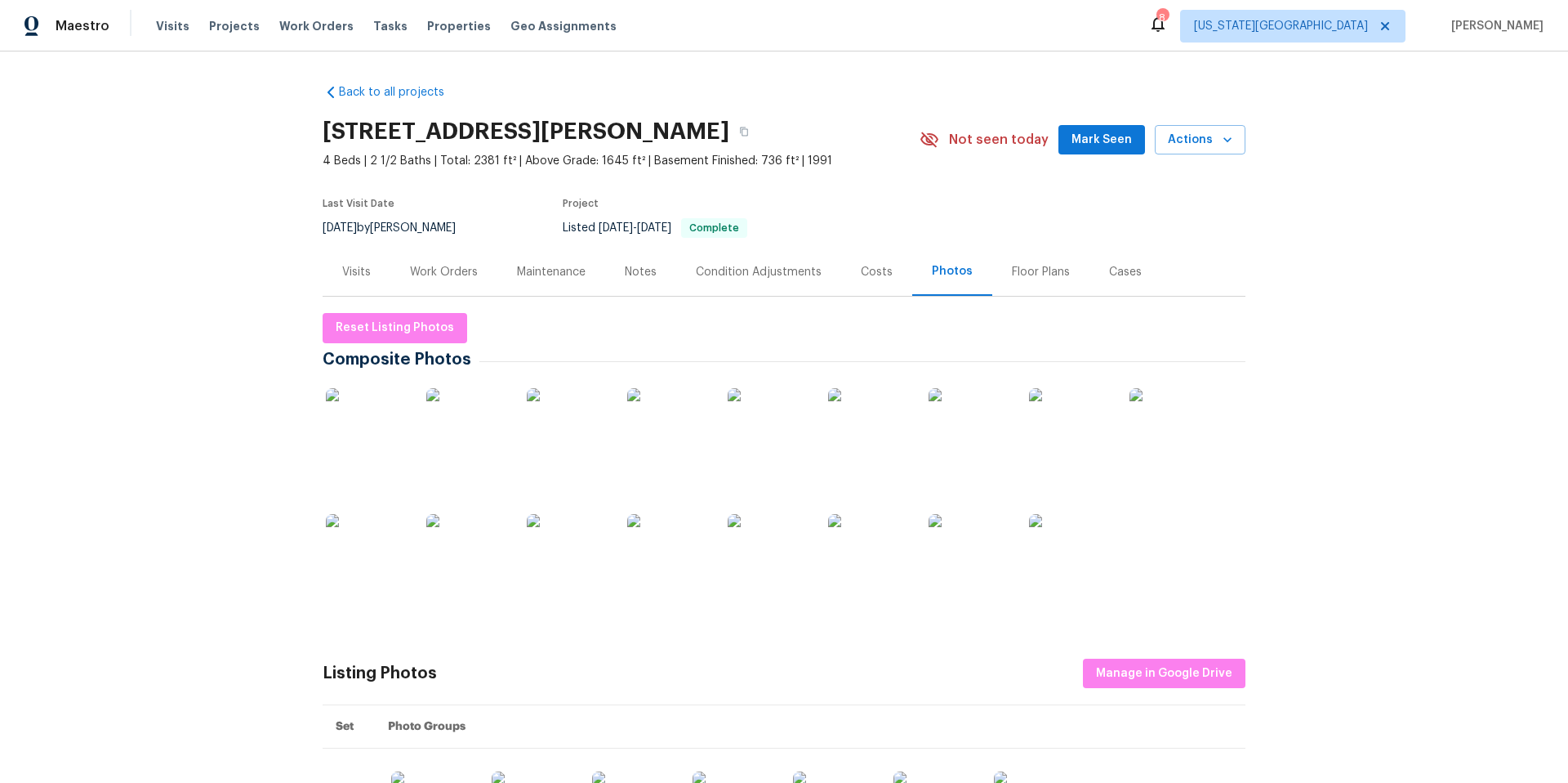
click at [868, 432] on img at bounding box center [868, 429] width 82 height 82
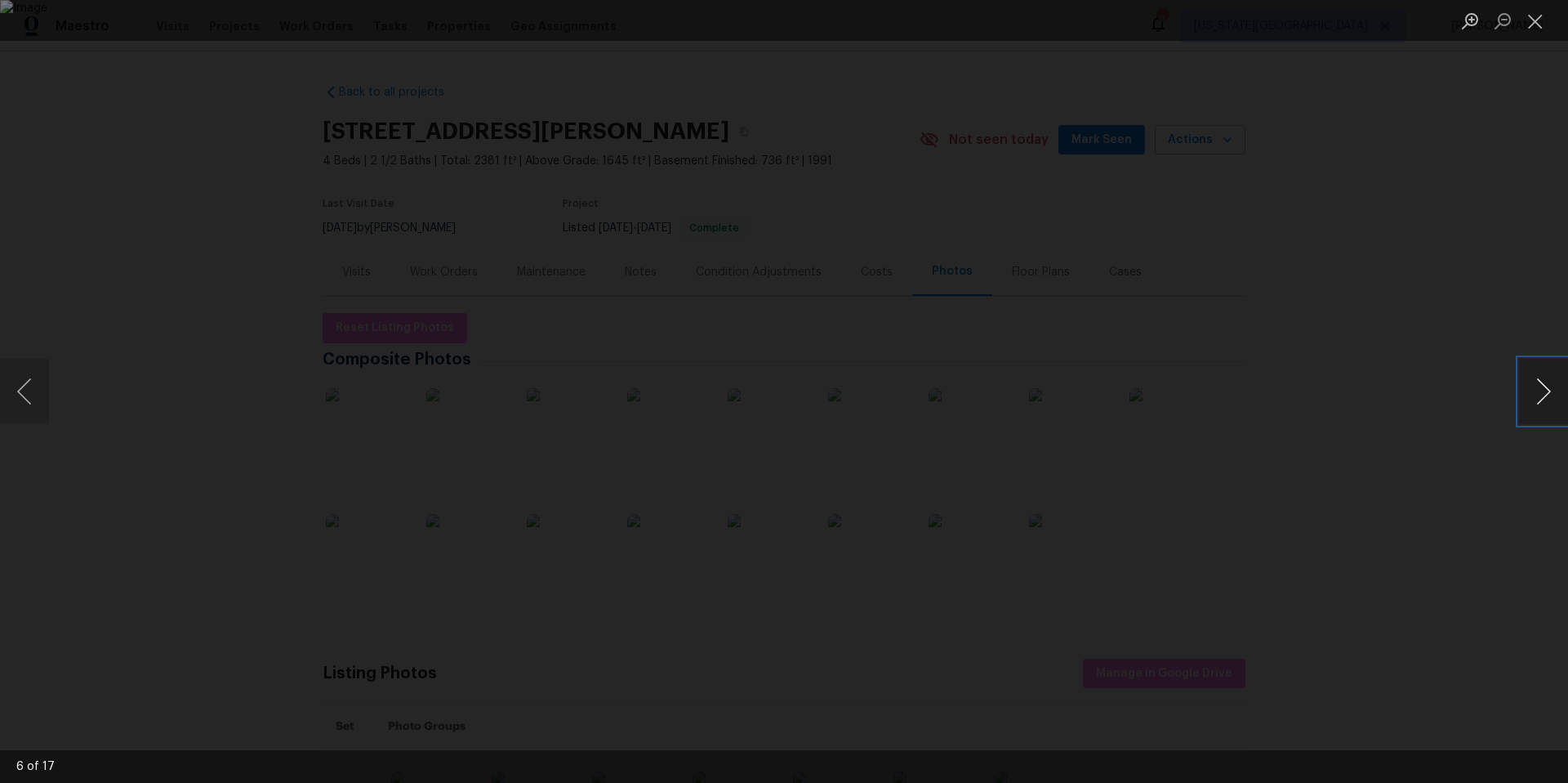
click at [1549, 399] on button "Next image" at bounding box center [1543, 392] width 49 height 65
click at [1537, 389] on button "Next image" at bounding box center [1543, 392] width 49 height 65
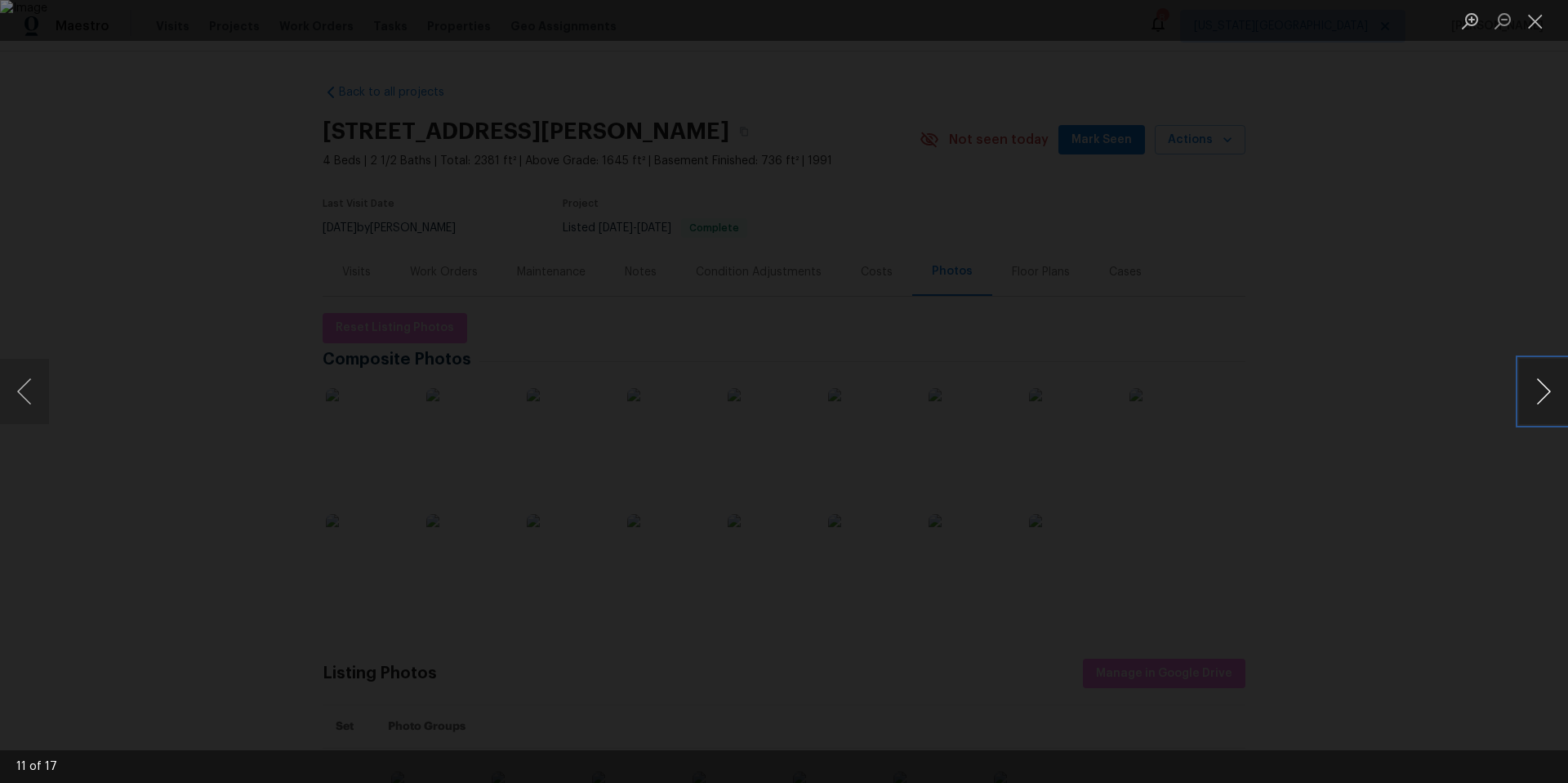
click at [1537, 389] on button "Next image" at bounding box center [1543, 392] width 49 height 65
click at [29, 389] on button "Previous image" at bounding box center [25, 392] width 49 height 65
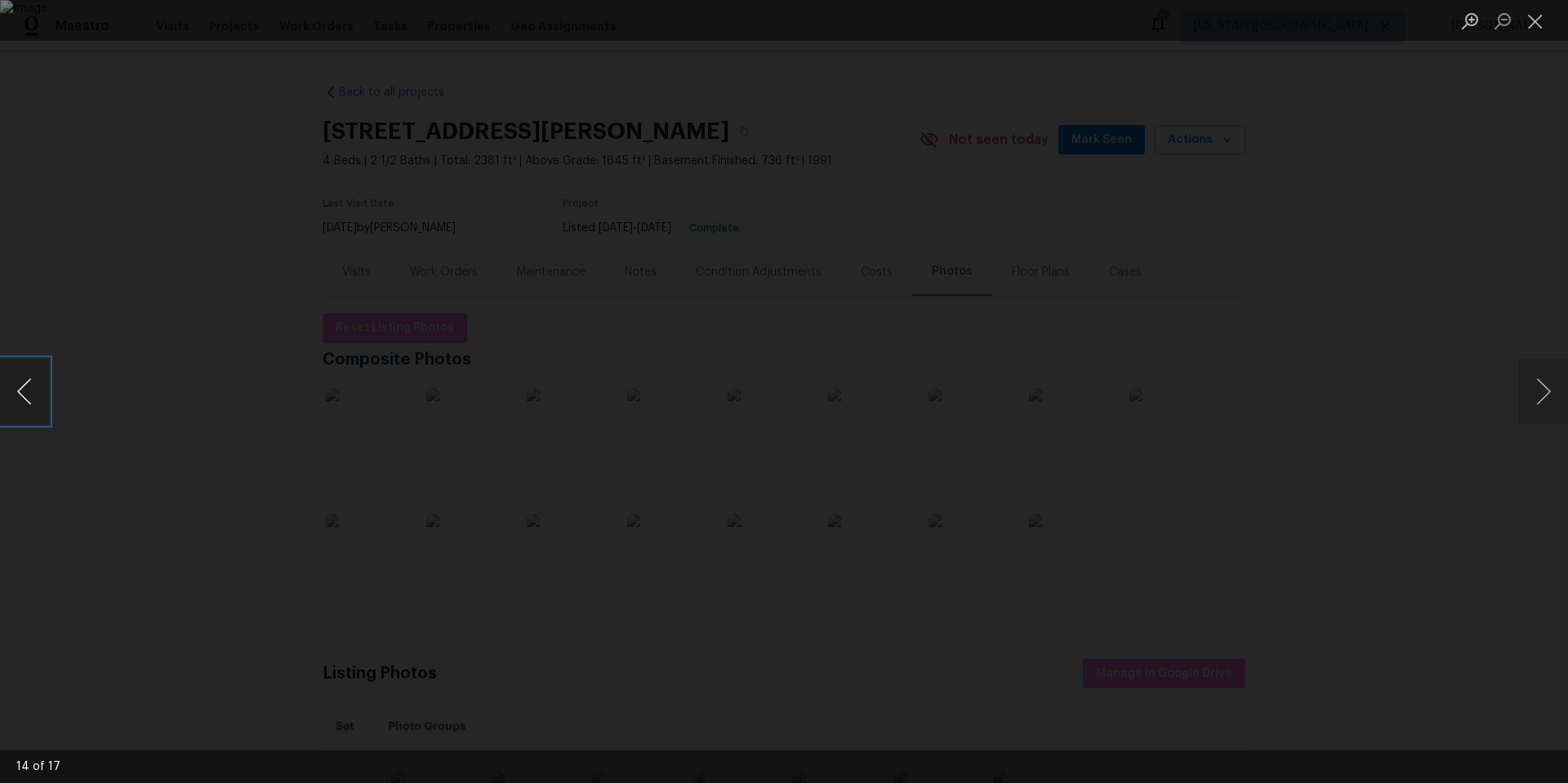
click at [17, 402] on button "Previous image" at bounding box center [25, 392] width 49 height 65
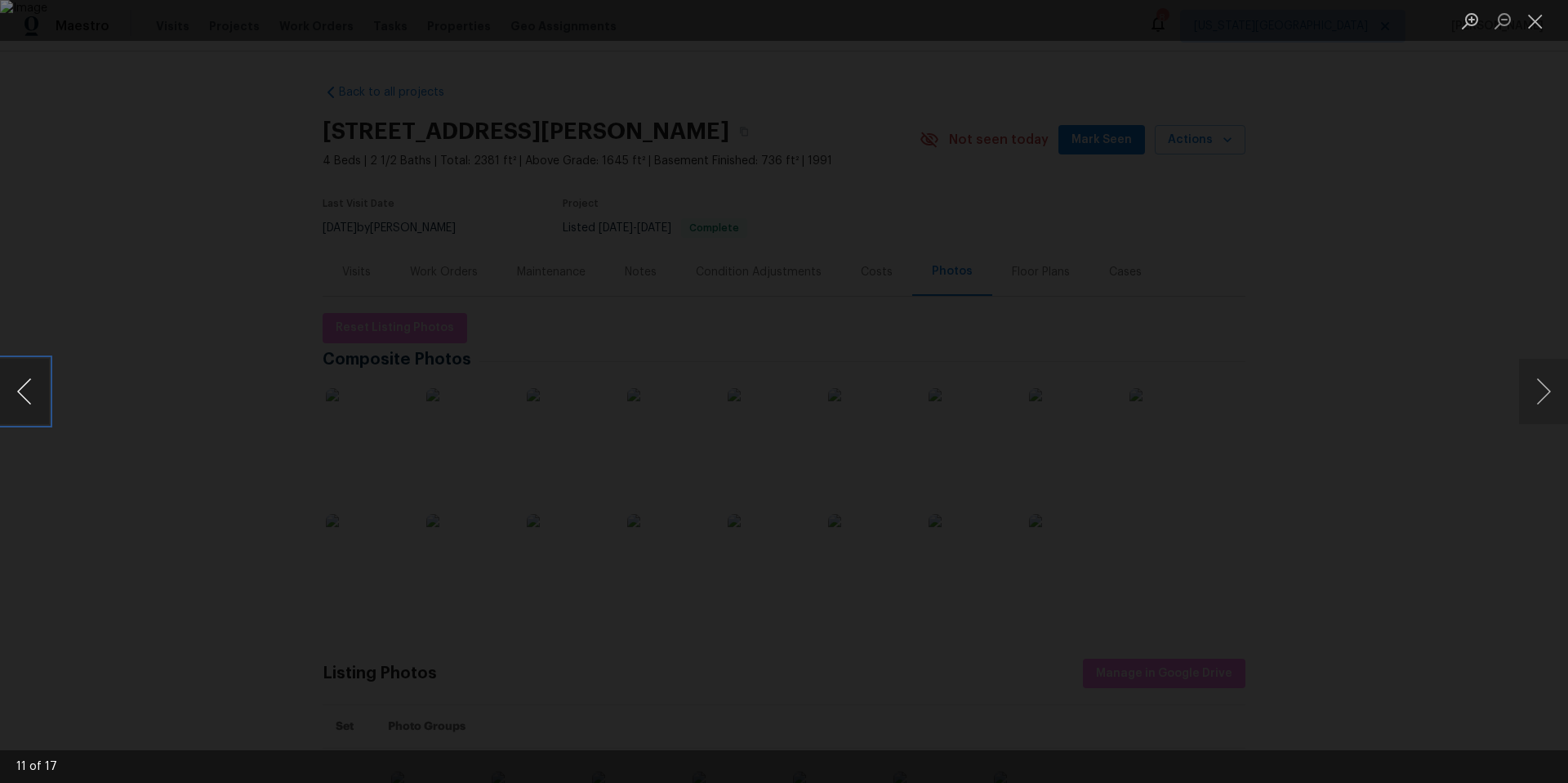
click at [17, 402] on button "Previous image" at bounding box center [25, 392] width 49 height 65
click at [127, 290] on div "Lightbox" at bounding box center [784, 392] width 1568 height 783
click at [138, 283] on div "Lightbox" at bounding box center [784, 392] width 1568 height 783
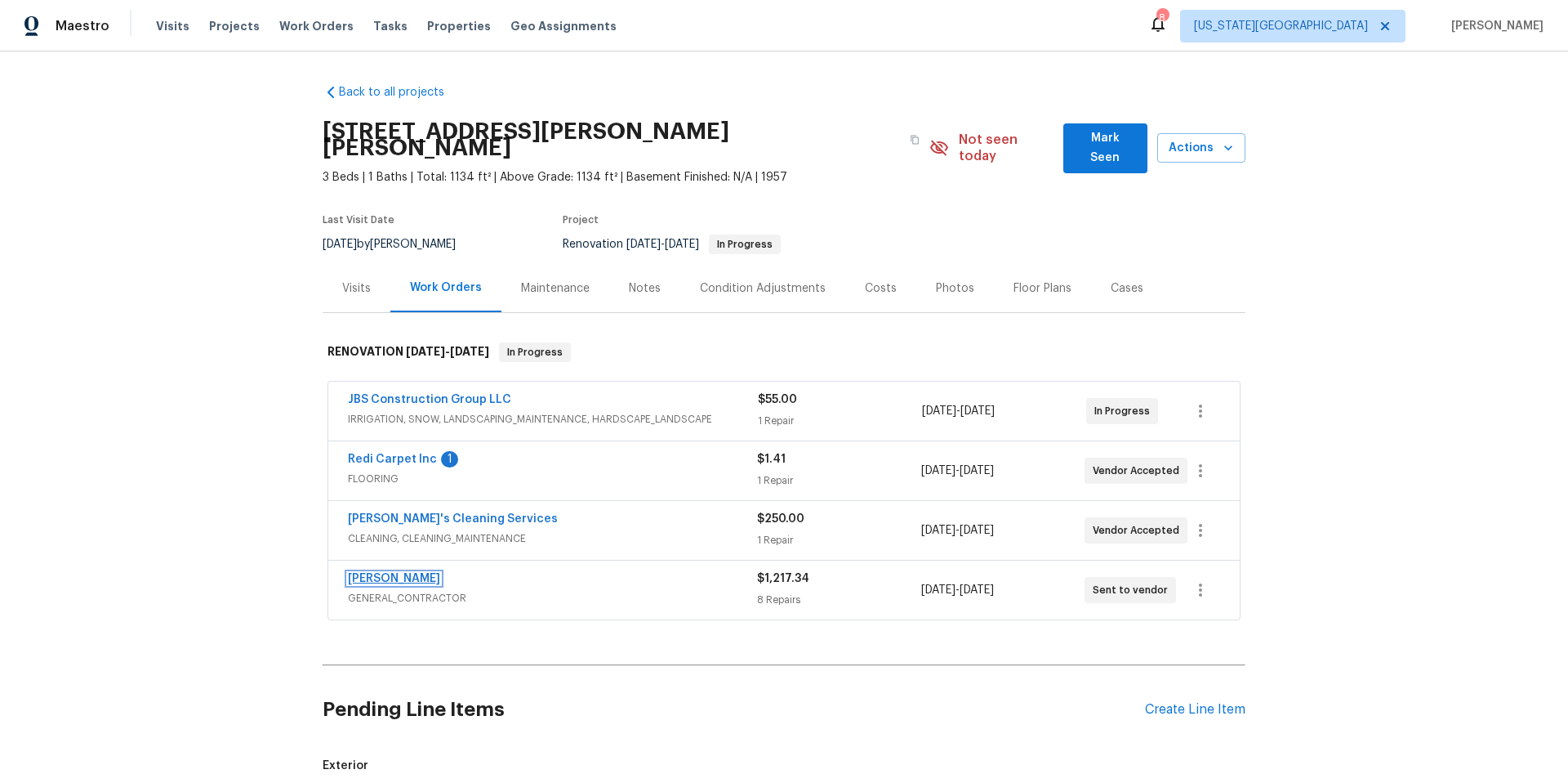
click at [377, 572] on link "[PERSON_NAME]" at bounding box center [394, 578] width 92 height 12
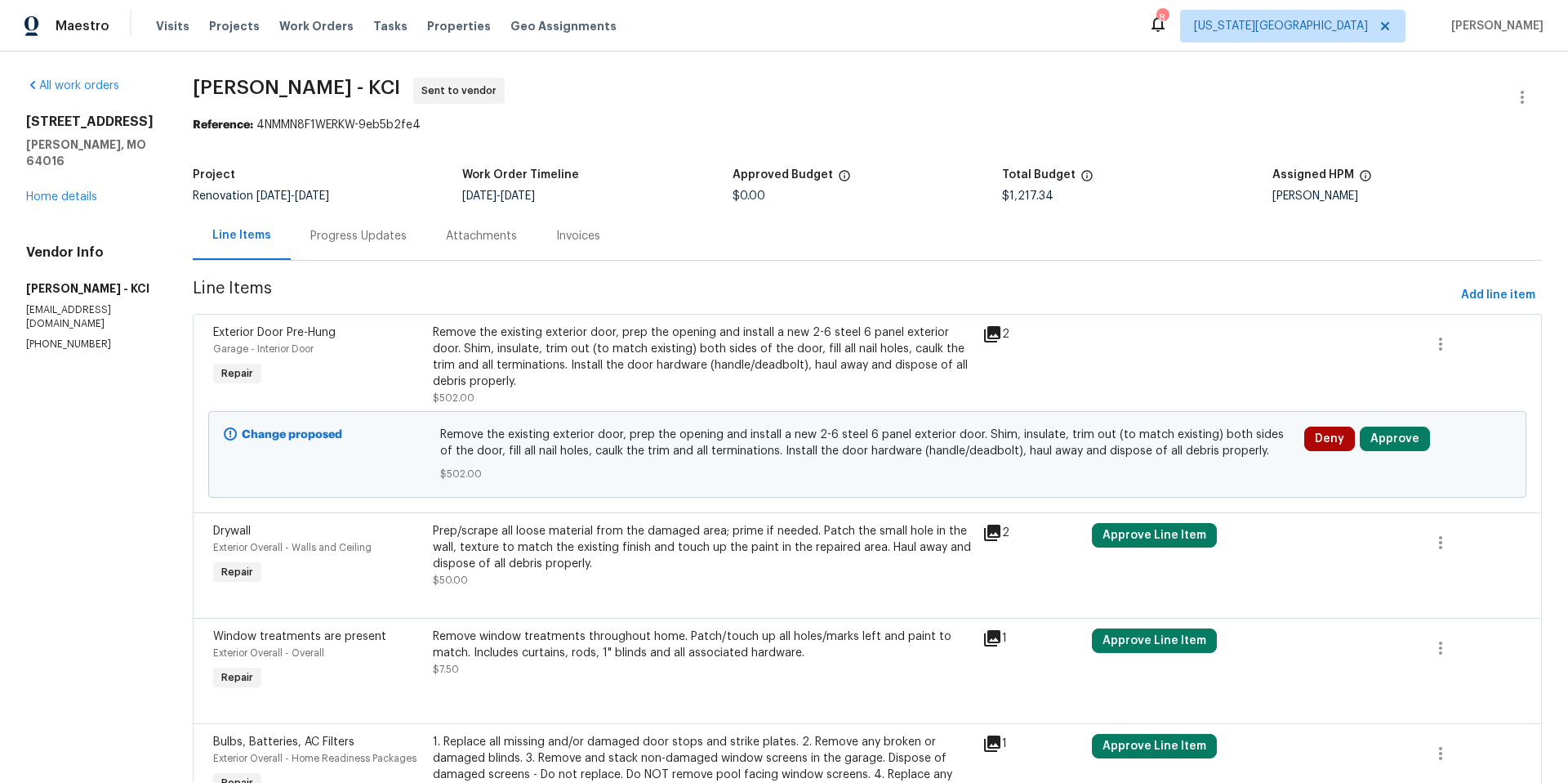
click at [76, 170] on div "[STREET_ADDRESS][PERSON_NAME][PERSON_NAME] Home details" at bounding box center [90, 158] width 128 height 91
click at [69, 191] on link "Home details" at bounding box center [62, 197] width 71 height 12
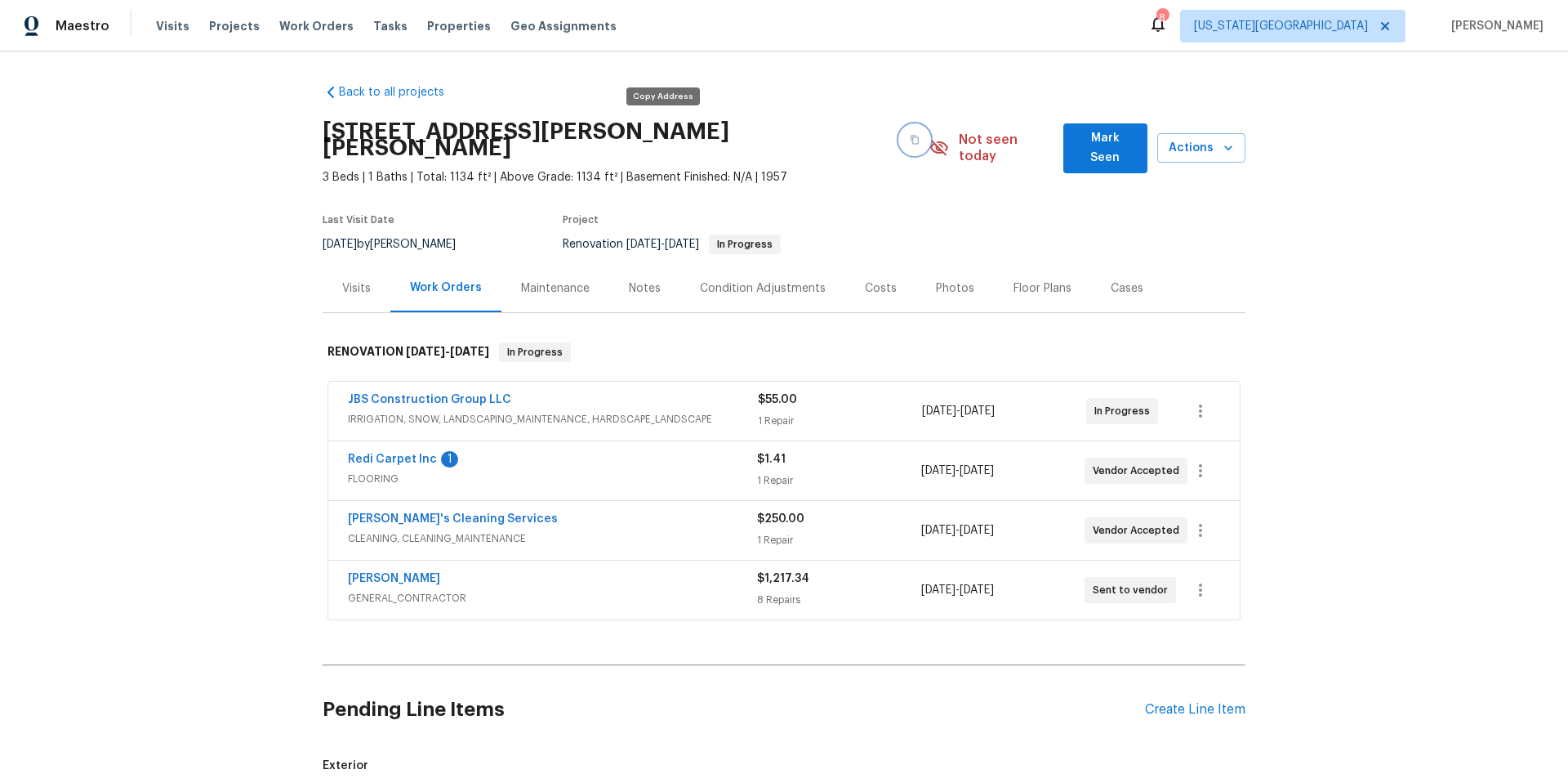
click at [909, 135] on icon "button" at bounding box center [914, 140] width 10 height 10
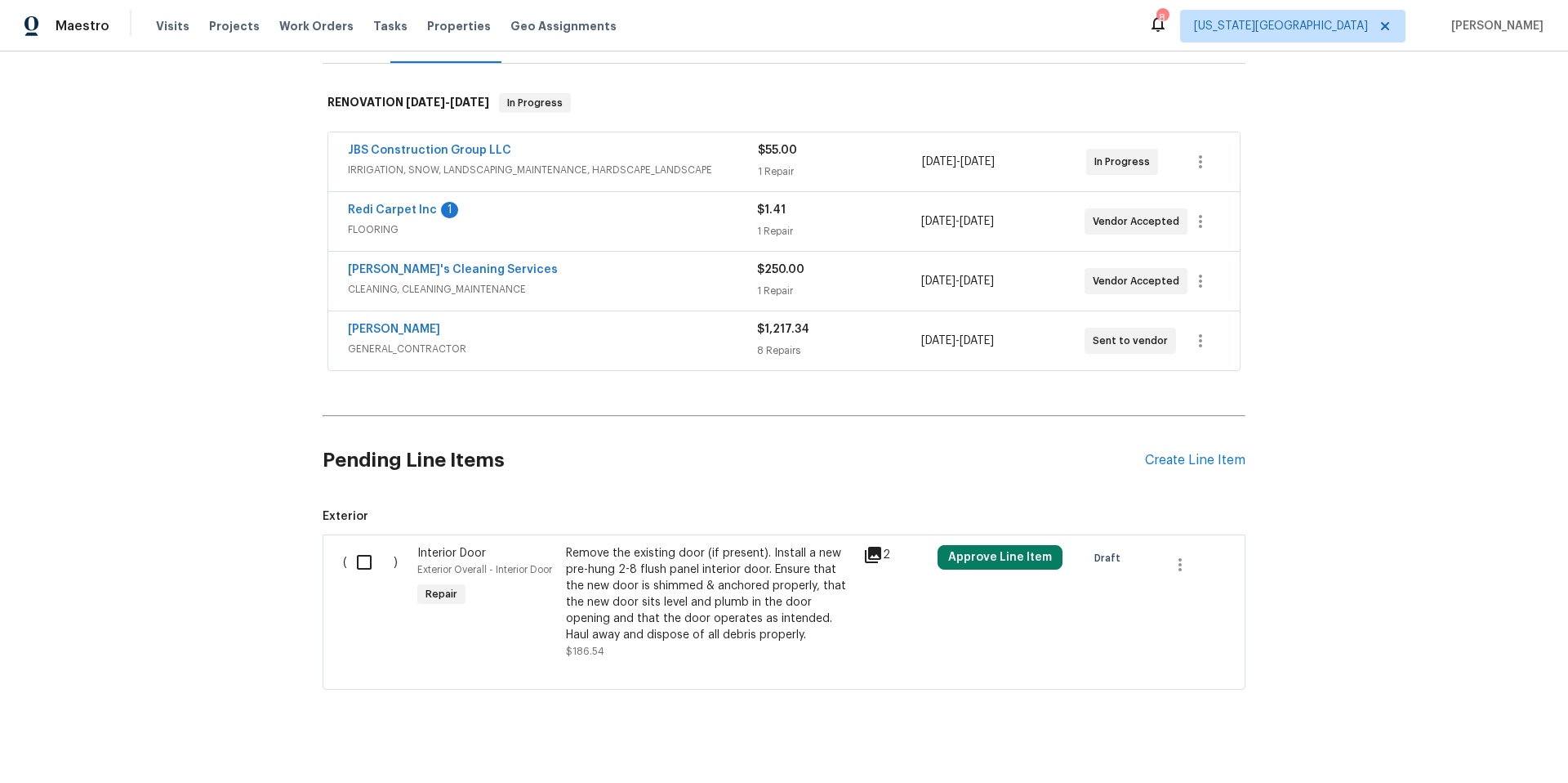
scroll to position [251, 0]
click at [417, 322] on link "[PERSON_NAME]" at bounding box center [394, 328] width 92 height 12
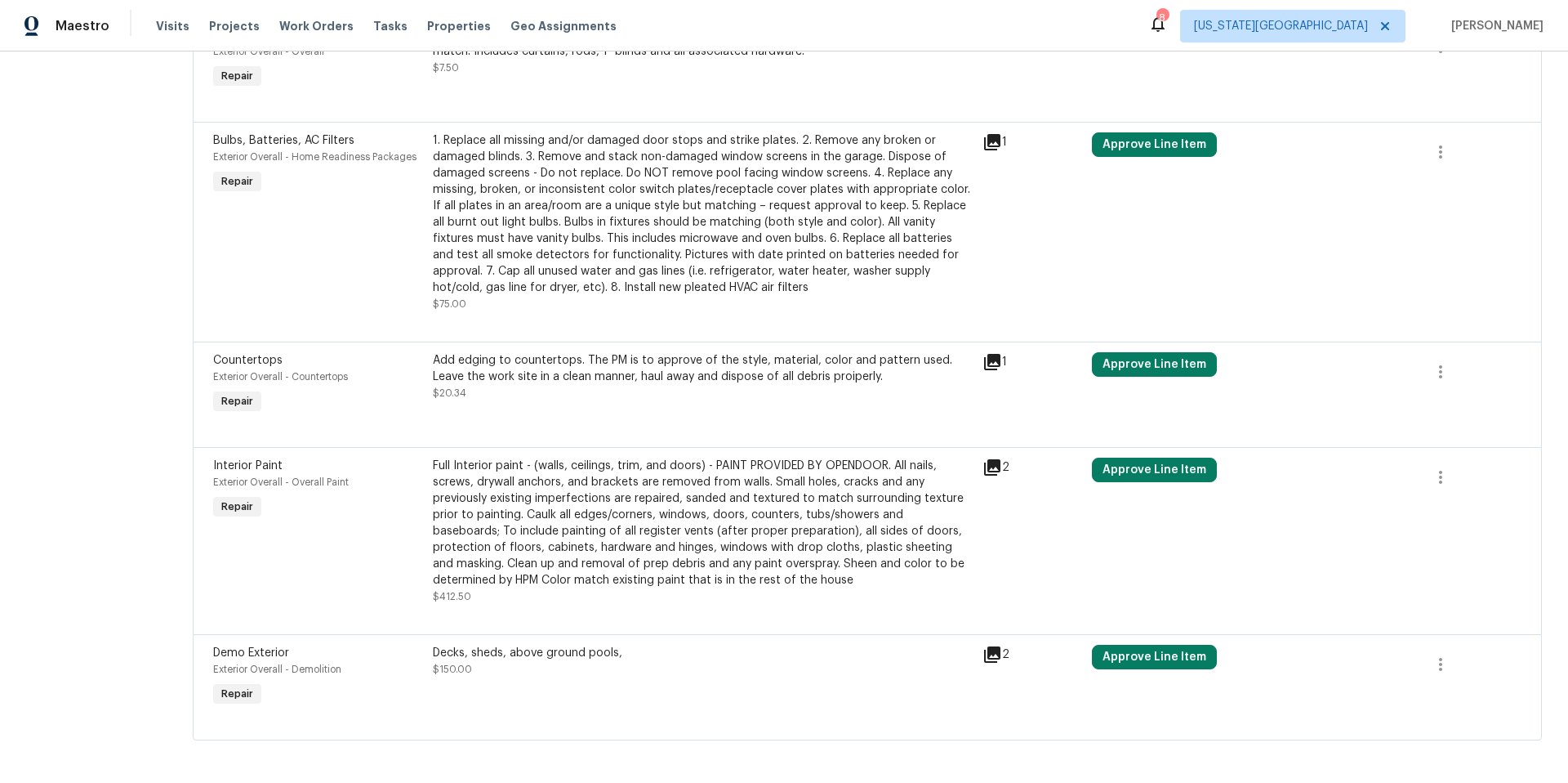
scroll to position [607, 0]
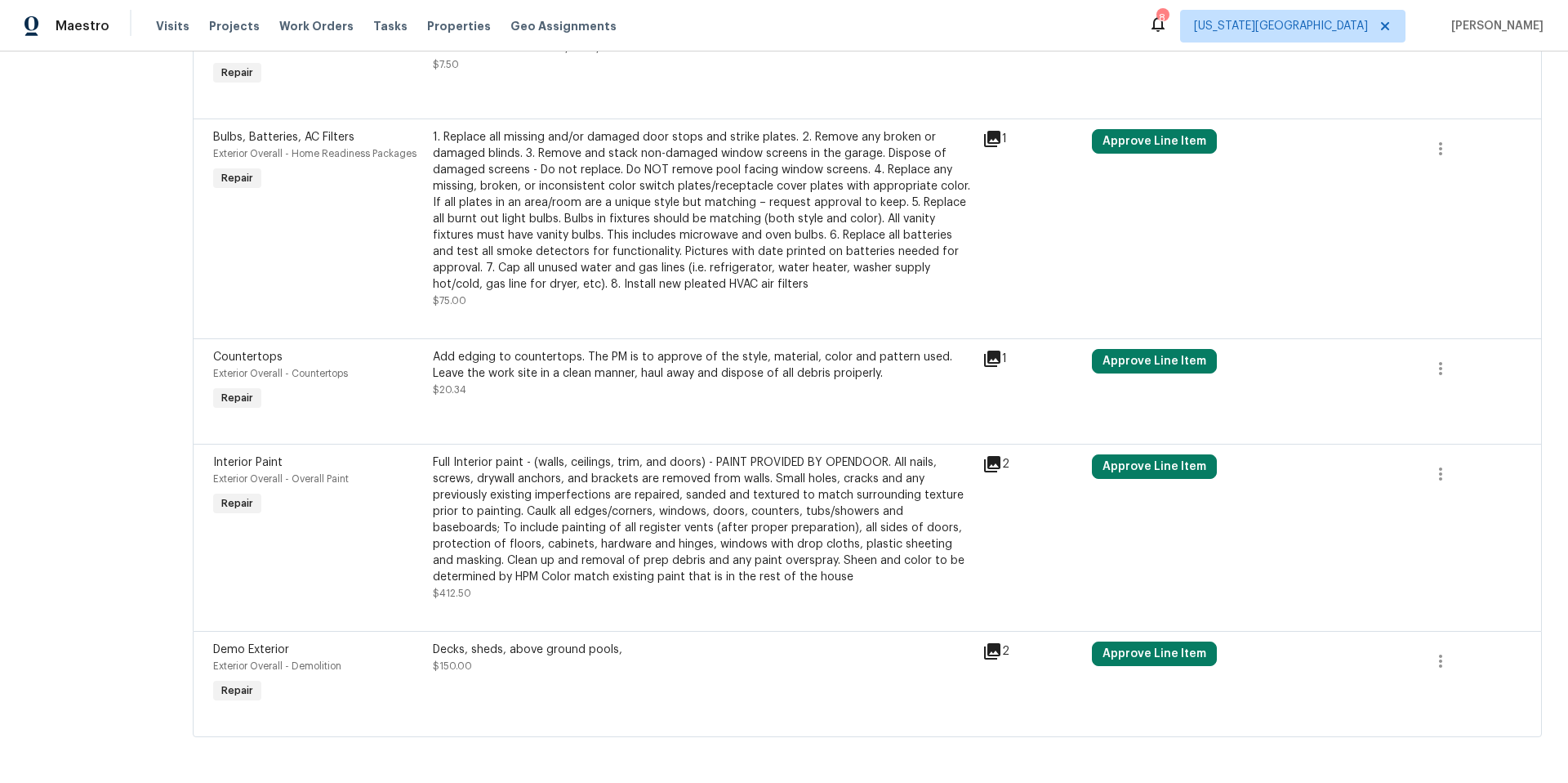
click at [513, 522] on div "Full Interior paint - (walls, ceilings, trim, and doors) - PAINT PROVIDED BY OP…" at bounding box center [702, 519] width 540 height 131
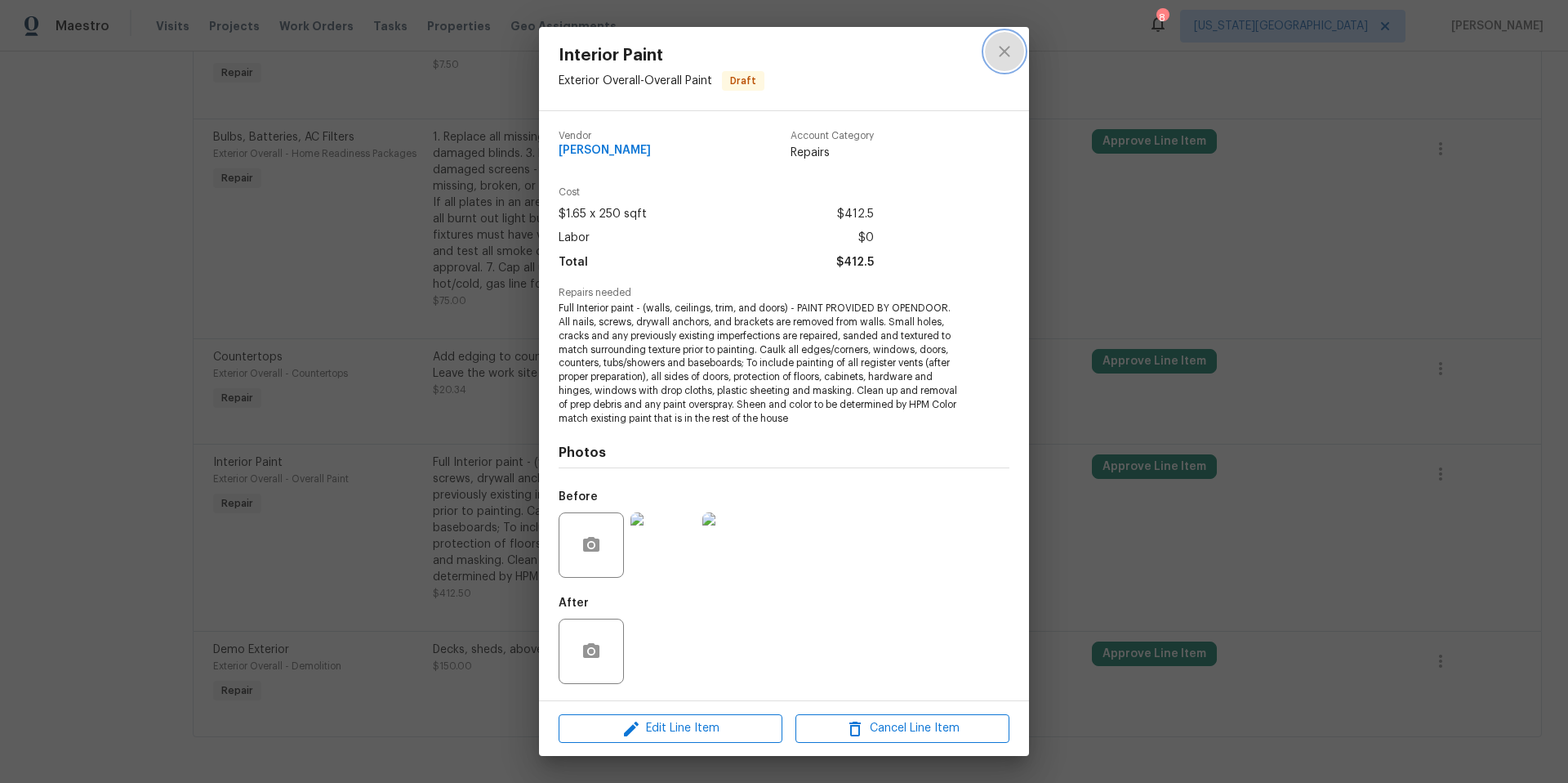
click at [1016, 50] on button "close" at bounding box center [1005, 51] width 39 height 39
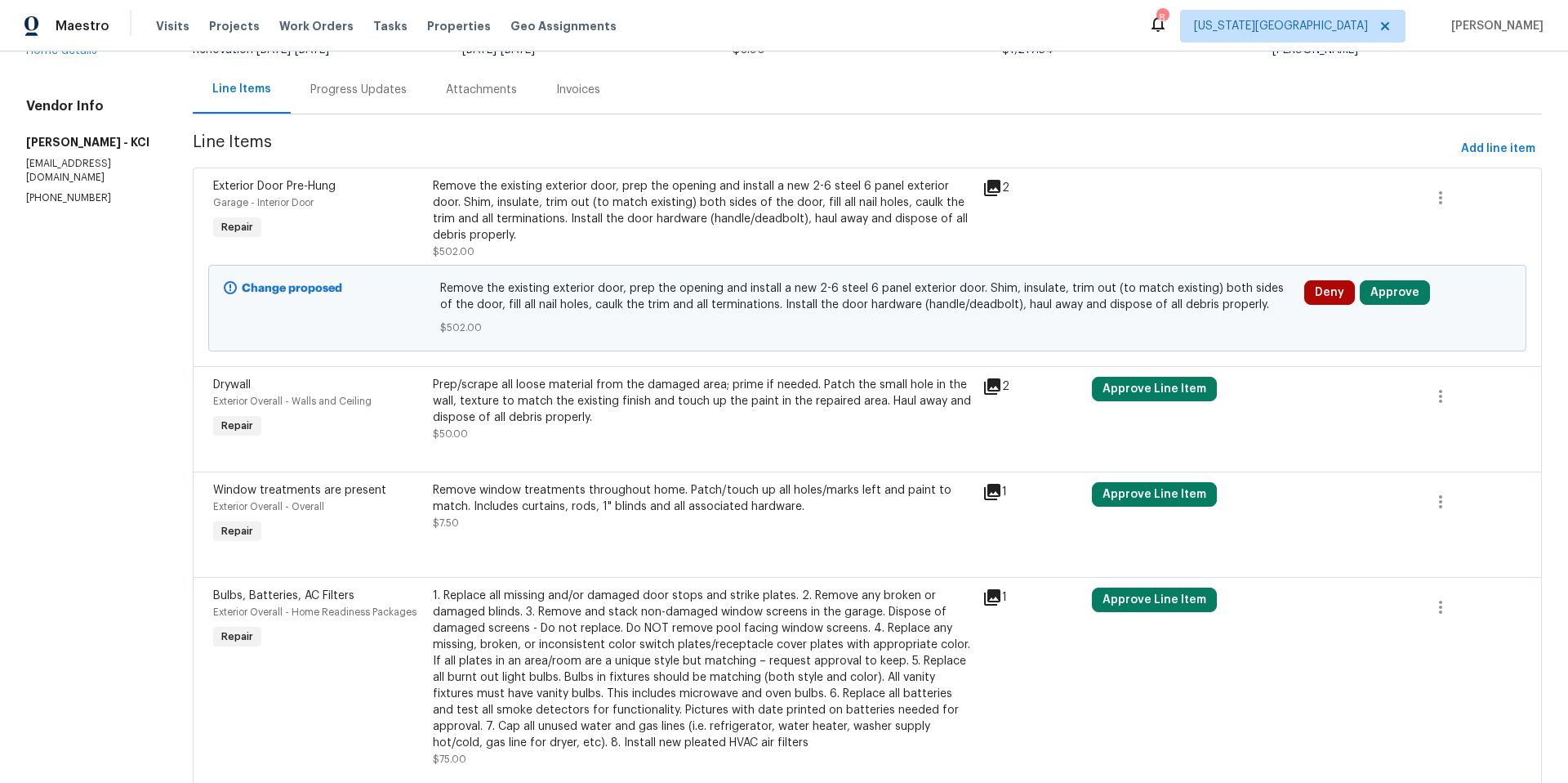
scroll to position [0, 0]
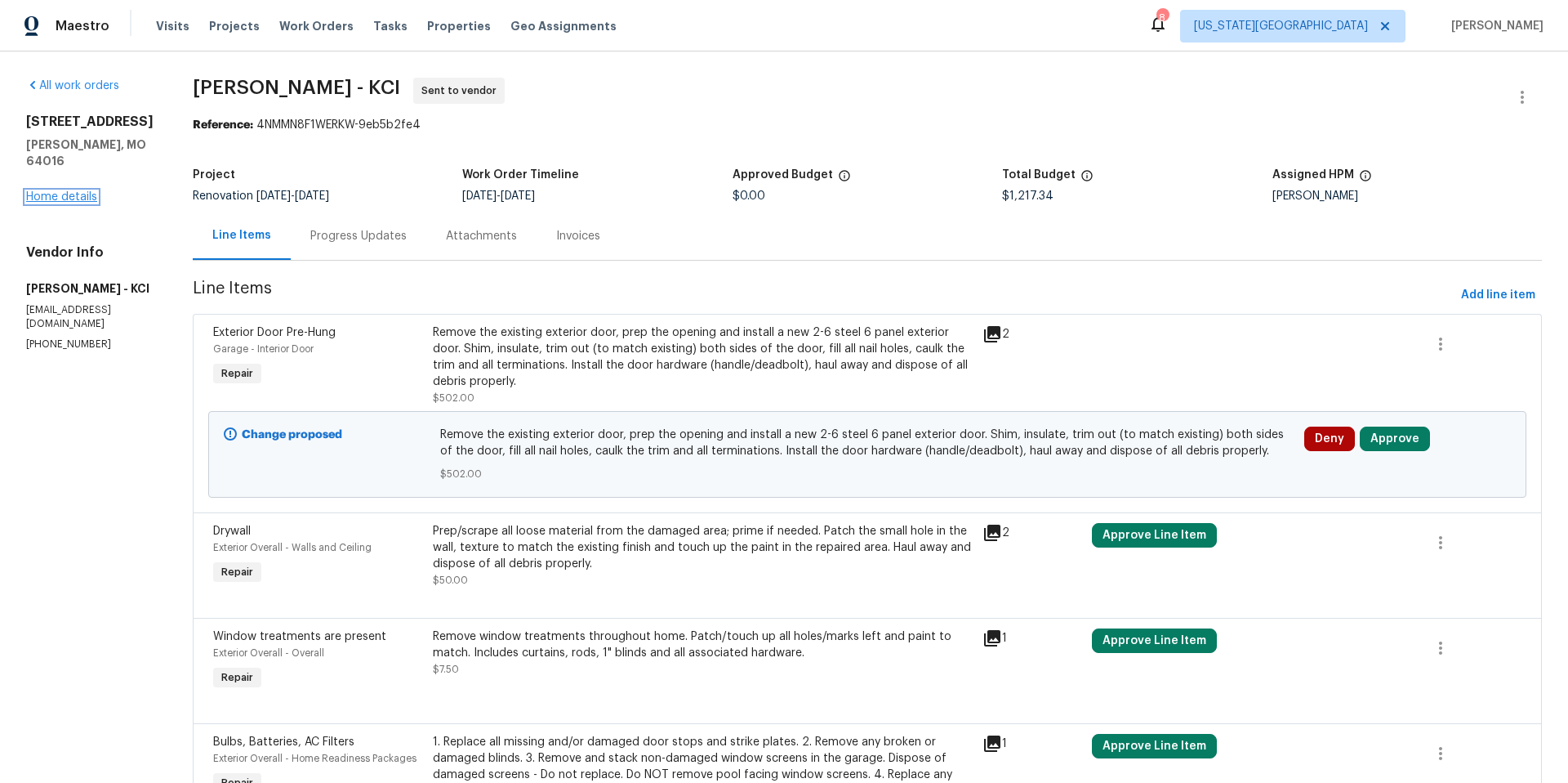
click at [50, 191] on link "Home details" at bounding box center [62, 197] width 71 height 12
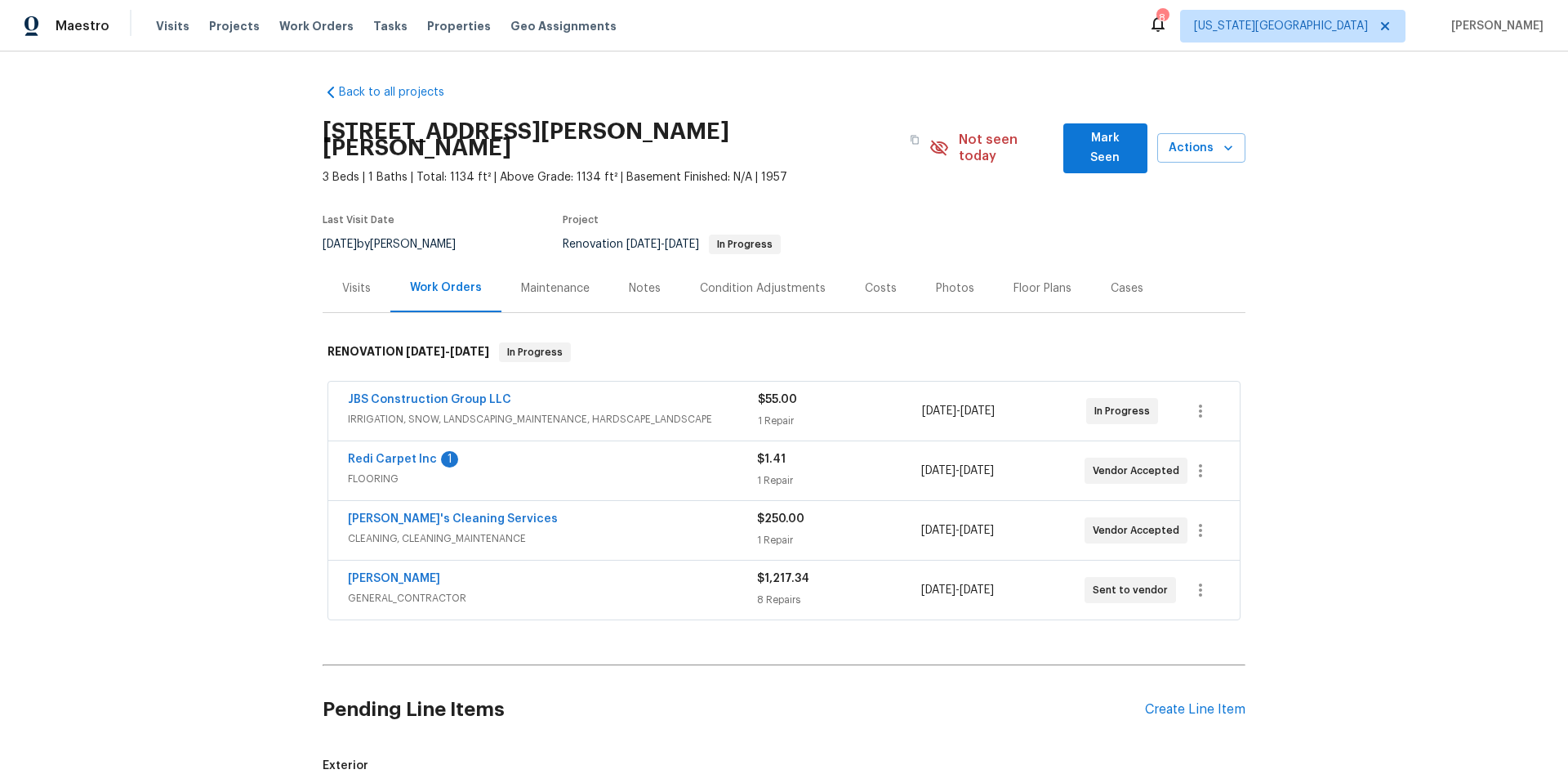
click at [650, 280] on div "Notes" at bounding box center [645, 288] width 31 height 17
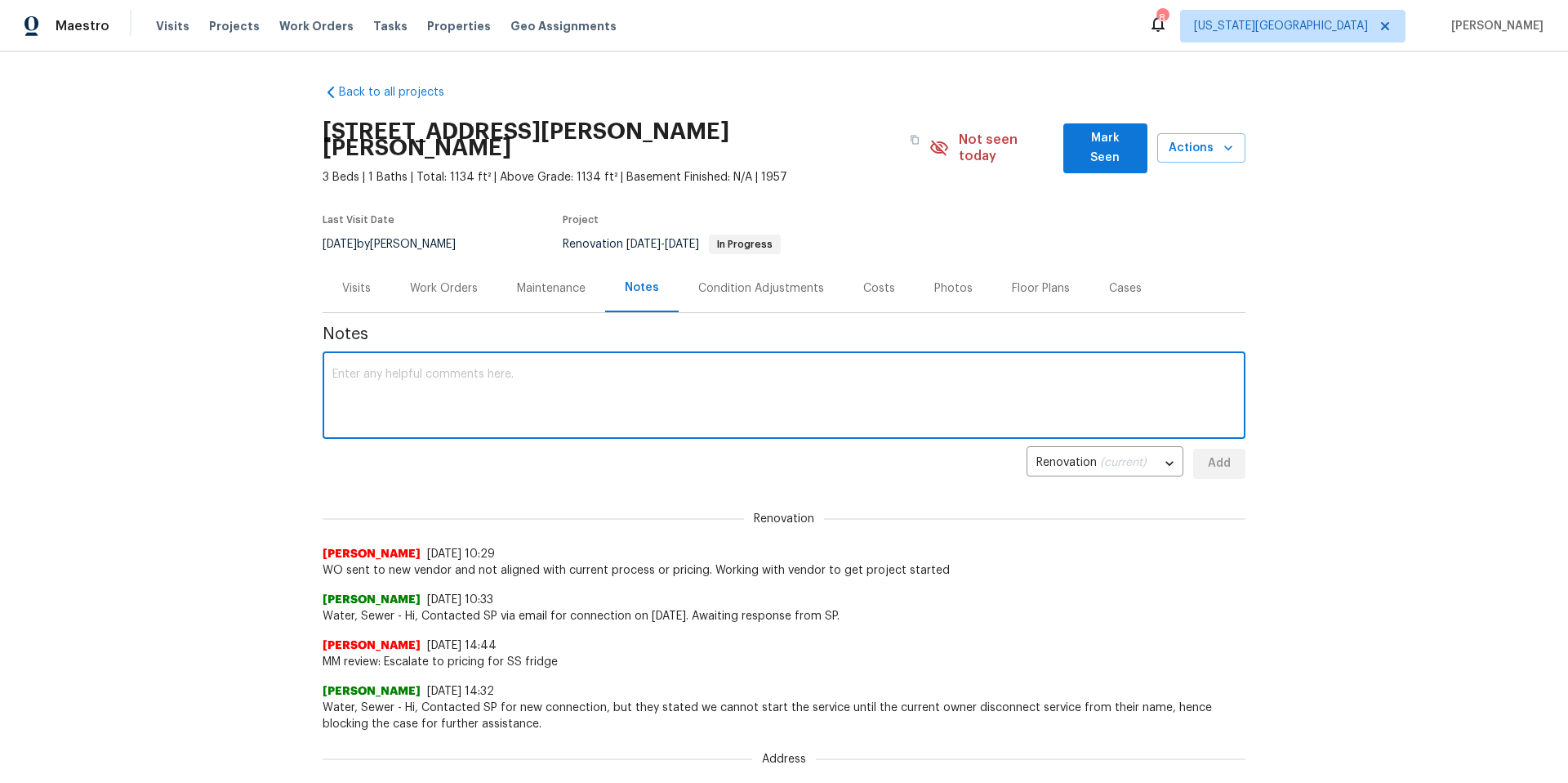
click at [426, 369] on textarea at bounding box center [784, 397] width 903 height 57
type textarea "Paint ordered for room"
click at [1240, 451] on button "Add" at bounding box center [1218, 463] width 52 height 30
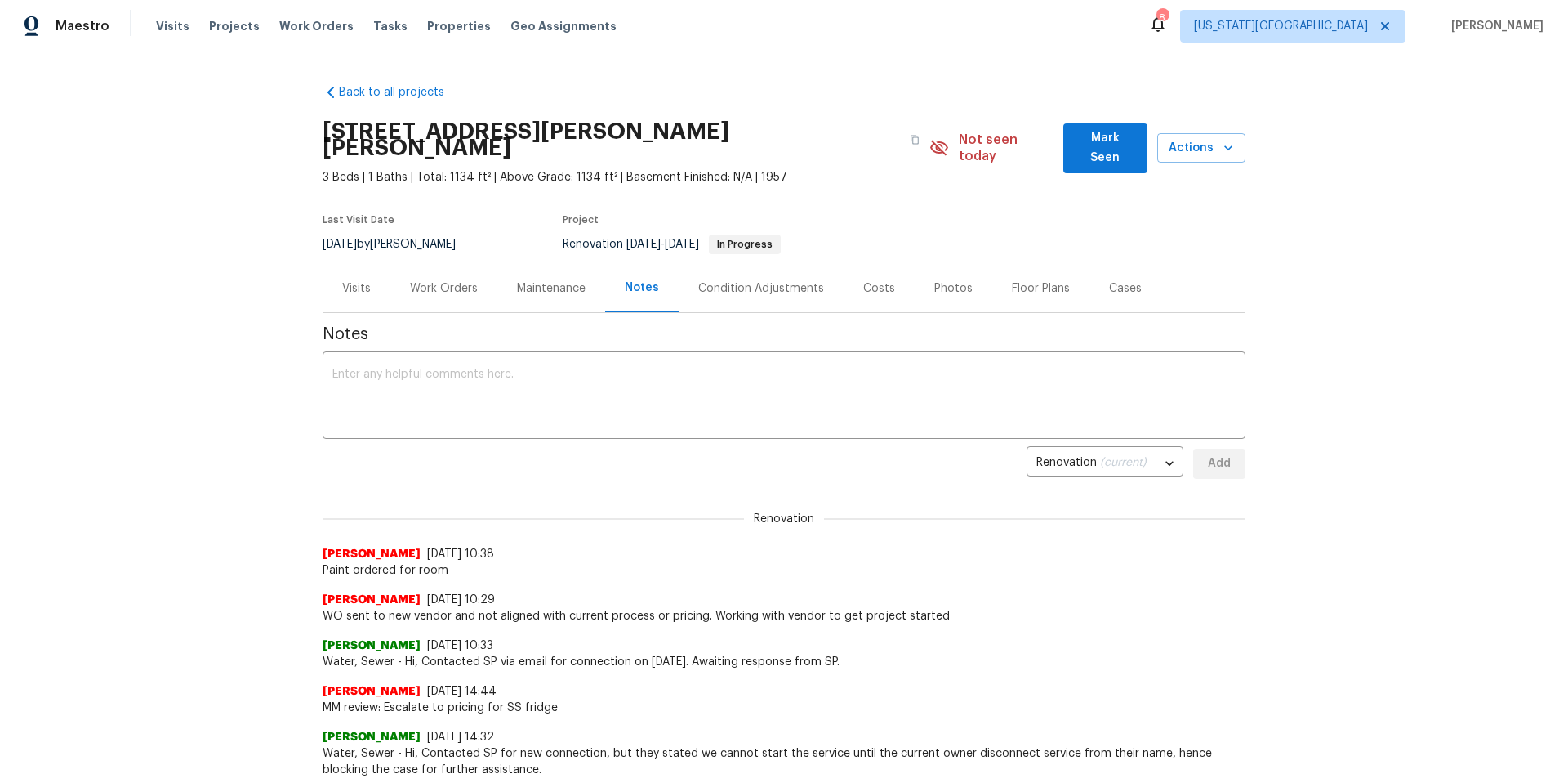
click at [737, 280] on div "Condition Adjustments" at bounding box center [761, 288] width 126 height 17
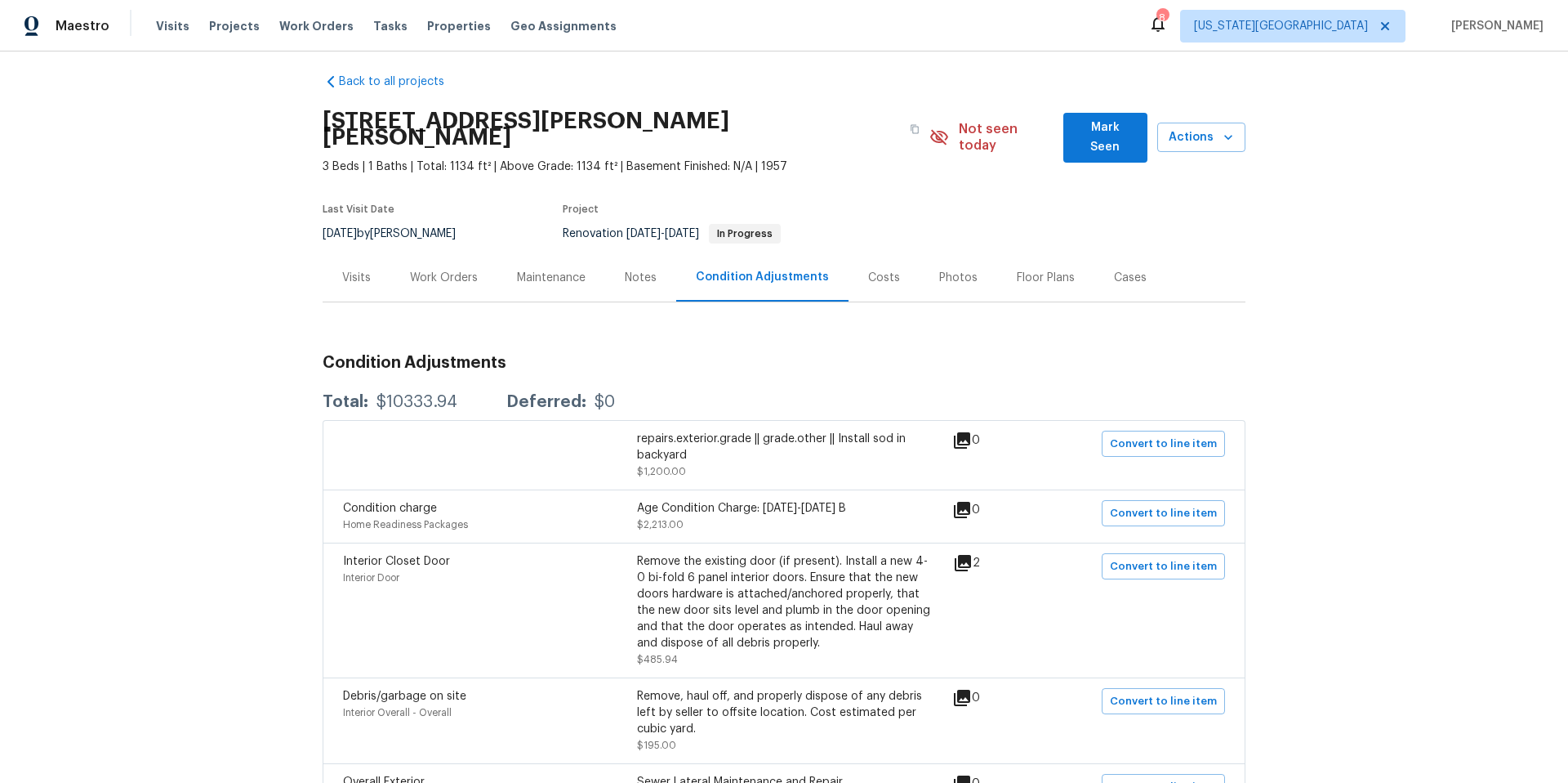
scroll to position [19, 0]
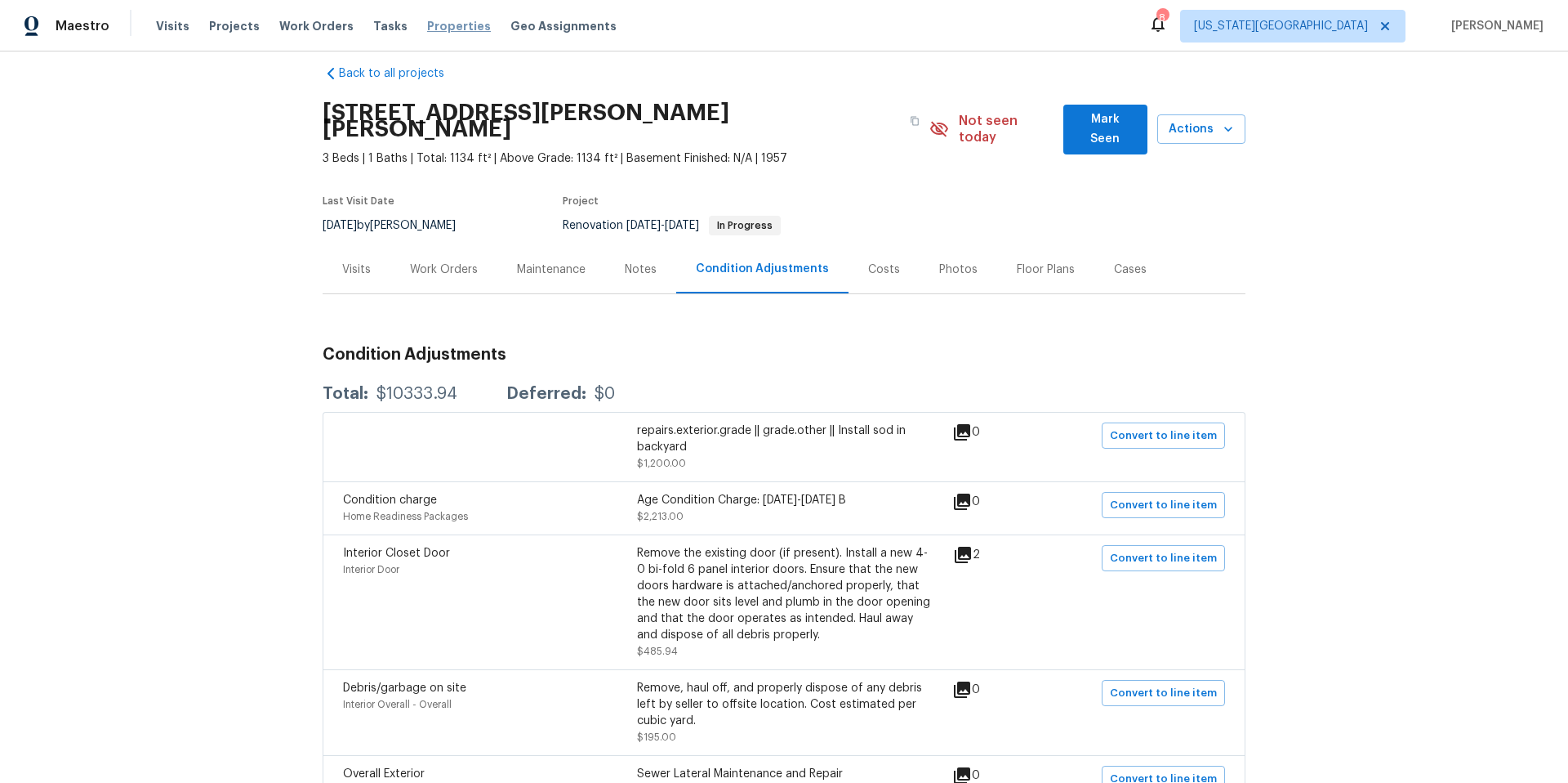
click at [433, 22] on span "Properties" at bounding box center [458, 26] width 64 height 17
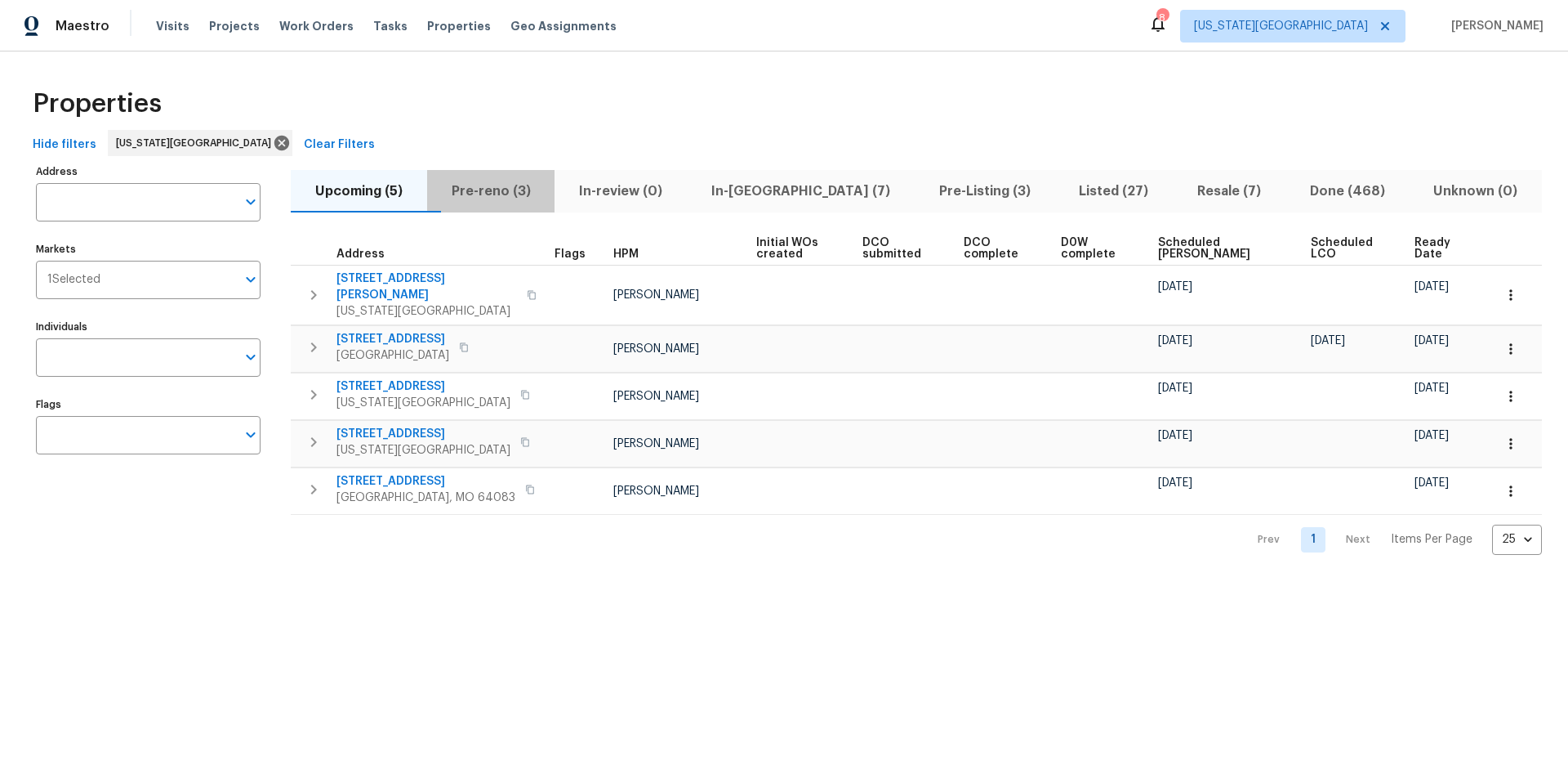
click at [500, 186] on span "Pre-reno (3)" at bounding box center [491, 191] width 108 height 23
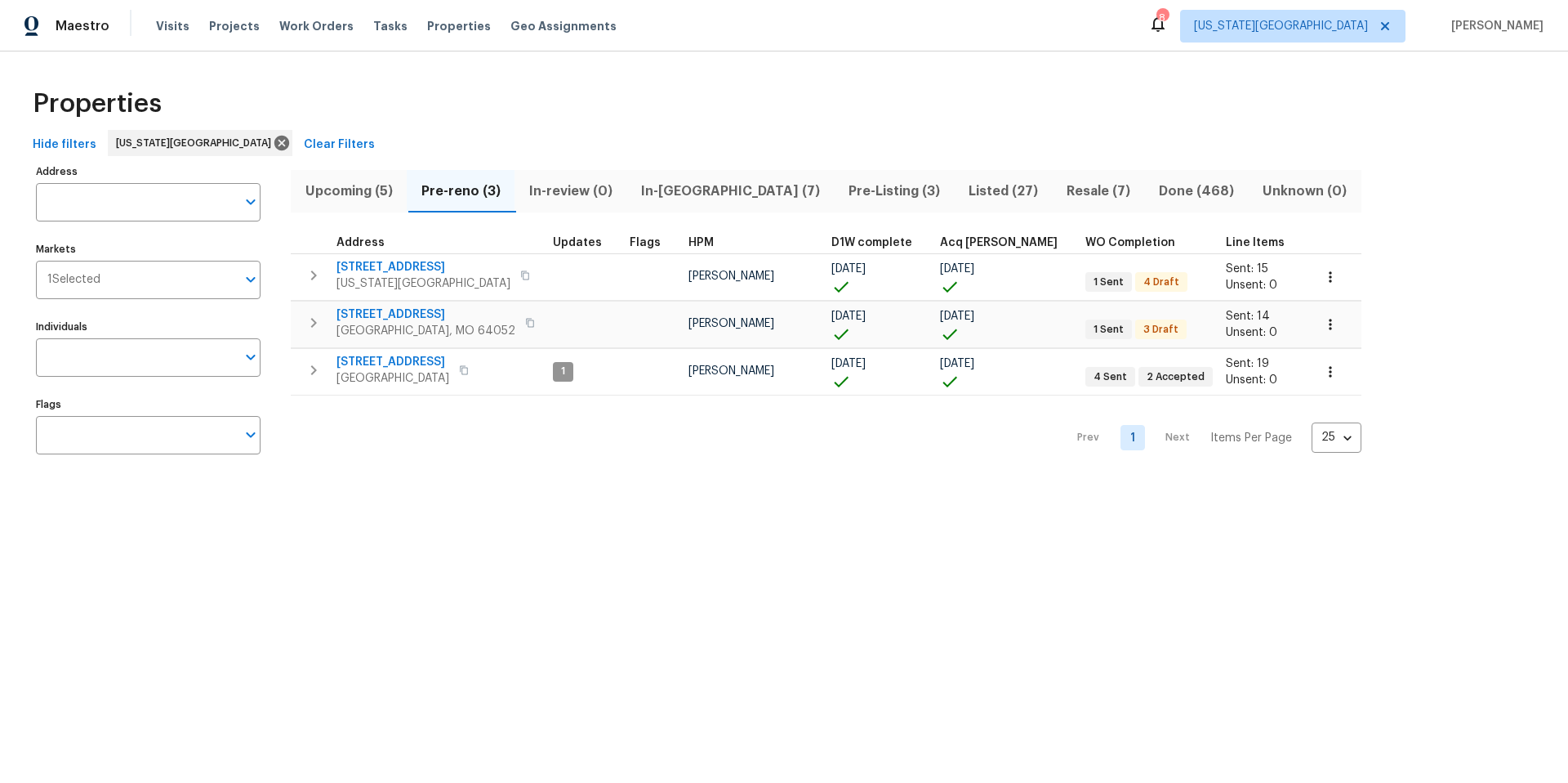
click at [665, 186] on span "In-reno (7)" at bounding box center [729, 191] width 188 height 23
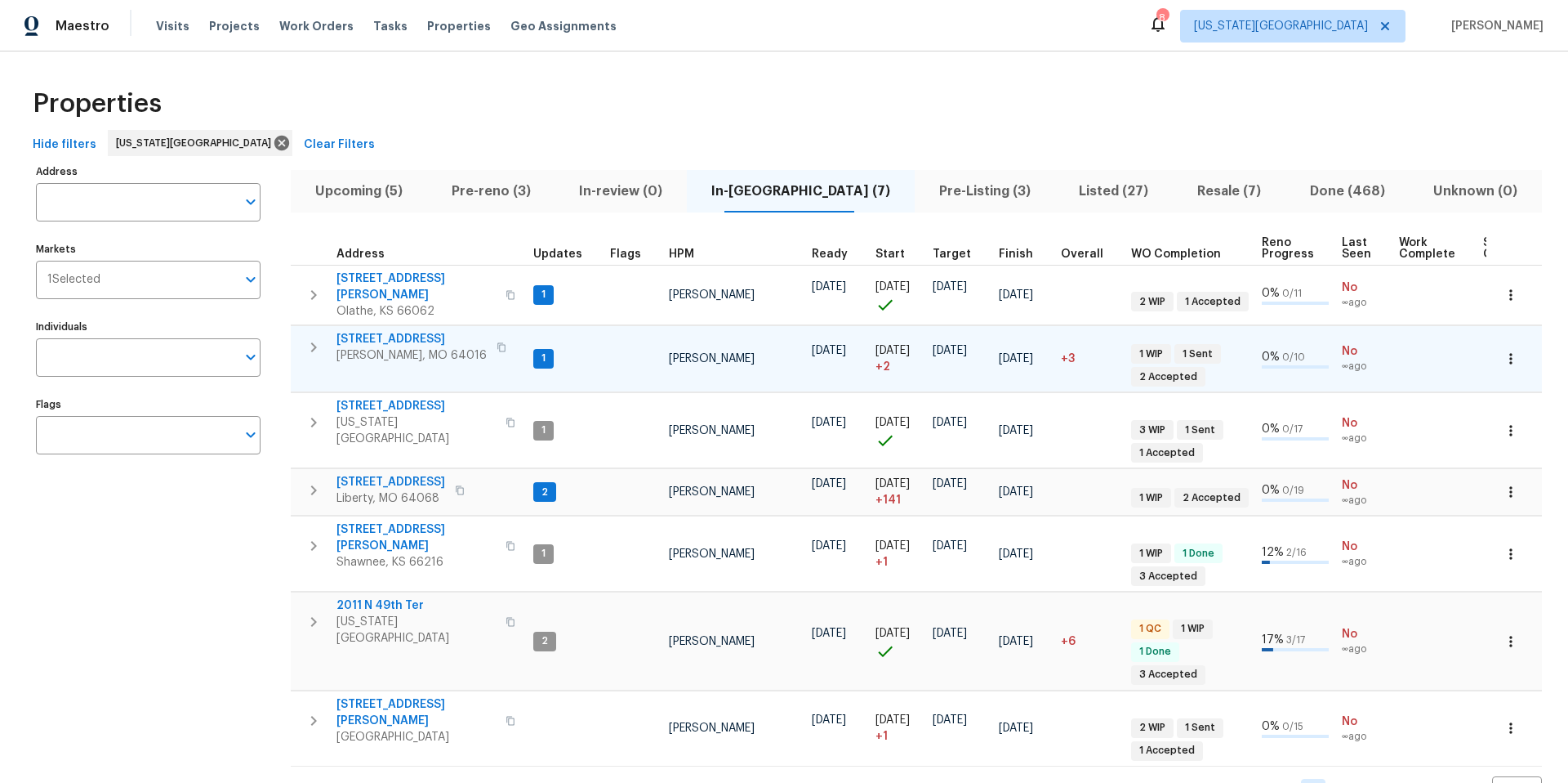
click at [351, 331] on span "8 Bart St" at bounding box center [411, 338] width 150 height 17
click at [369, 331] on span "8 Bart St" at bounding box center [411, 338] width 150 height 17
click at [396, 347] on span "[PERSON_NAME], MO 64016" at bounding box center [411, 355] width 150 height 17
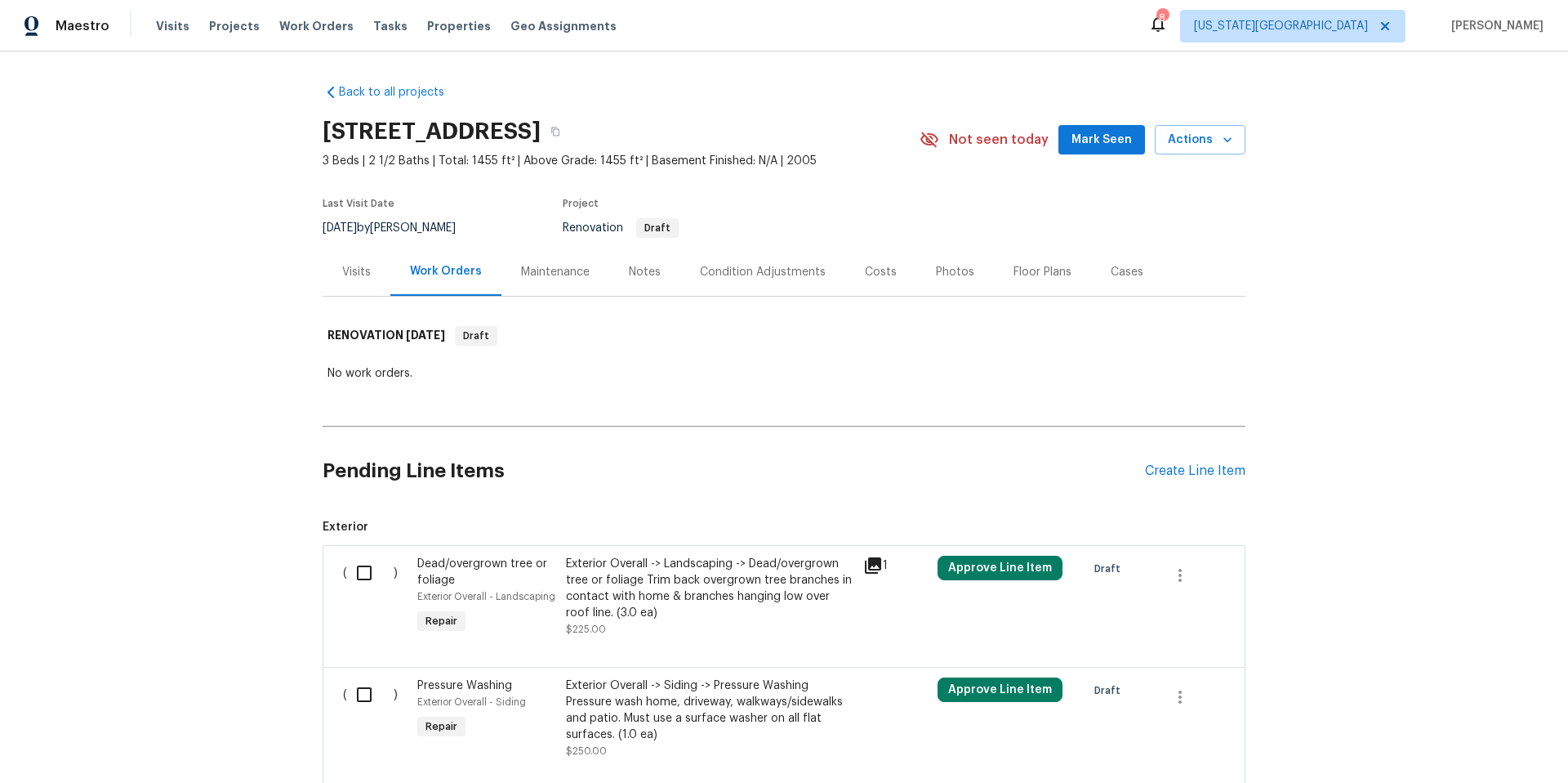
click at [774, 275] on div "Condition Adjustments" at bounding box center [763, 271] width 126 height 17
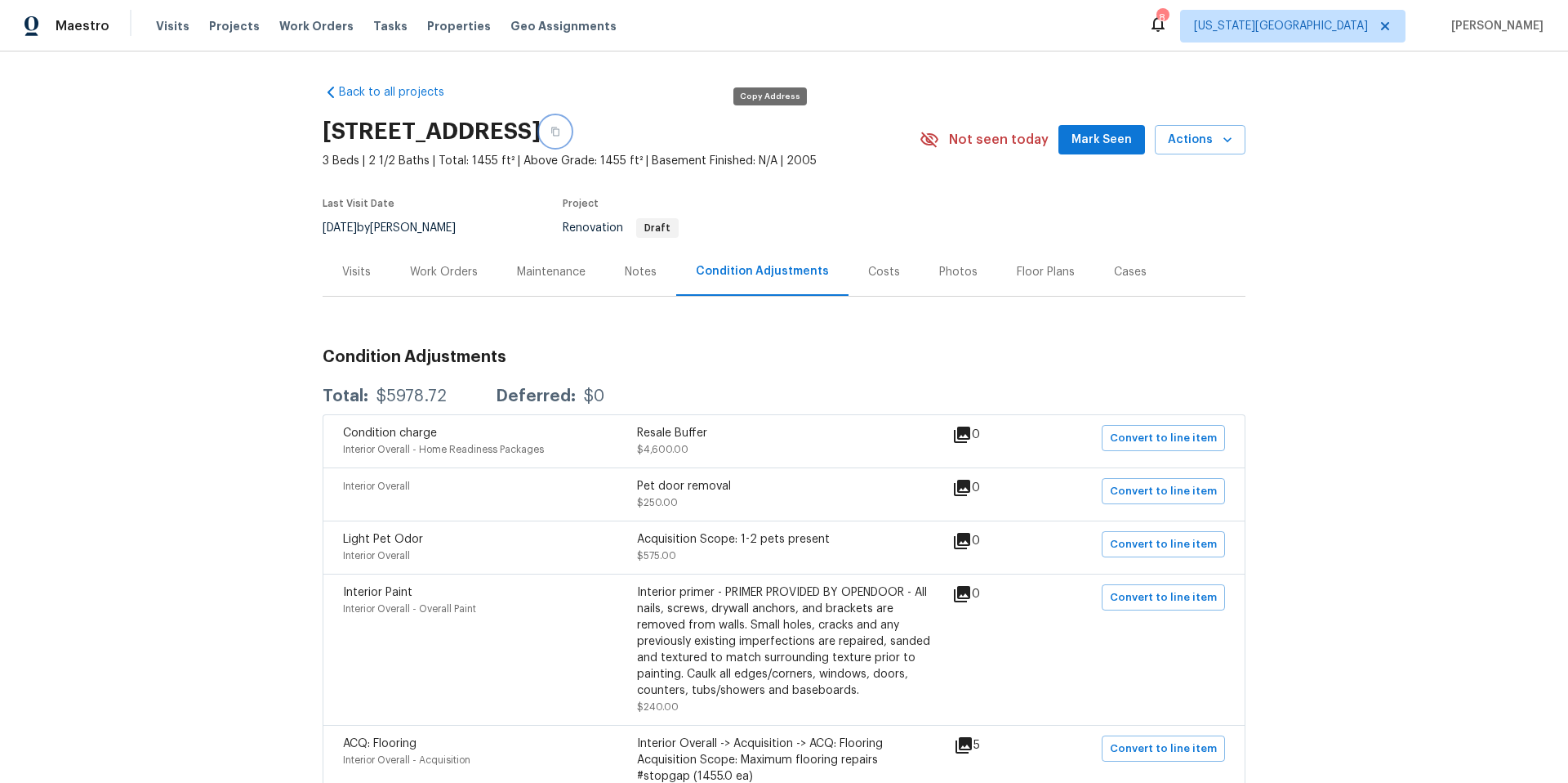
click at [560, 134] on icon "button" at bounding box center [555, 132] width 10 height 10
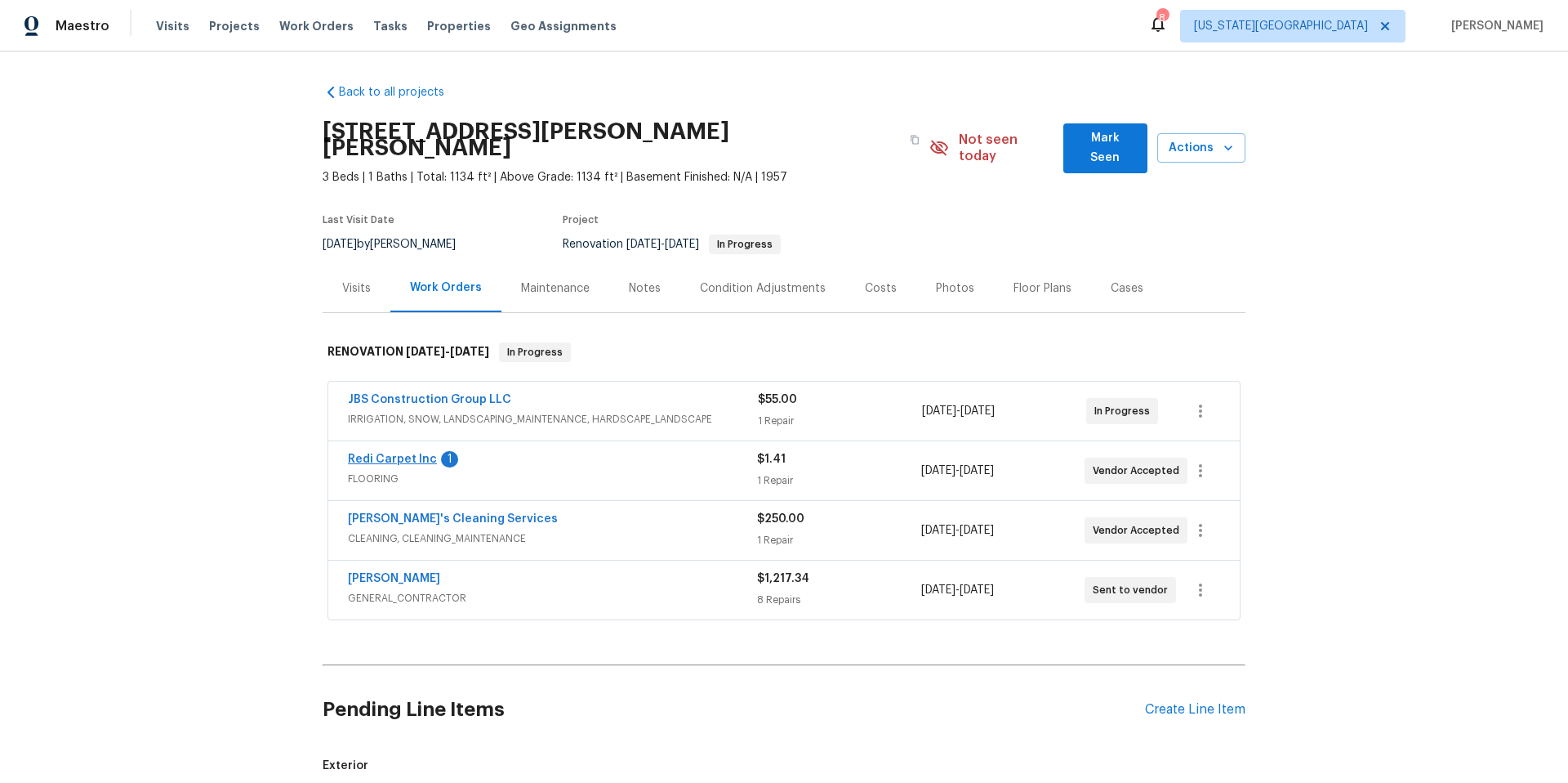
click at [381, 451] on span "Redi Carpet Inc" at bounding box center [392, 458] width 89 height 17
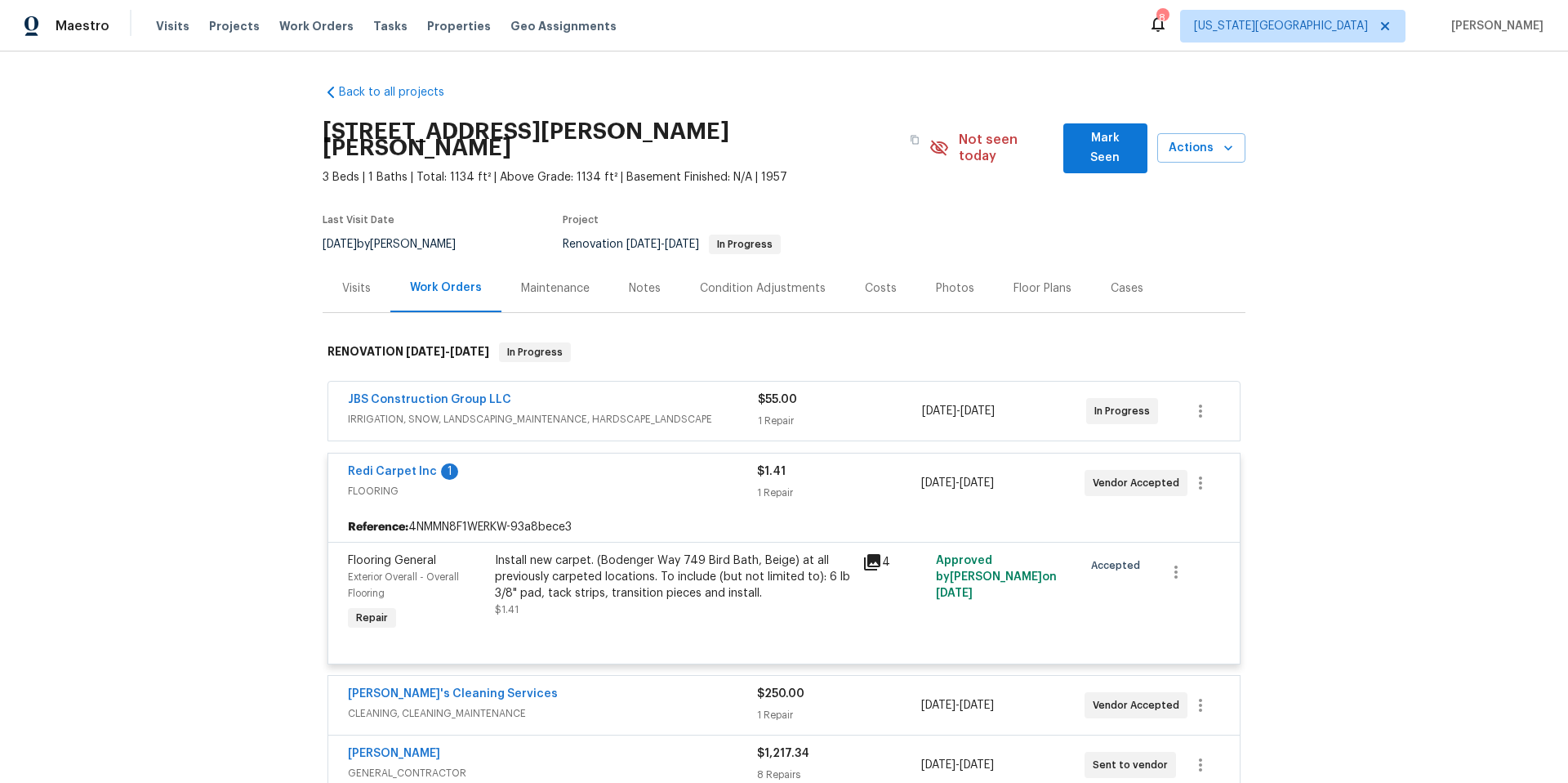
click at [543, 280] on div "Maintenance" at bounding box center [555, 288] width 69 height 17
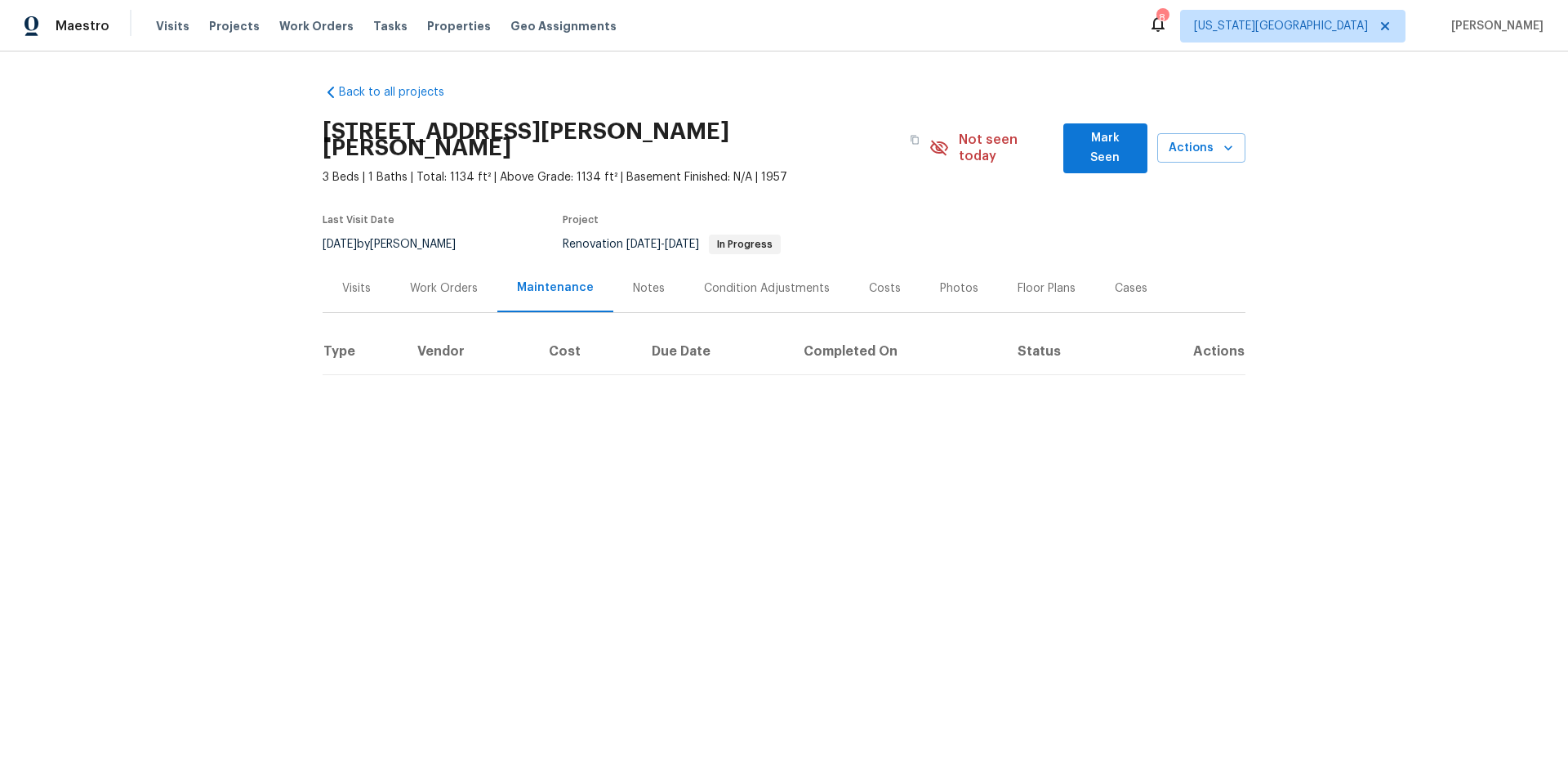
click at [457, 279] on div "Work Orders" at bounding box center [443, 287] width 107 height 48
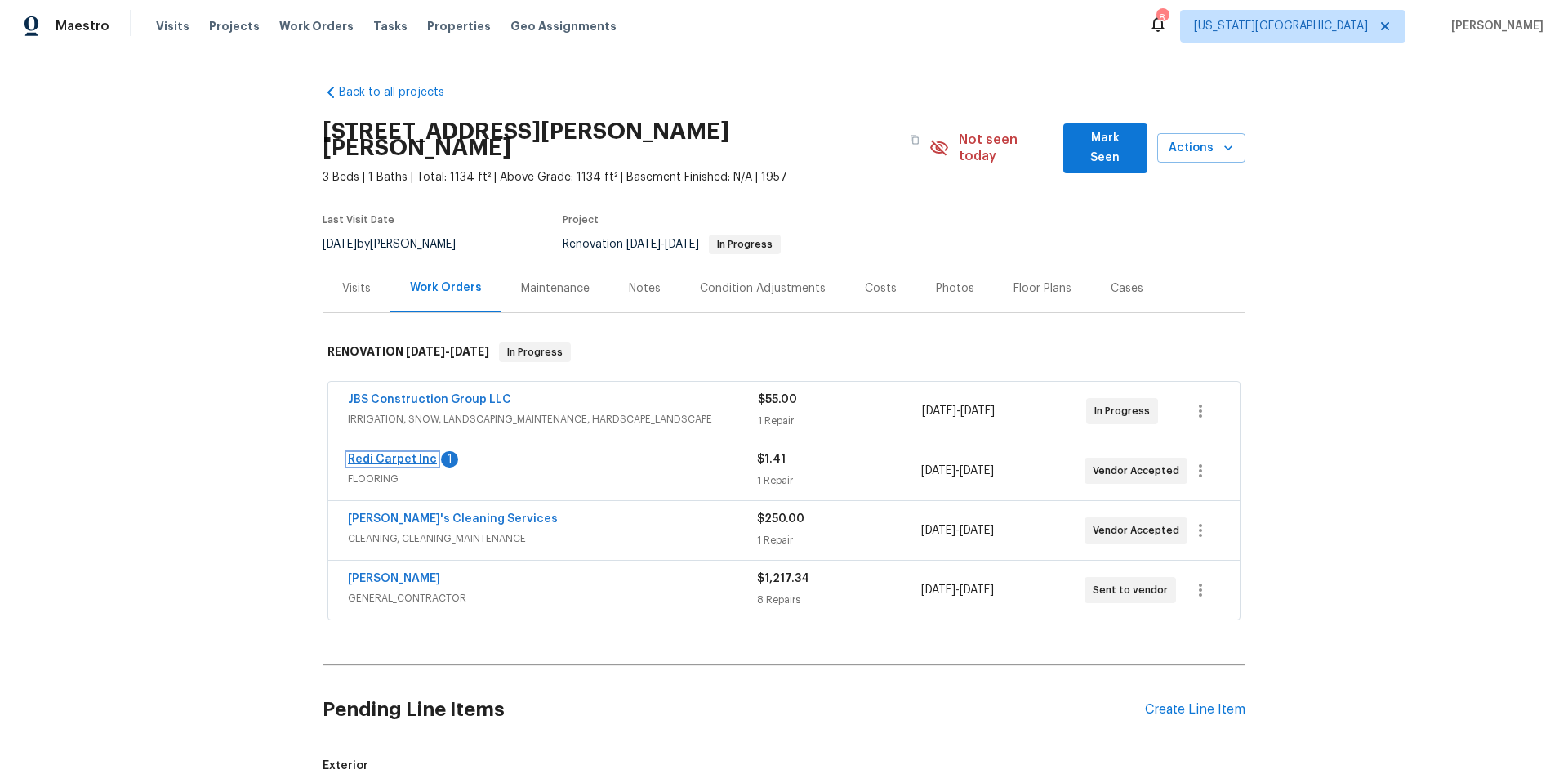
click at [387, 453] on link "Redi Carpet Inc" at bounding box center [392, 459] width 89 height 12
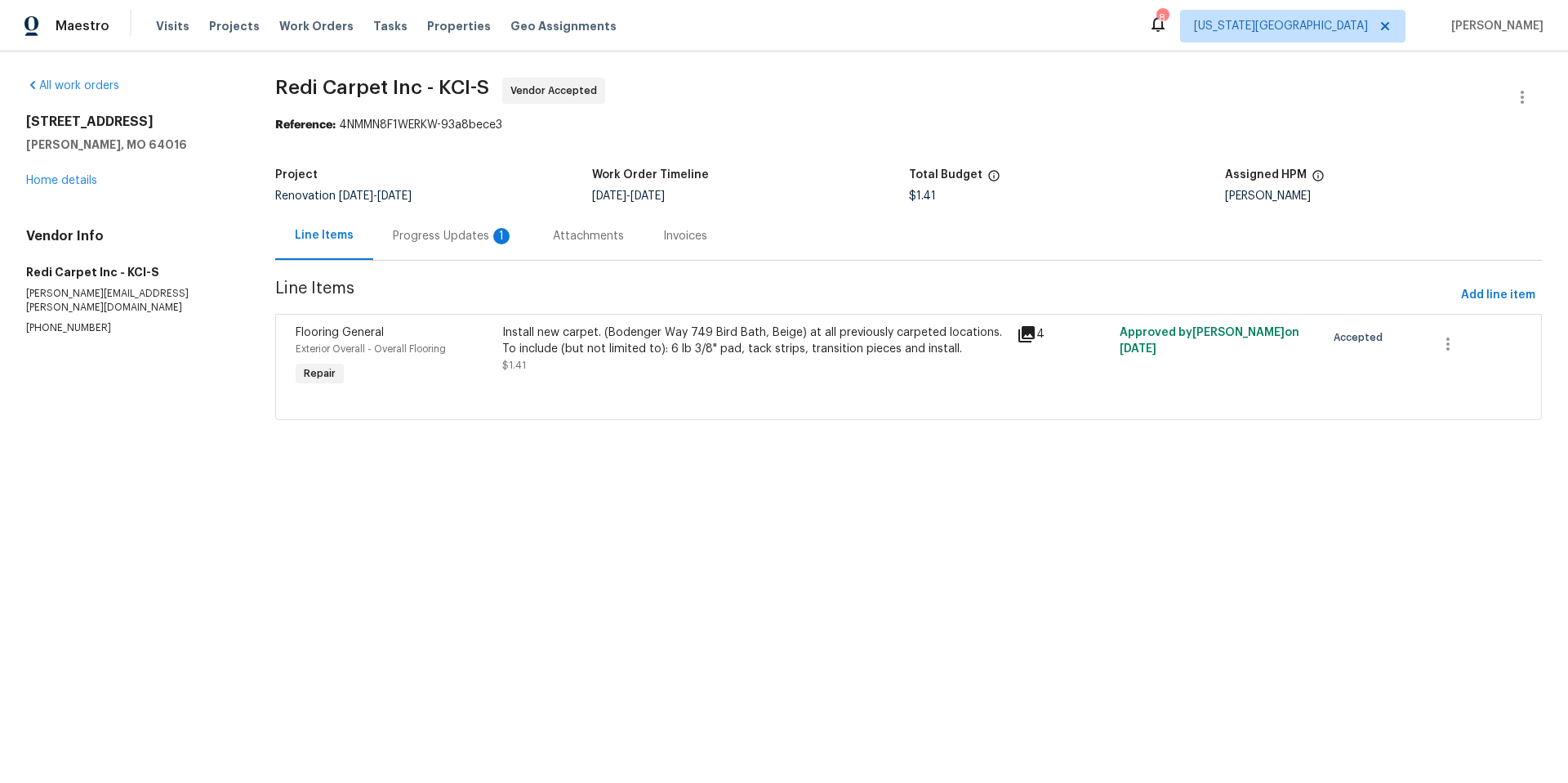
click at [455, 231] on div "Progress Updates 1" at bounding box center [452, 236] width 121 height 17
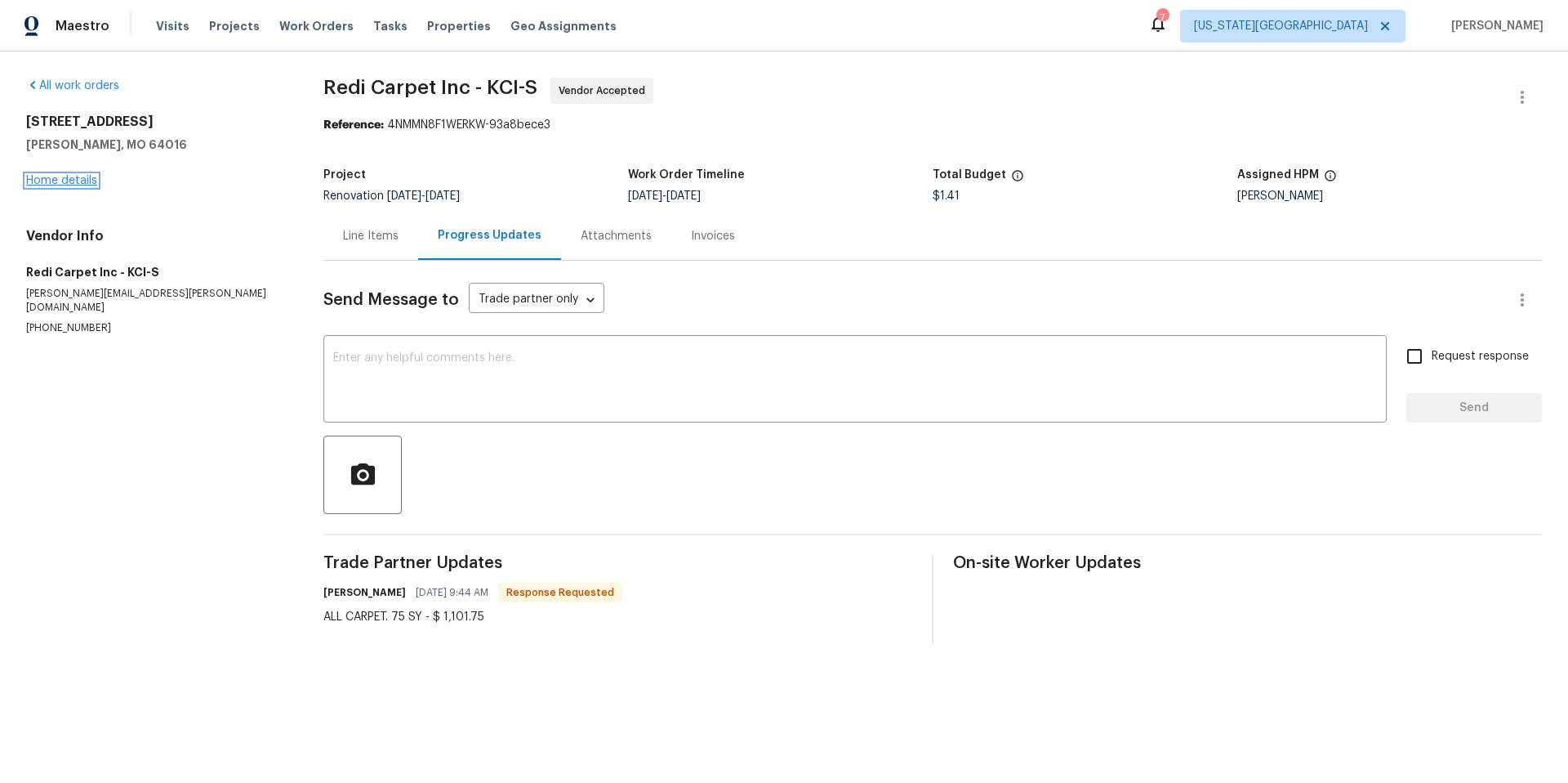
click at [47, 181] on link "Home details" at bounding box center [62, 181] width 71 height 12
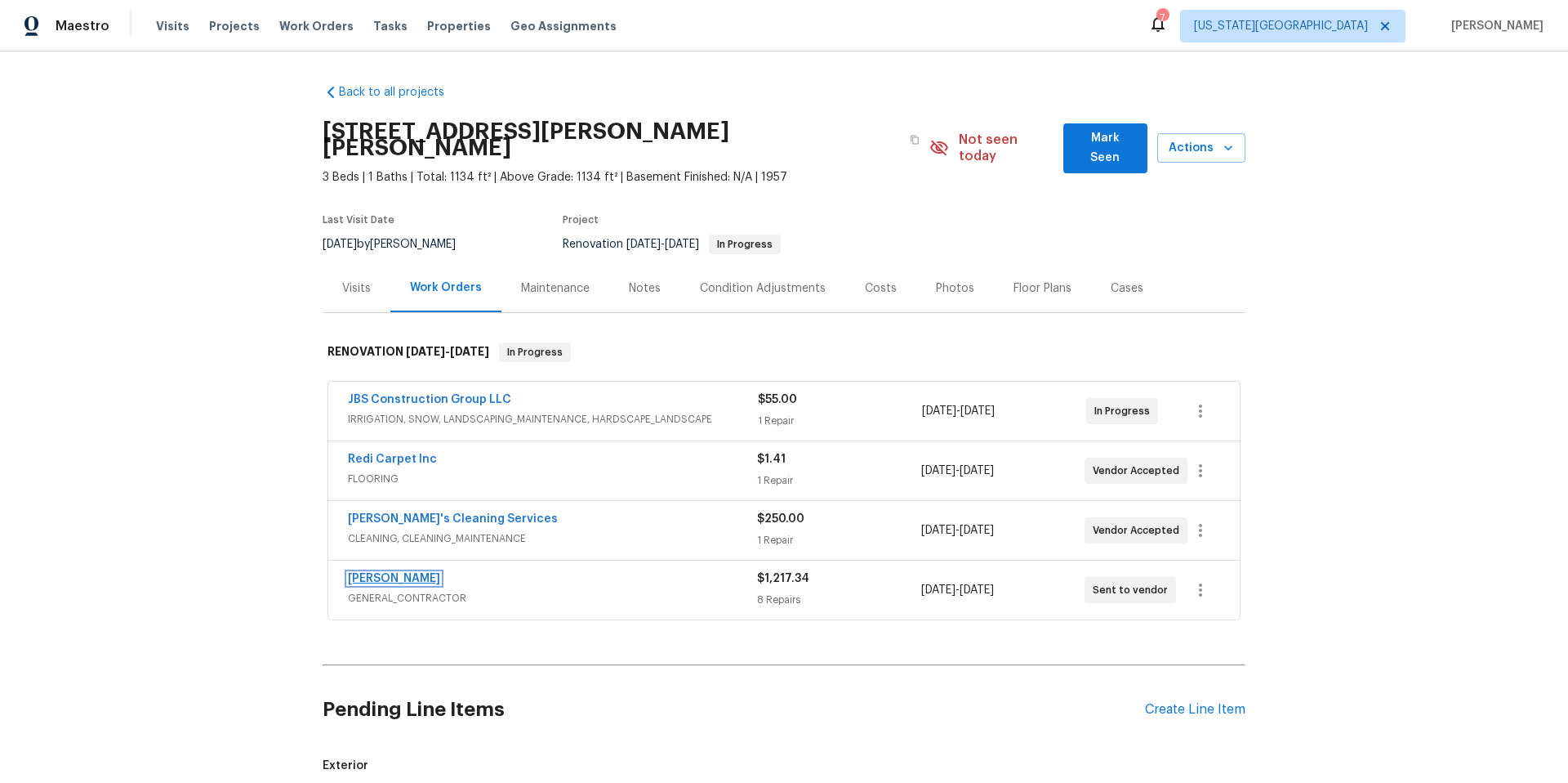
click at [388, 572] on link "[PERSON_NAME]" at bounding box center [394, 578] width 92 height 12
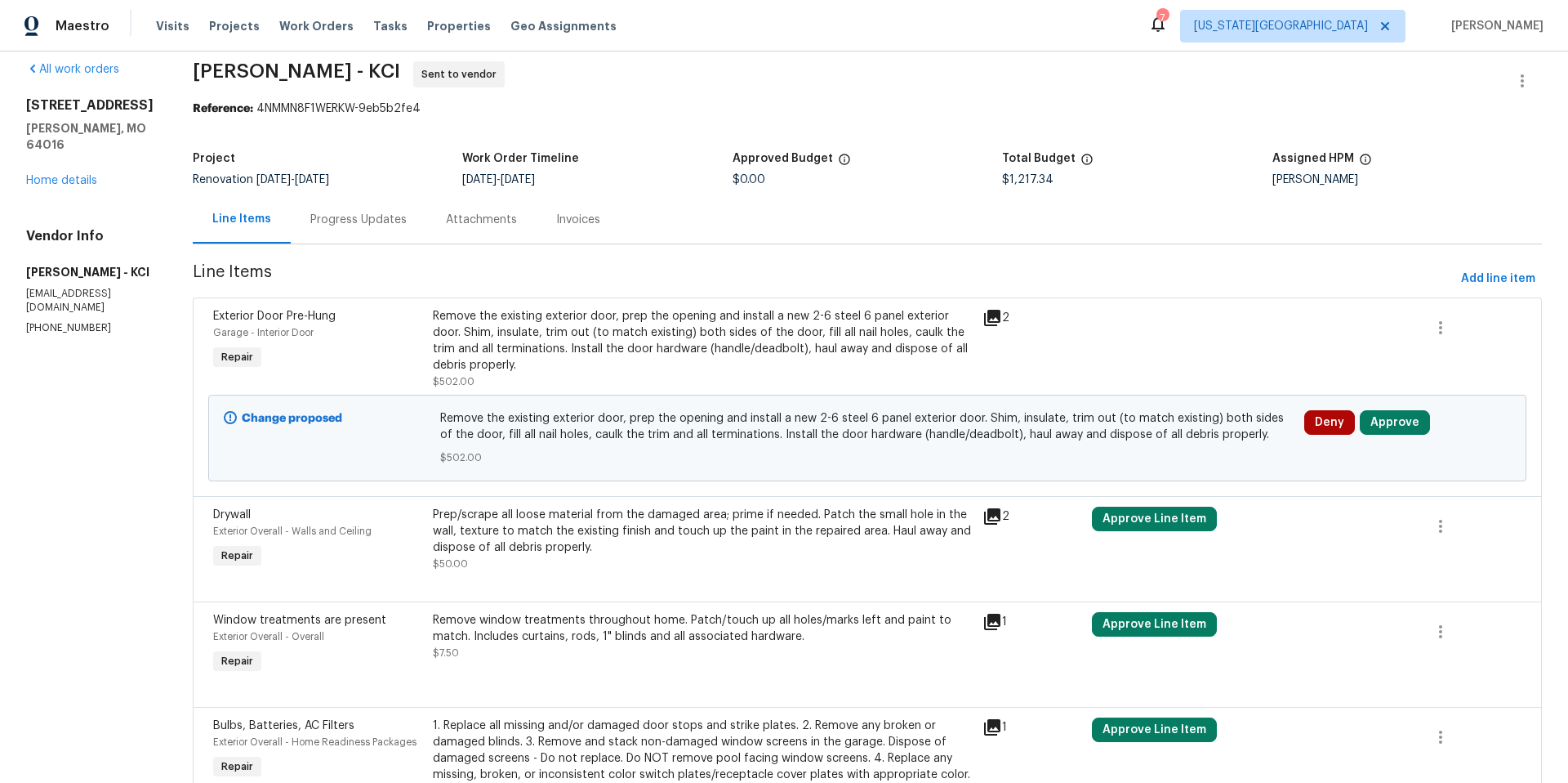
scroll to position [17, 0]
click at [1481, 275] on span "Add line item" at bounding box center [1498, 277] width 75 height 21
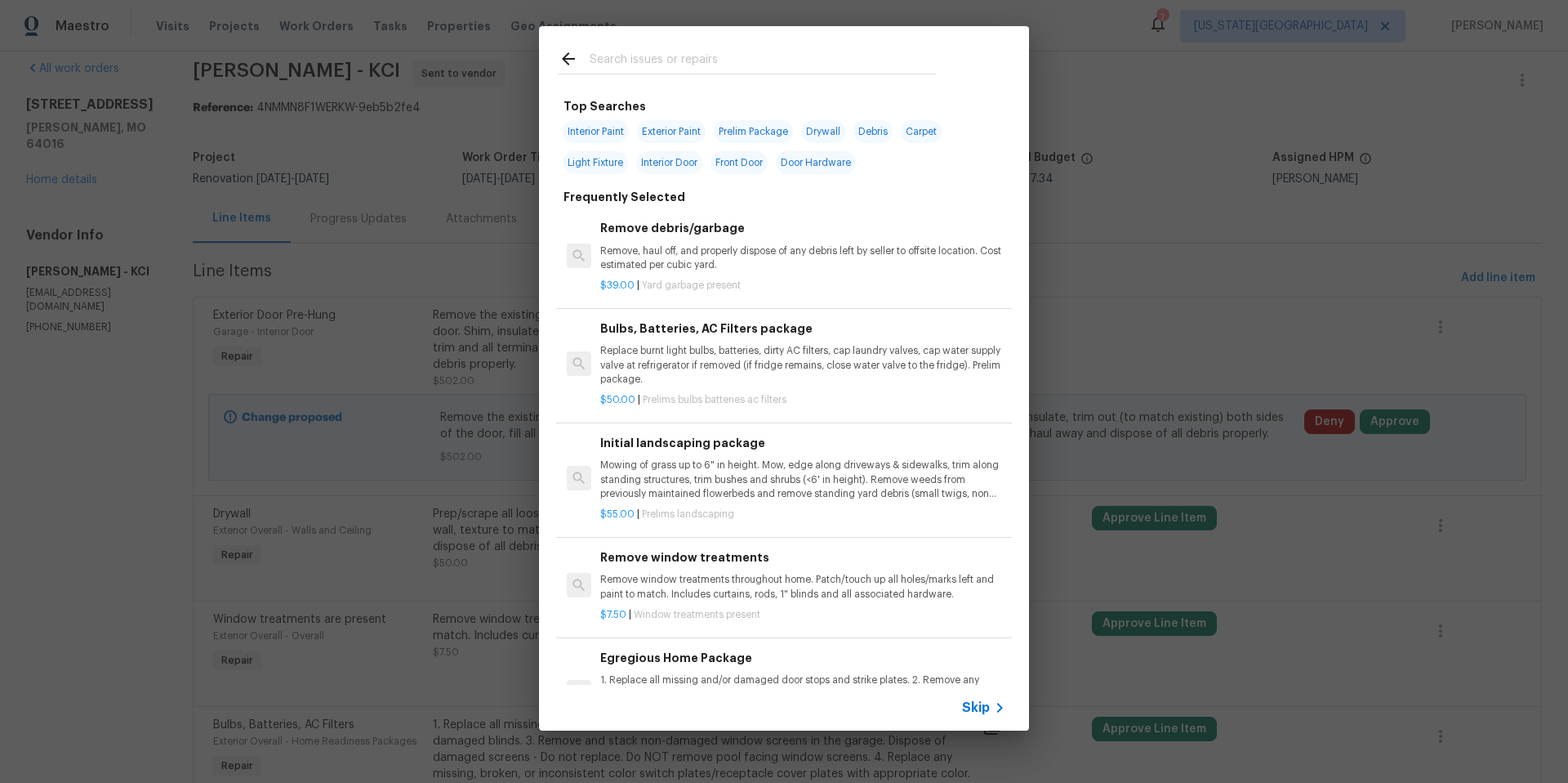
click at [599, 165] on span "Light Fixture" at bounding box center [595, 162] width 65 height 23
type input "Light Fixture"
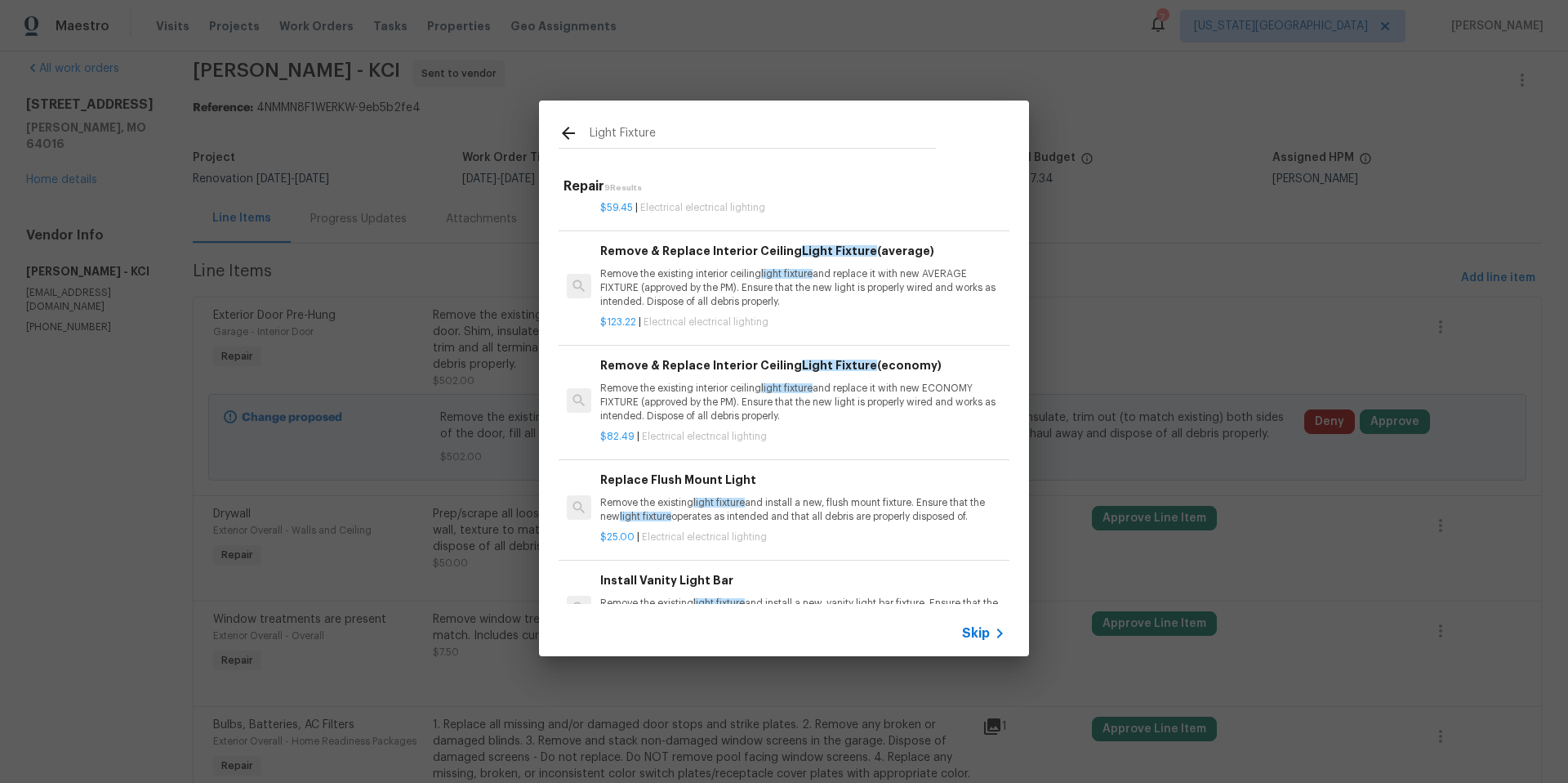
scroll to position [182, 0]
click at [678, 413] on p "Remove the existing interior ceiling light fixture and replace it with new ECON…" at bounding box center [802, 401] width 405 height 41
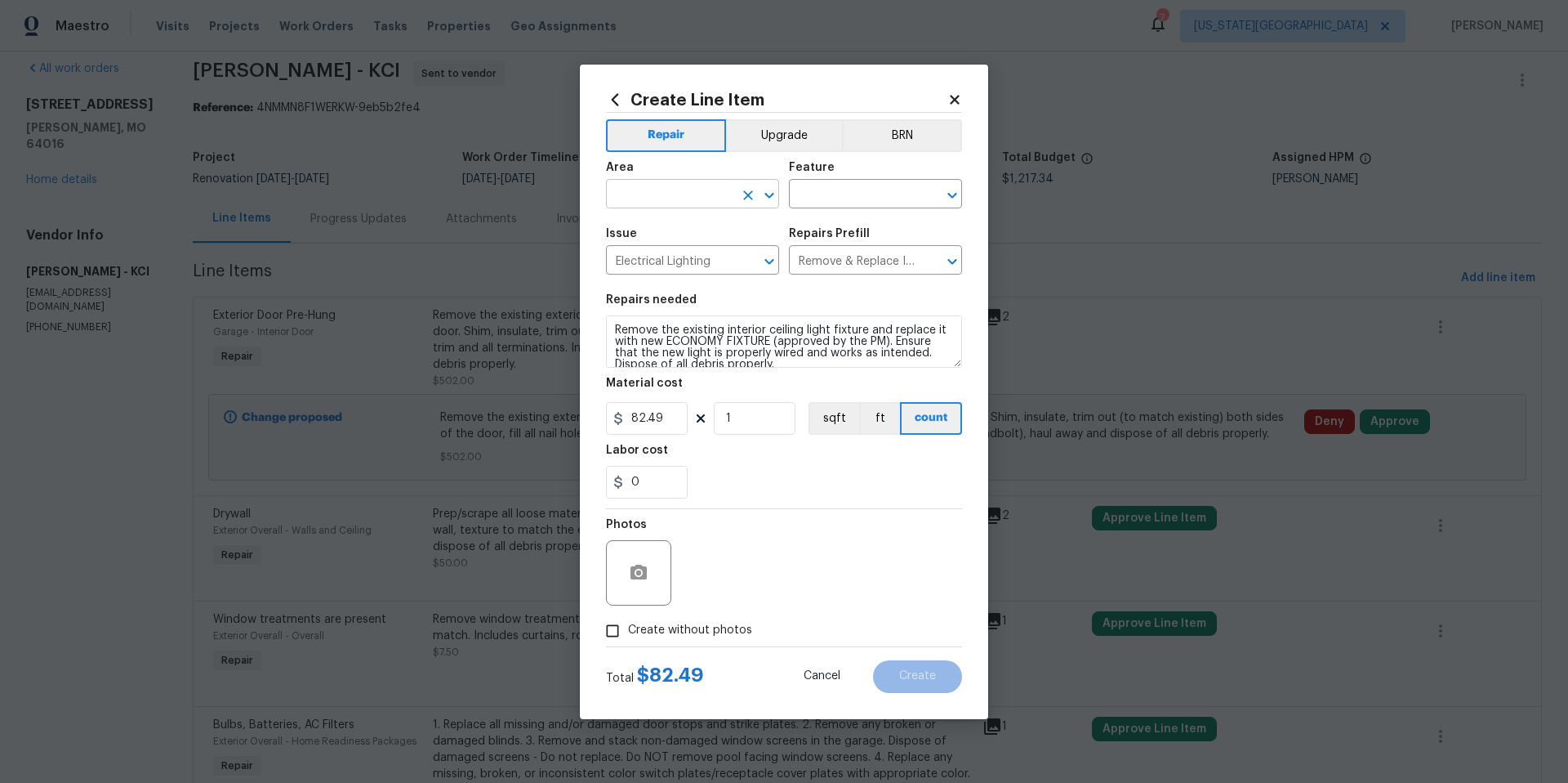
click at [716, 196] on input "text" at bounding box center [669, 196] width 128 height 26
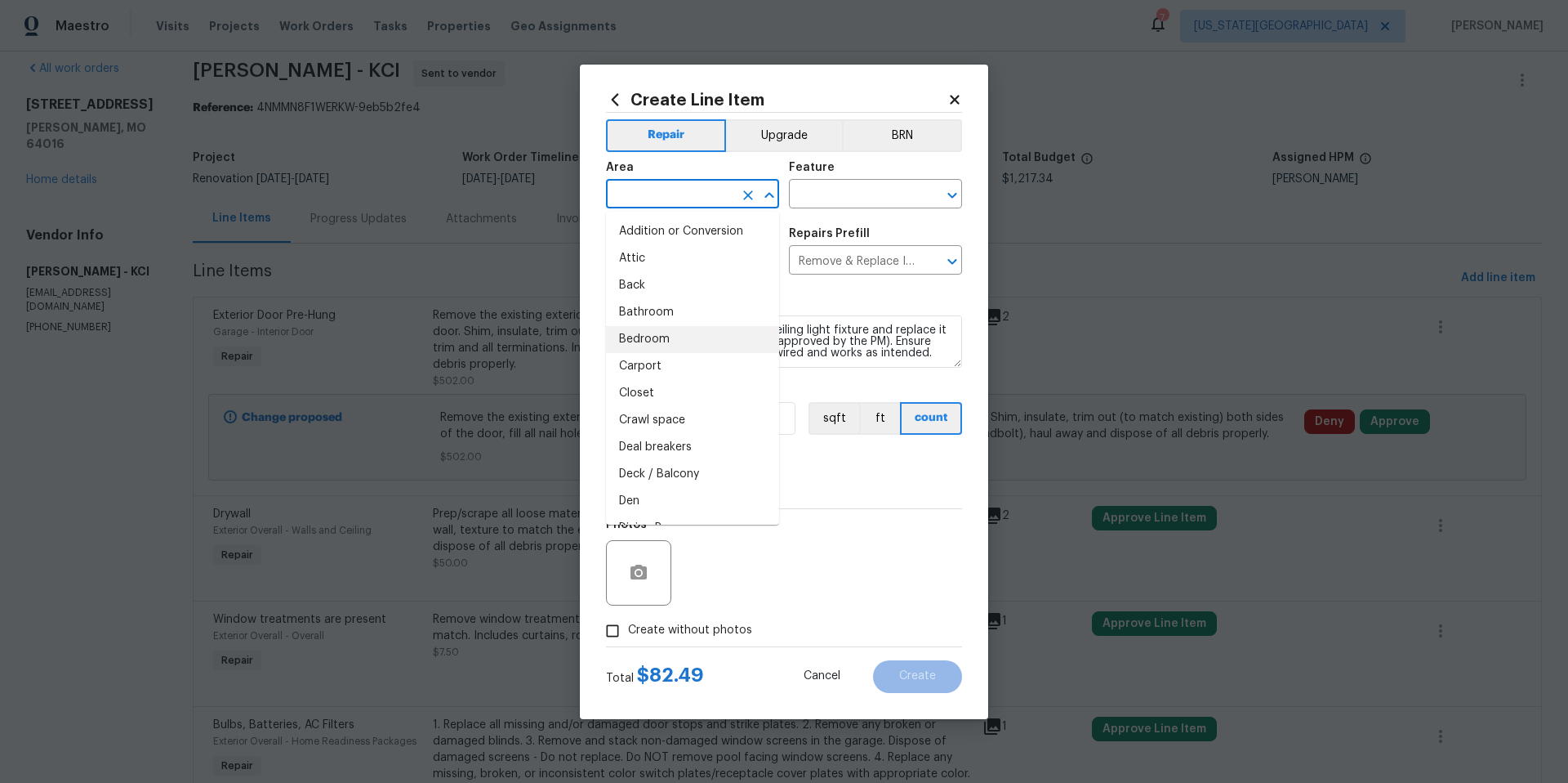
click at [656, 332] on li "Bedroom" at bounding box center [692, 338] width 173 height 27
type input "Bedroom"
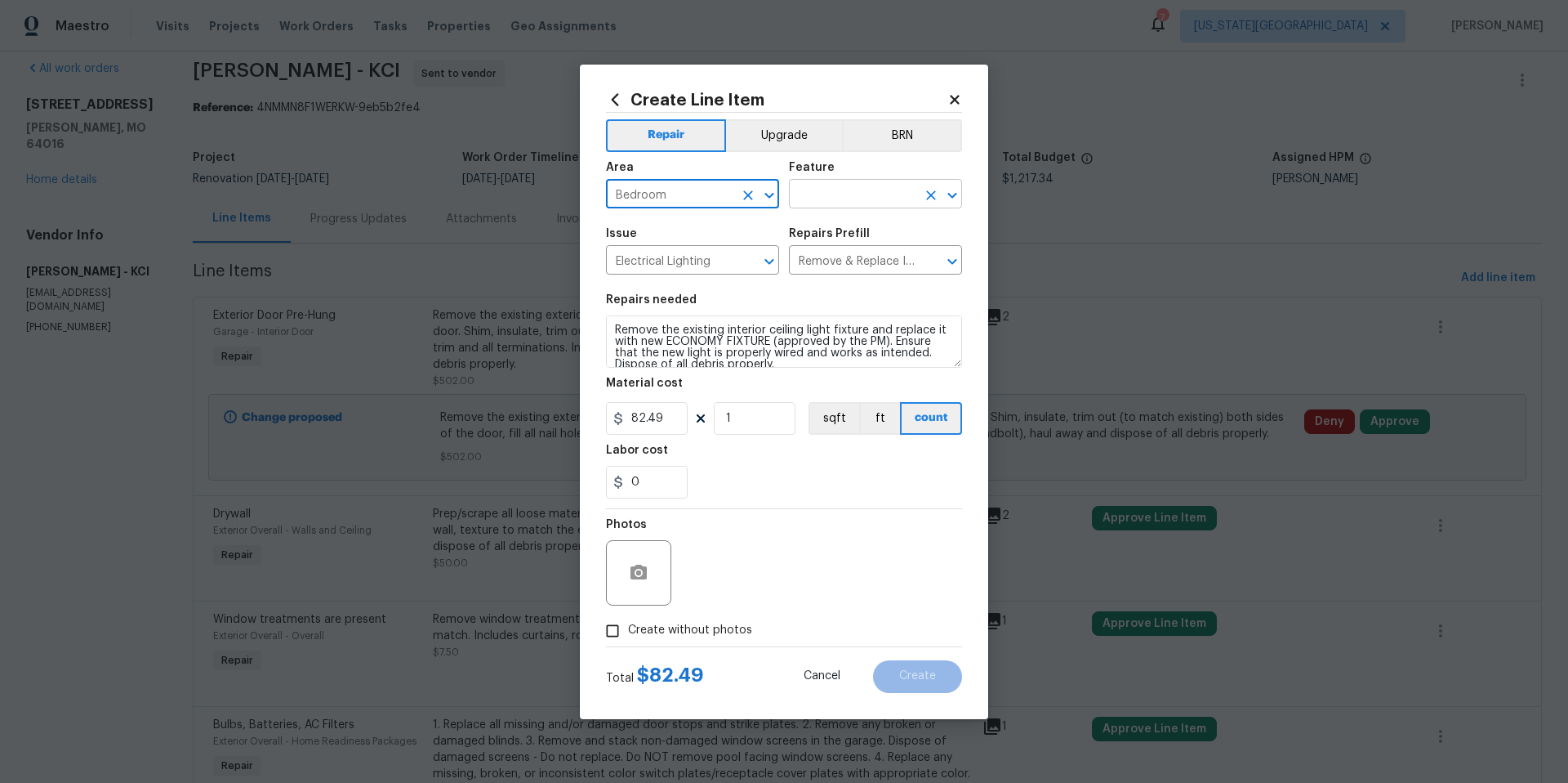
click at [834, 202] on input "text" at bounding box center [852, 196] width 128 height 26
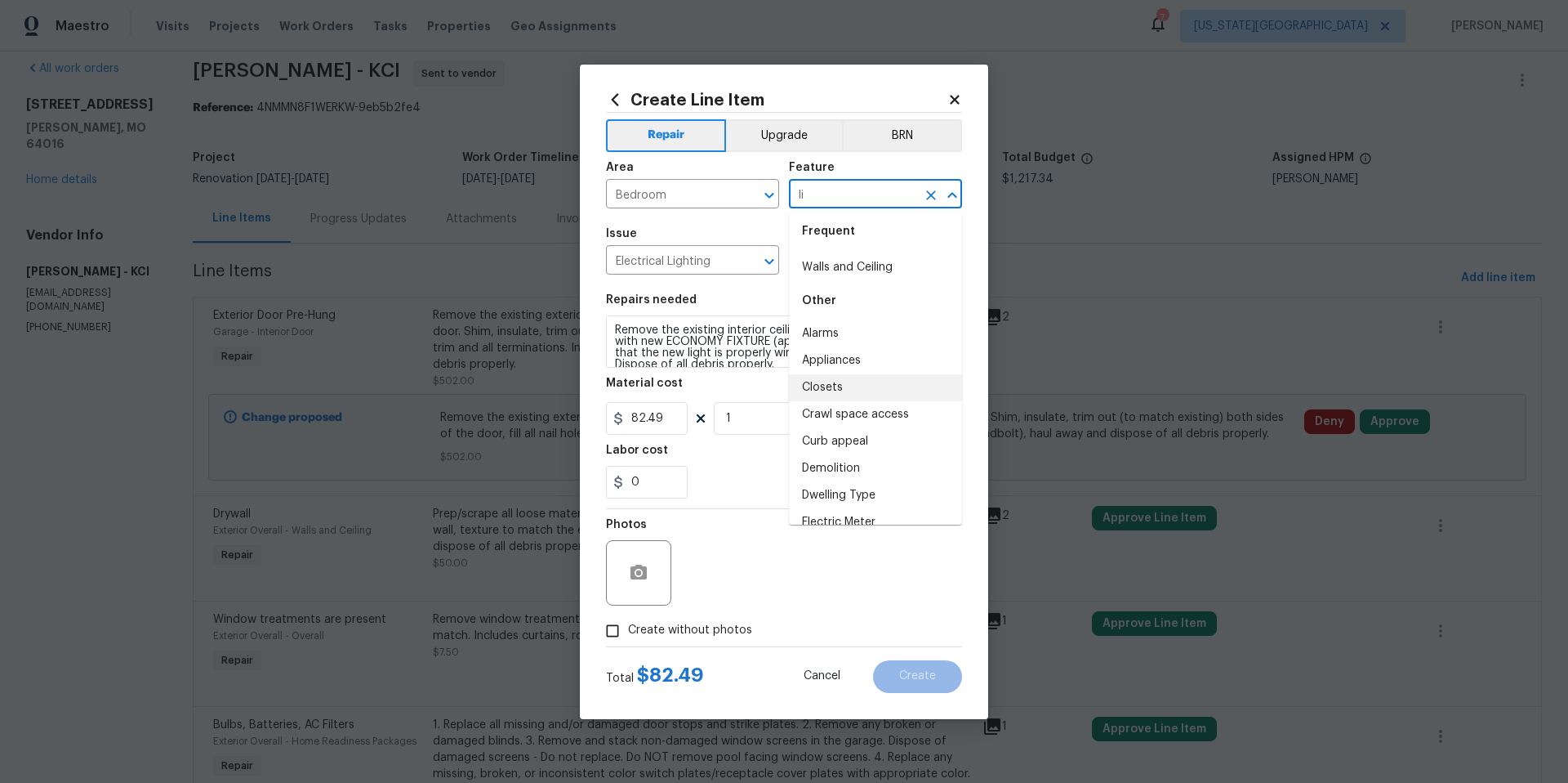
scroll to position [0, 0]
click at [812, 446] on li "Lighting" at bounding box center [875, 445] width 173 height 27
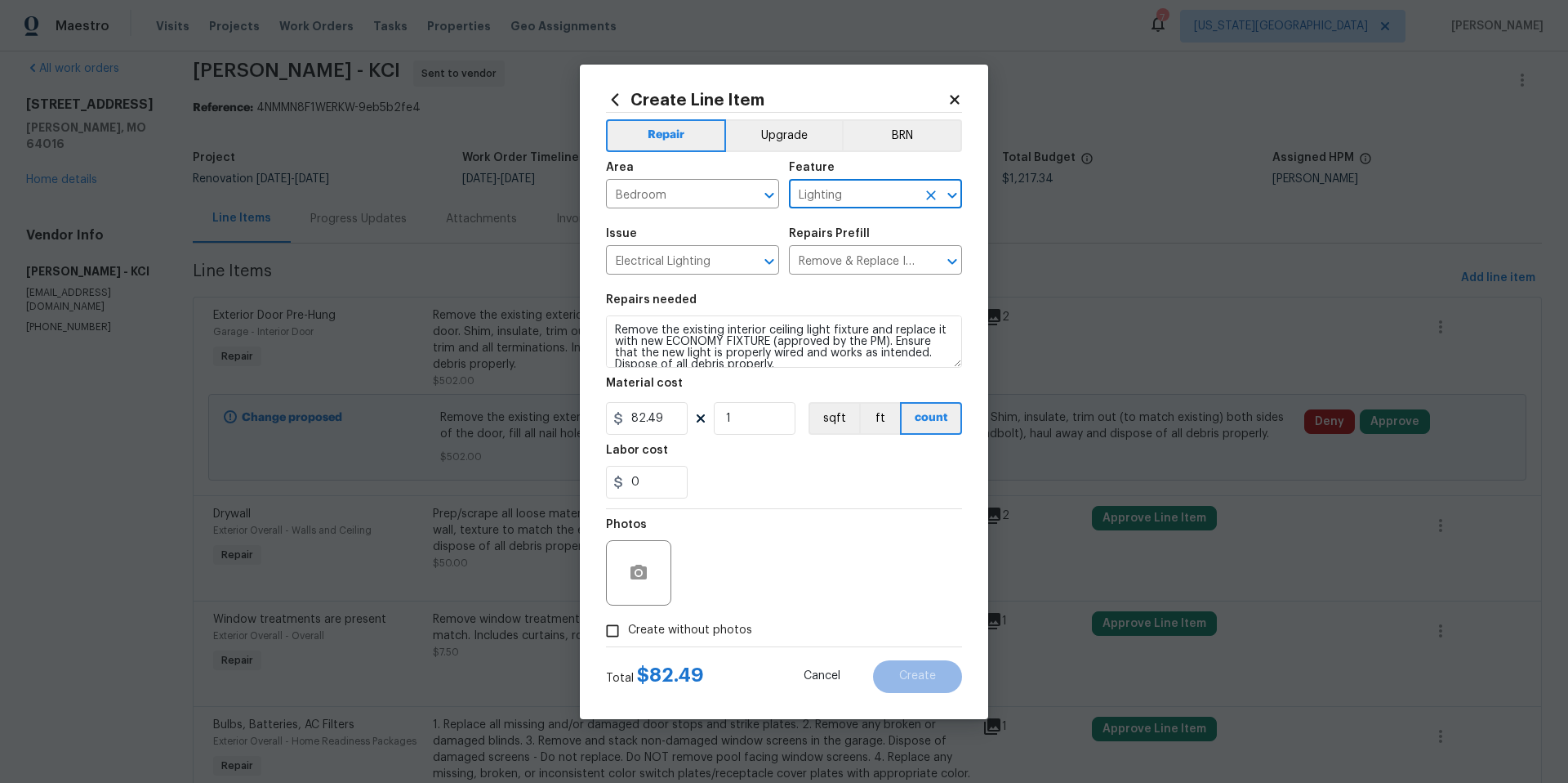
type input "Lighting"
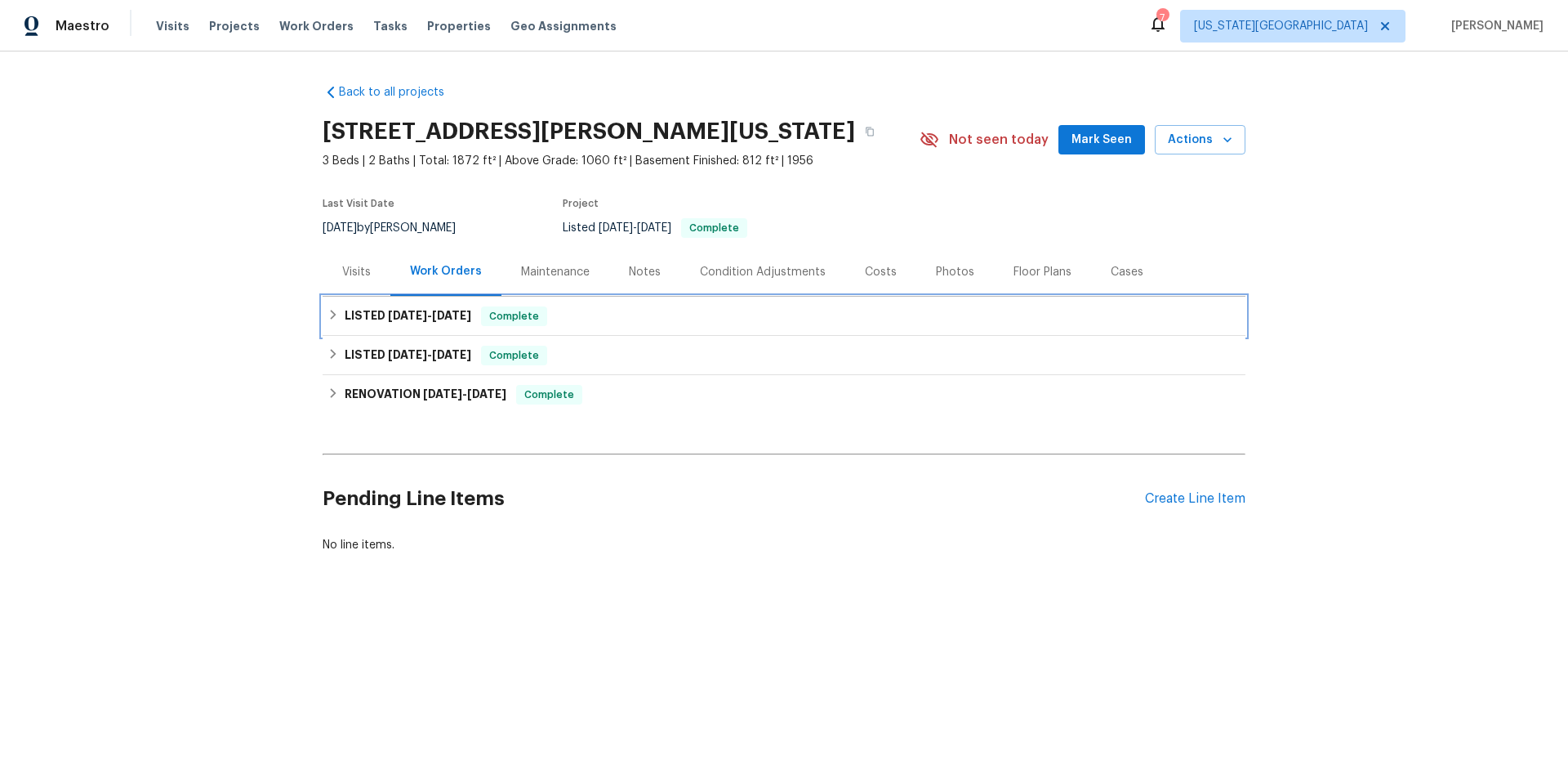
click at [353, 316] on h6 "LISTED [DATE] - [DATE]" at bounding box center [407, 316] width 127 height 20
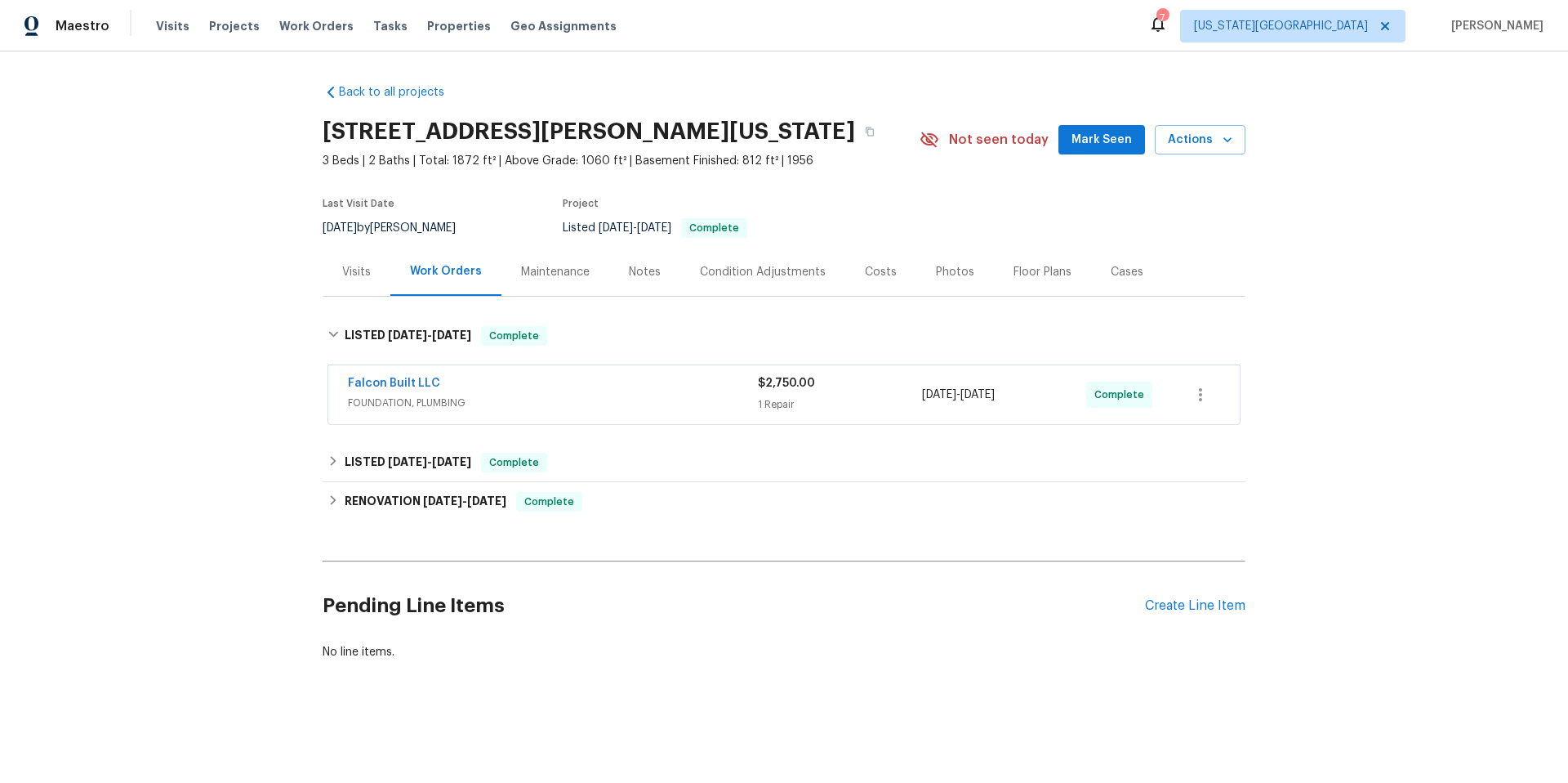
click at [354, 271] on div "Visits" at bounding box center [356, 271] width 29 height 17
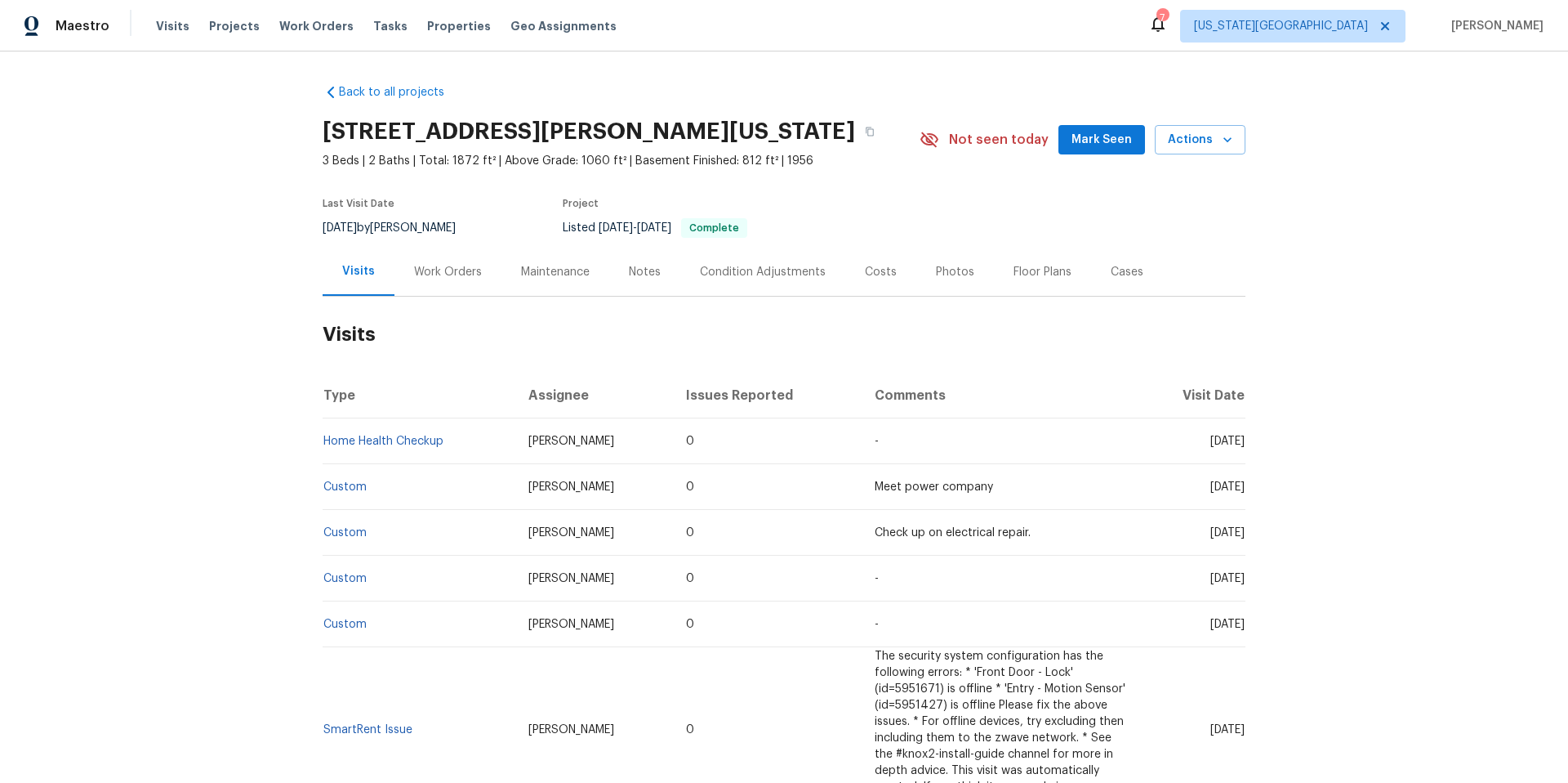
click at [657, 269] on div "Notes" at bounding box center [645, 271] width 71 height 48
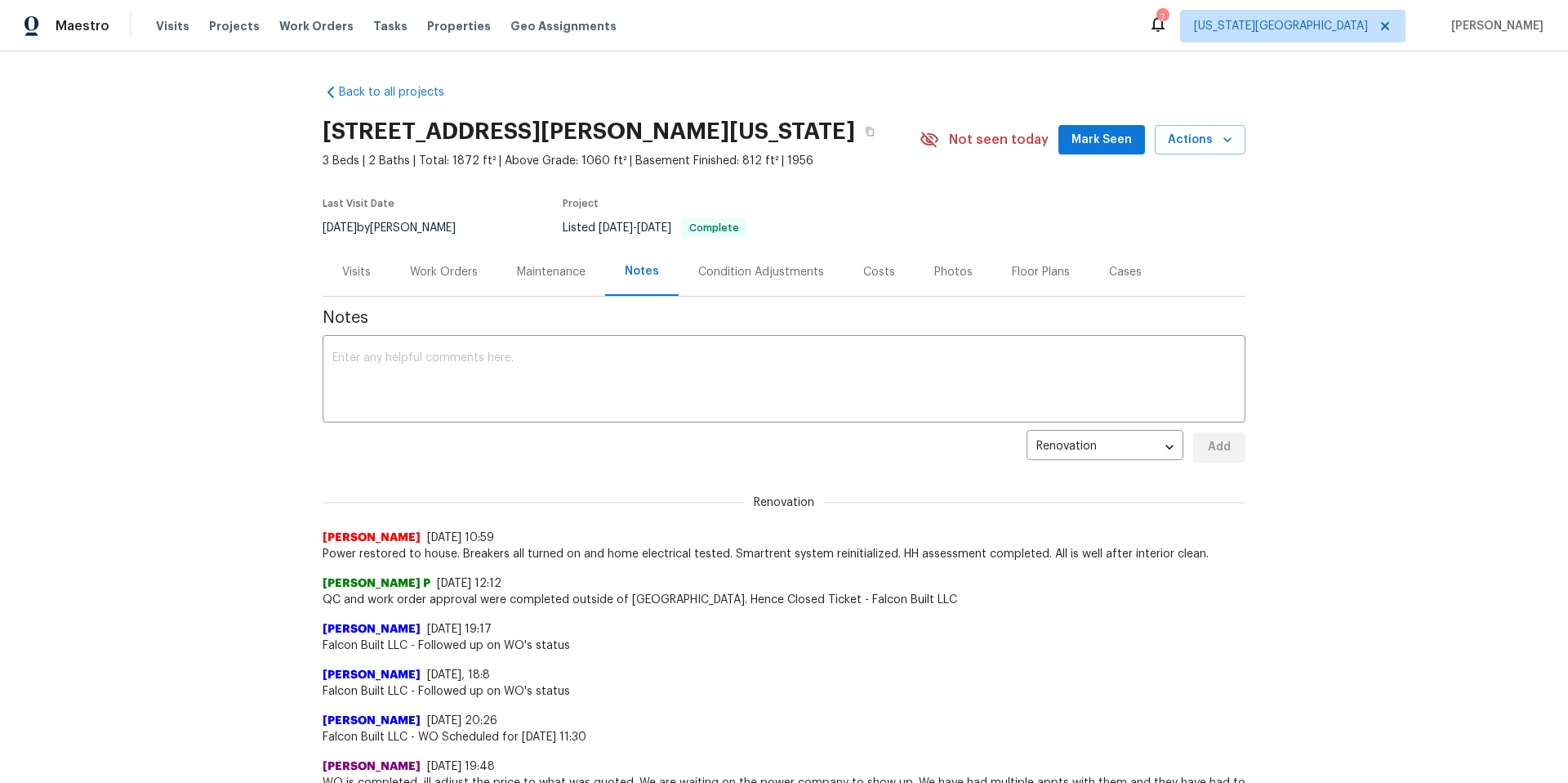
click at [445, 271] on div "Work Orders" at bounding box center [443, 271] width 68 height 17
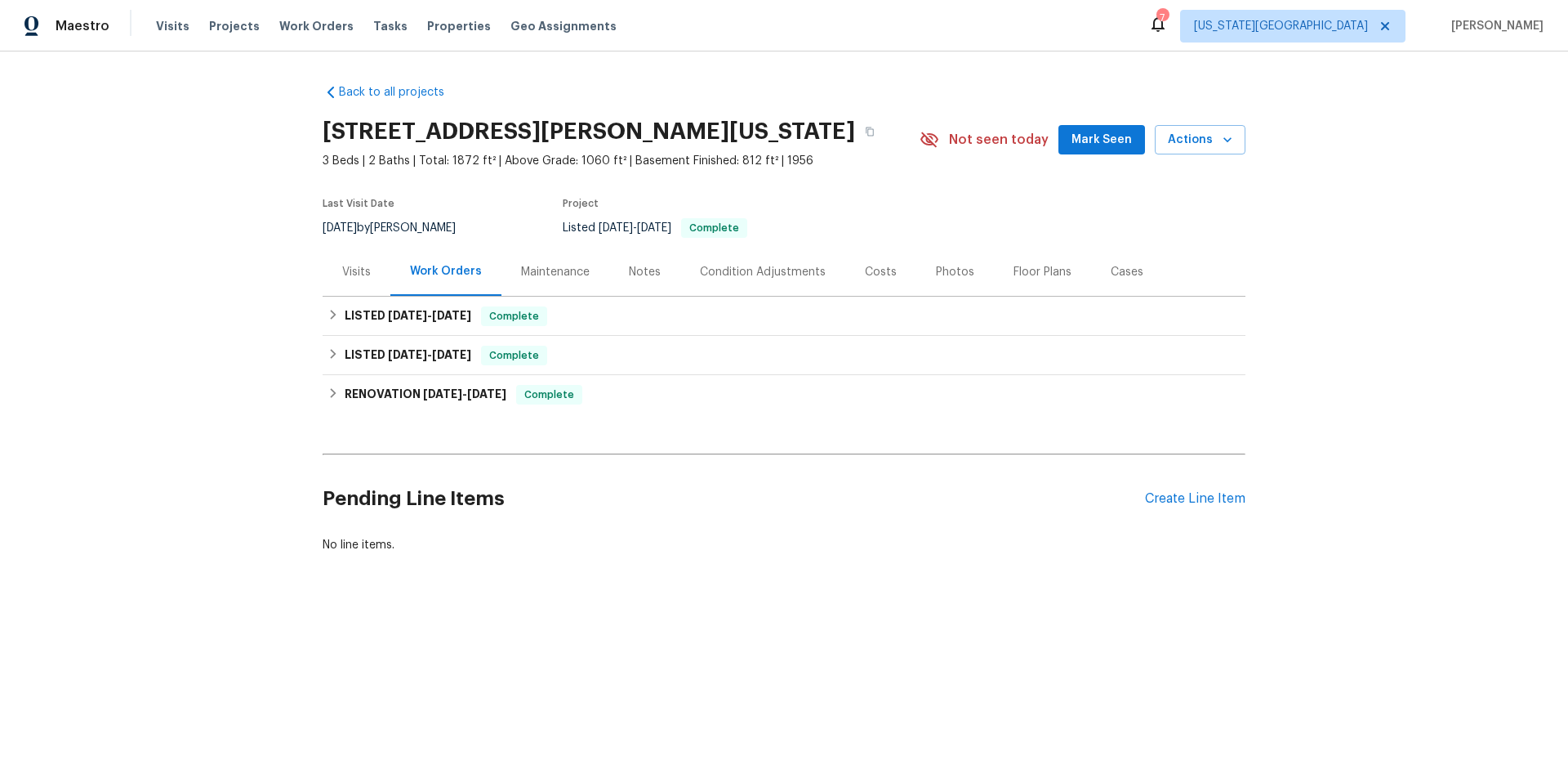
click at [353, 268] on div "Visits" at bounding box center [356, 271] width 29 height 17
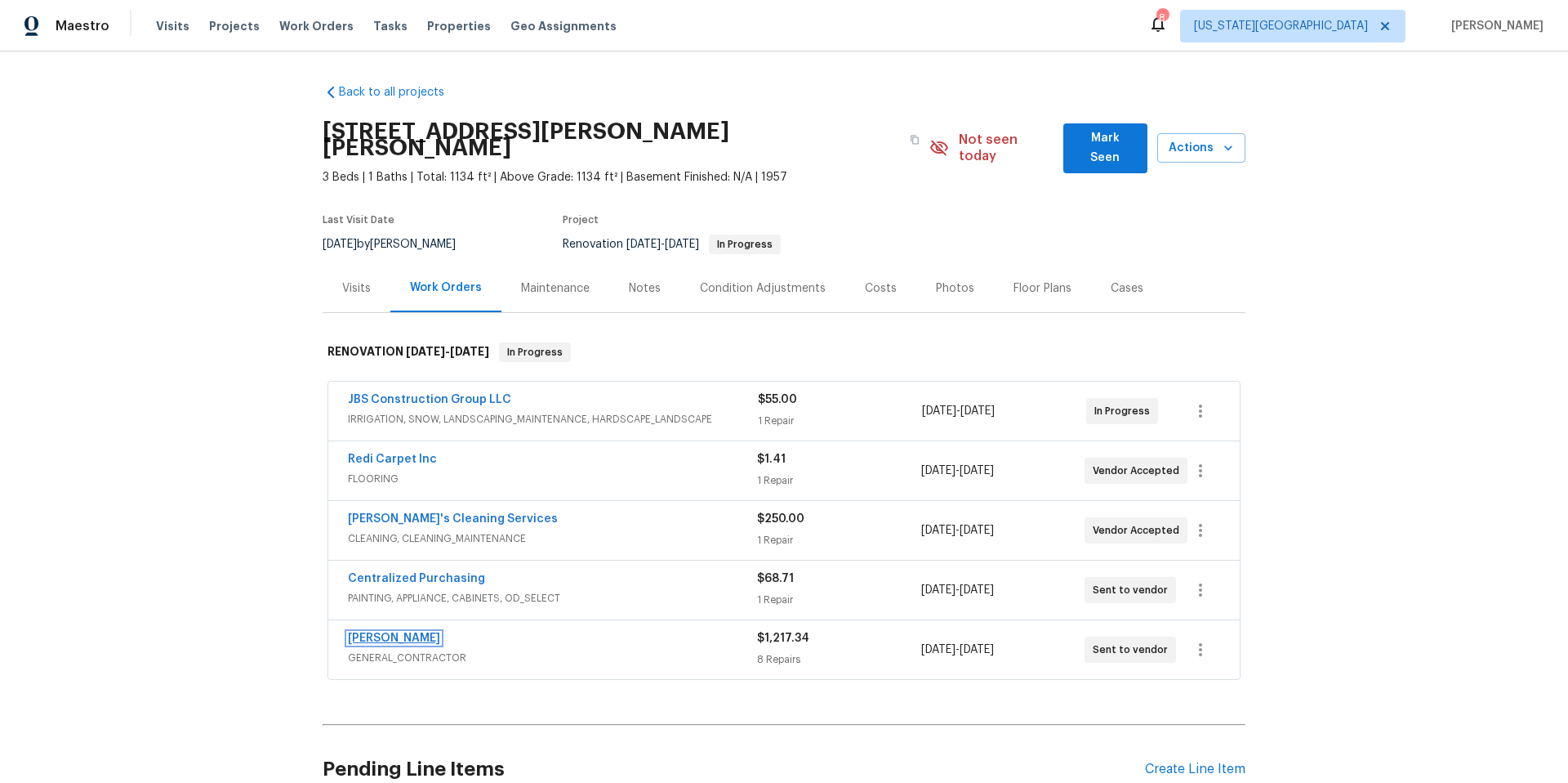
click at [403, 632] on link "[PERSON_NAME]" at bounding box center [394, 638] width 92 height 12
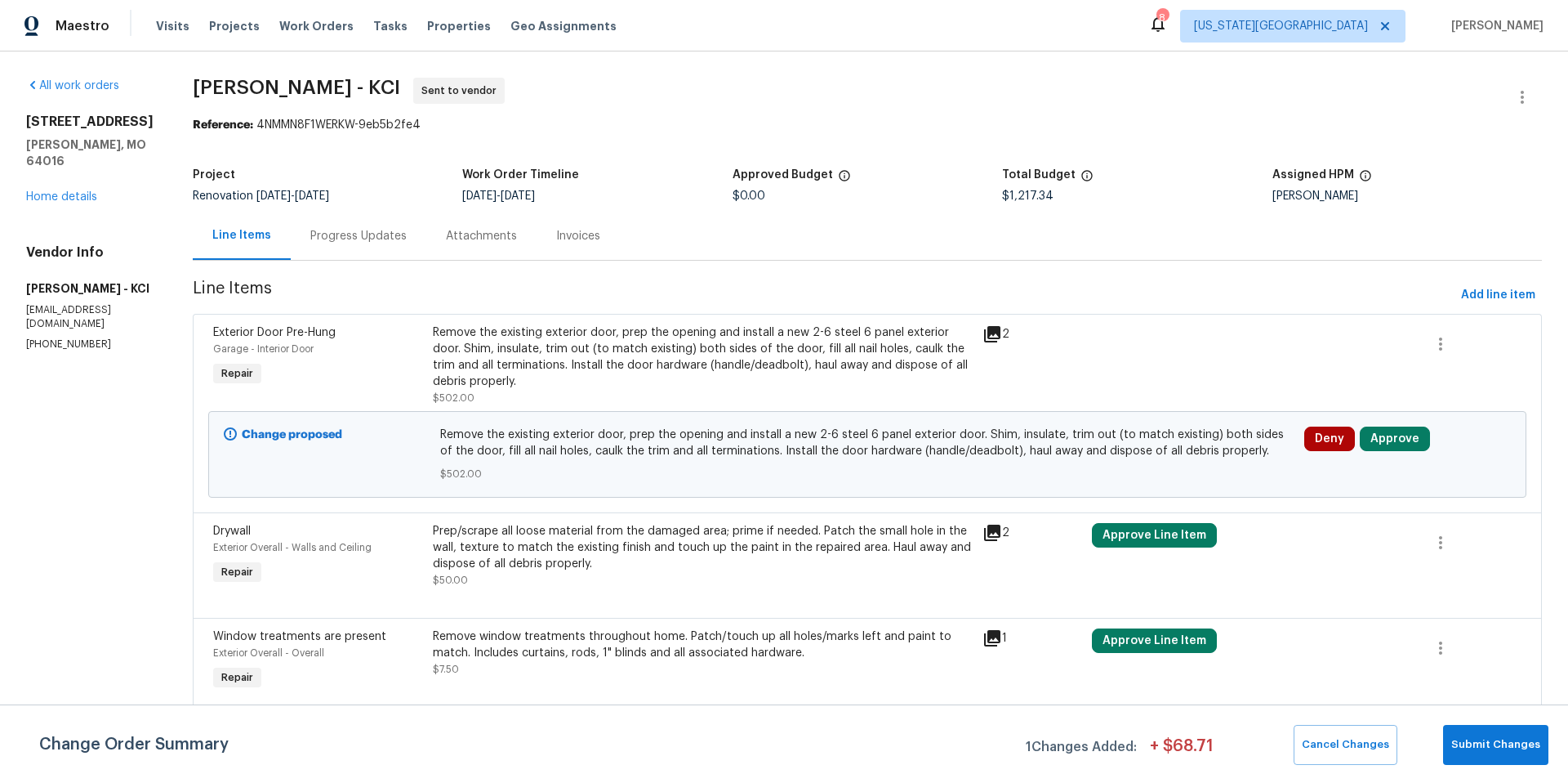
click at [808, 344] on div "Remove the existing exterior door, prep the opening and install a new 2-6 steel…" at bounding box center [702, 357] width 540 height 65
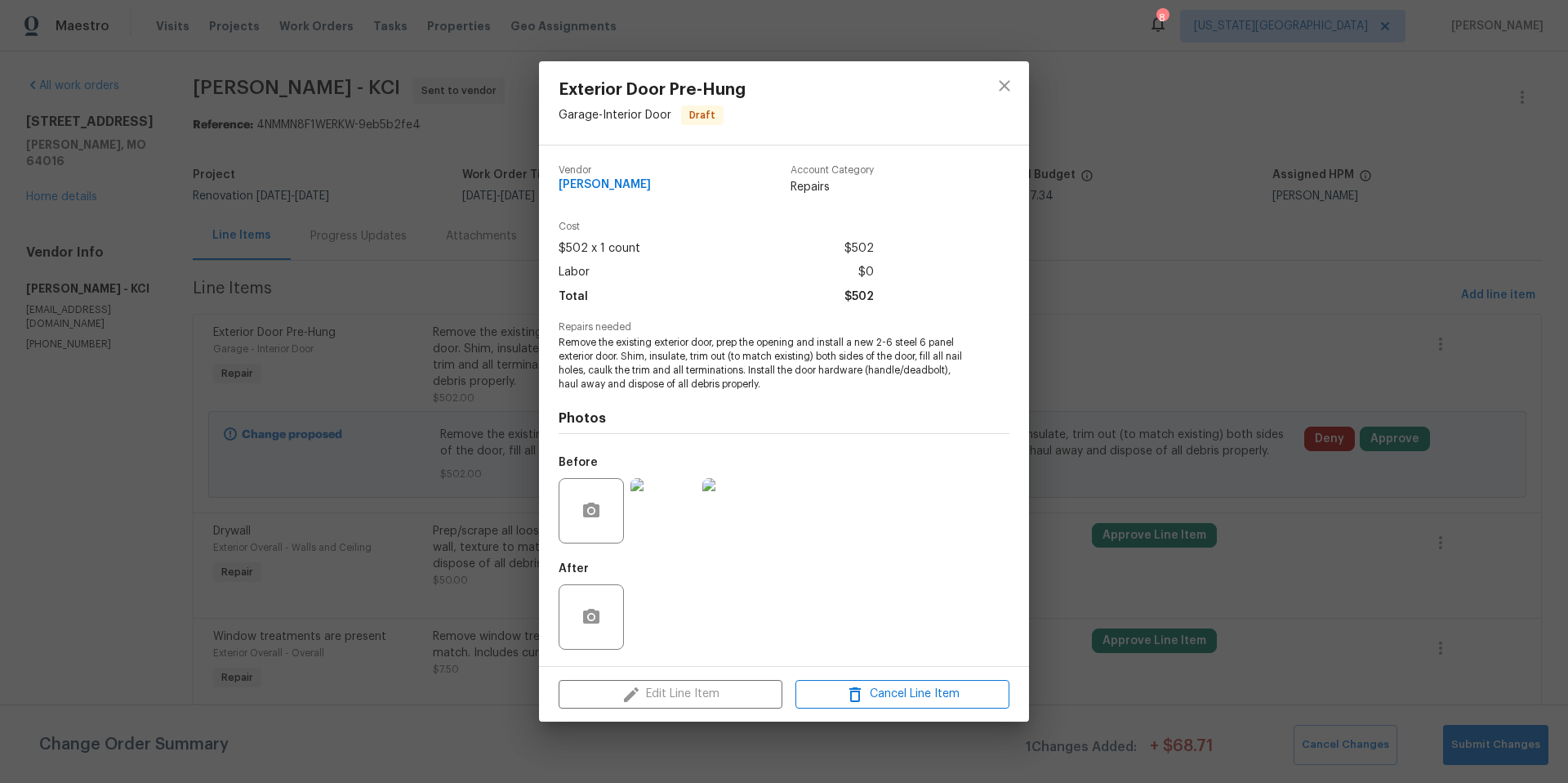
click at [666, 520] on img at bounding box center [663, 511] width 65 height 65
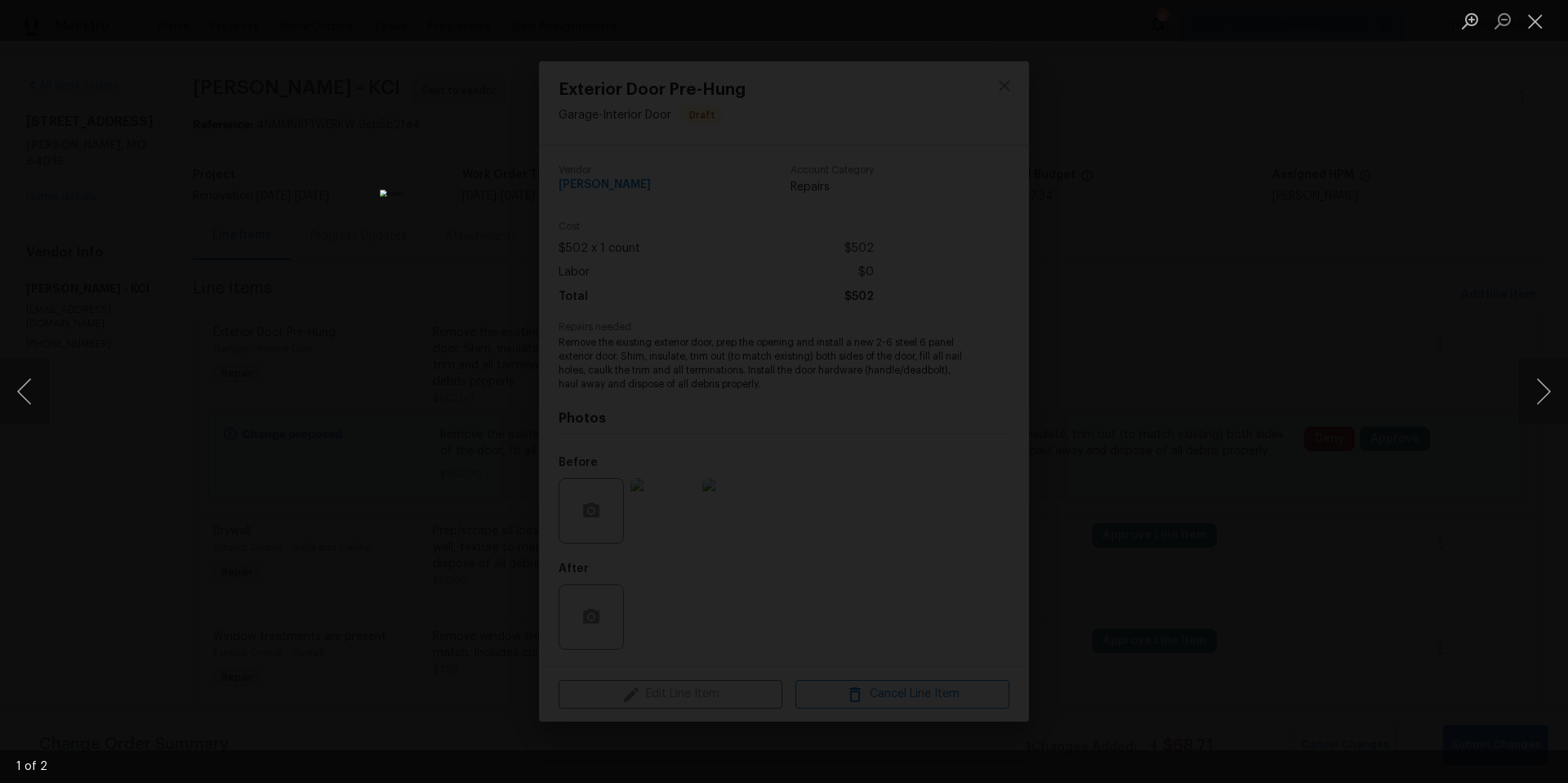
click at [1150, 168] on div "Lightbox" at bounding box center [784, 392] width 1568 height 783
click at [1545, 24] on button "Close lightbox" at bounding box center [1535, 21] width 32 height 29
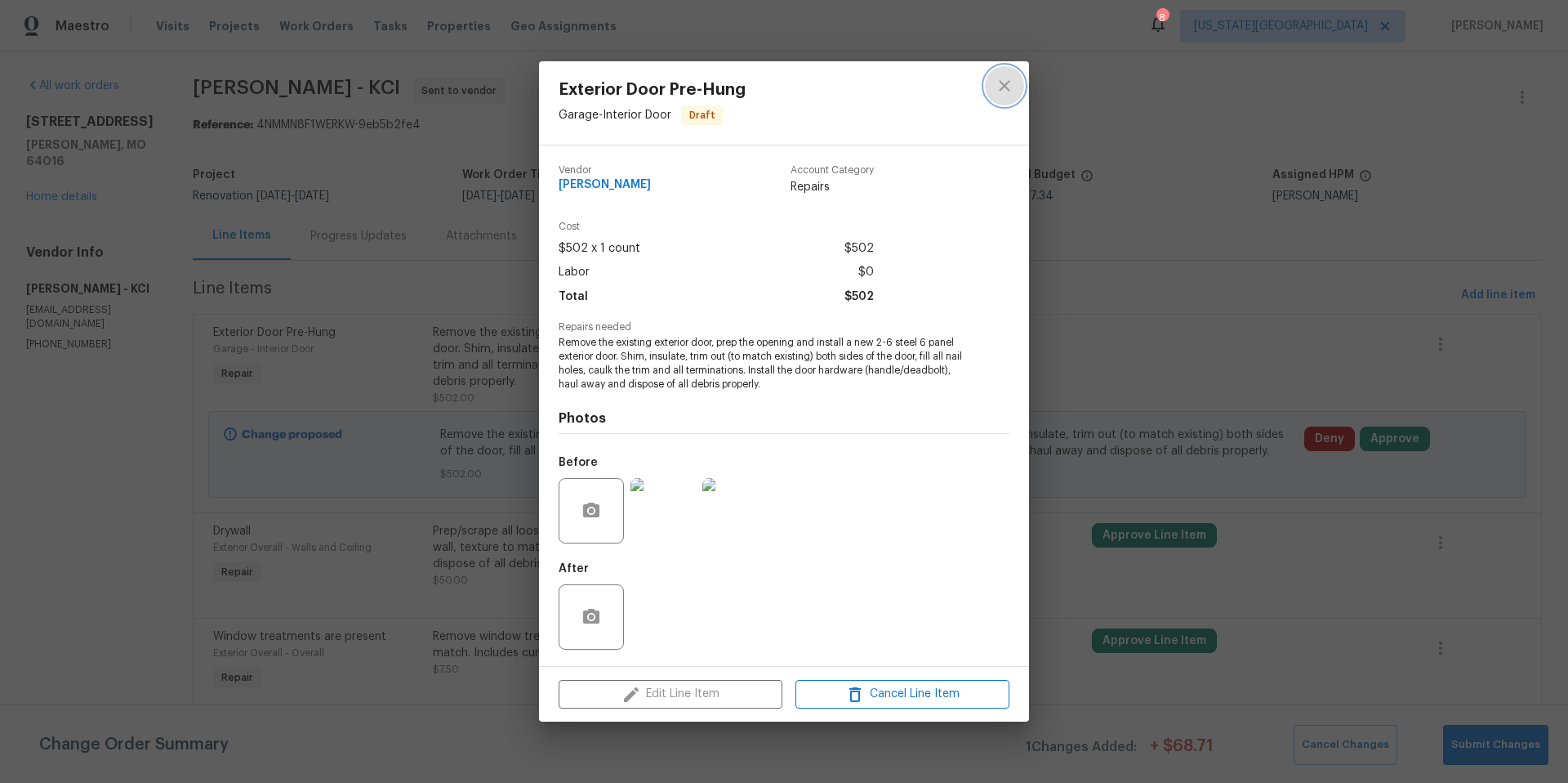
click at [1008, 84] on icon "close" at bounding box center [1005, 86] width 20 height 20
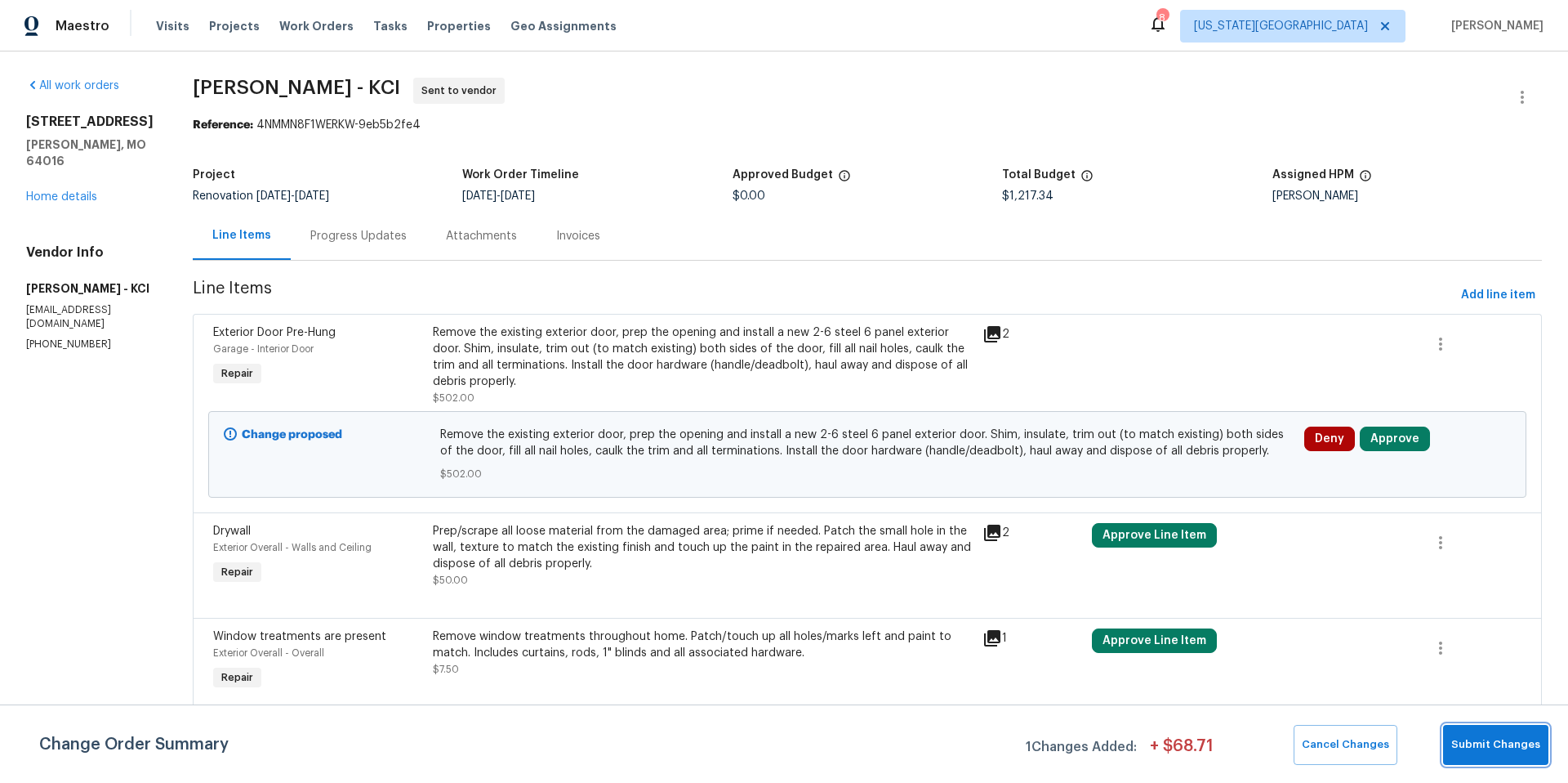
click at [1513, 753] on span "Submit Changes" at bounding box center [1495, 744] width 89 height 19
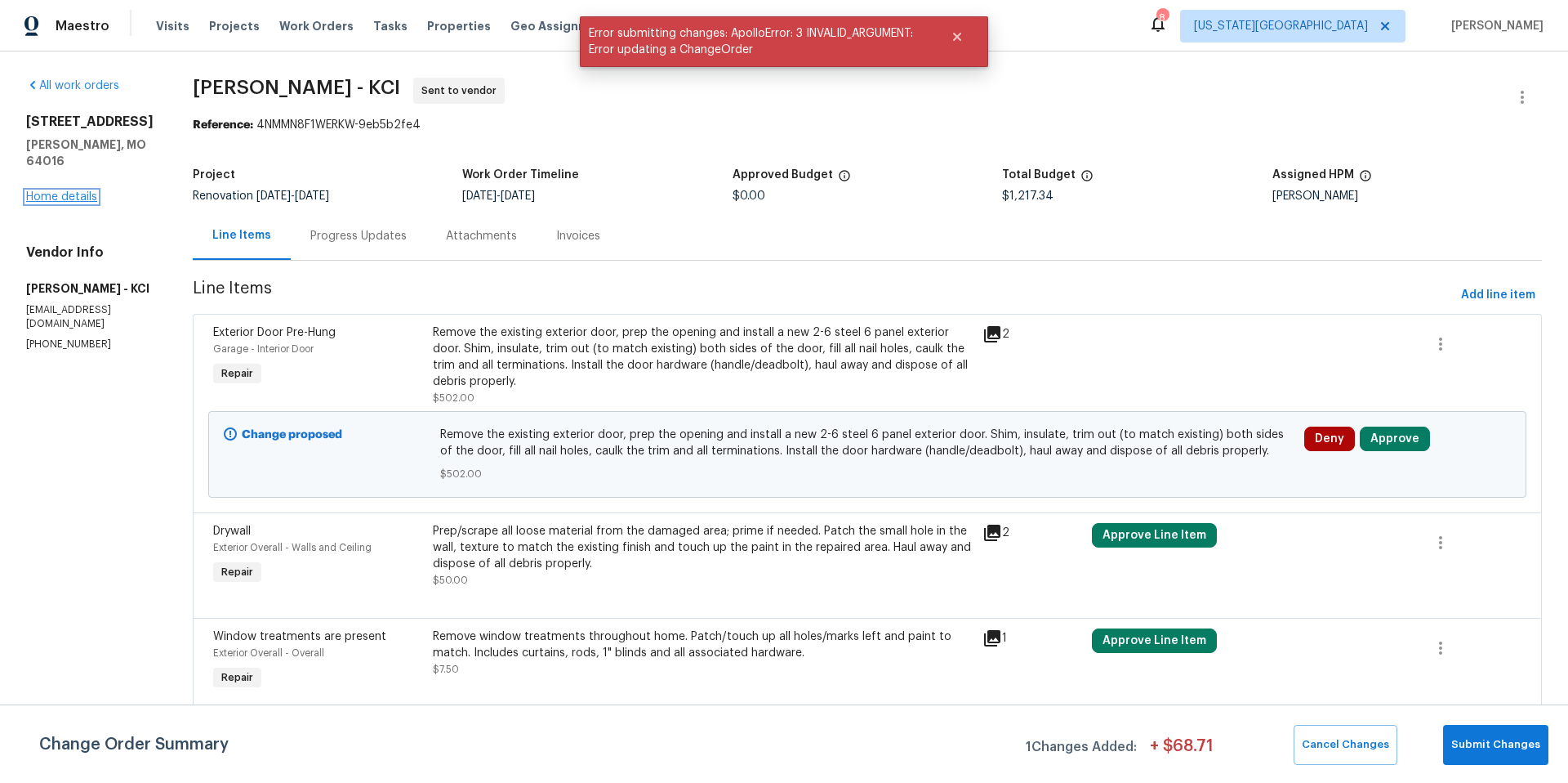
click at [83, 191] on link "Home details" at bounding box center [62, 197] width 71 height 12
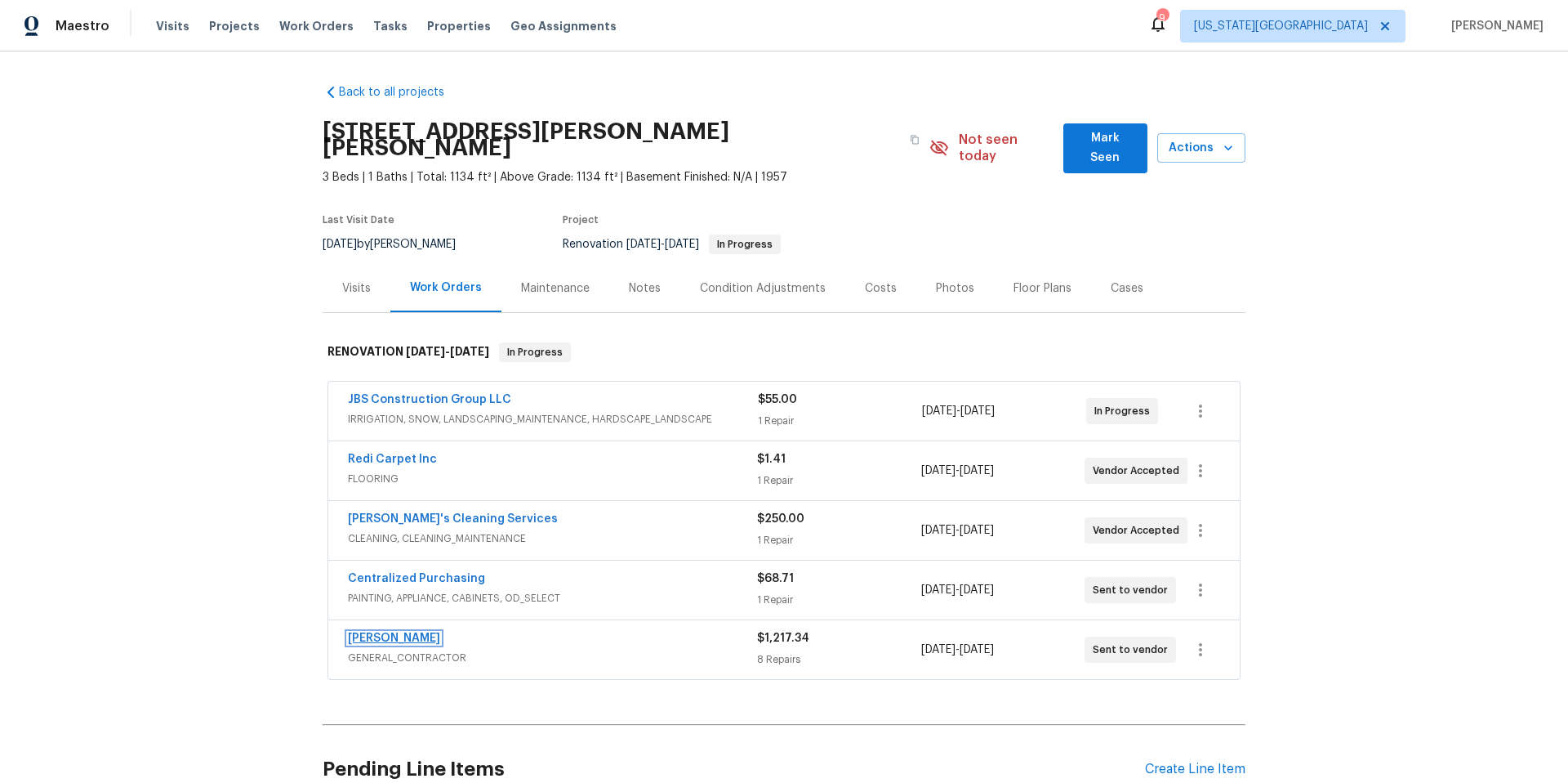
click at [412, 632] on link "[PERSON_NAME]" at bounding box center [394, 638] width 92 height 12
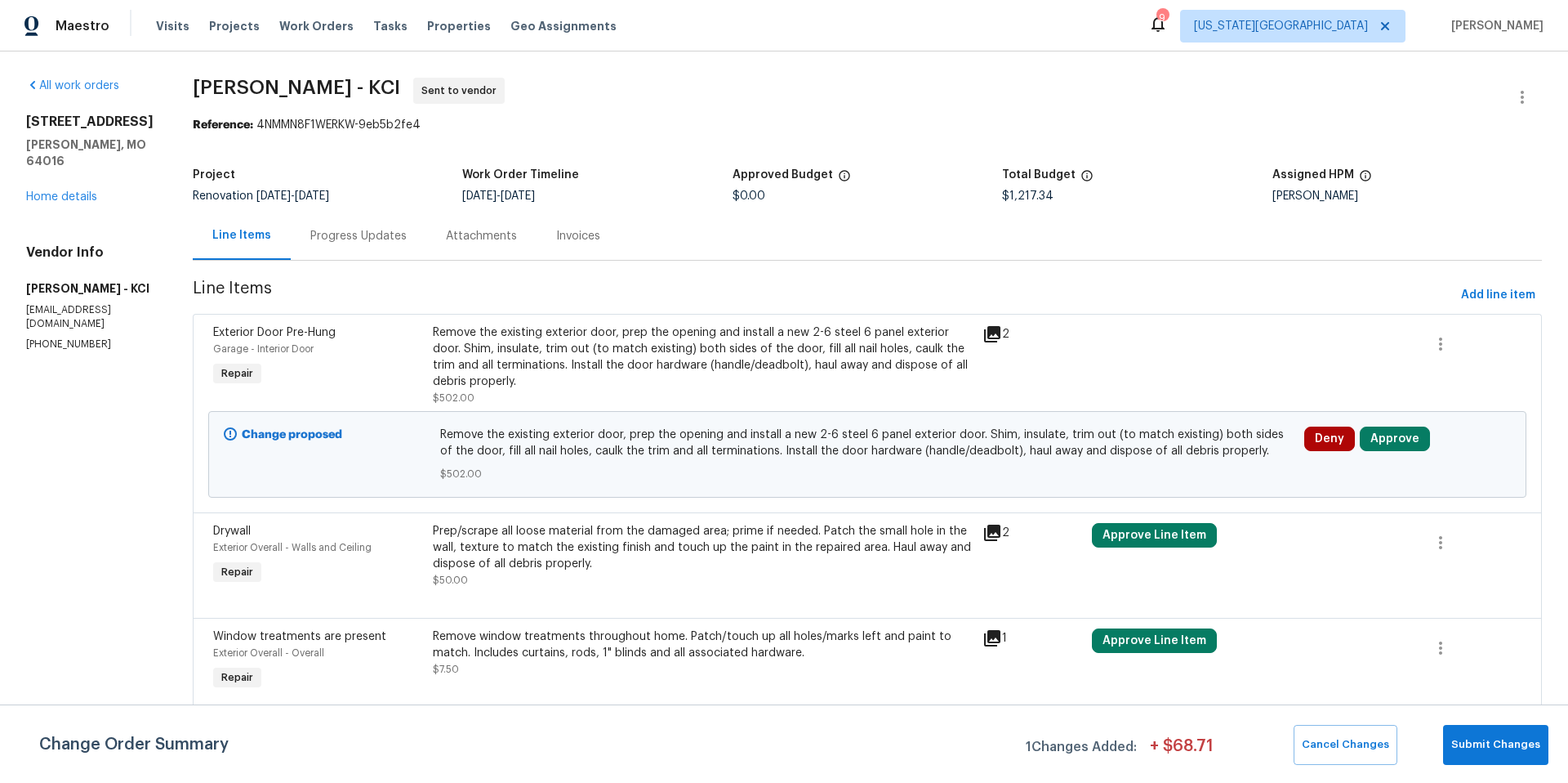
click at [692, 353] on div "Remove the existing exterior door, prep the opening and install a new 2-6 steel…" at bounding box center [702, 357] width 540 height 65
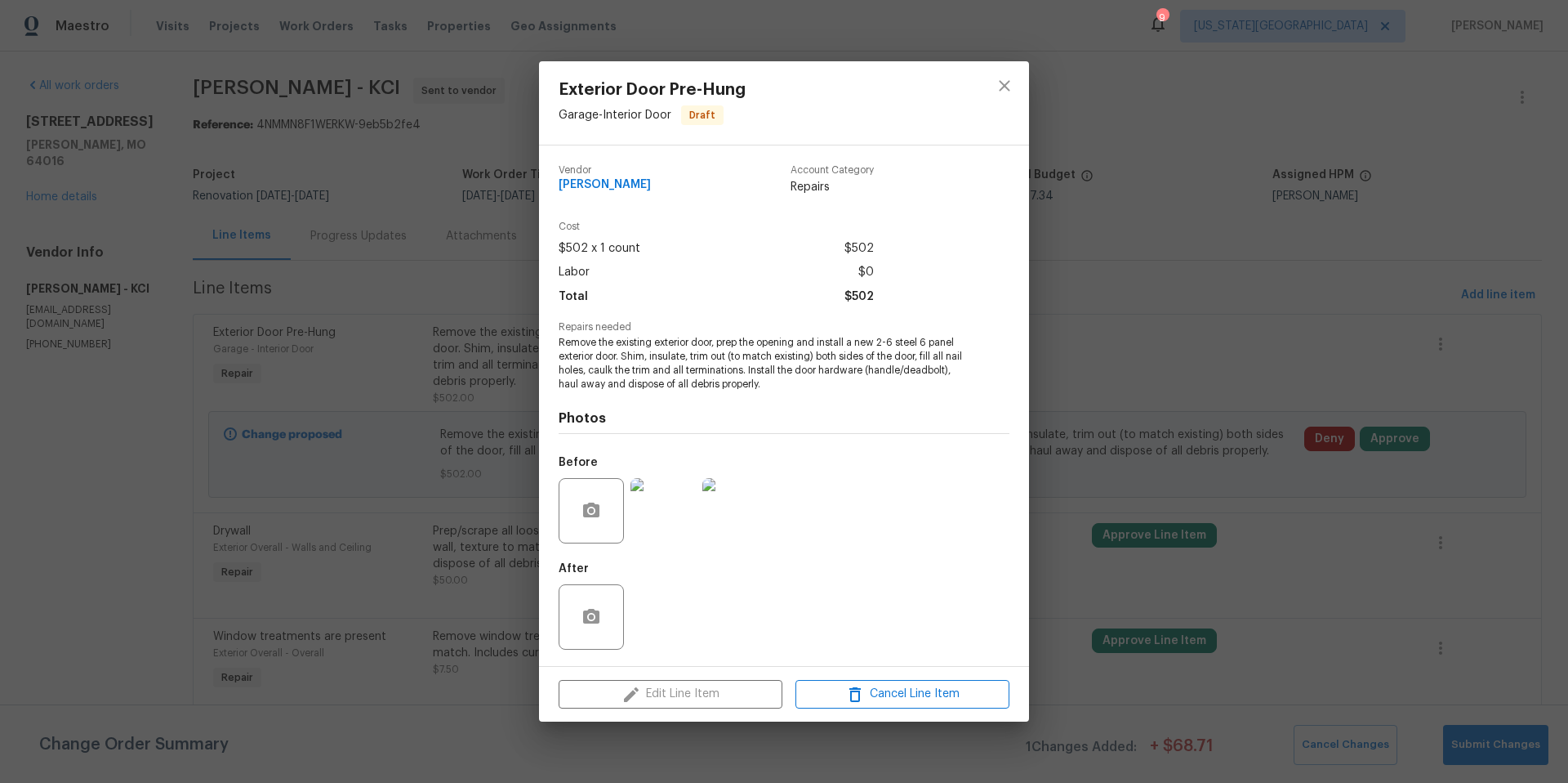
click at [1107, 277] on div "Exterior Door Pre-Hung Garage - Interior Door Draft Vendor [PERSON_NAME] Contra…" at bounding box center [784, 392] width 1568 height 783
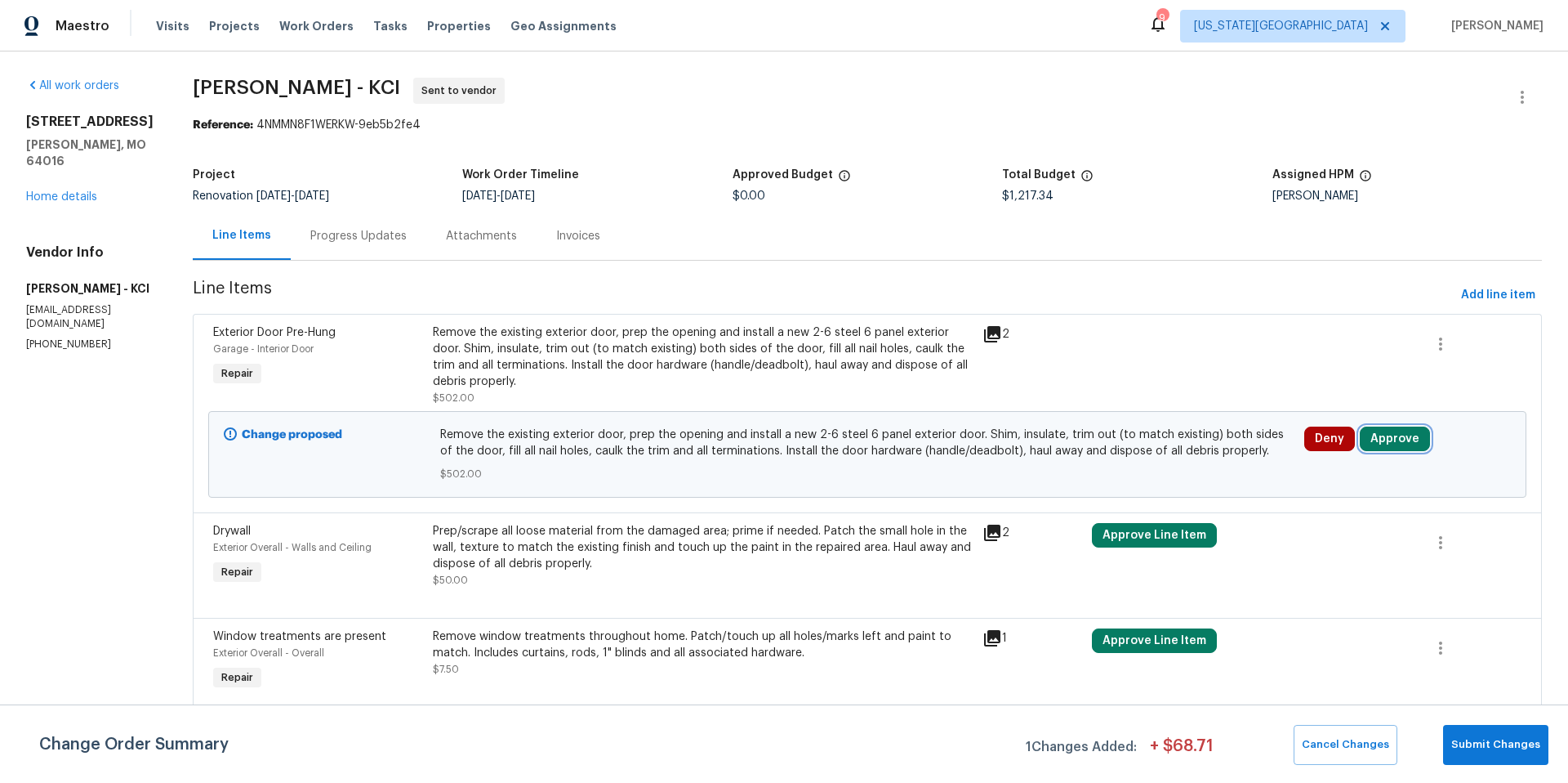
click at [1375, 440] on button "Approve" at bounding box center [1394, 439] width 70 height 25
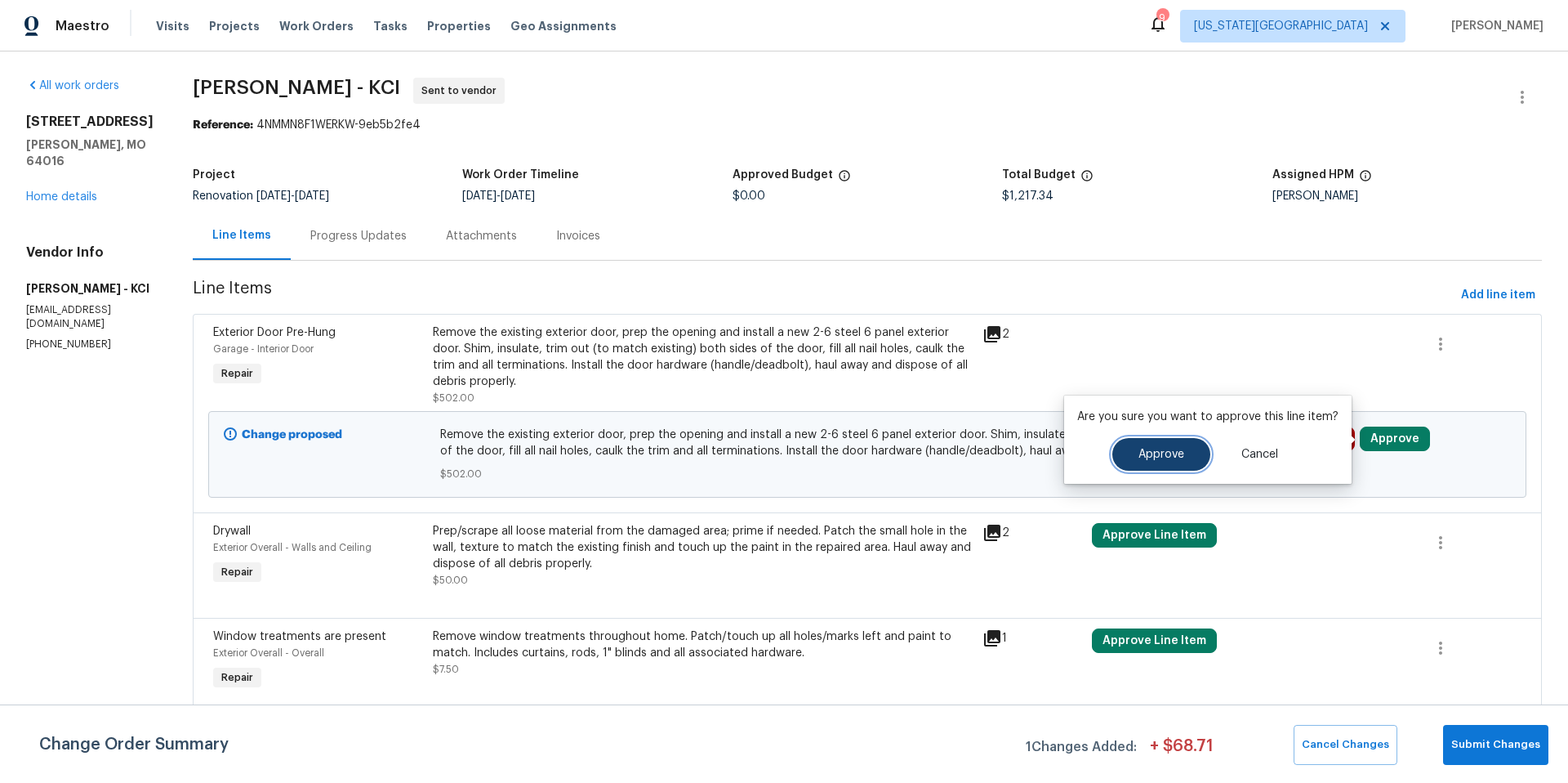
click at [1167, 451] on span "Approve" at bounding box center [1161, 454] width 46 height 12
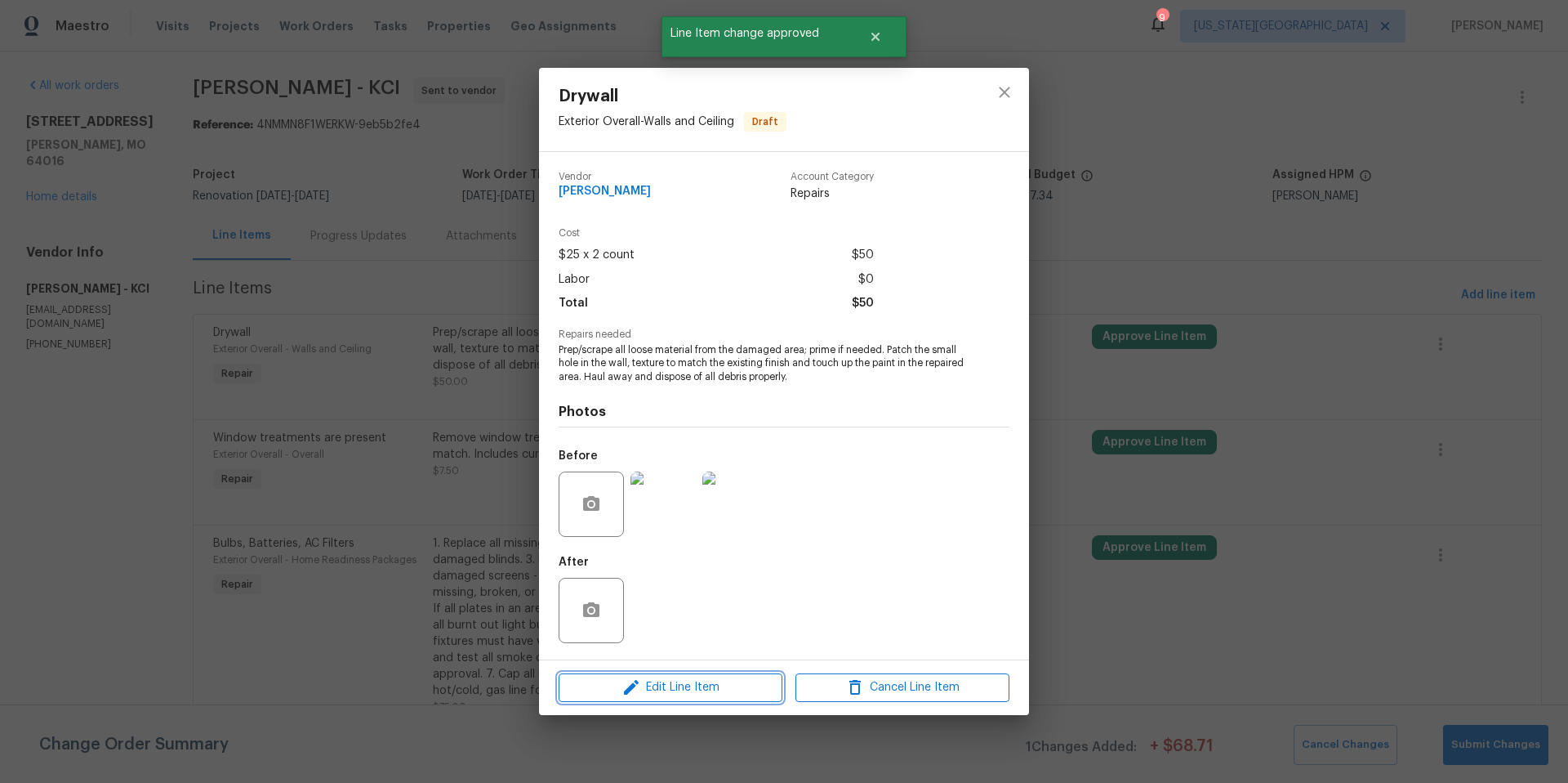
click at [652, 690] on span "Edit Line Item" at bounding box center [670, 688] width 214 height 21
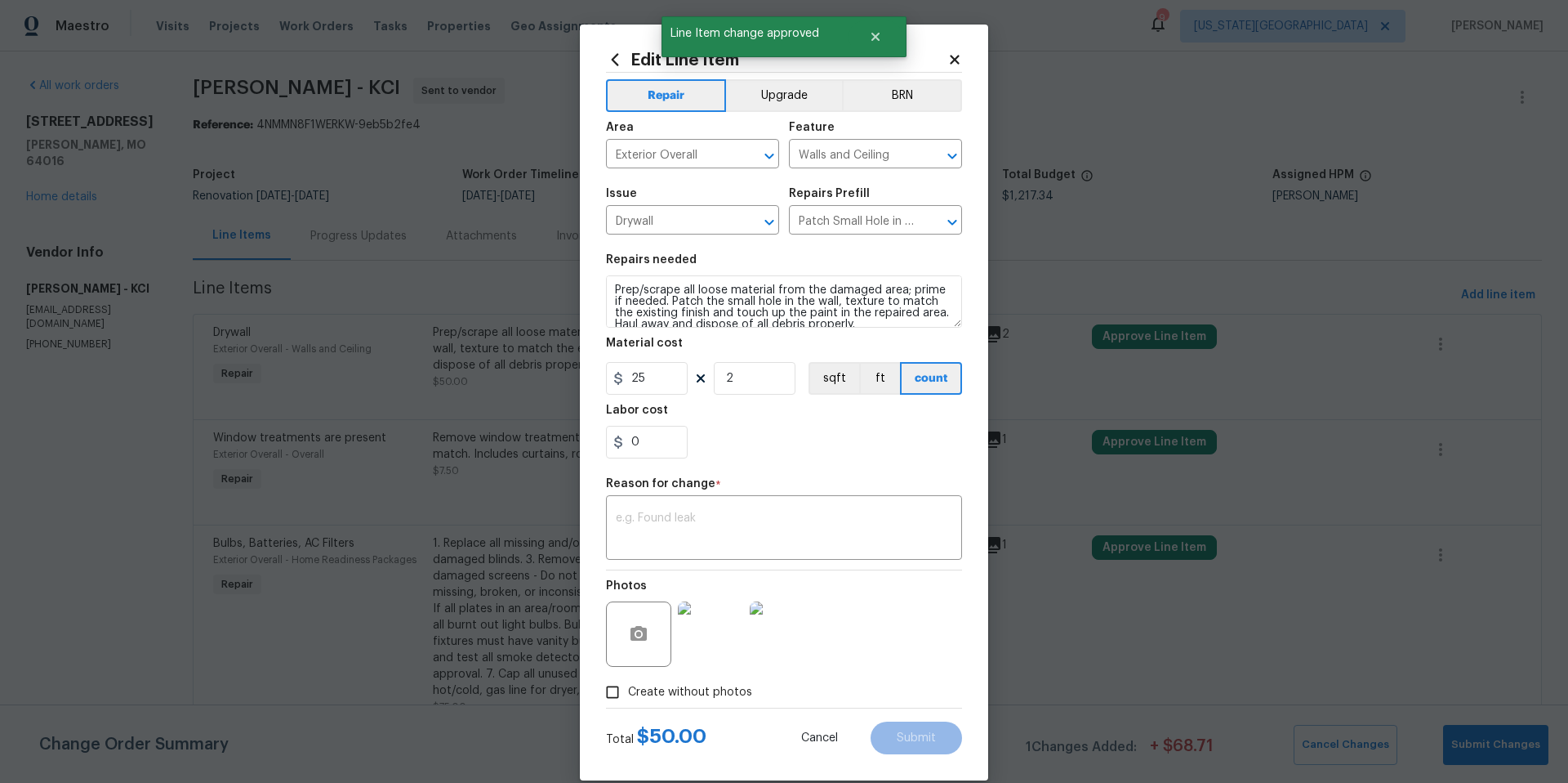
click at [952, 61] on icon at bounding box center [954, 59] width 9 height 9
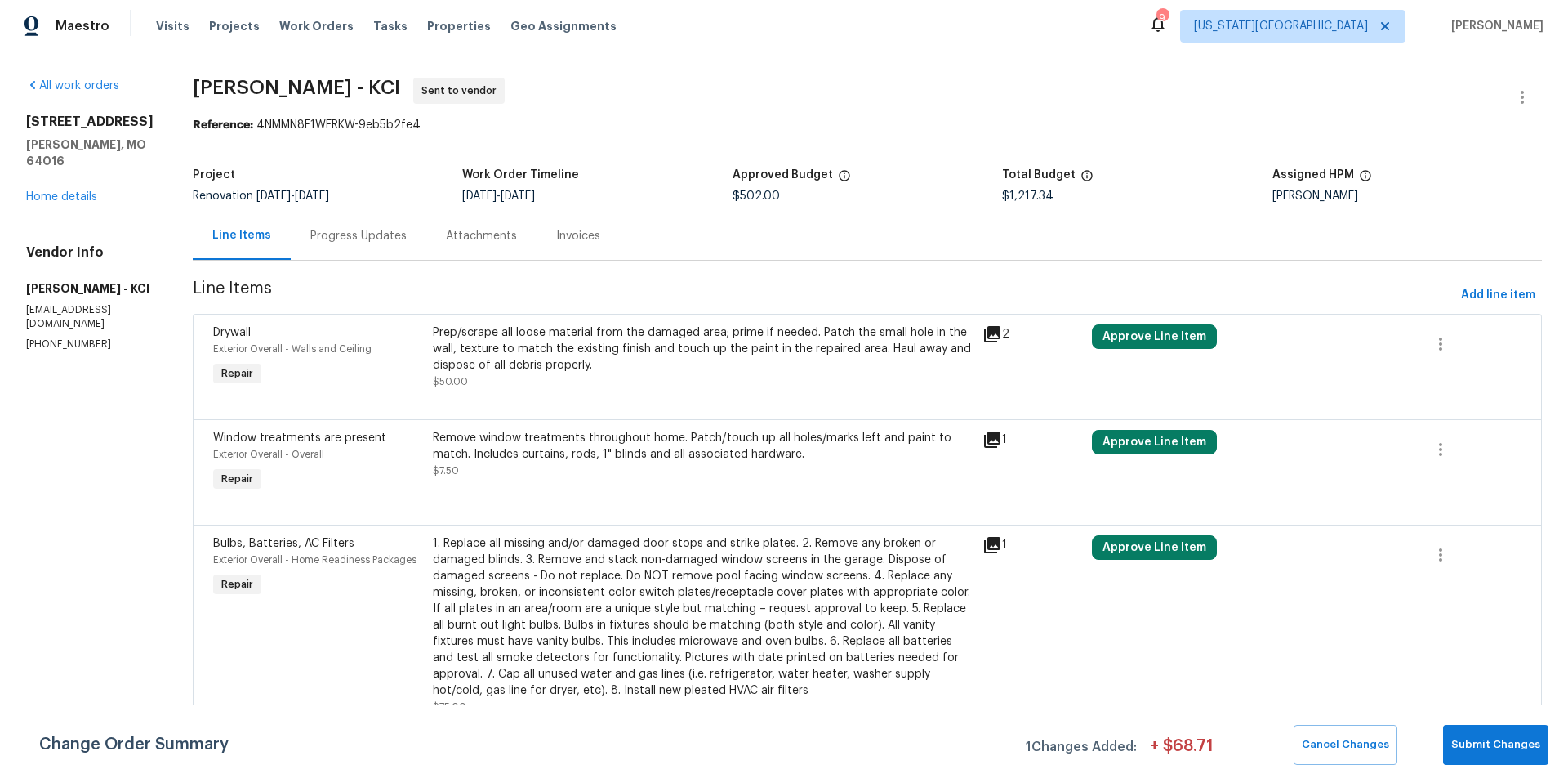
click at [610, 339] on div "Prep/scrape all loose material from the damaged area; prime if needed. Patch th…" at bounding box center [702, 349] width 540 height 49
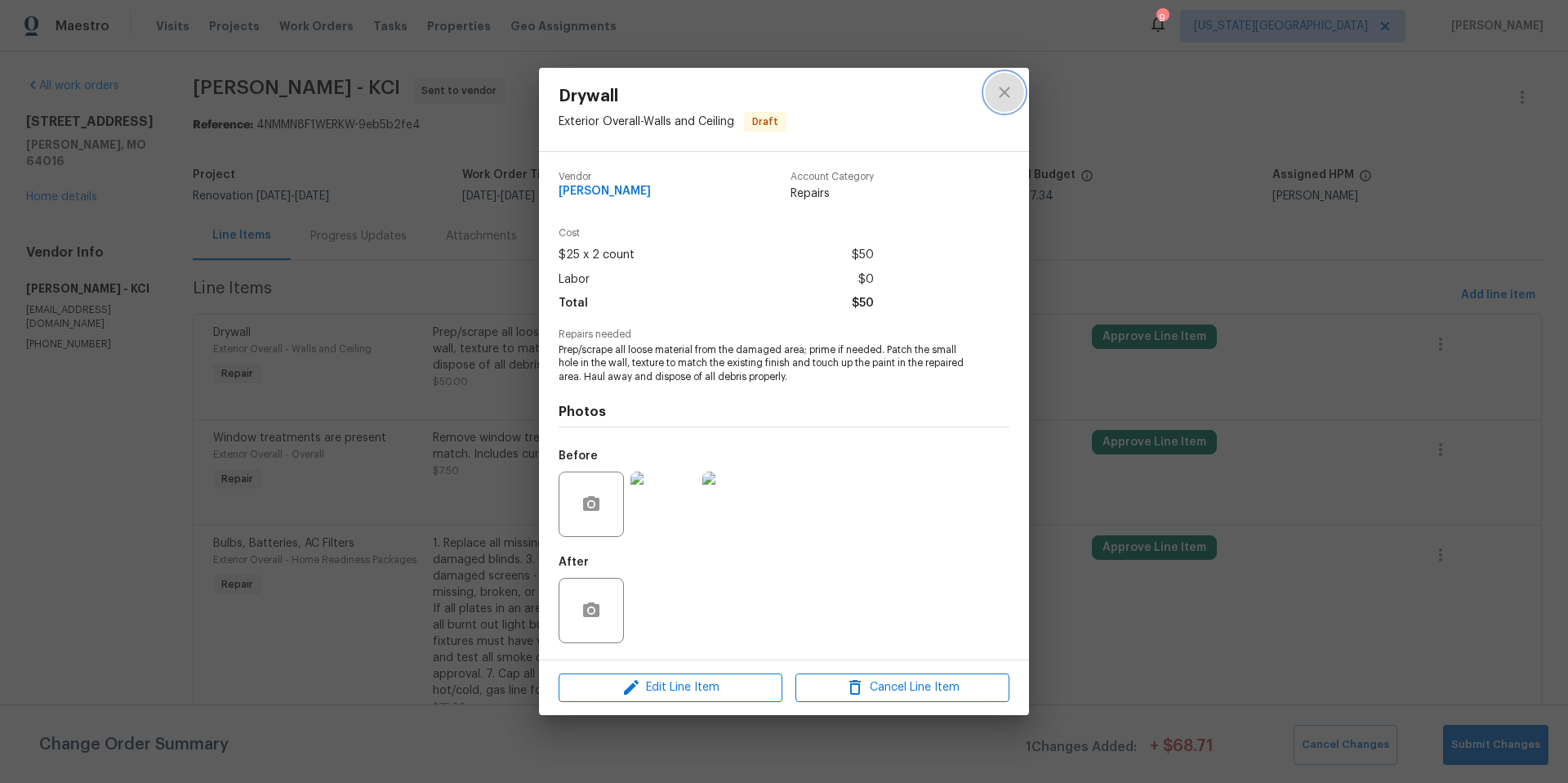
click at [1001, 92] on icon "close" at bounding box center [1005, 92] width 20 height 20
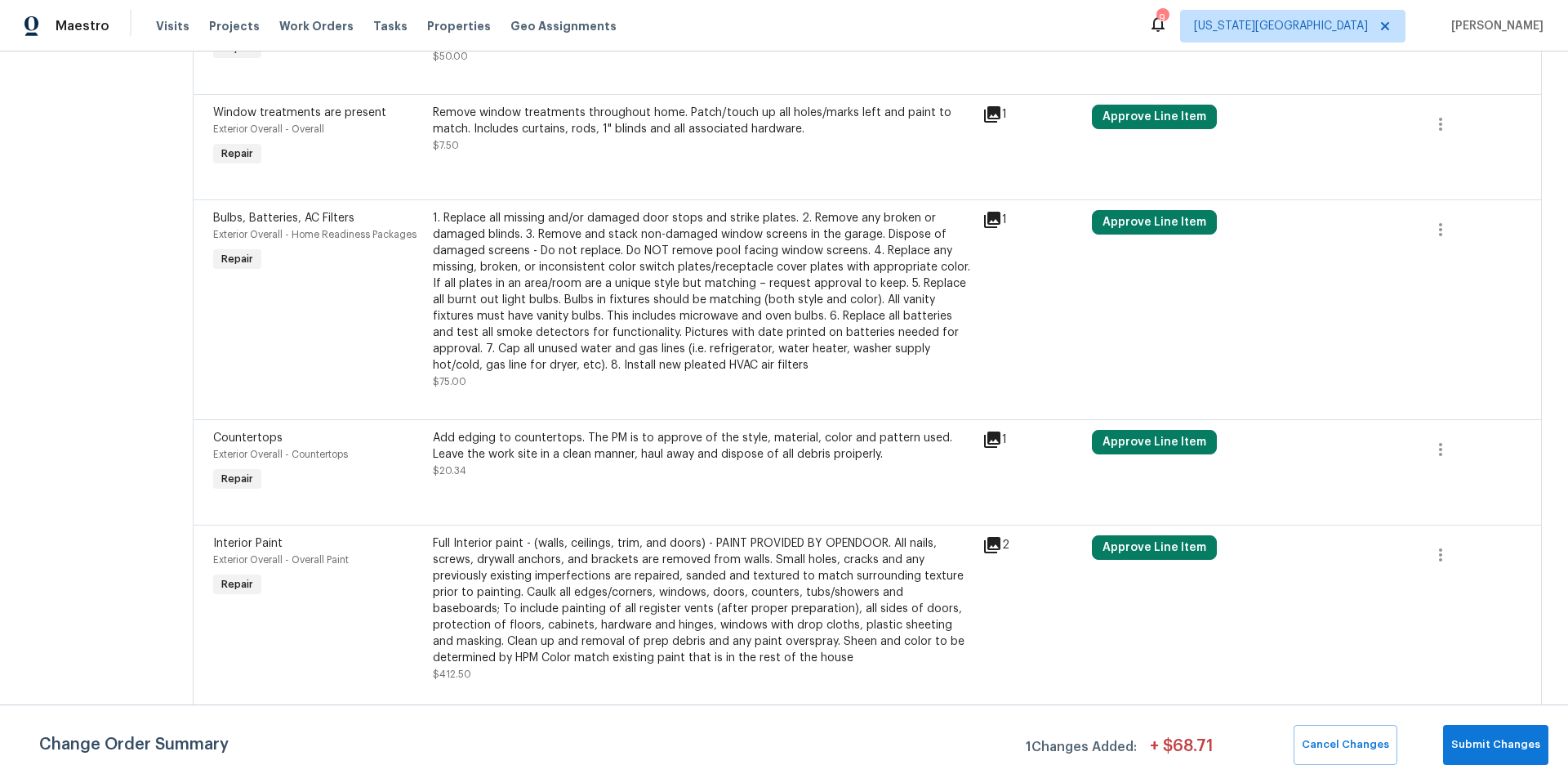
scroll to position [327, 0]
click at [755, 451] on div "Add edging to countertops. The PM is to approve of the style, material, color a…" at bounding box center [702, 444] width 540 height 32
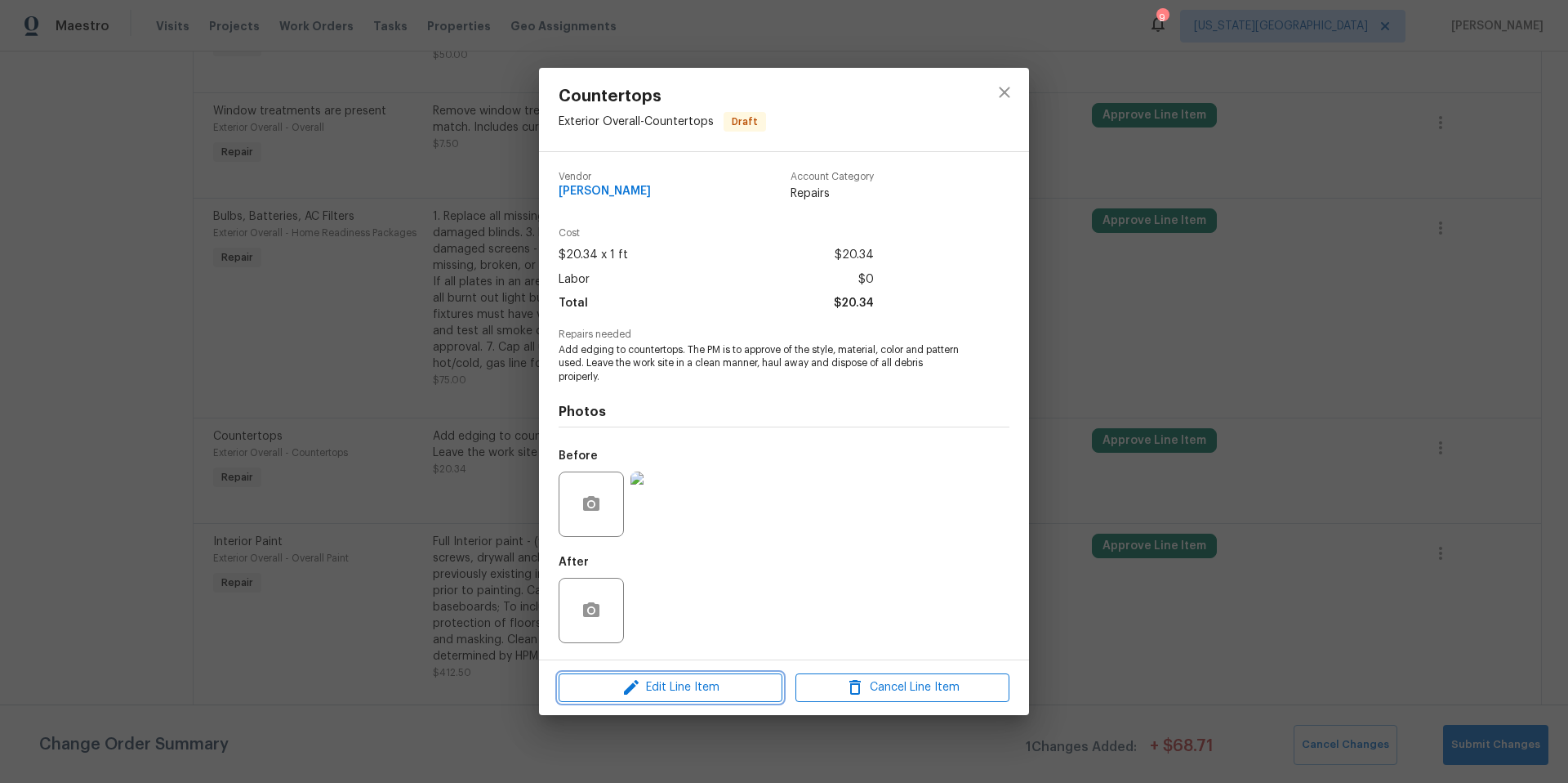
click at [663, 694] on span "Edit Line Item" at bounding box center [670, 688] width 214 height 21
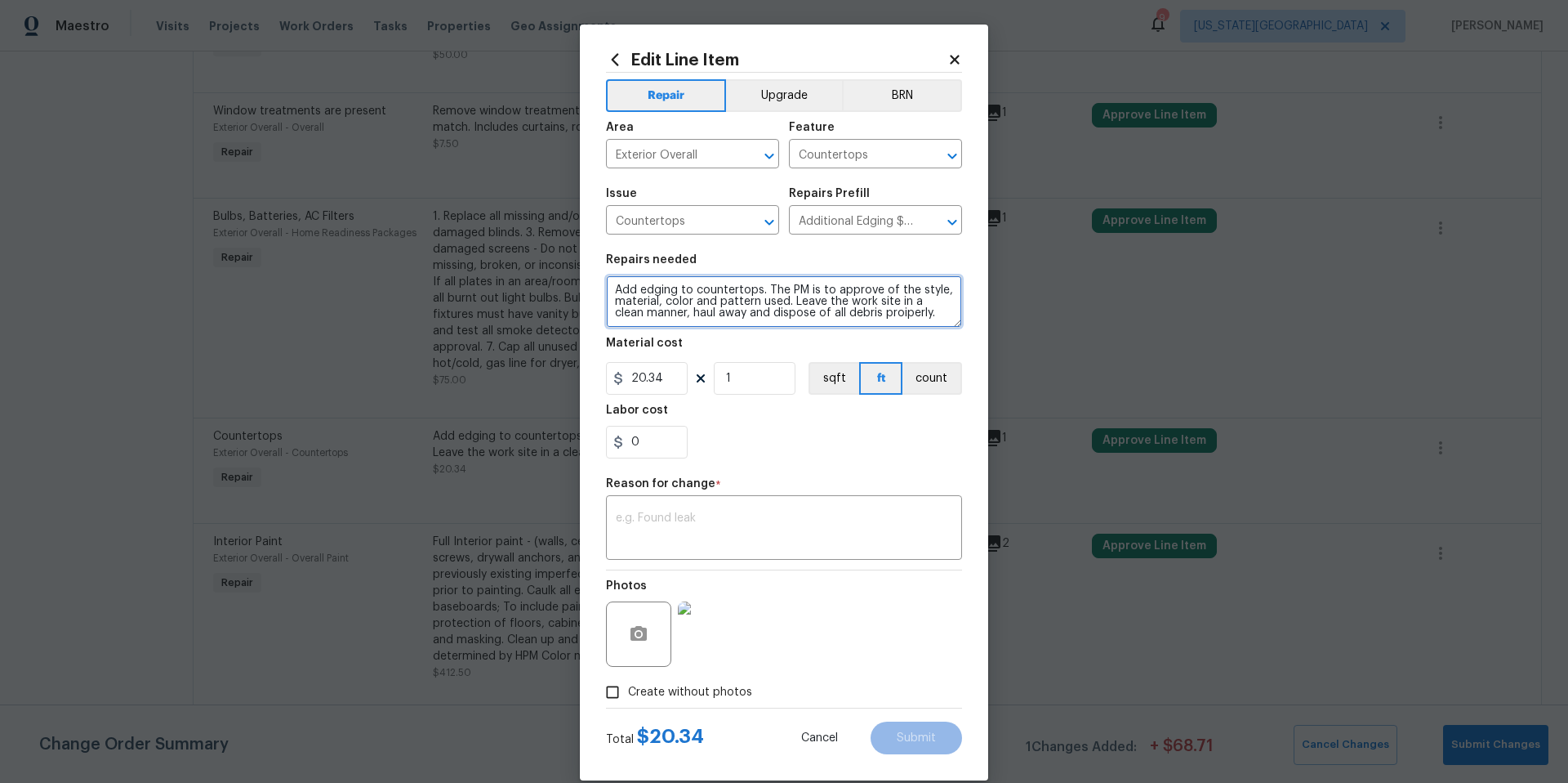
click at [920, 312] on textarea "Add edging to countertops. The PM is to approve of the style, material, color a…" at bounding box center [784, 301] width 356 height 52
type textarea "Add edging to countertops. The PM is to approve of the style, material, color a…"
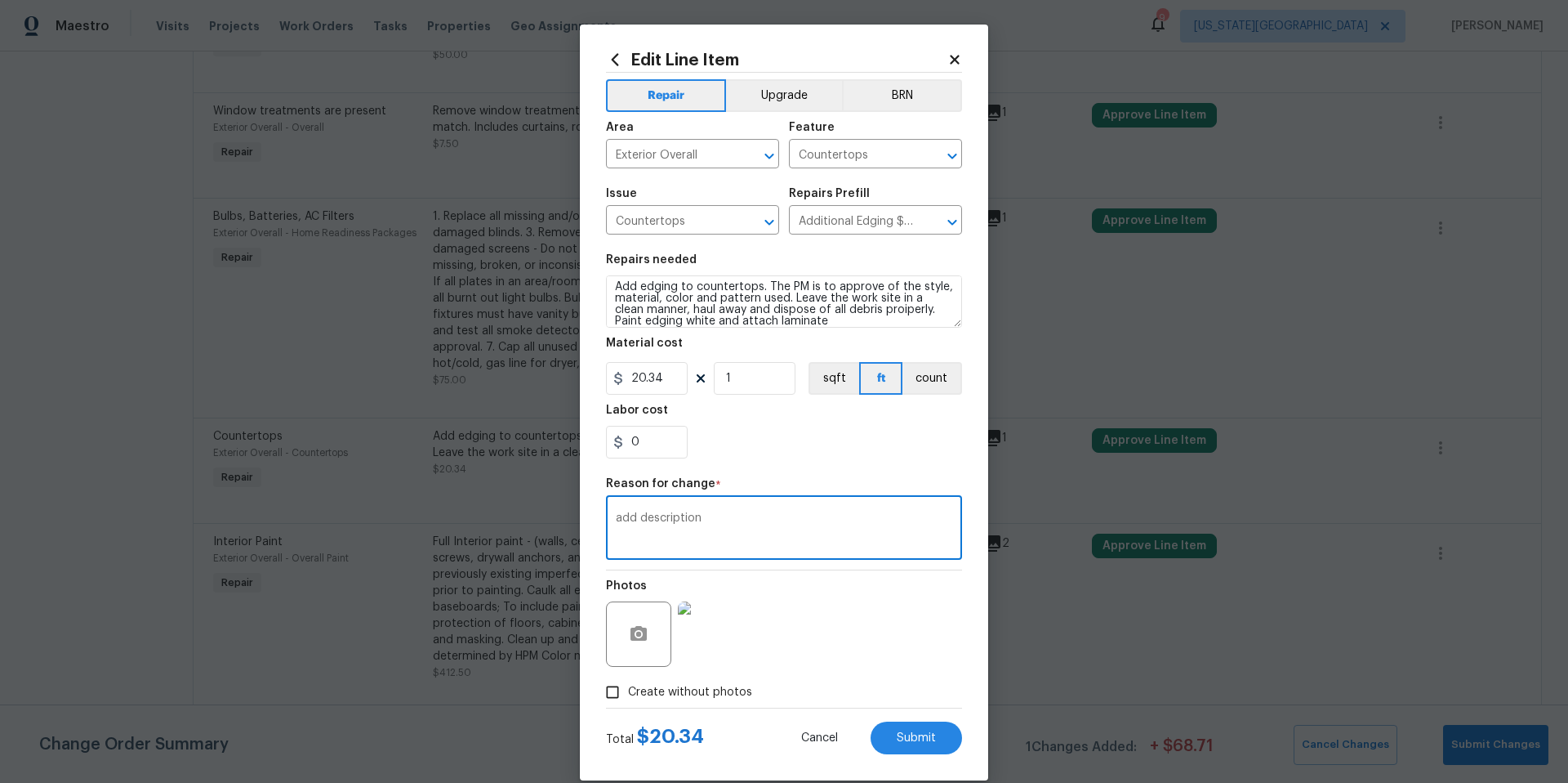
type textarea "add description"
drag, startPoint x: 668, startPoint y: 385, endPoint x: 625, endPoint y: 384, distance: 43.0
click at [625, 384] on input "20.34" at bounding box center [646, 378] width 82 height 32
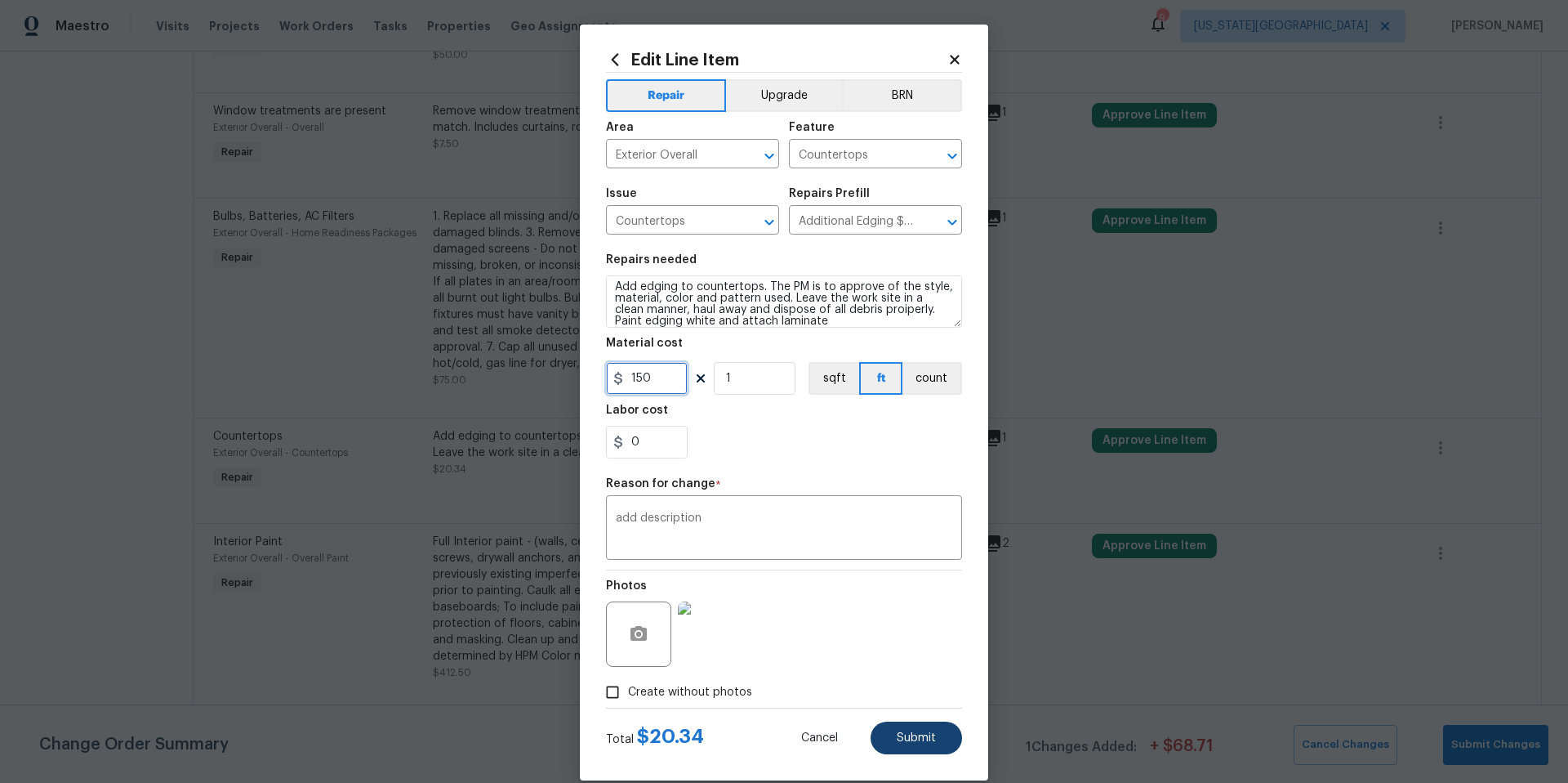
type input "150"
click at [918, 731] on button "Submit" at bounding box center [915, 737] width 91 height 32
type textarea "Add edging to countertops. The PM is to approve of the style, material, color a…"
type input "20.34"
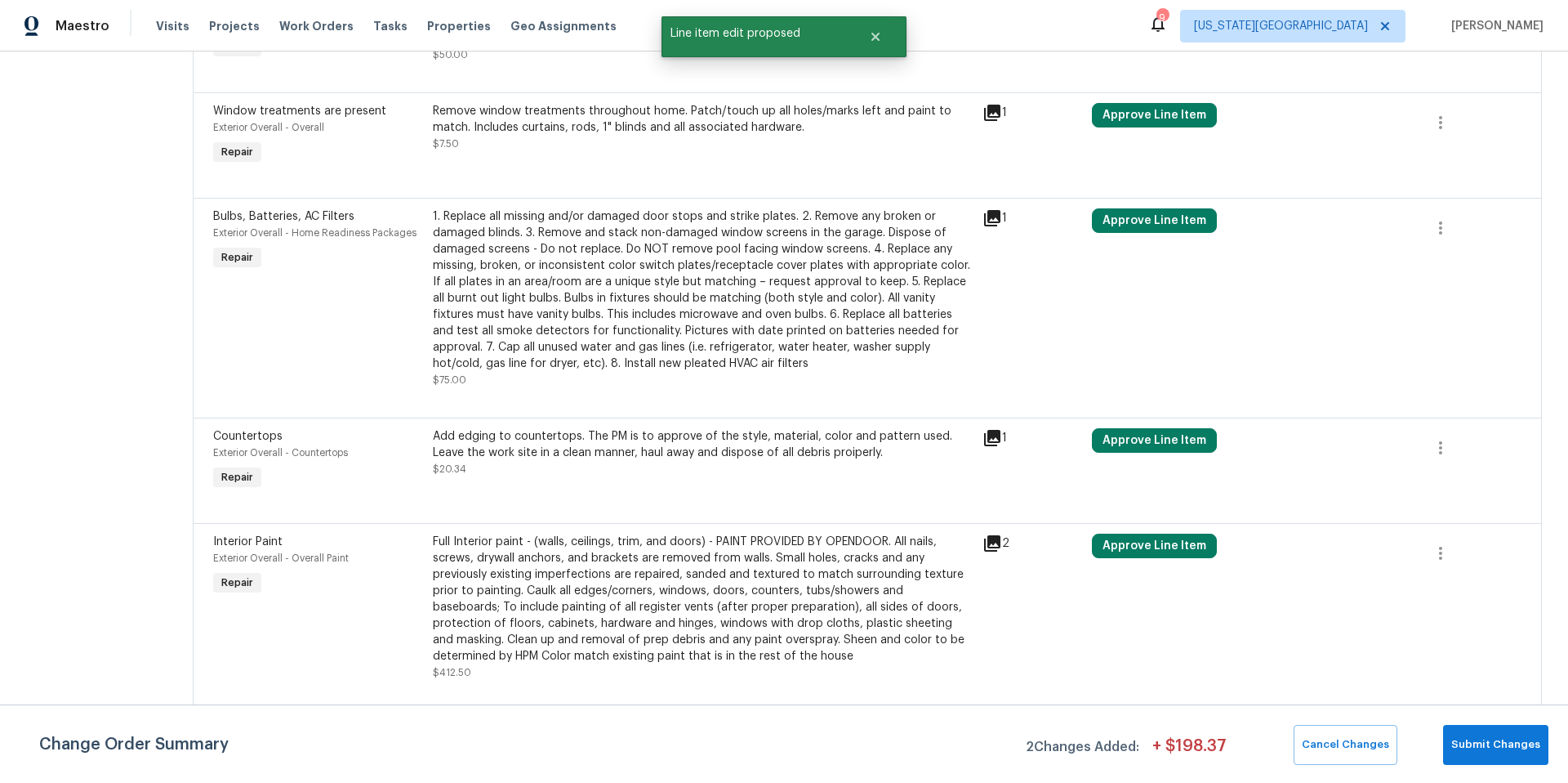
scroll to position [0, 0]
click at [1499, 735] on span "Submit Changes" at bounding box center [1495, 744] width 89 height 19
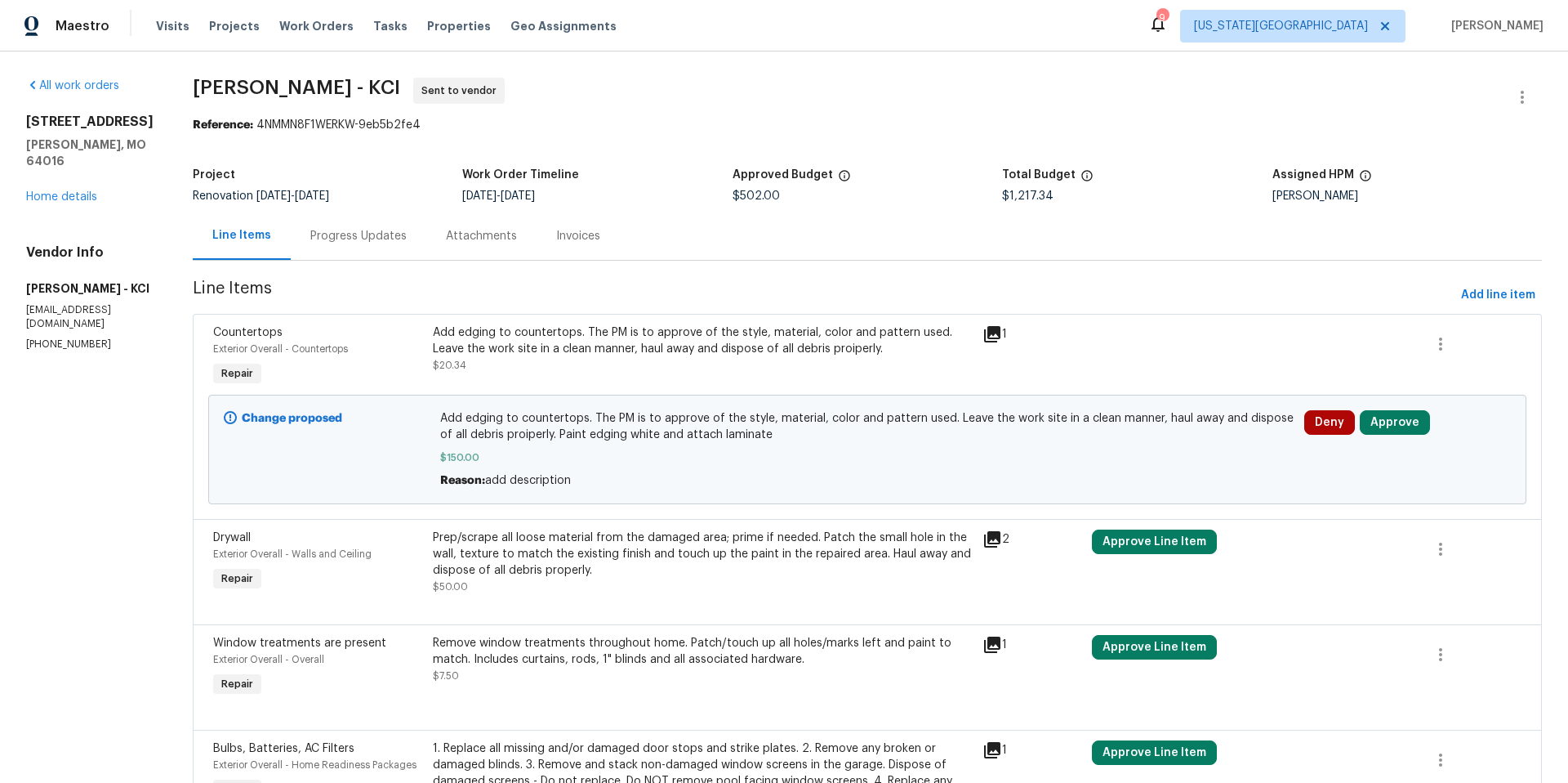
click at [1395, 408] on div "Deny Approve" at bounding box center [1407, 450] width 216 height 89
click at [1395, 417] on button "Approve" at bounding box center [1394, 422] width 70 height 25
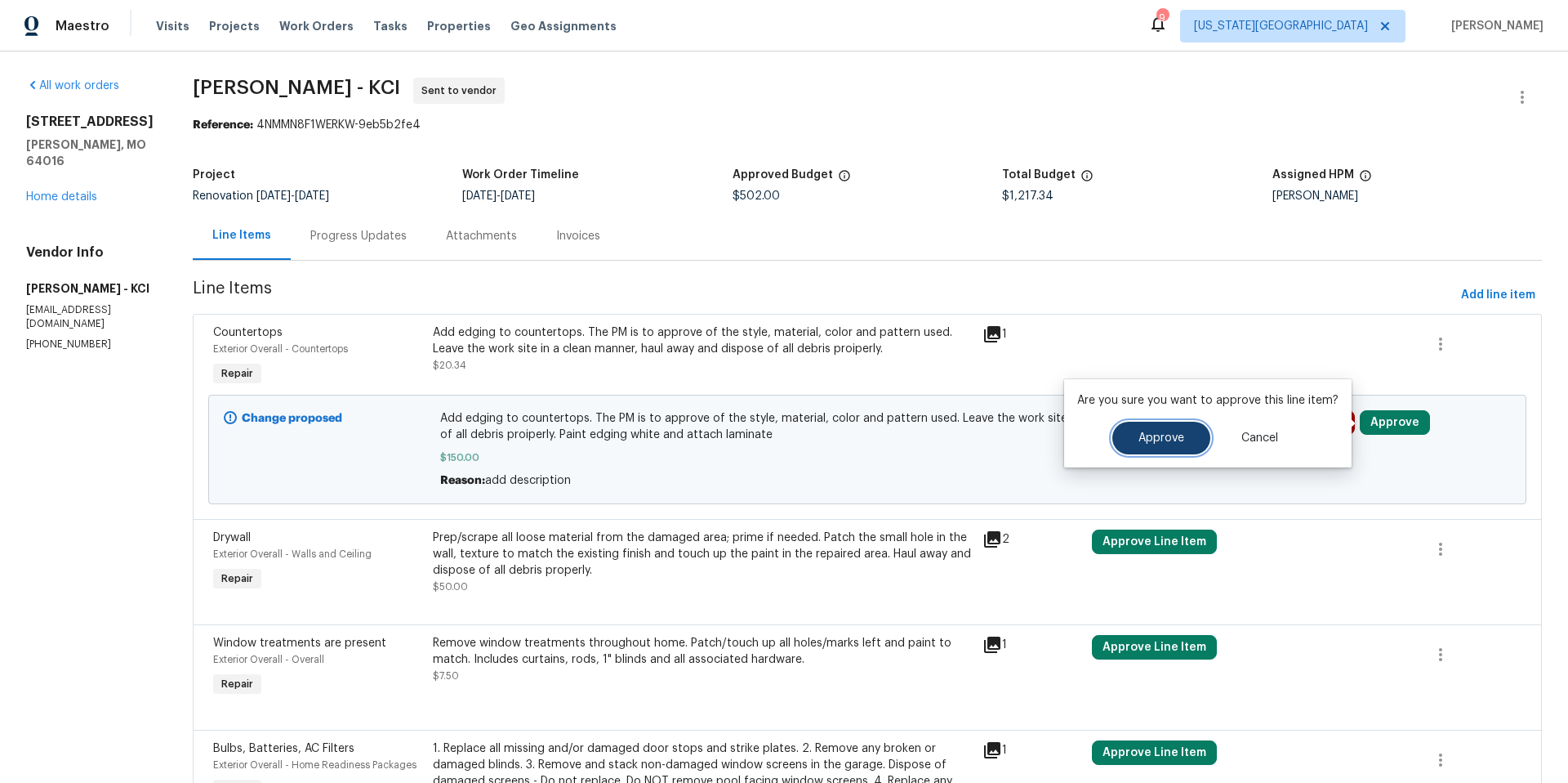
click at [1173, 427] on button "Approve" at bounding box center [1161, 438] width 98 height 32
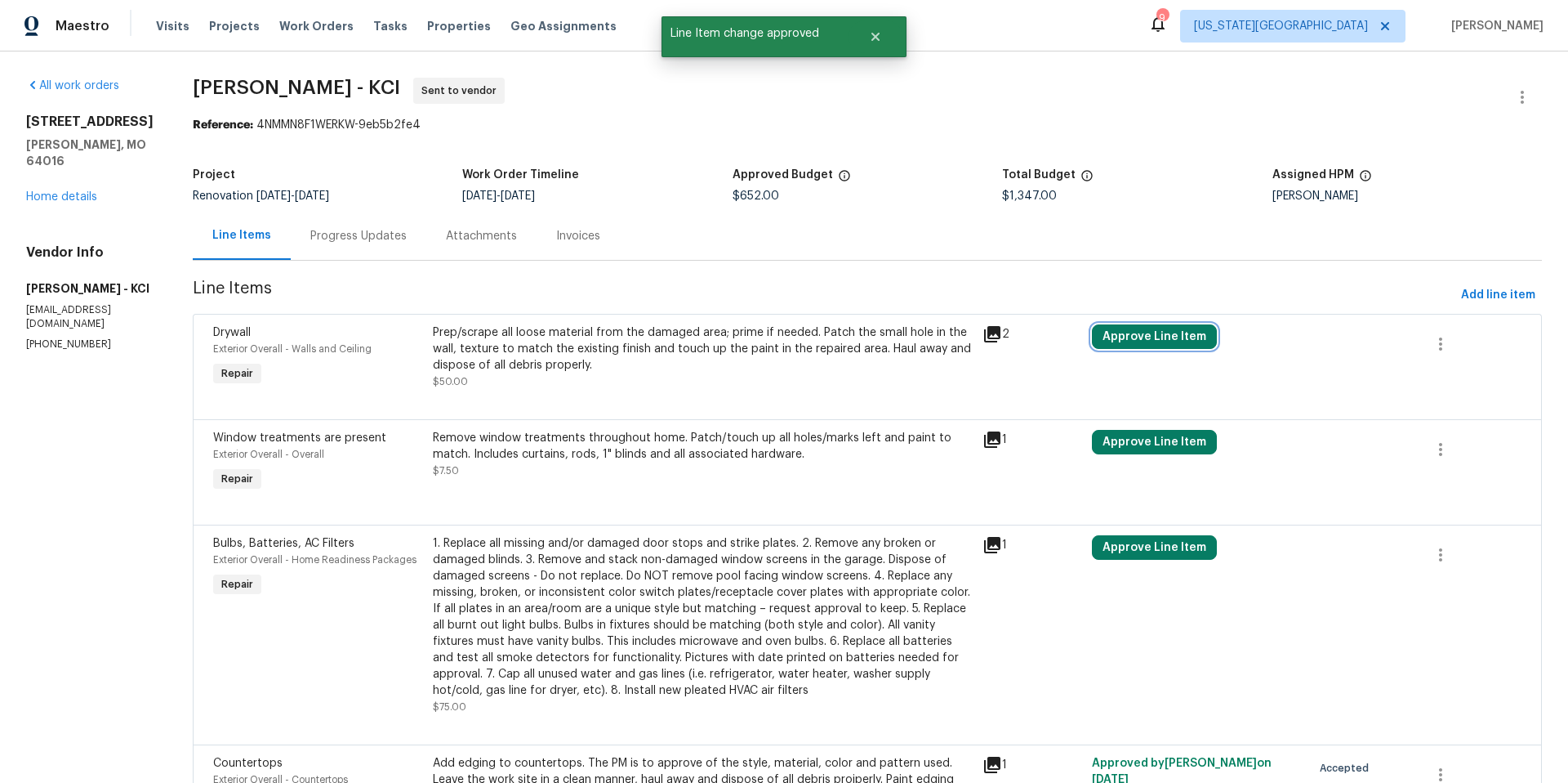
click at [1144, 332] on button "Approve Line Item" at bounding box center [1153, 336] width 125 height 25
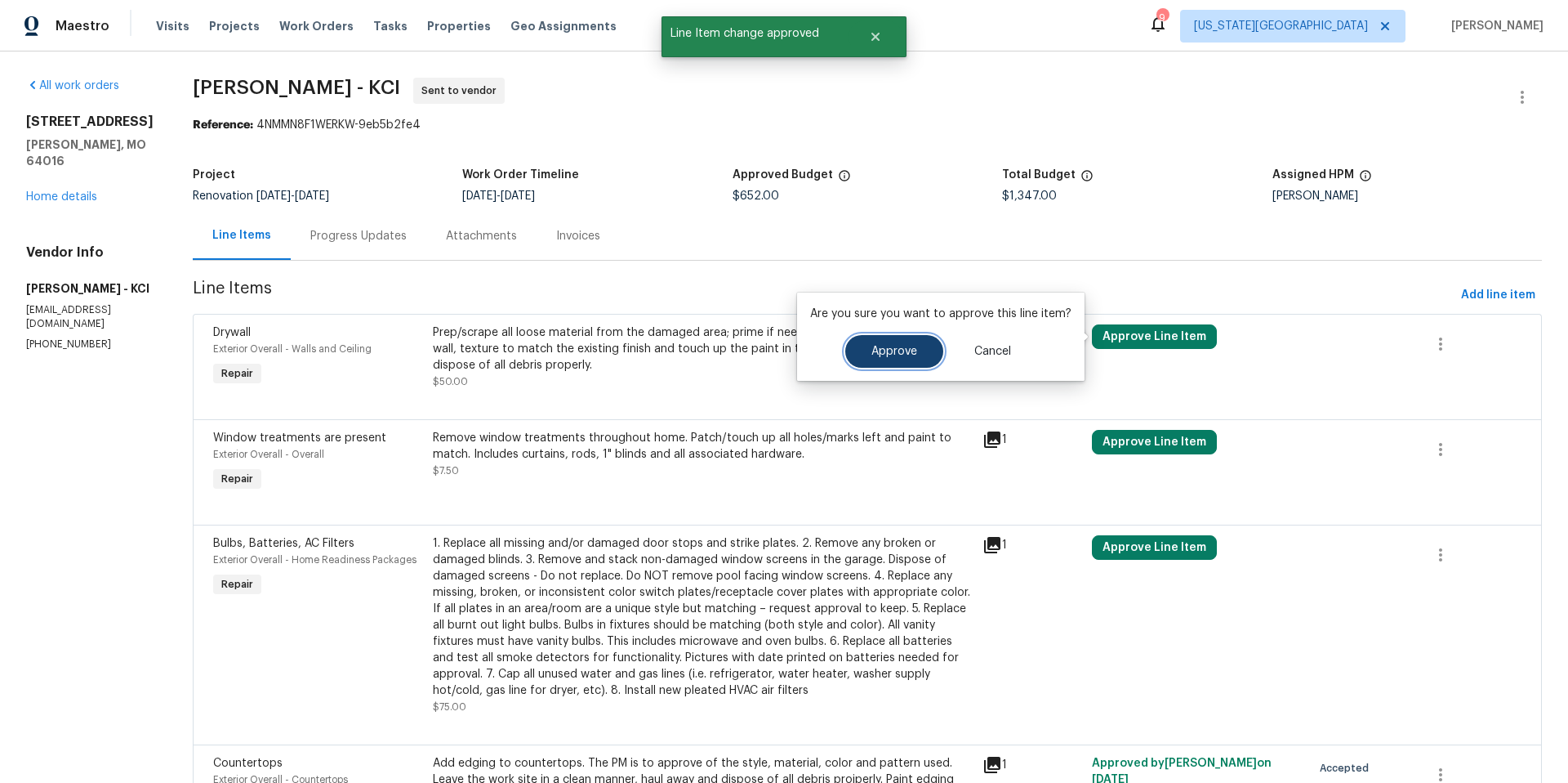
click at [899, 345] on span "Approve" at bounding box center [894, 351] width 46 height 12
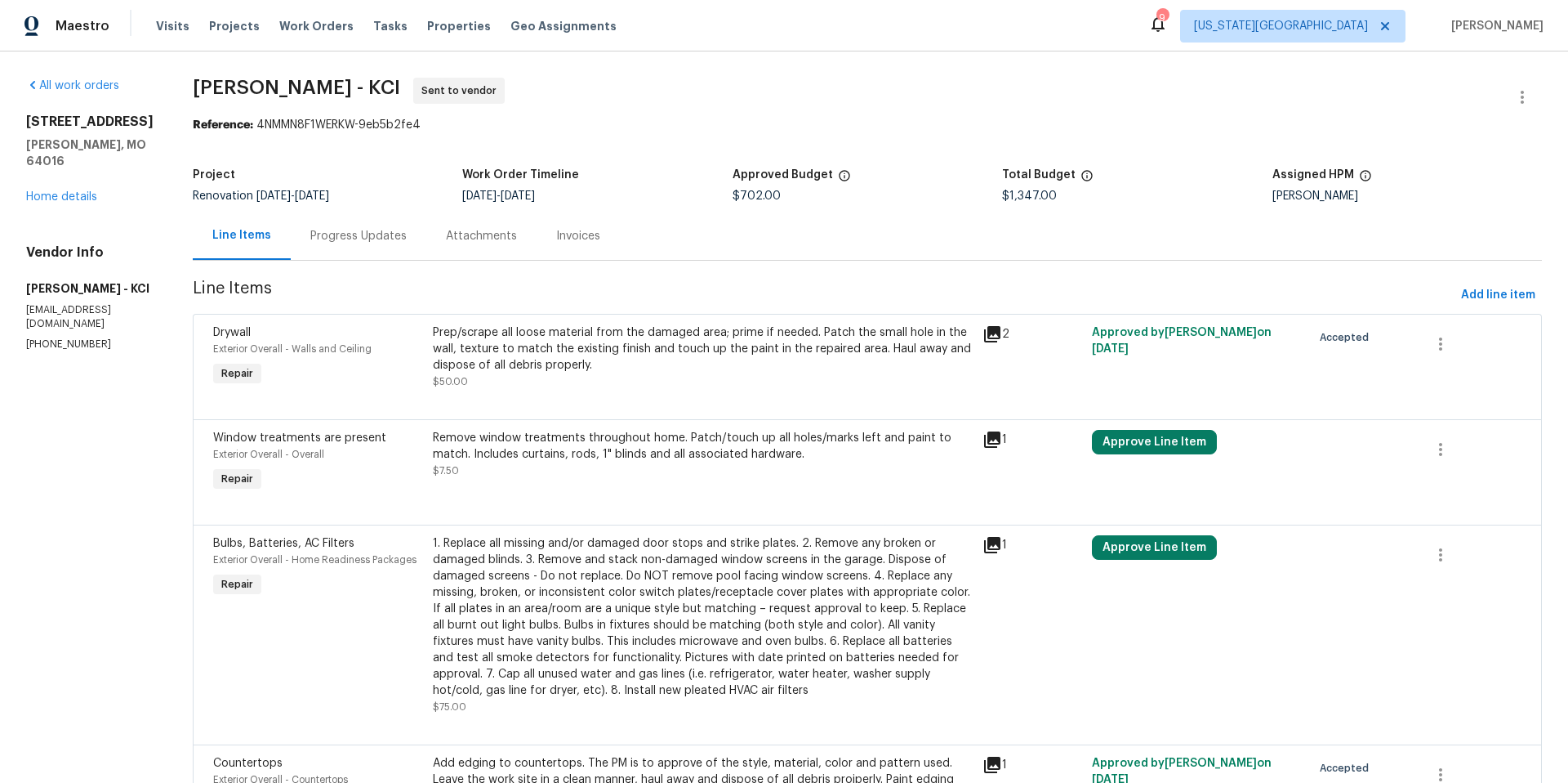
click at [582, 447] on div "Remove window treatments throughout home. Patch/touch up all holes/marks left a…" at bounding box center [702, 446] width 540 height 32
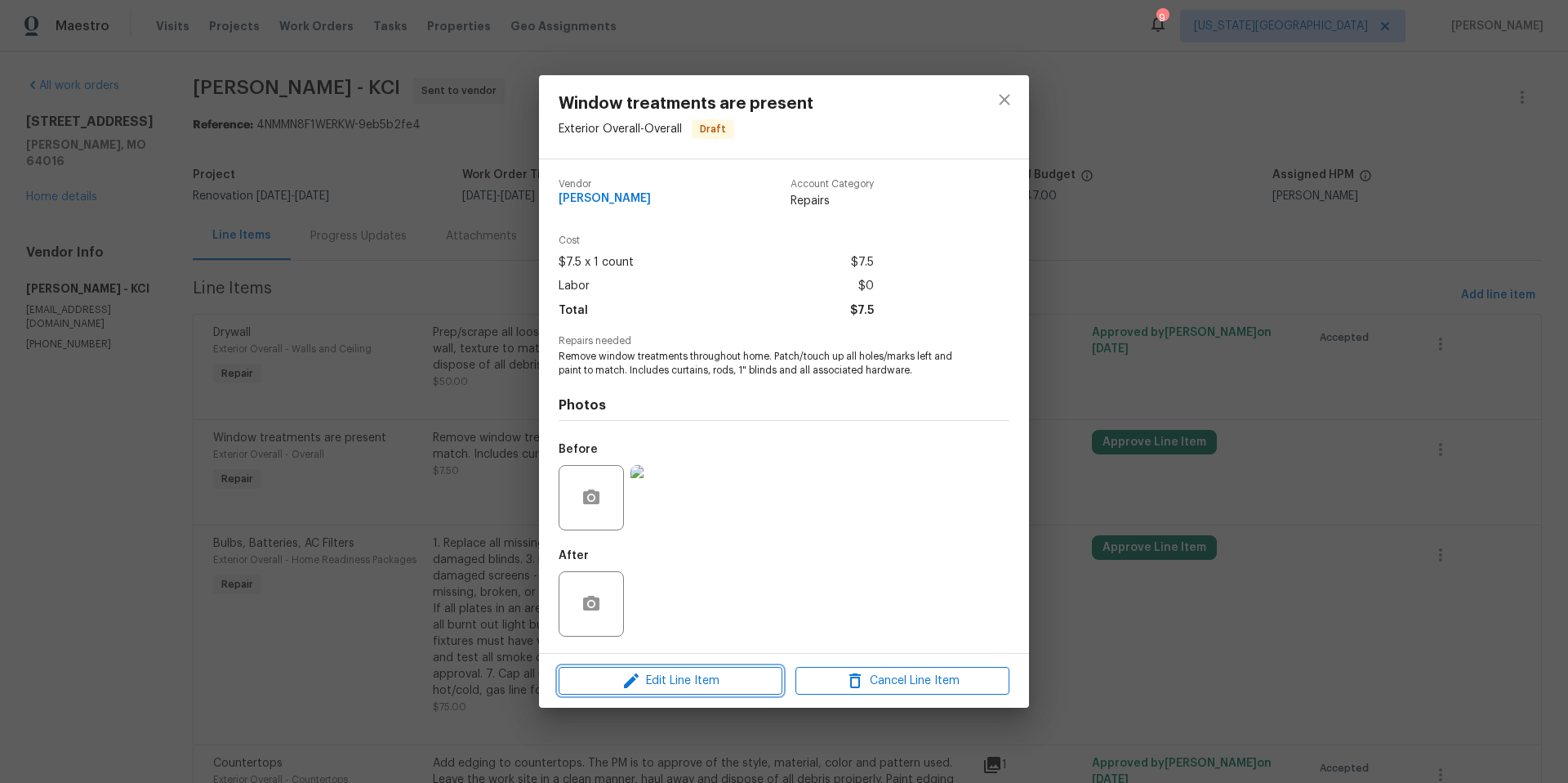
click at [666, 691] on span "Edit Line Item" at bounding box center [670, 681] width 214 height 21
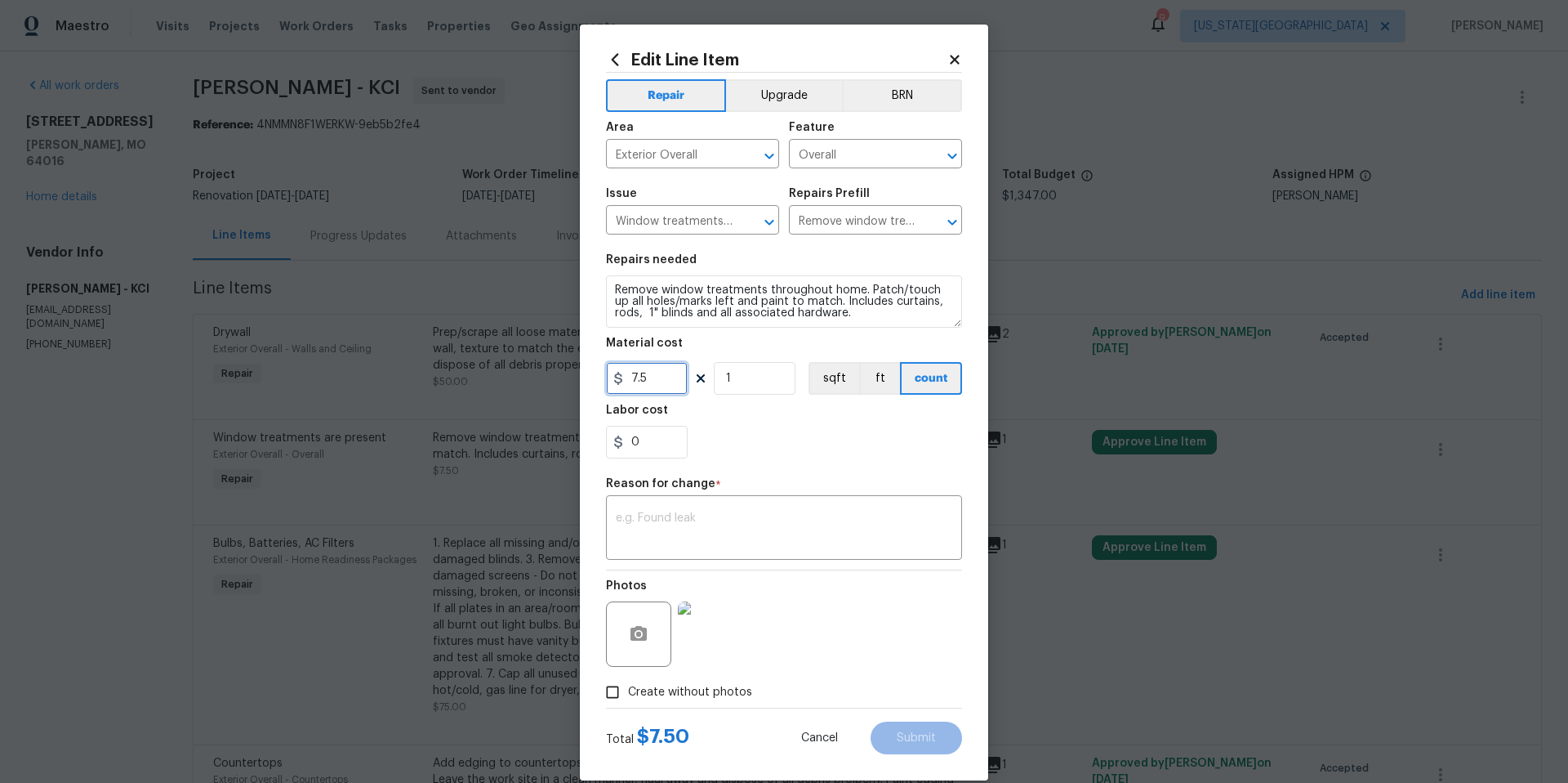
drag, startPoint x: 653, startPoint y: 388, endPoint x: 619, endPoint y: 384, distance: 34.2
click at [619, 384] on div "7.5" at bounding box center [646, 378] width 82 height 32
type input "200"
click at [648, 537] on textarea at bounding box center [784, 529] width 336 height 34
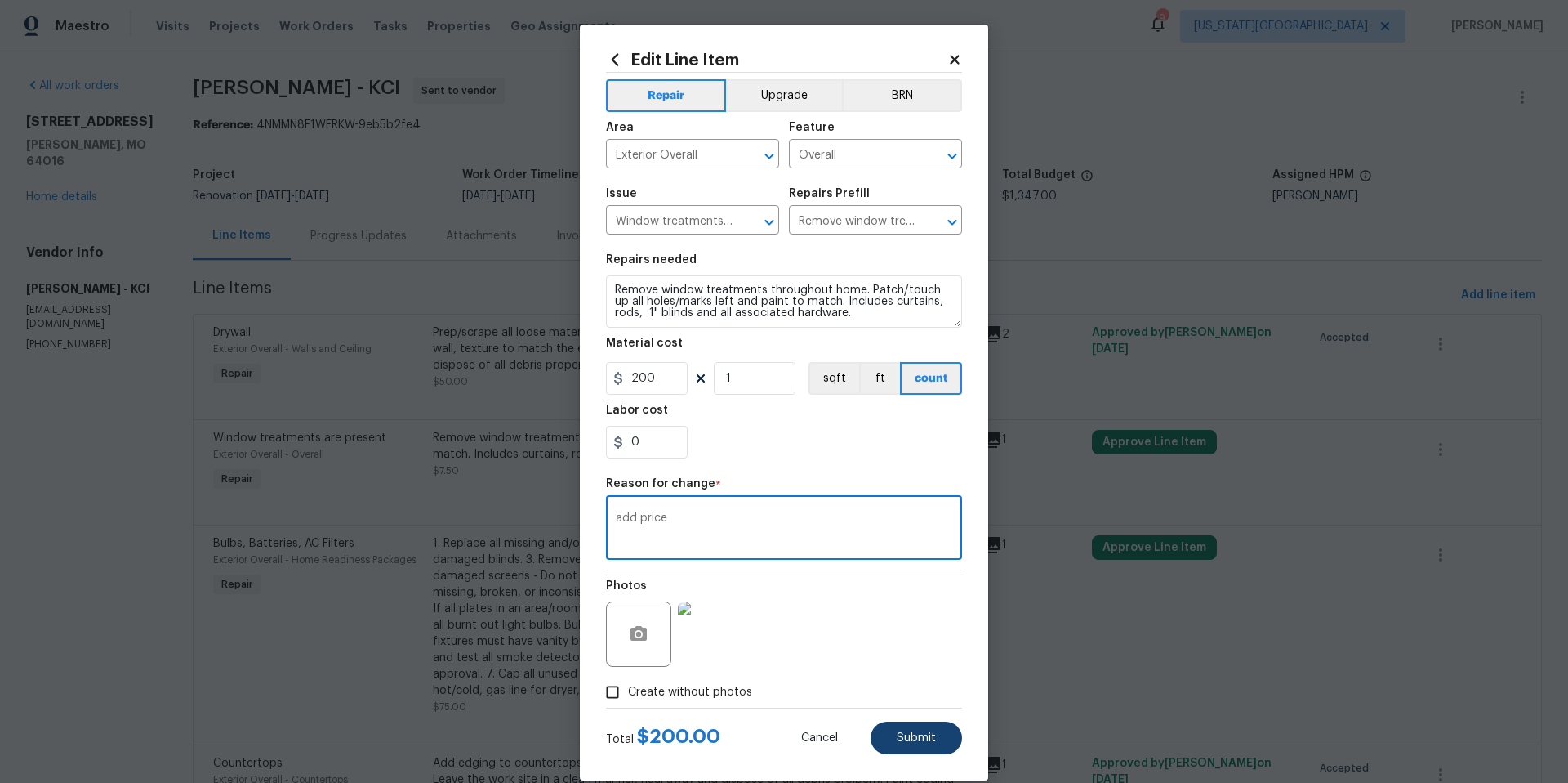
type textarea "add price"
click at [902, 733] on span "Submit" at bounding box center [916, 738] width 39 height 12
type input "7.5"
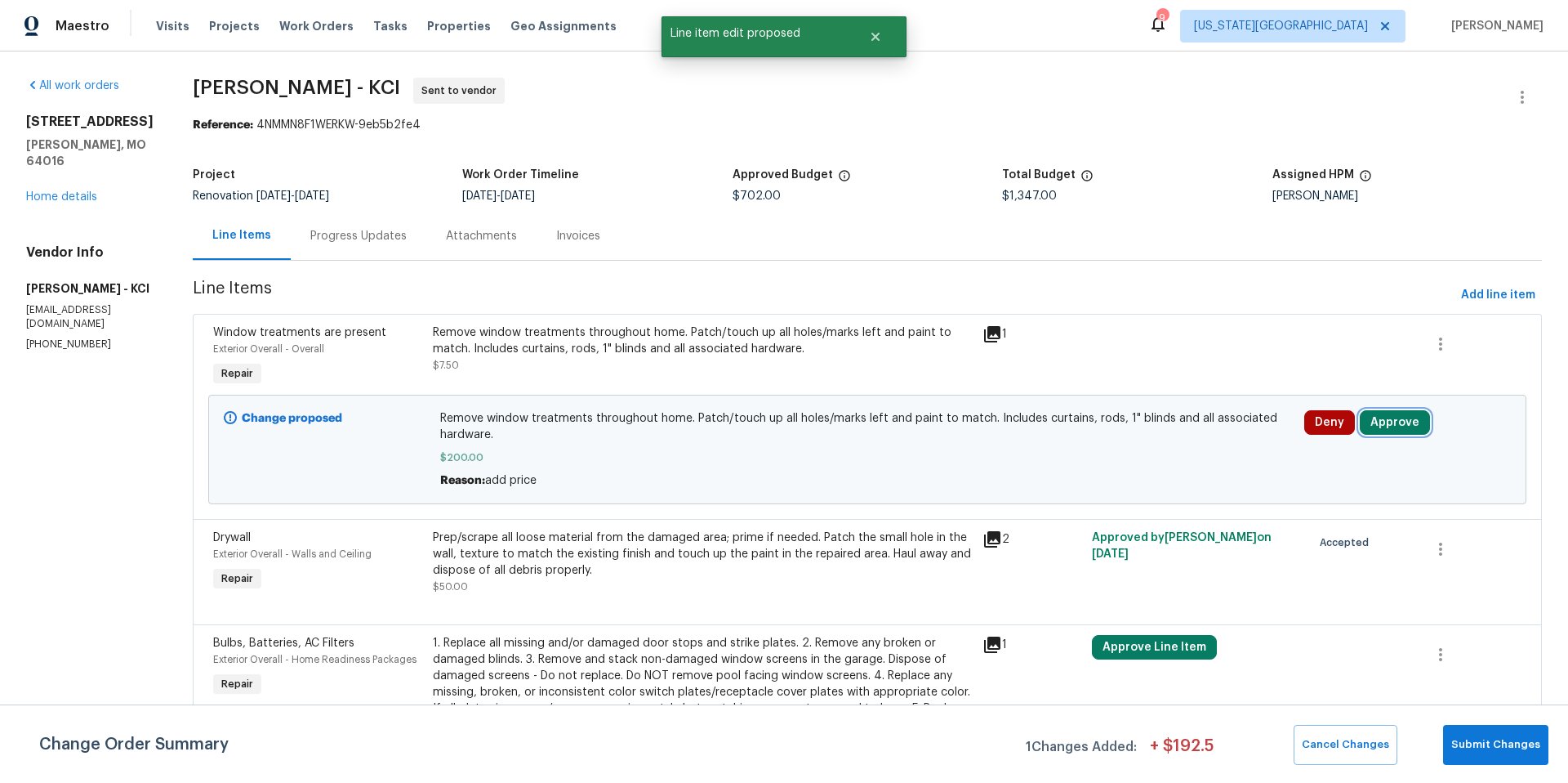
click at [1381, 420] on button "Approve" at bounding box center [1394, 422] width 70 height 25
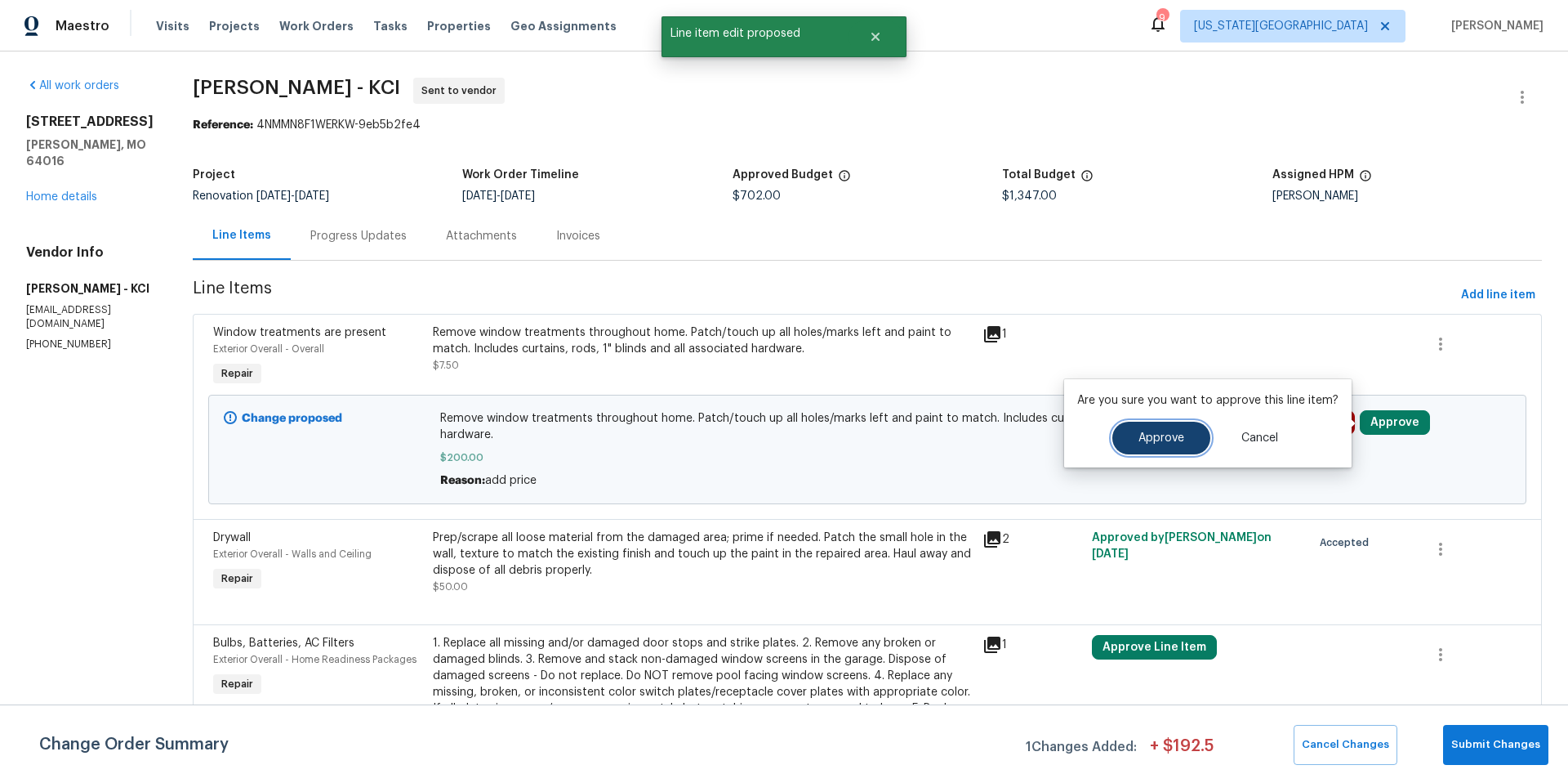
click at [1173, 441] on span "Approve" at bounding box center [1161, 438] width 46 height 12
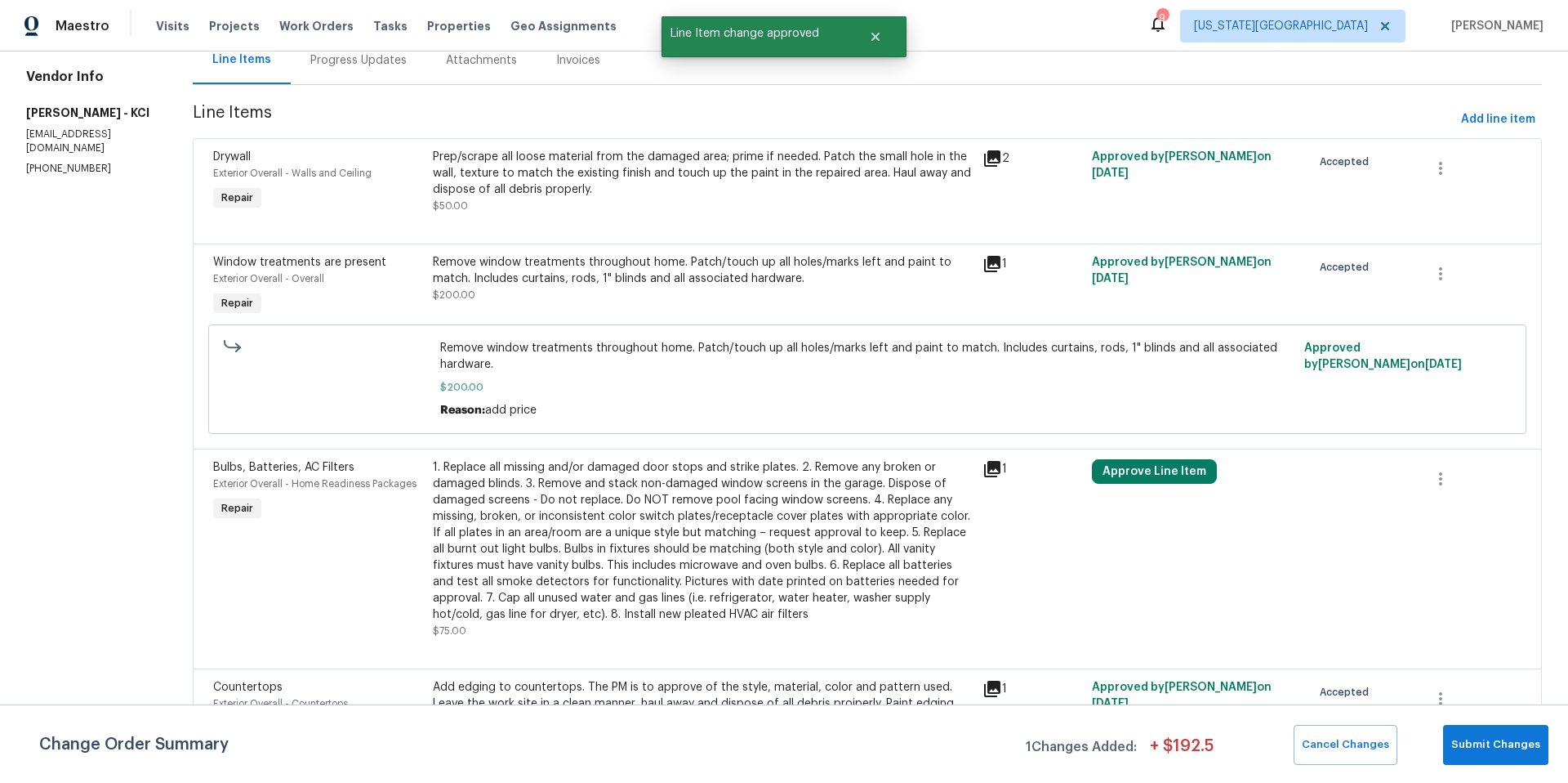
scroll to position [178, 0]
click at [1166, 475] on button "Approve Line Item" at bounding box center [1153, 468] width 125 height 25
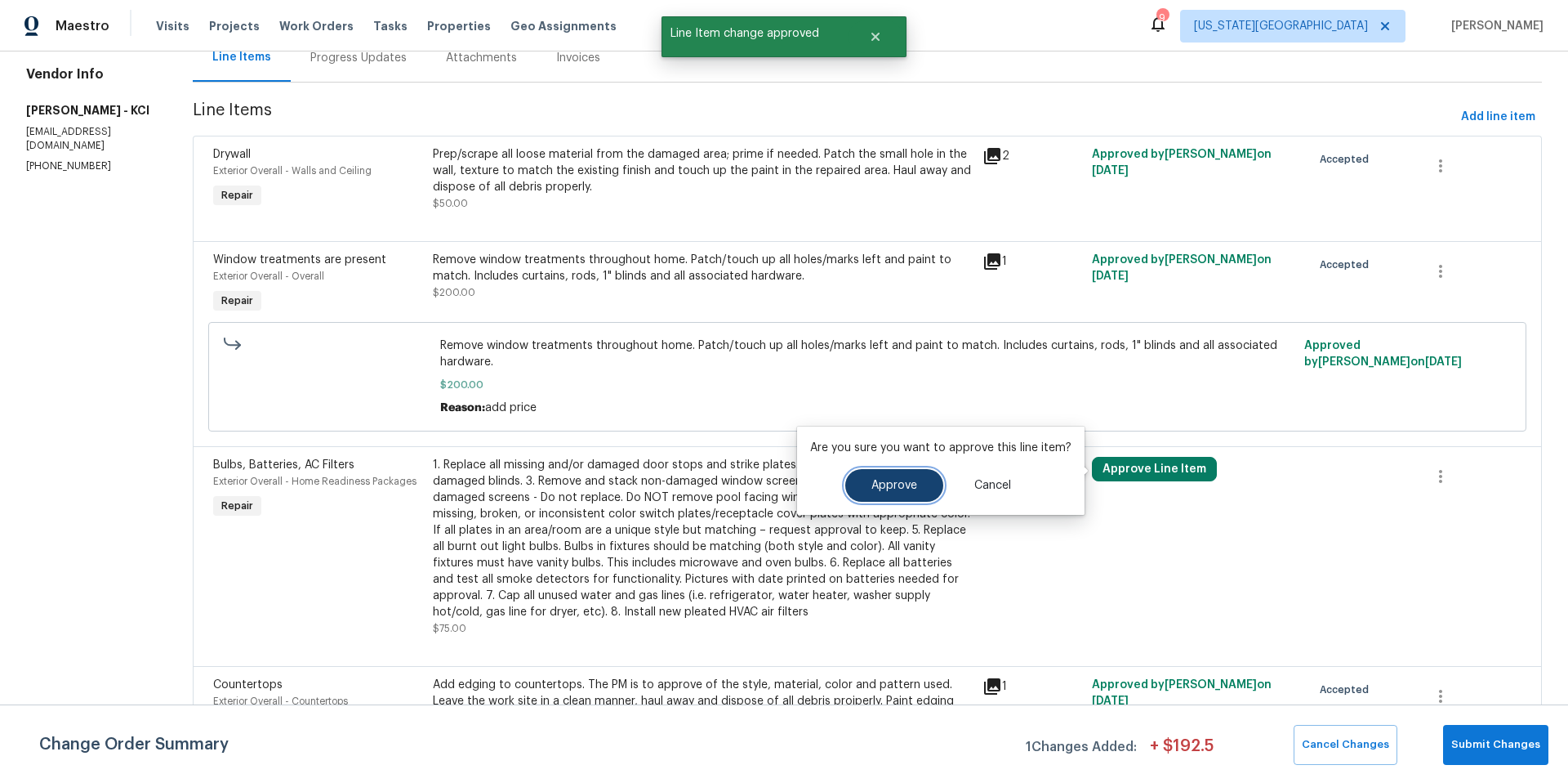
click at [892, 489] on span "Approve" at bounding box center [894, 486] width 46 height 12
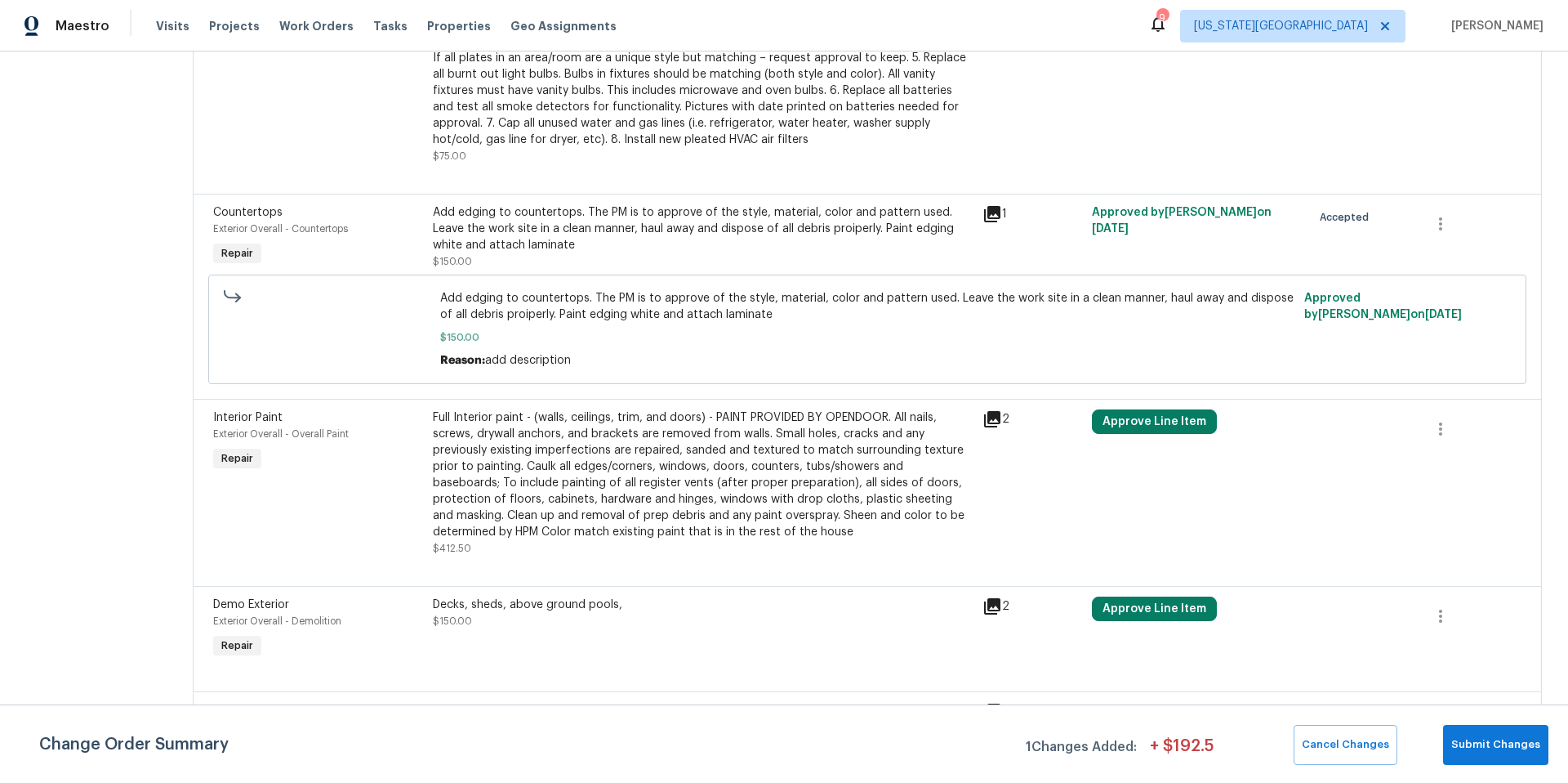
scroll to position [660, 0]
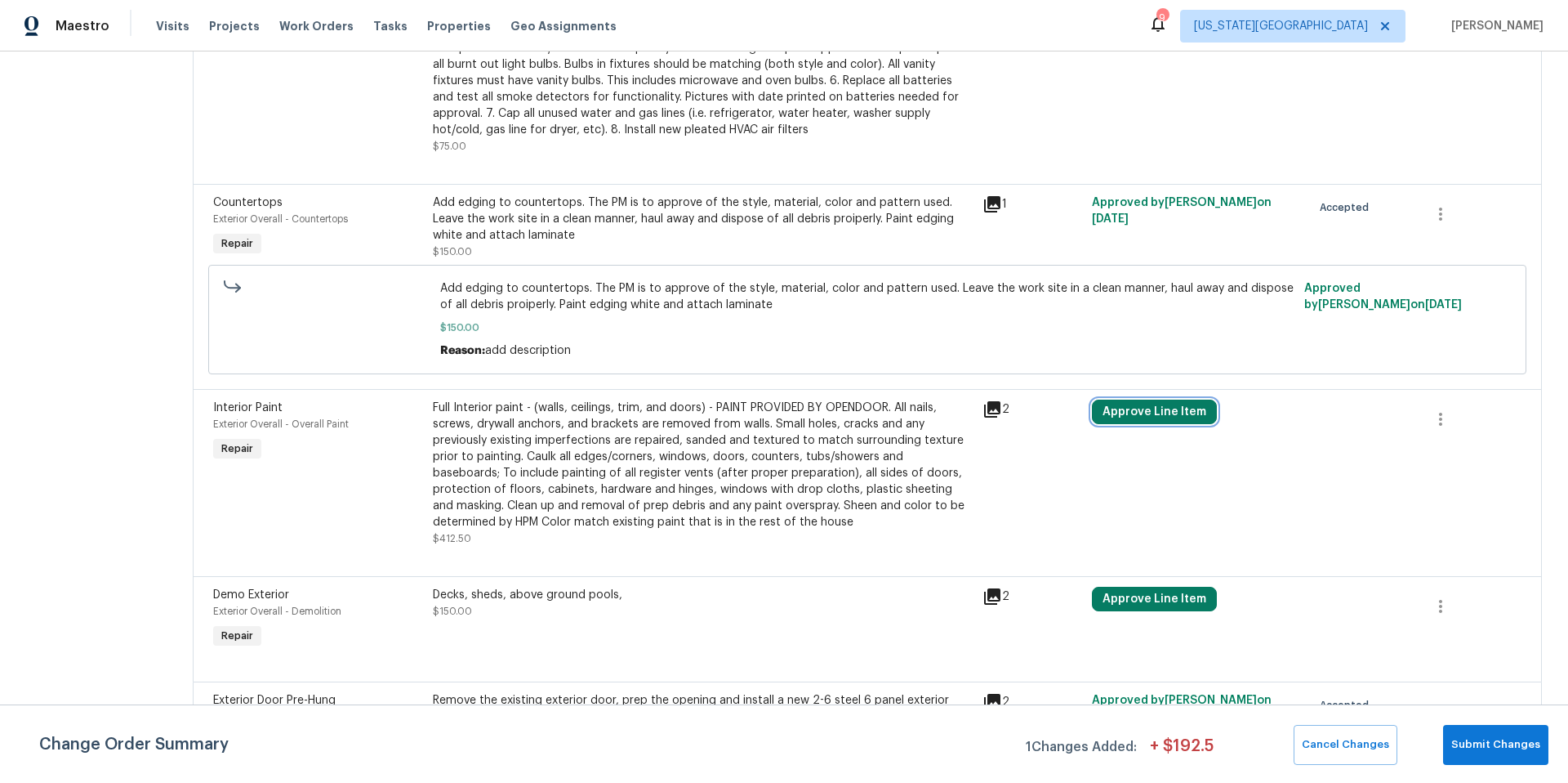
click at [1143, 412] on button "Approve Line Item" at bounding box center [1153, 411] width 125 height 25
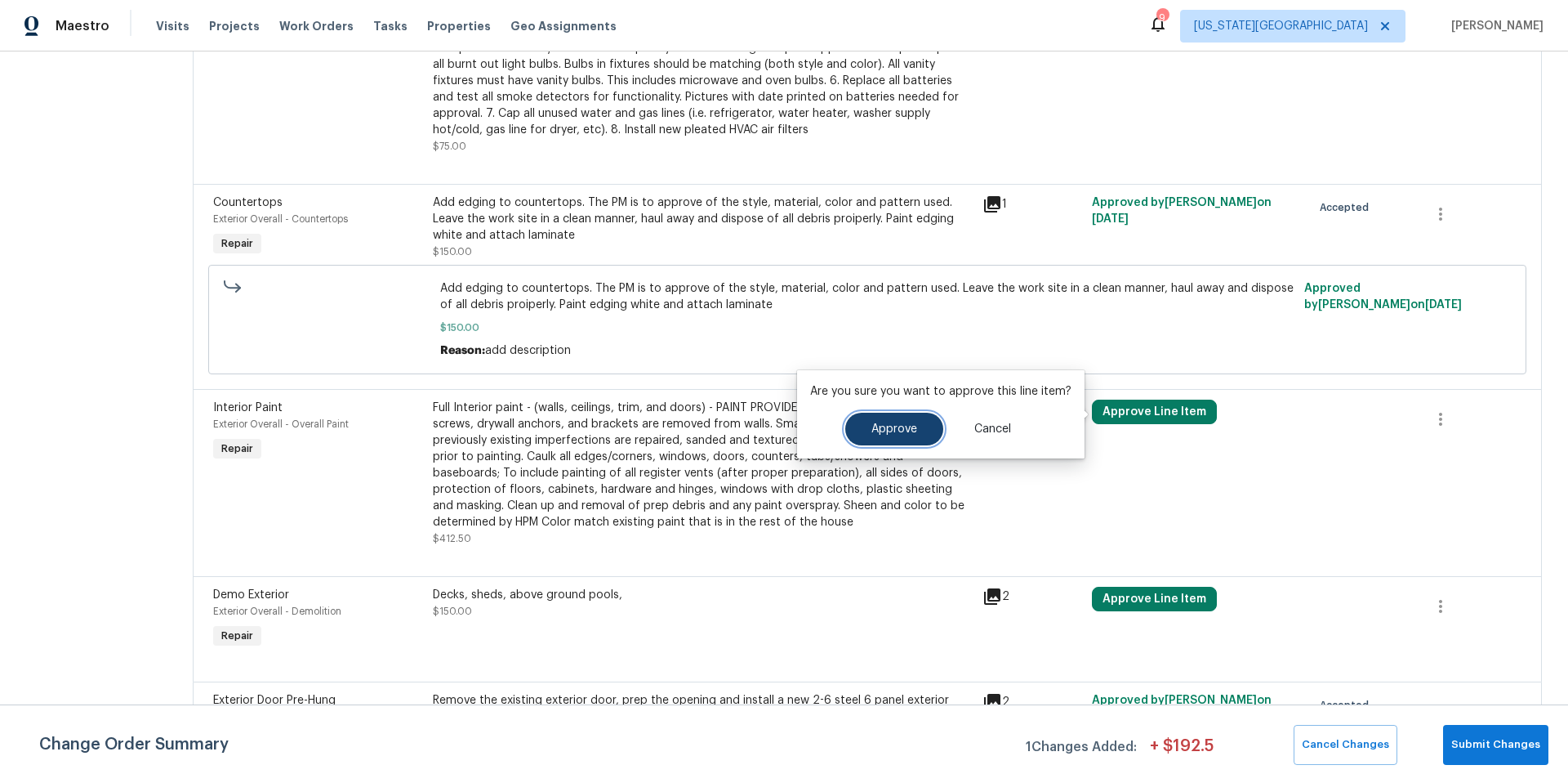
click at [908, 434] on span "Approve" at bounding box center [894, 429] width 46 height 12
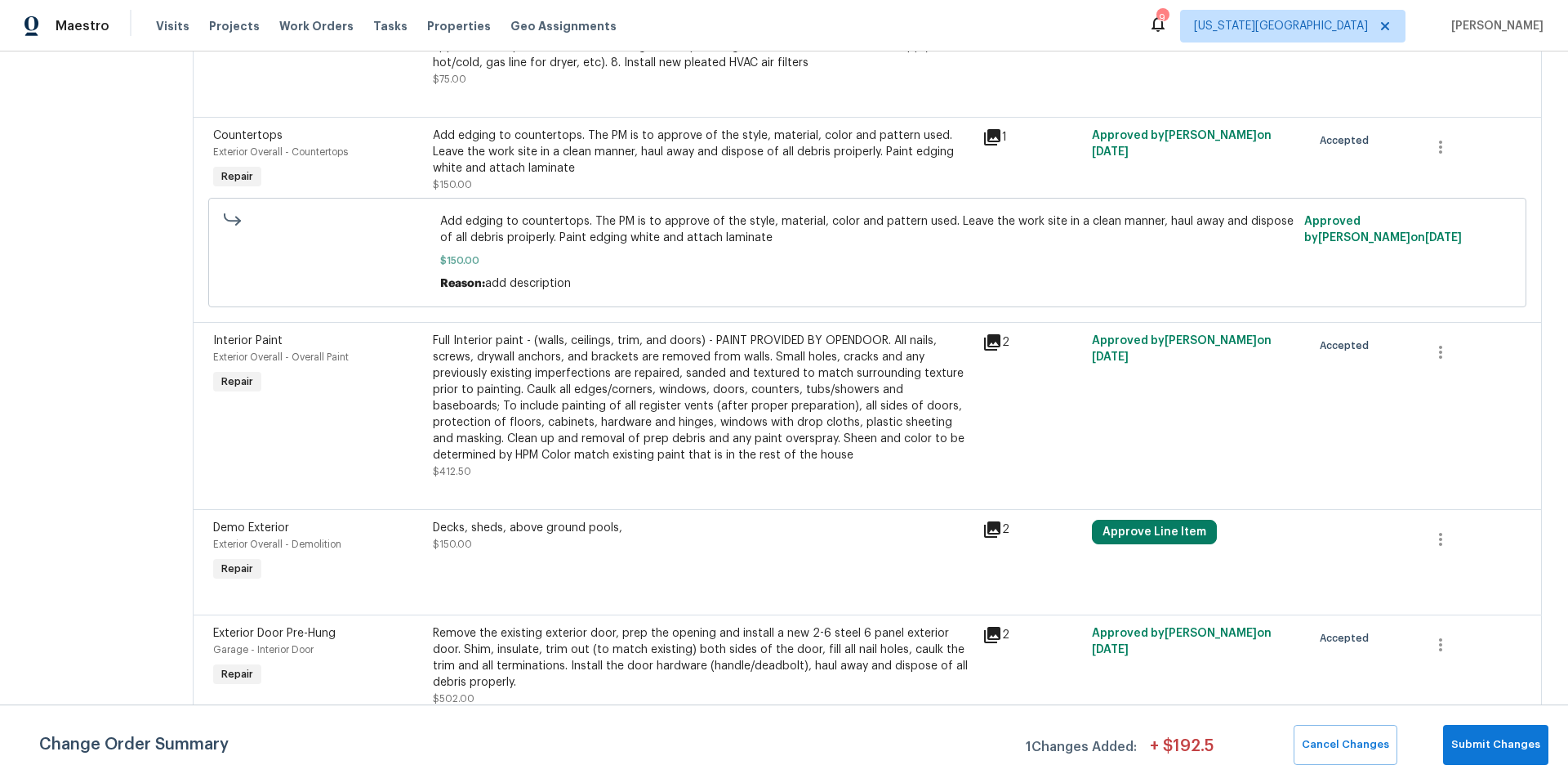
scroll to position [731, 0]
click at [635, 535] on div "Decks, sheds, above ground pools, $150.00" at bounding box center [702, 535] width 540 height 32
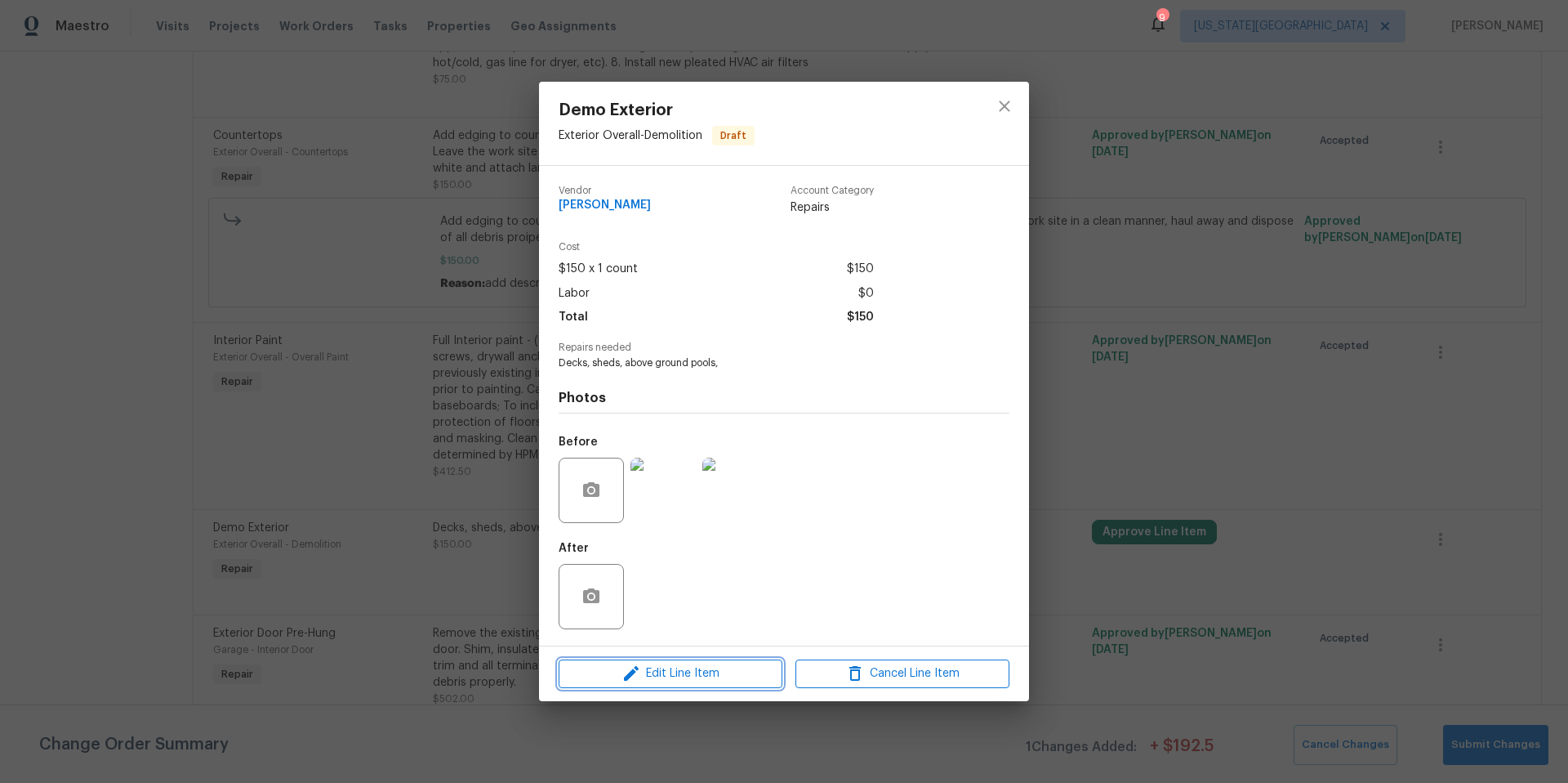
click at [641, 669] on icon "button" at bounding box center [631, 673] width 20 height 20
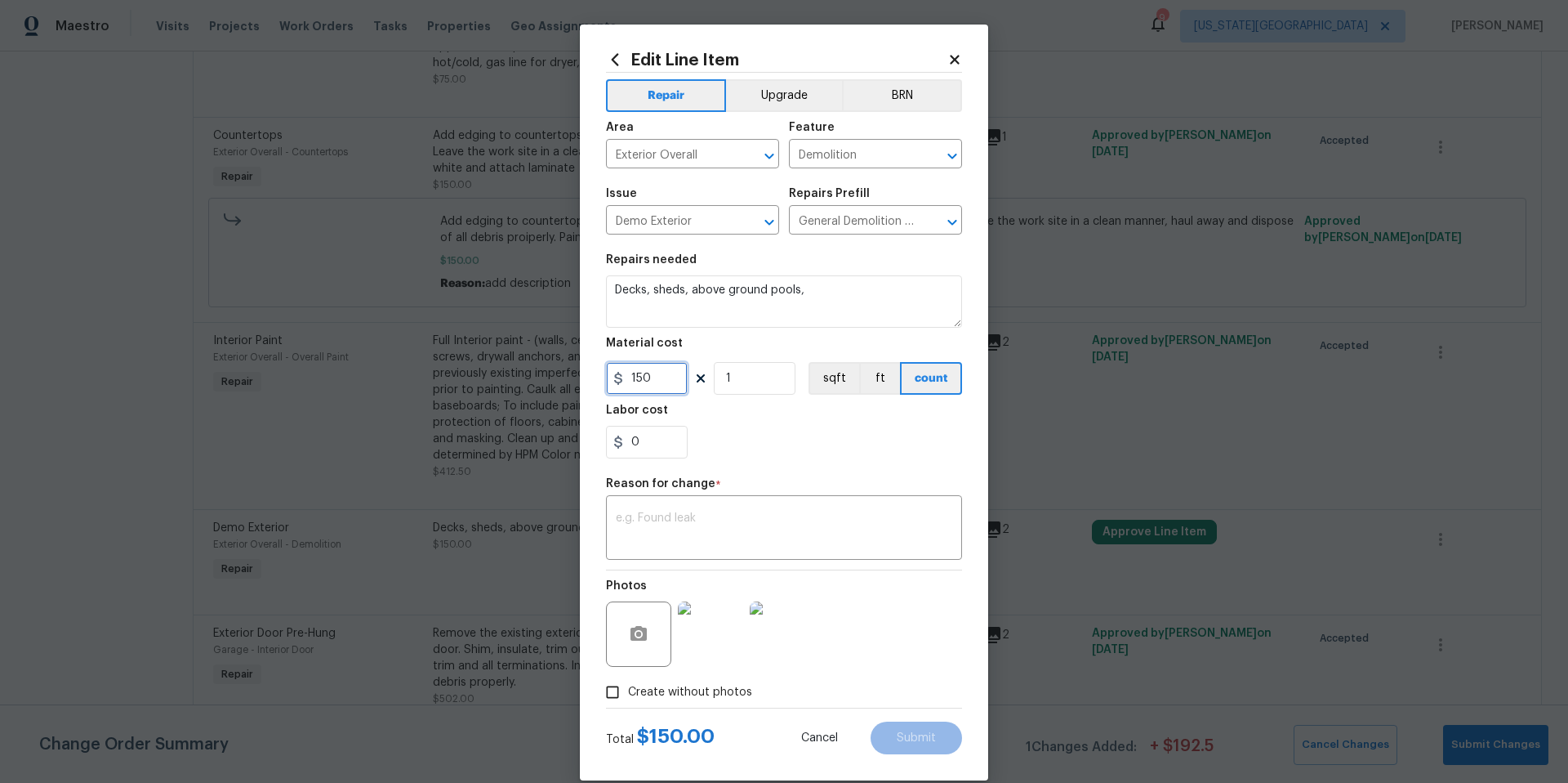
drag, startPoint x: 653, startPoint y: 387, endPoint x: 606, endPoint y: 383, distance: 47.2
click at [606, 383] on input "150" at bounding box center [646, 378] width 82 height 32
type input "450"
click at [663, 524] on textarea at bounding box center [784, 529] width 336 height 34
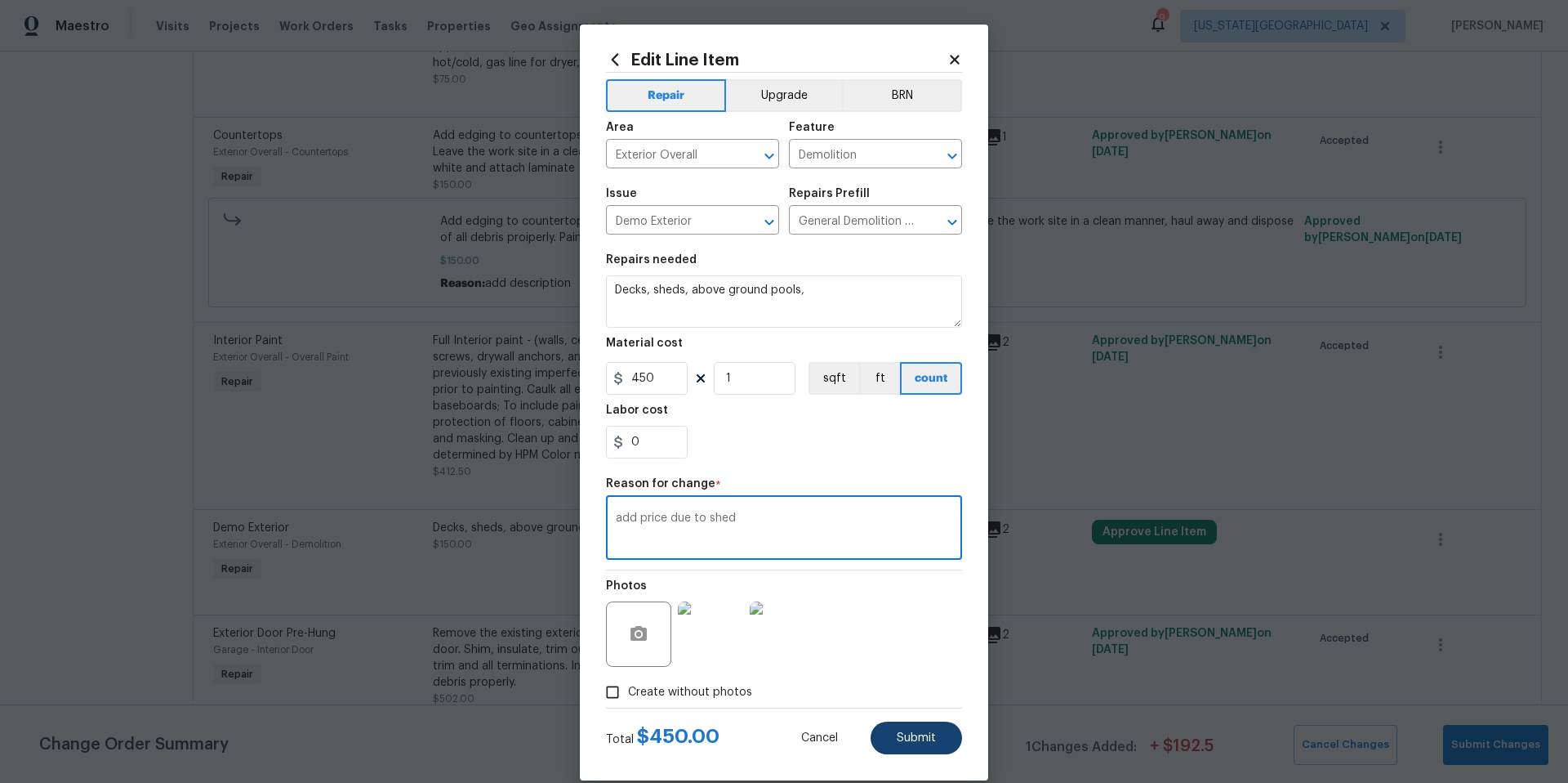
type textarea "add price due to shed"
click at [894, 734] on button "Submit" at bounding box center [915, 737] width 91 height 32
type input "150"
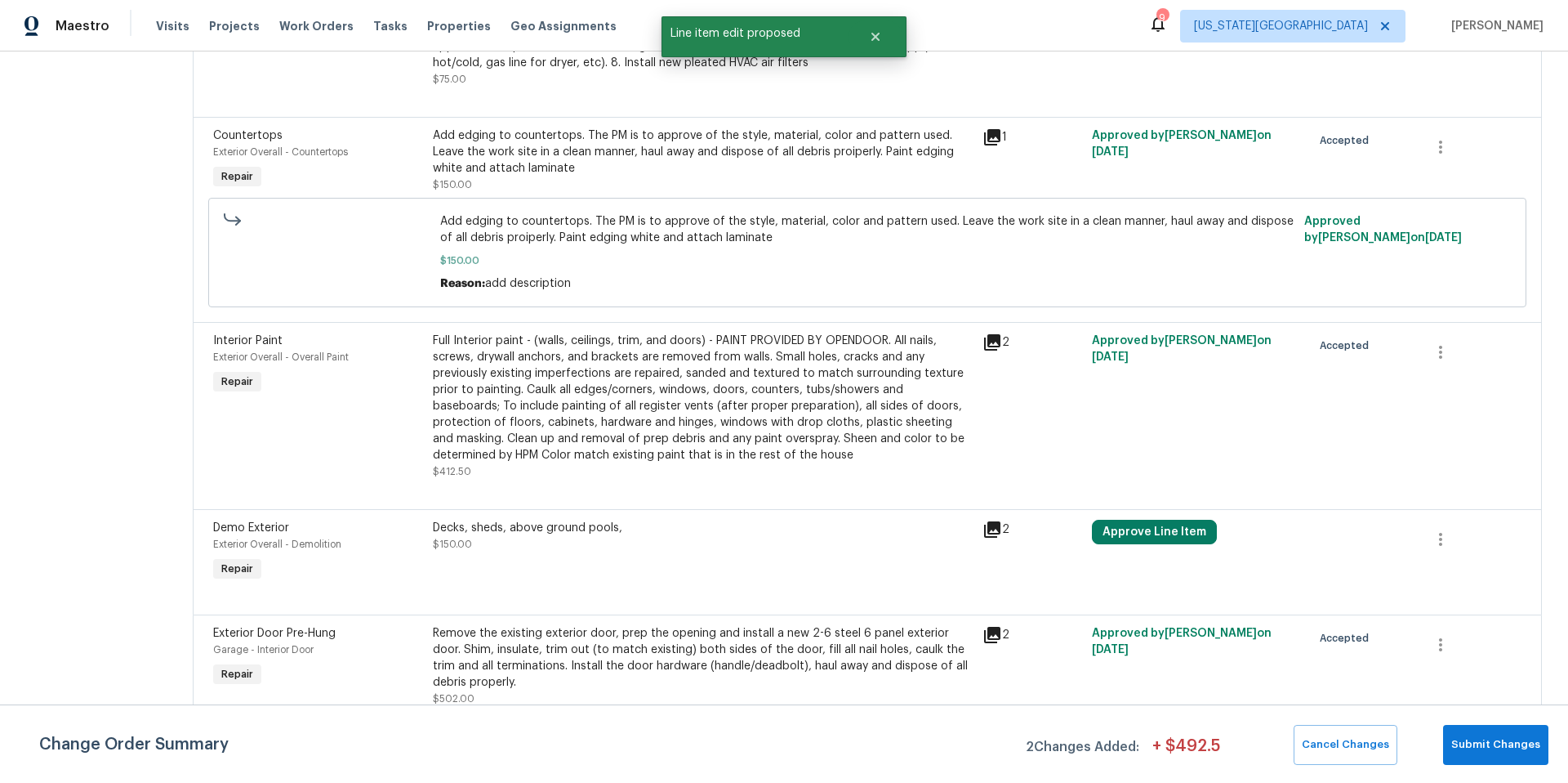
scroll to position [0, 0]
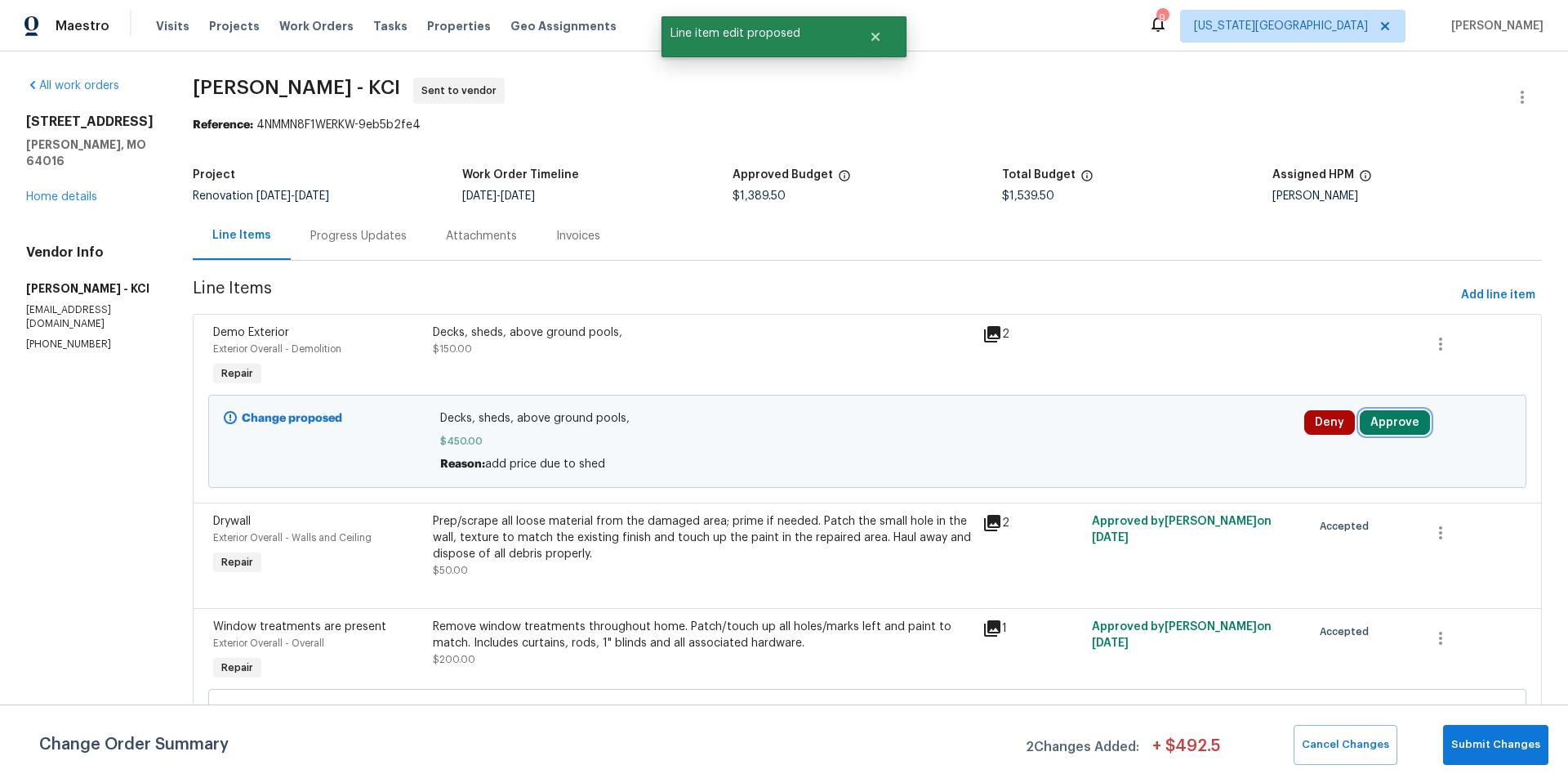
click at [1385, 424] on button "Approve" at bounding box center [1394, 422] width 70 height 25
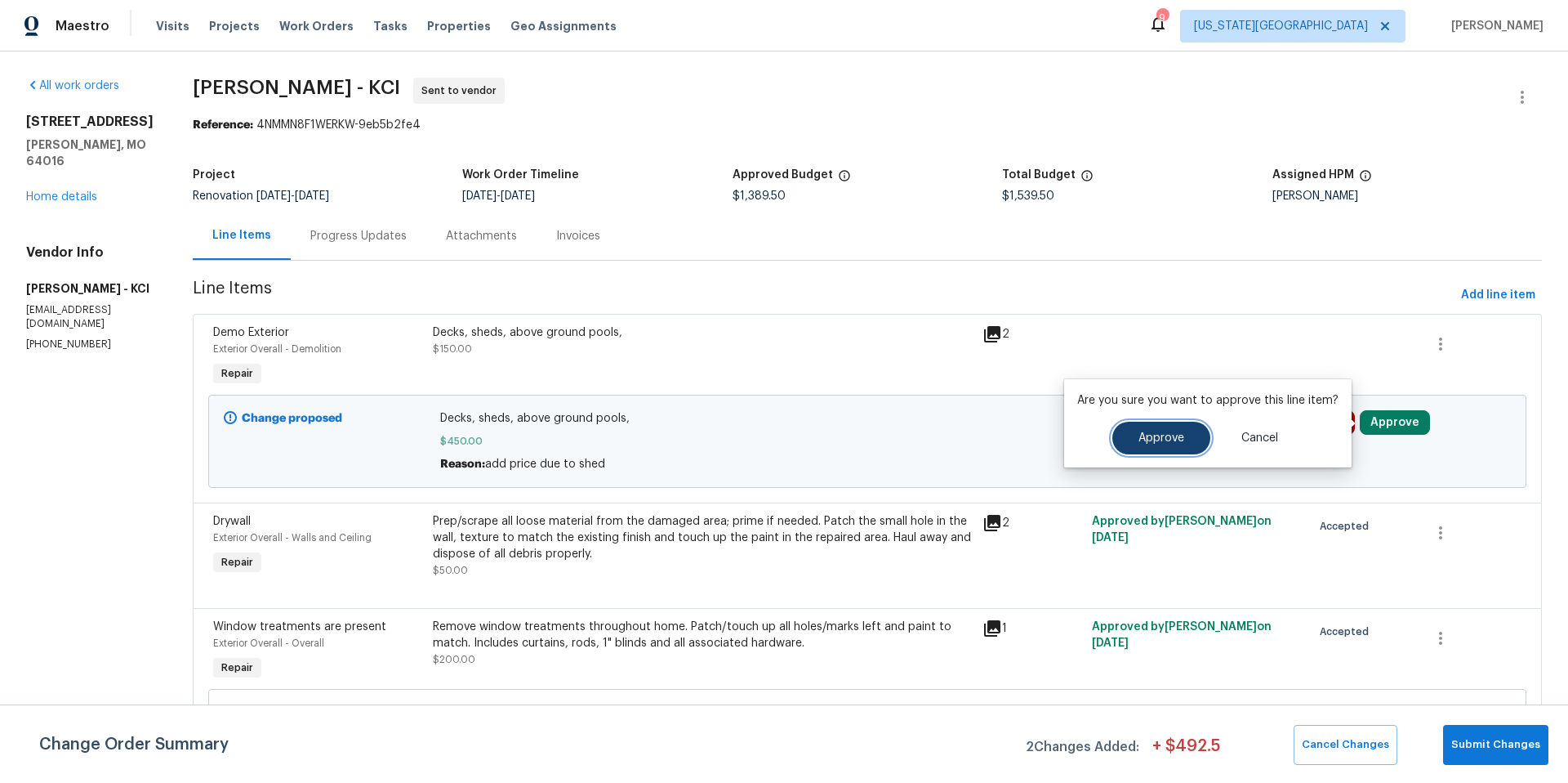
click at [1181, 441] on button "Approve" at bounding box center [1161, 438] width 98 height 32
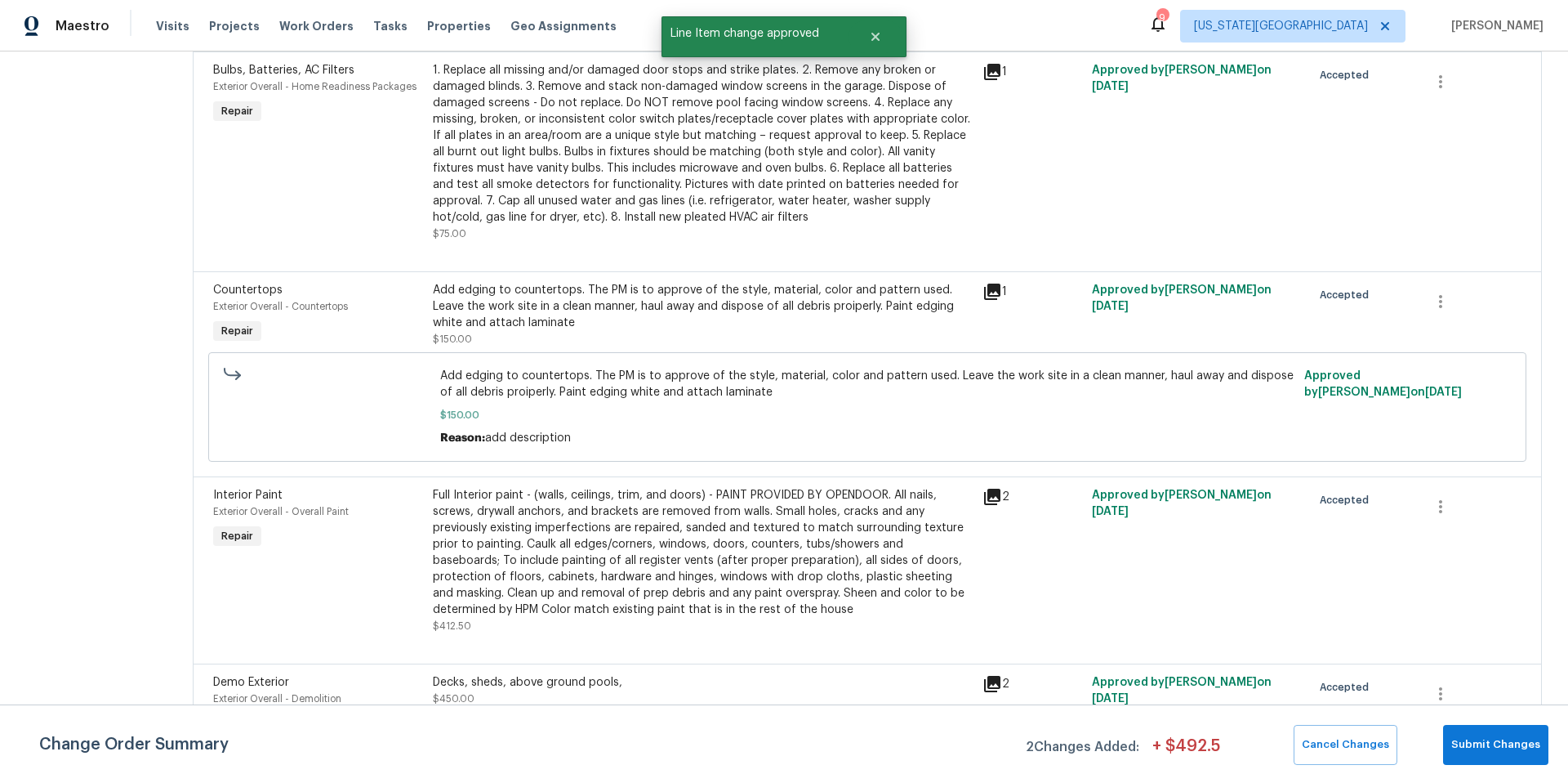
scroll to position [600, 0]
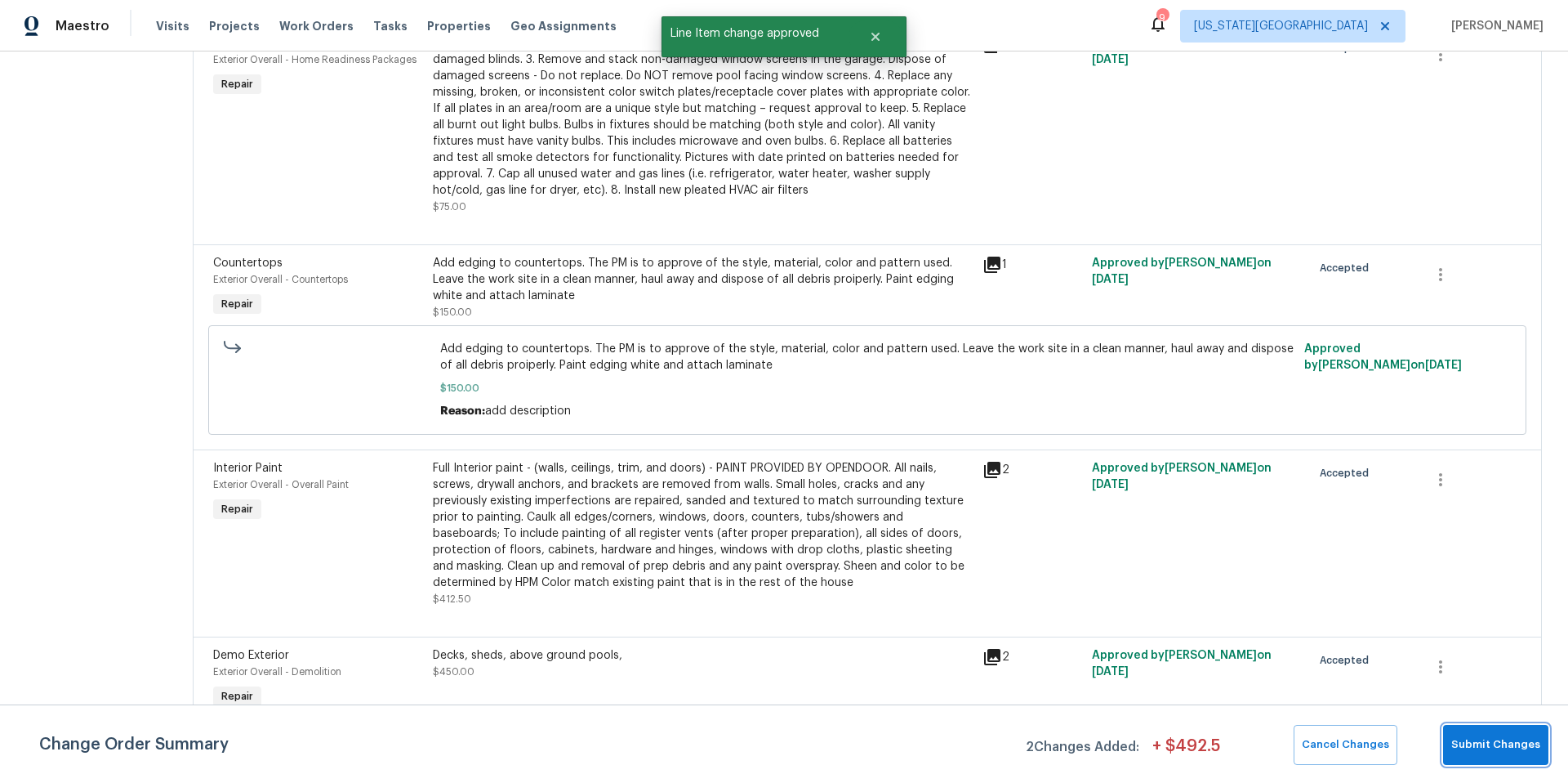
click at [1489, 744] on span "Submit Changes" at bounding box center [1495, 744] width 89 height 19
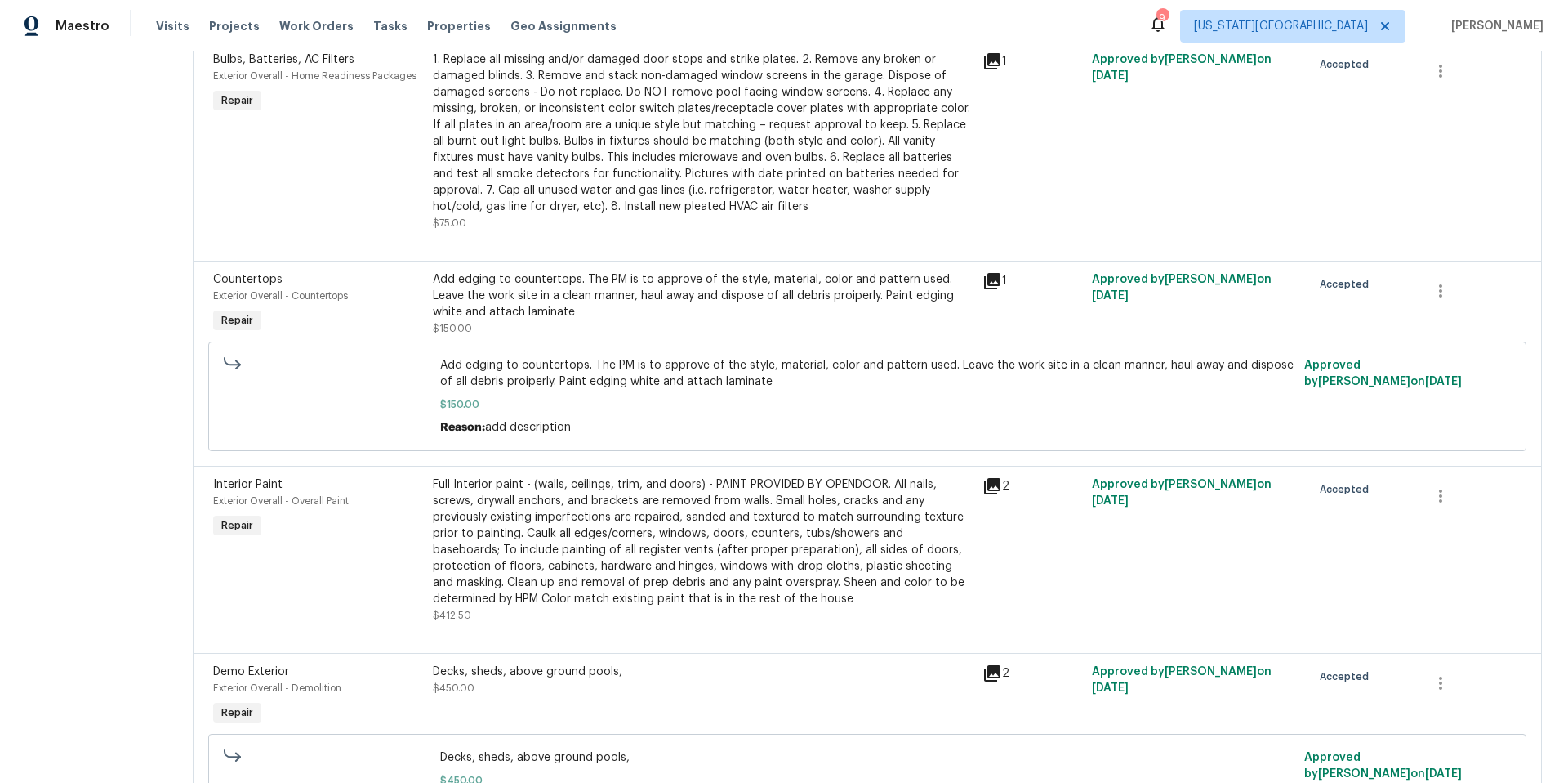
scroll to position [814, 0]
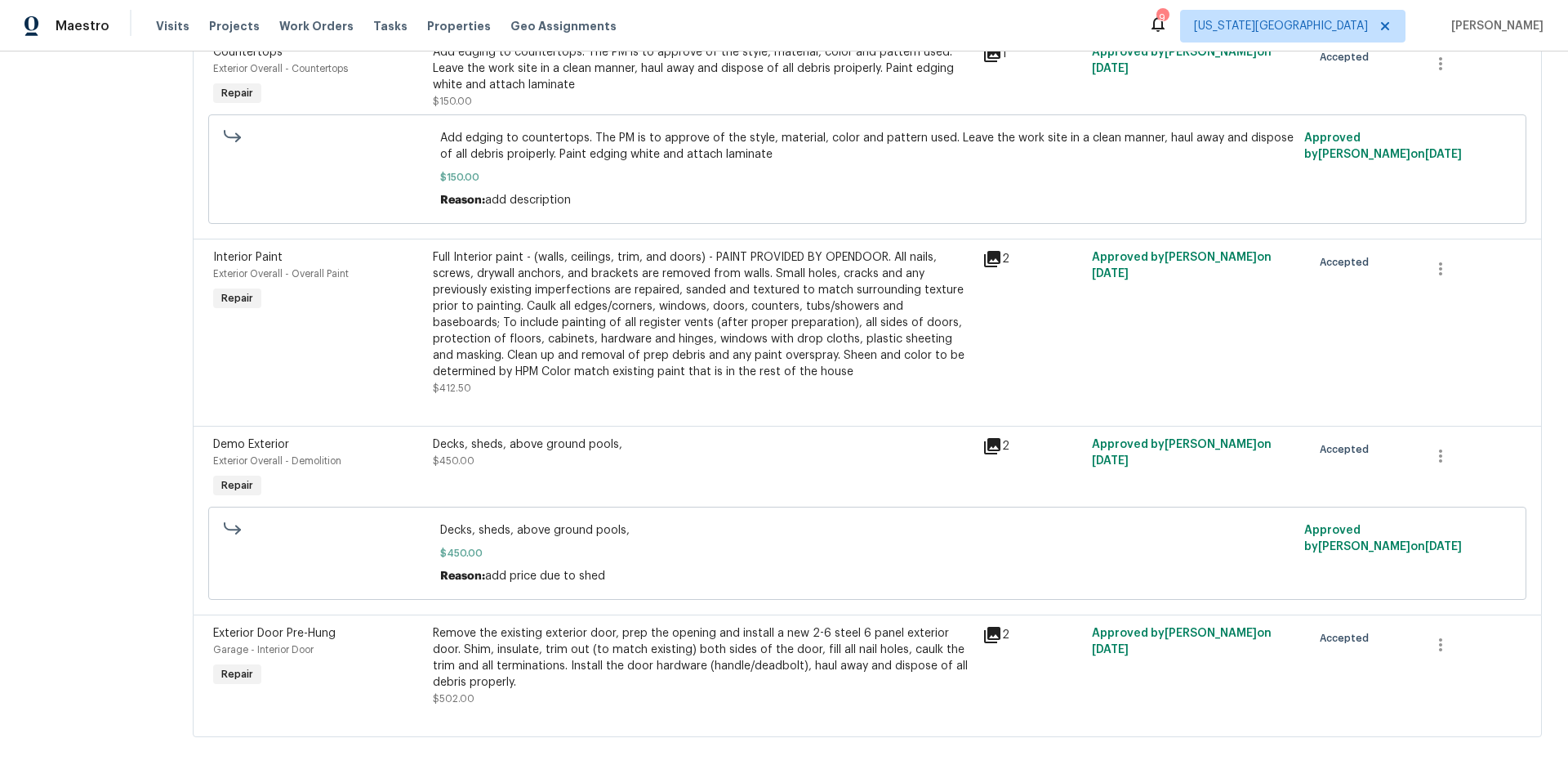
click at [784, 647] on div "Remove the existing exterior door, prep the opening and install a new 2-6 steel…" at bounding box center [702, 657] width 540 height 65
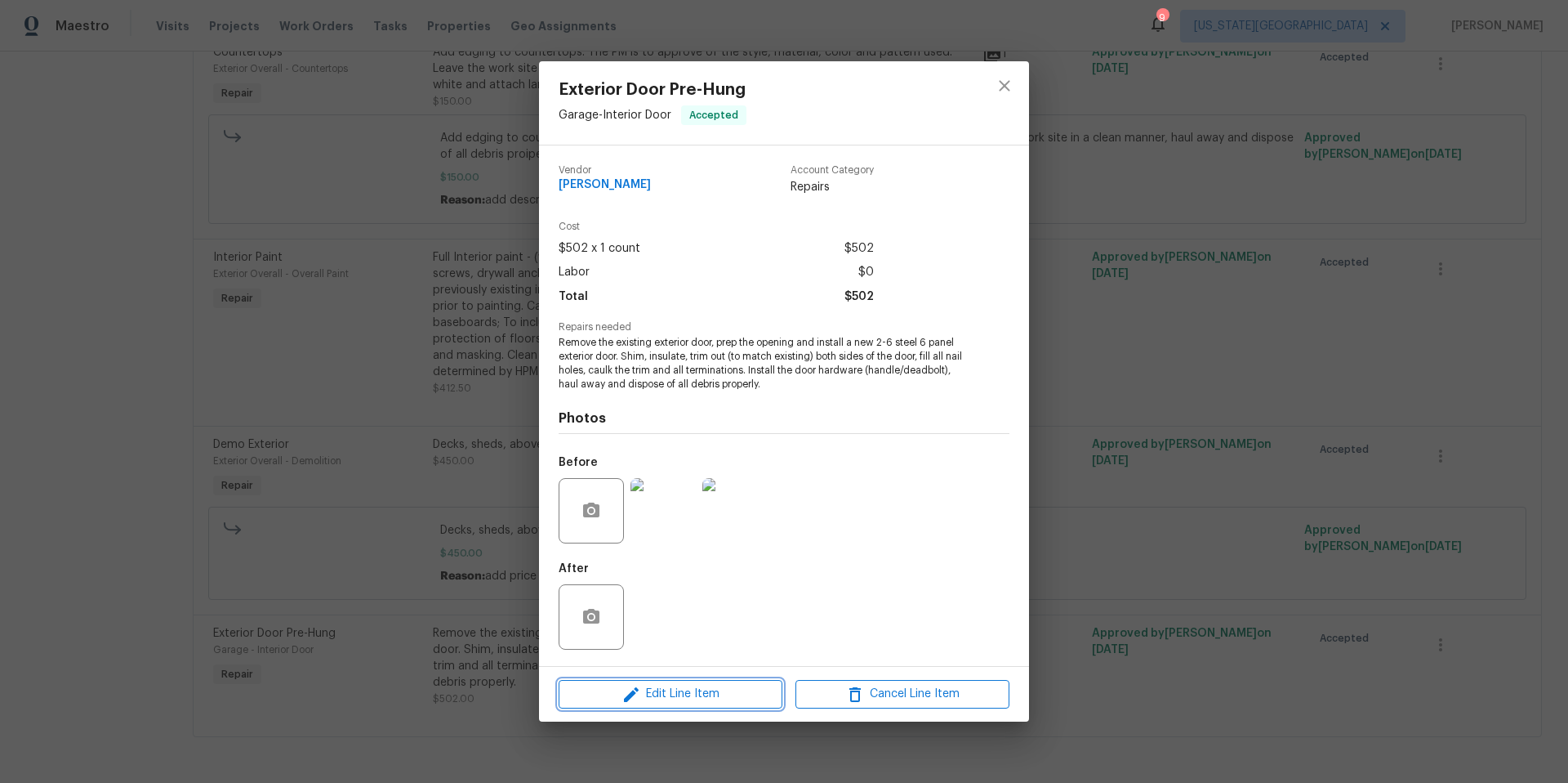
click at [677, 701] on span "Edit Line Item" at bounding box center [670, 693] width 214 height 21
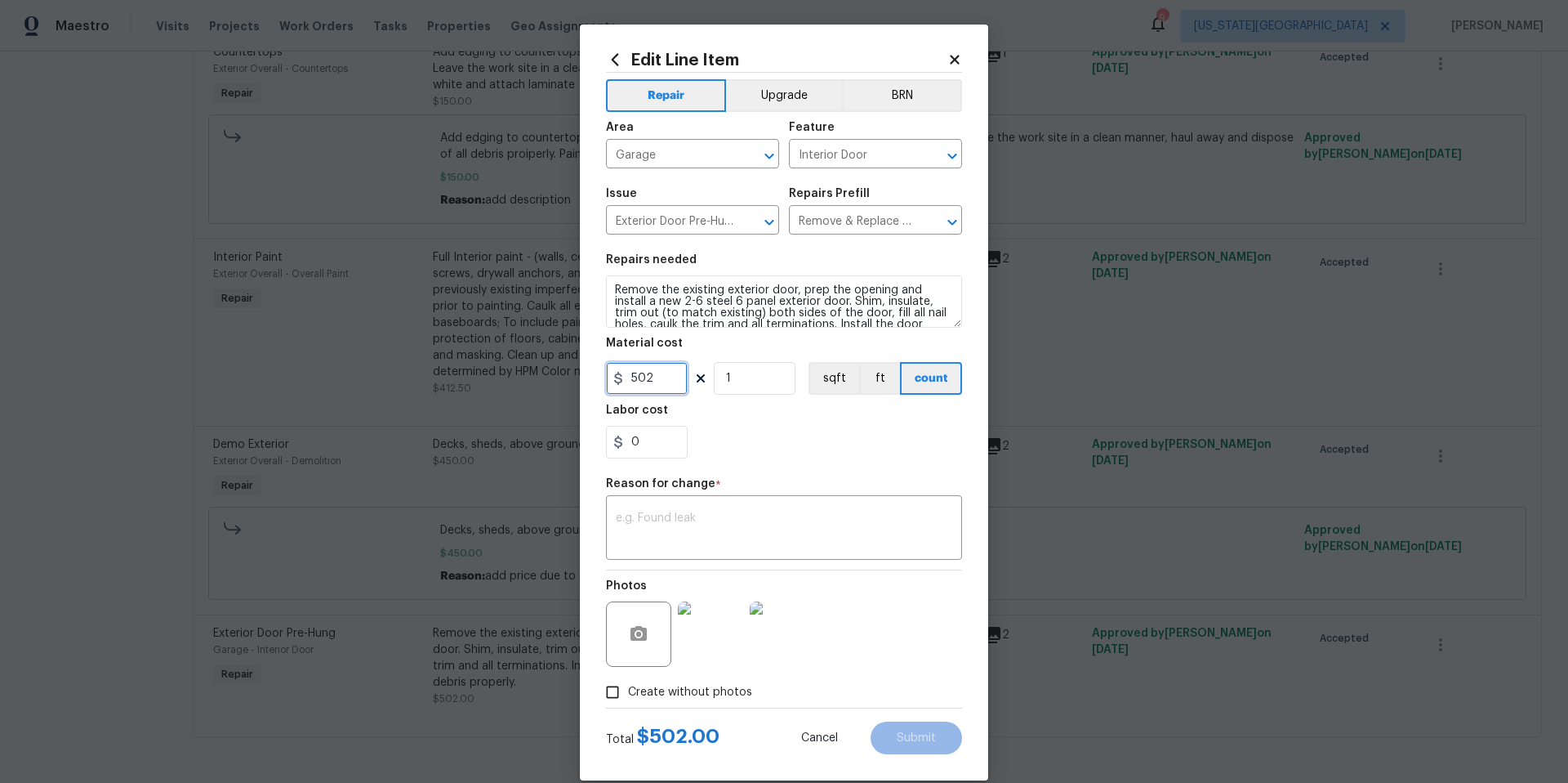
drag, startPoint x: 668, startPoint y: 374, endPoint x: 605, endPoint y: 373, distance: 63.0
click at [605, 373] on div "Edit Line Item Repair Upgrade BRN Area Garage ​ Feature Interior Door ​ Issue E…" at bounding box center [784, 402] width 408 height 755
type input "675"
click at [667, 528] on textarea at bounding box center [784, 529] width 336 height 34
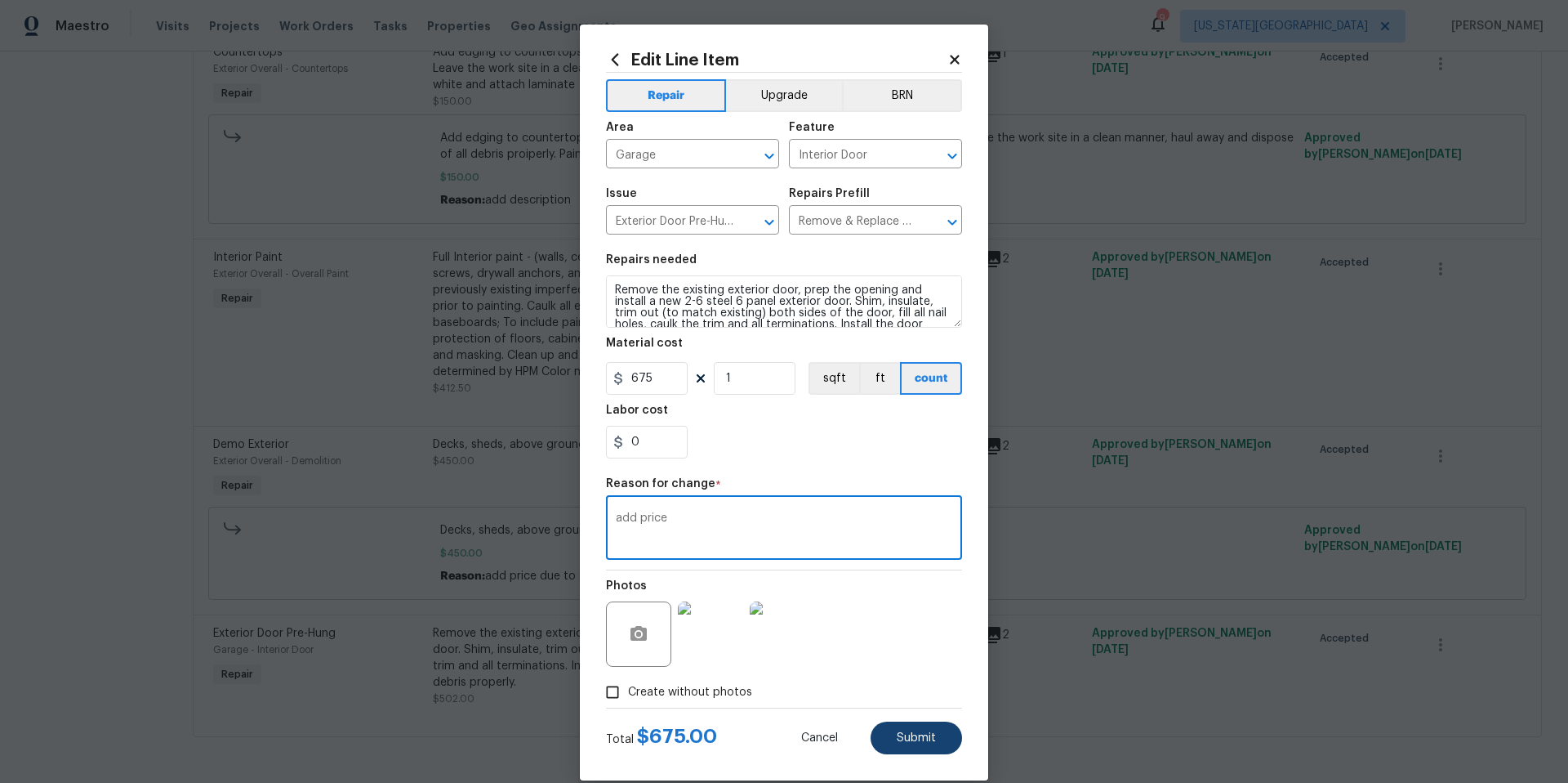
type textarea "add price"
click at [917, 743] on span "Submit" at bounding box center [916, 738] width 39 height 12
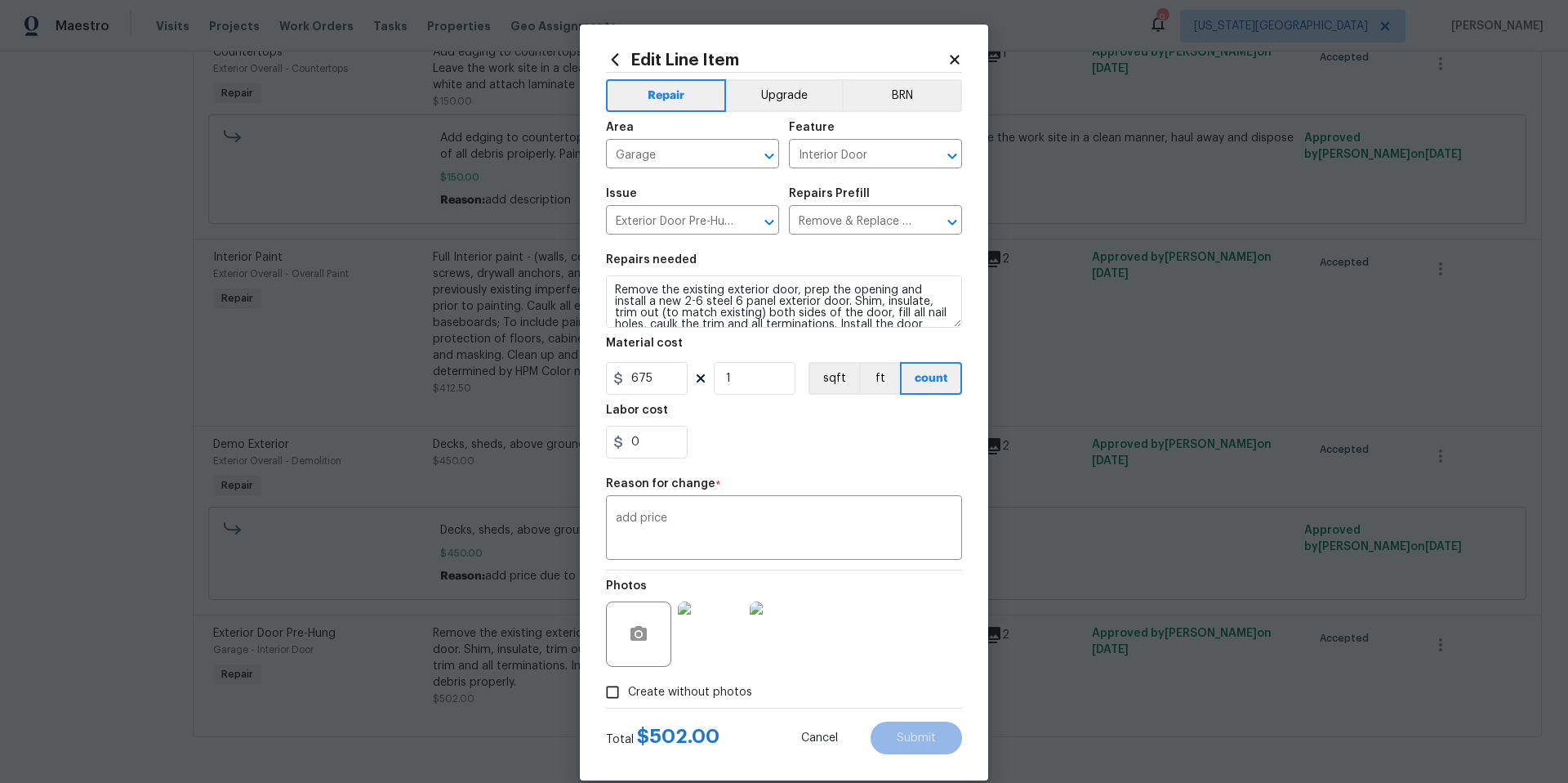
type input "502"
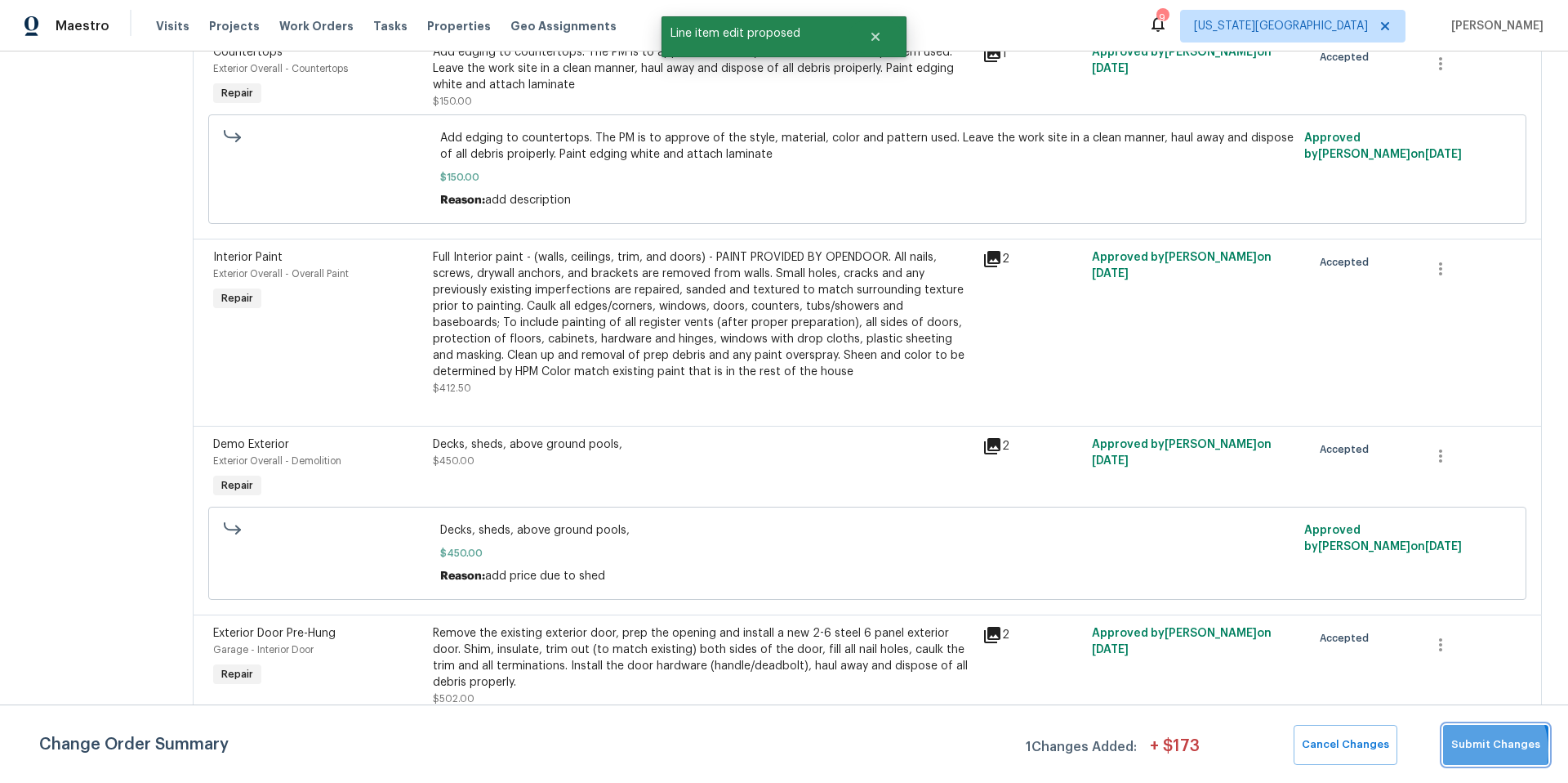
click at [1472, 750] on span "Submit Changes" at bounding box center [1495, 744] width 89 height 19
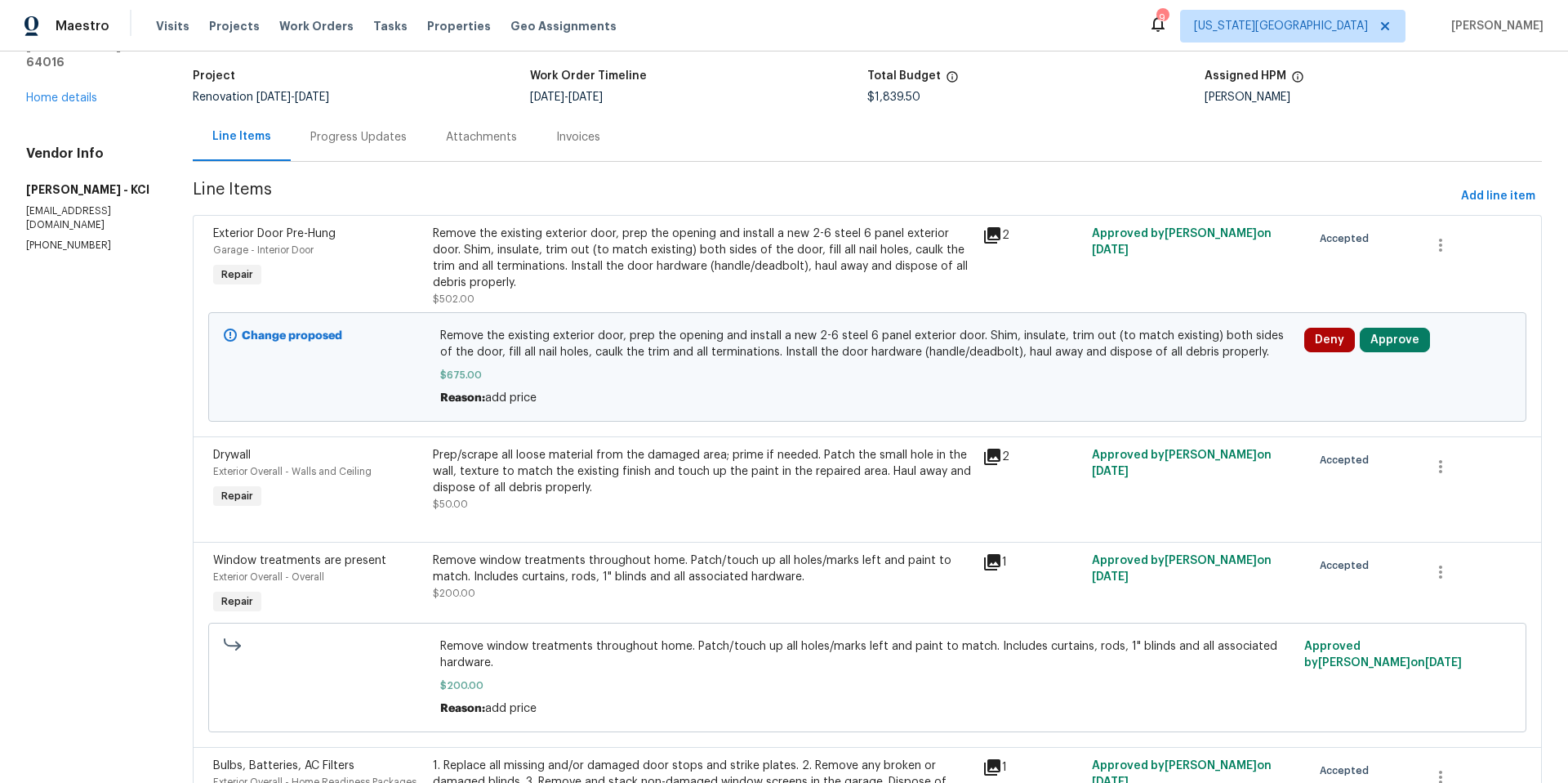
scroll to position [0, 0]
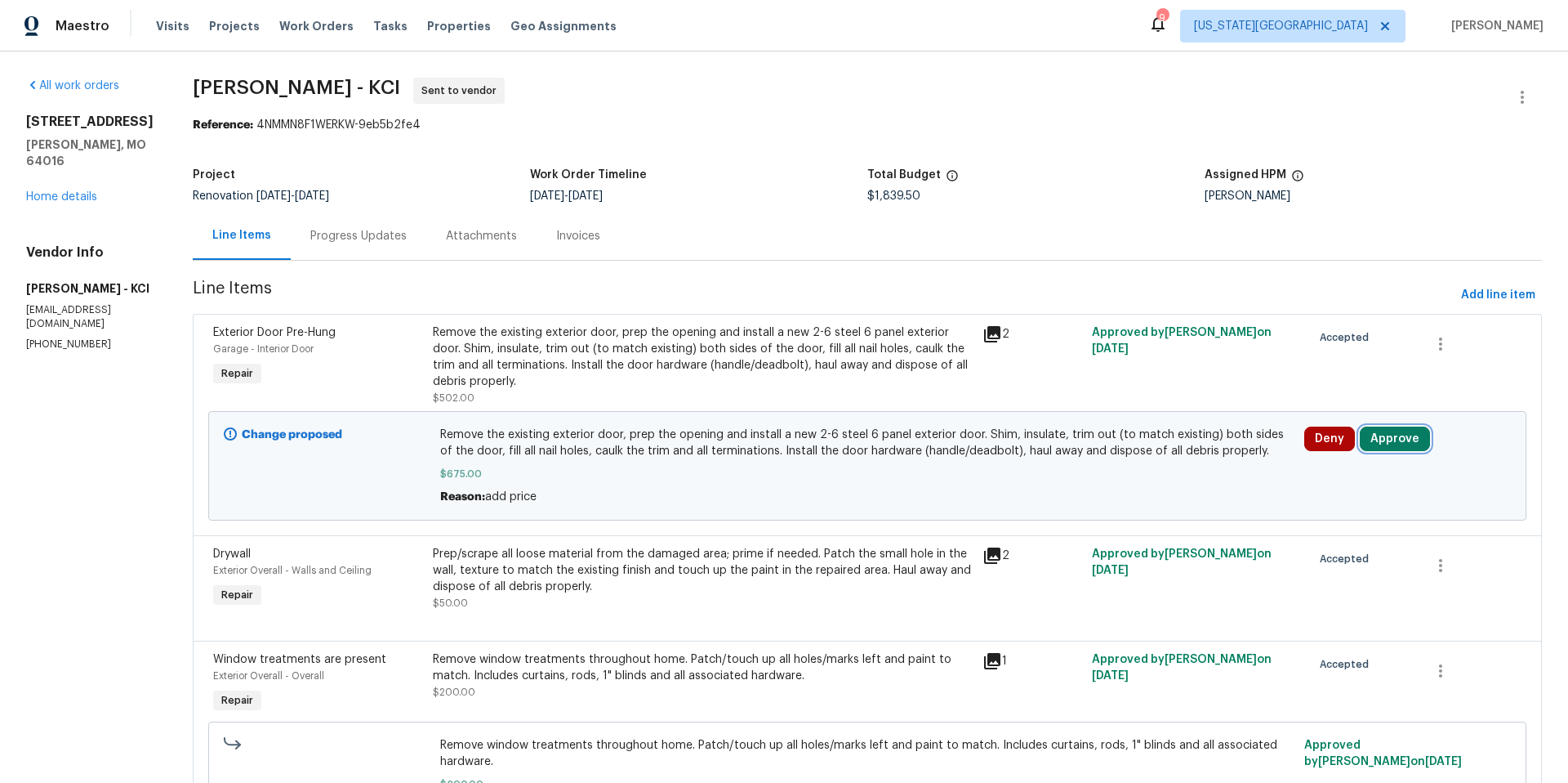
click at [1398, 447] on button "Approve" at bounding box center [1394, 439] width 70 height 25
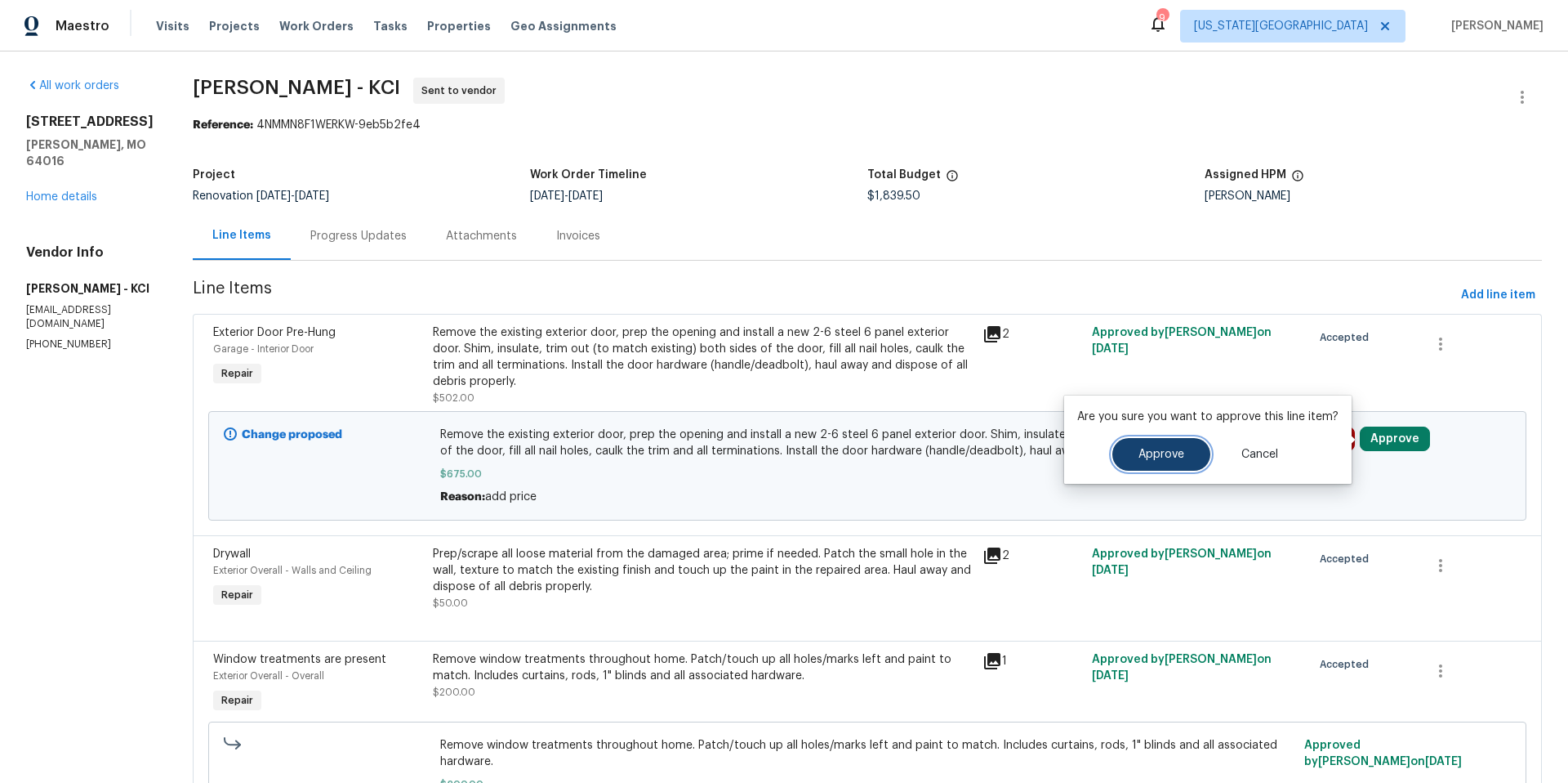
click at [1179, 467] on button "Approve" at bounding box center [1161, 453] width 98 height 32
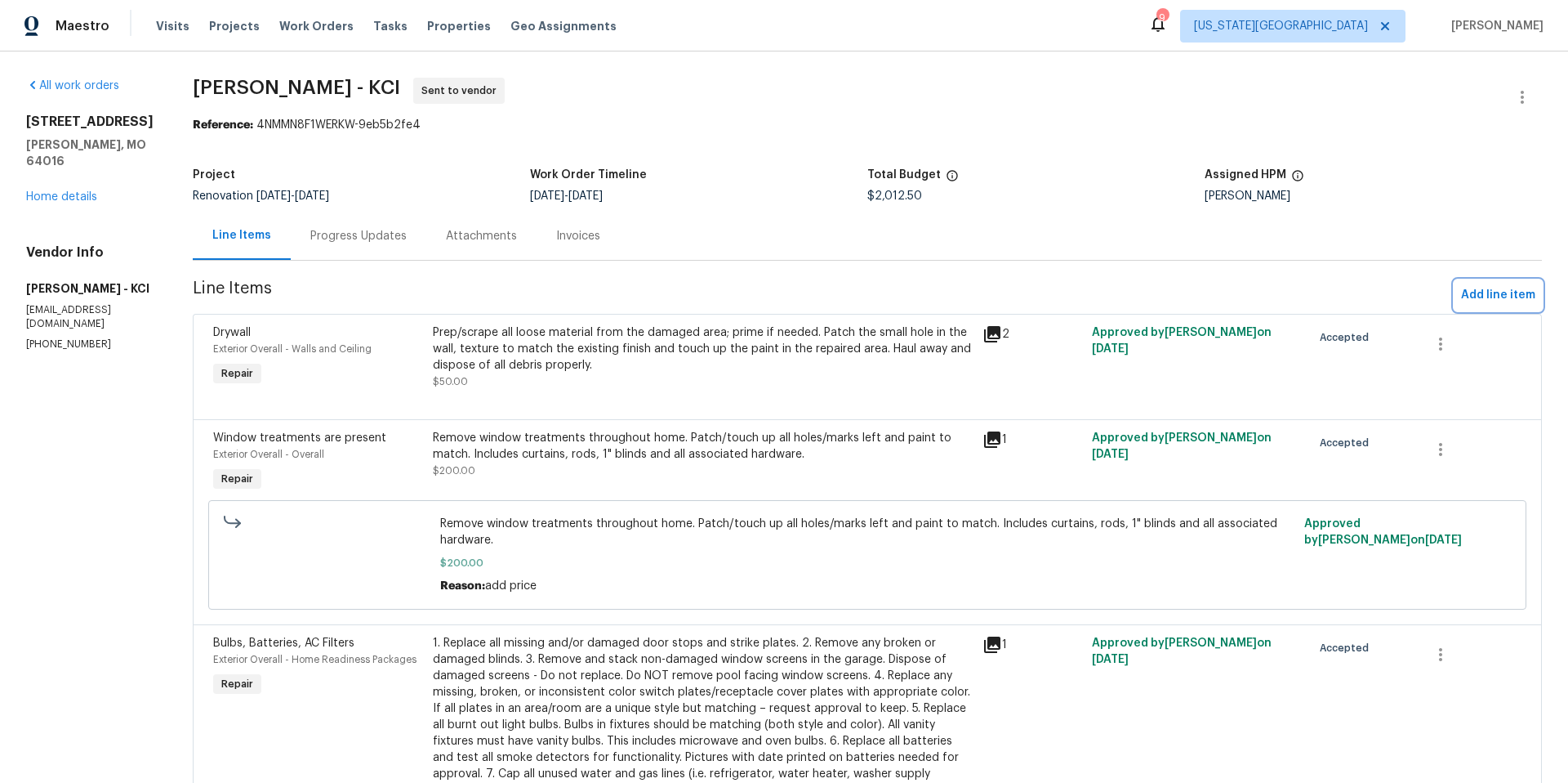
click at [1476, 293] on span "Add line item" at bounding box center [1498, 295] width 75 height 21
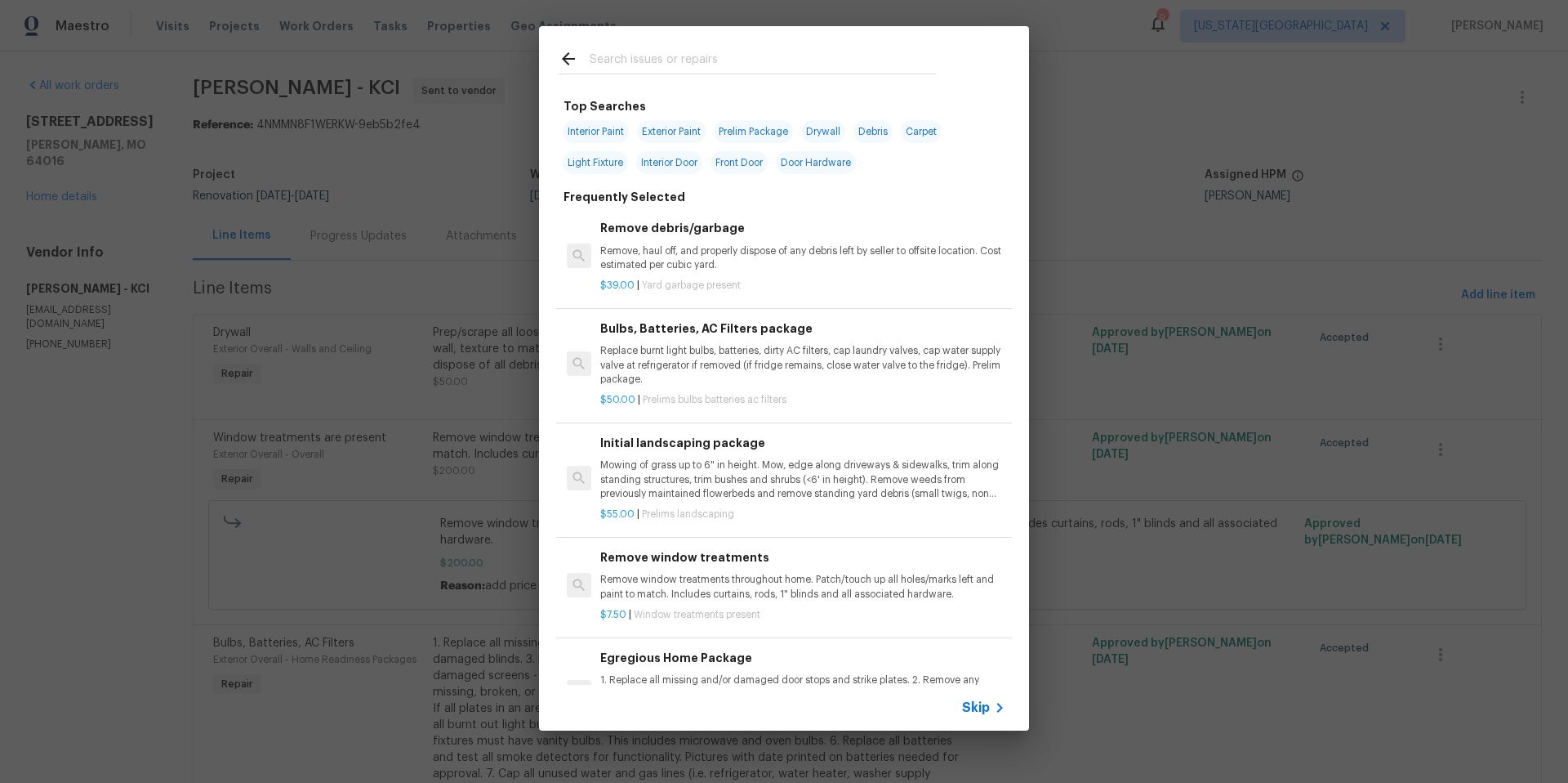
click at [628, 52] on input "text" at bounding box center [763, 61] width 346 height 25
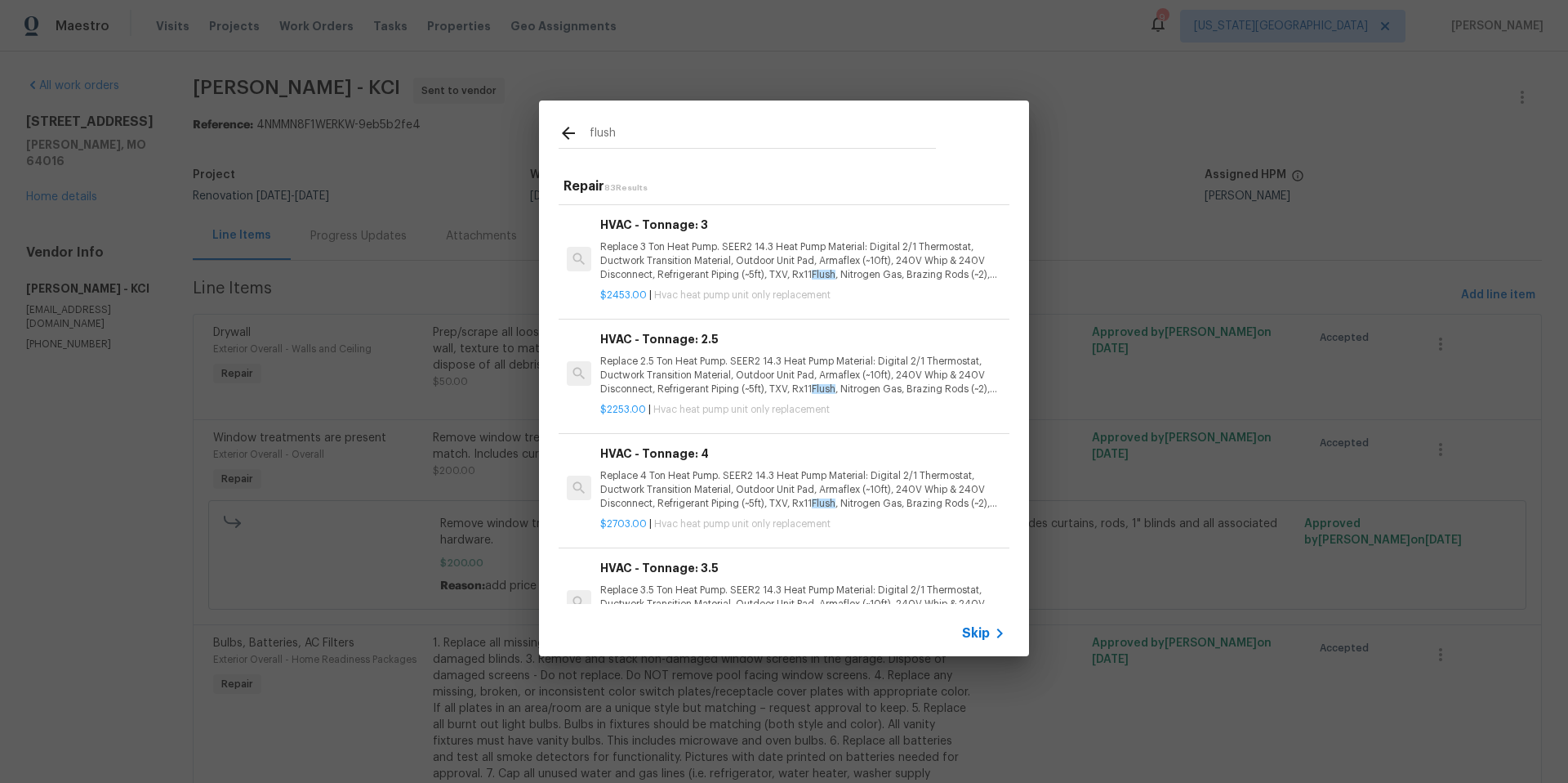
scroll to position [2382, 0]
click at [626, 113] on div "flush" at bounding box center [747, 133] width 417 height 65
drag, startPoint x: 624, startPoint y: 134, endPoint x: 562, endPoint y: 128, distance: 62.3
click at [563, 129] on div "flush" at bounding box center [747, 135] width 377 height 25
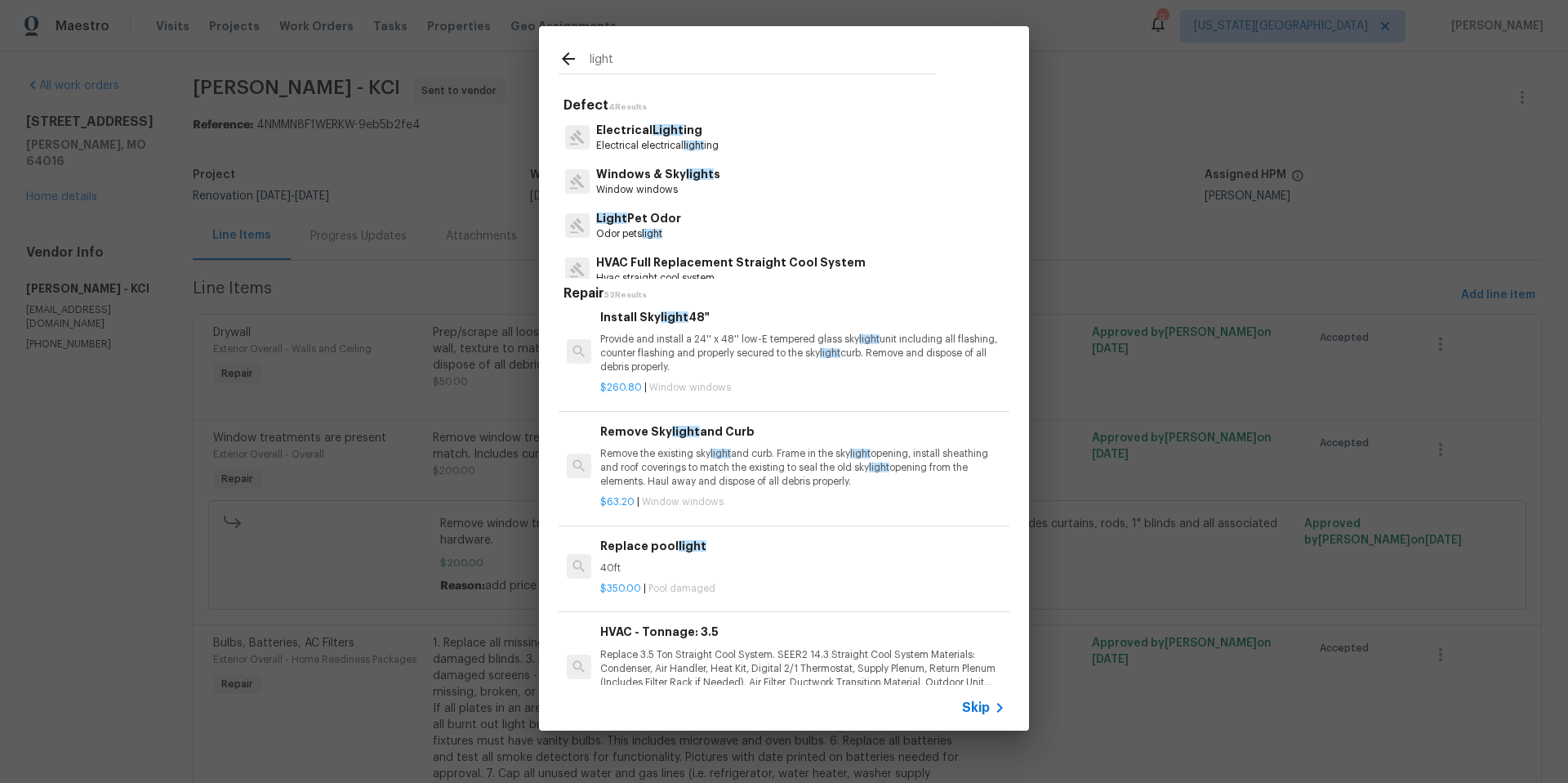
type input "light"
click at [620, 140] on p "Electrical electrical light ing" at bounding box center [657, 146] width 123 height 14
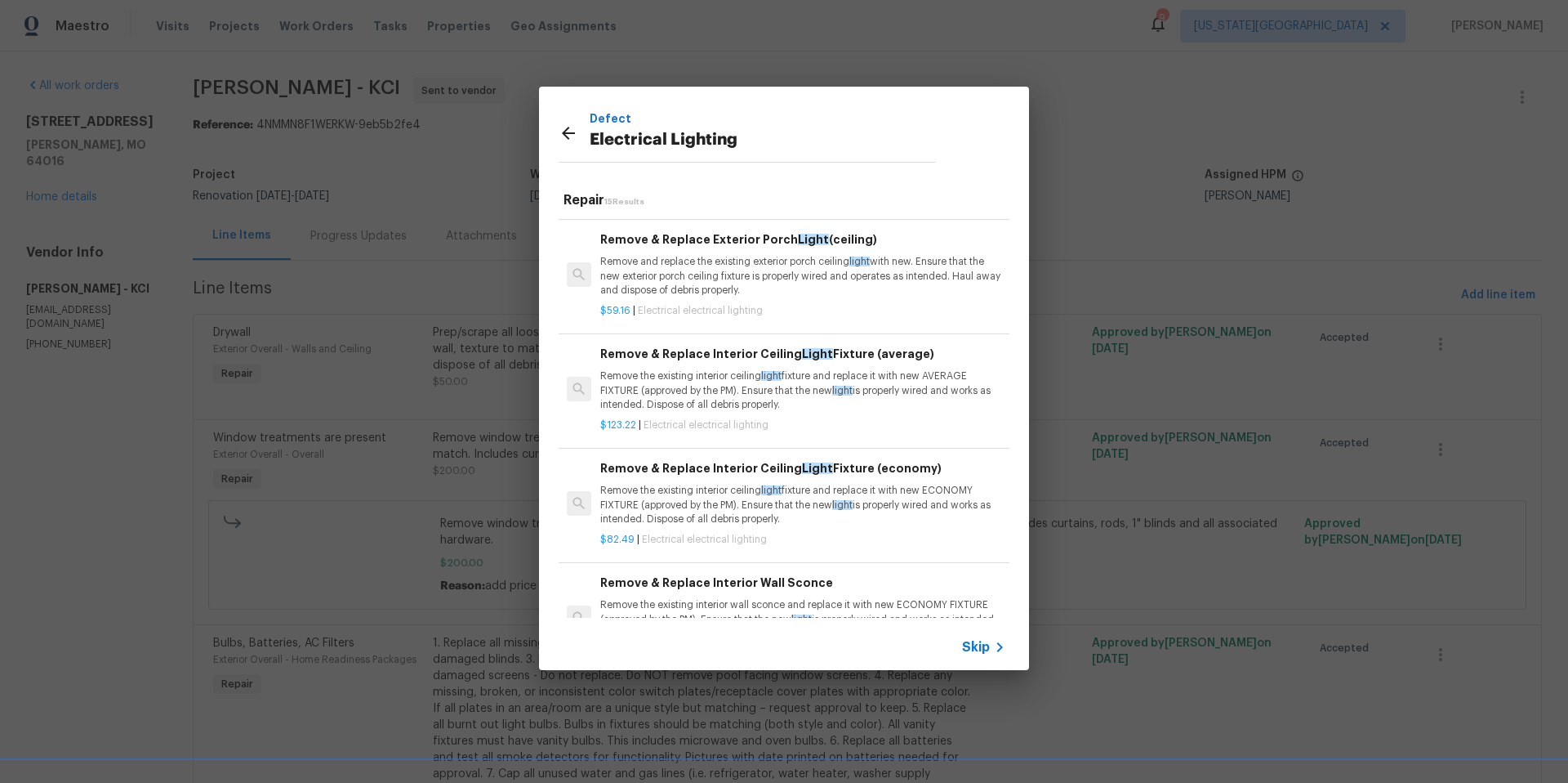
scroll to position [1100, 0]
click at [655, 513] on p "Remove the existing interior ceiling light fixture and replace it with new ECON…" at bounding box center [802, 499] width 405 height 41
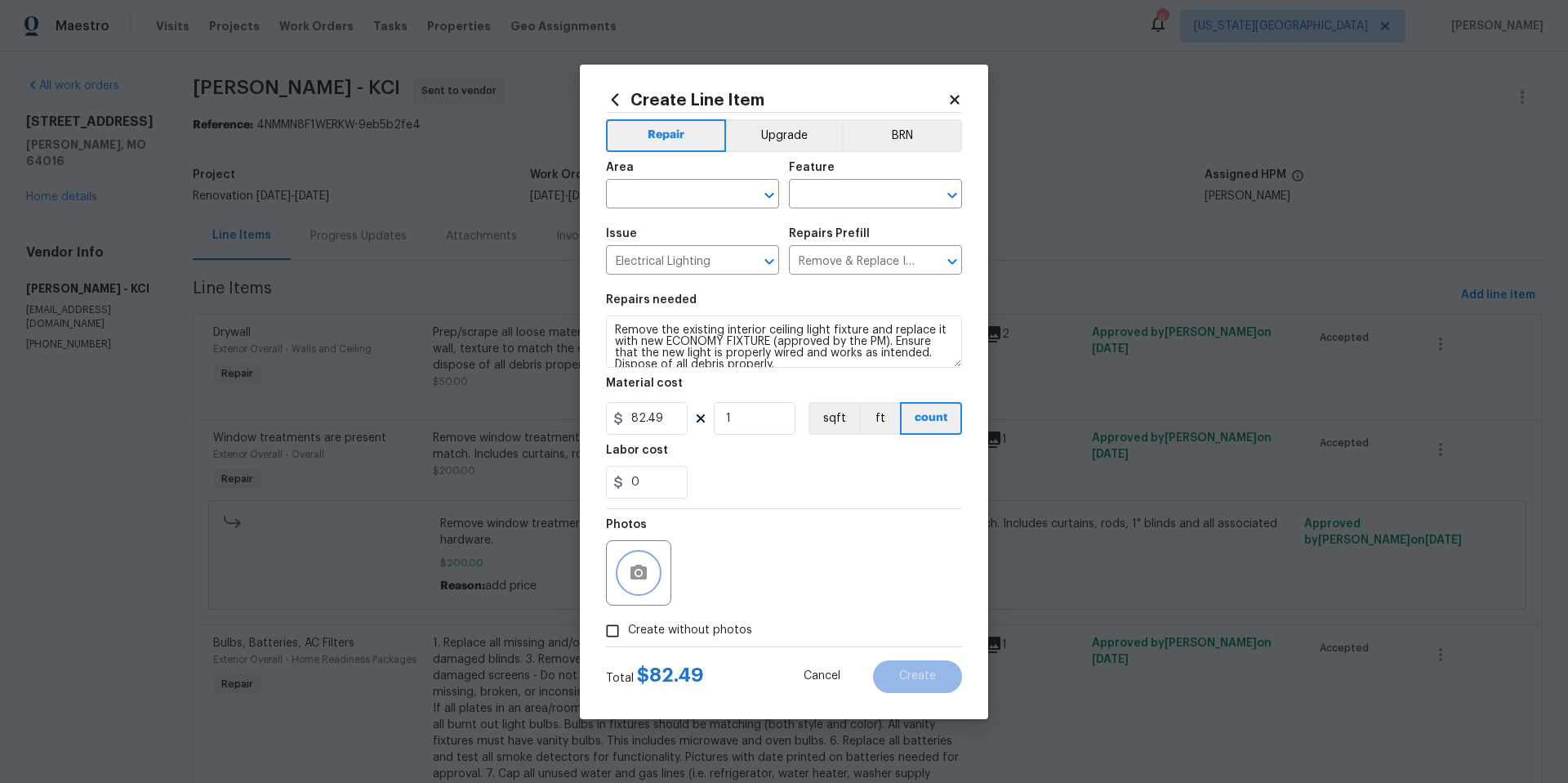
click at [637, 577] on icon "button" at bounding box center [638, 572] width 17 height 15
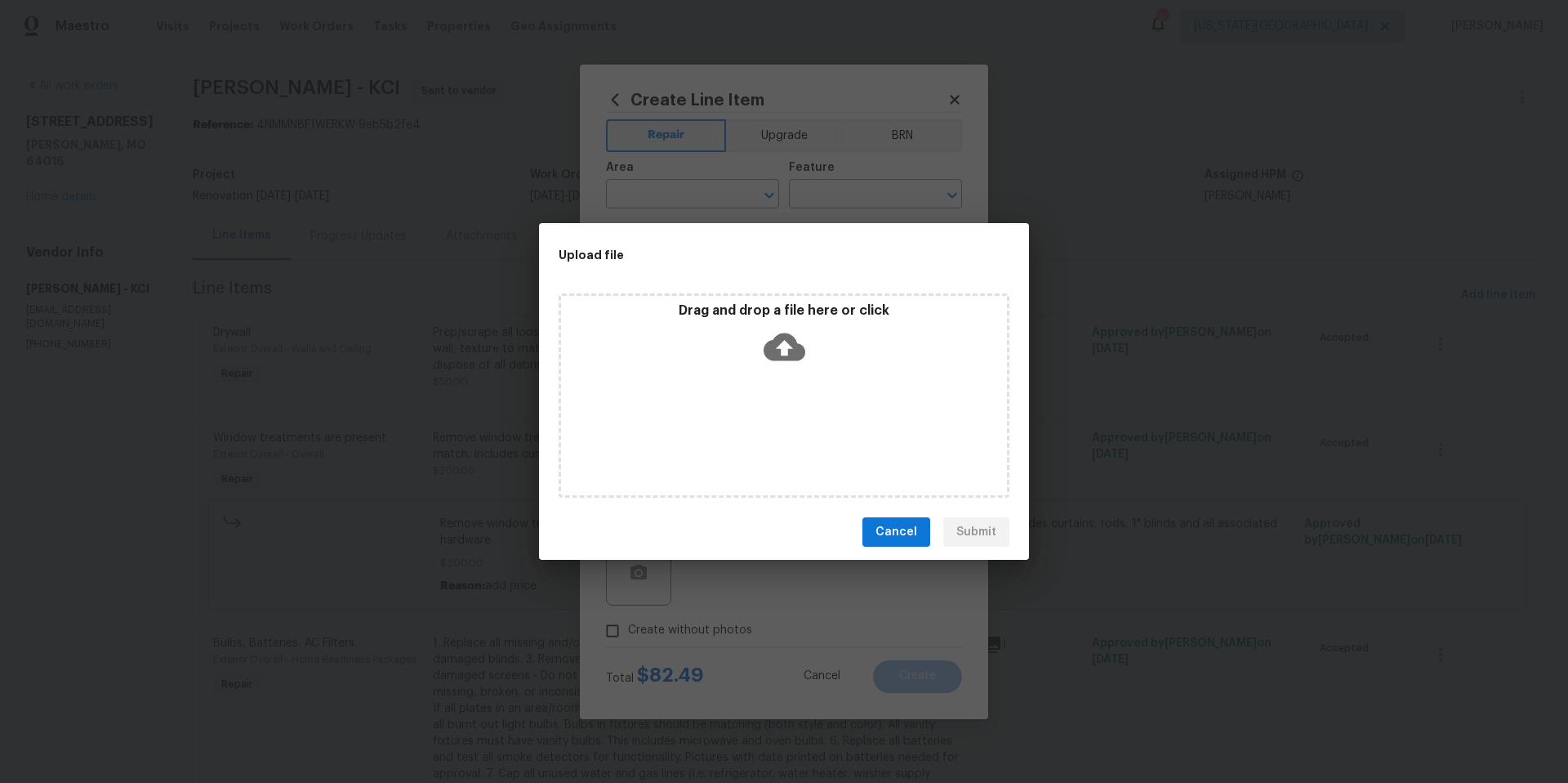
click at [778, 349] on icon at bounding box center [784, 347] width 41 height 28
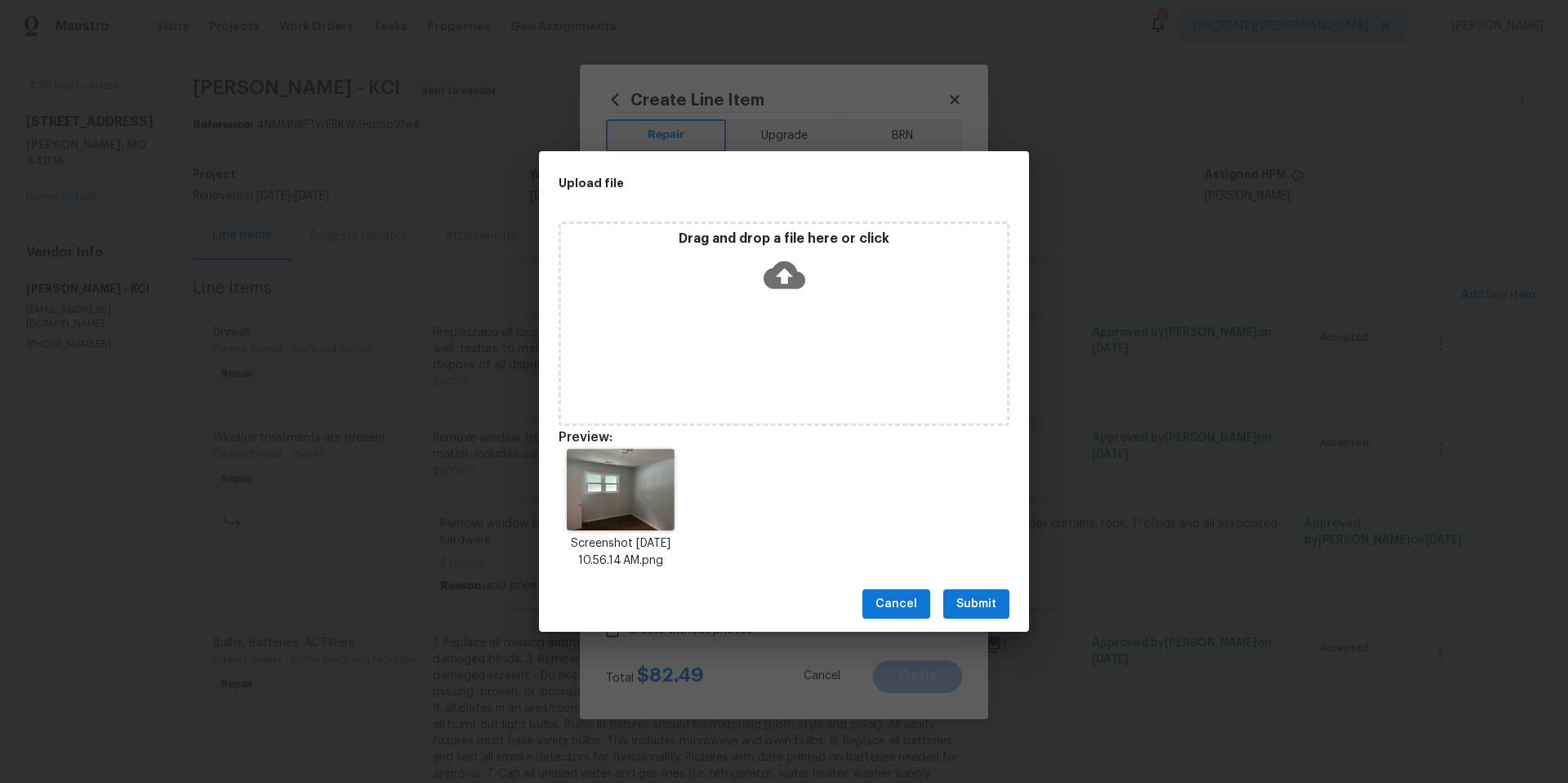
click at [981, 602] on span "Submit" at bounding box center [976, 604] width 40 height 21
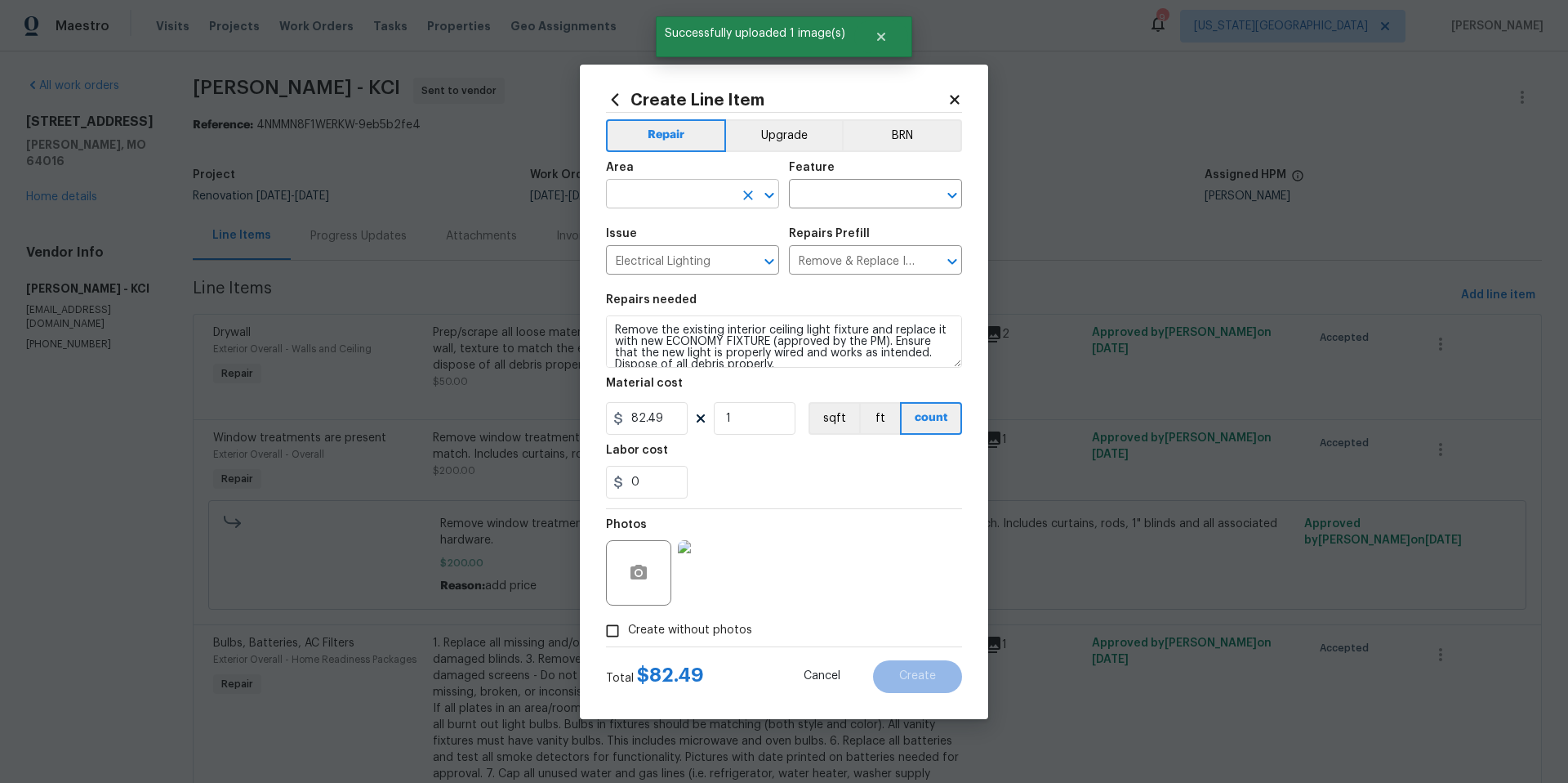
click at [688, 192] on input "text" at bounding box center [669, 196] width 128 height 26
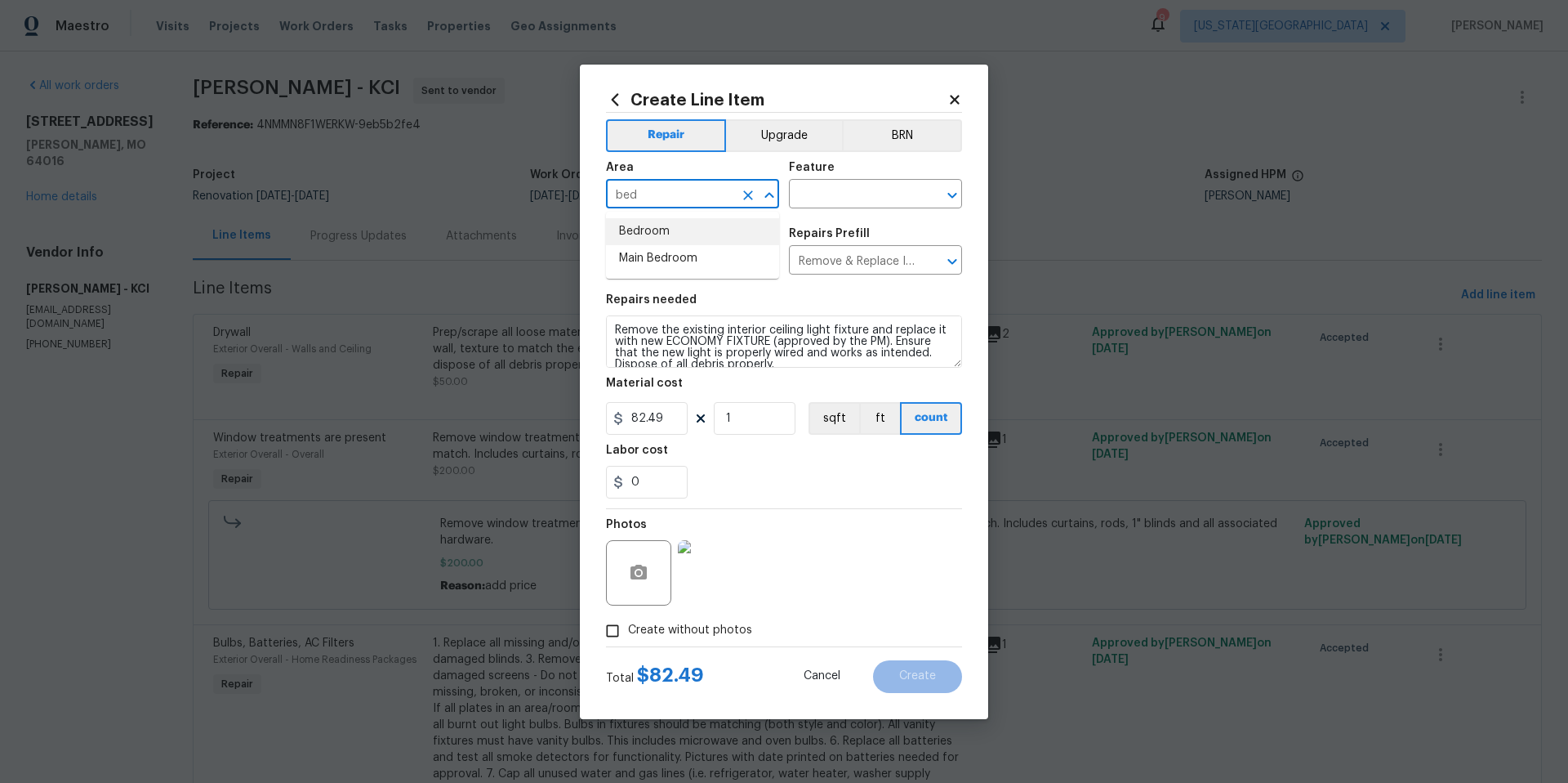
click at [658, 236] on li "Bedroom" at bounding box center [692, 231] width 173 height 27
type input "Bedroom"
click at [845, 189] on input "text" at bounding box center [852, 196] width 128 height 26
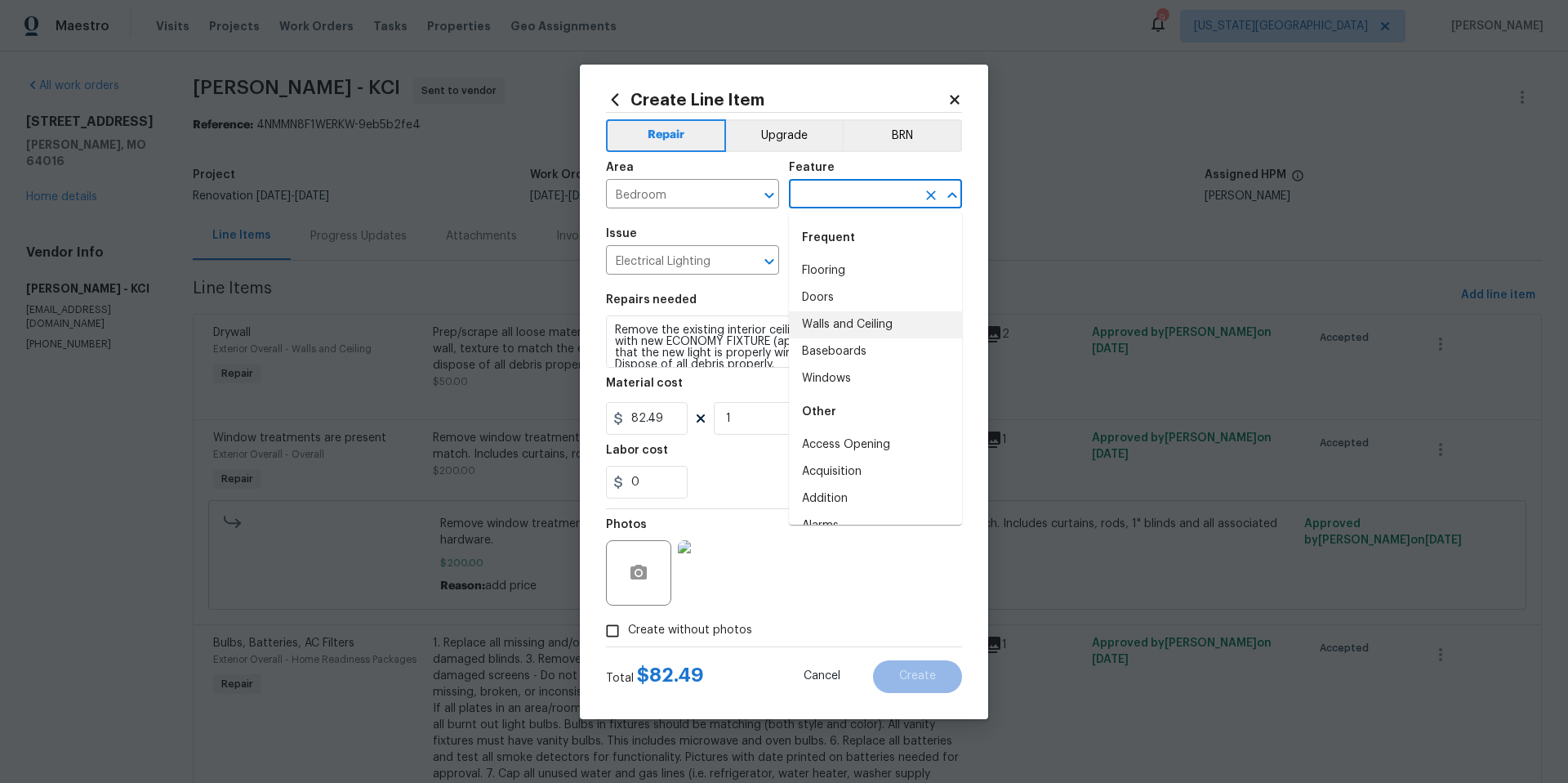
click at [836, 323] on li "Walls and Ceiling" at bounding box center [875, 324] width 173 height 27
type input "Walls and Ceiling"
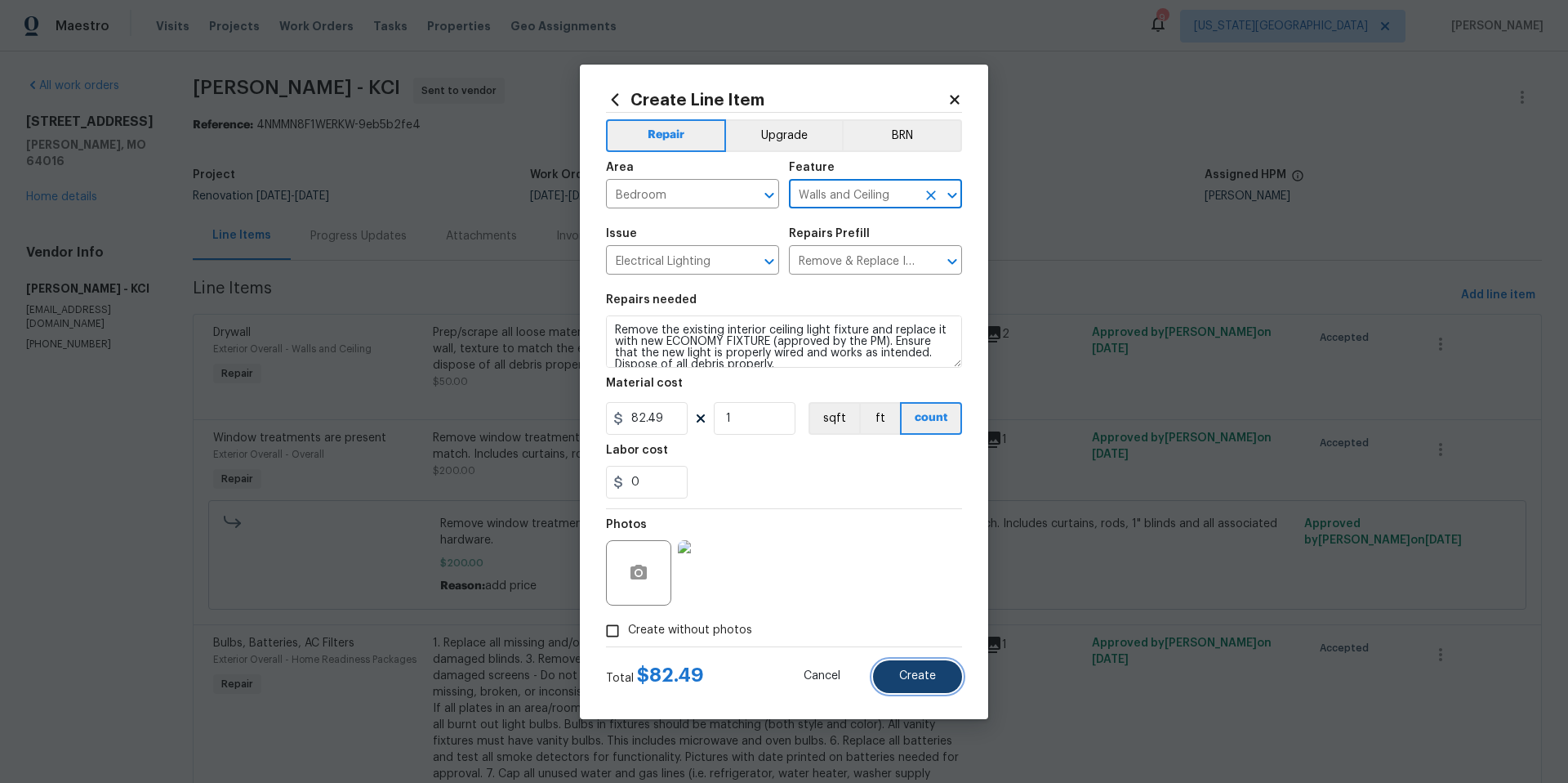
click at [910, 668] on button "Create" at bounding box center [917, 676] width 89 height 32
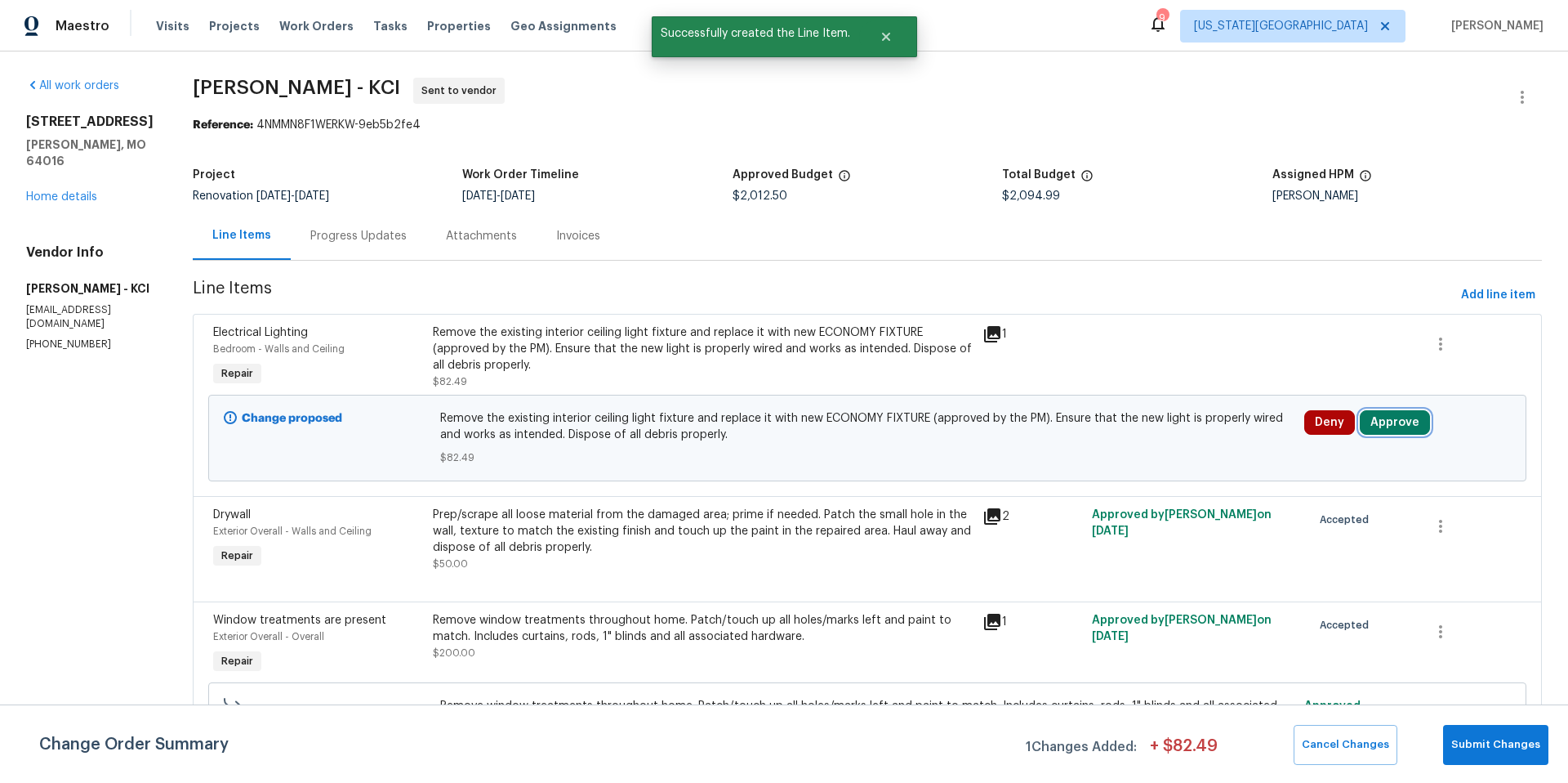
click at [1400, 434] on button "Approve" at bounding box center [1394, 422] width 70 height 25
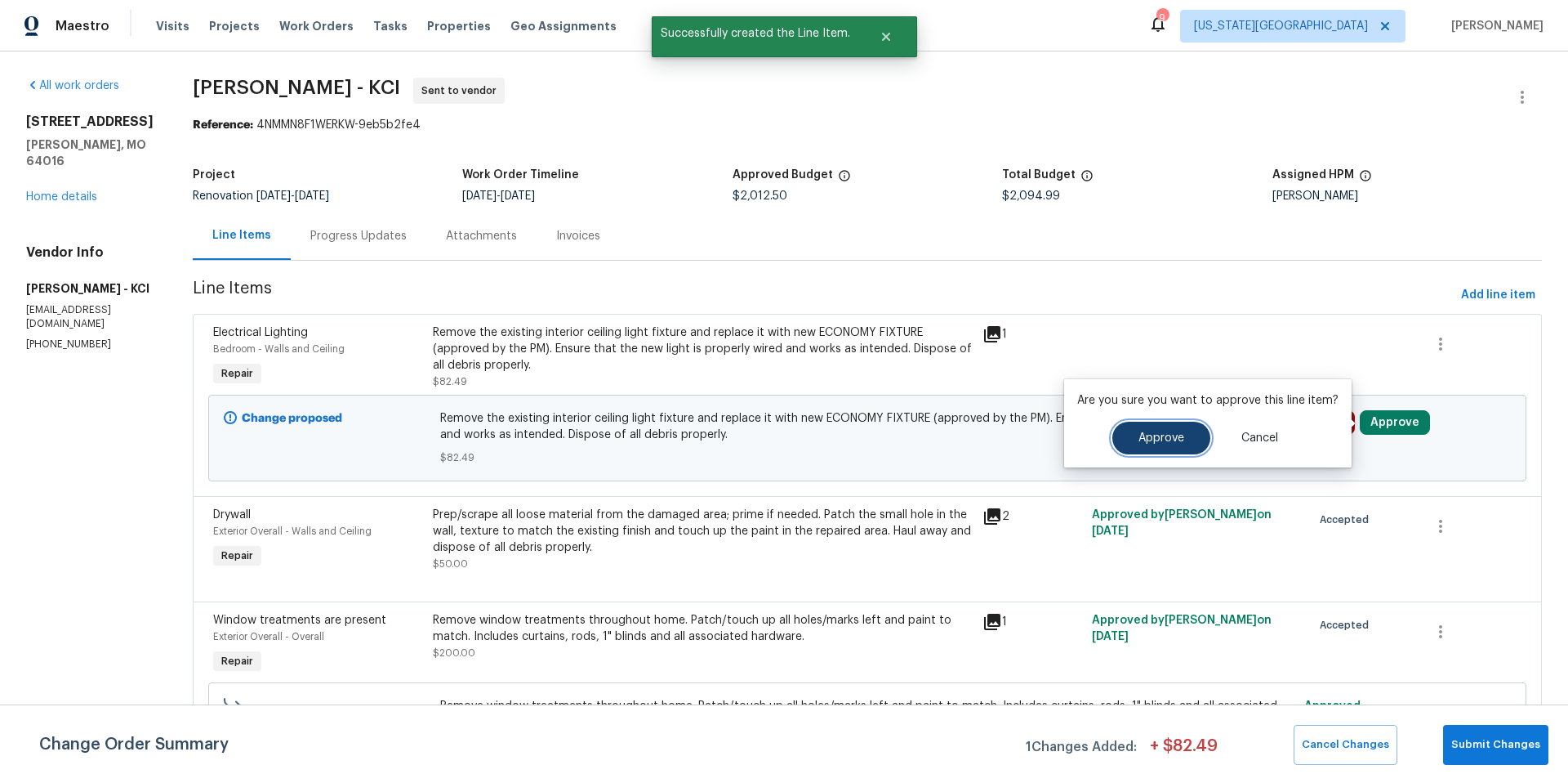
click at [1190, 439] on button "Approve" at bounding box center [1161, 438] width 98 height 32
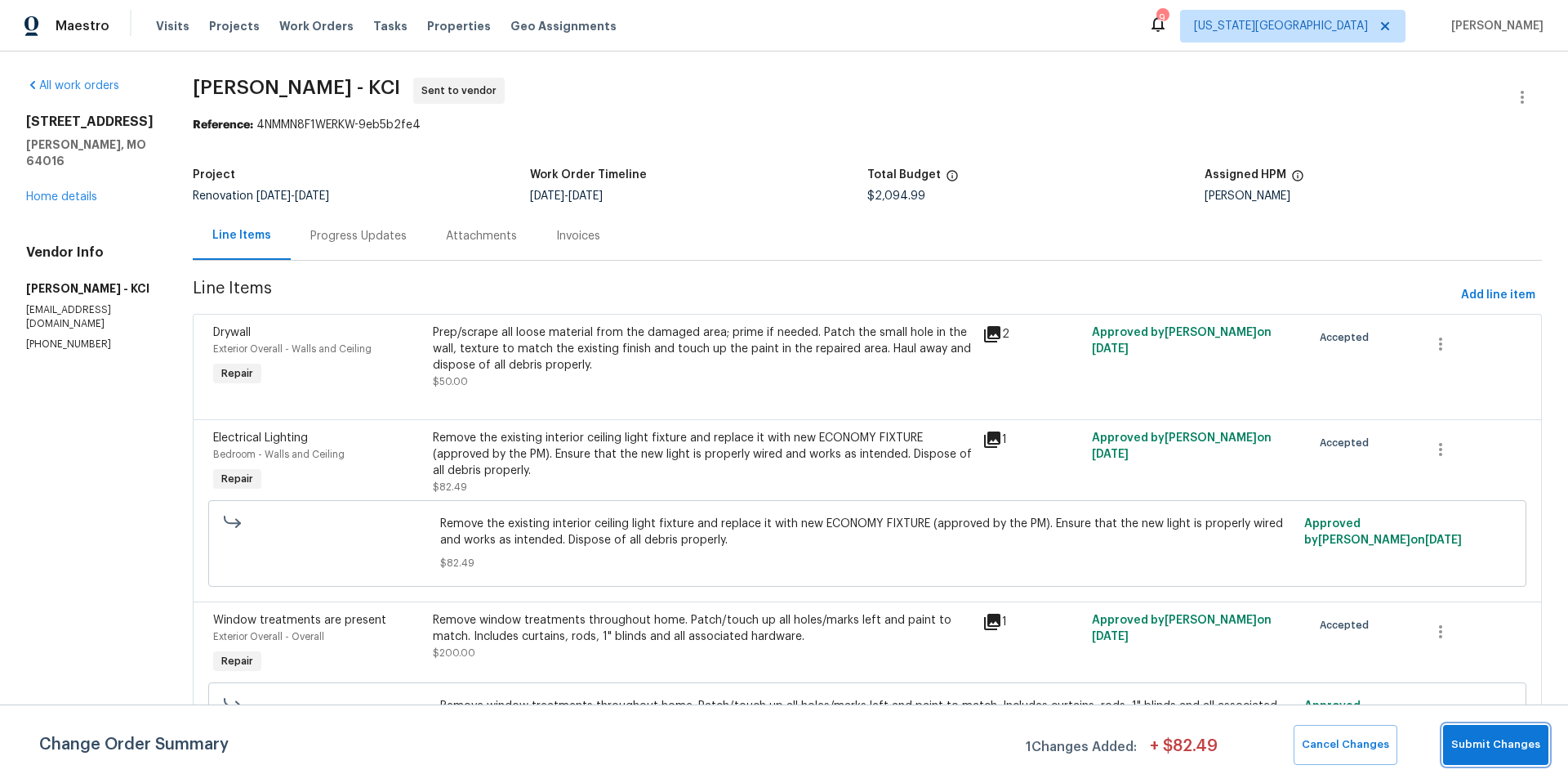
click at [1487, 744] on span "Submit Changes" at bounding box center [1495, 744] width 89 height 19
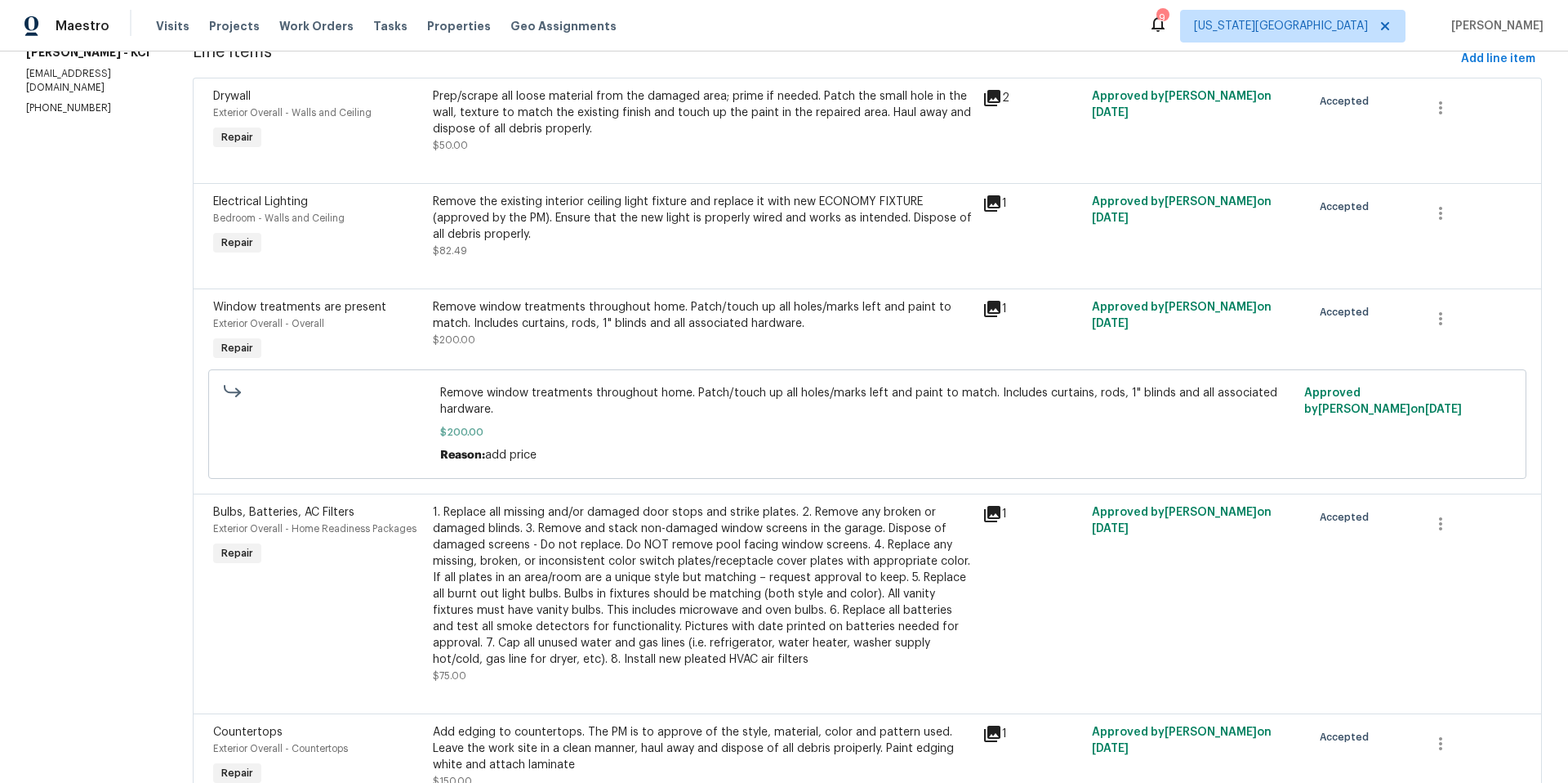
scroll to position [0, 0]
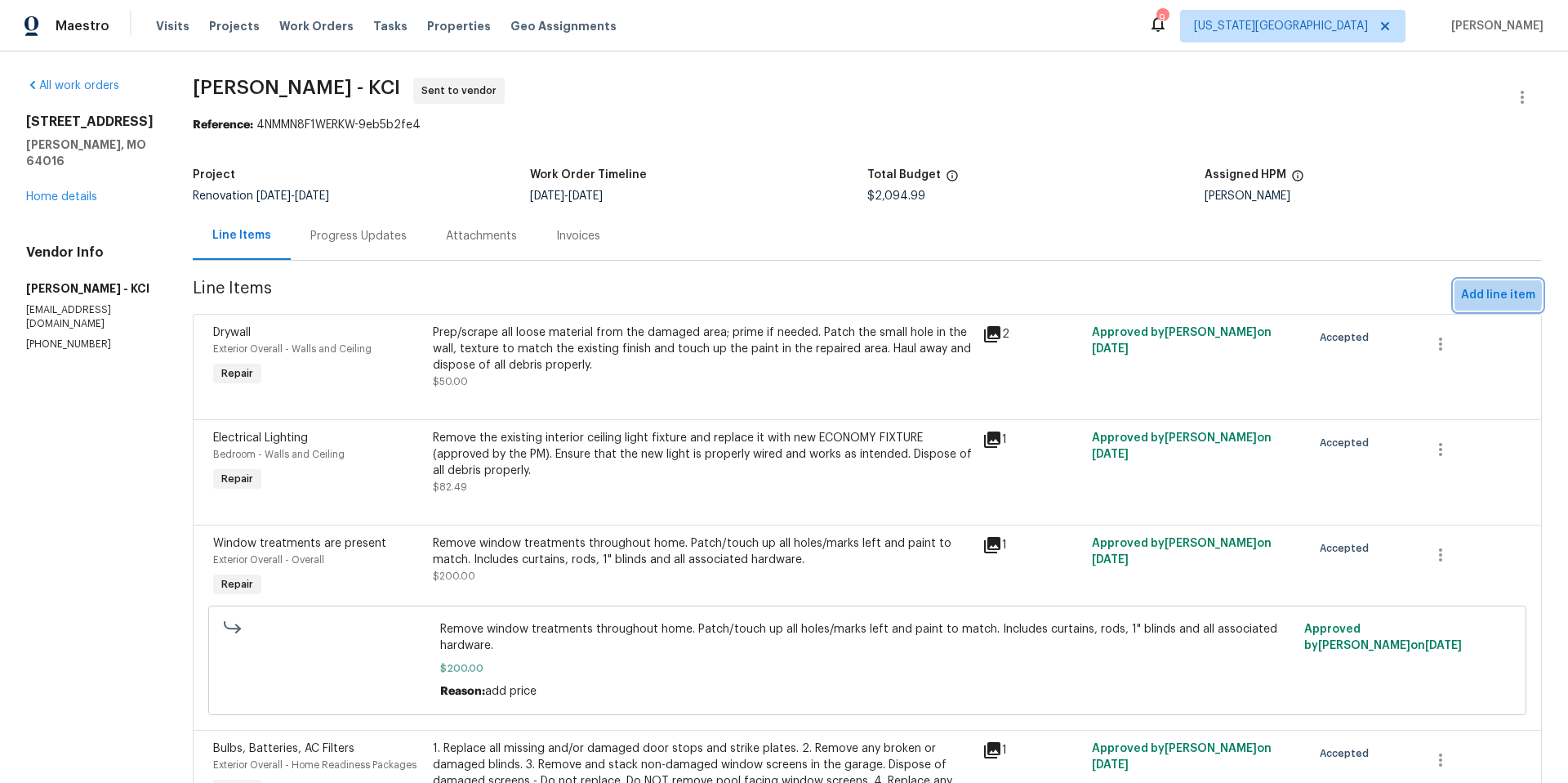
click at [1482, 294] on span "Add line item" at bounding box center [1498, 295] width 75 height 21
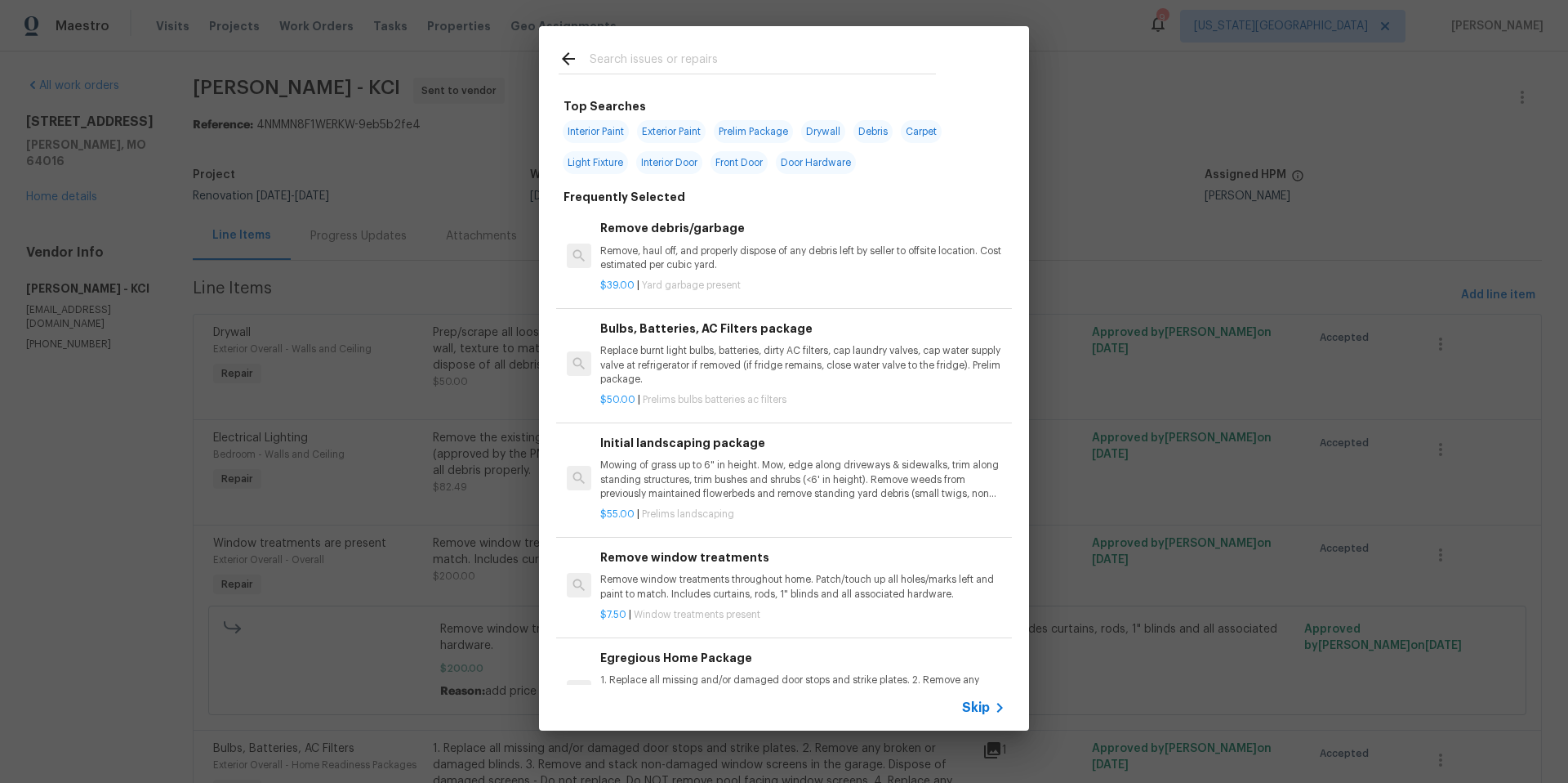
click at [672, 64] on input "text" at bounding box center [763, 61] width 346 height 25
type input "P"
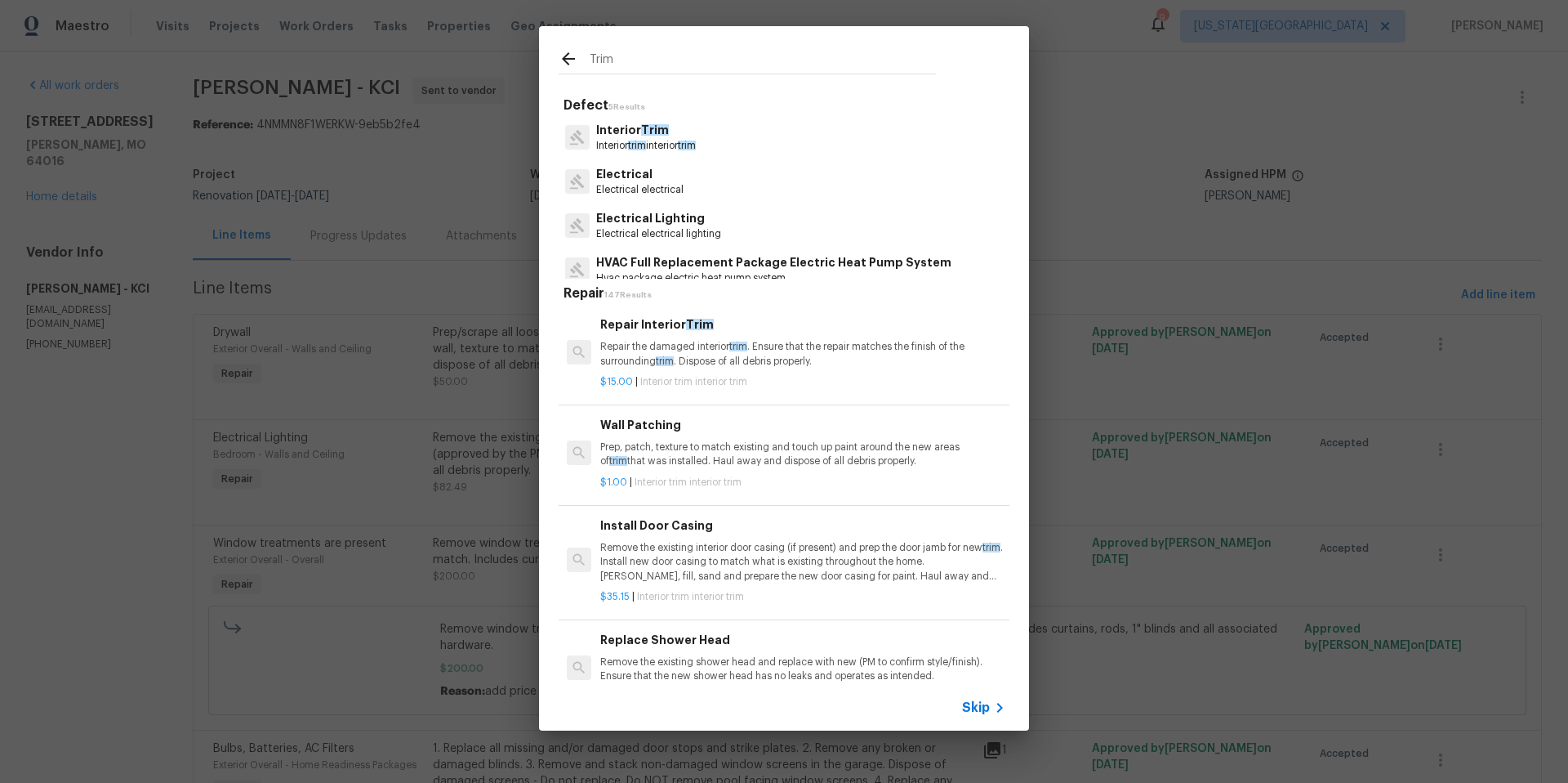
type input "Trim"
click at [633, 138] on p "Interior Trim" at bounding box center [645, 130] width 99 height 17
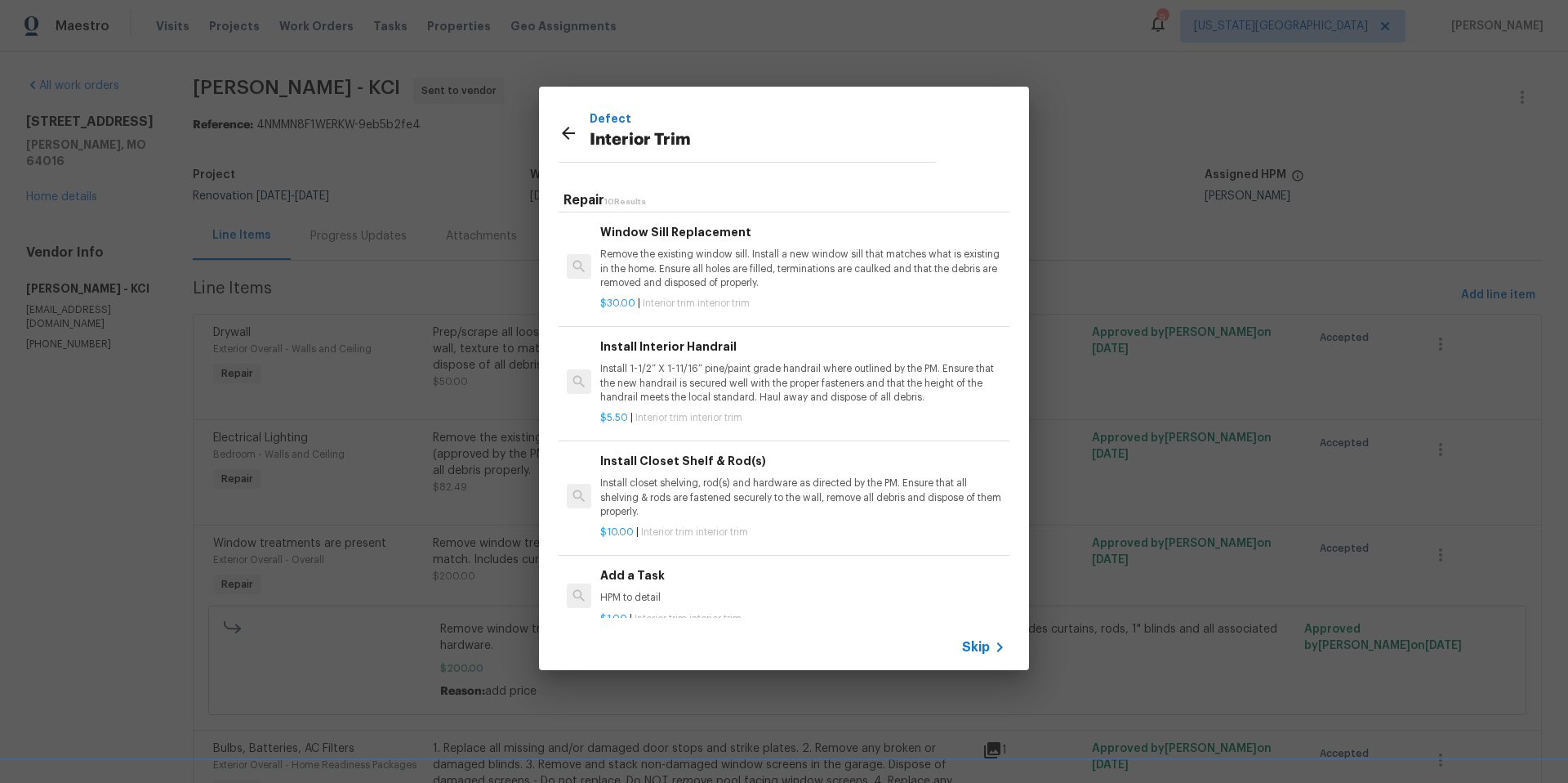
scroll to position [668, 0]
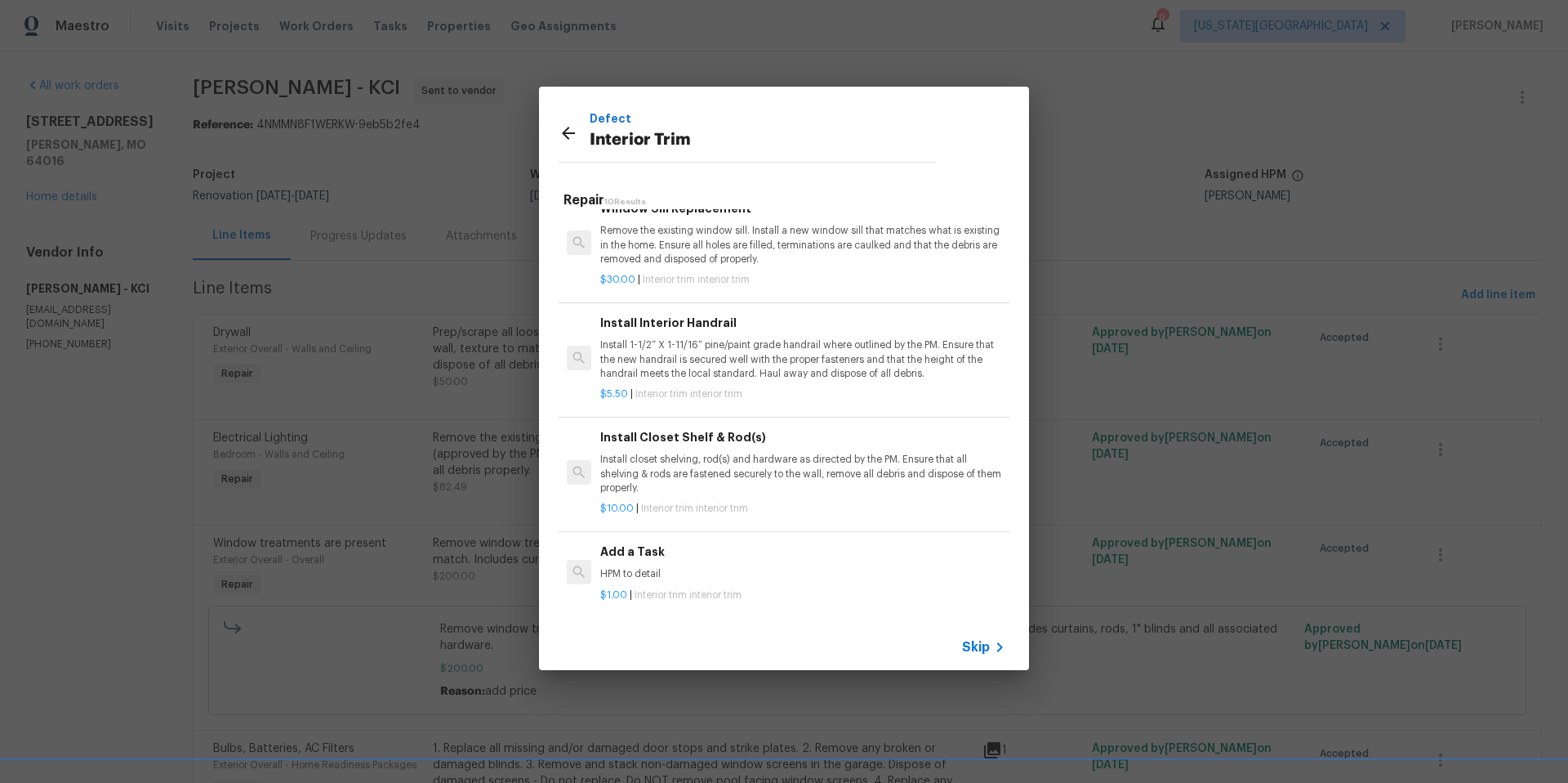
click at [657, 567] on div "Add a Task HPM to detail" at bounding box center [802, 562] width 405 height 39
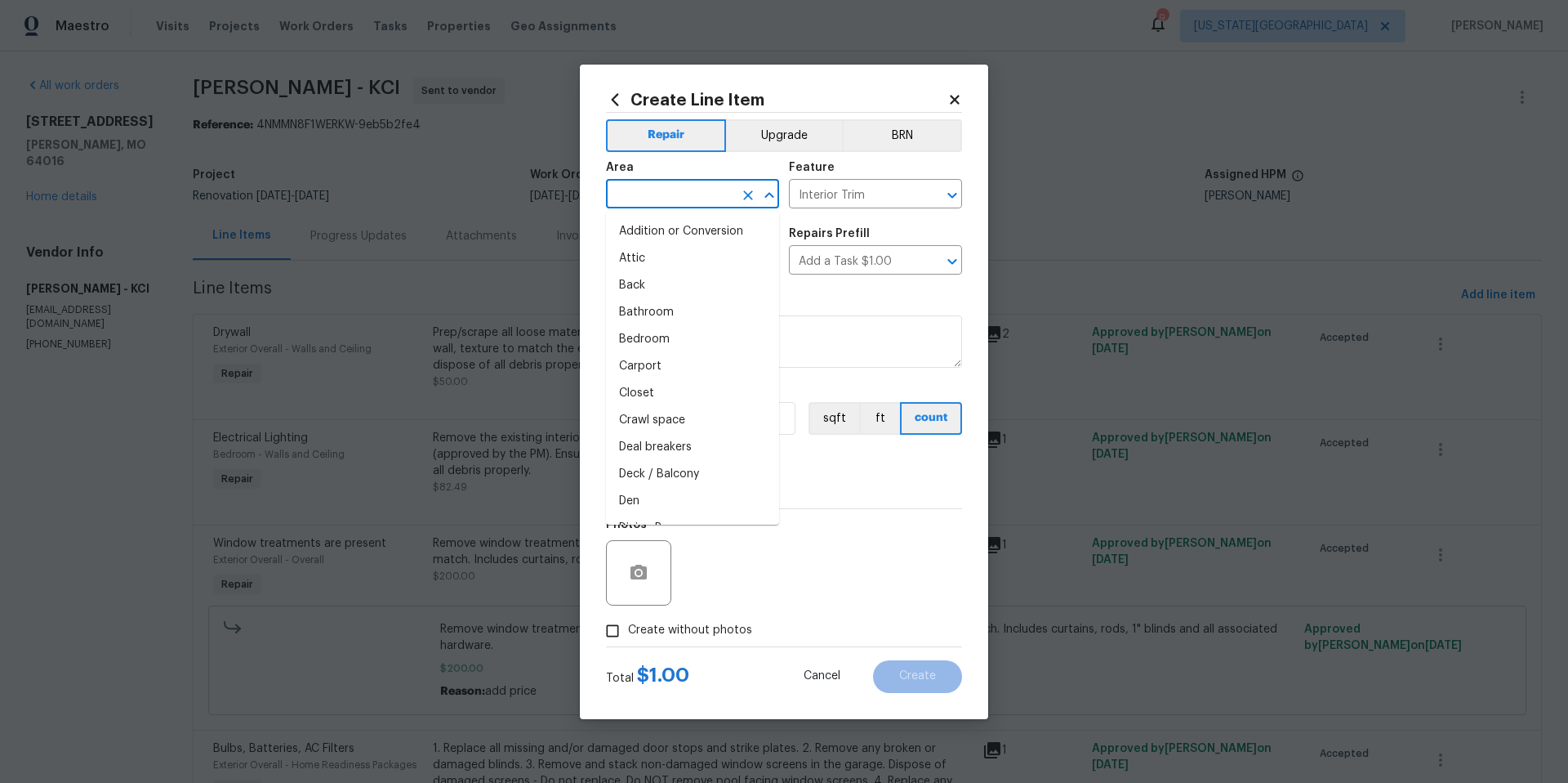
click at [680, 193] on input "text" at bounding box center [669, 196] width 128 height 26
click at [644, 230] on li "Kitchen" at bounding box center [692, 231] width 173 height 27
type input "Kitchen"
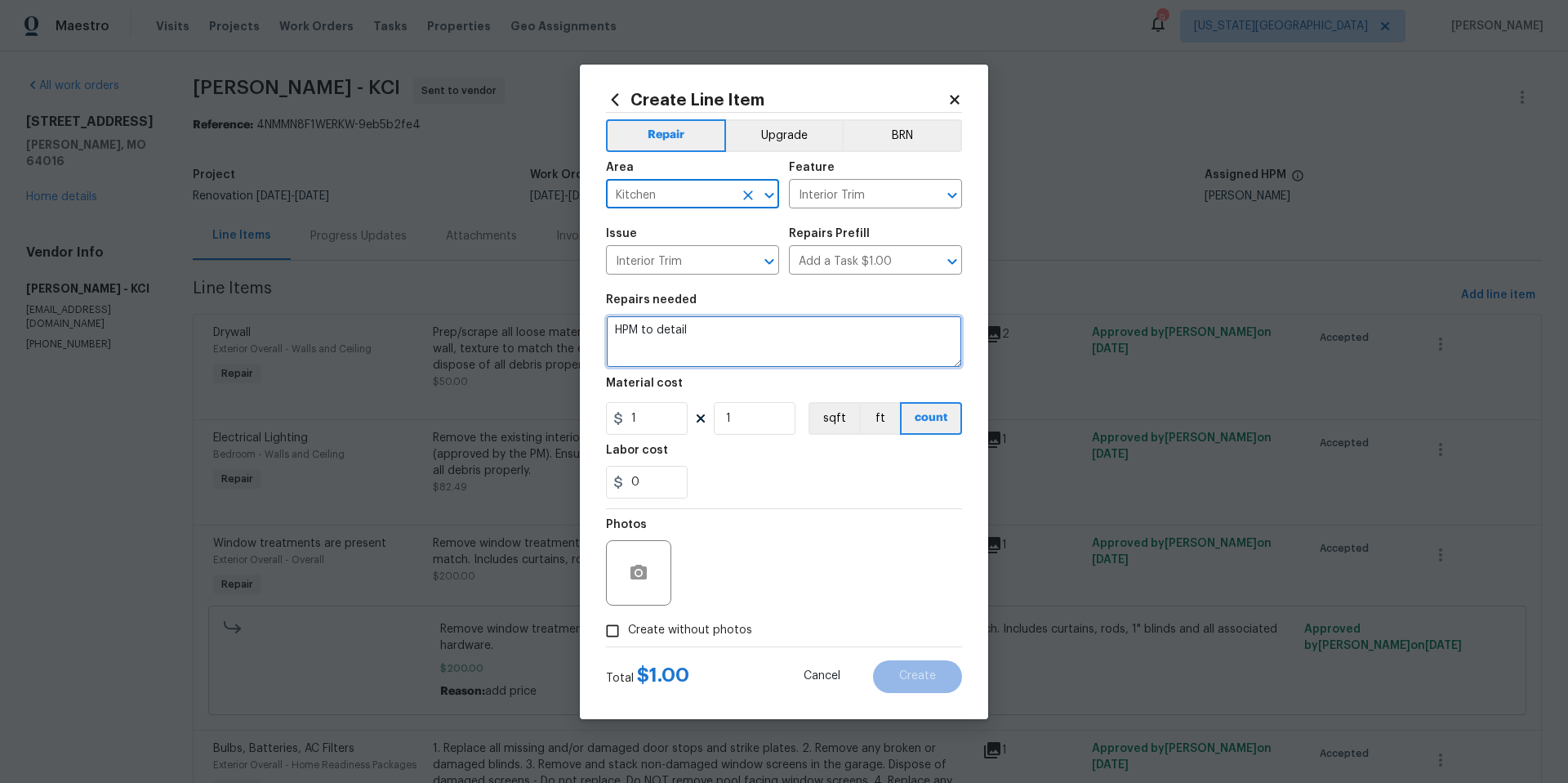
click at [687, 317] on textarea "HPM to detail" at bounding box center [784, 341] width 356 height 52
drag, startPoint x: 694, startPoint y: 331, endPoint x: 589, endPoint y: 331, distance: 105.0
click at [589, 331] on div "Create Line Item Repair Upgrade BRN Area Kitchen ​ Feature Interior Trim ​ Issu…" at bounding box center [784, 392] width 408 height 654
type textarea "Paint trim in kitchen"
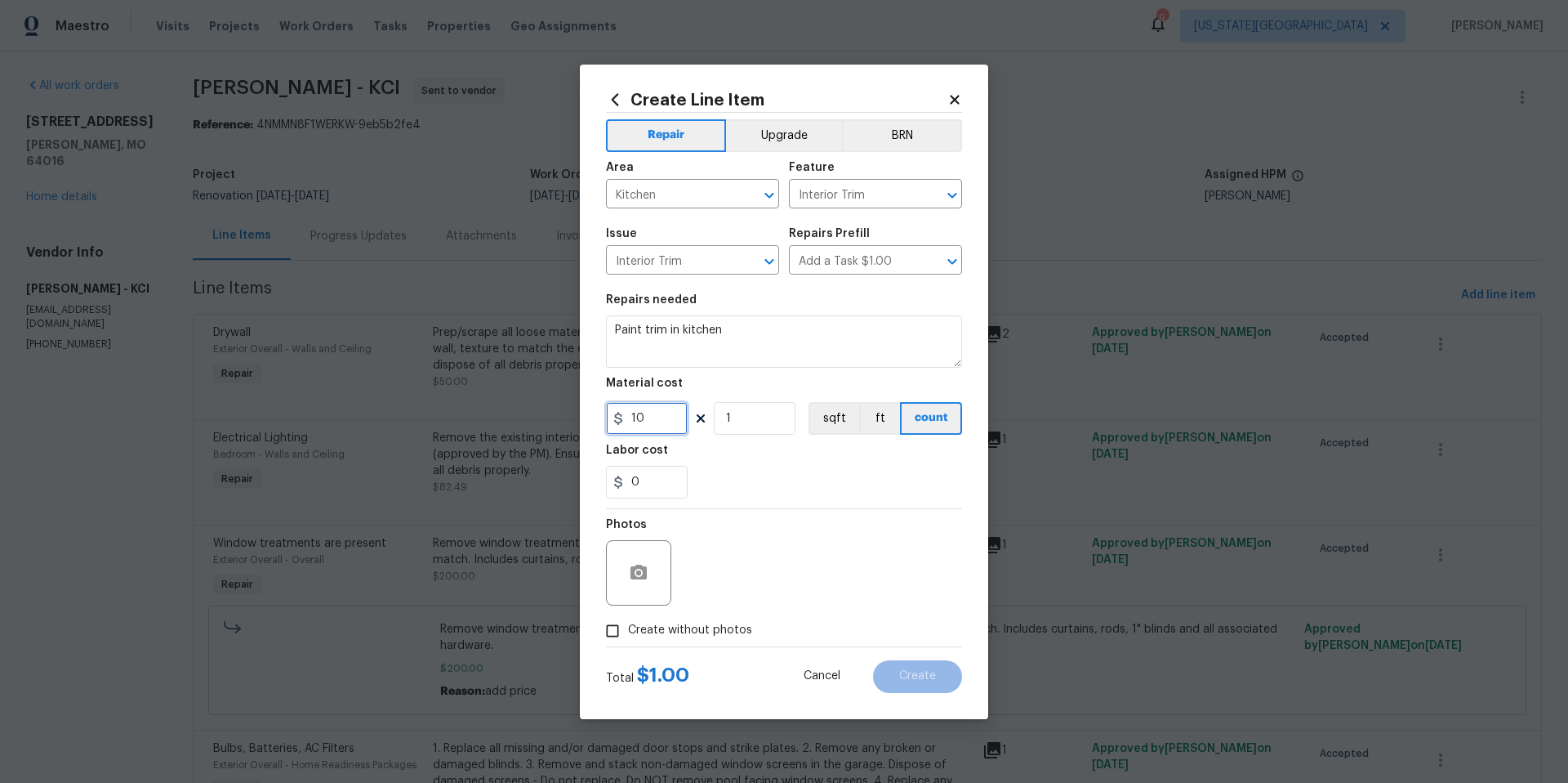
type input "10"
click at [668, 625] on span "Create without photos" at bounding box center [690, 630] width 124 height 17
click at [628, 625] on input "Create without photos" at bounding box center [612, 631] width 31 height 31
checkbox input "true"
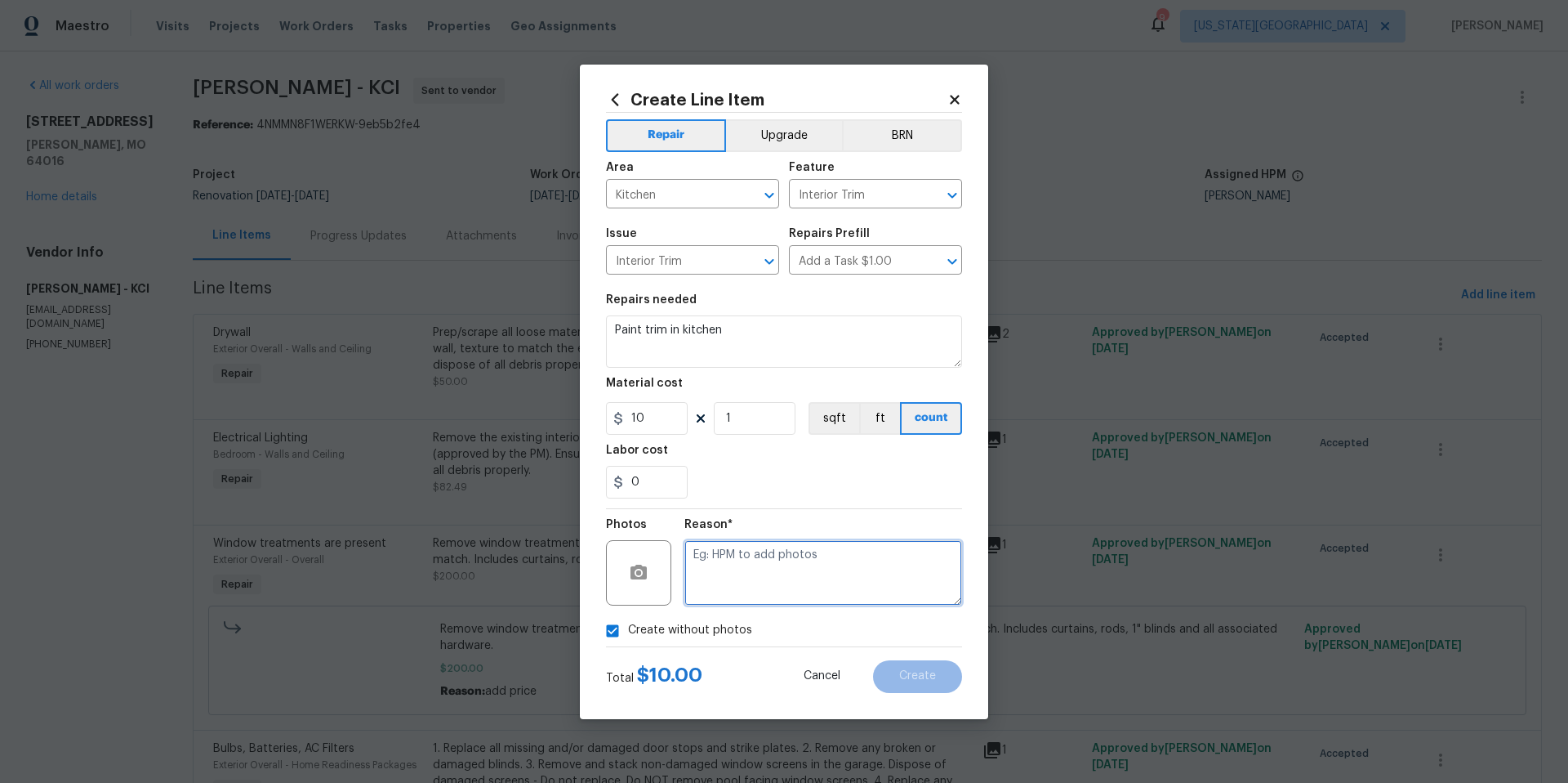
click at [746, 562] on textarea at bounding box center [823, 572] width 277 height 65
type textarea "vendor to add"
click at [899, 671] on button "Create" at bounding box center [917, 676] width 89 height 32
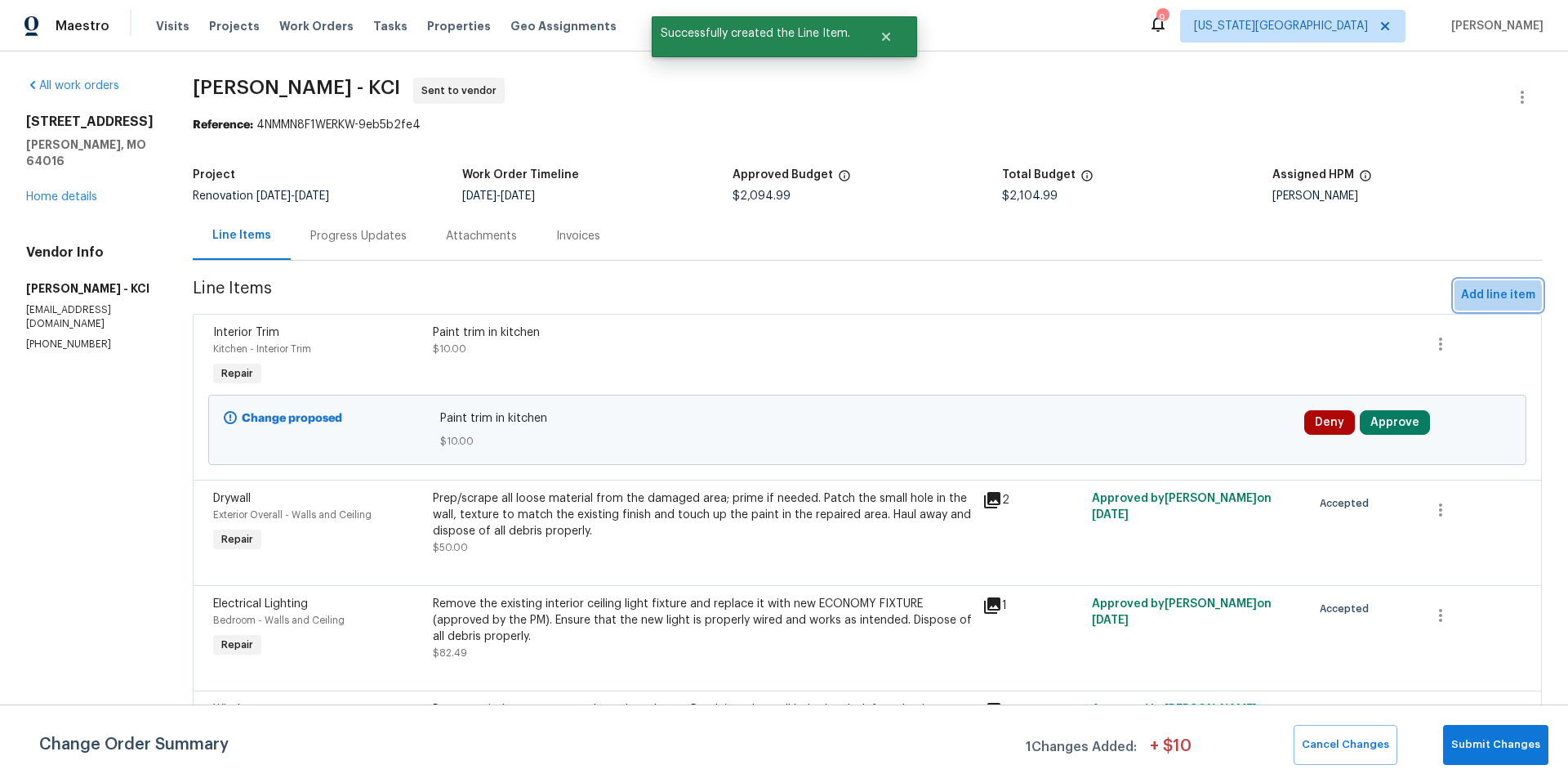
click at [1486, 296] on span "Add line item" at bounding box center [1498, 295] width 75 height 21
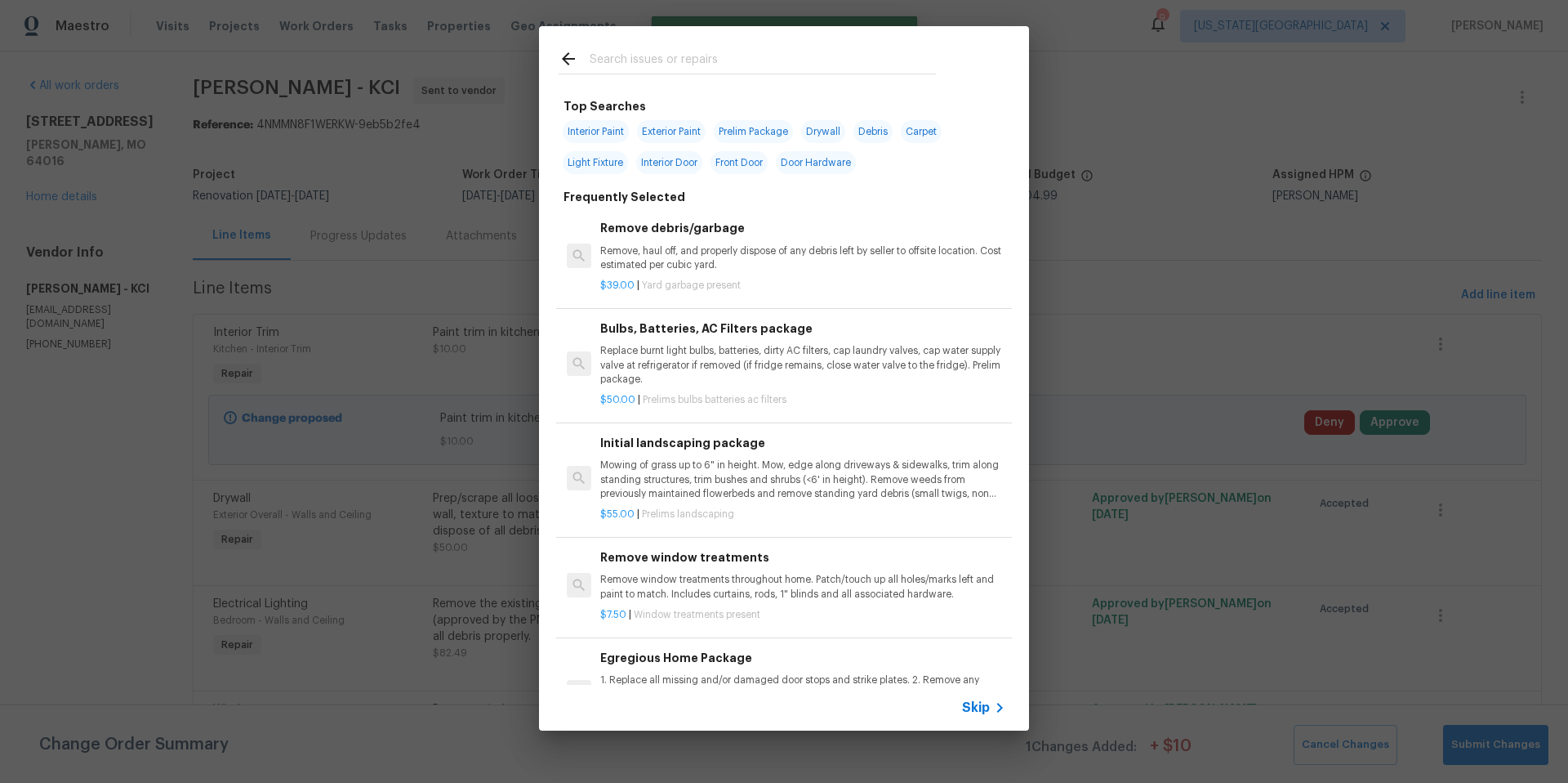
click at [668, 158] on span "Interior Door" at bounding box center [668, 162] width 66 height 23
type input "Interior Door"
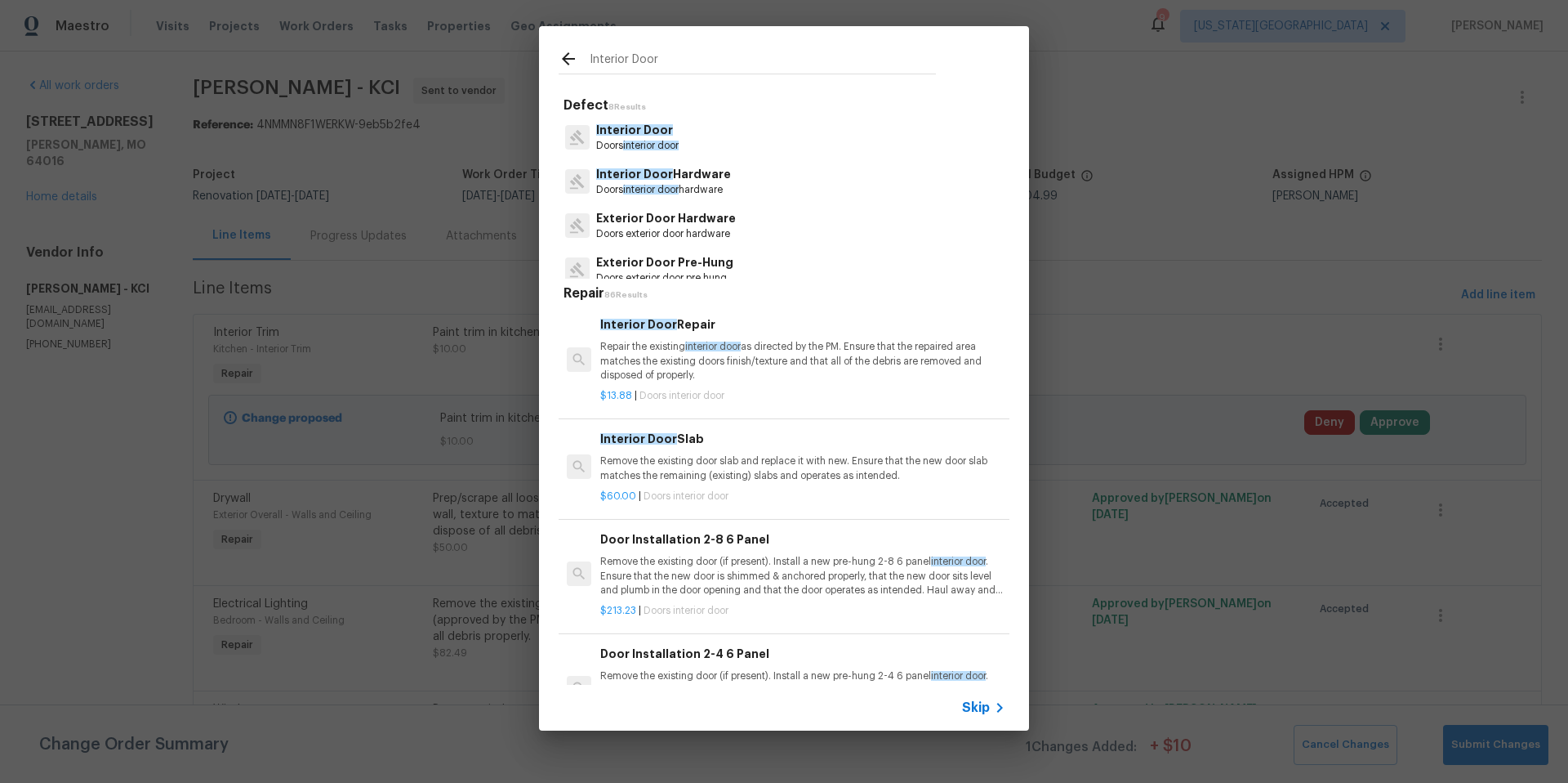
click at [662, 463] on p "Remove the existing door slab and replace it with new. Ensure that the new door…" at bounding box center [802, 468] width 405 height 28
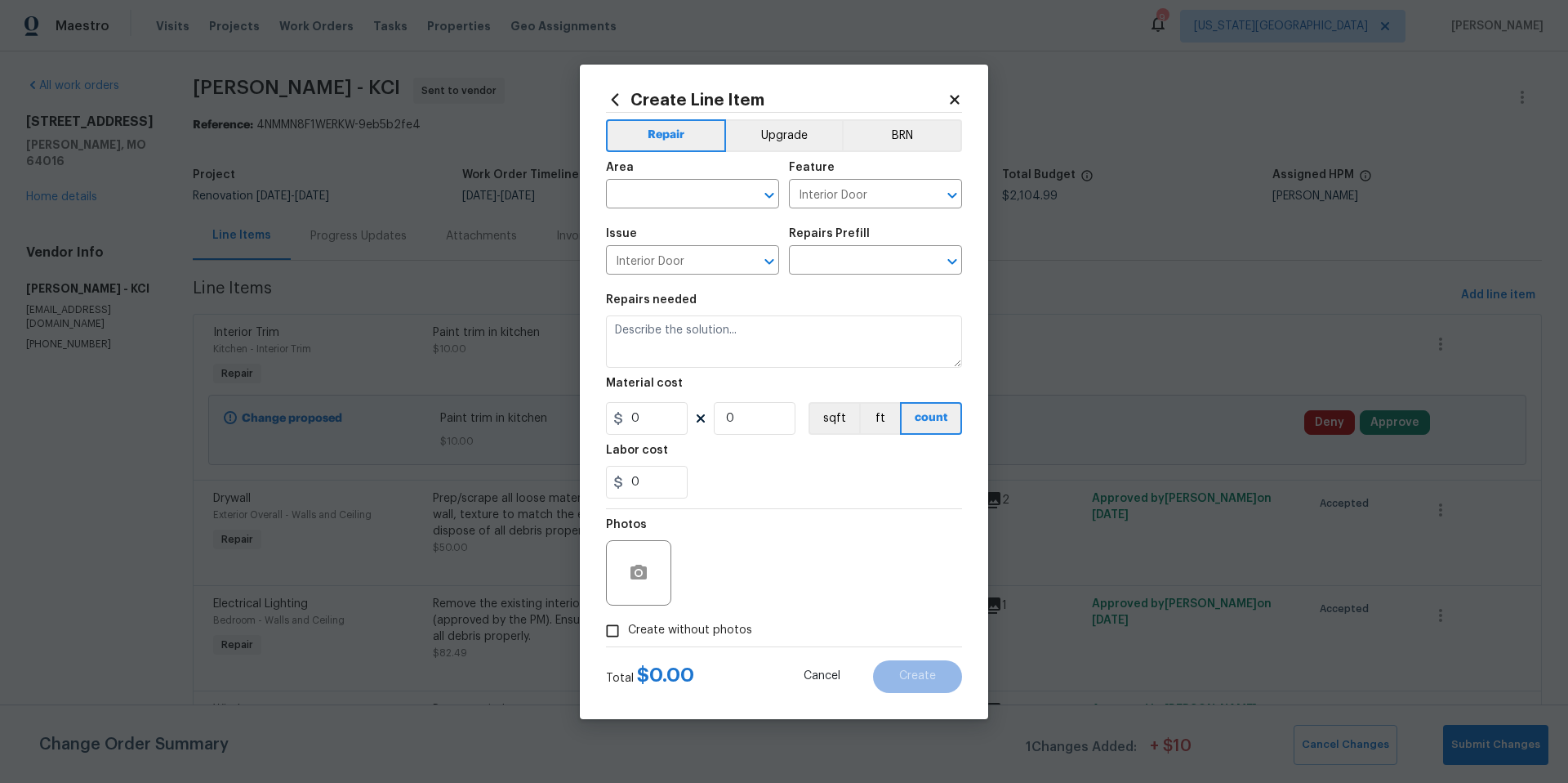
type input "Interior Door Slab $60.00"
type textarea "Remove the existing door slab and replace it with new. Ensure that the new door…"
type input "60"
type input "1"
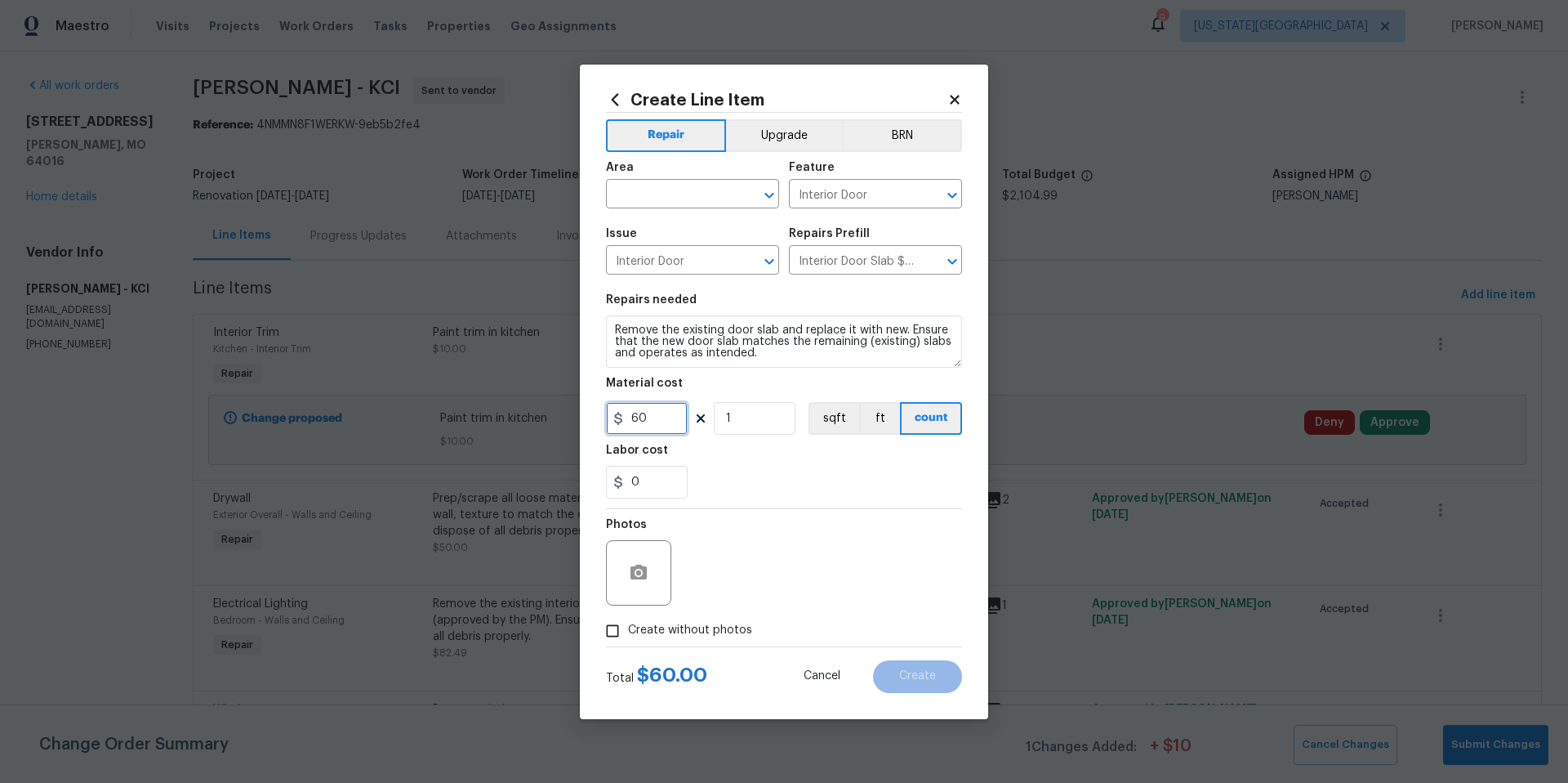
drag, startPoint x: 660, startPoint y: 417, endPoint x: 613, endPoint y: 413, distance: 47.2
click at [613, 413] on div "60" at bounding box center [646, 418] width 82 height 32
type input "200"
click at [784, 356] on textarea "Remove the existing door slab and replace it with new. Ensure that the new door…" at bounding box center [784, 341] width 356 height 52
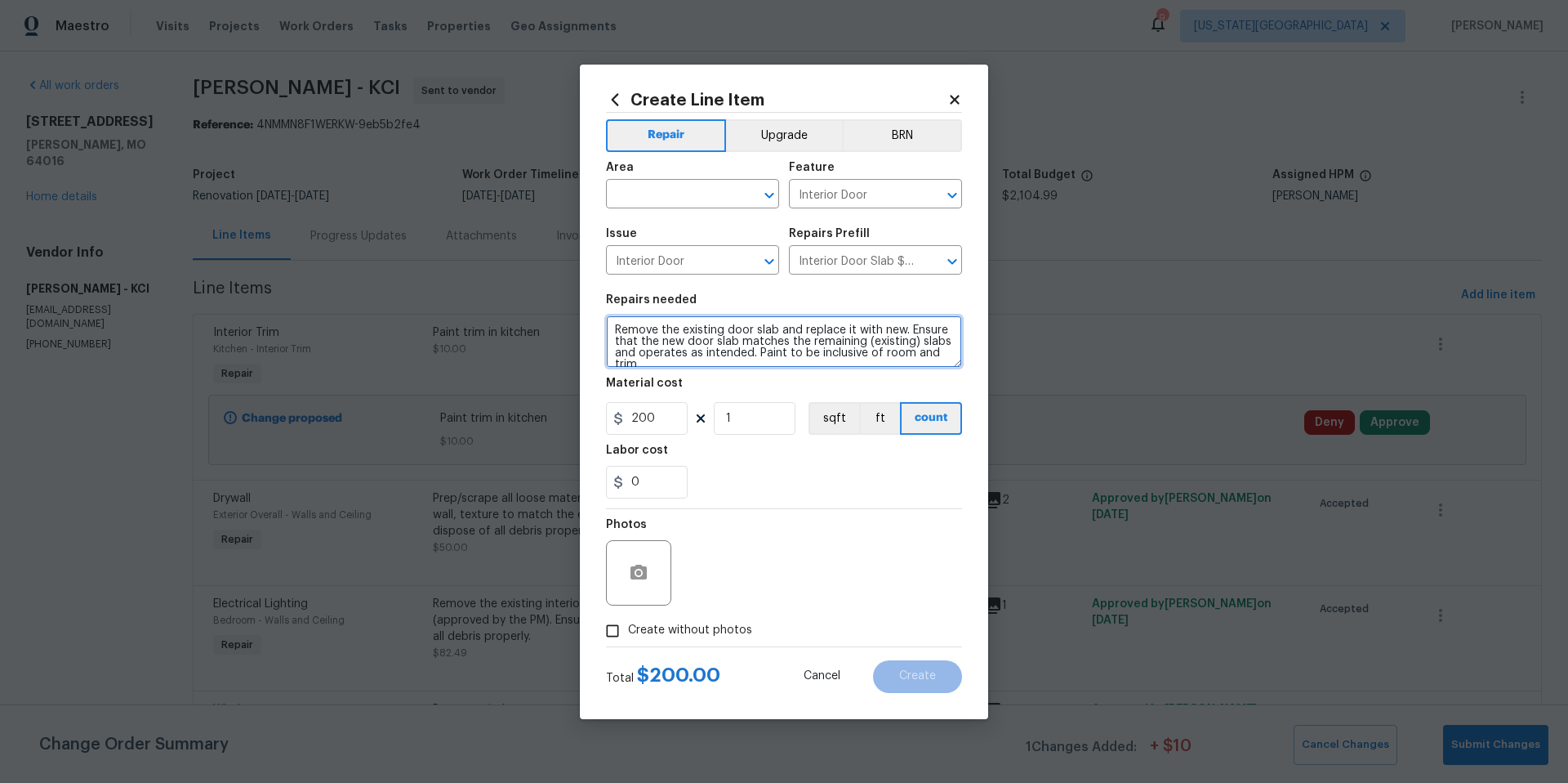
scroll to position [3, 0]
type textarea "Remove the existing door slab and replace it with new. Ensure that the new door…"
click at [696, 183] on input "text" at bounding box center [669, 196] width 128 height 26
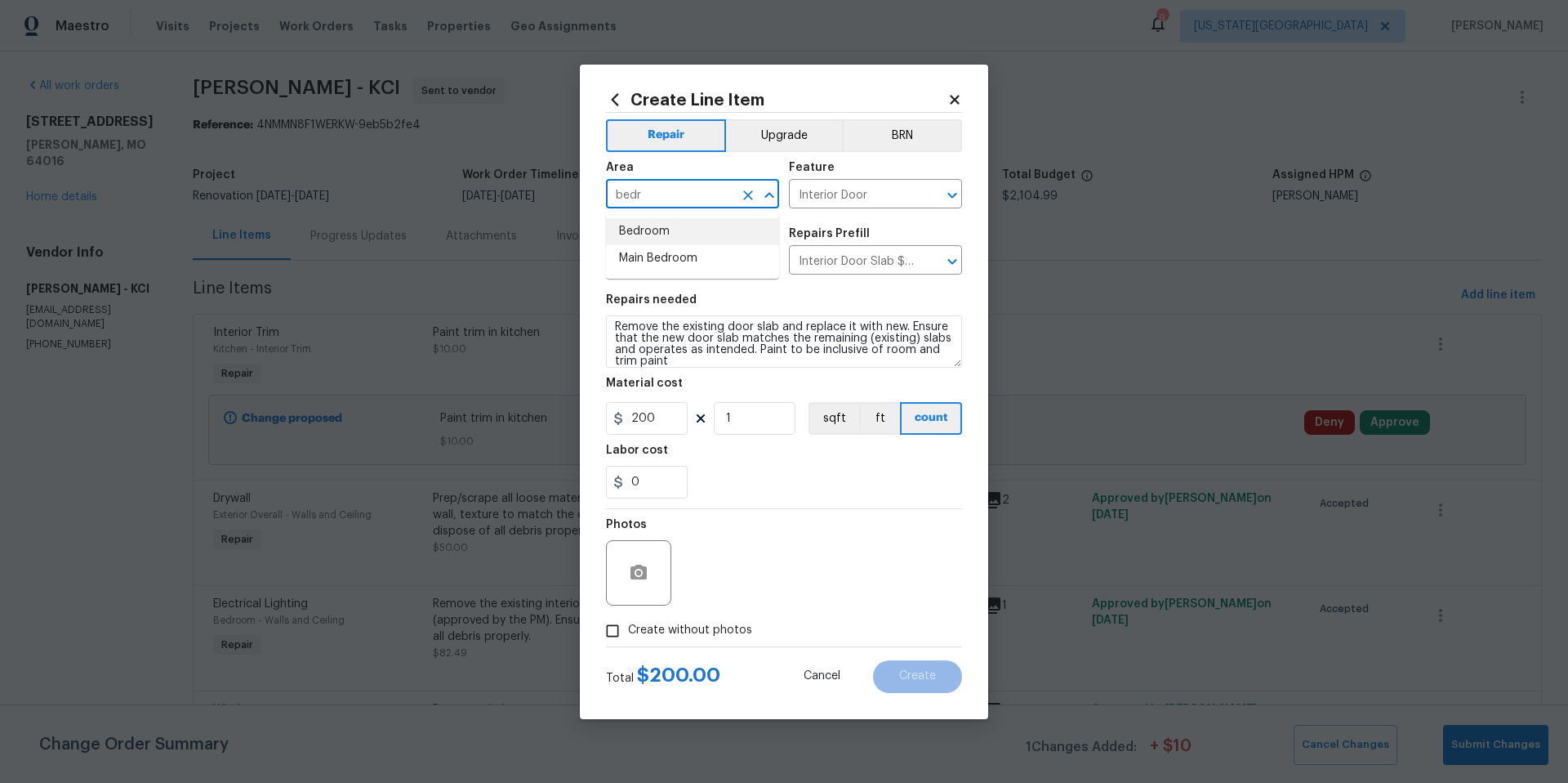
click at [654, 230] on li "Bedroom" at bounding box center [692, 231] width 173 height 27
type input "Bedroom"
click at [611, 633] on input "Create without photos" at bounding box center [612, 631] width 31 height 31
checkbox input "true"
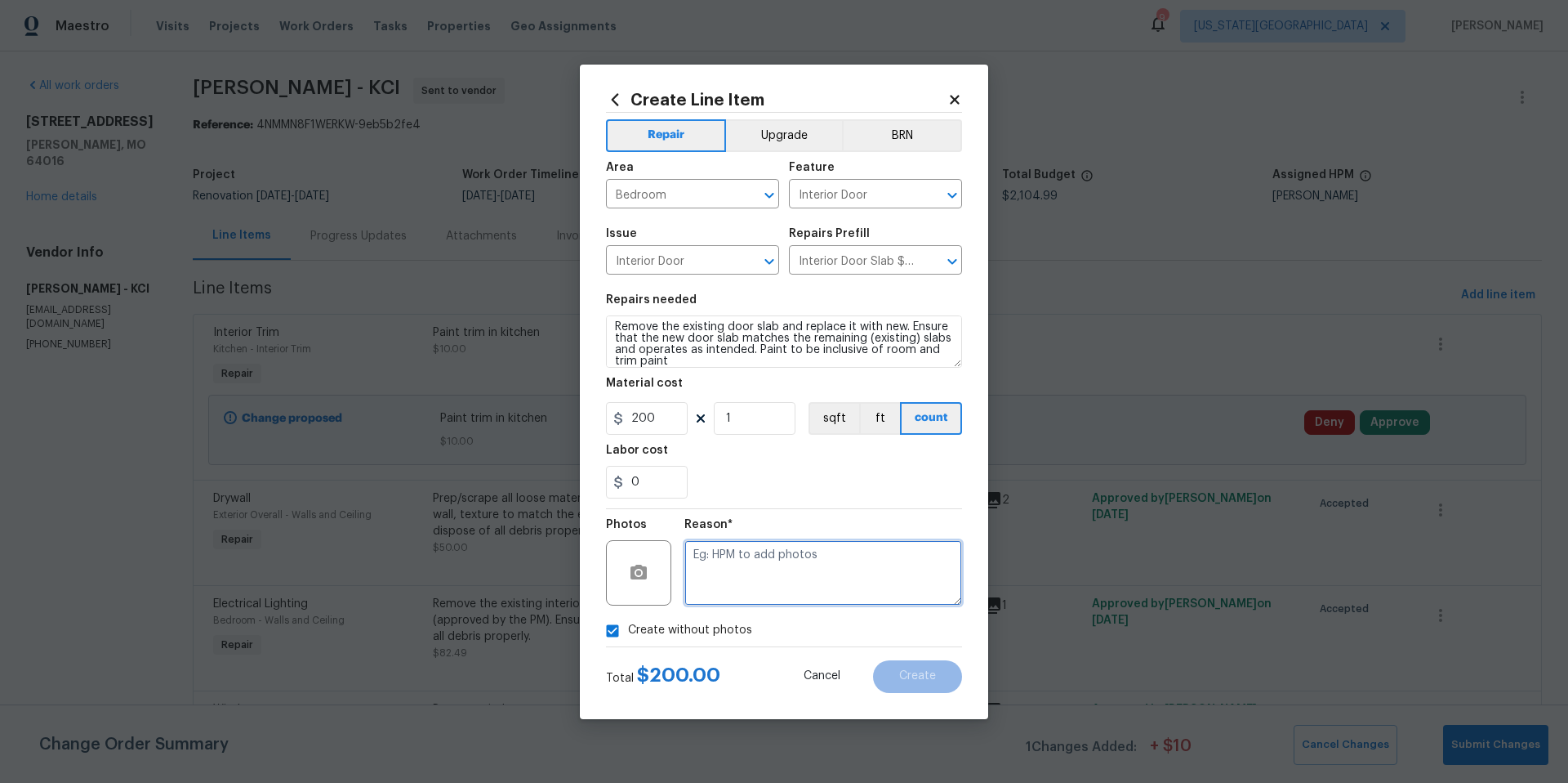
click at [746, 568] on textarea at bounding box center [823, 572] width 277 height 65
type textarea "vendor t add"
click at [908, 678] on span "Create" at bounding box center [916, 676] width 36 height 12
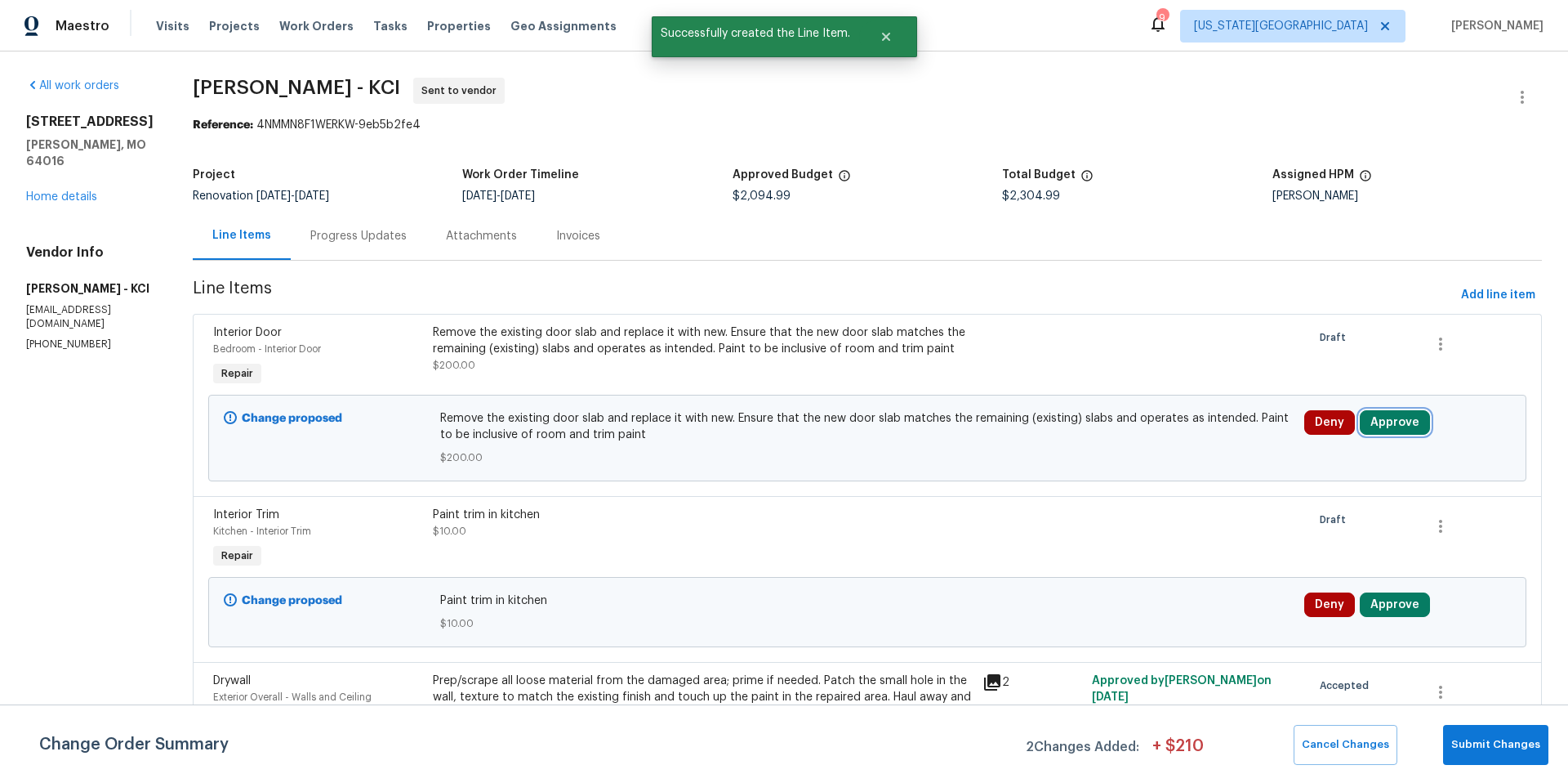
click at [1393, 427] on button "Approve" at bounding box center [1394, 422] width 70 height 25
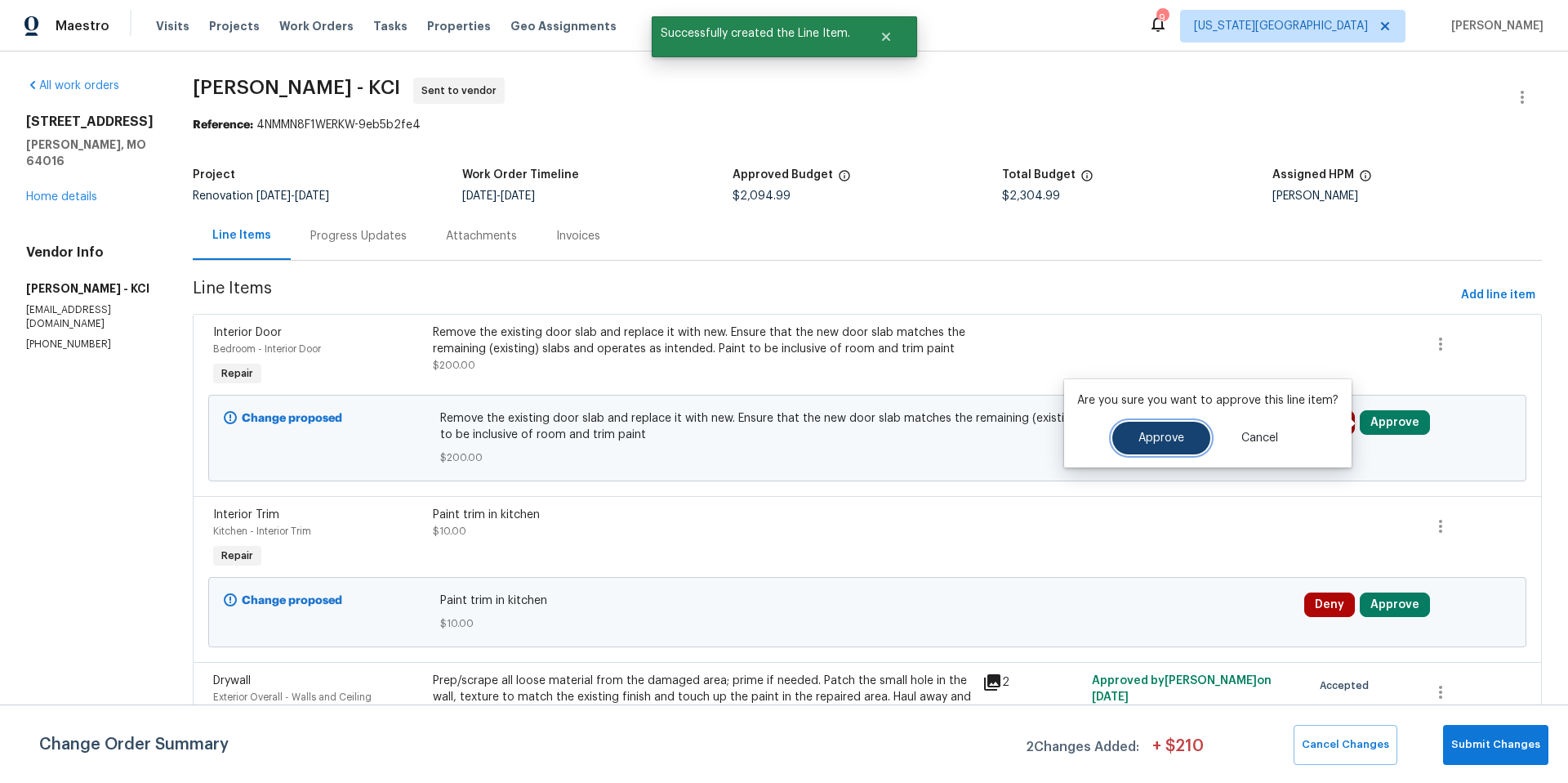
click at [1188, 439] on button "Approve" at bounding box center [1161, 438] width 98 height 32
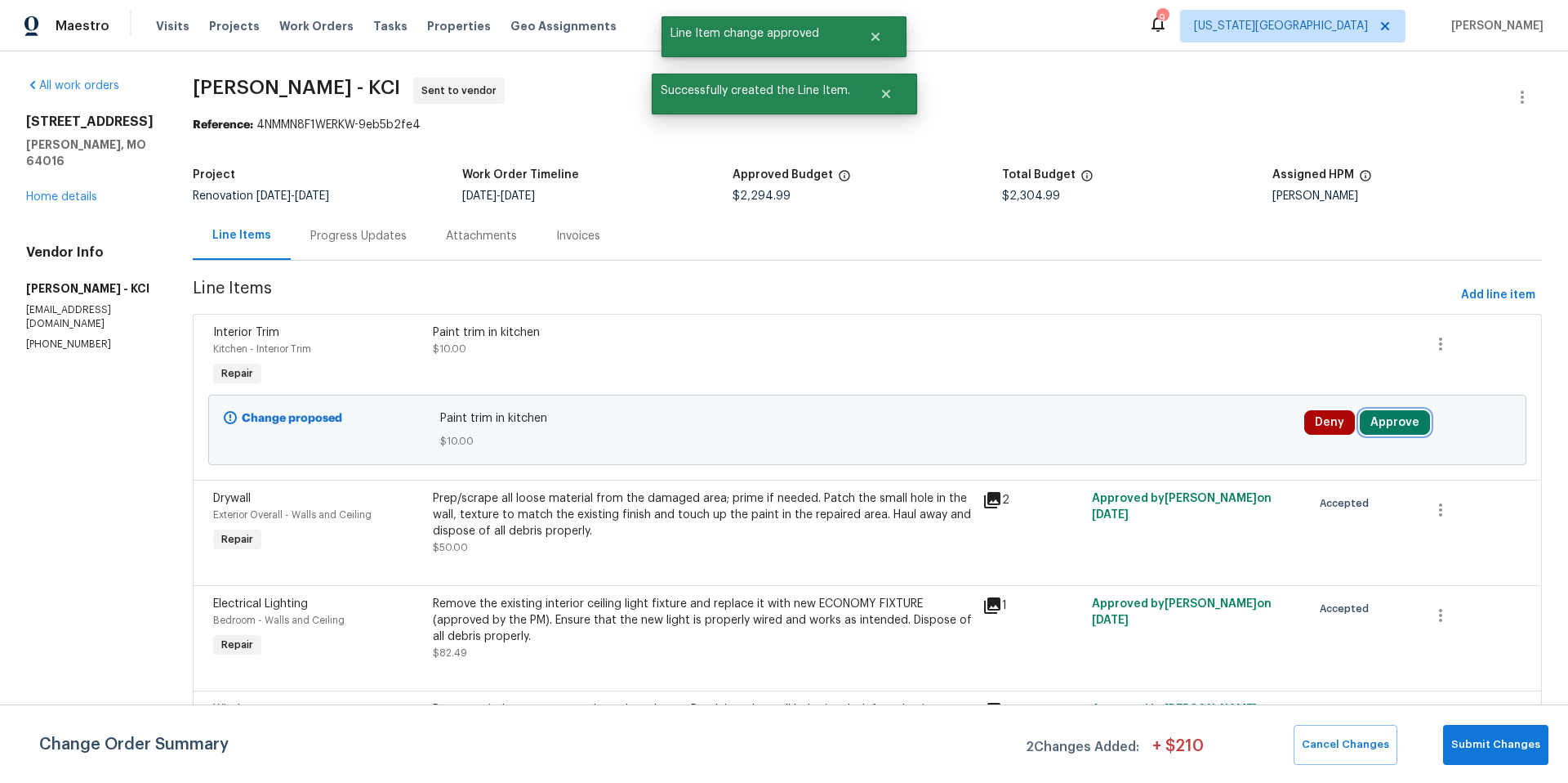
click at [1392, 425] on button "Approve" at bounding box center [1394, 422] width 70 height 25
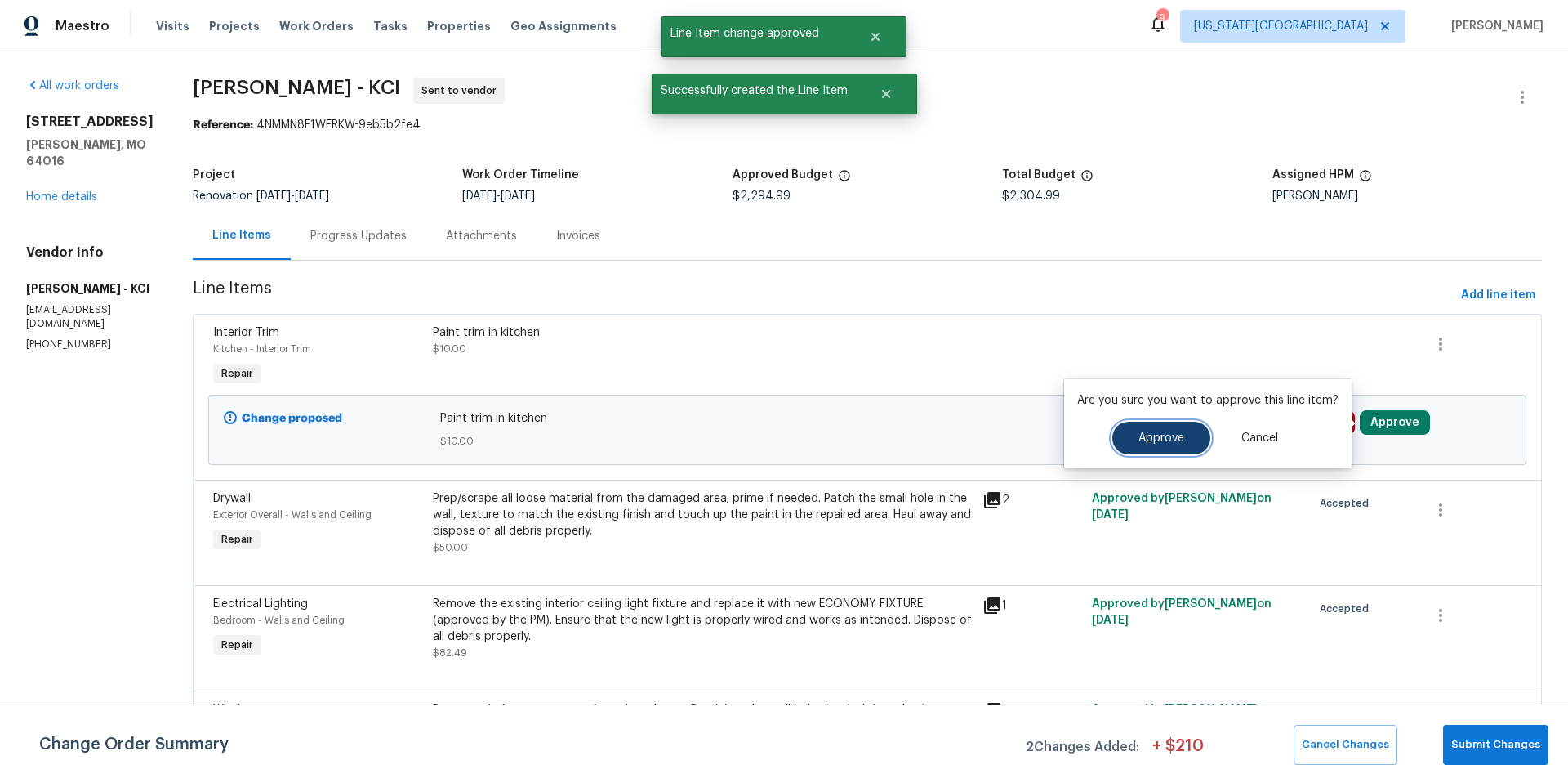
click at [1162, 432] on span "Approve" at bounding box center [1161, 438] width 46 height 12
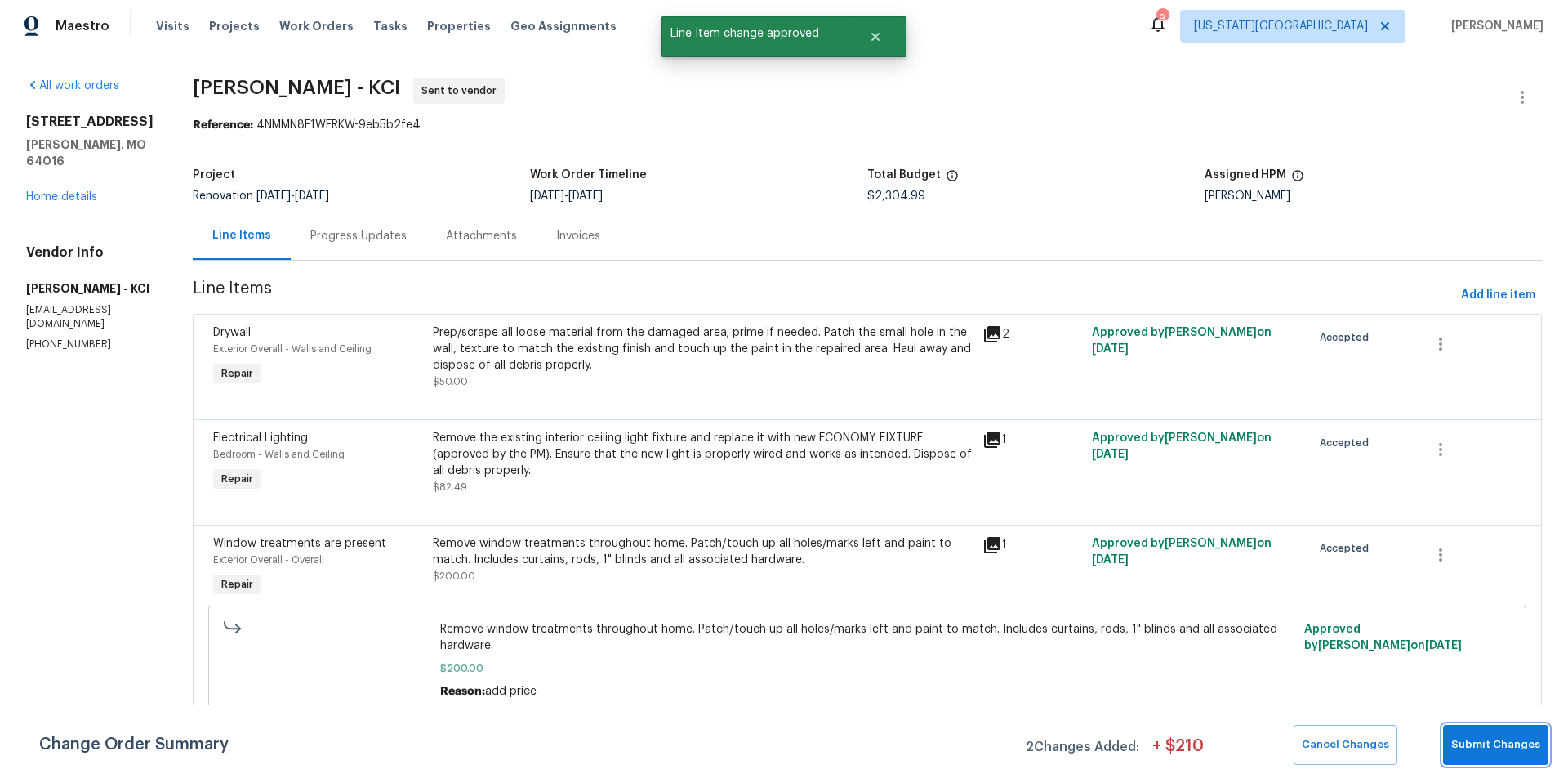
click at [1502, 749] on span "Submit Changes" at bounding box center [1495, 744] width 89 height 19
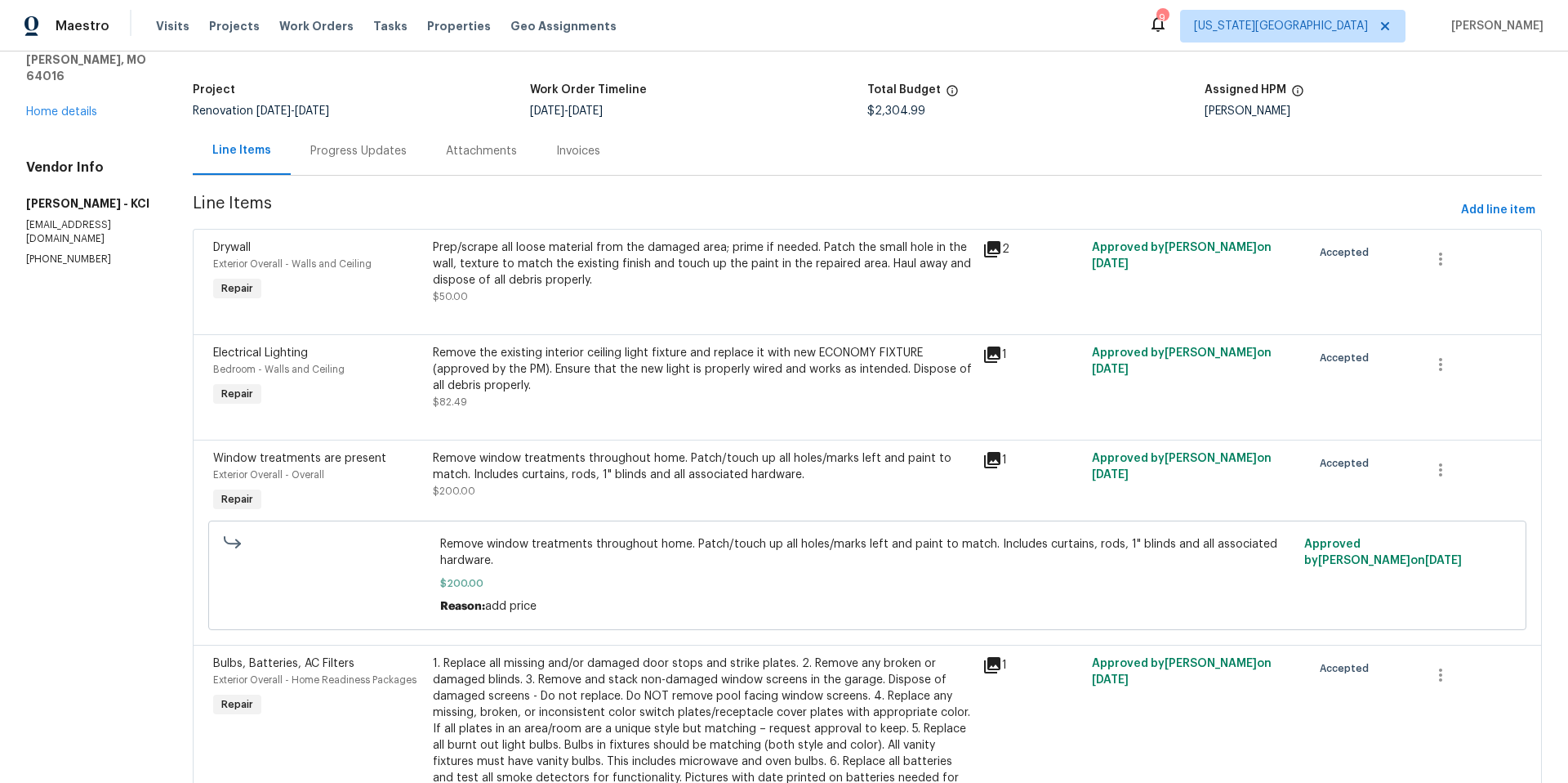
scroll to position [90, 0]
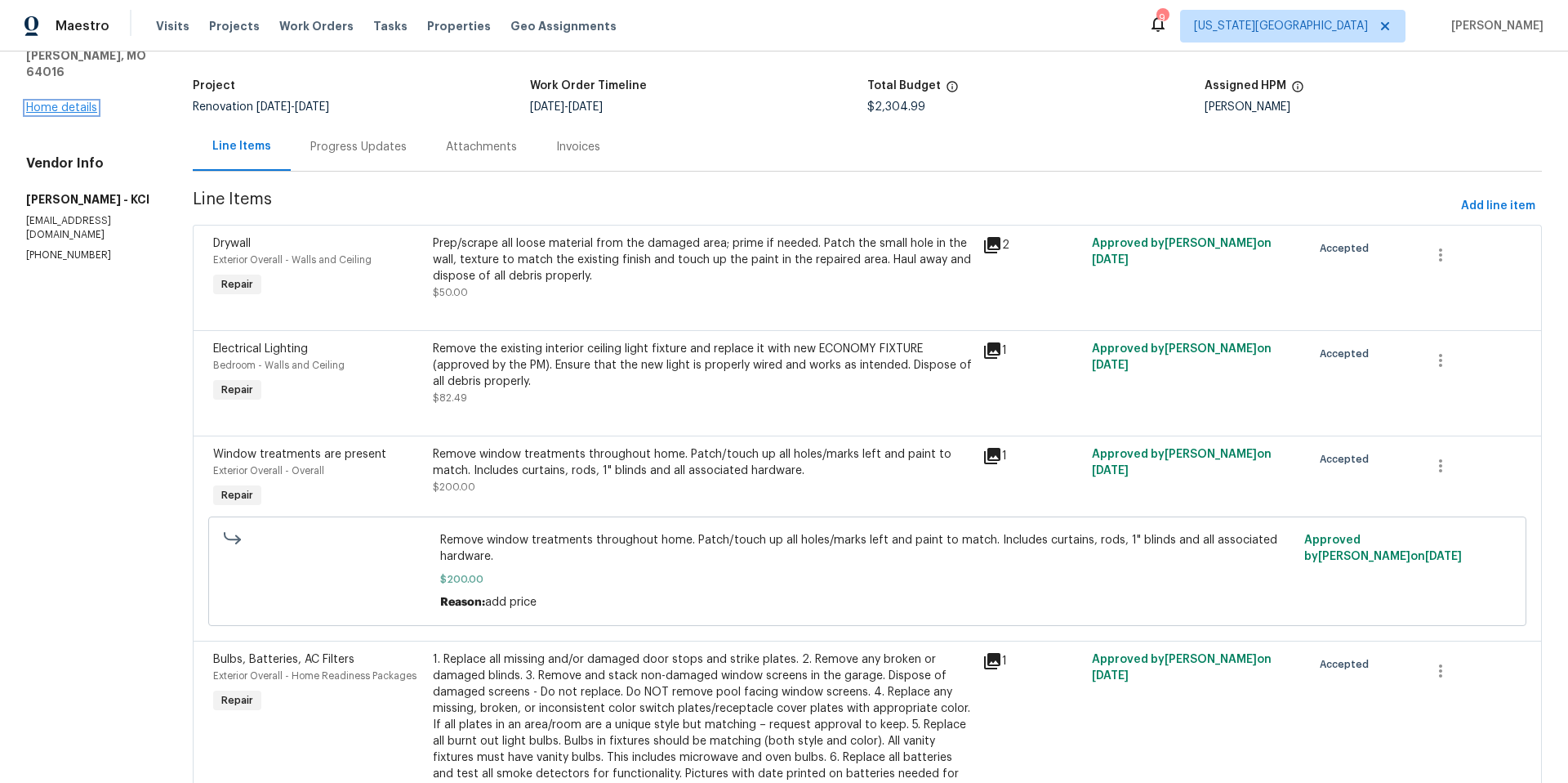
click at [37, 102] on link "Home details" at bounding box center [62, 108] width 71 height 12
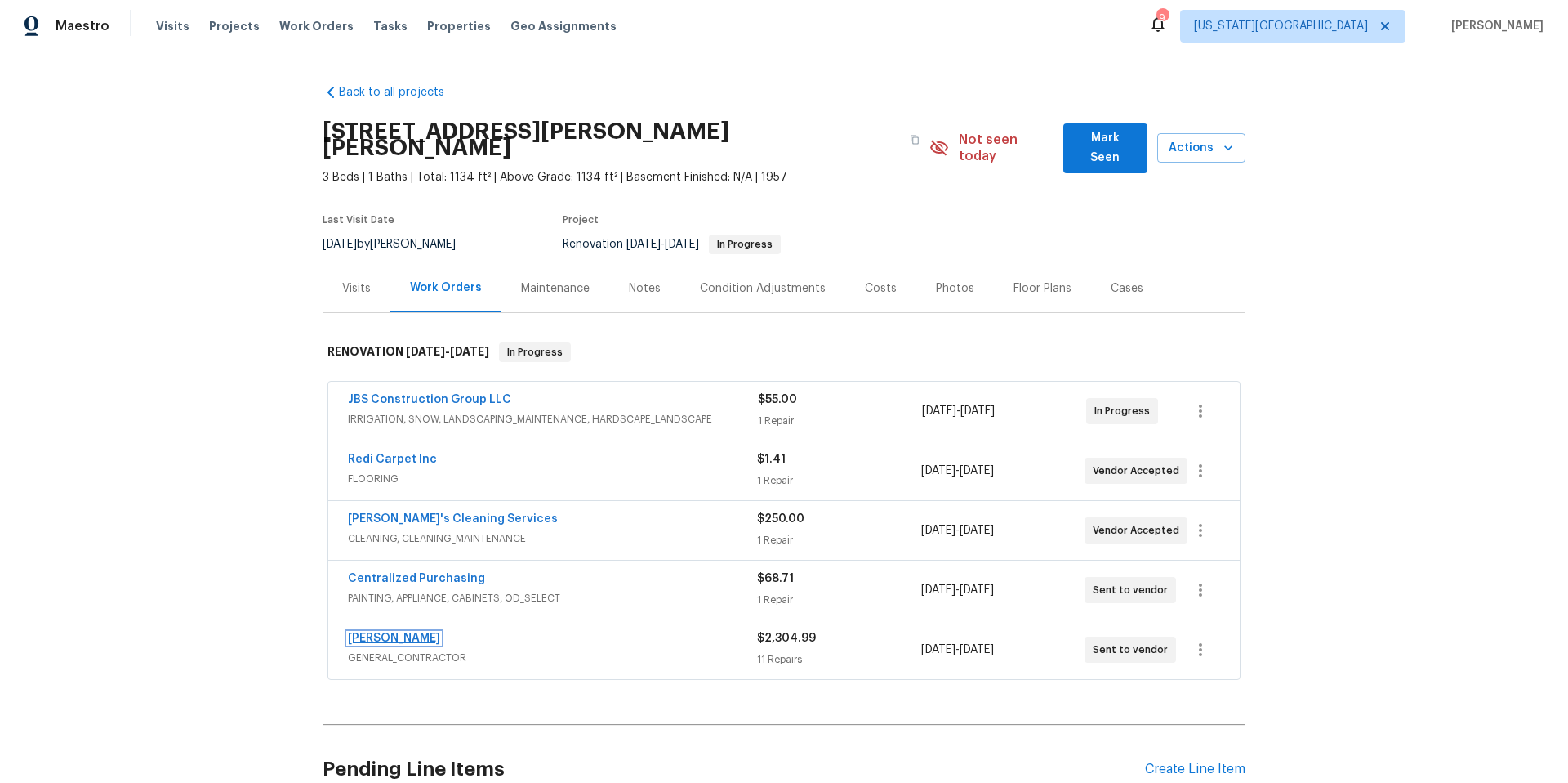
click at [391, 632] on link "MEL Contracting" at bounding box center [394, 638] width 92 height 12
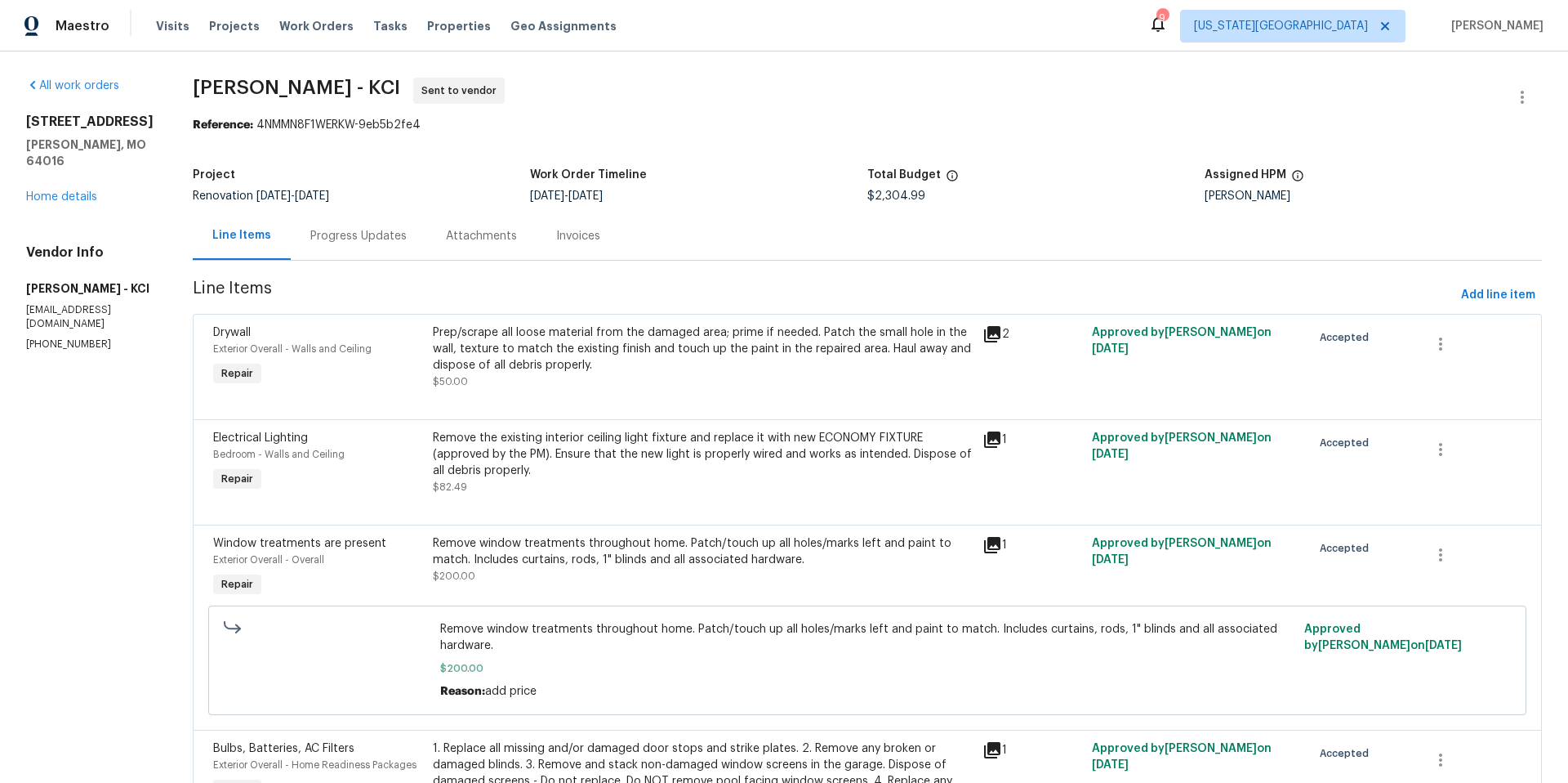
click at [75, 174] on div "8 Bart St Buckner, MO 64016 Home details" at bounding box center [90, 158] width 128 height 91
click at [60, 191] on link "Home details" at bounding box center [62, 197] width 71 height 12
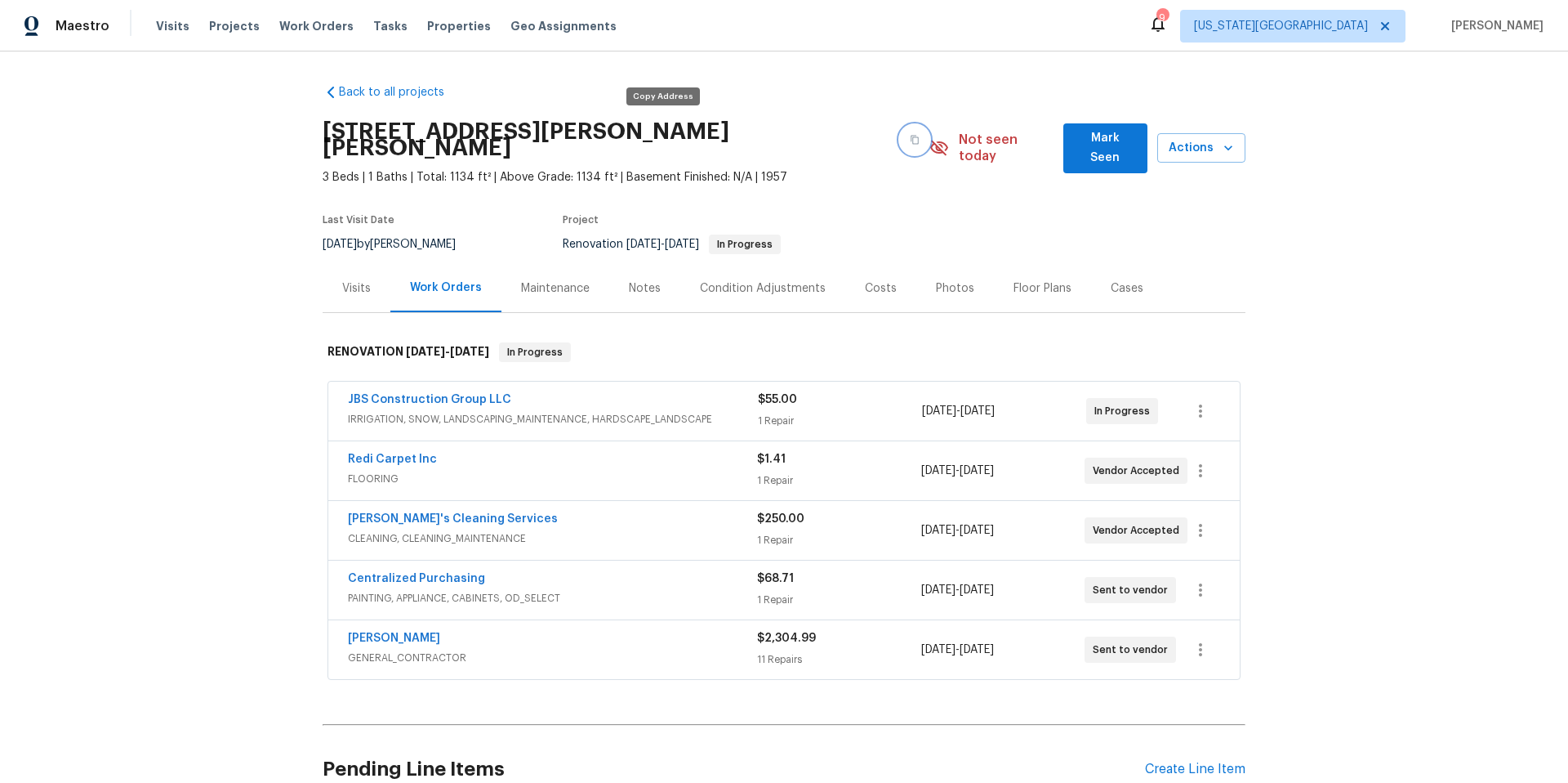
click at [910, 136] on icon "button" at bounding box center [914, 140] width 8 height 9
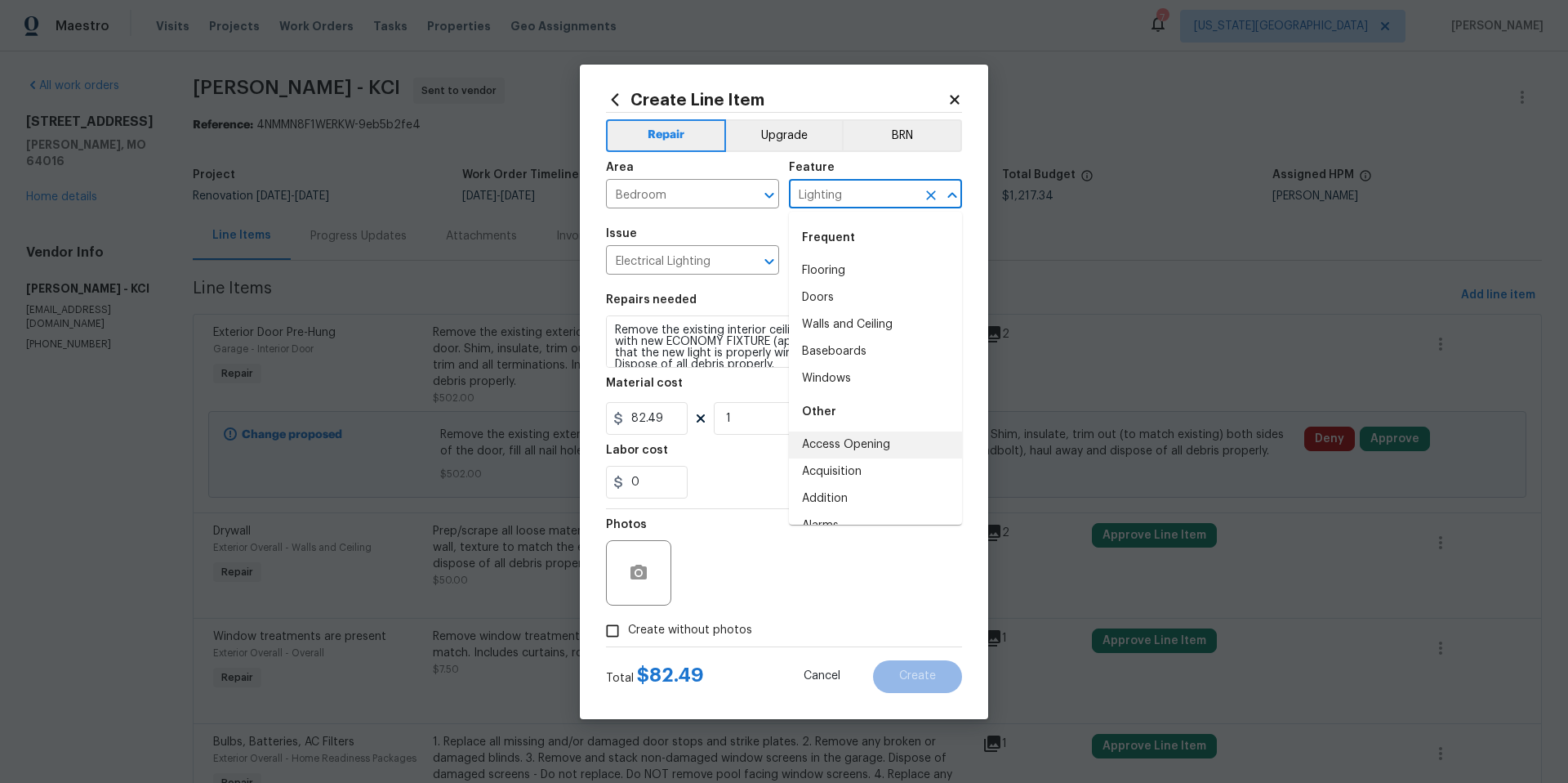
scroll to position [17, 0]
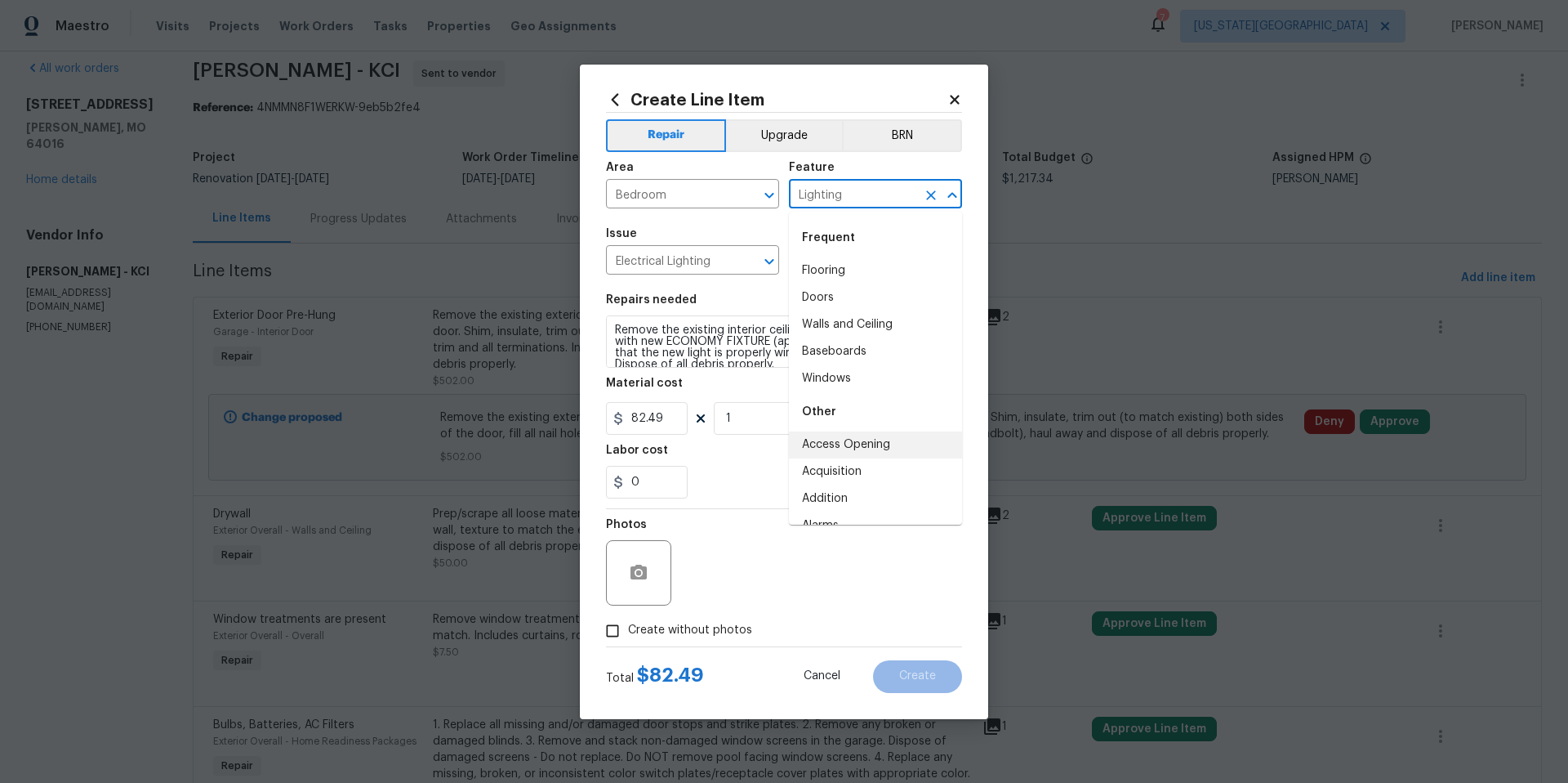
click at [959, 104] on icon at bounding box center [954, 99] width 15 height 15
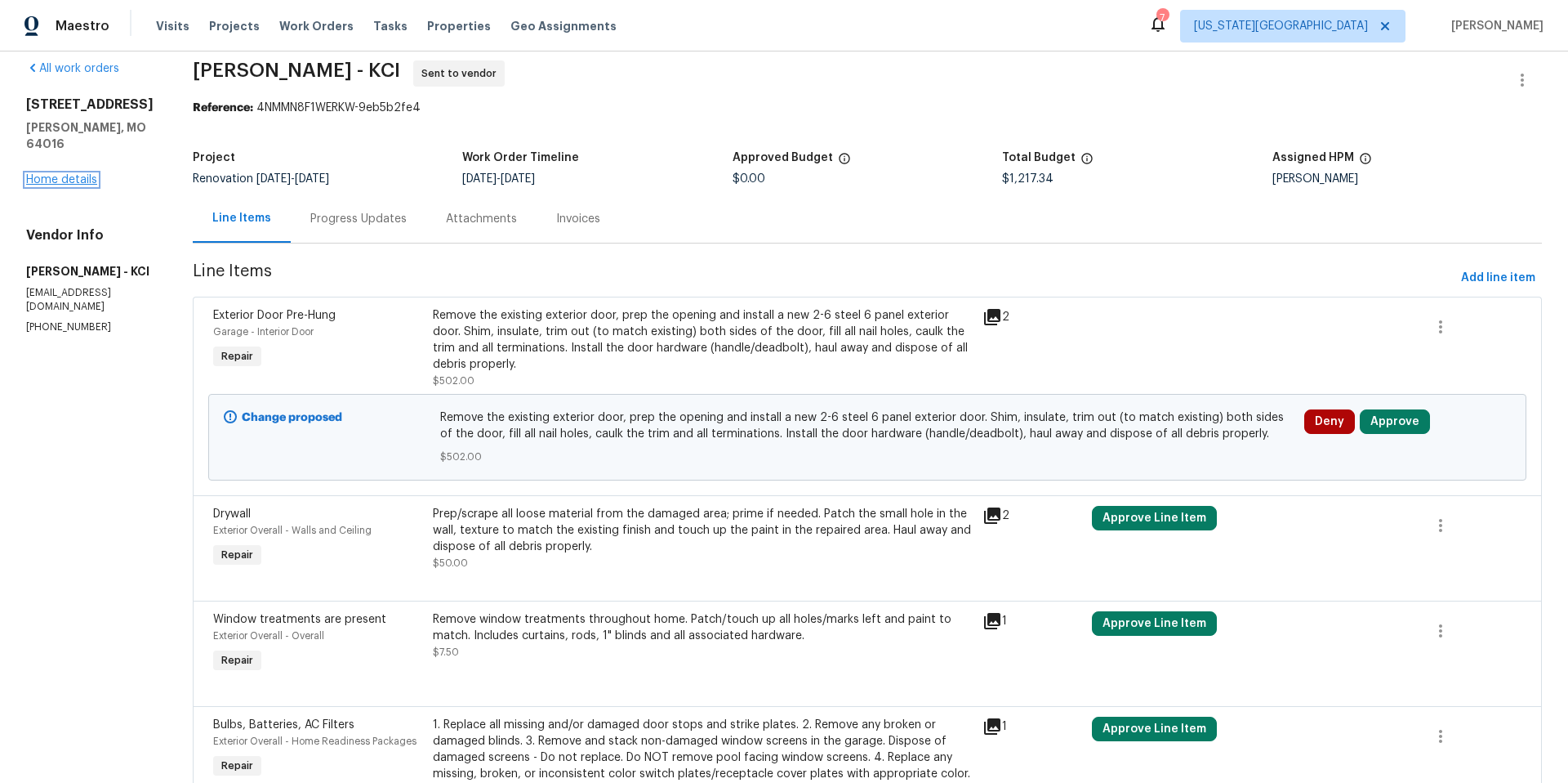
click at [87, 174] on link "Home details" at bounding box center [62, 180] width 71 height 12
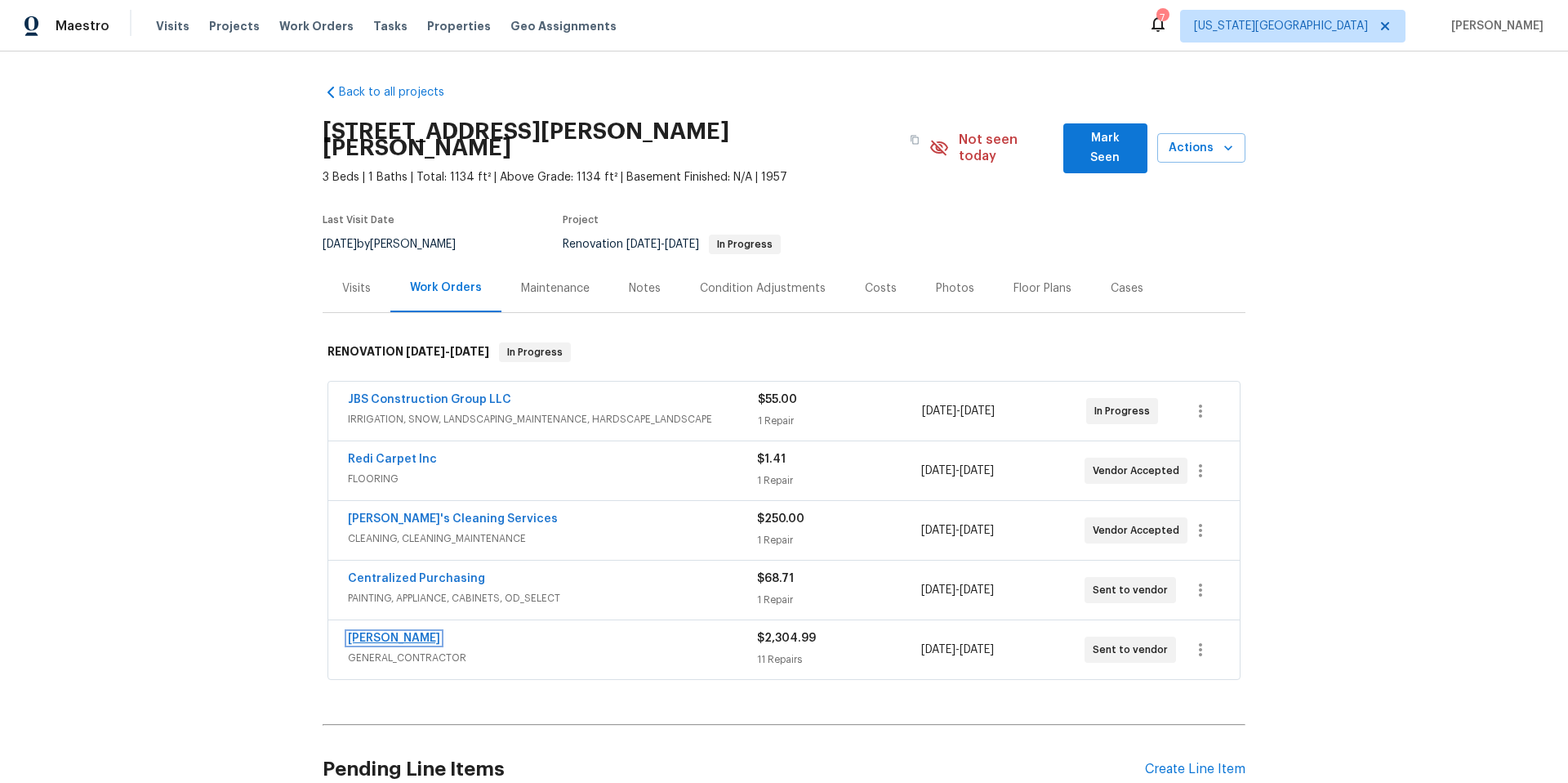
click at [389, 632] on link "[PERSON_NAME]" at bounding box center [394, 638] width 92 height 12
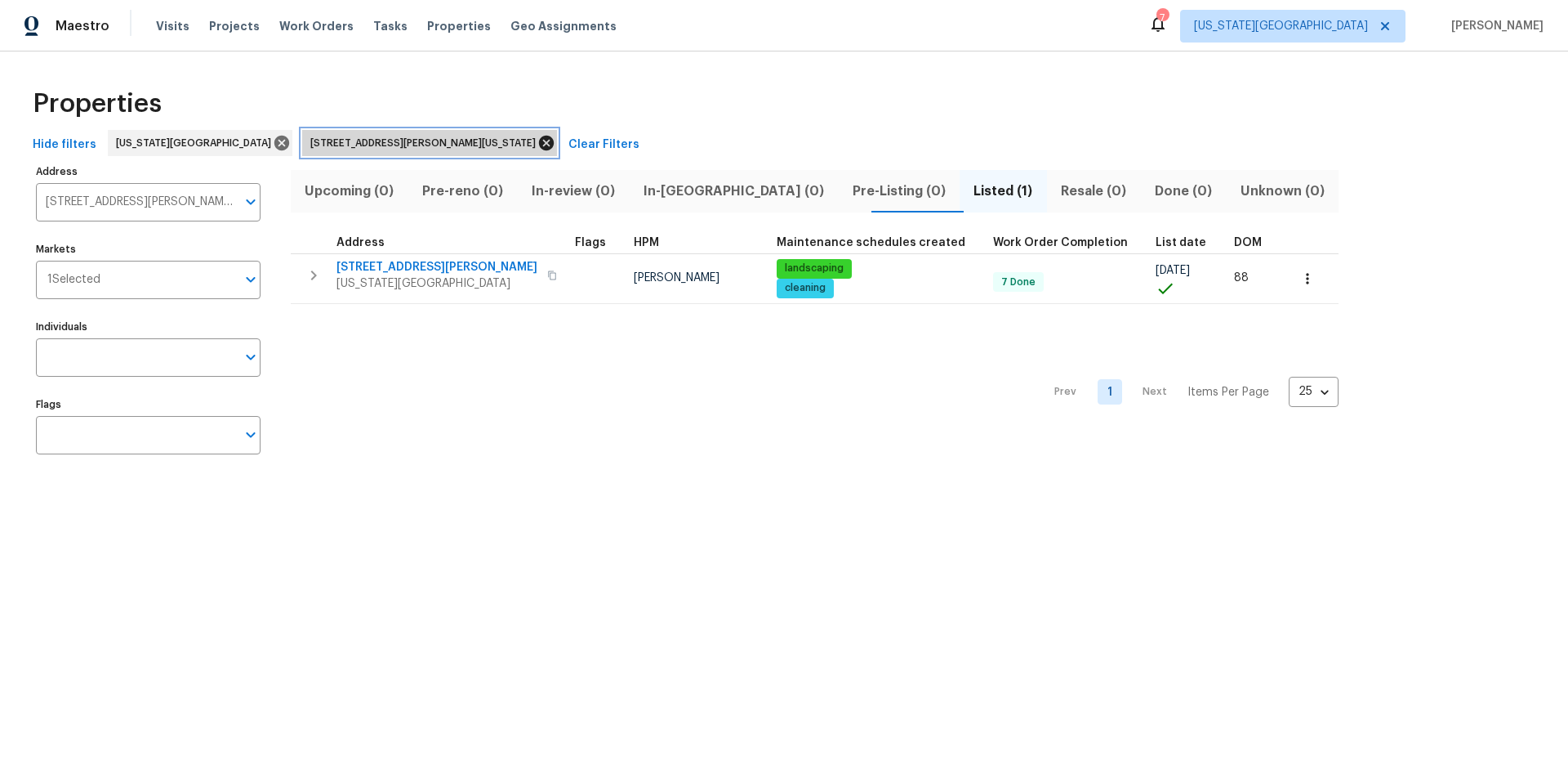
click at [537, 135] on icon at bounding box center [546, 143] width 18 height 18
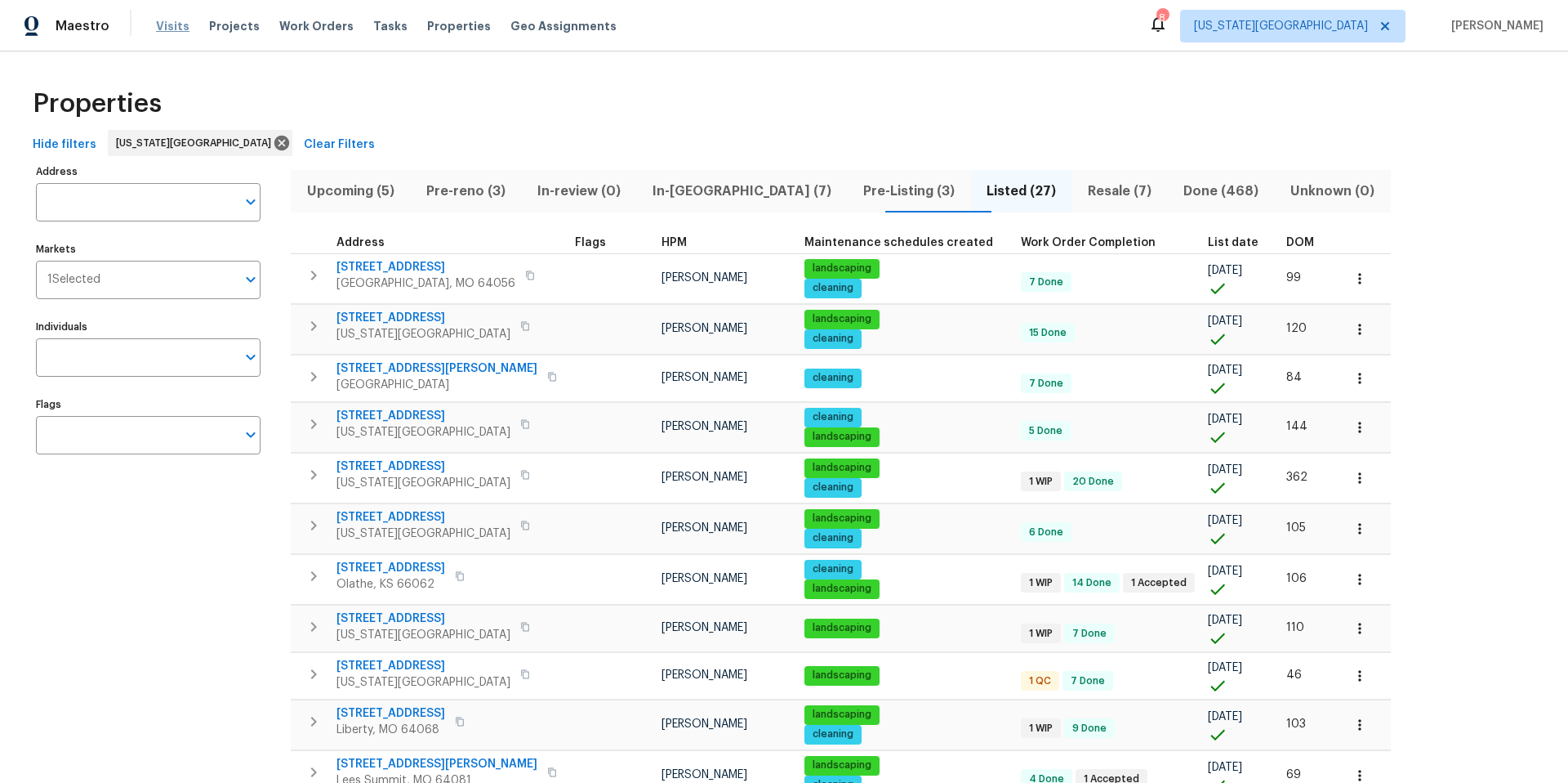
click at [171, 29] on span "Visits" at bounding box center [173, 26] width 33 height 17
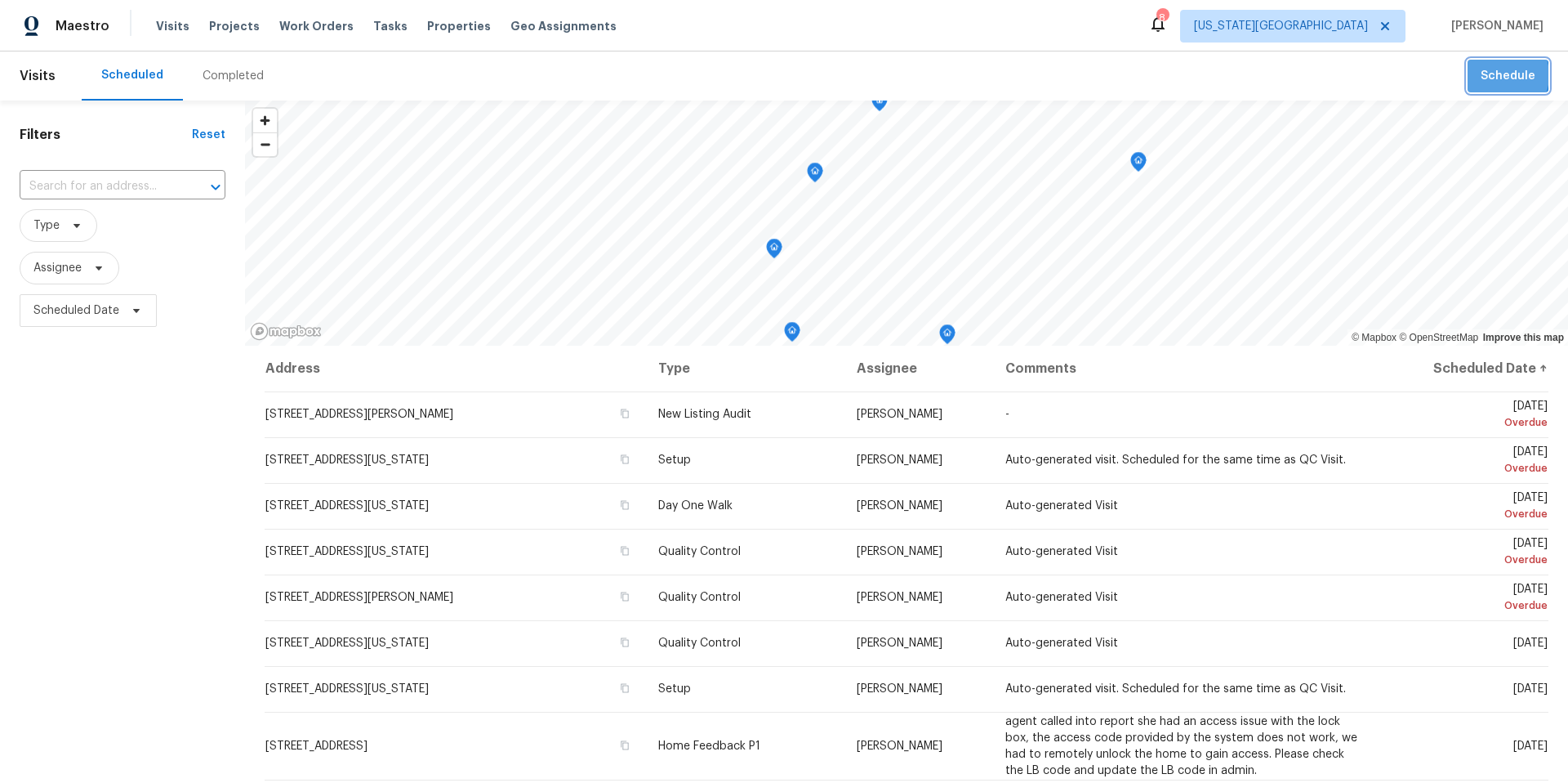
click at [1498, 75] on span "Schedule" at bounding box center [1508, 76] width 55 height 21
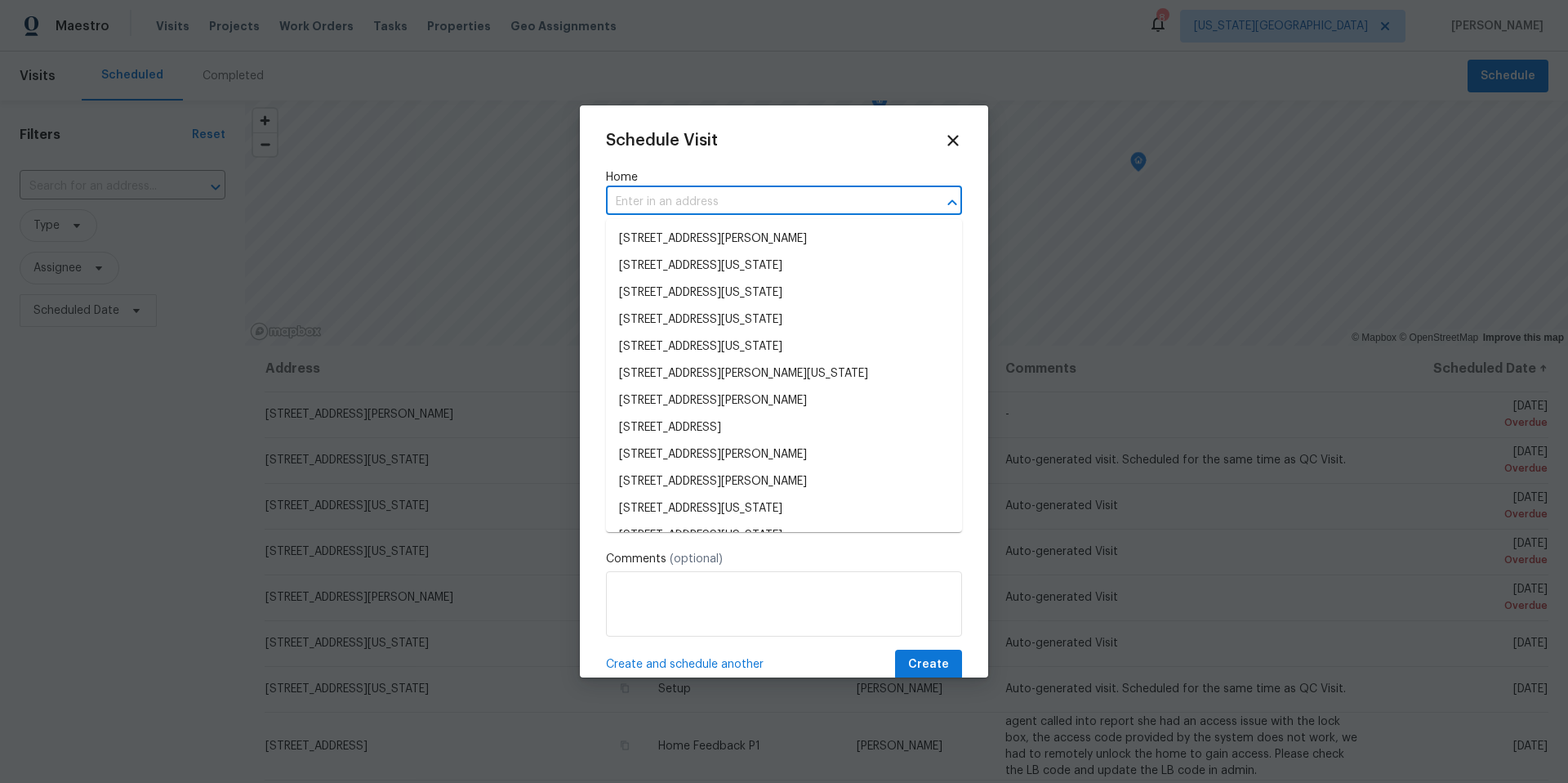
click at [756, 205] on input "text" at bounding box center [761, 203] width 311 height 26
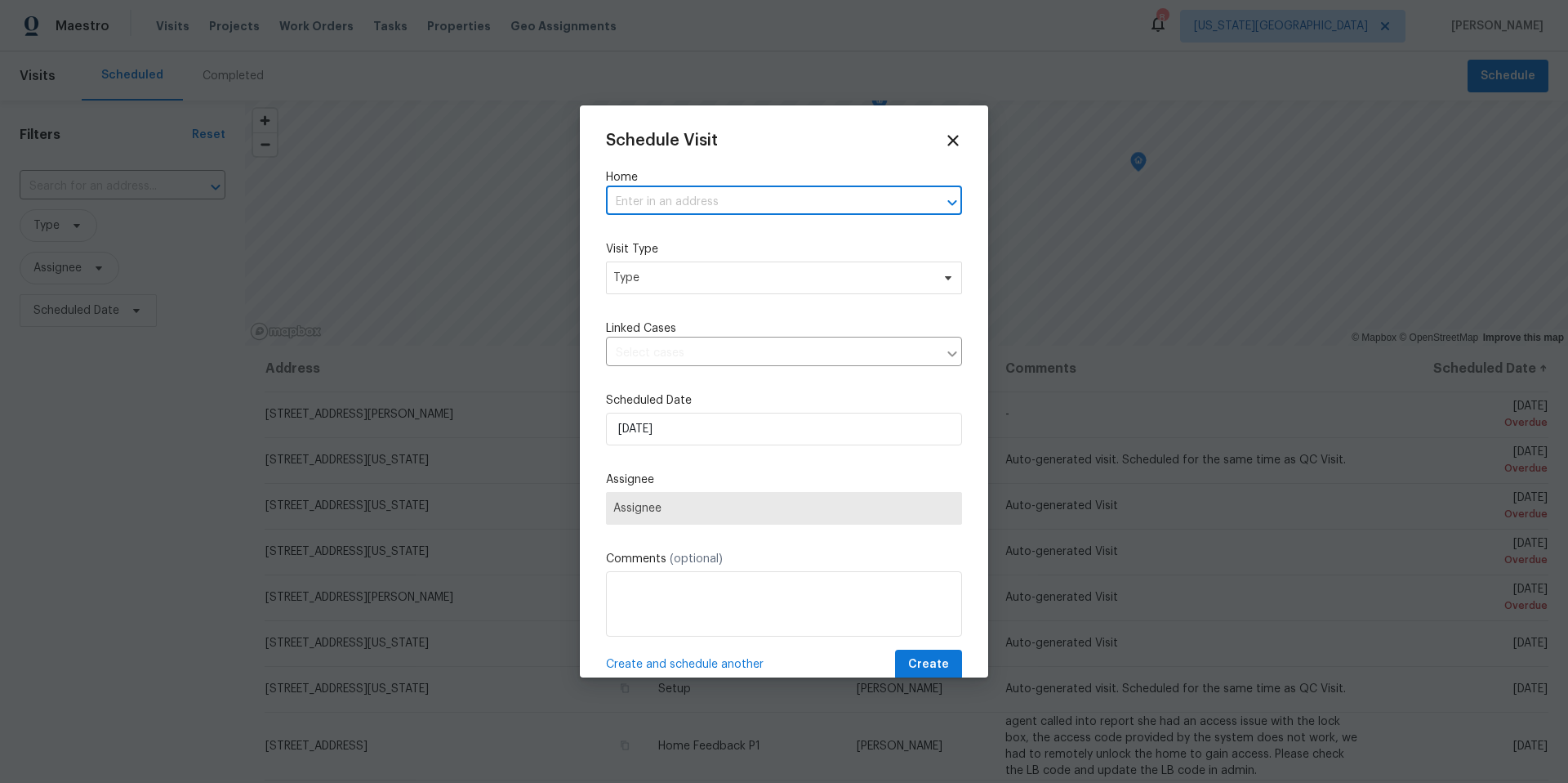
paste input "[STREET_ADDRESS]"
type input "[STREET_ADDRESS]"
click at [721, 245] on li "[STREET_ADDRESS]" at bounding box center [784, 238] width 356 height 27
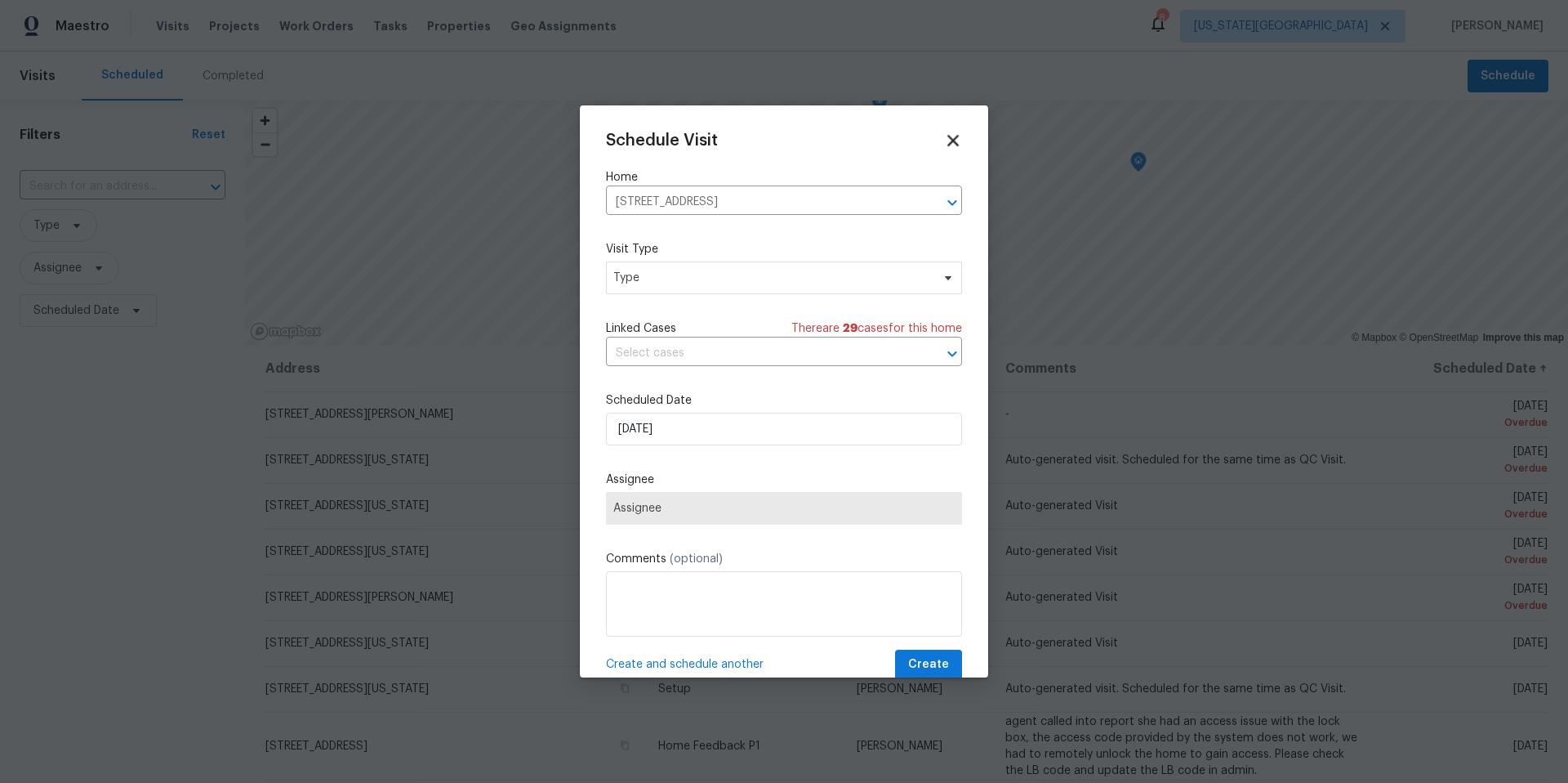
click at [955, 138] on icon at bounding box center [953, 141] width 12 height 12
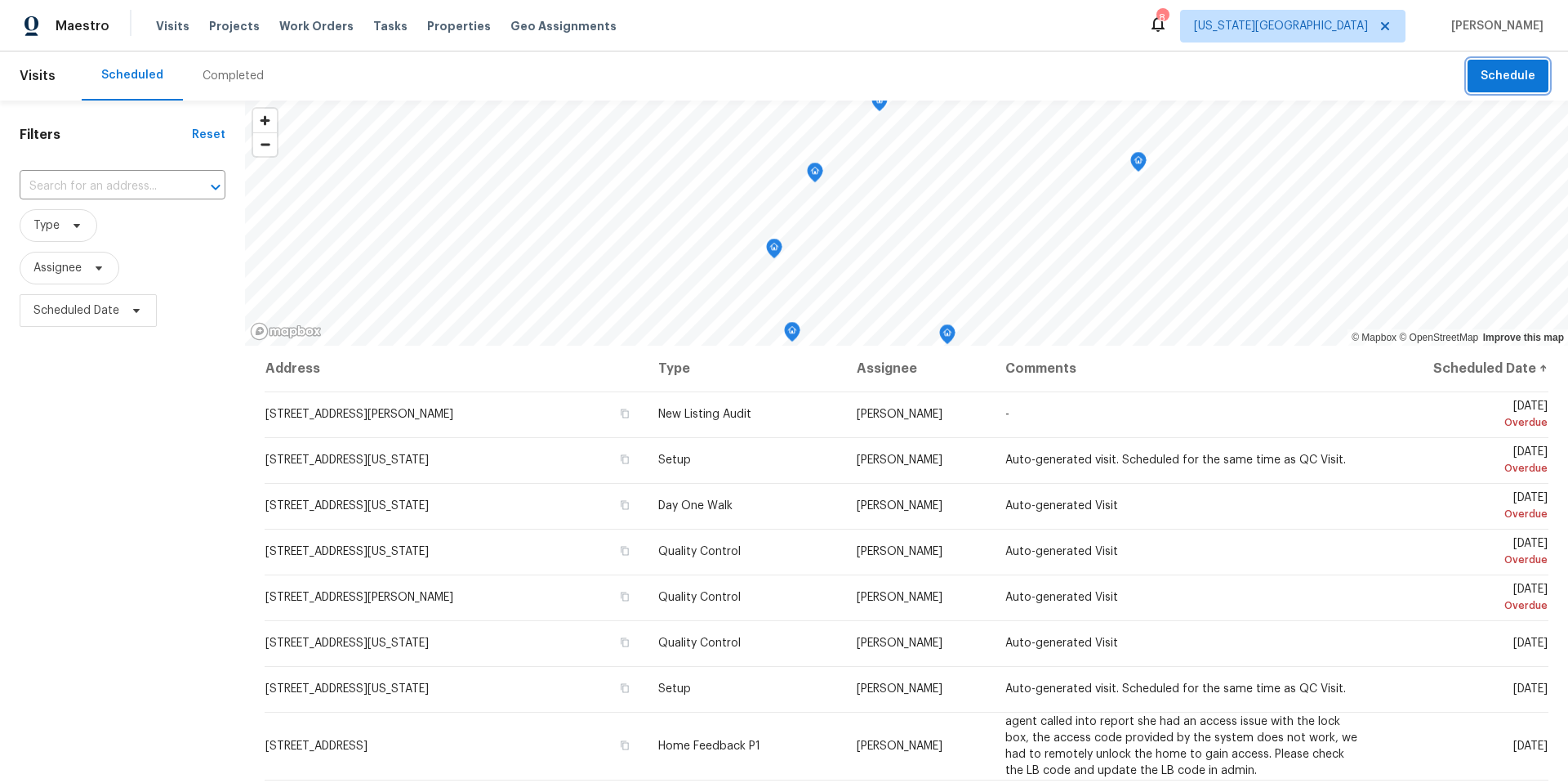
click at [1528, 85] on span "Schedule" at bounding box center [1508, 76] width 55 height 21
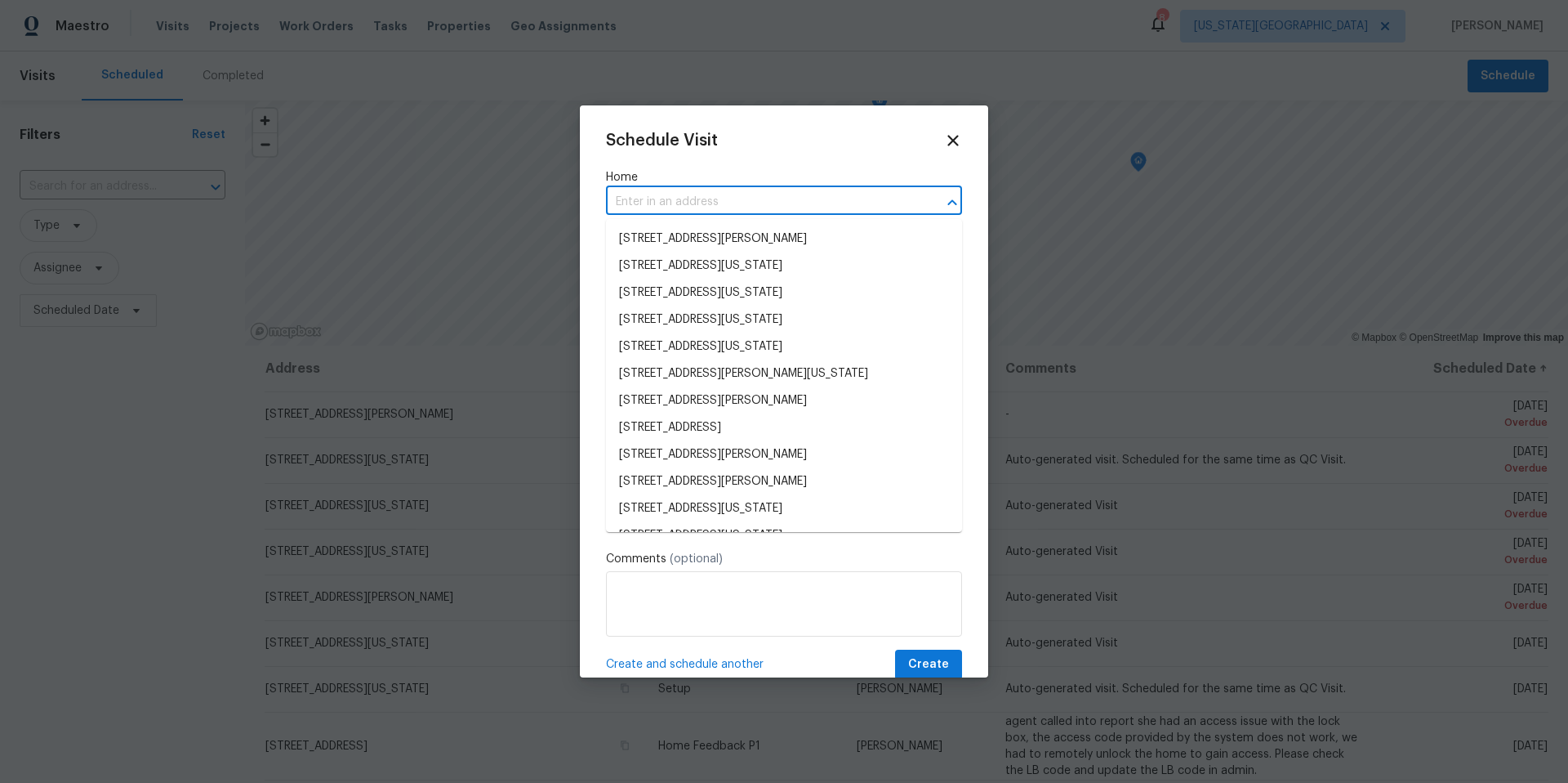
click at [661, 210] on input "text" at bounding box center [761, 203] width 311 height 26
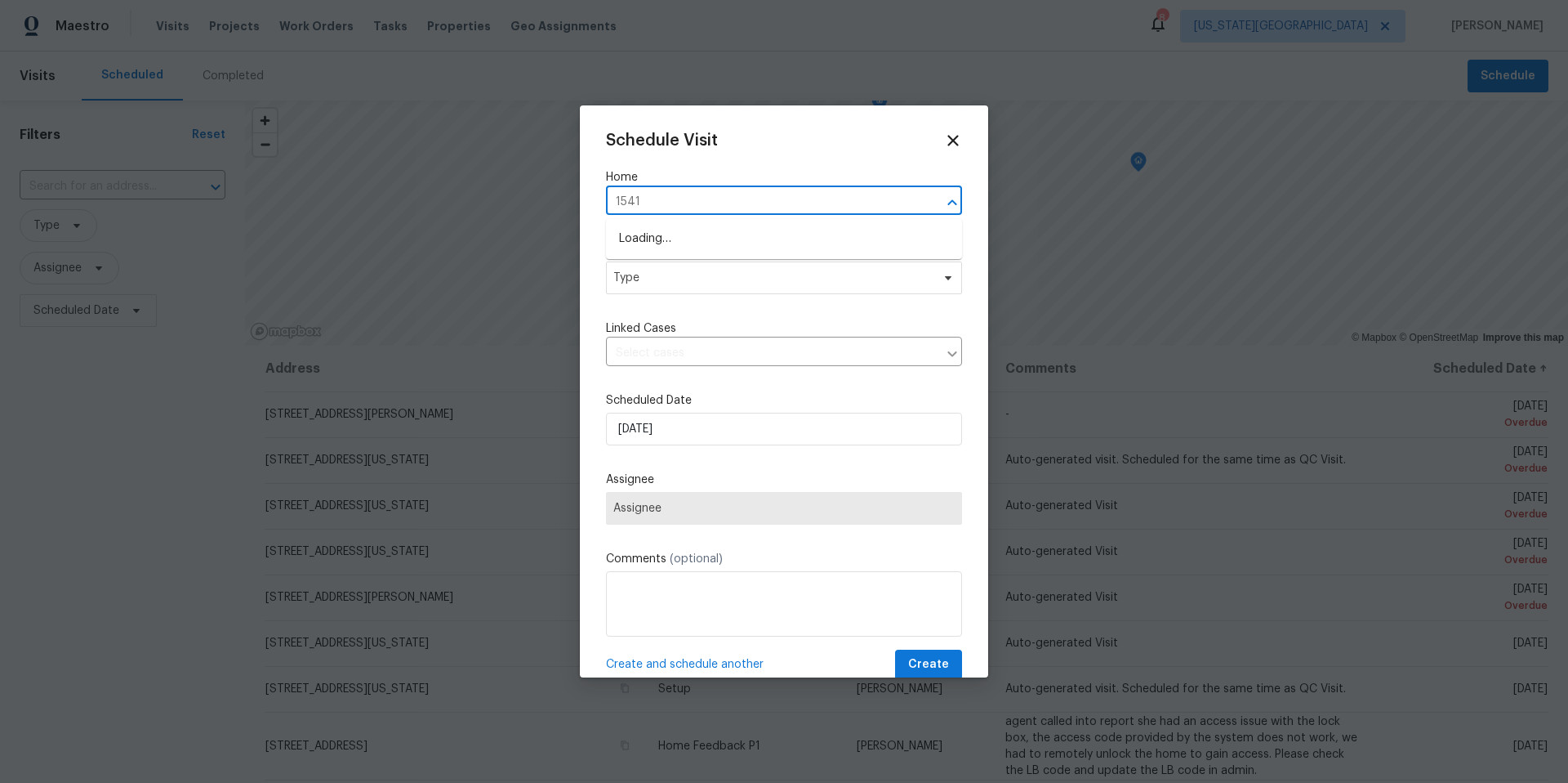
type input "15416"
click at [648, 241] on li "15416 Floyd St, Overland Park, KS 66223" at bounding box center [784, 238] width 356 height 27
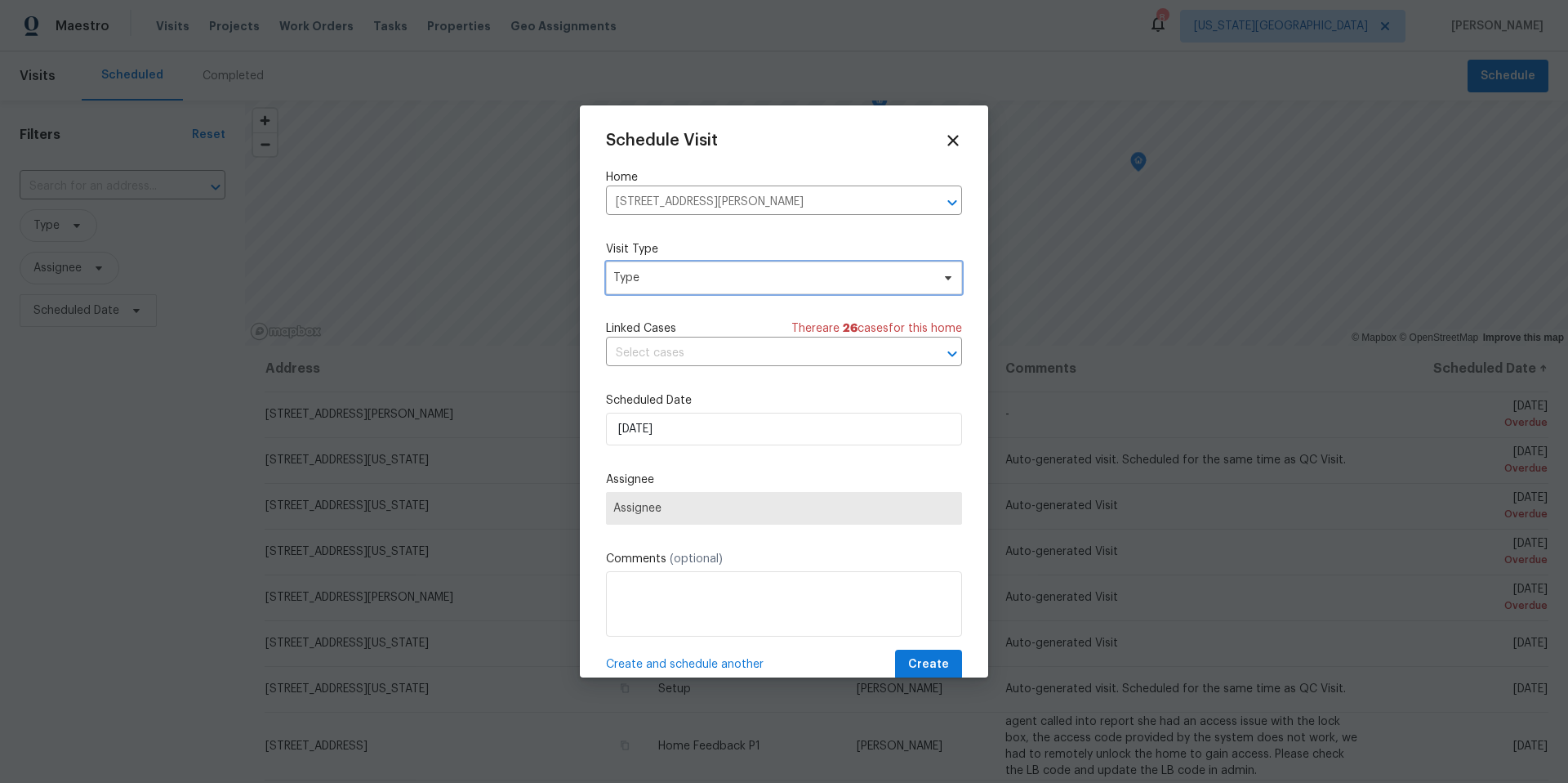
click at [665, 275] on span "Type" at bounding box center [772, 277] width 318 height 17
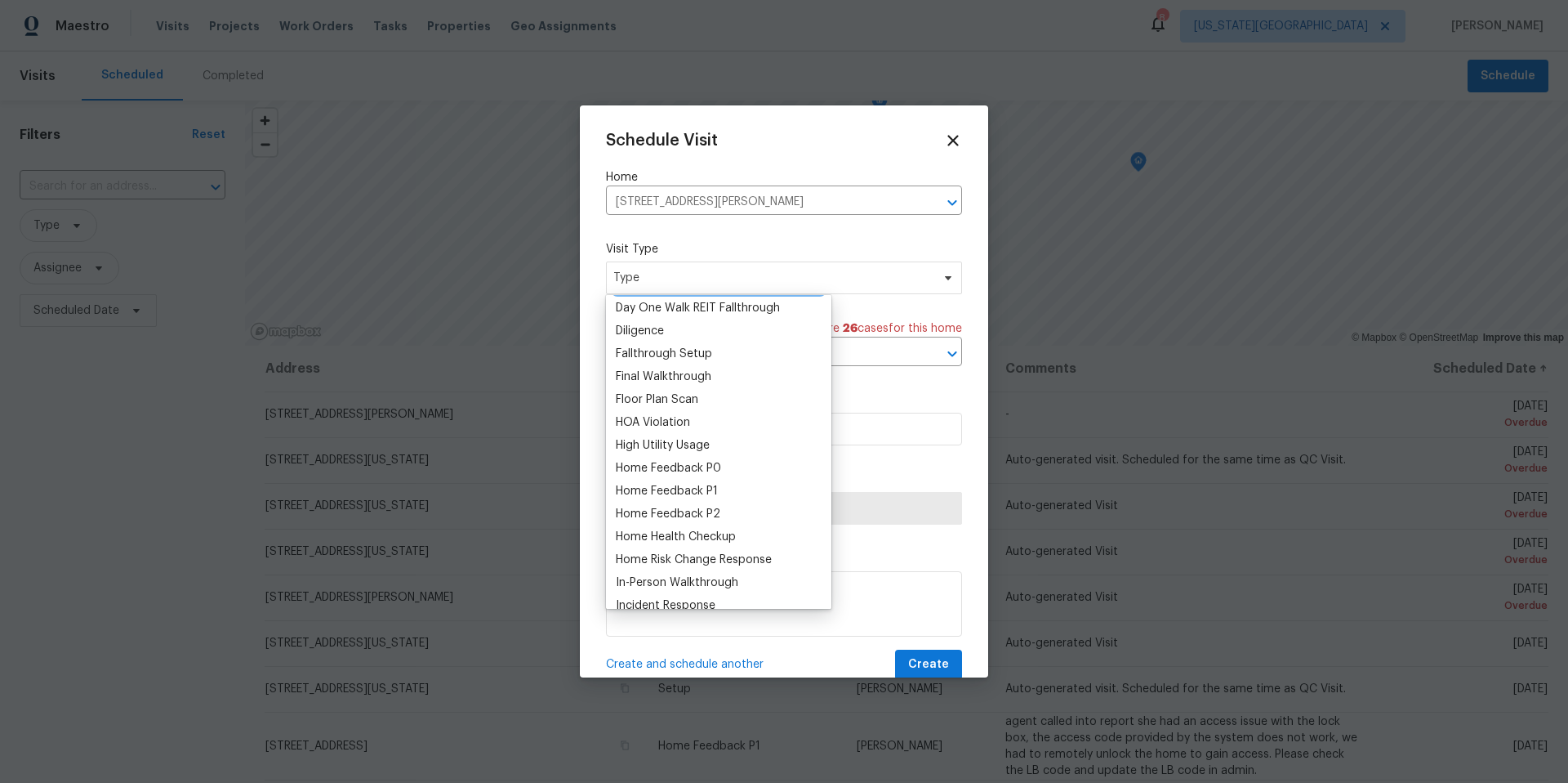
scroll to position [349, 0]
click at [643, 520] on div "Home Health Checkup" at bounding box center [718, 531] width 215 height 23
click at [642, 530] on div "Home Health Checkup" at bounding box center [675, 531] width 120 height 17
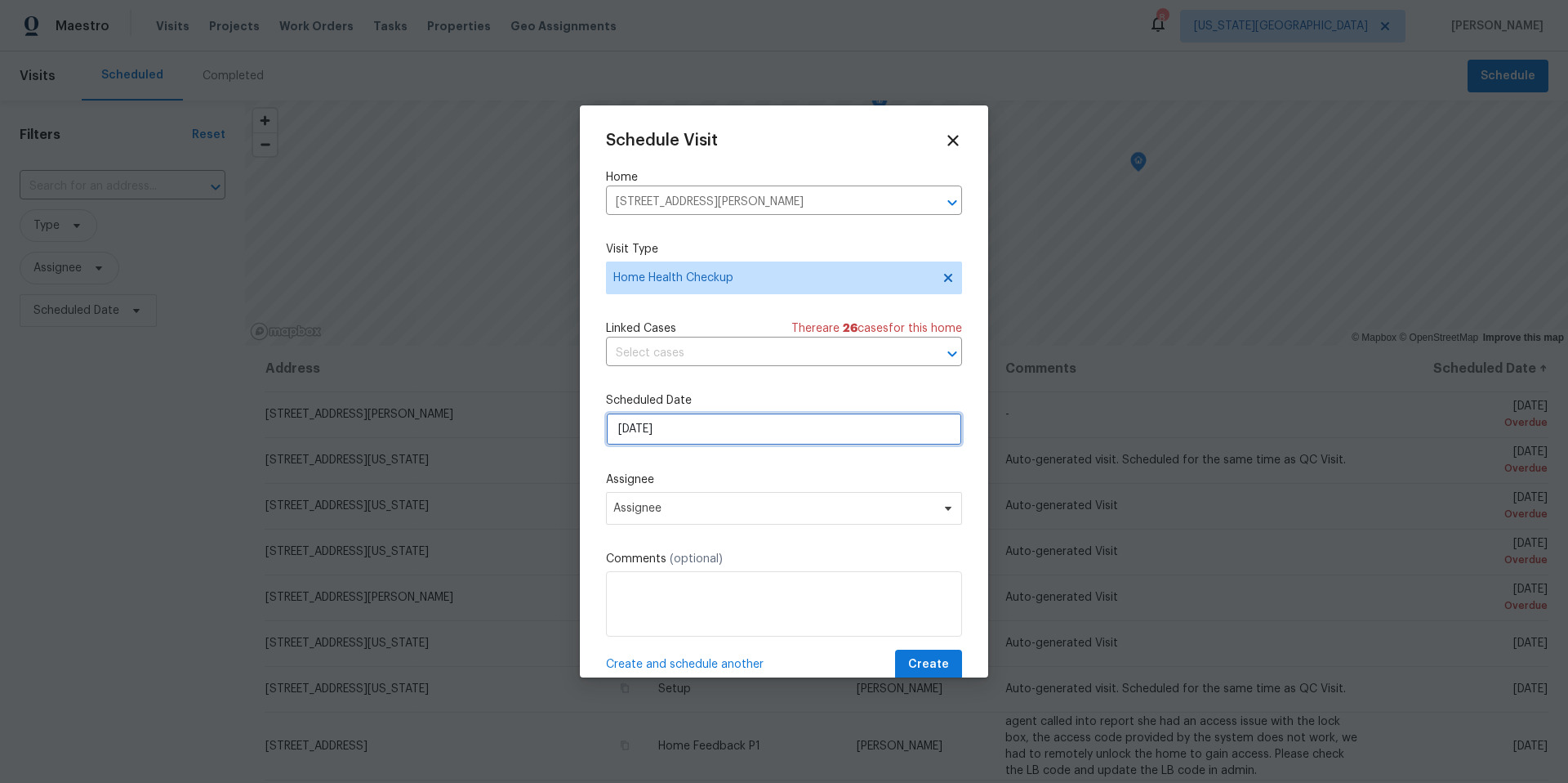
click at [689, 437] on input "[DATE]" at bounding box center [784, 428] width 356 height 32
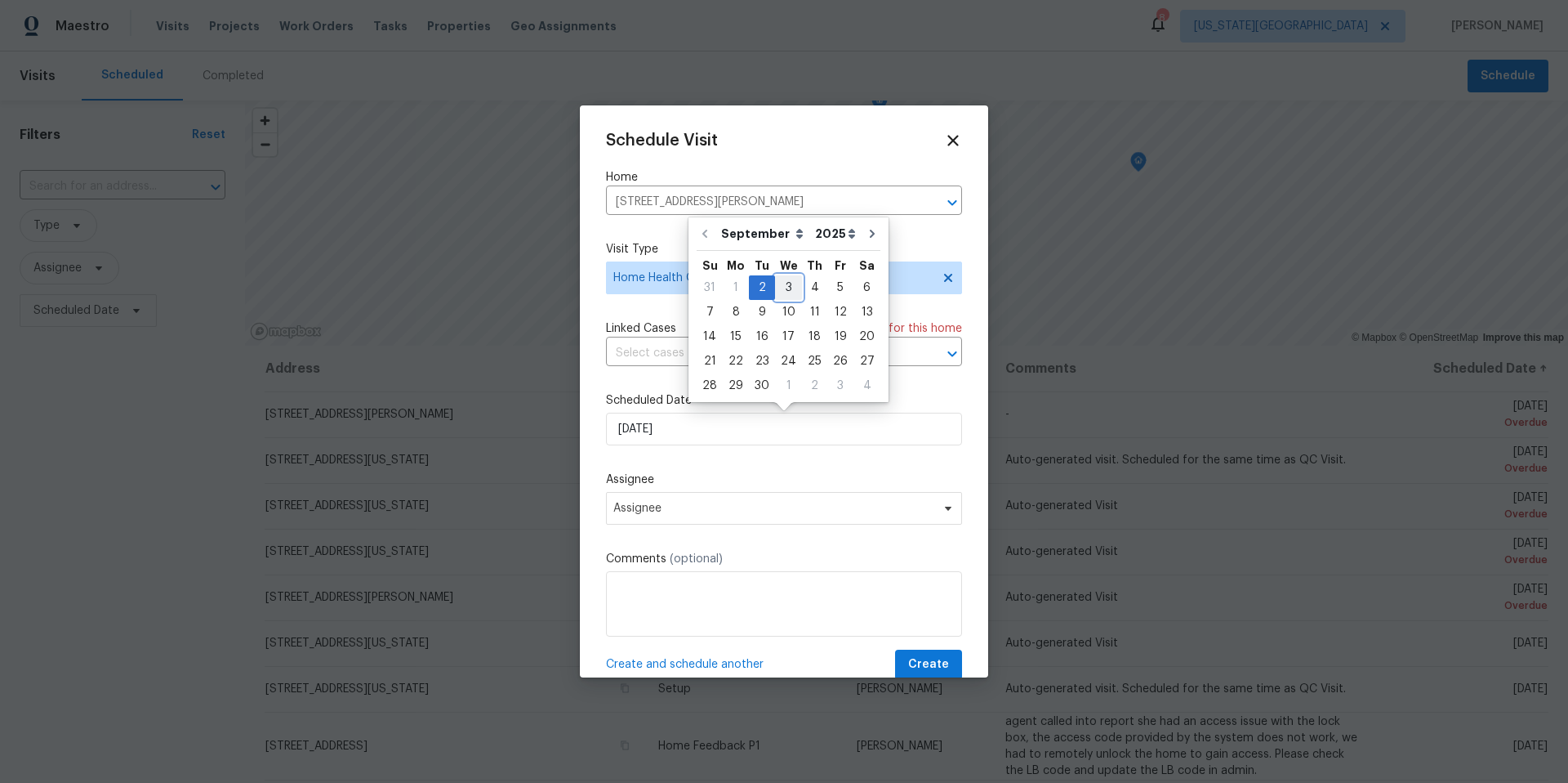
click at [788, 281] on div "3" at bounding box center [787, 287] width 27 height 23
type input "[DATE]"
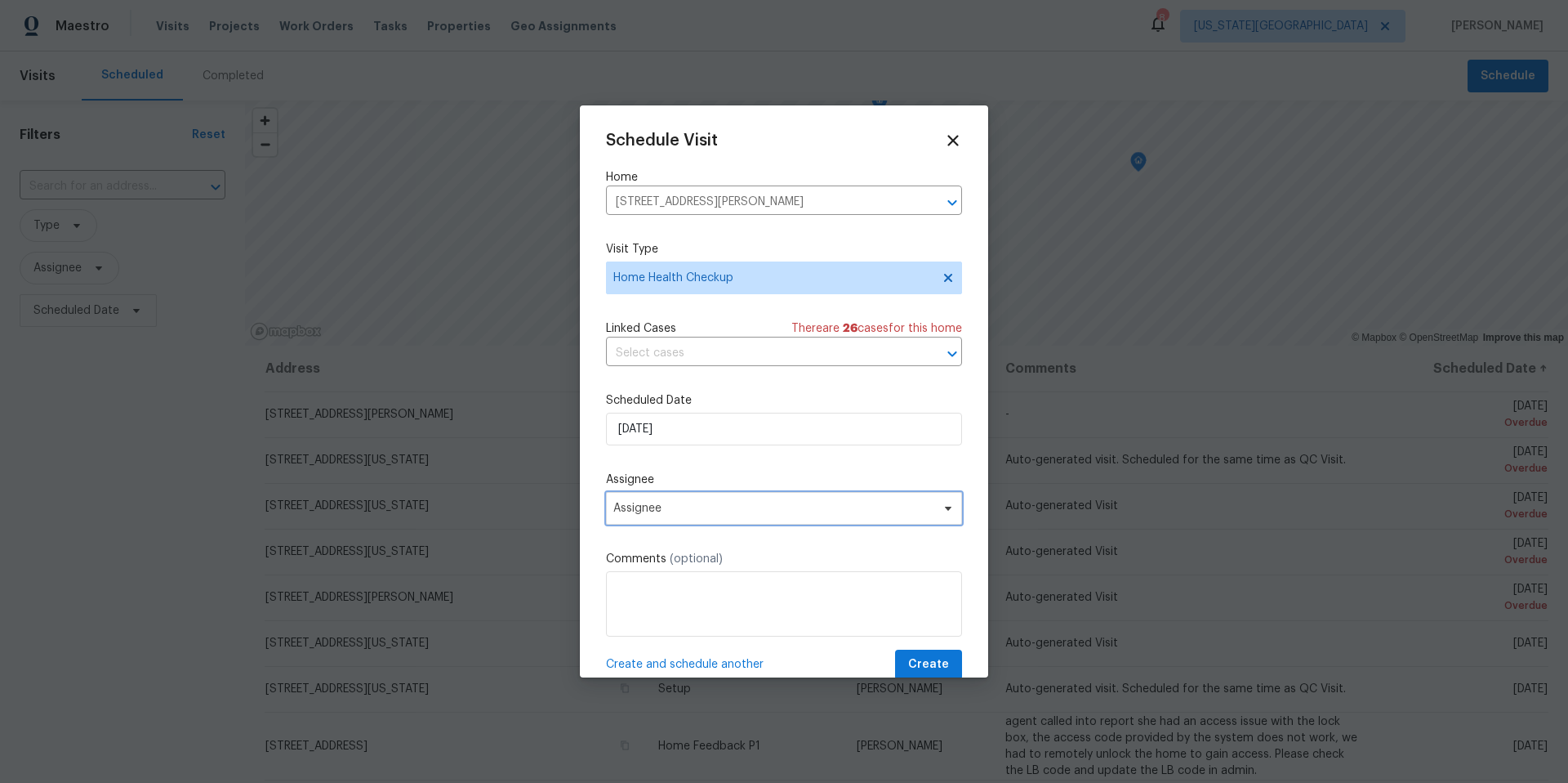
click at [700, 514] on span "Assignee" at bounding box center [774, 508] width 320 height 13
type input "matt"
click at [651, 600] on div "[PERSON_NAME]" at bounding box center [658, 598] width 86 height 17
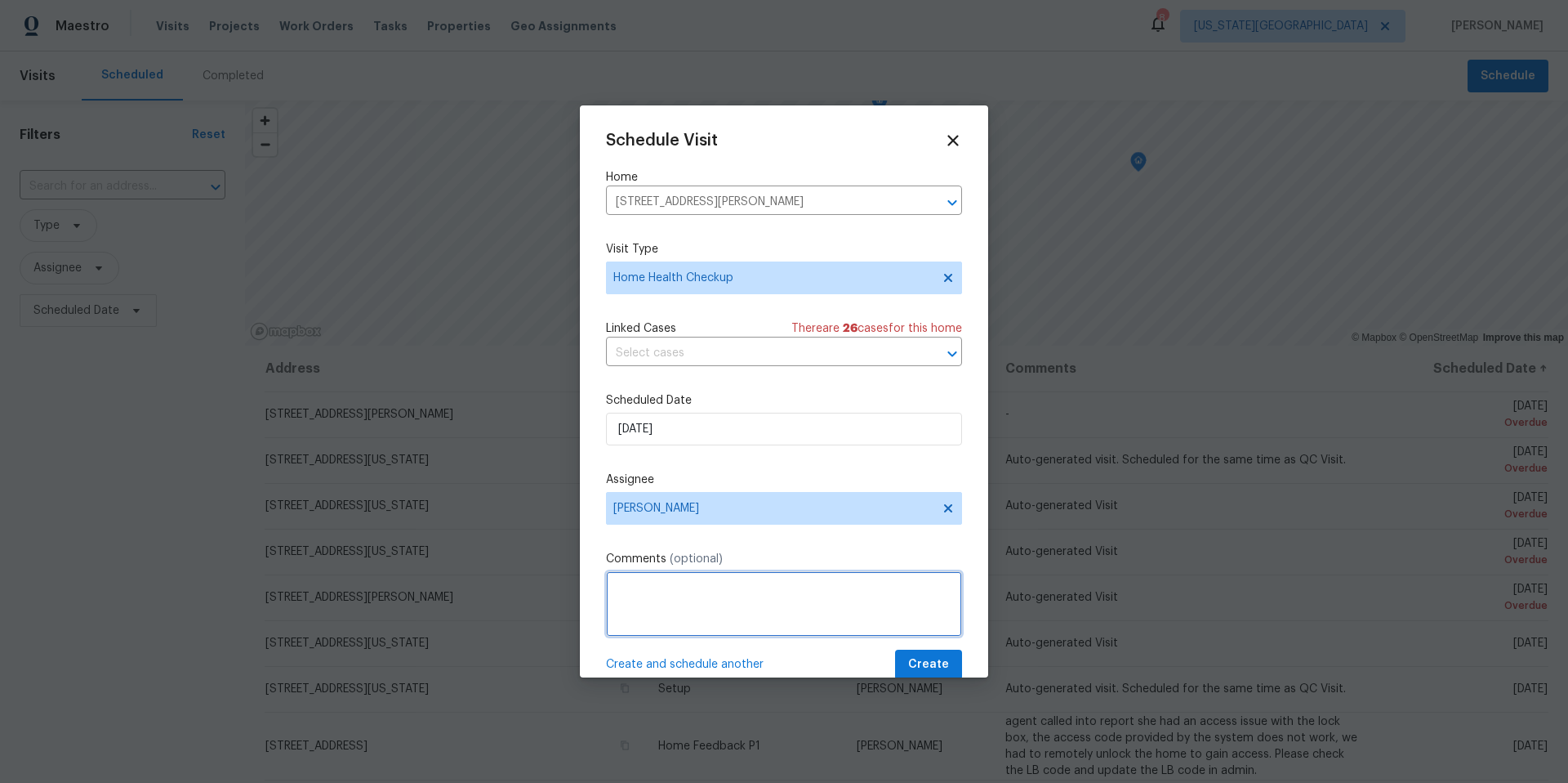
click at [651, 600] on textarea at bounding box center [784, 604] width 356 height 65
type textarea "W"
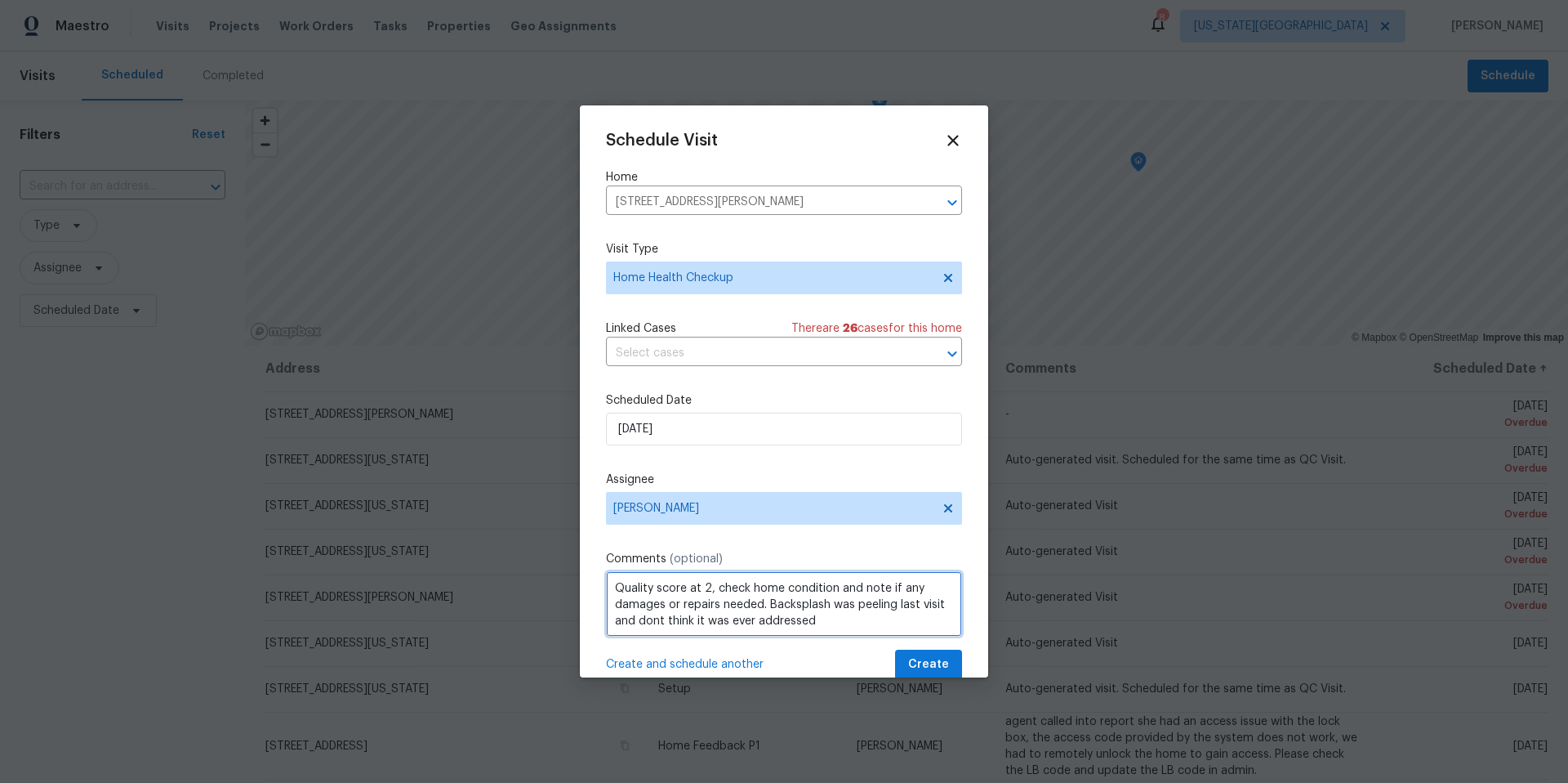
type textarea "Quality score at 2, check home condition and note if any damages or repairs nee…"
click at [922, 668] on span "Create" at bounding box center [929, 664] width 41 height 21
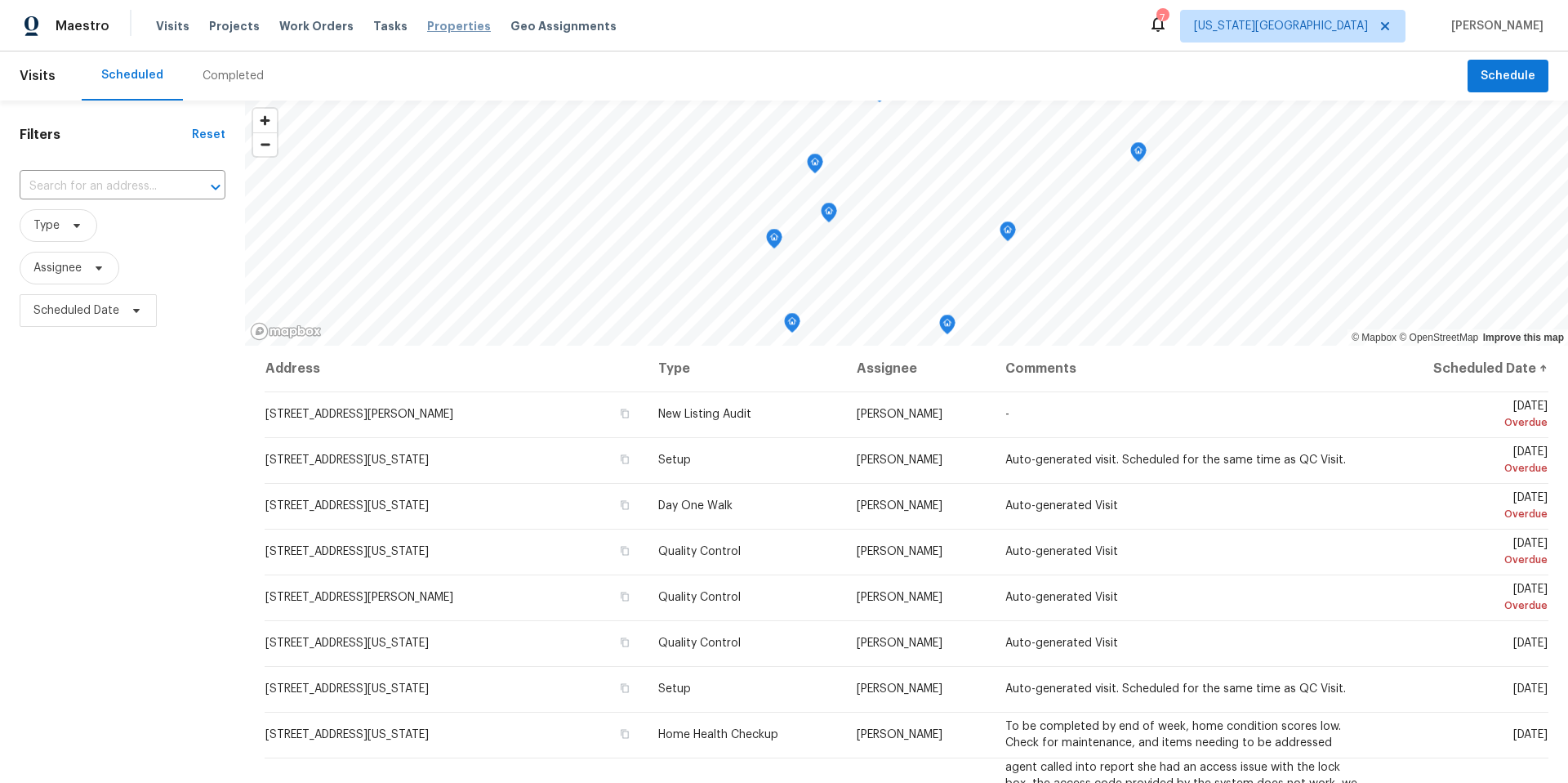
click at [427, 26] on span "Properties" at bounding box center [458, 26] width 64 height 17
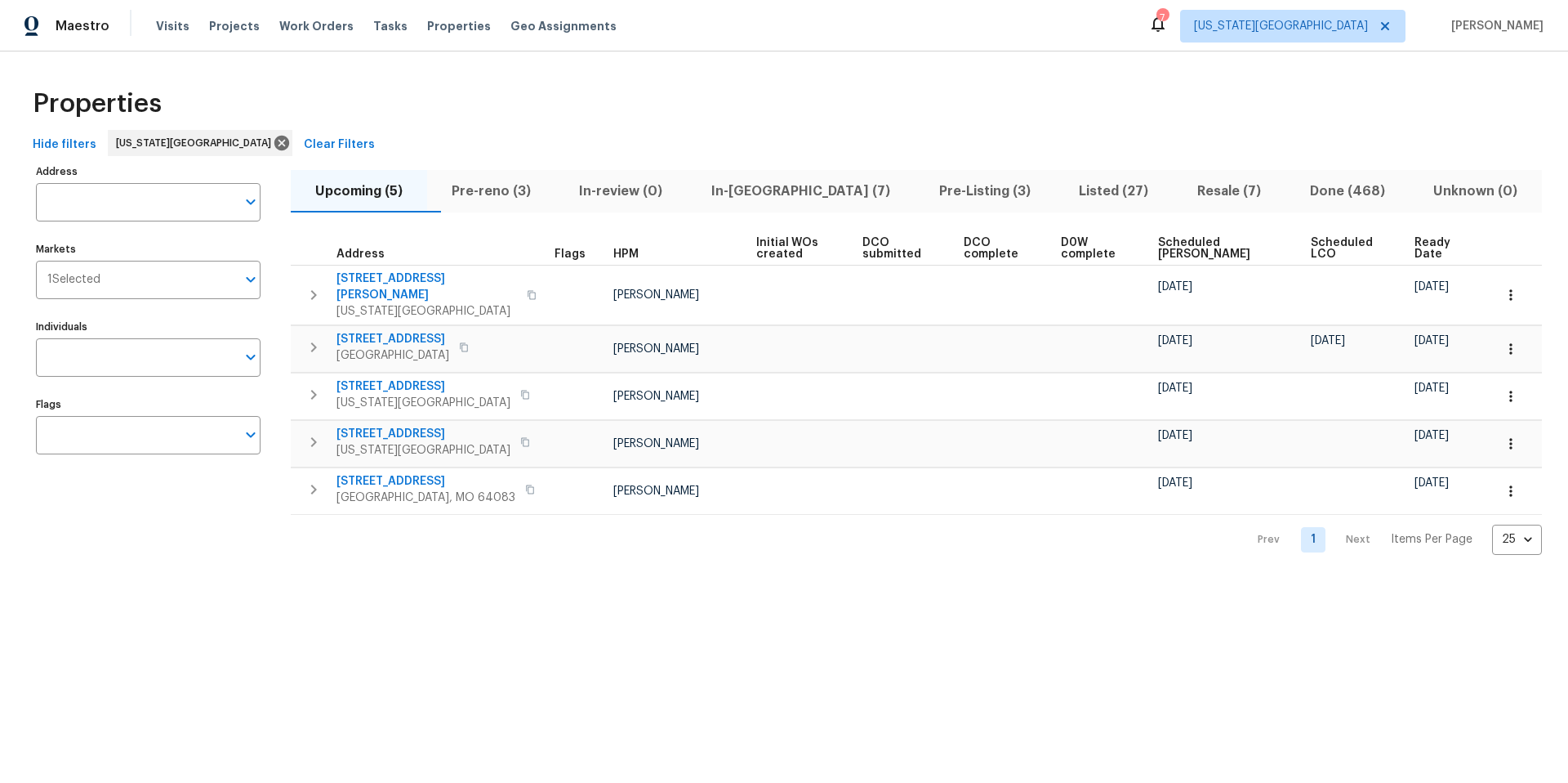
click at [491, 186] on span "Pre-reno (3)" at bounding box center [491, 191] width 108 height 23
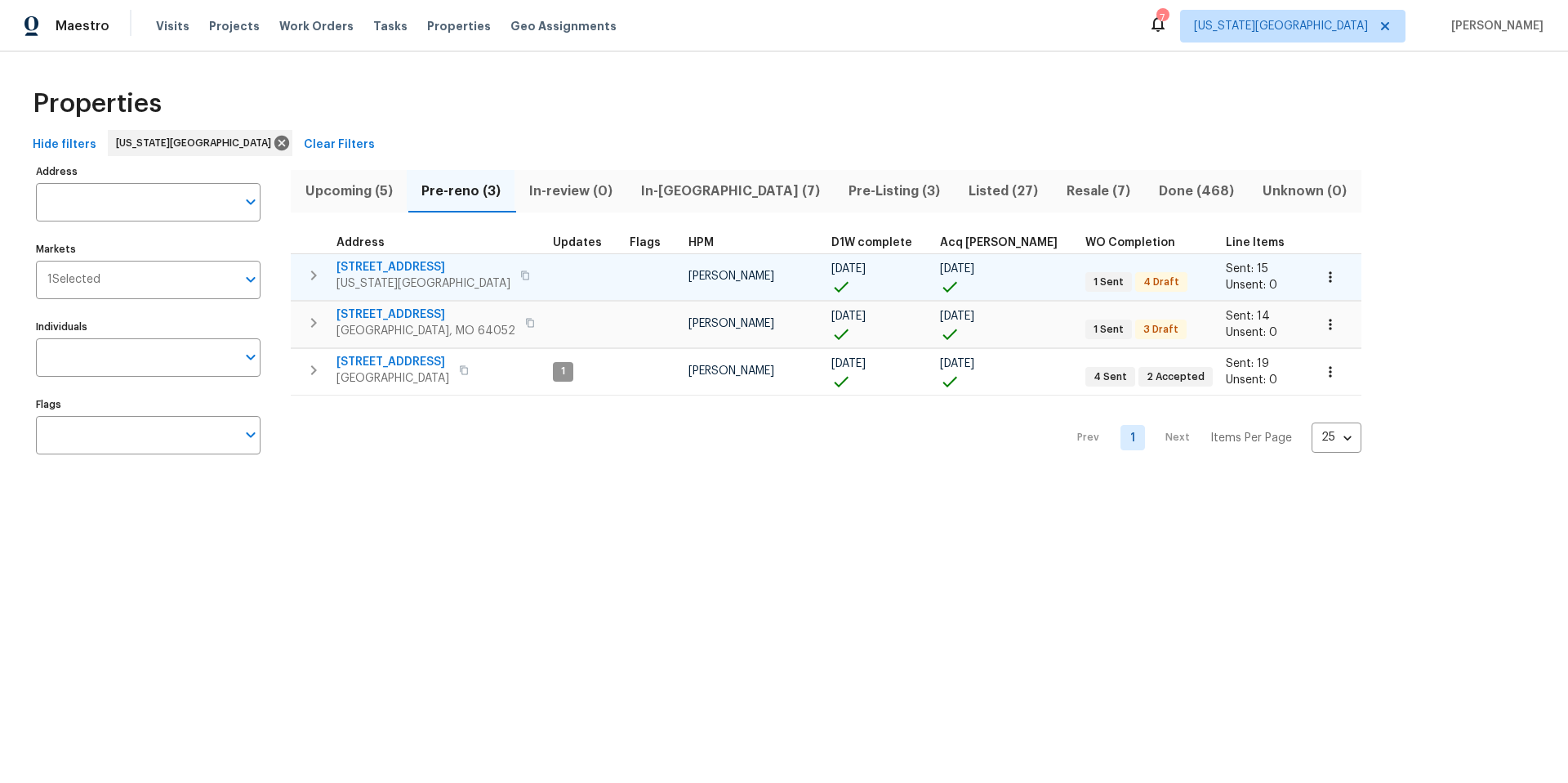
click at [422, 271] on span "7518 NW 76th Pl" at bounding box center [423, 267] width 174 height 17
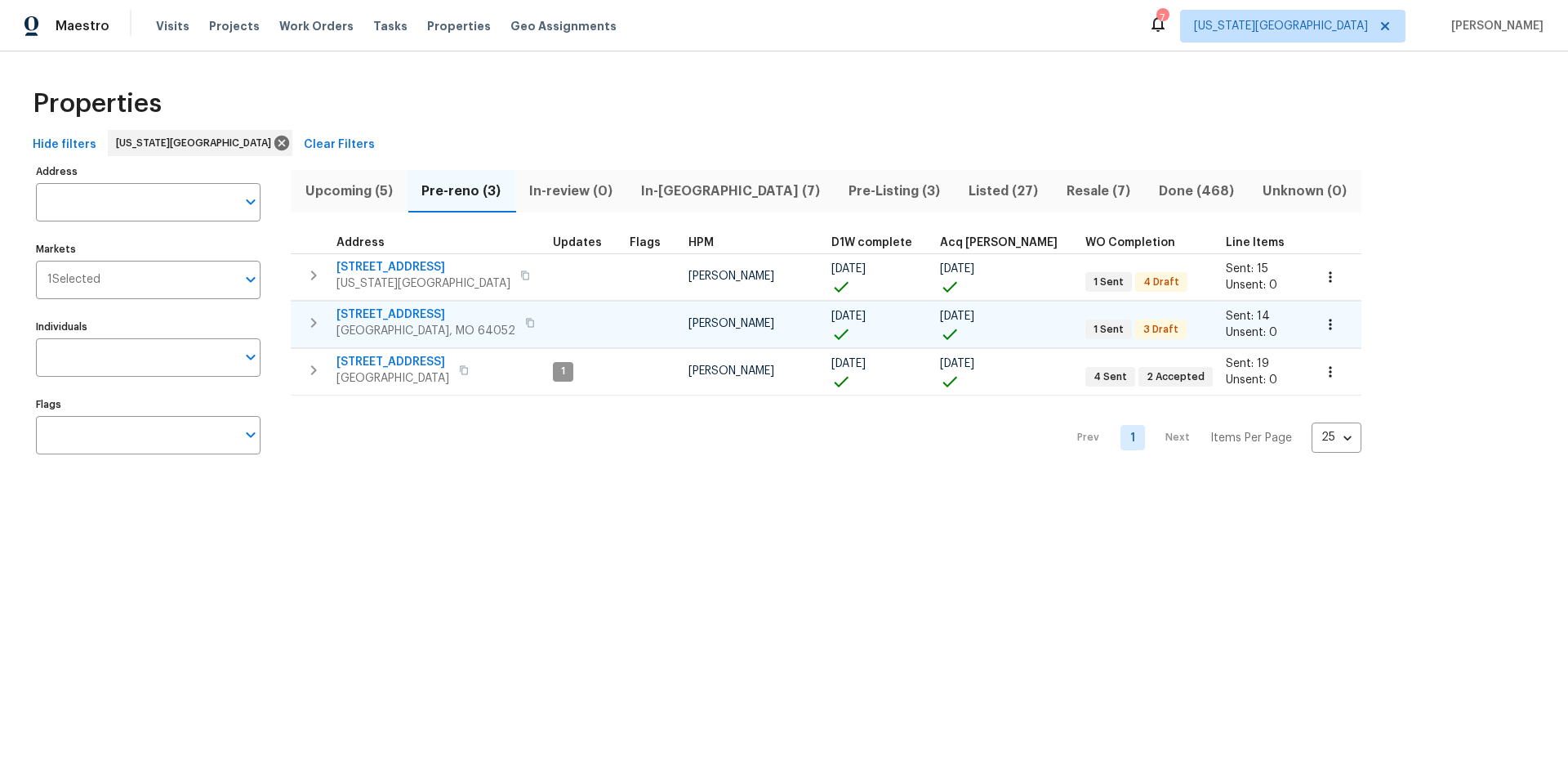
click at [519, 321] on div "12300 E 32nd St S Independence, MO 64052" at bounding box center [437, 322] width 203 height 32
click at [374, 28] on span "Tasks" at bounding box center [390, 27] width 34 height 12
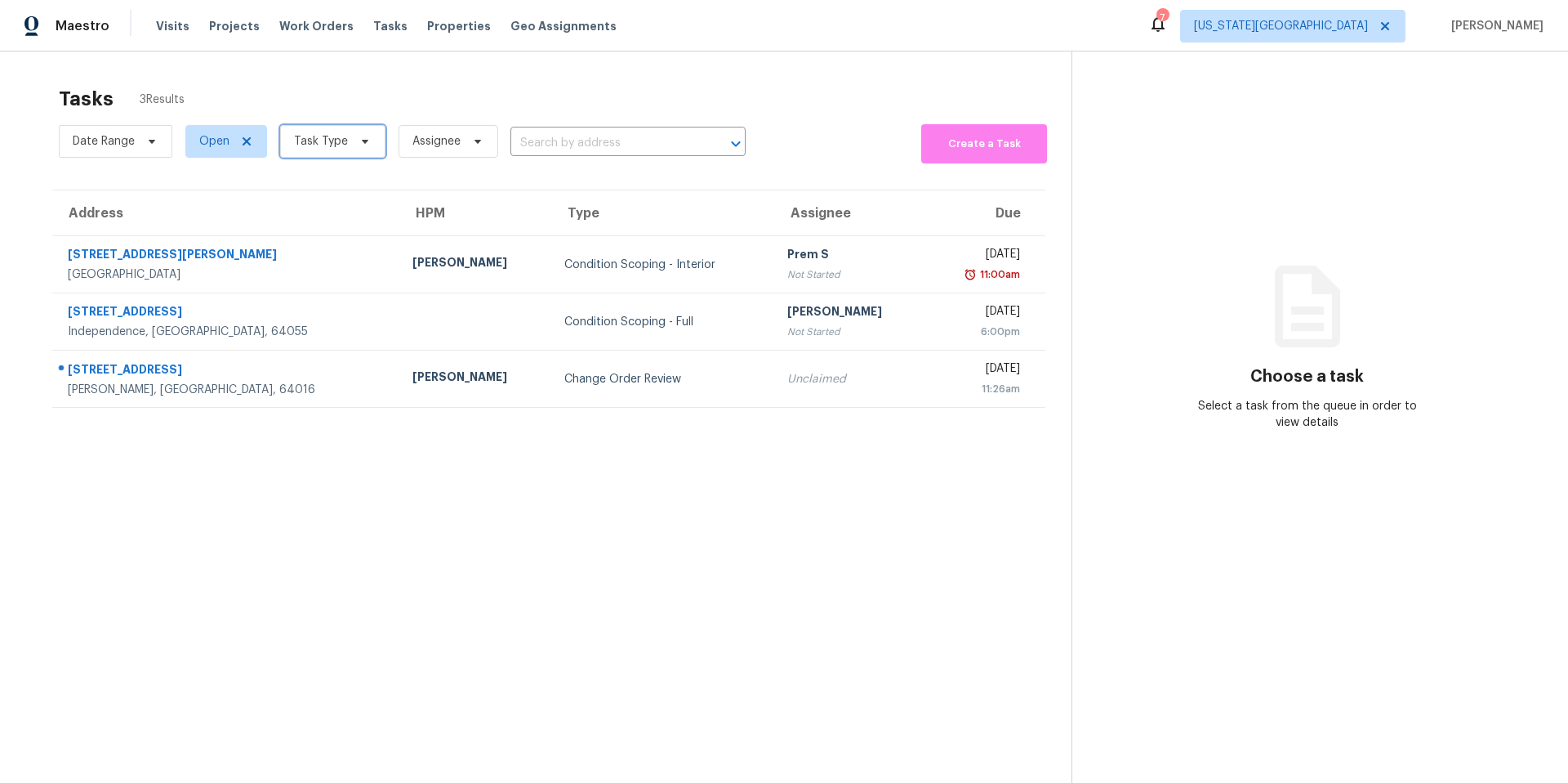
click at [335, 140] on span "Task Type" at bounding box center [320, 141] width 54 height 17
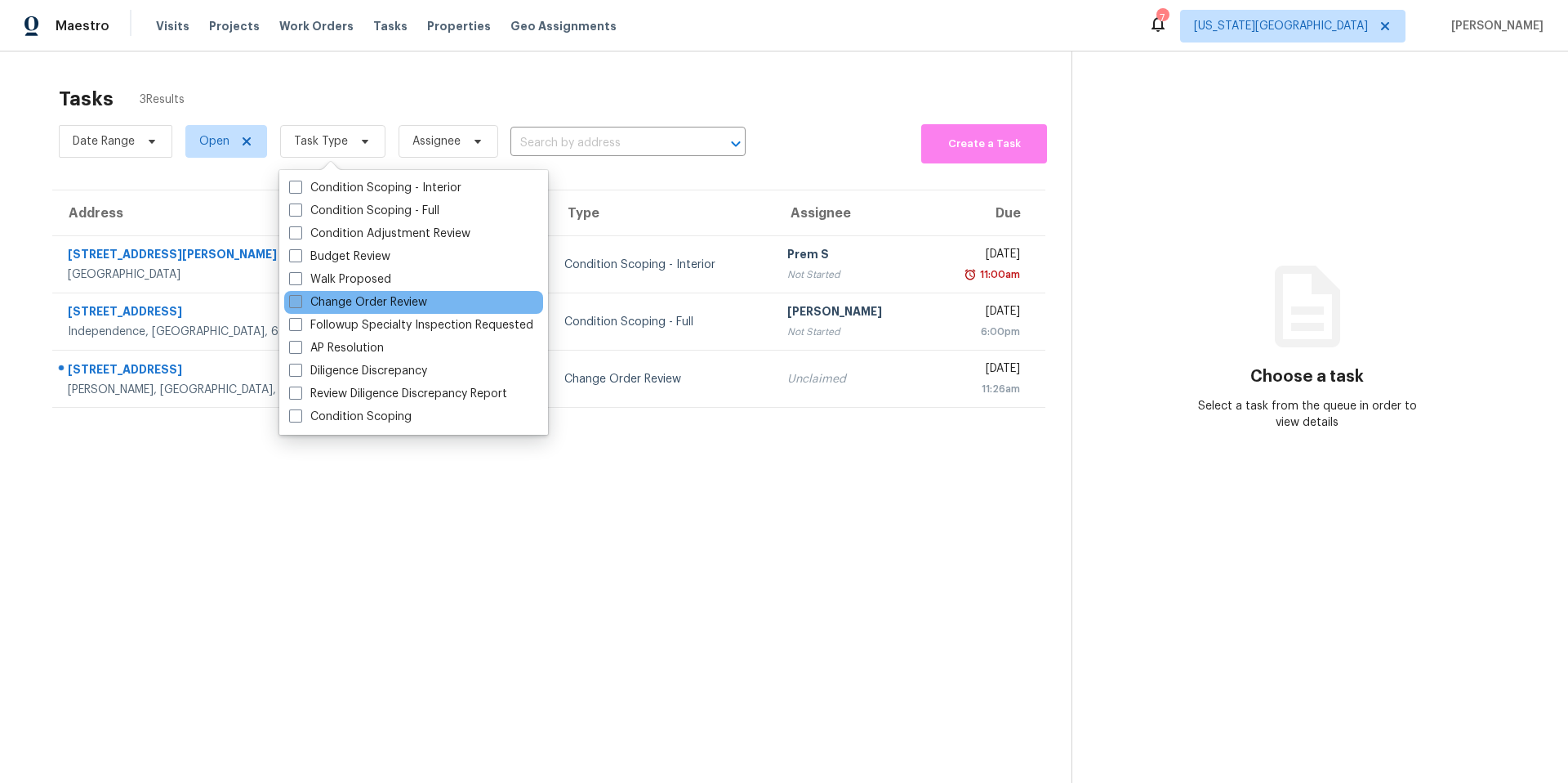
click at [320, 301] on label "Change Order Review" at bounding box center [358, 302] width 138 height 17
click at [300, 301] on input "Change Order Review" at bounding box center [294, 299] width 11 height 11
checkbox input "true"
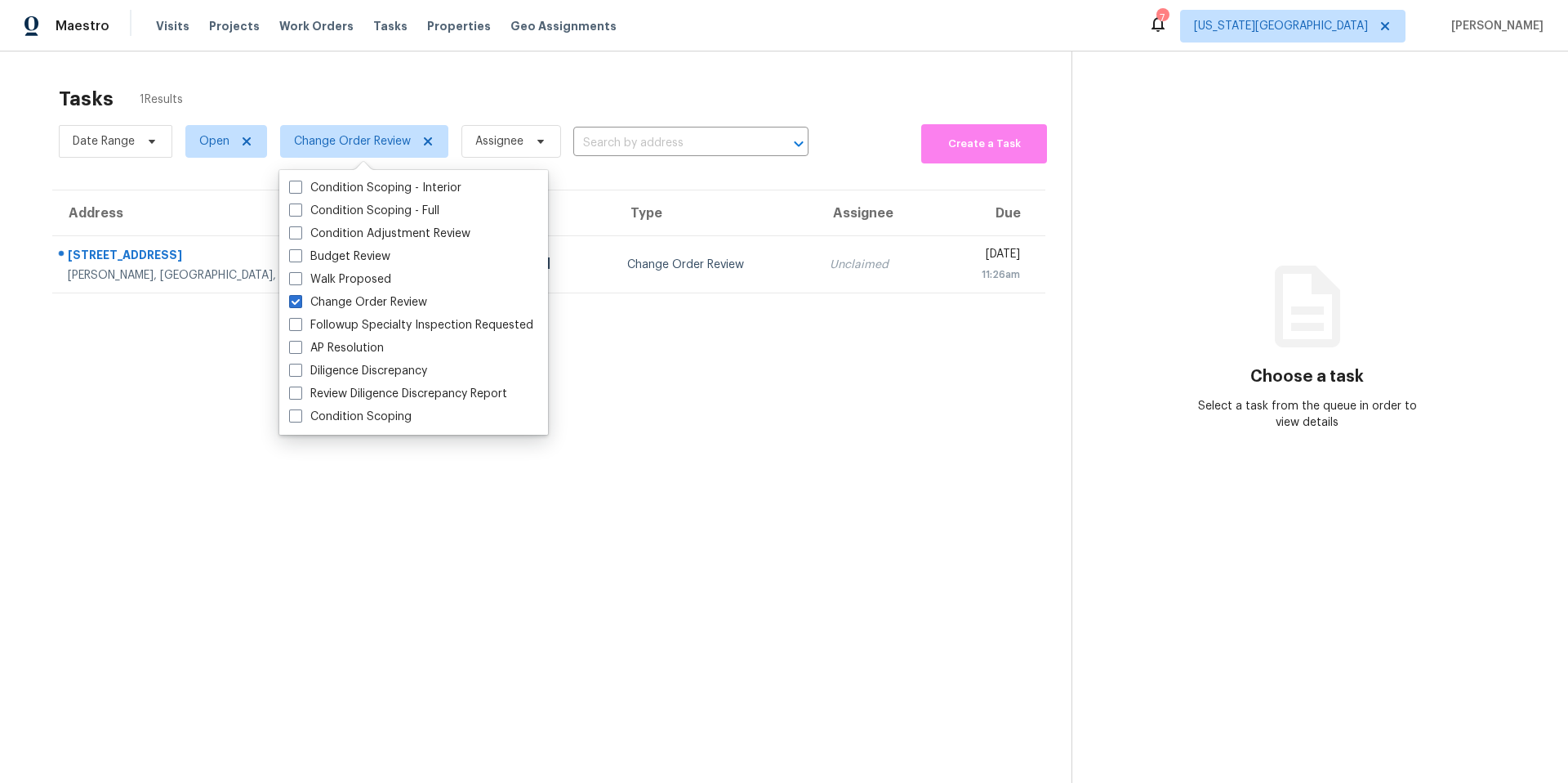
click at [340, 98] on div "Tasks 1 Results" at bounding box center [565, 98] width 1013 height 42
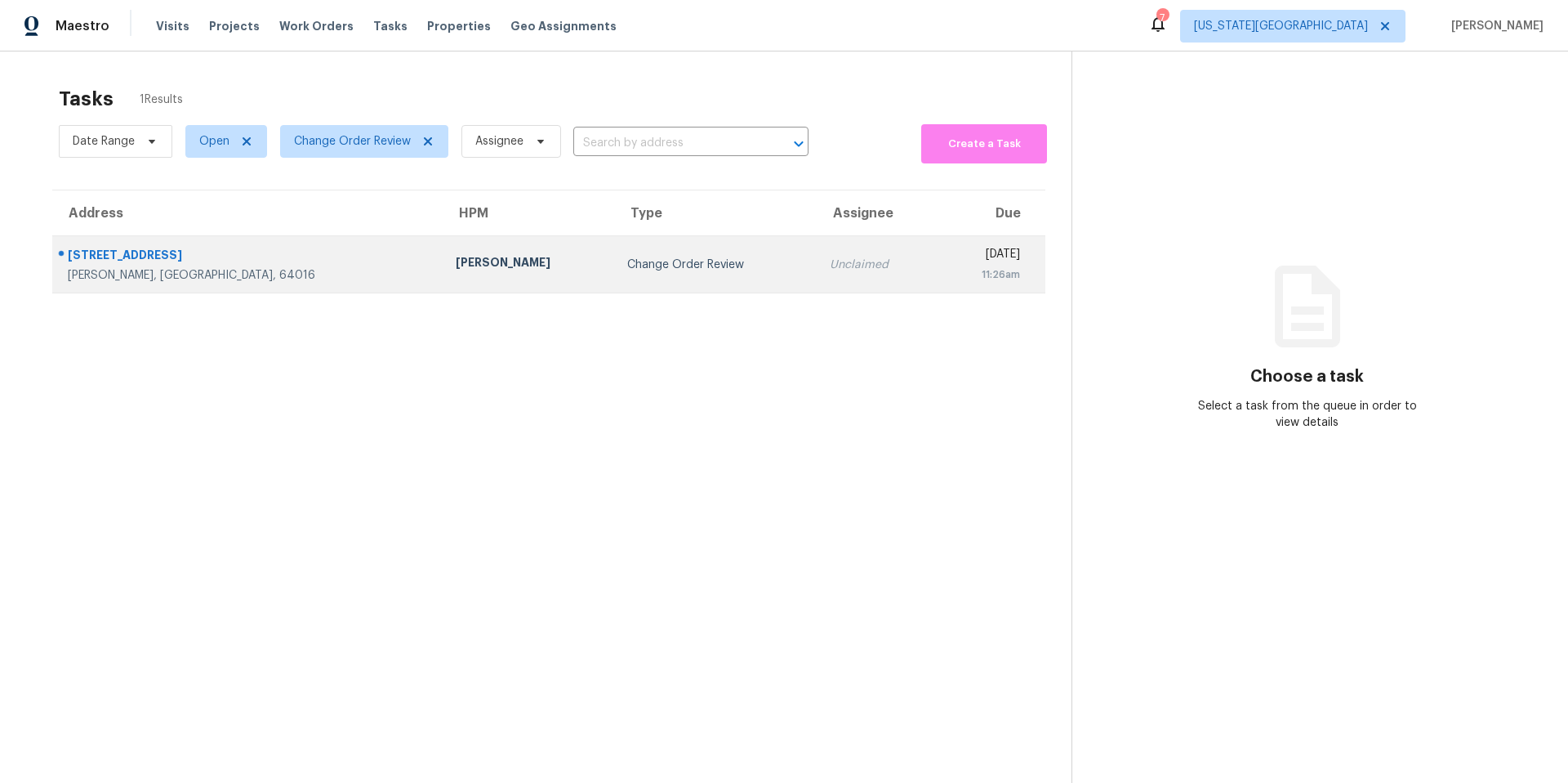
click at [455, 259] on div "[PERSON_NAME]" at bounding box center [528, 264] width 145 height 21
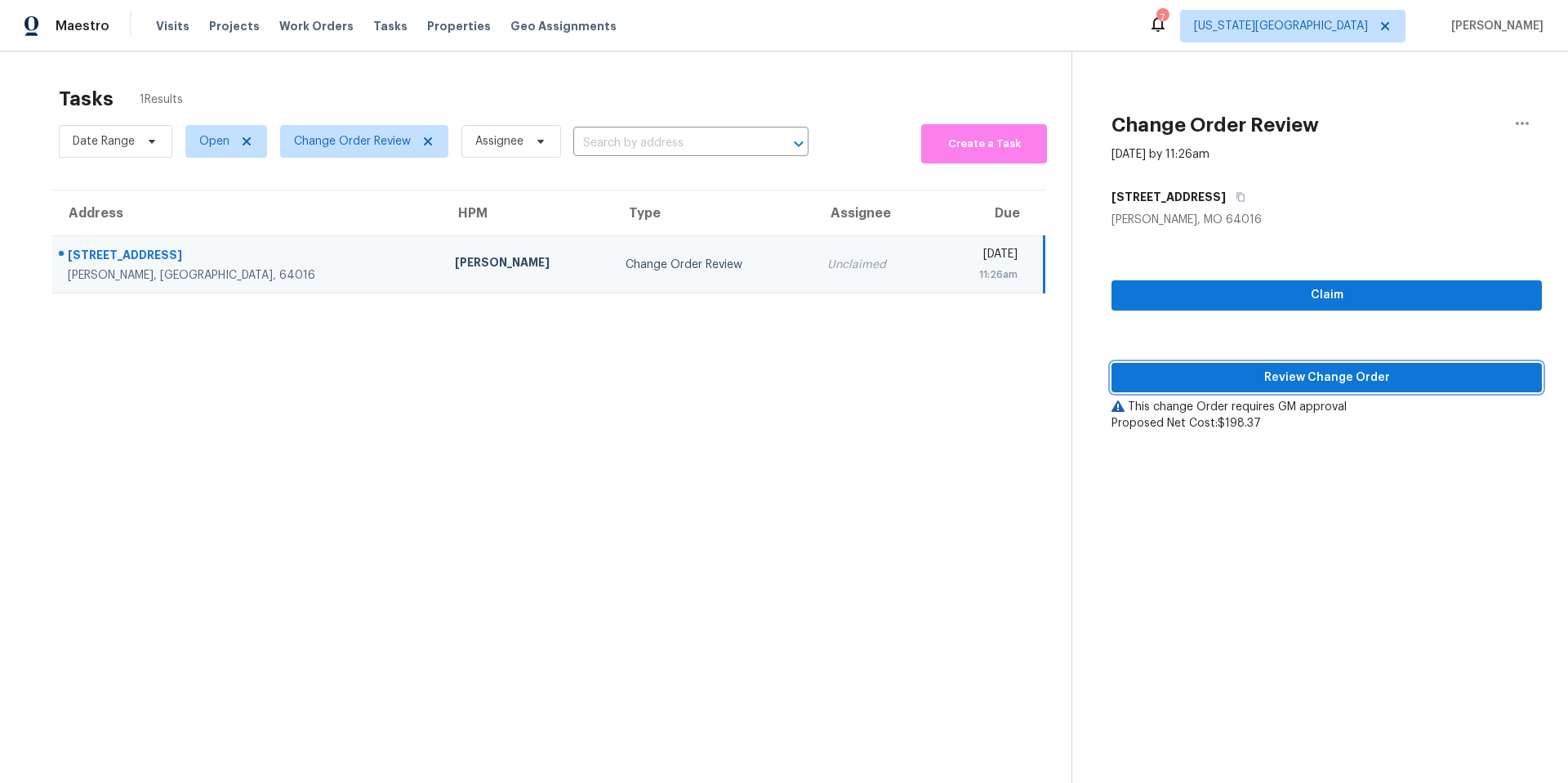
click at [1151, 378] on span "Review Change Order" at bounding box center [1326, 378] width 404 height 21
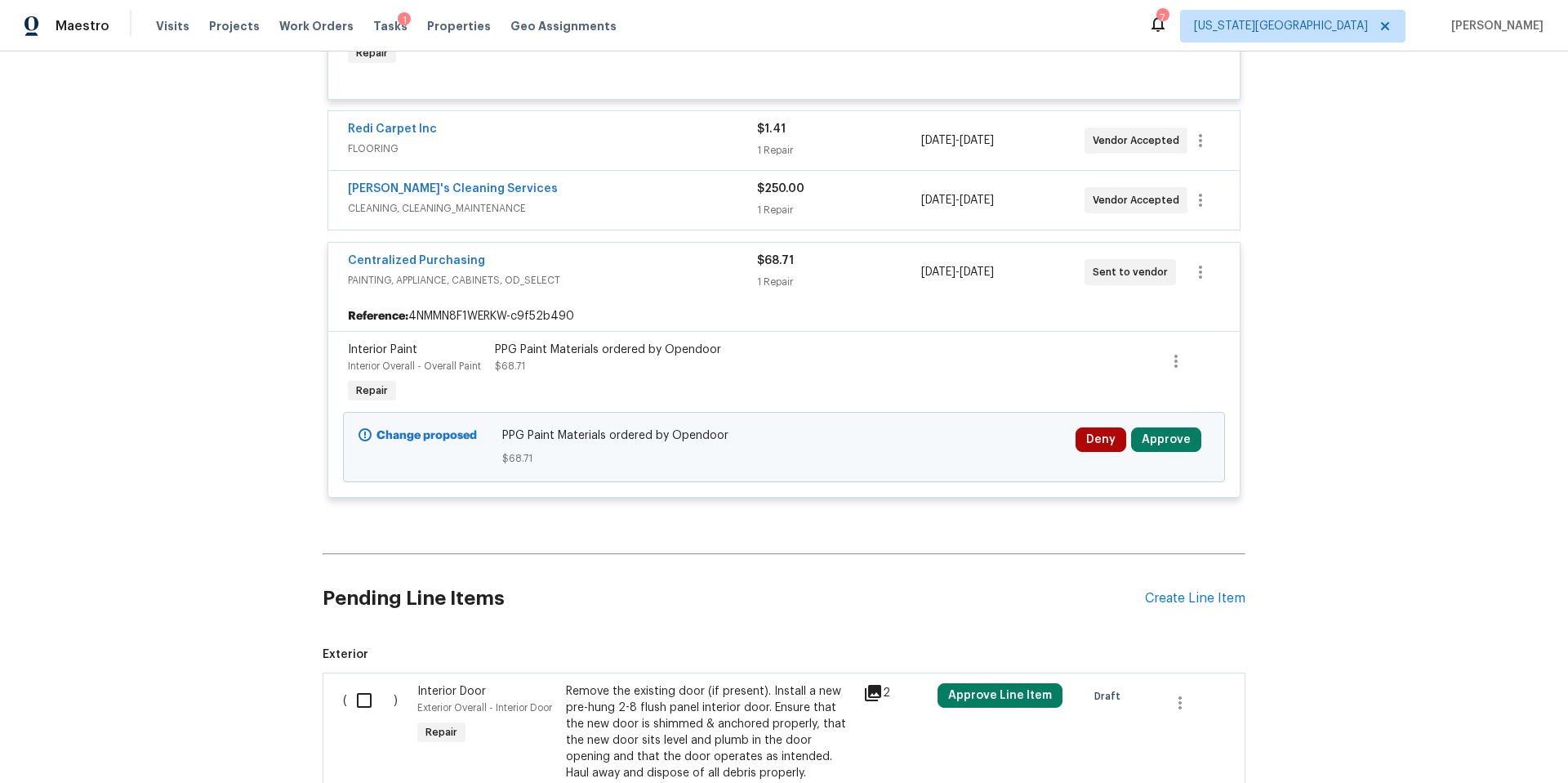
scroll to position [2864, 0]
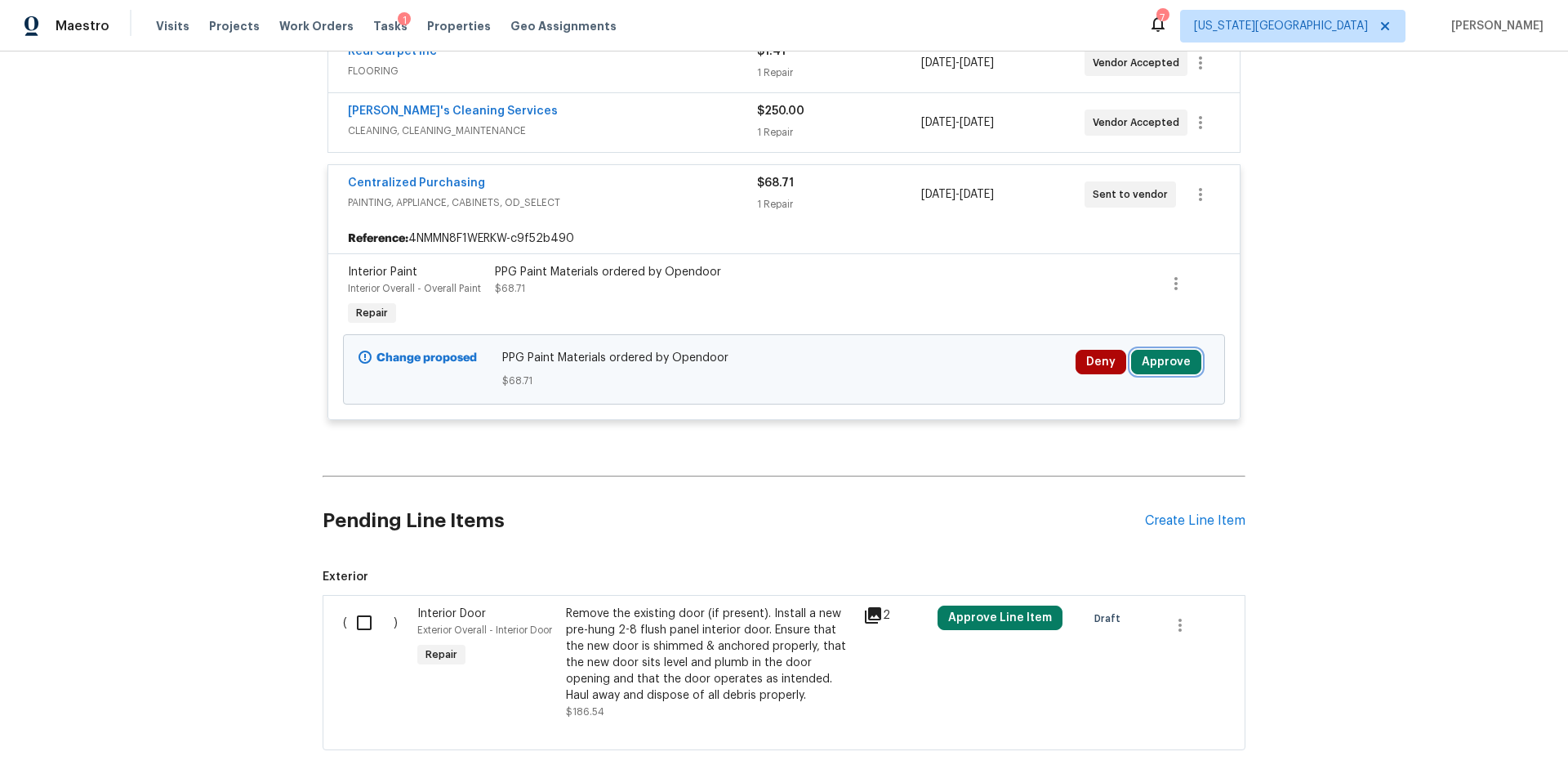
click at [1169, 349] on button "Approve" at bounding box center [1165, 361] width 70 height 25
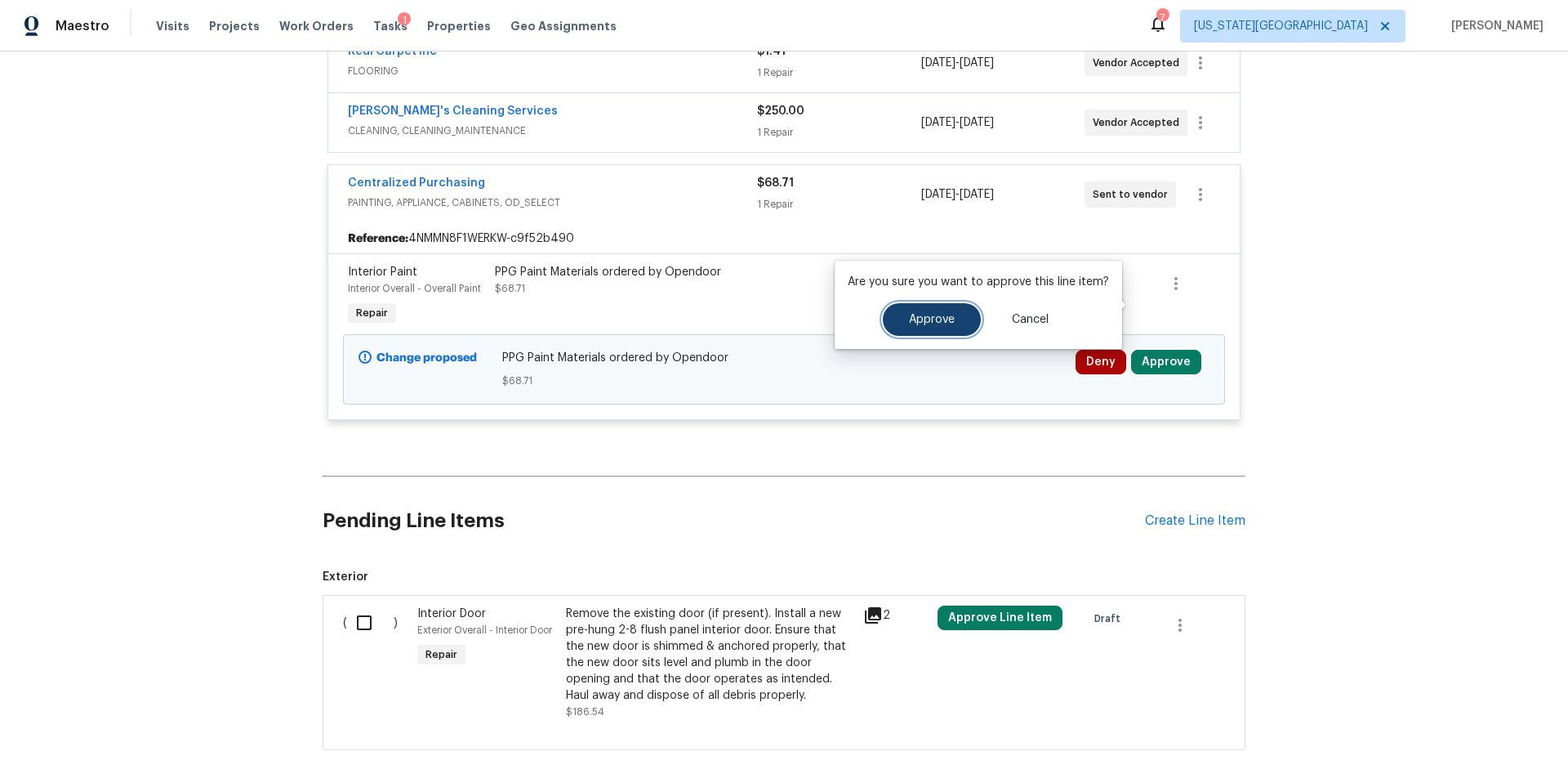
click at [942, 331] on button "Approve" at bounding box center [932, 319] width 98 height 32
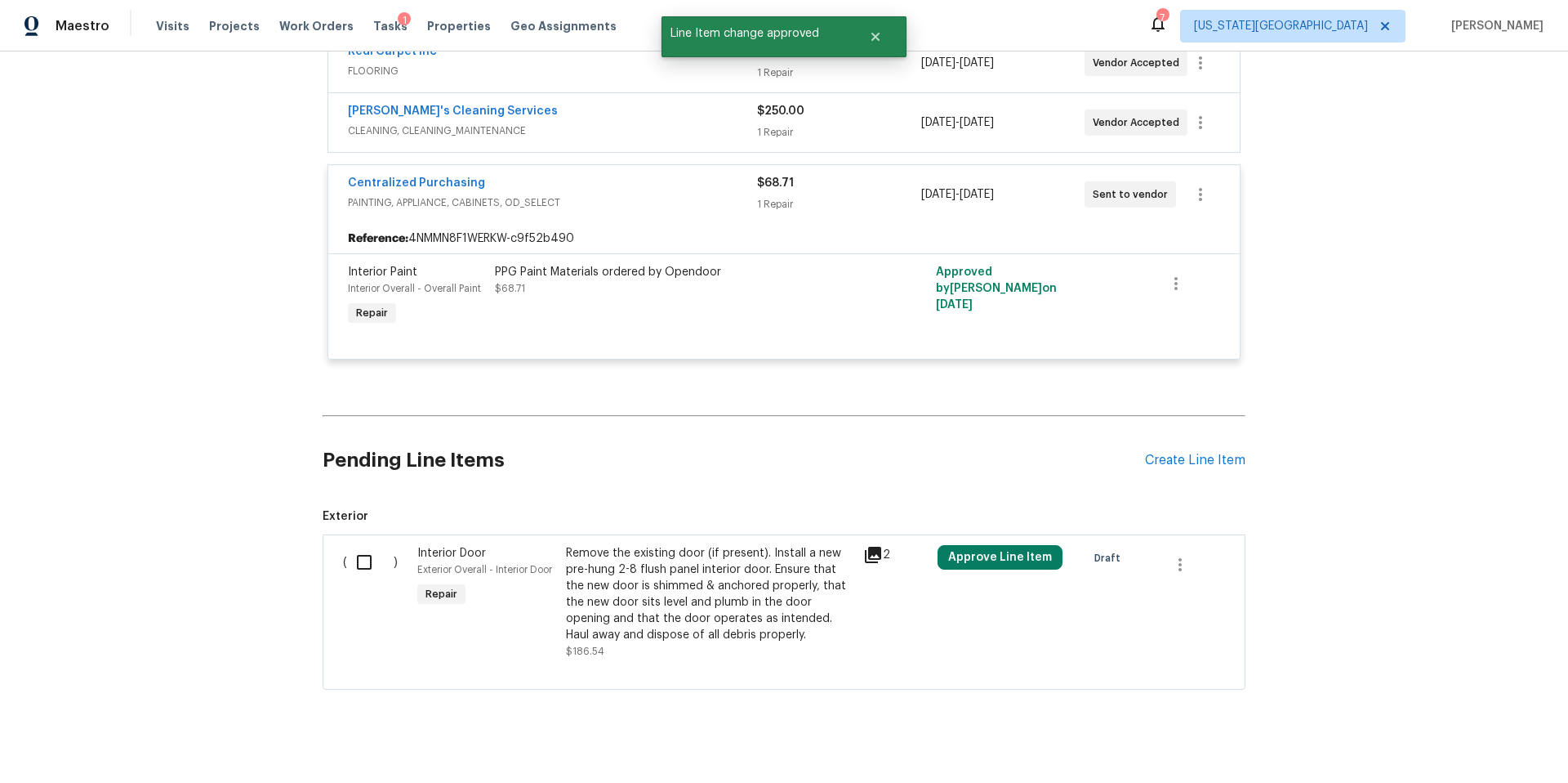
scroll to position [2825, 0]
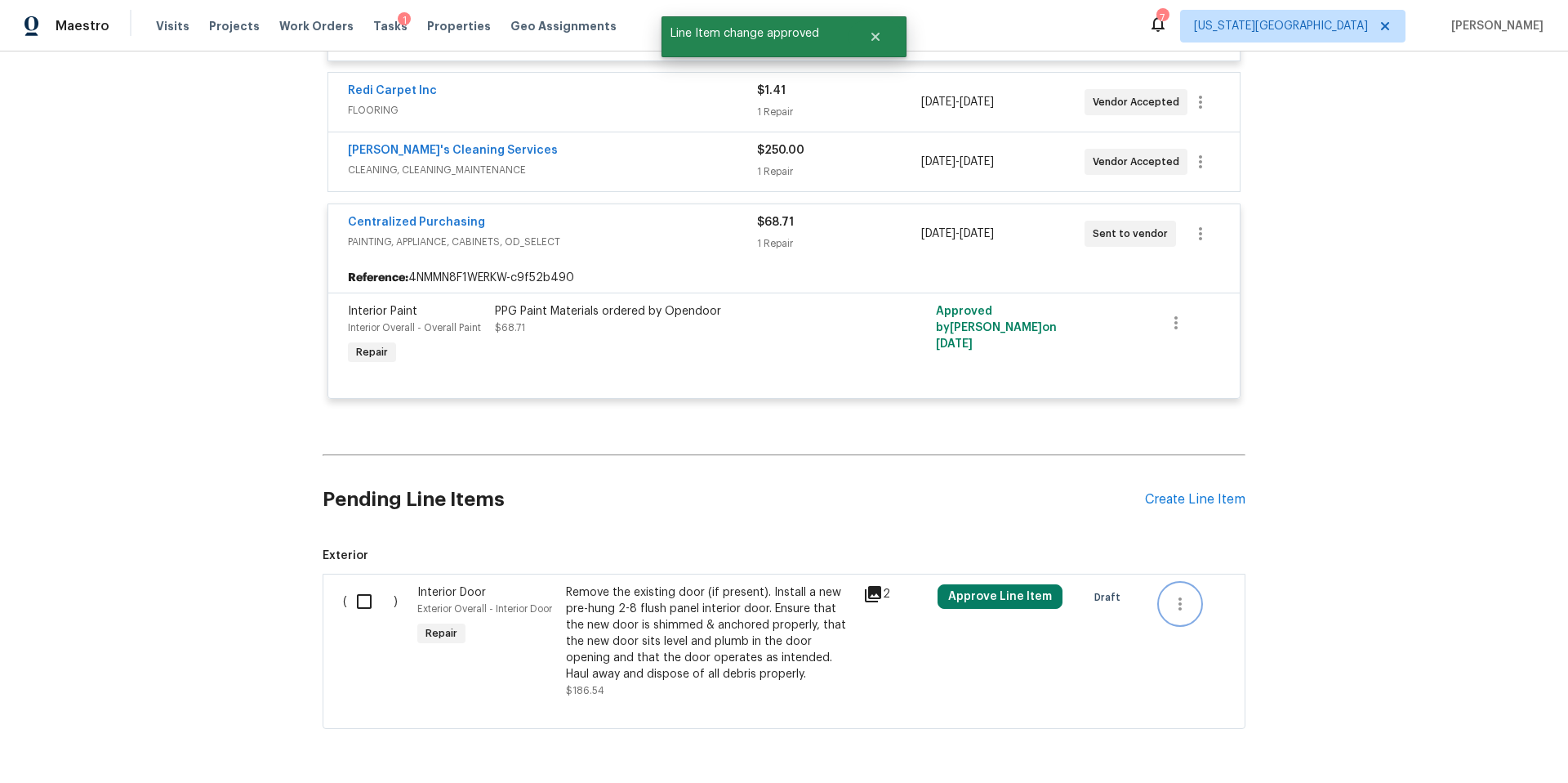
click at [1185, 594] on icon "button" at bounding box center [1180, 604] width 20 height 20
click at [1185, 549] on li "Cancel" at bounding box center [1191, 546] width 63 height 27
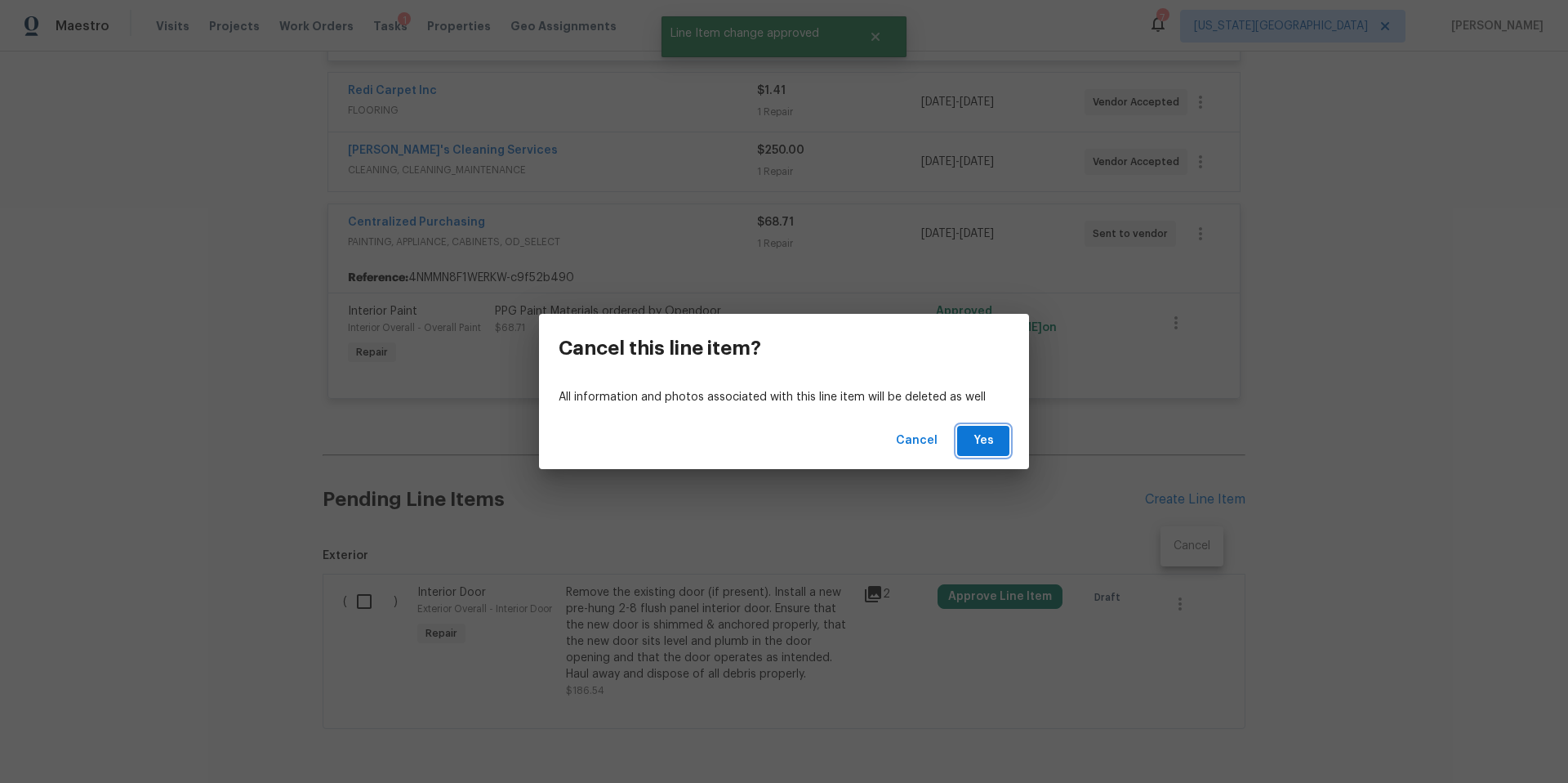
click at [964, 448] on button "Yes" at bounding box center [982, 441] width 52 height 30
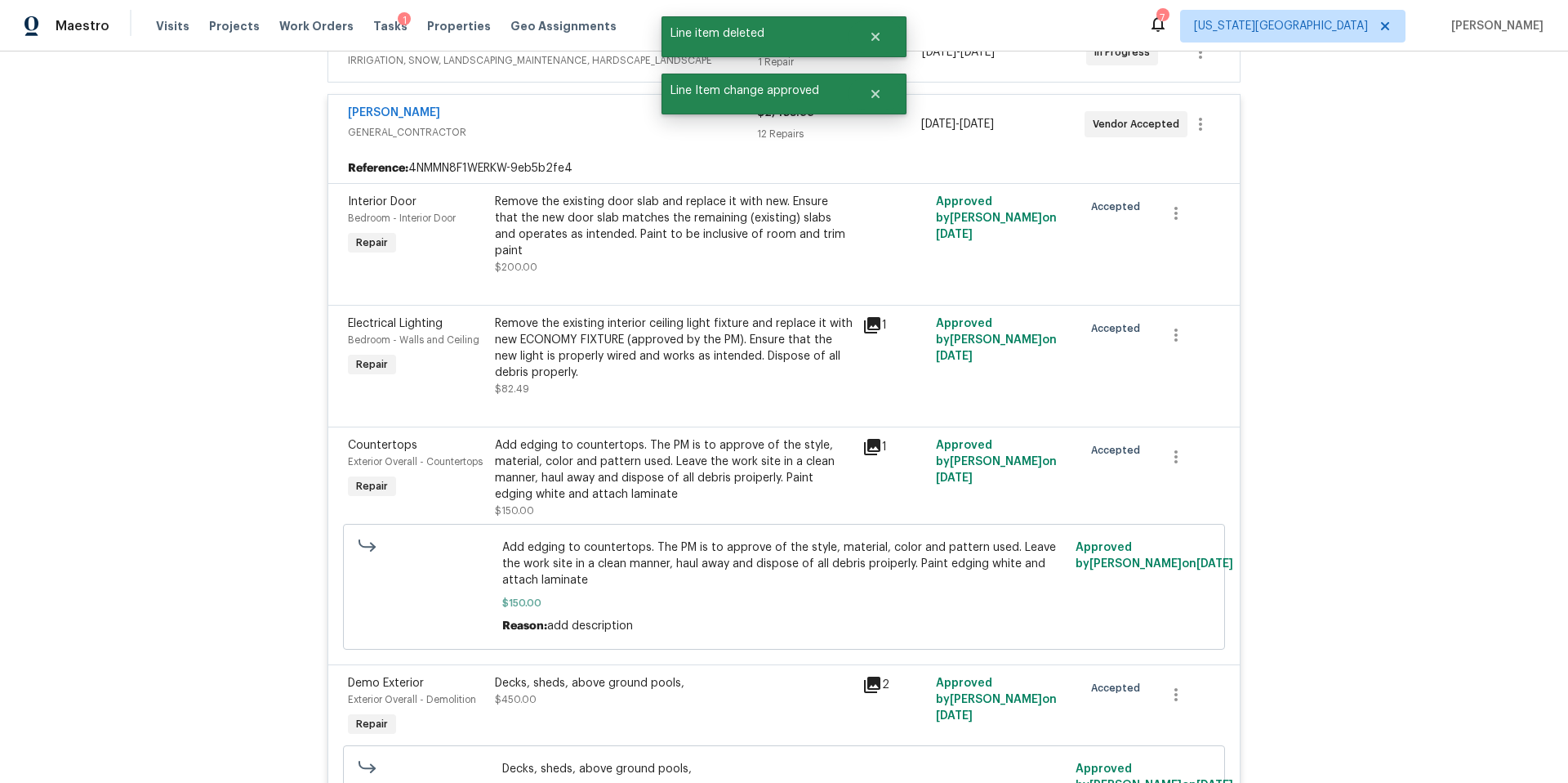
scroll to position [0, 0]
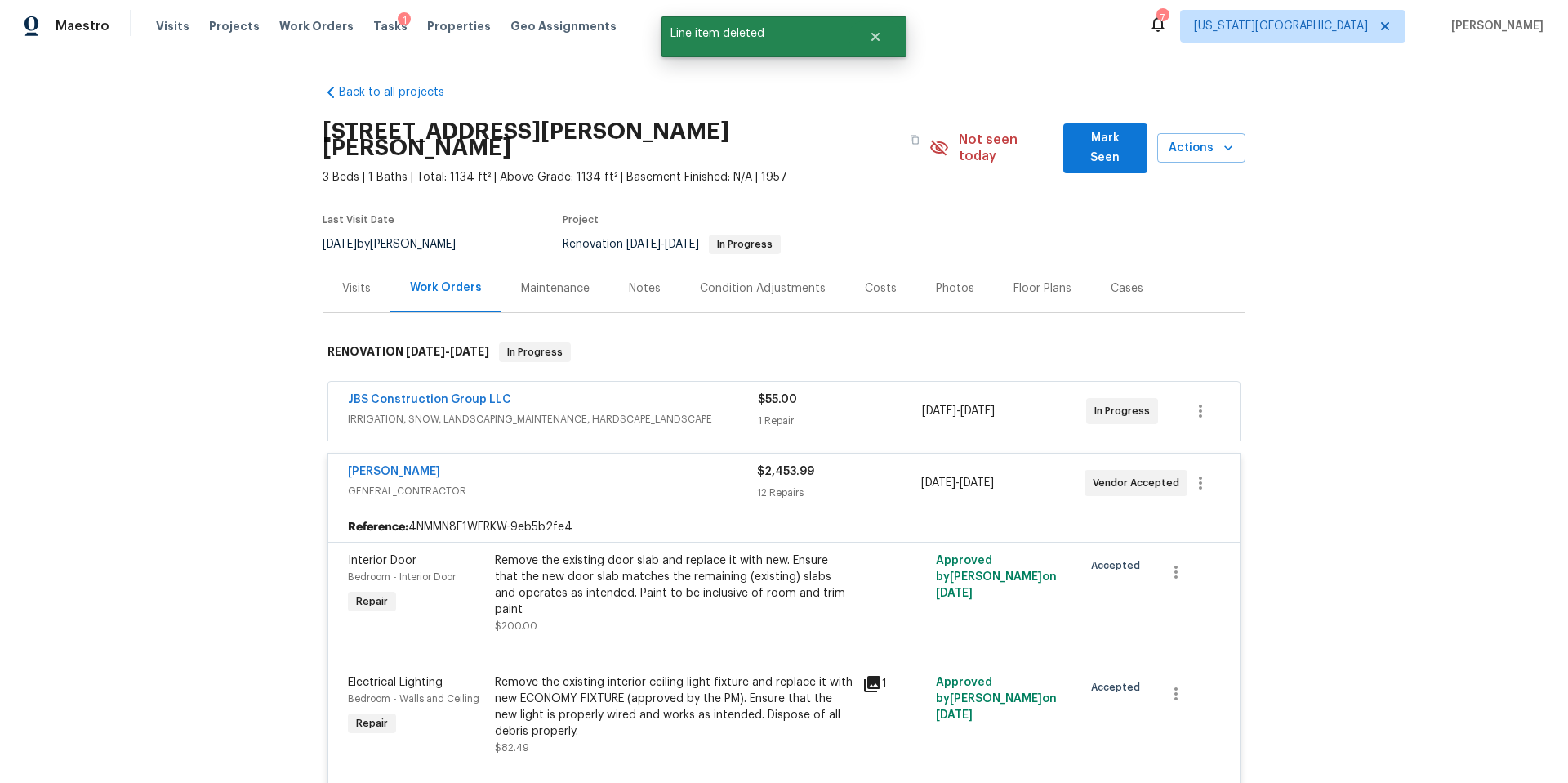
click at [350, 280] on div "Visits" at bounding box center [356, 288] width 29 height 17
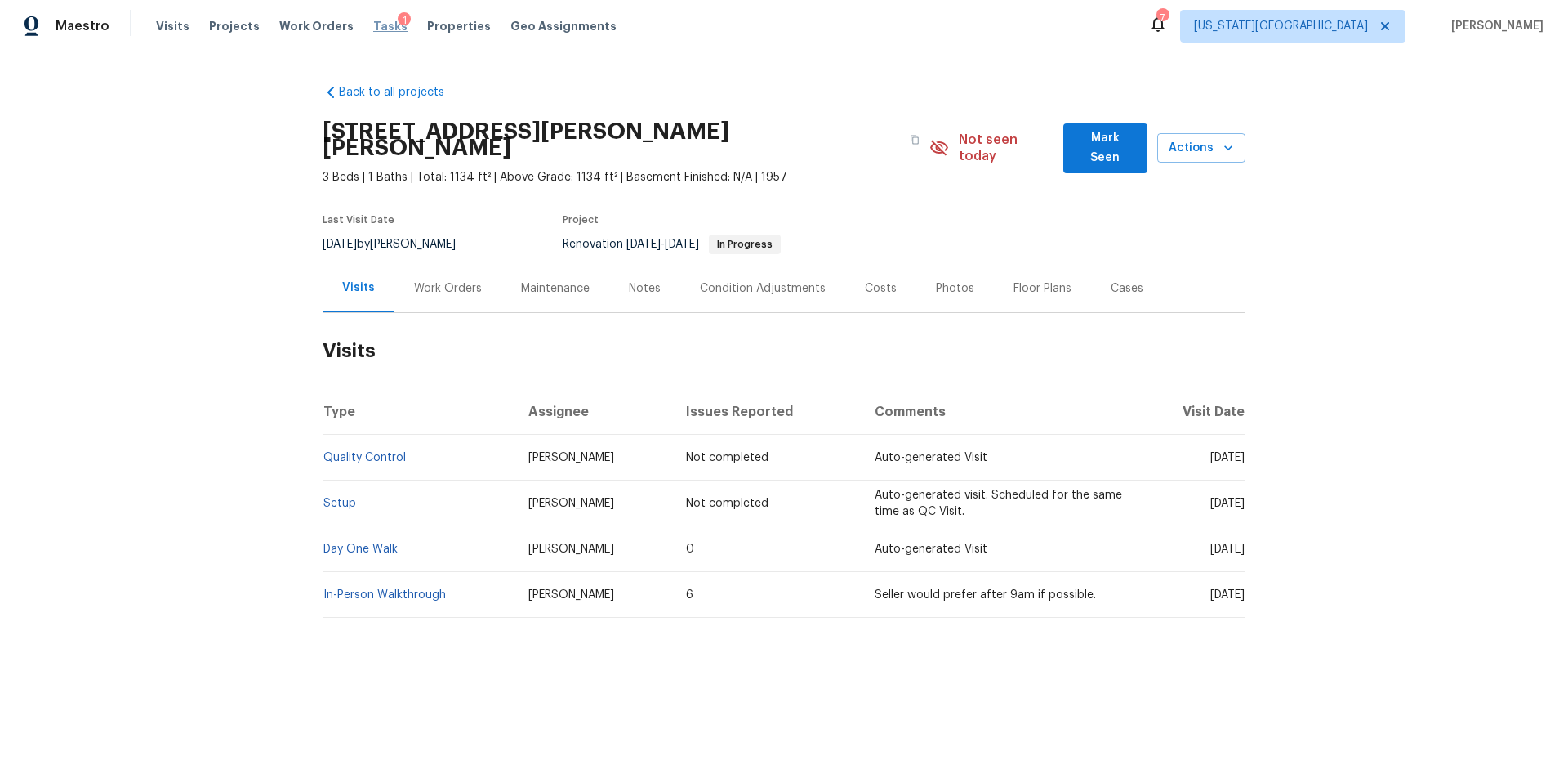
click at [374, 30] on span "Tasks" at bounding box center [390, 27] width 34 height 12
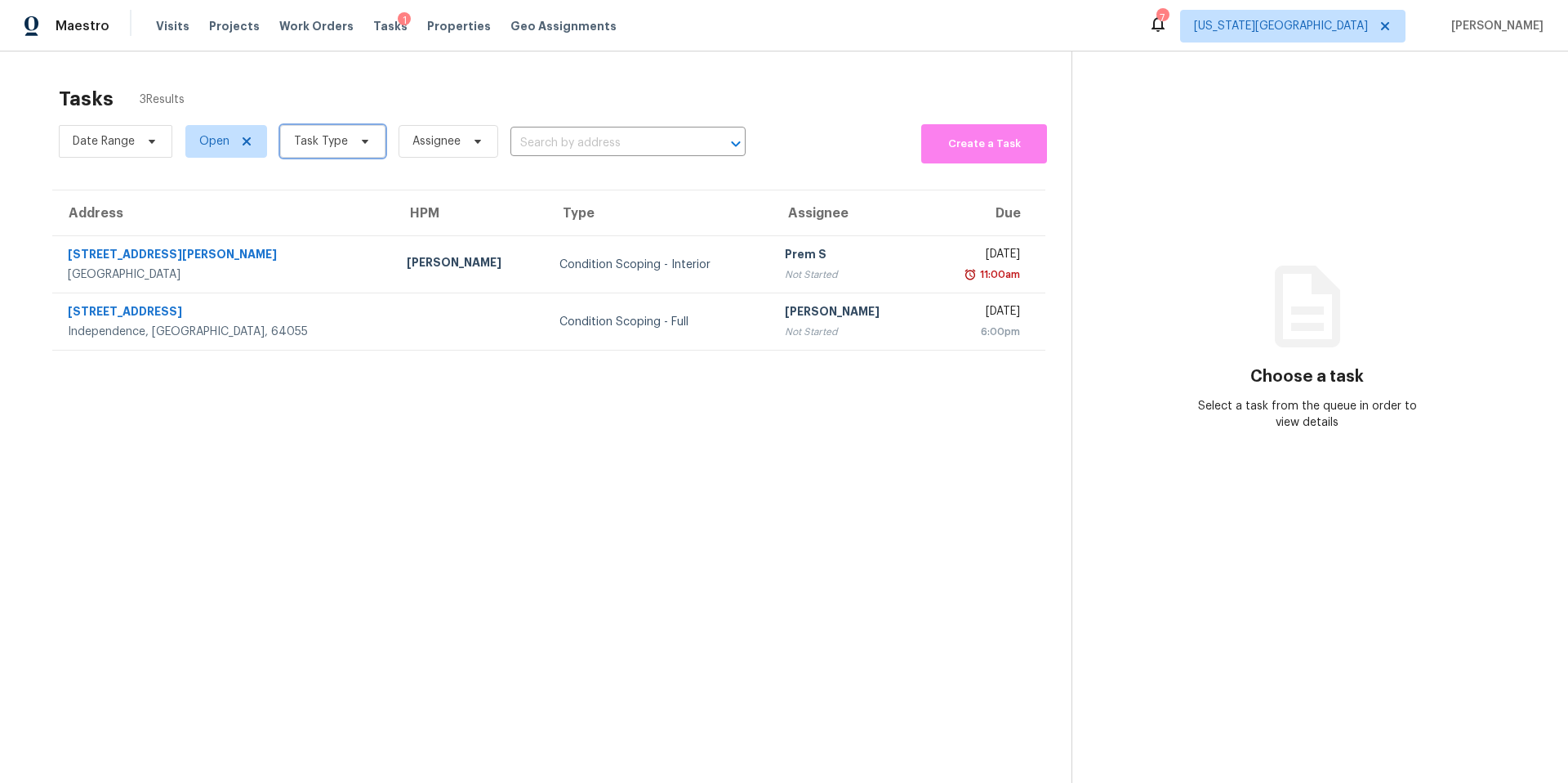
click at [325, 145] on span "Task Type" at bounding box center [320, 141] width 54 height 17
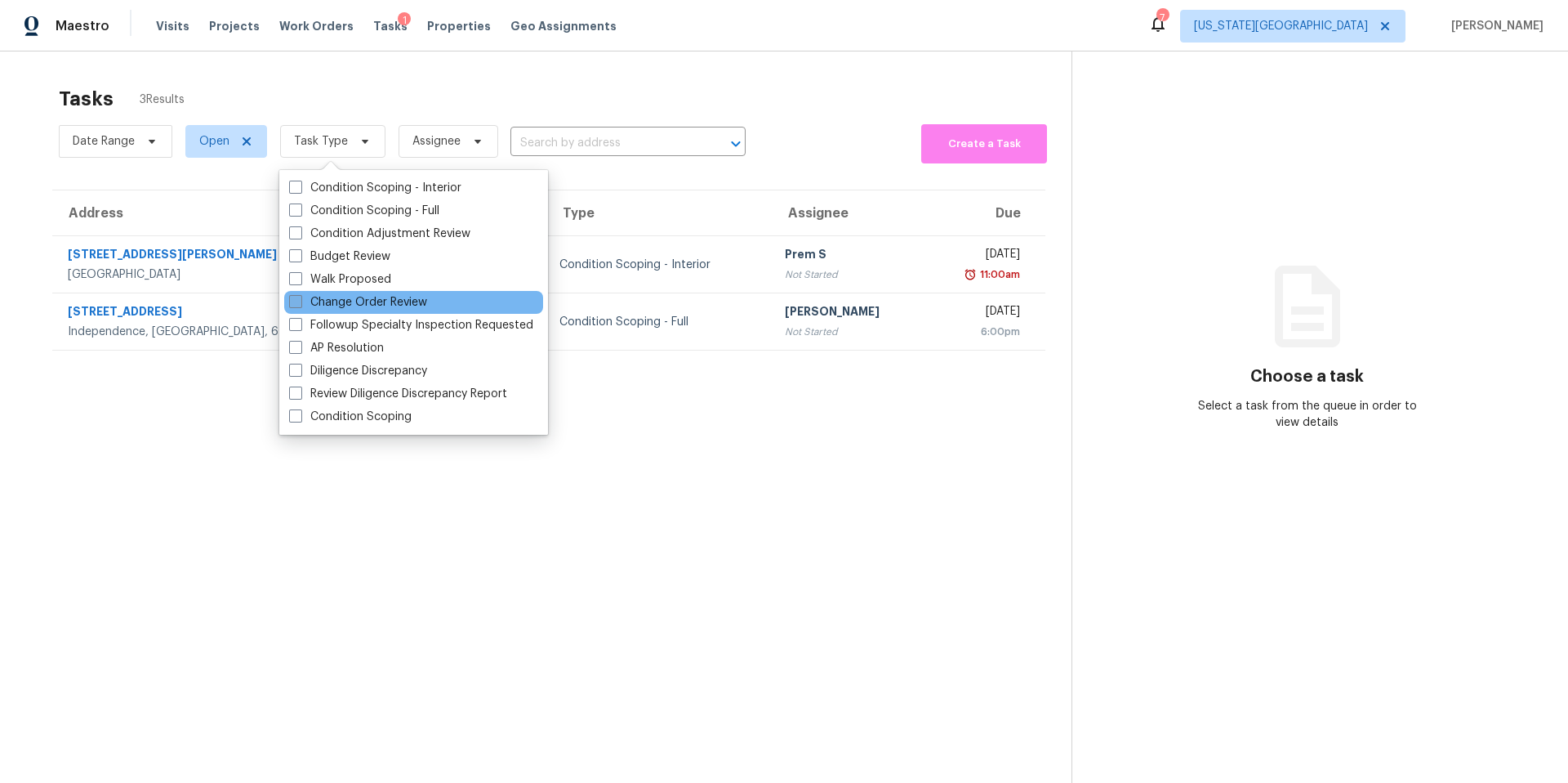
click at [313, 308] on label "Change Order Review" at bounding box center [358, 302] width 138 height 17
click at [300, 305] on input "Change Order Review" at bounding box center [294, 299] width 11 height 11
checkbox input "true"
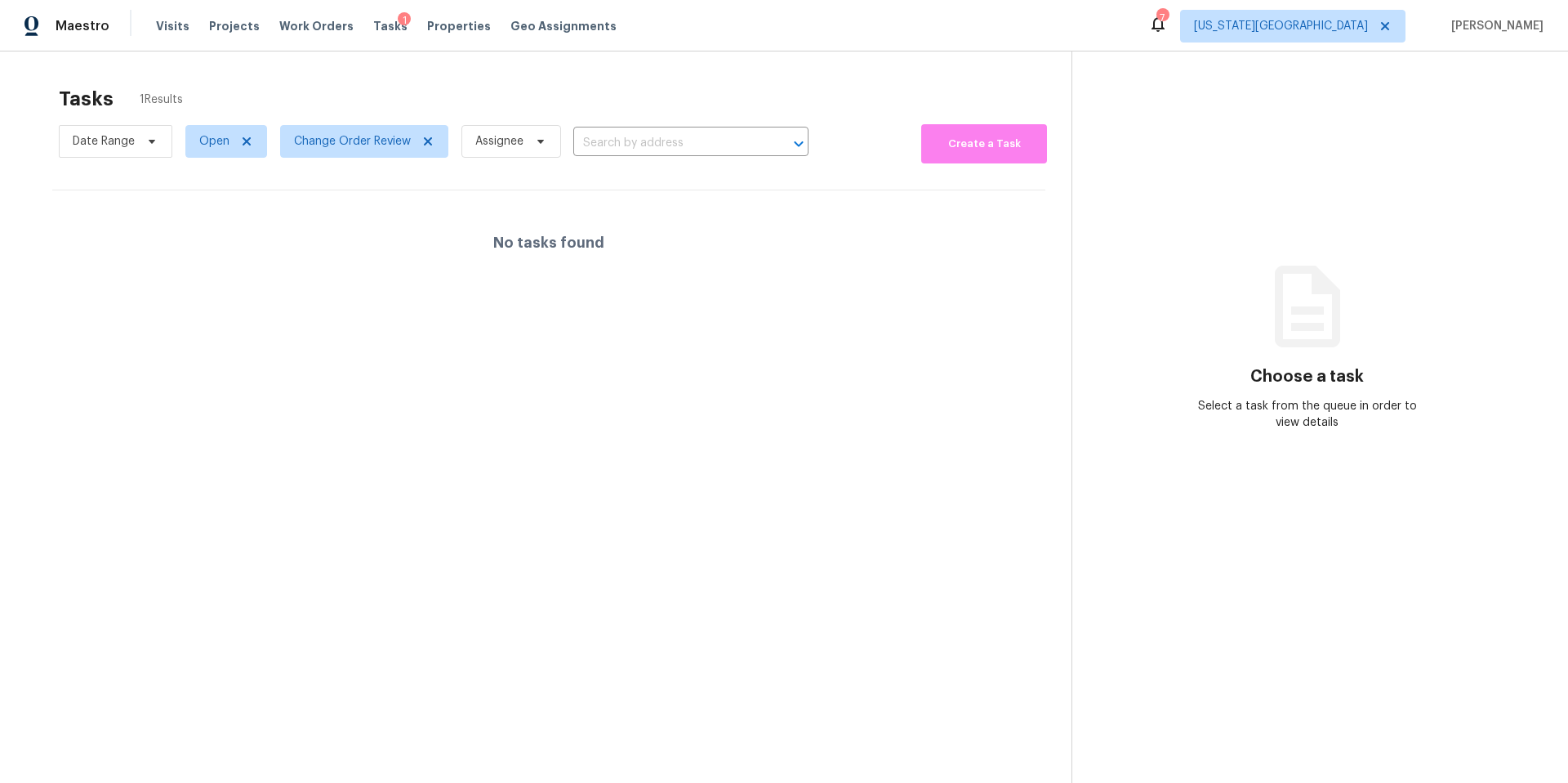
click at [367, 88] on div "Tasks 1 Results" at bounding box center [565, 98] width 1013 height 42
click at [335, 149] on span "Change Order Review" at bounding box center [352, 141] width 117 height 17
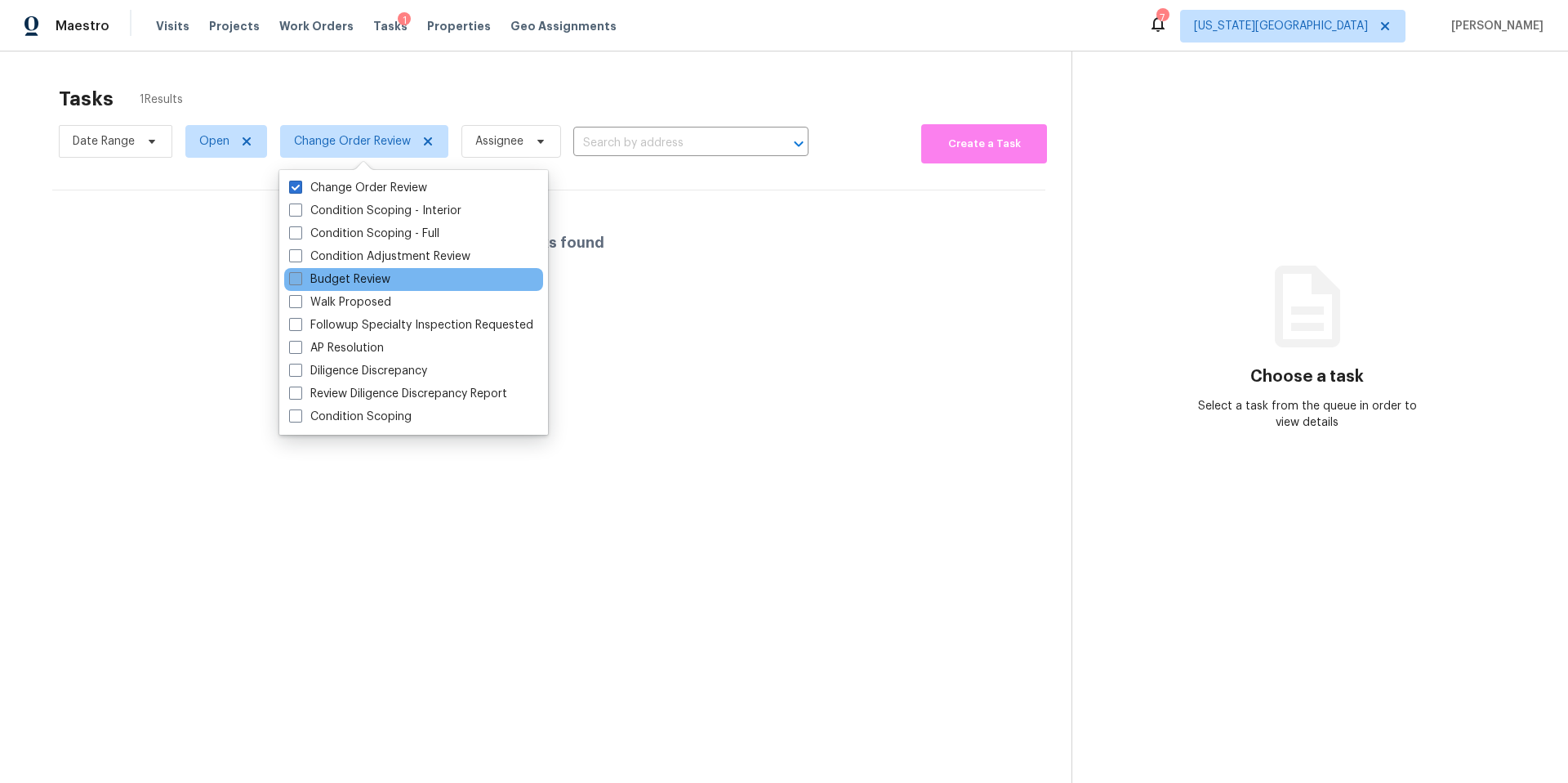
click at [314, 276] on label "Budget Review" at bounding box center [339, 279] width 101 height 17
click at [300, 276] on input "Budget Review" at bounding box center [294, 276] width 11 height 11
checkbox input "true"
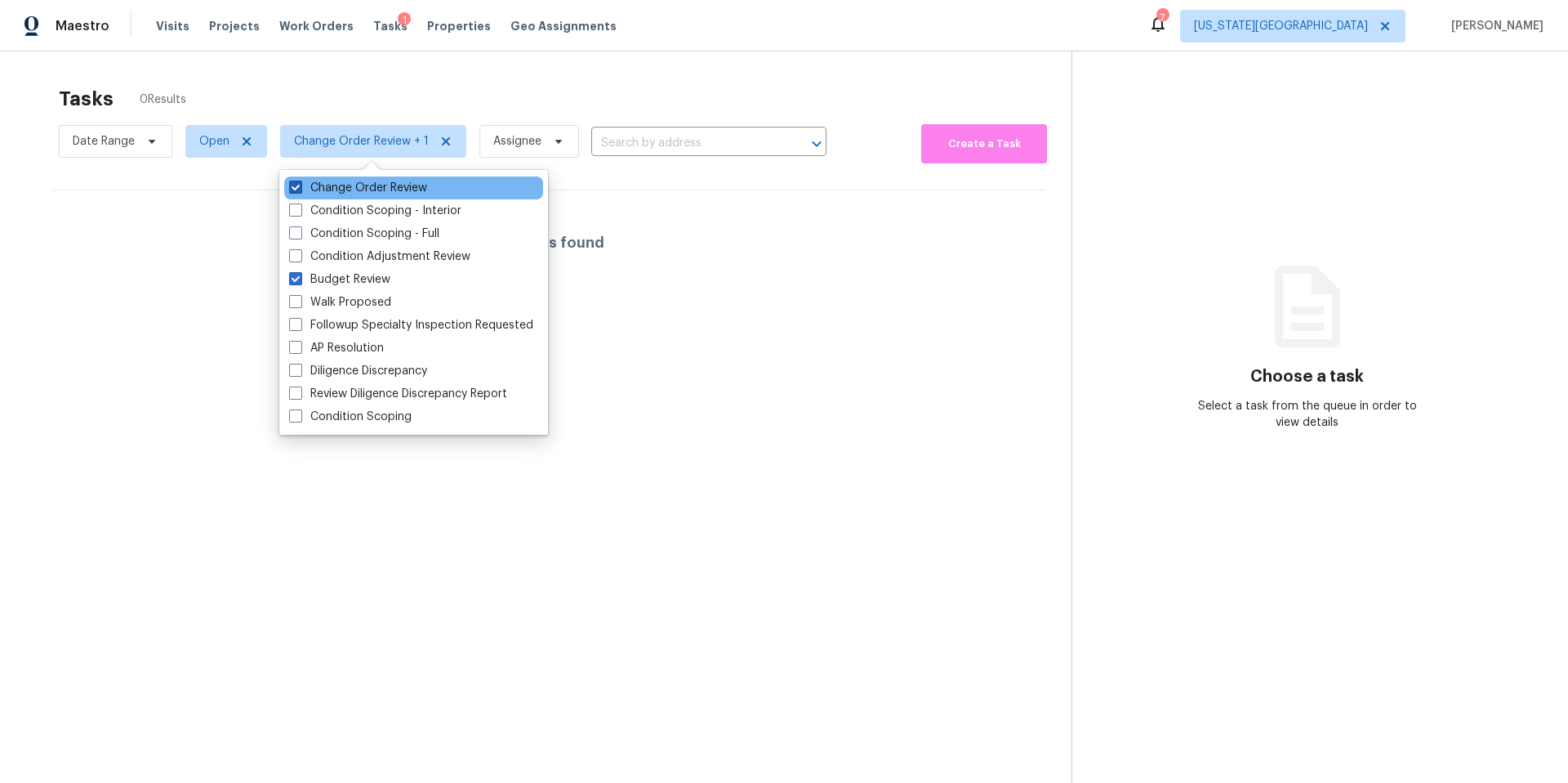
click at [311, 181] on label "Change Order Review" at bounding box center [358, 188] width 138 height 17
click at [300, 181] on input "Change Order Review" at bounding box center [294, 185] width 11 height 11
checkbox input "false"
click at [372, 68] on div "Tasks 0 Results Date Range Open Budget Review Assignee ​ Create a Task No tasks…" at bounding box center [784, 443] width 1568 height 783
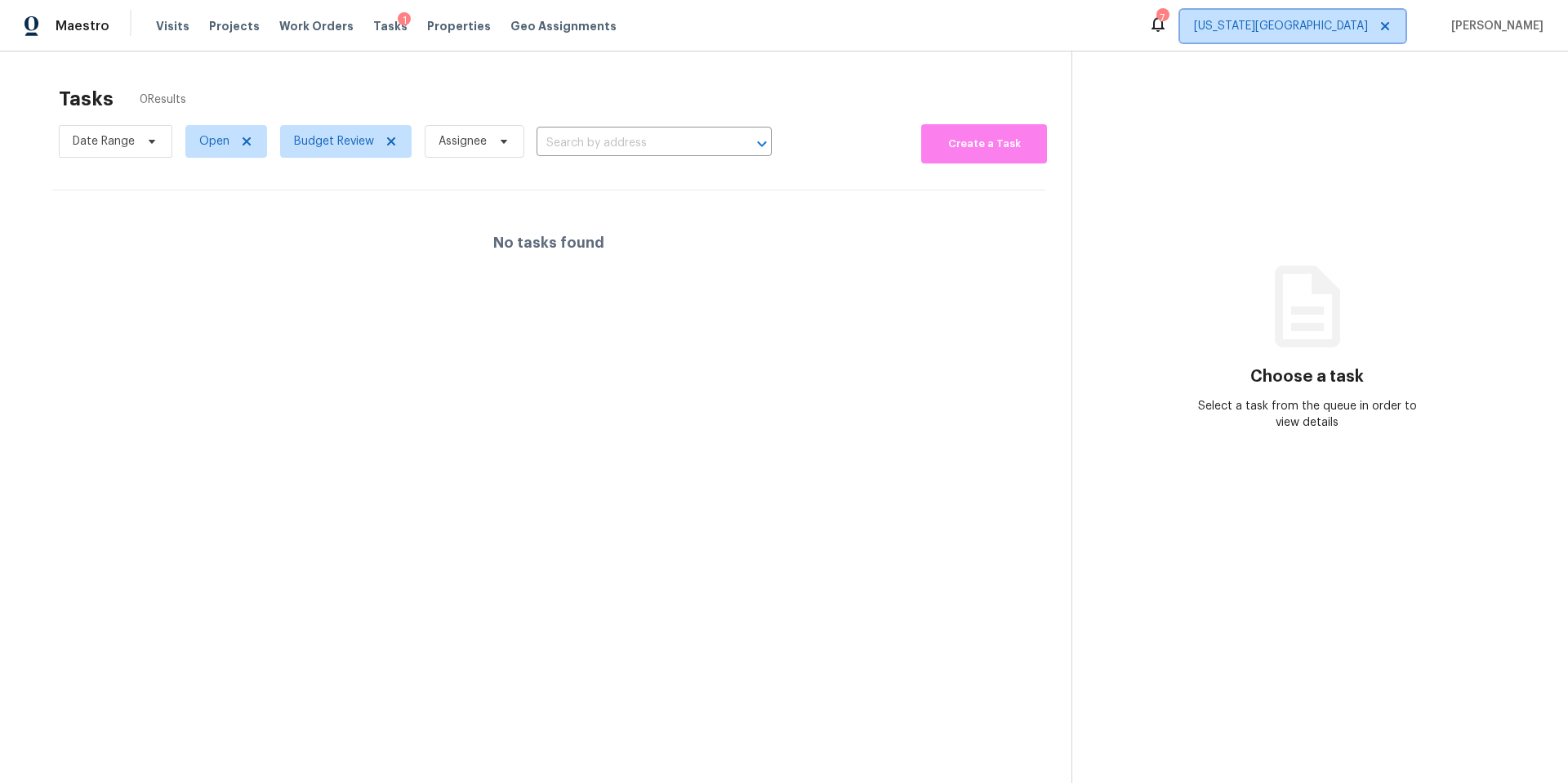
click at [1351, 27] on span "[US_STATE][GEOGRAPHIC_DATA]" at bounding box center [1280, 26] width 174 height 17
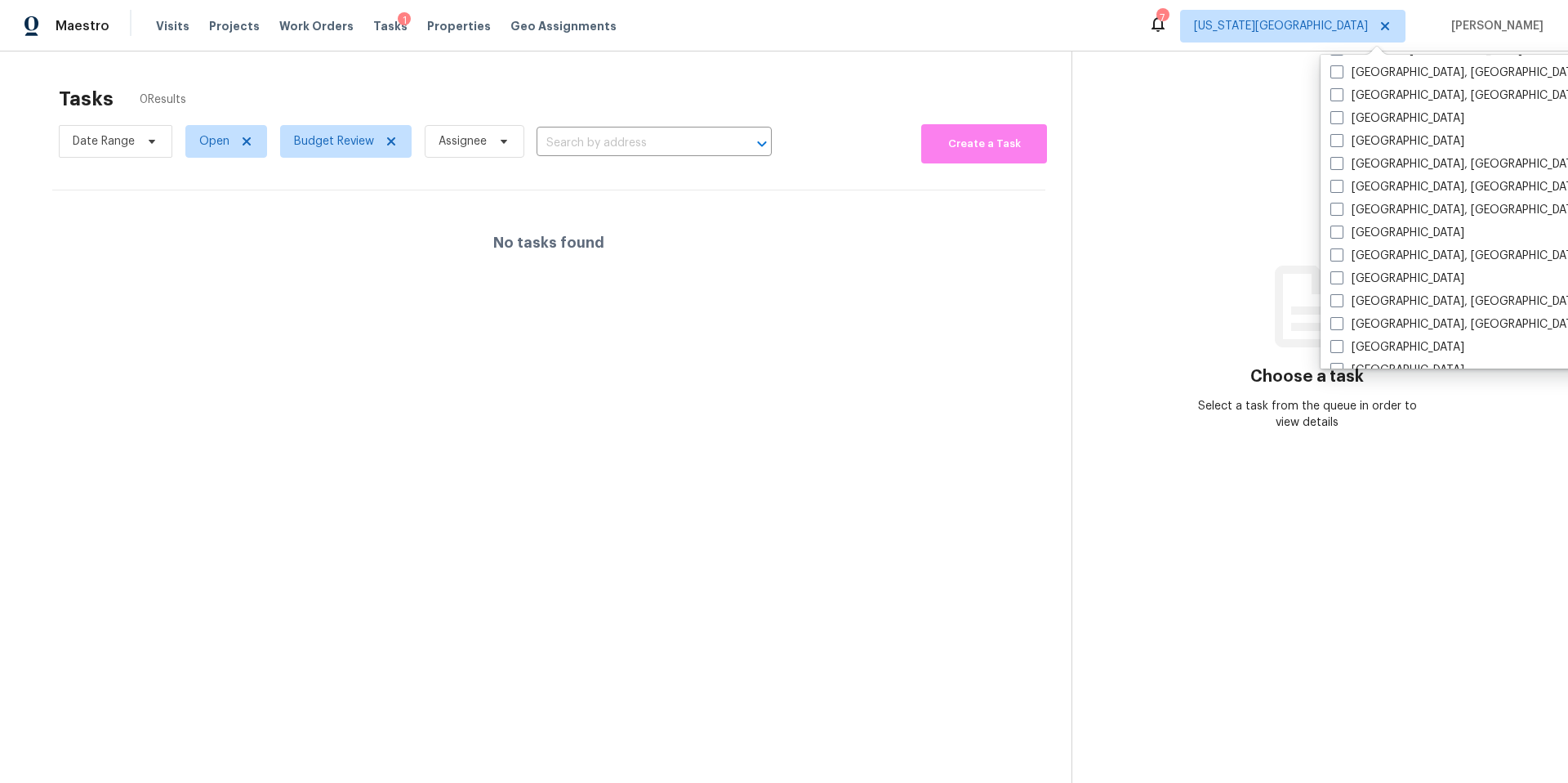
scroll to position [422, 0]
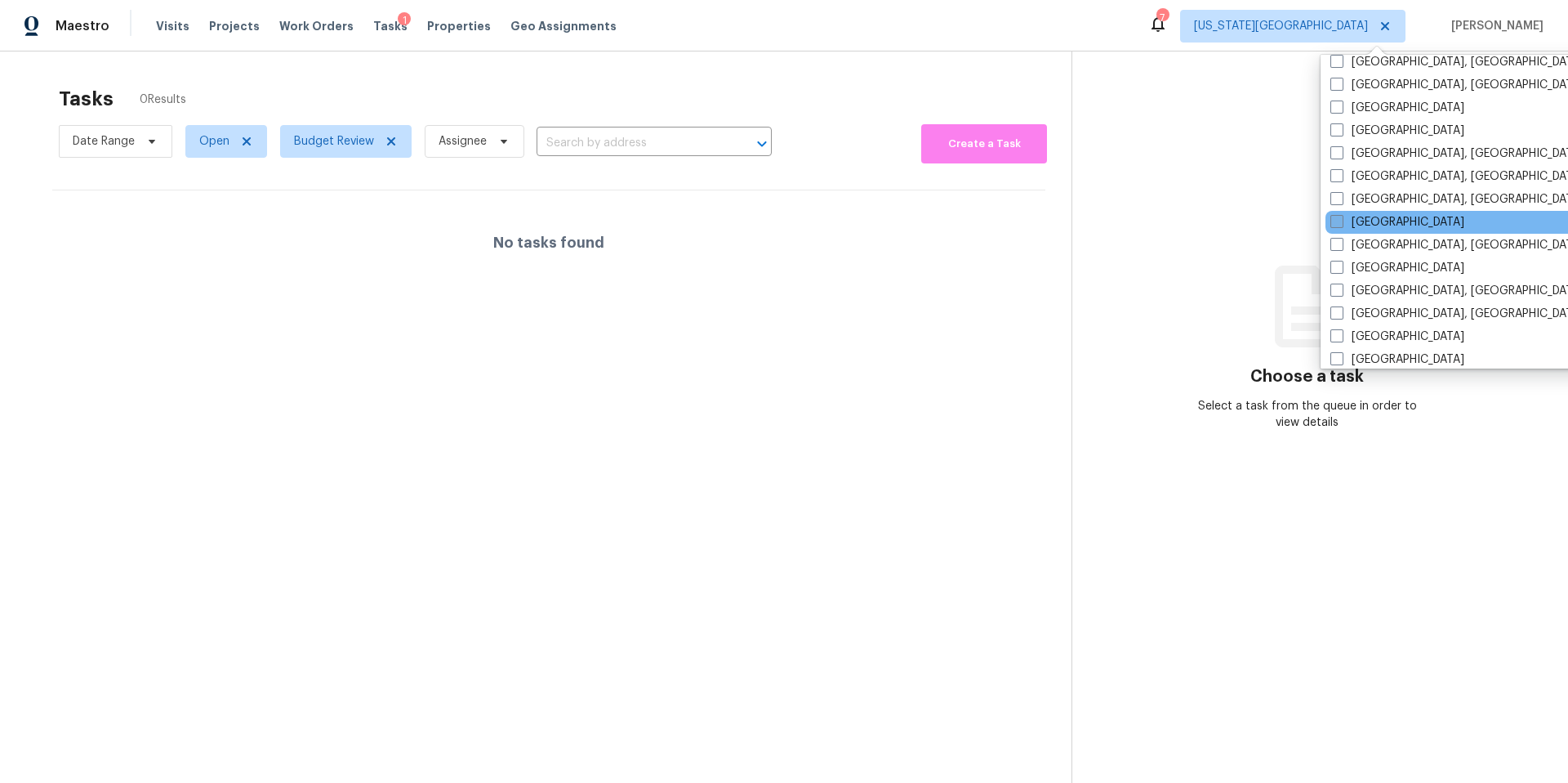
click at [1344, 224] on label "Houston" at bounding box center [1397, 222] width 134 height 17
click at [1341, 224] on input "Houston" at bounding box center [1335, 219] width 11 height 11
checkbox input "true"
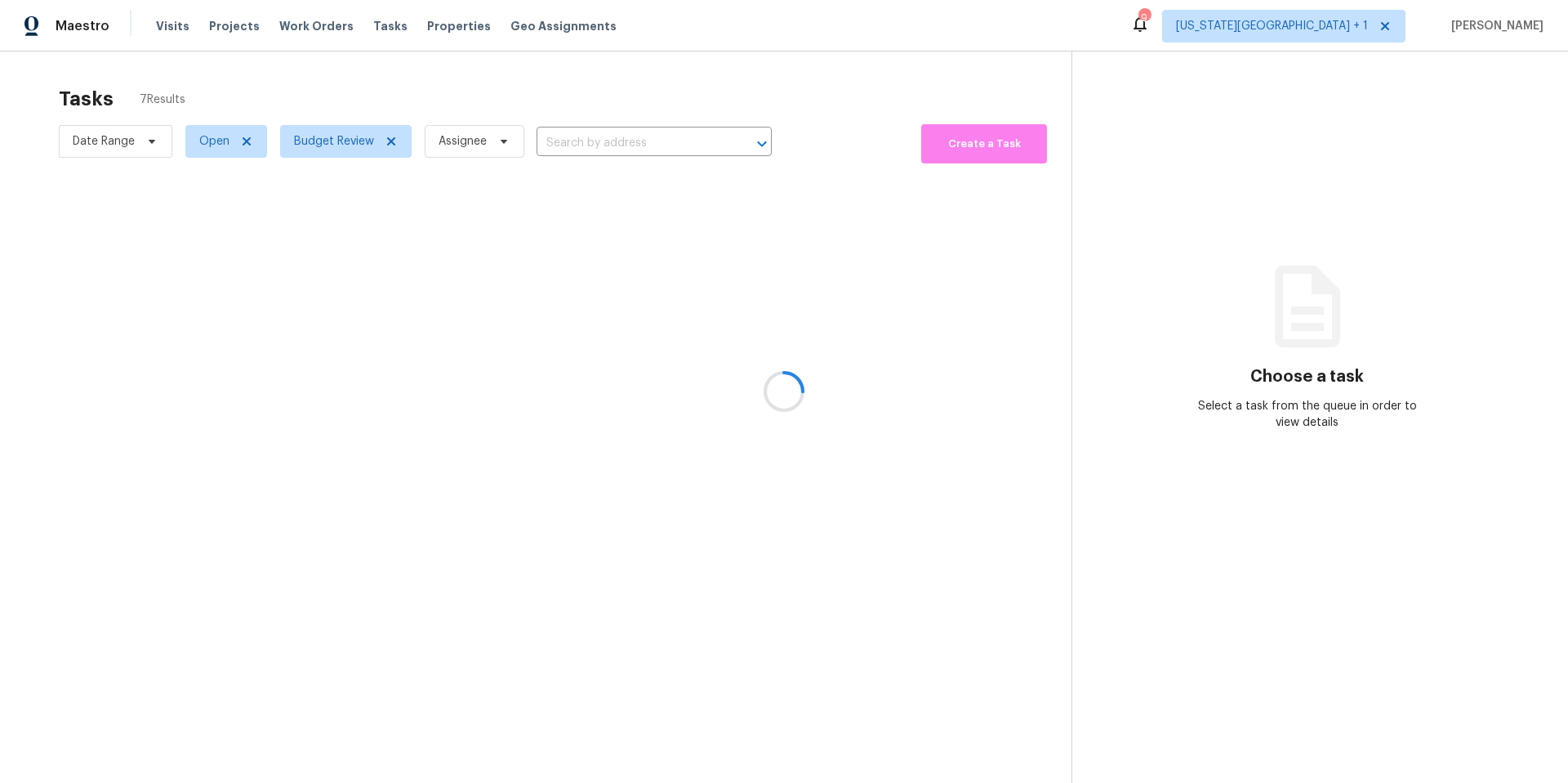
click at [347, 150] on div at bounding box center [784, 392] width 1568 height 783
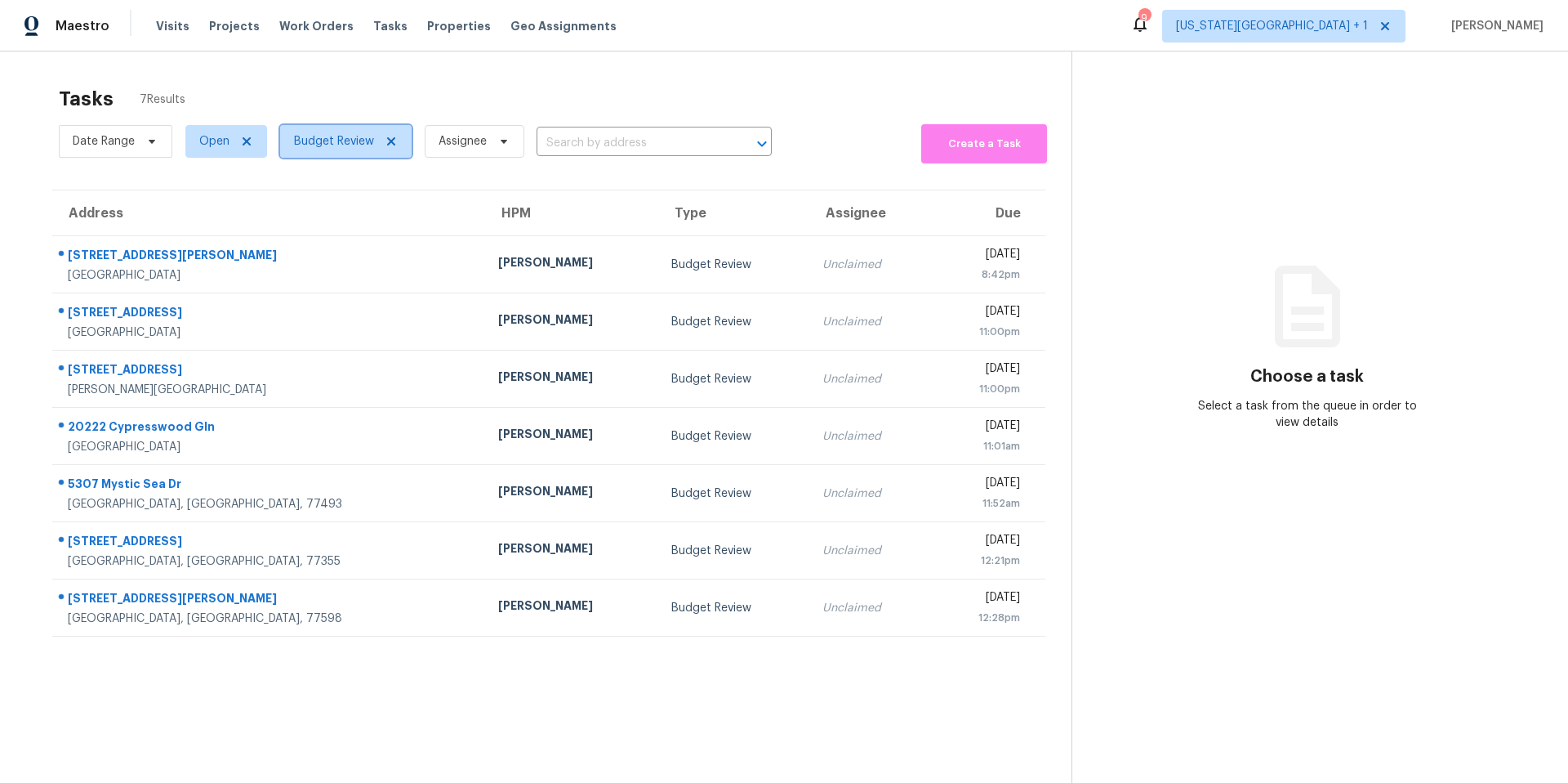
click at [347, 150] on span "Budget Review" at bounding box center [346, 141] width 132 height 32
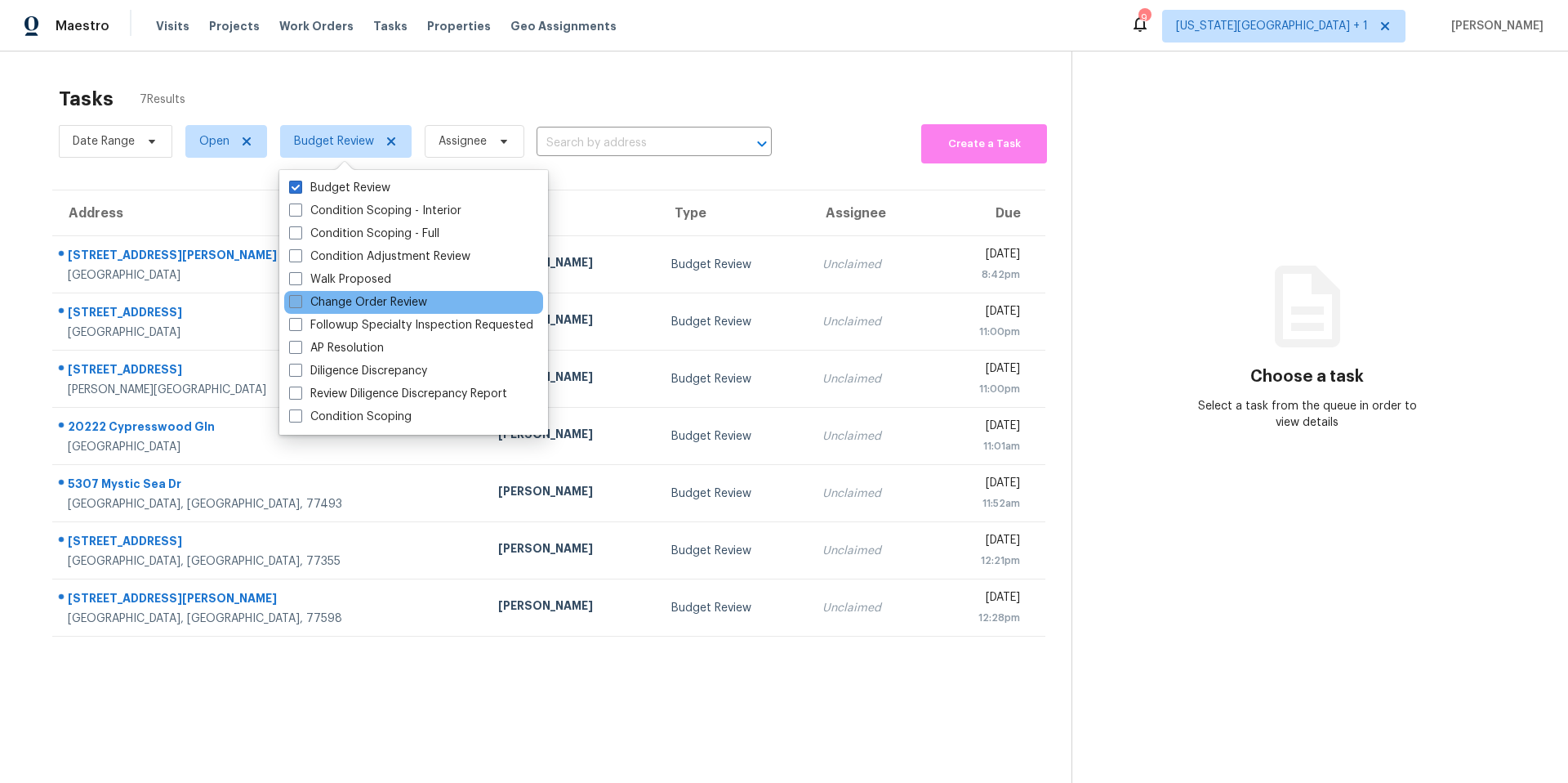
click at [322, 304] on label "Change Order Review" at bounding box center [358, 302] width 138 height 17
click at [300, 304] on input "Change Order Review" at bounding box center [294, 299] width 11 height 11
checkbox input "true"
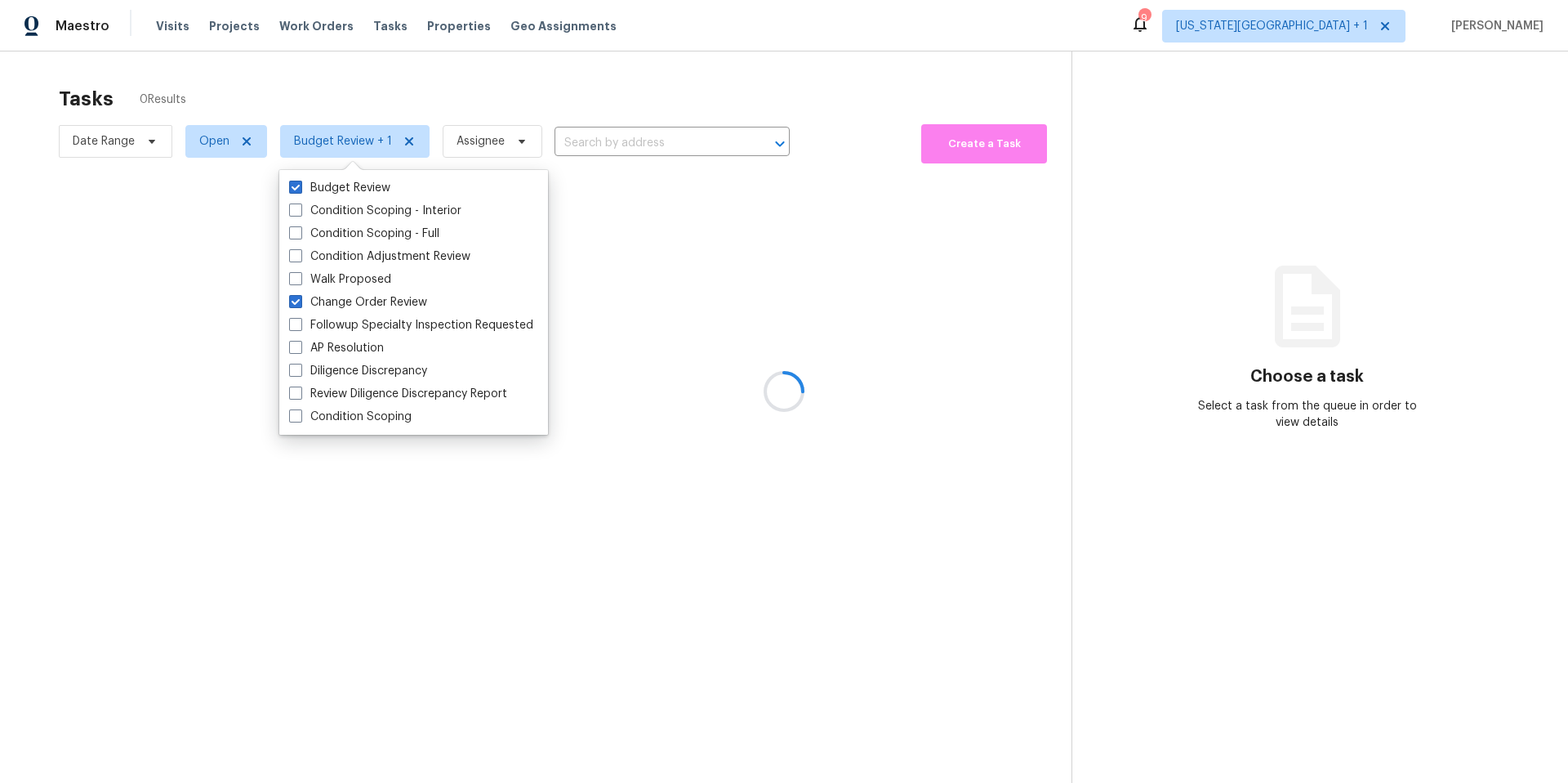
click at [428, 103] on div at bounding box center [784, 392] width 1568 height 783
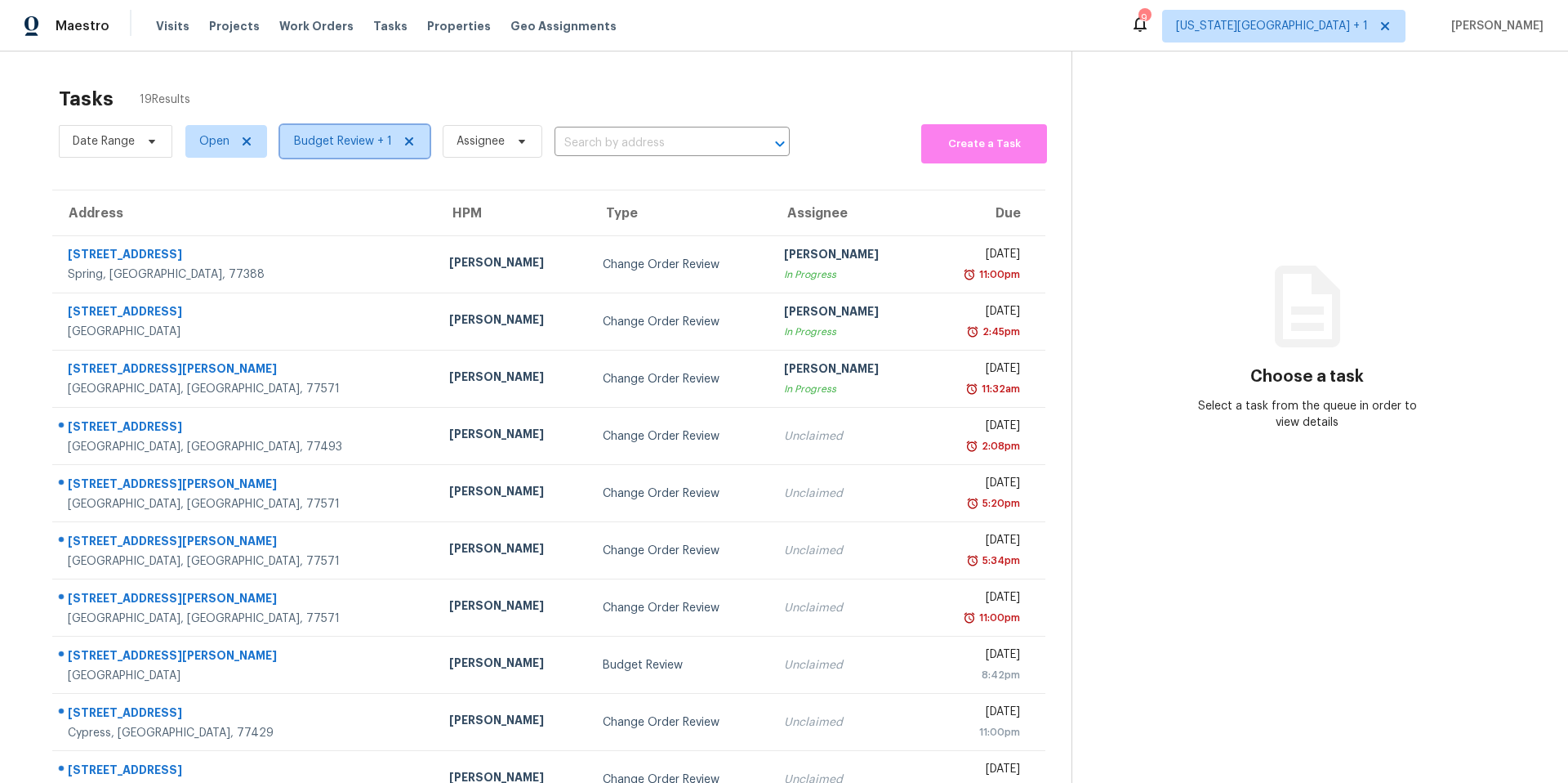
click at [343, 141] on span "Budget Review + 1" at bounding box center [343, 141] width 98 height 17
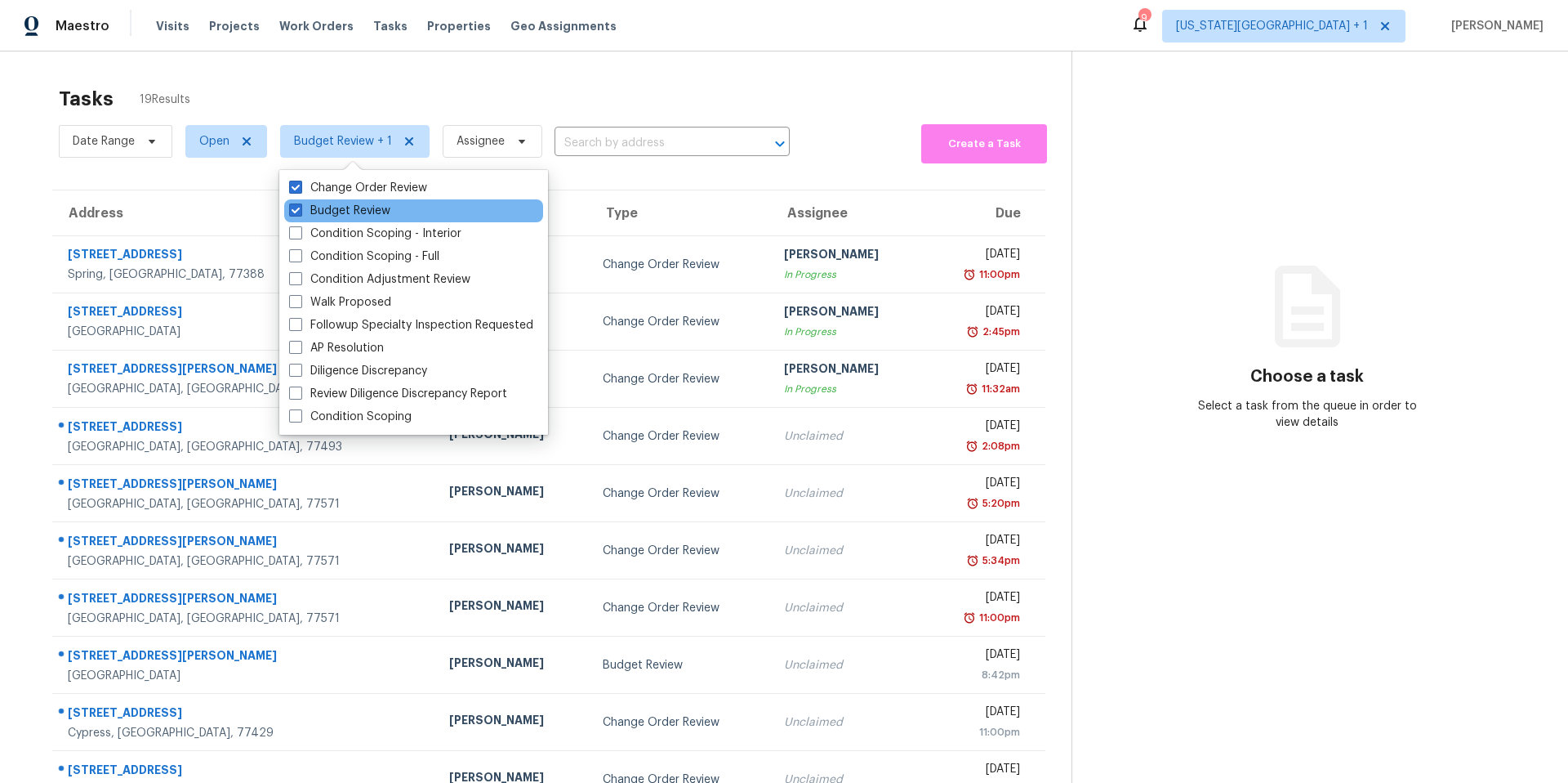
click at [312, 219] on div "Budget Review" at bounding box center [413, 211] width 259 height 23
click at [313, 215] on label "Budget Review" at bounding box center [339, 211] width 101 height 17
click at [300, 213] on input "Budget Review" at bounding box center [294, 208] width 11 height 11
checkbox input "false"
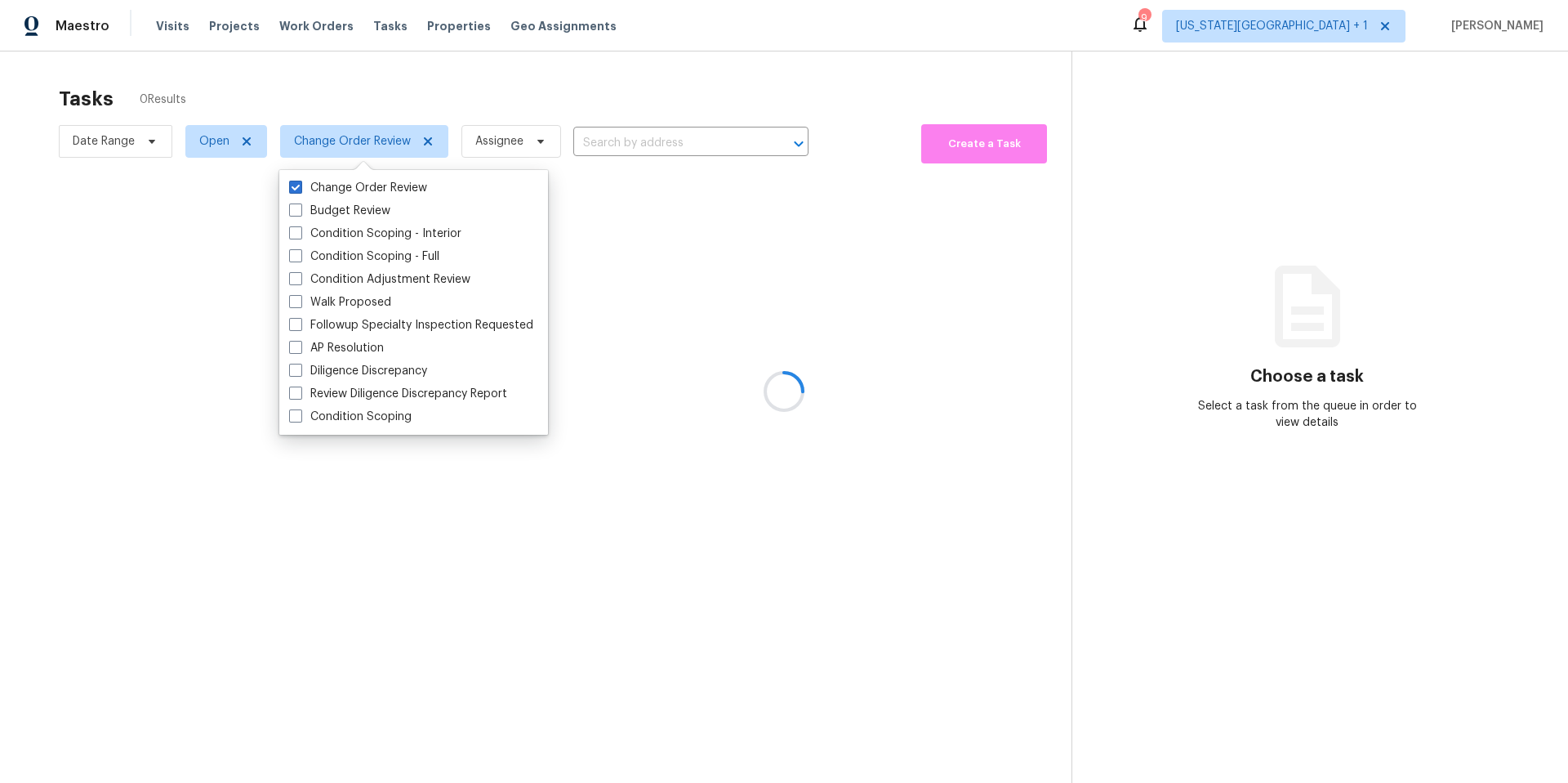
click at [368, 95] on div at bounding box center [784, 392] width 1568 height 783
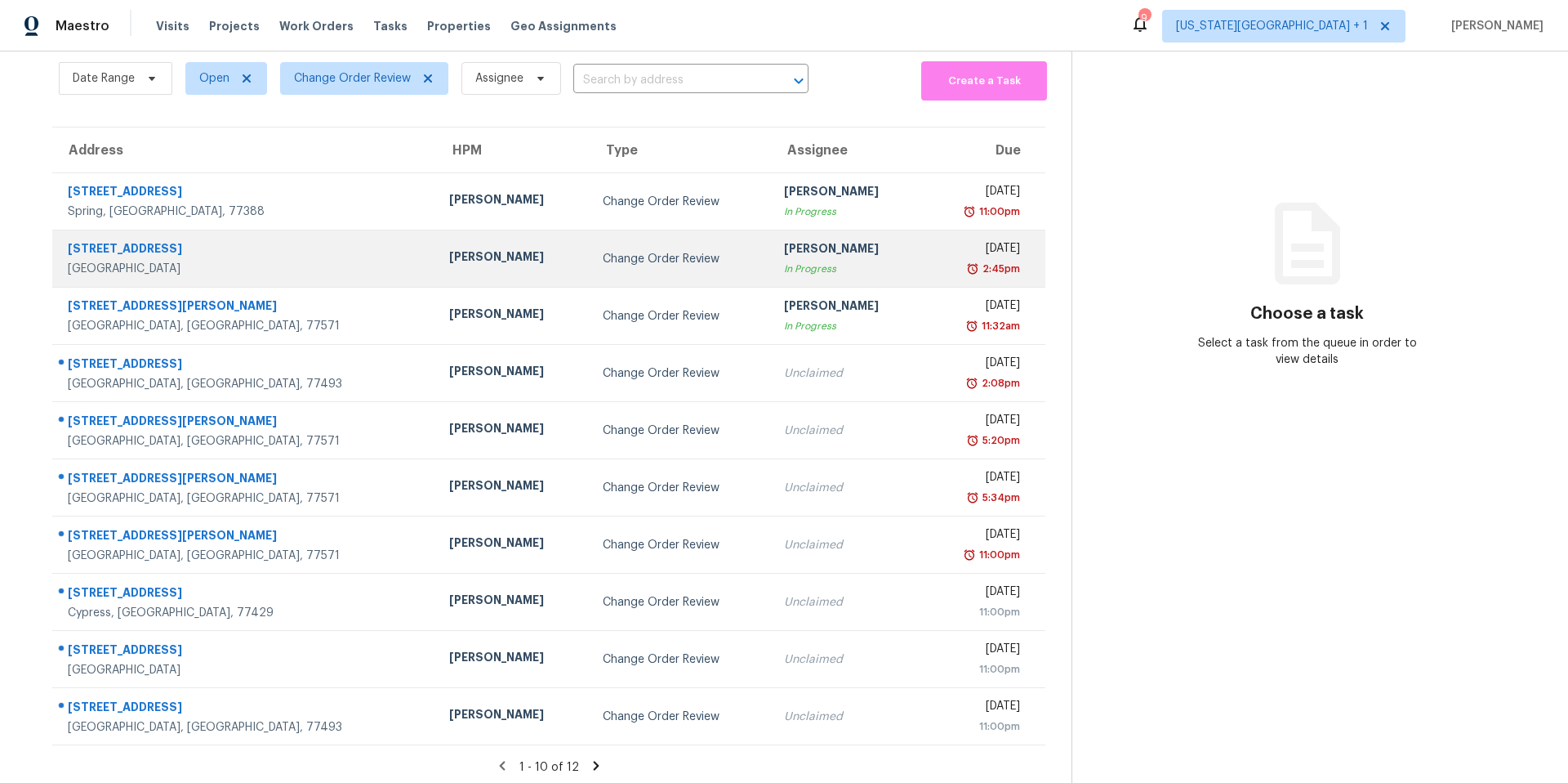
scroll to position [69, 0]
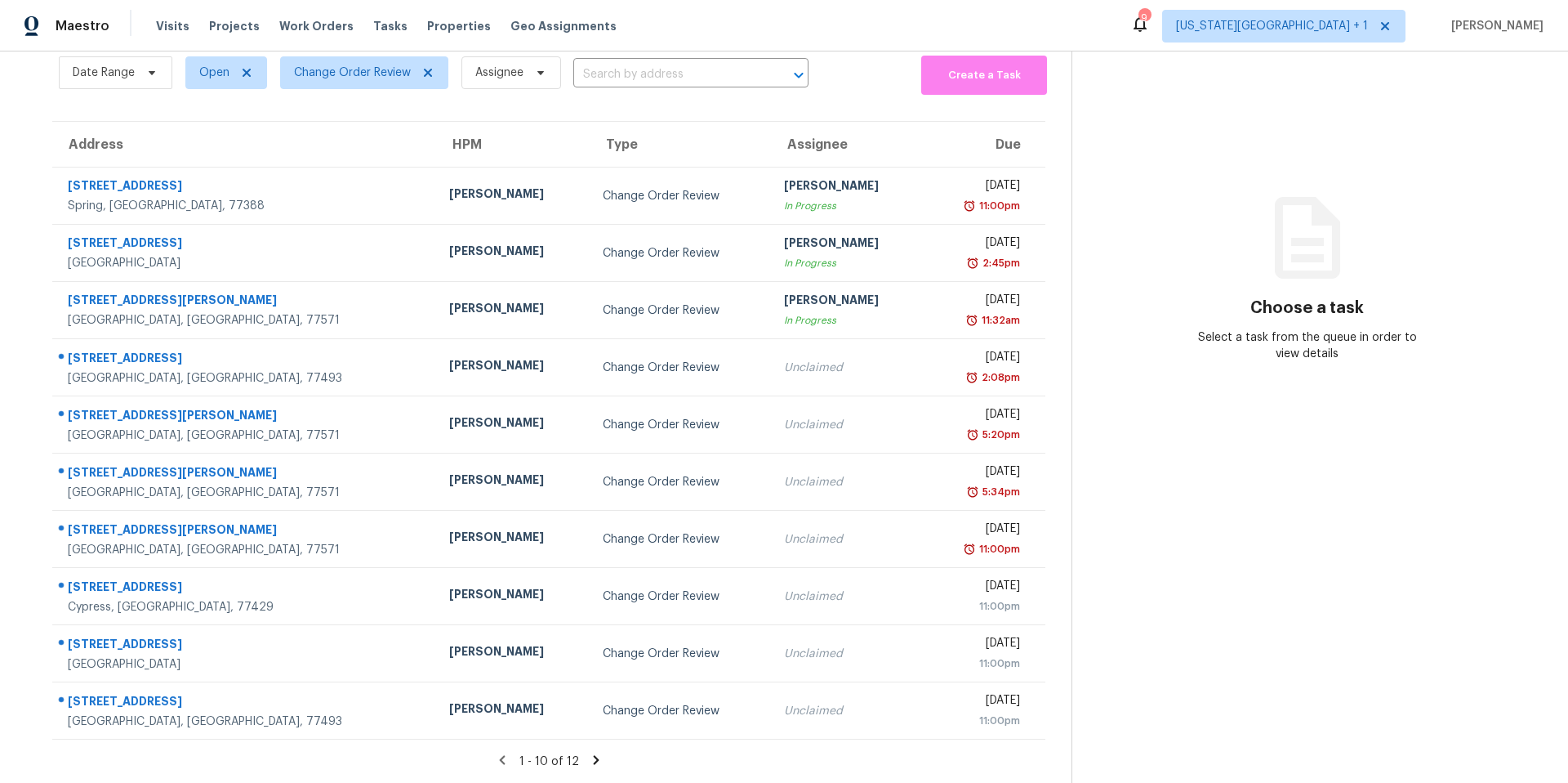
click at [596, 760] on icon at bounding box center [596, 759] width 15 height 15
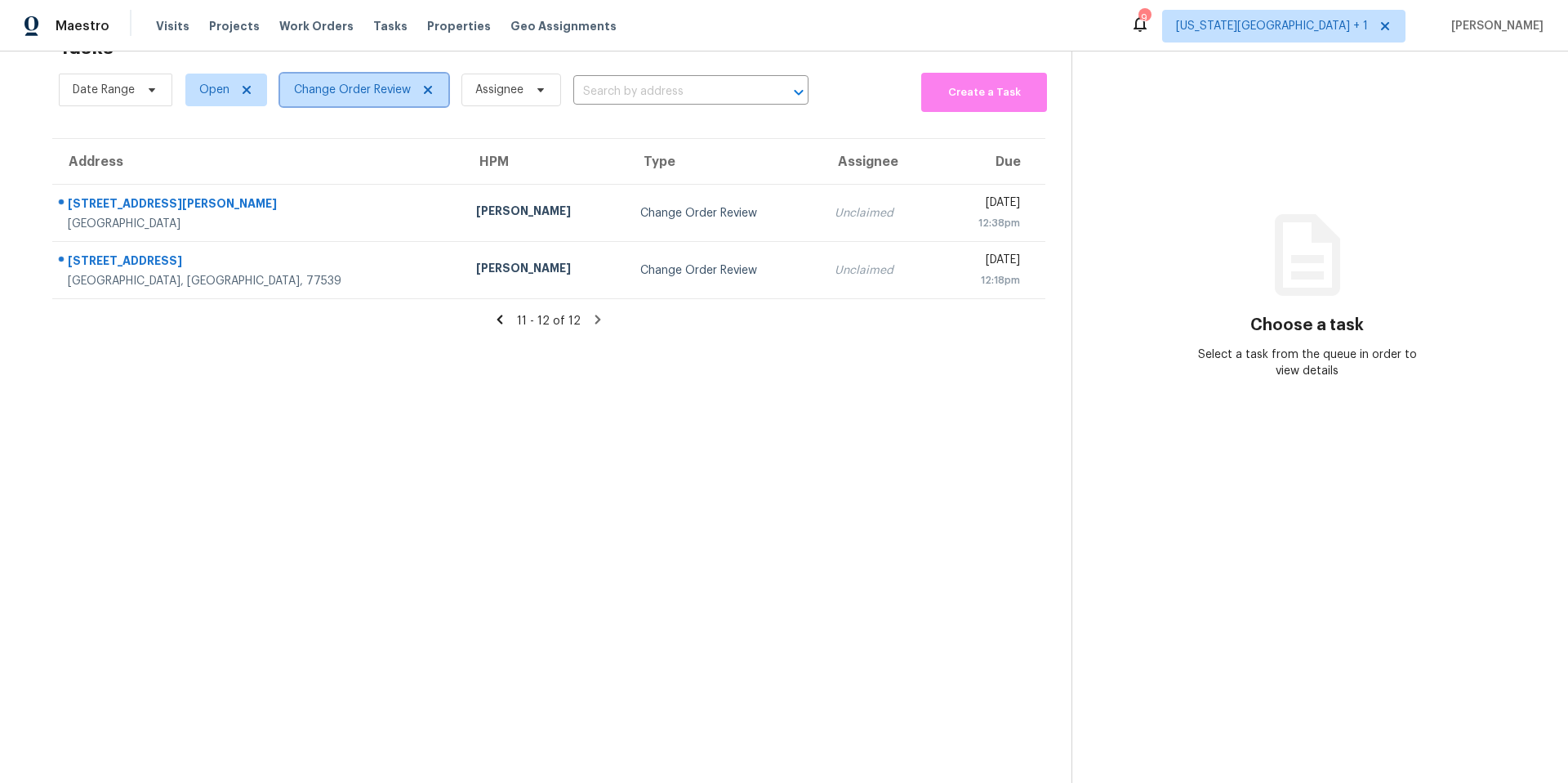
click at [363, 89] on span "Change Order Review" at bounding box center [352, 90] width 117 height 17
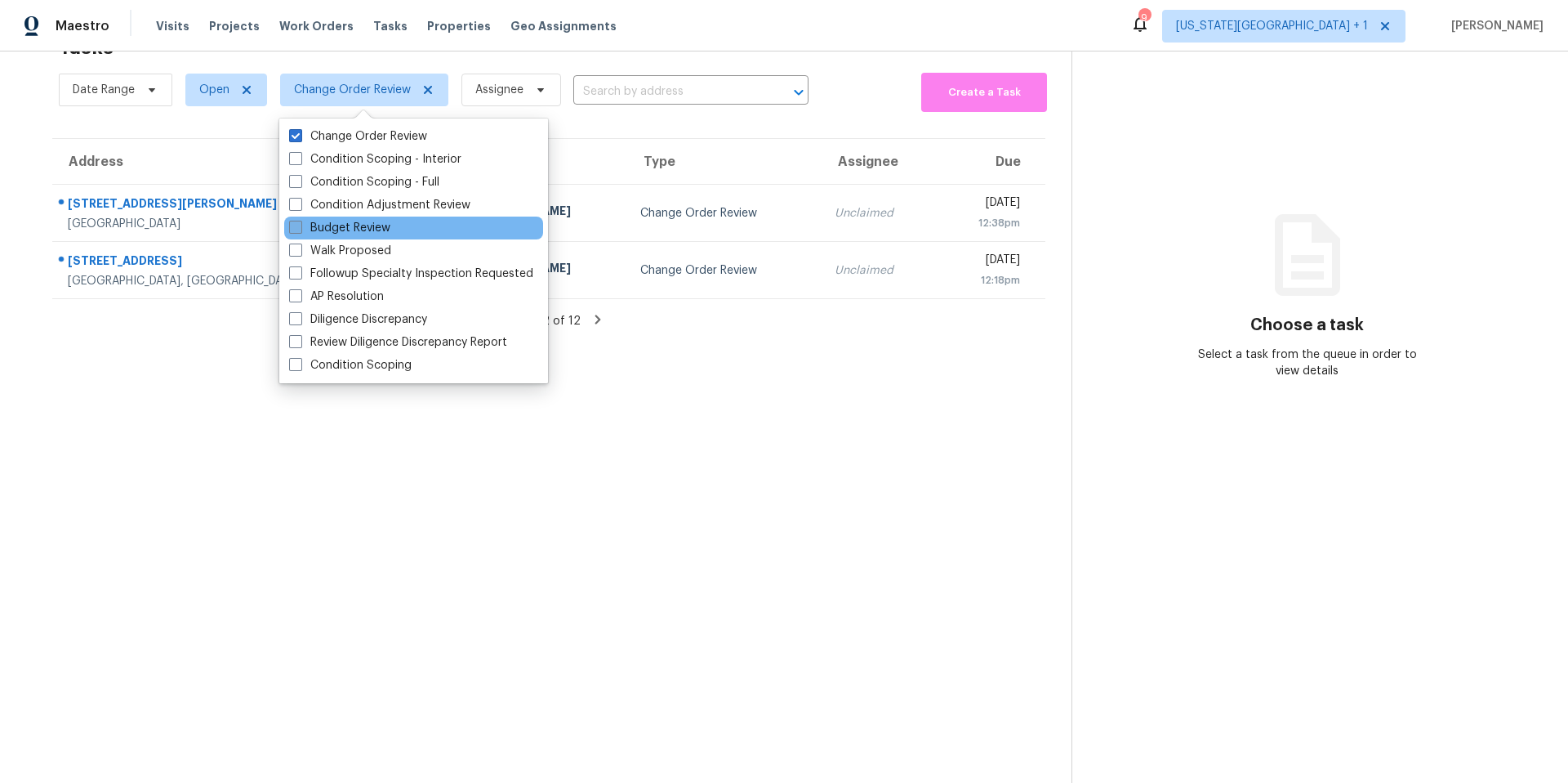
click at [316, 228] on label "Budget Review" at bounding box center [339, 227] width 101 height 17
click at [300, 228] on input "Budget Review" at bounding box center [294, 224] width 11 height 11
checkbox input "true"
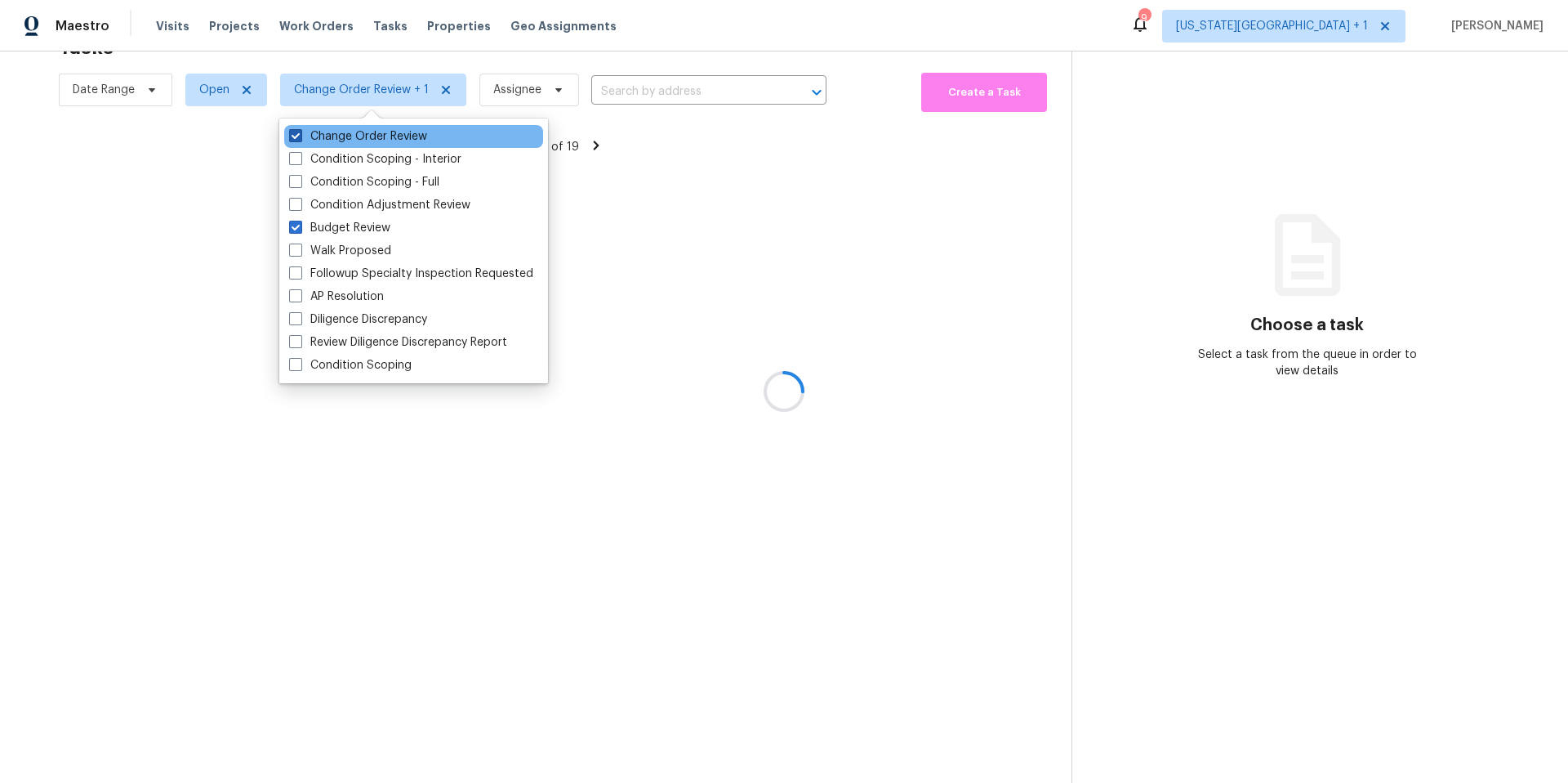
click at [296, 140] on span at bounding box center [295, 135] width 13 height 13
click at [296, 139] on input "Change Order Review" at bounding box center [294, 133] width 11 height 11
checkbox input "false"
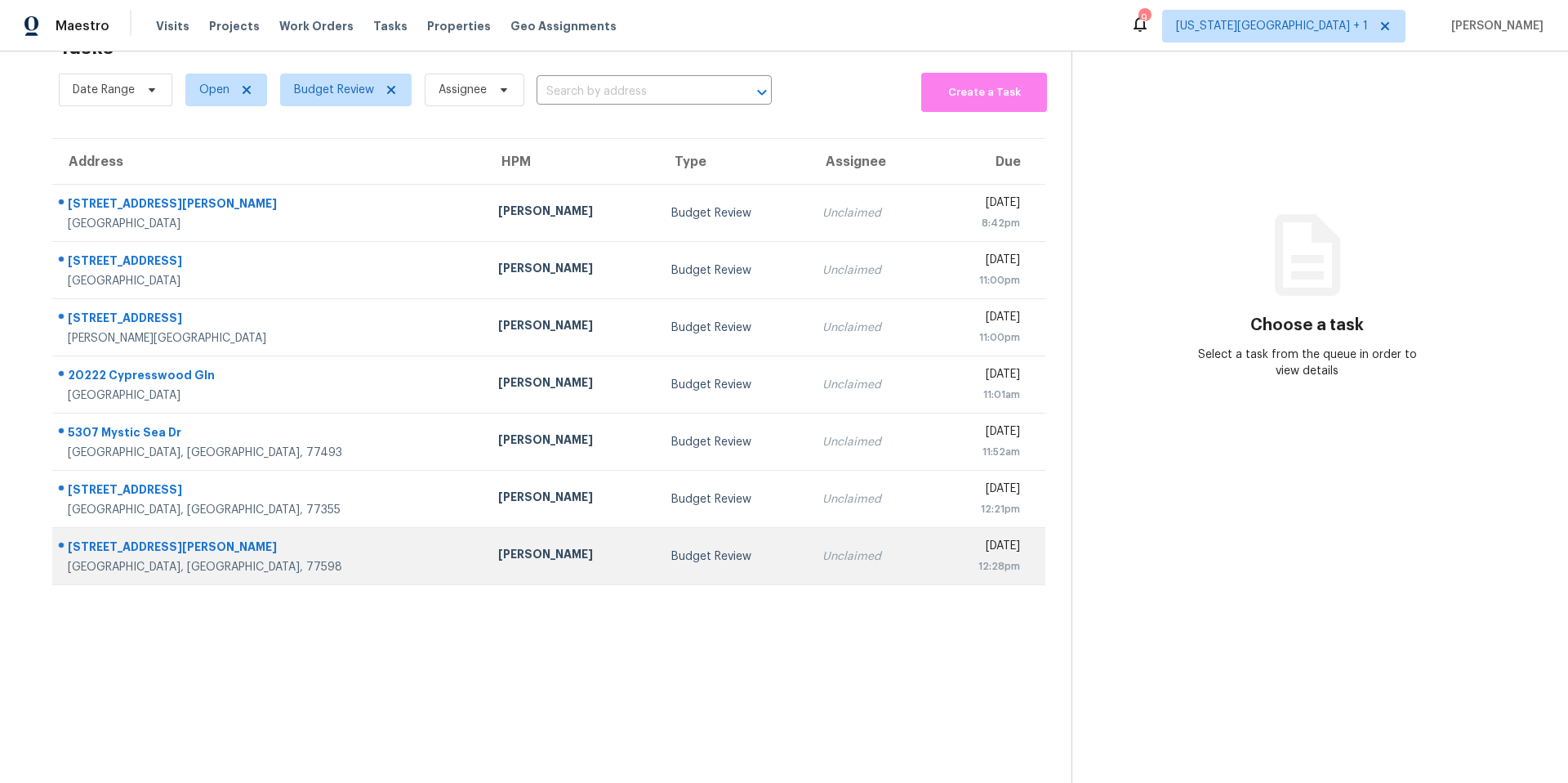
click at [498, 561] on div "Iliana Juarez" at bounding box center [571, 556] width 146 height 21
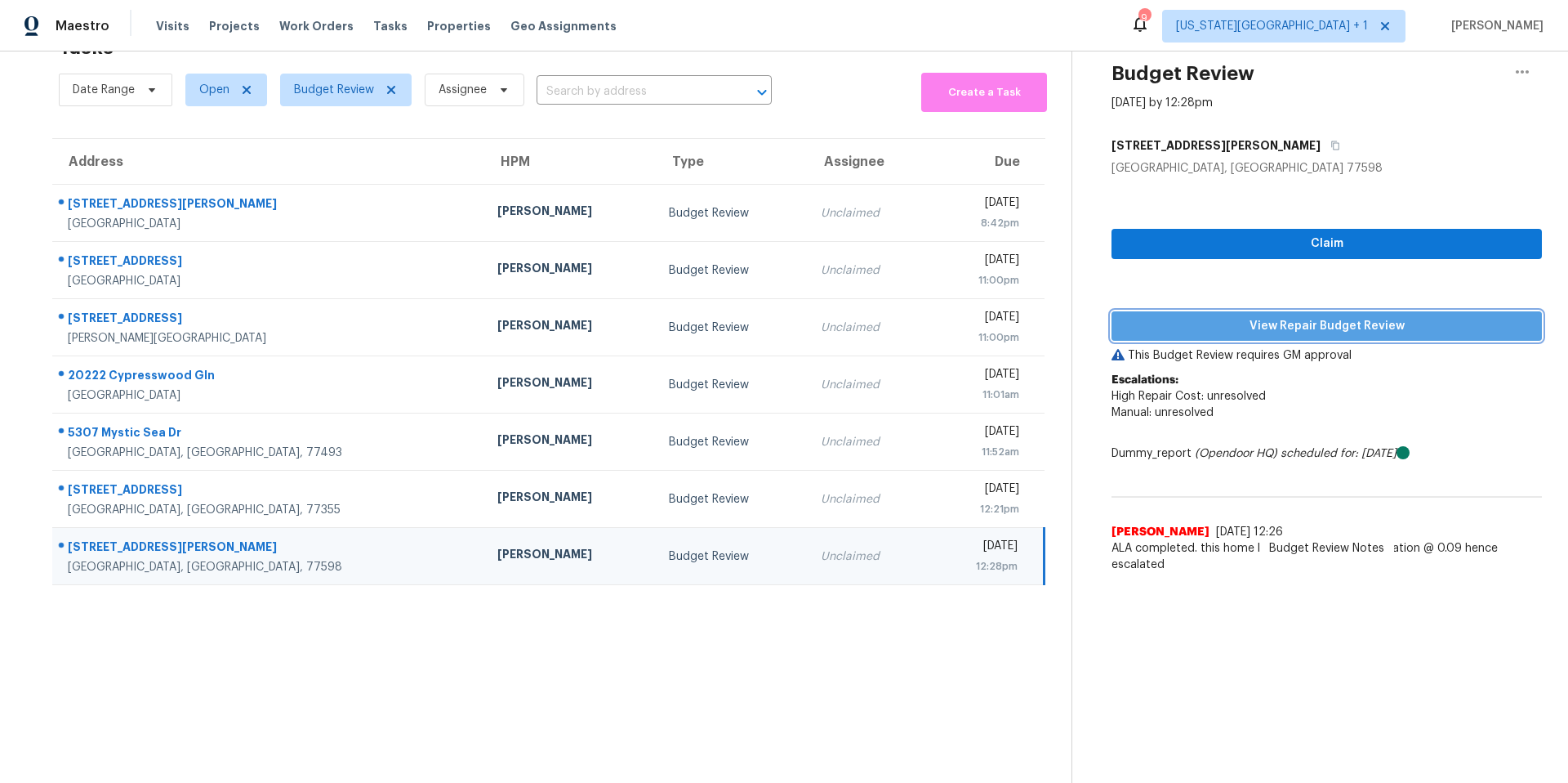
click at [1165, 334] on span "View Repair Budget Review" at bounding box center [1326, 326] width 404 height 21
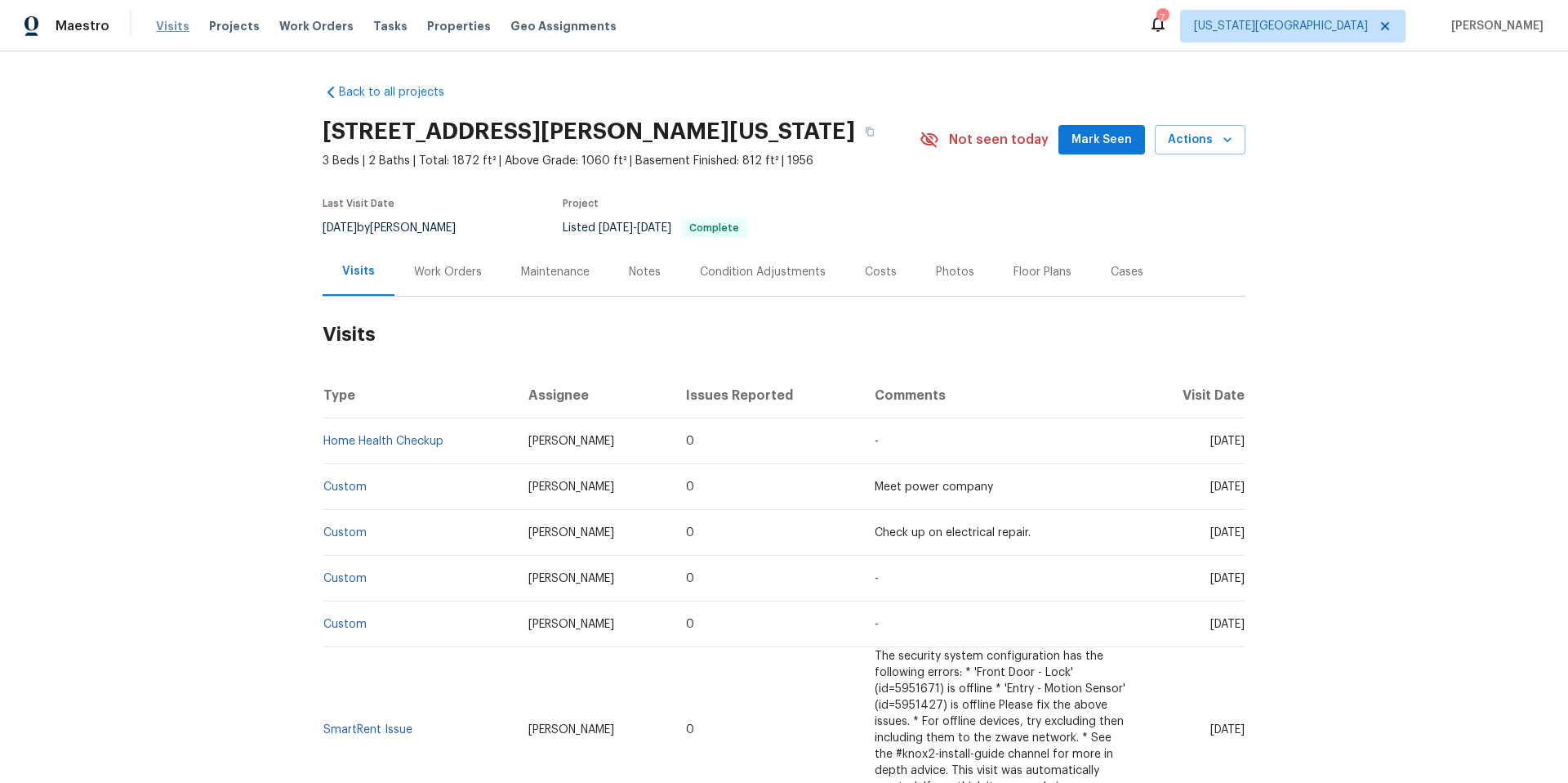
click at [176, 29] on span "Visits" at bounding box center [173, 26] width 33 height 17
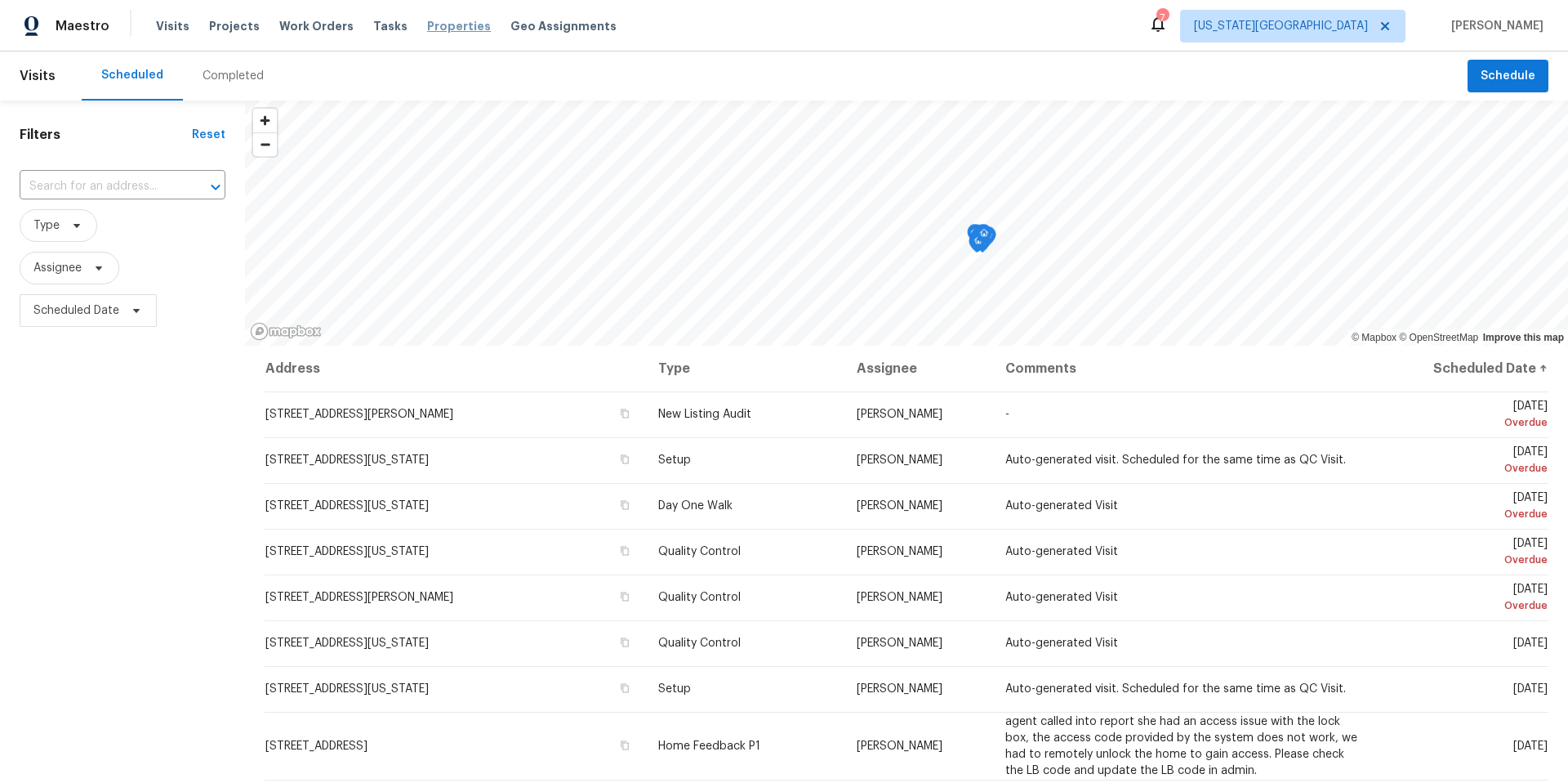
click at [427, 27] on span "Properties" at bounding box center [458, 26] width 64 height 17
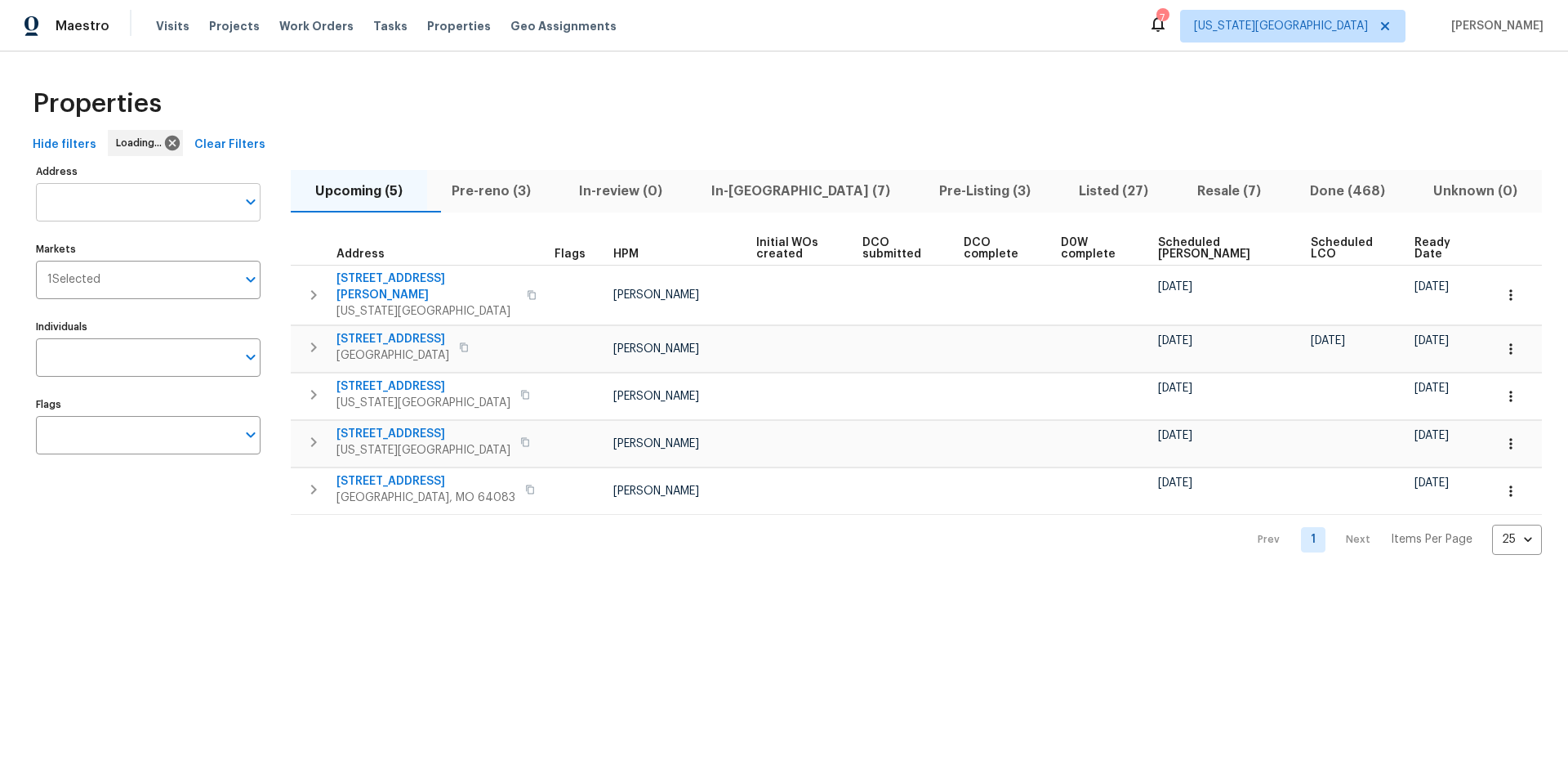
click at [72, 202] on input "Address" at bounding box center [136, 202] width 200 height 38
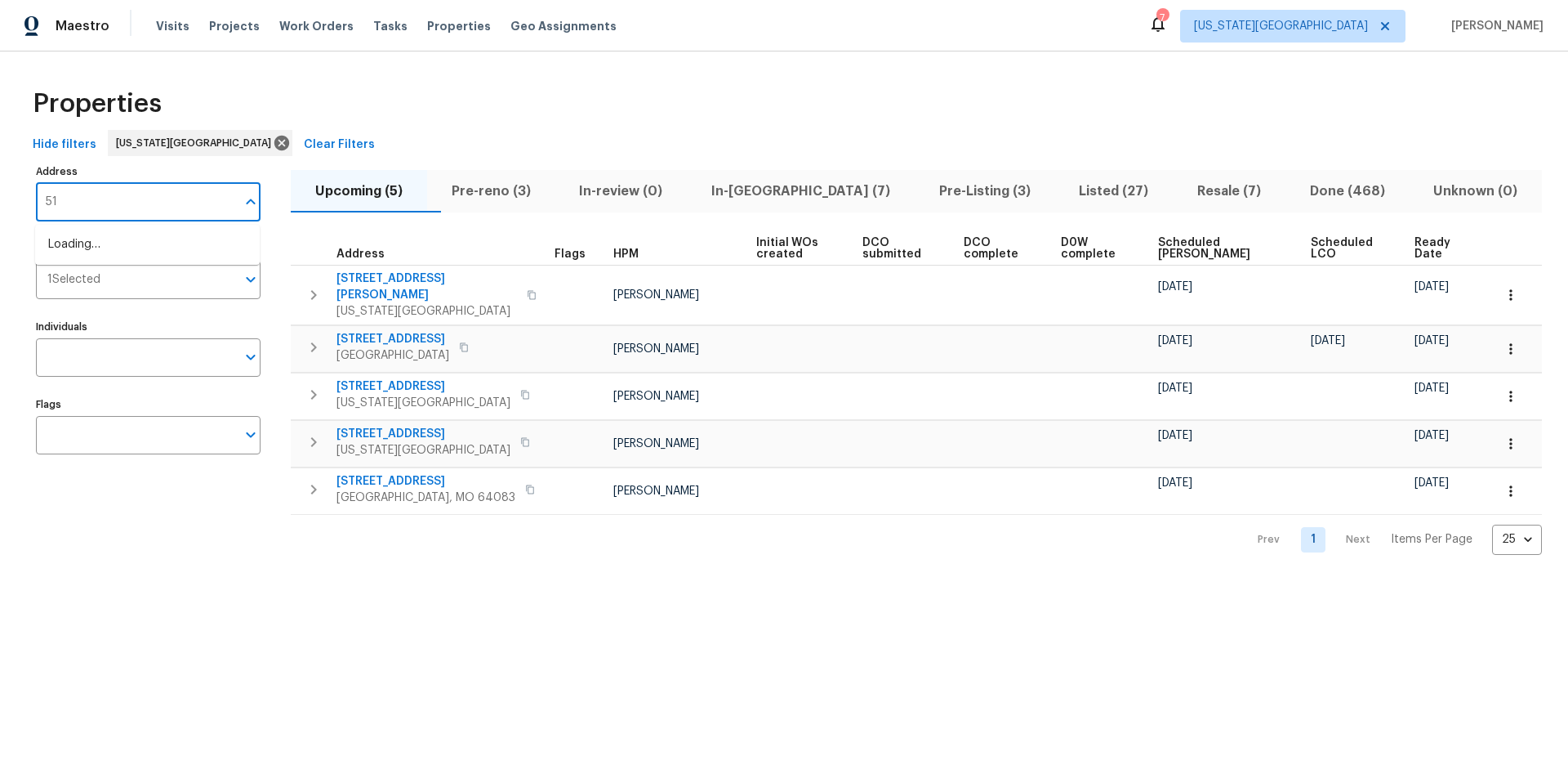
type input "5"
type input "15405"
click at [105, 285] on li "15405 E 40th St S Independence MO 64055" at bounding box center [147, 271] width 224 height 27
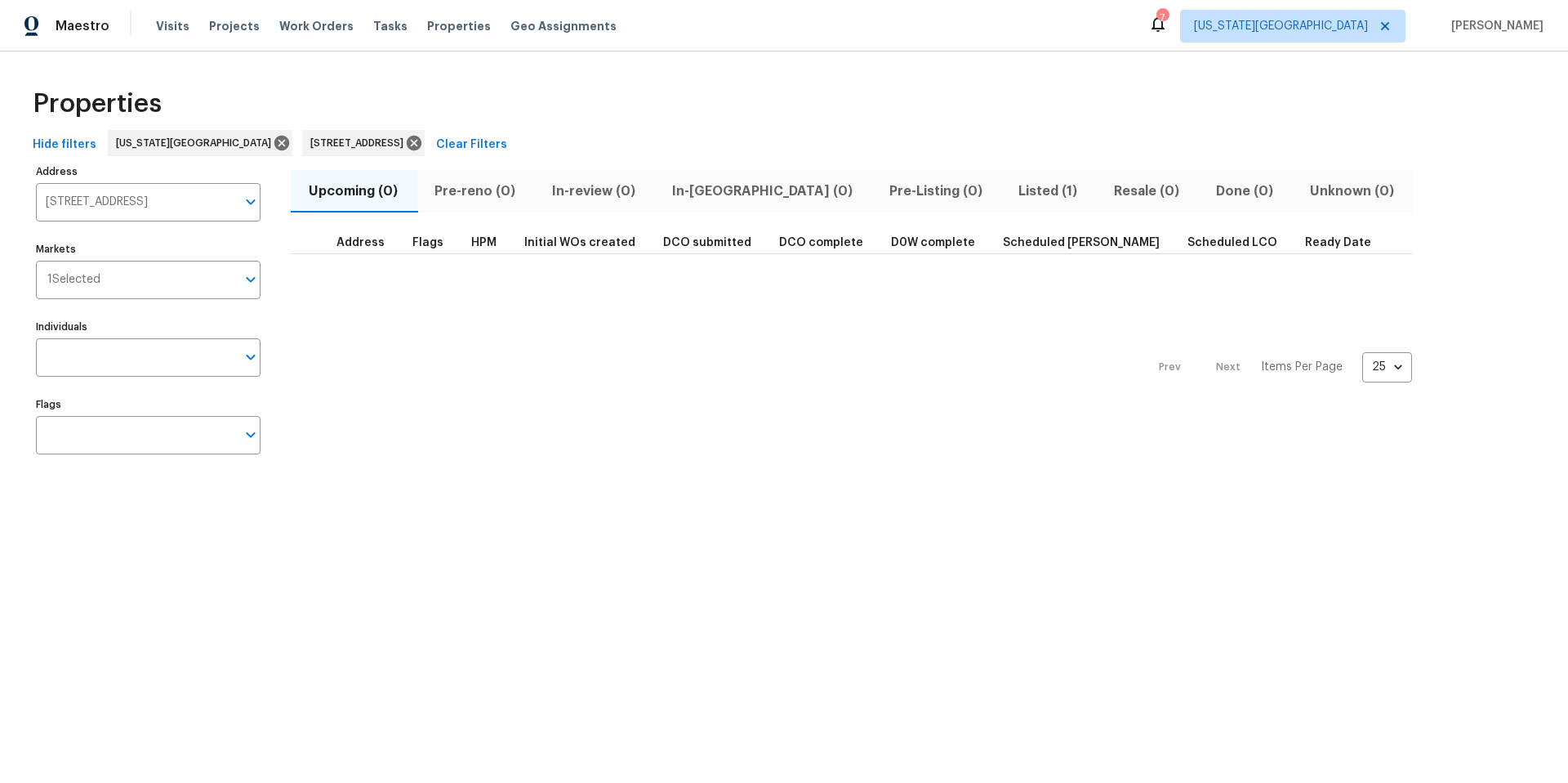
click at [1010, 191] on span "Listed (1)" at bounding box center [1047, 191] width 76 height 23
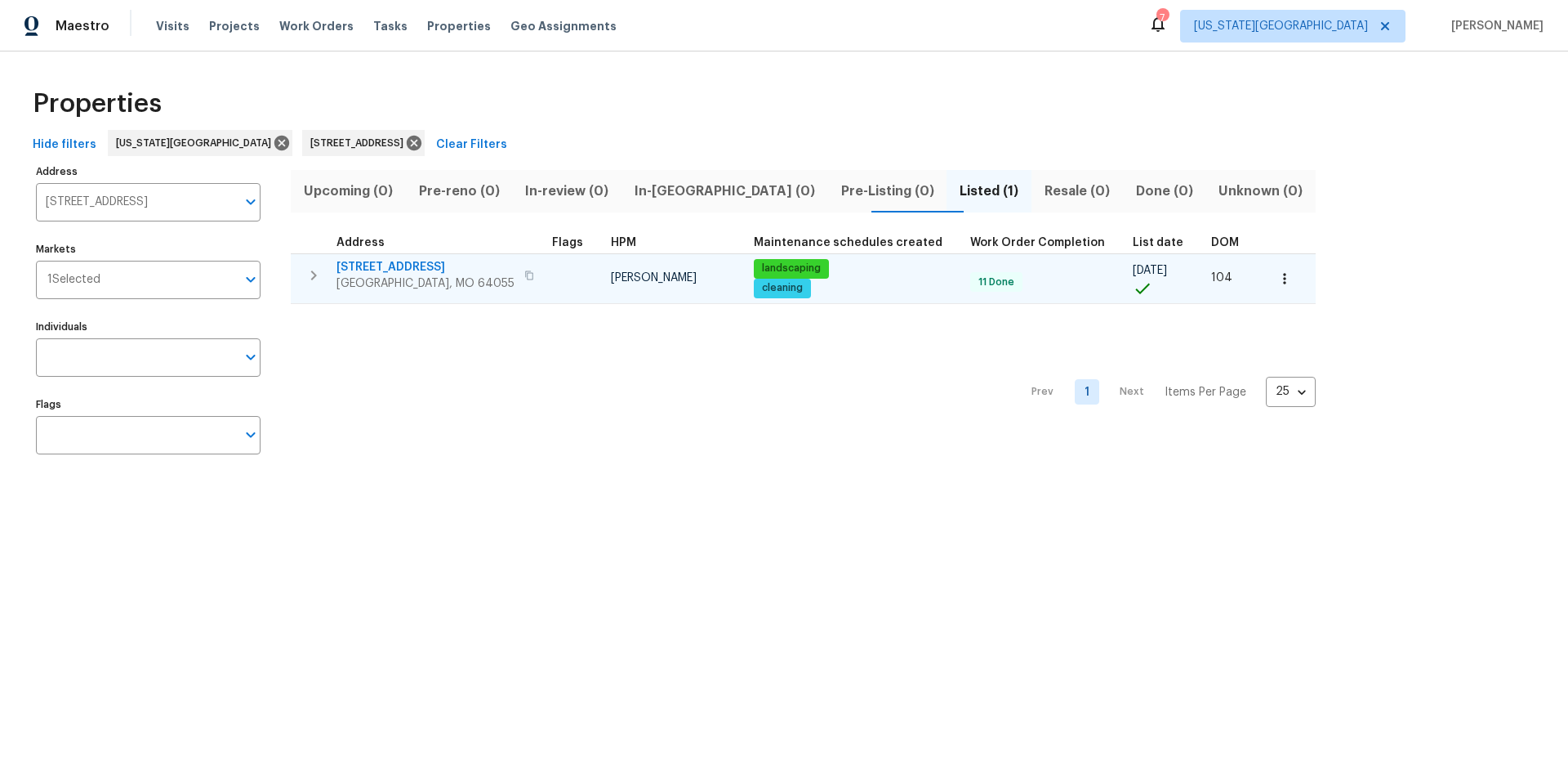
click at [386, 280] on span "[GEOGRAPHIC_DATA], MO 64055" at bounding box center [425, 283] width 178 height 17
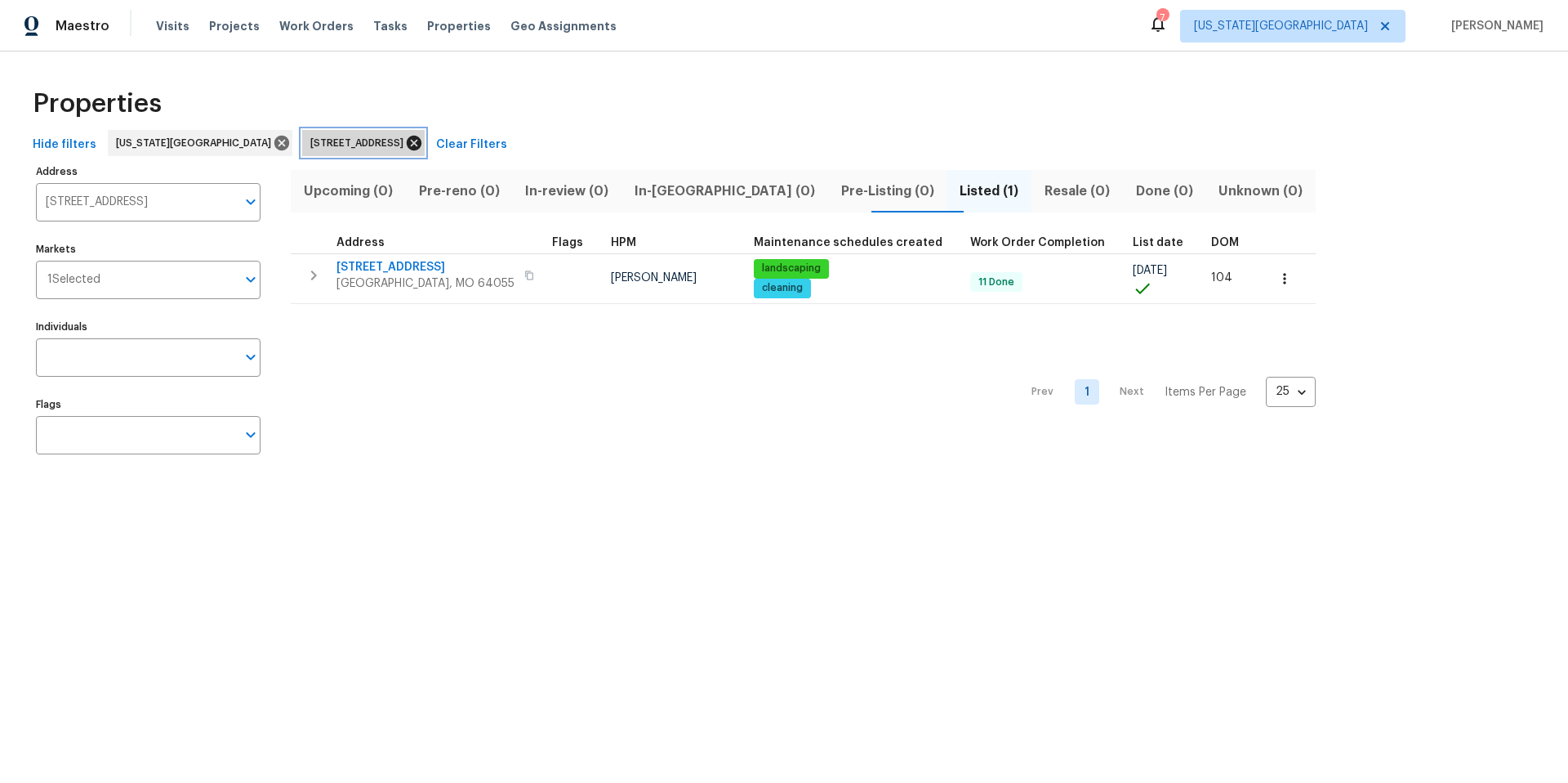
click at [422, 143] on icon at bounding box center [414, 143] width 15 height 15
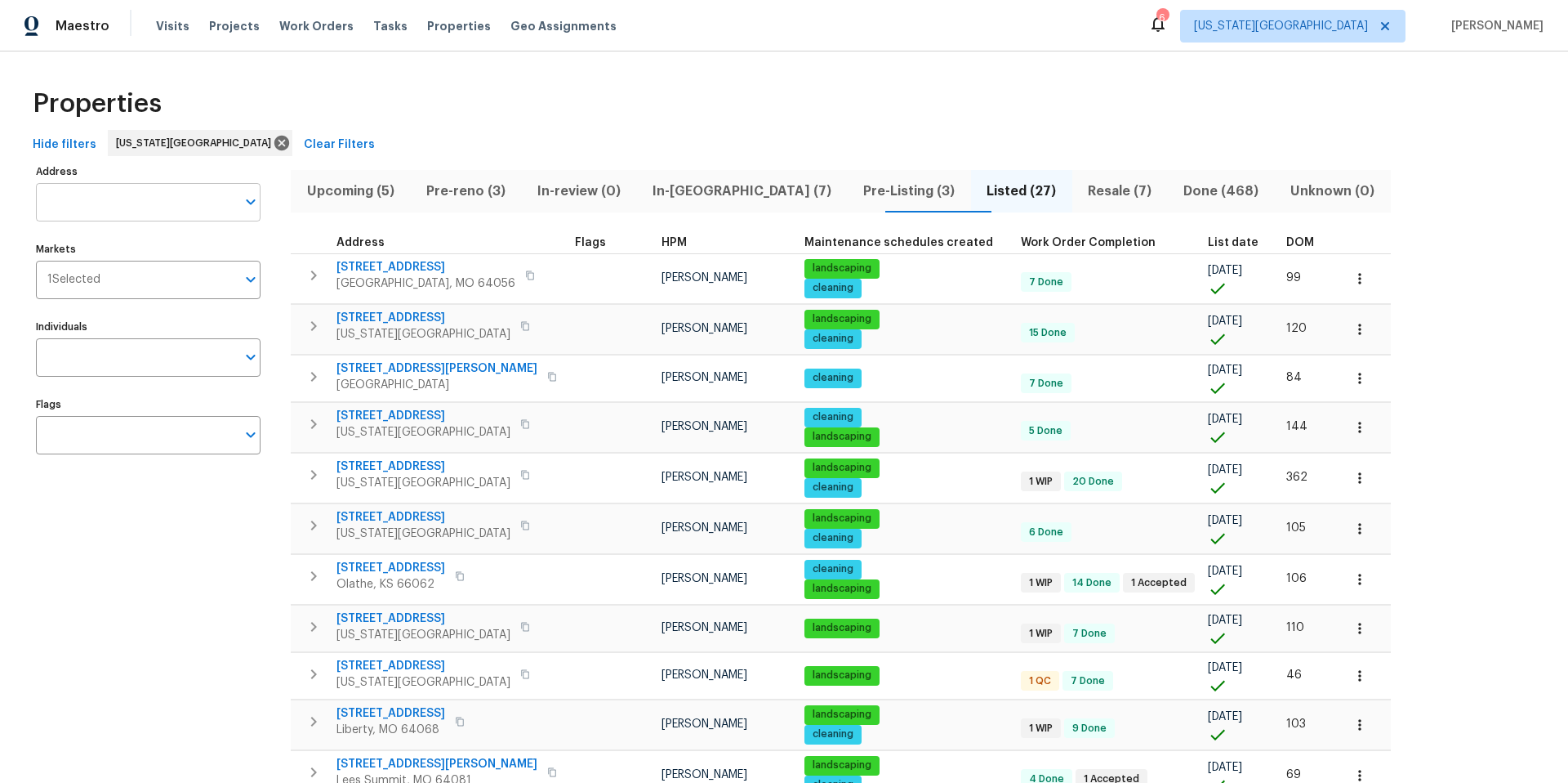
click at [155, 203] on input "Address" at bounding box center [136, 202] width 200 height 38
paste input "2PCRT641Q6WS3"
drag, startPoint x: 165, startPoint y: 209, endPoint x: 6, endPoint y: 199, distance: 159.3
type input "8515"
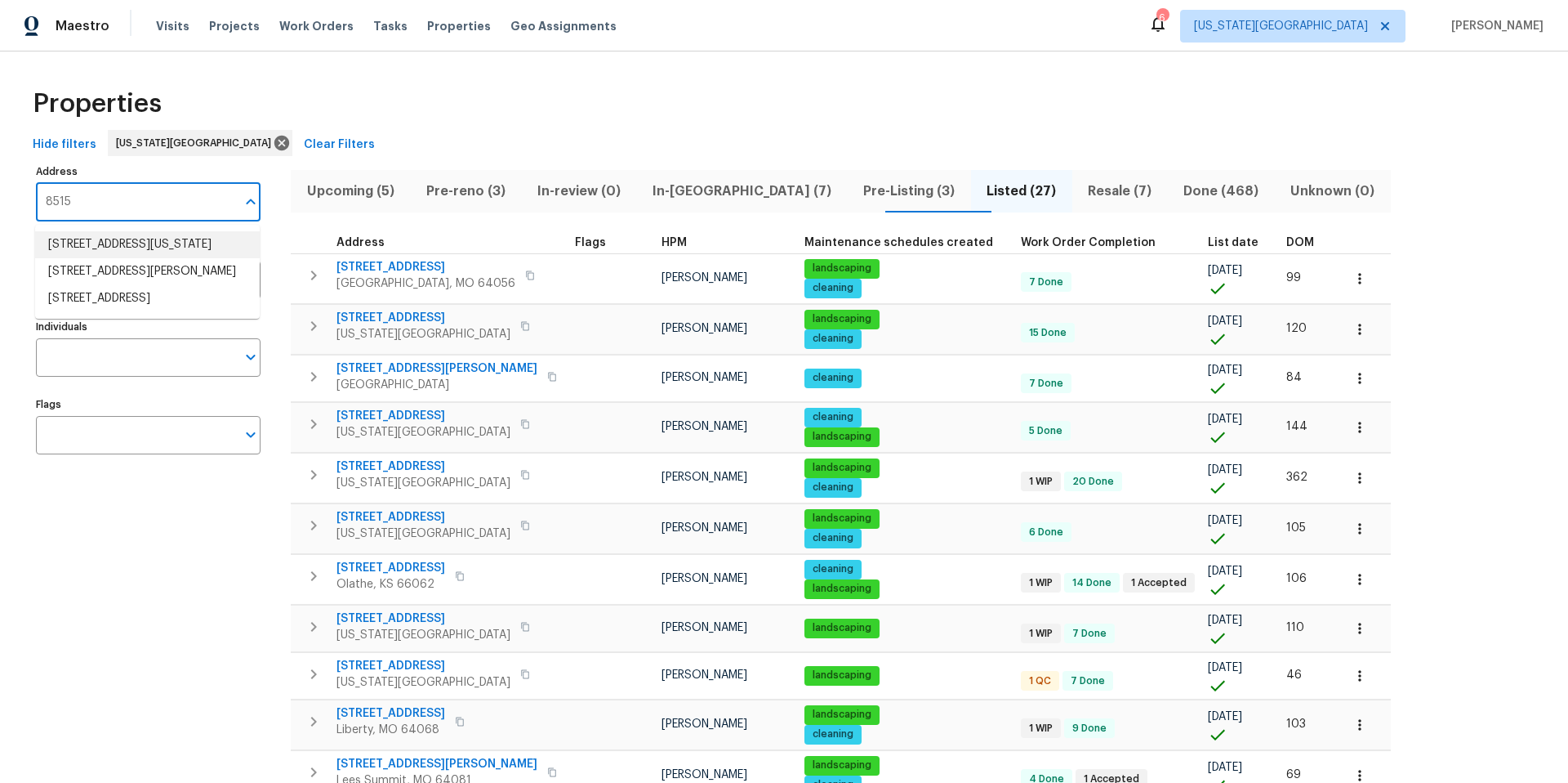
click at [84, 244] on li "8515 NE 89th Ter Kansas City MO 64157" at bounding box center [147, 244] width 224 height 27
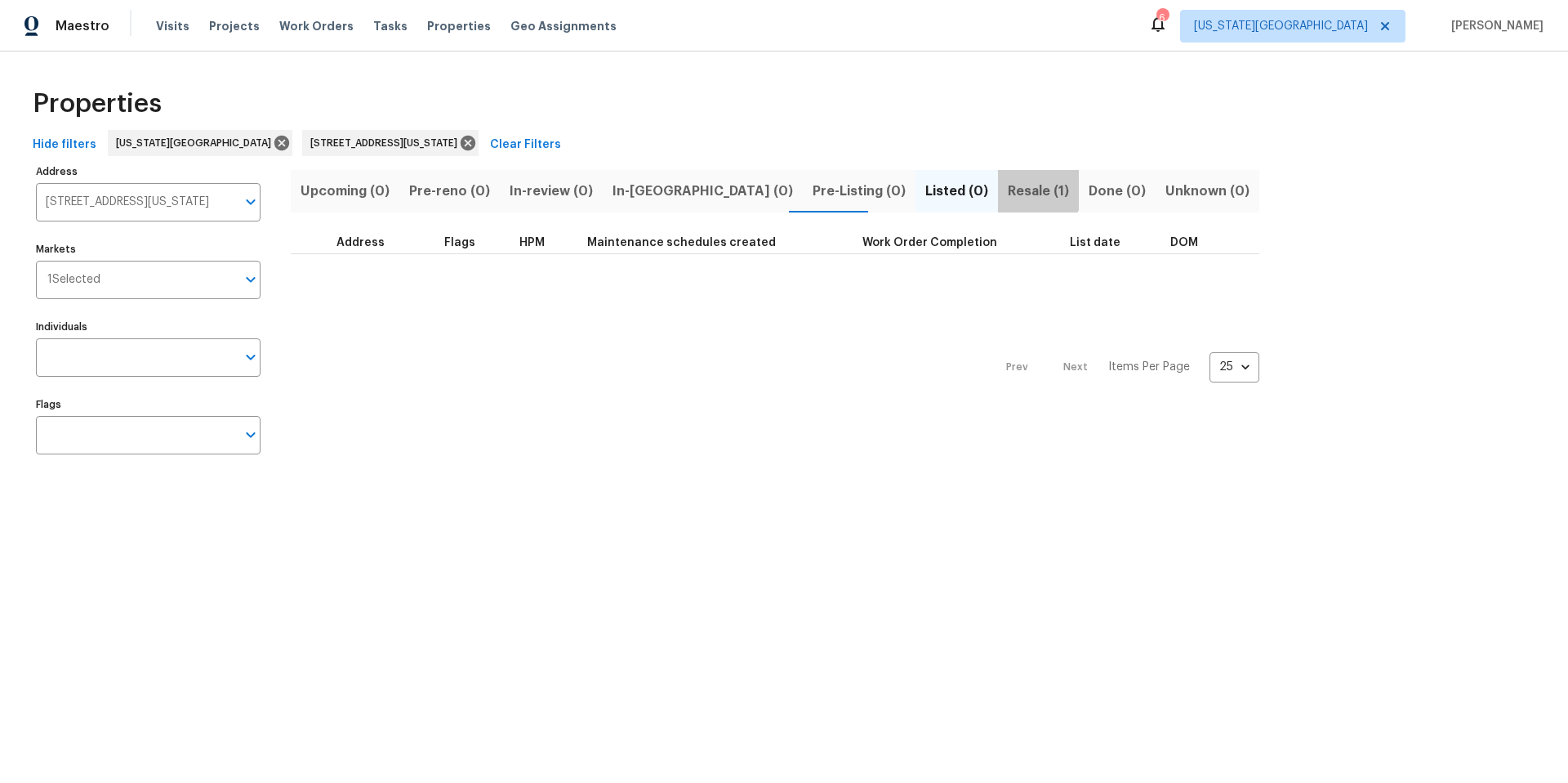
click at [1008, 187] on span "Resale (1)" at bounding box center [1038, 191] width 61 height 23
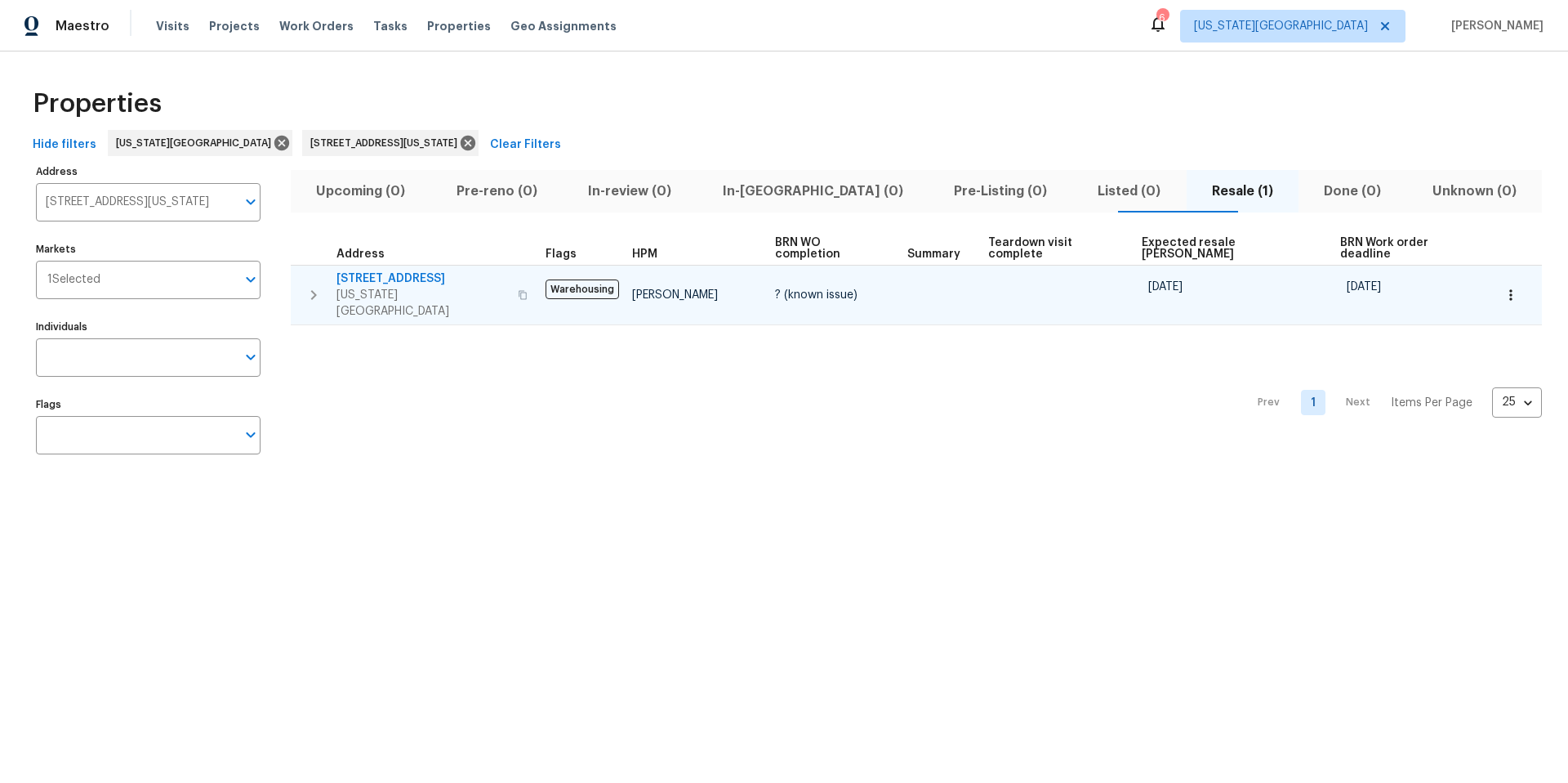
click at [402, 271] on span "8515 NE 89th Ter" at bounding box center [422, 278] width 171 height 17
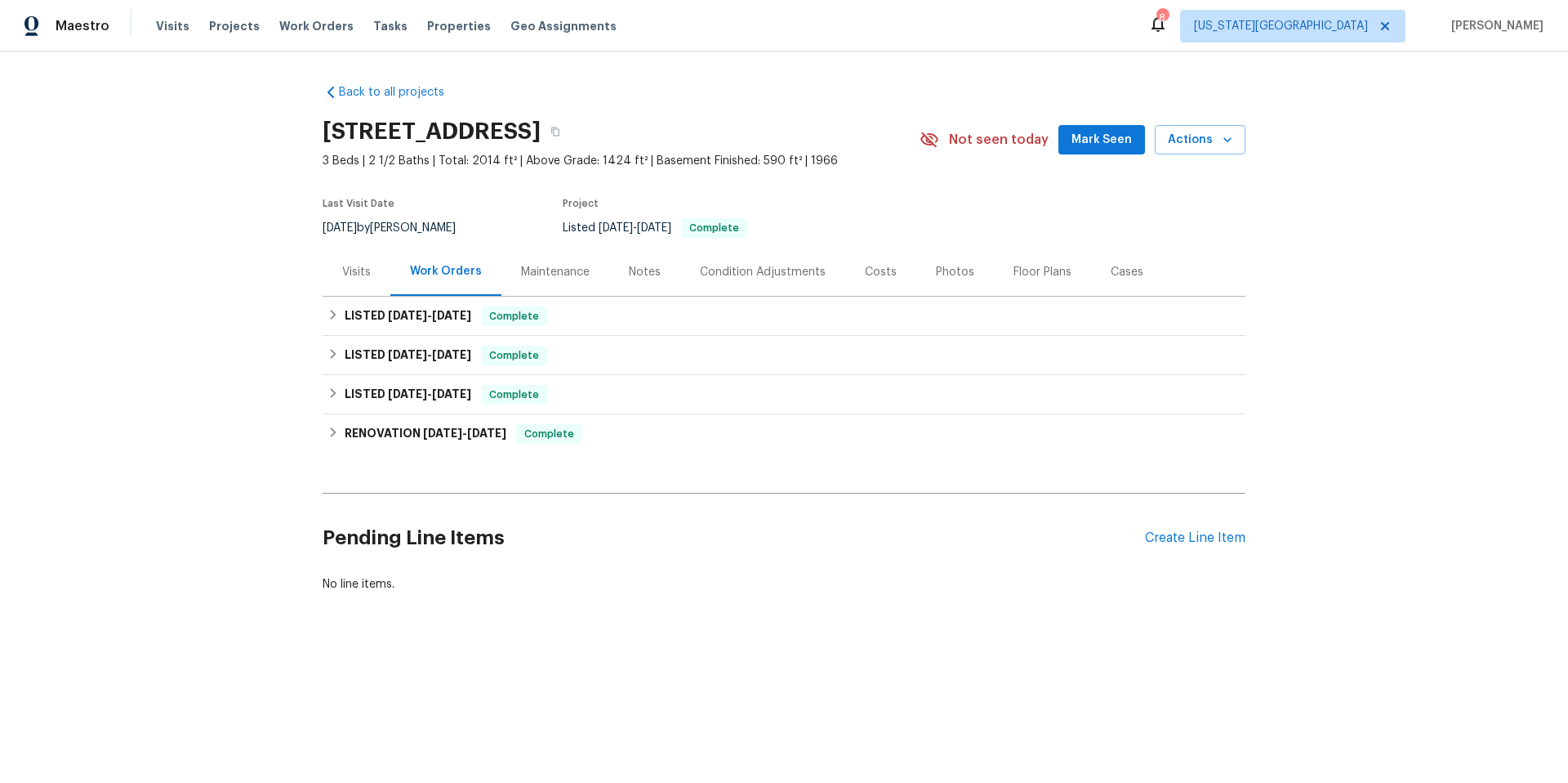
click at [358, 272] on div "Visits" at bounding box center [356, 271] width 29 height 17
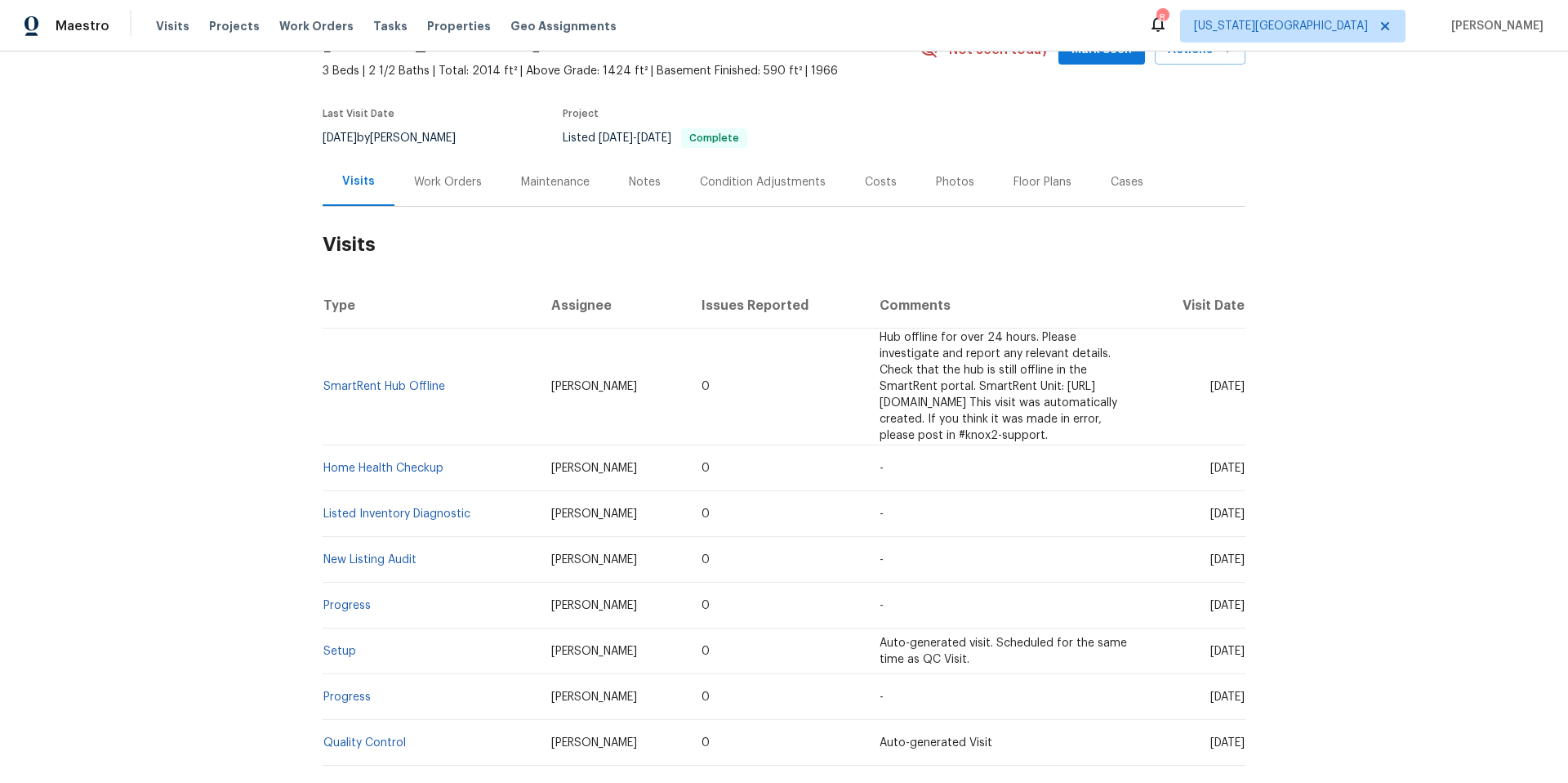
scroll to position [97, 0]
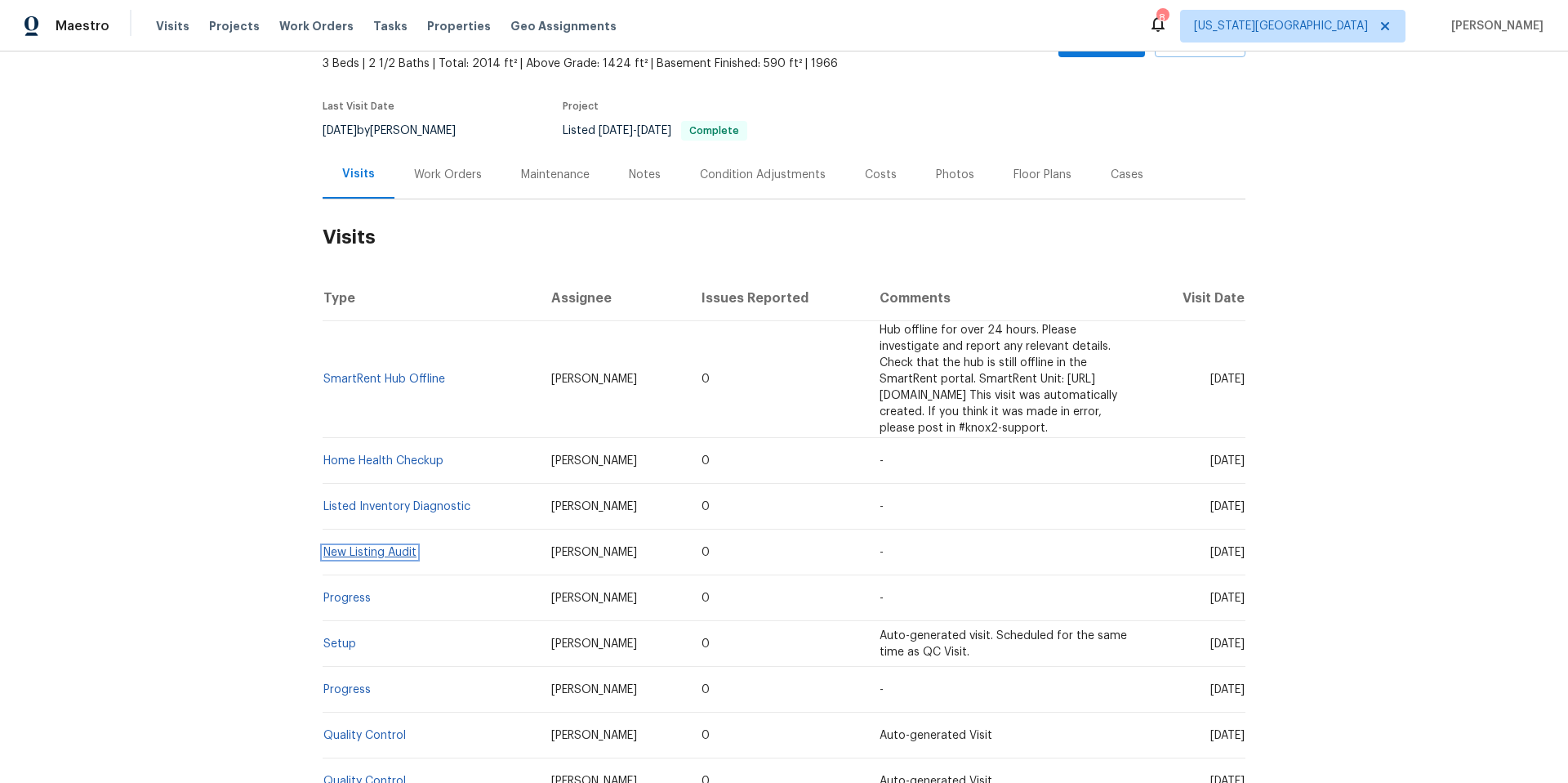
click at [360, 547] on link "New Listing Audit" at bounding box center [370, 553] width 93 height 12
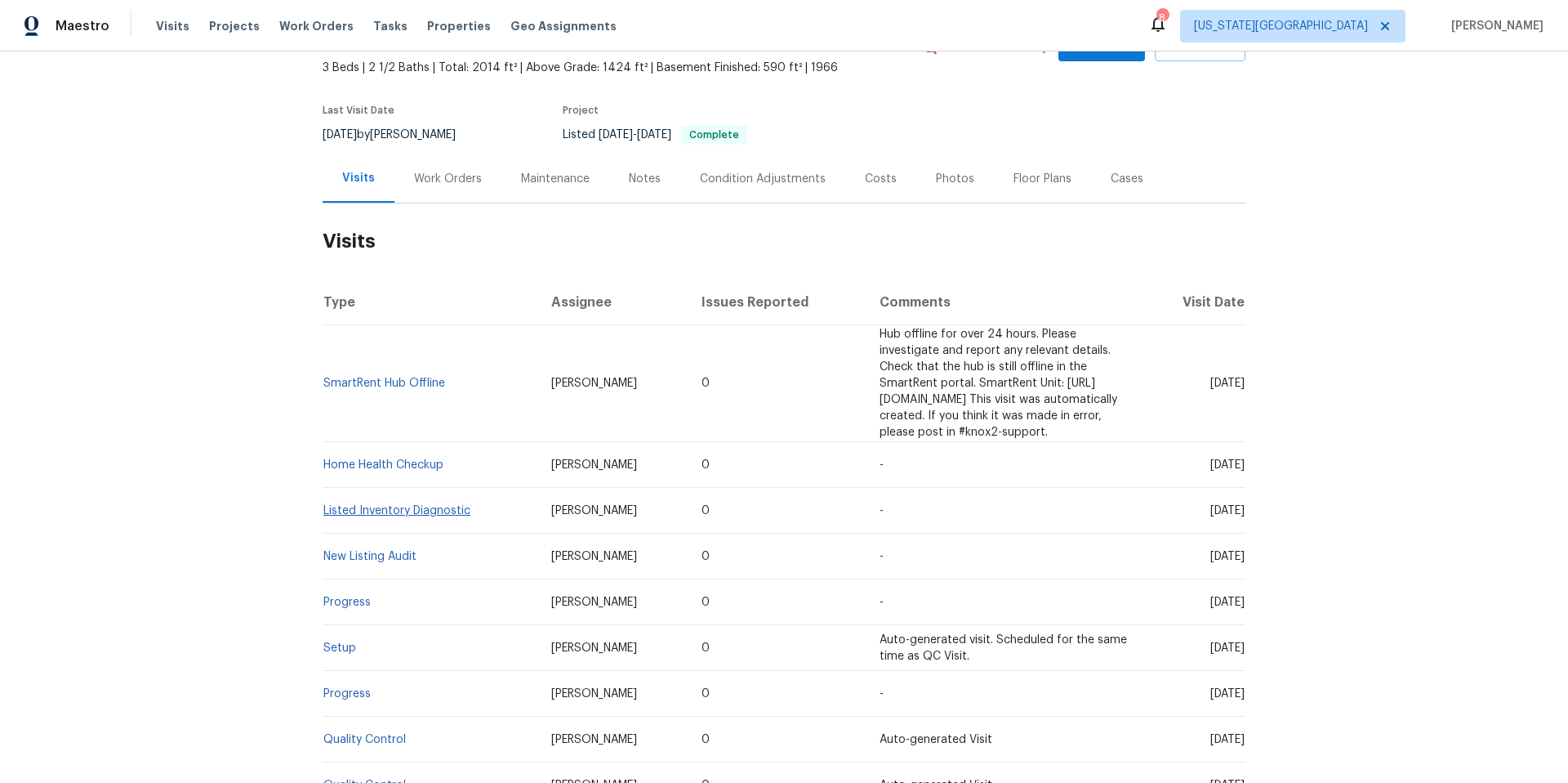
scroll to position [96, 0]
click at [380, 455] on link "Home Health Checkup" at bounding box center [383, 461] width 120 height 12
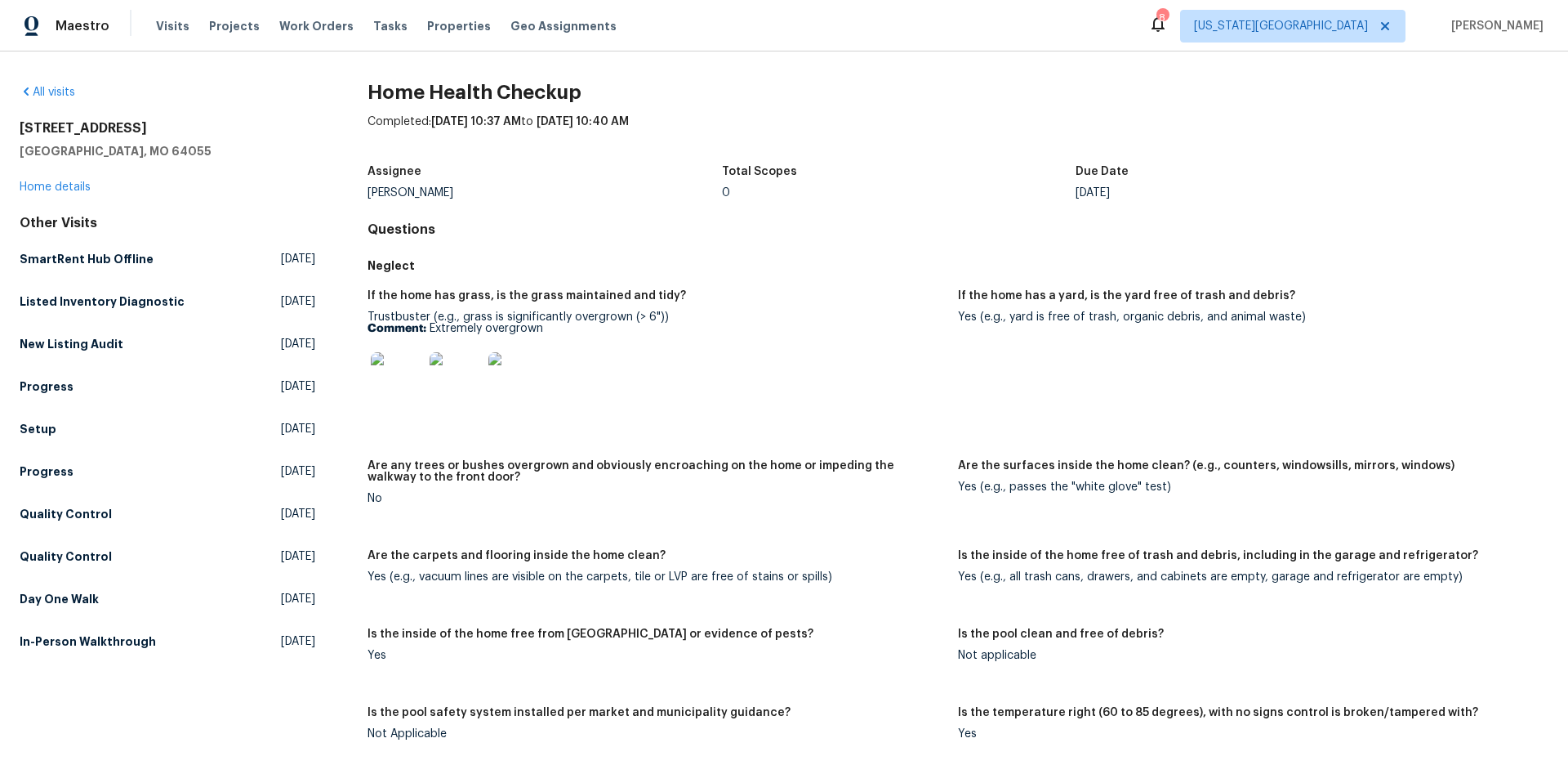
click at [399, 392] on img at bounding box center [396, 378] width 52 height 52
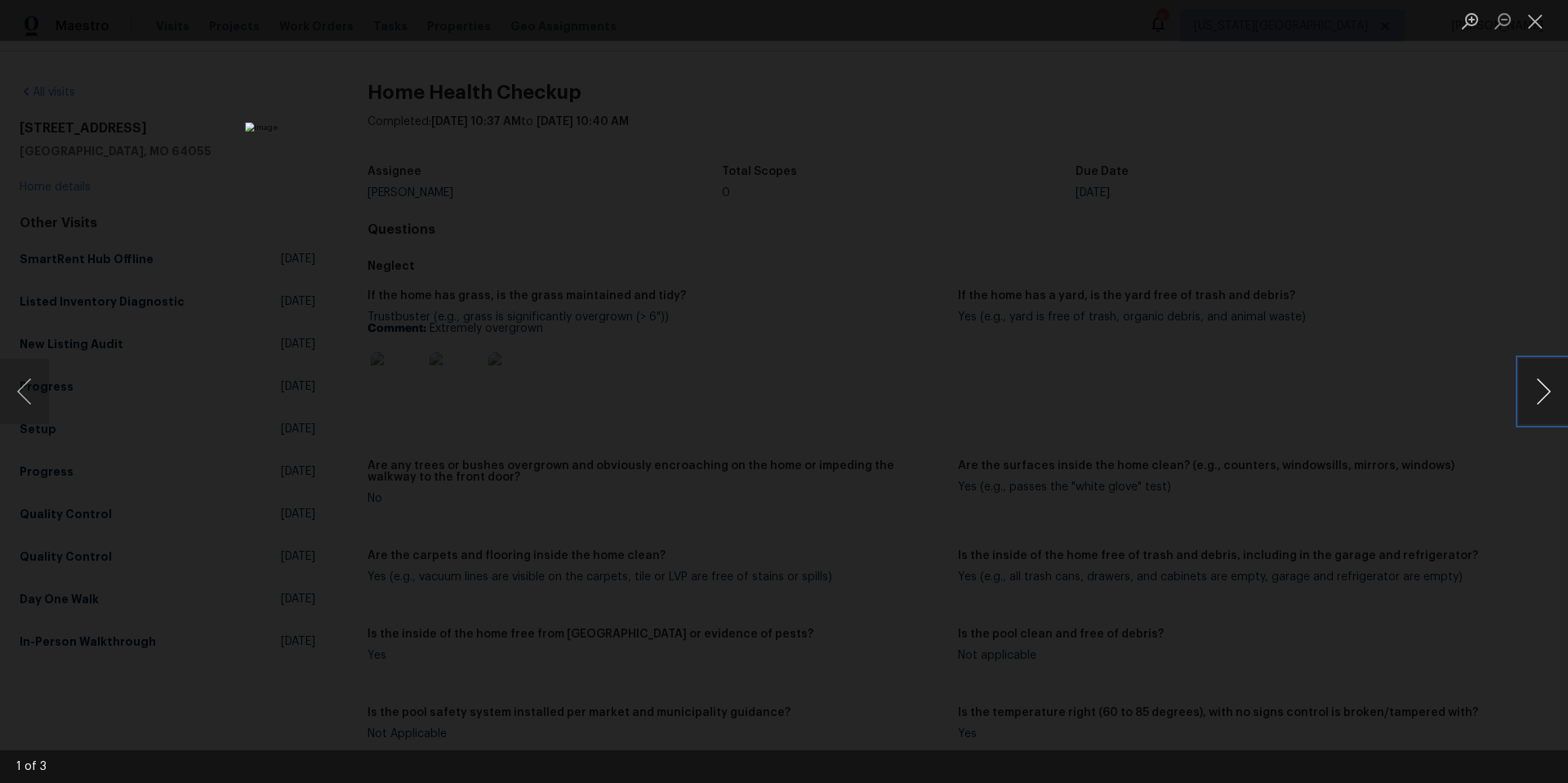
click at [1543, 396] on button "Next image" at bounding box center [1543, 392] width 49 height 65
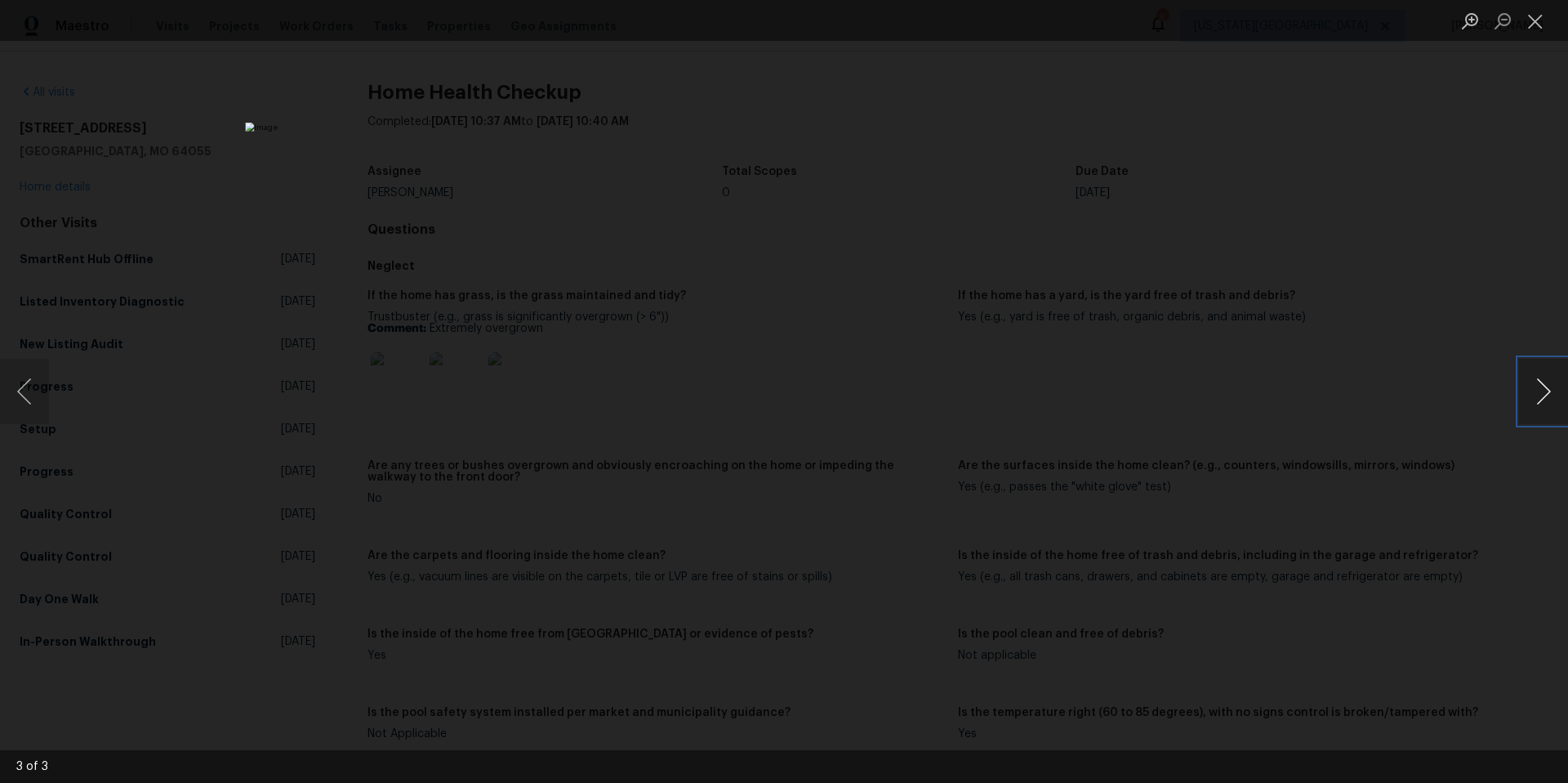
click at [1543, 396] on button "Next image" at bounding box center [1543, 392] width 49 height 65
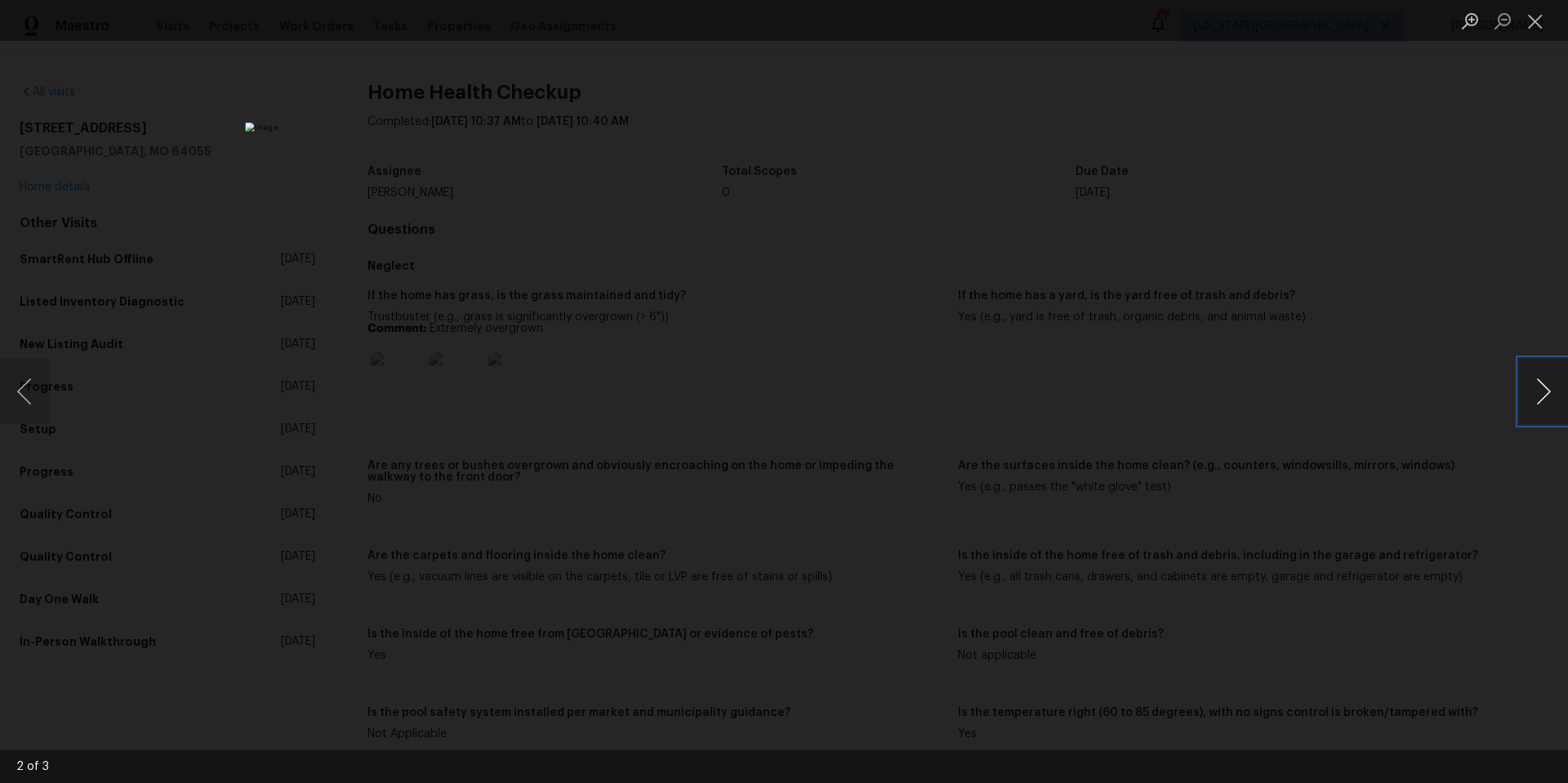
click at [1543, 396] on button "Next image" at bounding box center [1543, 392] width 49 height 65
click at [1372, 380] on div "Lightbox" at bounding box center [784, 392] width 1568 height 783
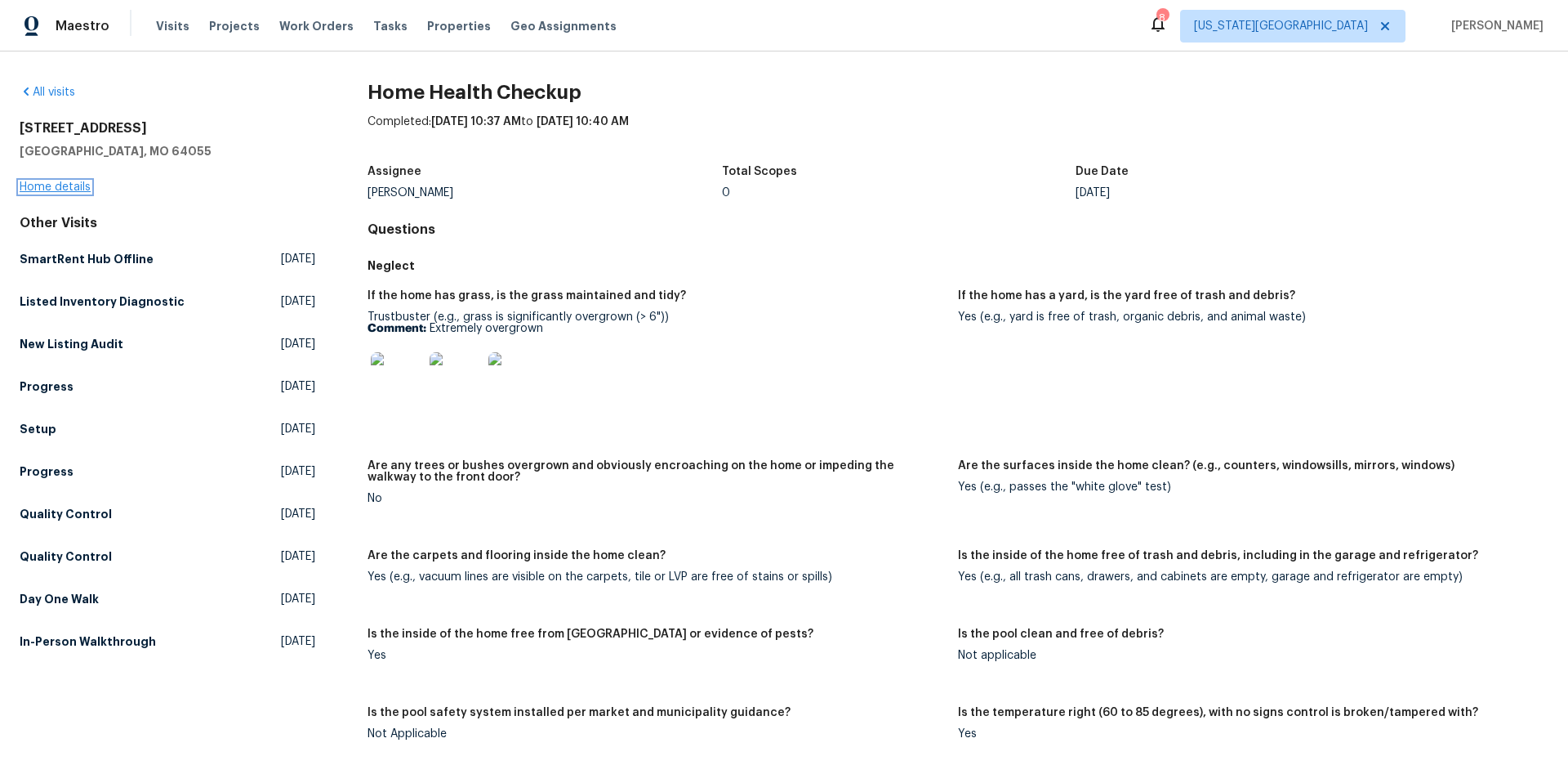
click at [62, 184] on link "Home details" at bounding box center [55, 187] width 71 height 12
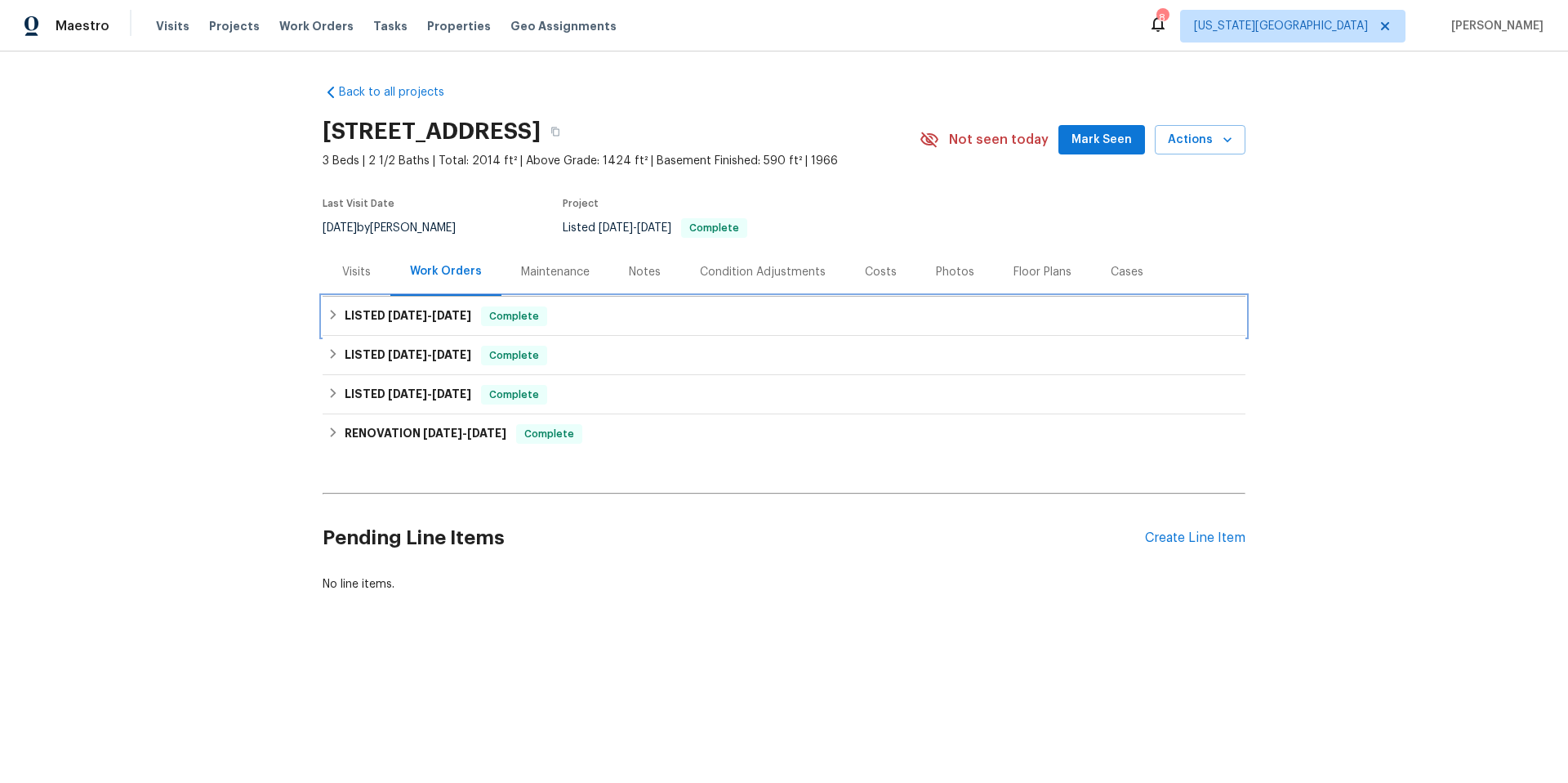
click at [359, 326] on div "LISTED 7/9/25 - 8/7/25 Complete" at bounding box center [784, 316] width 923 height 39
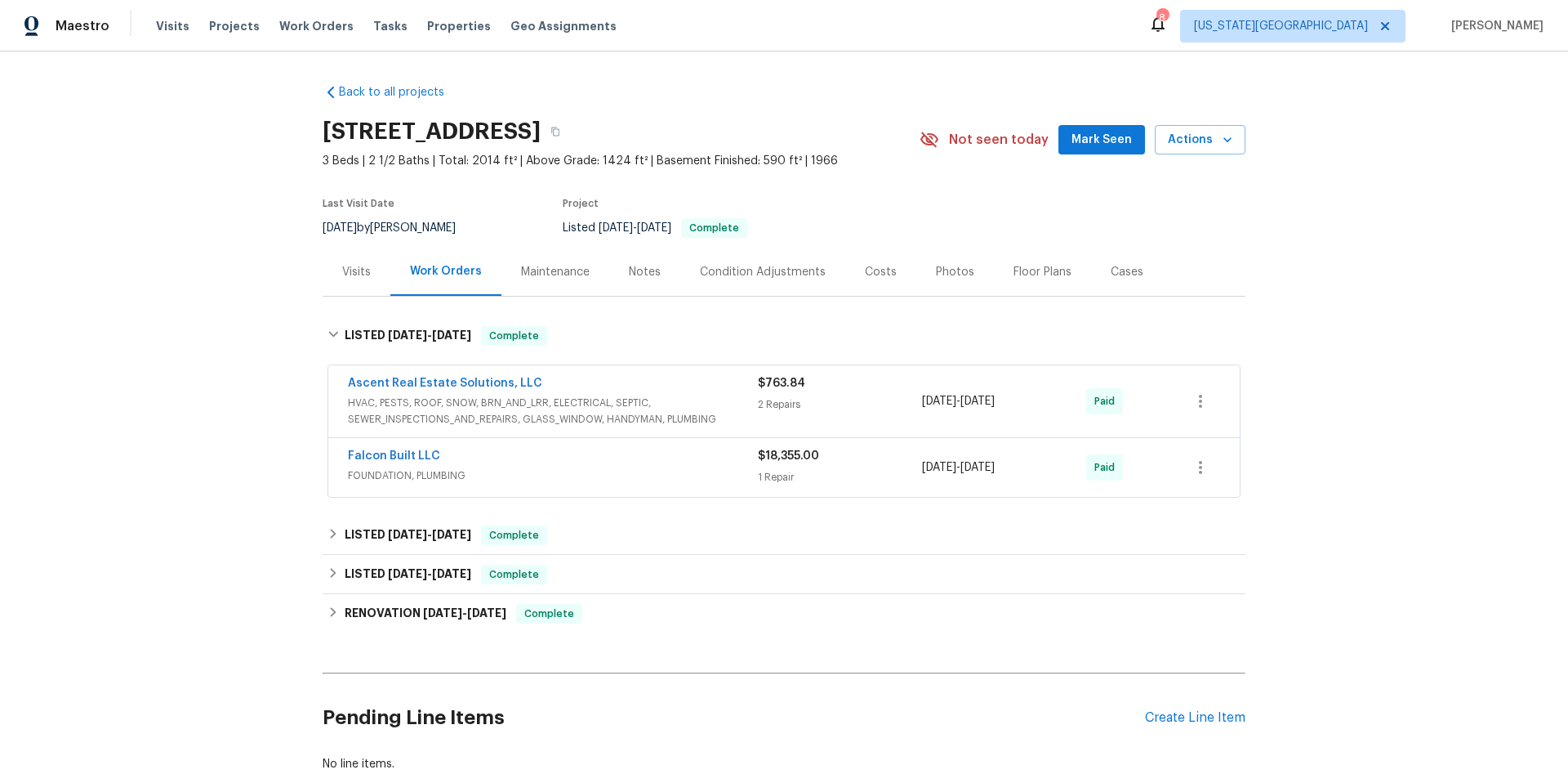
click at [566, 404] on span "HVAC, PESTS, ROOF, SNOW, BRN_AND_LRR, ELECTRICAL, SEPTIC, SEWER_INSPECTIONS_AND…" at bounding box center [552, 410] width 410 height 32
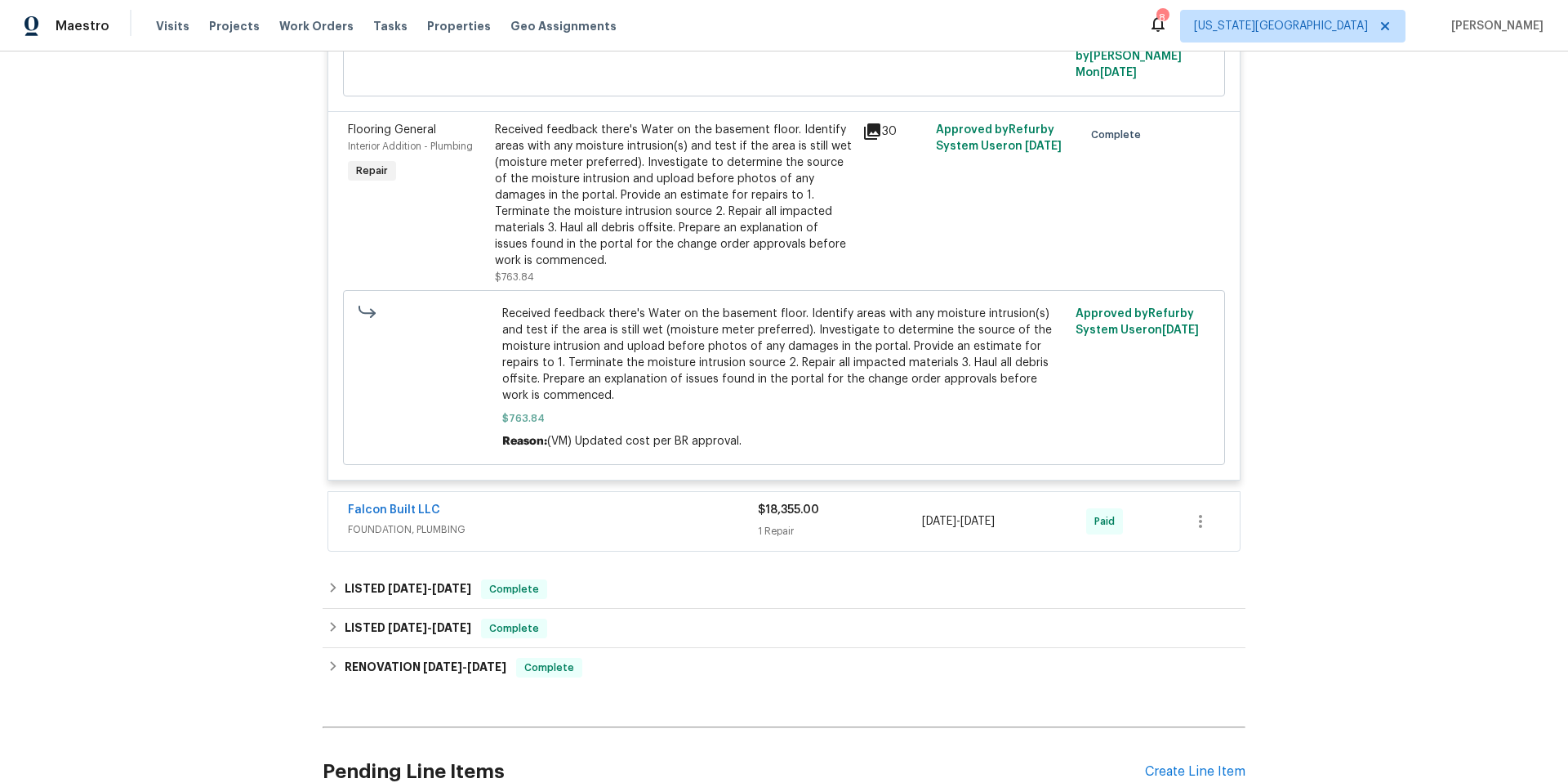
scroll to position [641, 0]
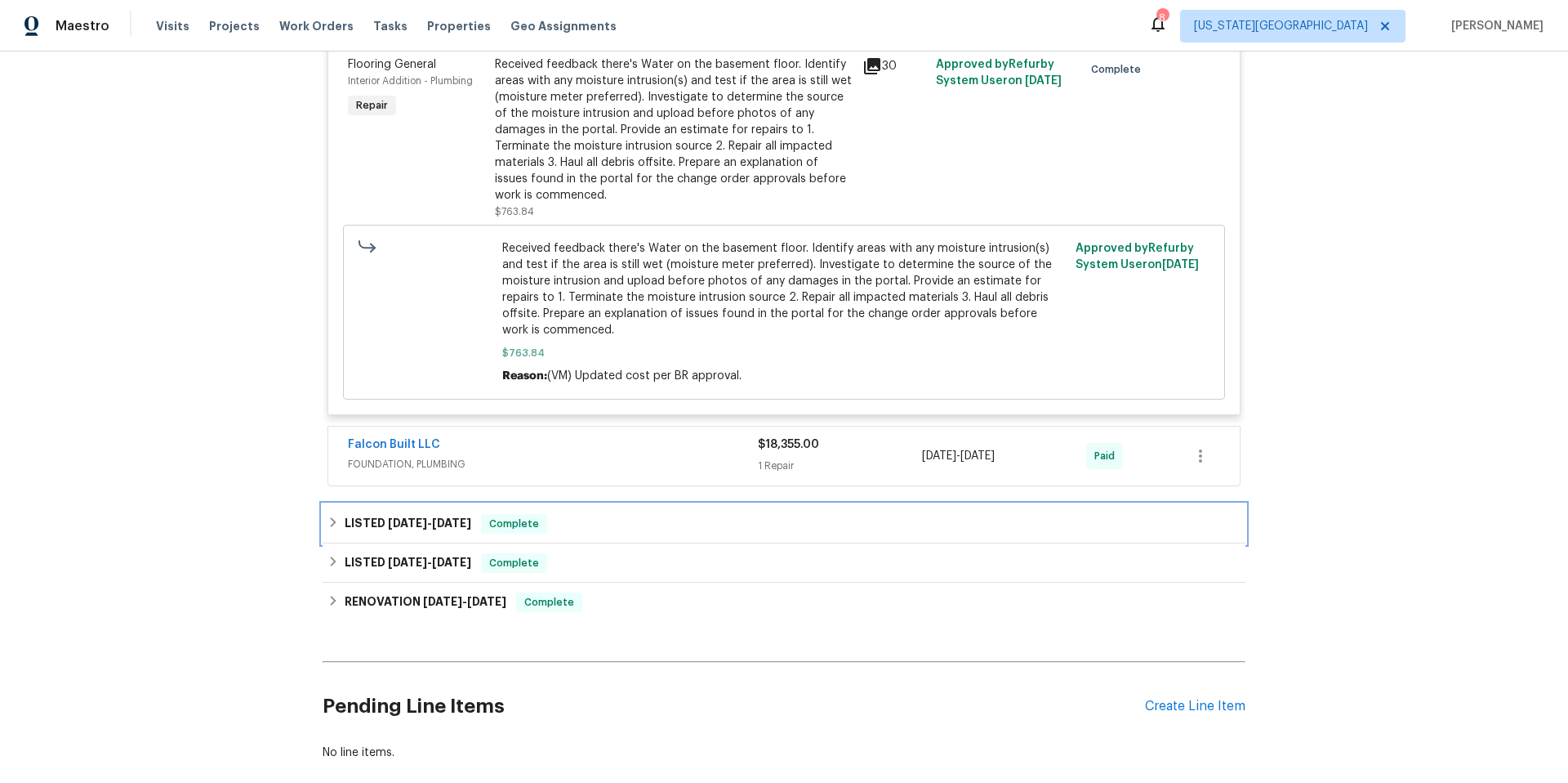
click at [430, 517] on span "5/29/25 - 6/3/25" at bounding box center [430, 523] width 84 height 12
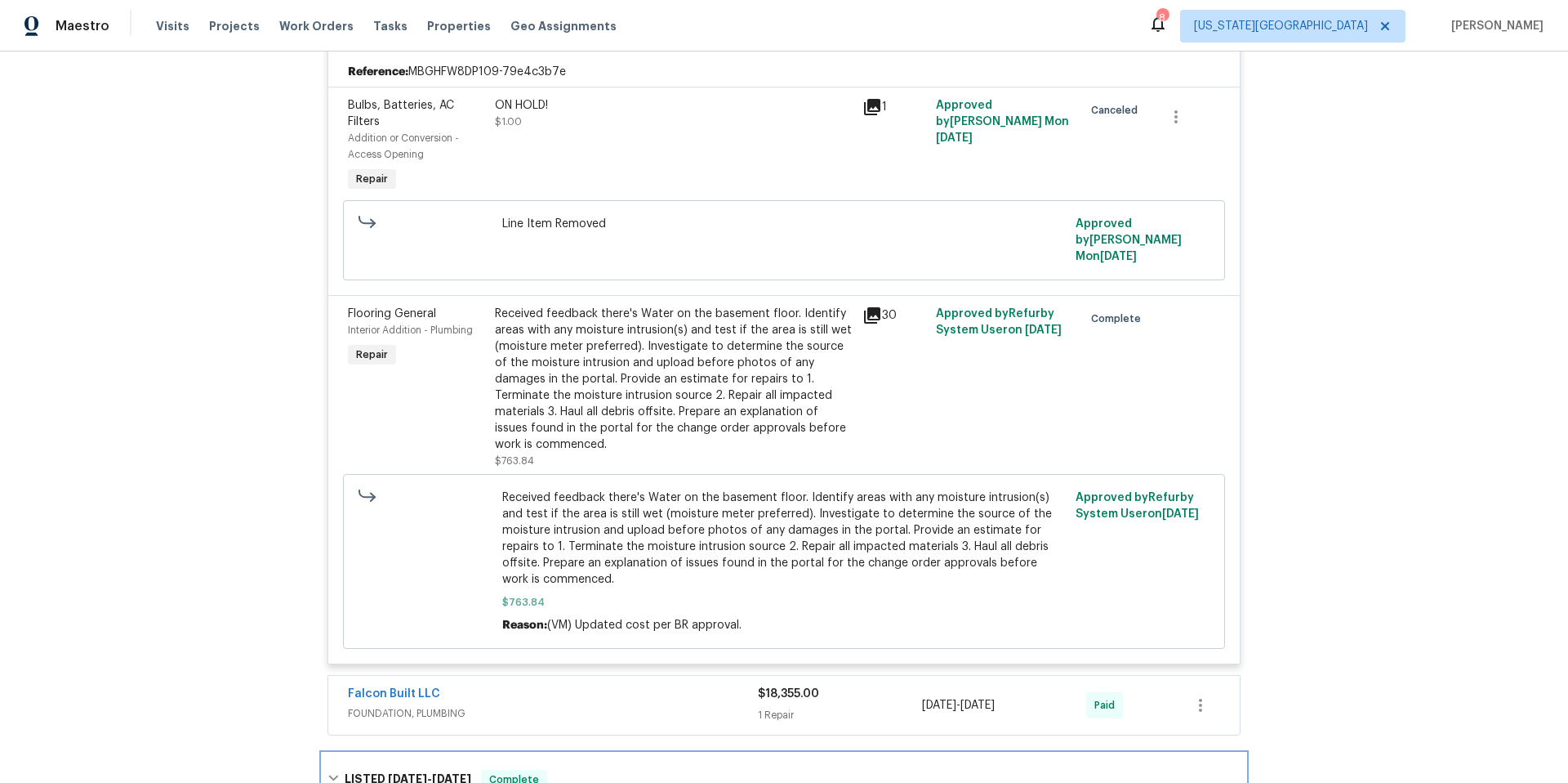
scroll to position [262, 0]
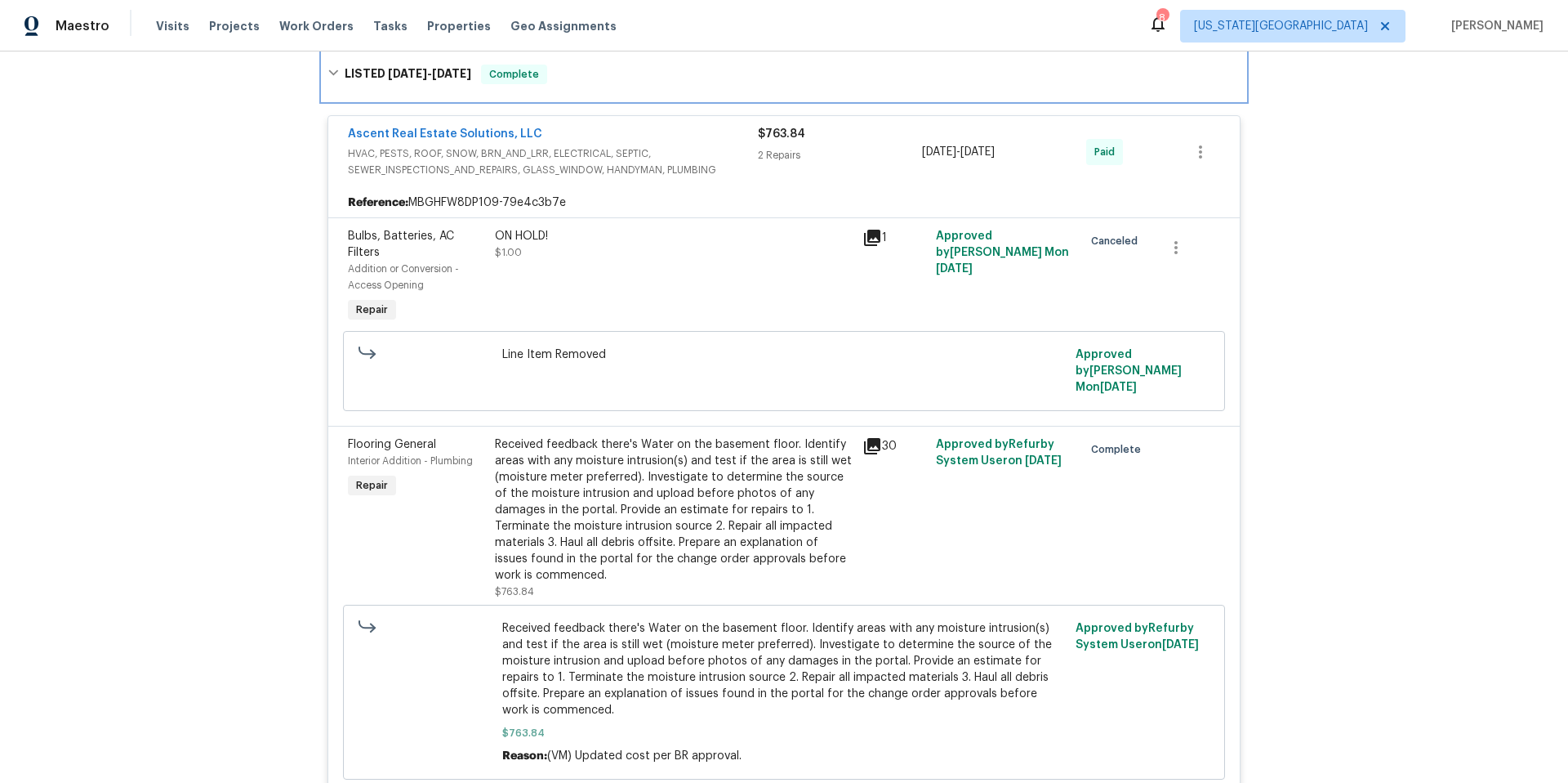
click at [335, 70] on icon at bounding box center [333, 73] width 12 height 12
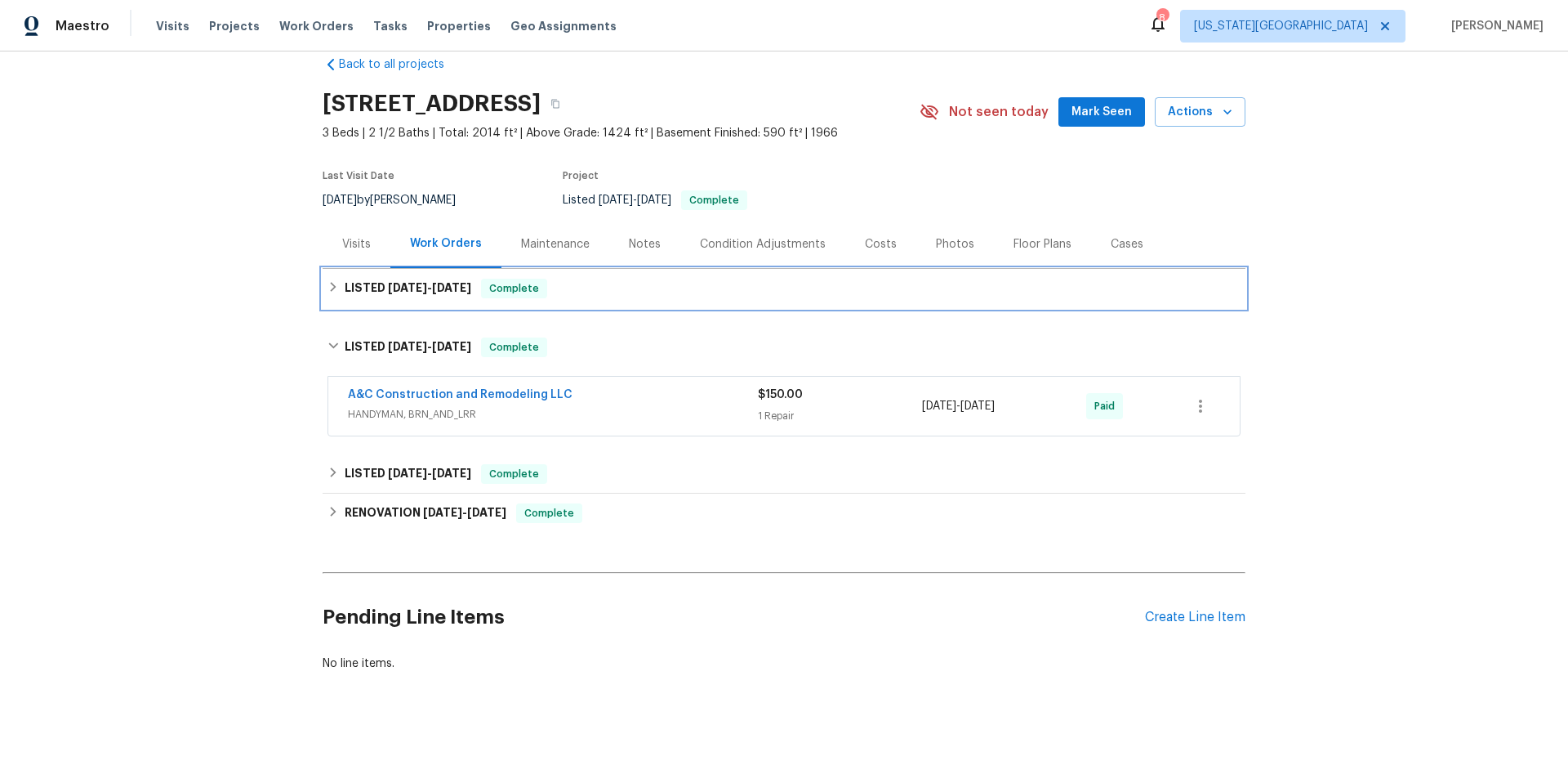
scroll to position [28, 0]
click at [362, 242] on div "Visits" at bounding box center [356, 244] width 29 height 17
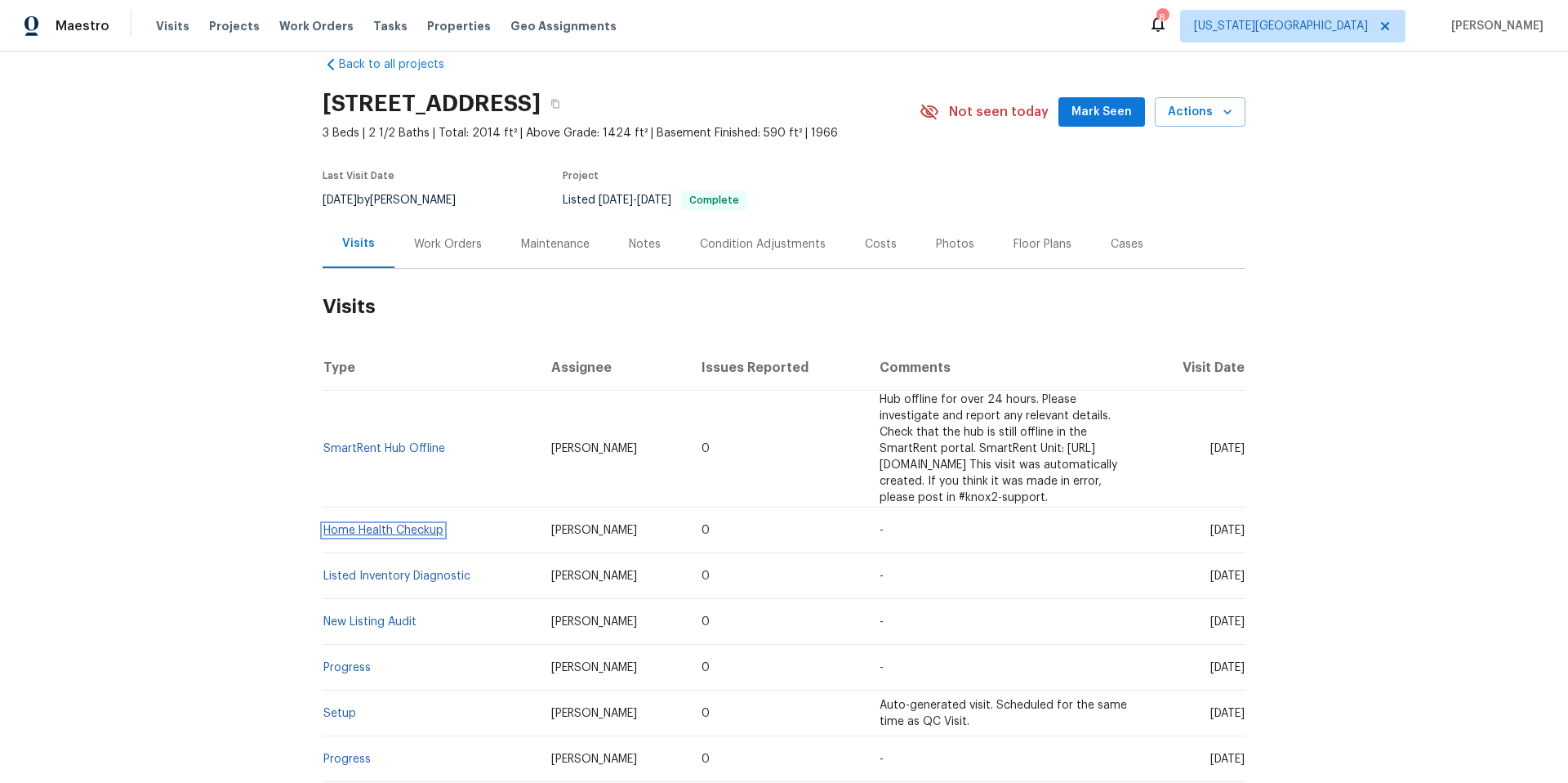
click at [377, 524] on link "Home Health Checkup" at bounding box center [383, 530] width 120 height 12
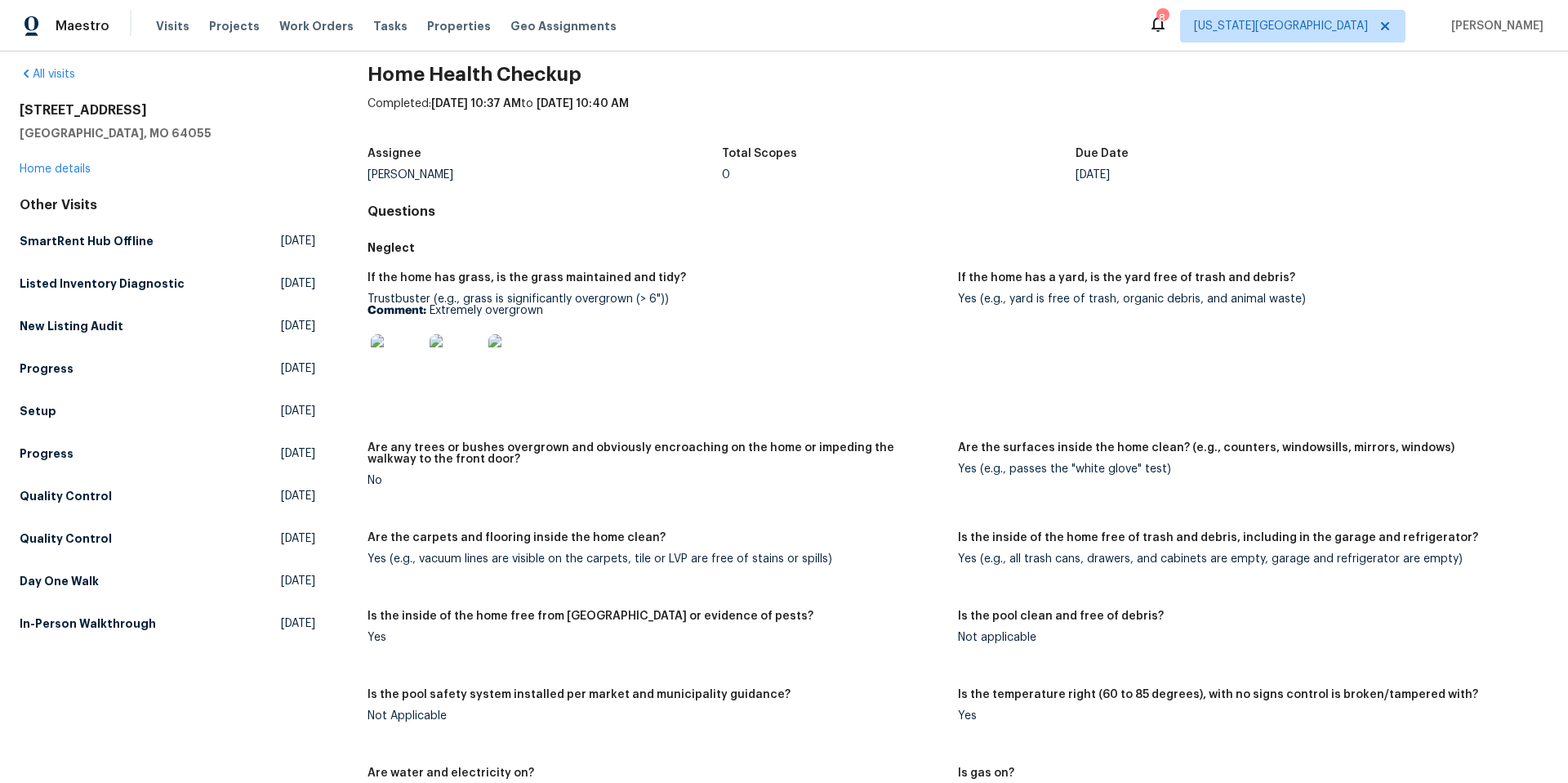
scroll to position [7, 0]
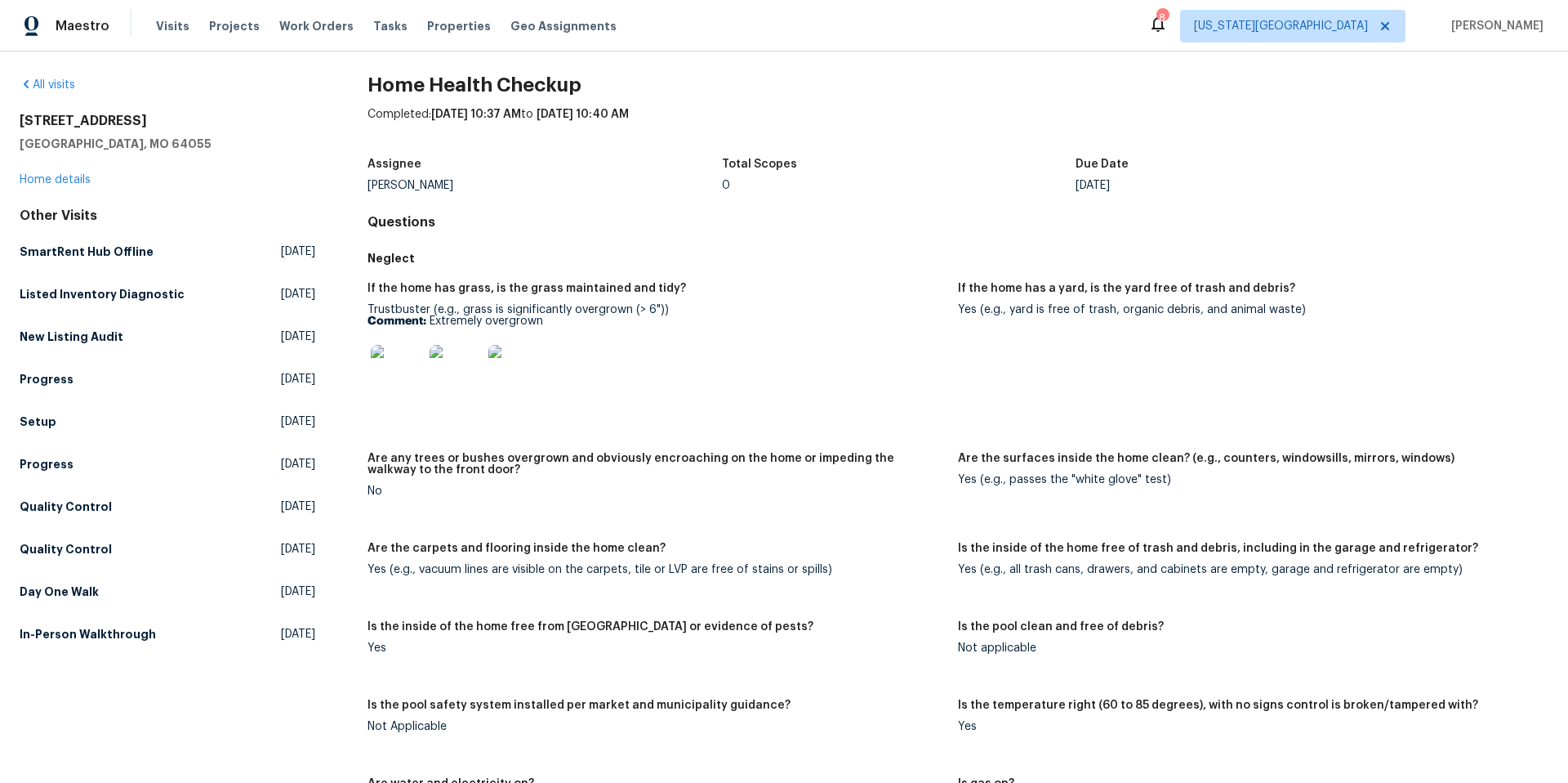
click at [398, 373] on img at bounding box center [396, 370] width 52 height 52
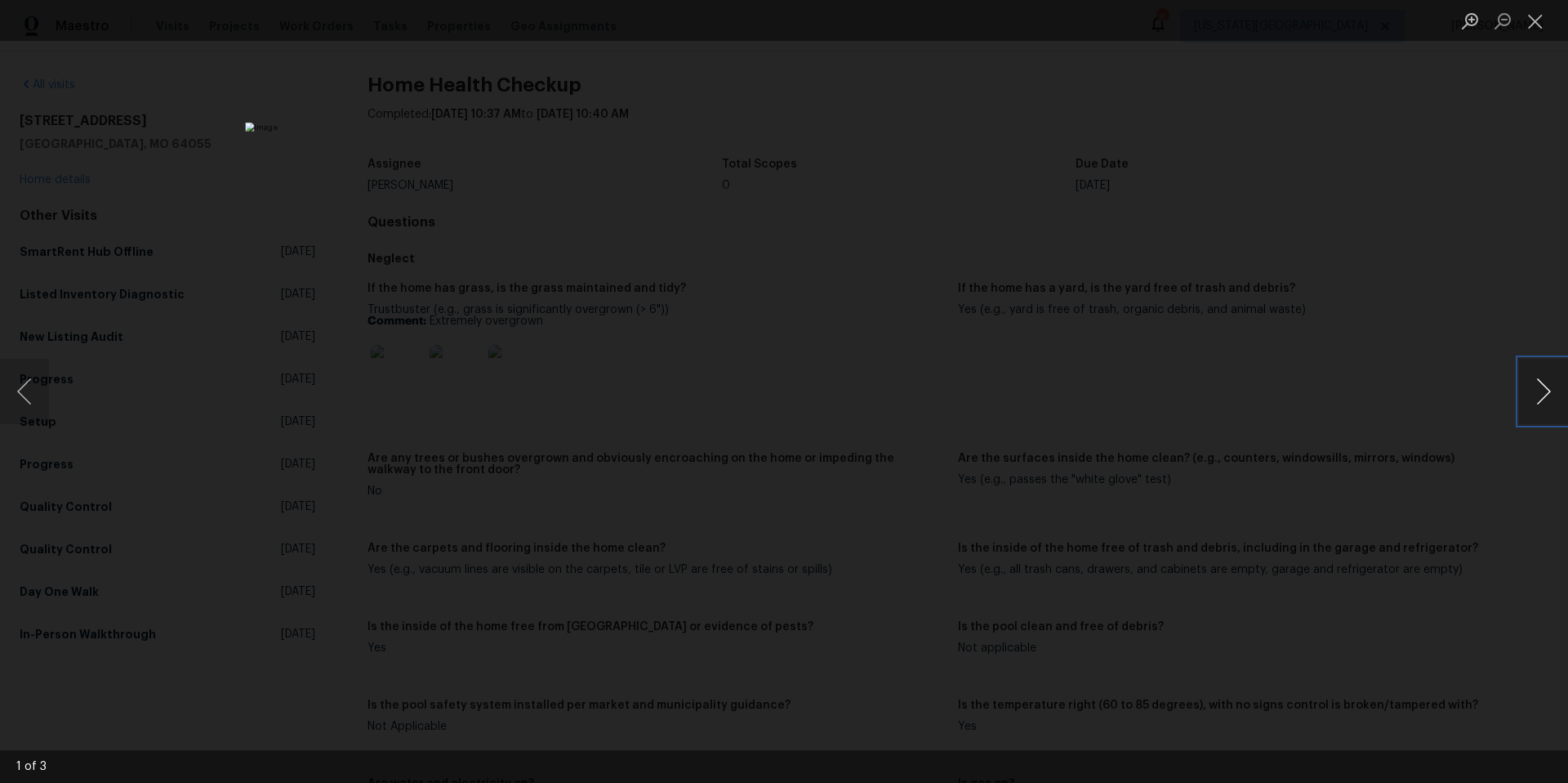
click at [1566, 391] on button "Next image" at bounding box center [1543, 392] width 49 height 65
click at [1405, 356] on div "Lightbox" at bounding box center [784, 392] width 1568 height 783
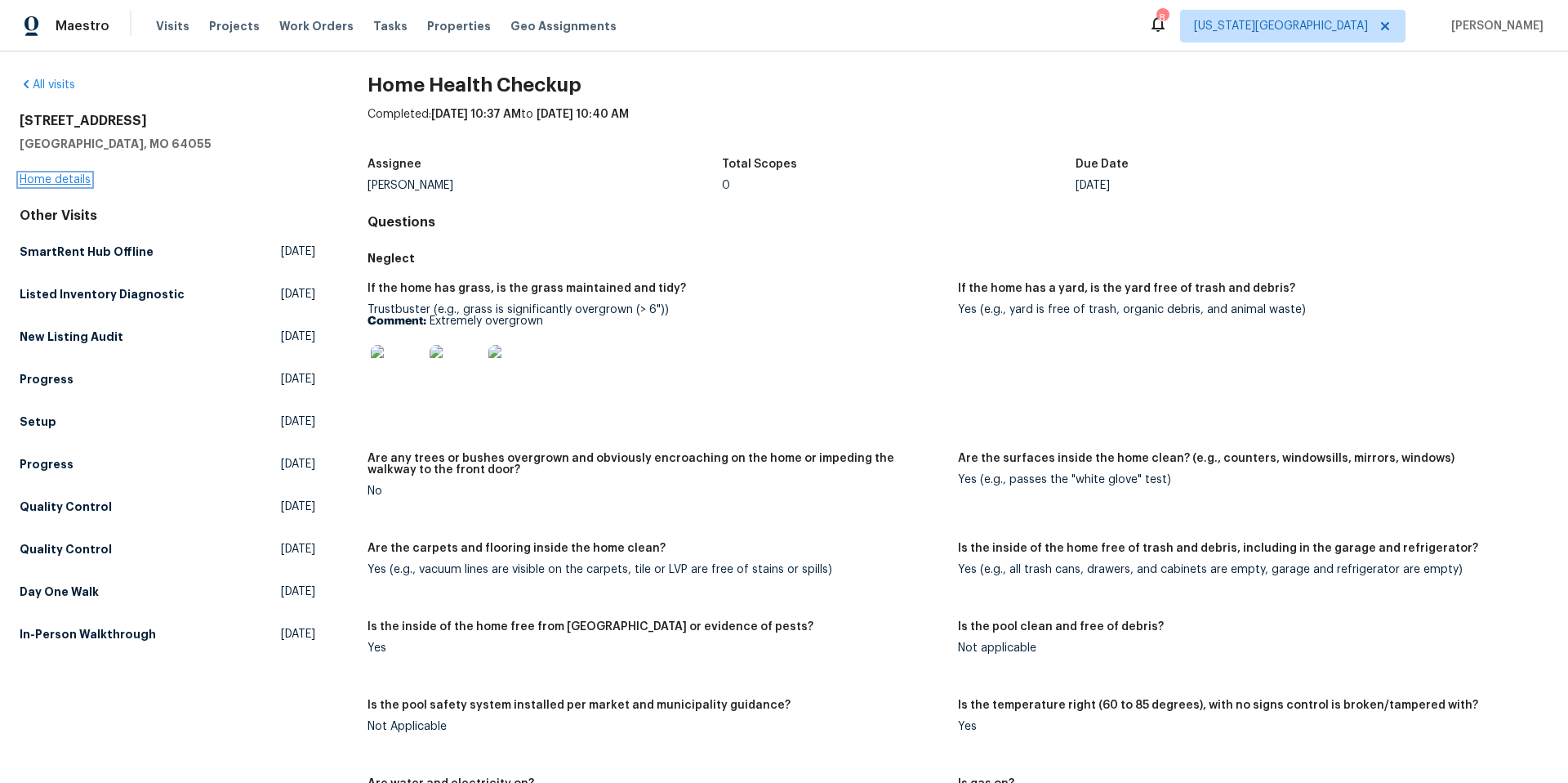
click at [39, 181] on link "Home details" at bounding box center [55, 180] width 71 height 12
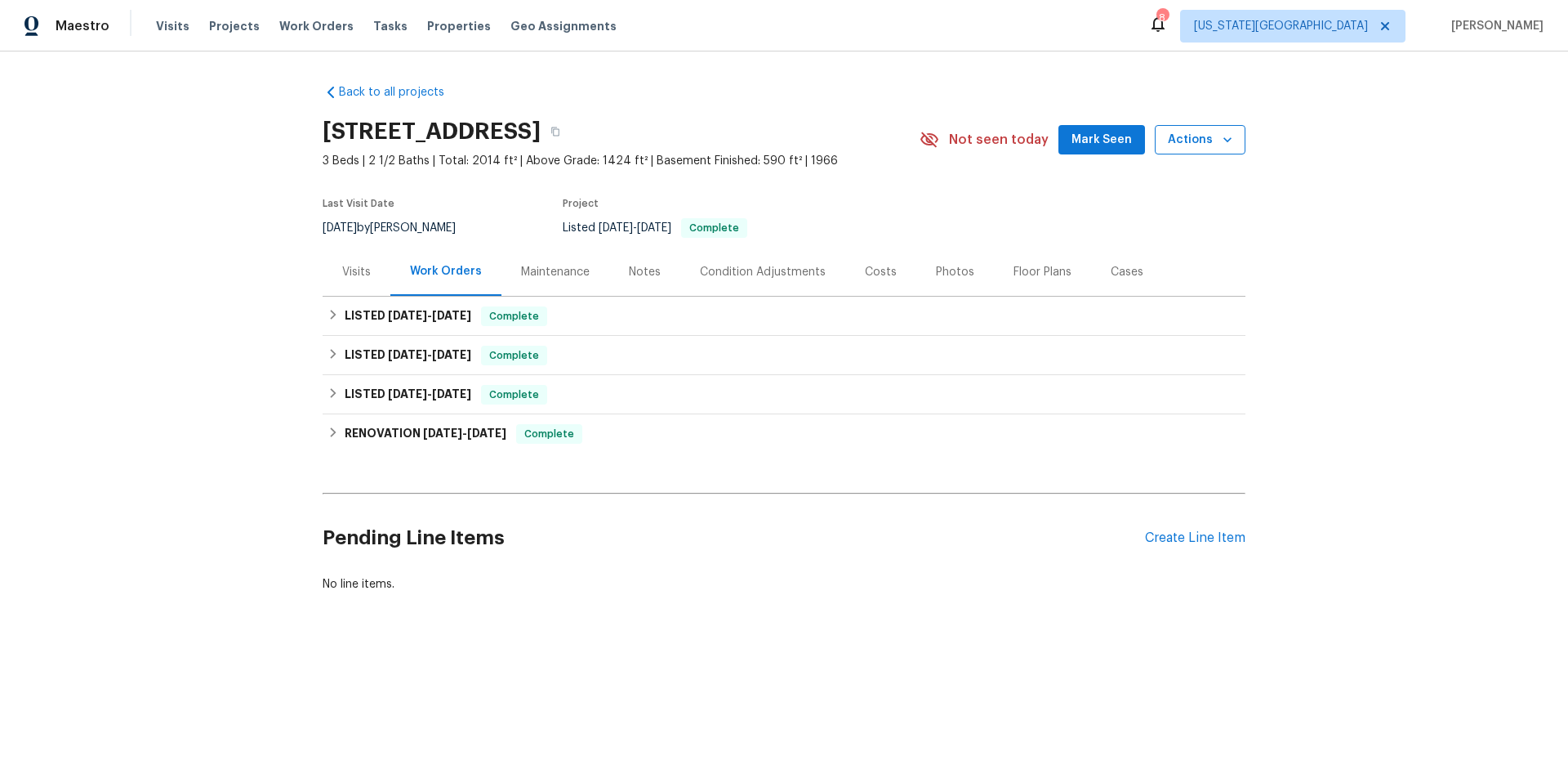
click at [1196, 133] on span "Actions" at bounding box center [1200, 140] width 65 height 21
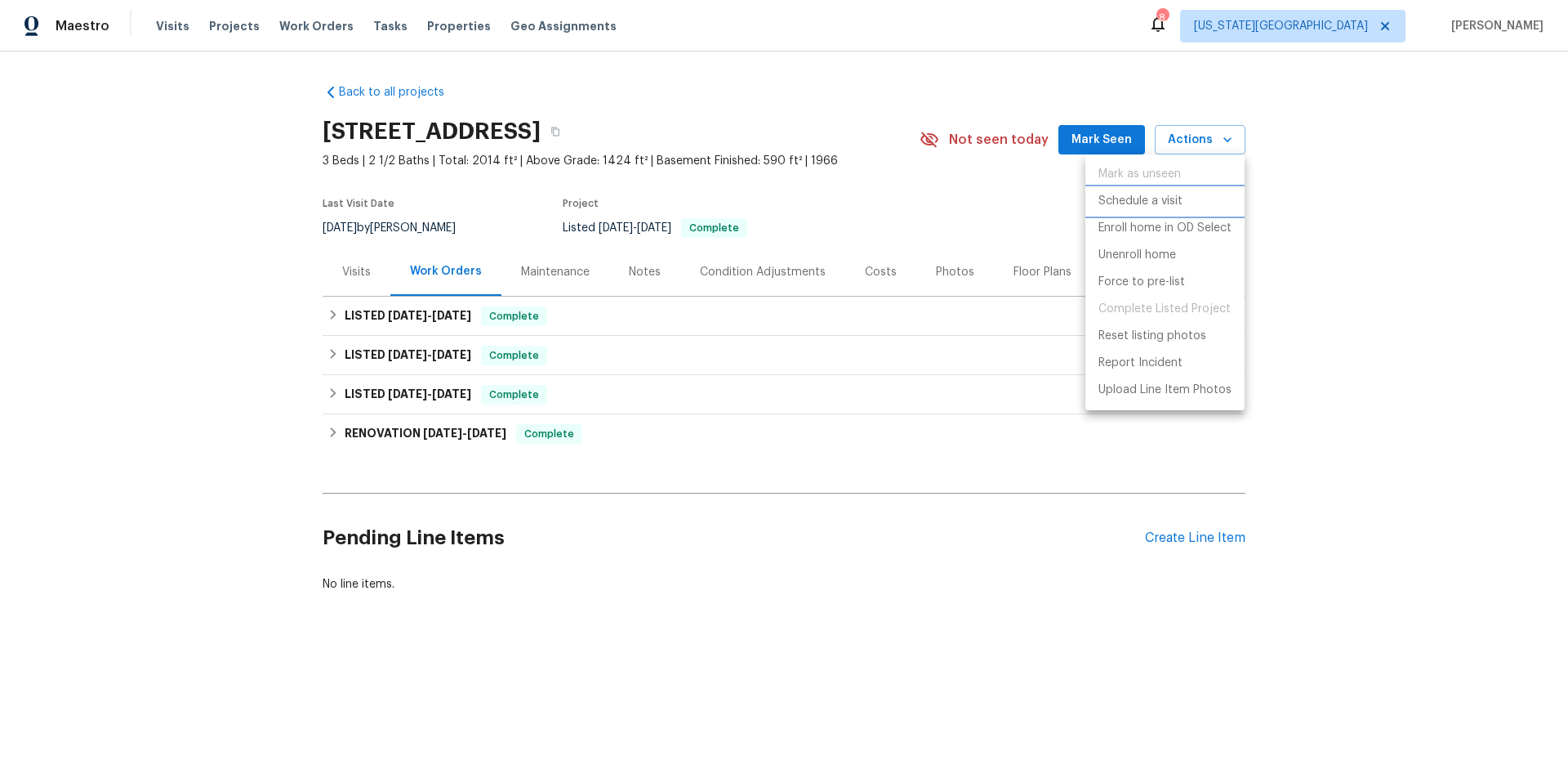
click at [1122, 202] on p "Schedule a visit" at bounding box center [1140, 201] width 85 height 17
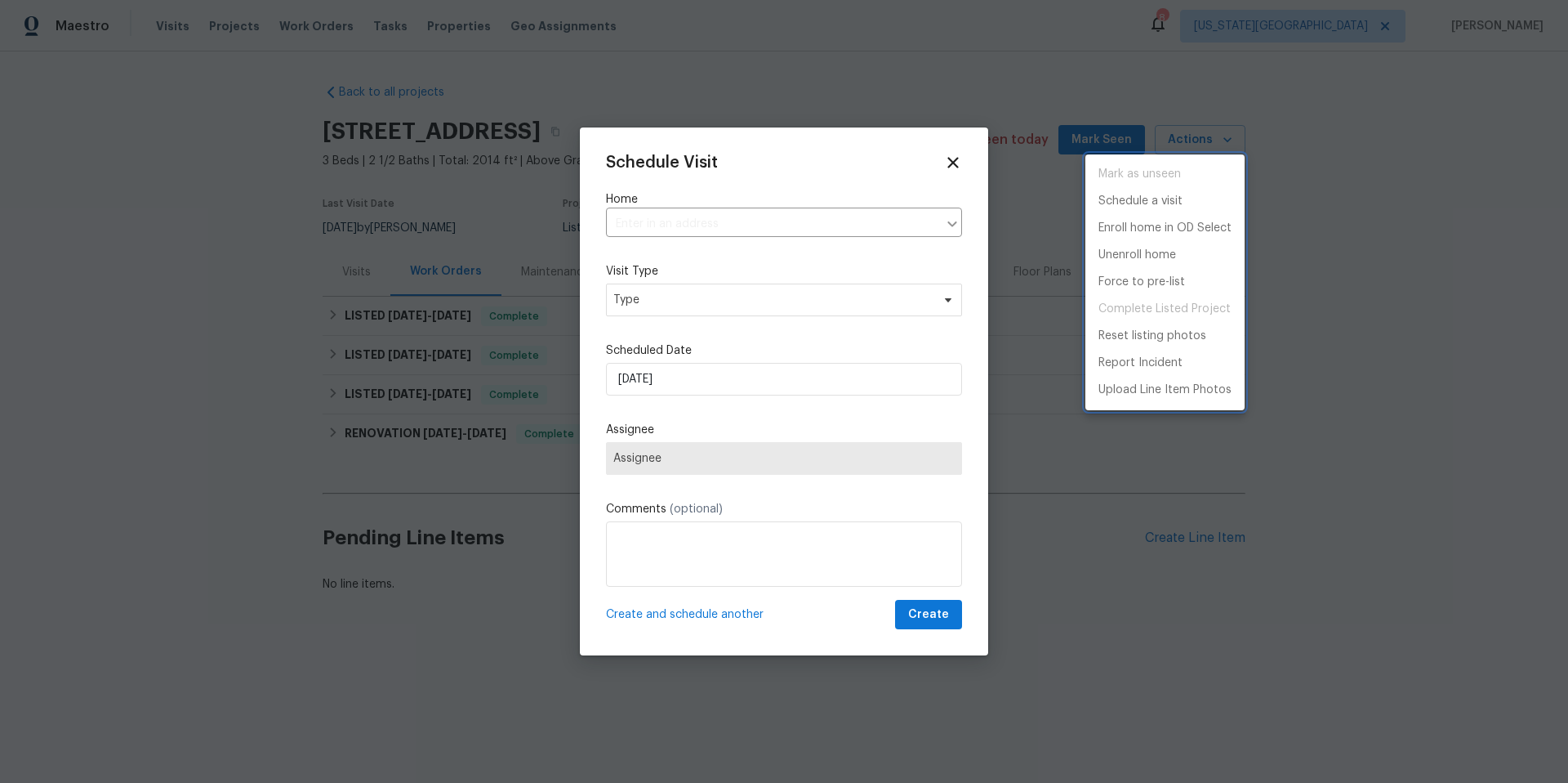
type input "15405 E 40th St S, Independence, MO 64055"
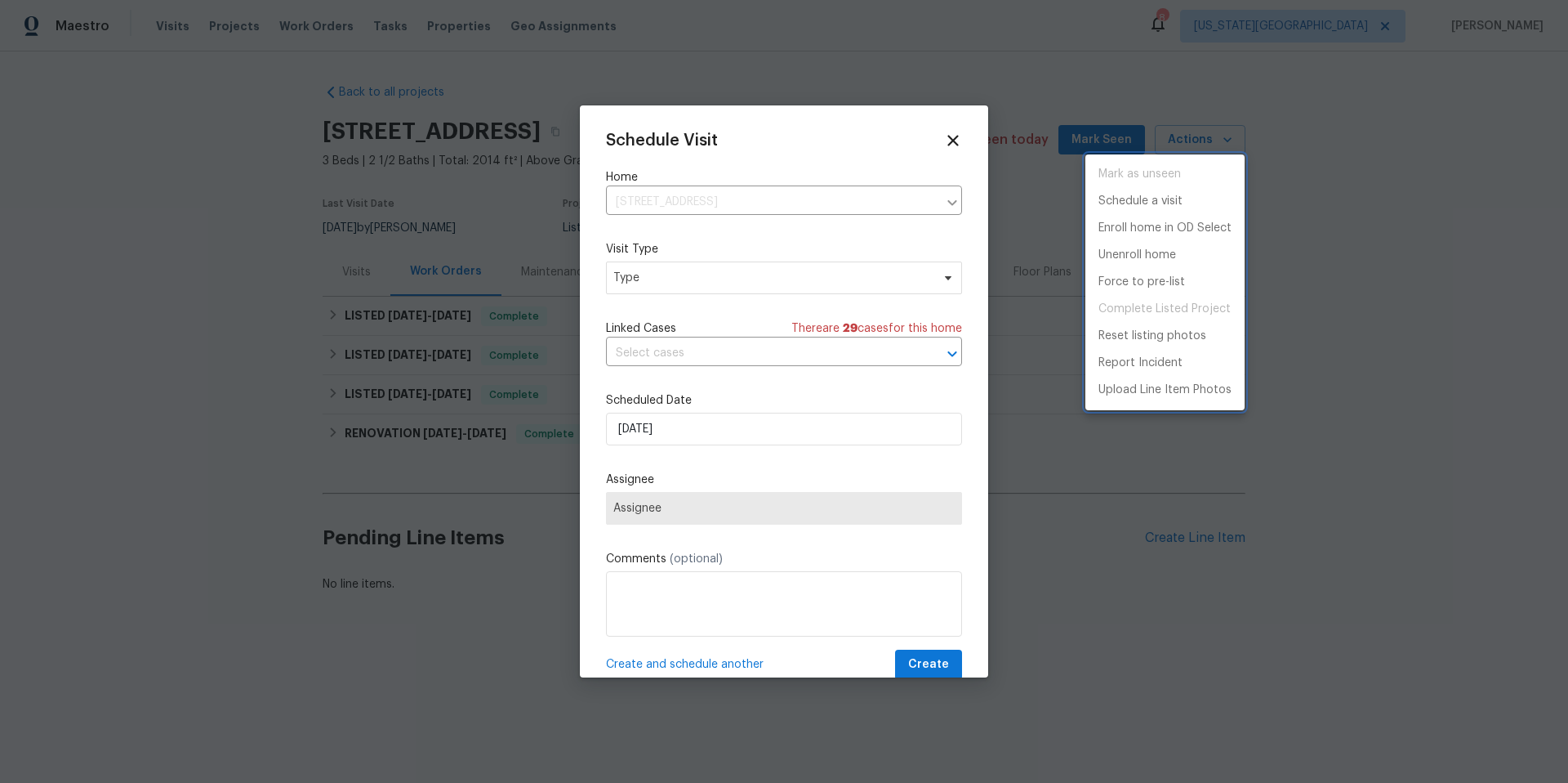
click at [700, 282] on div at bounding box center [784, 392] width 1568 height 783
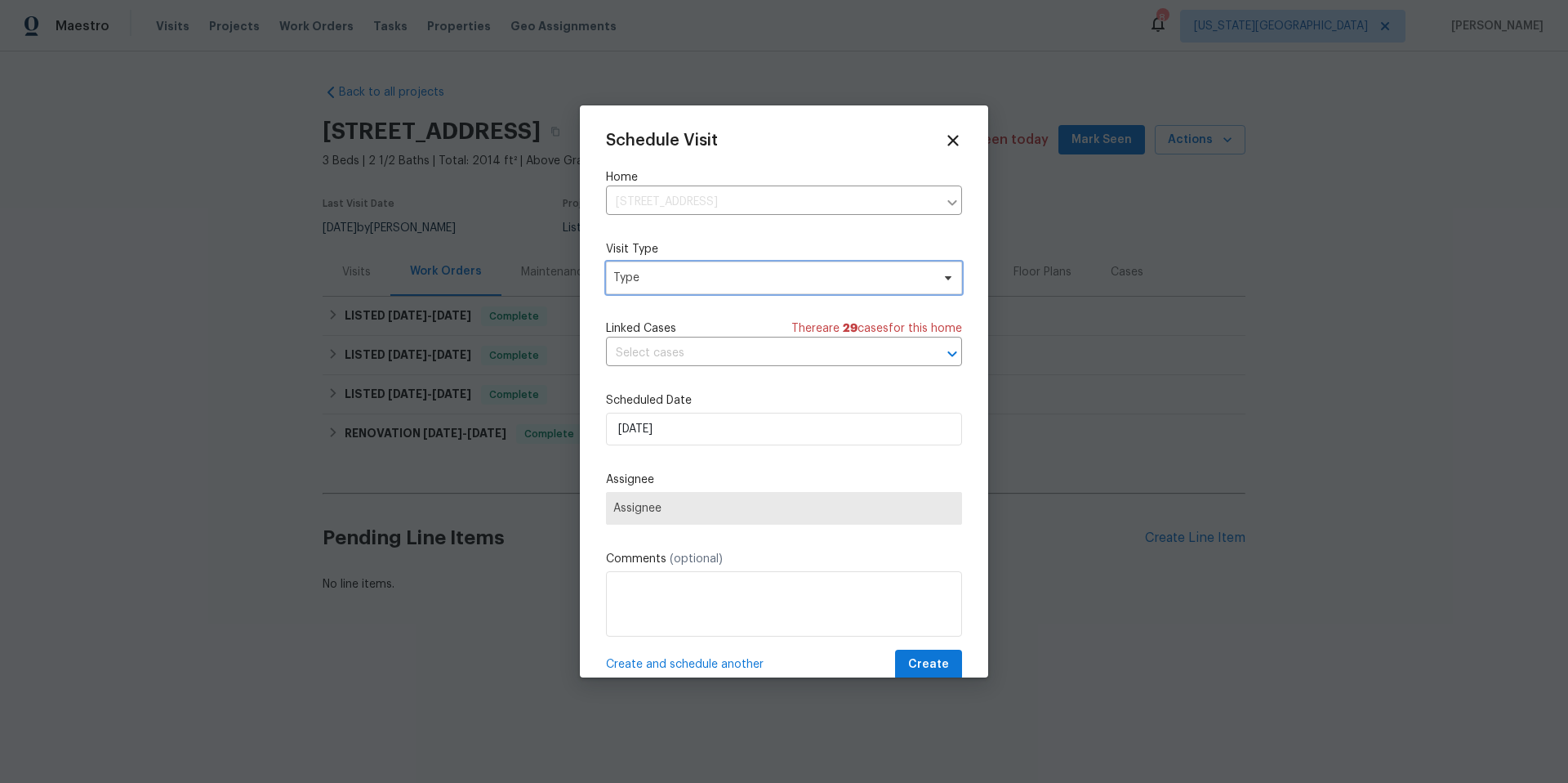
click at [691, 284] on span "Type" at bounding box center [772, 277] width 318 height 17
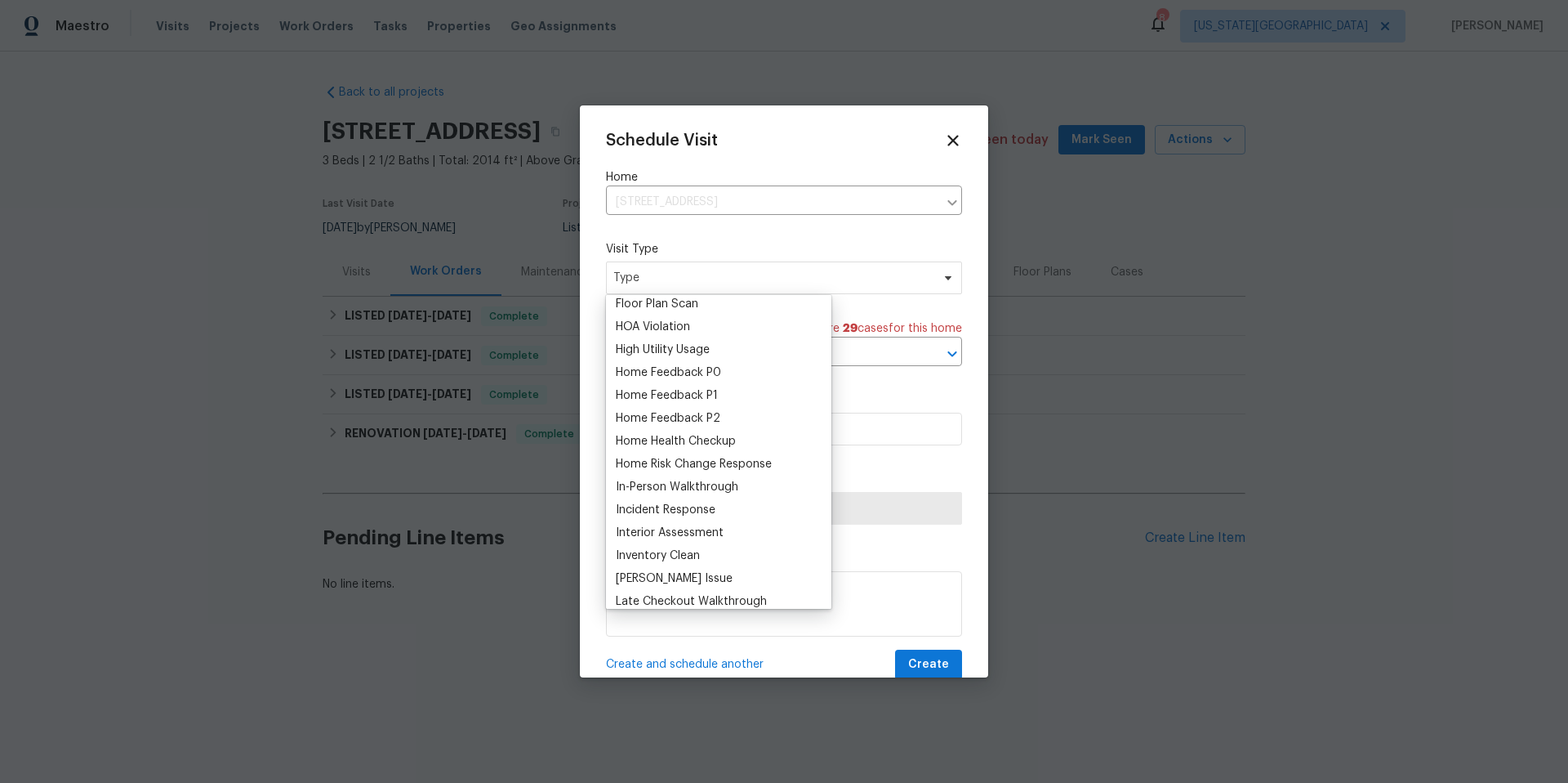
scroll to position [441, 0]
click at [667, 441] on div "Home Health Checkup" at bounding box center [675, 440] width 120 height 17
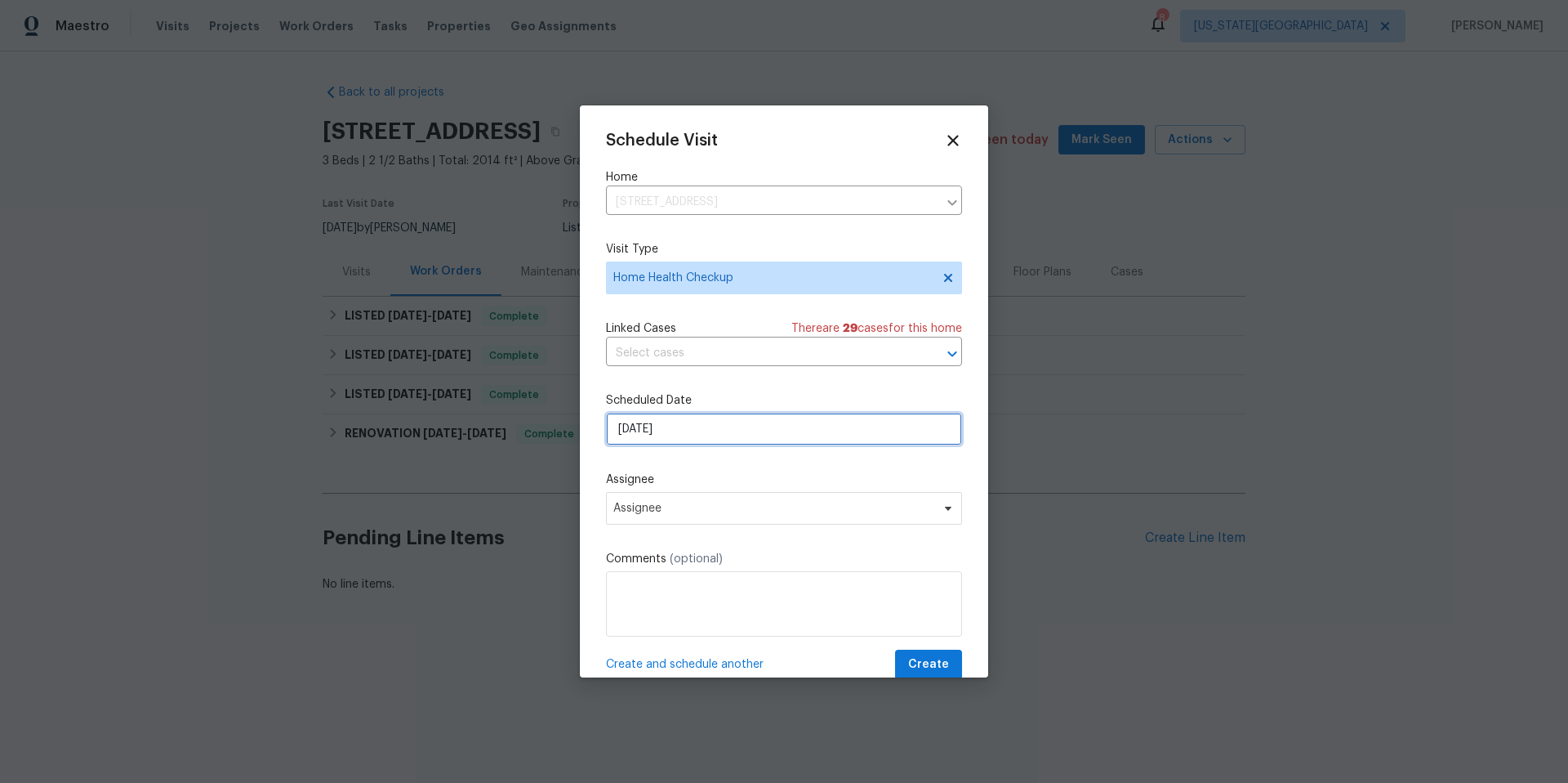
click at [704, 430] on input "[DATE]" at bounding box center [784, 428] width 356 height 32
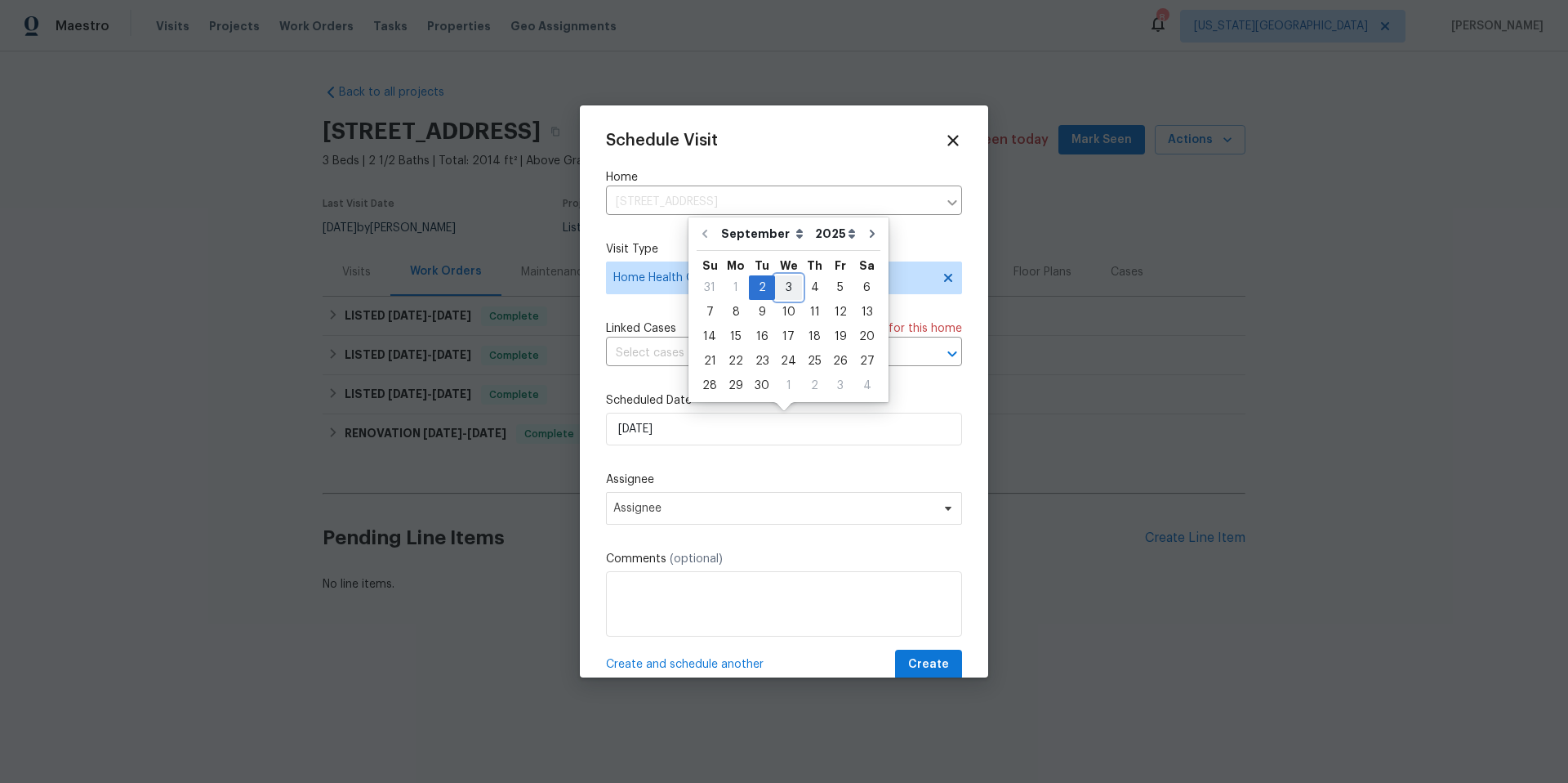
click at [779, 288] on div "3" at bounding box center [787, 287] width 27 height 23
type input "9/3/2025"
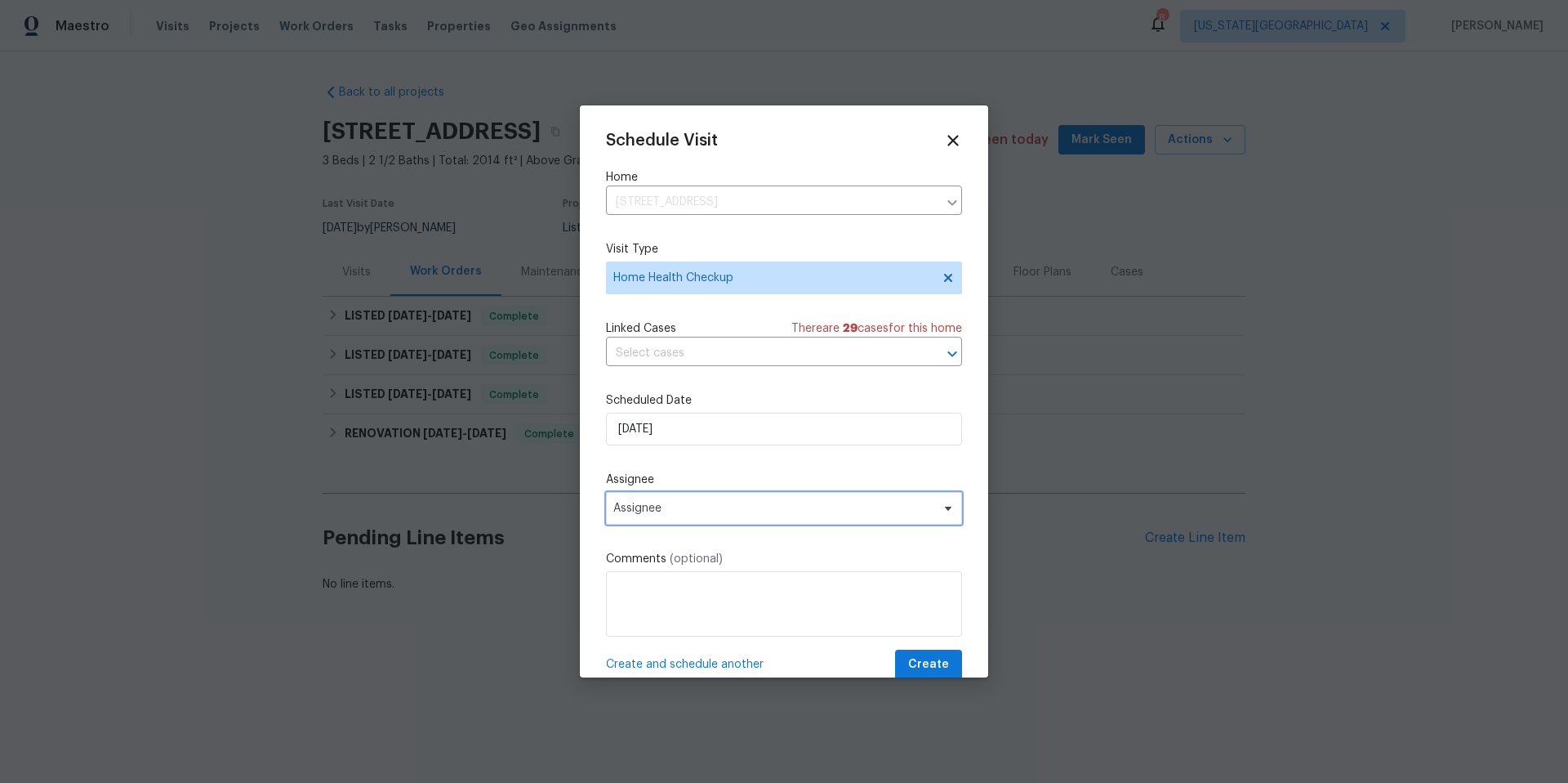
click at [650, 523] on span "Assignee" at bounding box center [784, 508] width 356 height 32
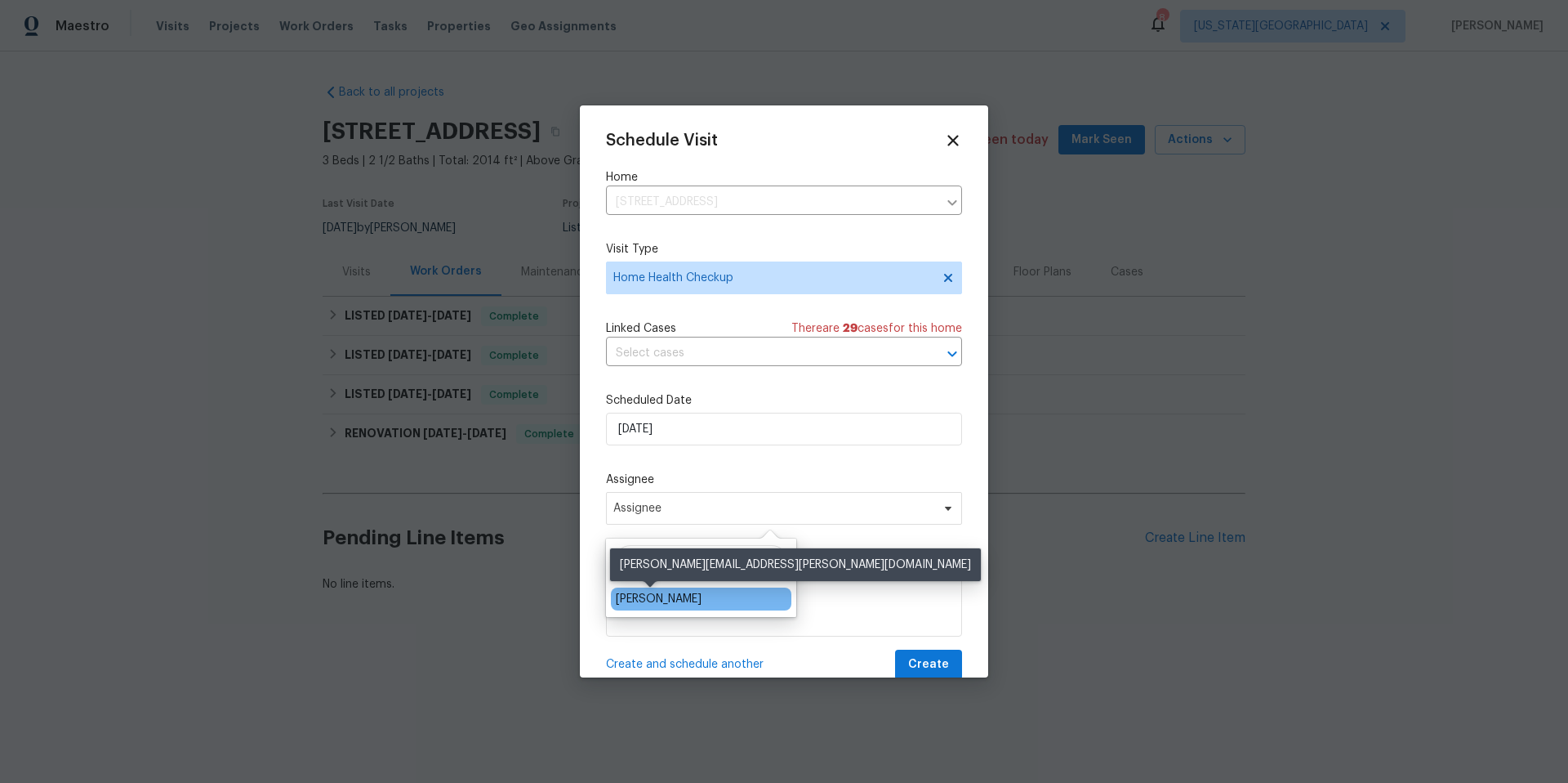
type input "matt"
click at [631, 595] on div "[PERSON_NAME]" at bounding box center [658, 598] width 86 height 17
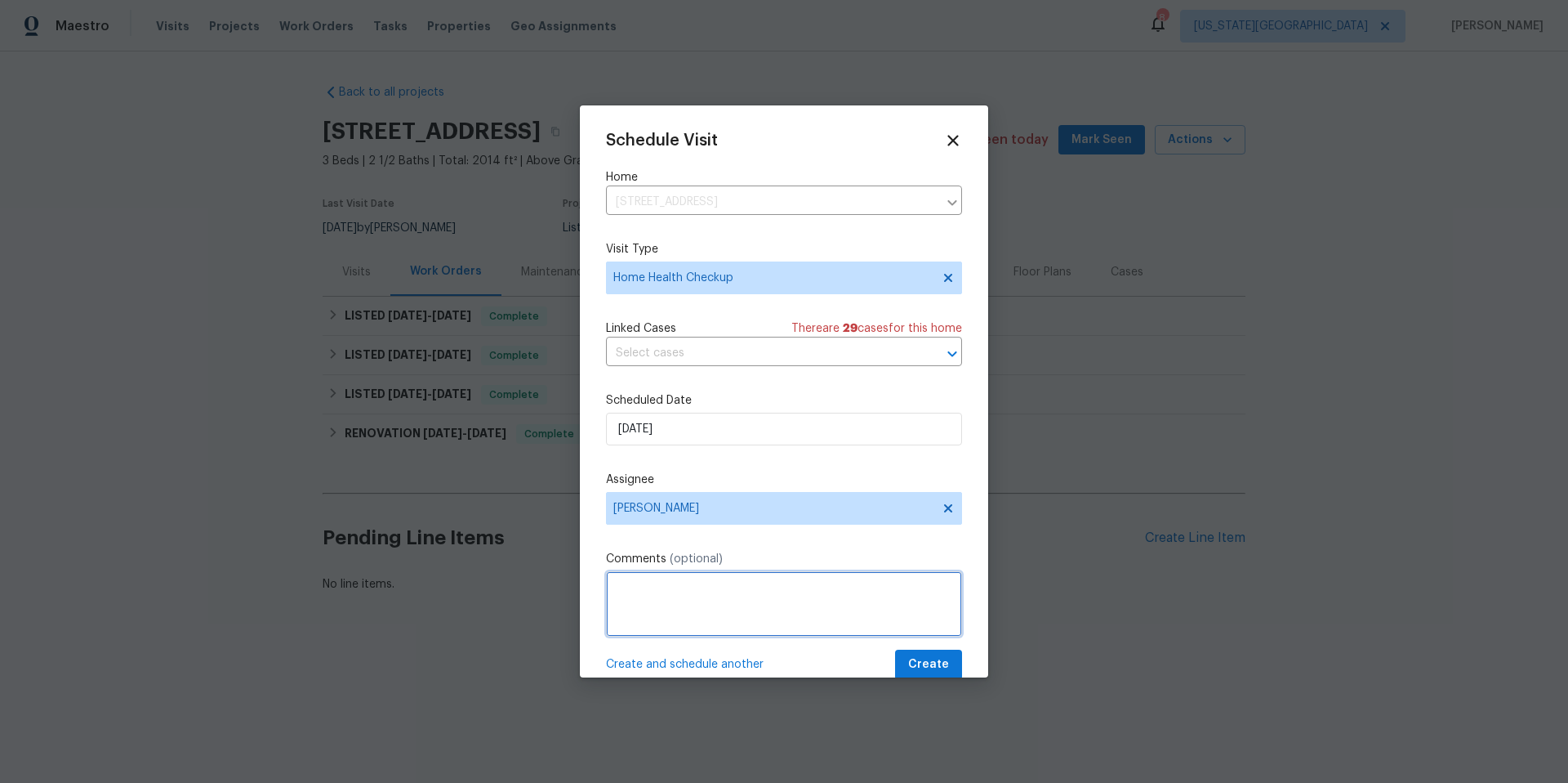
click at [632, 592] on textarea at bounding box center [784, 604] width 356 height 65
type textarea "To be completed by end of week Low quality score Check landscaping, debris, and…"
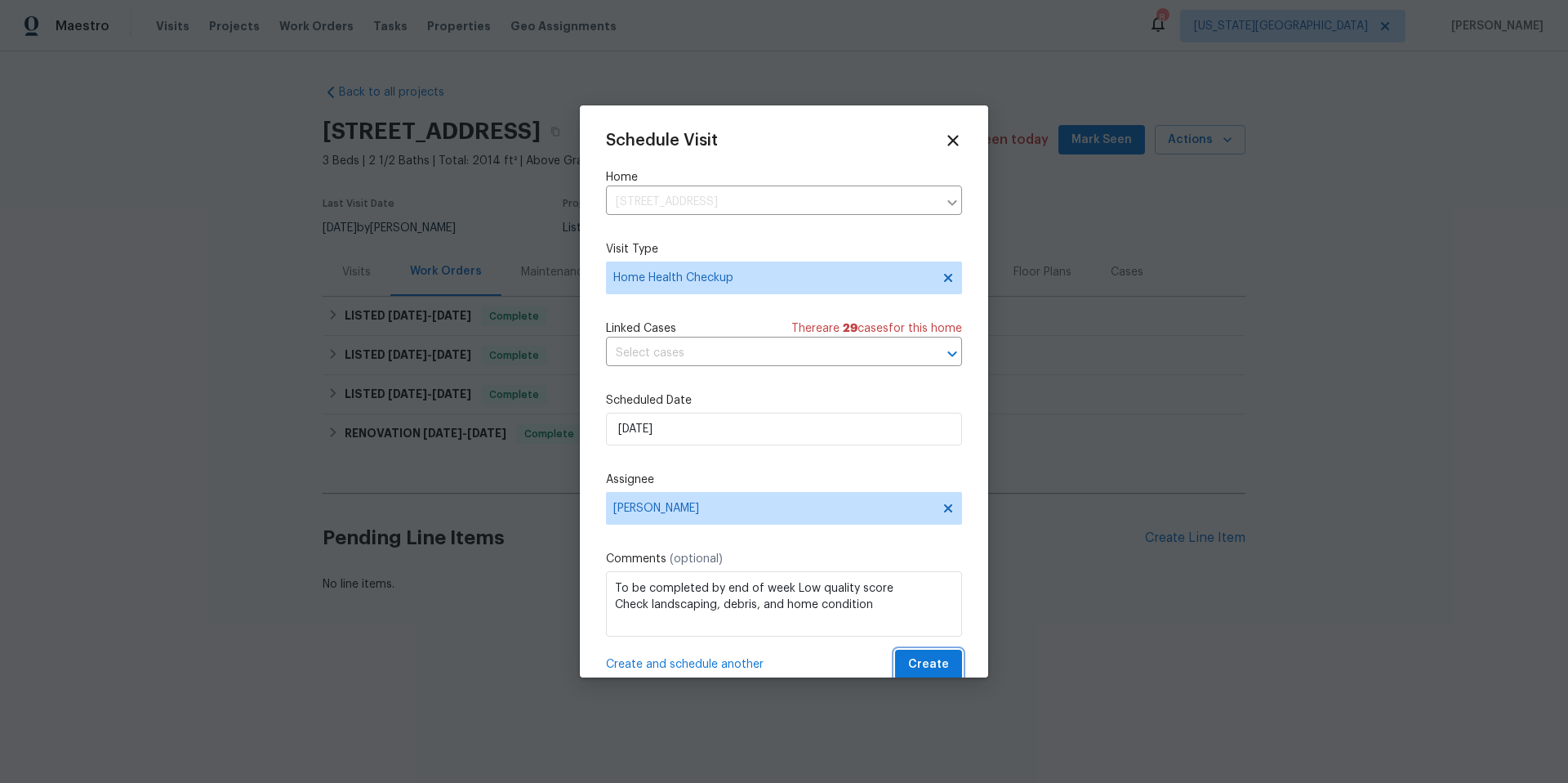
click at [933, 658] on span "Create" at bounding box center [929, 664] width 41 height 21
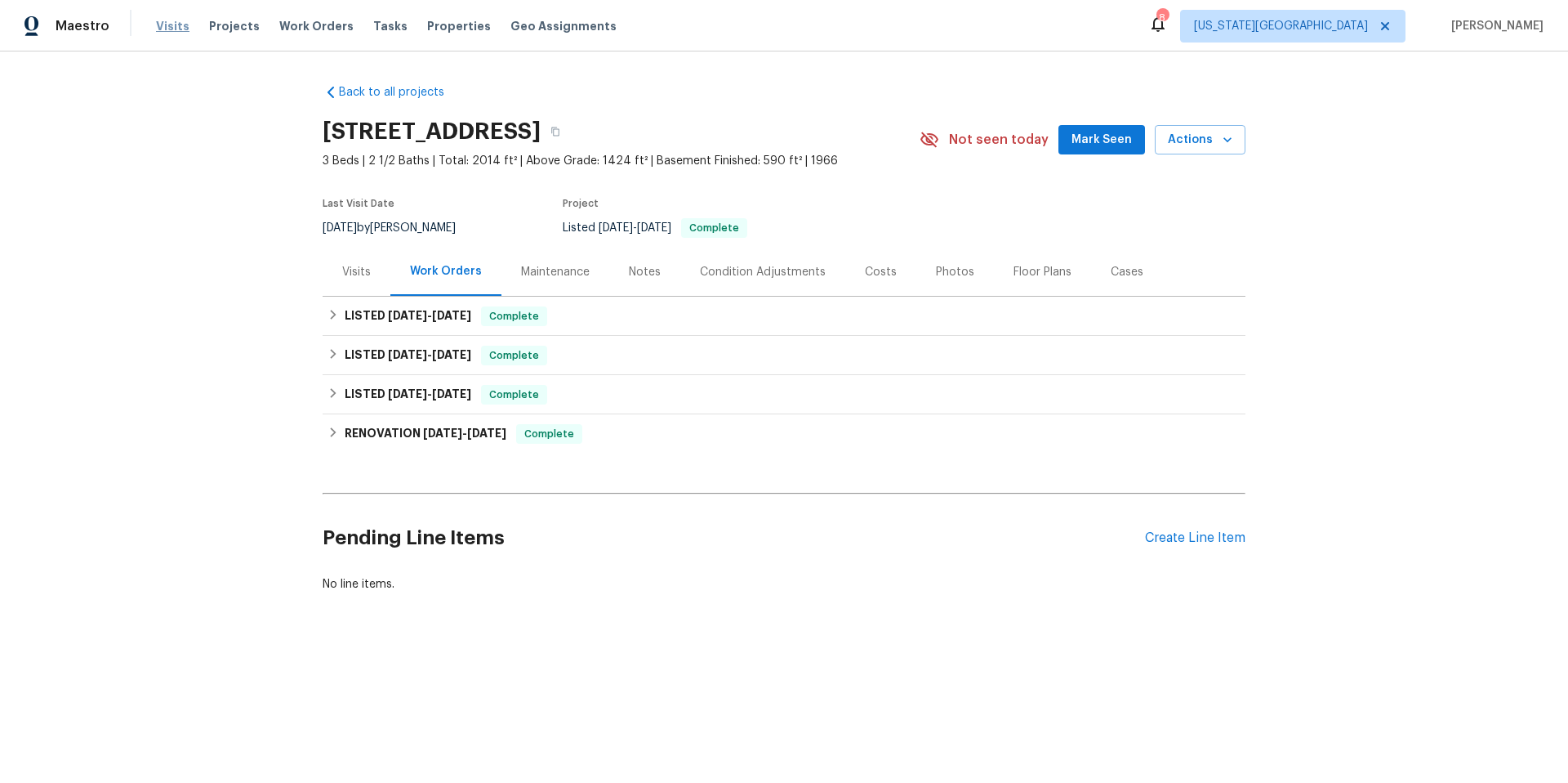
click at [176, 22] on span "Visits" at bounding box center [173, 26] width 33 height 17
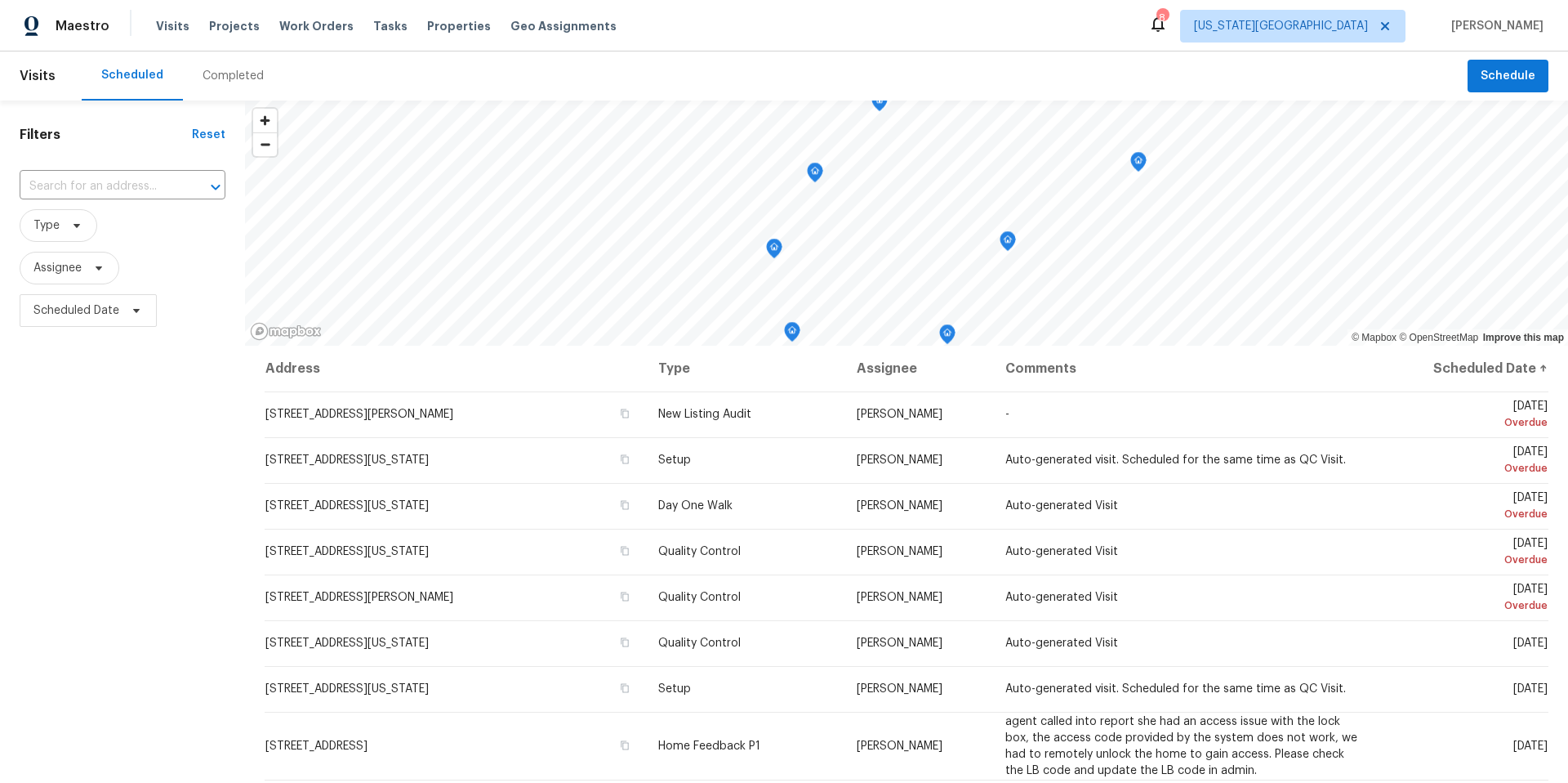
click at [224, 73] on div "Completed" at bounding box center [233, 76] width 61 height 17
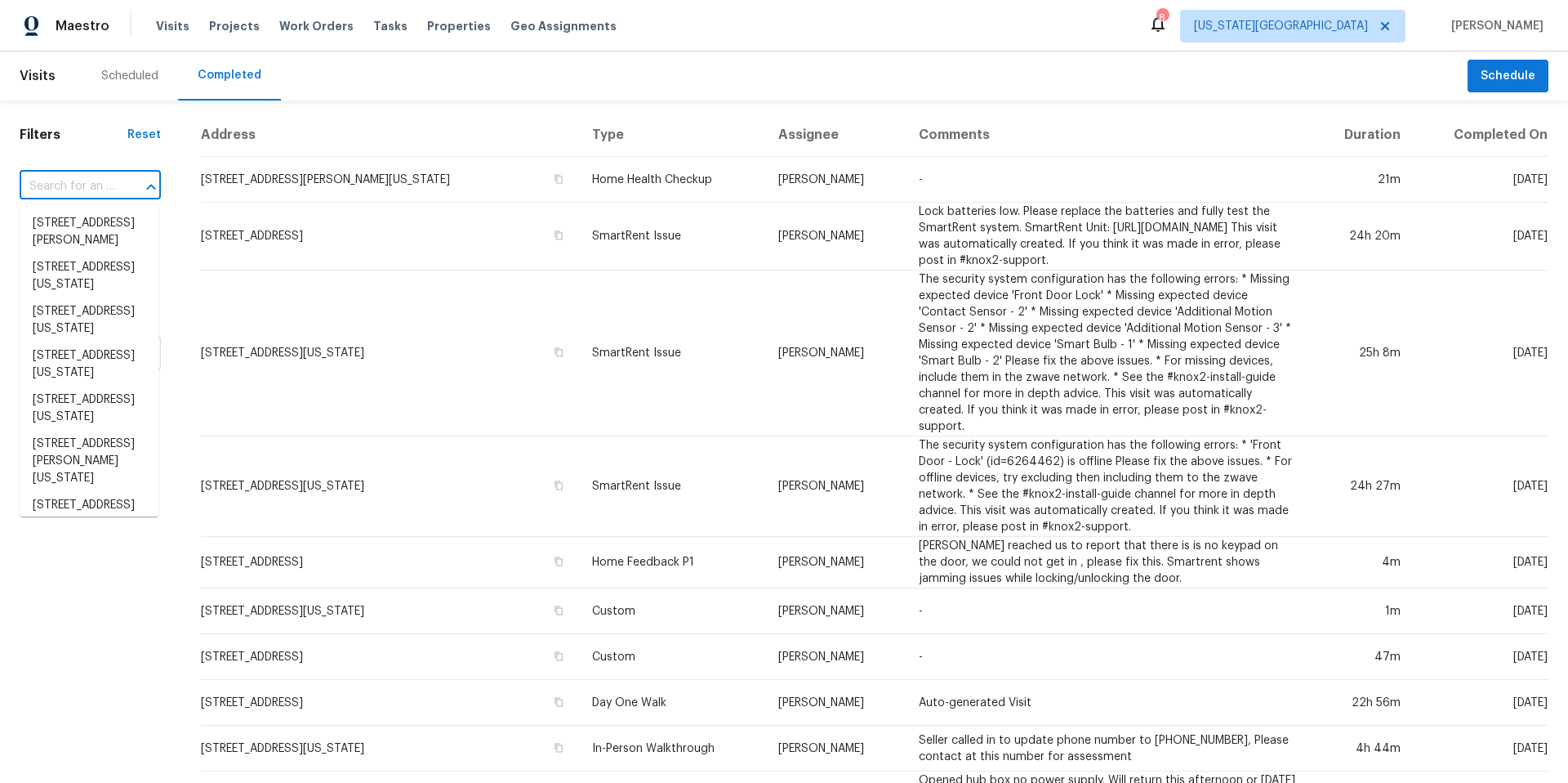
click at [97, 185] on input "text" at bounding box center [67, 187] width 95 height 26
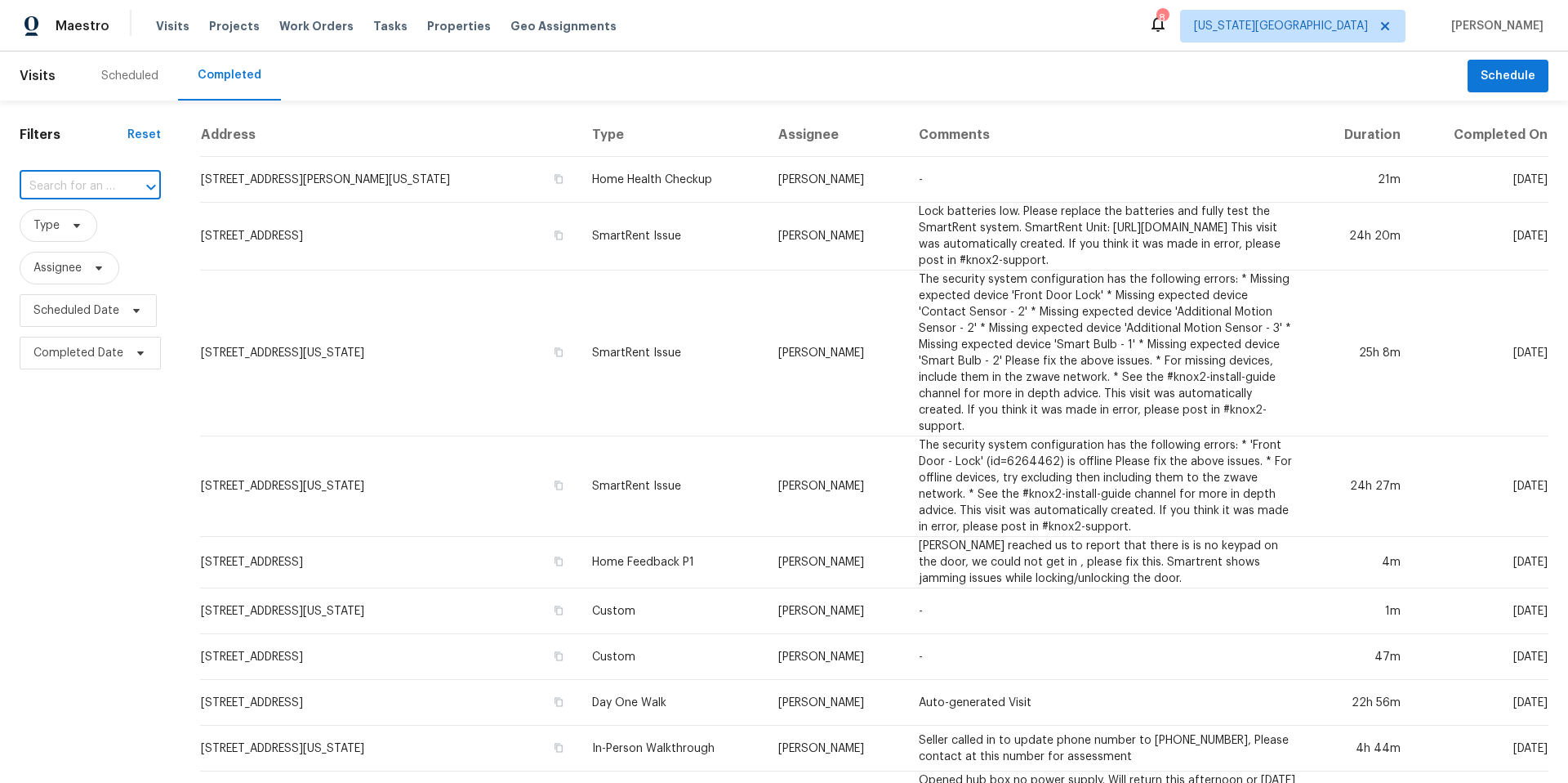
paste input "[STREET_ADDRESS][US_STATE]"
type input "[STREET_ADDRESS][US_STATE]"
click at [71, 230] on li "[STREET_ADDRESS][US_STATE]" at bounding box center [88, 231] width 139 height 44
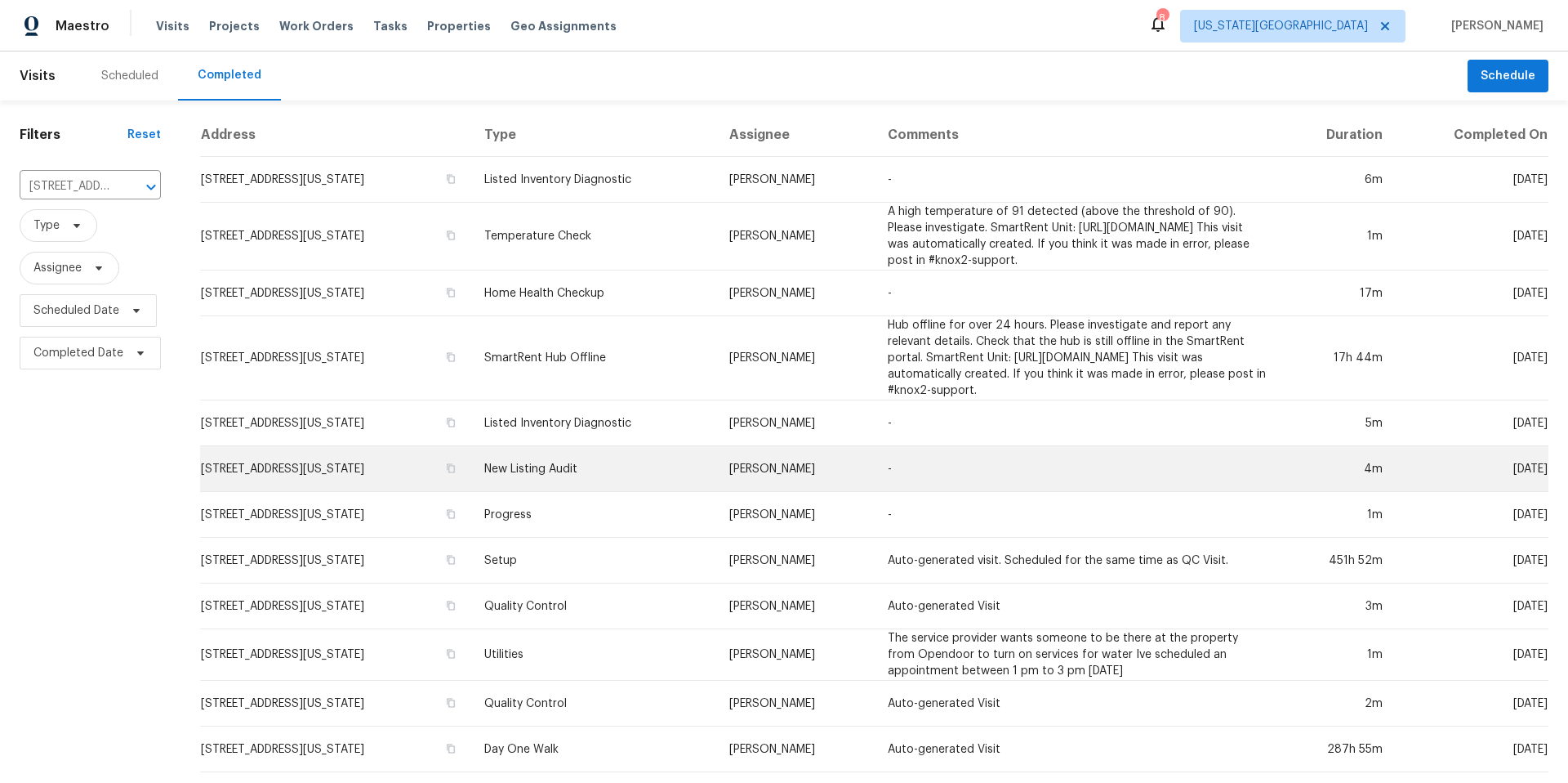
click at [290, 492] on td "[STREET_ADDRESS][US_STATE]" at bounding box center [335, 468] width 271 height 46
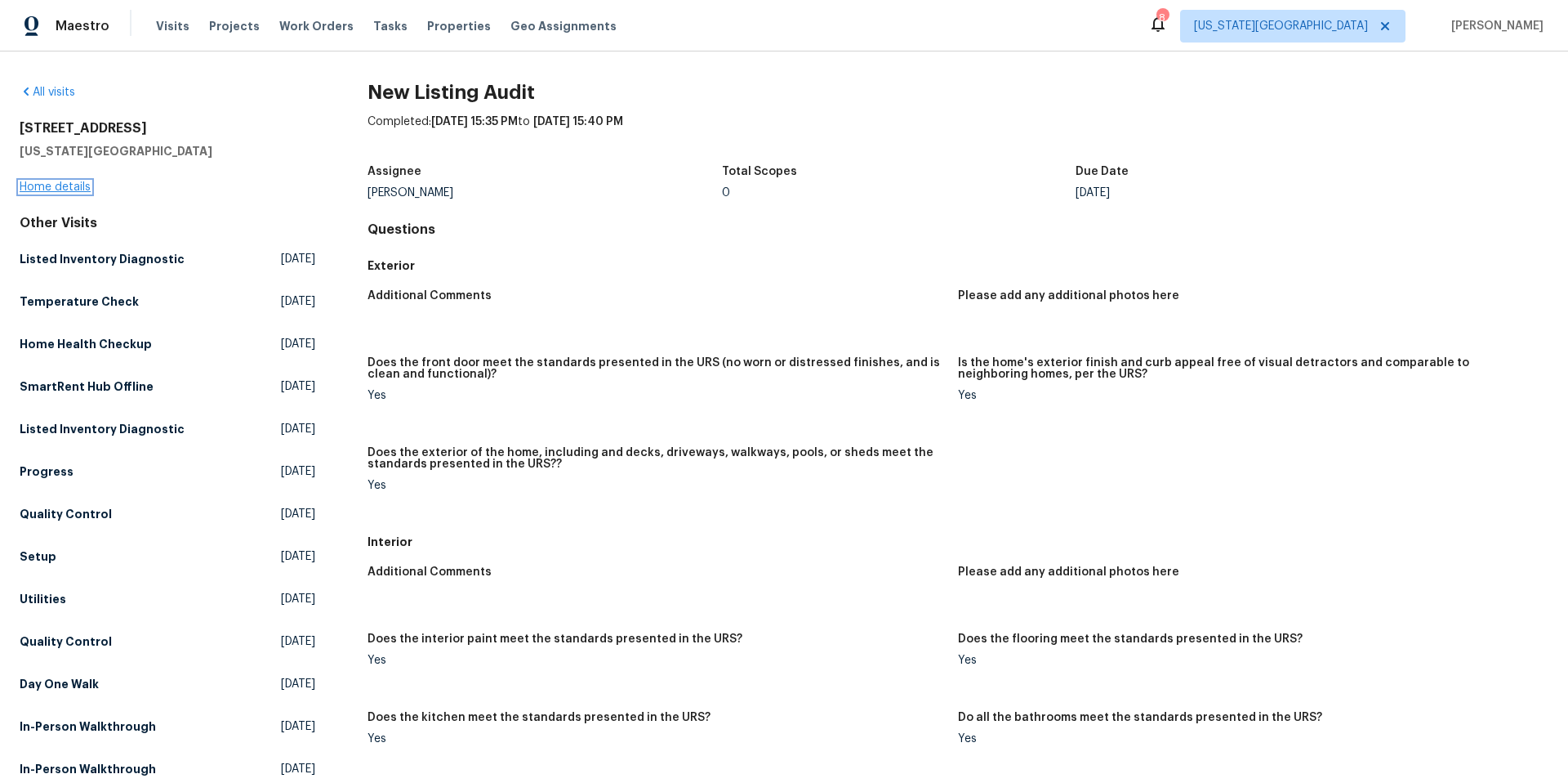
click at [76, 185] on link "Home details" at bounding box center [55, 187] width 71 height 12
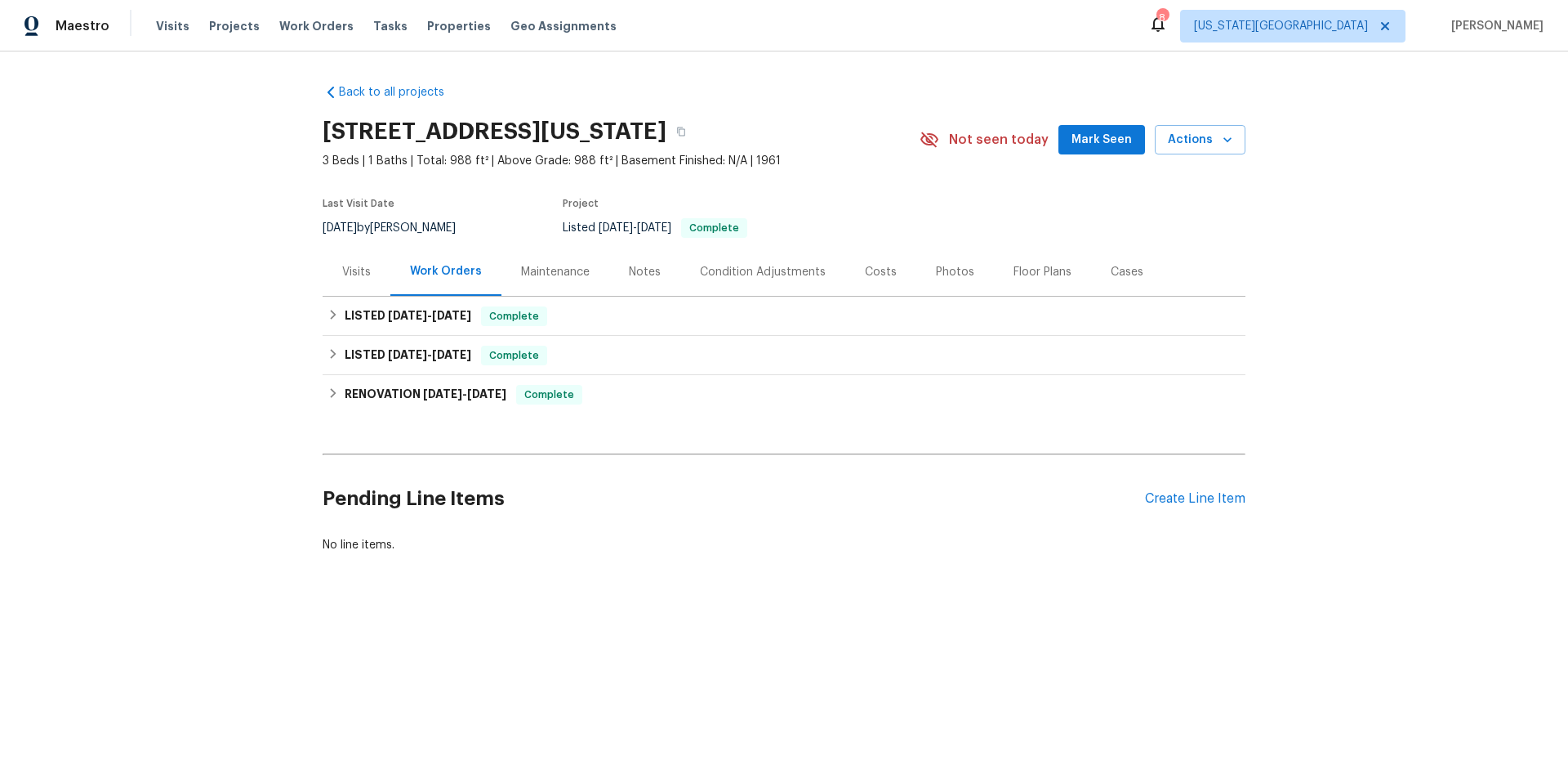
click at [361, 270] on div "Visits" at bounding box center [356, 271] width 29 height 17
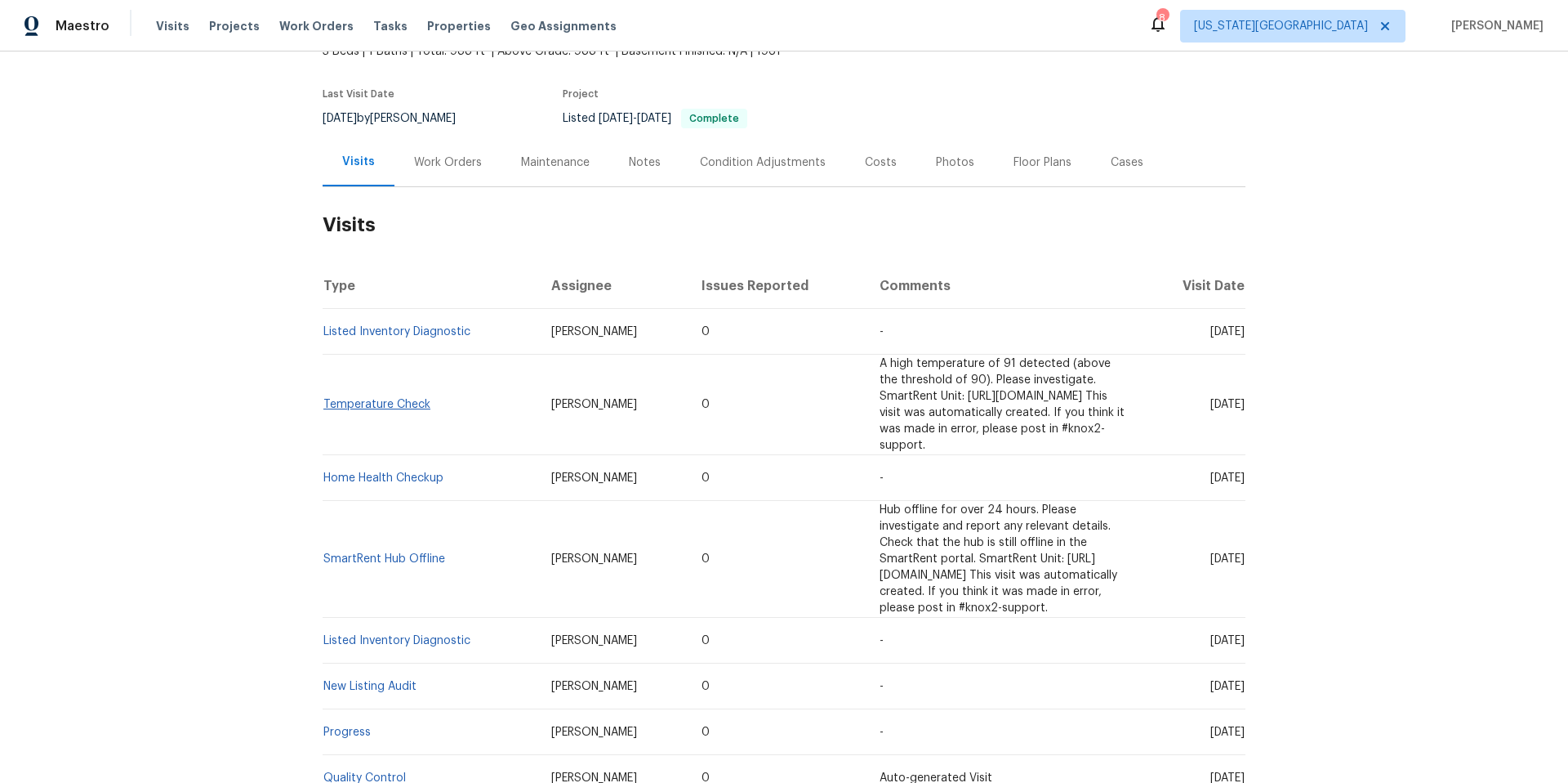
scroll to position [129, 0]
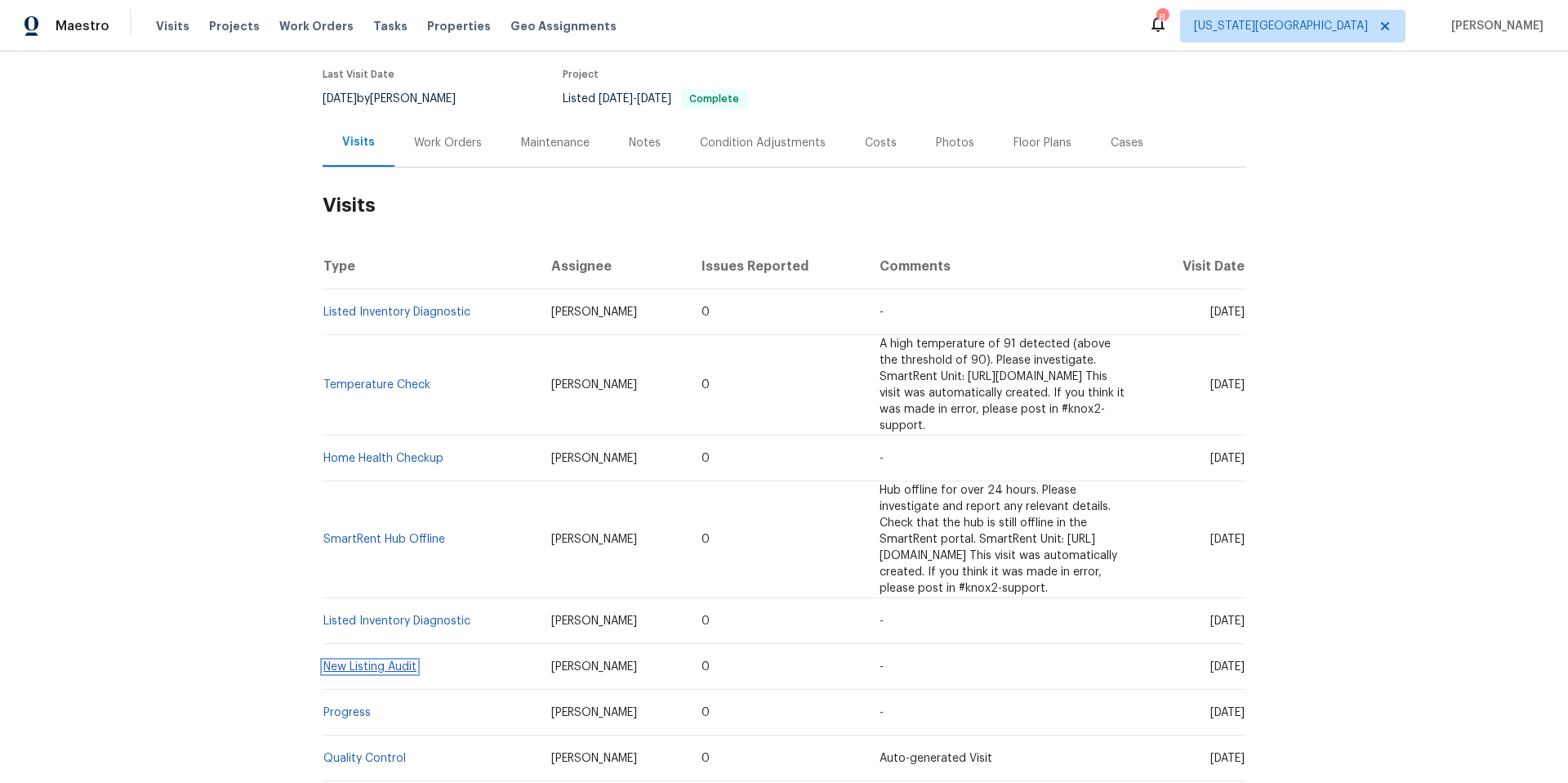
click at [390, 661] on link "New Listing Audit" at bounding box center [370, 667] width 93 height 12
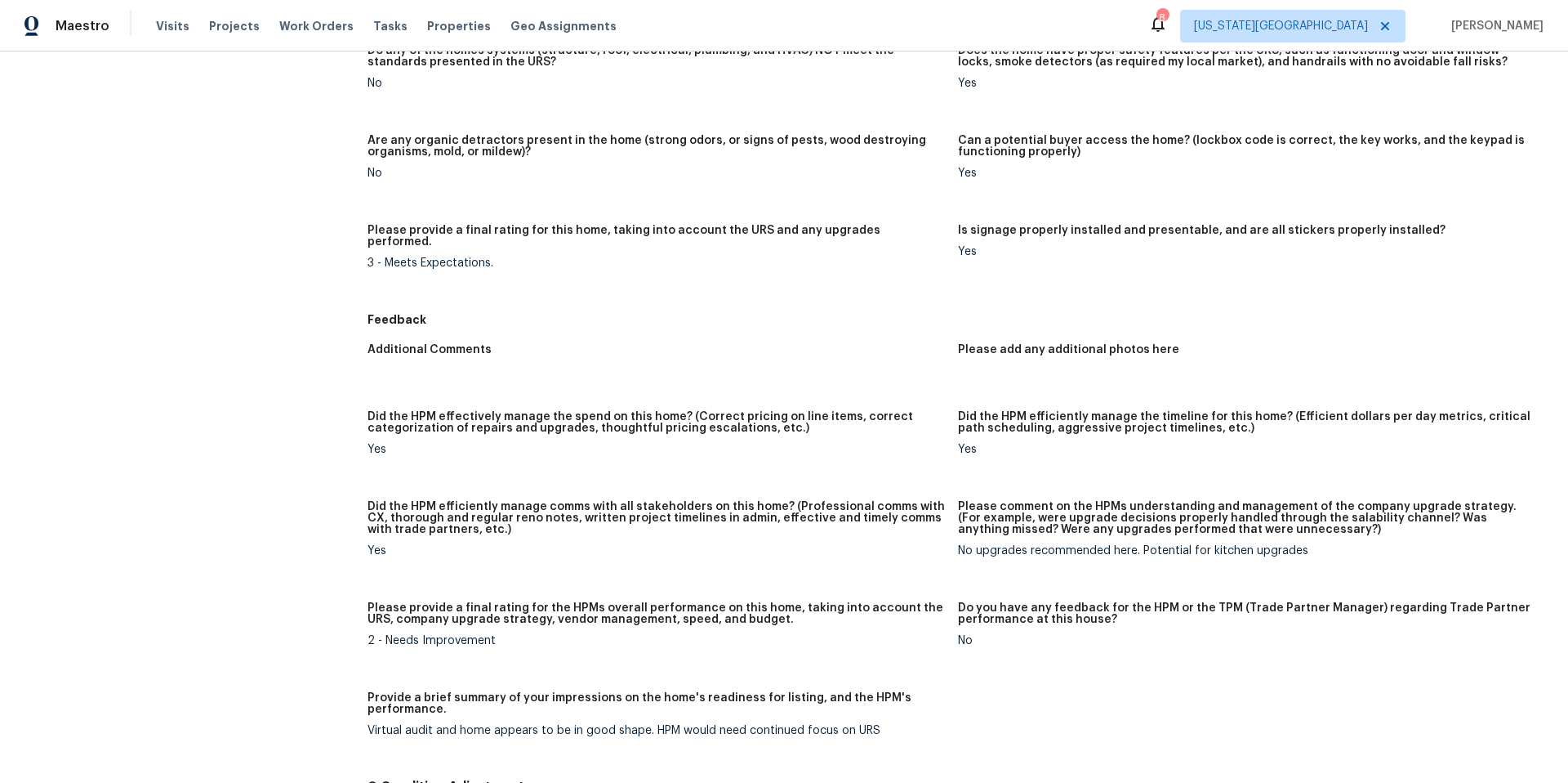
scroll to position [1066, 0]
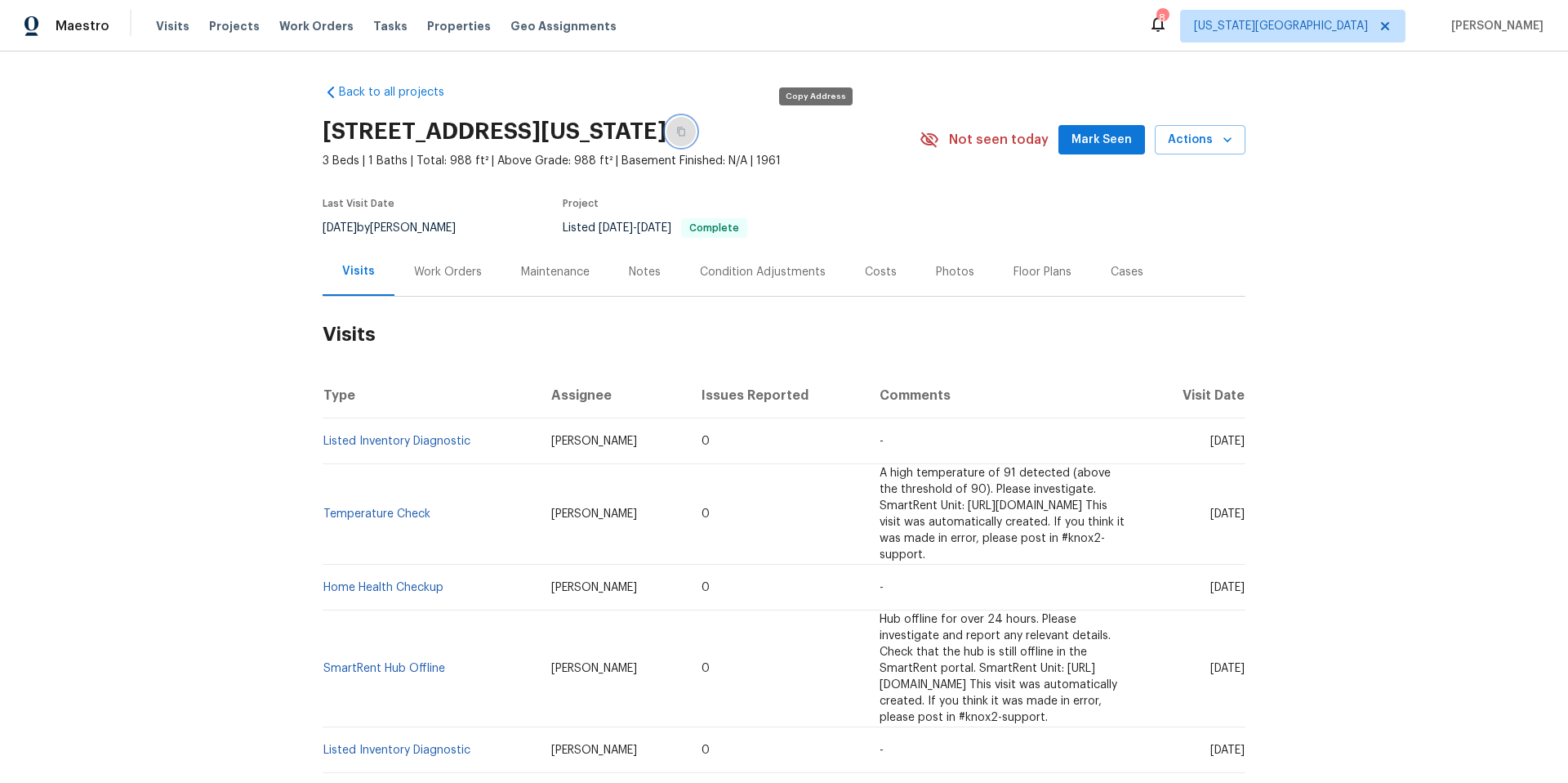
click at [696, 128] on button "button" at bounding box center [681, 132] width 29 height 30
click at [433, 264] on div "Work Orders" at bounding box center [447, 271] width 68 height 17
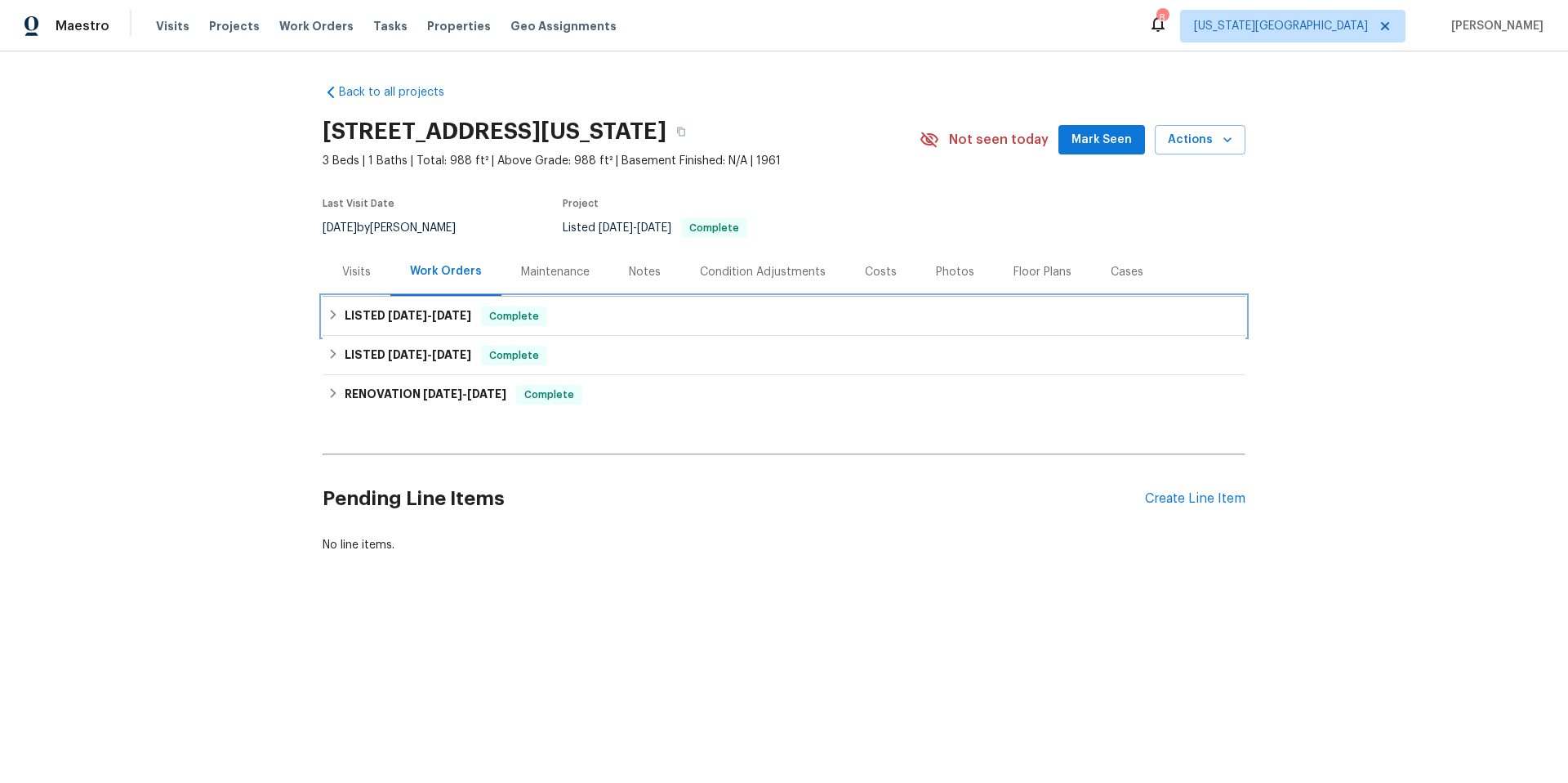
click at [361, 317] on h6 "LISTED [DATE] - [DATE]" at bounding box center [407, 316] width 127 height 20
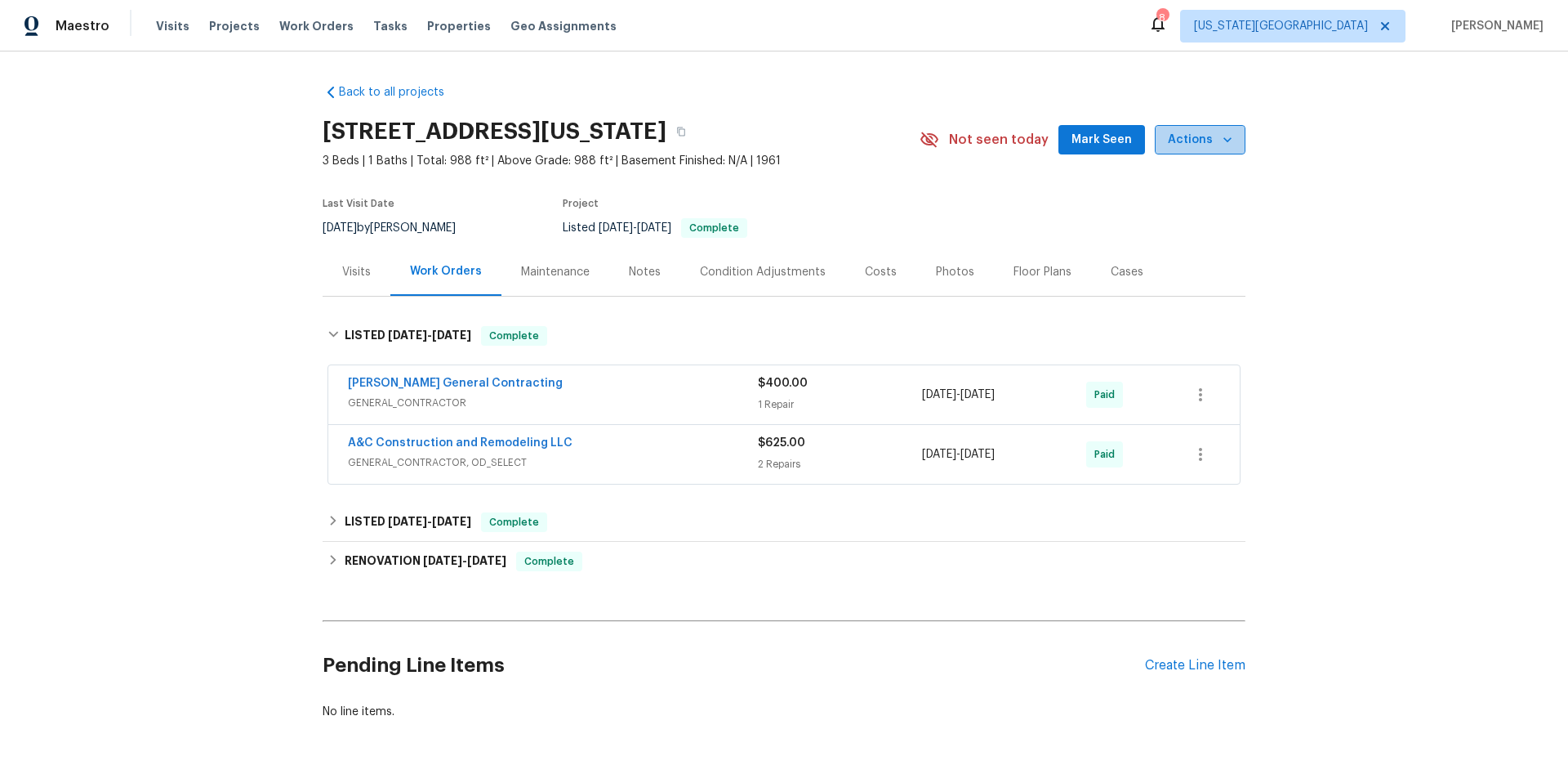
click at [1213, 145] on span "Actions" at bounding box center [1200, 140] width 65 height 21
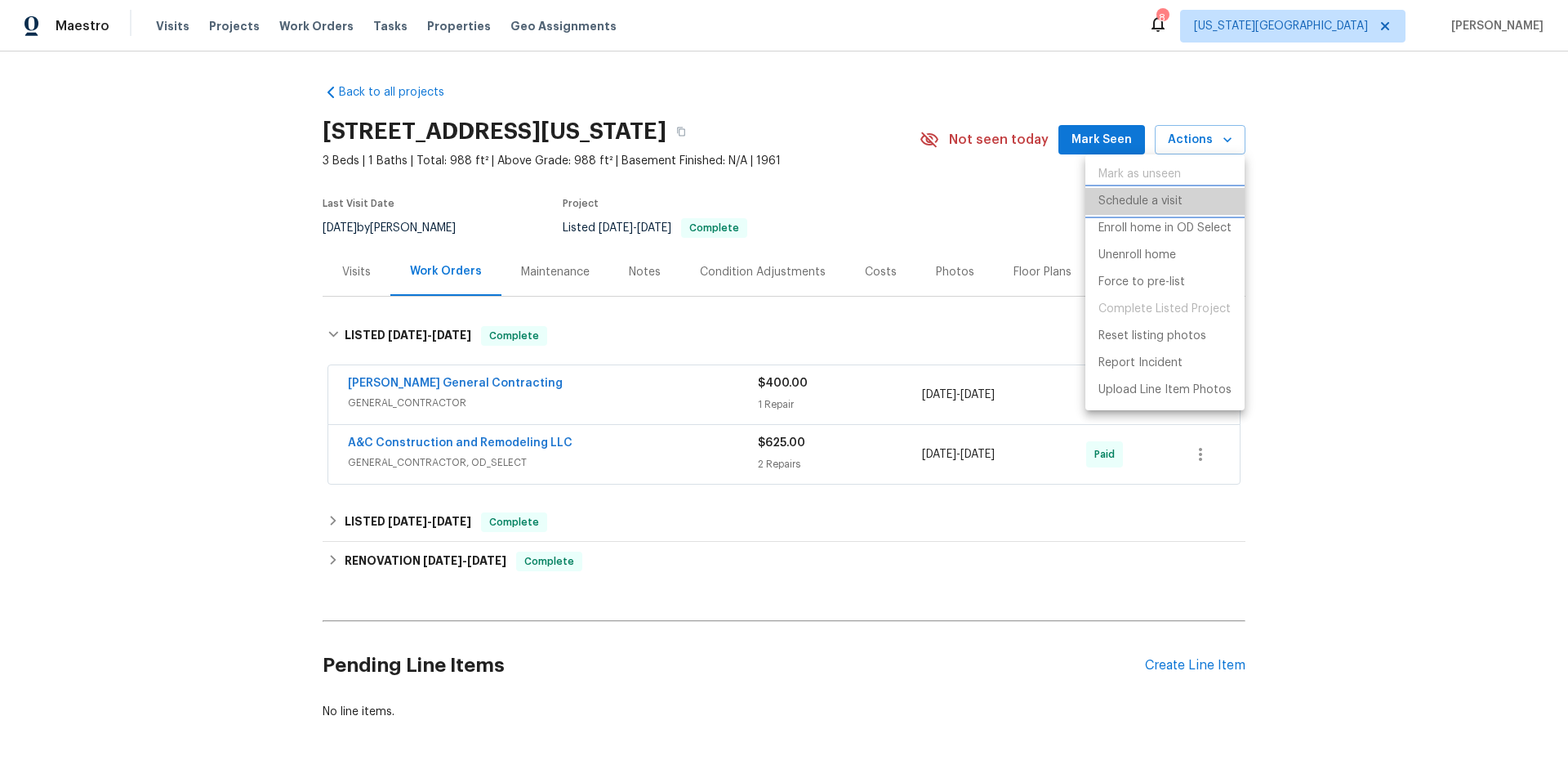
click at [1150, 205] on p "Schedule a visit" at bounding box center [1140, 201] width 85 height 17
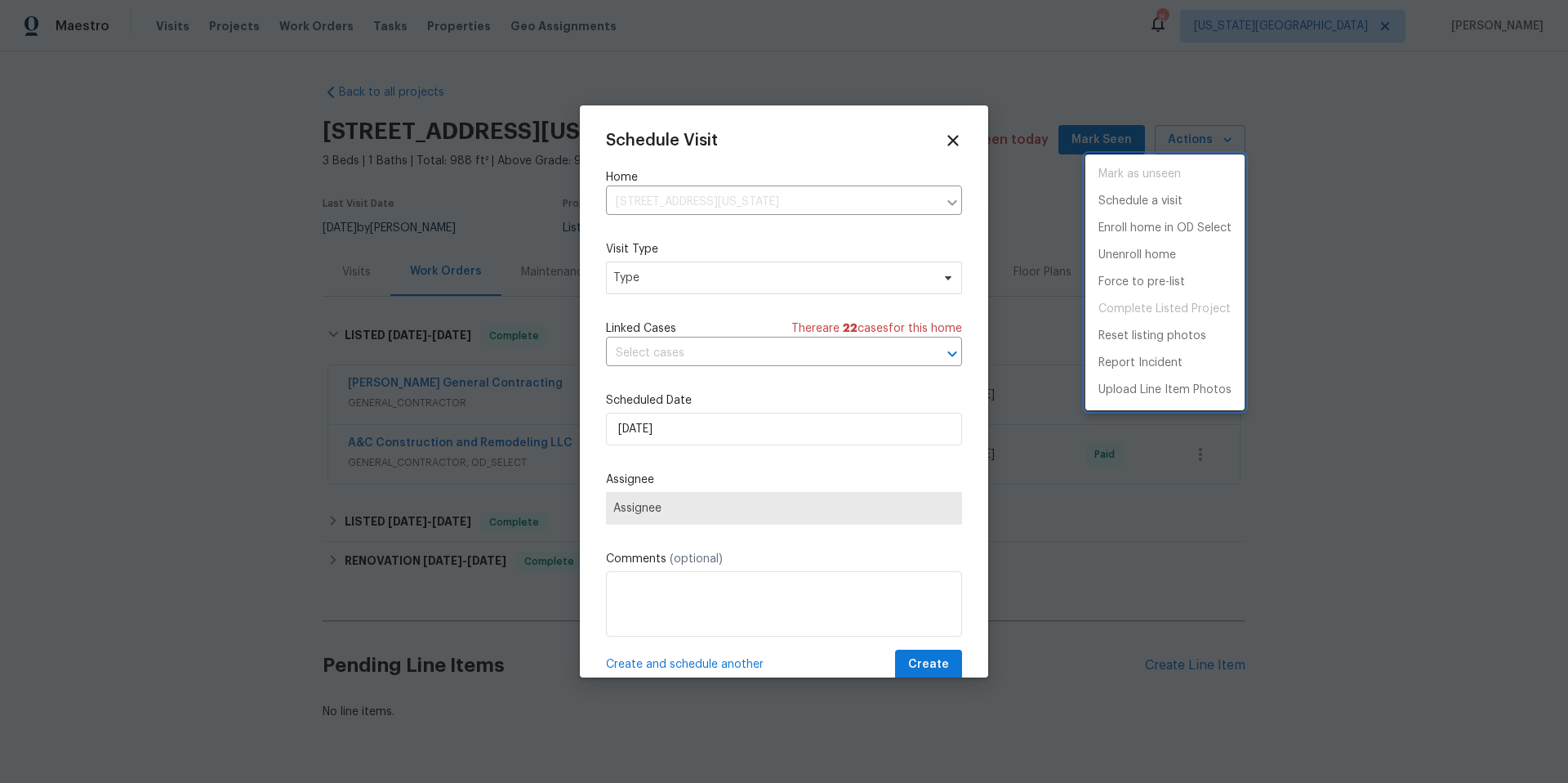
click at [719, 284] on div at bounding box center [784, 392] width 1568 height 783
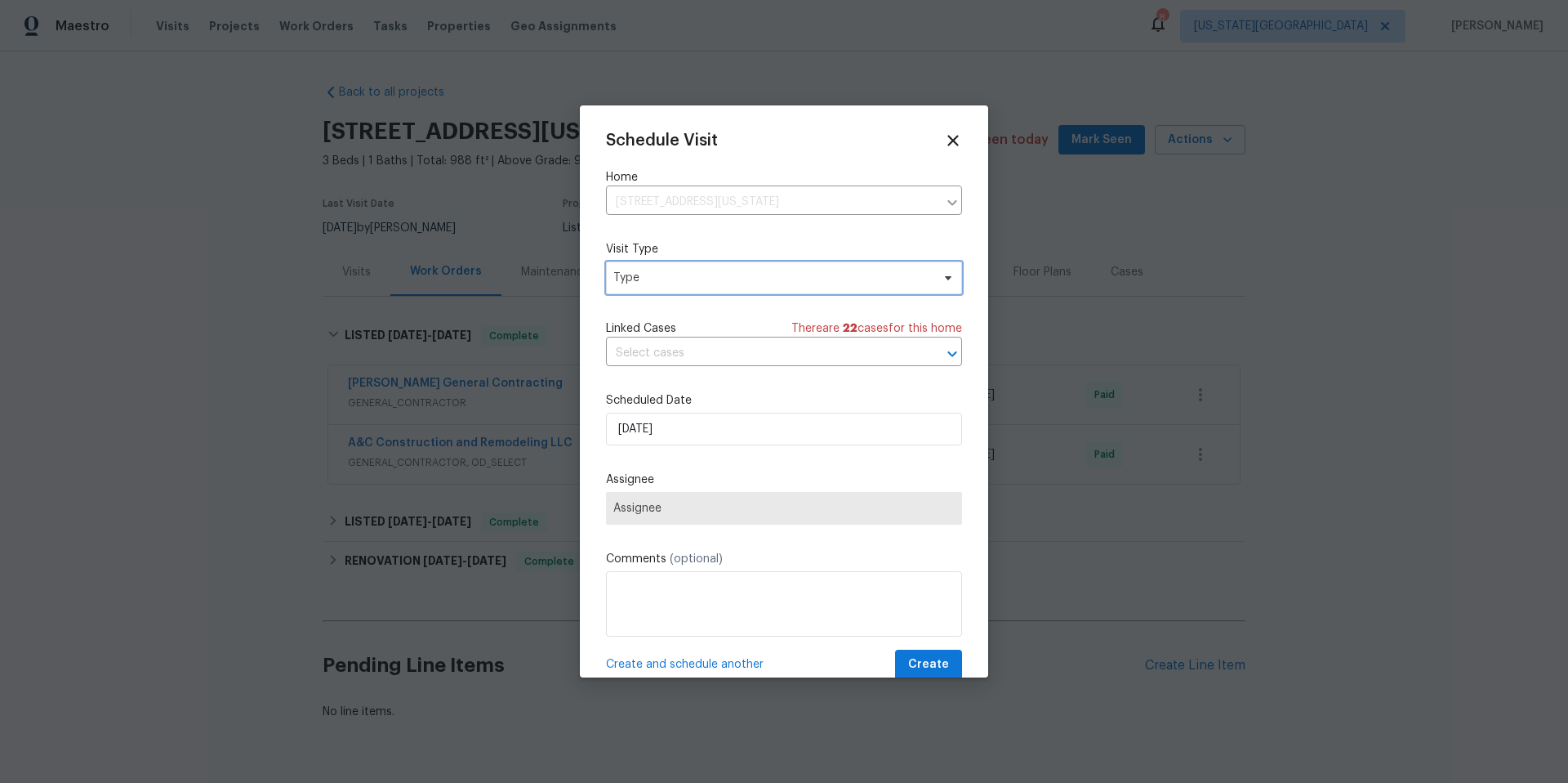
click at [719, 284] on span "Type" at bounding box center [772, 277] width 318 height 17
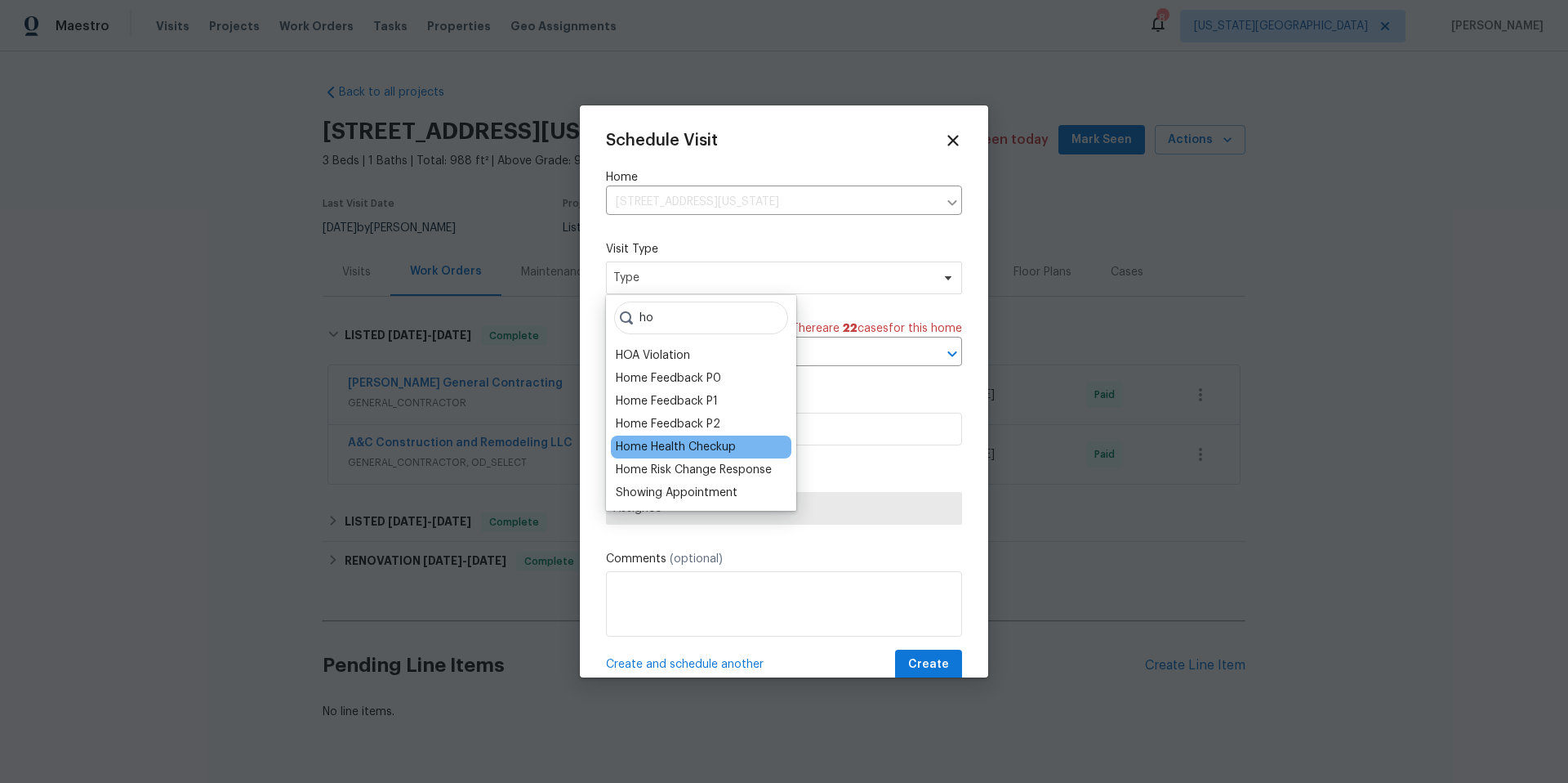
type input "ho"
click at [652, 441] on div "Home Health Checkup" at bounding box center [675, 447] width 120 height 17
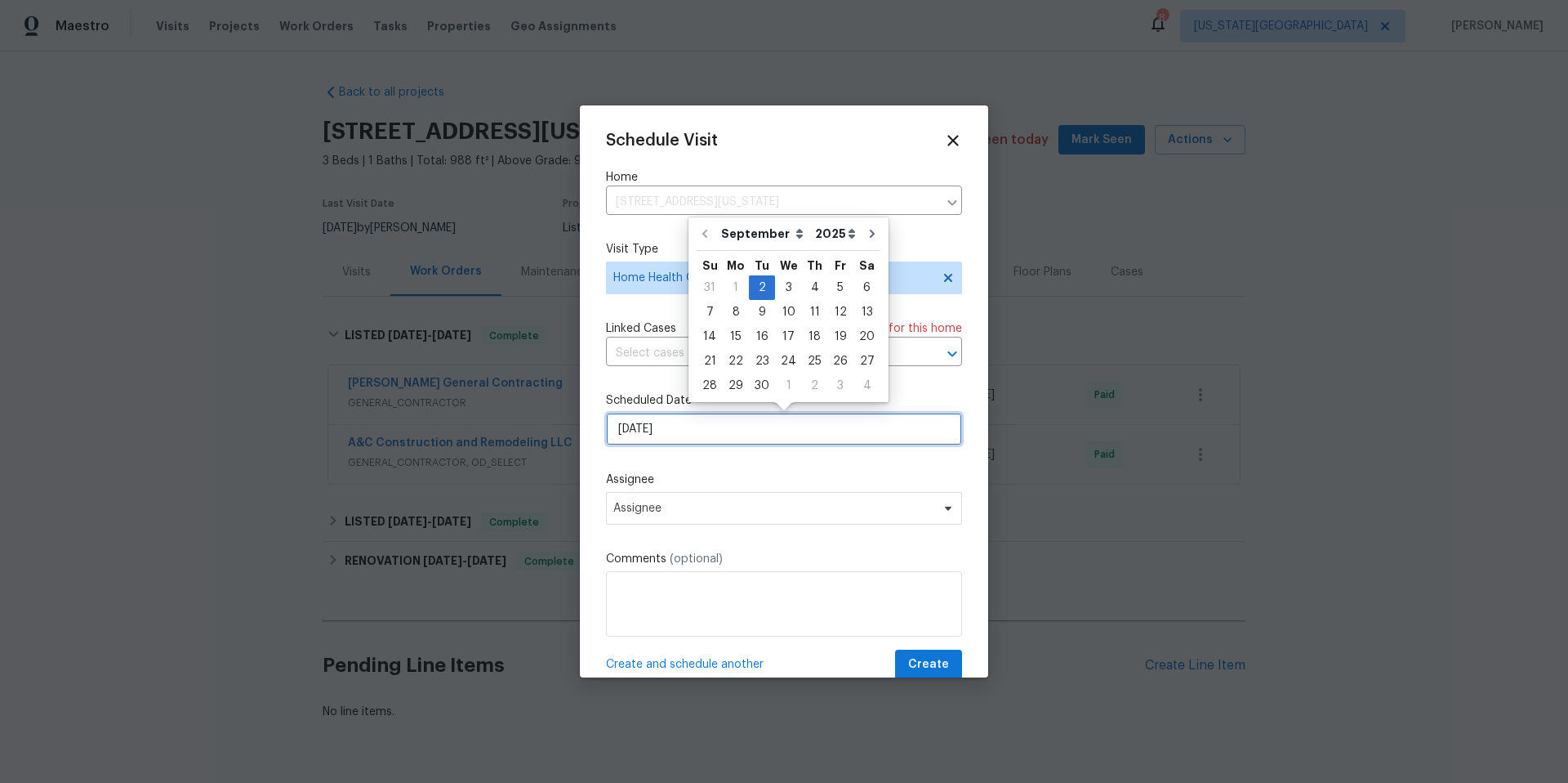
click at [686, 434] on input "[DATE]" at bounding box center [784, 428] width 356 height 32
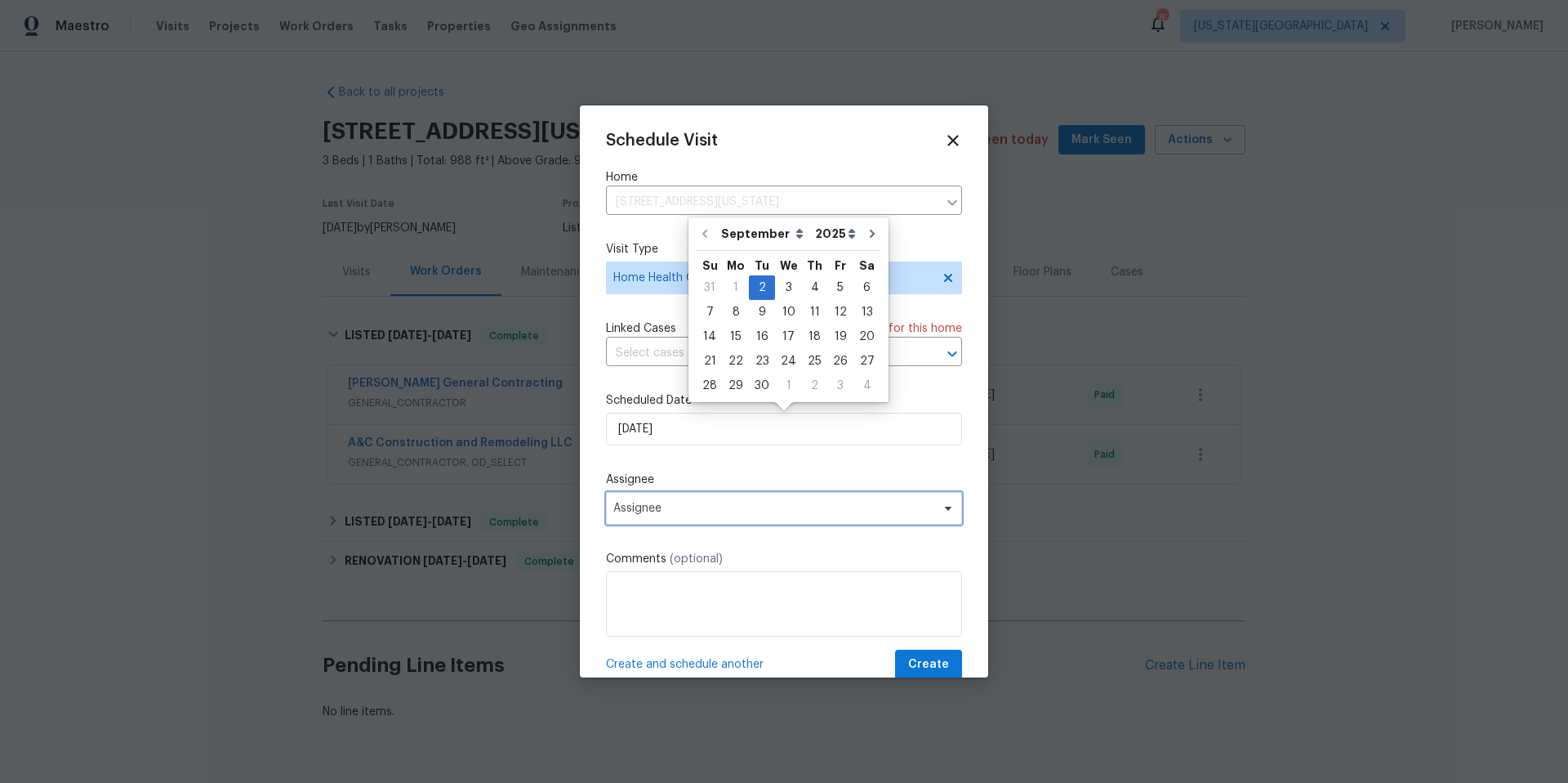
click at [668, 514] on span "Assignee" at bounding box center [774, 508] width 320 height 13
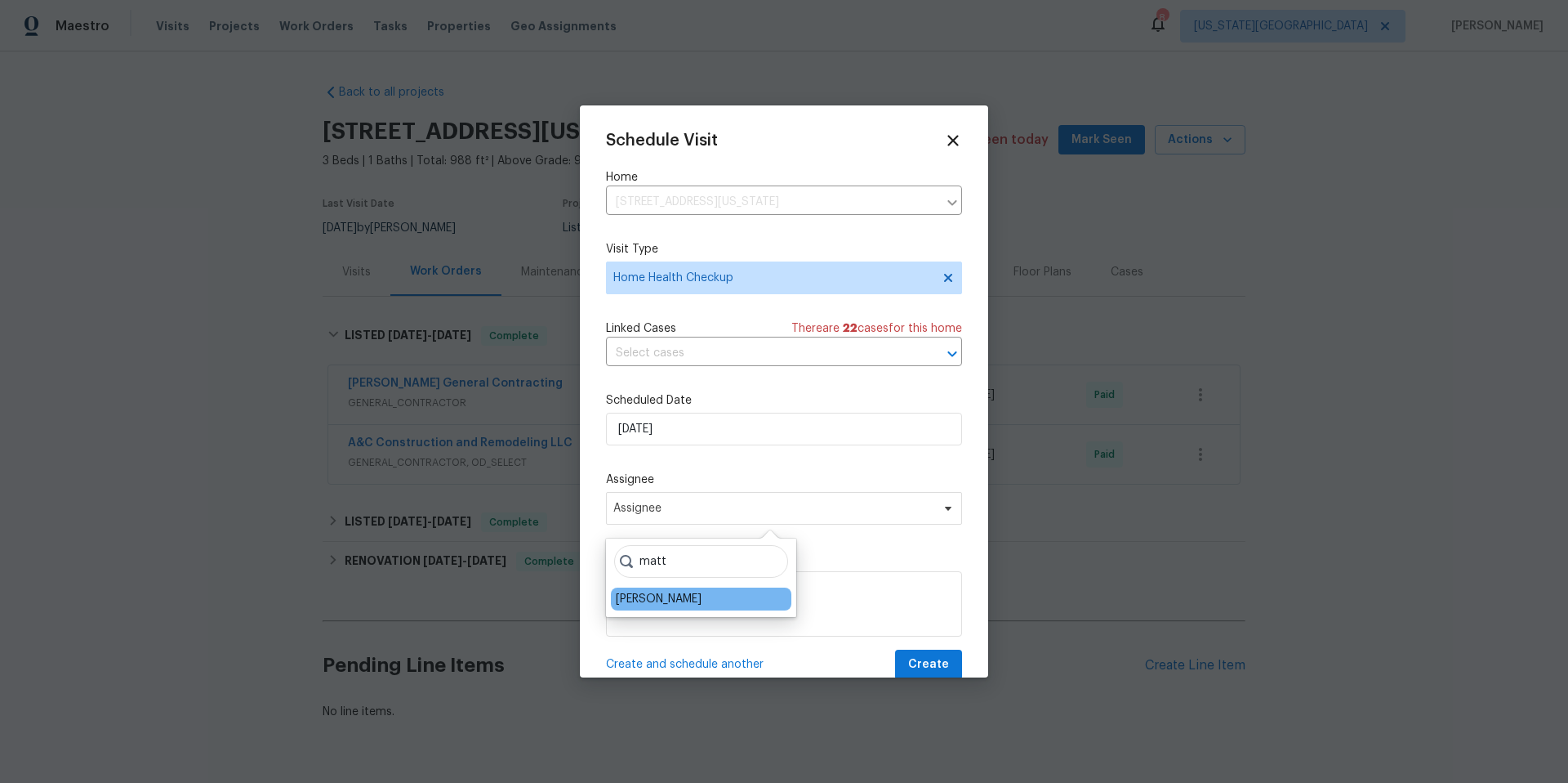
type input "matt"
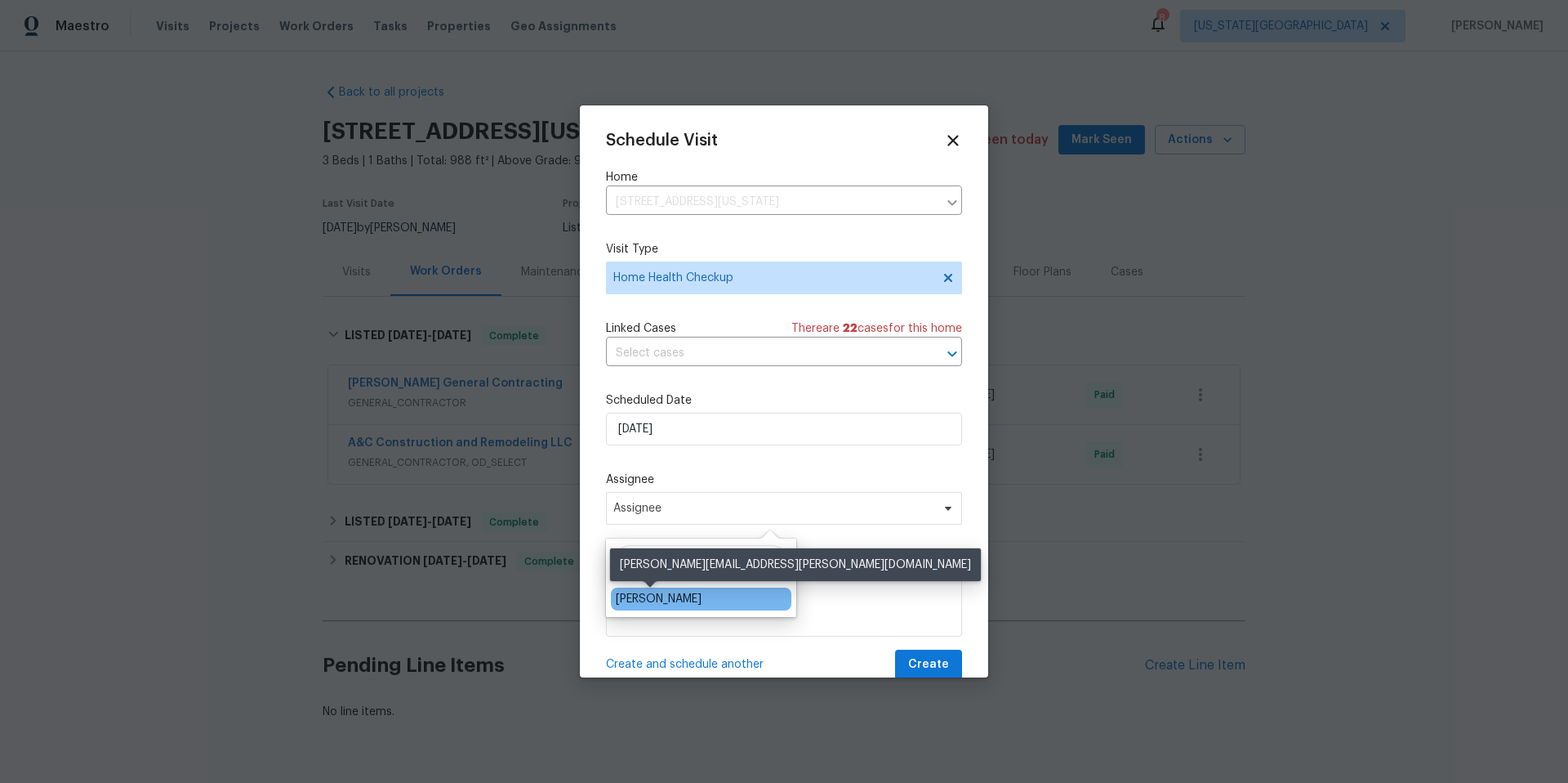
click at [624, 592] on div "[PERSON_NAME]" at bounding box center [658, 598] width 86 height 17
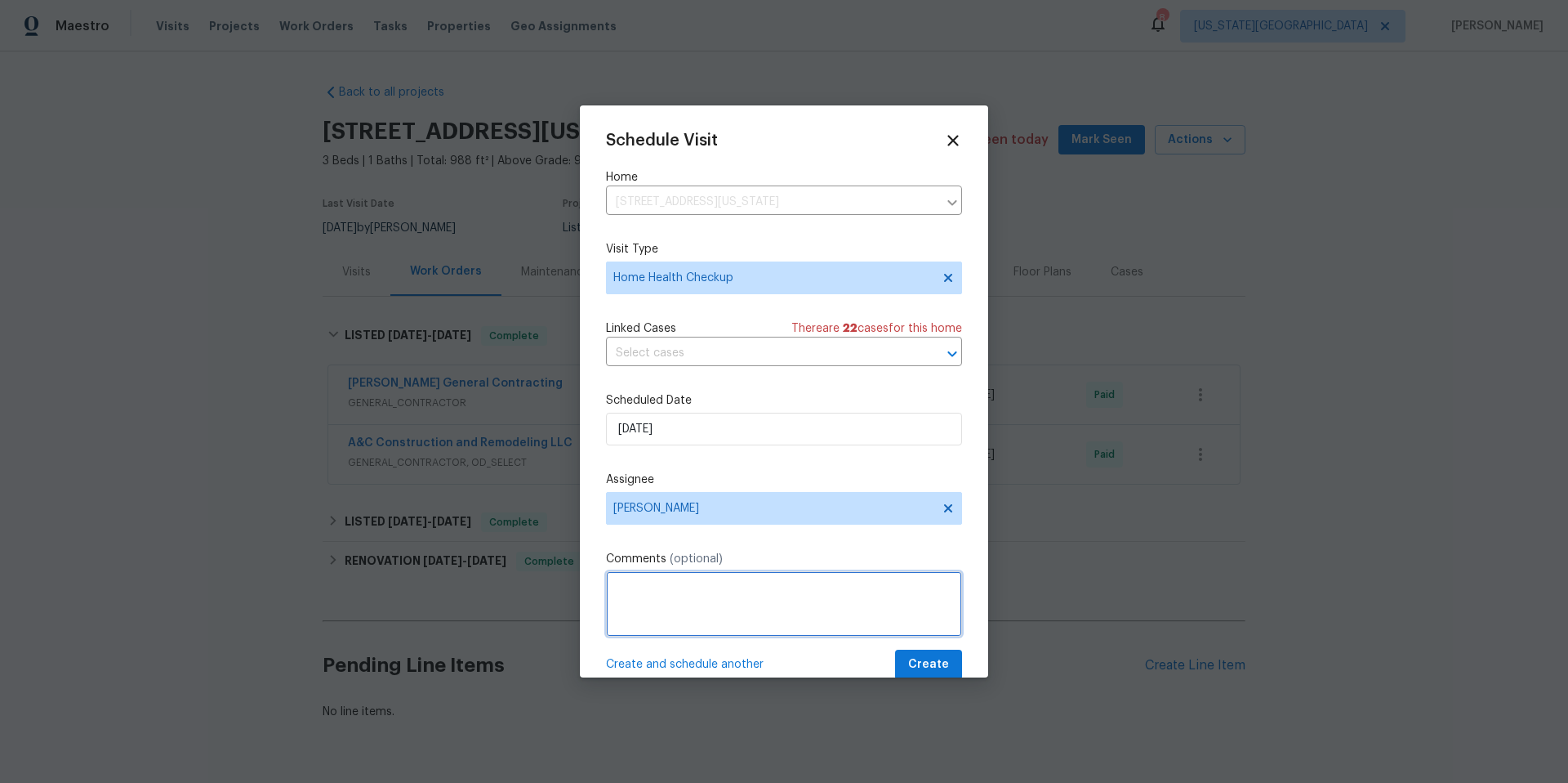
click at [632, 592] on textarea at bounding box center [784, 604] width 356 height 65
type textarea "To be completed by end of week, home condition scores low. Check for maintenanc…"
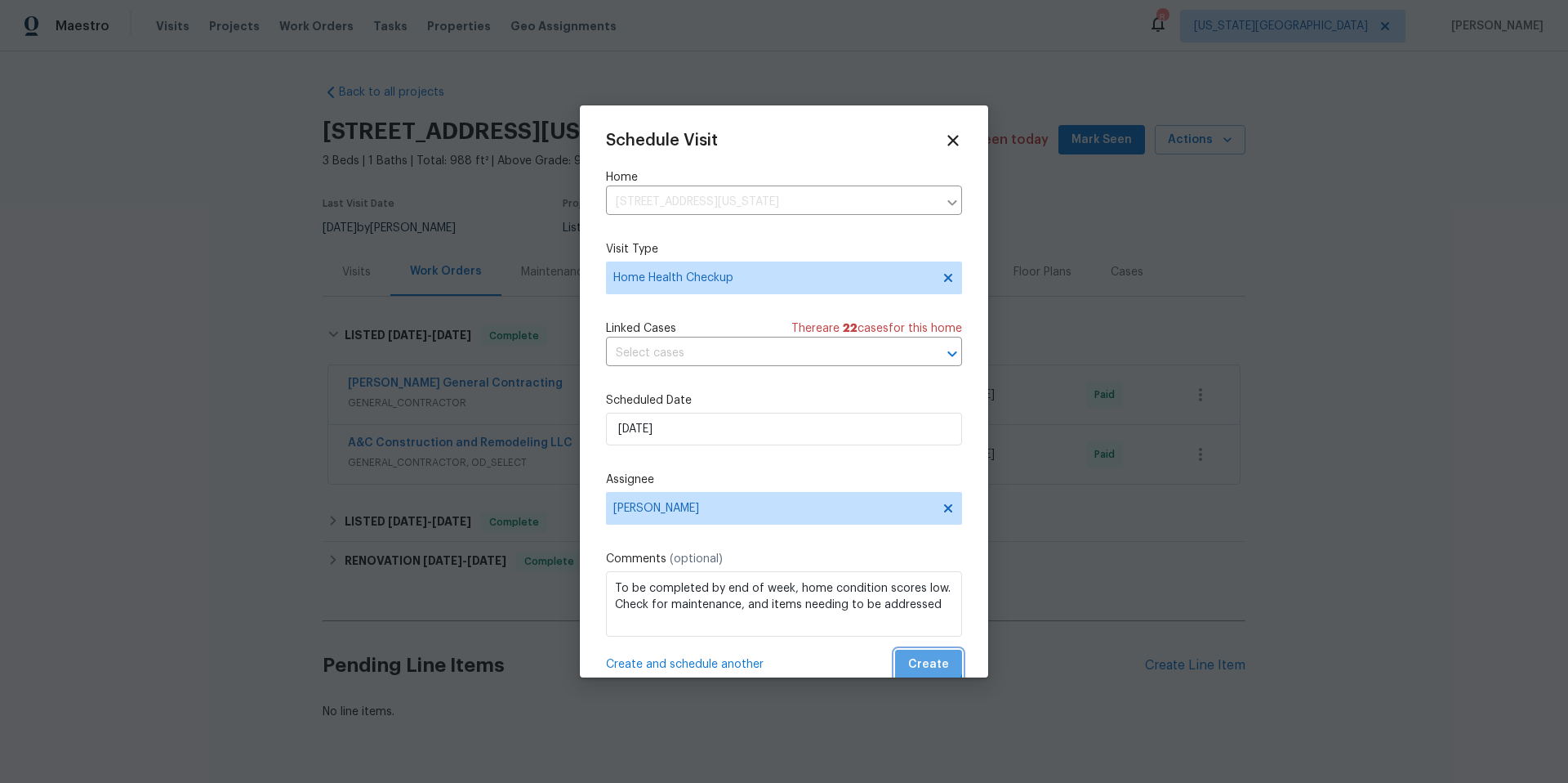
click at [915, 658] on span "Create" at bounding box center [929, 664] width 41 height 21
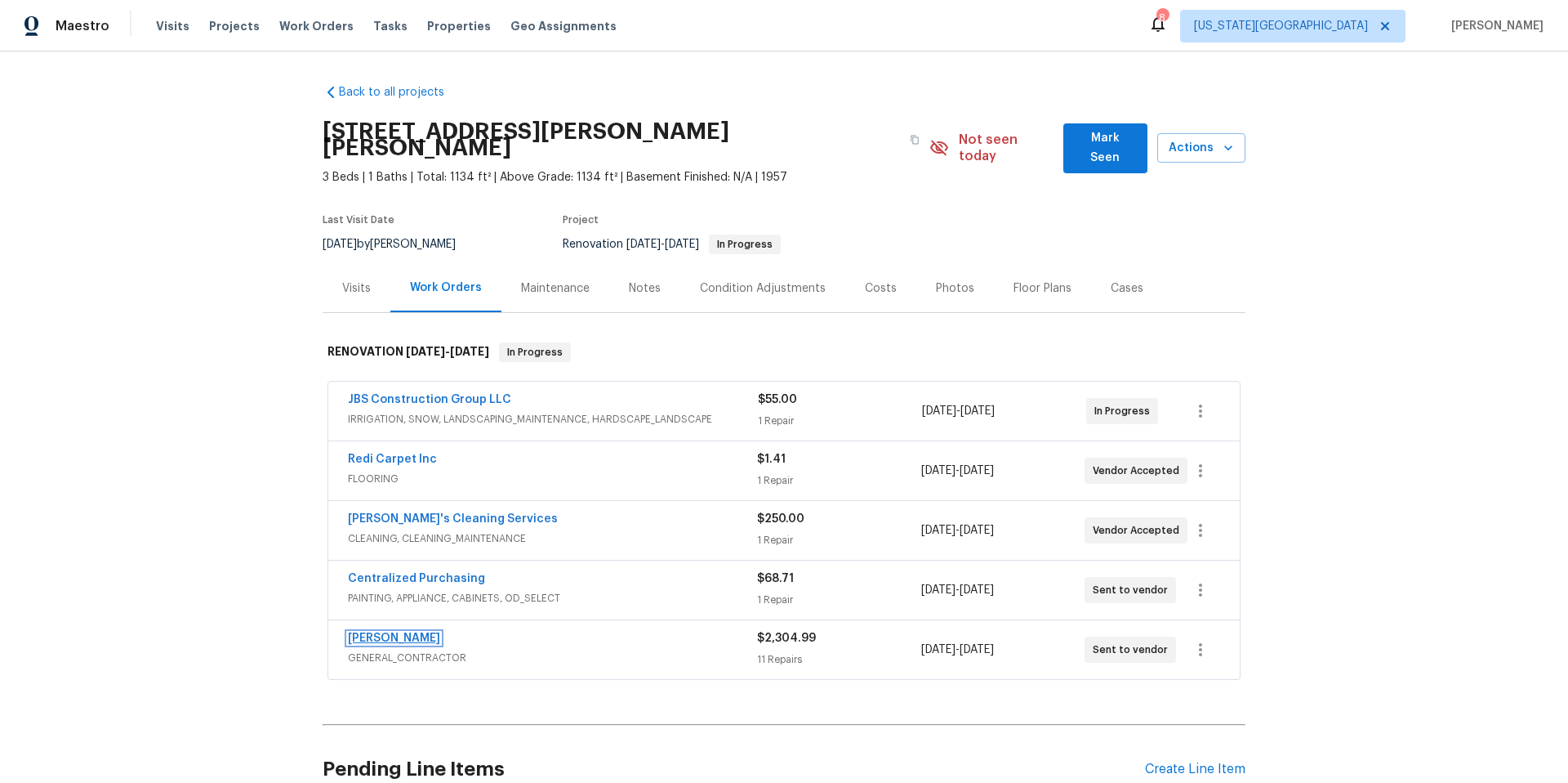
click at [387, 632] on link "[PERSON_NAME]" at bounding box center [394, 638] width 92 height 12
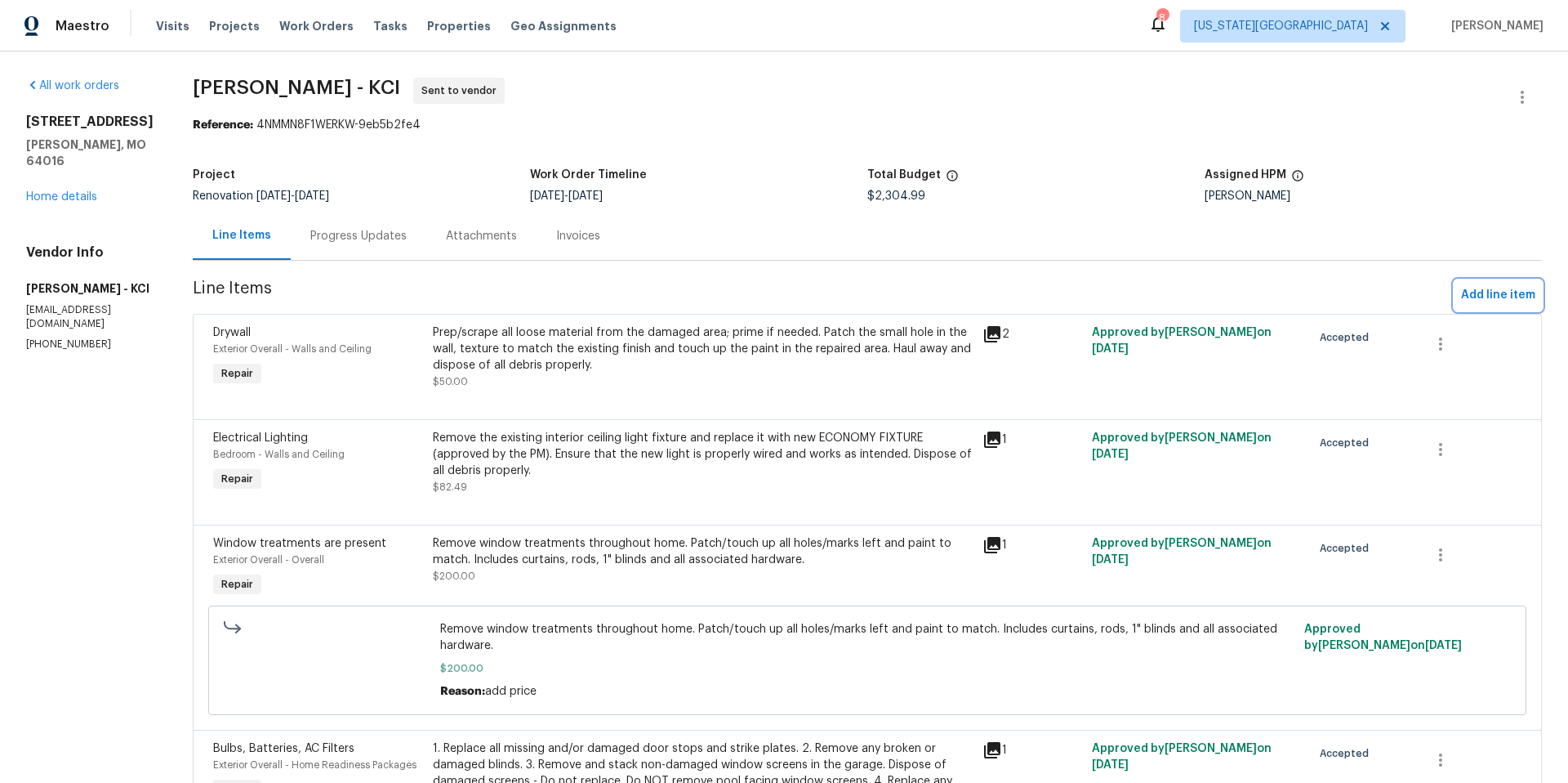
click at [1480, 295] on span "Add line item" at bounding box center [1498, 295] width 75 height 21
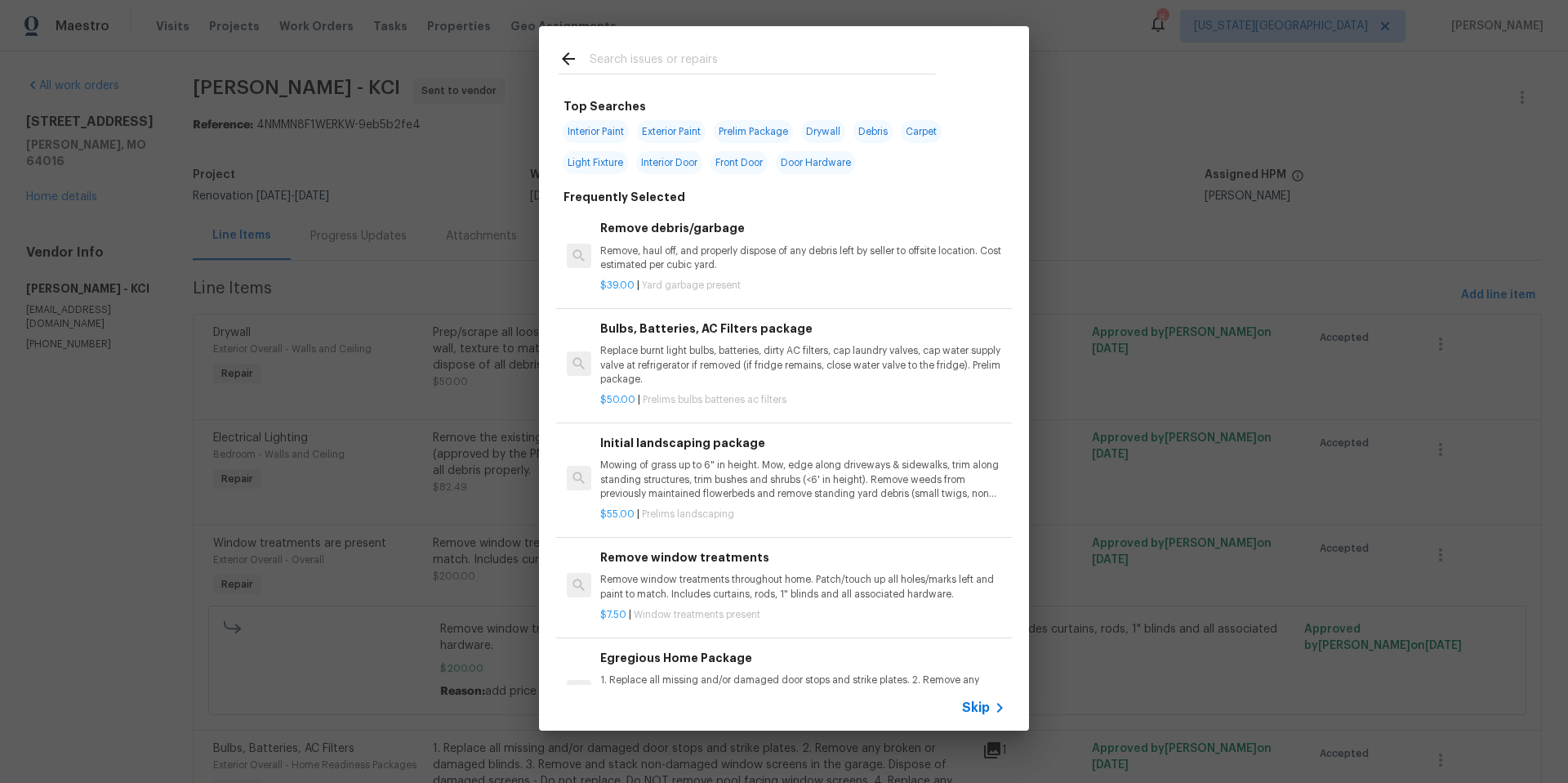
click at [648, 61] on input "text" at bounding box center [763, 61] width 346 height 25
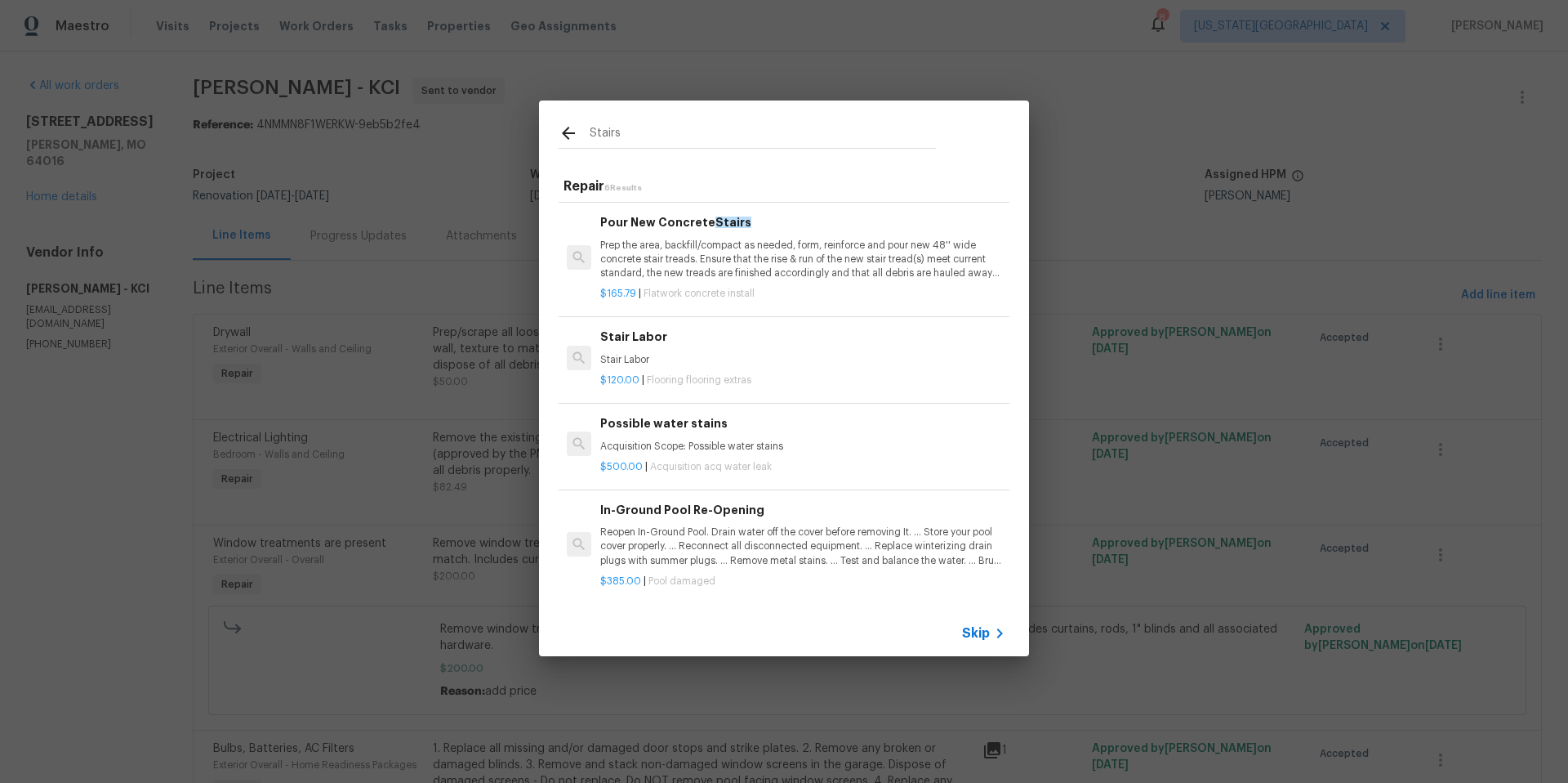
scroll to position [224, 0]
type input "Stairs"
click at [683, 357] on p "Stair Labor" at bounding box center [802, 360] width 405 height 14
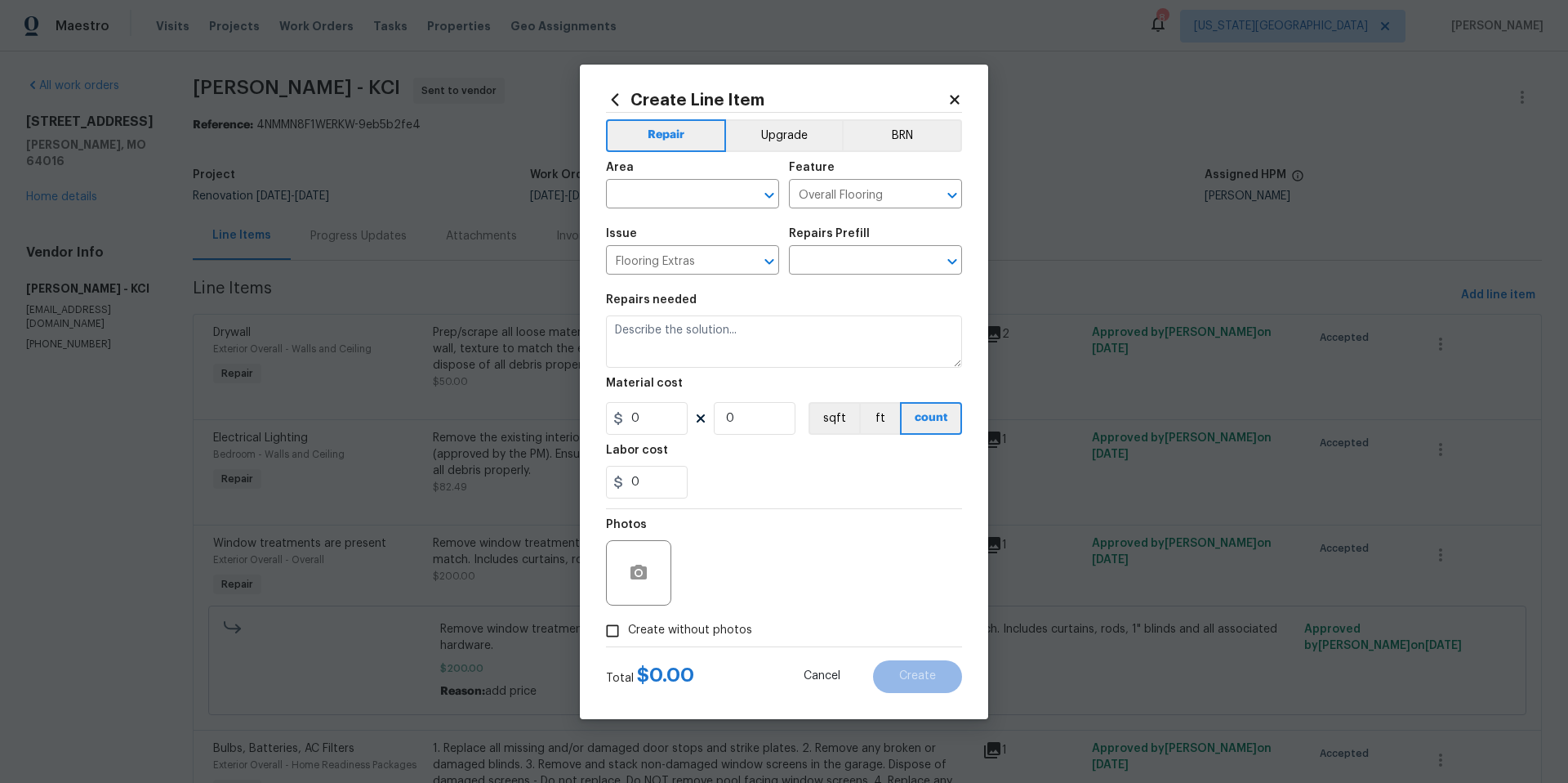
type textarea "Stair Labor"
type input "1"
type input "Stair Labor $120.00"
type input "120"
click at [692, 196] on input "text" at bounding box center [669, 196] width 128 height 26
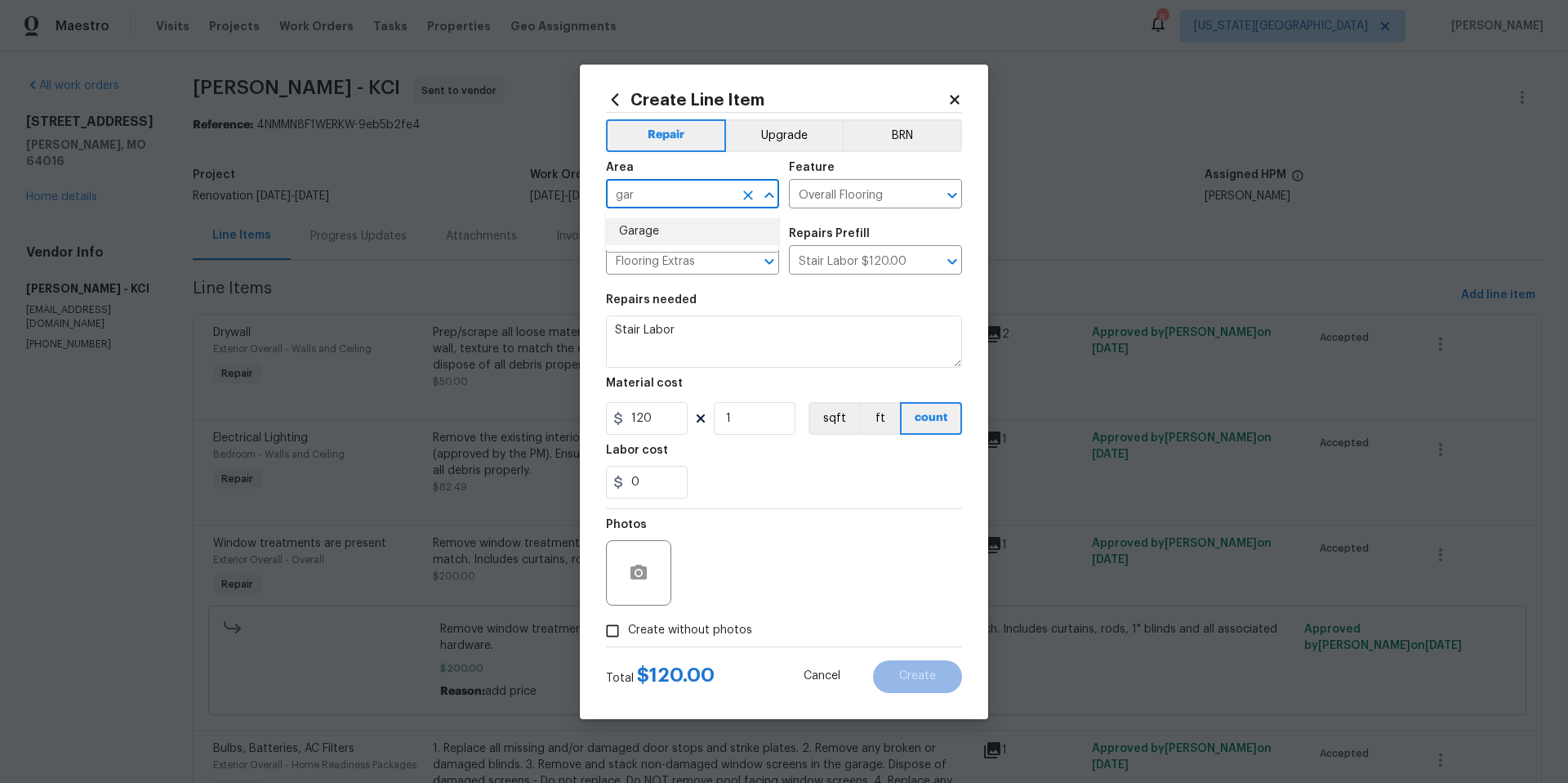
click at [656, 238] on li "Garage" at bounding box center [692, 231] width 173 height 27
type input "Garage"
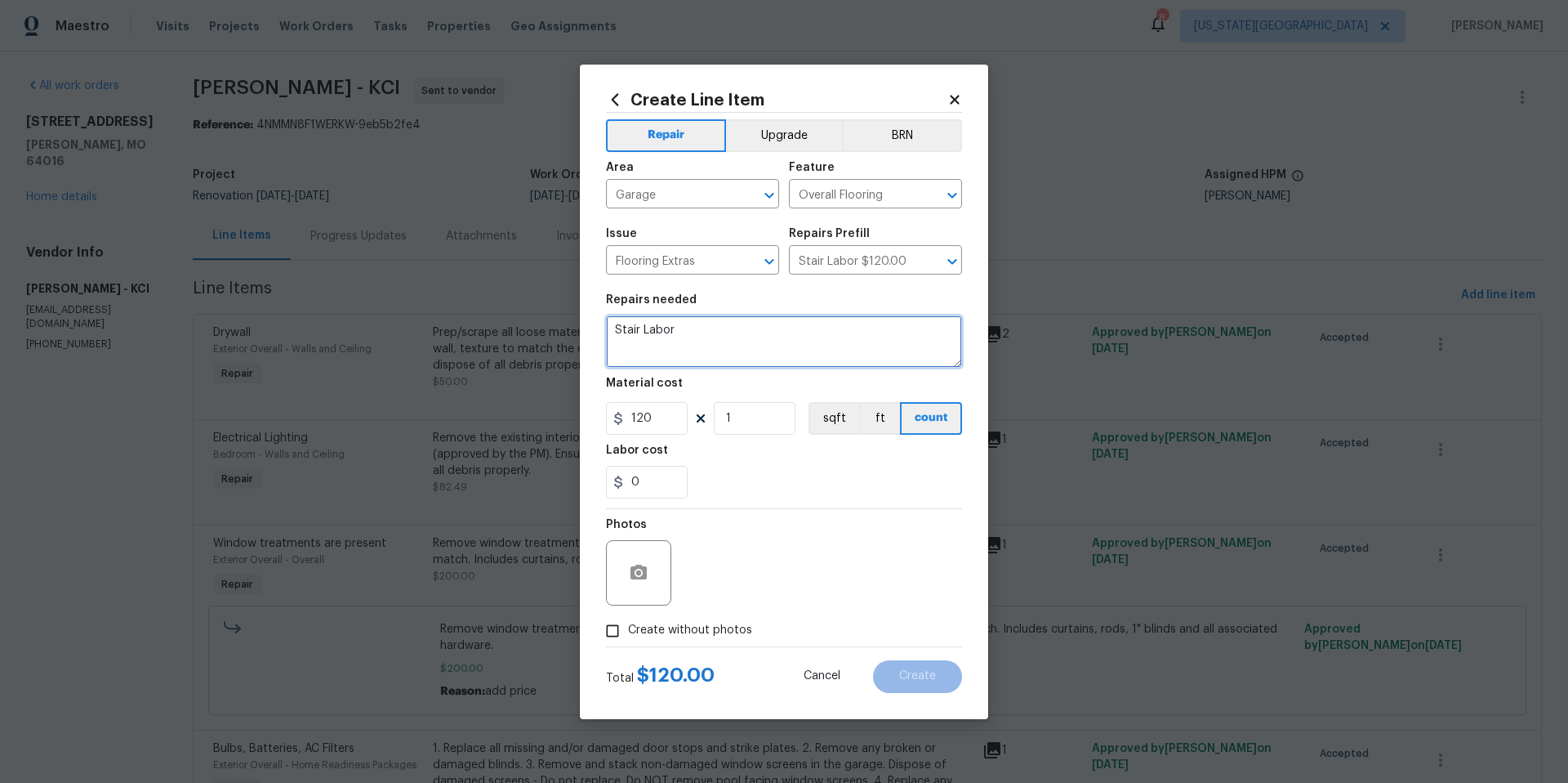
drag, startPoint x: 682, startPoint y: 329, endPoint x: 587, endPoint y: 329, distance: 95.0
click at [587, 329] on div "Create Line Item Repair Upgrade BRN Area Garage ​ Feature Overall Flooring ​ Is…" at bounding box center [784, 392] width 408 height 654
type textarea "Paint steps in garage"
type input "150"
click at [638, 563] on icon "button" at bounding box center [639, 572] width 20 height 20
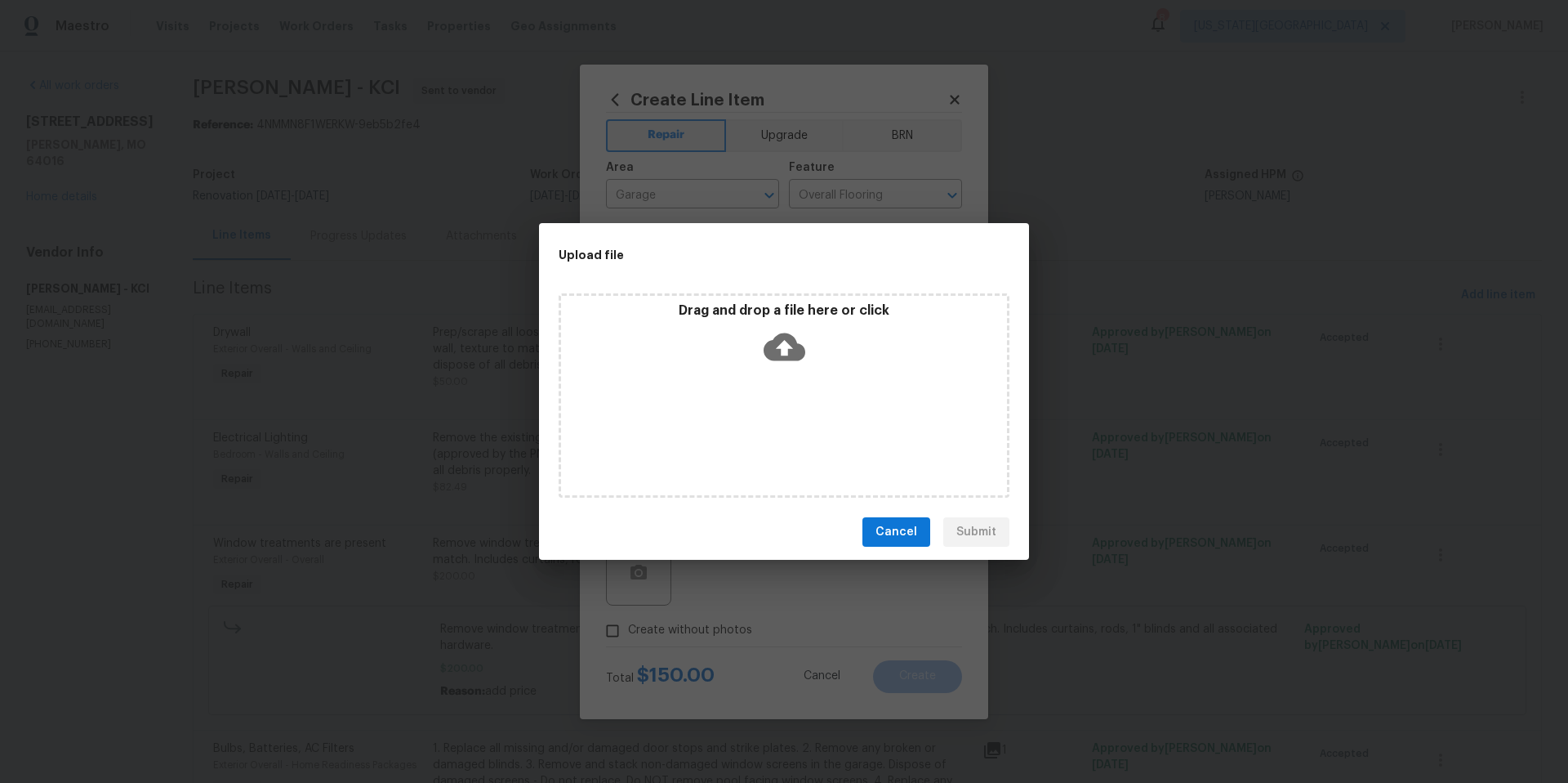
click at [788, 344] on icon at bounding box center [784, 346] width 41 height 41
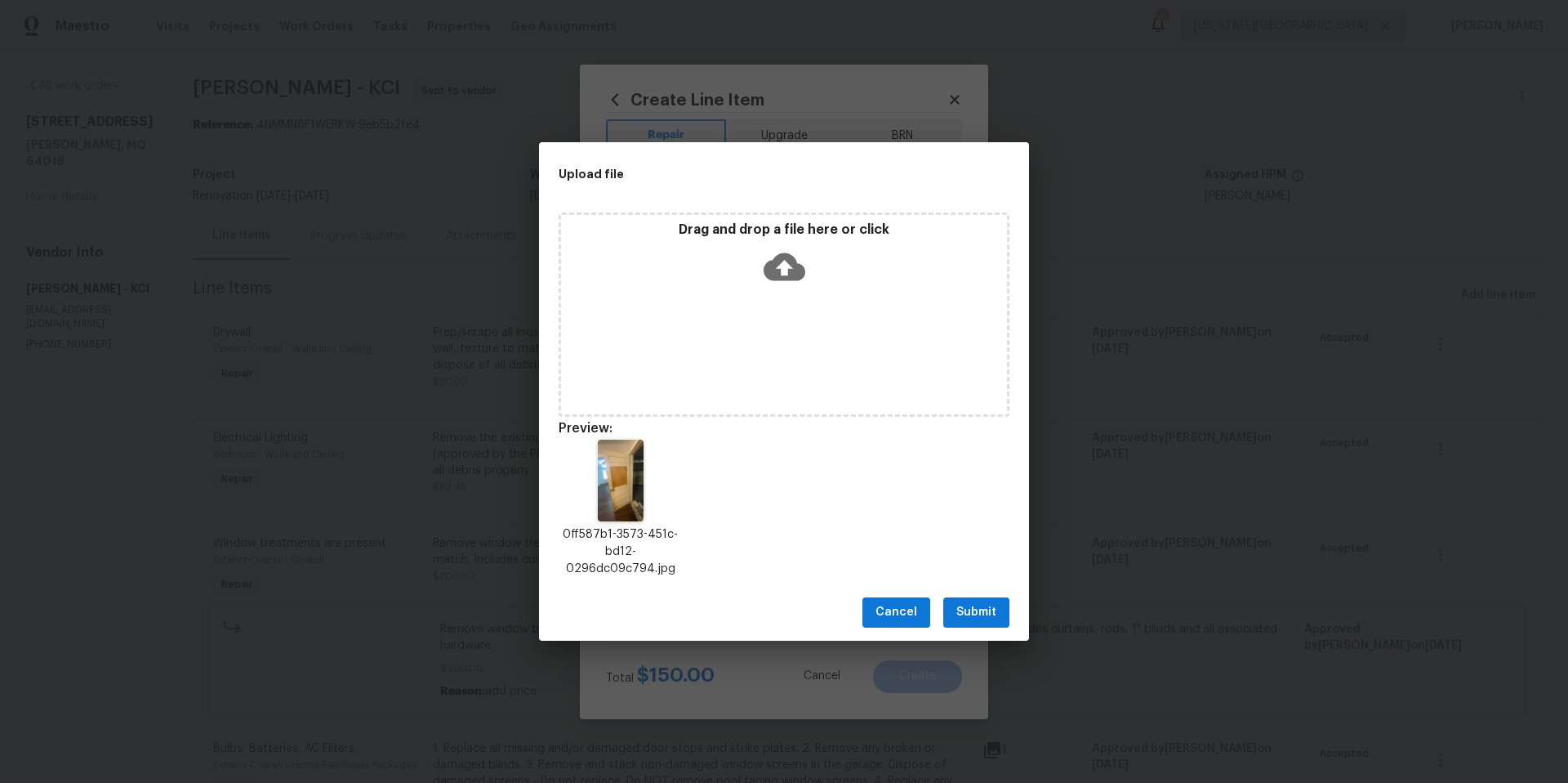
click at [977, 615] on span "Submit" at bounding box center [976, 612] width 40 height 21
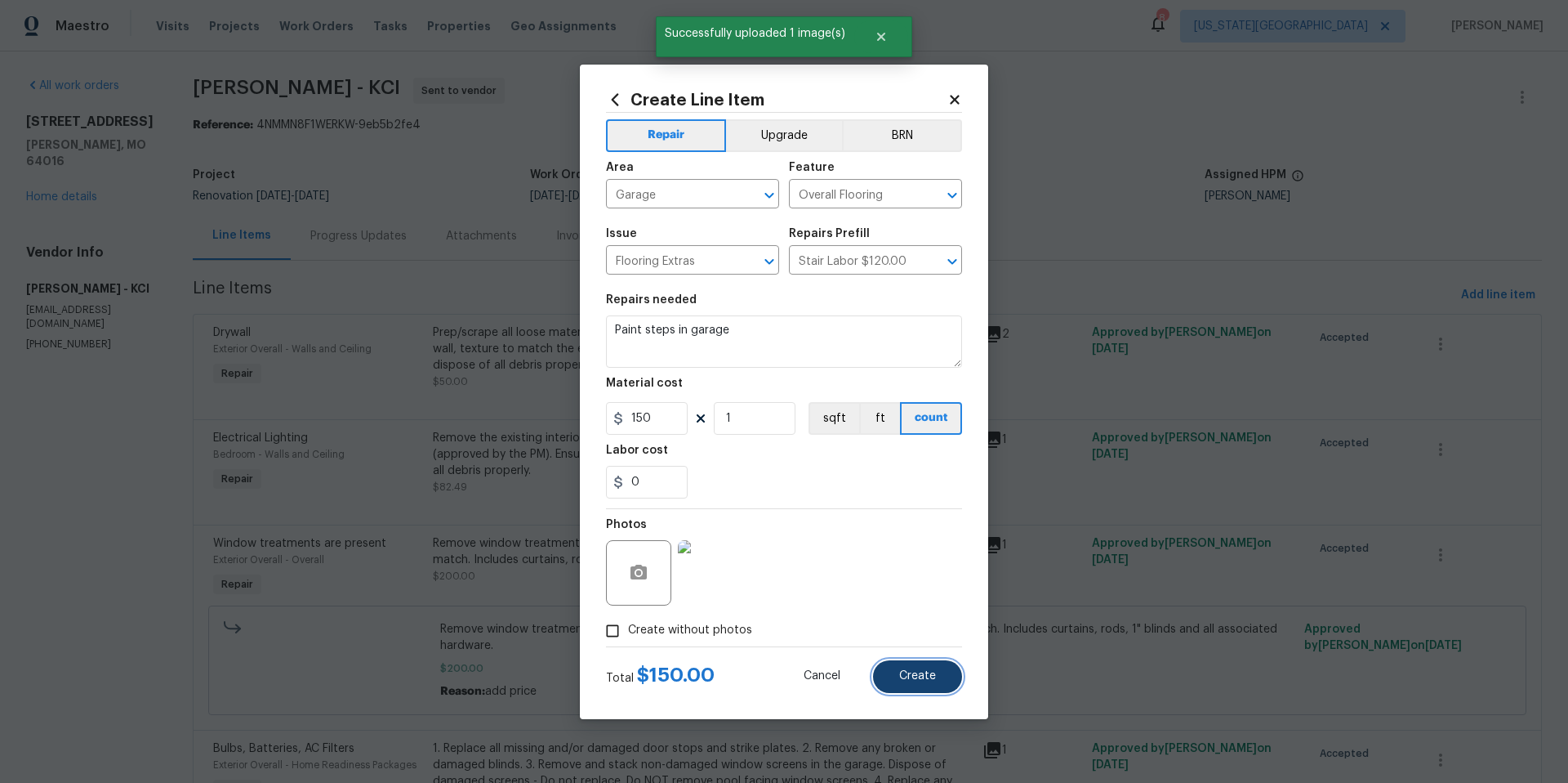
click at [935, 678] on span "Create" at bounding box center [916, 676] width 36 height 12
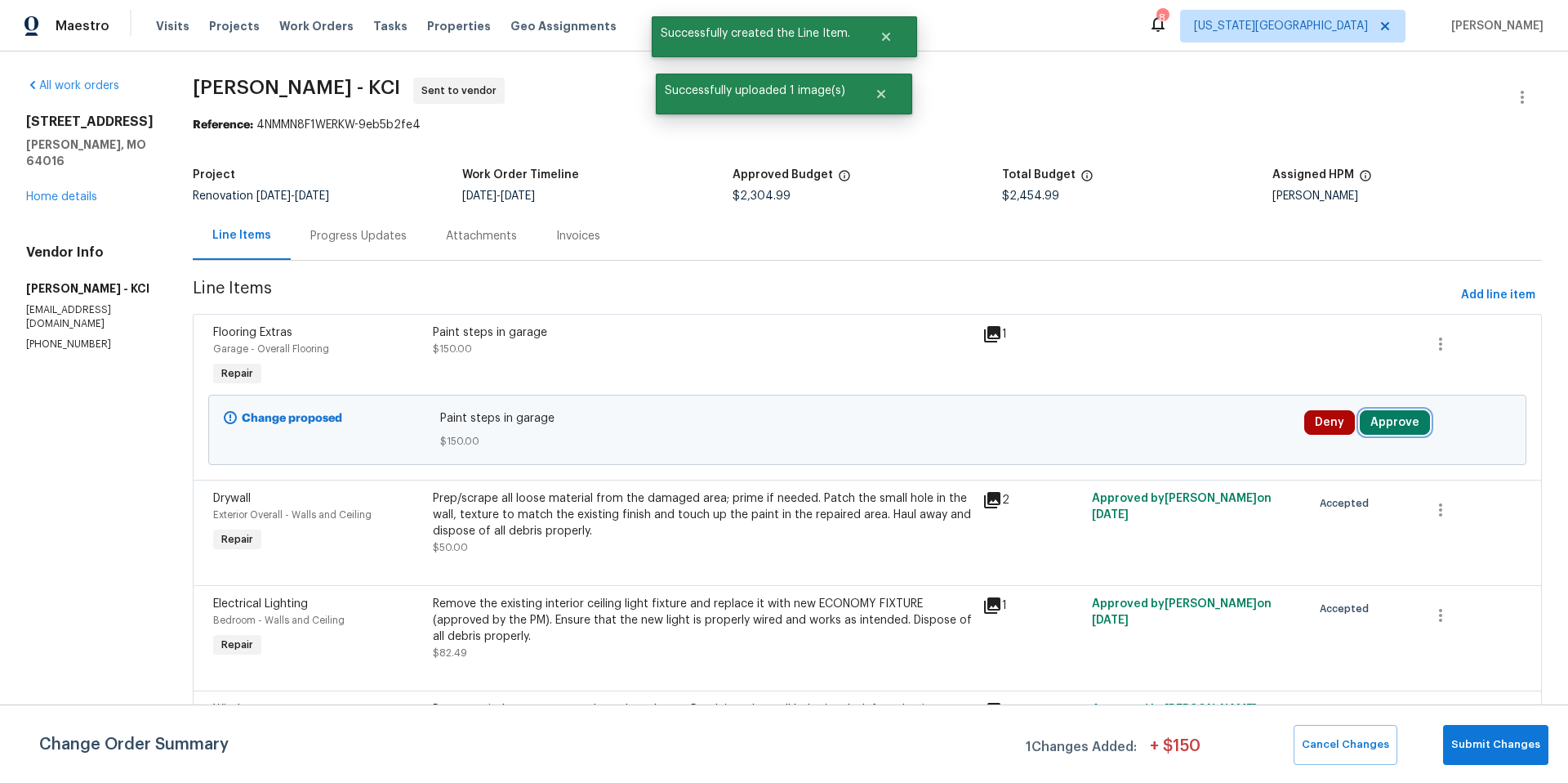
click at [1390, 422] on button "Approve" at bounding box center [1394, 422] width 70 height 25
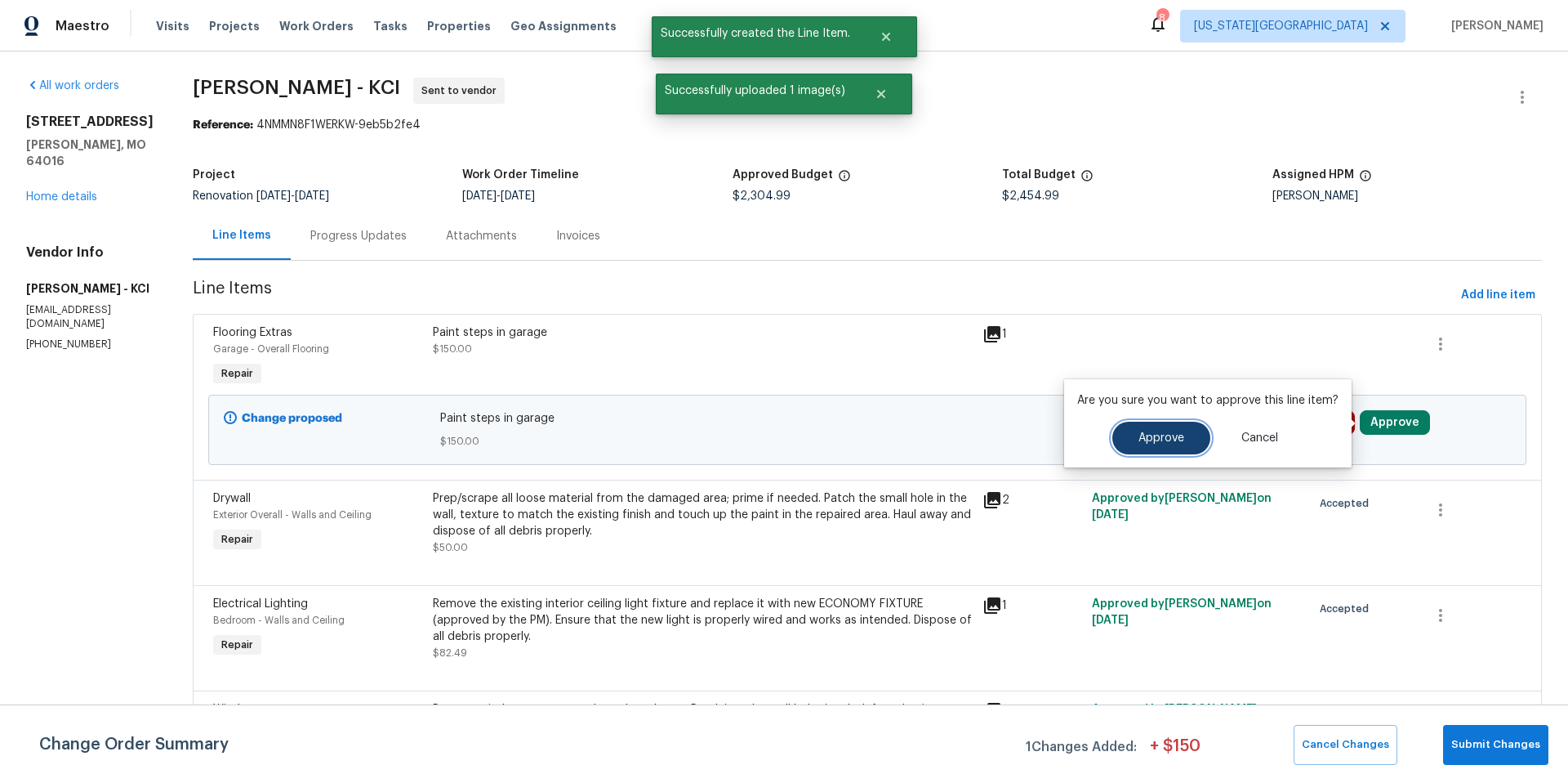
click at [1170, 446] on button "Approve" at bounding box center [1161, 438] width 98 height 32
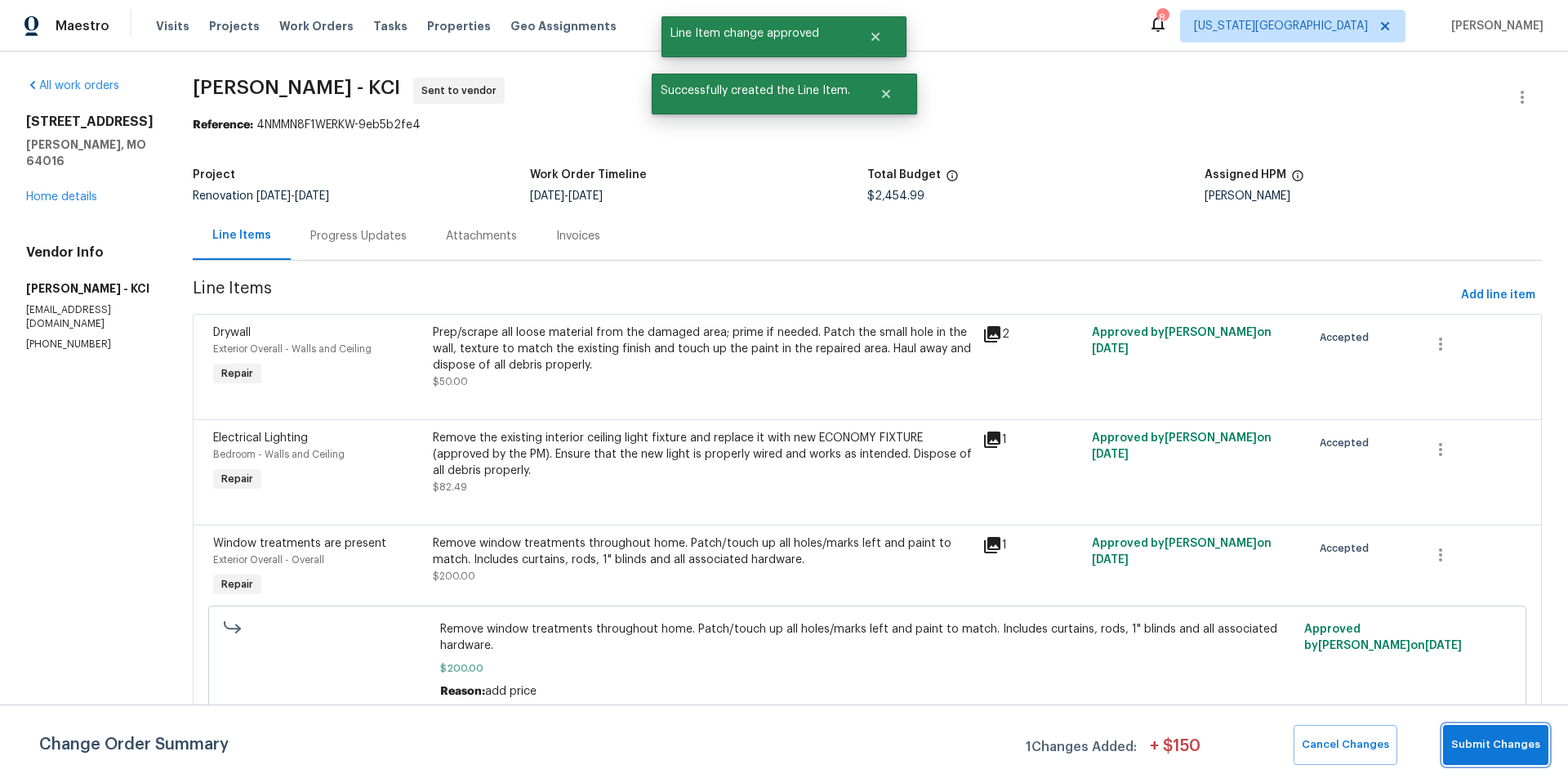
click at [1476, 741] on span "Submit Changes" at bounding box center [1495, 744] width 89 height 19
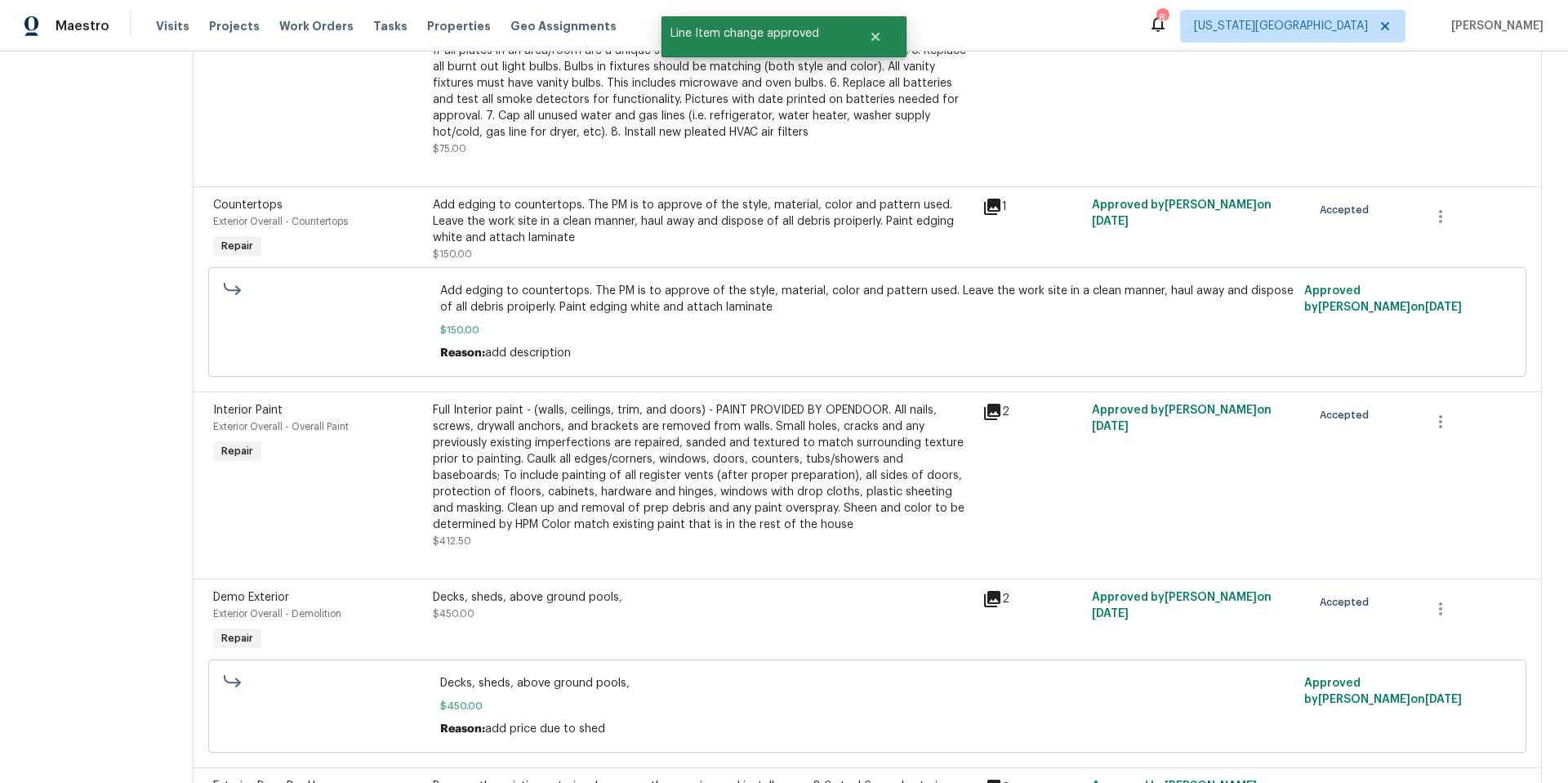
scroll to position [0, 0]
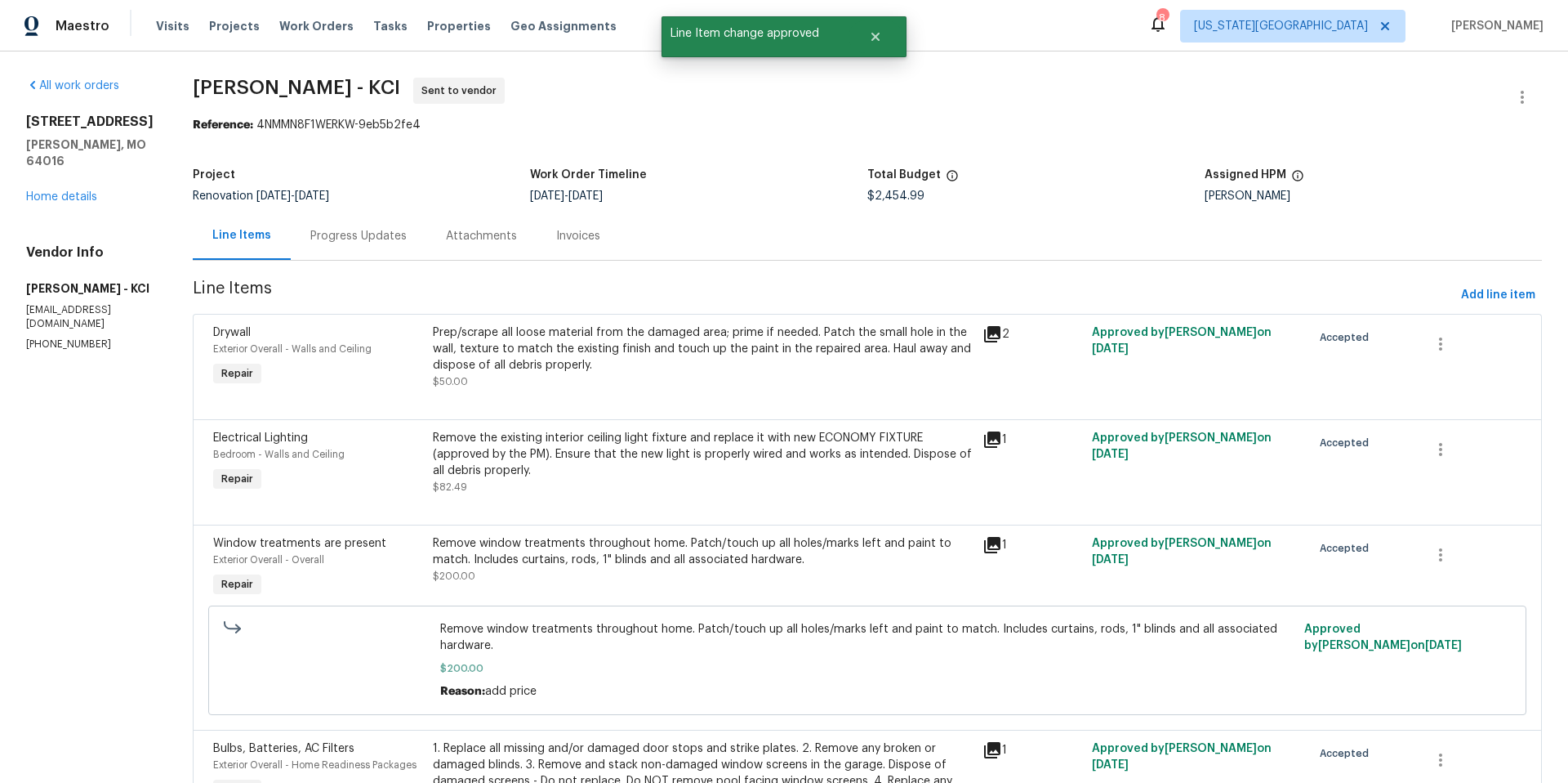
click at [88, 186] on div "8 Bart St Buckner, MO 64016 Home details" at bounding box center [90, 158] width 128 height 91
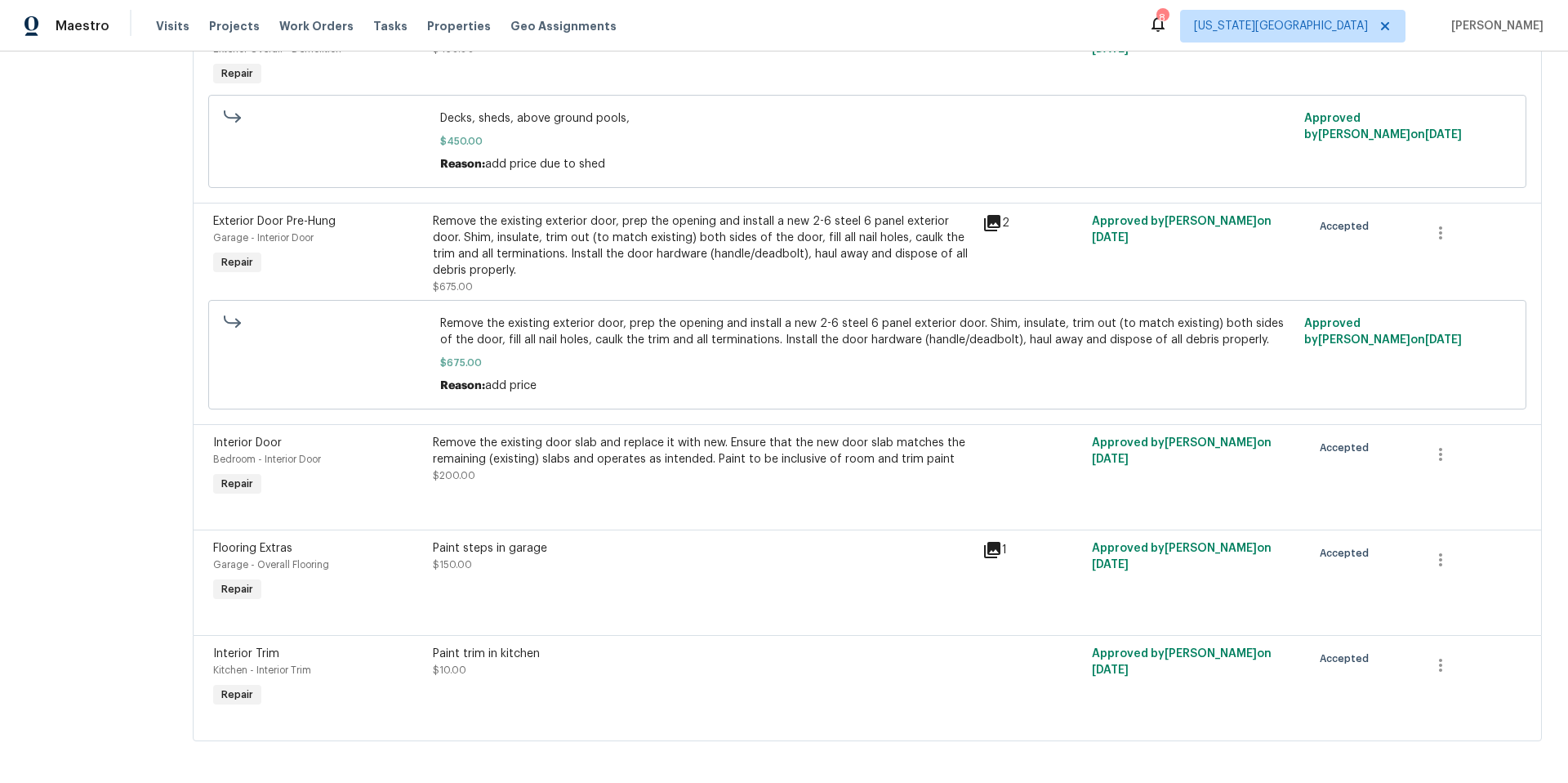
scroll to position [1338, 0]
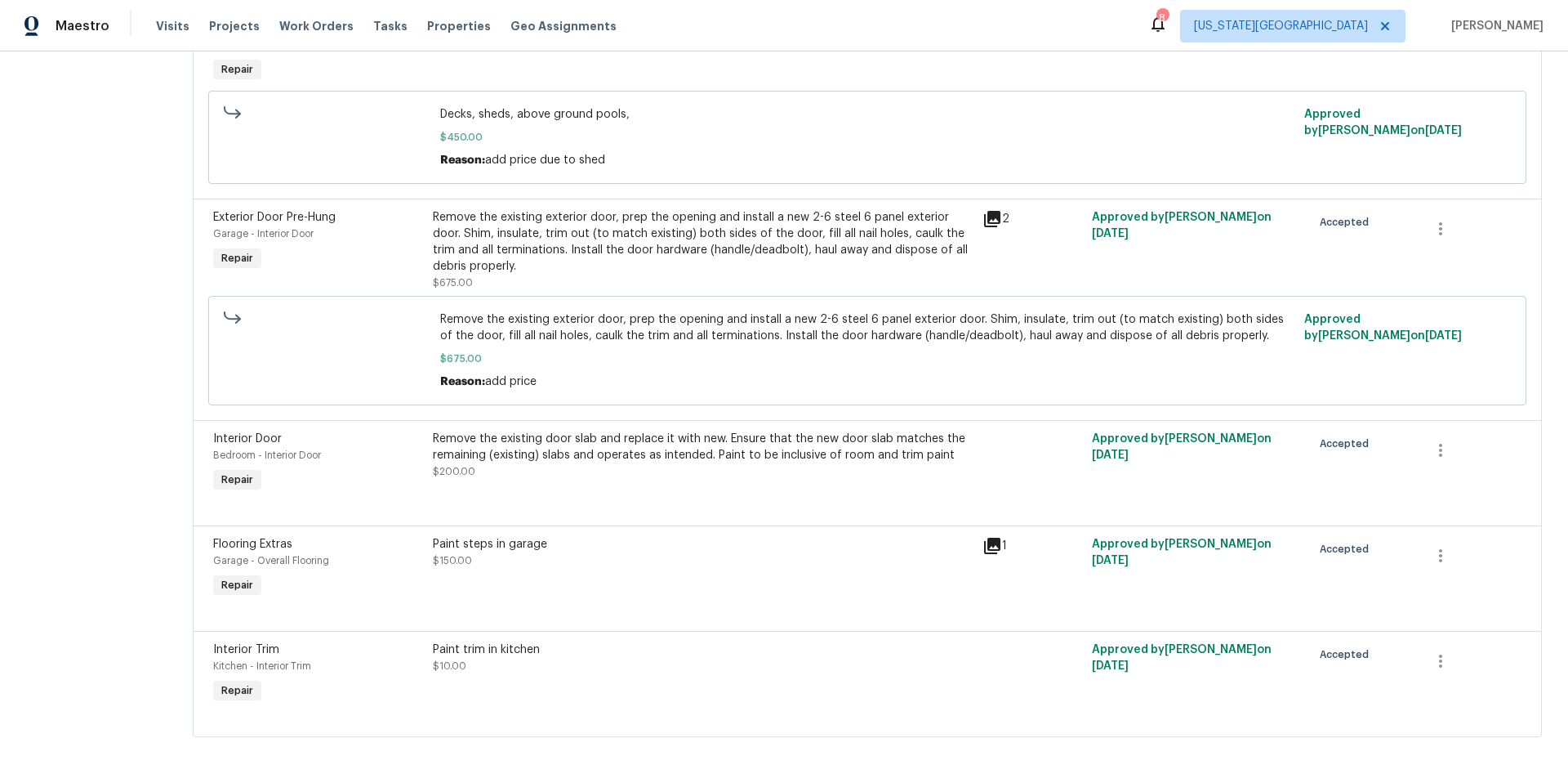
click at [640, 234] on div "Remove the existing exterior door, prep the opening and install a new 2-6 steel…" at bounding box center [702, 242] width 540 height 65
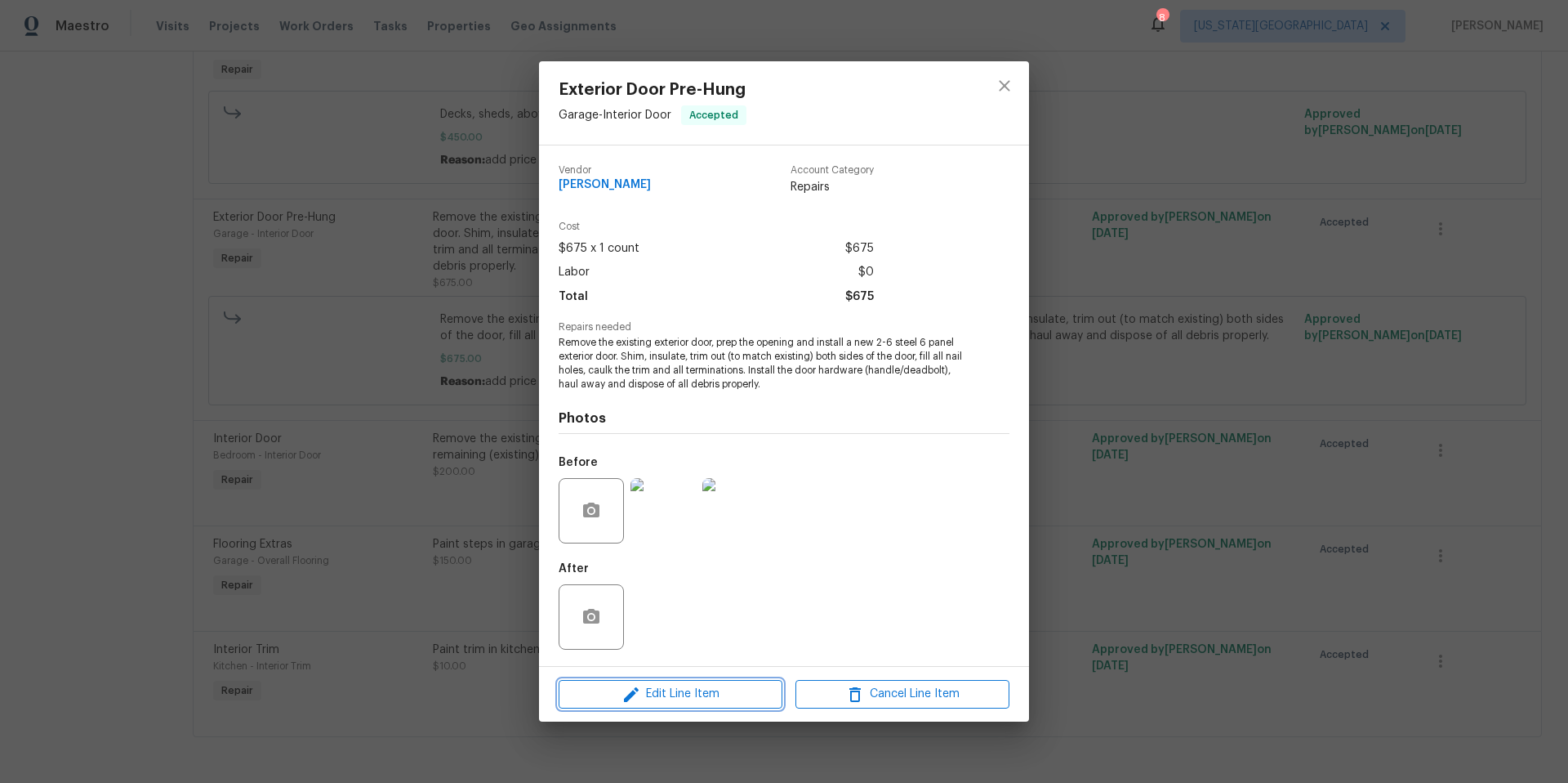
click at [658, 696] on span "Edit Line Item" at bounding box center [670, 693] width 214 height 21
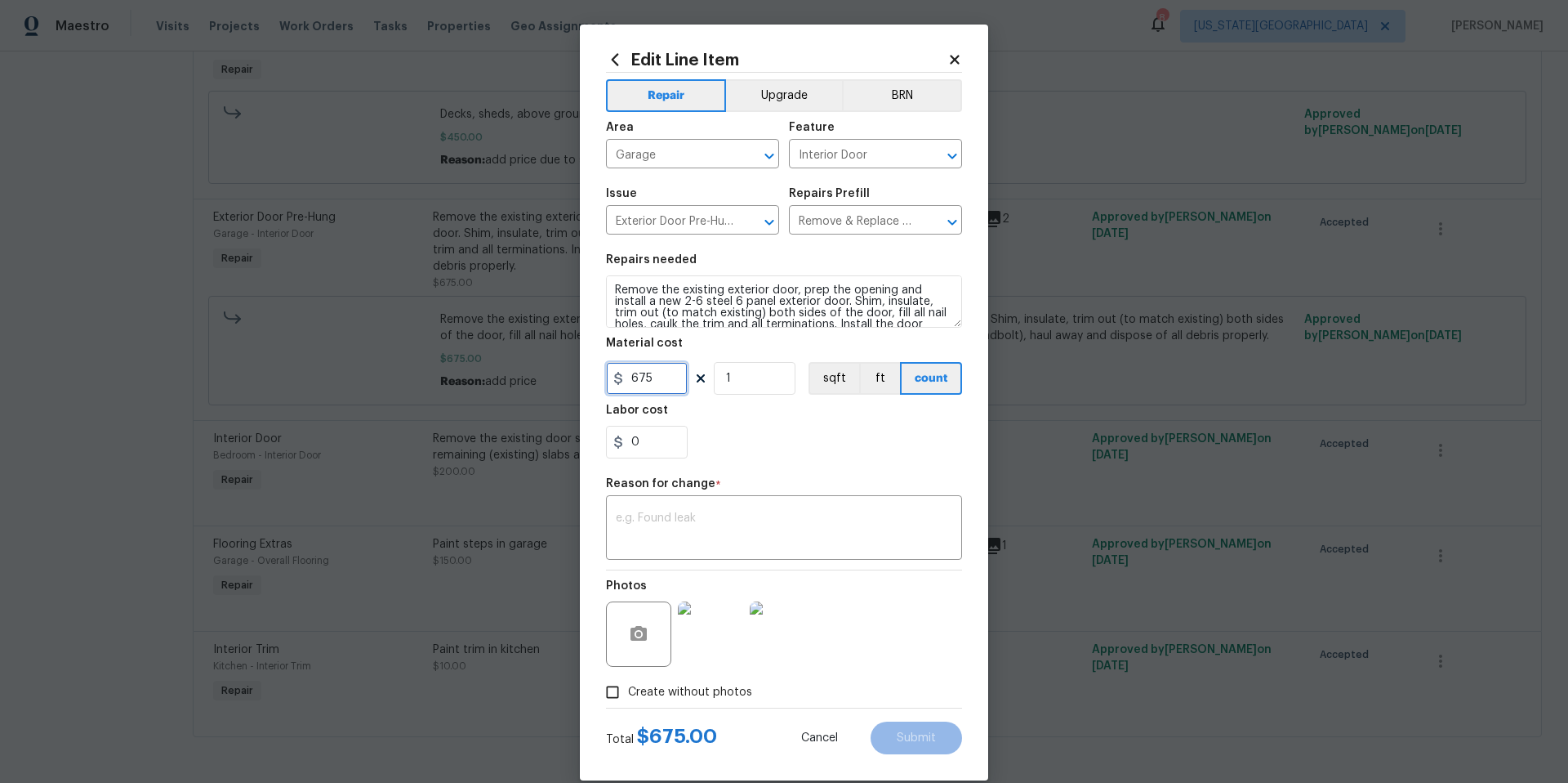
click at [670, 379] on input "675" at bounding box center [646, 378] width 82 height 32
type input "674"
click at [648, 517] on textarea at bounding box center [784, 529] width 336 height 34
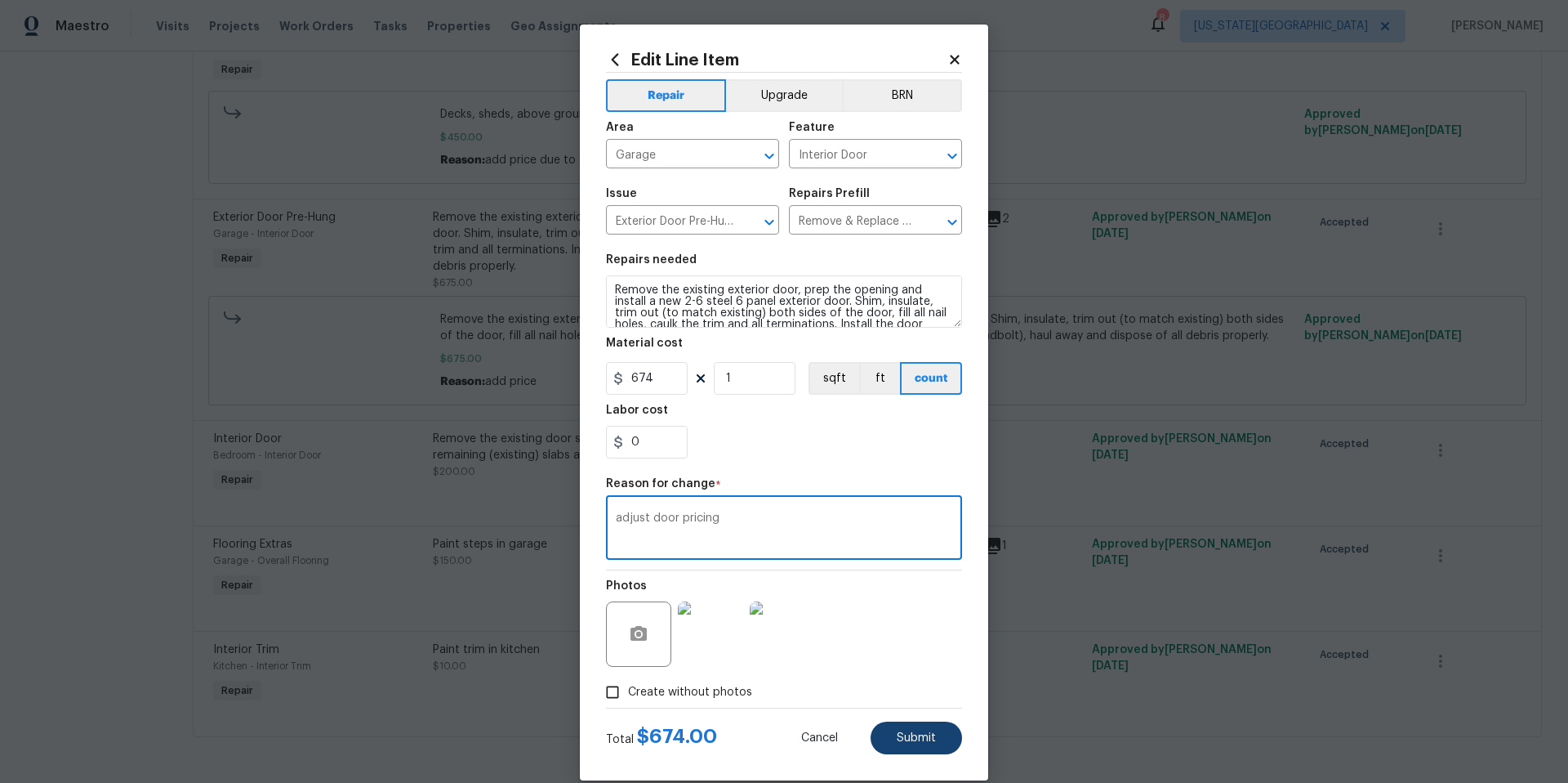
type textarea "adjust door pricing"
click at [908, 735] on span "Submit" at bounding box center [916, 738] width 39 height 12
type input "675"
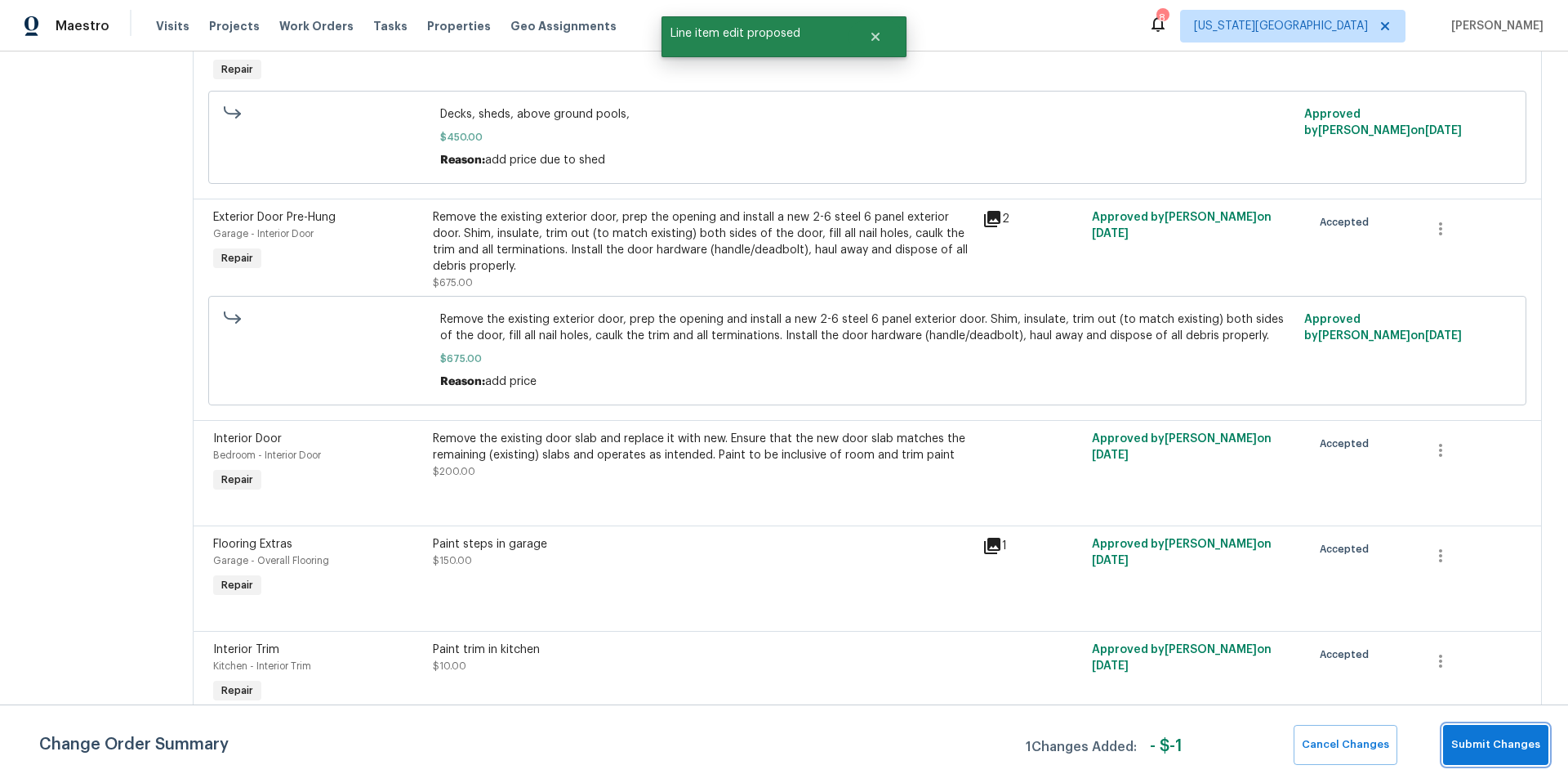
click at [1489, 740] on span "Submit Changes" at bounding box center [1495, 744] width 89 height 19
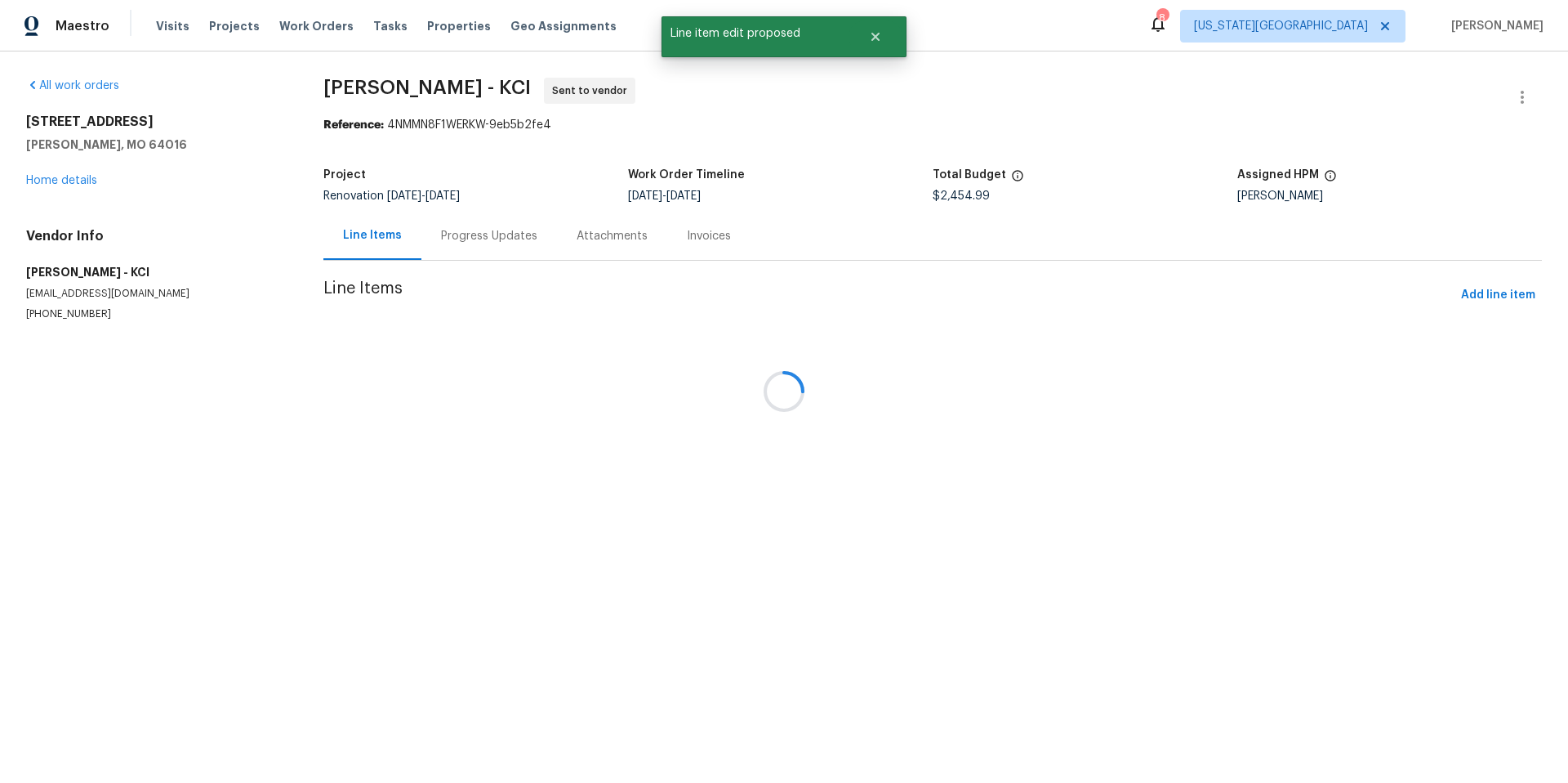
scroll to position [0, 0]
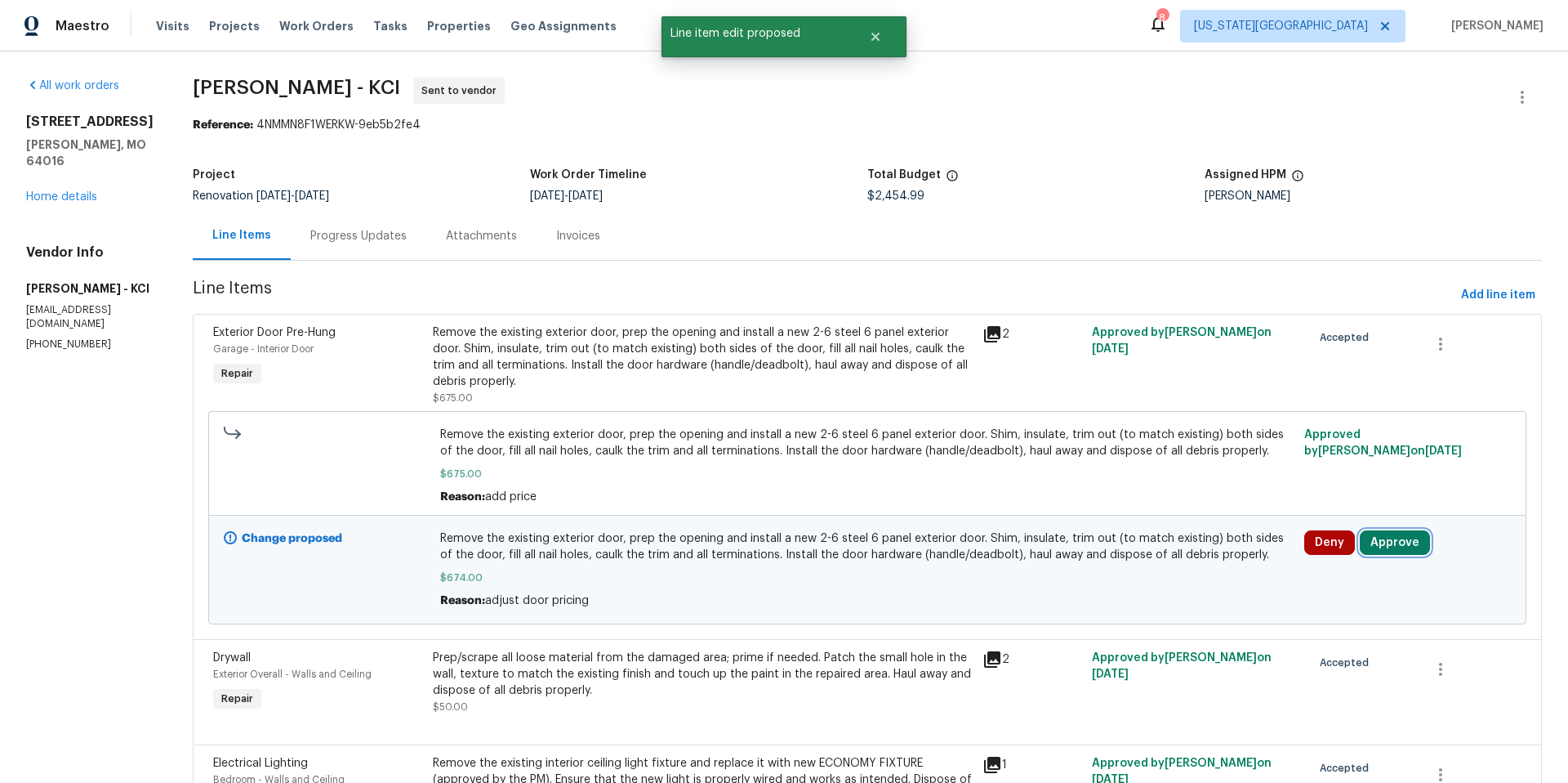
click at [1381, 535] on button "Approve" at bounding box center [1394, 542] width 70 height 25
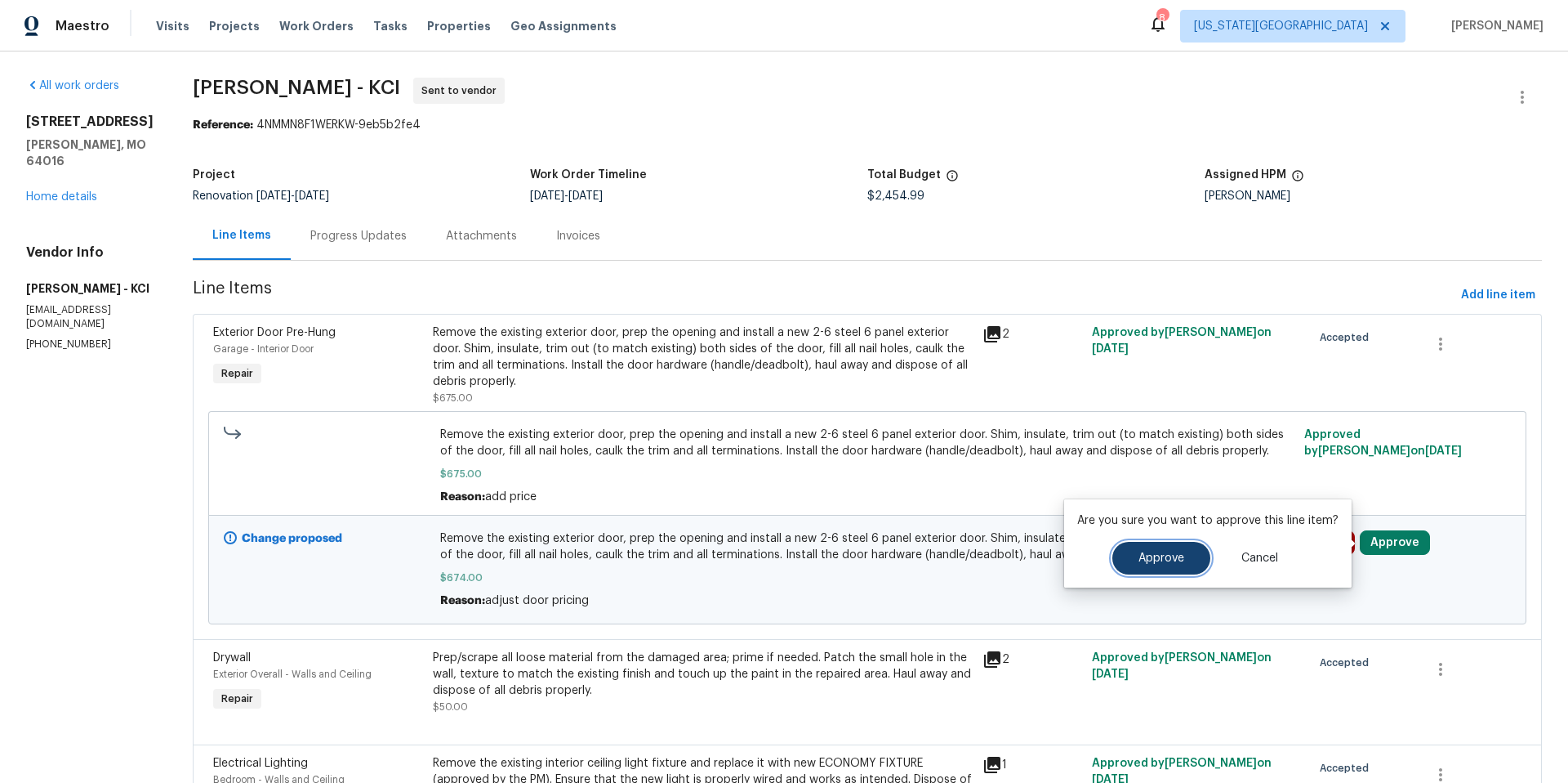
click at [1173, 557] on span "Approve" at bounding box center [1161, 558] width 46 height 12
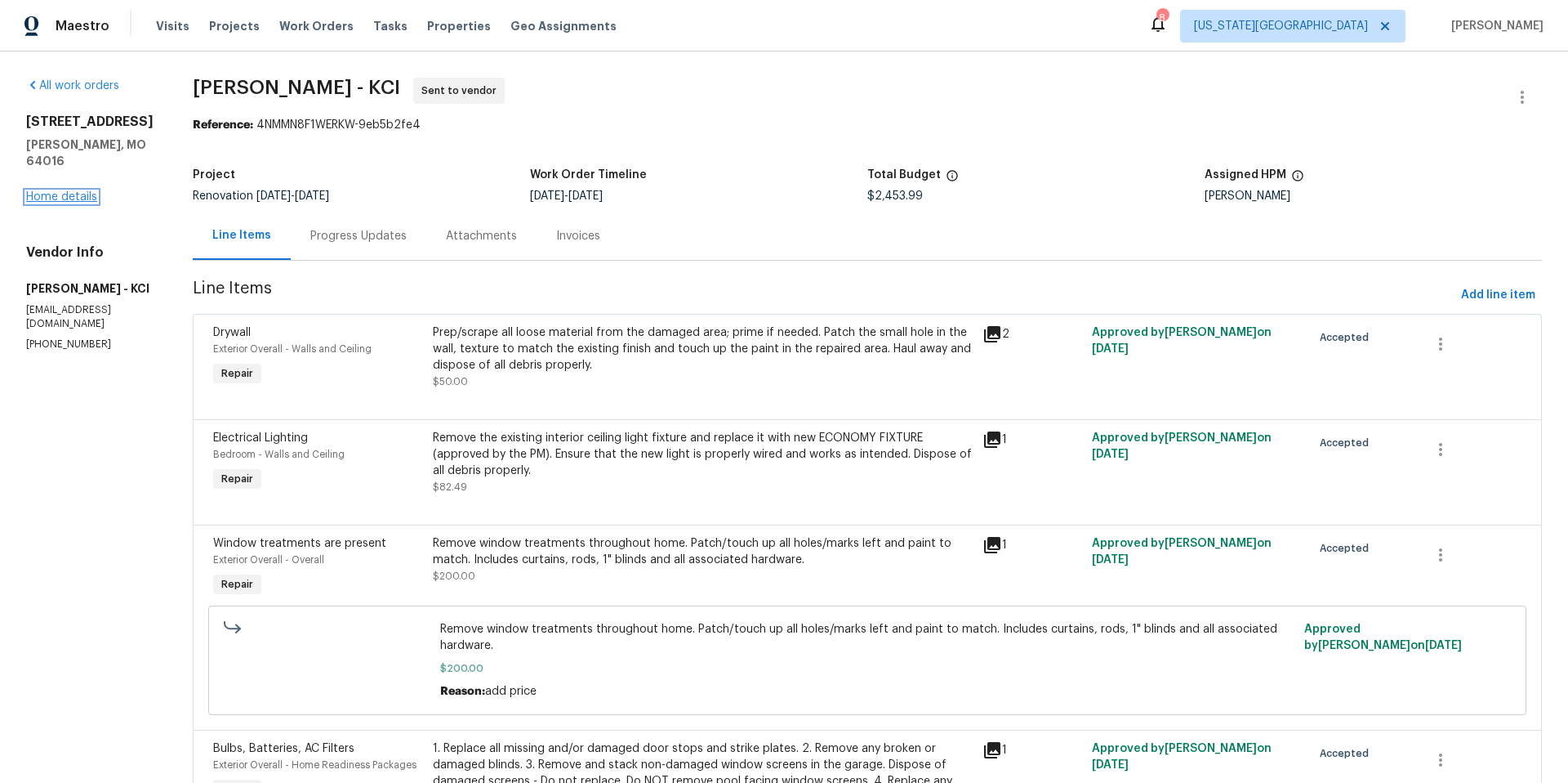
click at [79, 191] on link "Home details" at bounding box center [62, 197] width 71 height 12
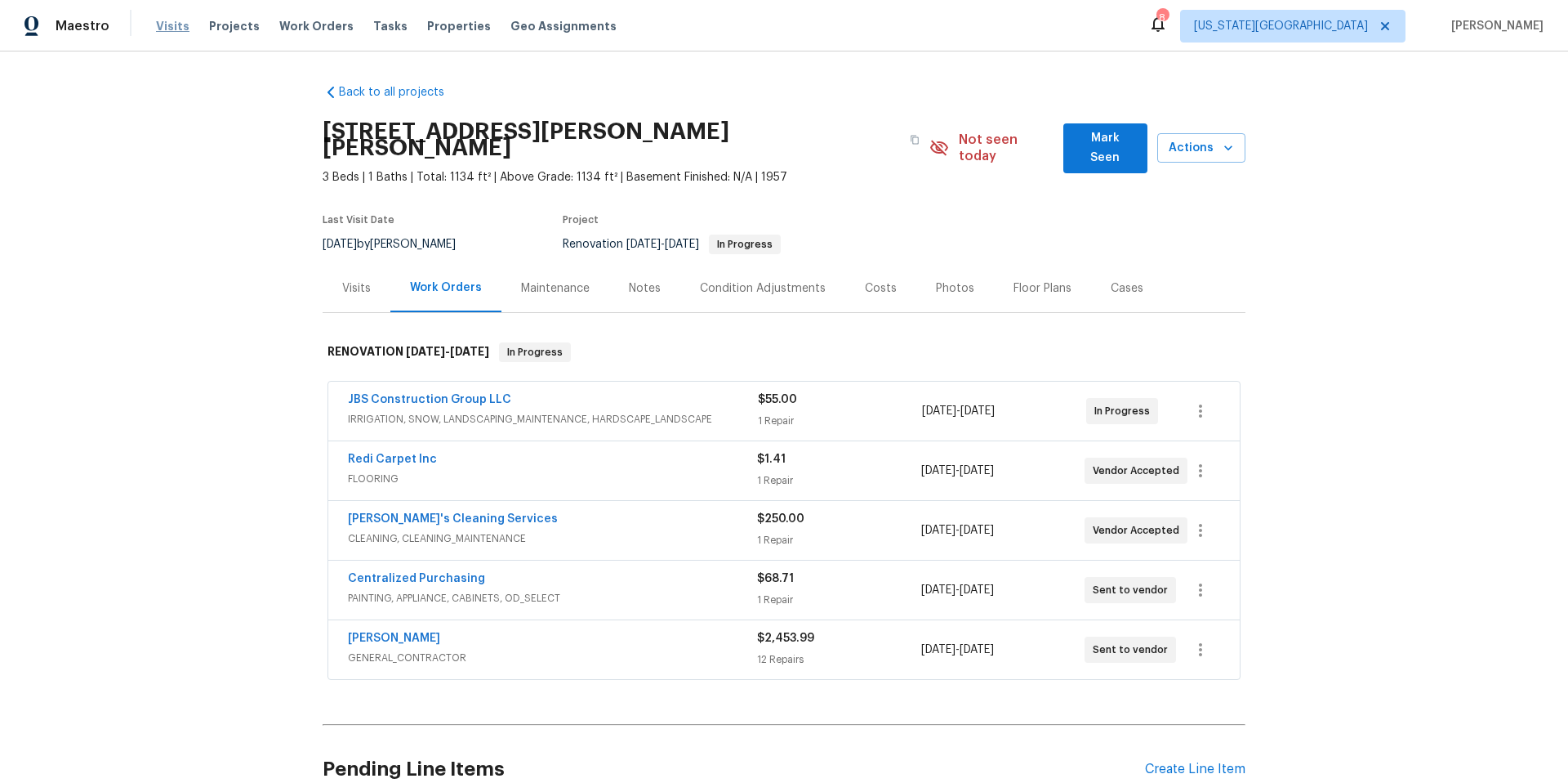
click at [164, 29] on span "Visits" at bounding box center [173, 26] width 33 height 17
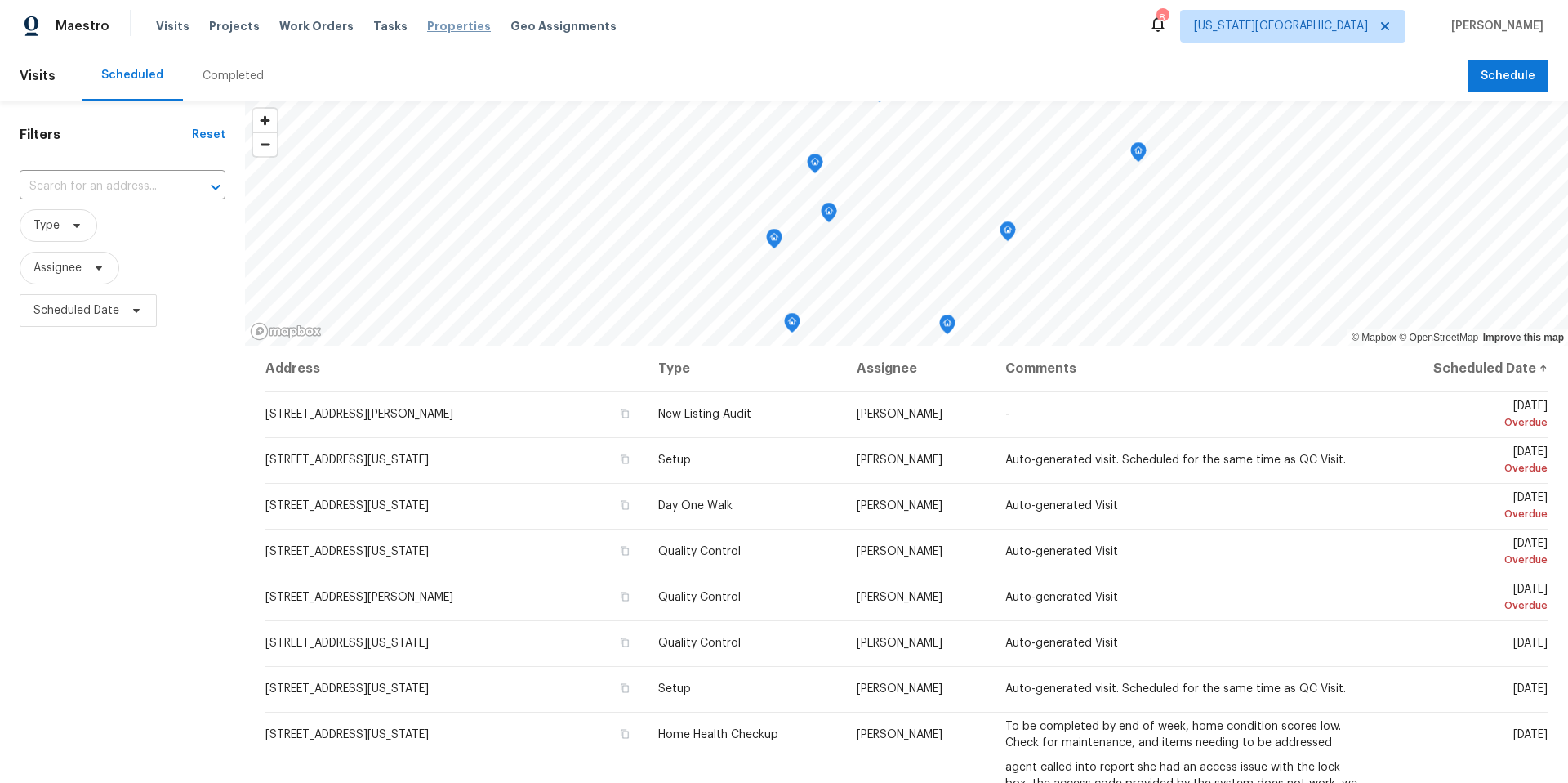
click at [427, 31] on span "Properties" at bounding box center [458, 26] width 64 height 17
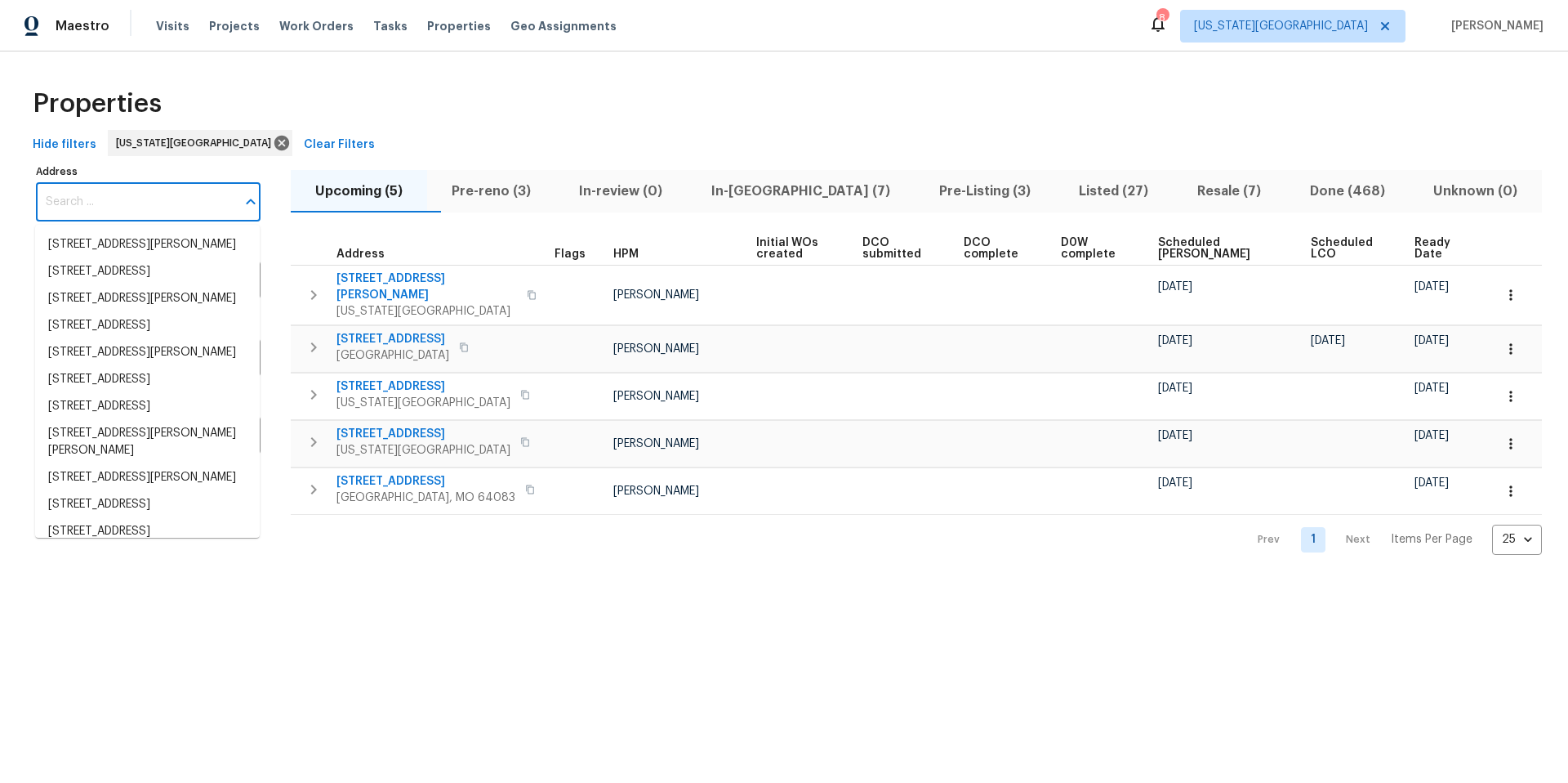
paste input "13201 E 53rd St, Kansas City, MO 64133"
type input "13201 E 53rd St, Kansas City, MO 64133"
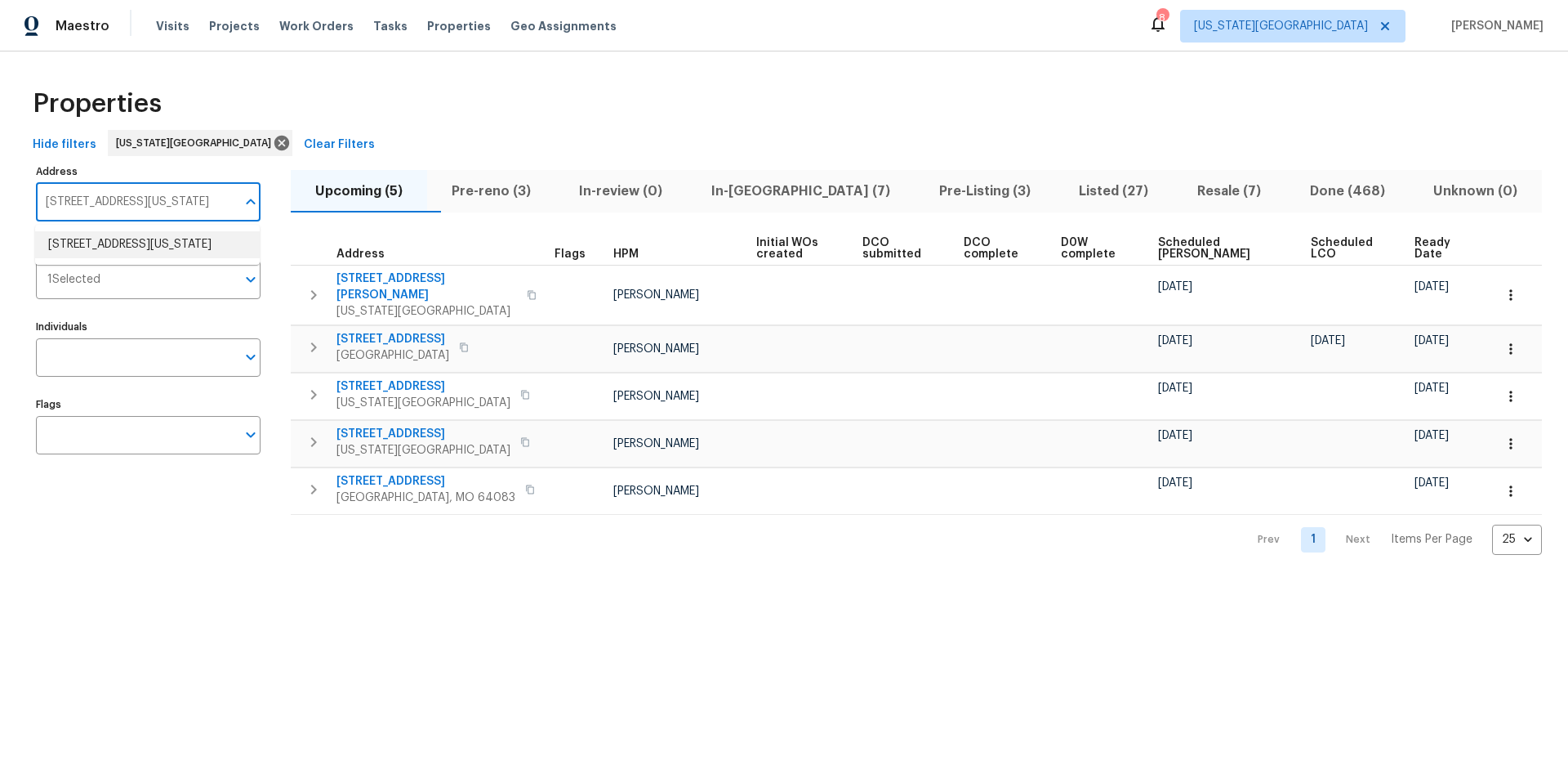
click at [113, 239] on li "13201 E 53rd St Kansas City MO 64133" at bounding box center [147, 244] width 224 height 27
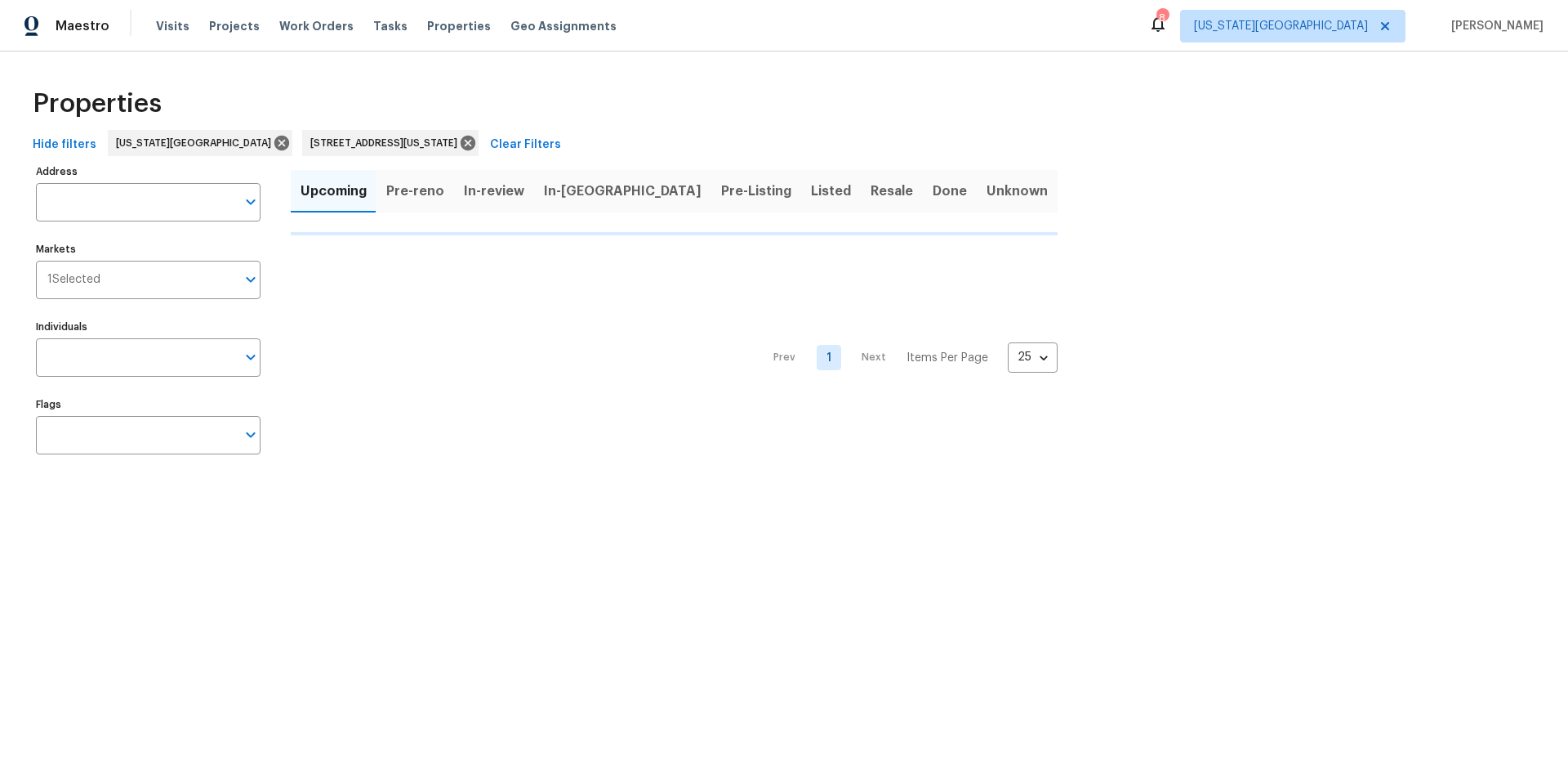
type input "13201 E 53rd St Kansas City MO 64133"
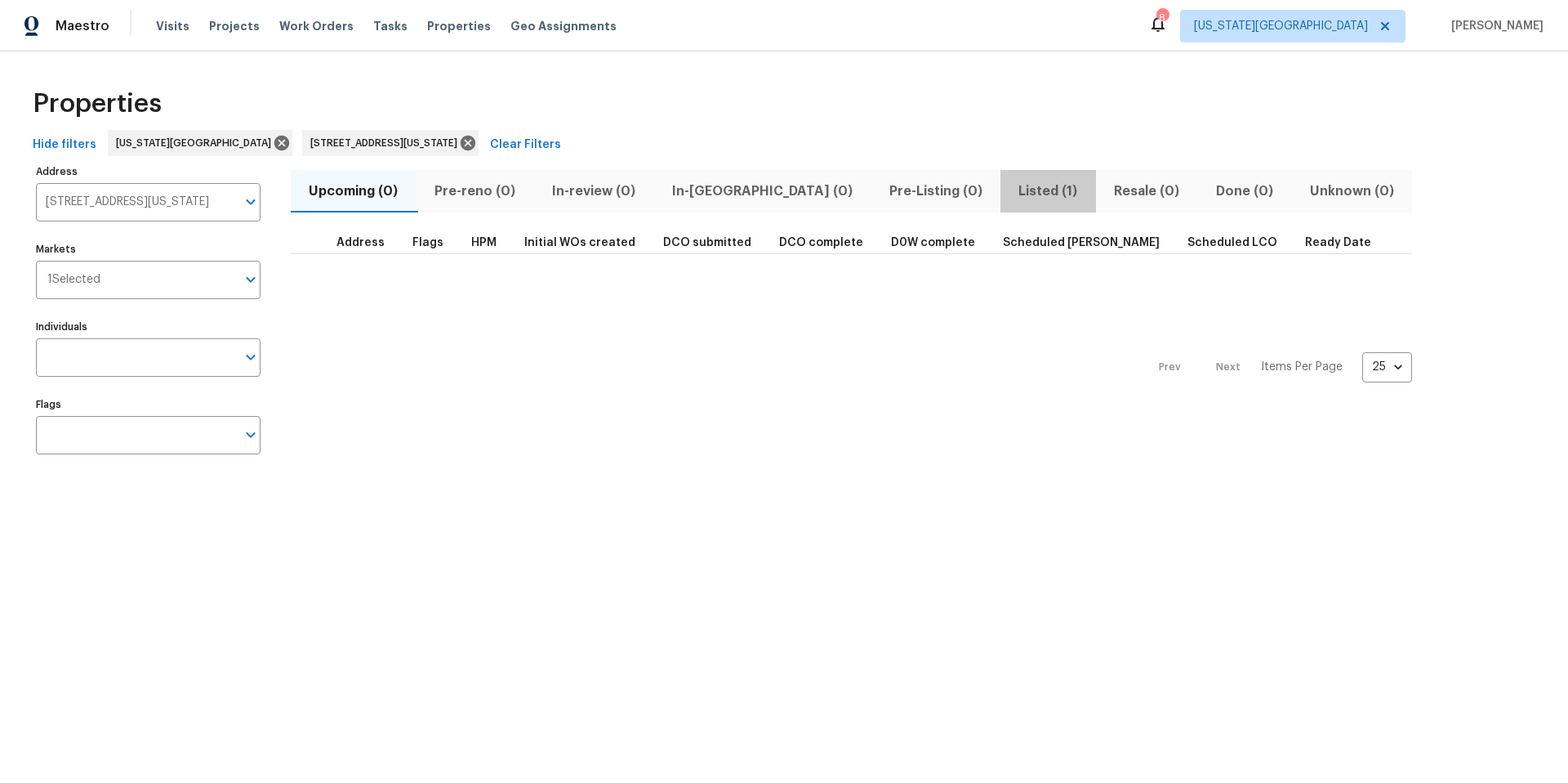
click at [1010, 192] on span "Listed (1)" at bounding box center [1047, 191] width 76 height 23
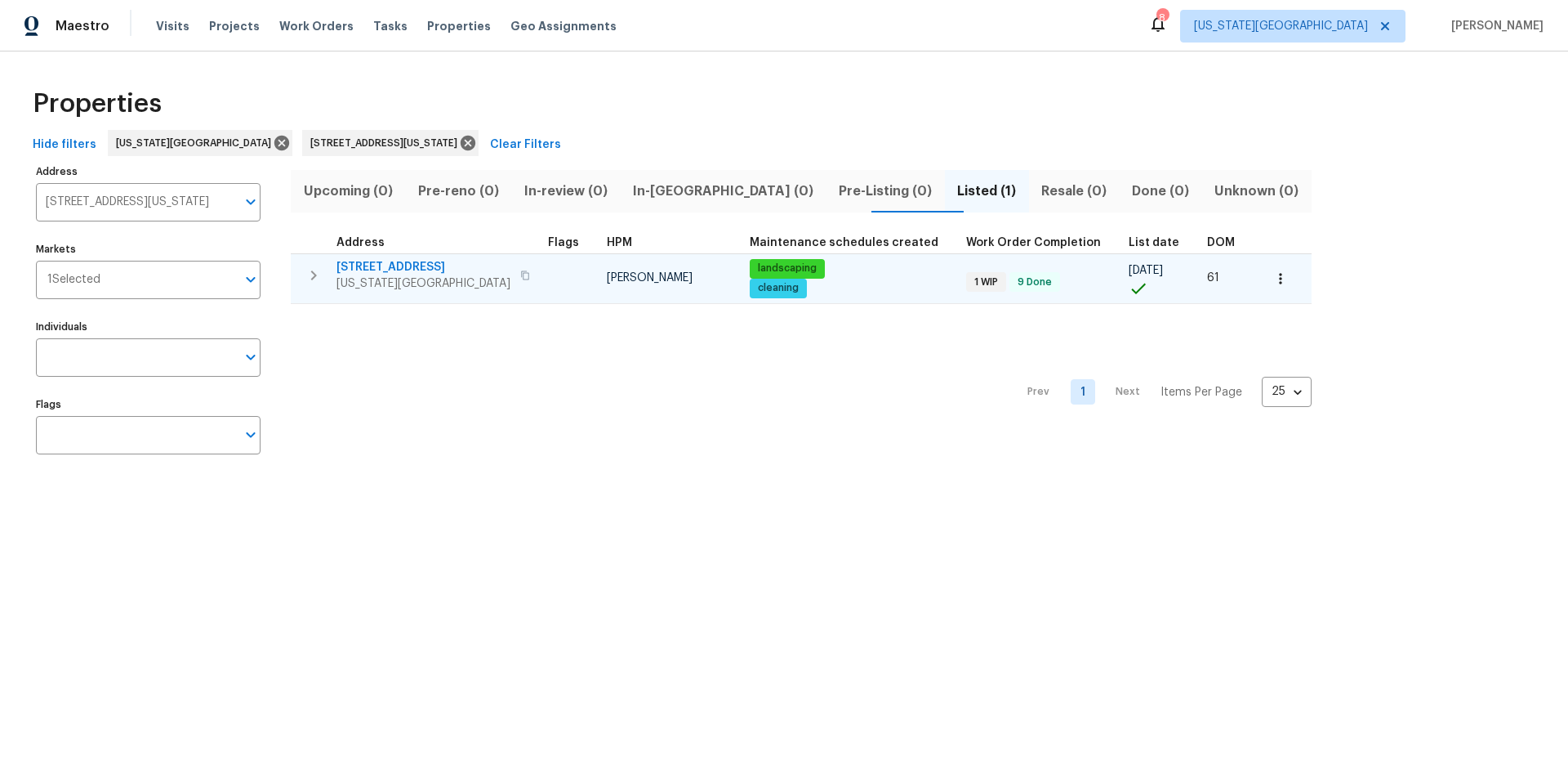
click at [378, 272] on span "13201 E 53rd St" at bounding box center [423, 267] width 174 height 17
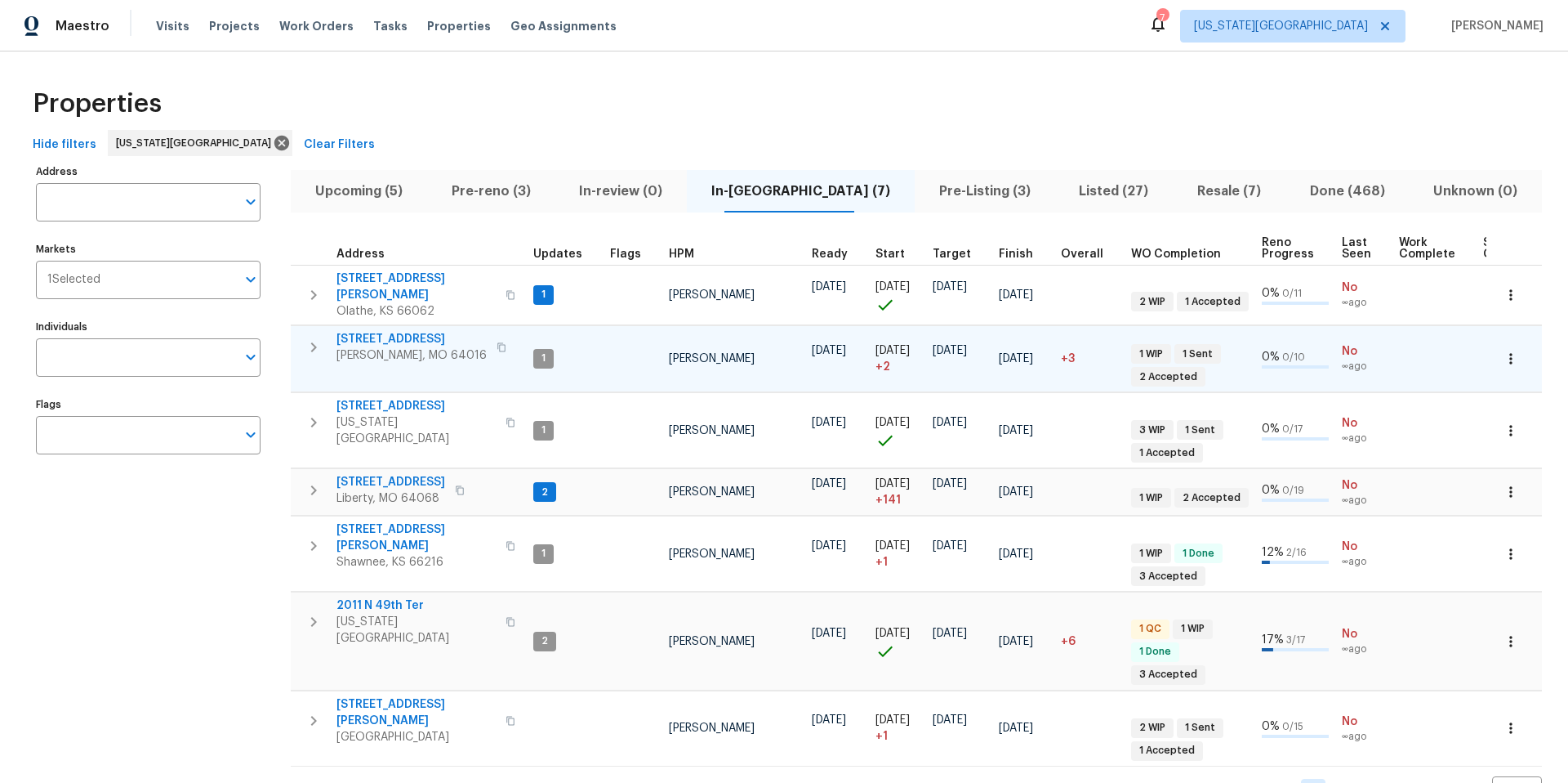
click at [364, 347] on span "[PERSON_NAME], MO 64016" at bounding box center [411, 355] width 150 height 17
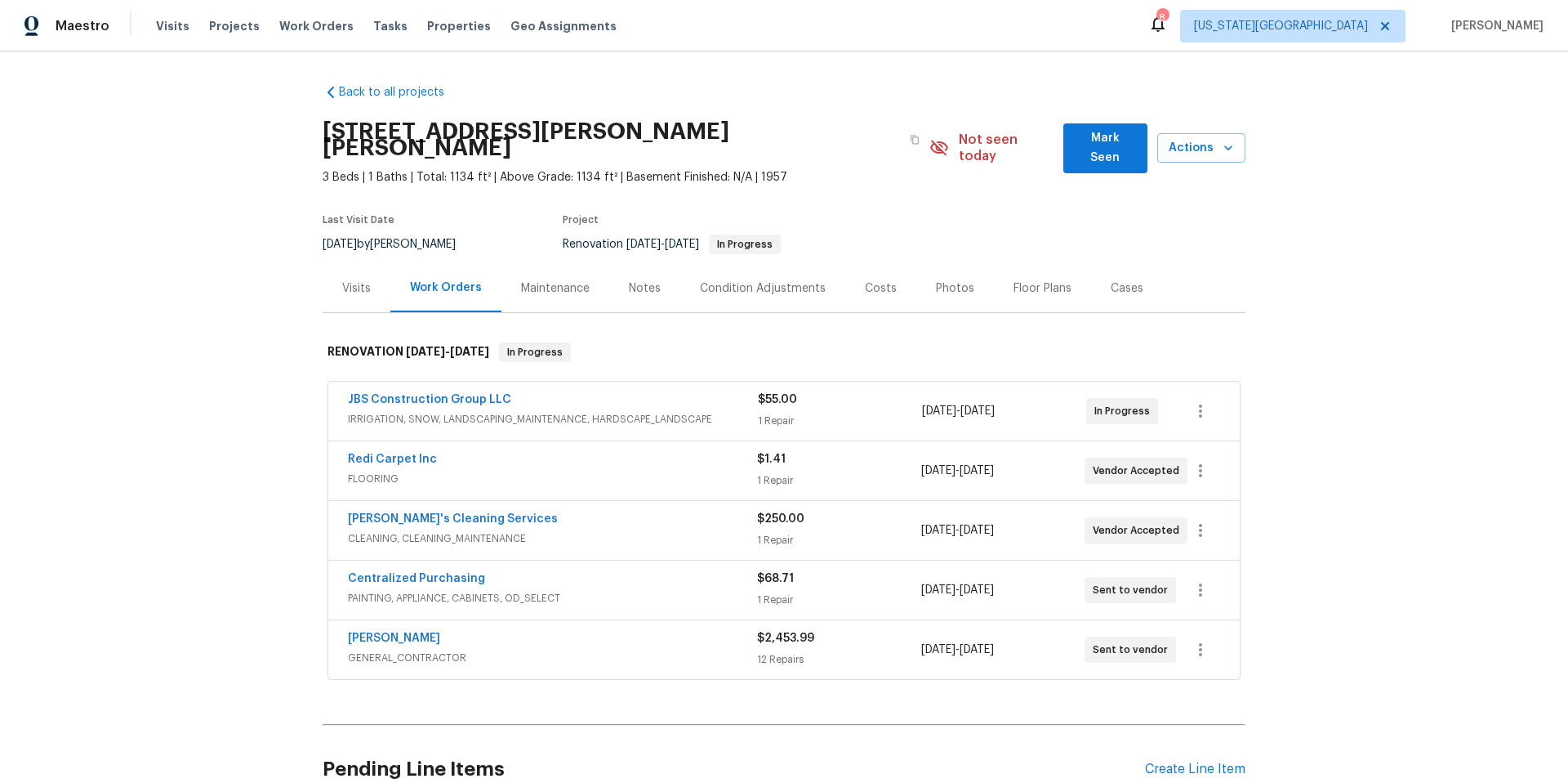
click at [653, 280] on div "Notes" at bounding box center [645, 288] width 31 height 17
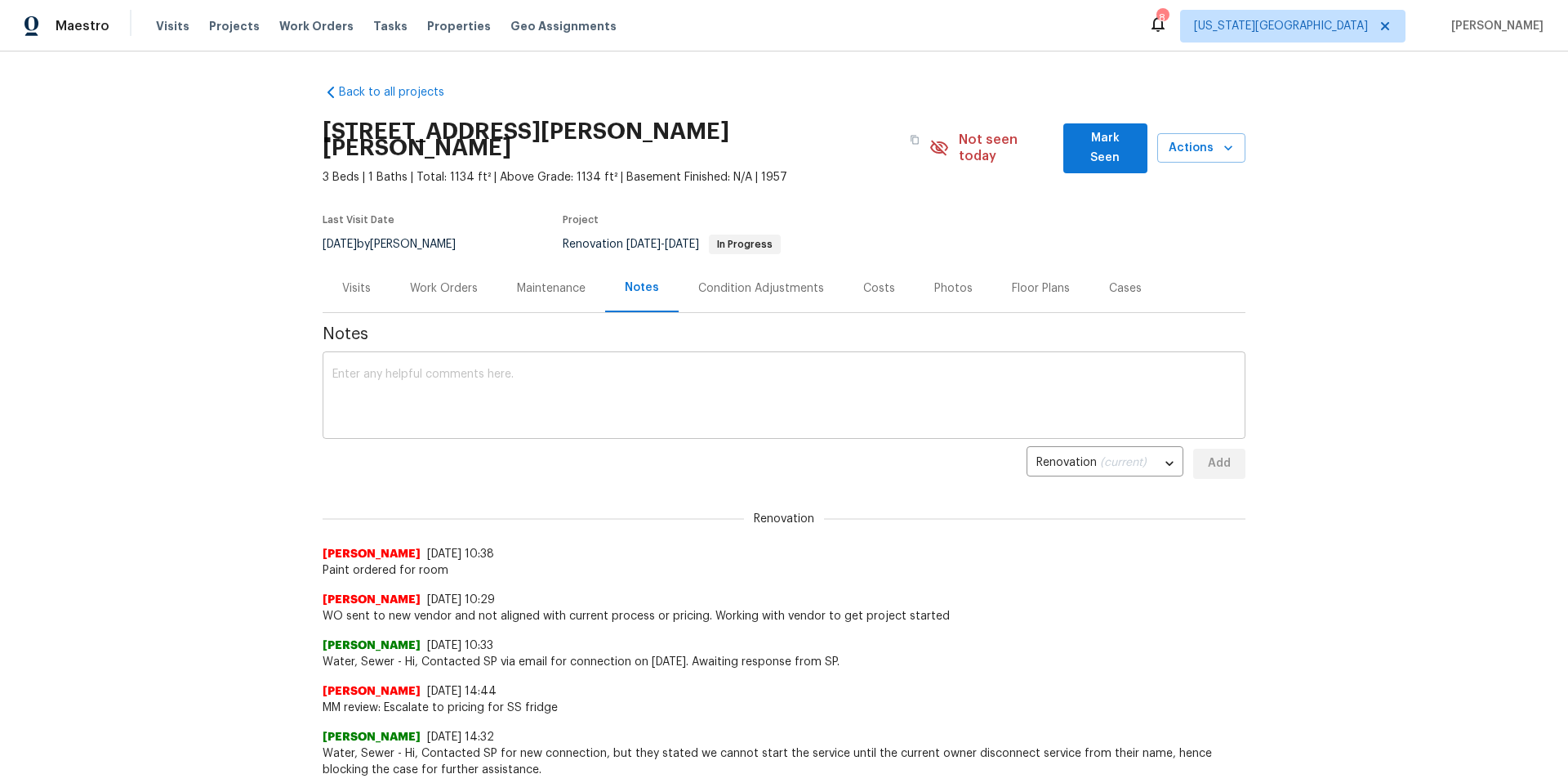
click at [420, 369] on textarea at bounding box center [784, 397] width 903 height 57
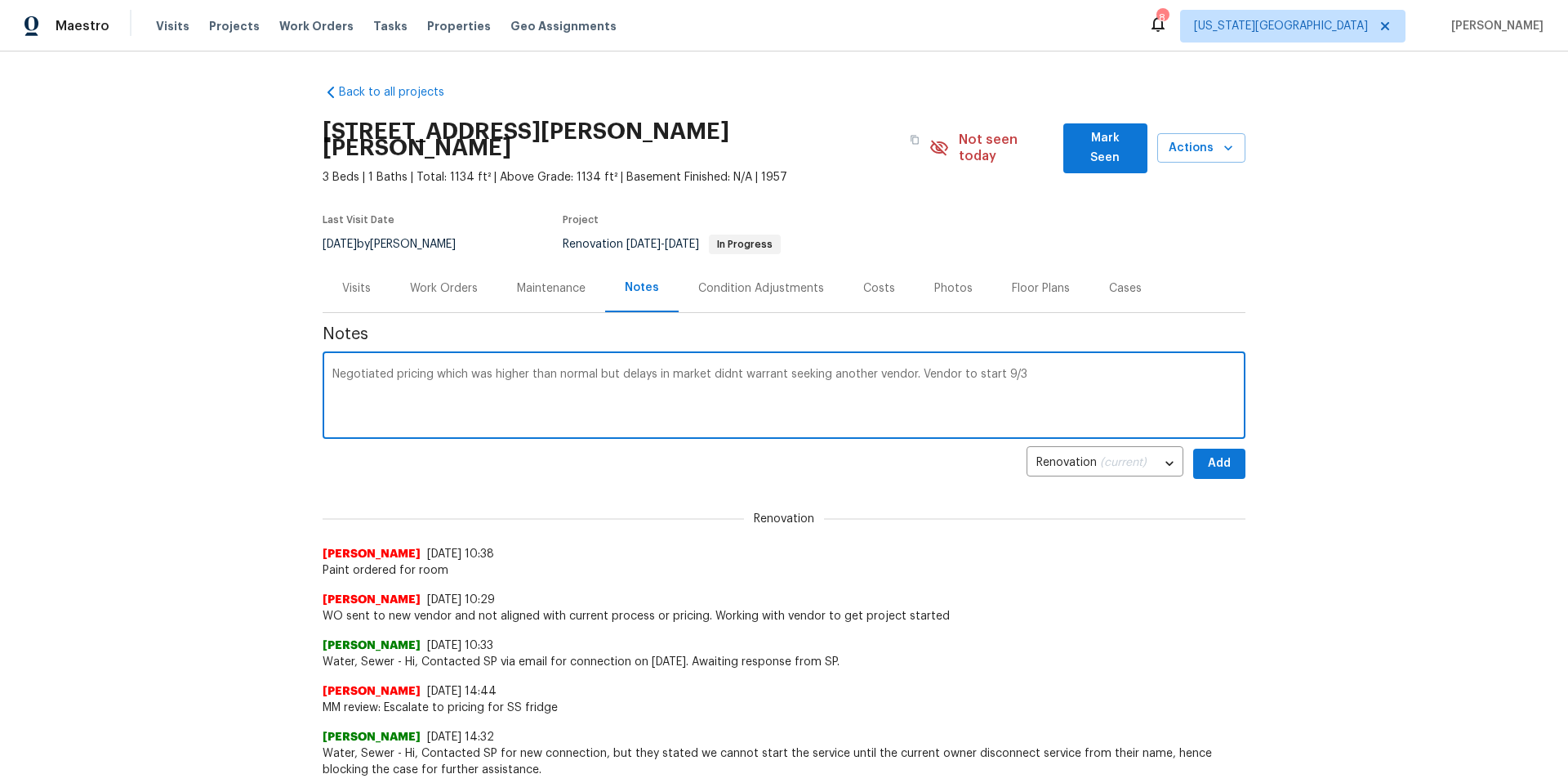
click at [734, 369] on textarea "Negotiated pricing which was higher than normal but delays in market didnt warr…" at bounding box center [784, 397] width 903 height 57
type textarea "Negotiated pricing which was higher than normal but delays in market didn't war…"
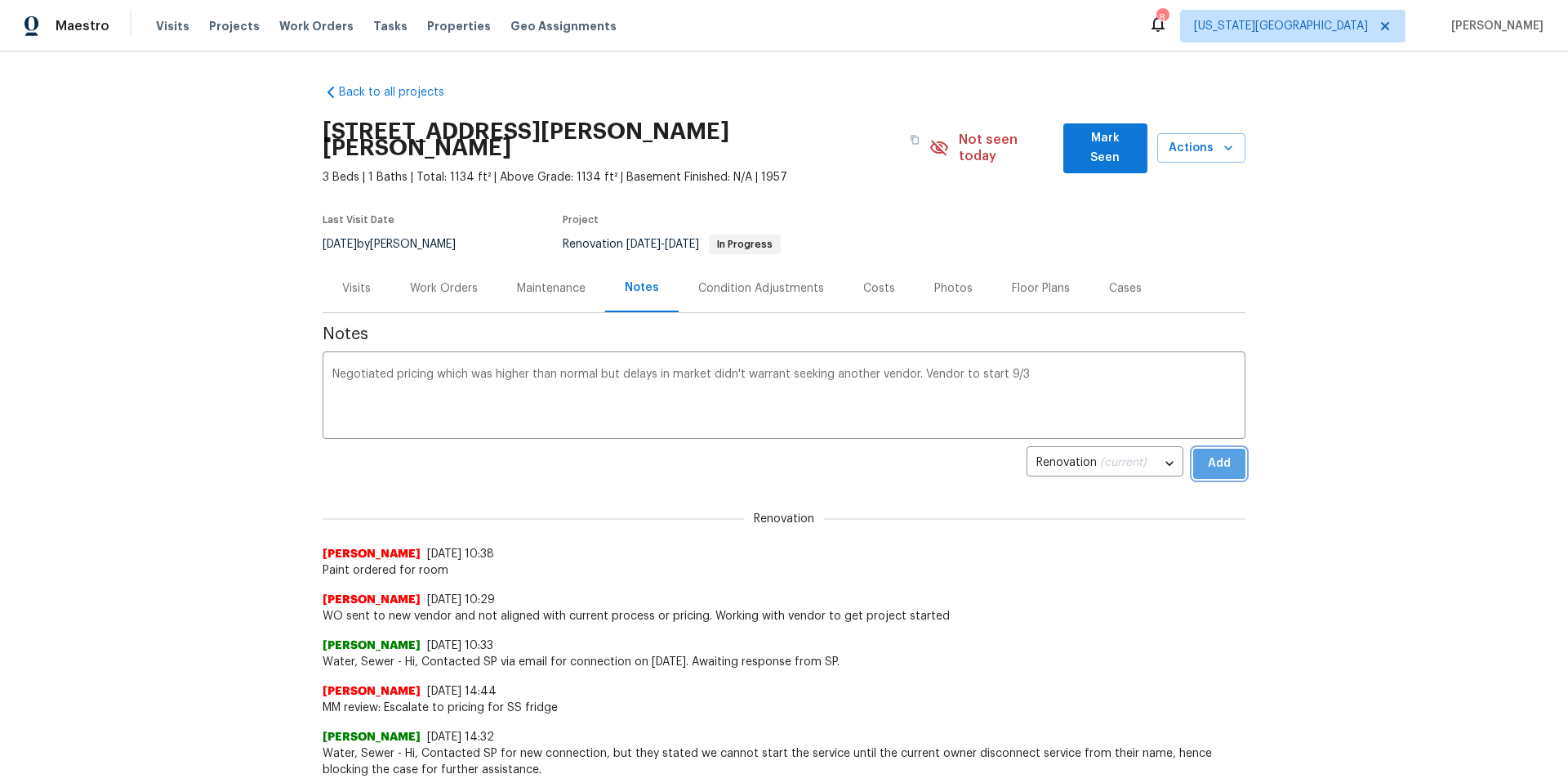
click at [1210, 453] on span "Add" at bounding box center [1219, 463] width 27 height 21
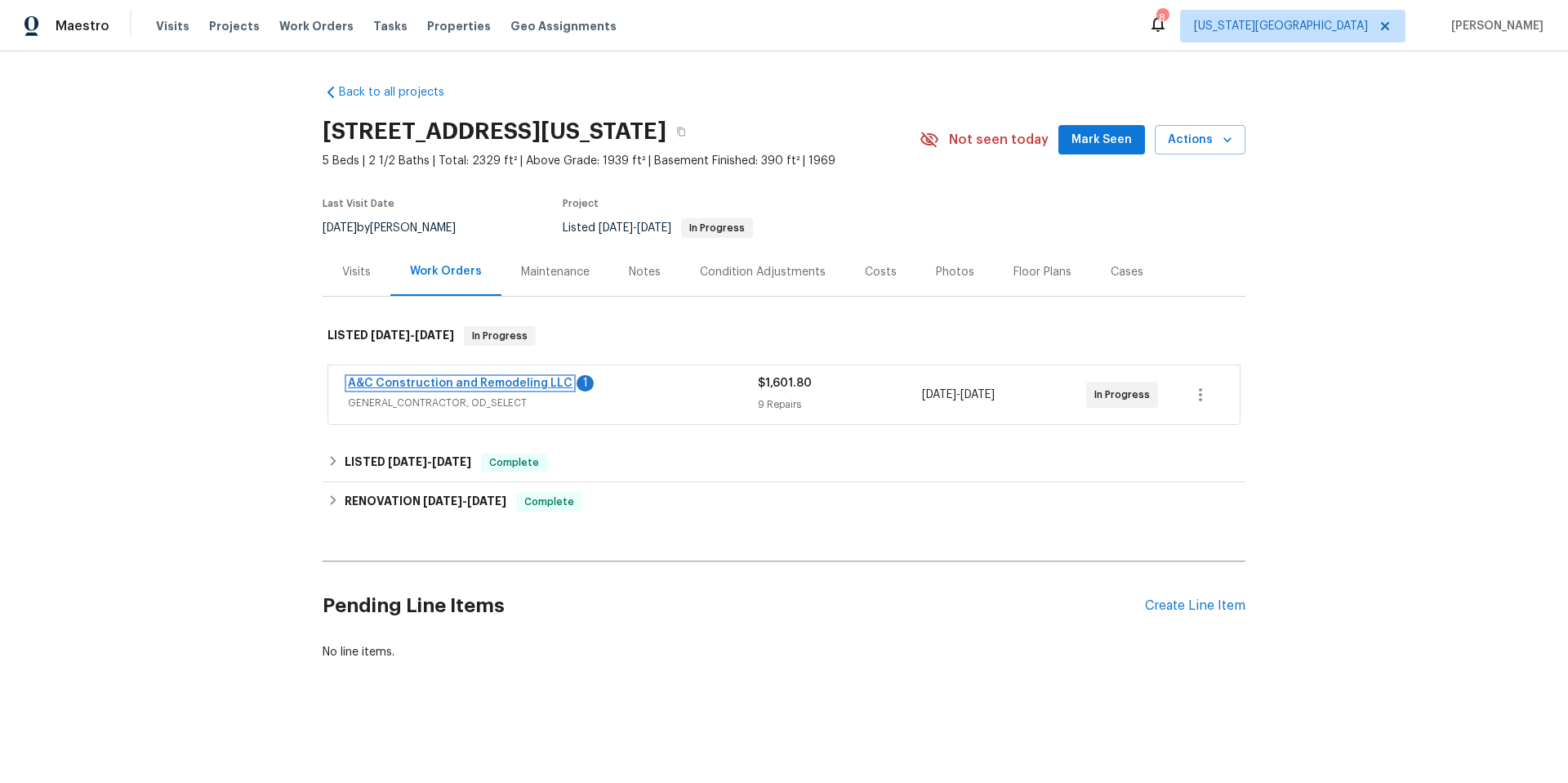
click at [392, 385] on link "A&C Construction and Remodeling LLC" at bounding box center [460, 384] width 224 height 12
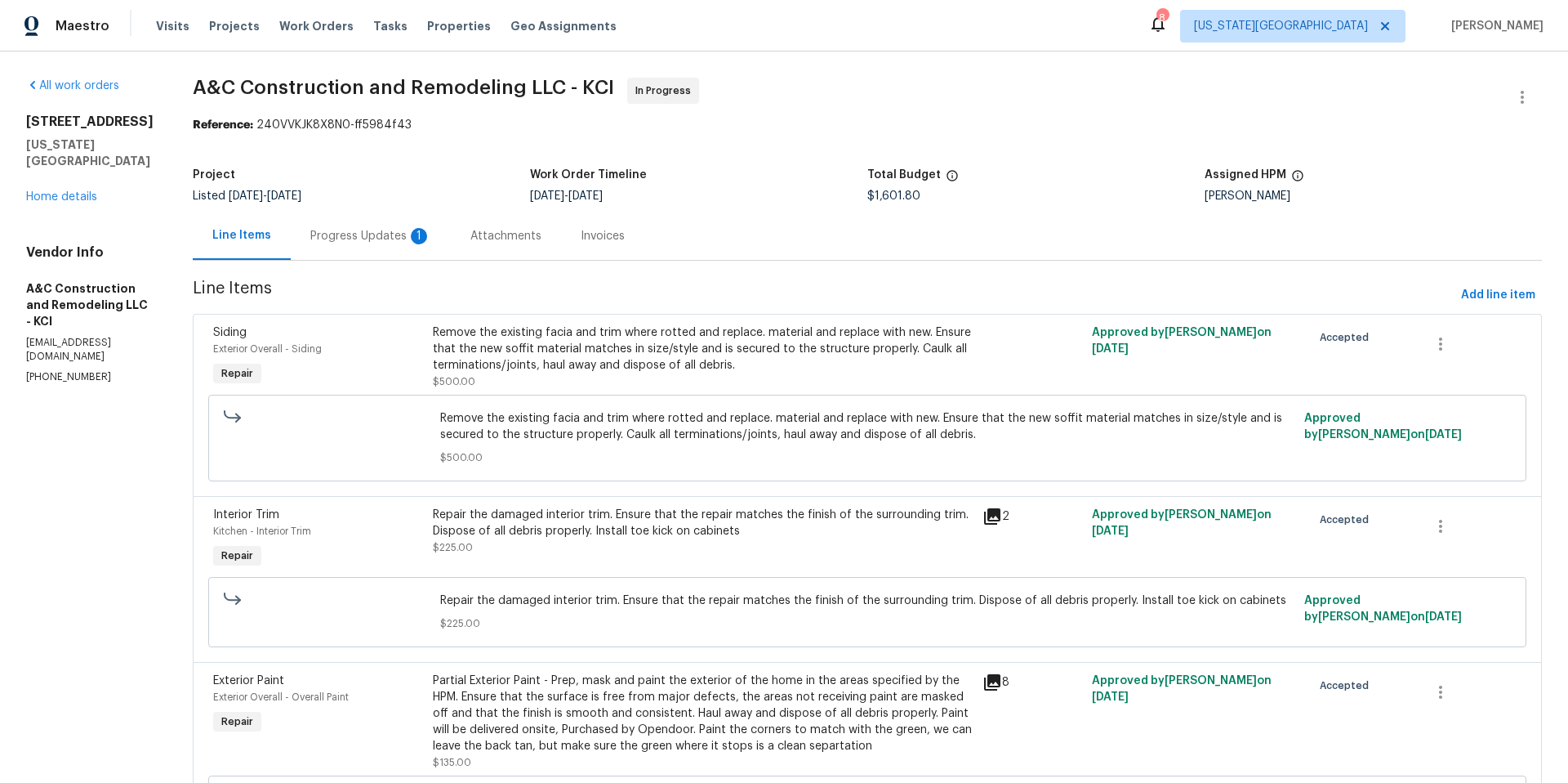
click at [401, 231] on div "Progress Updates 1" at bounding box center [371, 236] width 121 height 17
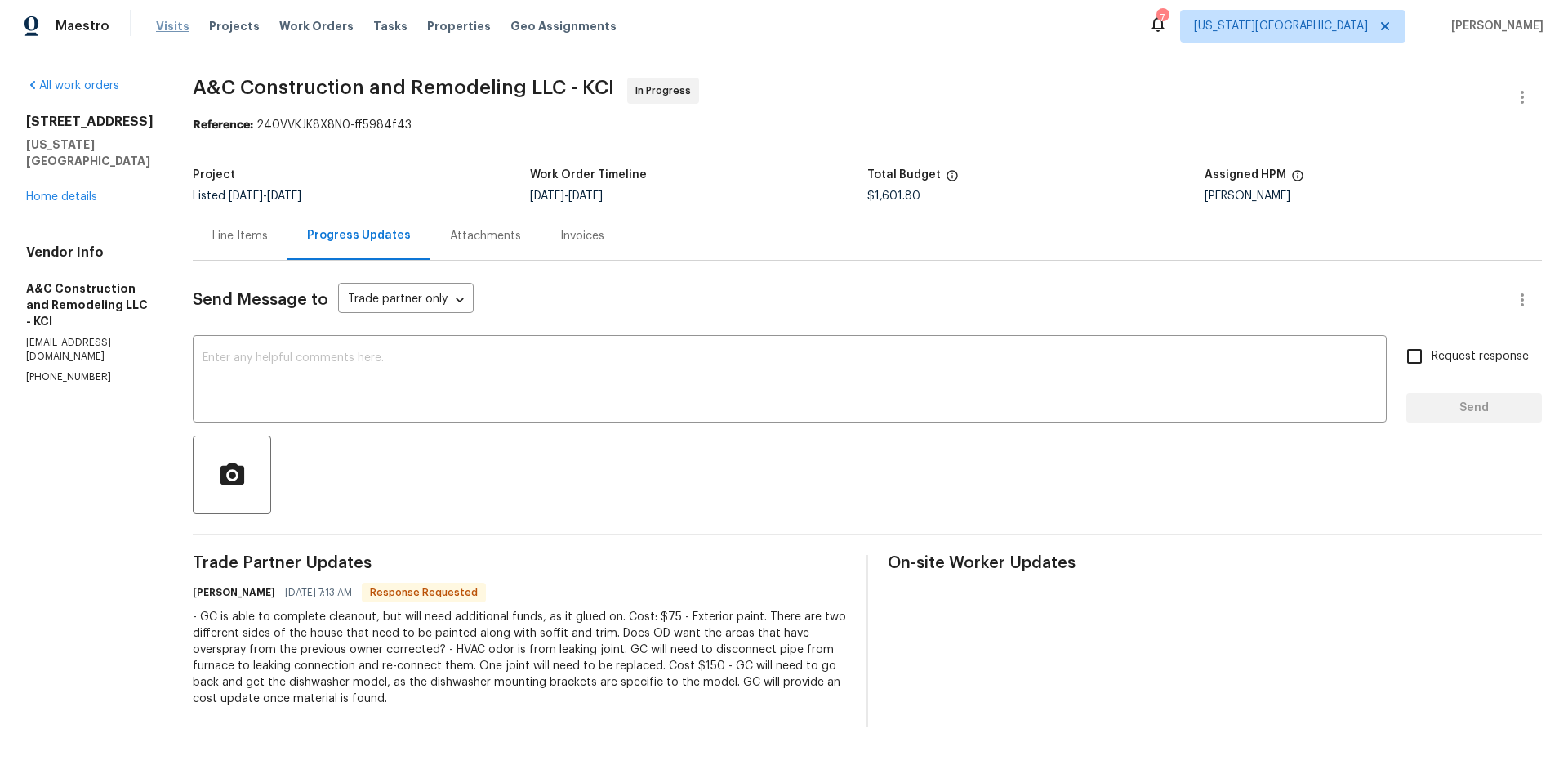
click at [172, 19] on span "Visits" at bounding box center [173, 26] width 33 height 17
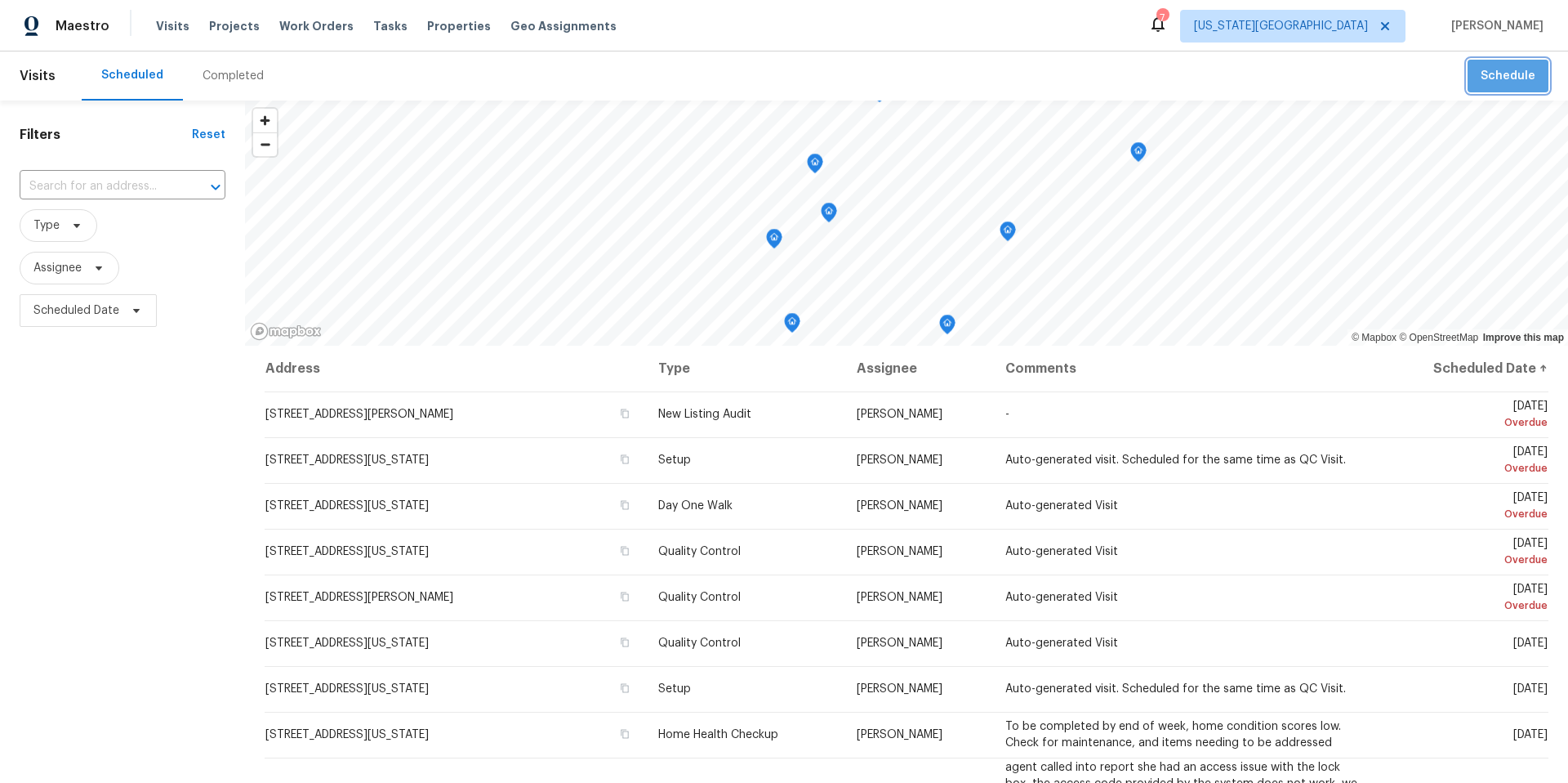
click at [1515, 73] on span "Schedule" at bounding box center [1508, 76] width 55 height 21
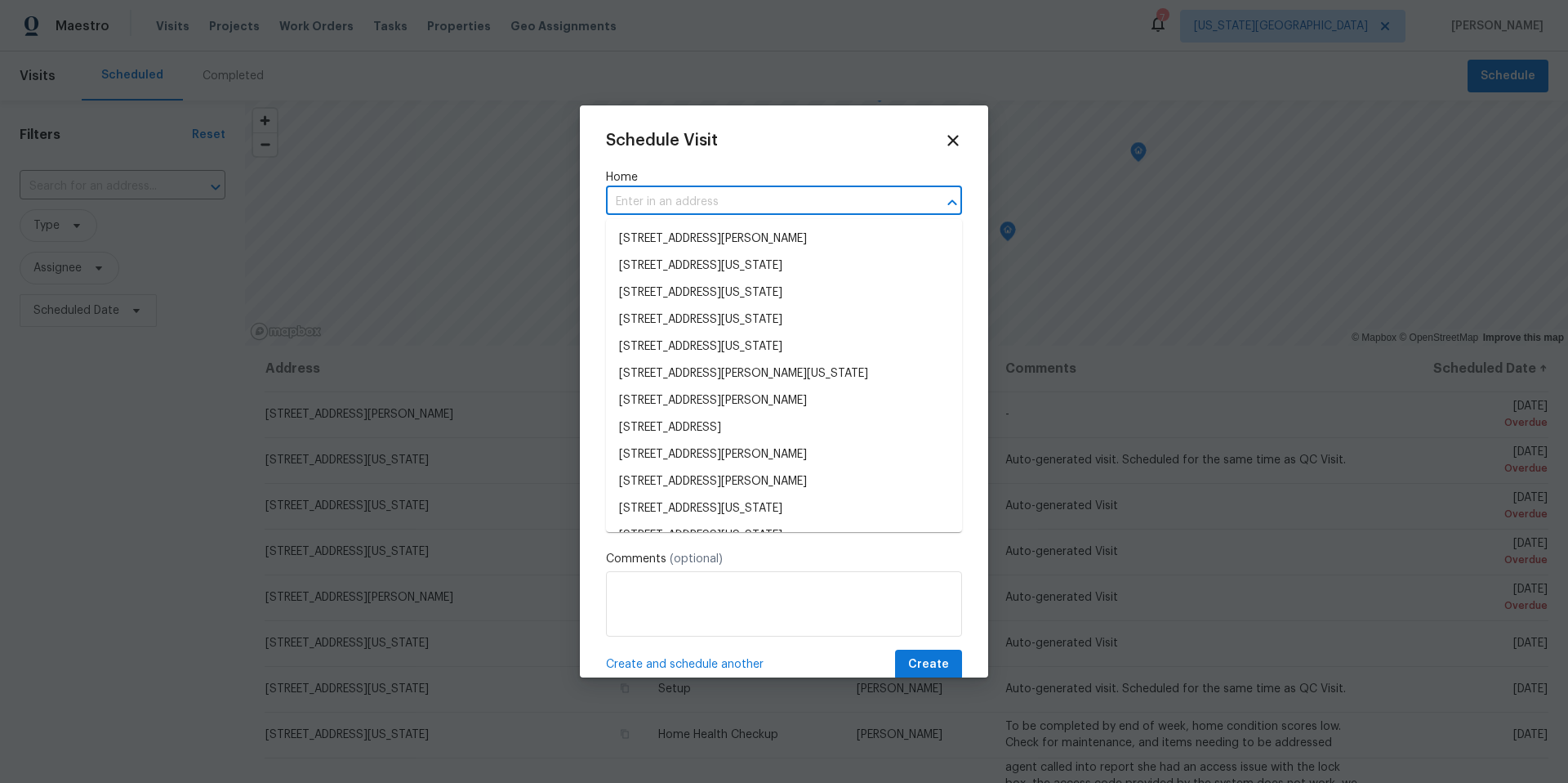
click at [655, 195] on input "text" at bounding box center [761, 203] width 311 height 26
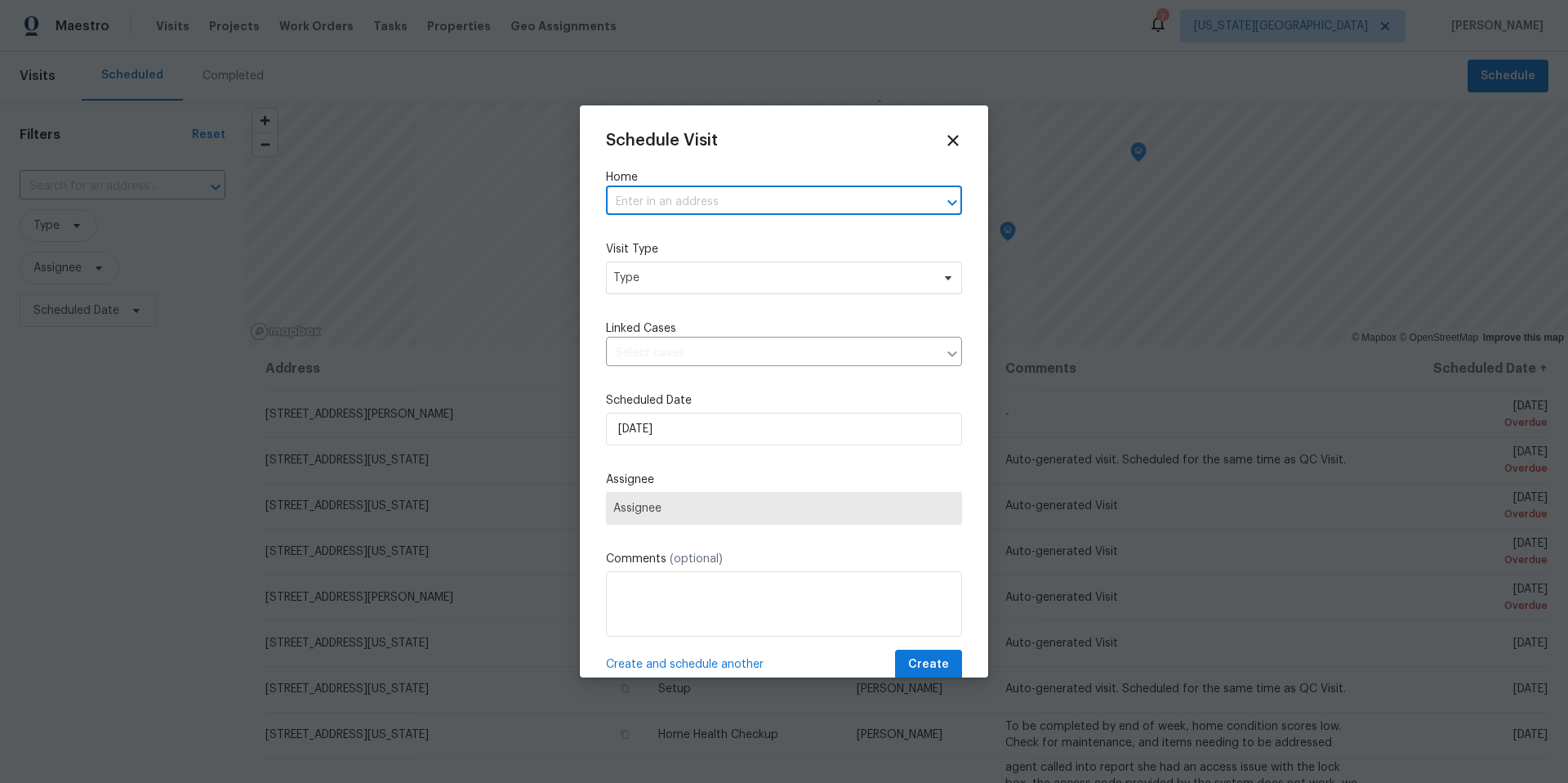
paste input "[STREET_ADDRESS][US_STATE]"
type input "[STREET_ADDRESS][US_STATE]"
click at [668, 247] on li "[STREET_ADDRESS][US_STATE]" at bounding box center [784, 238] width 356 height 27
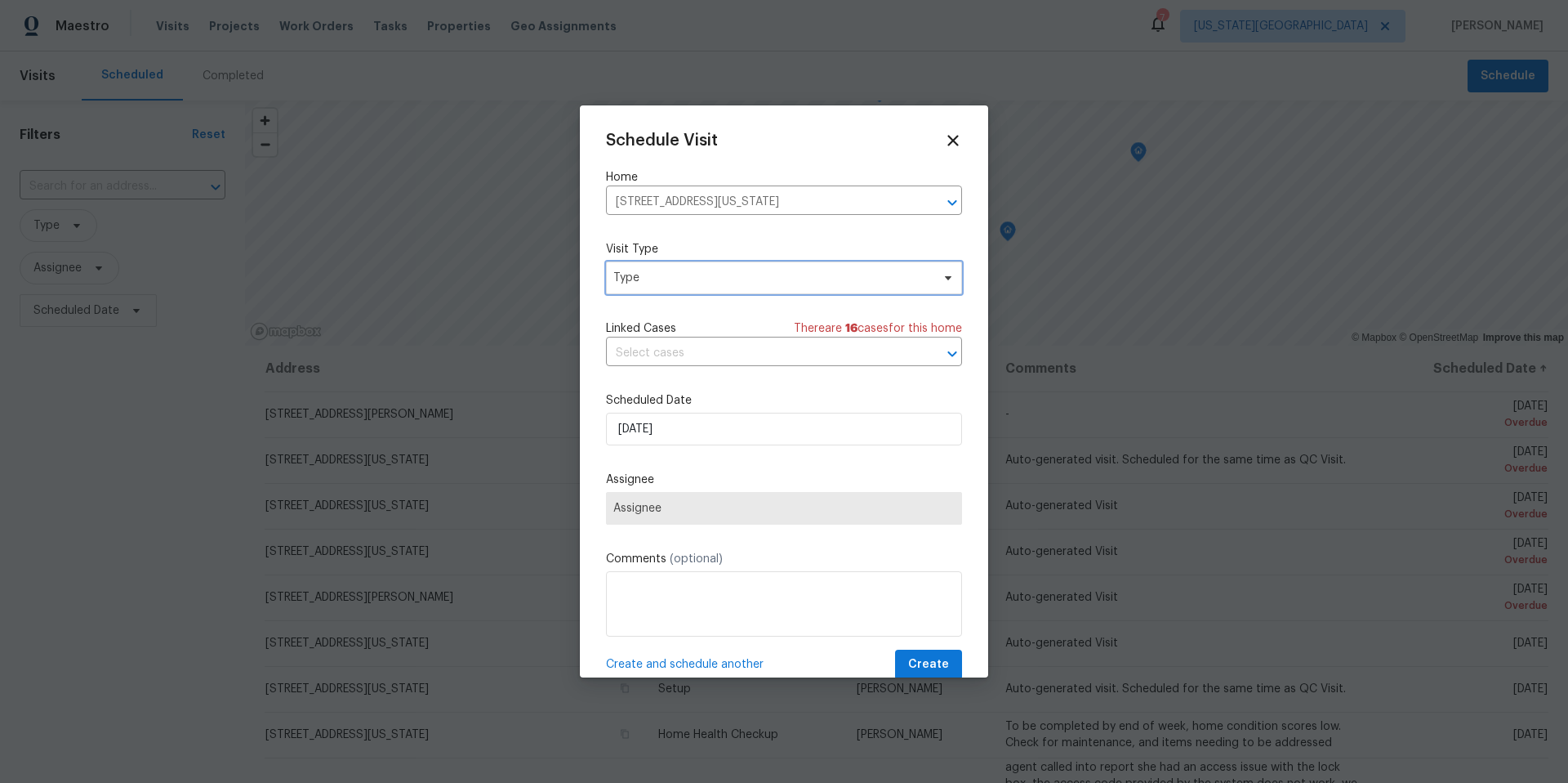
click at [643, 275] on span "Type" at bounding box center [772, 277] width 318 height 17
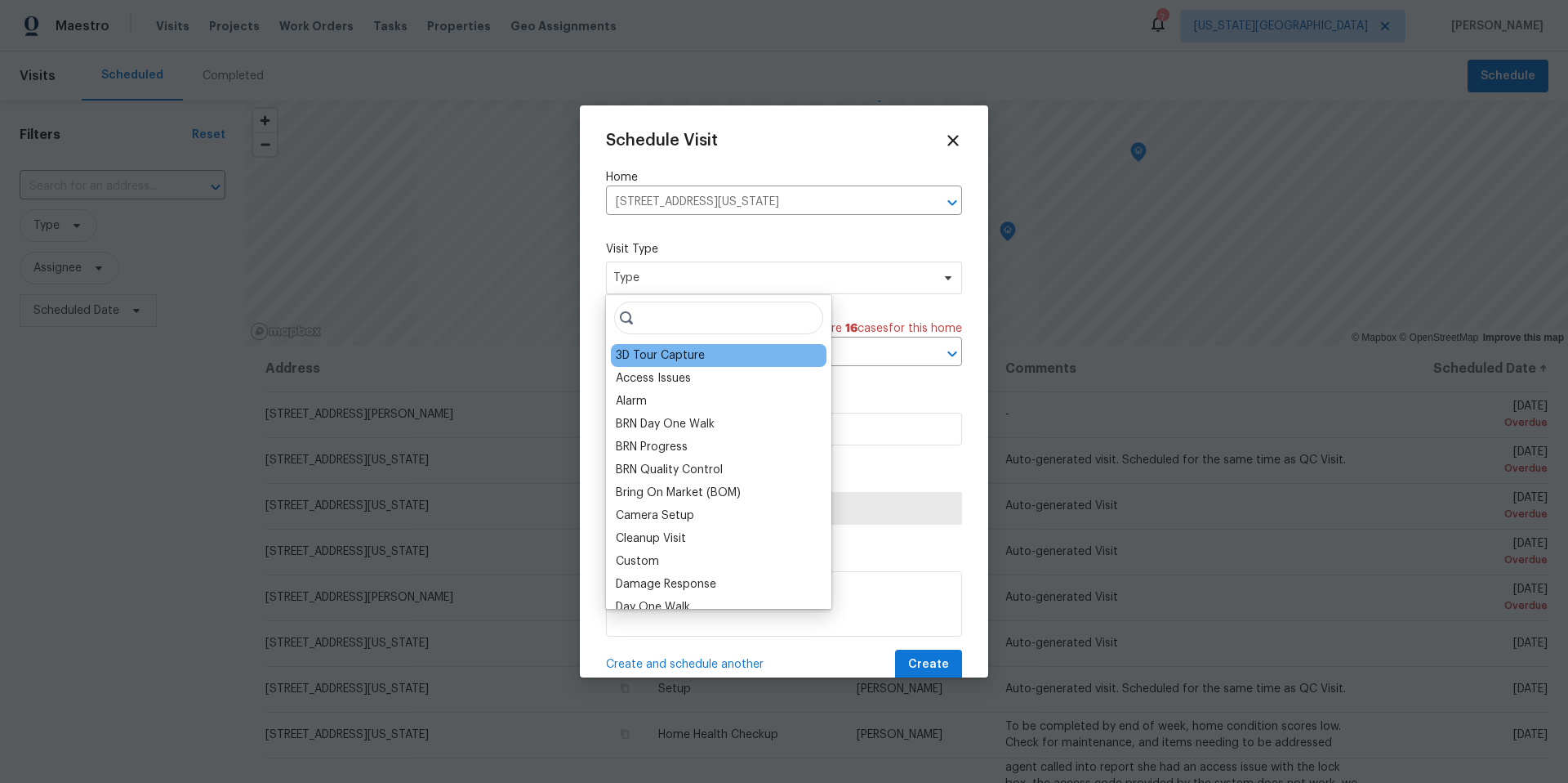
type input "m"
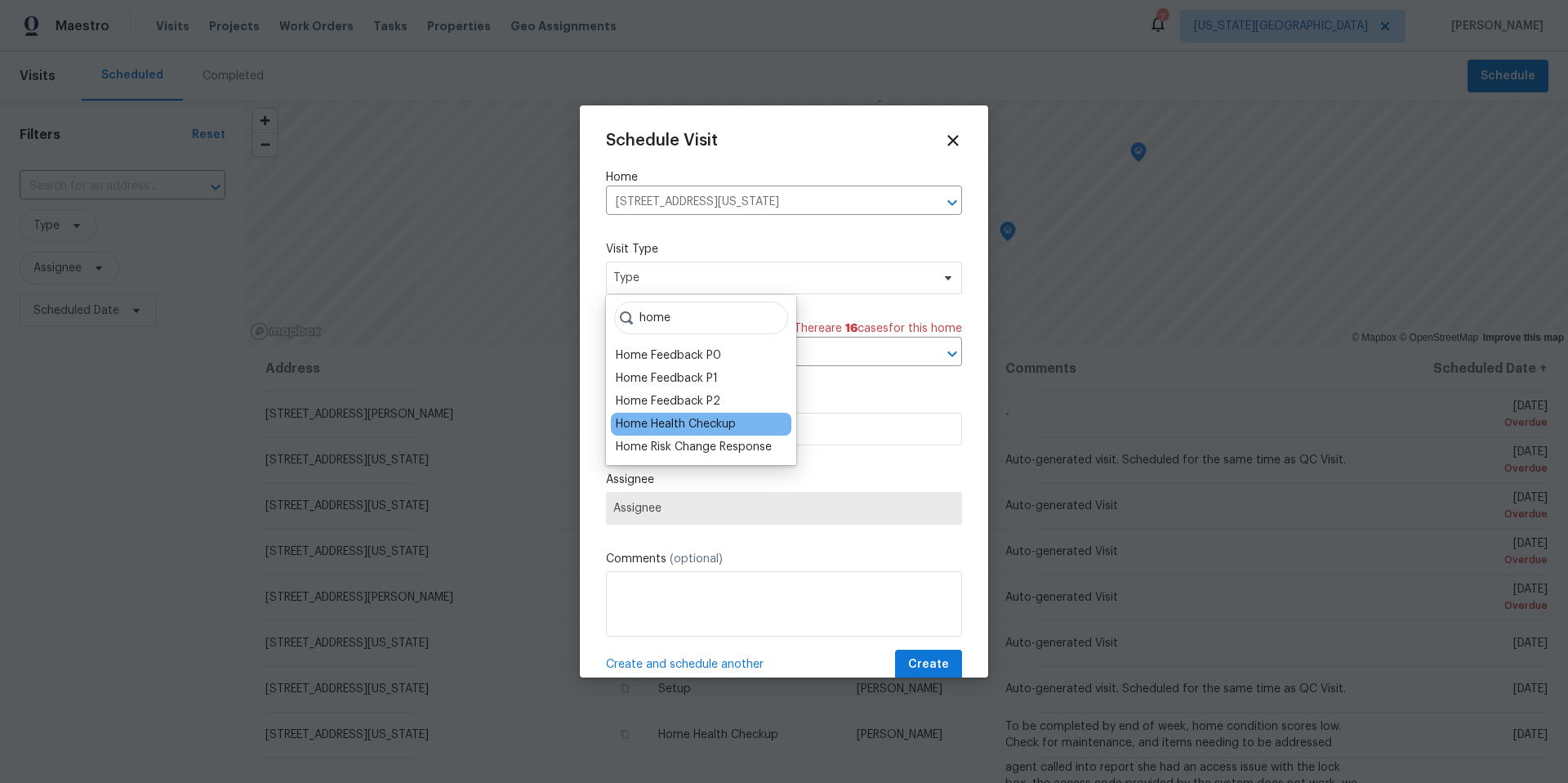
type input "home"
click at [630, 430] on div "Home Health Checkup" at bounding box center [675, 424] width 120 height 17
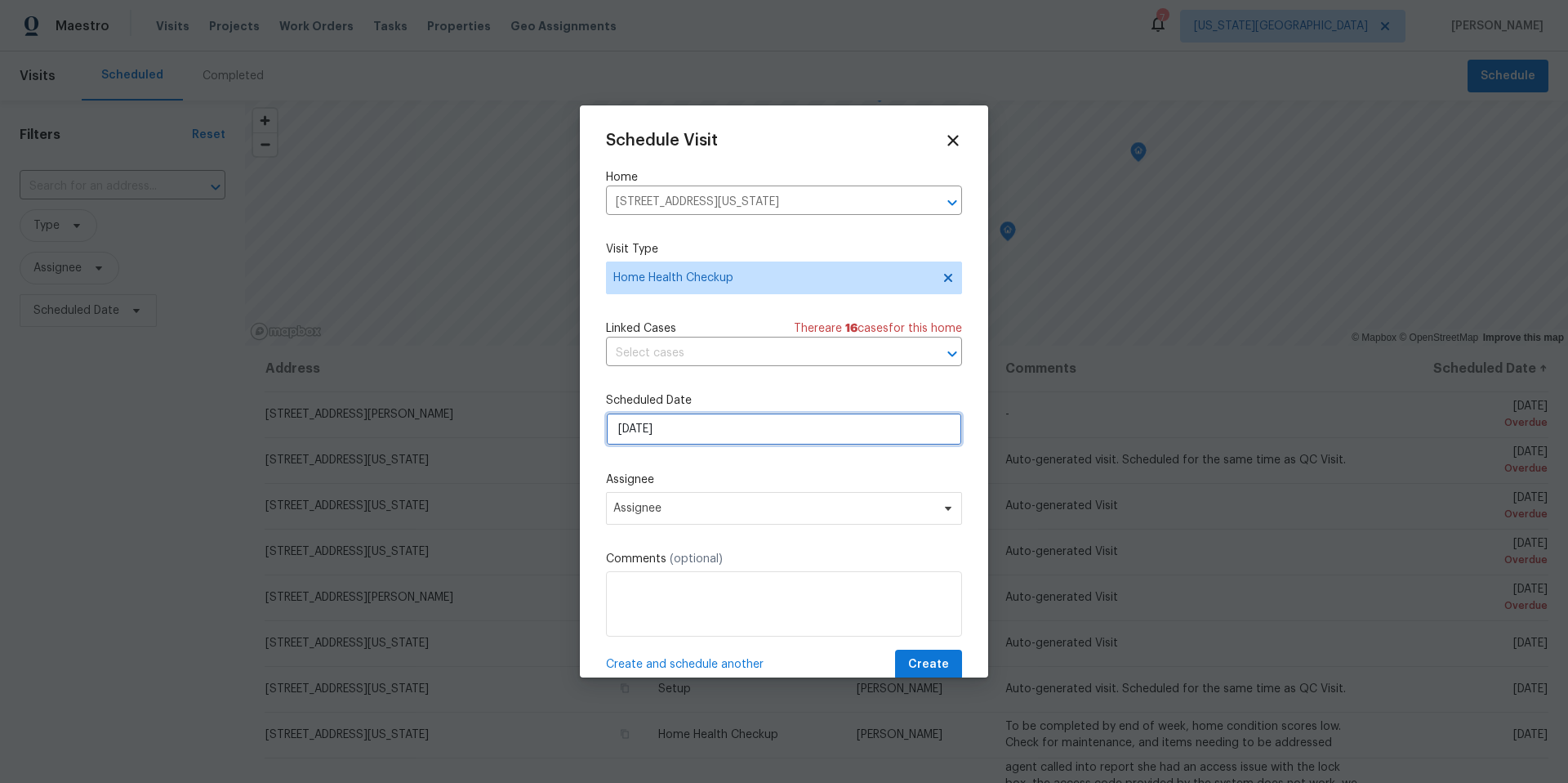
click at [701, 428] on input "[DATE]" at bounding box center [784, 428] width 356 height 32
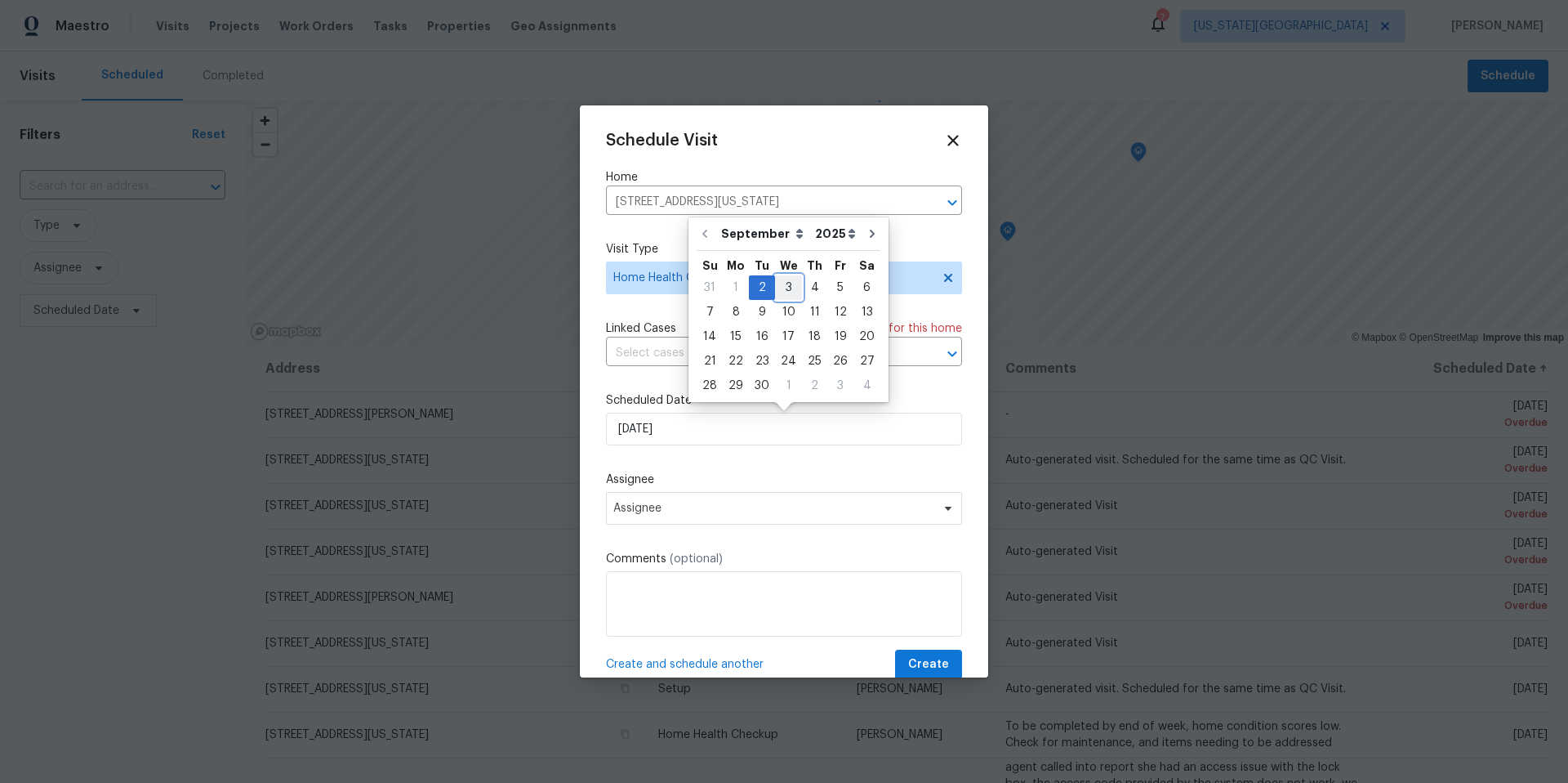
click at [787, 291] on div "3" at bounding box center [787, 287] width 27 height 23
type input "9/3/2025"
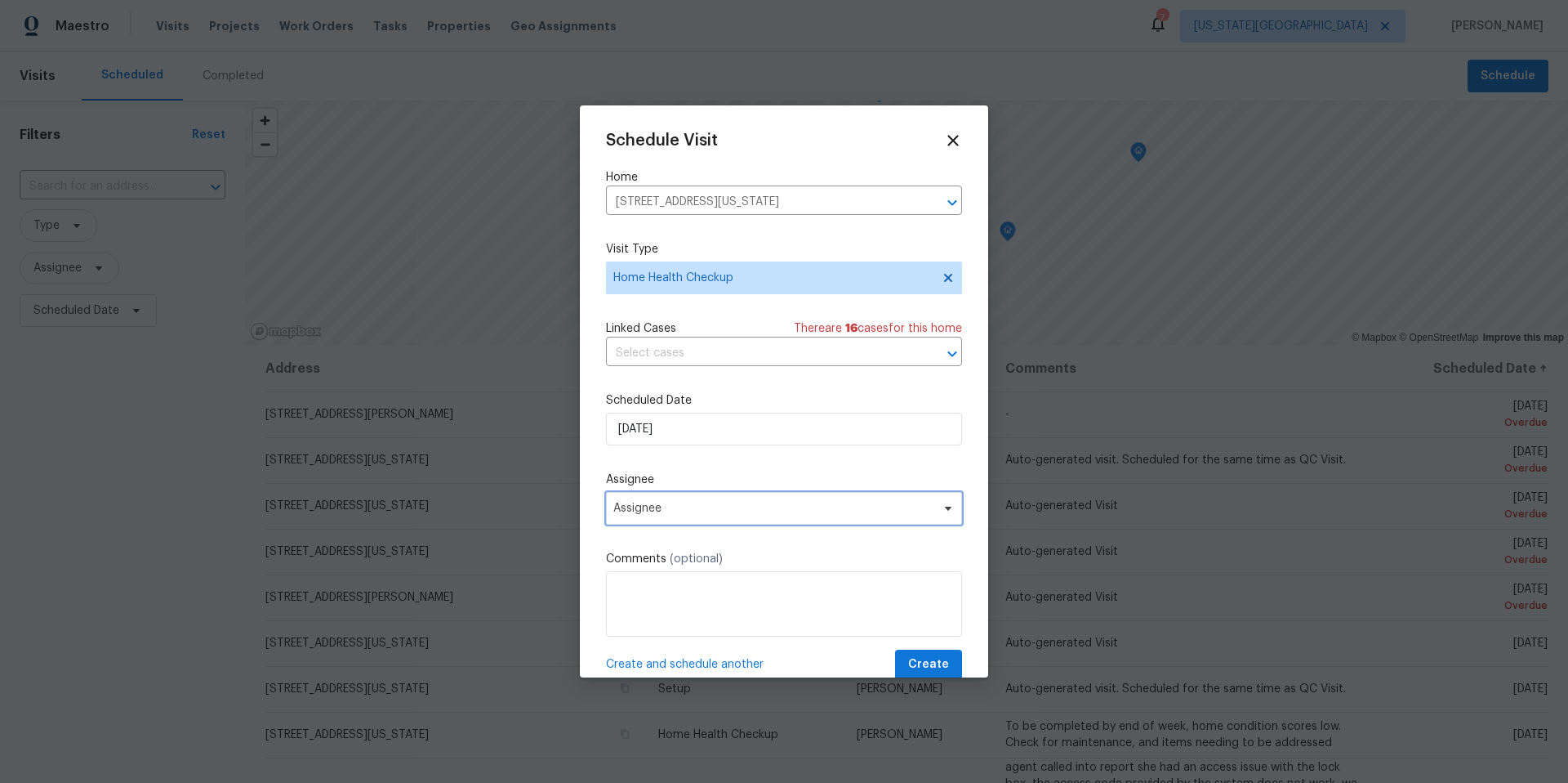
click at [662, 513] on span "Assignee" at bounding box center [774, 508] width 320 height 13
type input "matt"
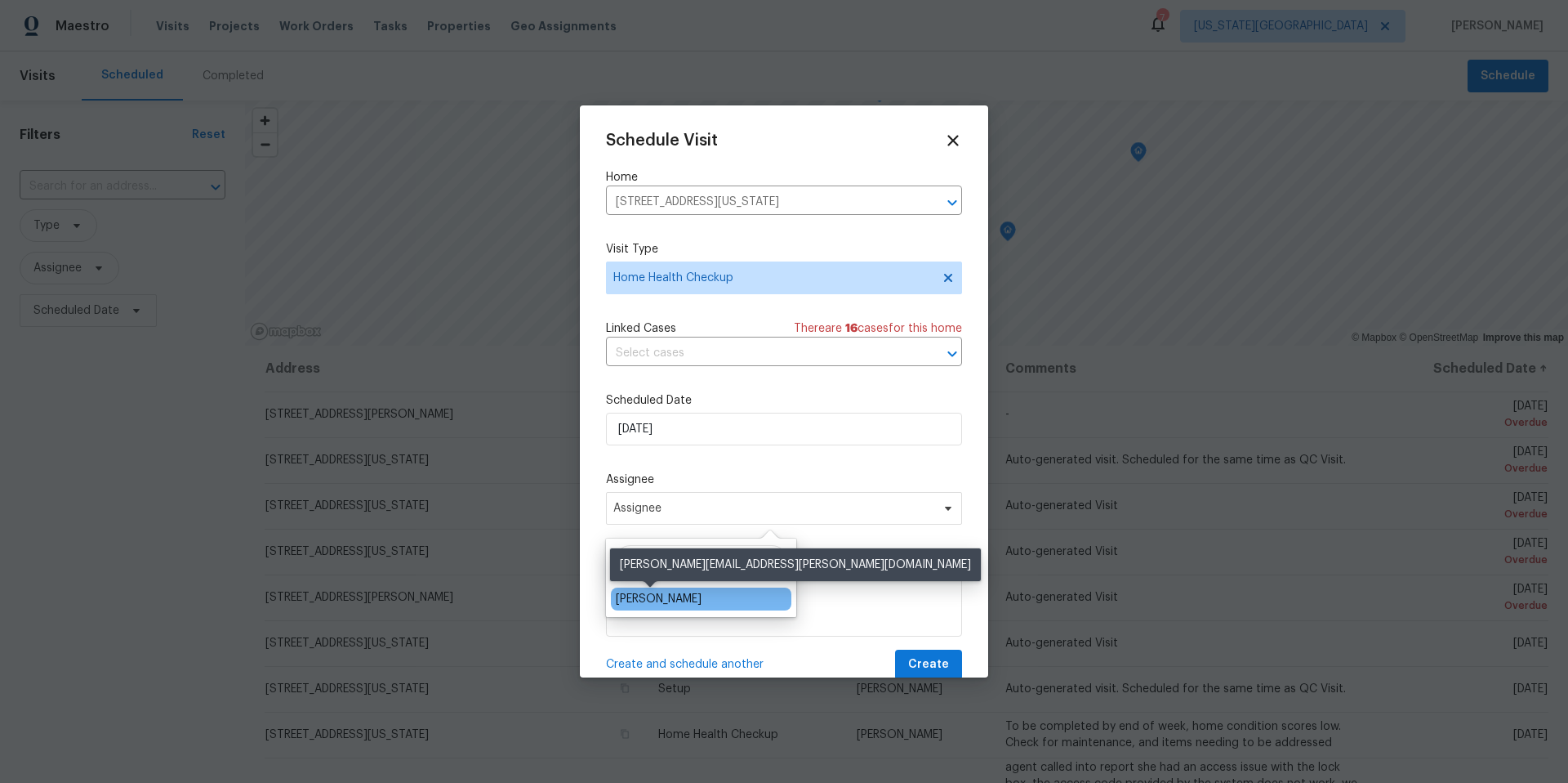
click at [629, 592] on div "[PERSON_NAME]" at bounding box center [658, 598] width 86 height 17
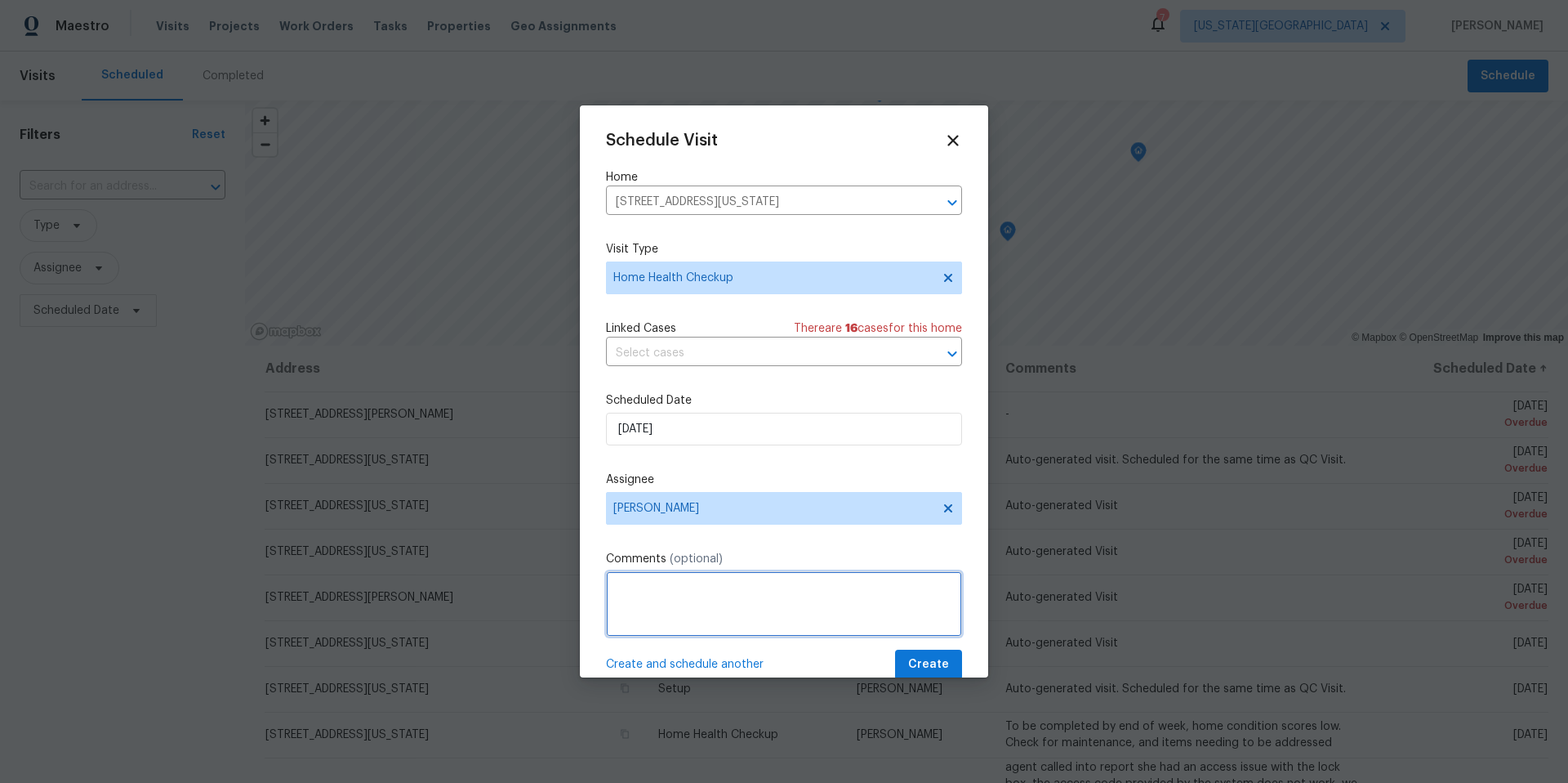
click at [629, 592] on textarea at bounding box center [784, 604] width 356 height 65
type textarea "Poor condition scores, visited this home last time I was in KC. Paint on exteri…"
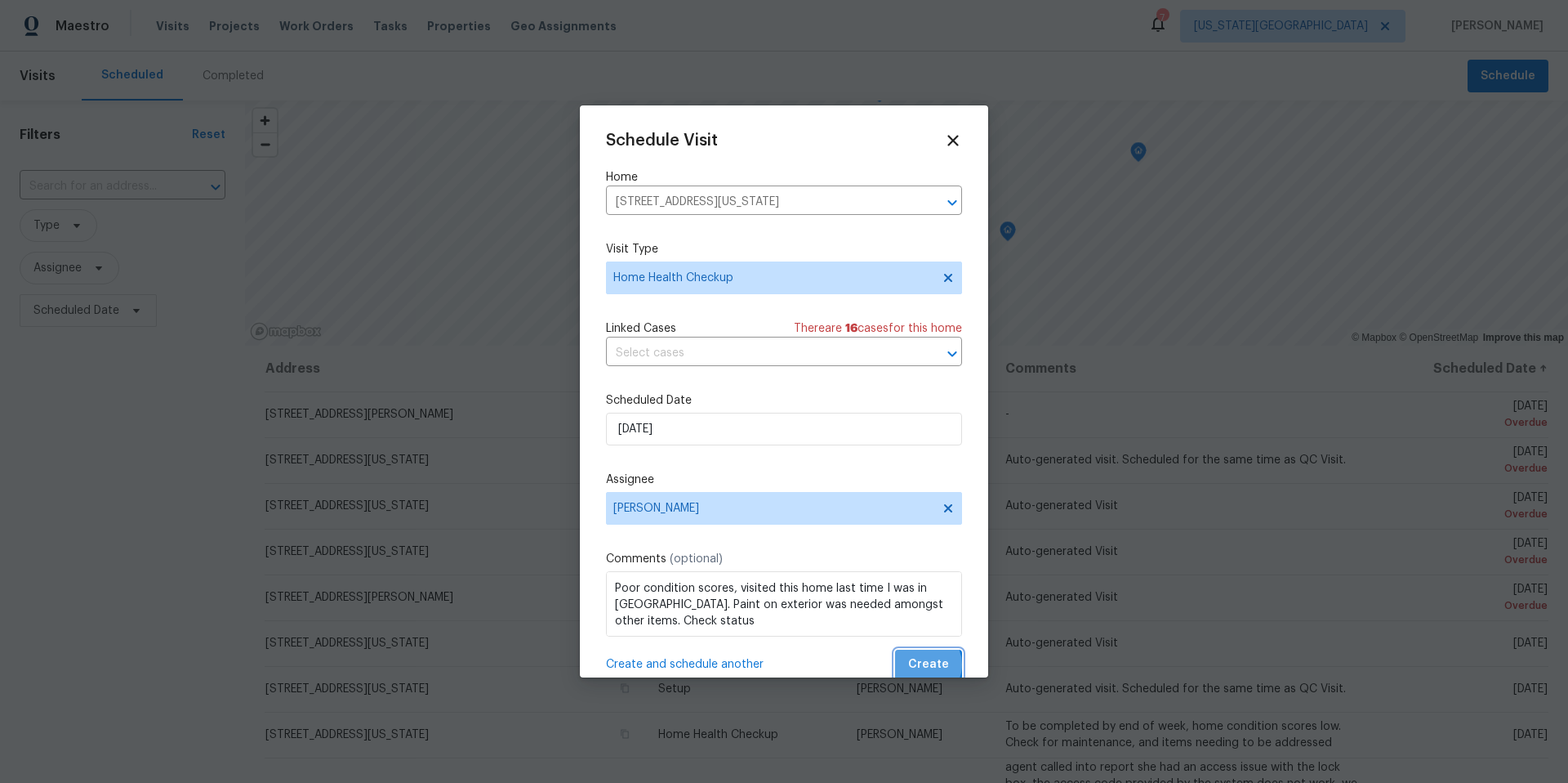
click at [925, 665] on span "Create" at bounding box center [929, 664] width 41 height 21
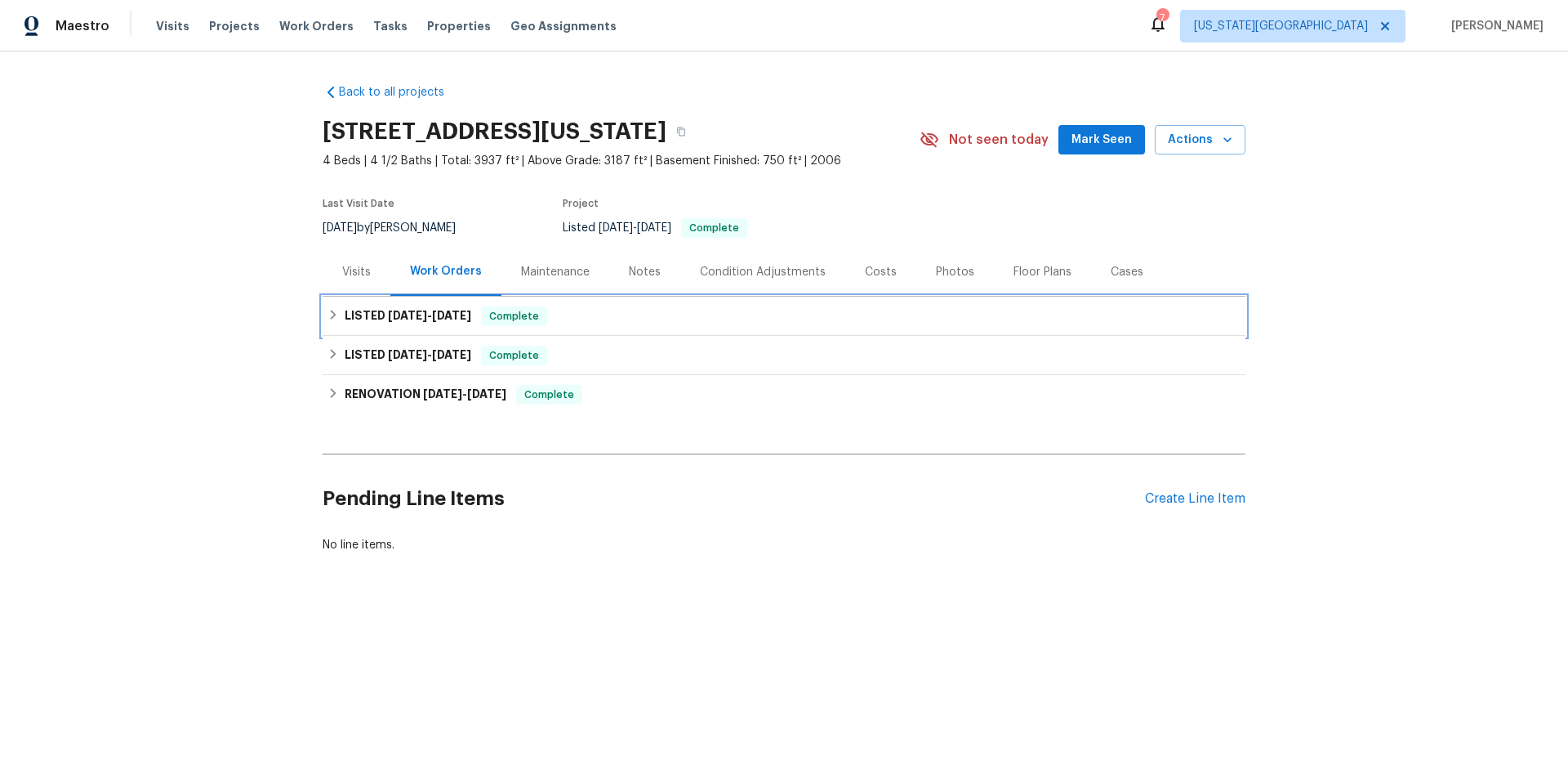
click at [368, 311] on h6 "LISTED [DATE] - [DATE]" at bounding box center [407, 316] width 127 height 20
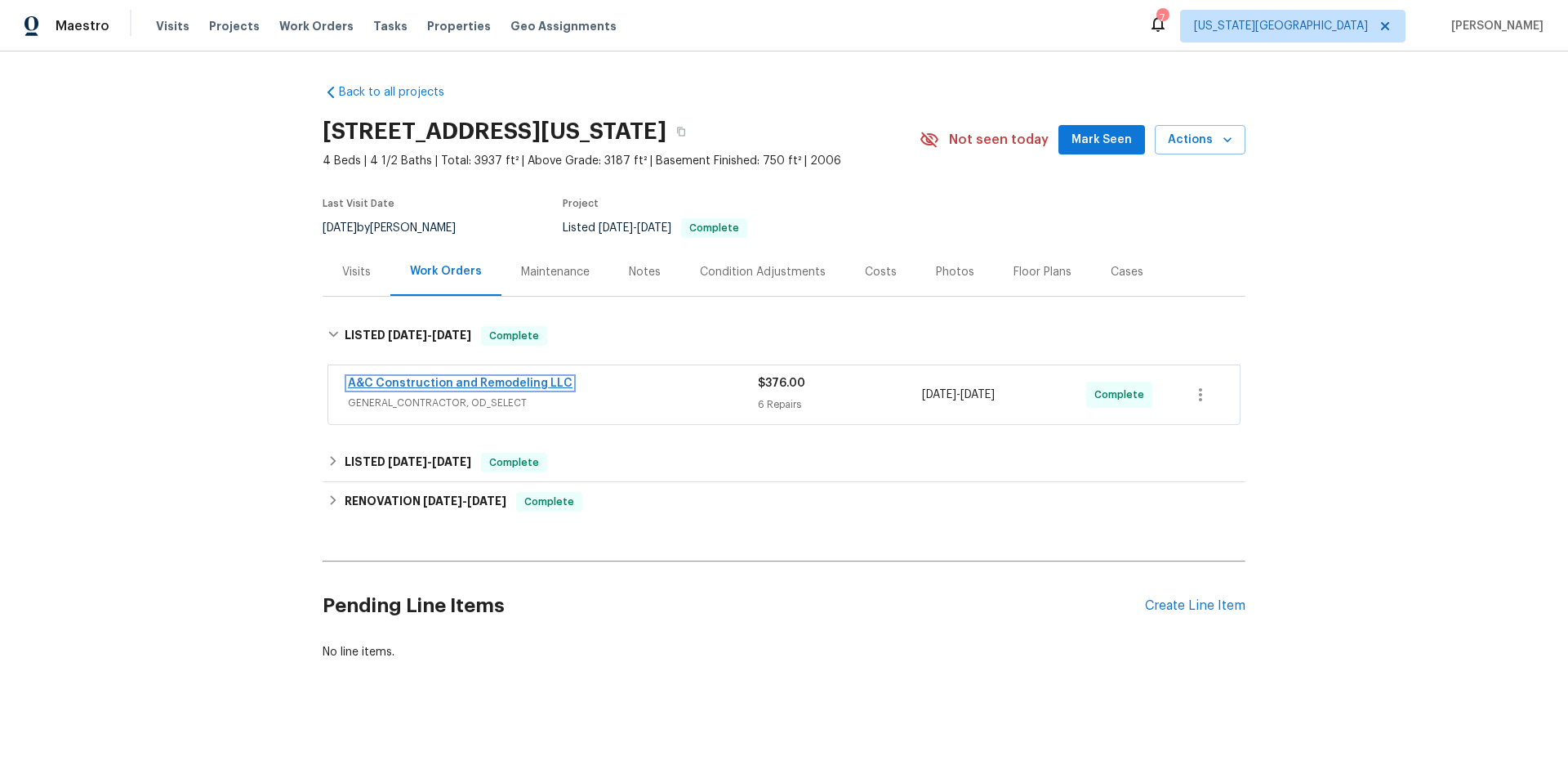
click at [407, 387] on link "A&C Construction and Remodeling LLC" at bounding box center [460, 384] width 224 height 12
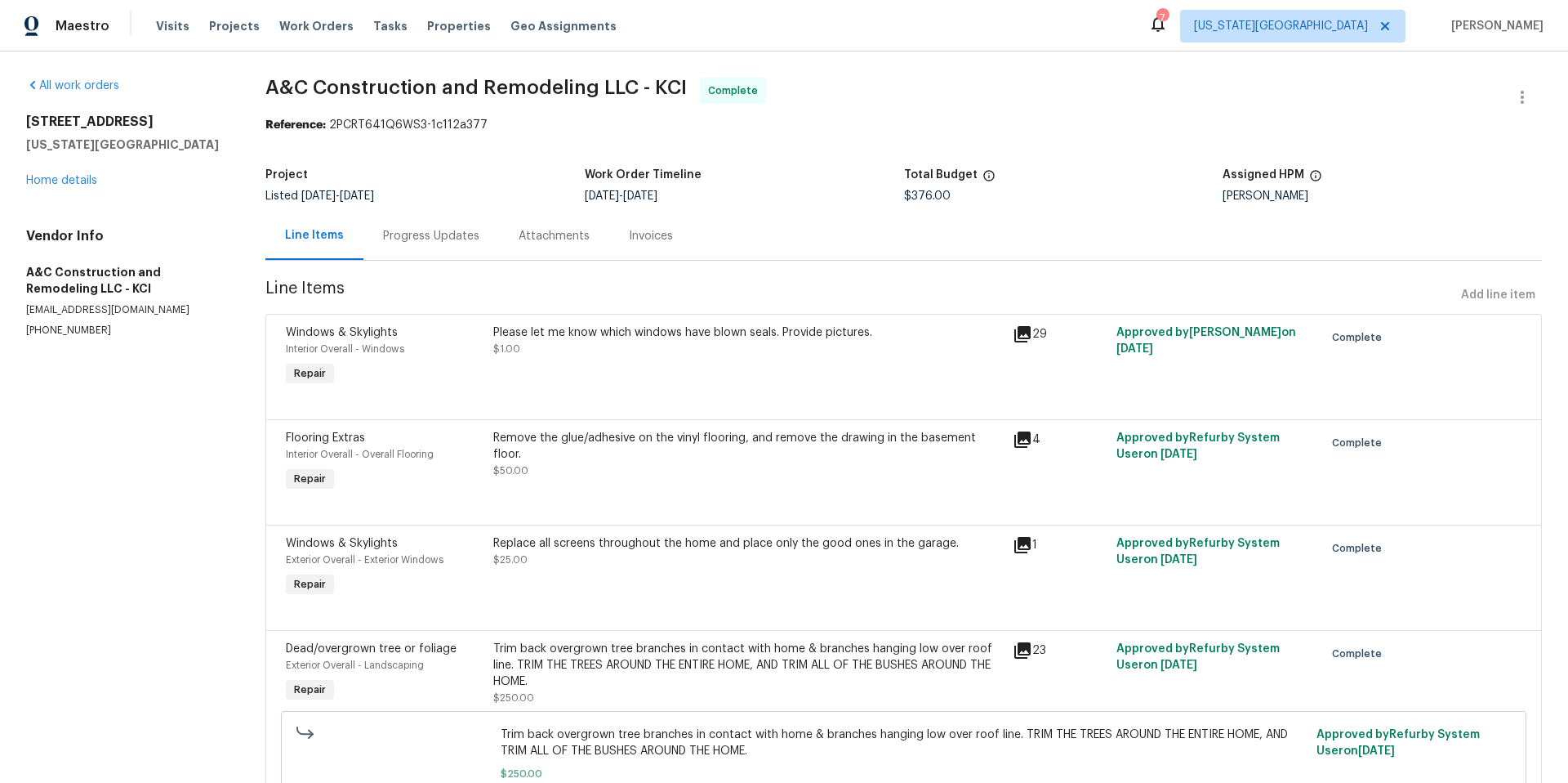
click at [598, 331] on div "Please let me know which windows have blown seals. Provide pictures." at bounding box center [747, 332] width 508 height 17
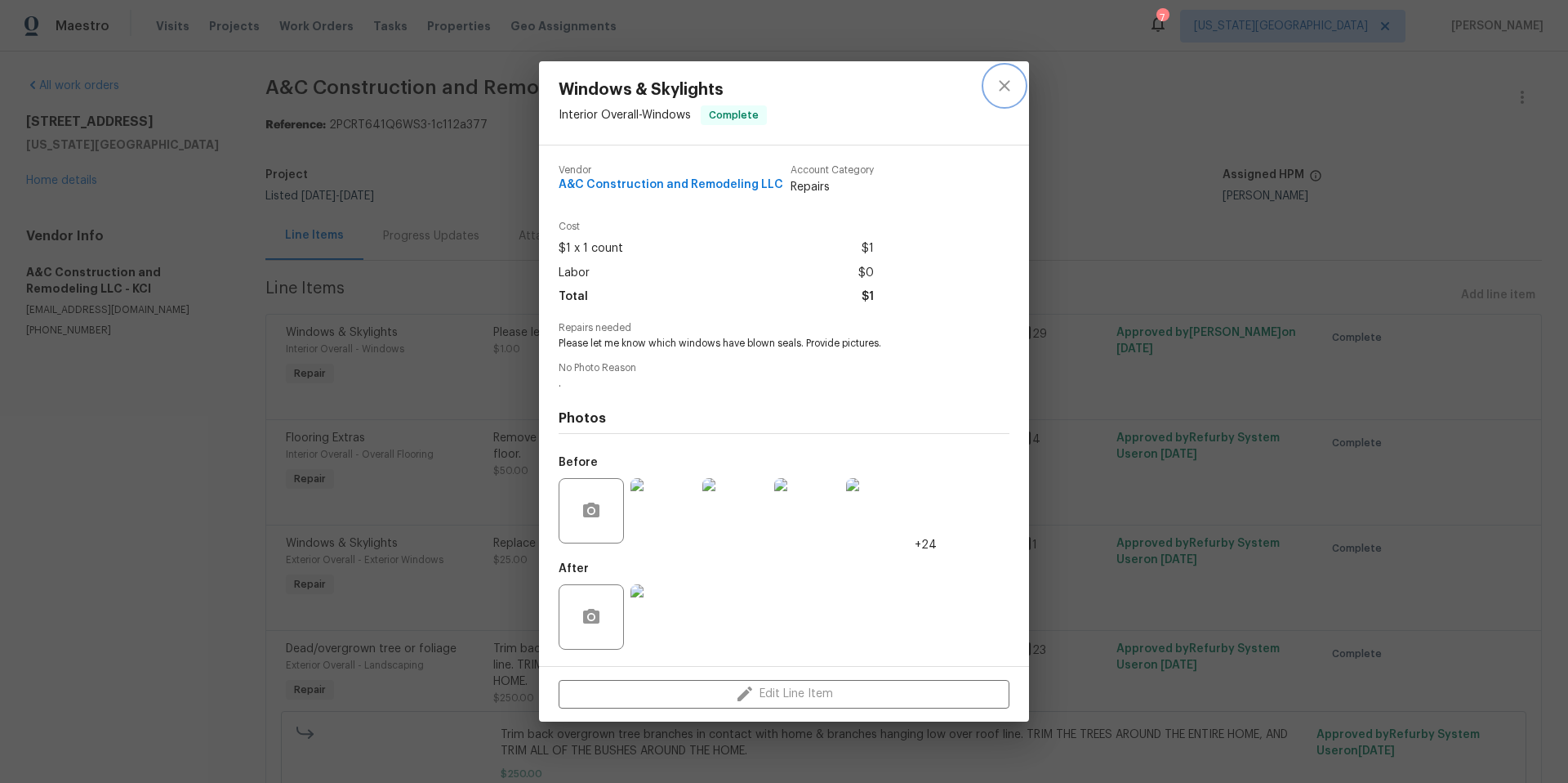
click at [1004, 80] on icon "close" at bounding box center [1005, 86] width 20 height 20
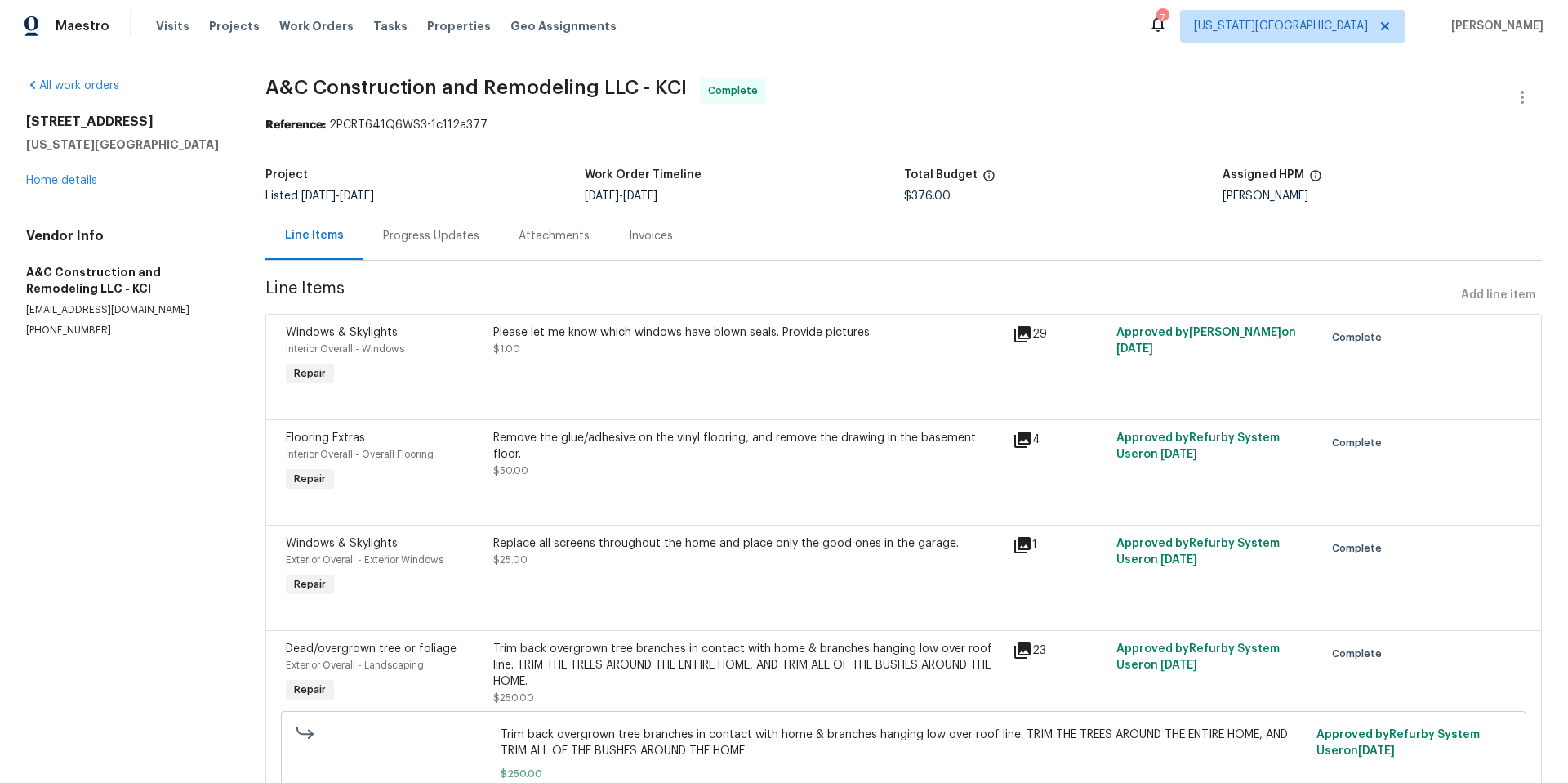
click at [450, 244] on div "Progress Updates" at bounding box center [432, 236] width 96 height 17
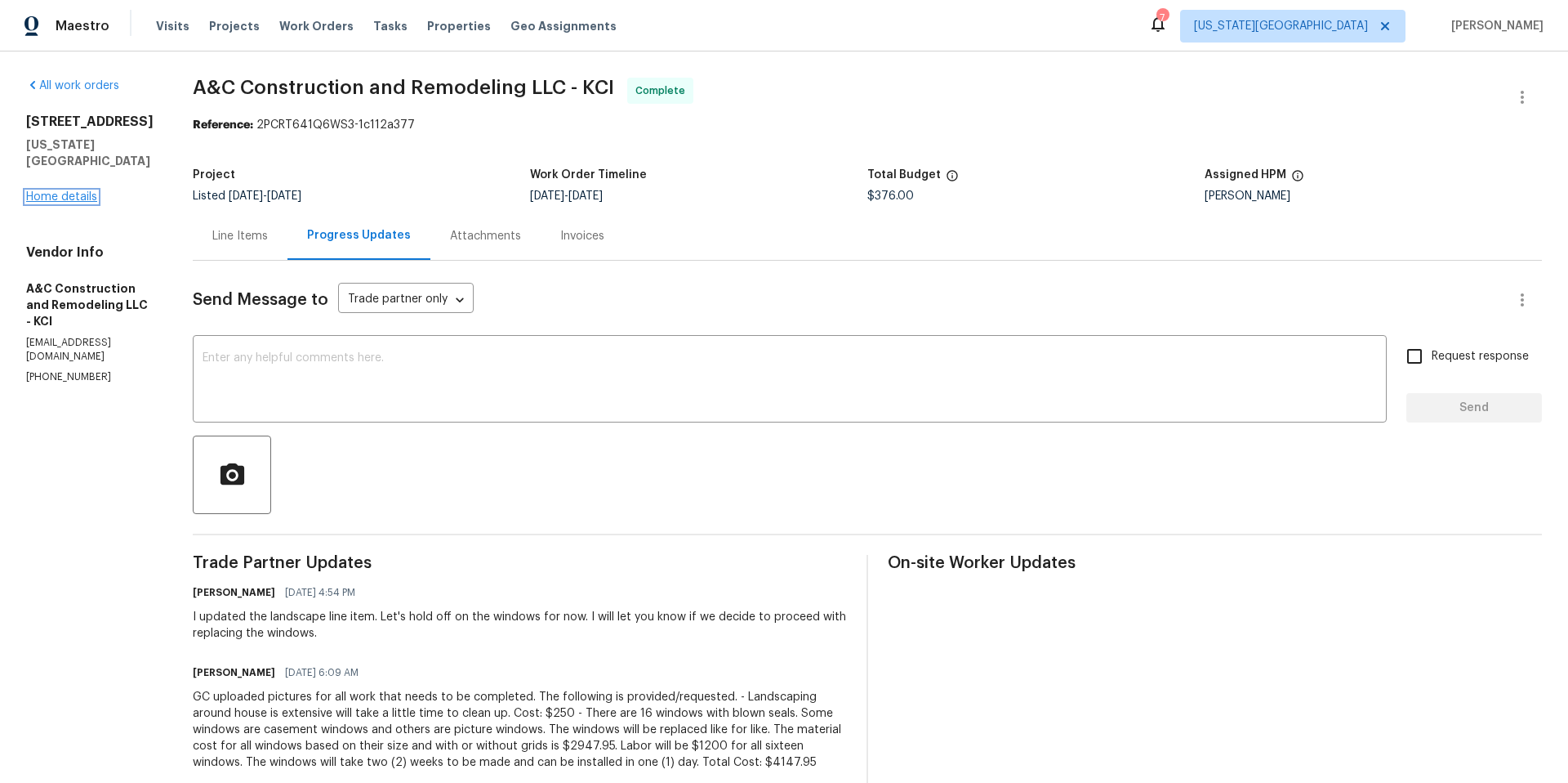
click at [70, 191] on link "Home details" at bounding box center [62, 197] width 71 height 12
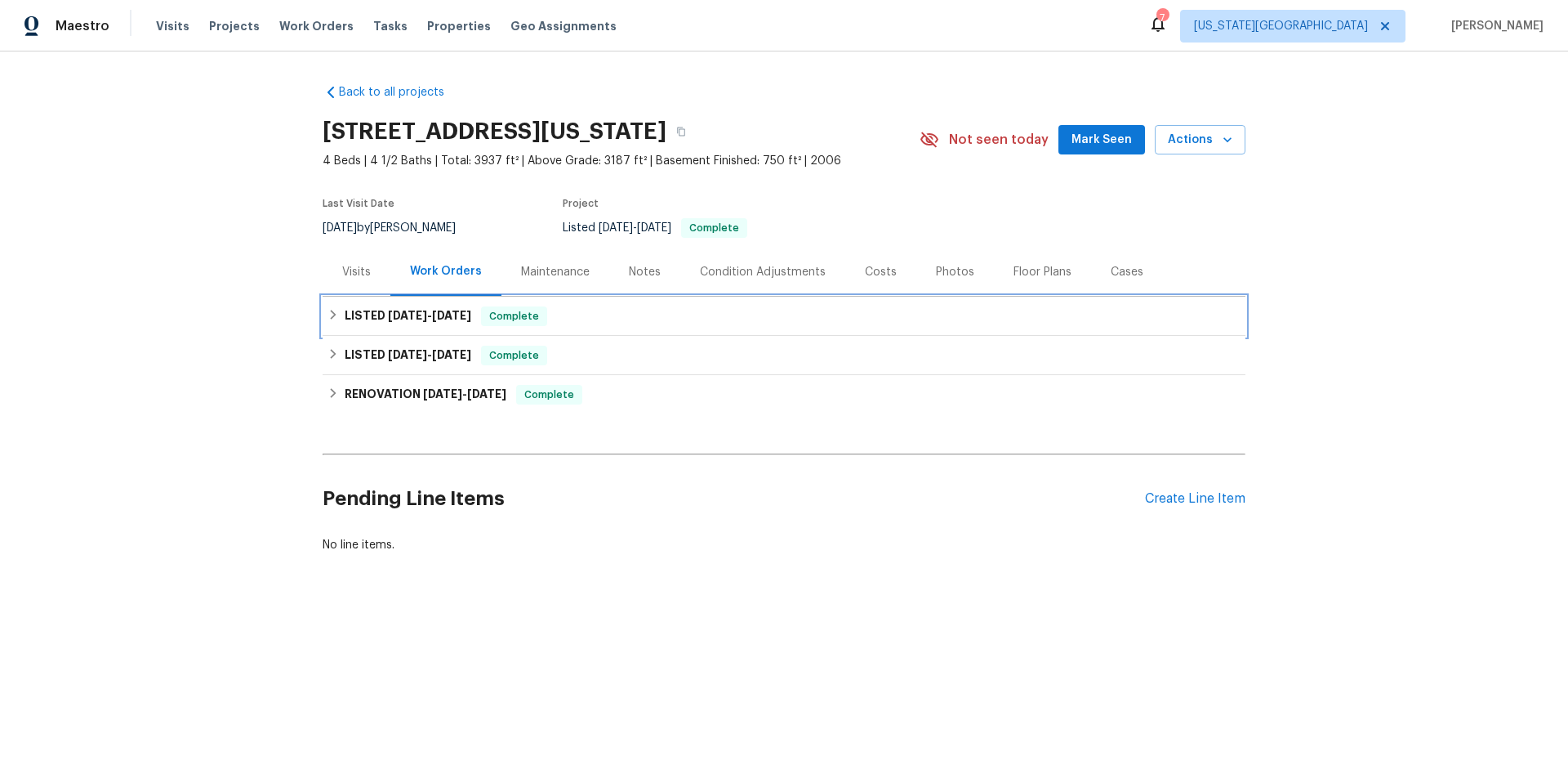
click at [354, 317] on h6 "LISTED [DATE] - [DATE]" at bounding box center [407, 316] width 127 height 20
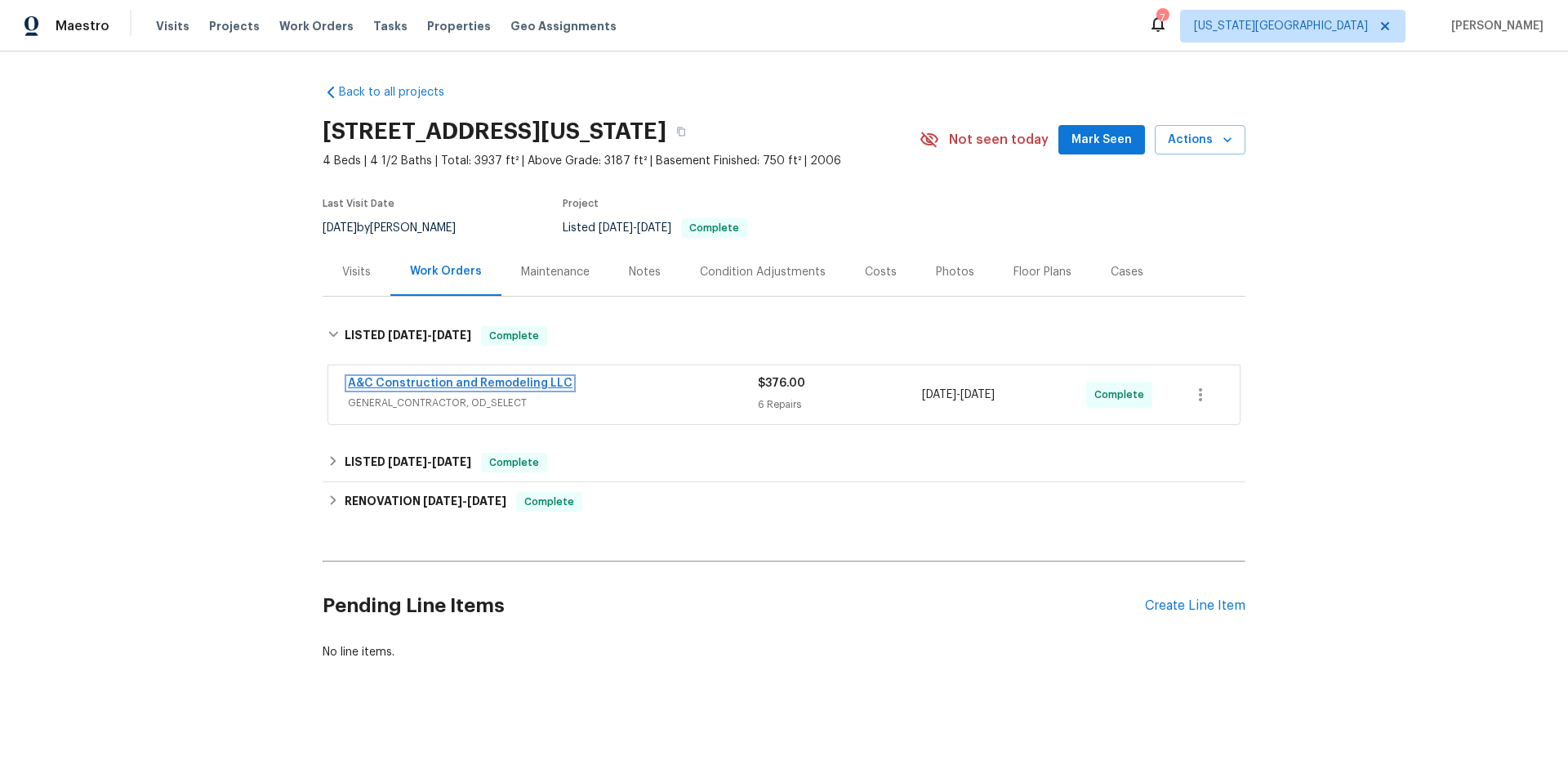
click at [460, 381] on link "A&C Construction and Remodeling LLC" at bounding box center [460, 384] width 224 height 12
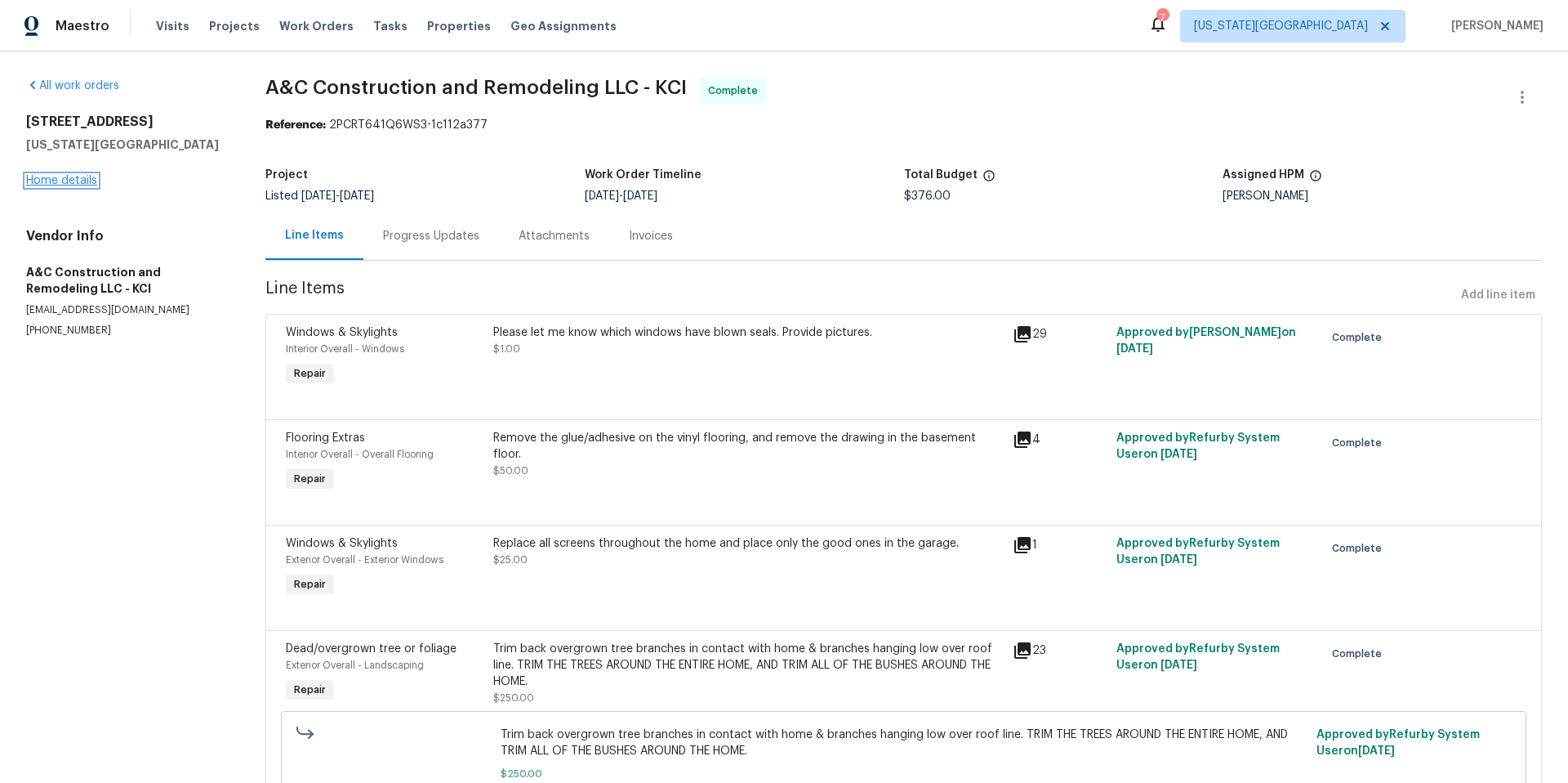
click at [81, 179] on link "Home details" at bounding box center [62, 181] width 71 height 12
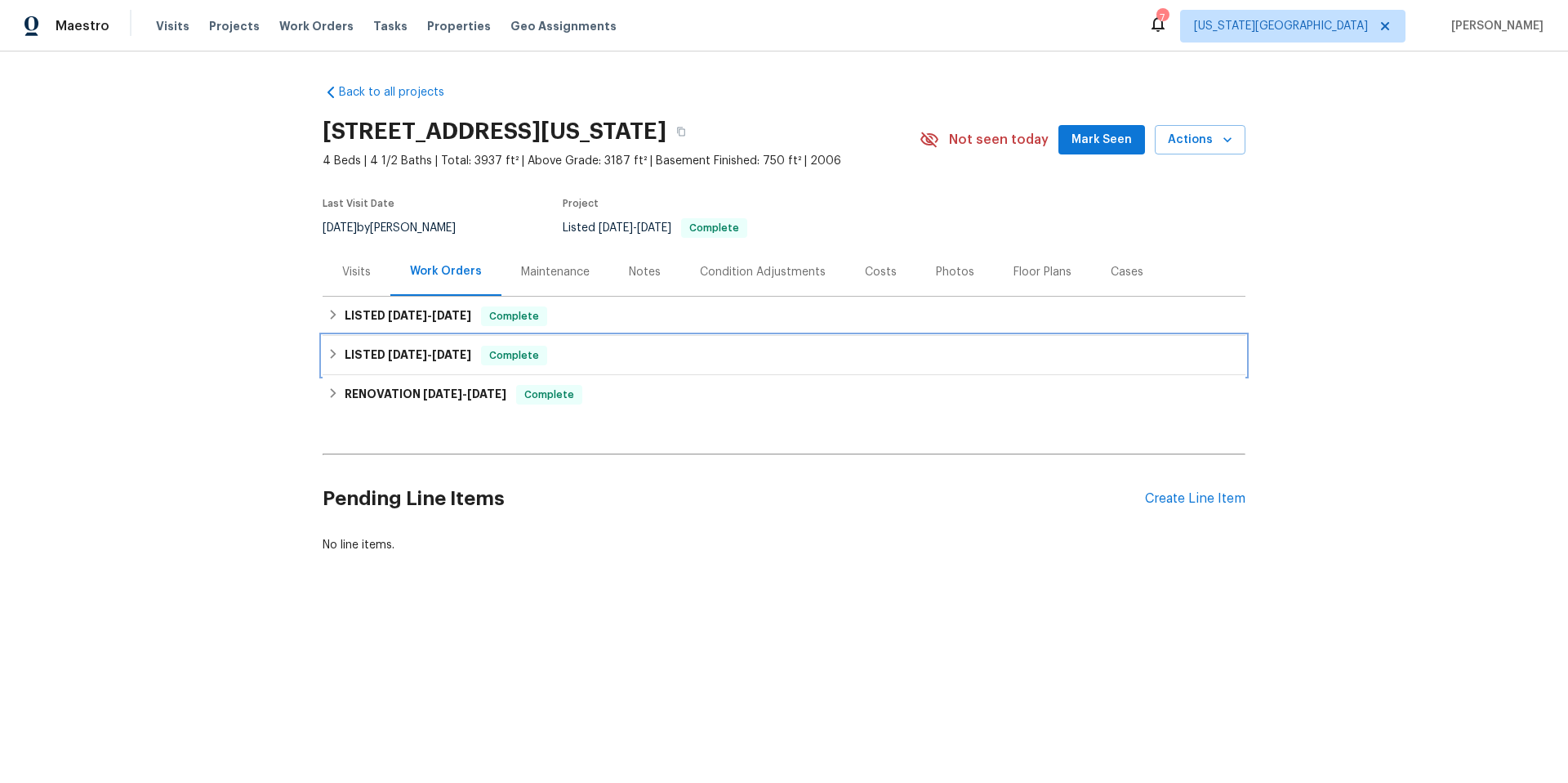
click at [364, 354] on h6 "LISTED [DATE] - [DATE]" at bounding box center [407, 355] width 127 height 20
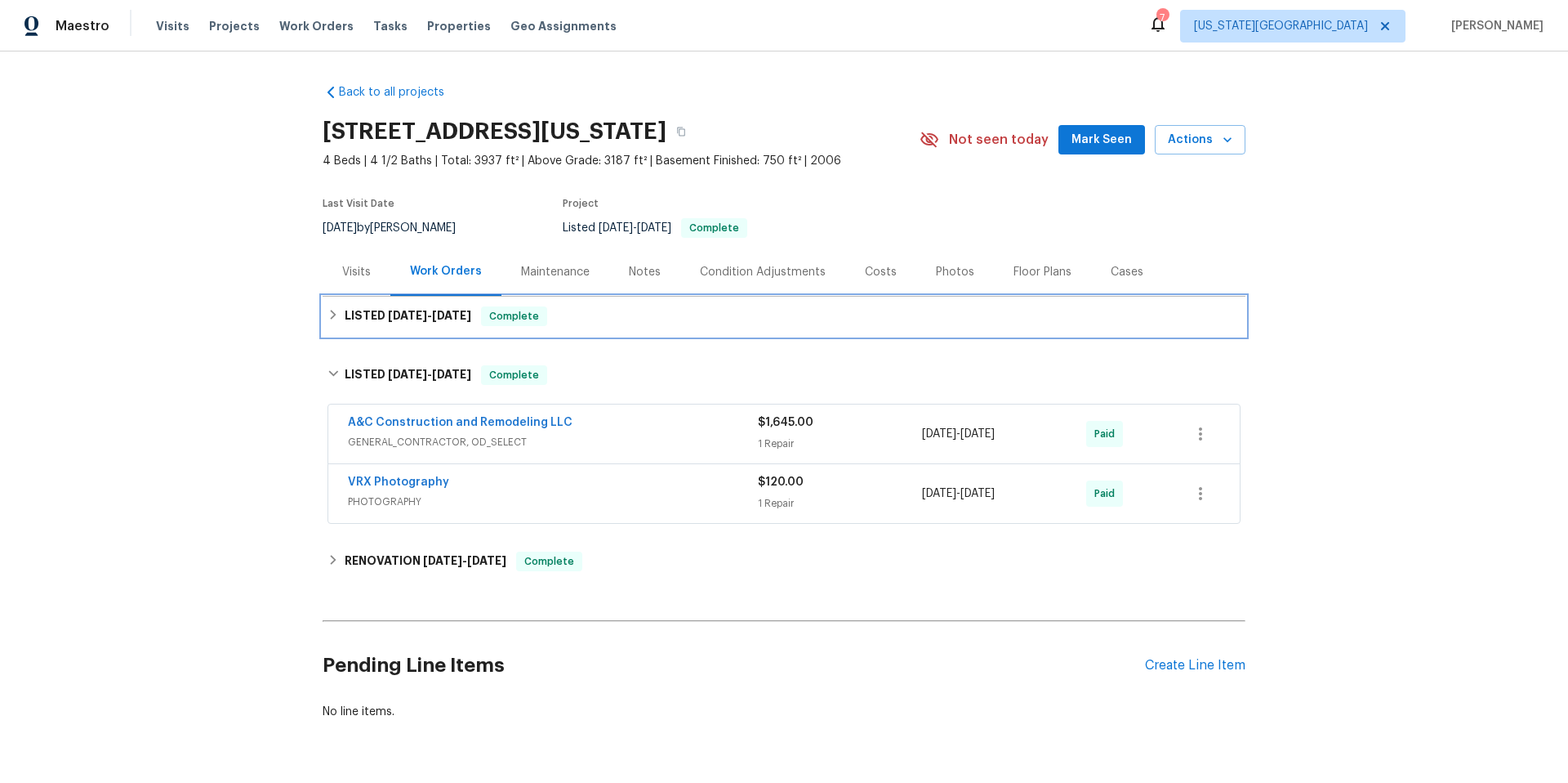
click at [355, 314] on h6 "LISTED [DATE] - [DATE]" at bounding box center [407, 316] width 127 height 20
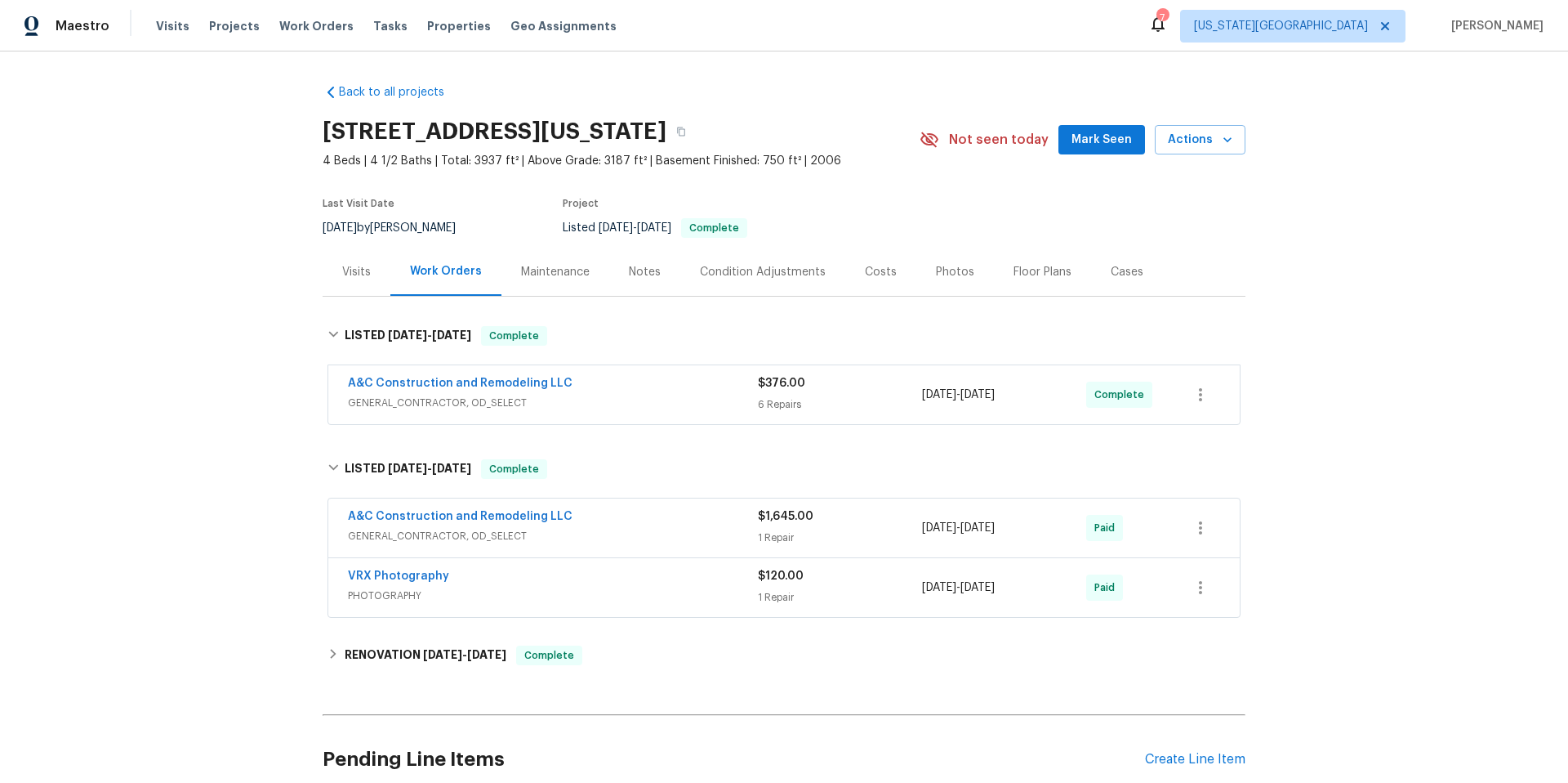
click at [570, 272] on div "Maintenance" at bounding box center [555, 271] width 69 height 17
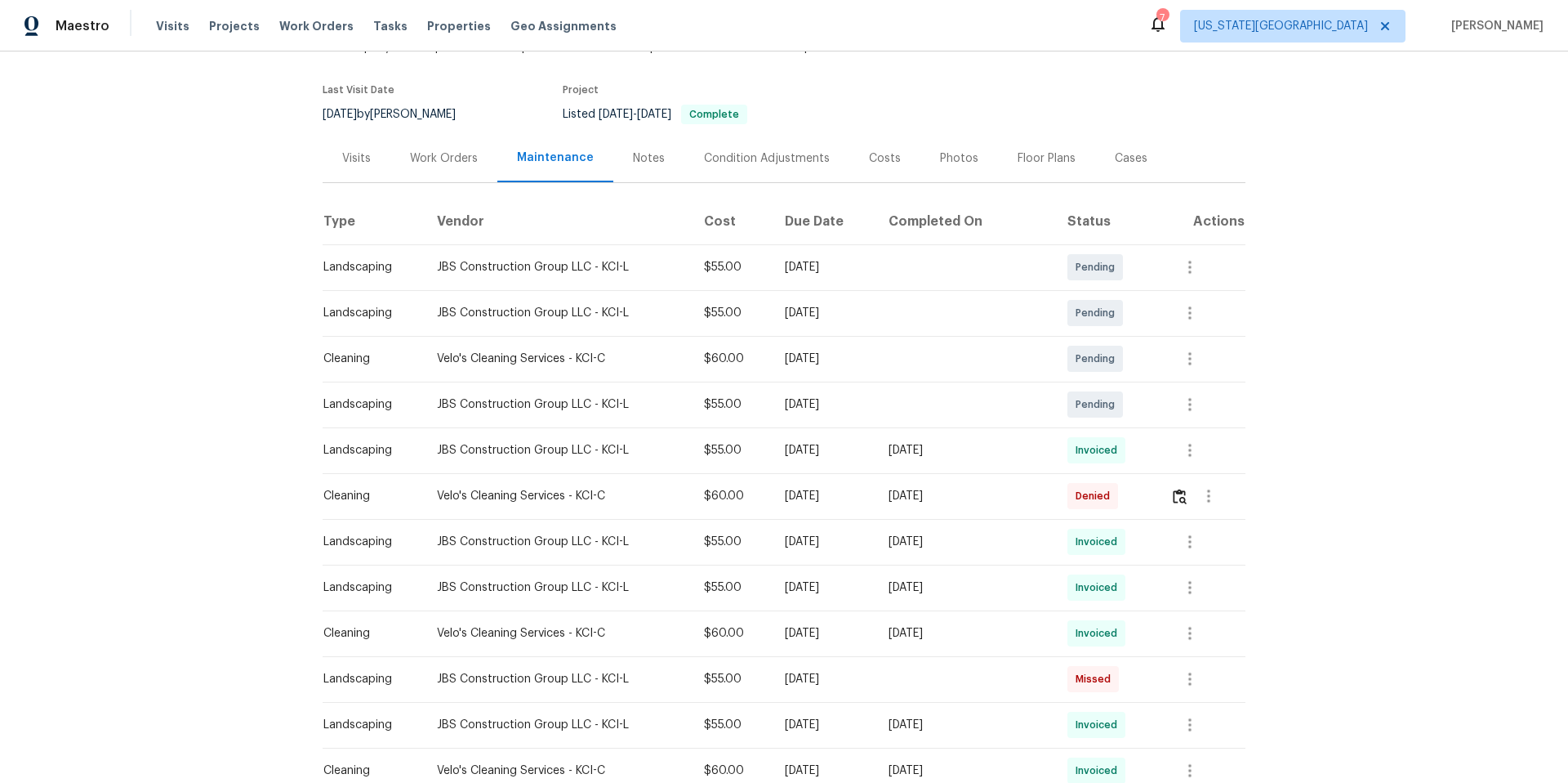
scroll to position [139, 0]
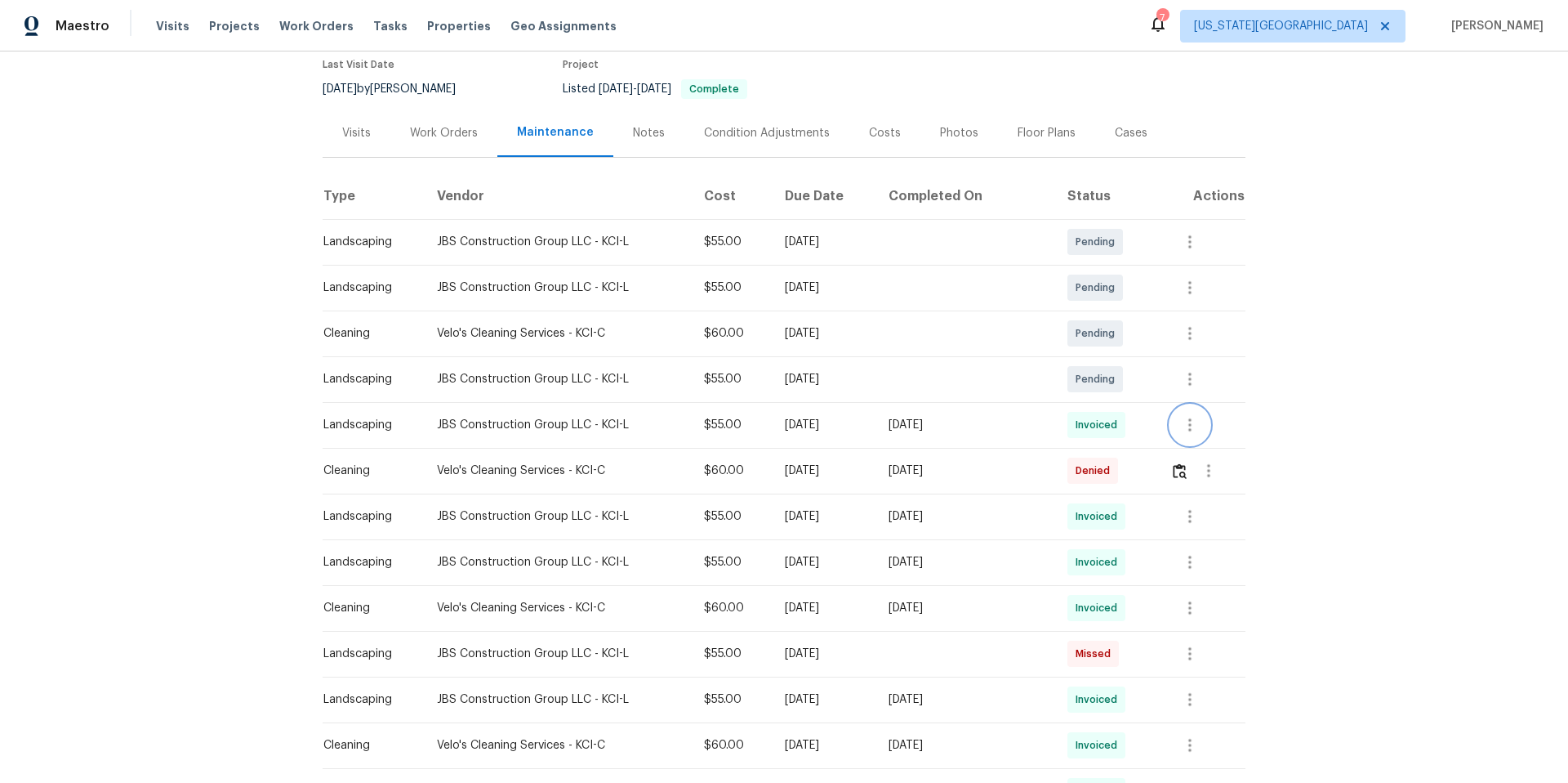
click at [1195, 420] on icon "button" at bounding box center [1190, 425] width 20 height 20
click at [1195, 458] on li "View details" at bounding box center [1229, 452] width 114 height 27
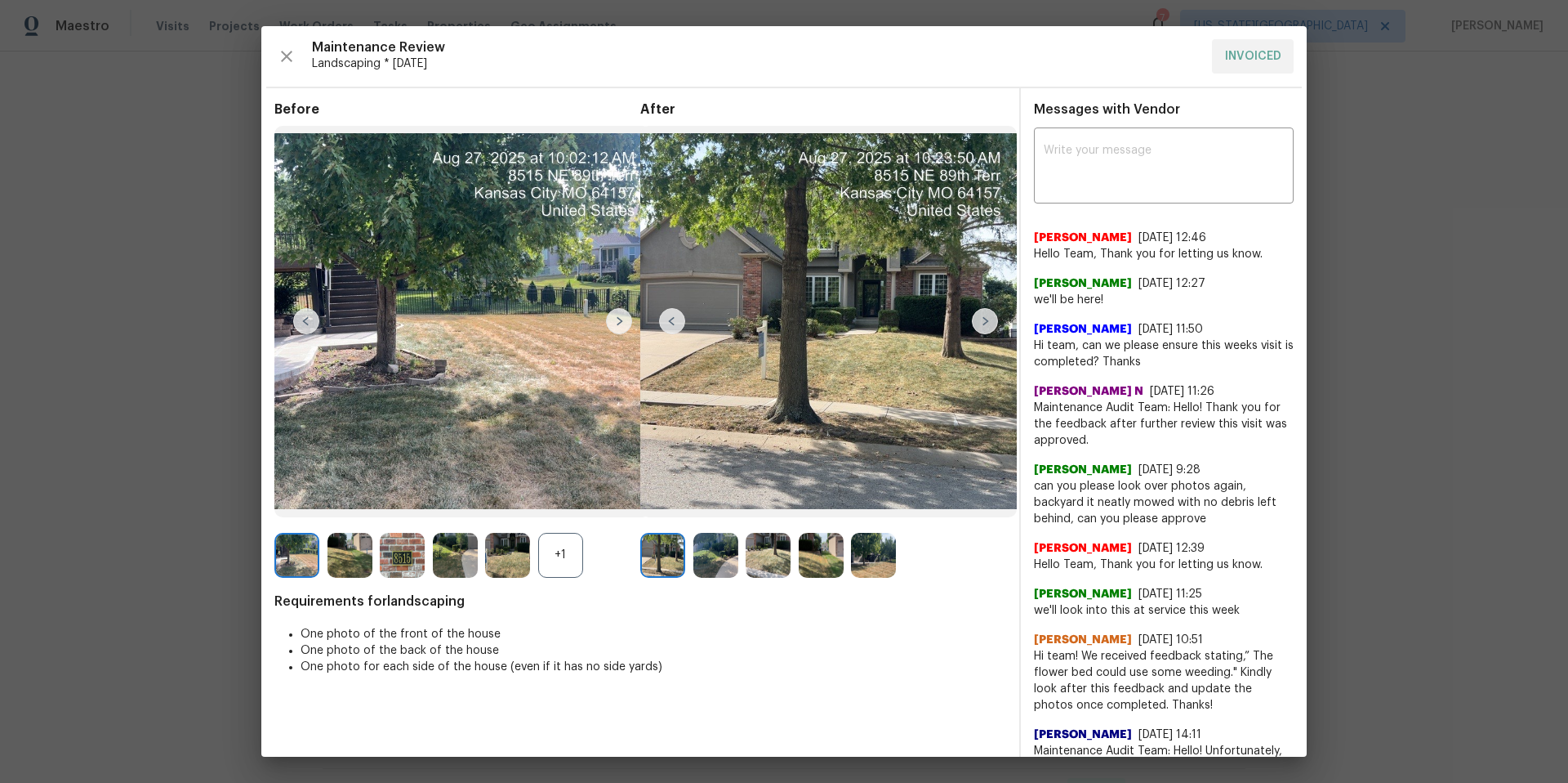
click at [990, 321] on img at bounding box center [984, 321] width 27 height 27
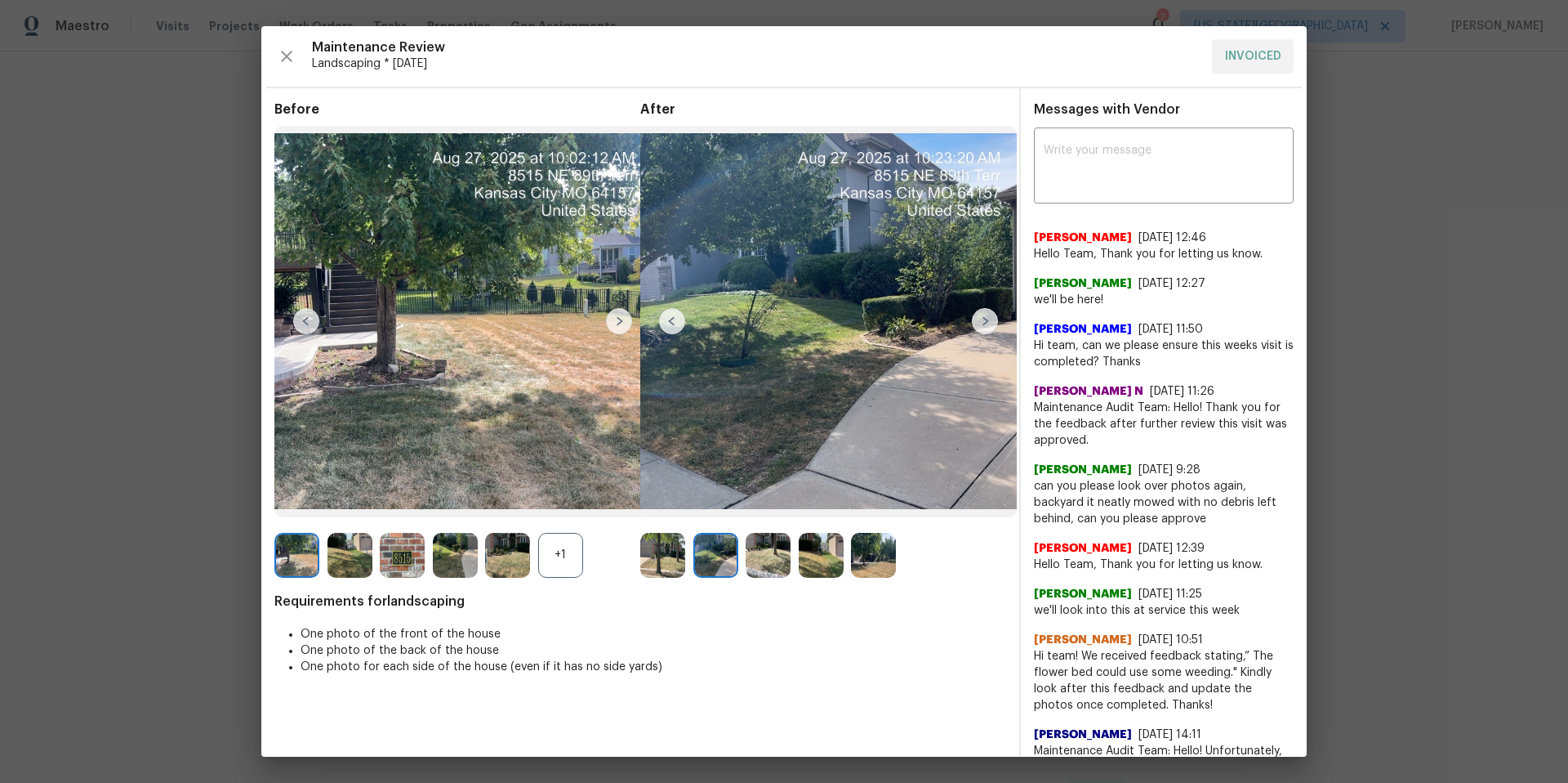
click at [990, 321] on img at bounding box center [984, 321] width 27 height 27
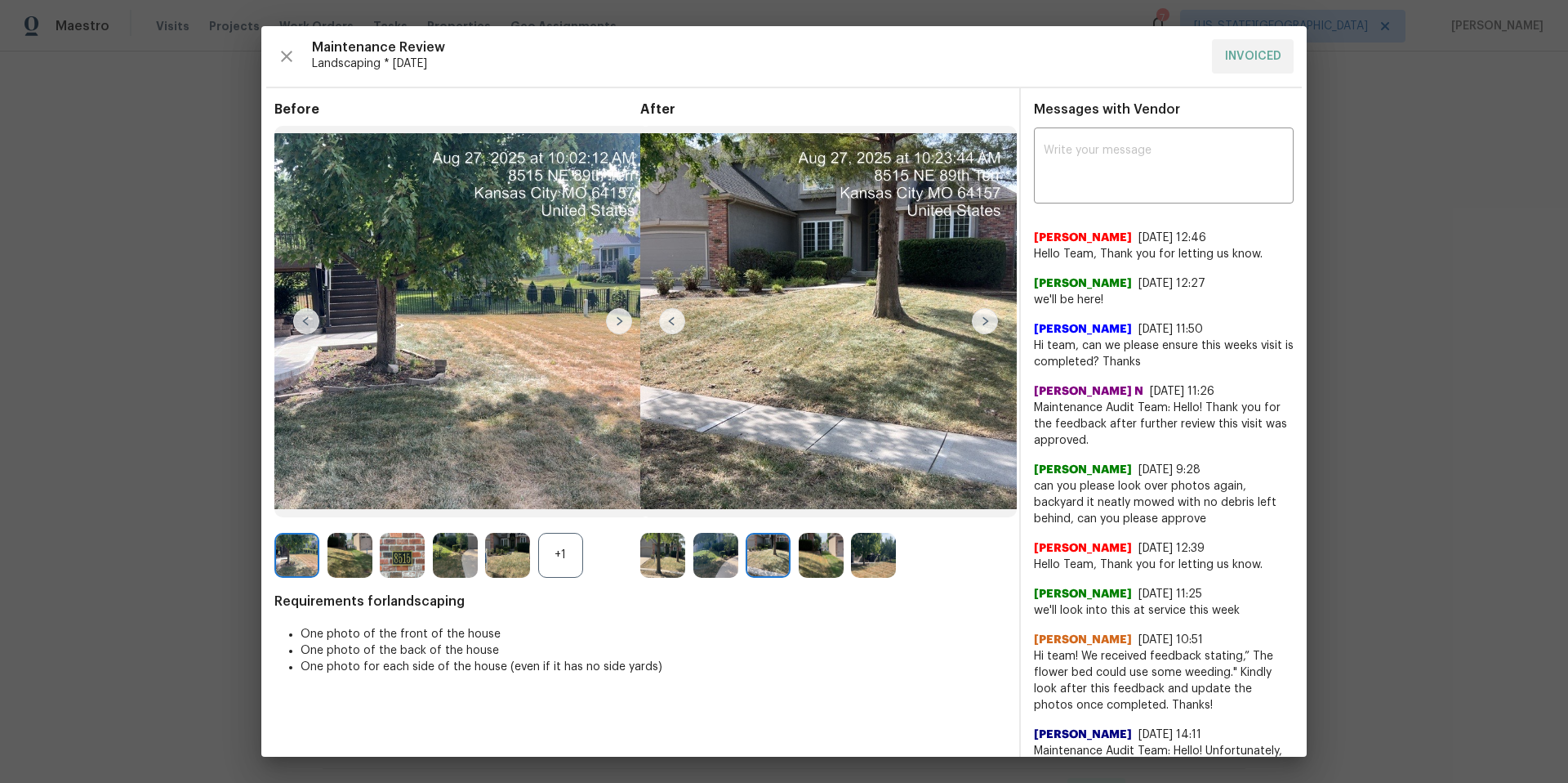
click at [990, 321] on img at bounding box center [984, 321] width 27 height 27
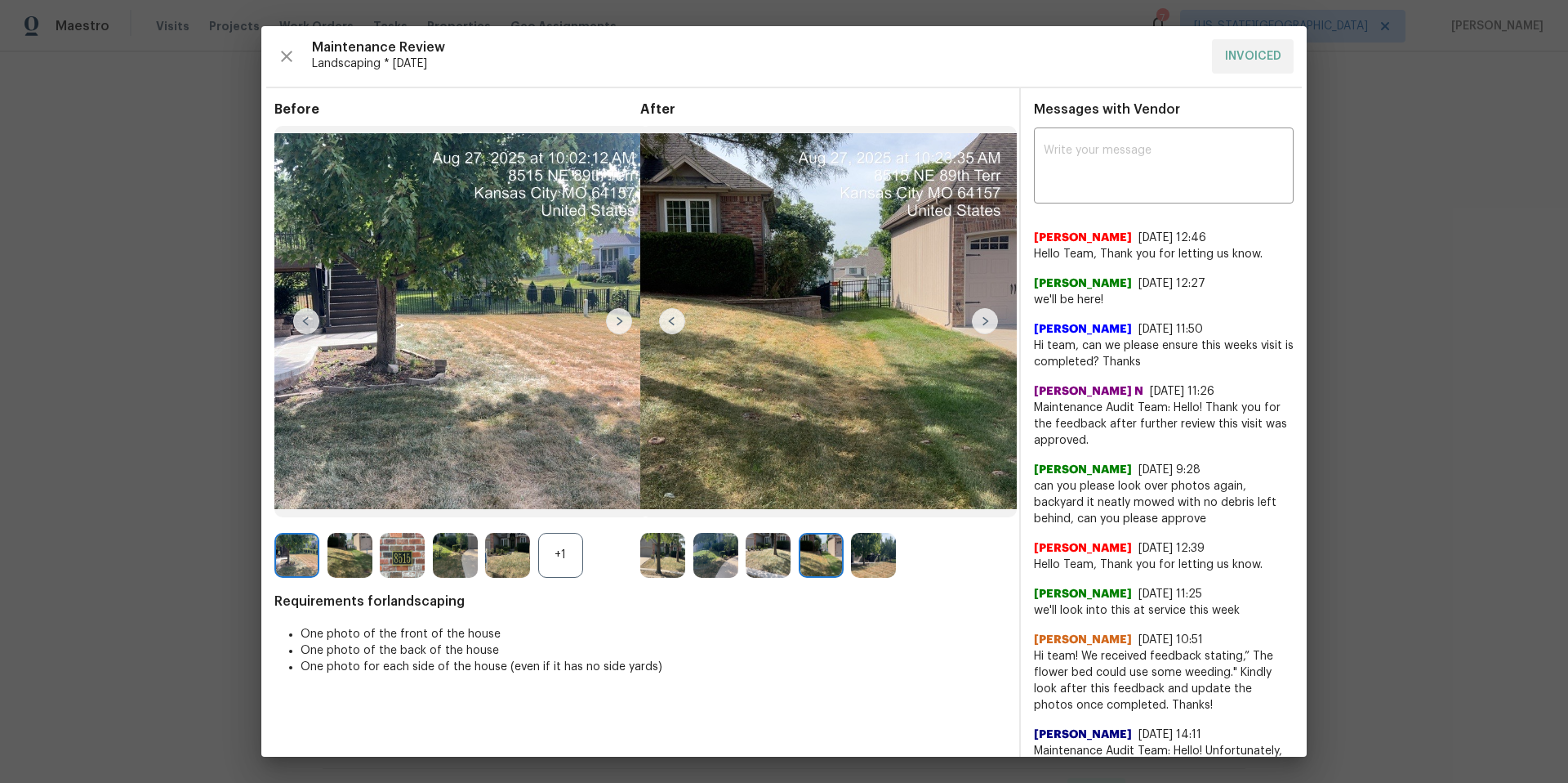
click at [990, 321] on img at bounding box center [984, 321] width 27 height 27
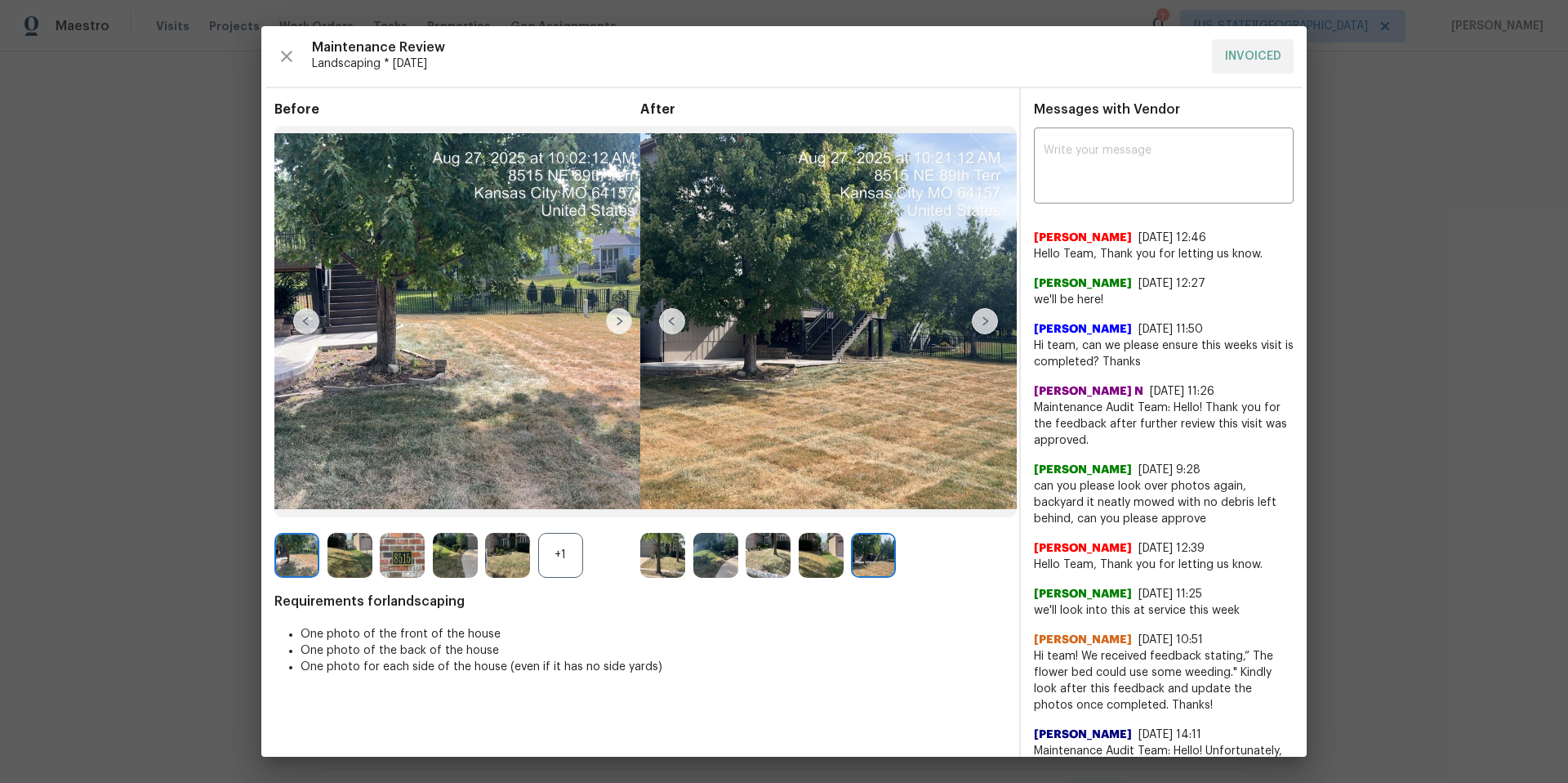
click at [990, 321] on img at bounding box center [984, 321] width 27 height 27
click at [981, 324] on img at bounding box center [984, 321] width 27 height 27
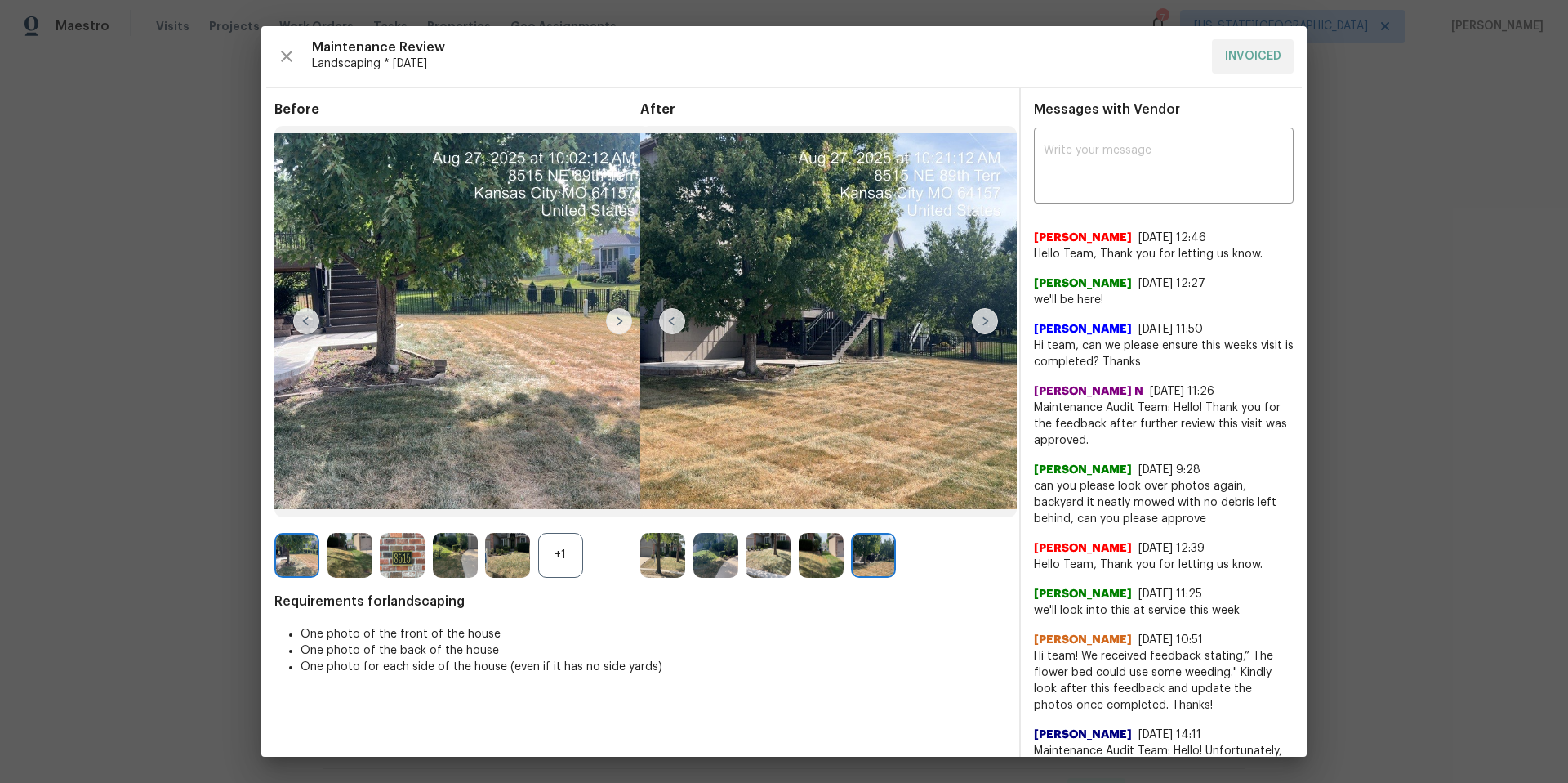
click at [677, 556] on img at bounding box center [663, 556] width 45 height 45
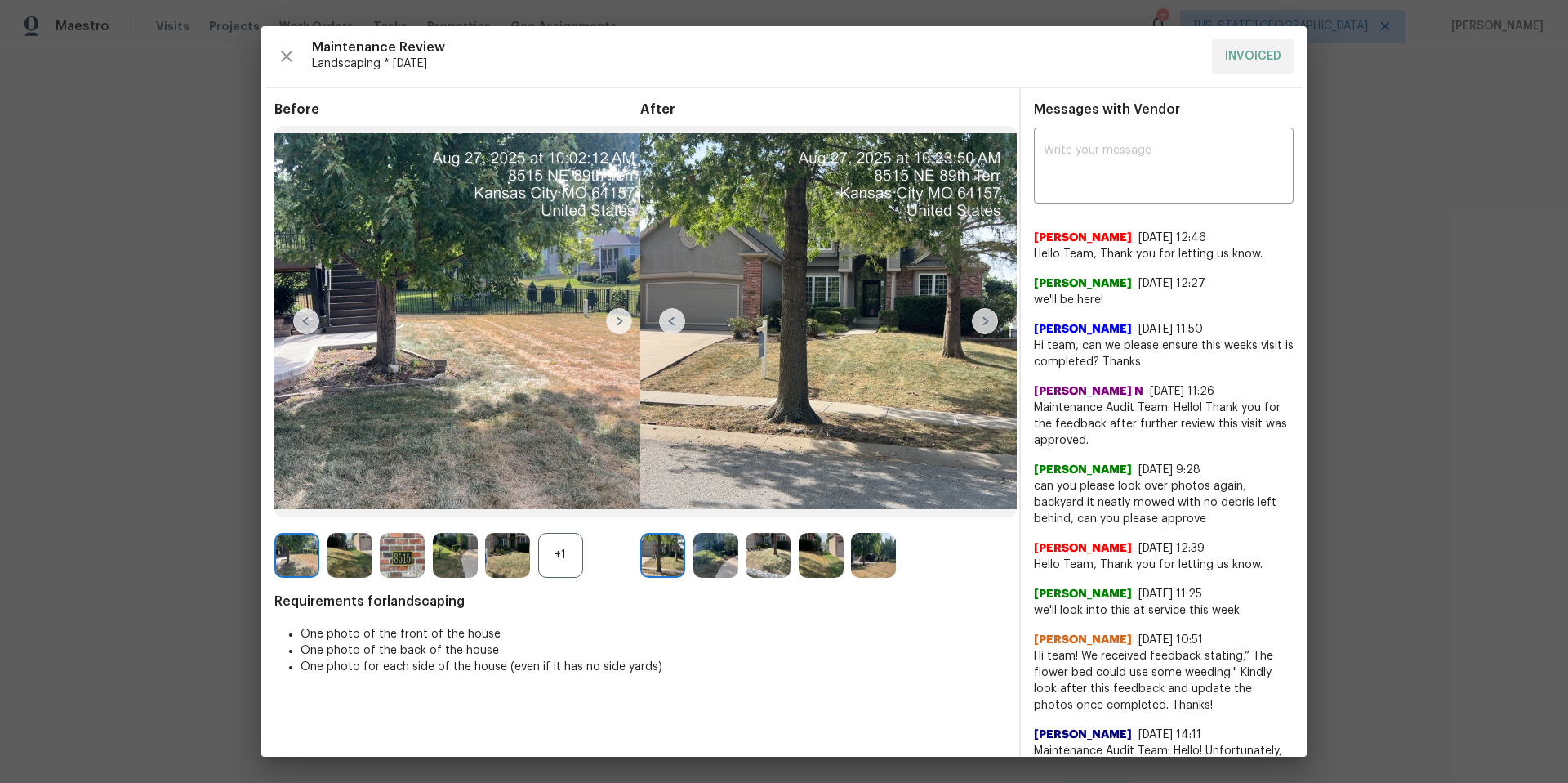
click at [674, 308] on img at bounding box center [671, 321] width 27 height 27
click at [984, 321] on img at bounding box center [984, 321] width 27 height 27
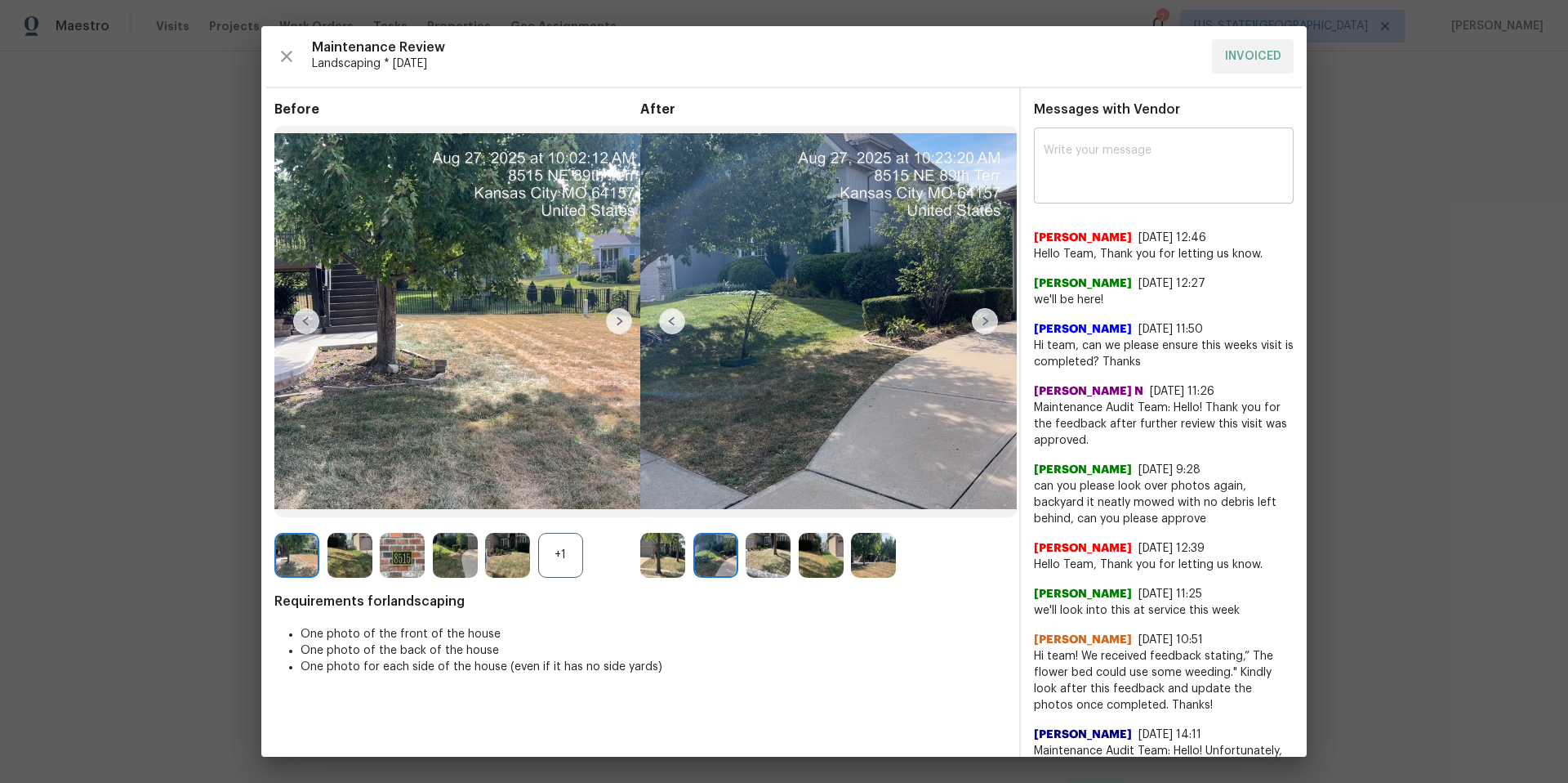
click at [1062, 157] on textarea at bounding box center [1163, 167] width 240 height 46
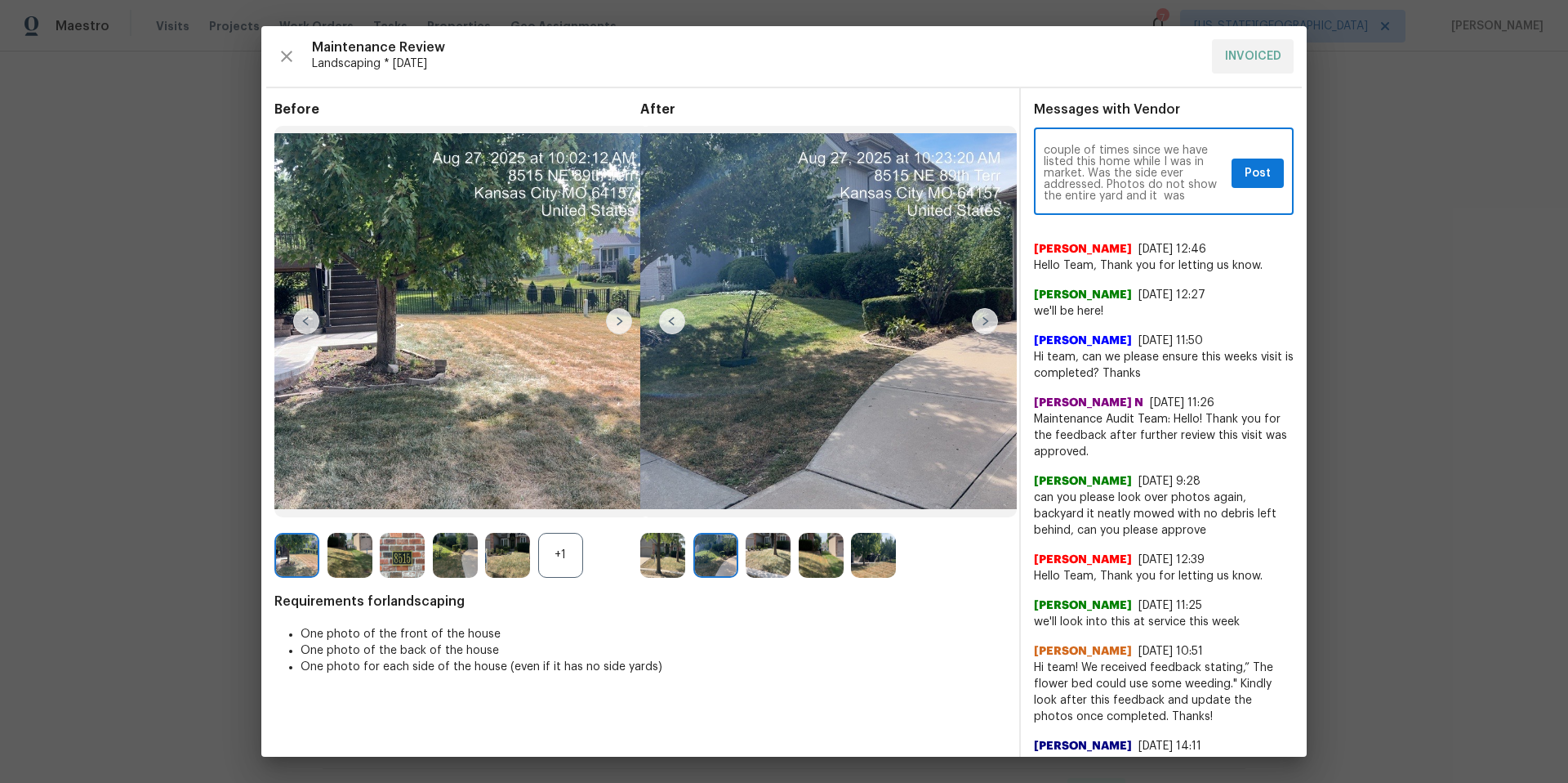
scroll to position [34, 0]
click at [977, 323] on img at bounding box center [984, 321] width 27 height 27
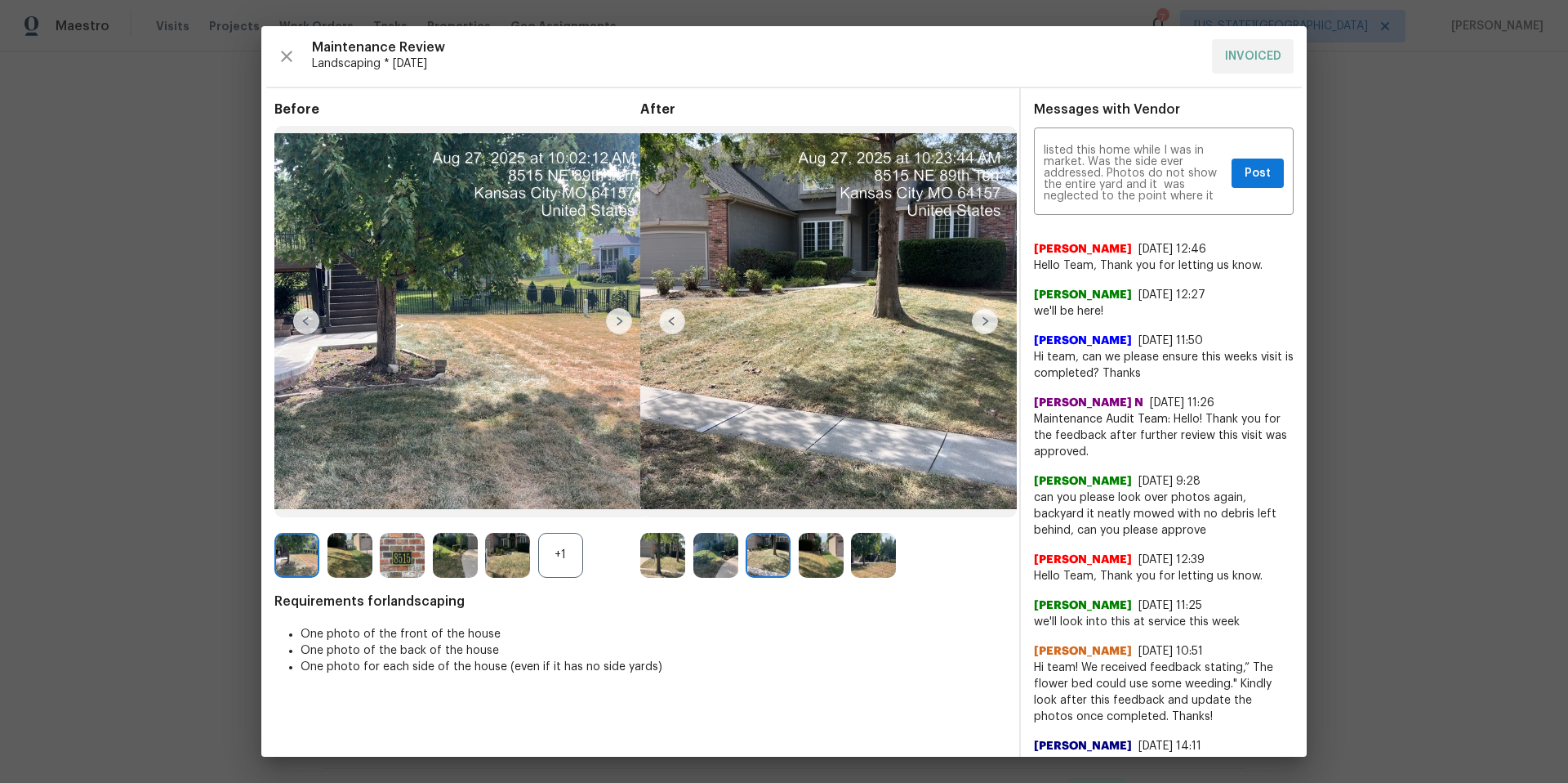
click at [987, 325] on img at bounding box center [984, 321] width 27 height 27
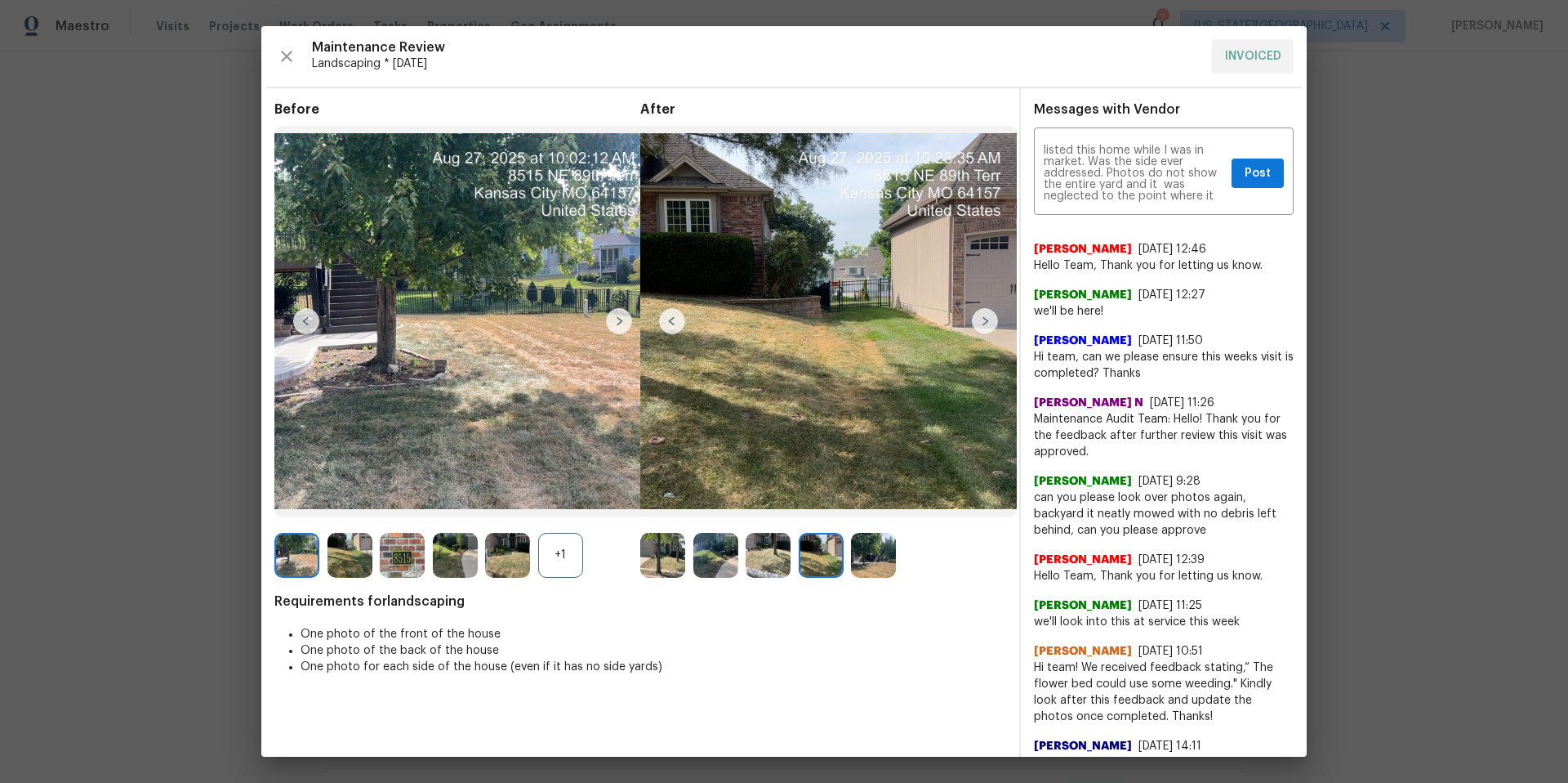
click at [987, 325] on img at bounding box center [984, 321] width 27 height 27
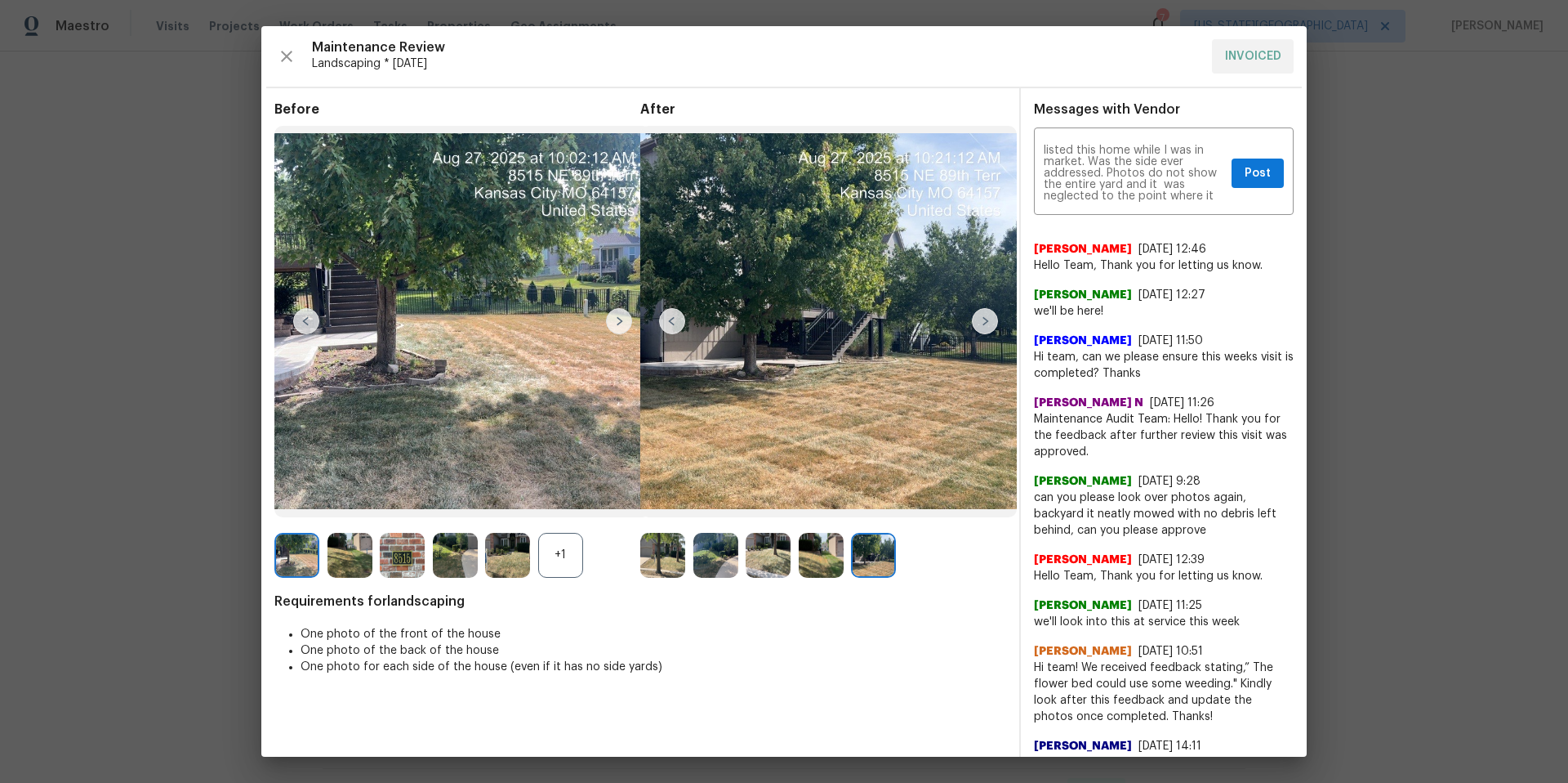
click at [987, 325] on img at bounding box center [984, 321] width 27 height 27
click at [678, 327] on img at bounding box center [671, 321] width 27 height 27
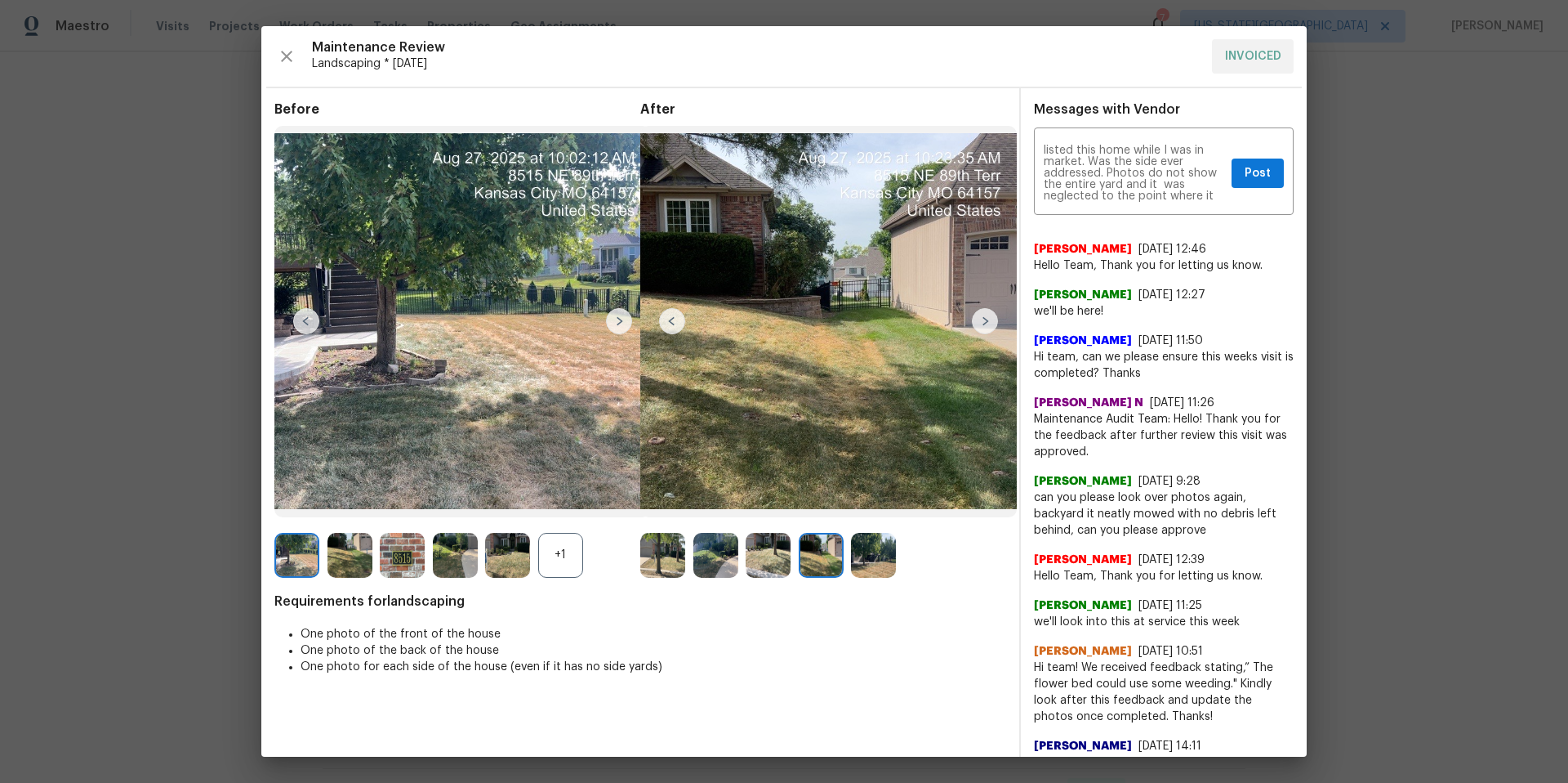
click at [678, 327] on img at bounding box center [671, 321] width 27 height 27
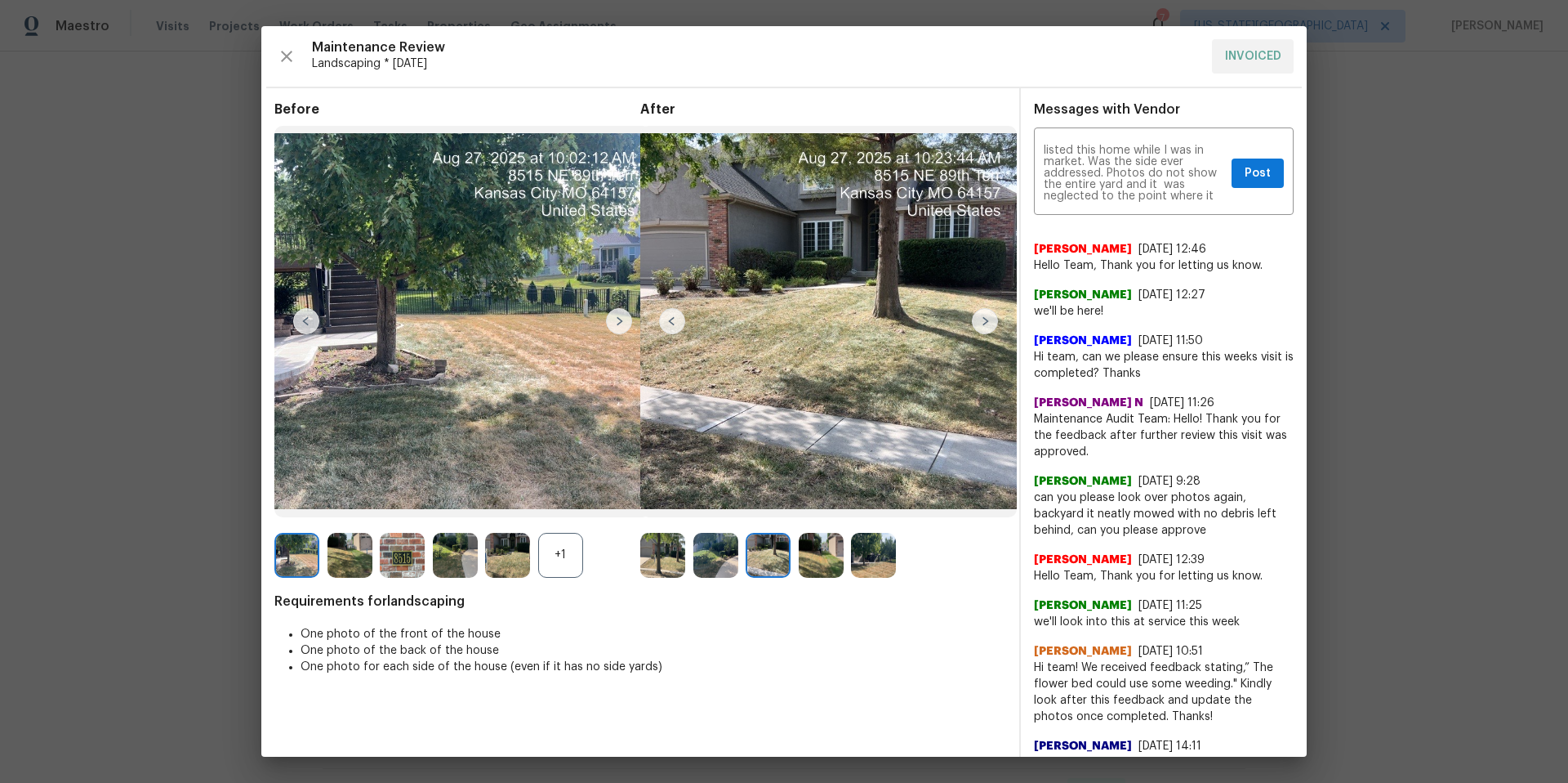
click at [678, 327] on img at bounding box center [671, 321] width 27 height 27
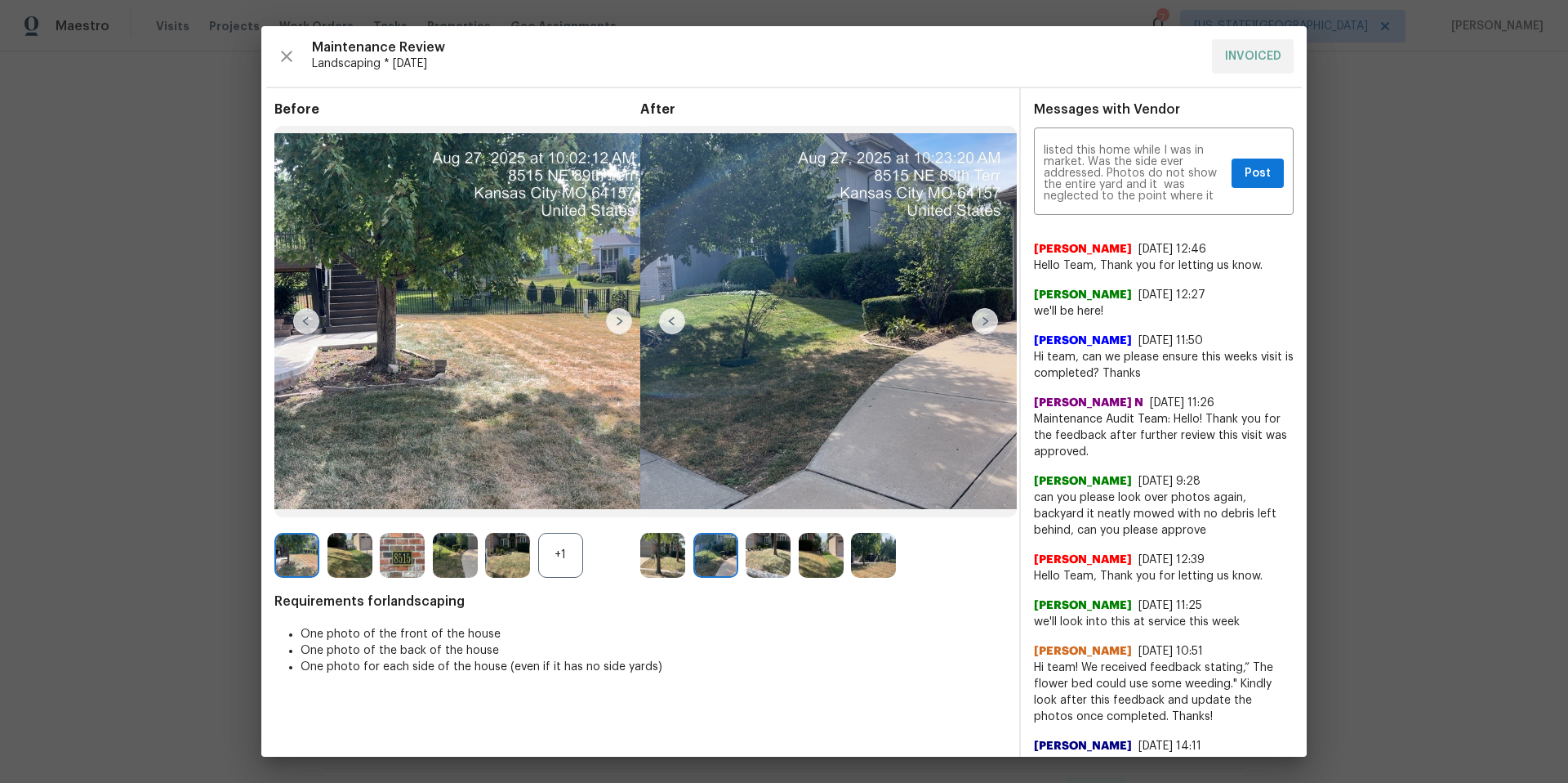
click at [678, 327] on img at bounding box center [671, 321] width 27 height 27
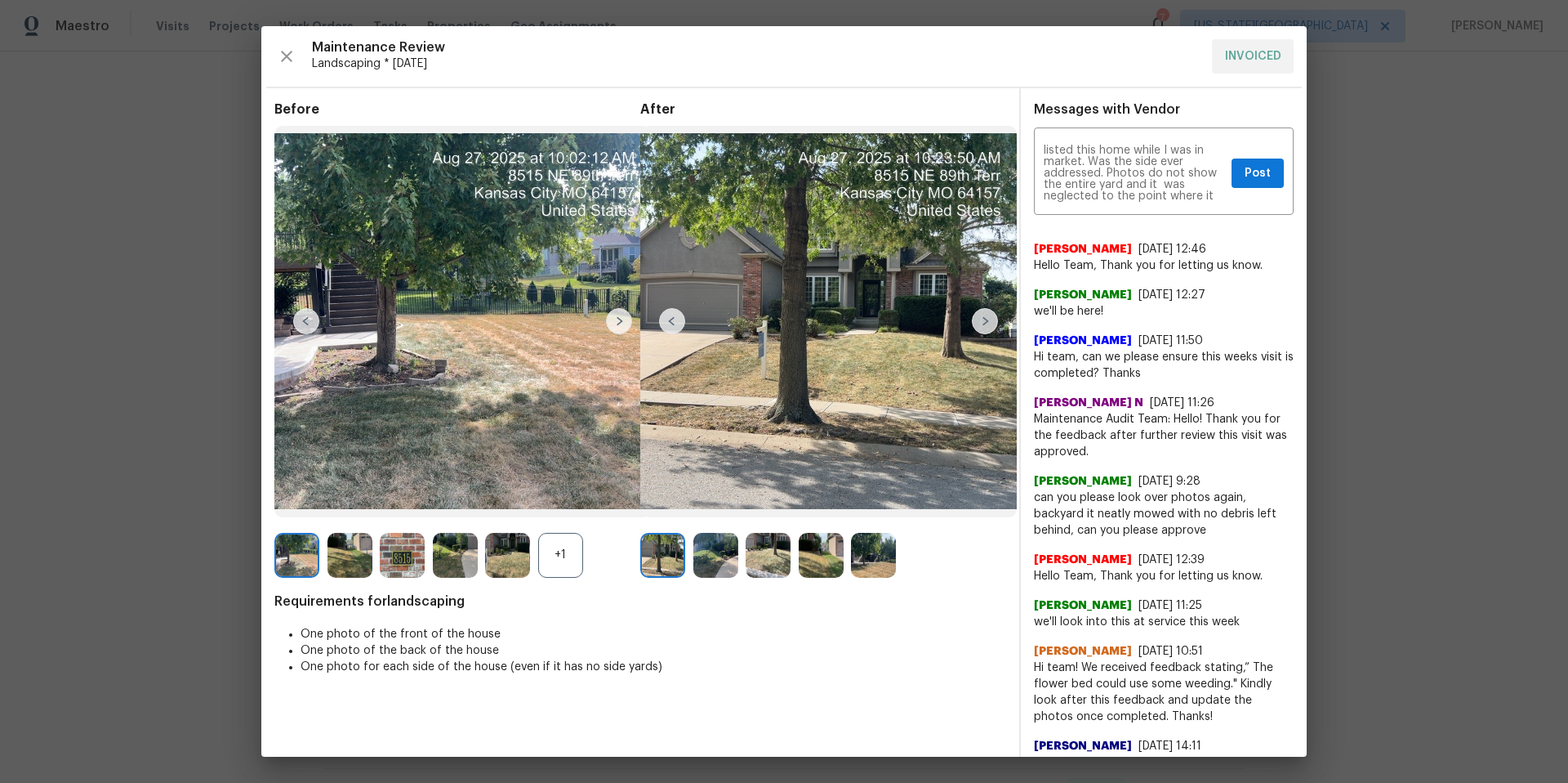
click at [678, 327] on img at bounding box center [671, 321] width 27 height 27
click at [1188, 199] on textarea "Kevin, this is the MM of KCI, I have visited the house a couple of times since …" at bounding box center [1133, 173] width 181 height 57
type textarea "Kevin, this is the MM of KCI, I have visited the house a couple of times since …"
click at [1264, 168] on span "Post" at bounding box center [1257, 173] width 27 height 21
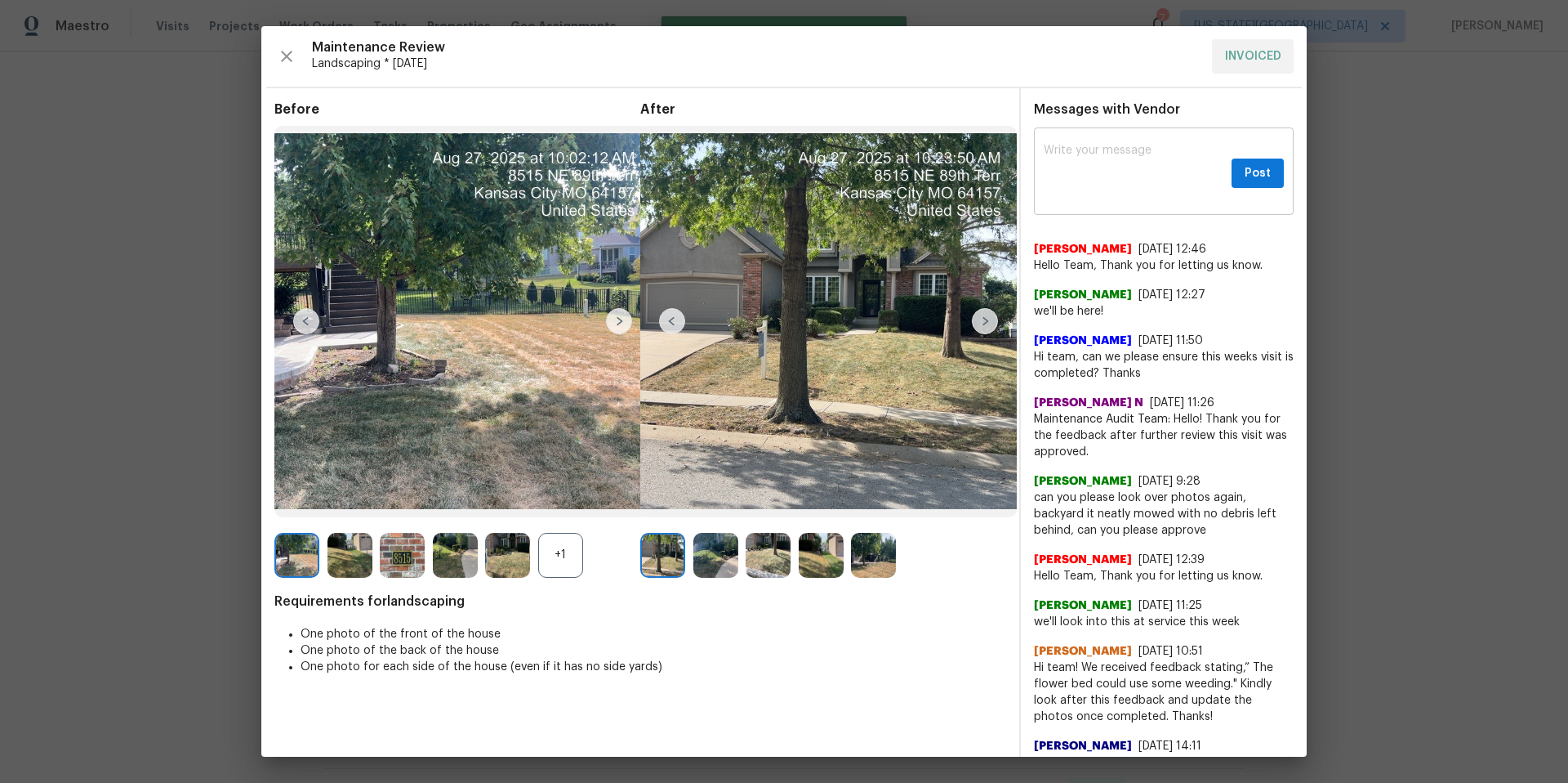
scroll to position [0, 0]
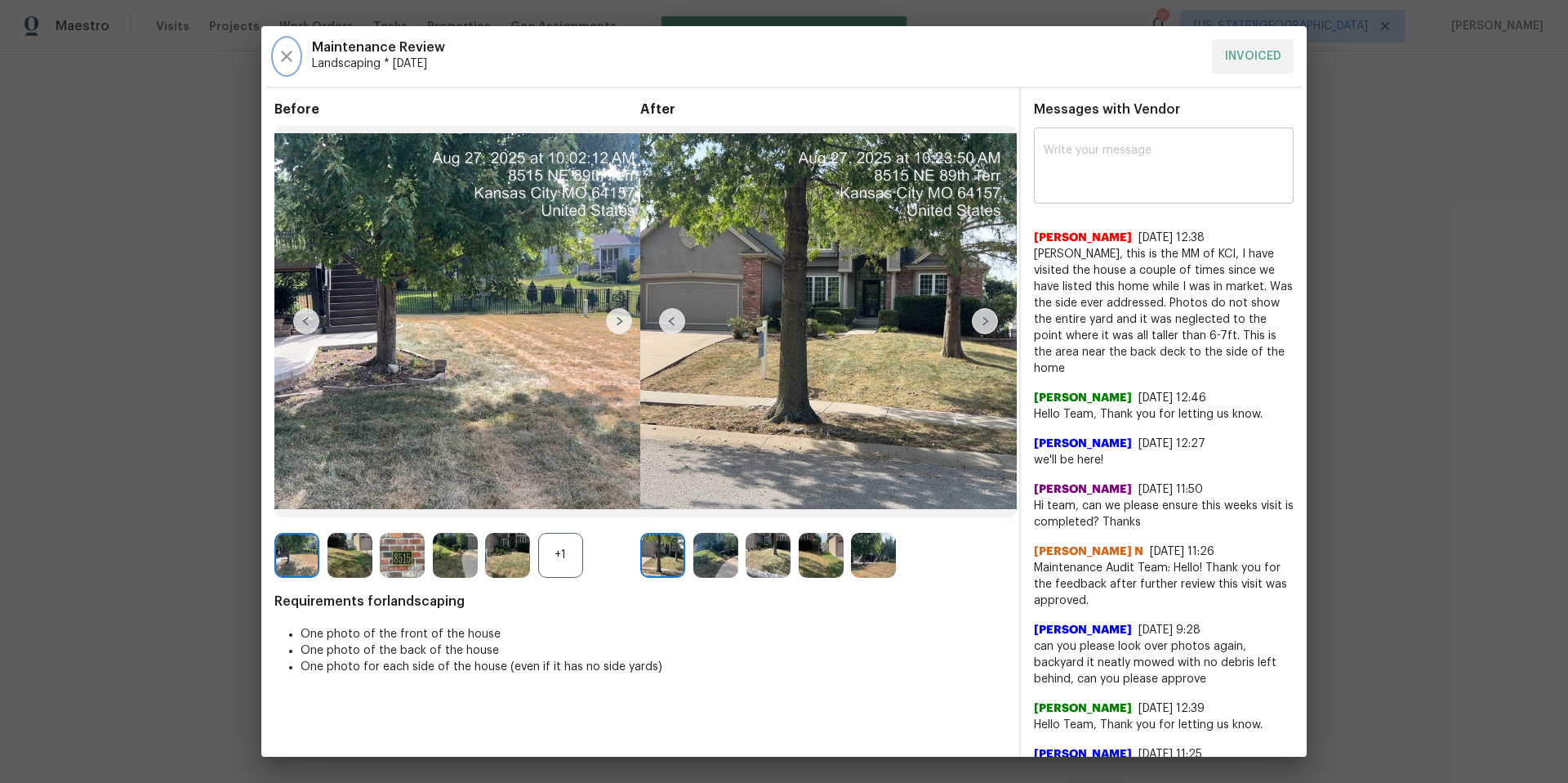
click at [289, 53] on icon "button" at bounding box center [287, 56] width 20 height 20
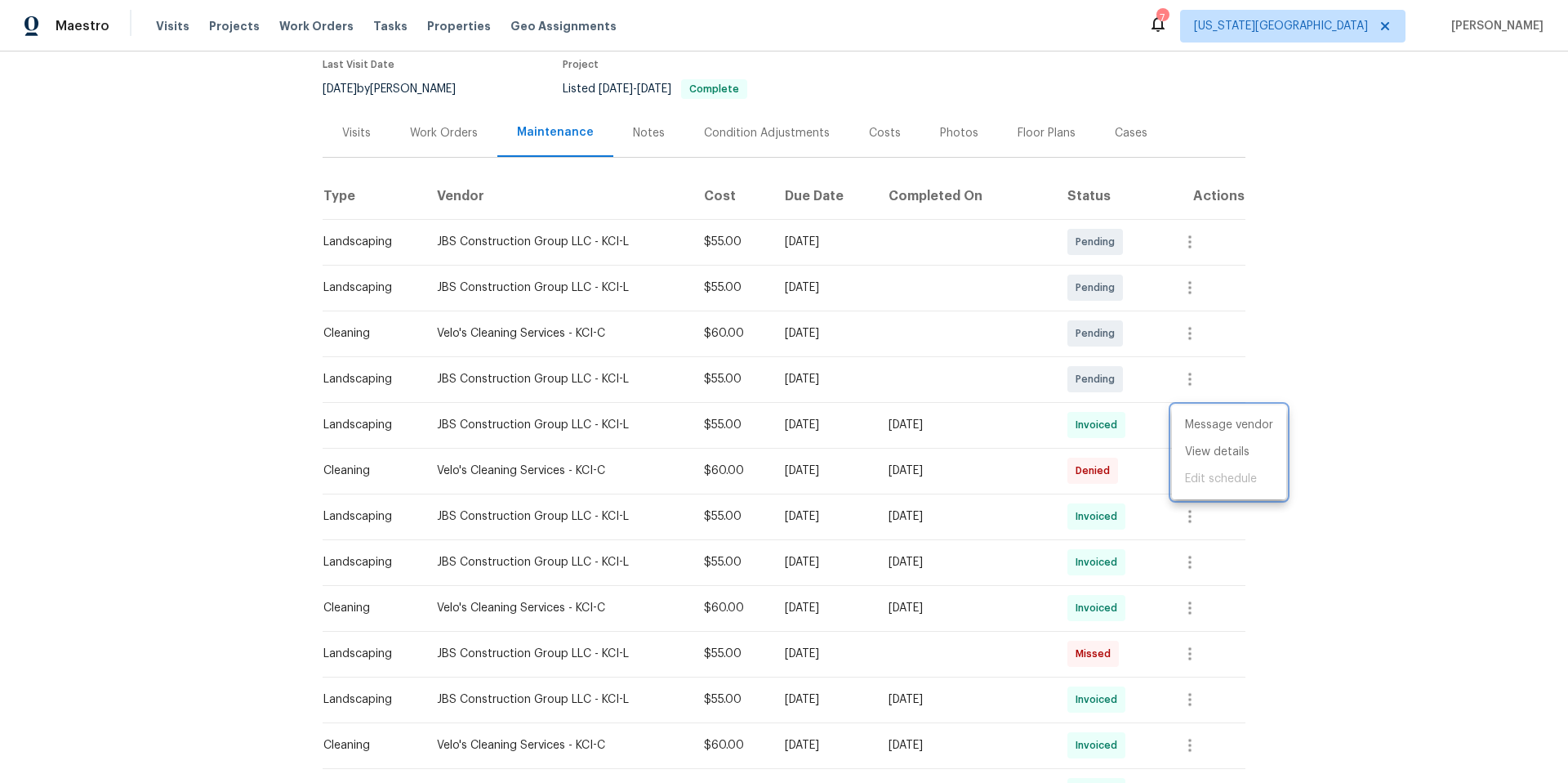
click at [1196, 518] on div at bounding box center [784, 392] width 1568 height 783
click at [1189, 518] on icon "button" at bounding box center [1190, 516] width 20 height 20
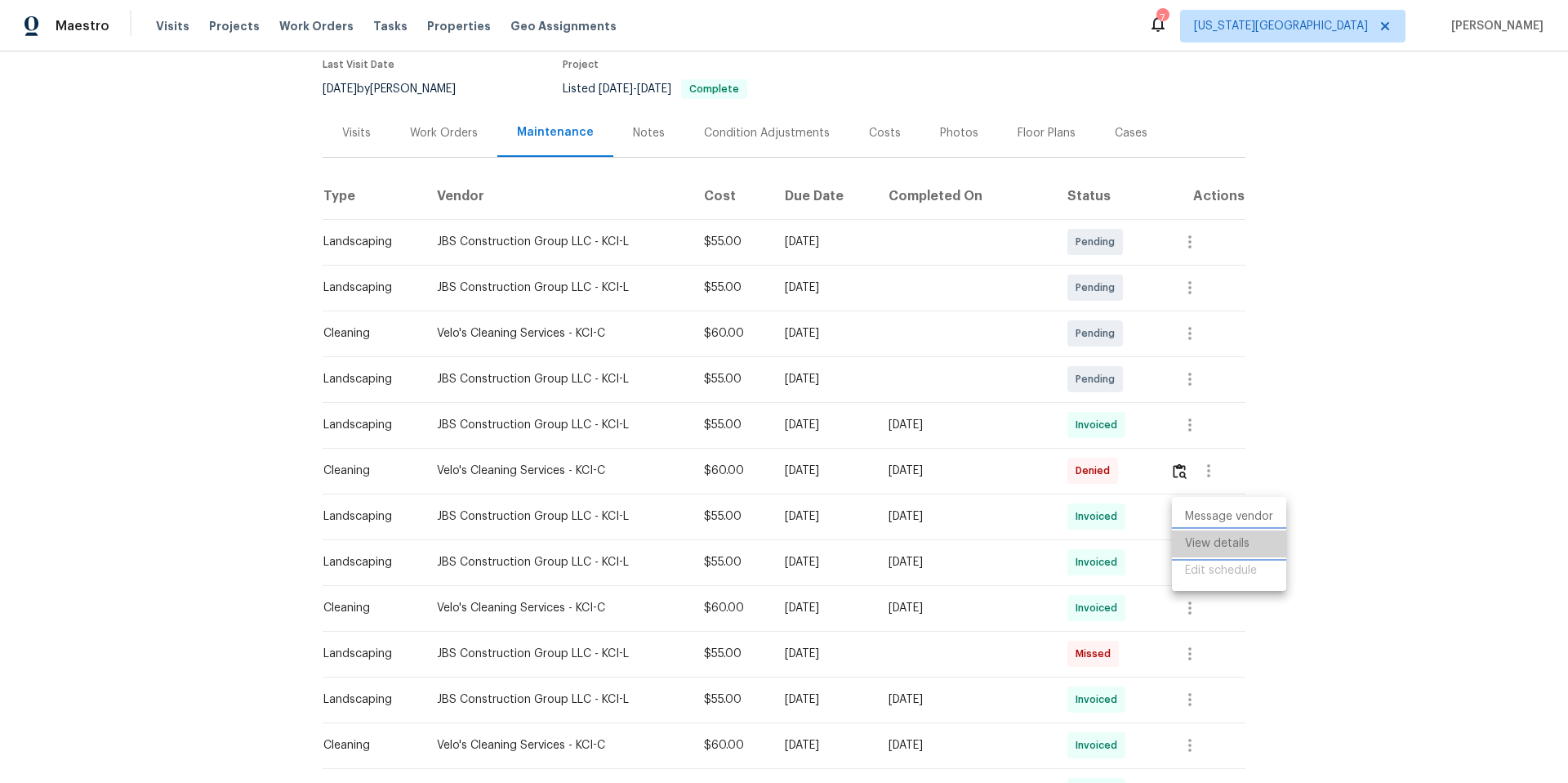
click at [1189, 545] on li "View details" at bounding box center [1229, 543] width 114 height 27
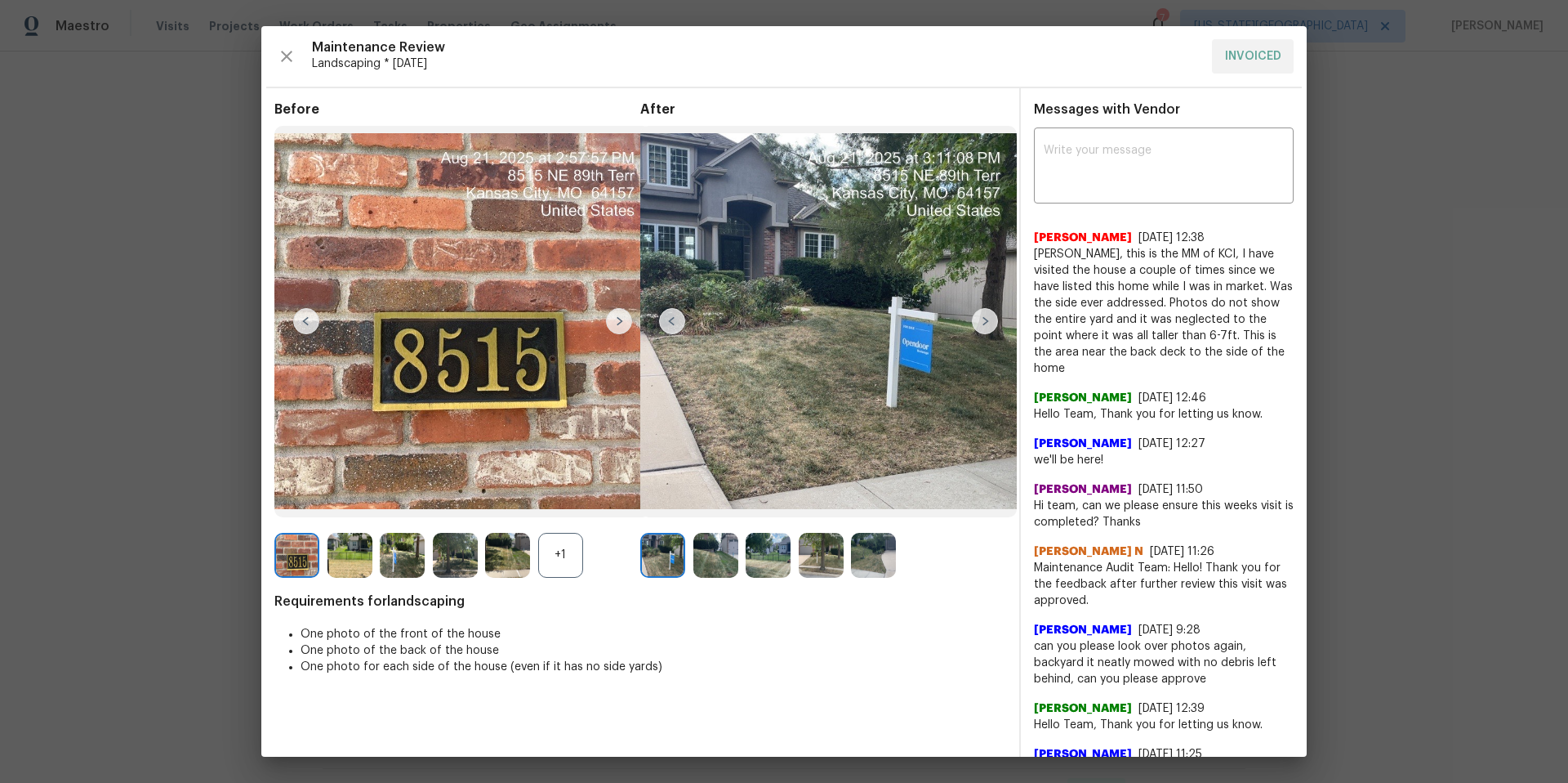
click at [980, 327] on img at bounding box center [984, 321] width 27 height 27
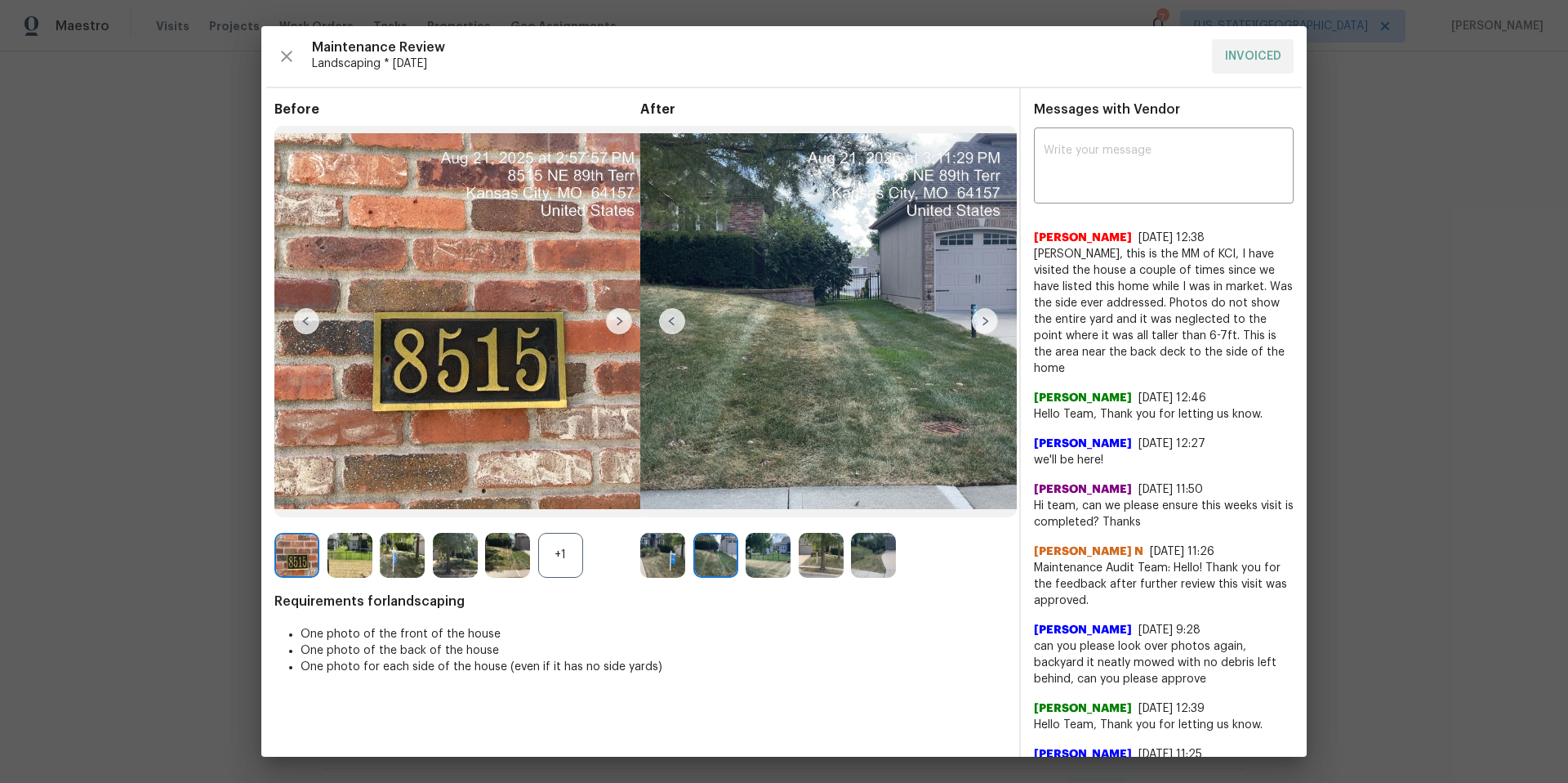
click at [995, 322] on img at bounding box center [984, 321] width 27 height 27
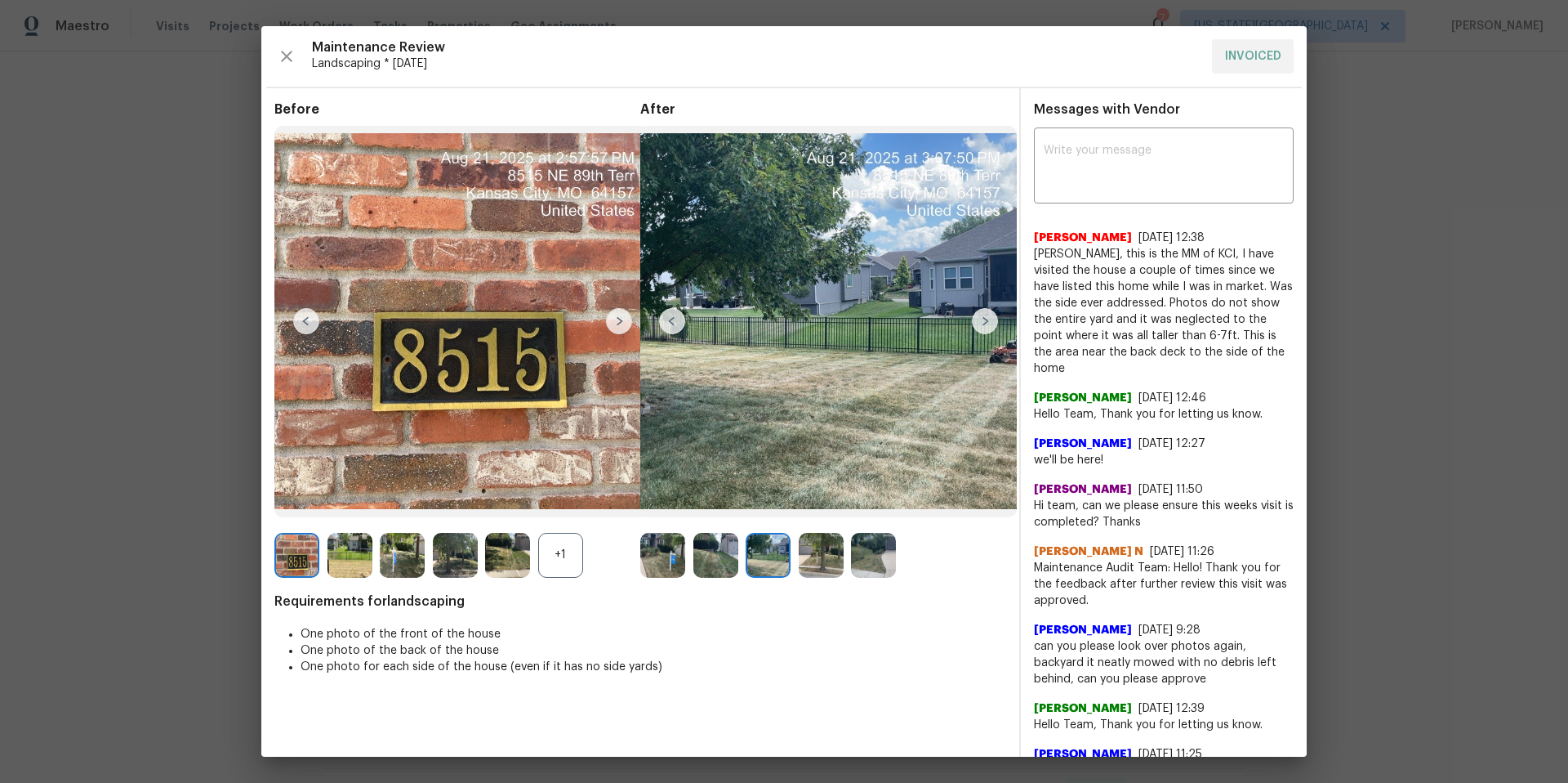
click at [995, 322] on img at bounding box center [984, 321] width 27 height 27
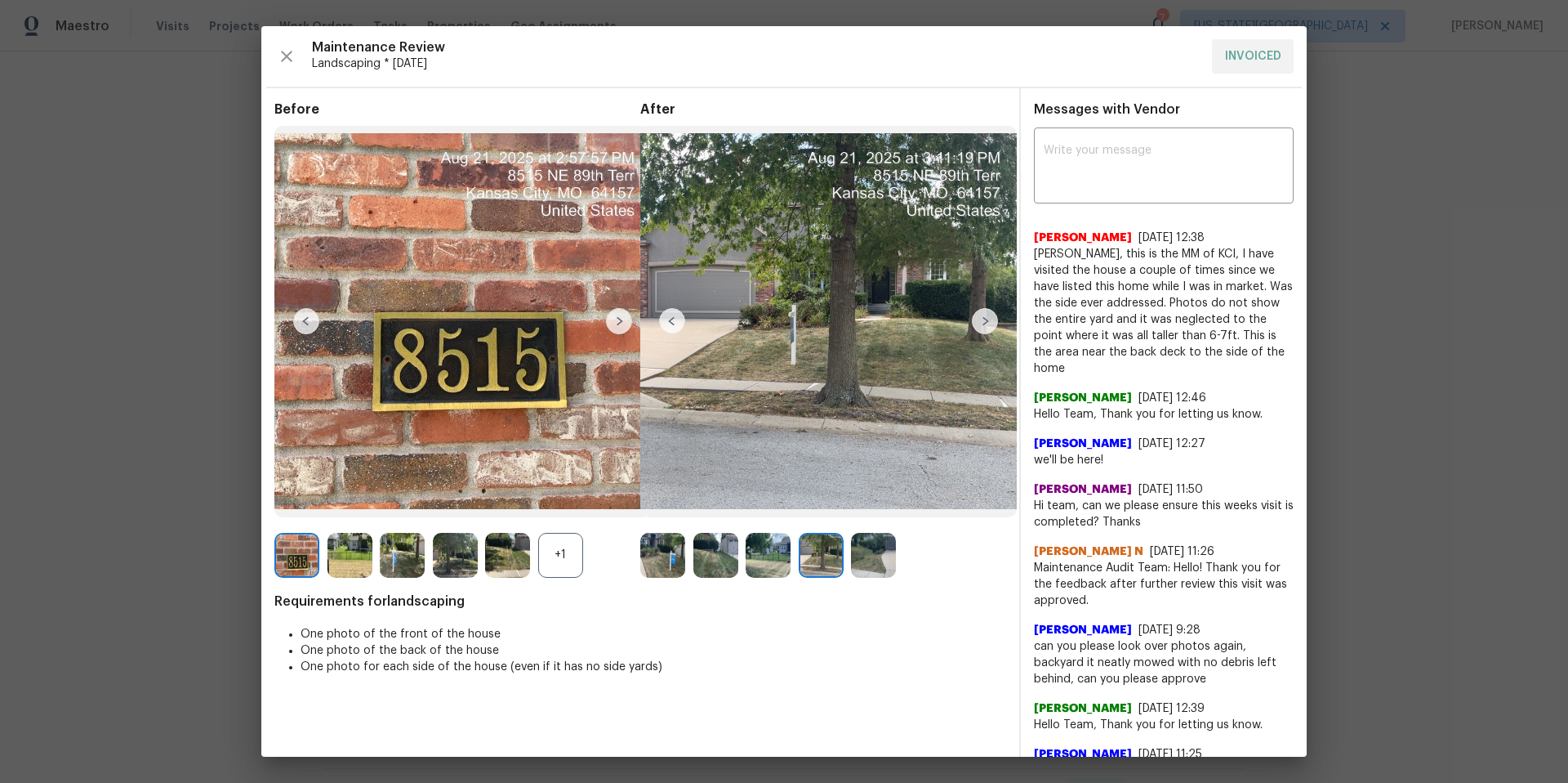
click at [995, 322] on img at bounding box center [984, 321] width 27 height 27
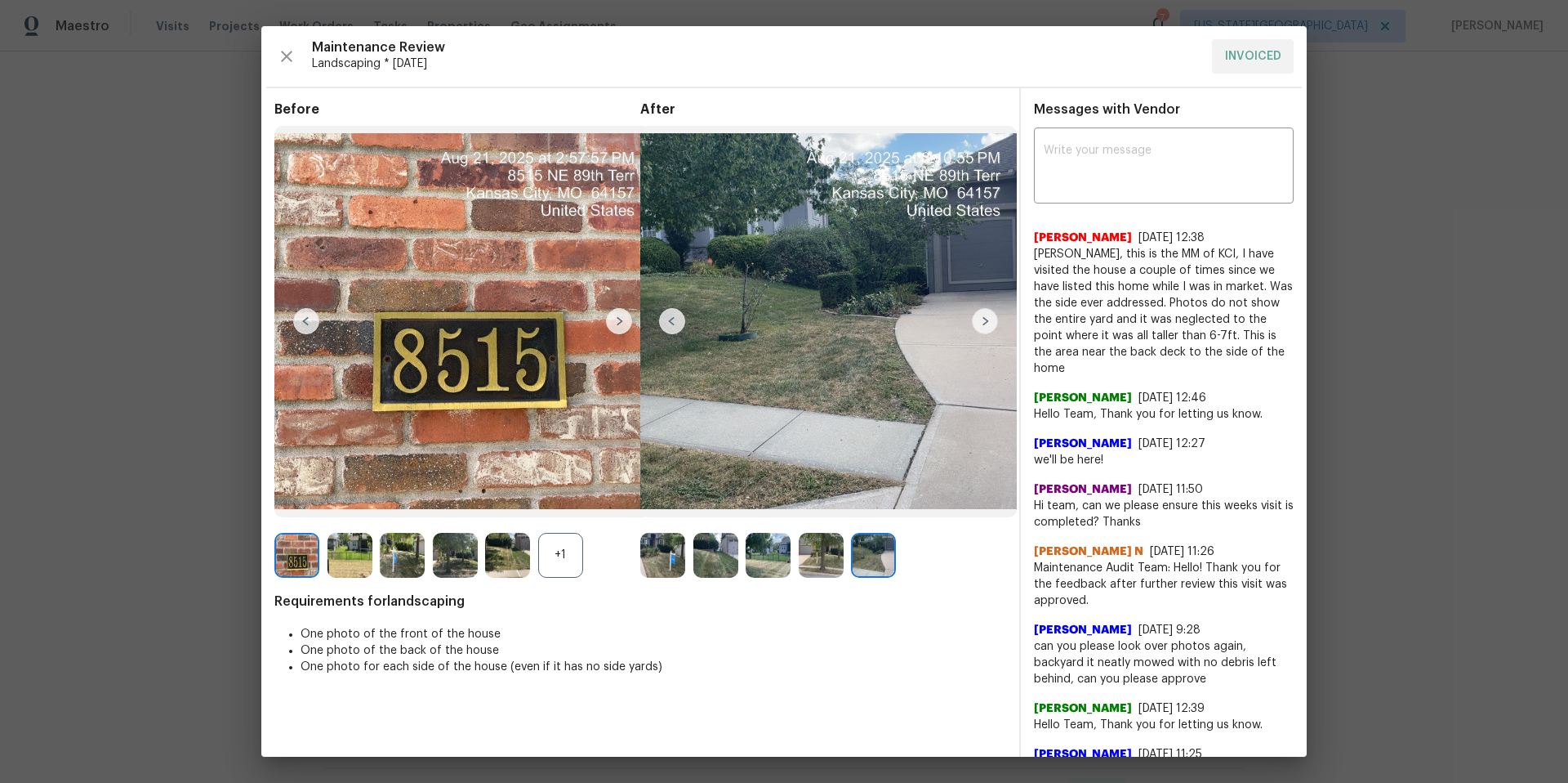
click at [995, 322] on img at bounding box center [984, 321] width 27 height 27
click at [990, 322] on img at bounding box center [984, 321] width 27 height 27
click at [987, 322] on img at bounding box center [984, 321] width 27 height 27
click at [288, 58] on icon "button" at bounding box center [287, 56] width 12 height 12
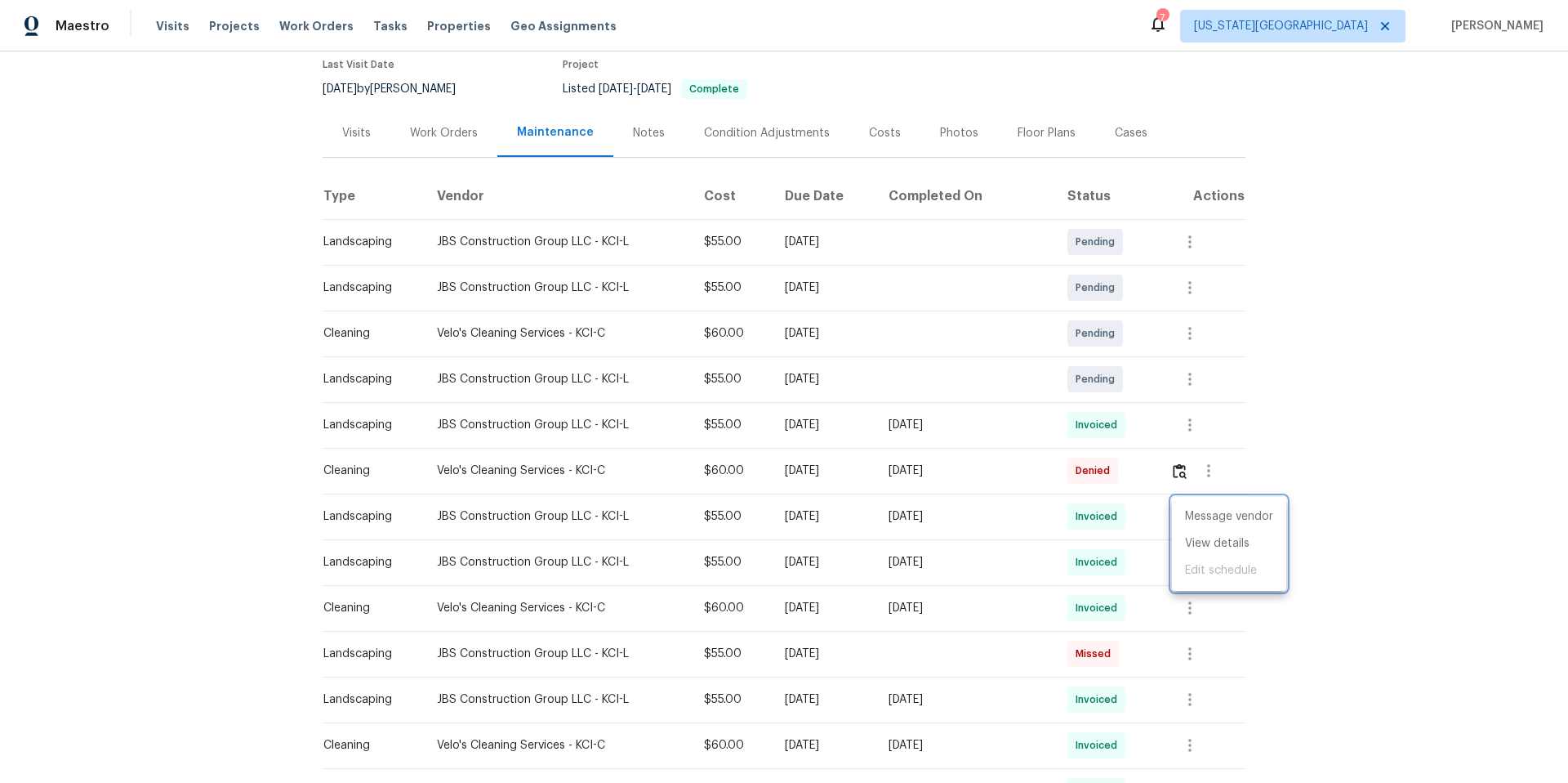
click at [1152, 562] on div at bounding box center [784, 392] width 1568 height 783
click at [1191, 564] on icon "button" at bounding box center [1190, 562] width 20 height 20
click at [1214, 563] on li "Message vendor" at bounding box center [1229, 562] width 114 height 27
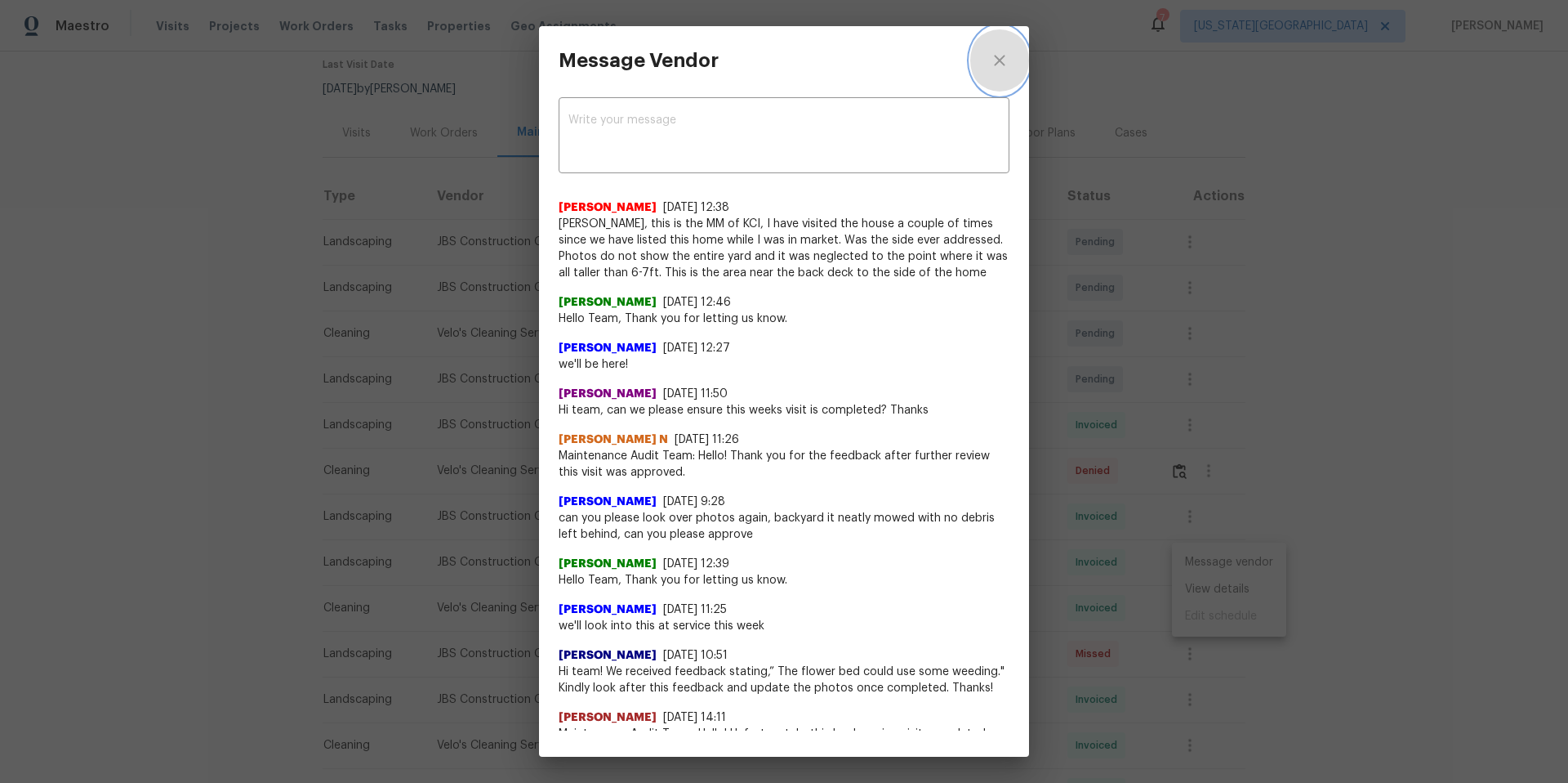
click at [1005, 62] on icon "close" at bounding box center [1000, 60] width 20 height 20
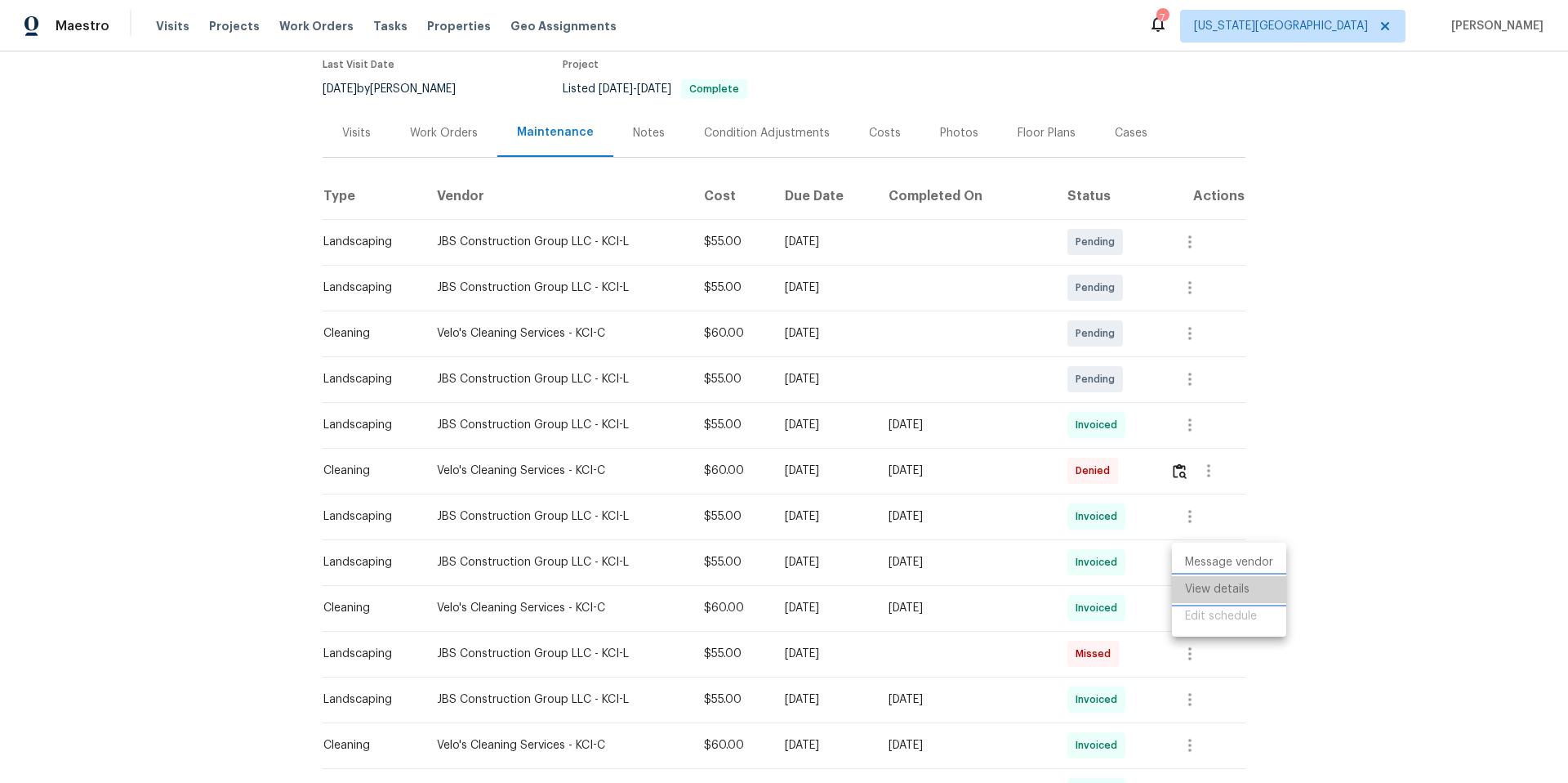
click at [1192, 586] on li "View details" at bounding box center [1229, 589] width 114 height 27
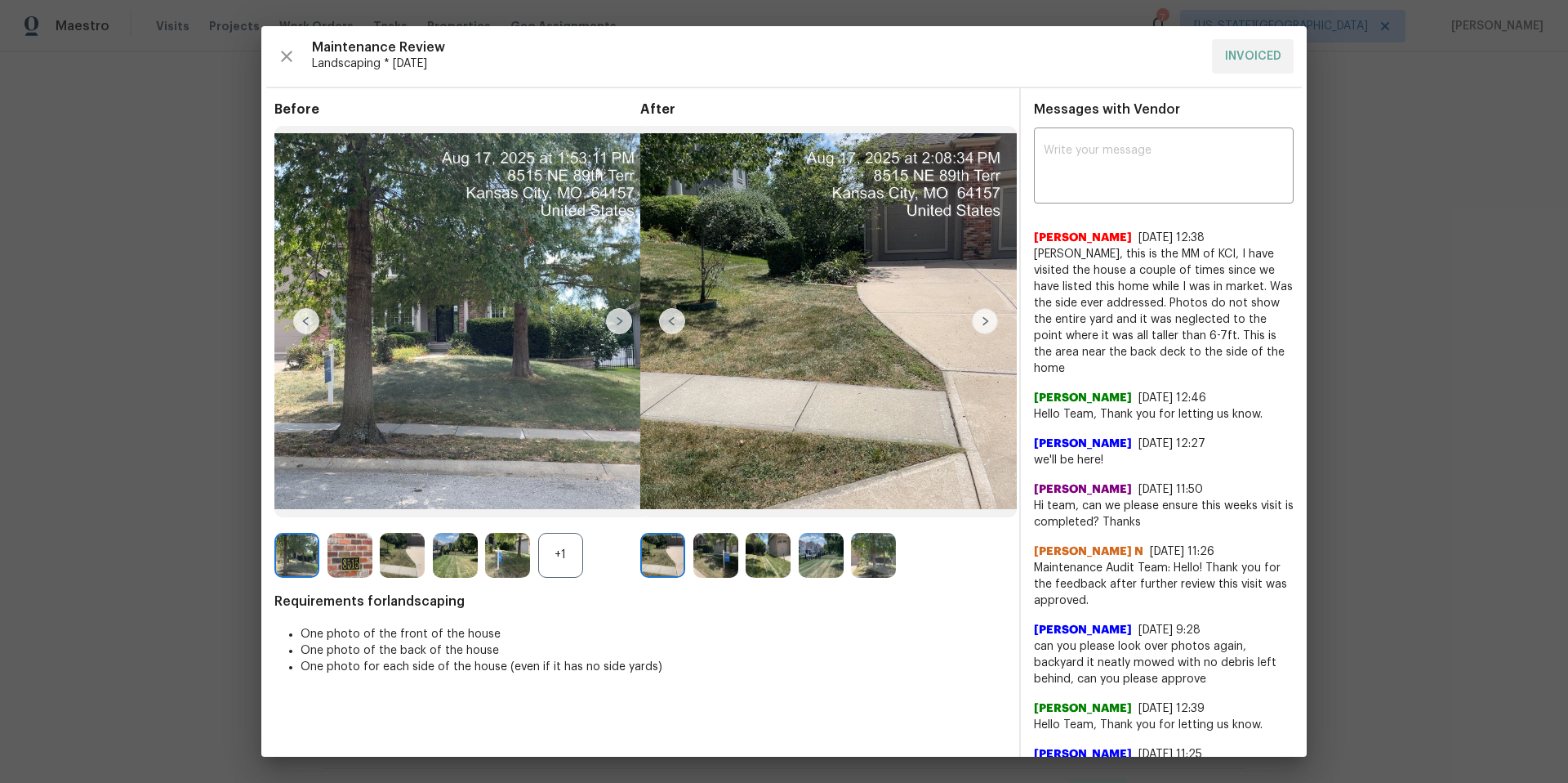
click at [980, 313] on img at bounding box center [984, 321] width 27 height 27
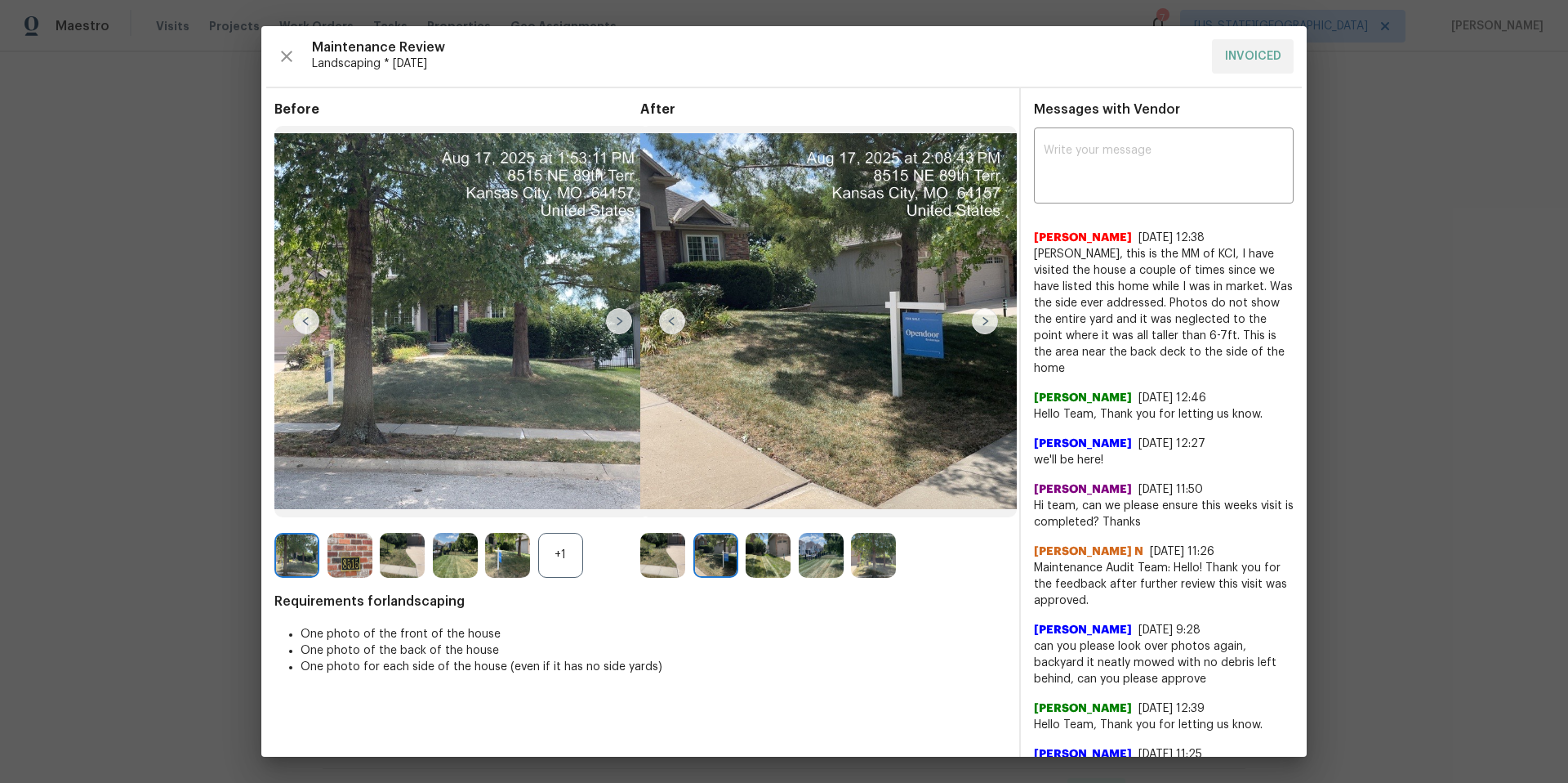
click at [980, 319] on img at bounding box center [984, 321] width 27 height 27
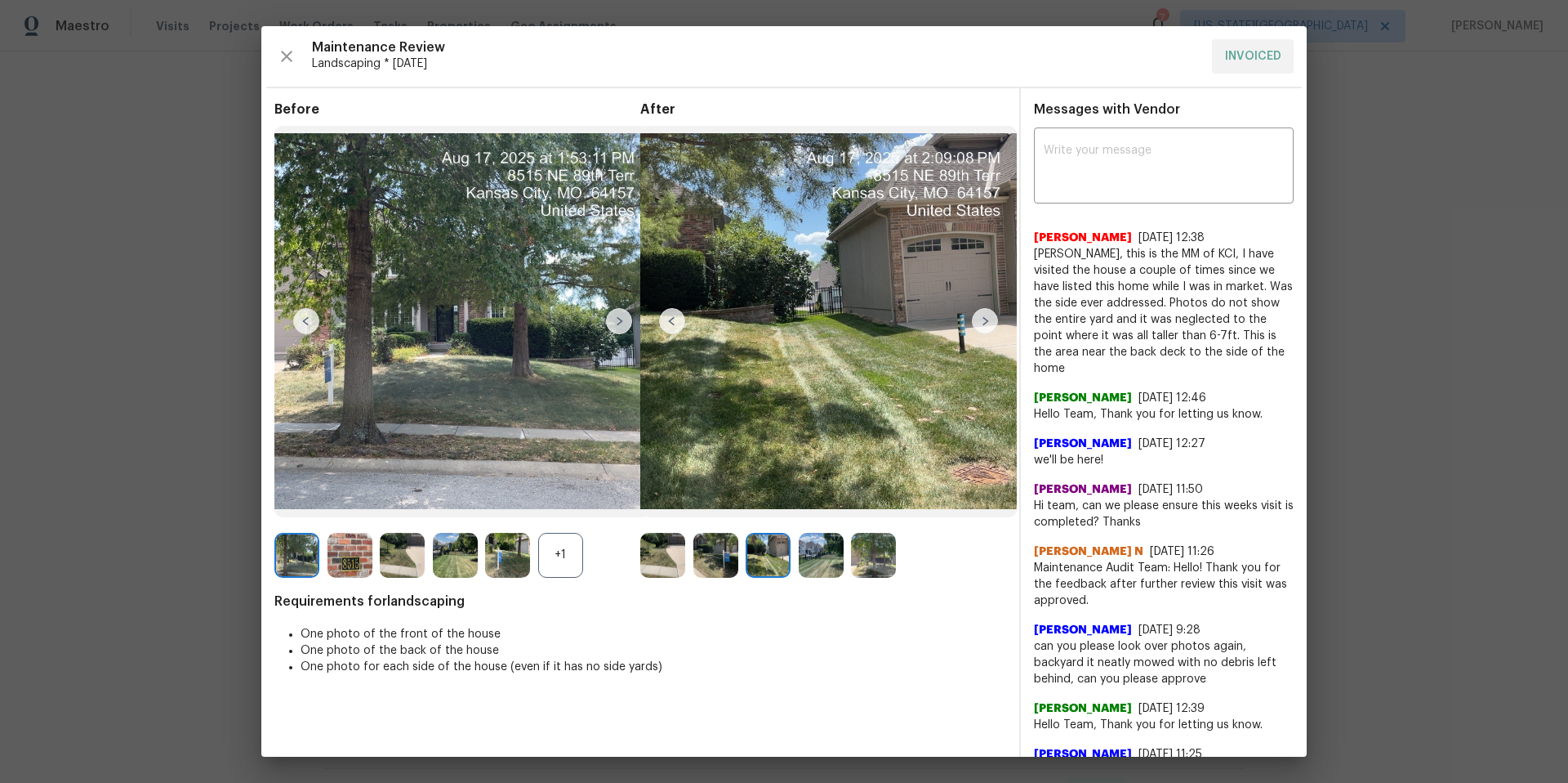
click at [980, 319] on img at bounding box center [984, 321] width 27 height 27
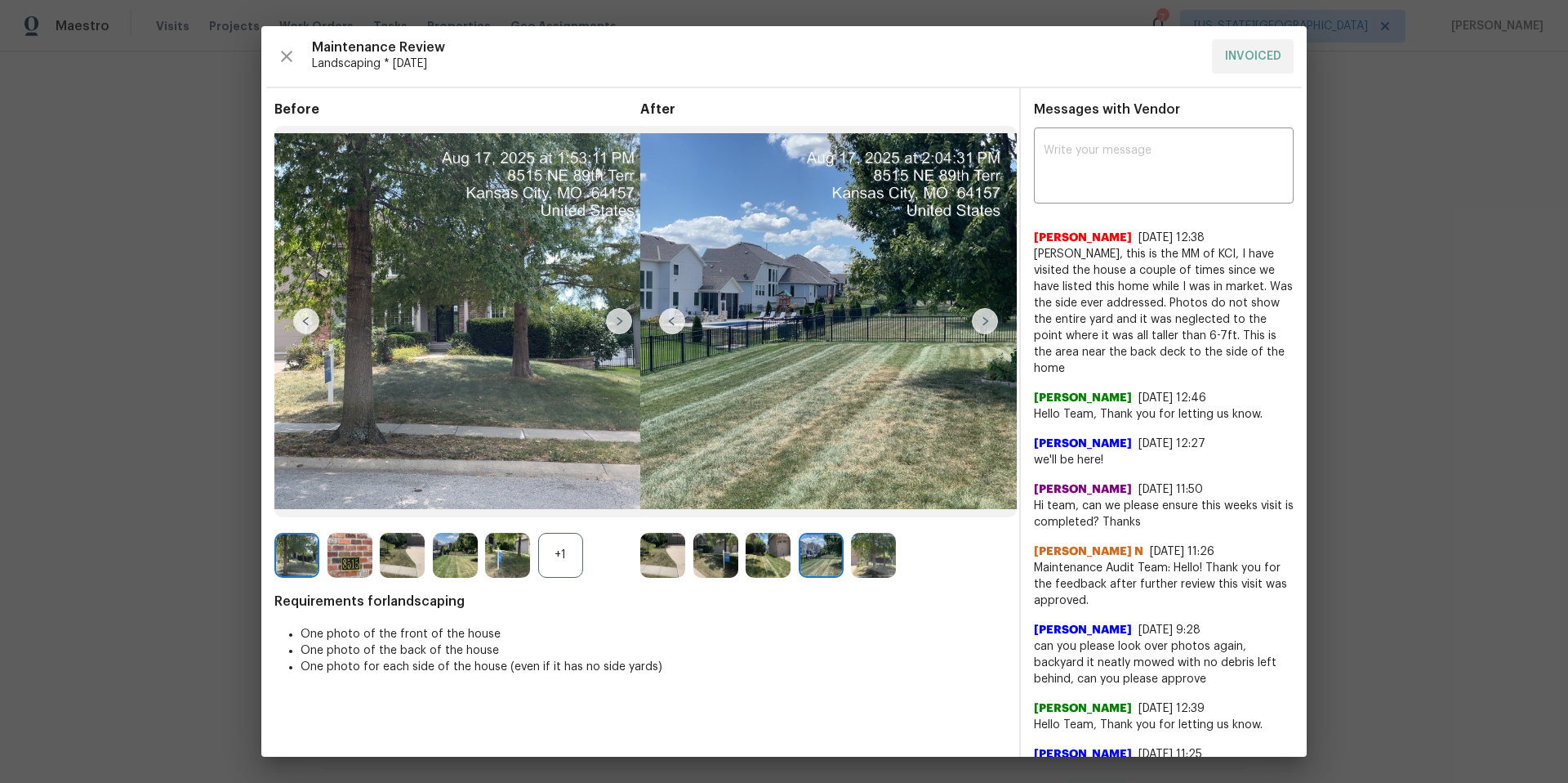
click at [980, 319] on img at bounding box center [984, 321] width 27 height 27
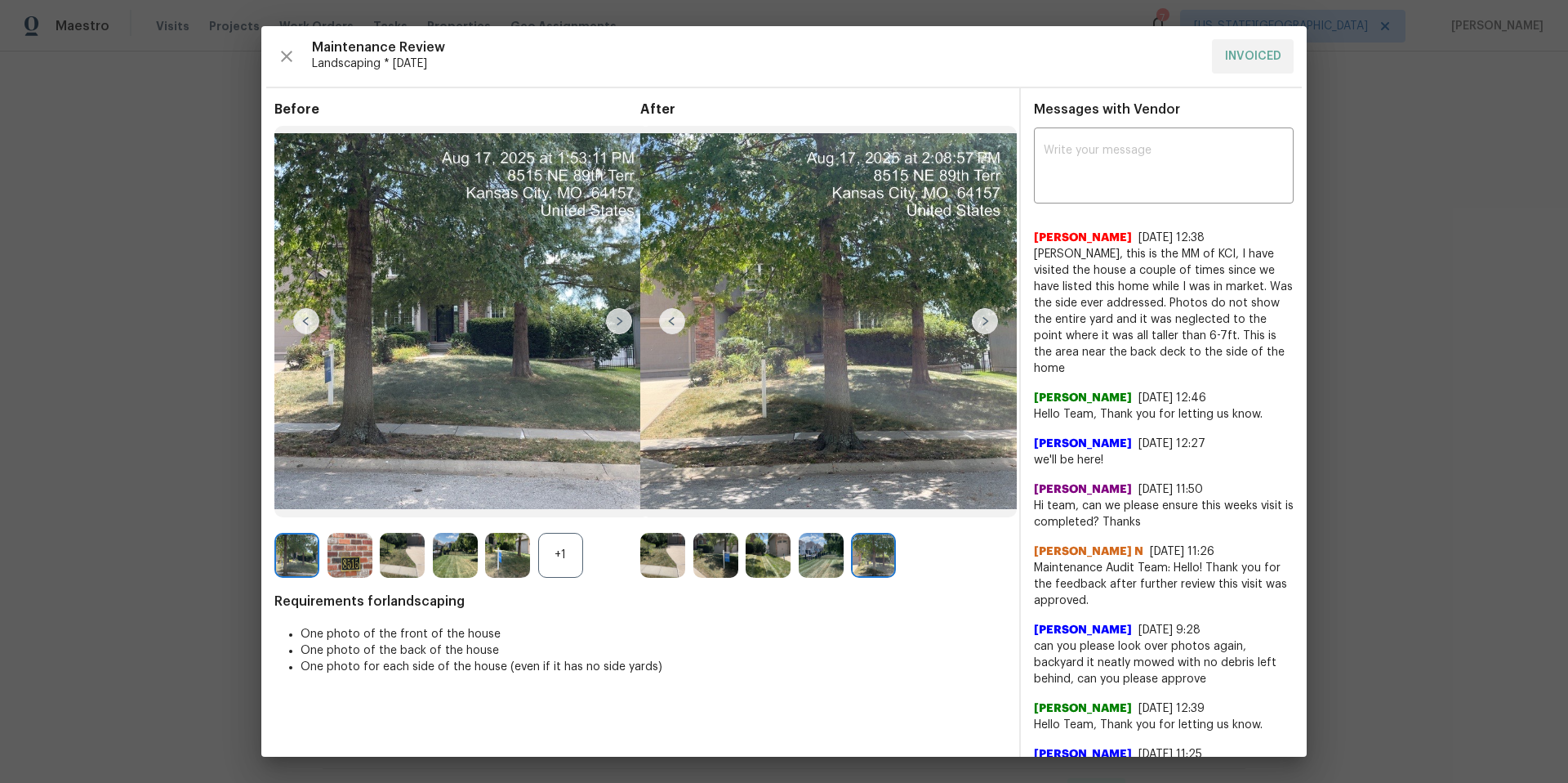
click at [980, 319] on img at bounding box center [984, 321] width 27 height 27
click at [980, 323] on img at bounding box center [984, 321] width 27 height 27
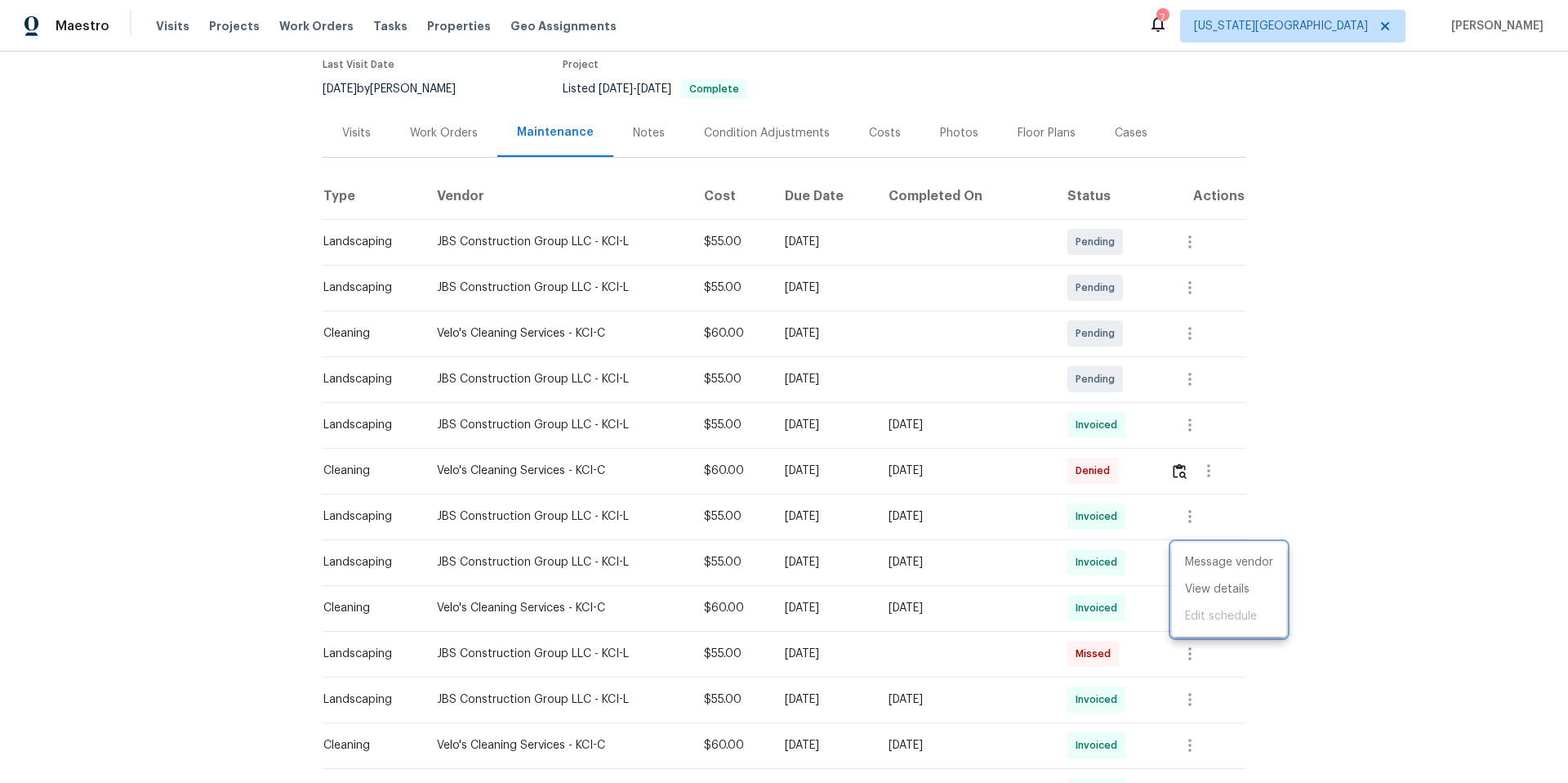
click at [1190, 703] on div at bounding box center [784, 392] width 1568 height 783
click at [1190, 703] on icon "button" at bounding box center [1189, 698] width 3 height 13
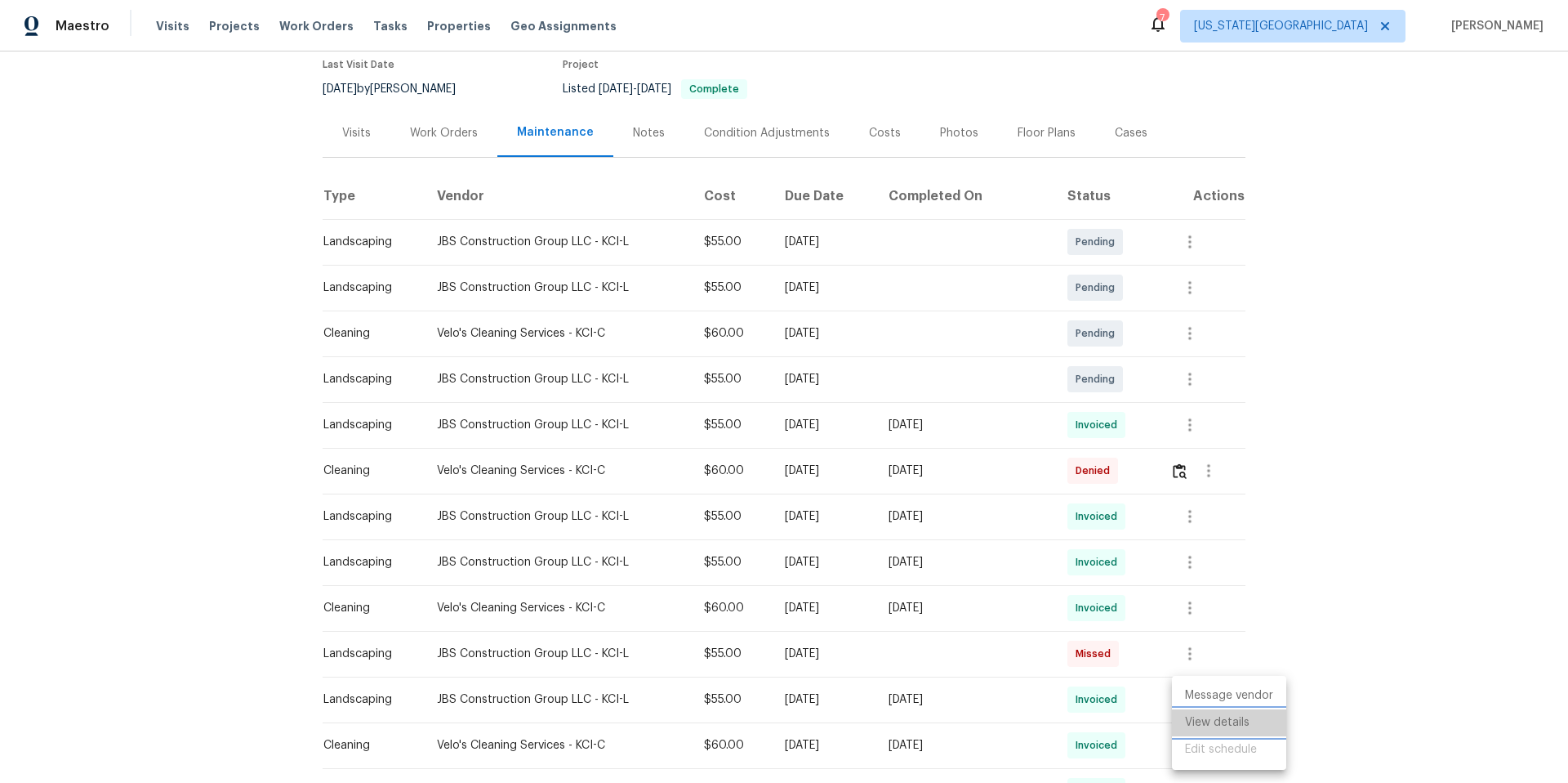
click at [1190, 724] on li "View details" at bounding box center [1229, 722] width 114 height 27
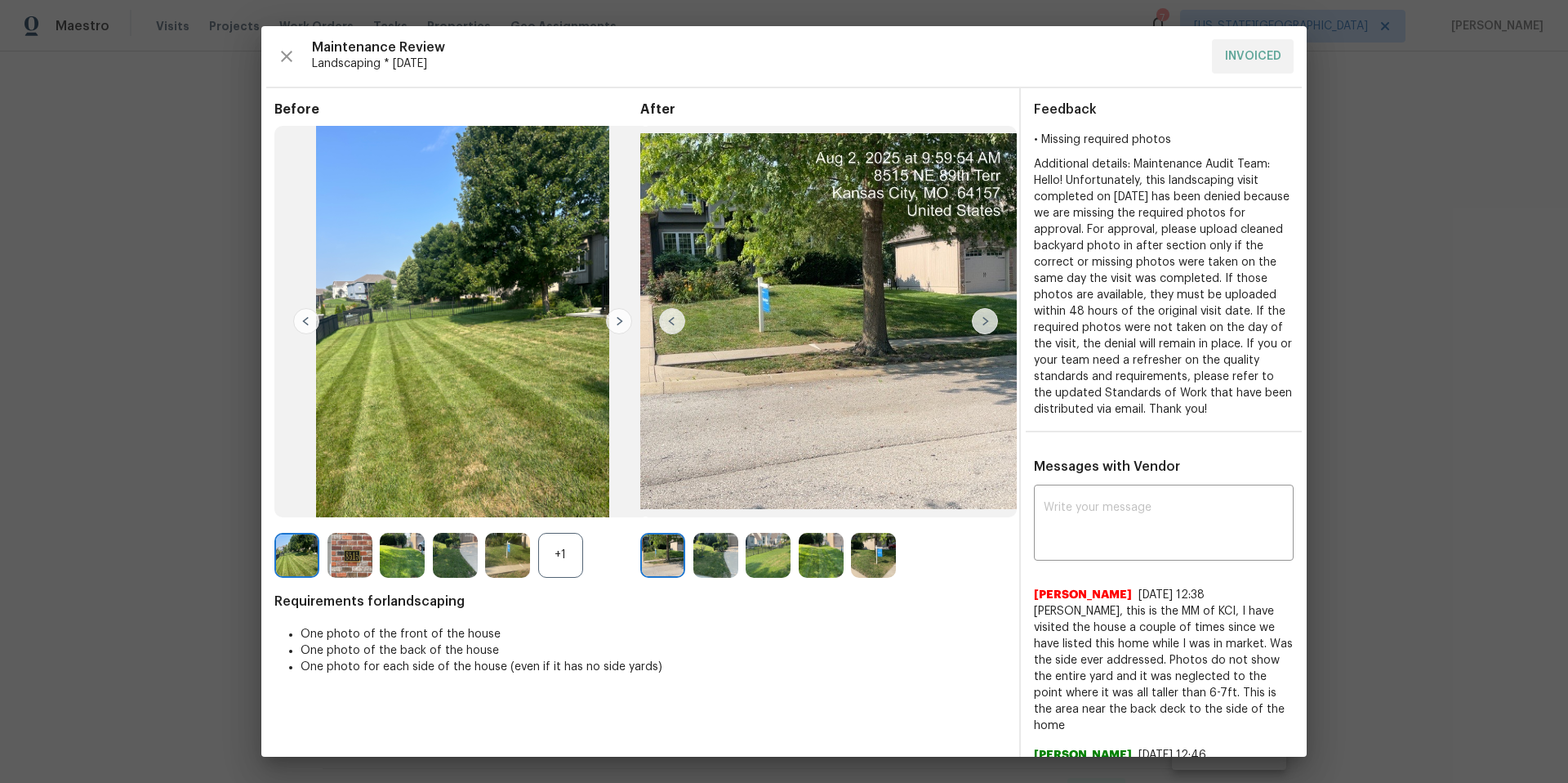
click at [1001, 316] on img at bounding box center [828, 322] width 377 height 392
click at [985, 319] on img at bounding box center [984, 321] width 27 height 27
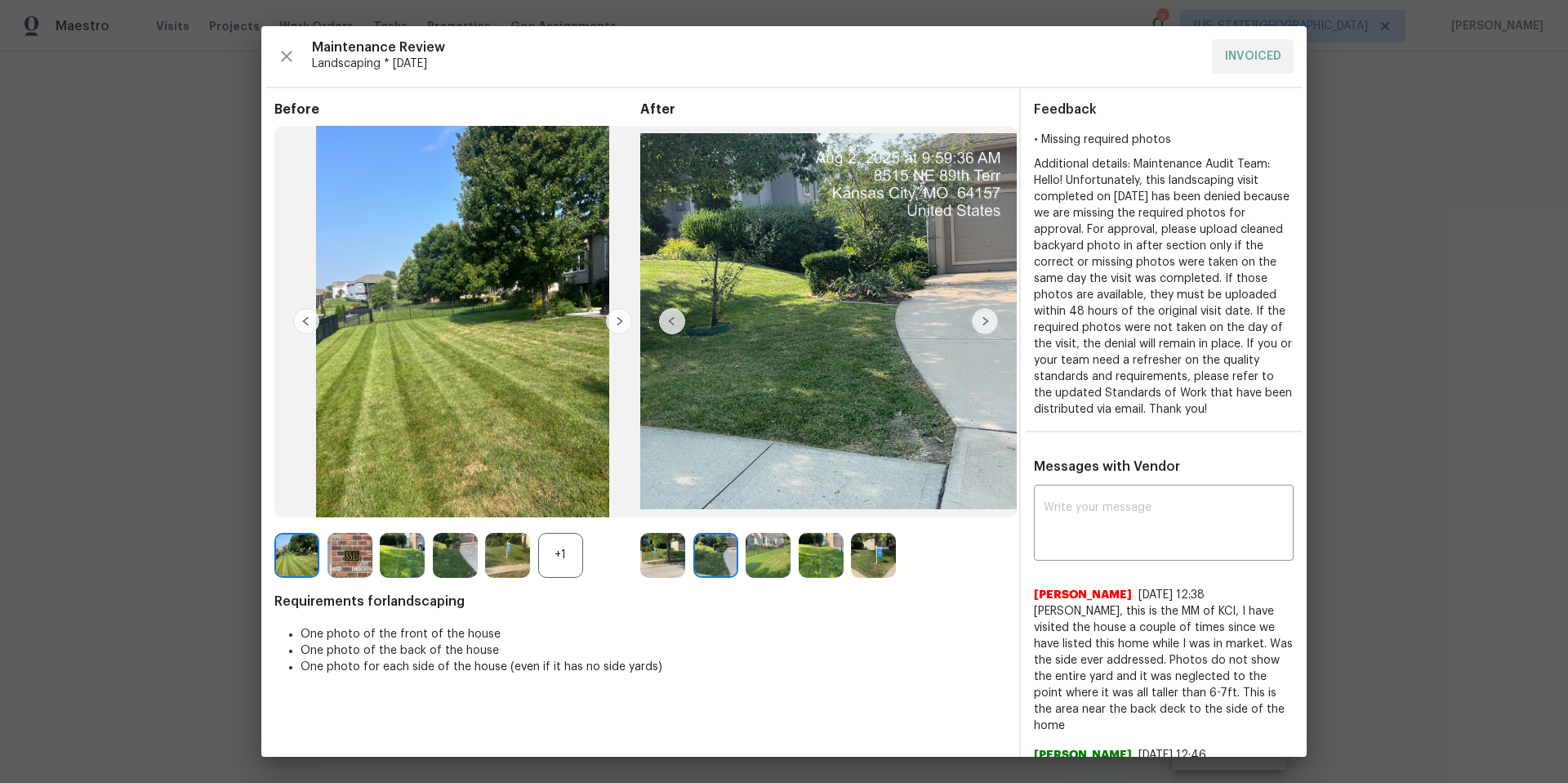
click at [985, 319] on img at bounding box center [984, 321] width 27 height 27
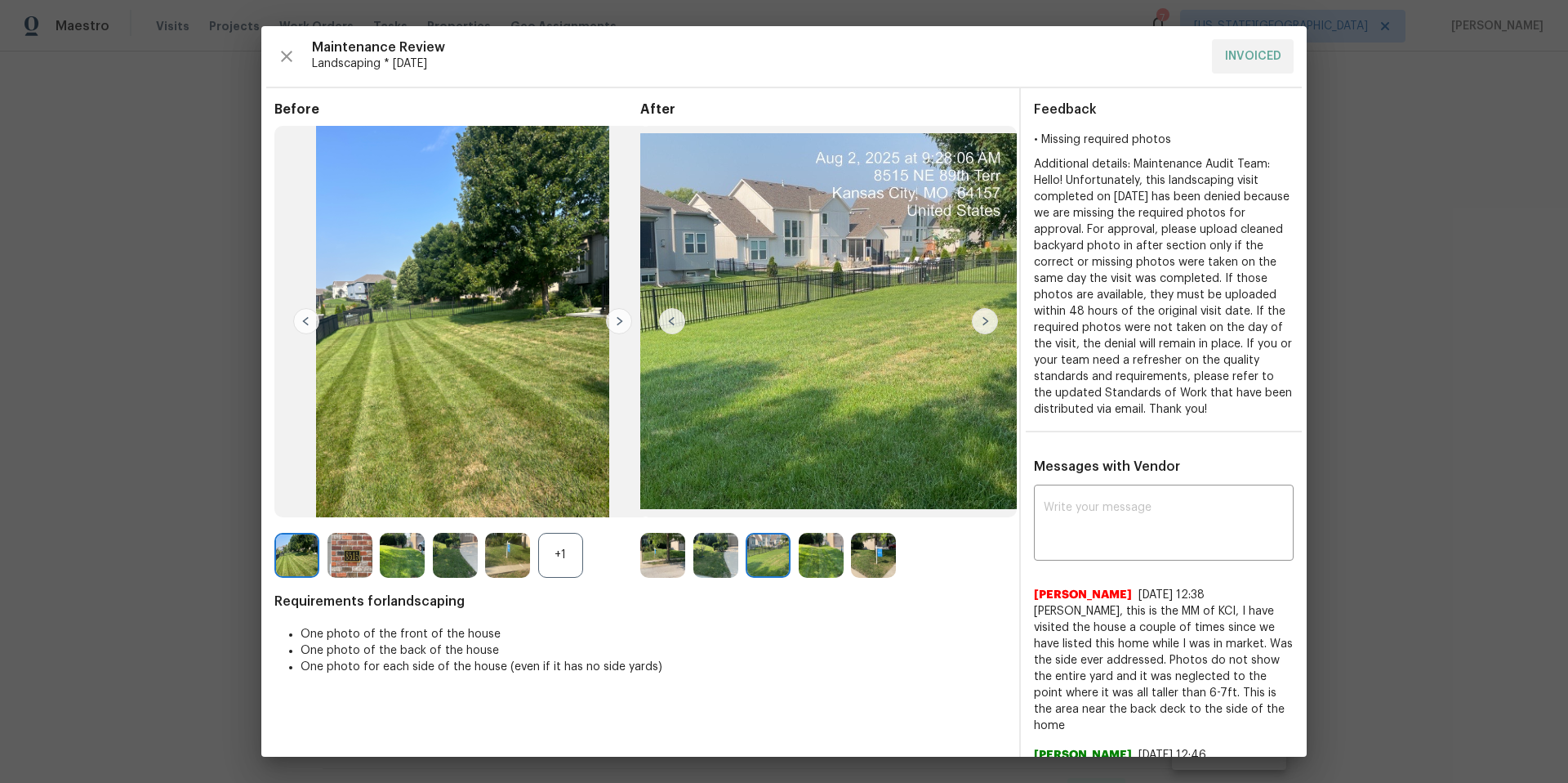
click at [985, 319] on img at bounding box center [984, 321] width 27 height 27
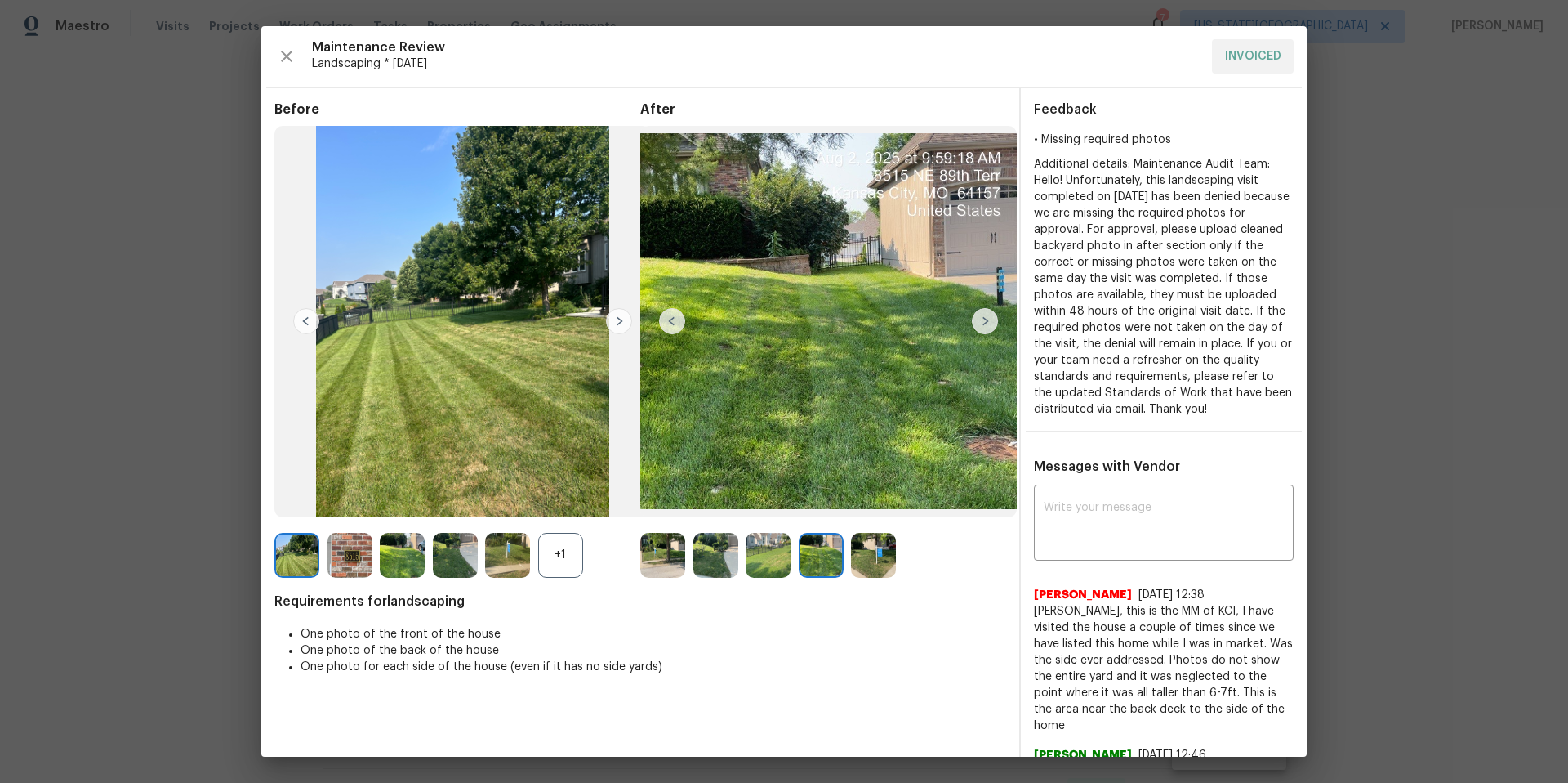
click at [985, 319] on img at bounding box center [984, 321] width 27 height 27
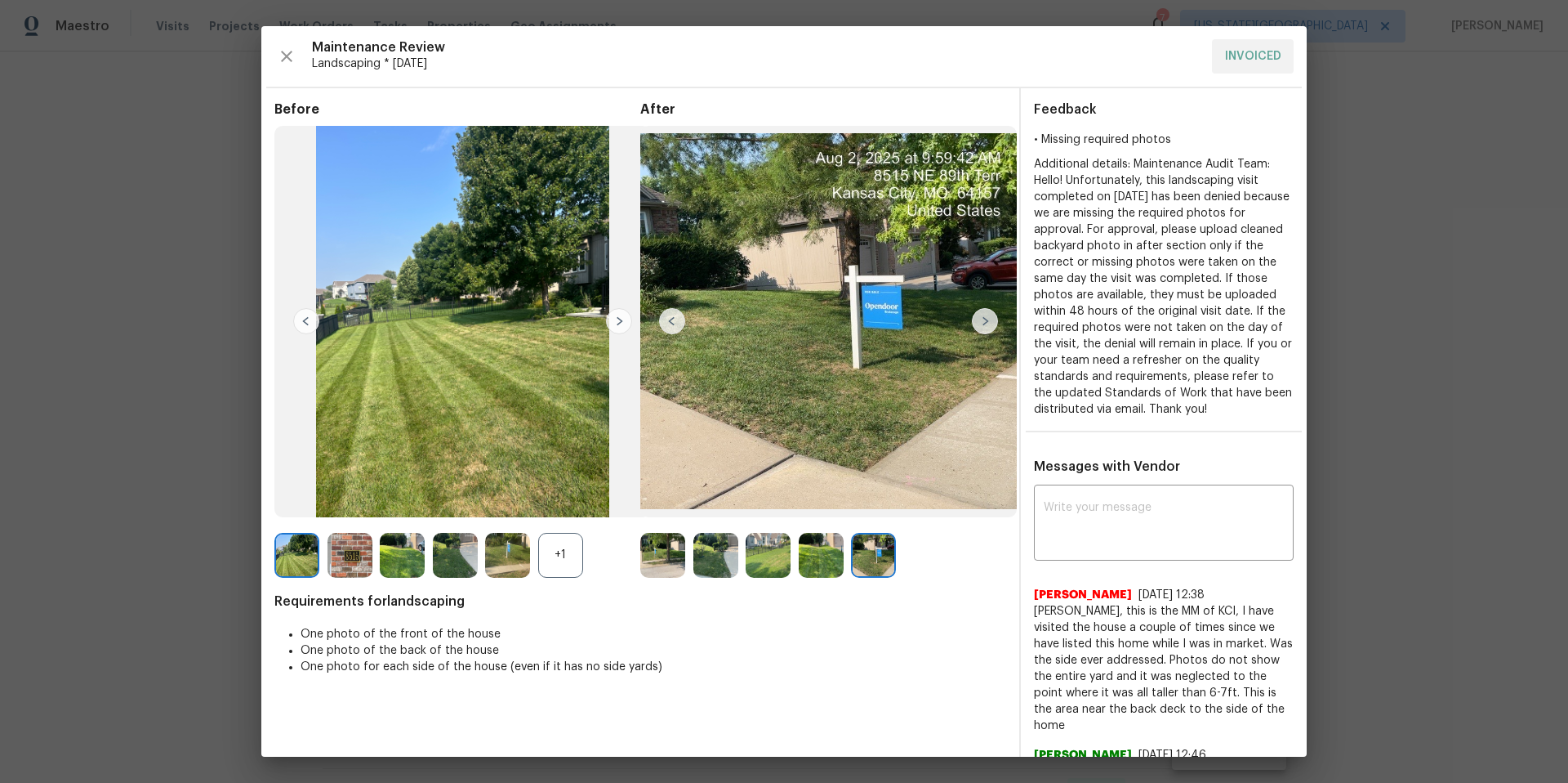
click at [985, 319] on img at bounding box center [984, 321] width 27 height 27
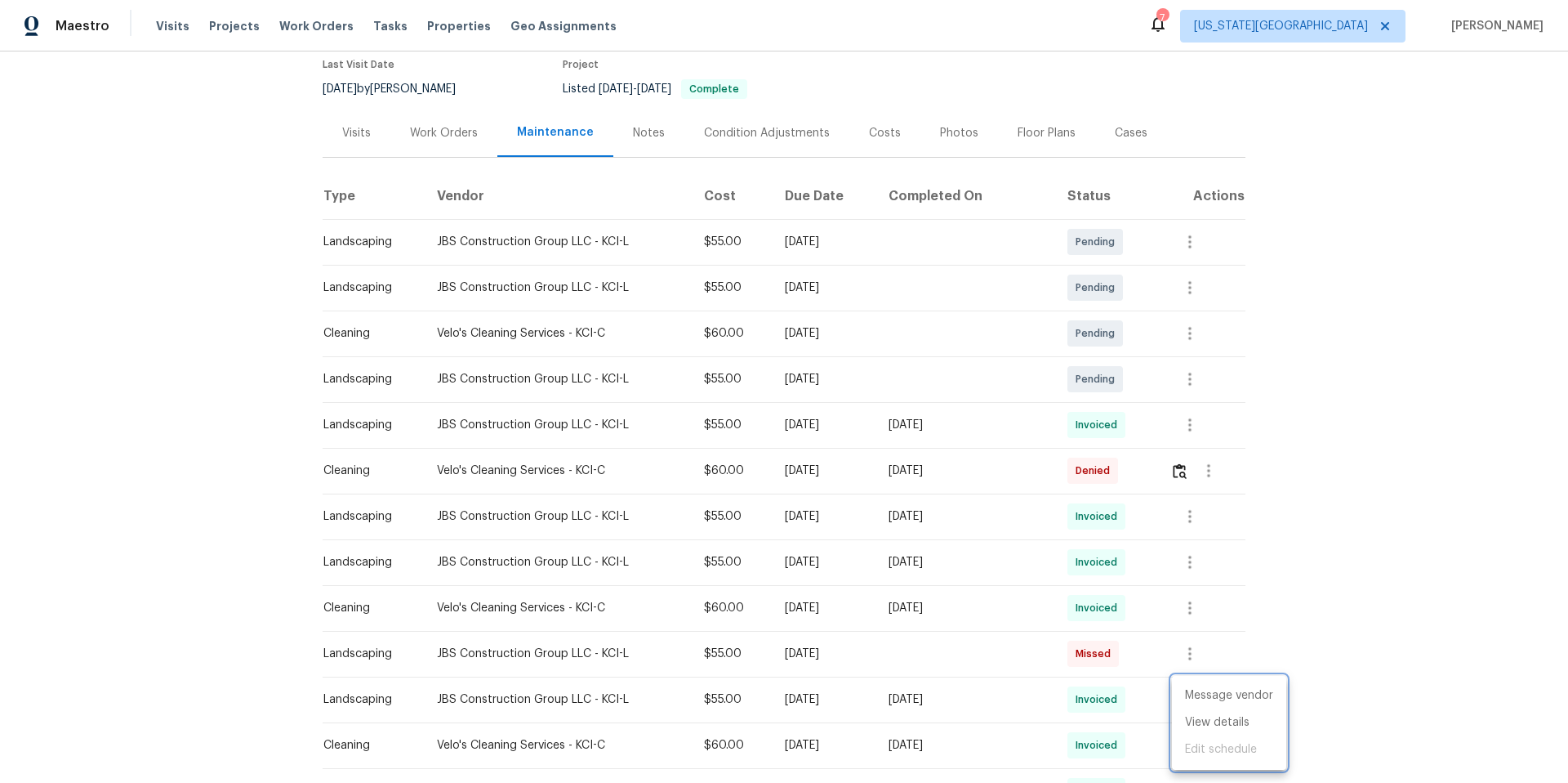
click at [361, 127] on div at bounding box center [784, 392] width 1568 height 783
click at [369, 135] on div "Visits" at bounding box center [356, 133] width 29 height 17
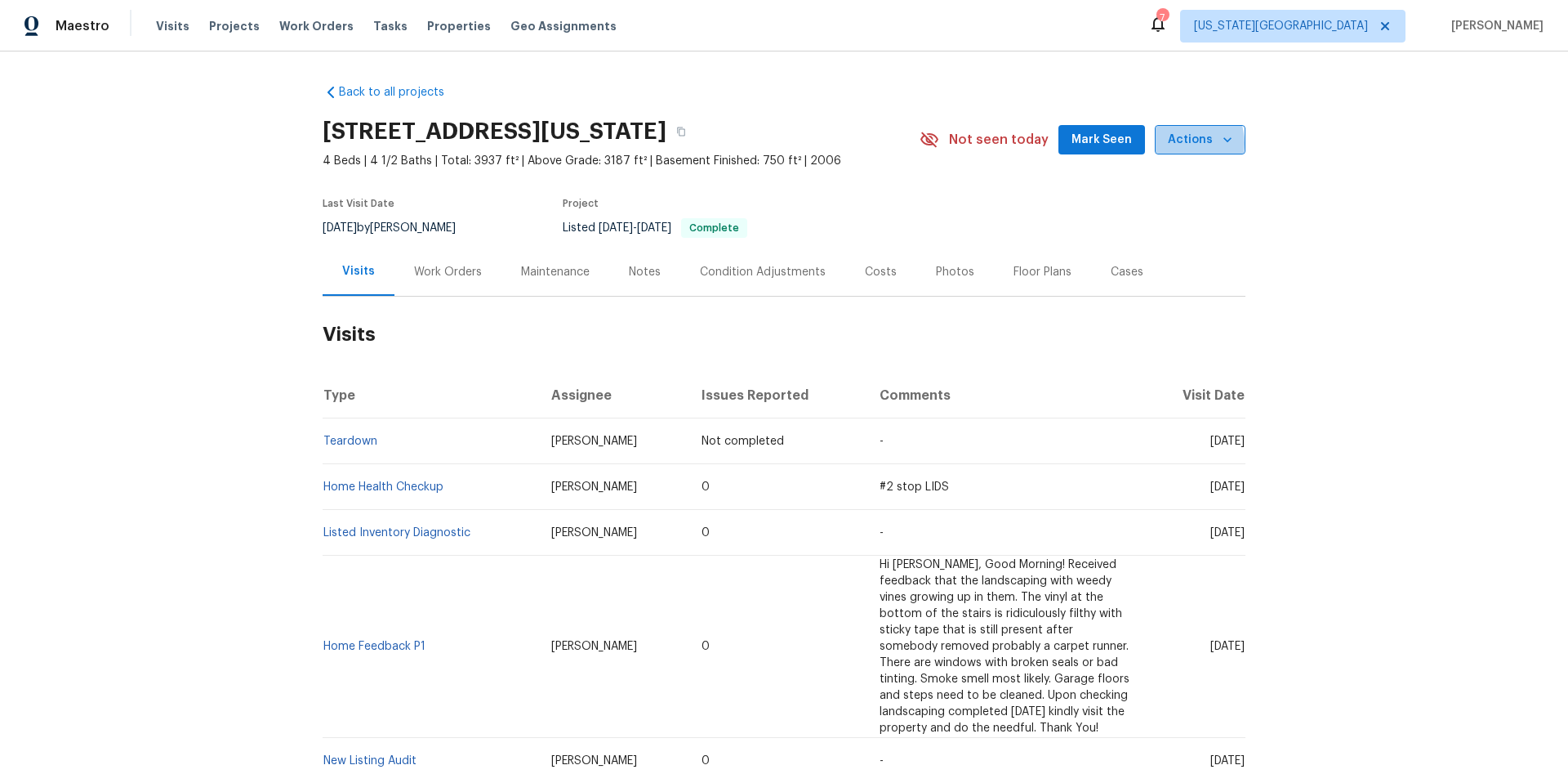
click at [1186, 143] on span "Actions" at bounding box center [1200, 140] width 65 height 21
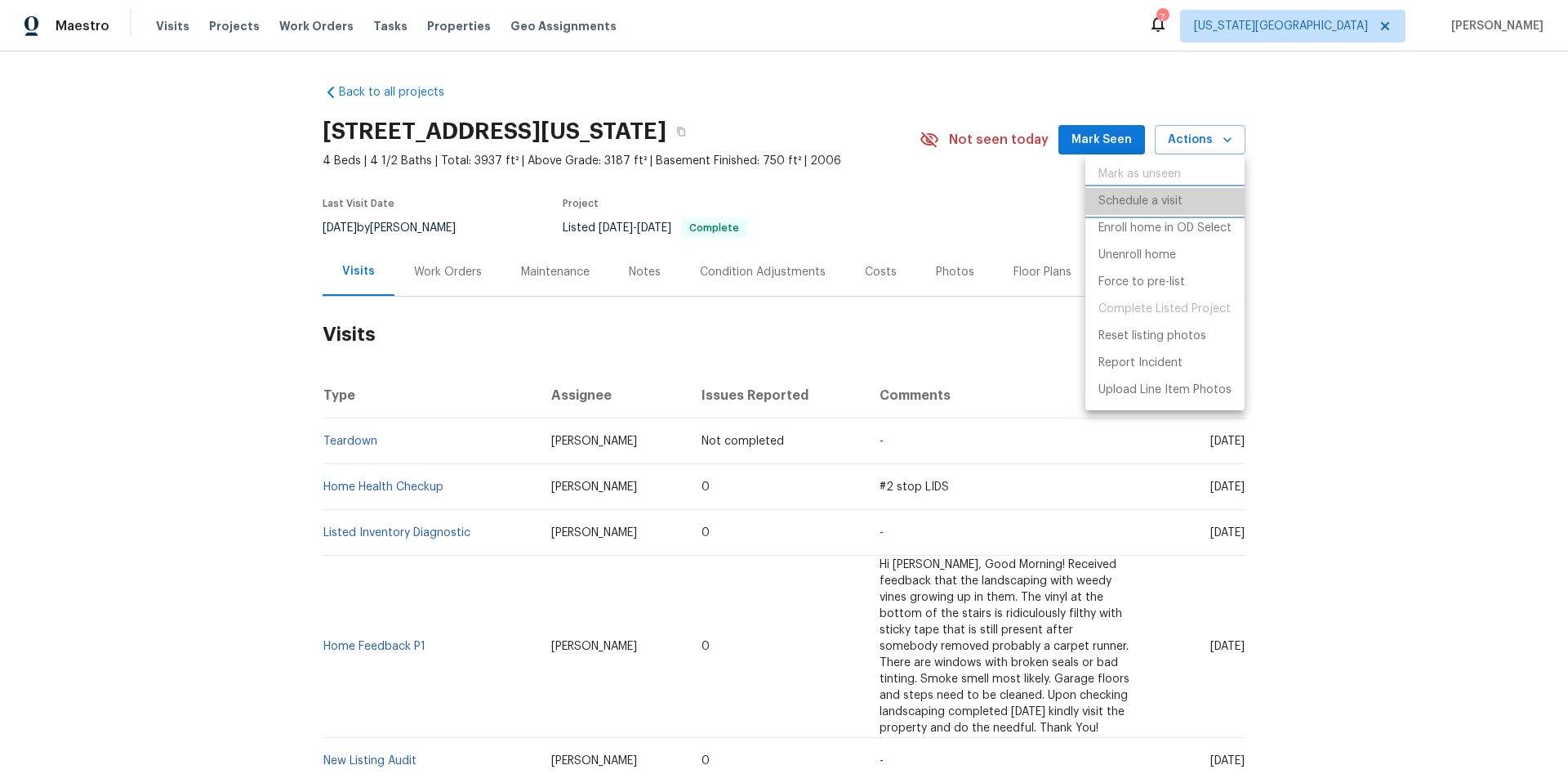
click at [1147, 210] on p "Schedule a visit" at bounding box center [1140, 201] width 85 height 17
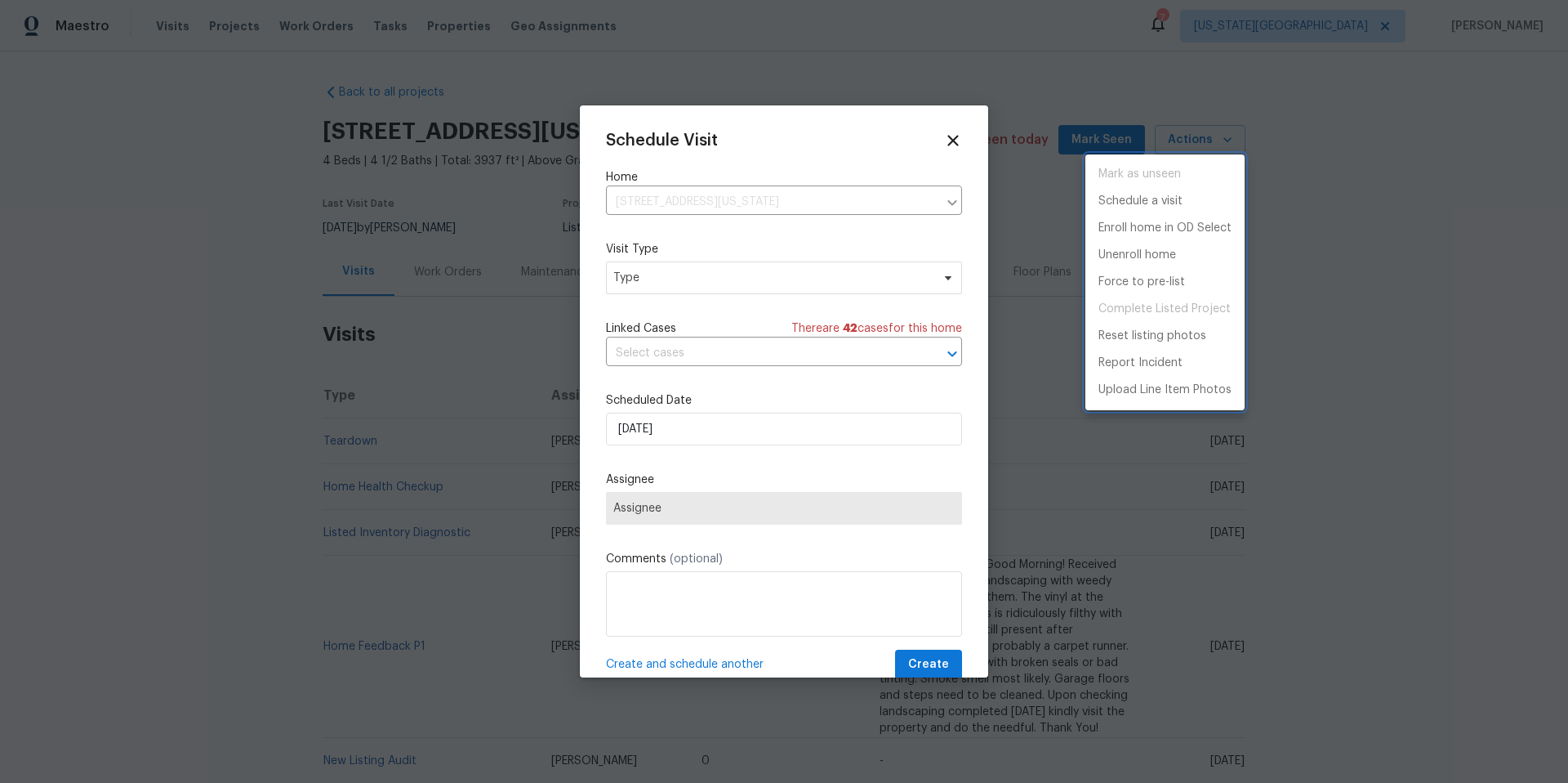
click at [732, 283] on div at bounding box center [784, 392] width 1568 height 783
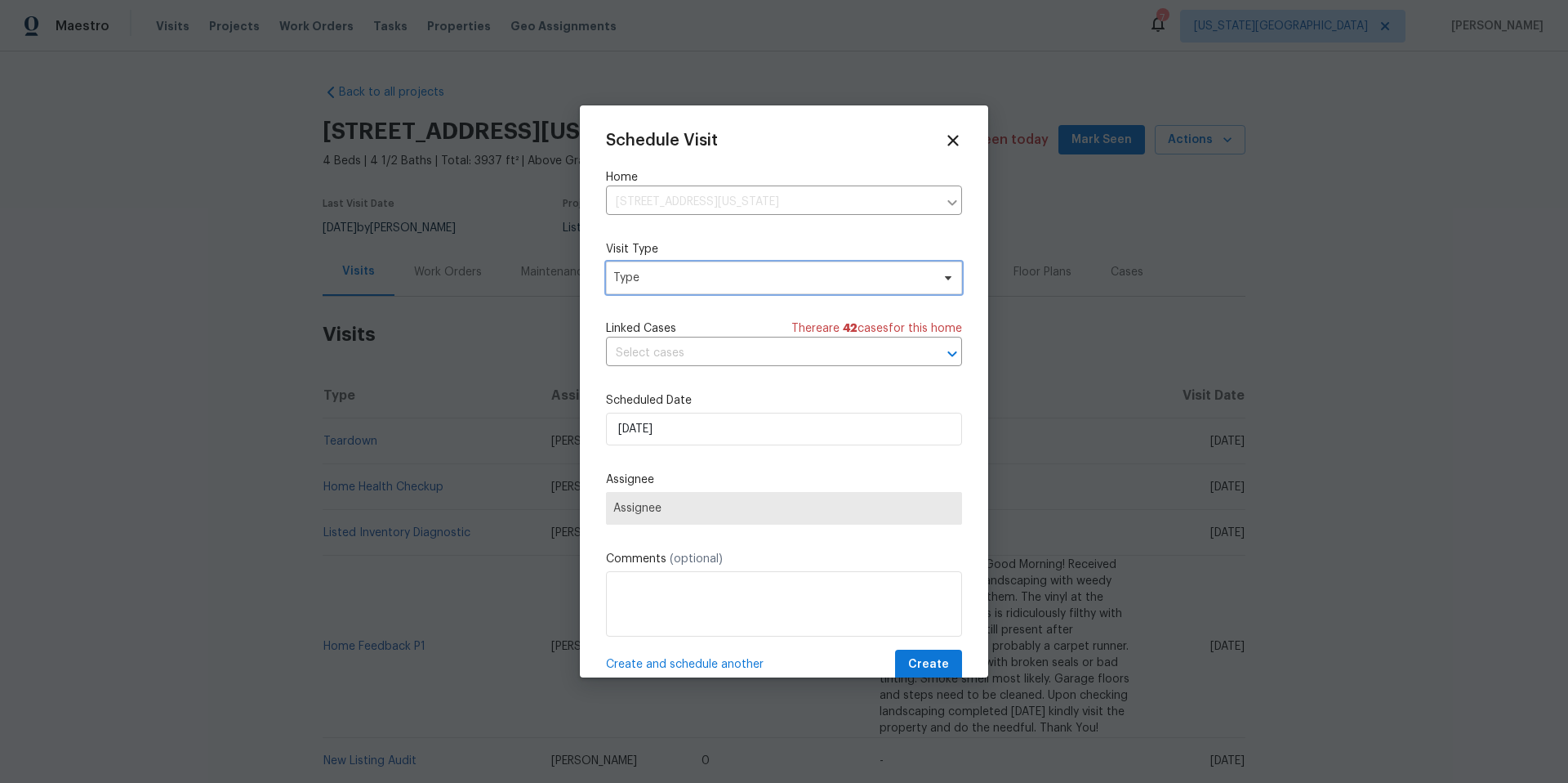
click at [732, 283] on span "Type" at bounding box center [772, 277] width 318 height 17
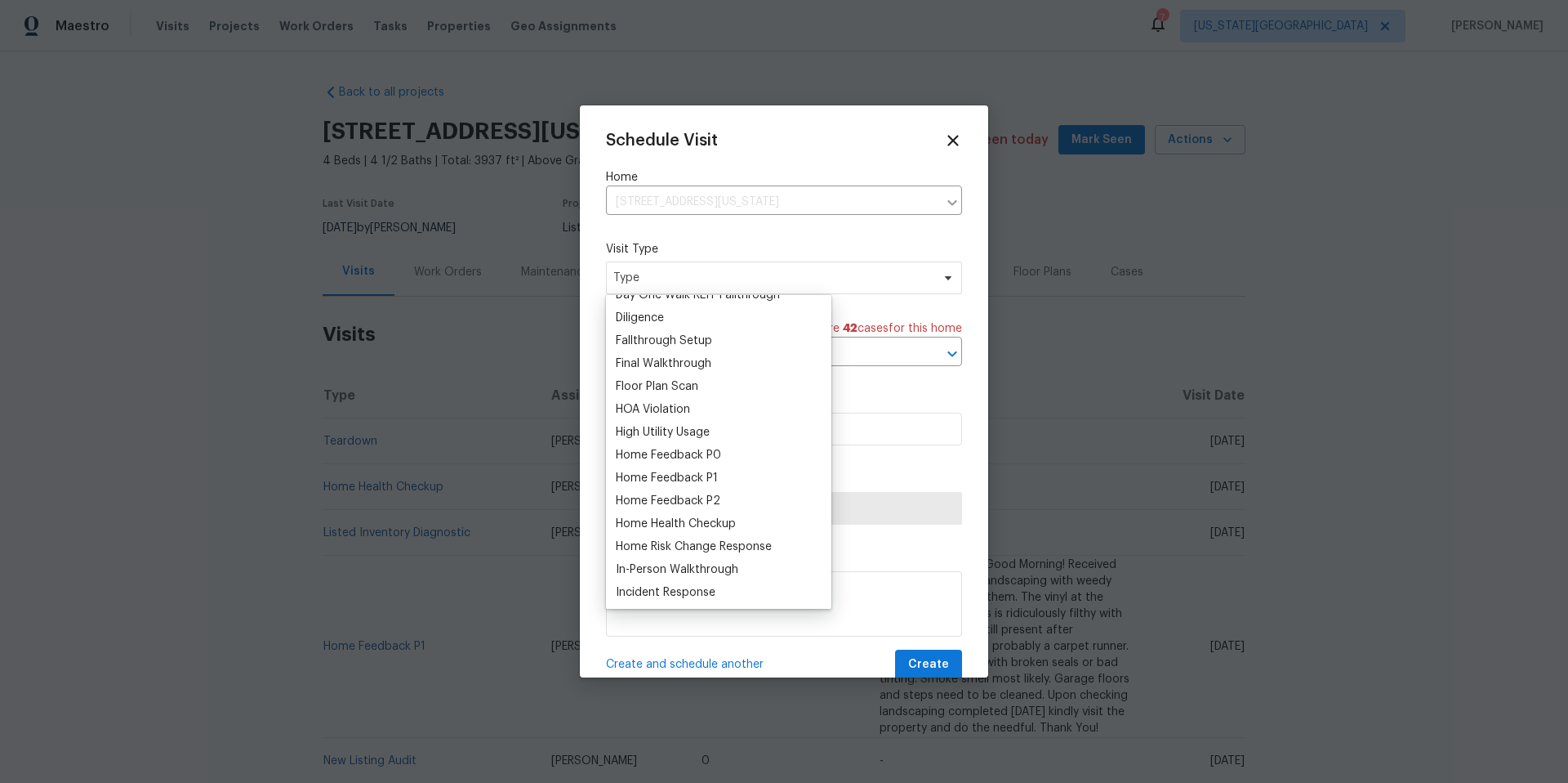
scroll to position [364, 0]
click at [637, 517] on div "Home Health Checkup" at bounding box center [675, 517] width 120 height 17
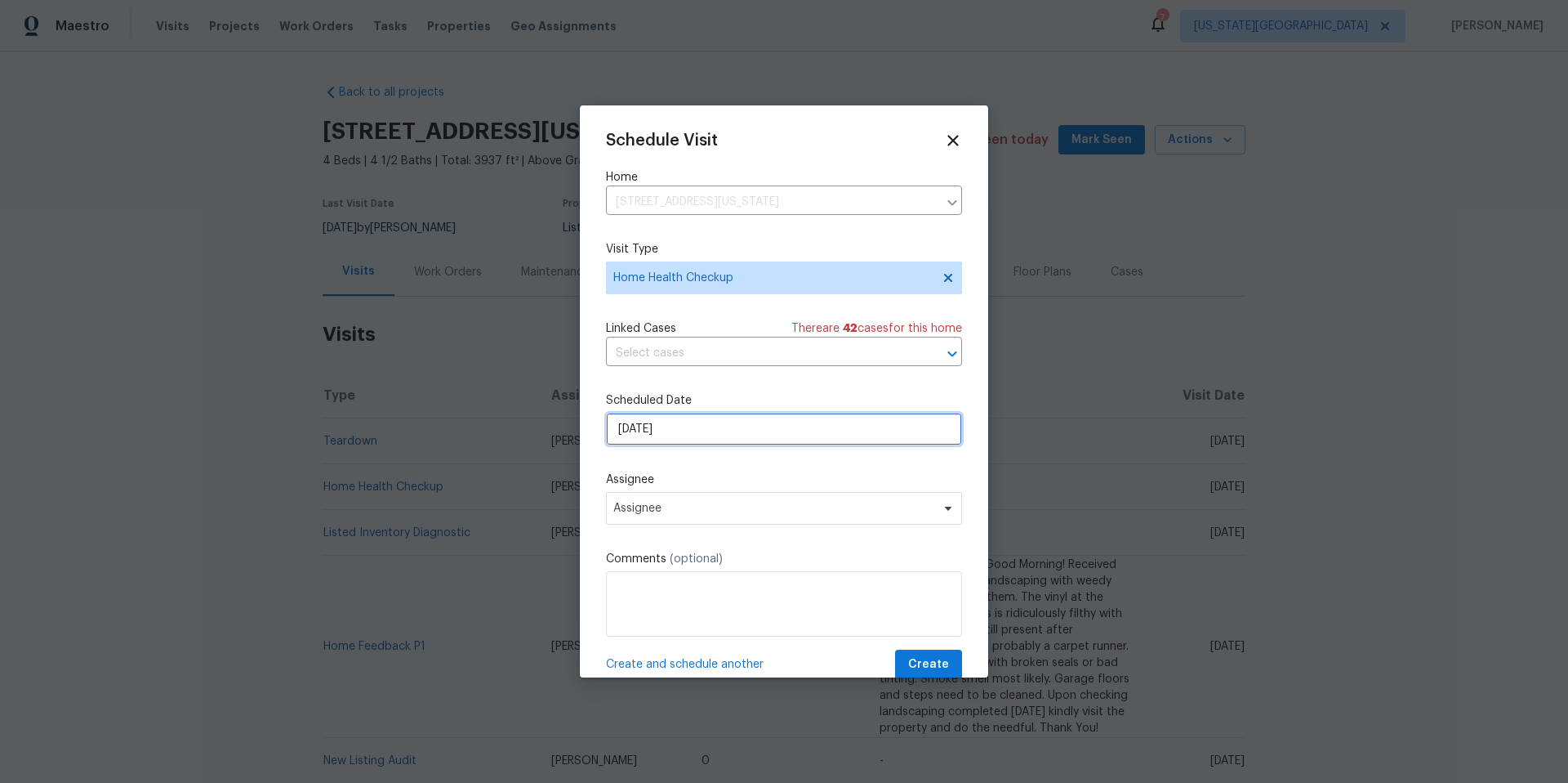
click at [694, 439] on input "[DATE]" at bounding box center [784, 428] width 356 height 32
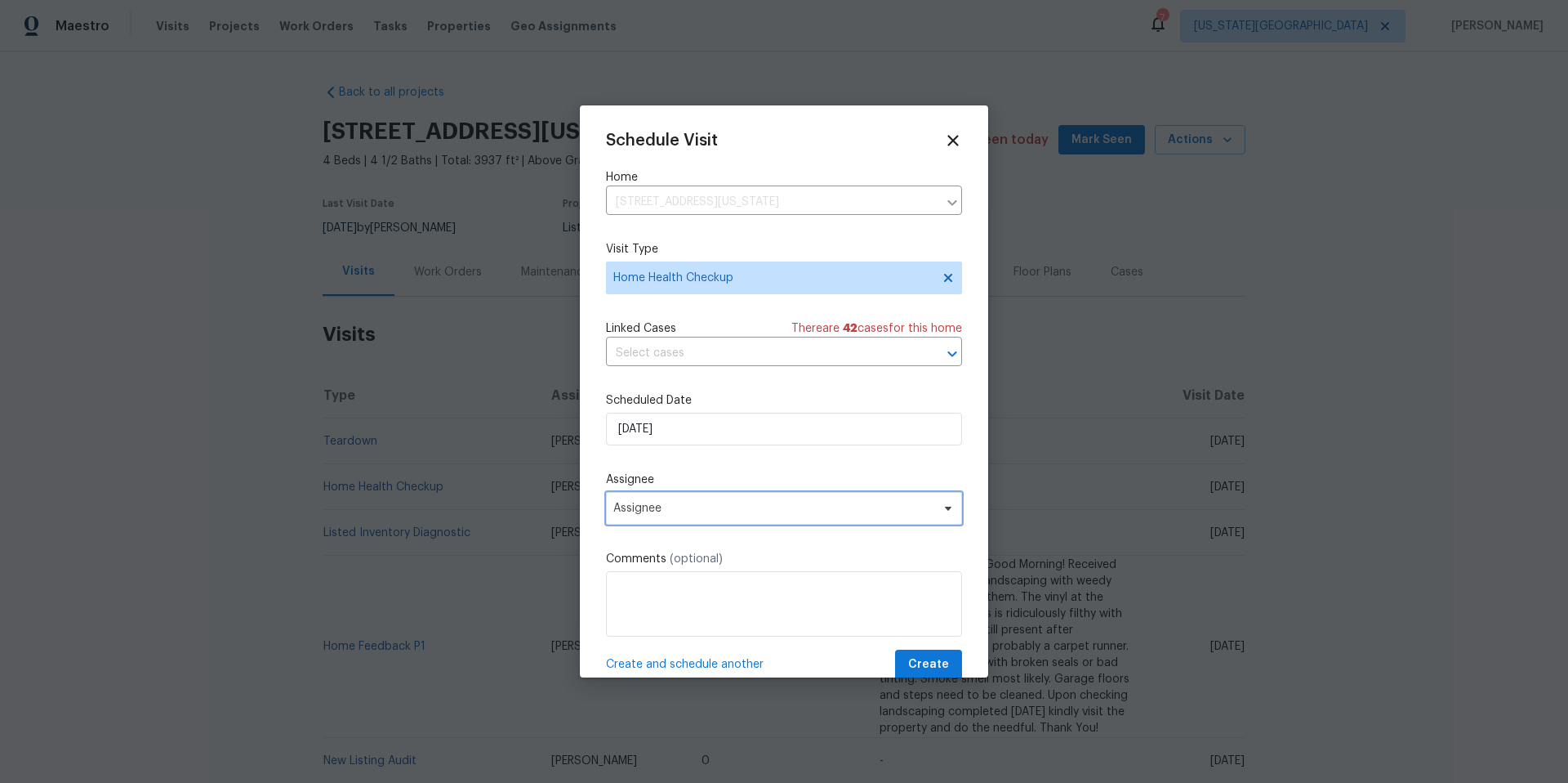
click at [667, 512] on span "Assignee" at bounding box center [774, 508] width 320 height 13
type input "matt"
click at [636, 593] on div "Matt McEvoy" at bounding box center [658, 598] width 86 height 17
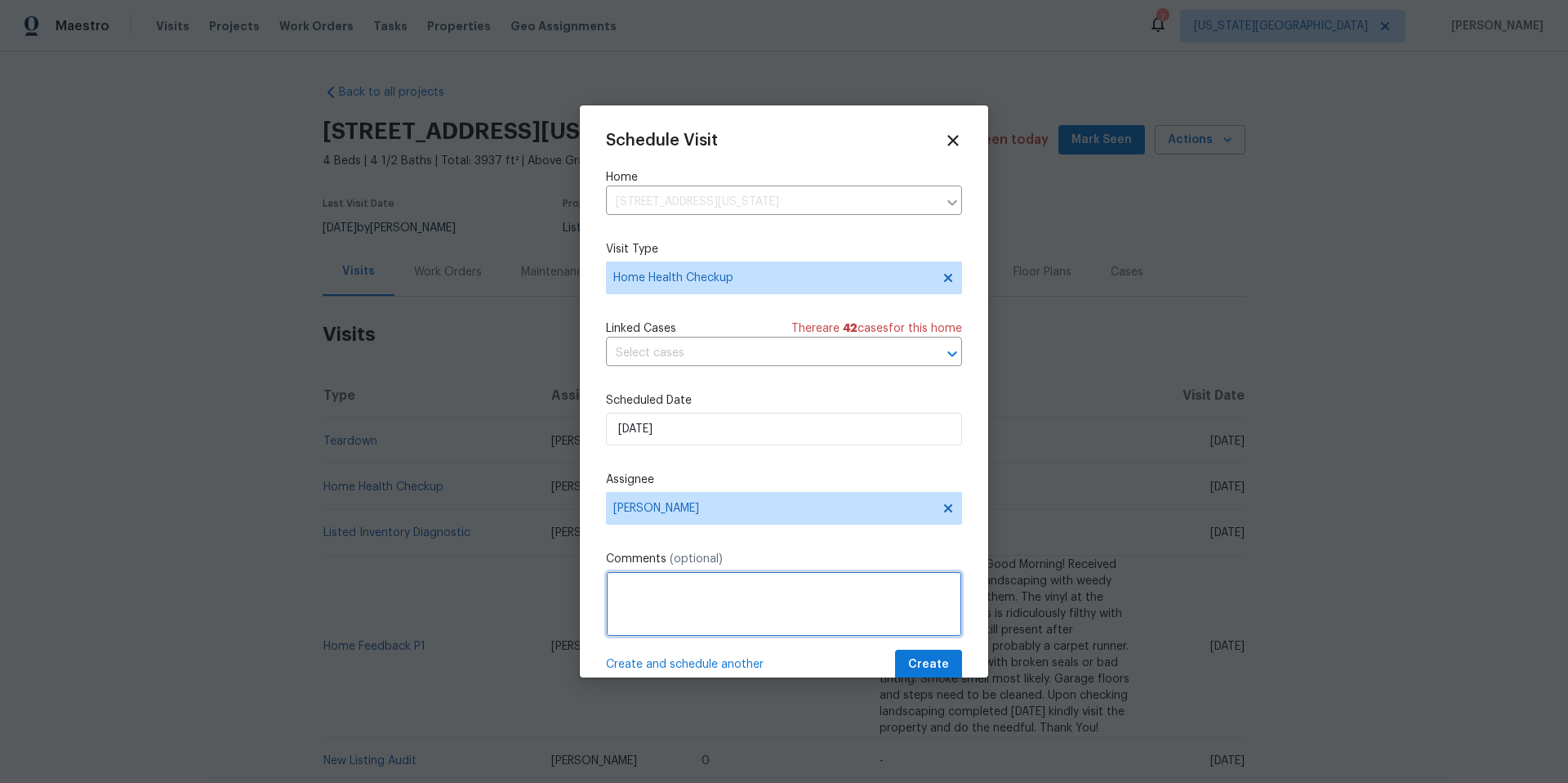
click at [636, 593] on textarea at bounding box center [784, 604] width 356 height 65
type textarea "To be completed by end of week, check maintenance"
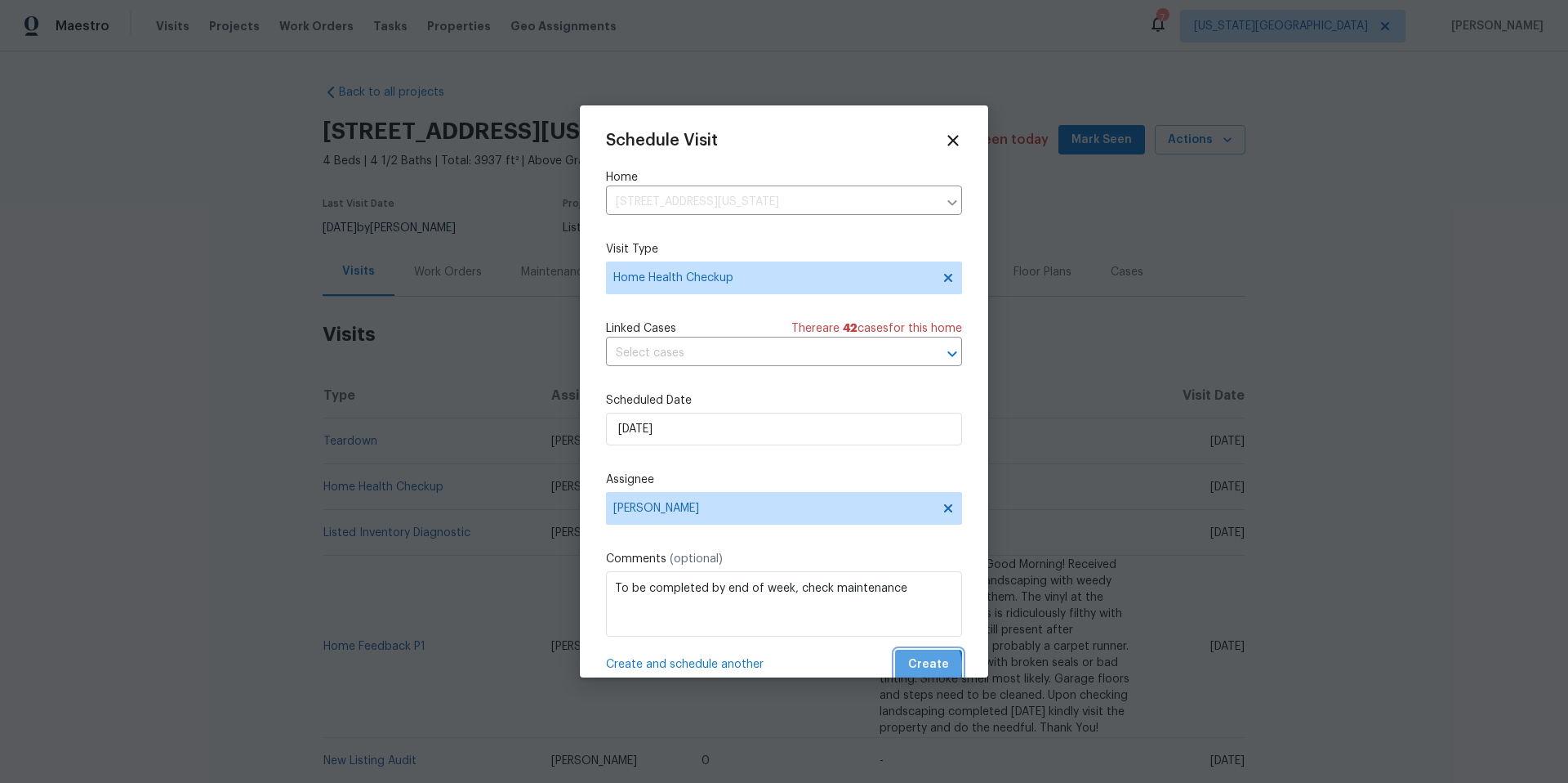
click at [915, 668] on span "Create" at bounding box center [929, 664] width 41 height 21
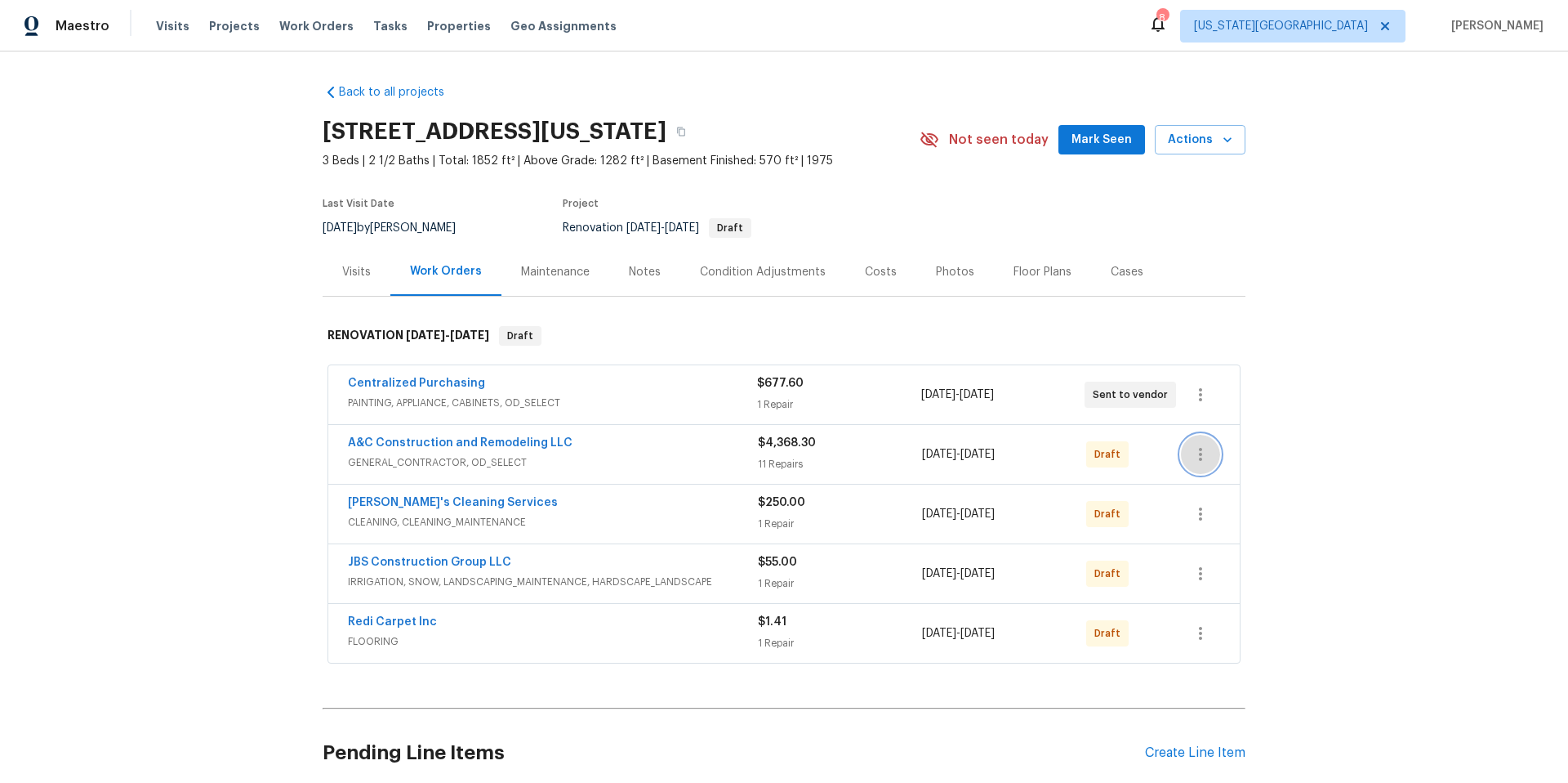
click at [1199, 455] on icon "button" at bounding box center [1199, 453] width 3 height 13
click at [1201, 454] on li "Send to Vendor" at bounding box center [1271, 453] width 182 height 27
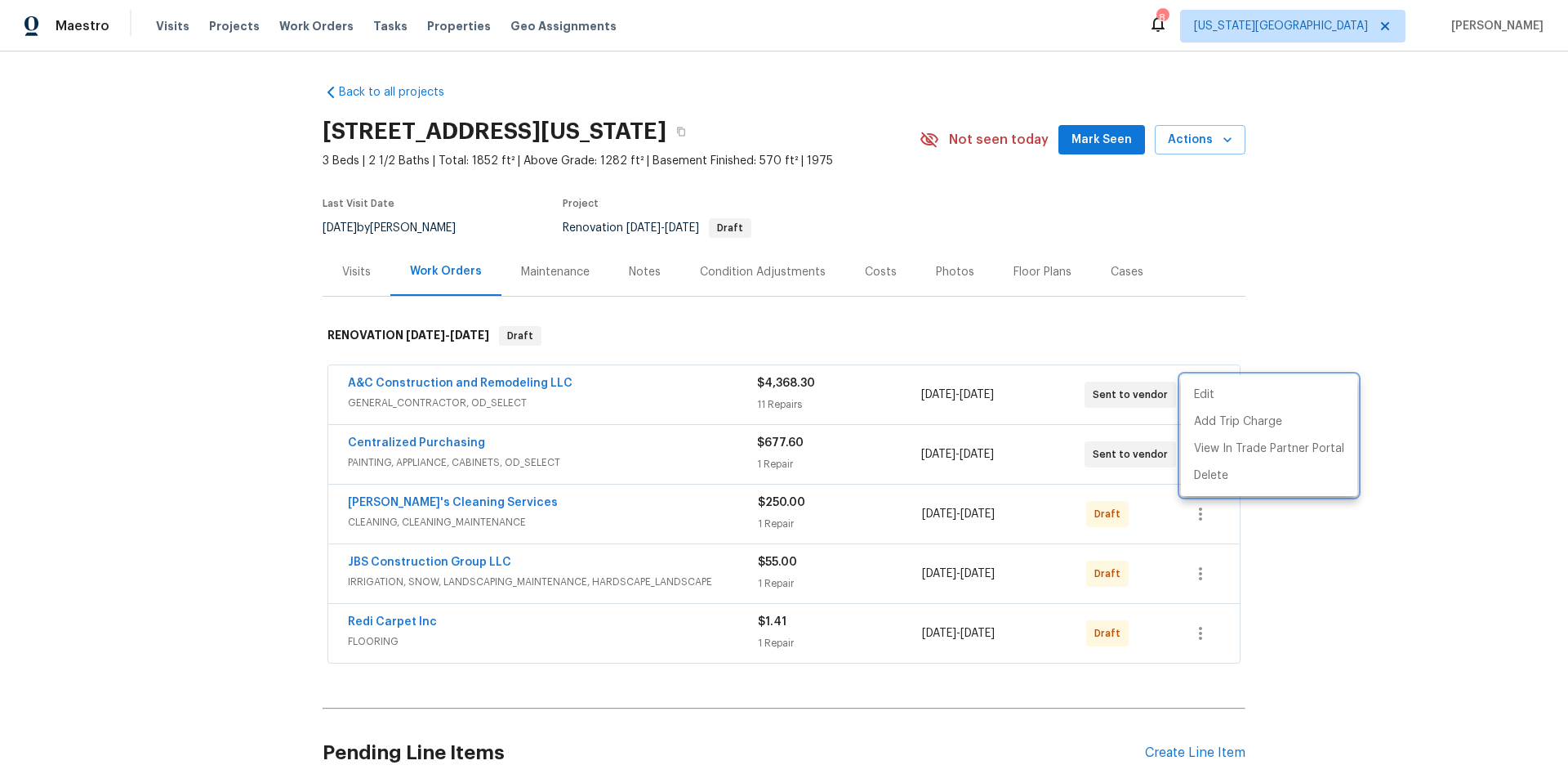
click at [678, 395] on div at bounding box center [784, 392] width 1568 height 783
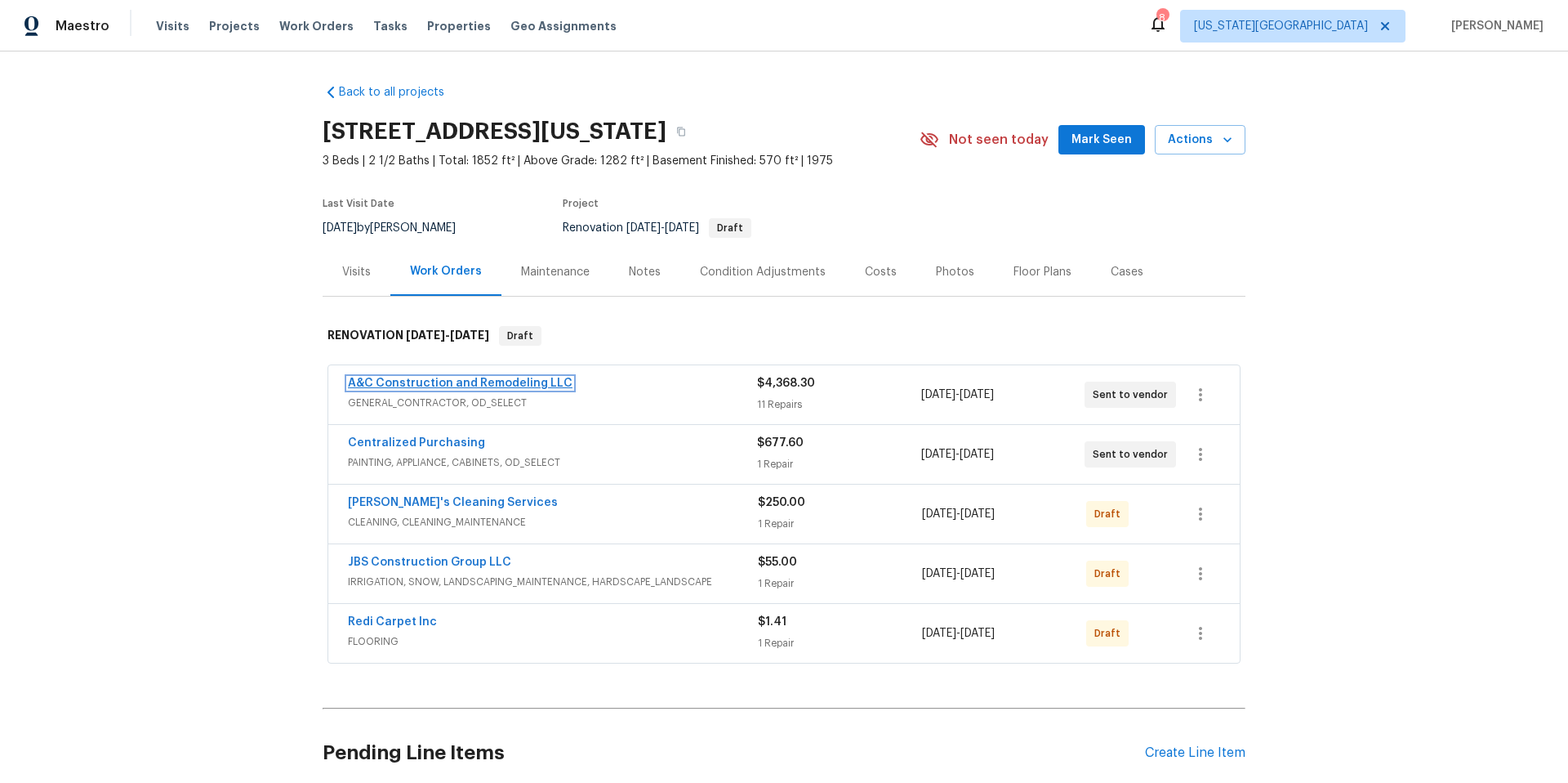
click at [526, 384] on link "A&C Construction and Remodeling LLC" at bounding box center [460, 384] width 224 height 12
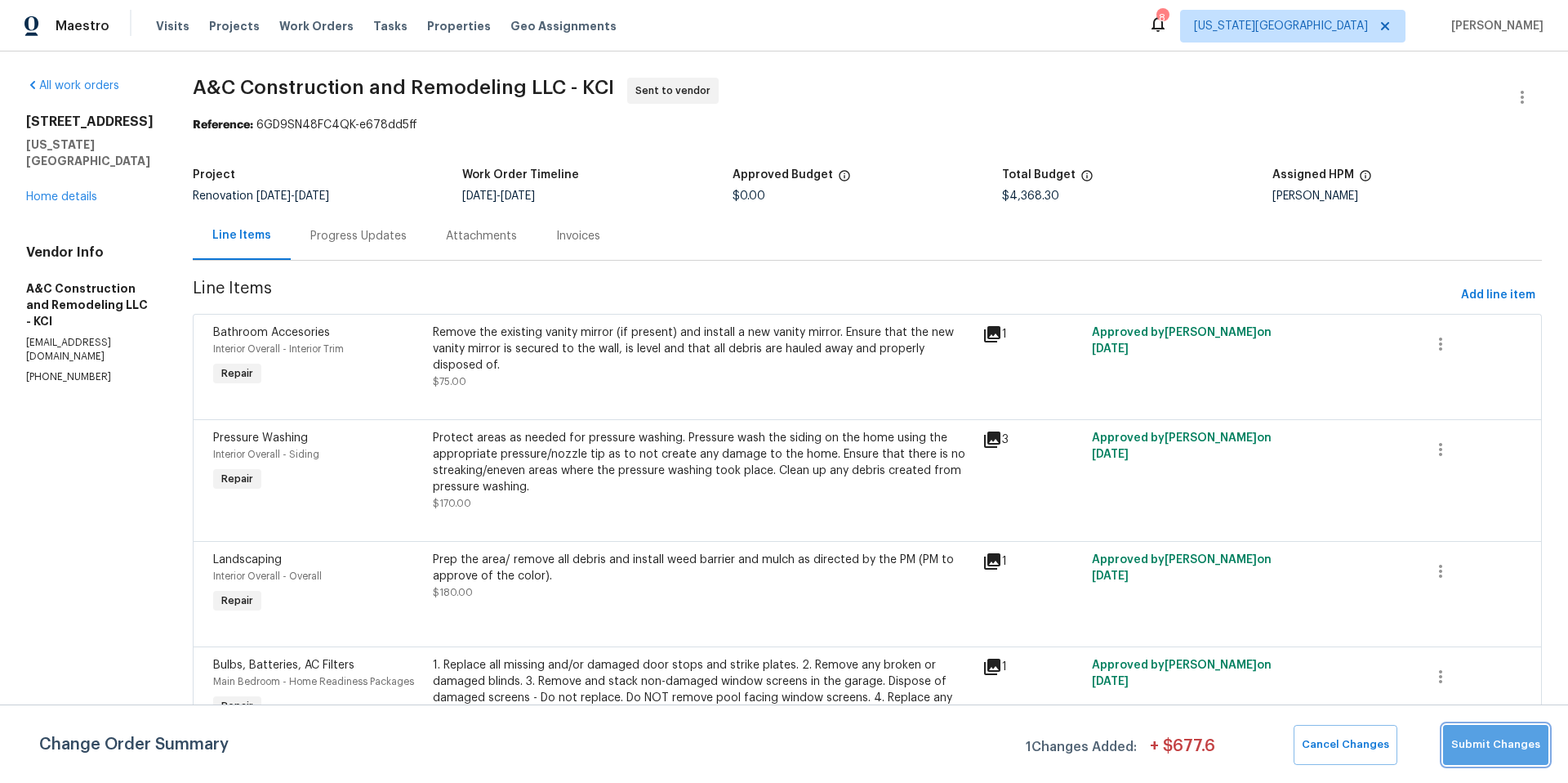
click at [1500, 735] on span "Submit Changes" at bounding box center [1495, 744] width 89 height 19
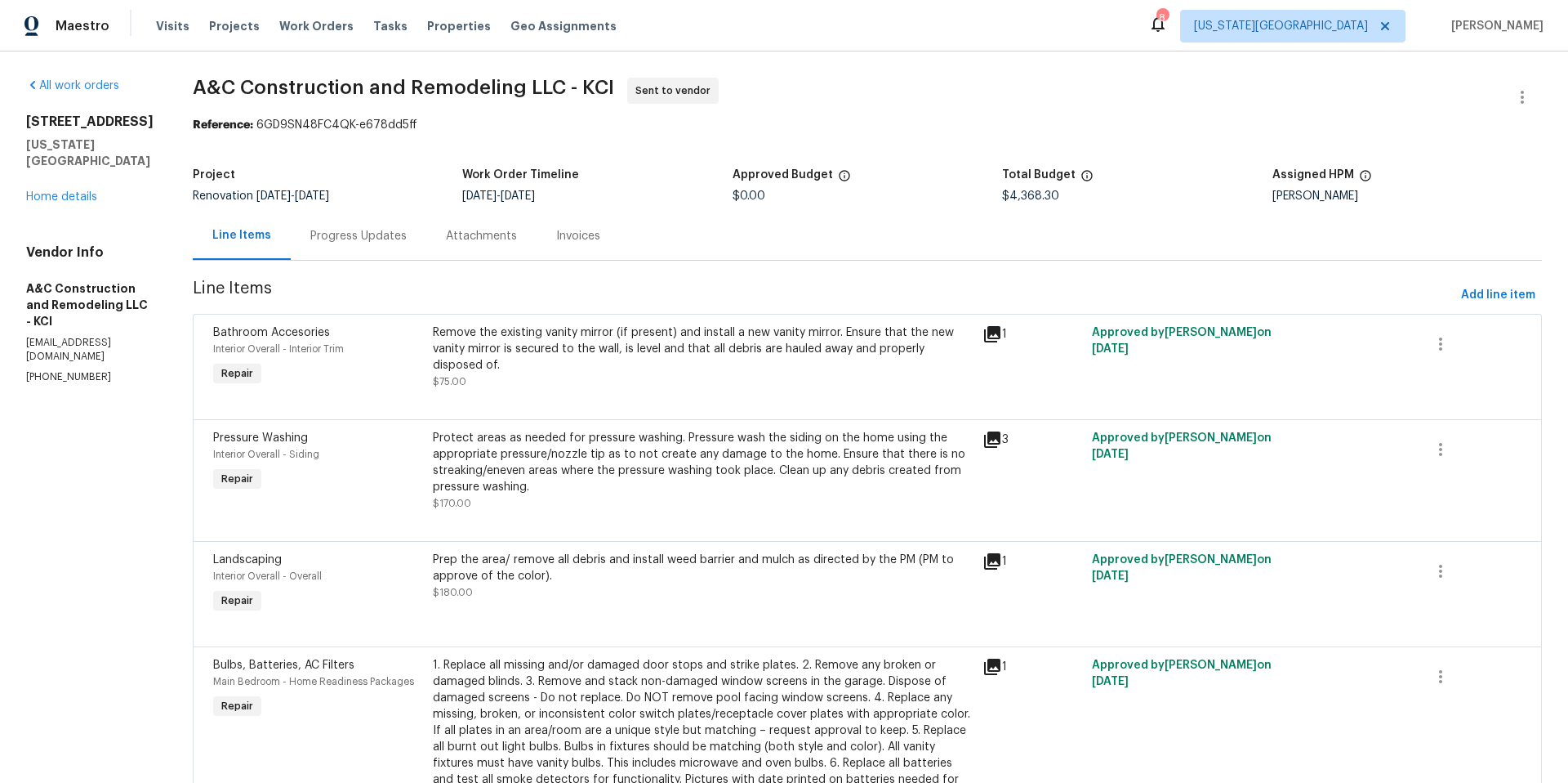
click at [364, 240] on div "Progress Updates" at bounding box center [359, 236] width 96 height 17
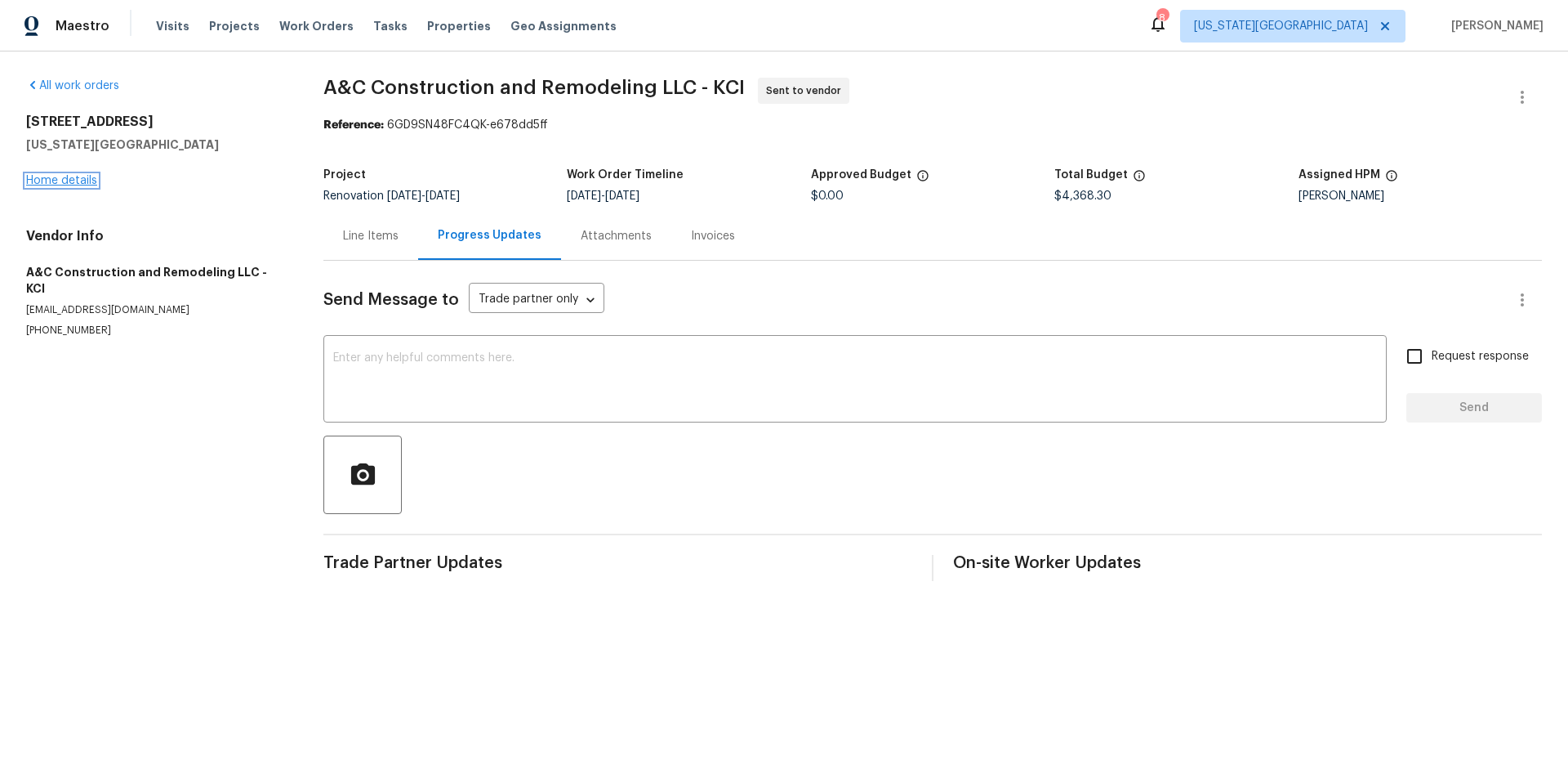
click at [87, 185] on link "Home details" at bounding box center [62, 181] width 71 height 12
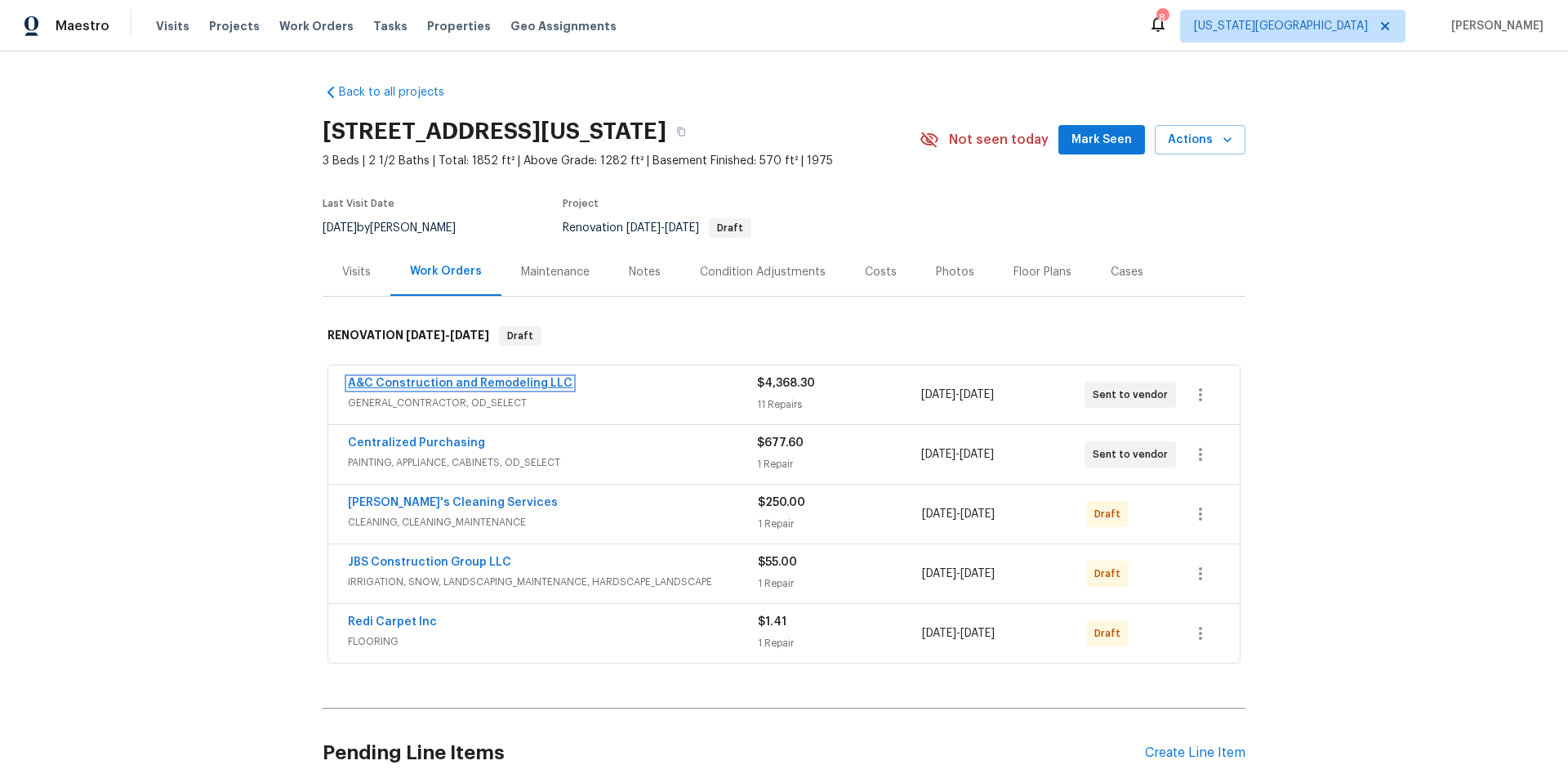
click at [507, 384] on link "A&C Construction and Remodeling LLC" at bounding box center [460, 384] width 224 height 12
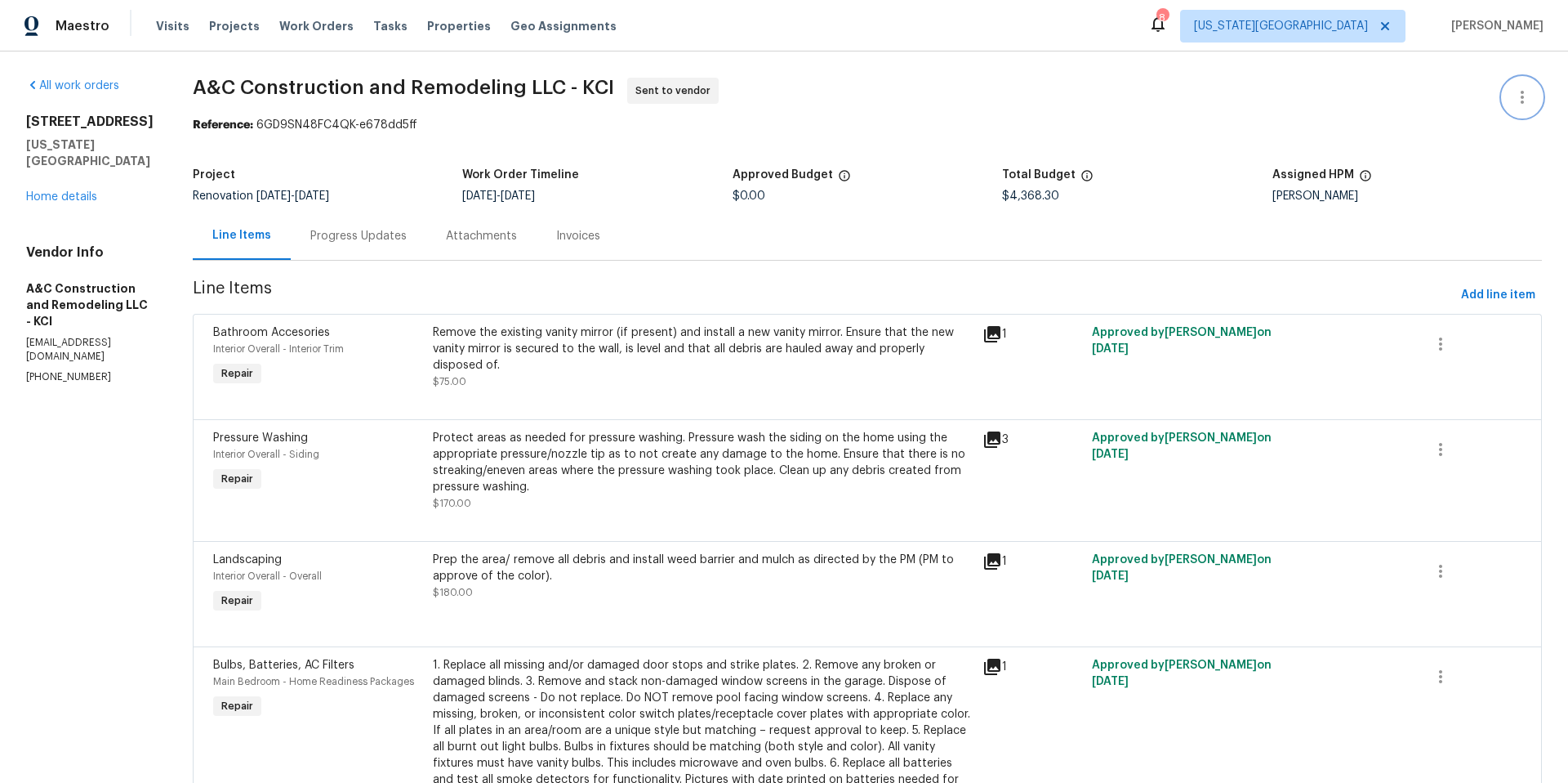
click at [1520, 96] on icon "button" at bounding box center [1522, 97] width 20 height 20
click at [1464, 103] on li "Edit" at bounding box center [1468, 97] width 176 height 27
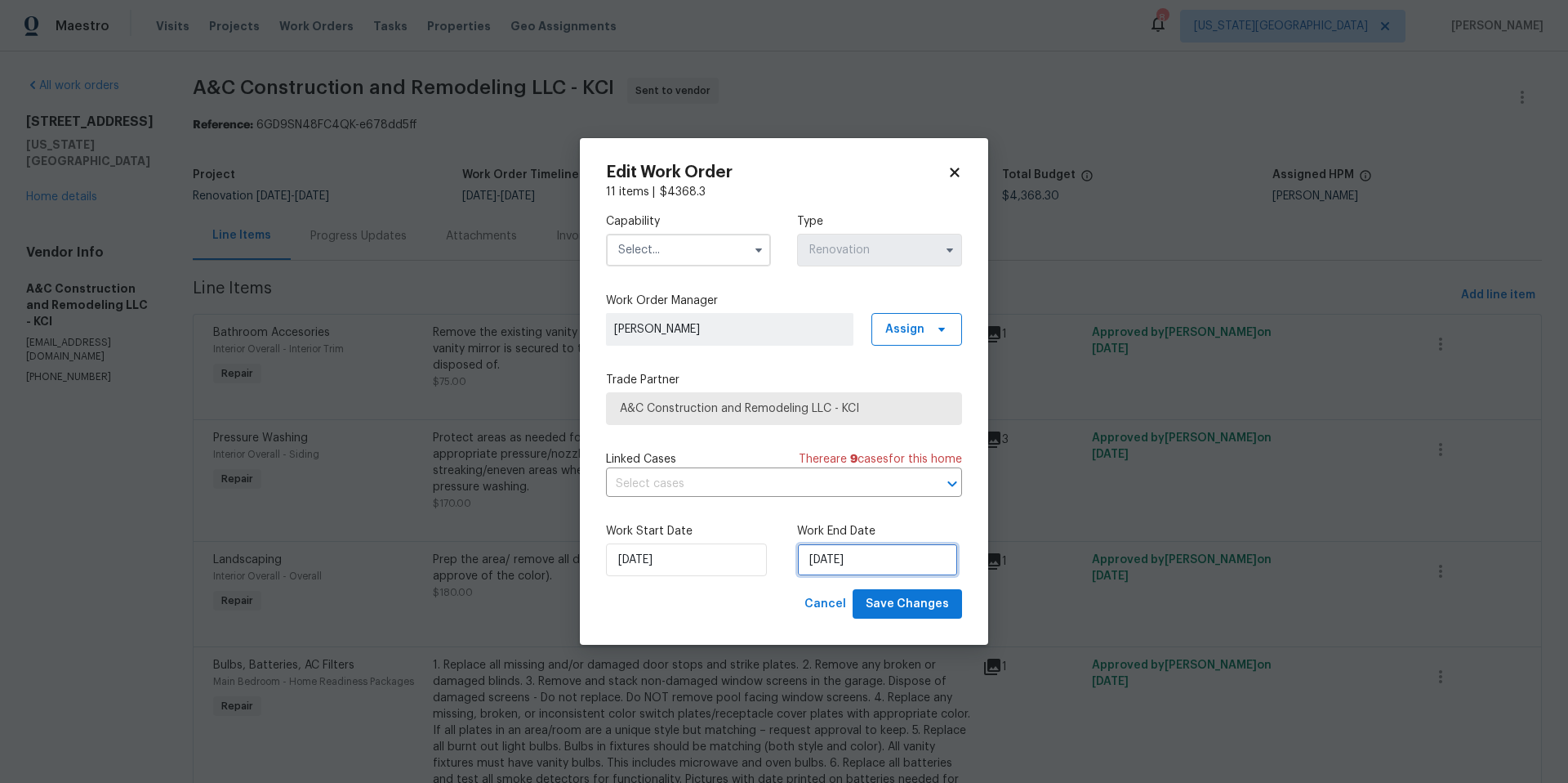
select select "8"
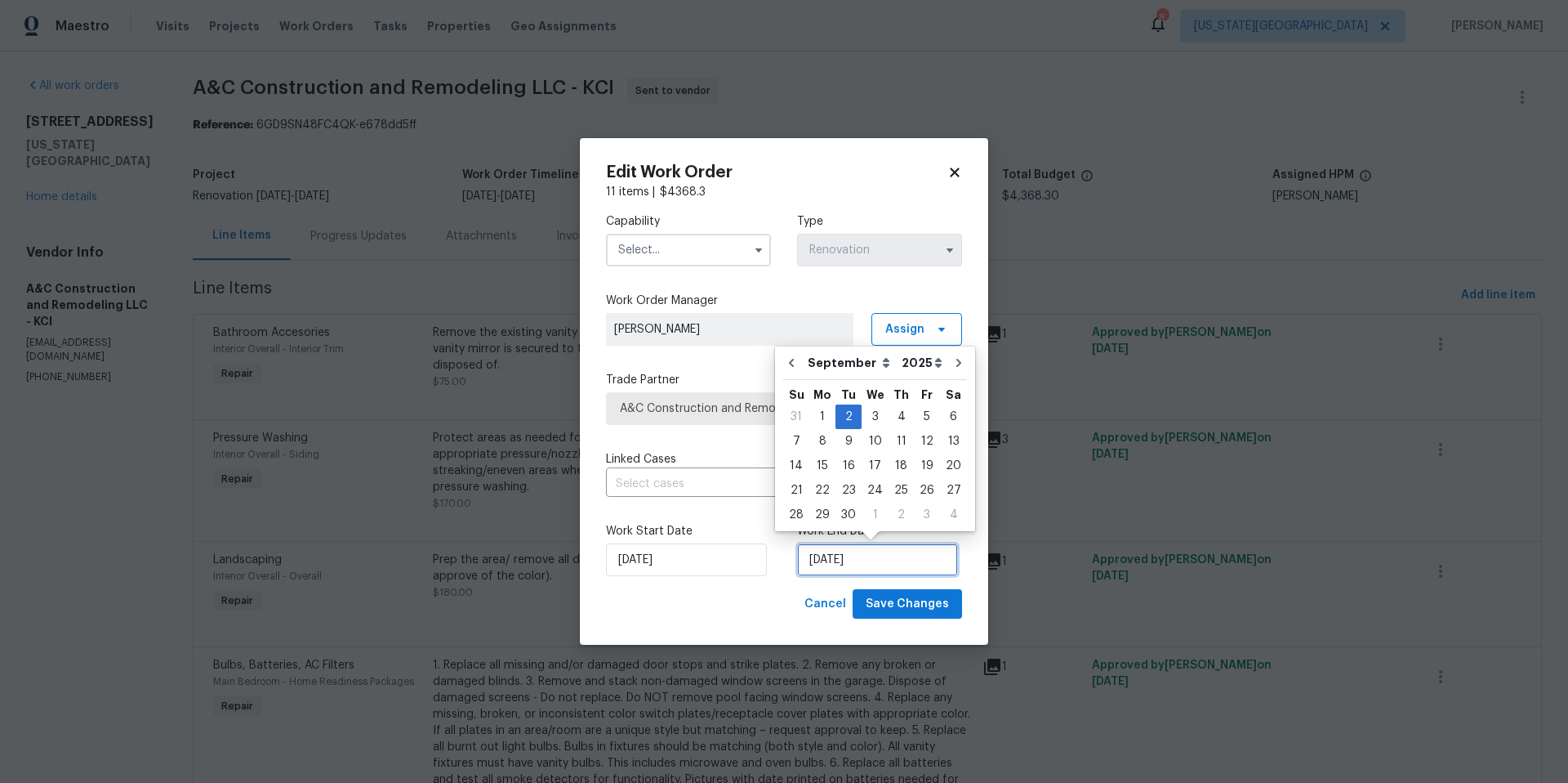
click at [887, 559] on input "[DATE]" at bounding box center [878, 559] width 161 height 32
click at [925, 417] on div "5" at bounding box center [926, 416] width 27 height 23
type input "9/5/2025"
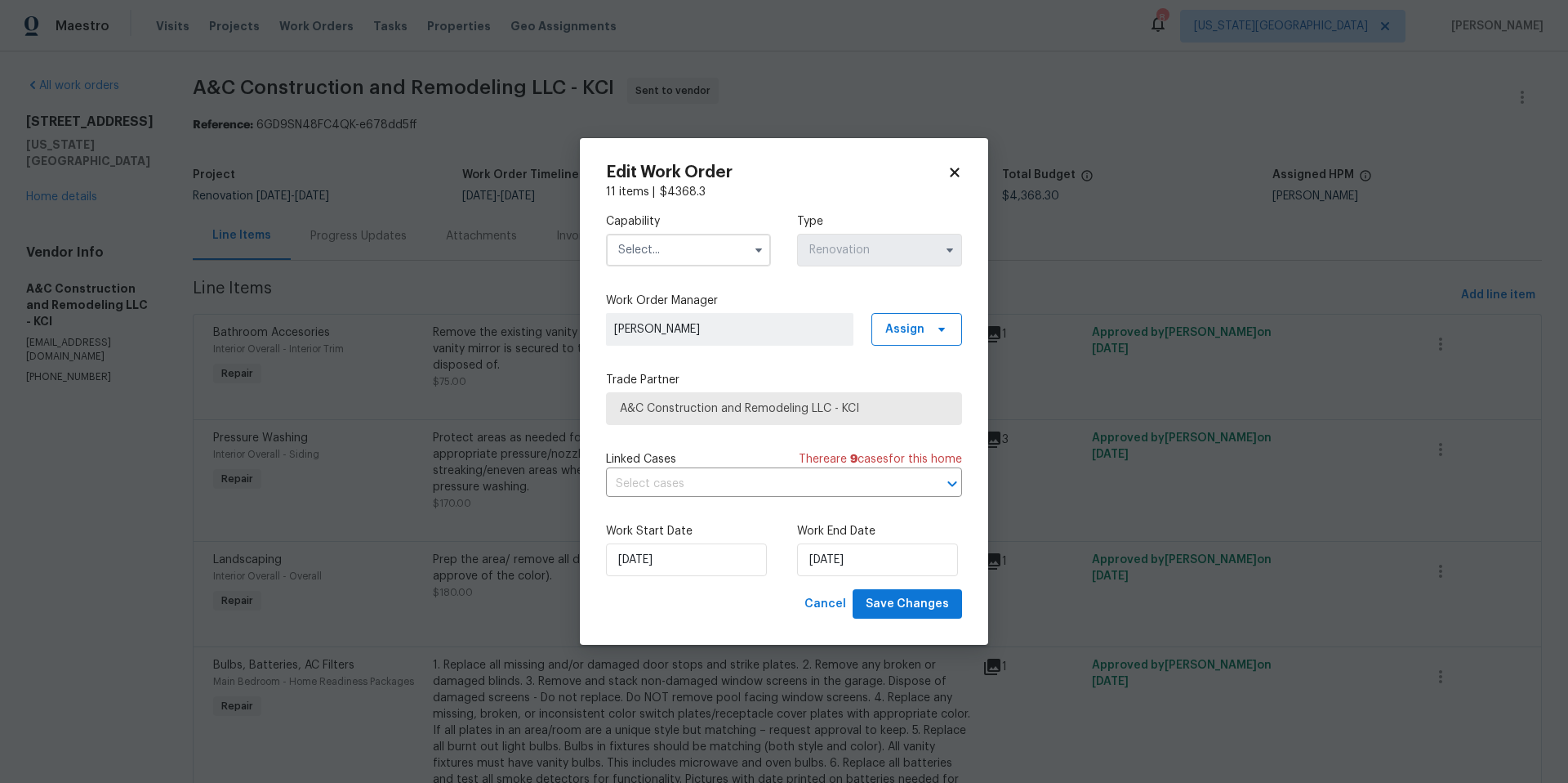
click at [717, 256] on input "text" at bounding box center [688, 250] width 165 height 32
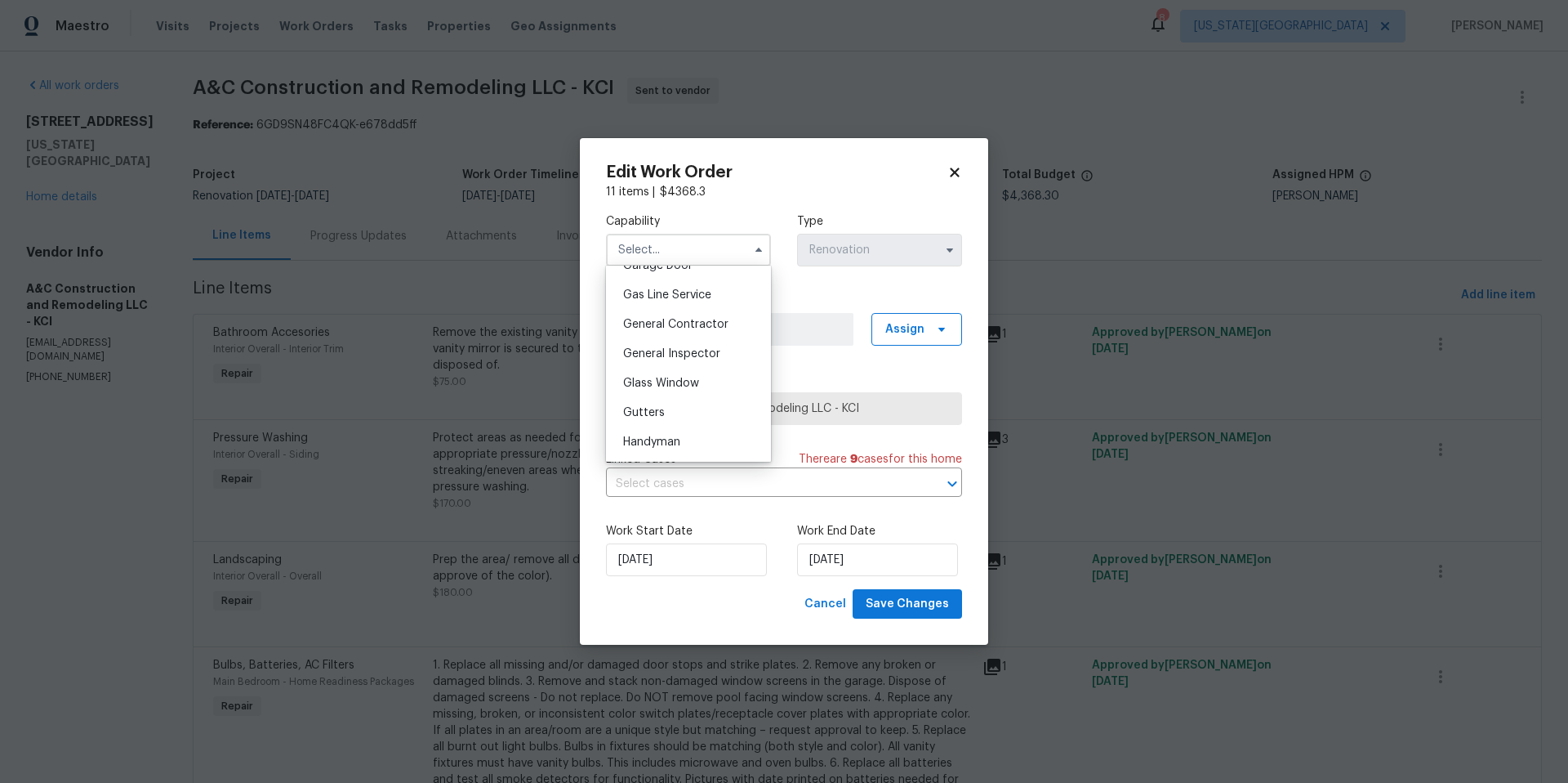
scroll to position [717, 0]
click at [661, 350] on span "General Contractor" at bounding box center [675, 348] width 105 height 12
type input "General Contractor"
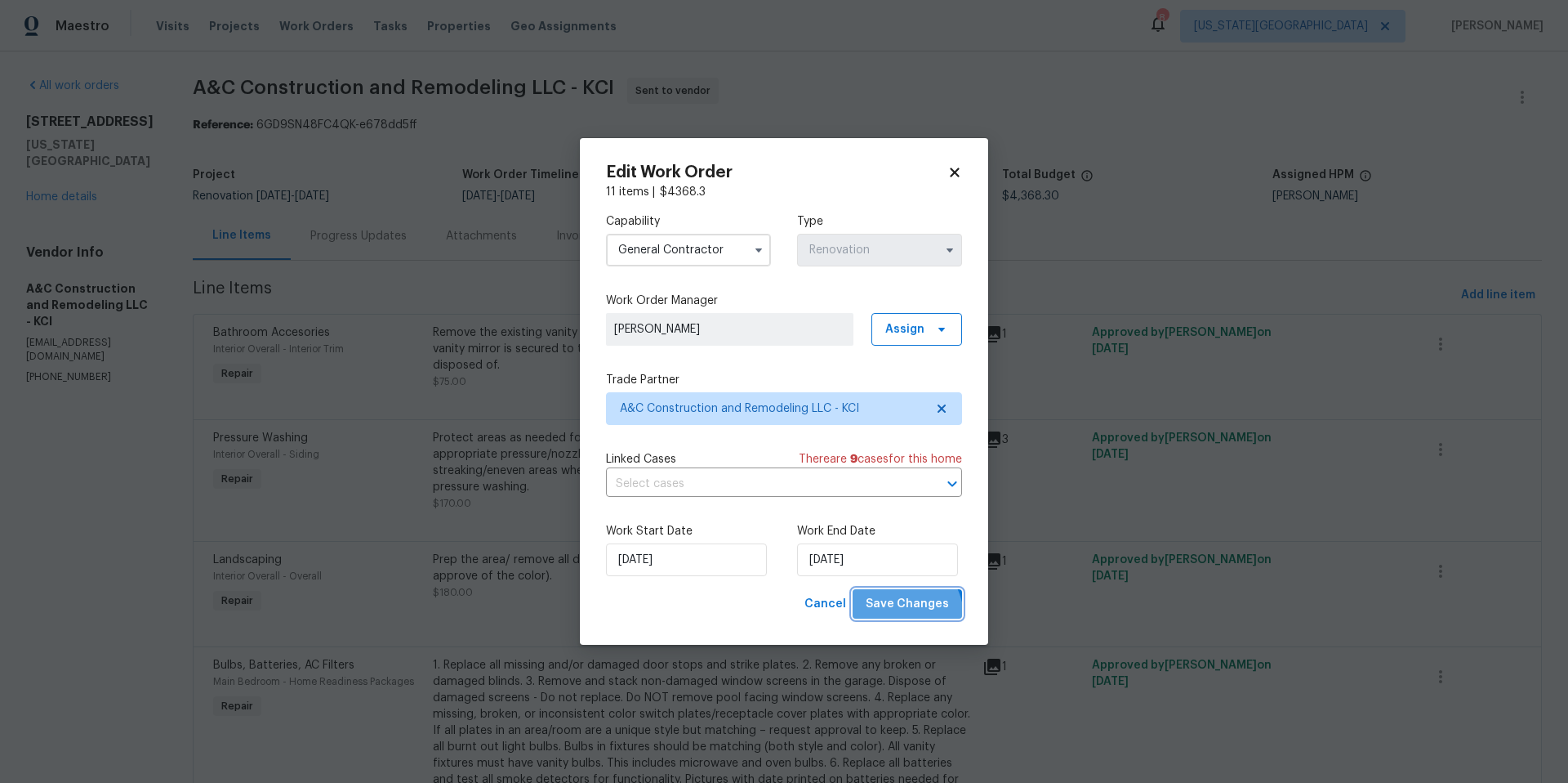
click at [902, 618] on button "Save Changes" at bounding box center [906, 604] width 109 height 30
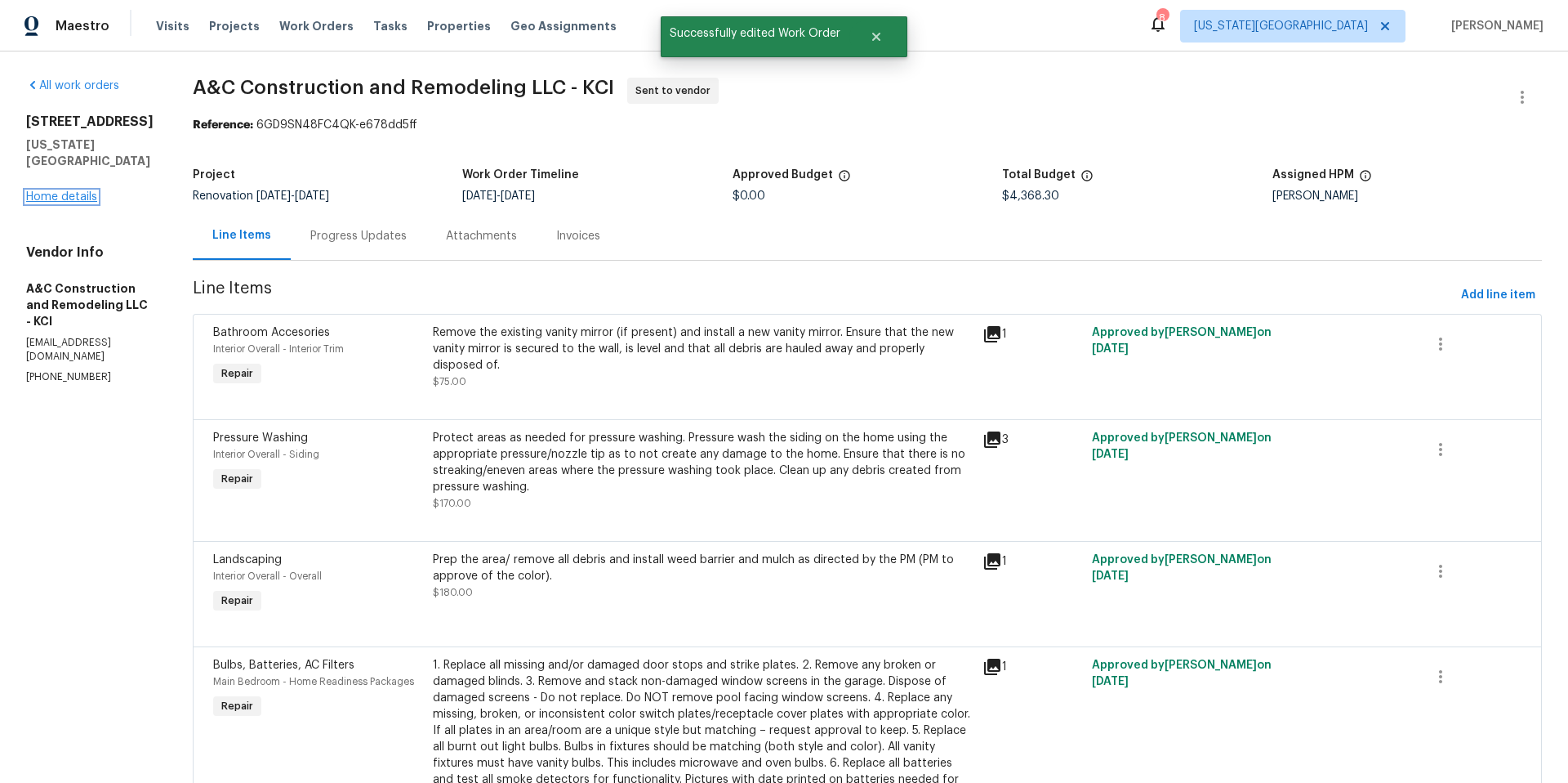
click at [81, 191] on link "Home details" at bounding box center [62, 197] width 71 height 12
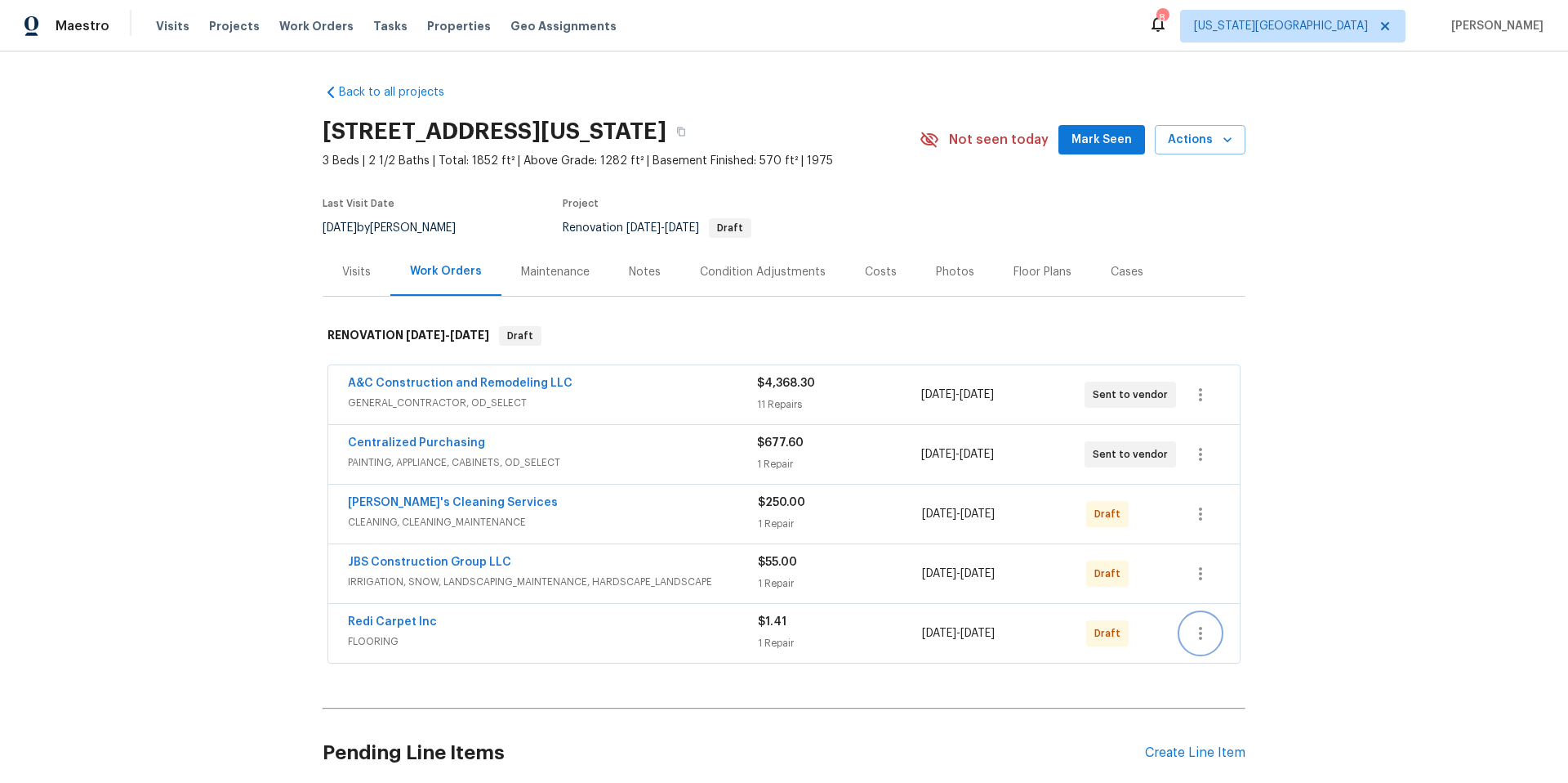
click at [1201, 637] on icon "button" at bounding box center [1199, 632] width 3 height 13
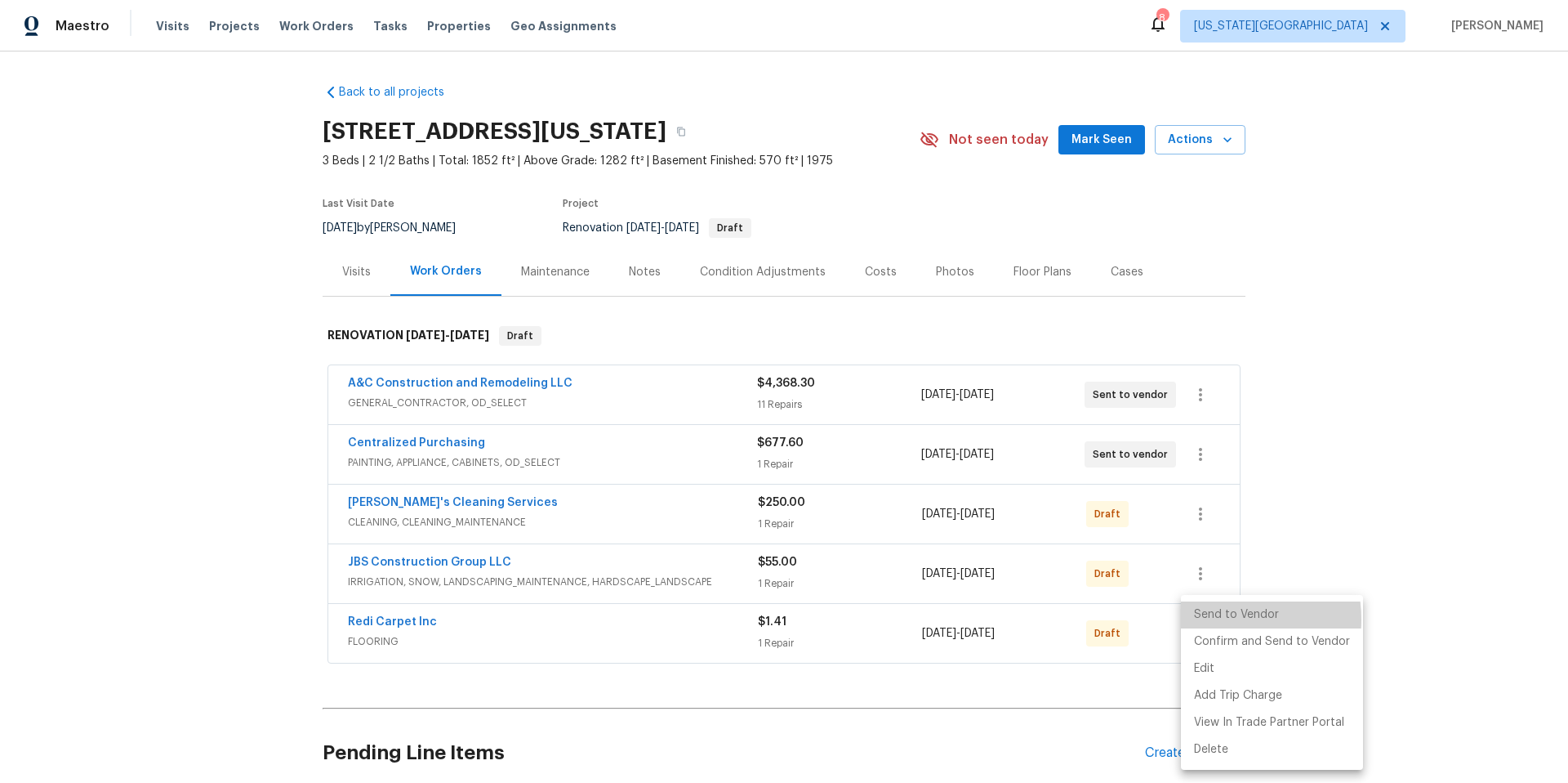
click at [1212, 620] on li "Send to Vendor" at bounding box center [1271, 614] width 182 height 27
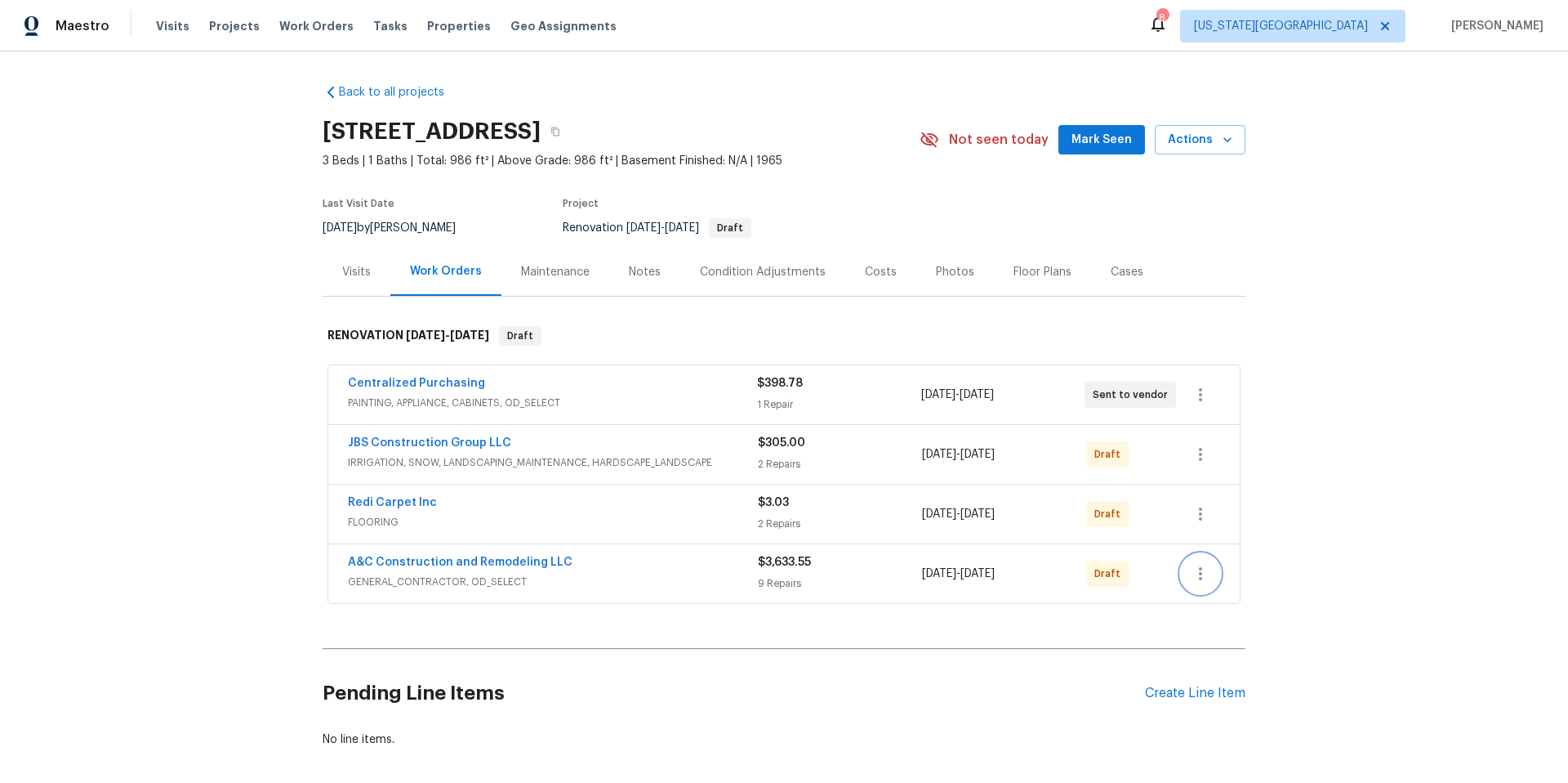
click at [1195, 583] on button "button" at bounding box center [1200, 573] width 39 height 39
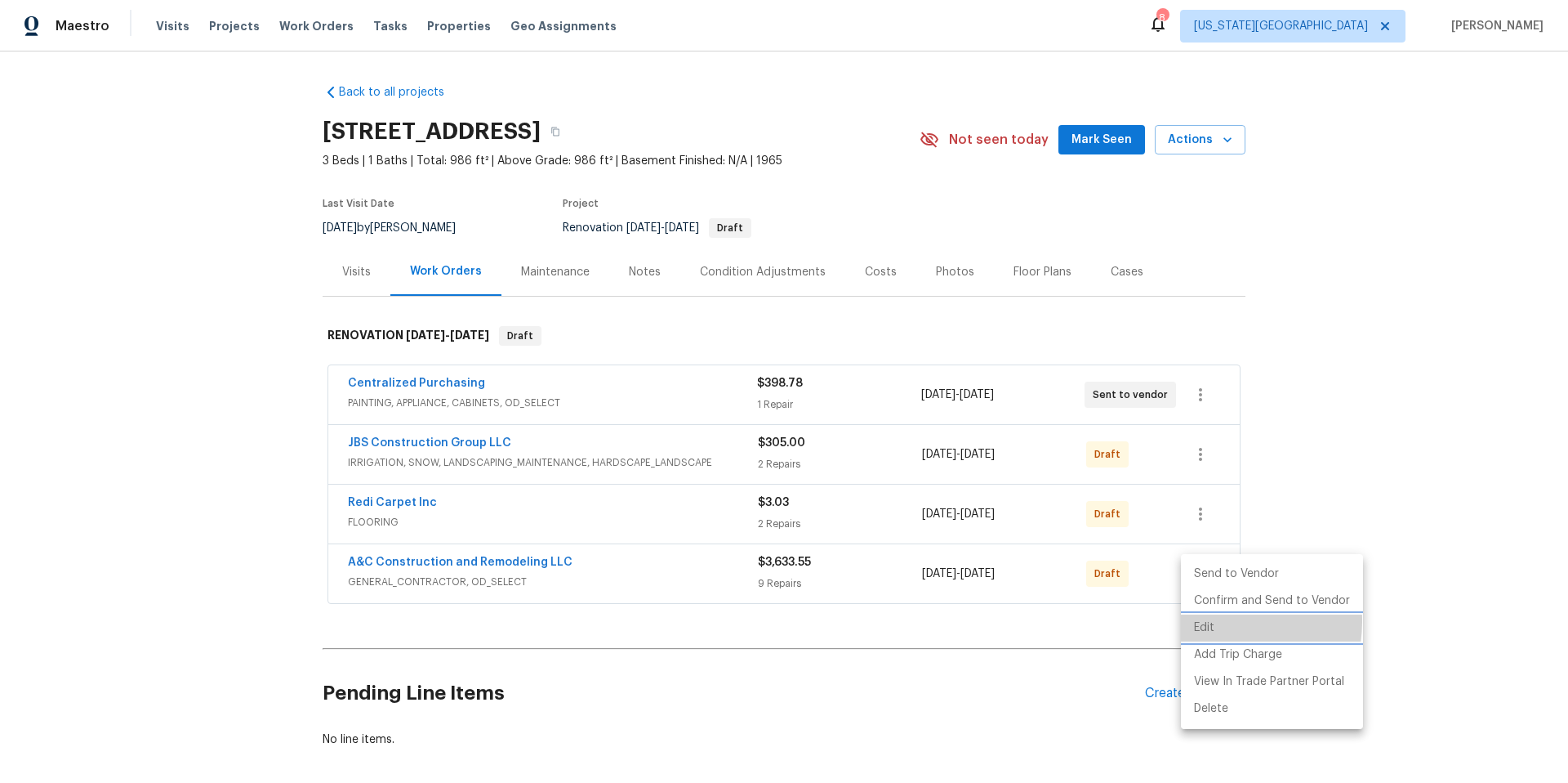
click at [1199, 620] on li "Edit" at bounding box center [1271, 628] width 182 height 27
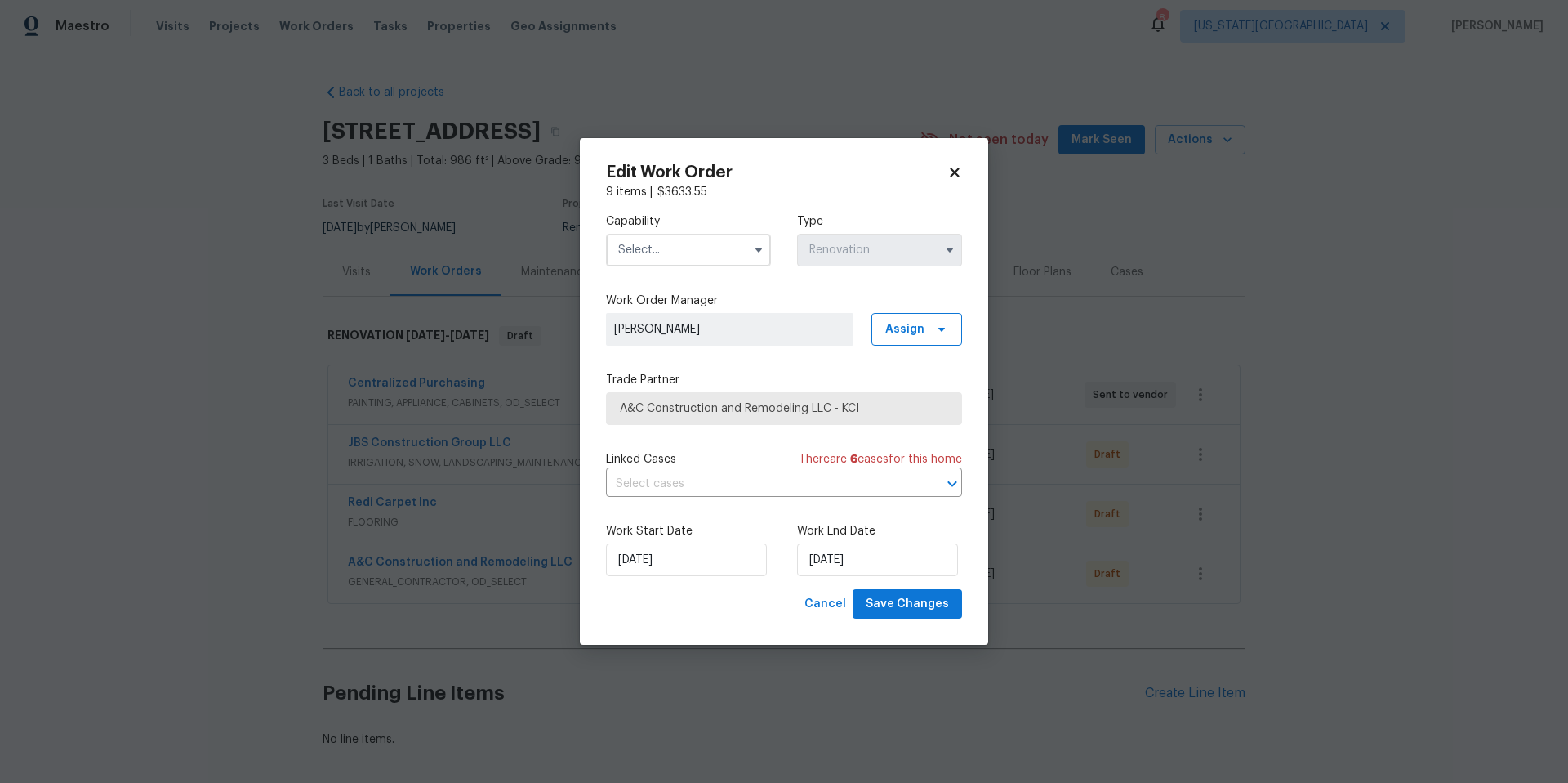
click at [749, 267] on div "Capability Type Renovation" at bounding box center [784, 239] width 356 height 80
click at [737, 250] on input "text" at bounding box center [688, 250] width 165 height 32
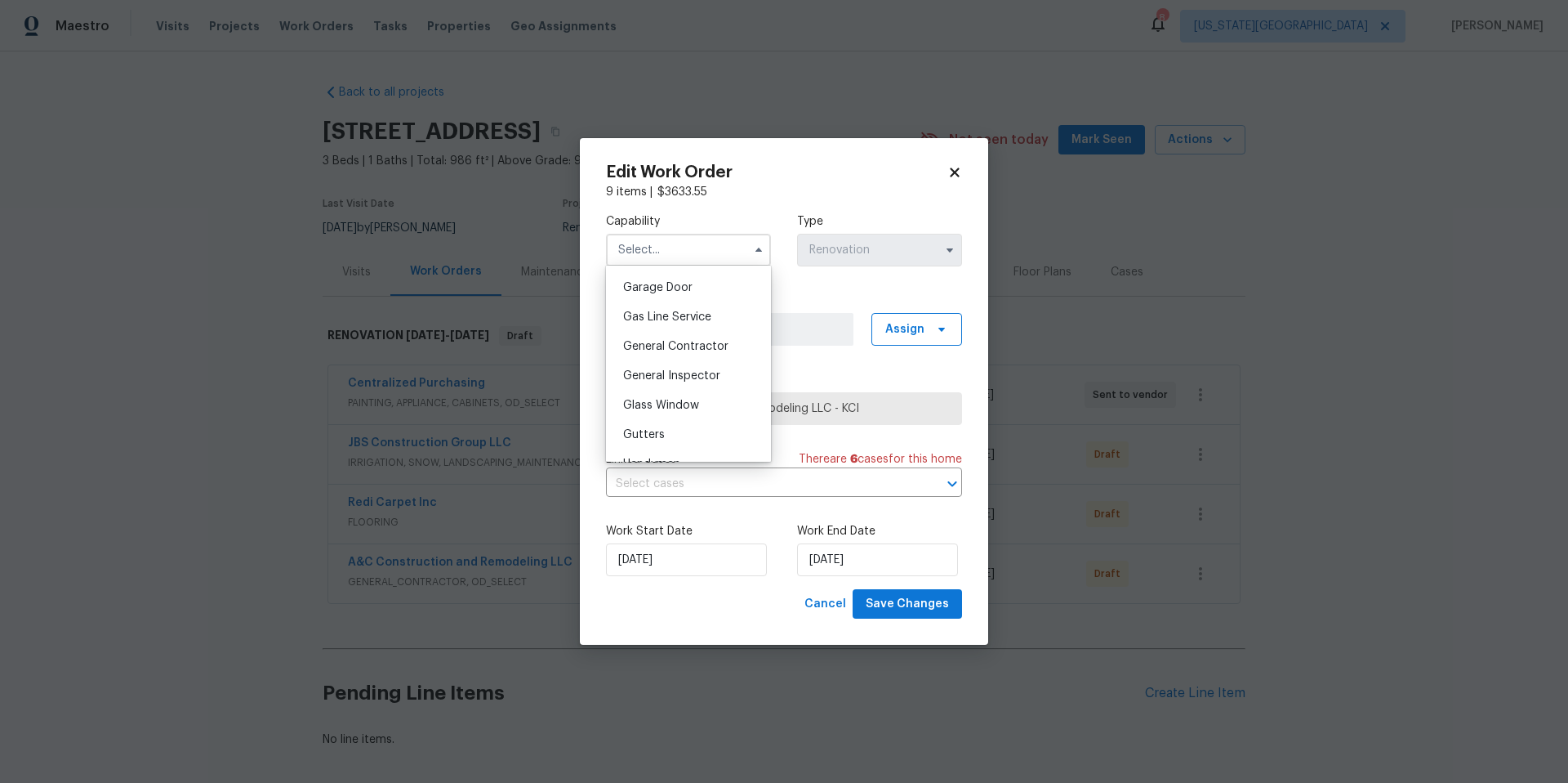
scroll to position [745, 0]
click at [668, 320] on span "General Contractor" at bounding box center [675, 322] width 105 height 12
type input "General Contractor"
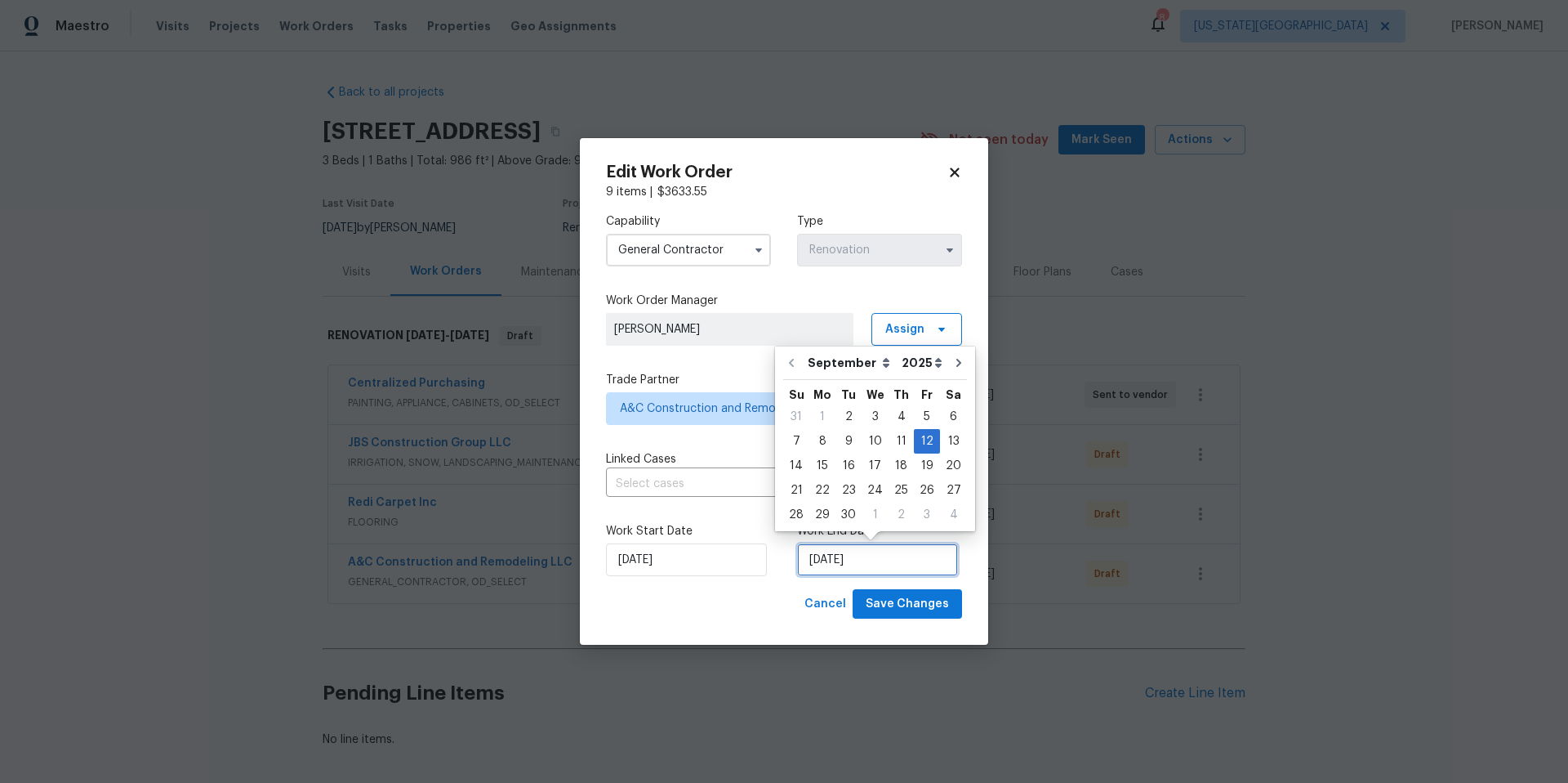
click at [879, 562] on input "[DATE]" at bounding box center [878, 559] width 161 height 32
click at [823, 440] on div "8" at bounding box center [822, 441] width 27 height 23
type input "[DATE]"
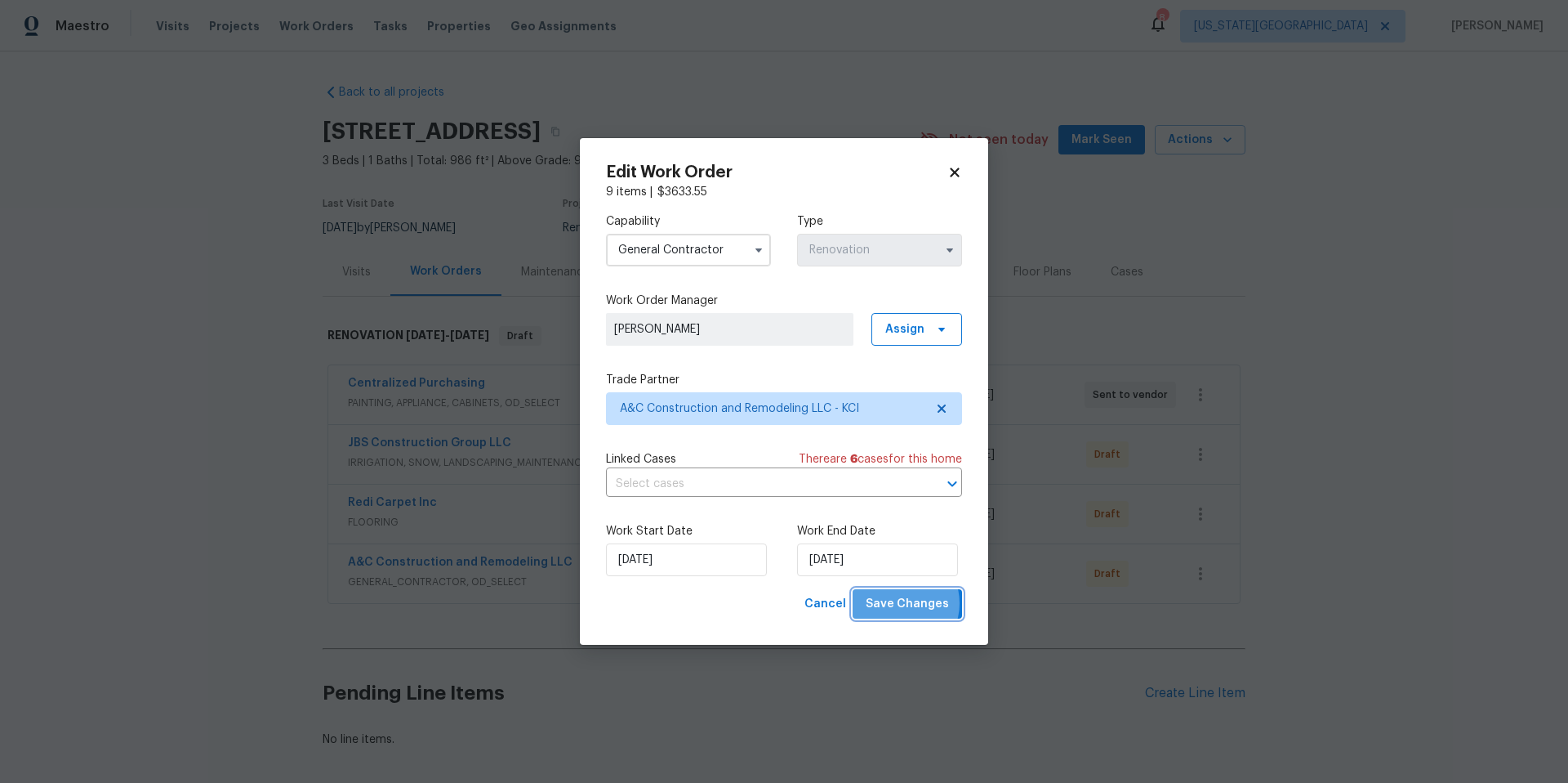
click at [902, 603] on span "Save Changes" at bounding box center [906, 604] width 84 height 21
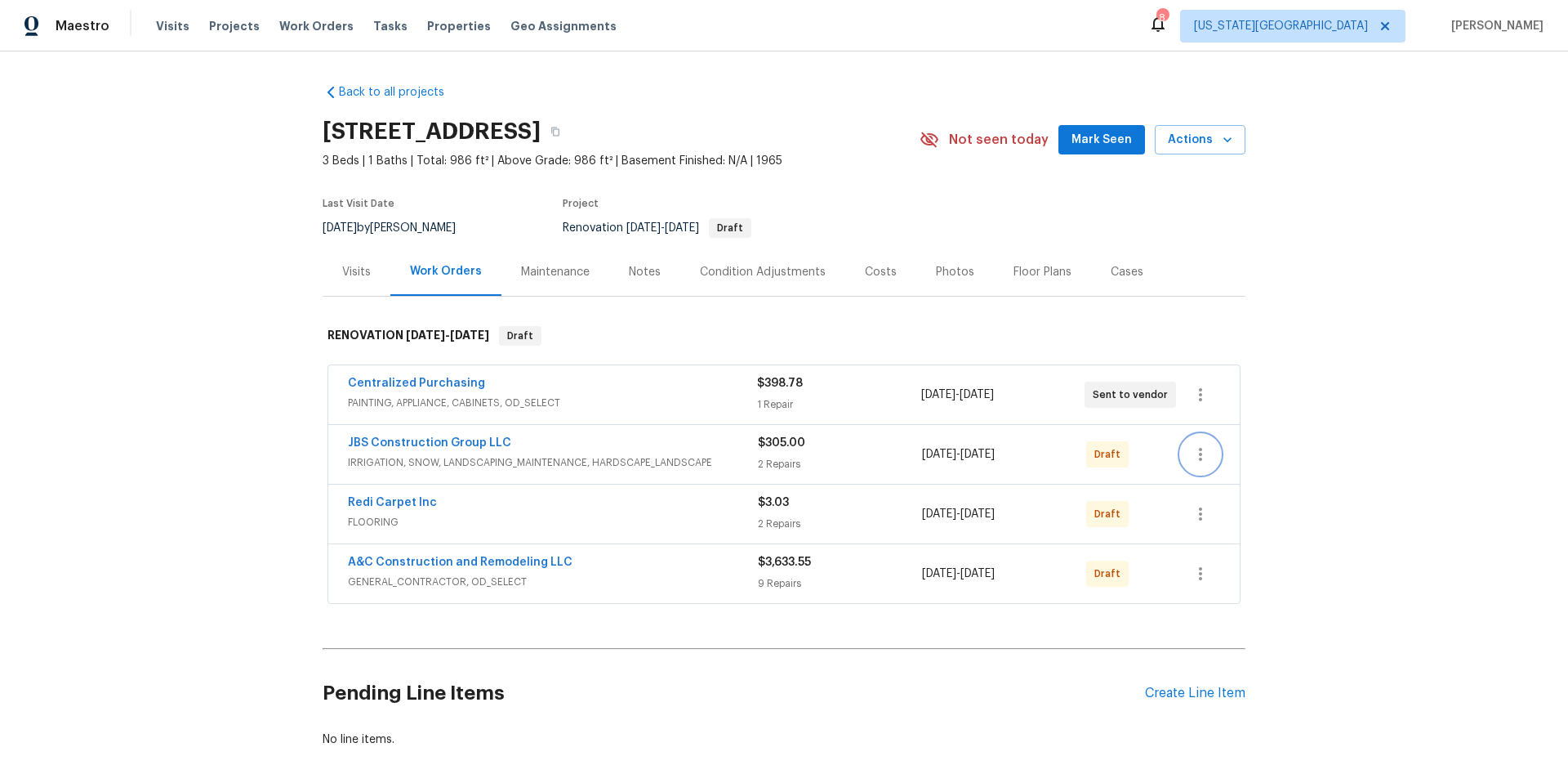
click at [1203, 467] on button "button" at bounding box center [1200, 454] width 39 height 39
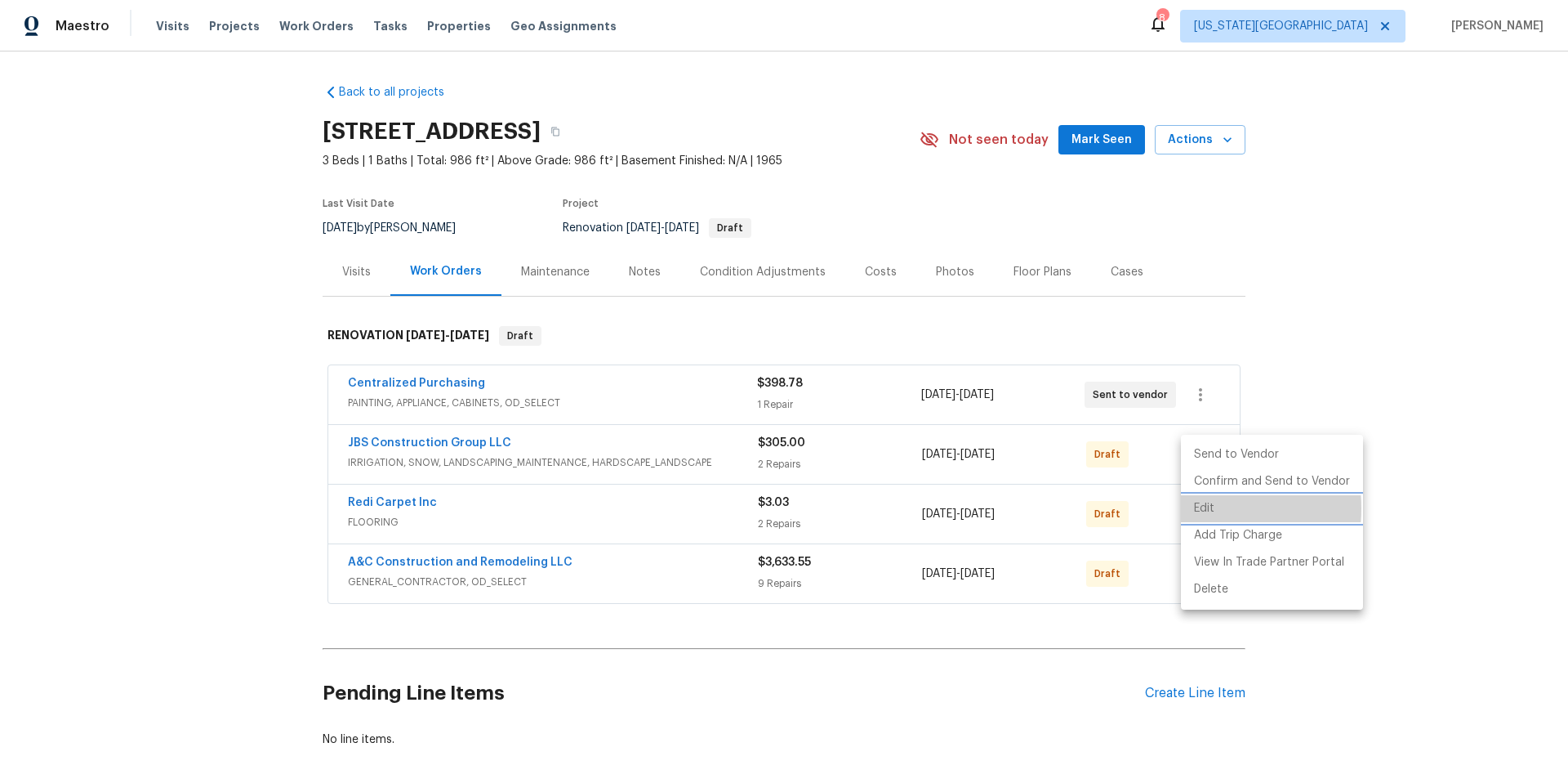
click at [1197, 509] on li "Edit" at bounding box center [1271, 508] width 182 height 27
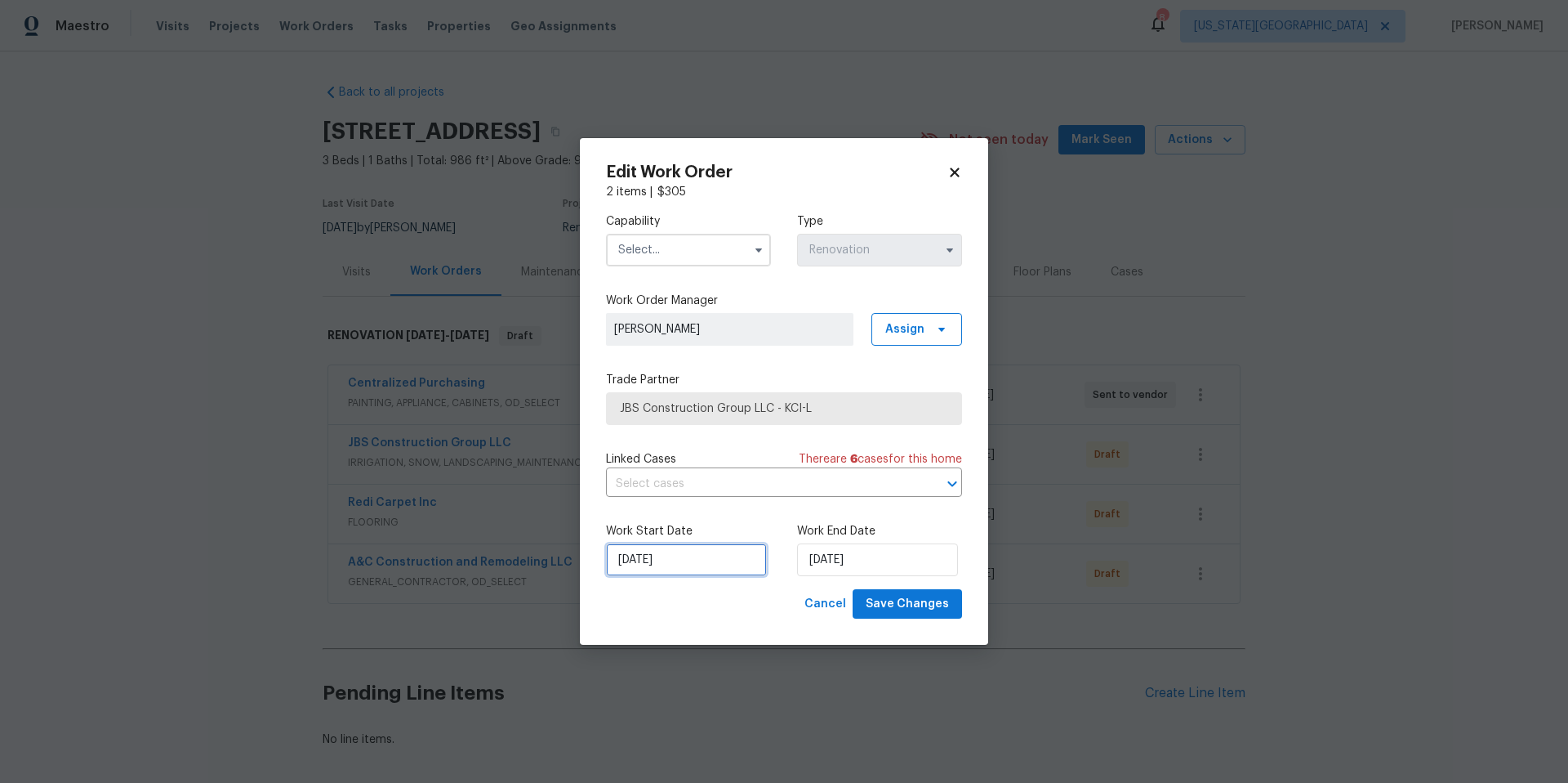
click at [699, 556] on input "[DATE]" at bounding box center [686, 559] width 161 height 32
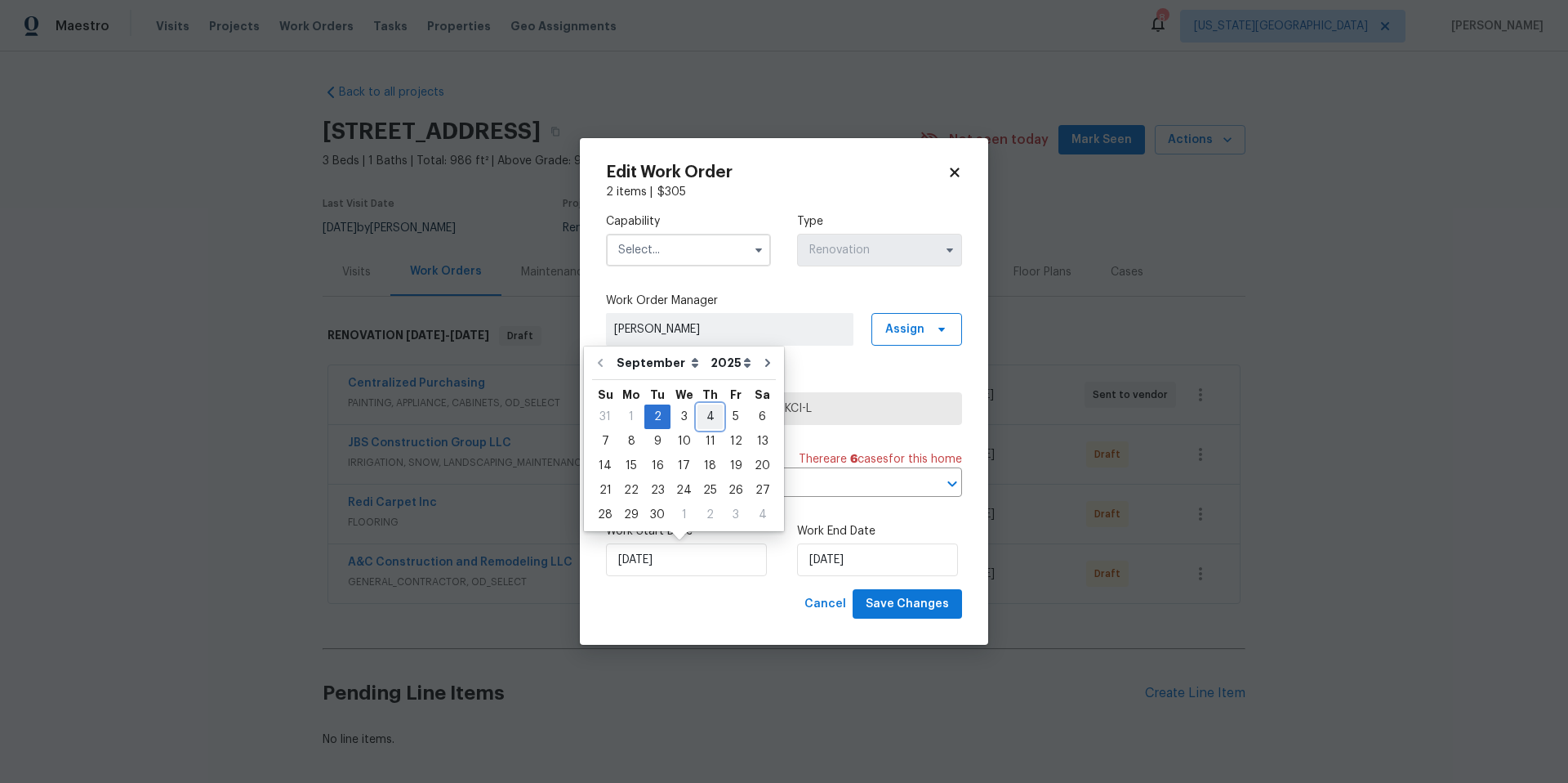
click at [709, 417] on div "4" at bounding box center [710, 416] width 26 height 23
type input "[DATE]"
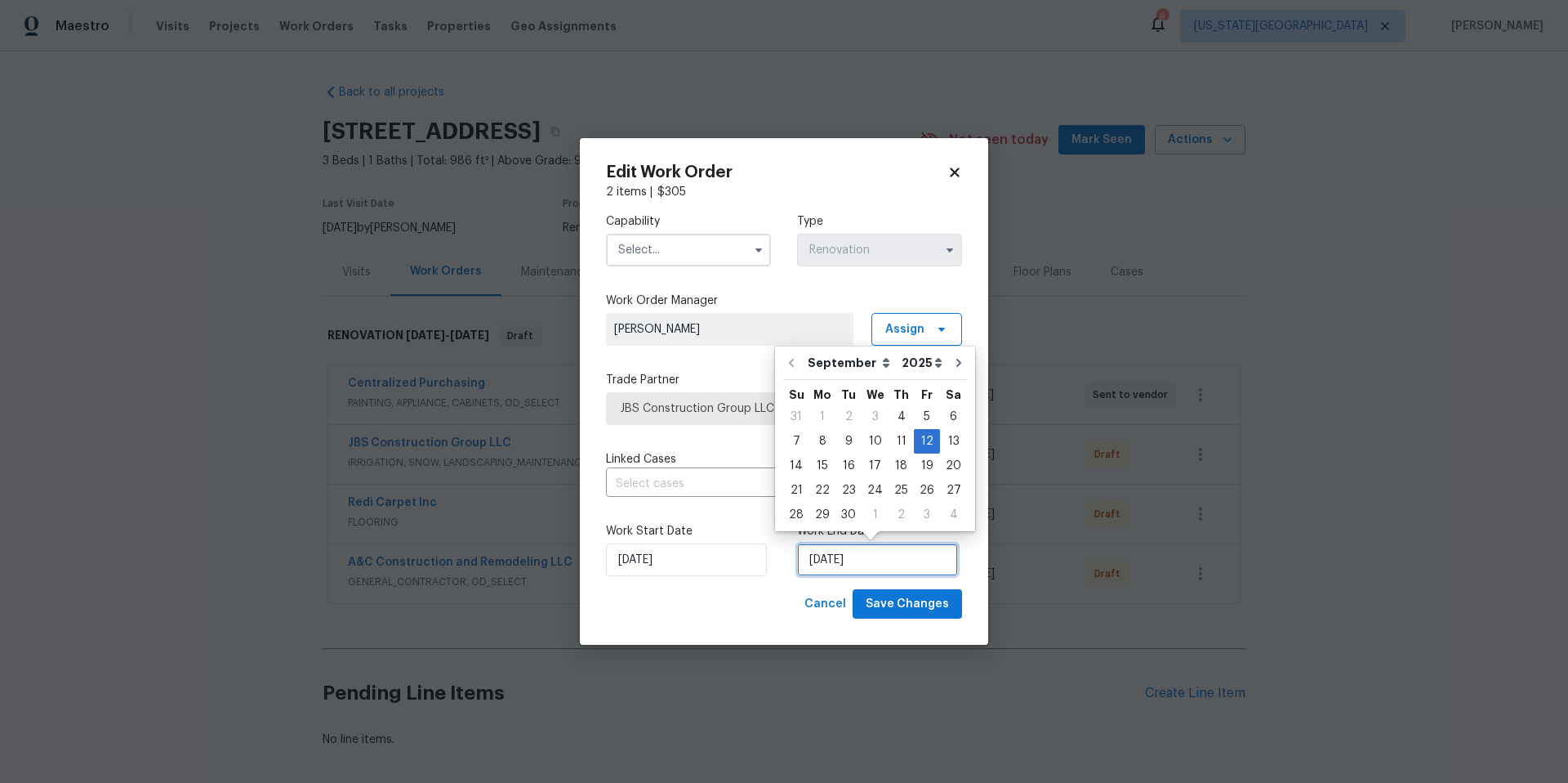
click at [881, 558] on input "[DATE]" at bounding box center [878, 559] width 161 height 32
click at [818, 443] on div "8" at bounding box center [822, 441] width 27 height 23
type input "[DATE]"
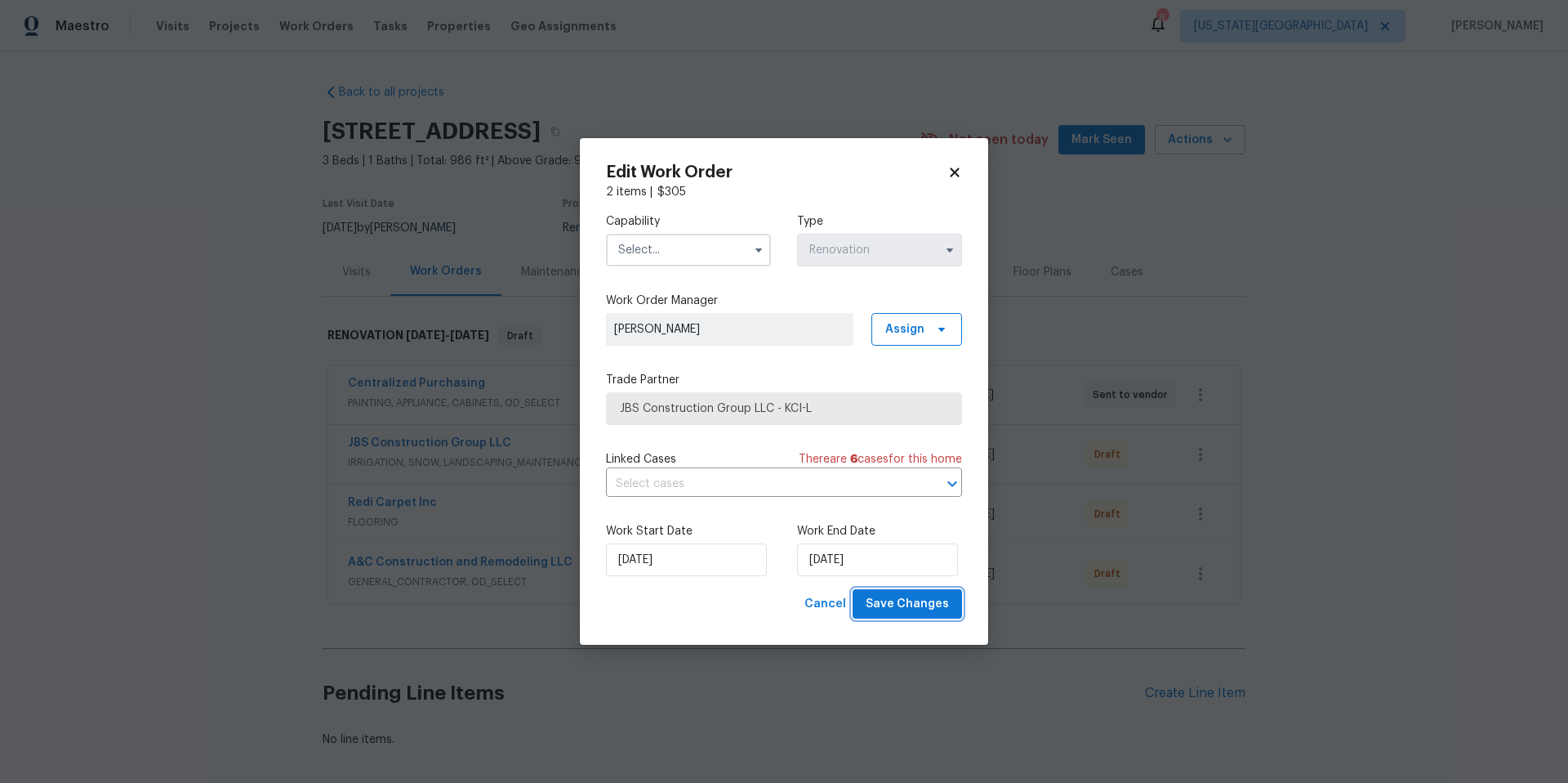
click at [918, 610] on span "Save Changes" at bounding box center [906, 604] width 84 height 21
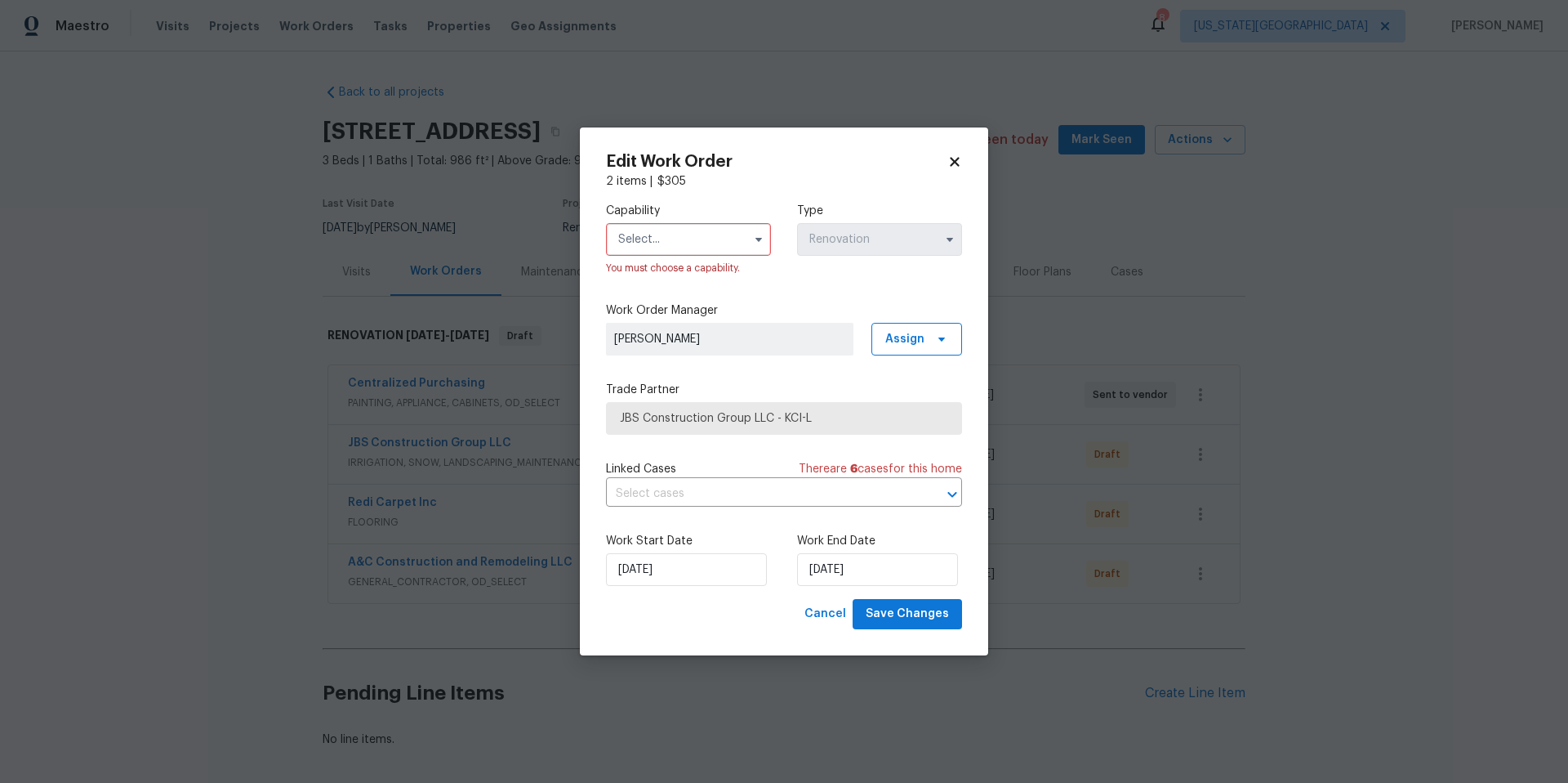
click at [717, 231] on input "text" at bounding box center [688, 239] width 165 height 32
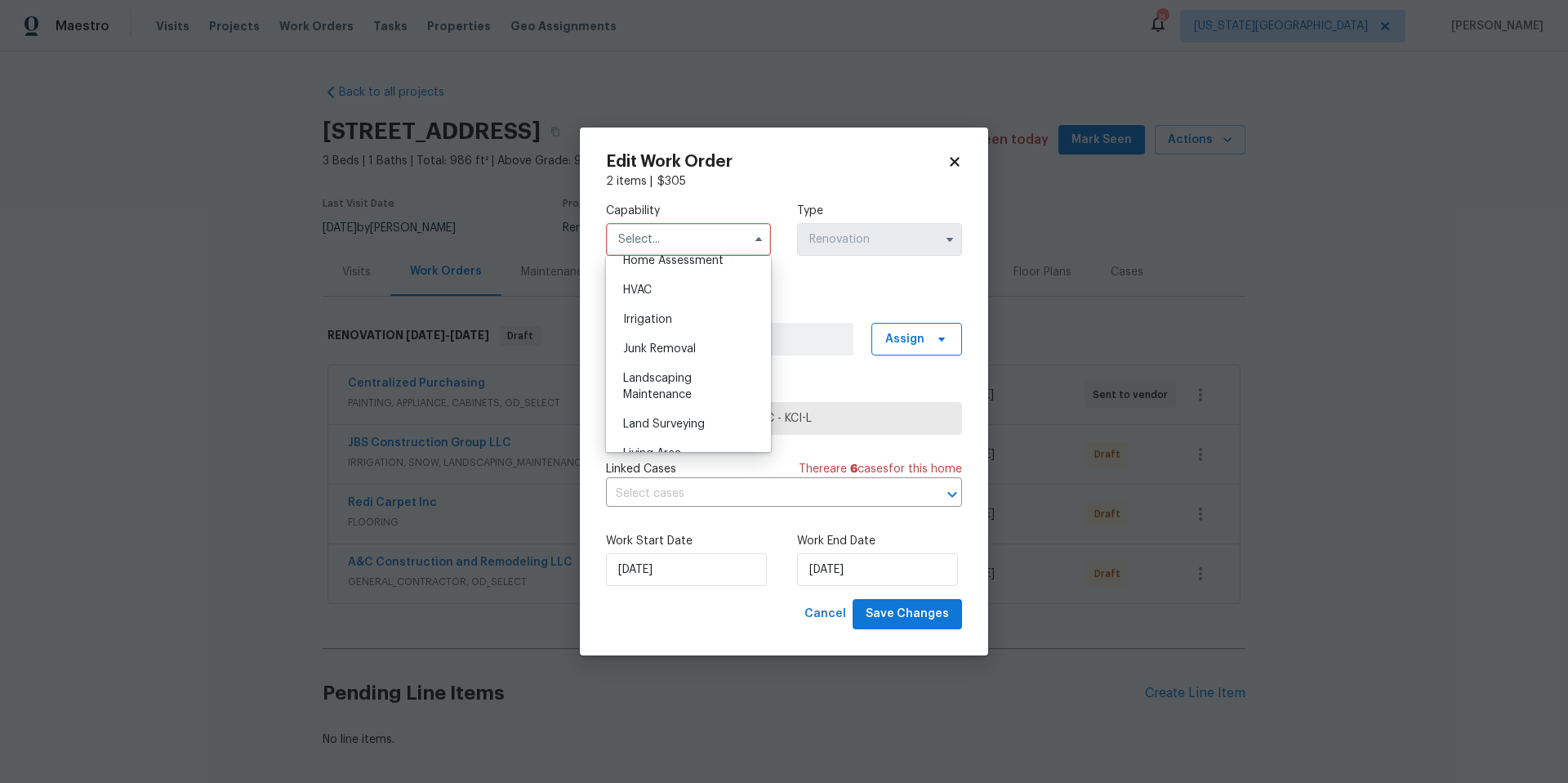
scroll to position [976, 0]
click at [658, 389] on span "Landscaping Maintenance" at bounding box center [658, 383] width 69 height 28
type input "Landscaping Maintenance"
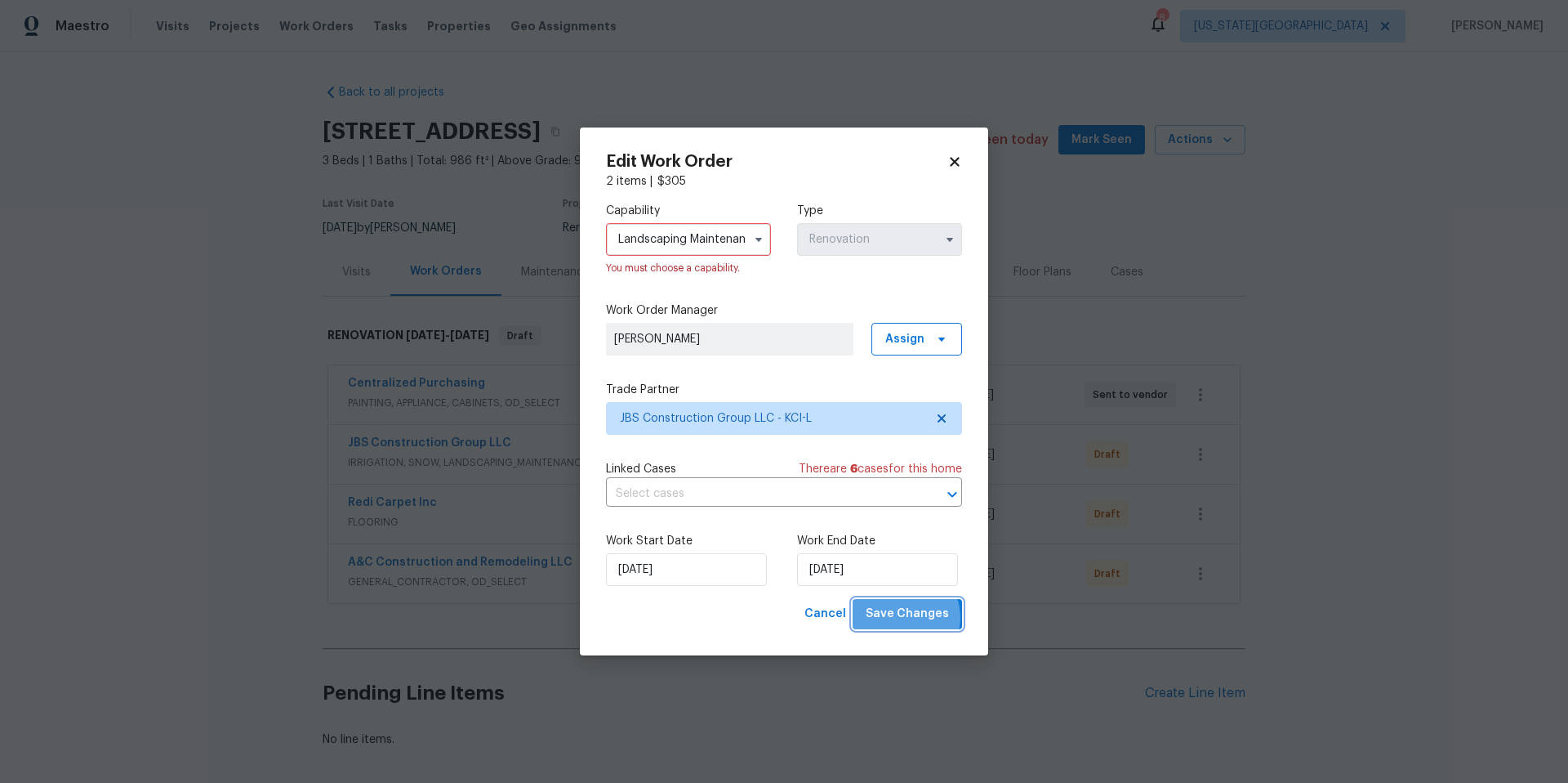
click at [905, 618] on span "Save Changes" at bounding box center [906, 614] width 84 height 21
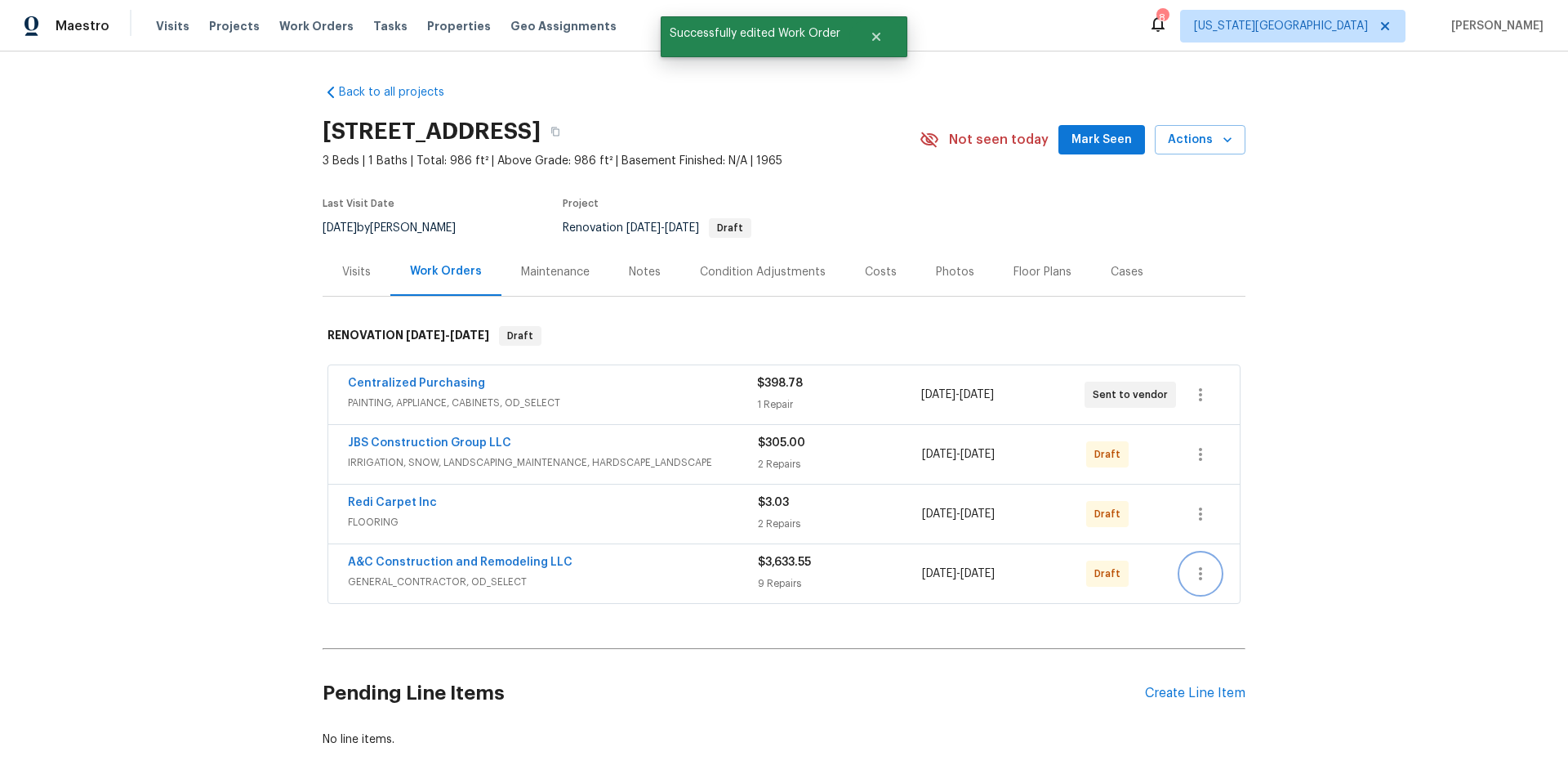
click at [1192, 567] on icon "button" at bounding box center [1200, 573] width 20 height 20
click at [1192, 567] on li "Send to Vendor" at bounding box center [1271, 573] width 182 height 27
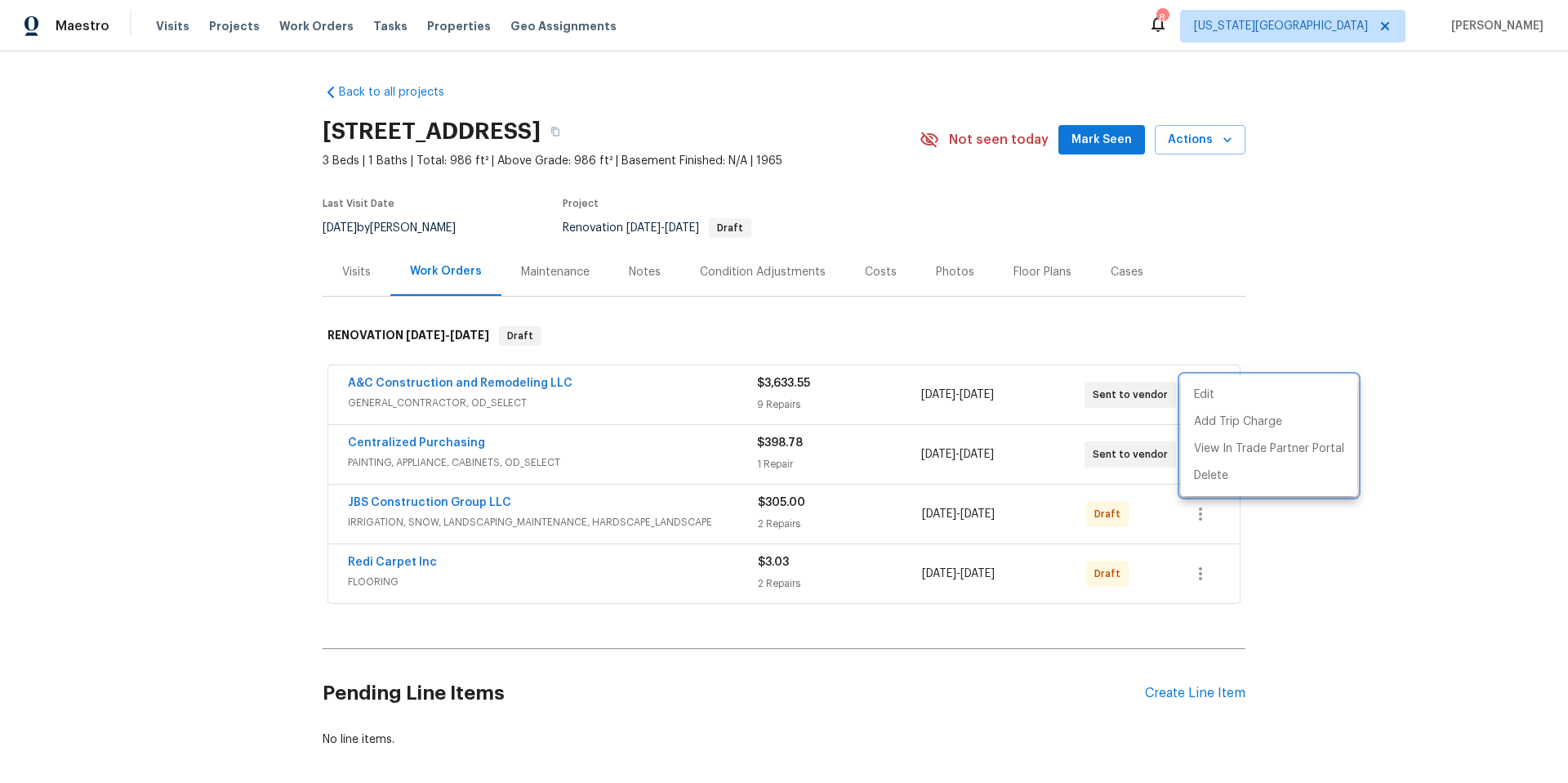
click at [1203, 517] on div at bounding box center [784, 392] width 1568 height 783
click at [1203, 517] on icon "button" at bounding box center [1200, 513] width 20 height 20
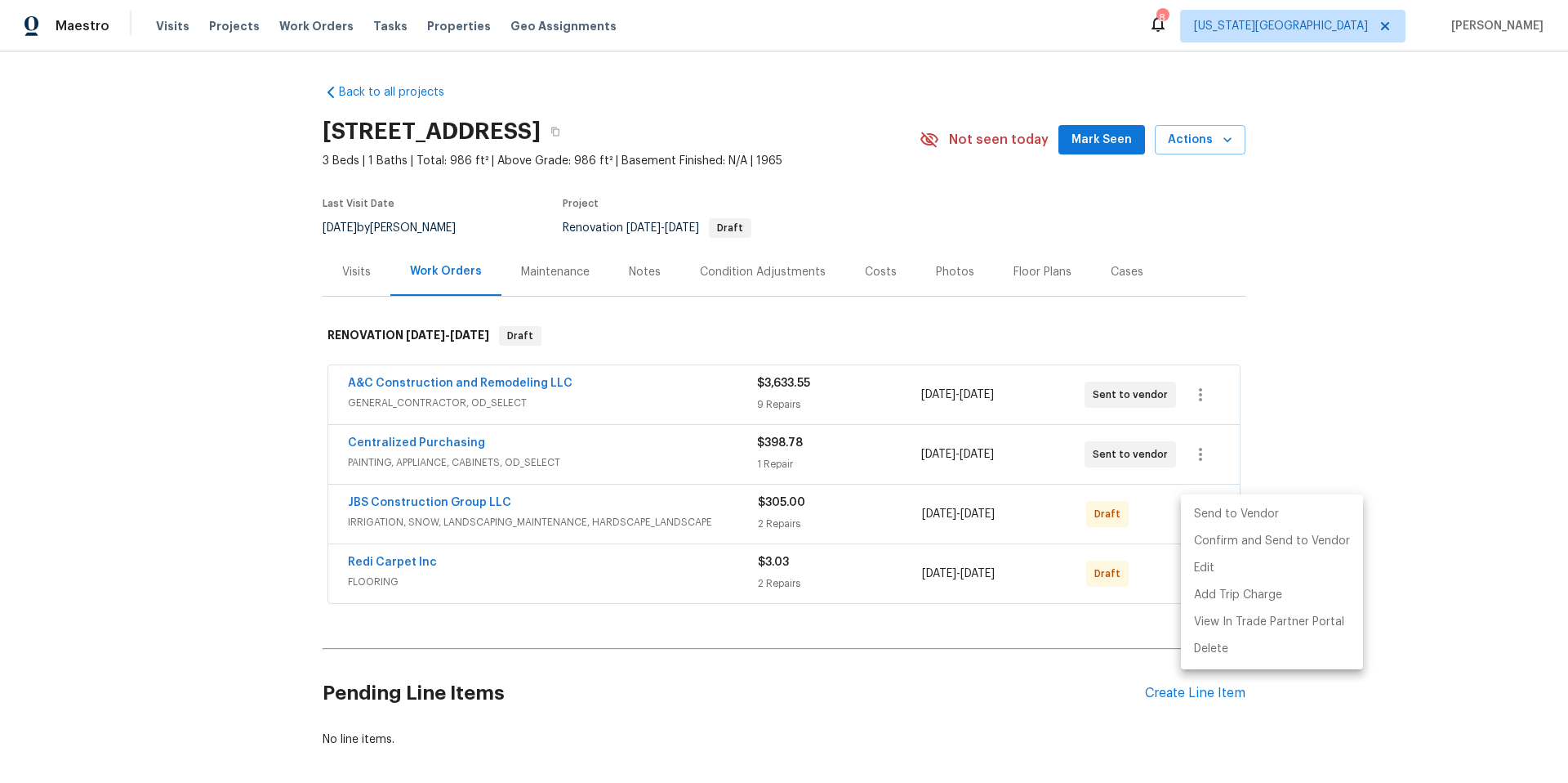
click at [1203, 513] on li "Send to Vendor" at bounding box center [1271, 513] width 182 height 27
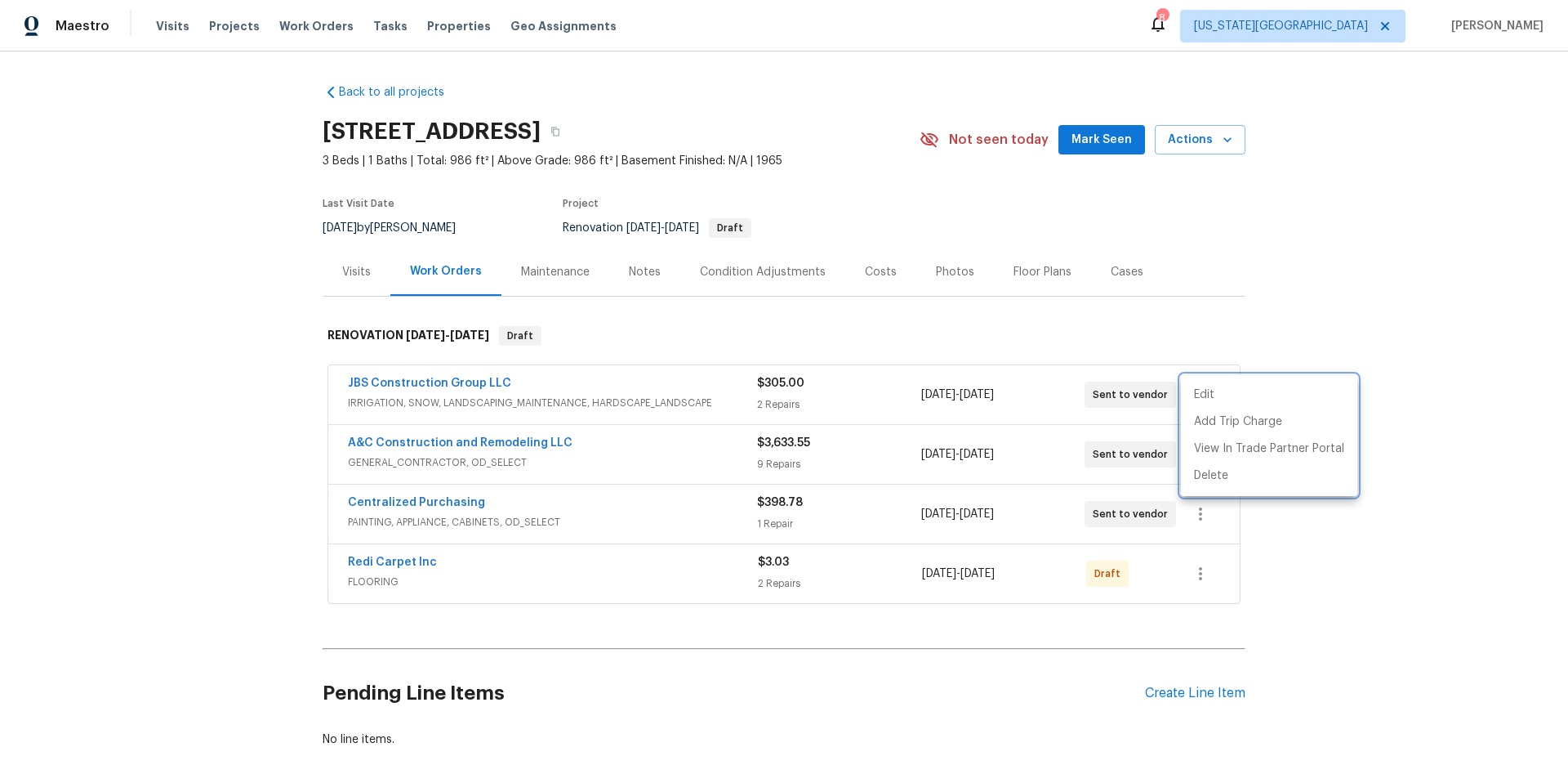
click at [1195, 577] on div at bounding box center [784, 392] width 1568 height 783
click at [1195, 577] on icon "button" at bounding box center [1200, 573] width 20 height 20
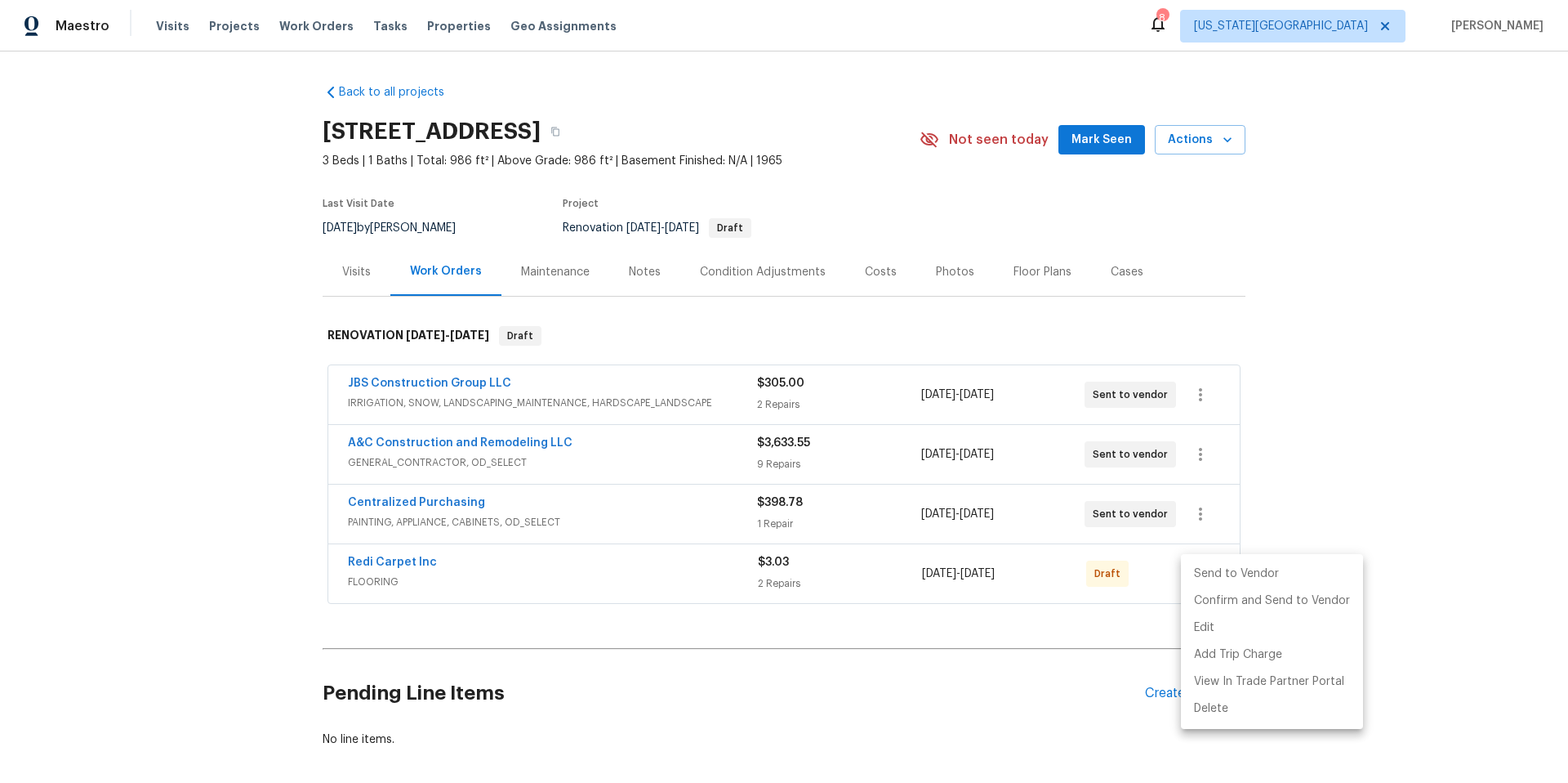
click at [1192, 574] on li "Send to Vendor" at bounding box center [1271, 573] width 182 height 27
